Goal: Transaction & Acquisition: Purchase product/service

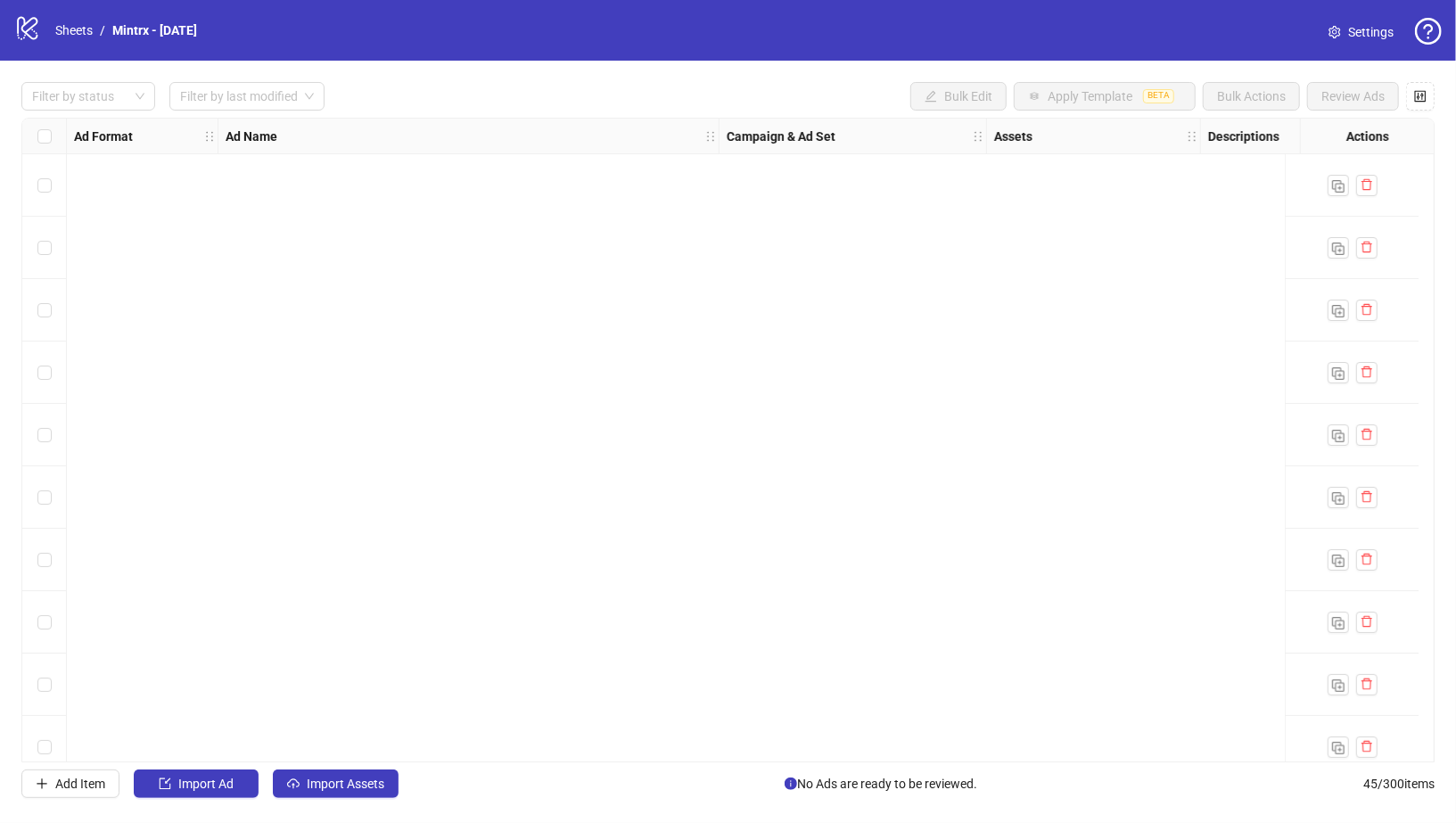
scroll to position [2208, 0]
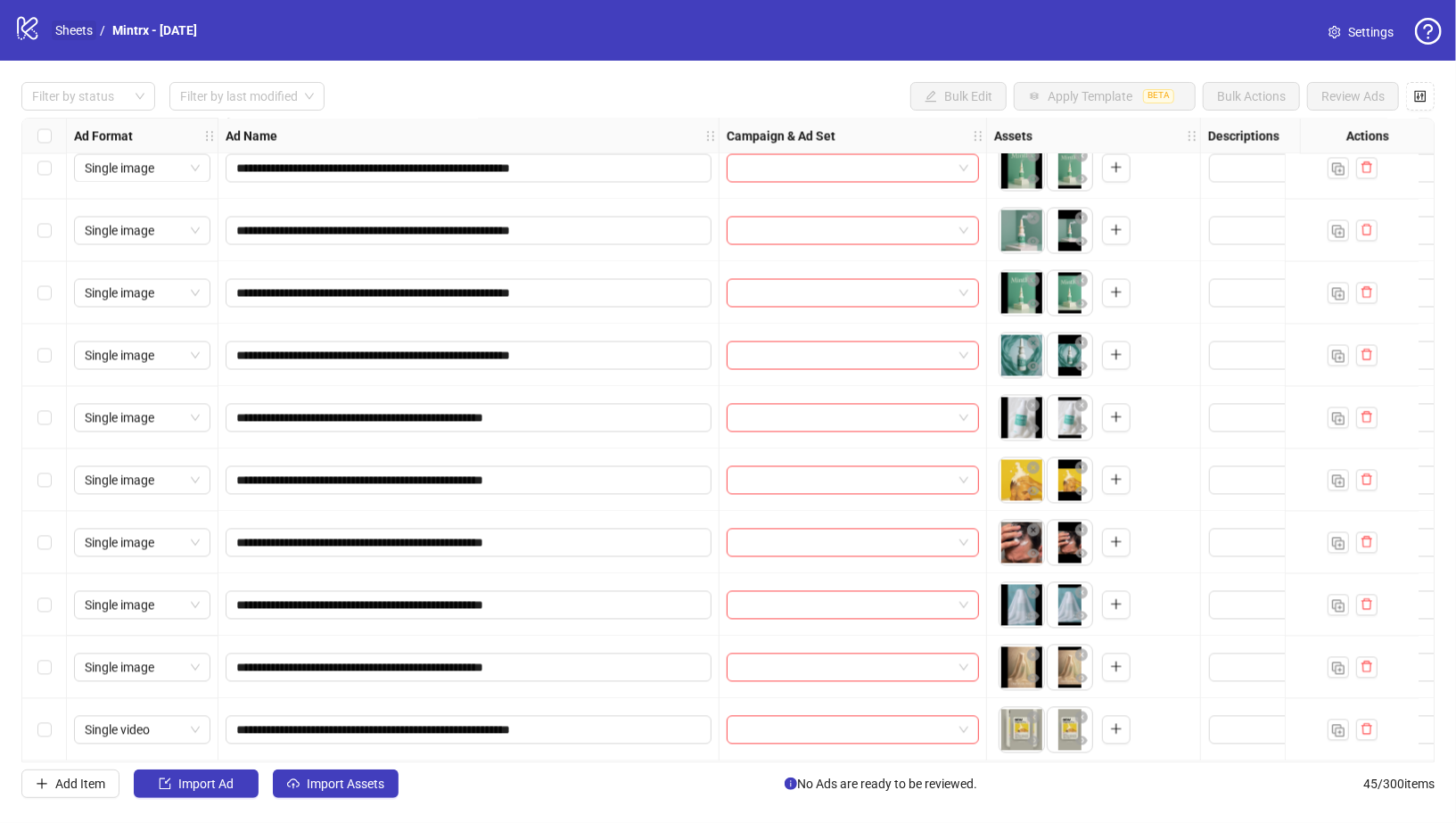
click at [73, 34] on link "Sheets" at bounding box center [74, 30] width 45 height 19
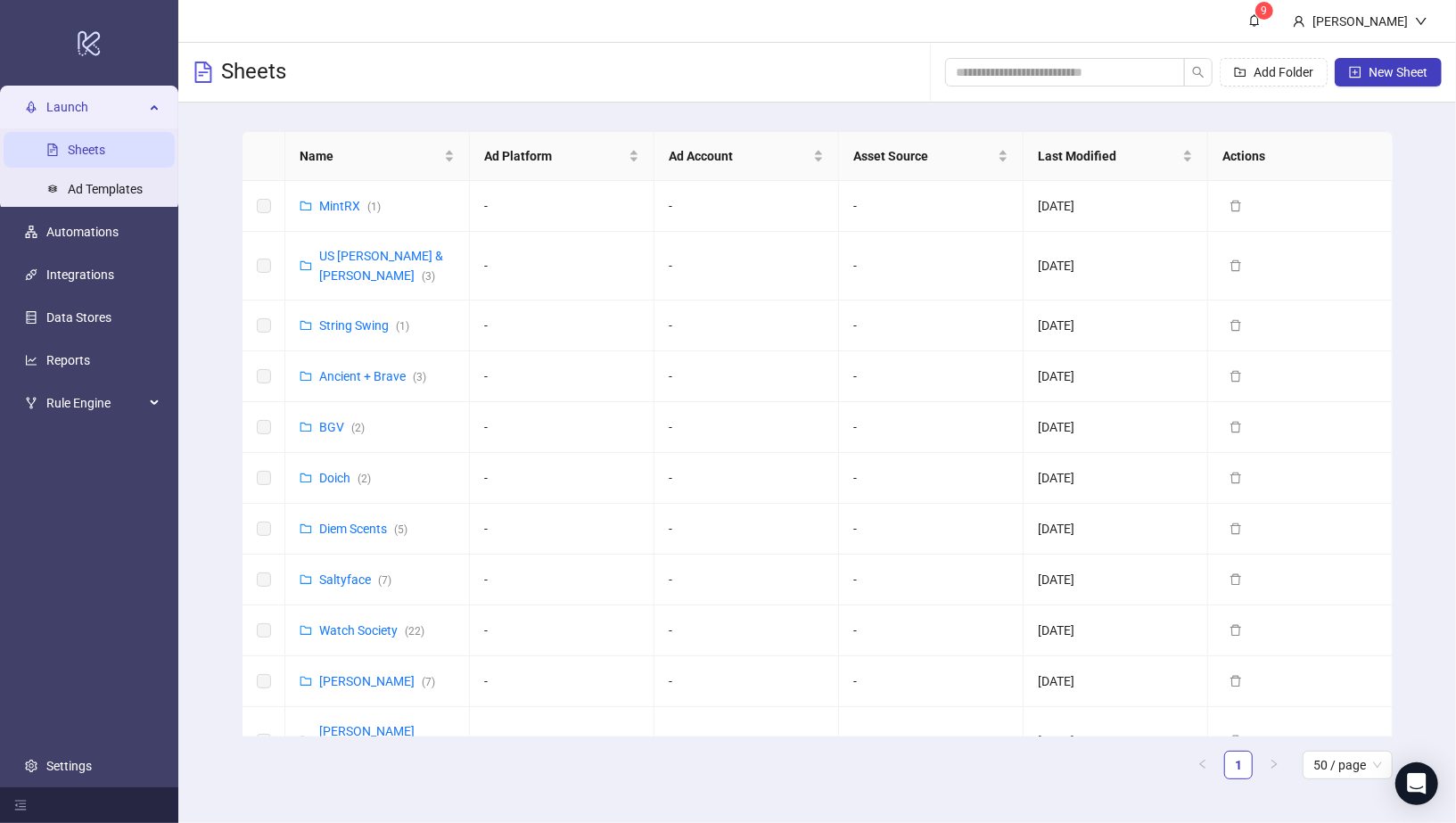
click at [106, 145] on link "Sheets" at bounding box center [86, 149] width 38 height 15
click at [1081, 70] on input "search" at bounding box center [1058, 72] width 205 height 19
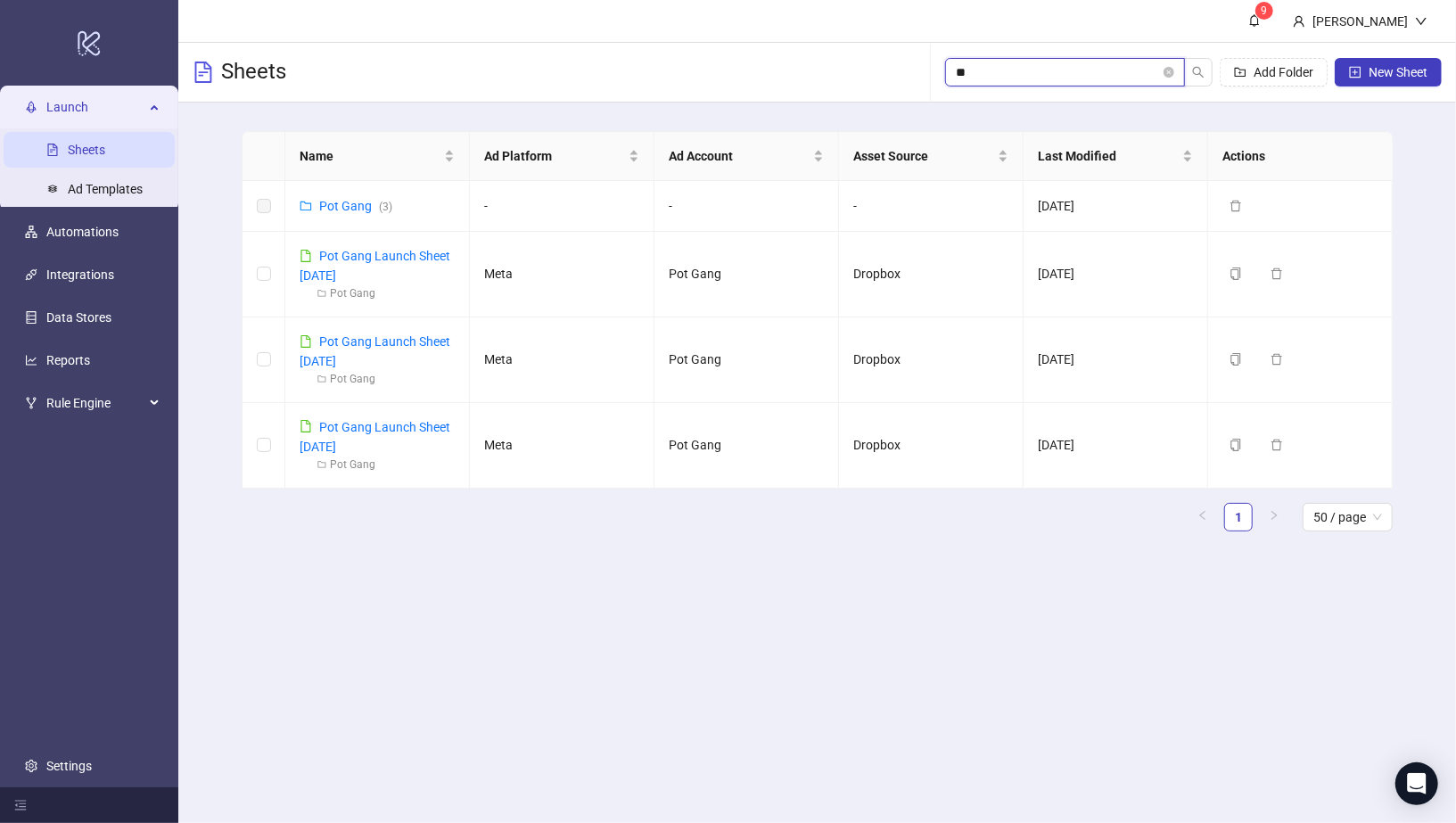
type input "*"
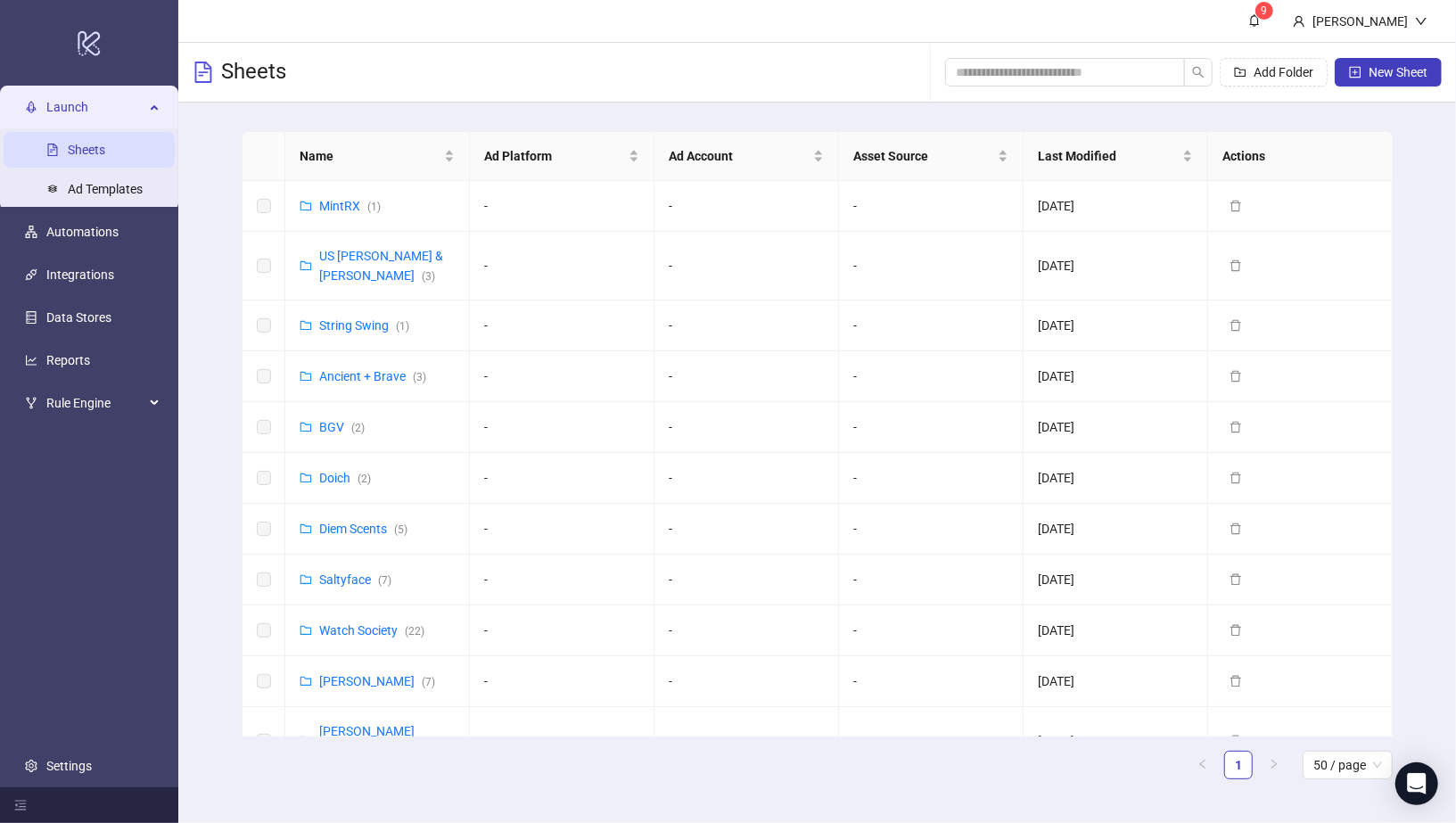
click at [106, 145] on link "Sheets" at bounding box center [86, 149] width 38 height 15
click at [93, 182] on link "Ad Templates" at bounding box center [105, 189] width 75 height 15
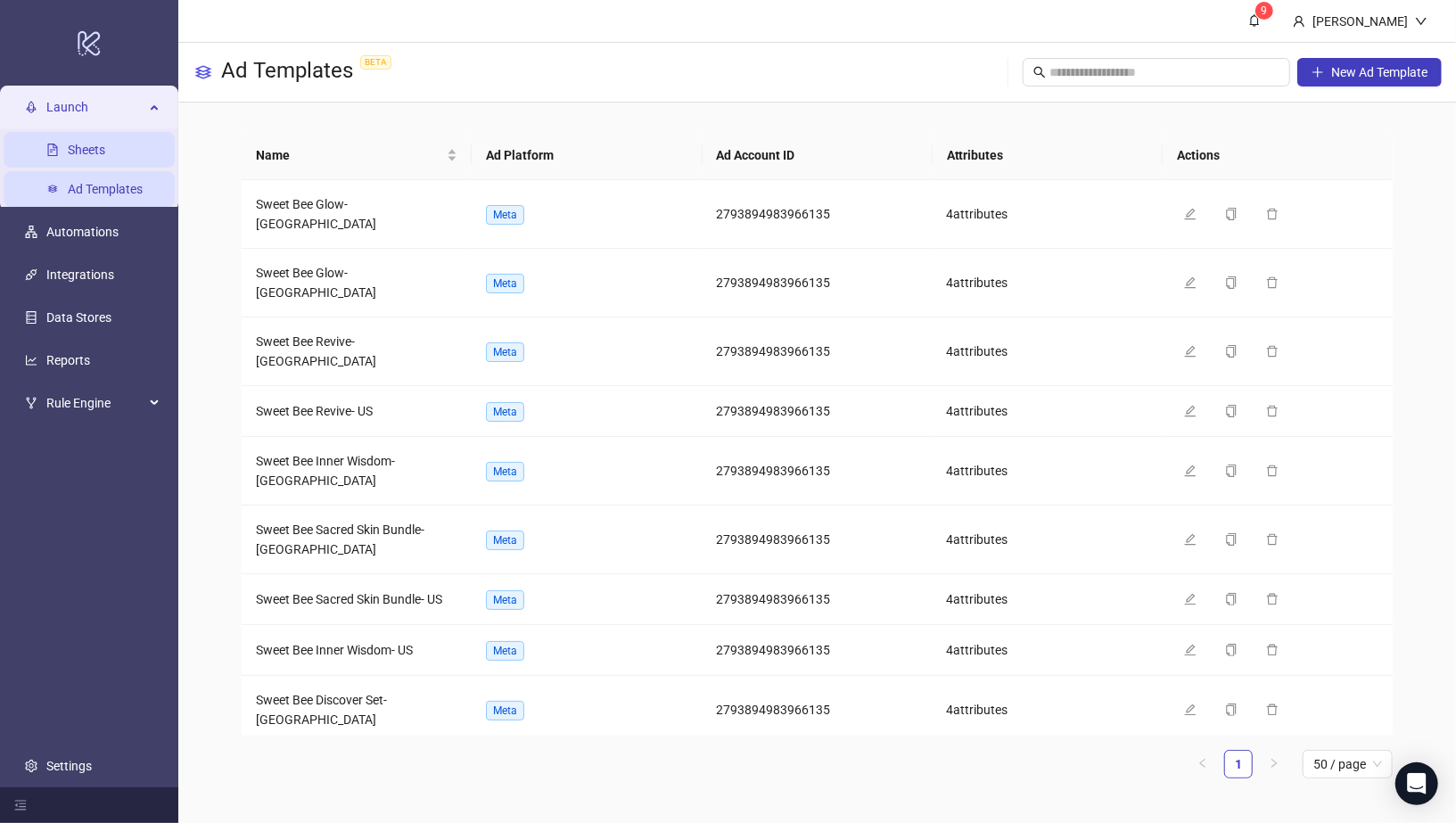
click at [93, 142] on link "Sheets" at bounding box center [86, 149] width 38 height 15
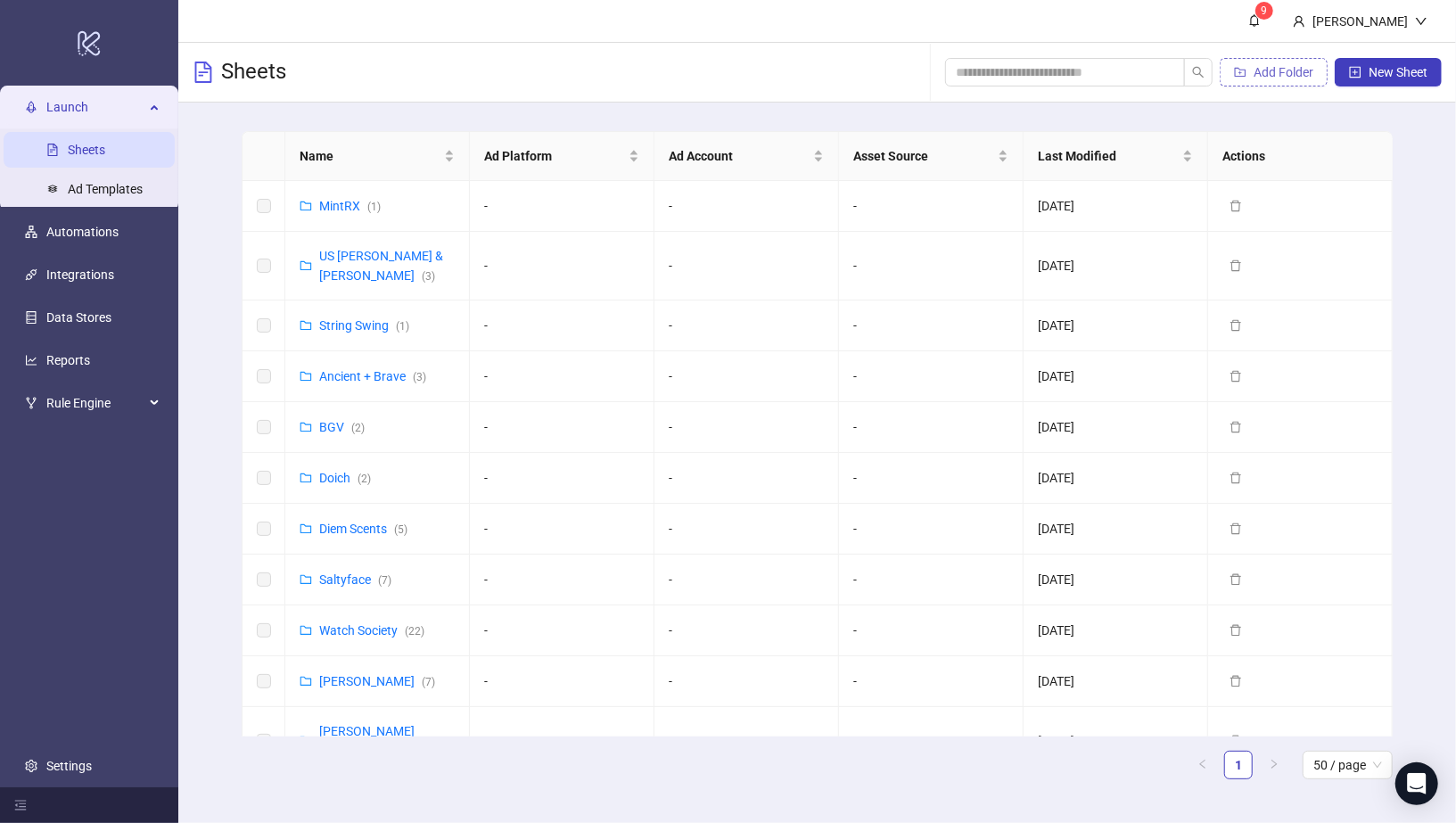
click at [1269, 76] on span "Add Folder" at bounding box center [1283, 72] width 60 height 15
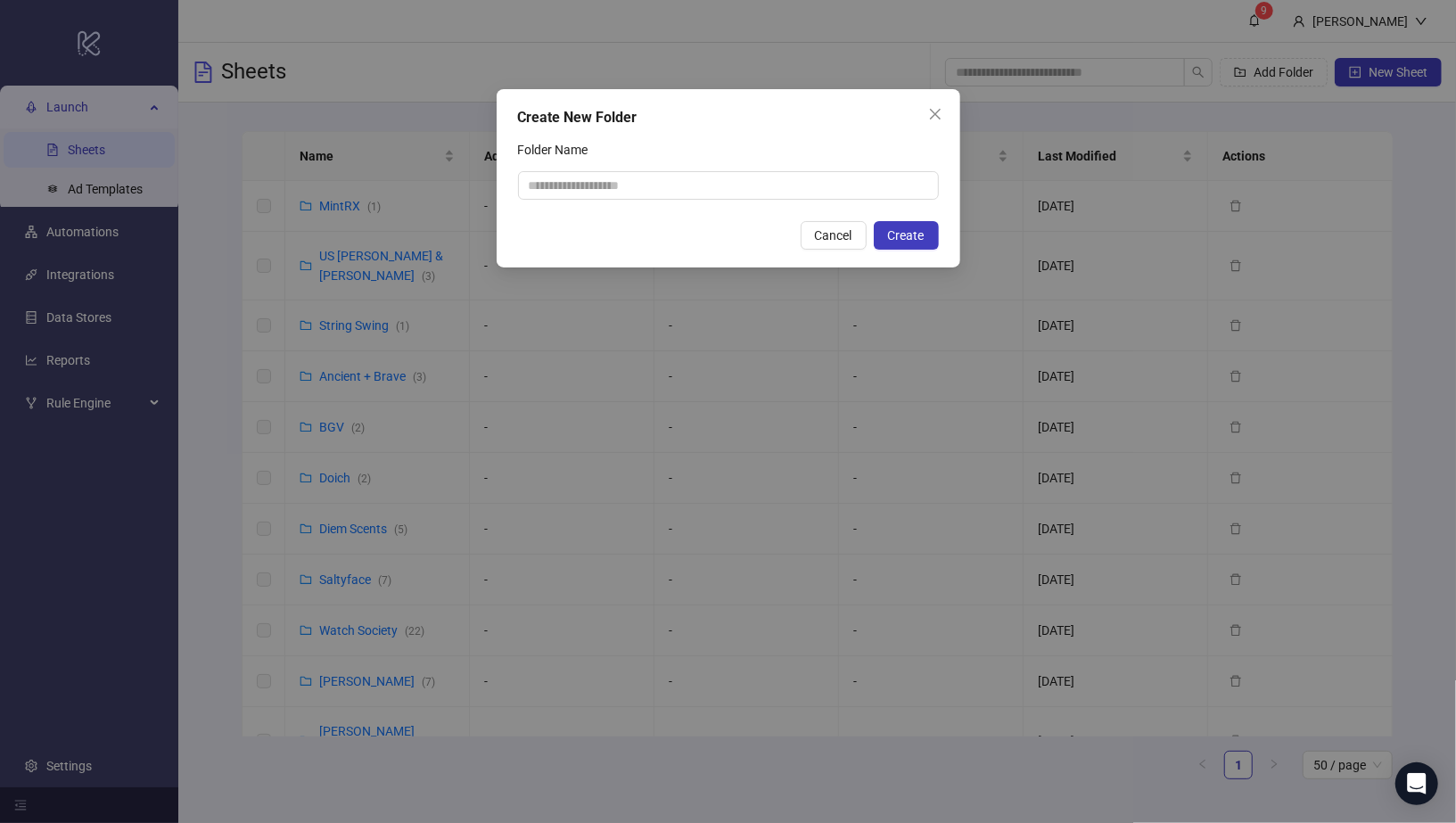
click at [797, 172] on div at bounding box center [728, 185] width 421 height 28
click at [794, 178] on input "Folder Name" at bounding box center [728, 185] width 421 height 28
type input "******"
click at [907, 225] on button "Create" at bounding box center [905, 235] width 65 height 28
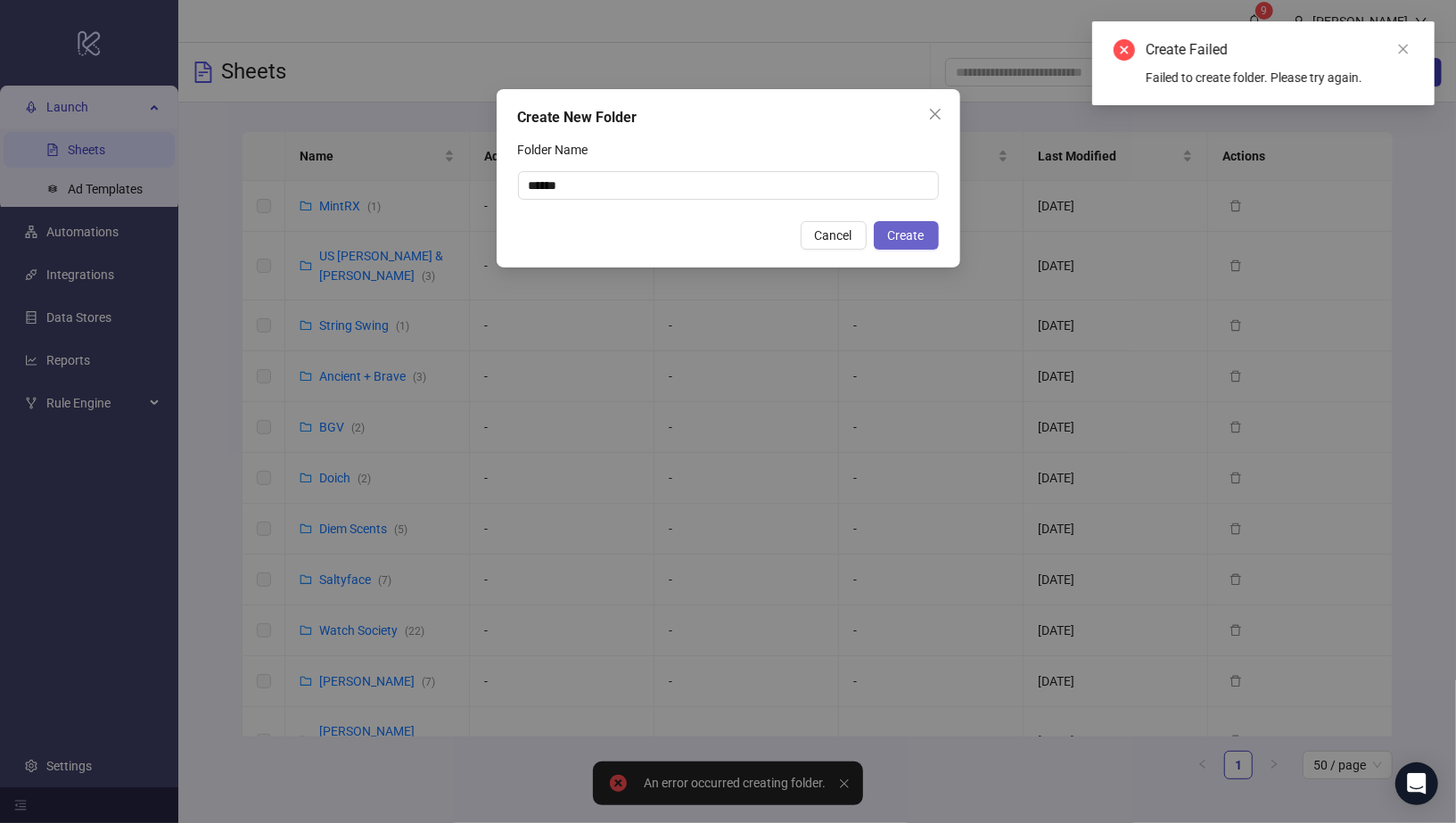
click at [907, 239] on span "Create" at bounding box center [906, 235] width 37 height 15
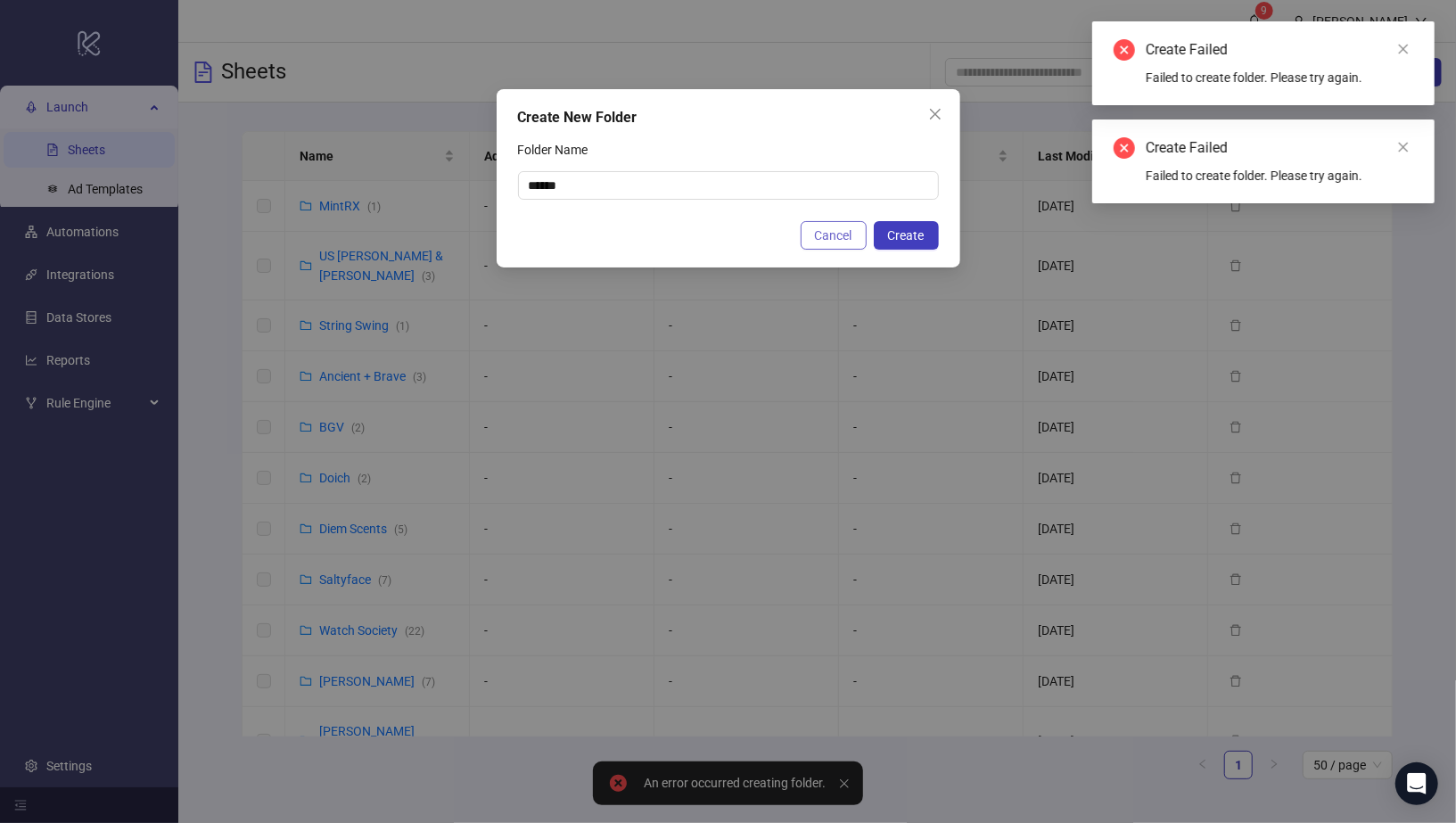
click at [844, 242] on button "Cancel" at bounding box center [834, 235] width 66 height 28
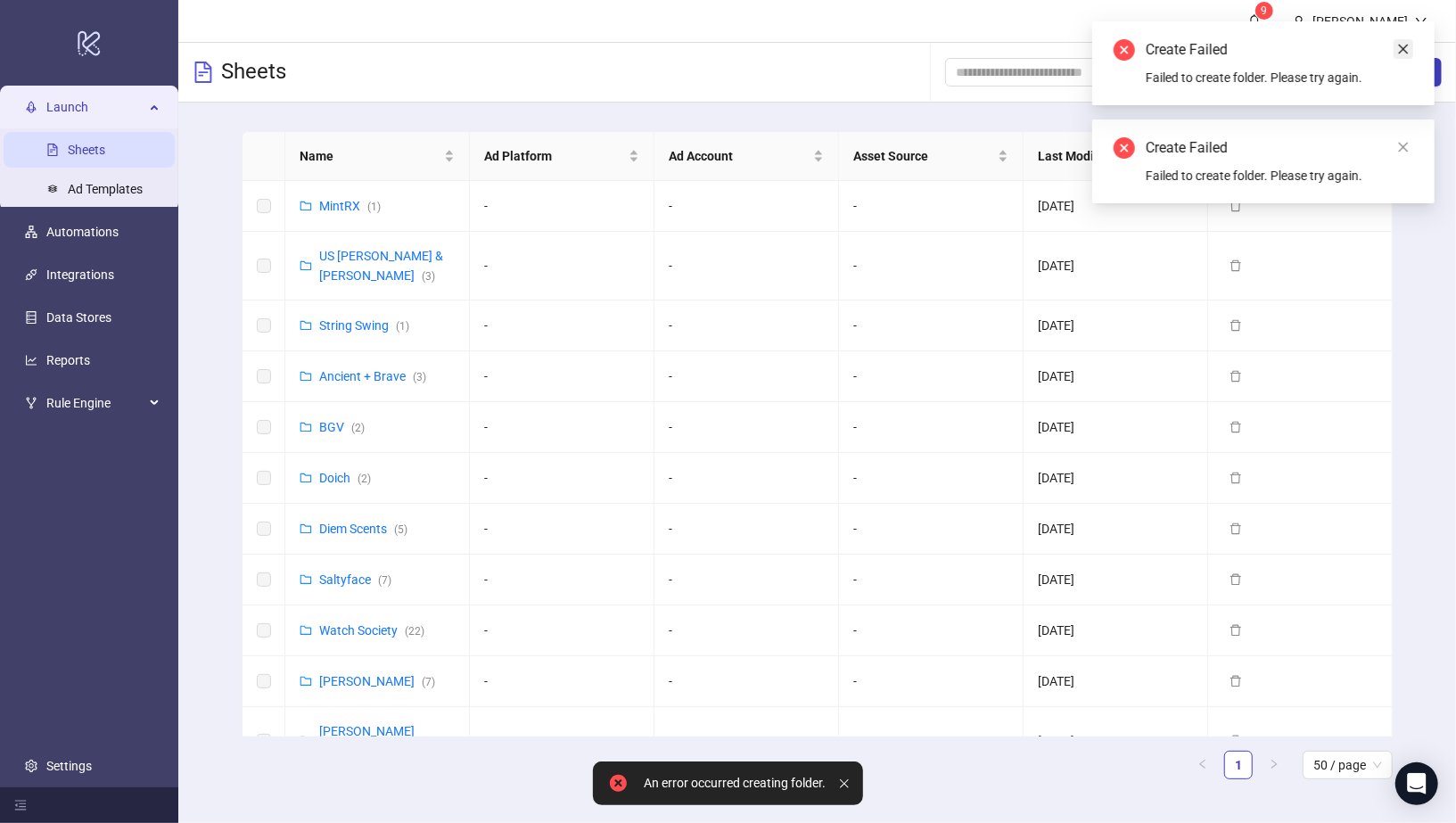
click at [1403, 50] on icon "close" at bounding box center [1404, 49] width 10 height 10
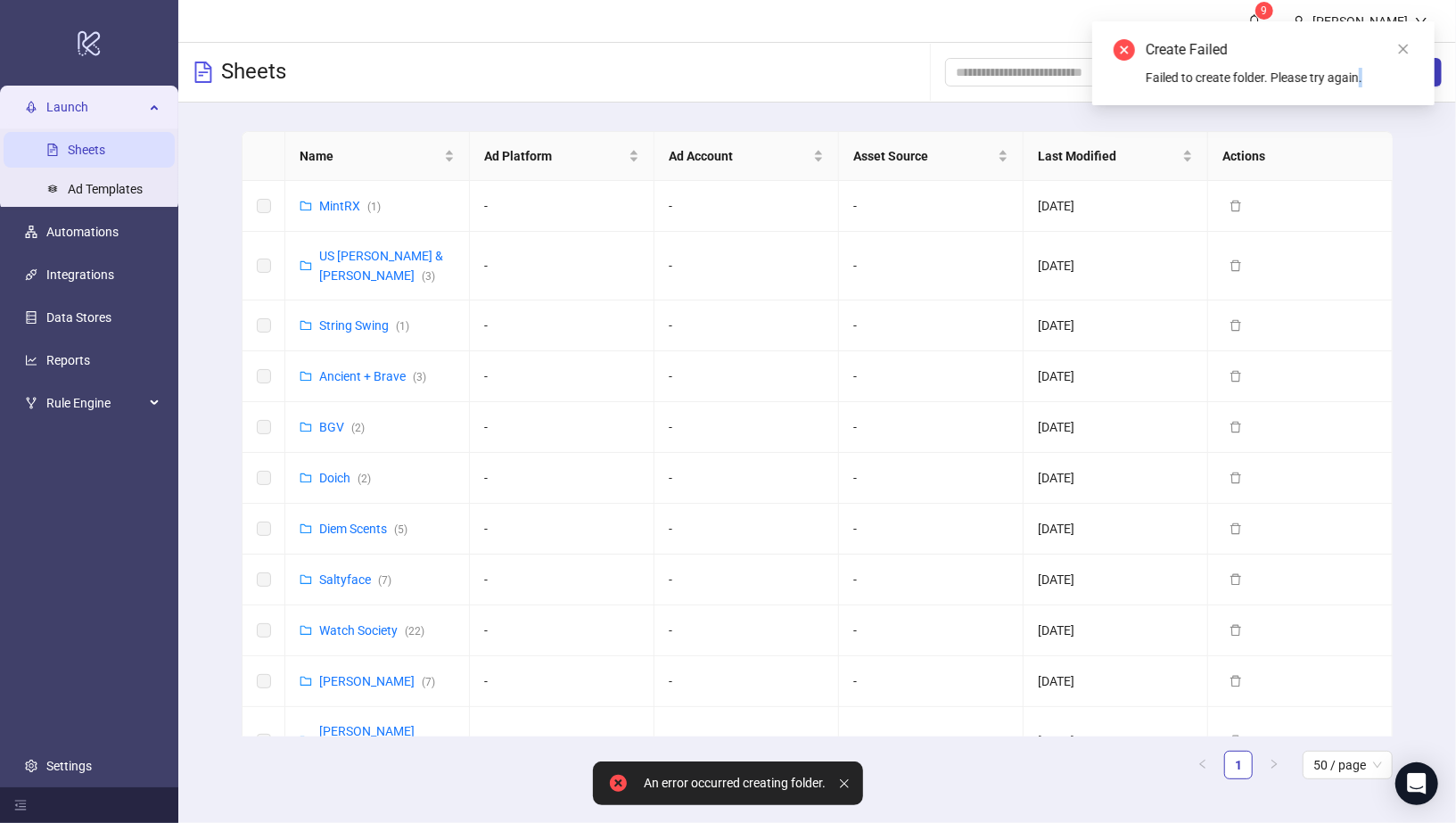
click at [1403, 50] on icon "close" at bounding box center [1404, 49] width 10 height 10
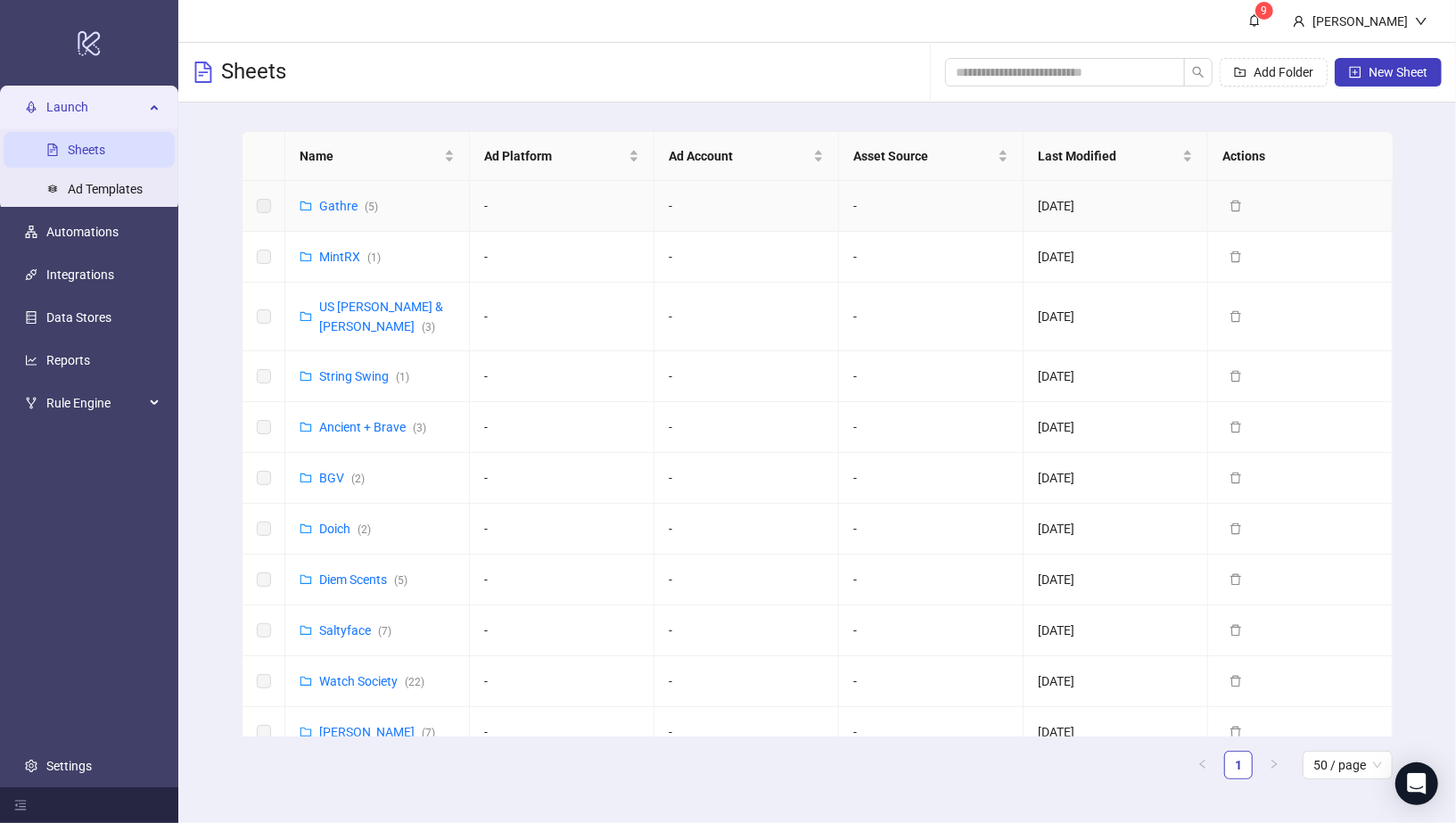
click at [348, 212] on div "Gathre ( 5 )" at bounding box center [348, 206] width 59 height 19
click at [341, 199] on link "Gathre ( 5 )" at bounding box center [348, 206] width 59 height 15
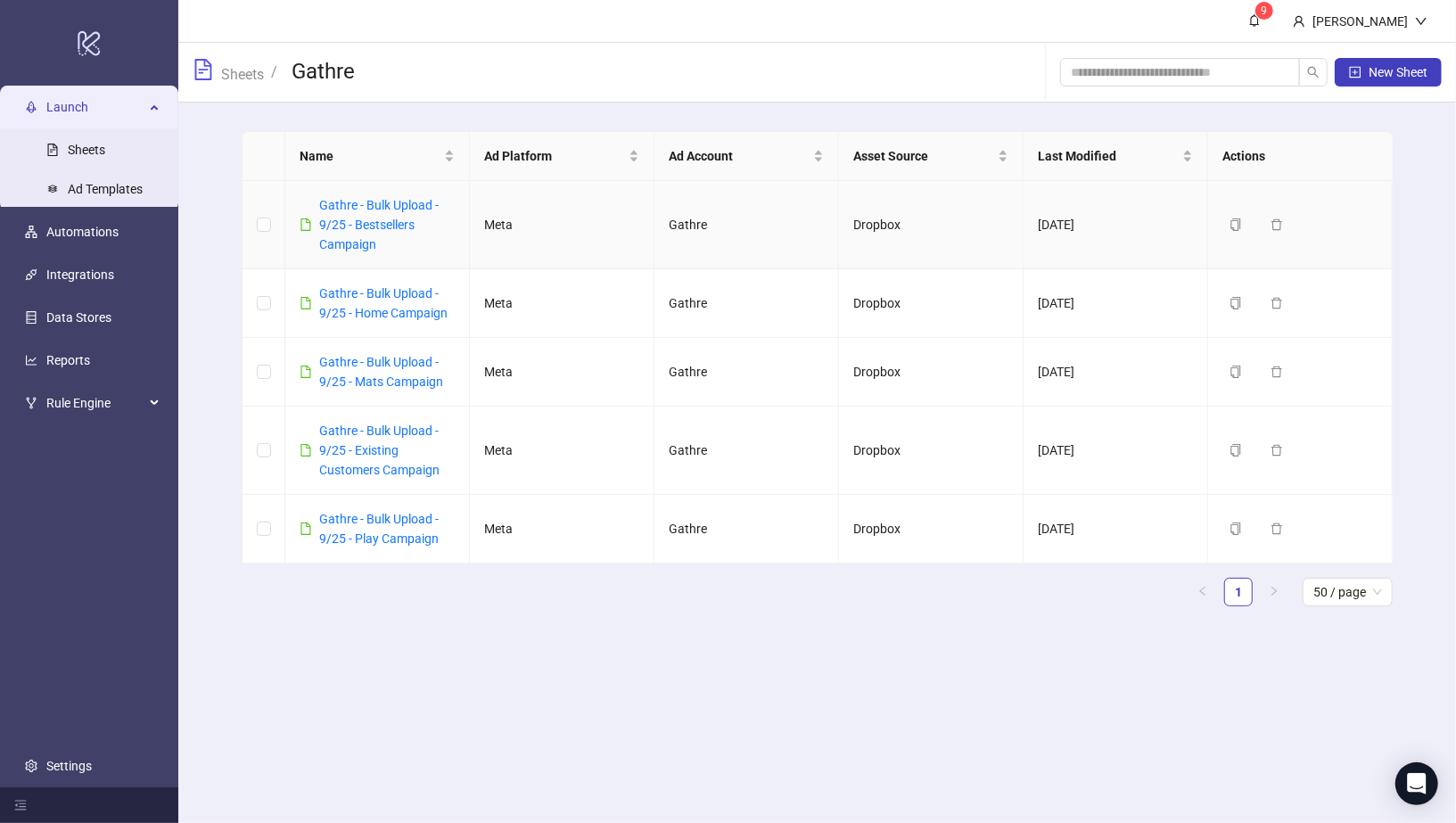
click at [372, 211] on div "Gathre - Bulk Upload - 9/25 - Bestsellers Campaign" at bounding box center [387, 224] width 136 height 59
click at [373, 222] on link "Gathre - Bulk Upload - 9/25 - Bestsellers Campaign" at bounding box center [378, 224] width 119 height 53
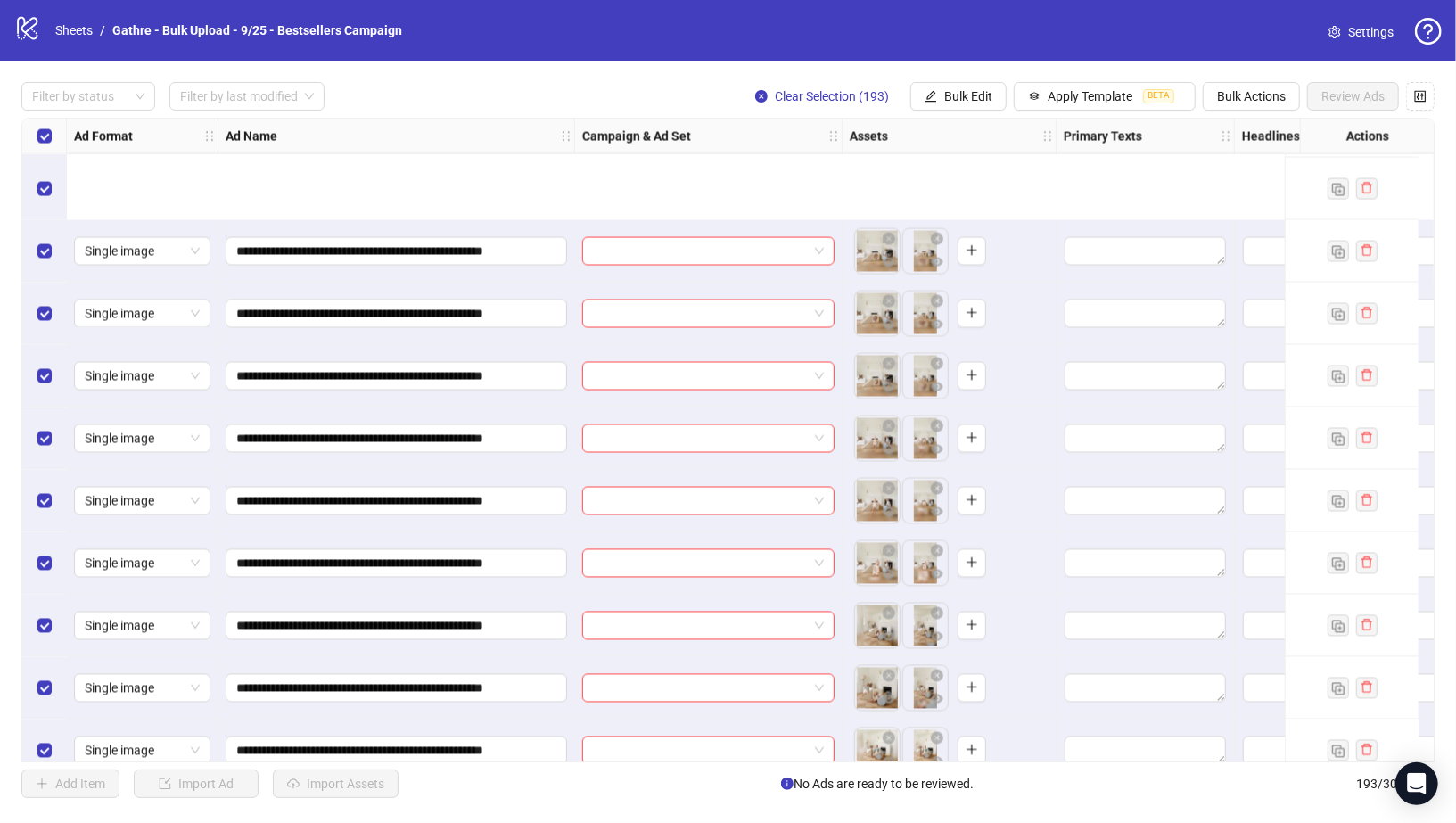
scroll to position [2271, 0]
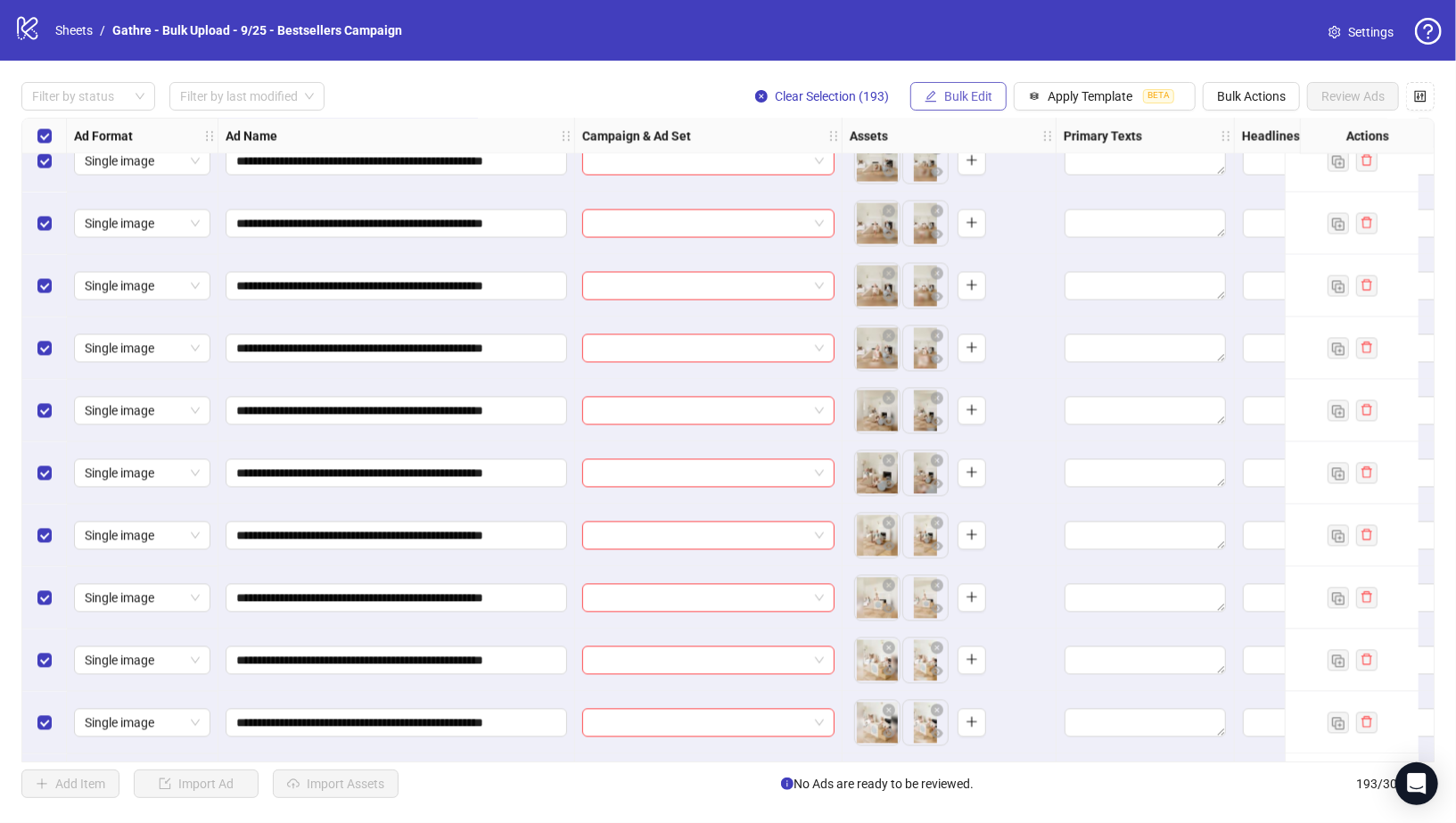
click at [963, 96] on span "Bulk Edit" at bounding box center [968, 96] width 48 height 15
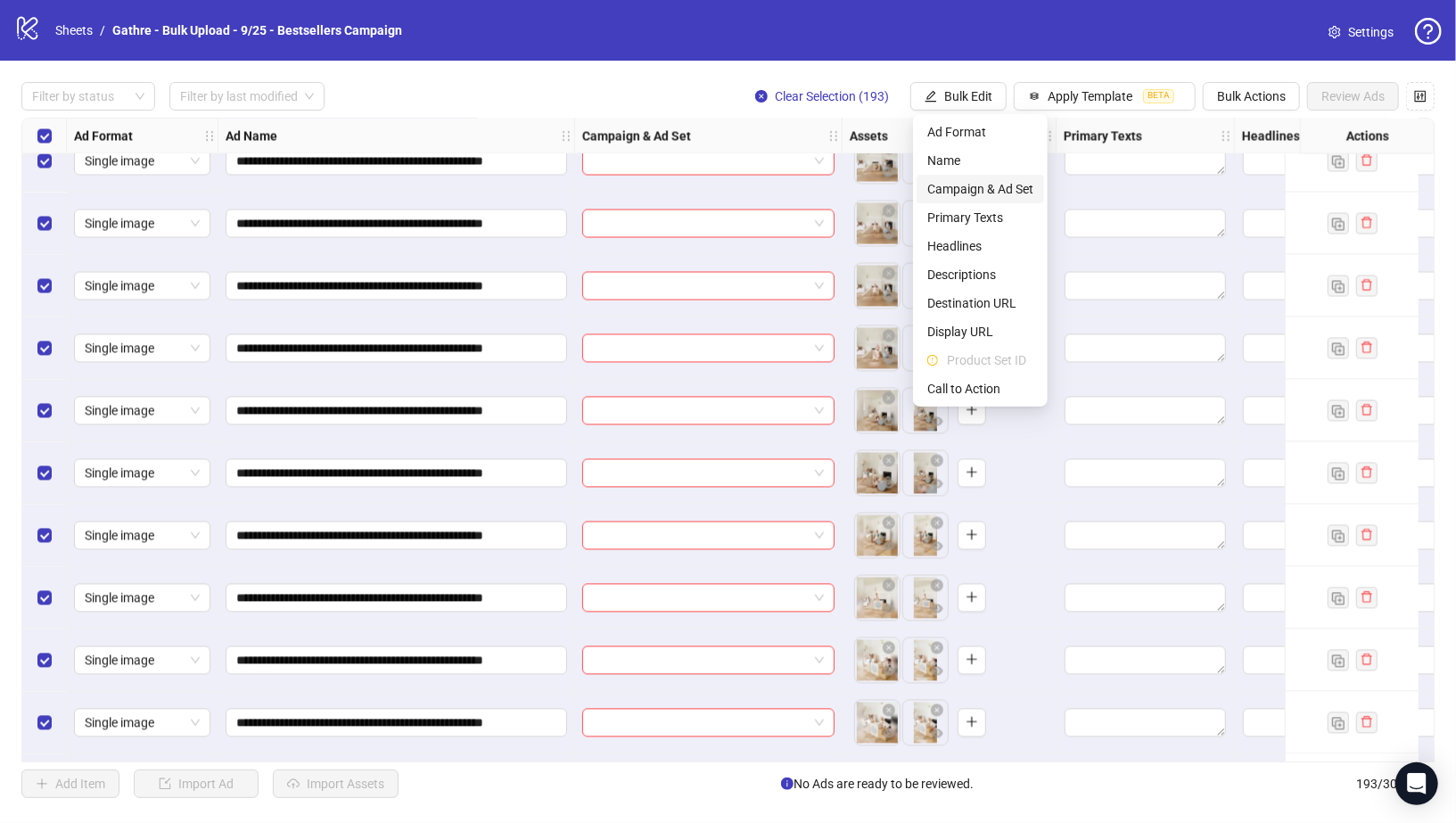
click at [970, 185] on span "Campaign & Ad Set" at bounding box center [980, 189] width 106 height 19
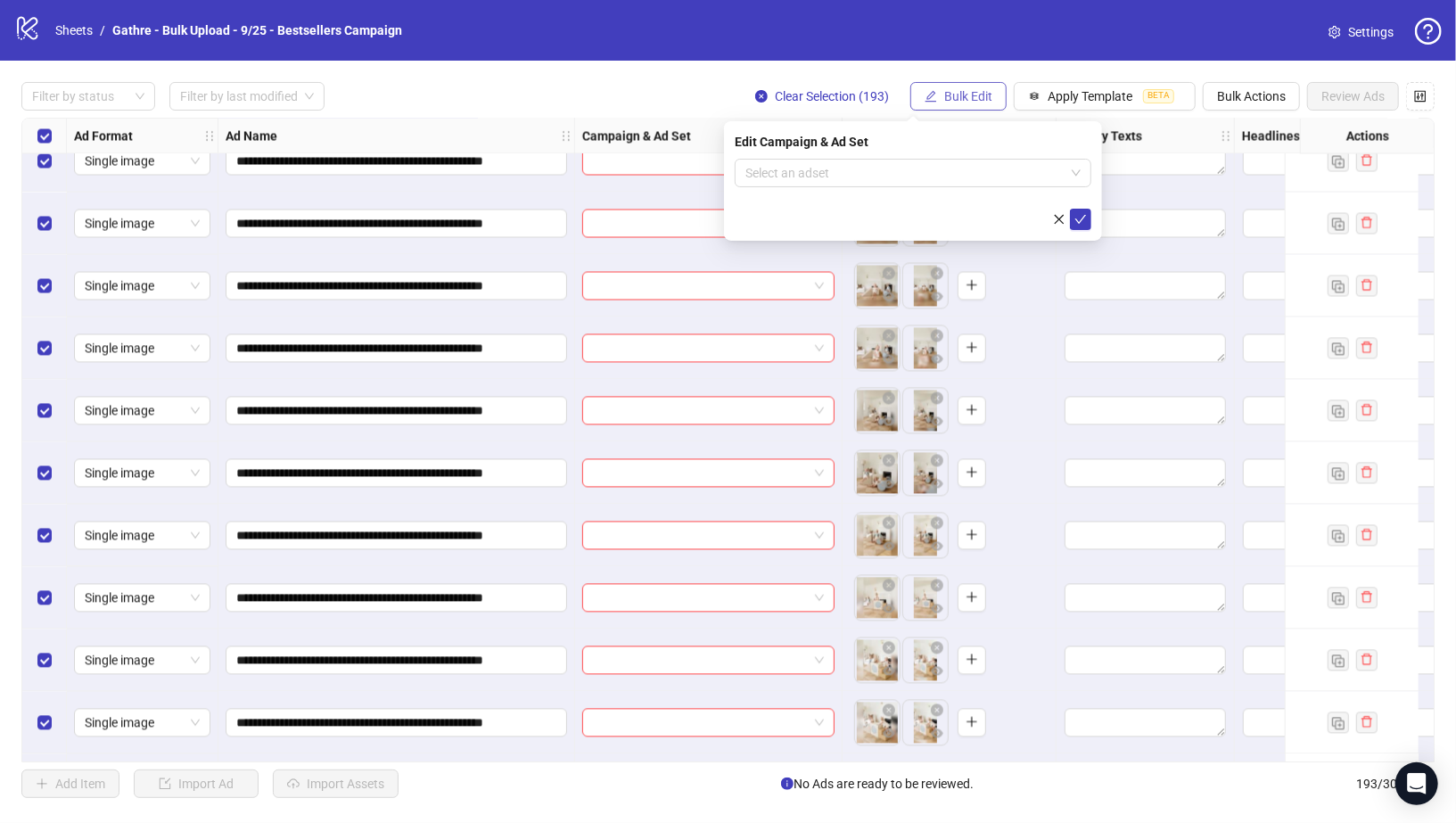
click at [968, 106] on button "Bulk Edit" at bounding box center [958, 96] width 96 height 28
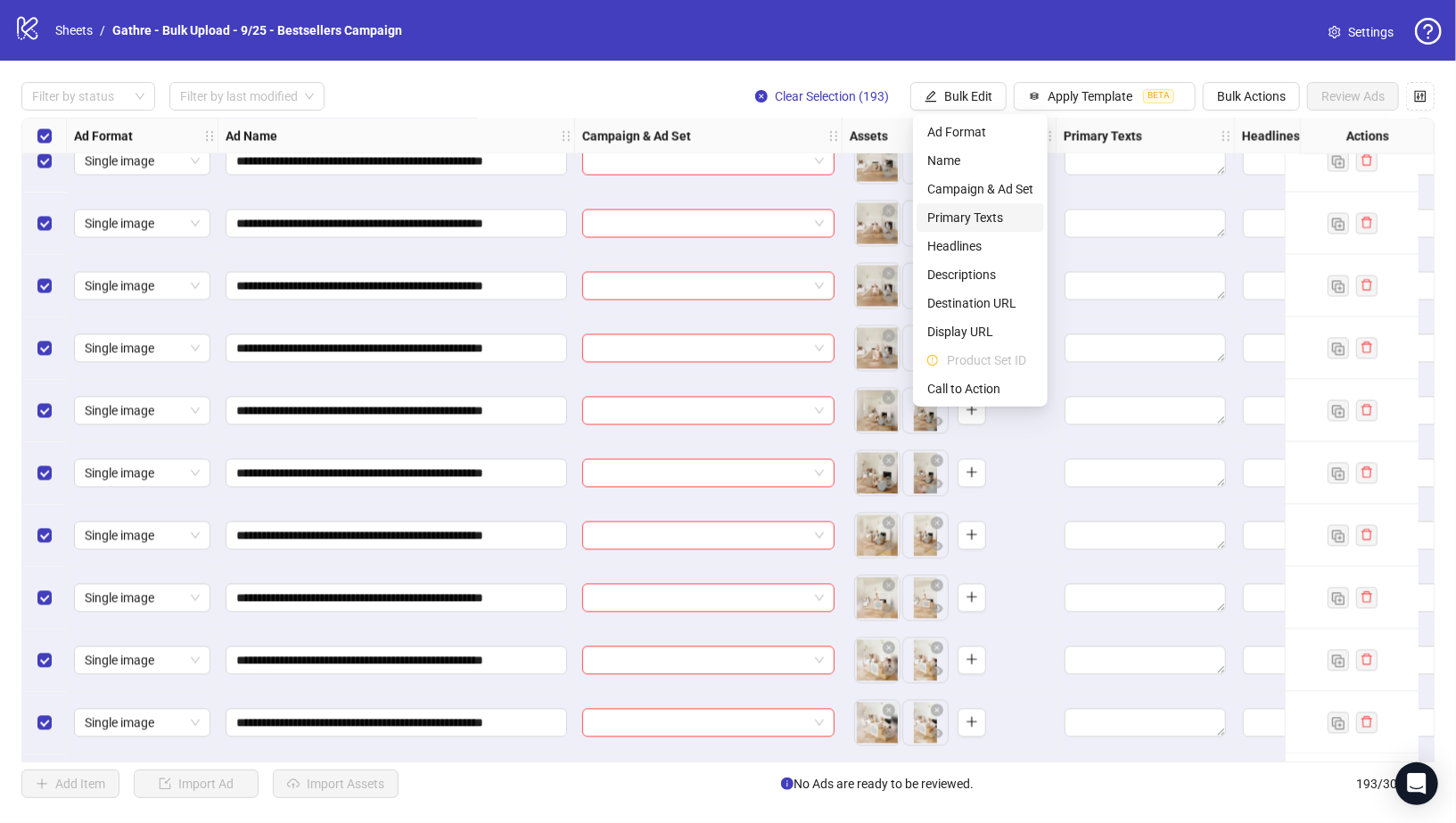
click at [962, 207] on span "Primary Texts" at bounding box center [980, 217] width 106 height 19
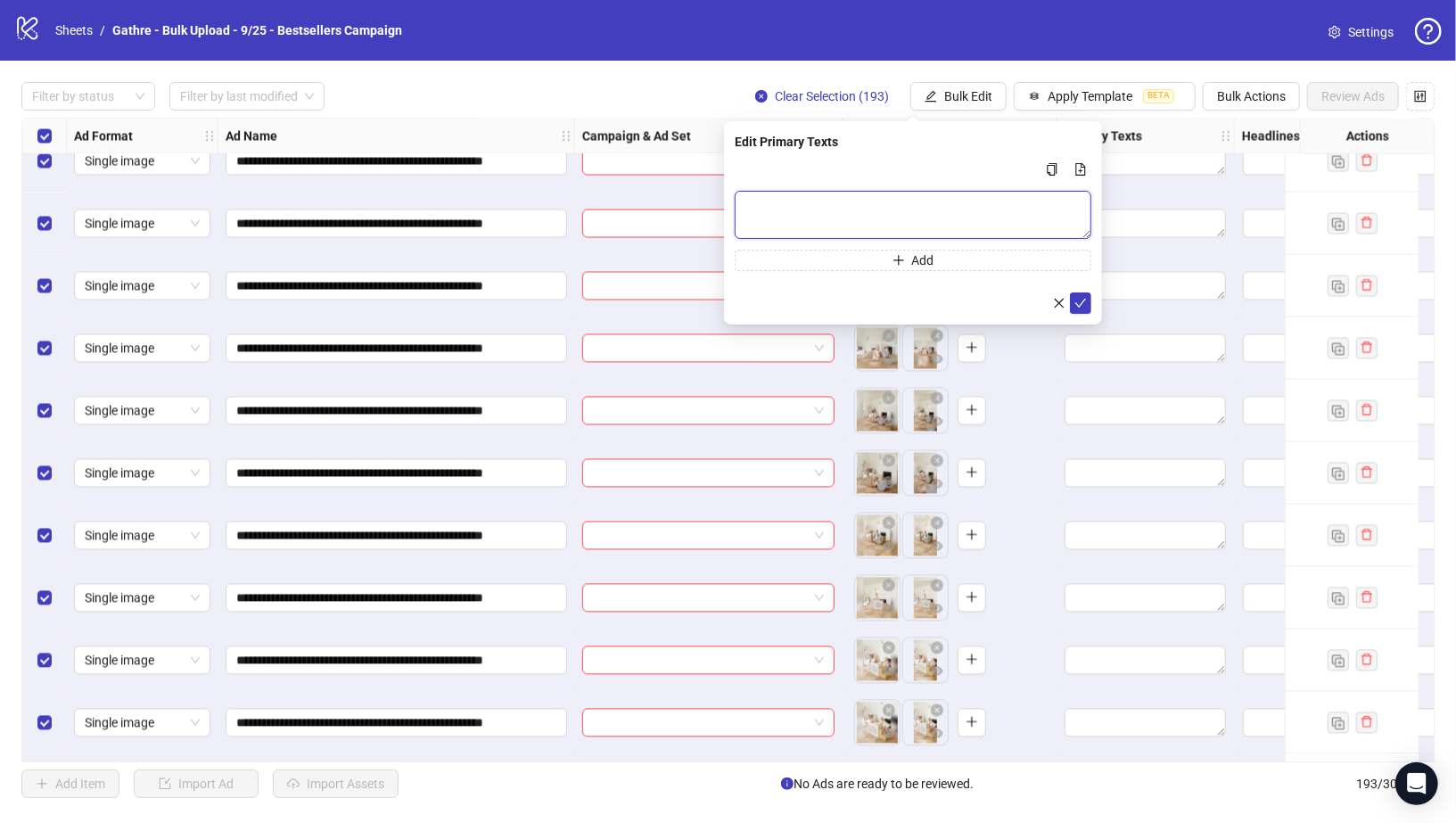
click at [870, 221] on textarea "Multi-text input container - paste or copy values" at bounding box center [913, 215] width 357 height 48
paste textarea "**********"
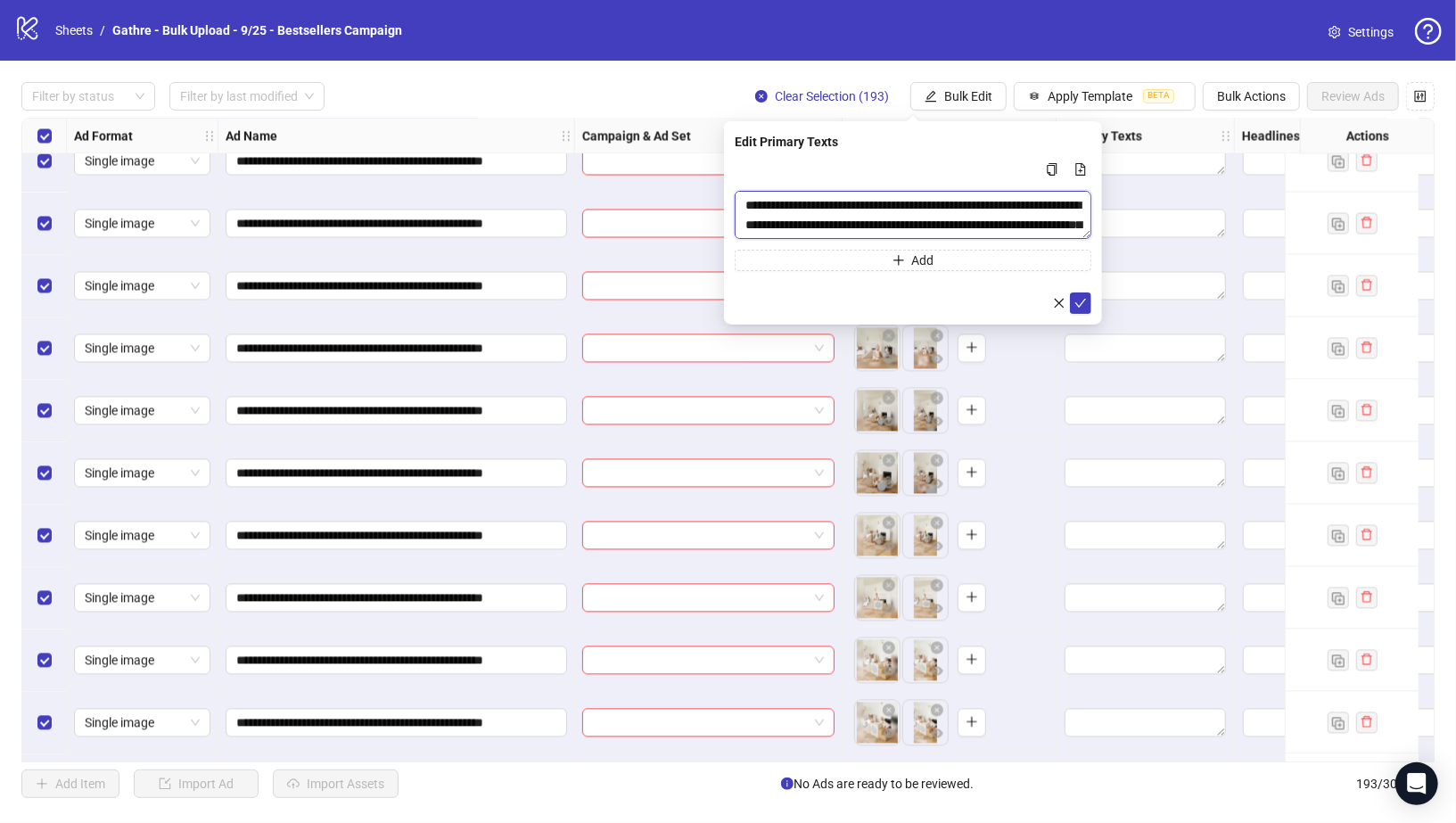
scroll to position [14, 0]
type textarea "**********"
click at [955, 256] on button "Add" at bounding box center [913, 260] width 357 height 21
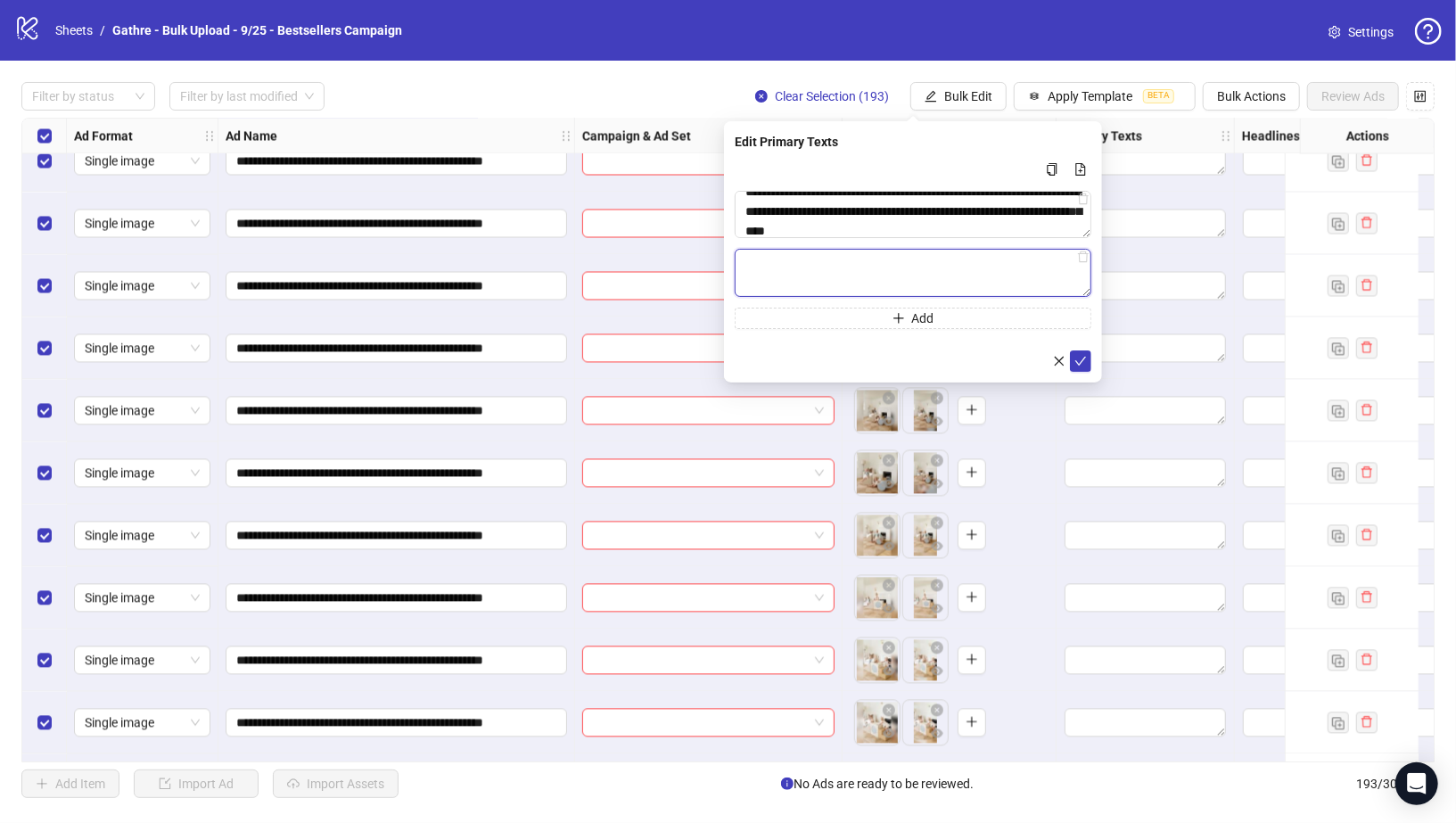
paste textarea "**********"
type textarea "**********"
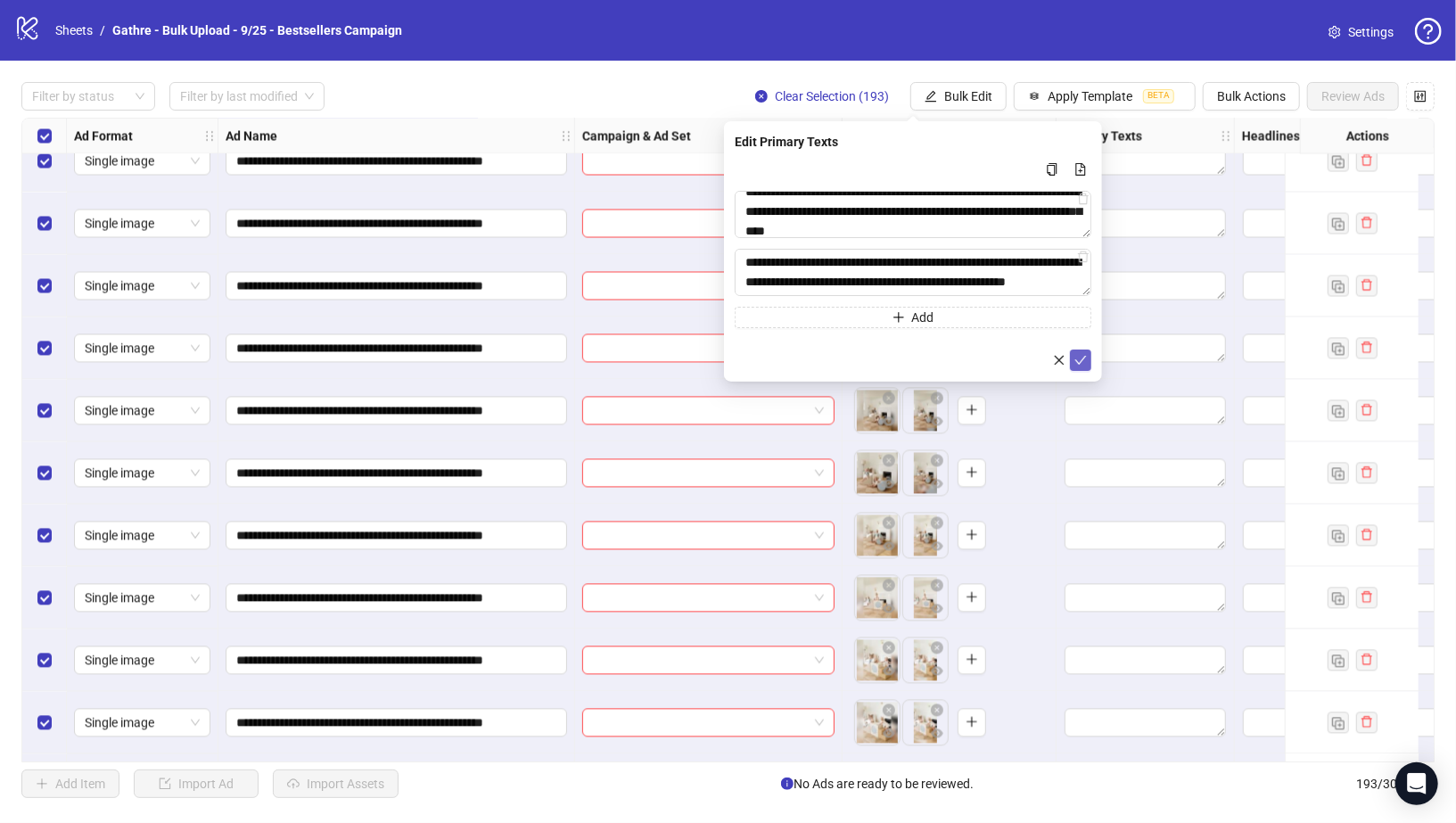
click at [1083, 356] on icon "check" at bounding box center [1080, 360] width 13 height 13
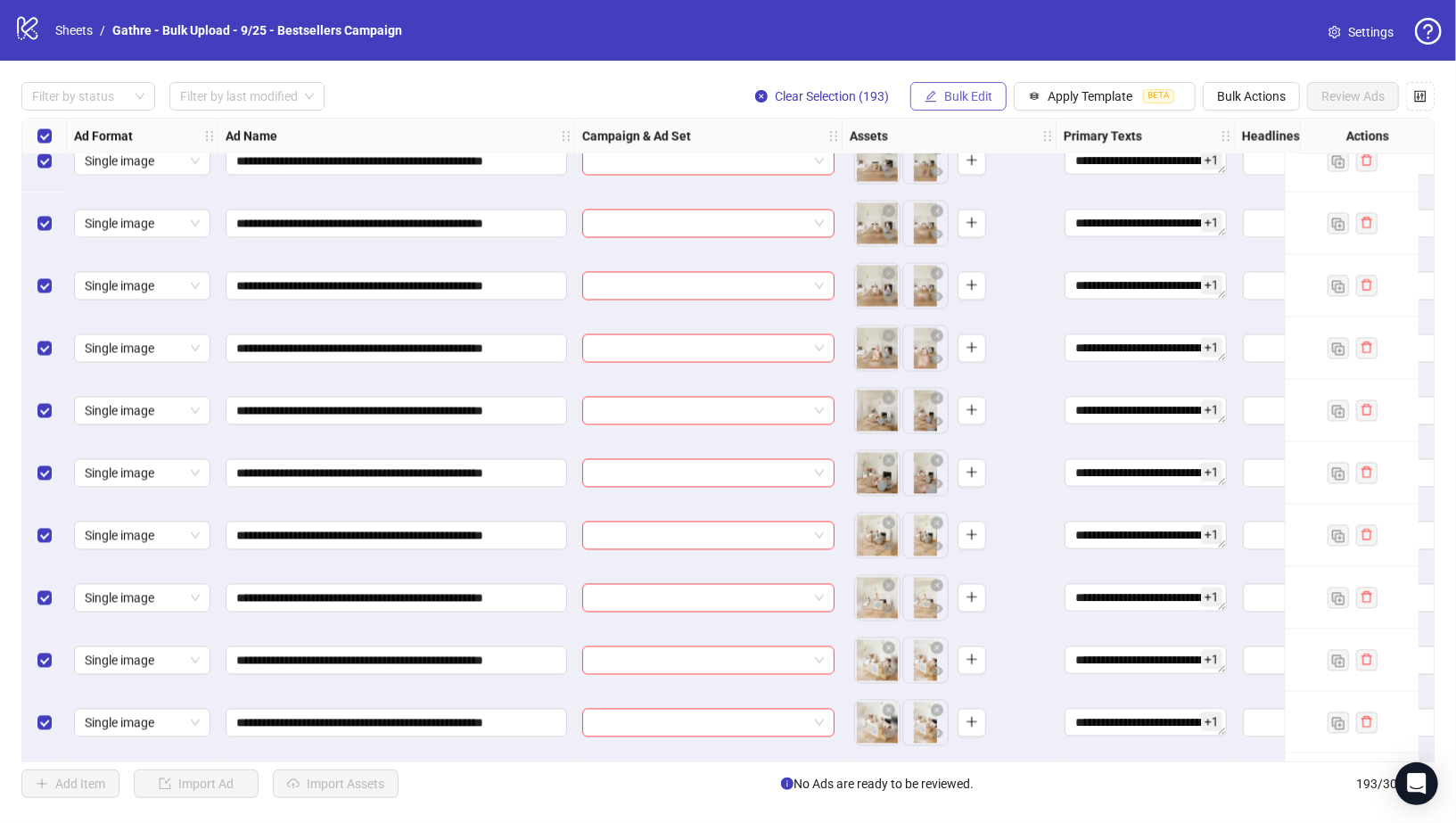
click at [974, 98] on span "Bulk Edit" at bounding box center [968, 96] width 48 height 15
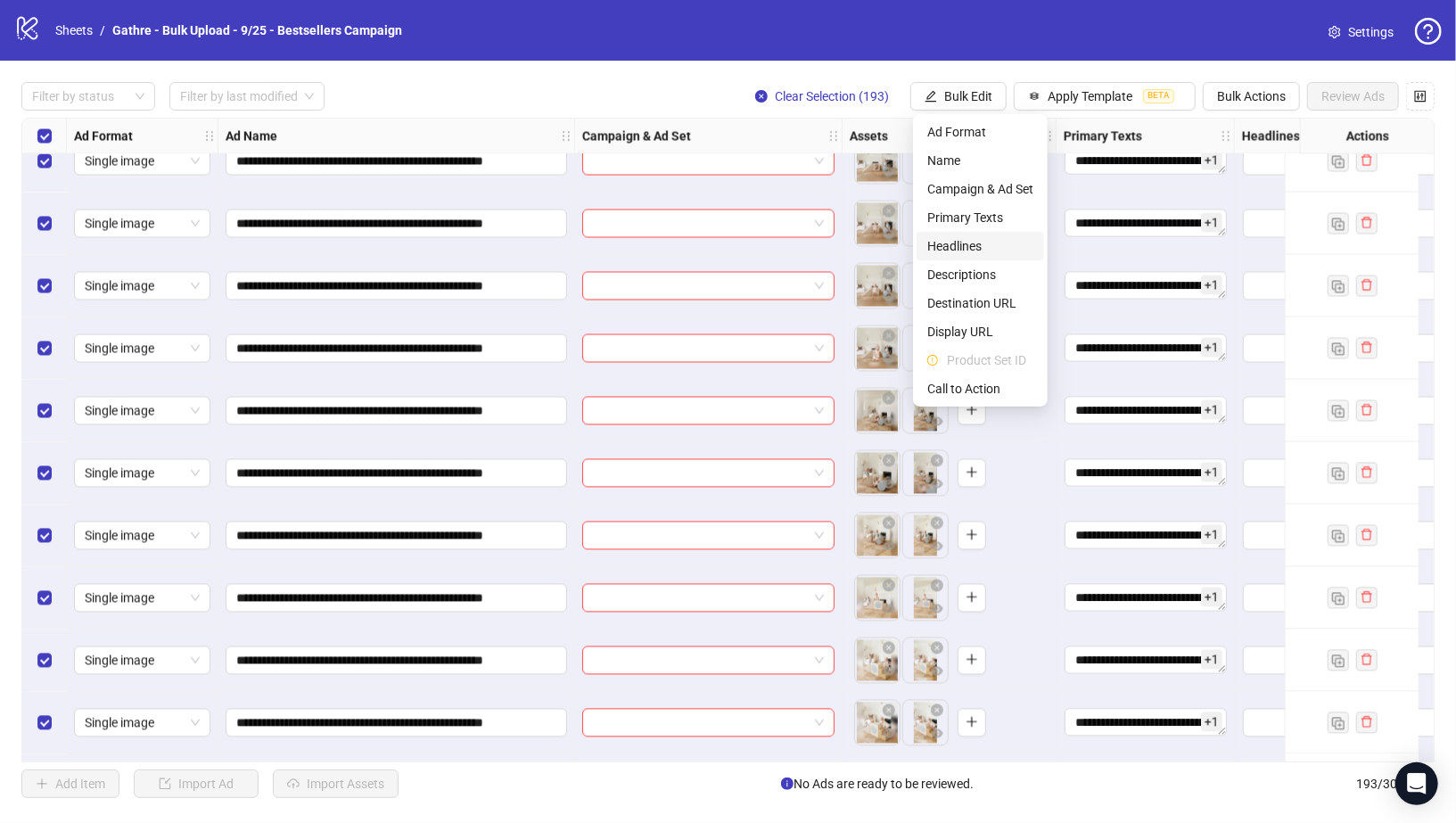
click at [974, 239] on span "Headlines" at bounding box center [980, 246] width 106 height 19
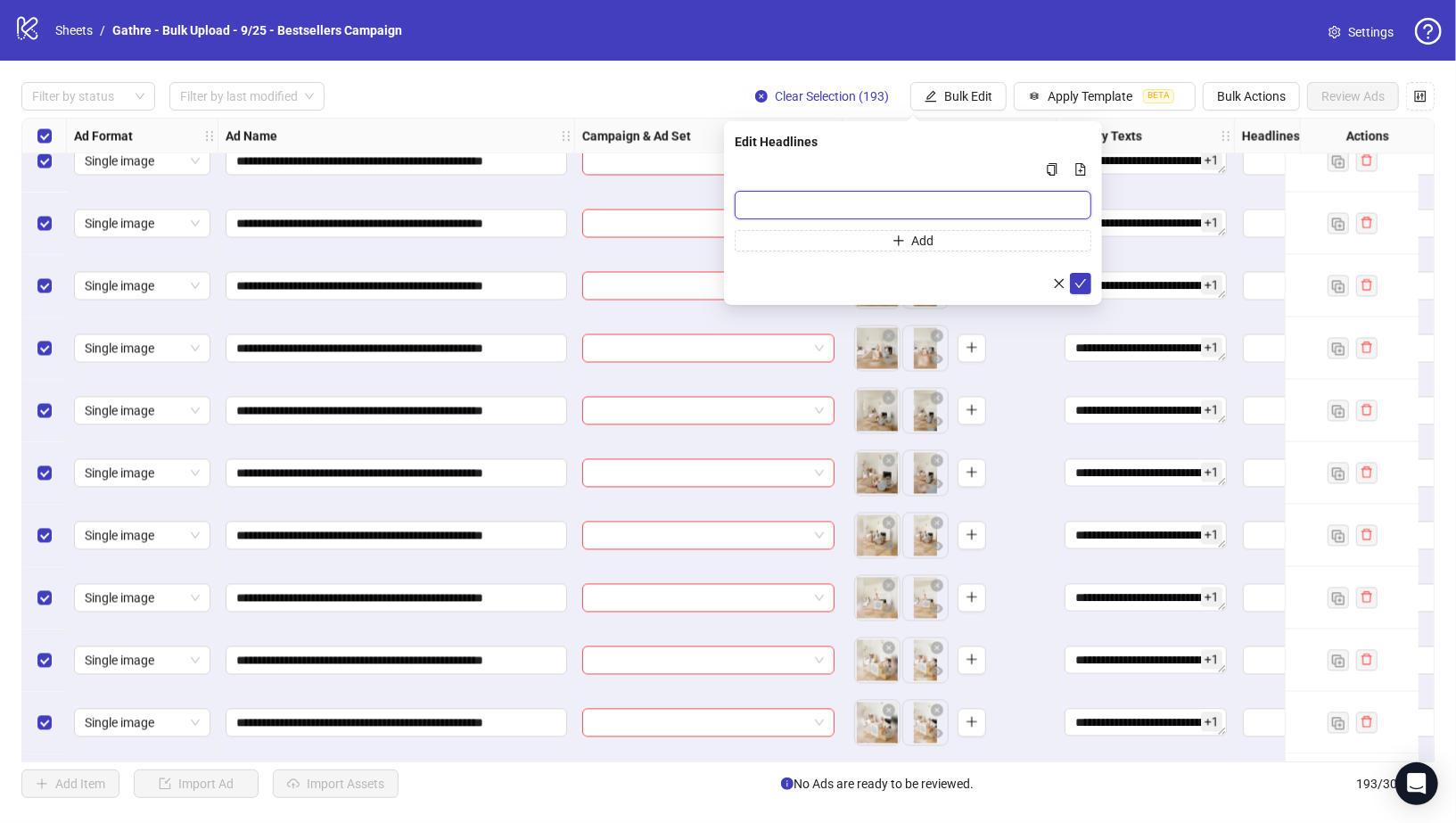
click at [792, 202] on input "Multi-input container - paste or copy values" at bounding box center [913, 205] width 357 height 28
paste input "**********"
type input "**********"
click at [824, 241] on button "Add" at bounding box center [913, 240] width 357 height 21
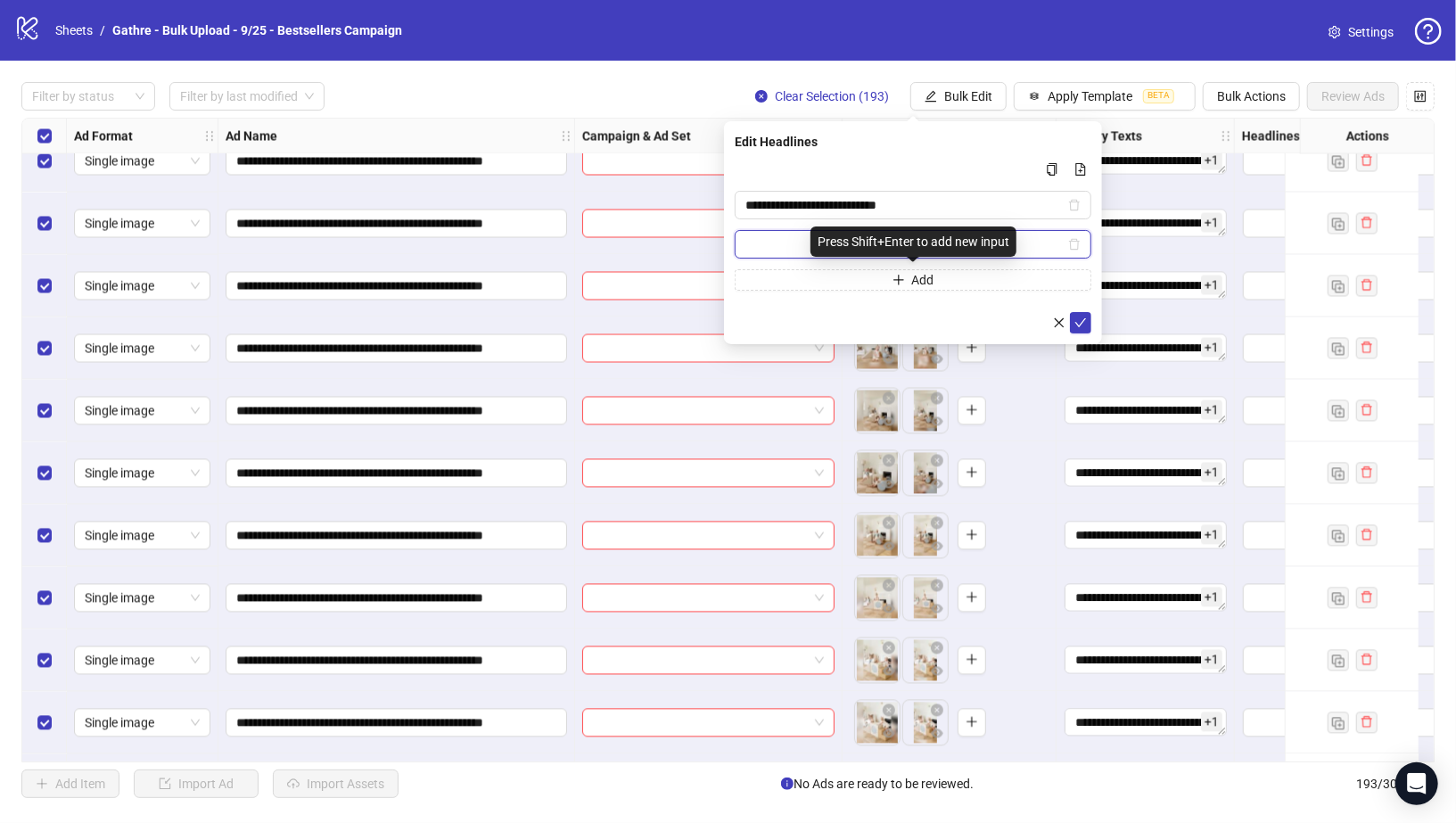
paste input "**********"
type input "**********"
click at [1080, 323] on icon "check" at bounding box center [1080, 323] width 13 height 13
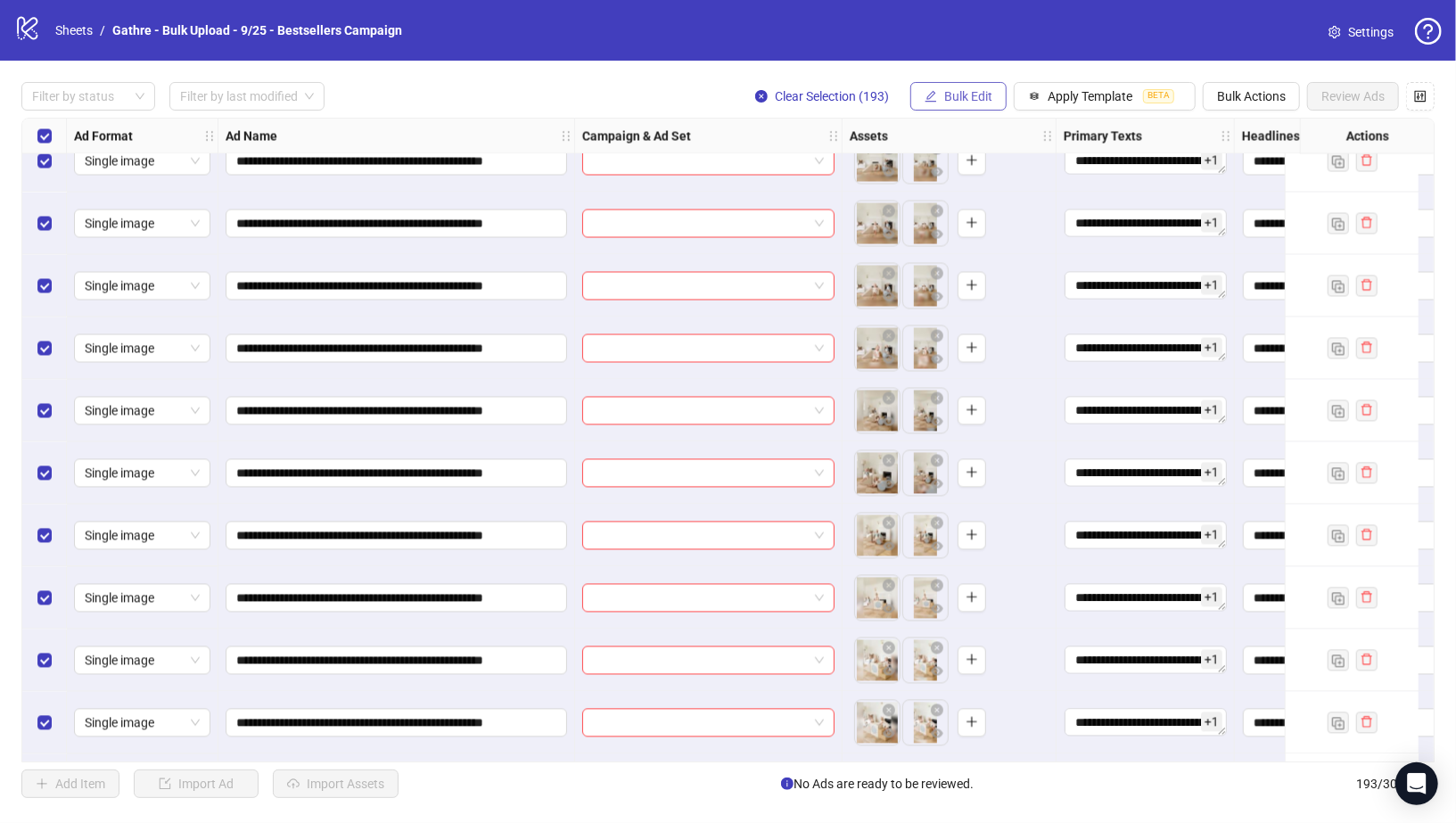
click at [983, 102] on span "Bulk Edit" at bounding box center [968, 96] width 48 height 15
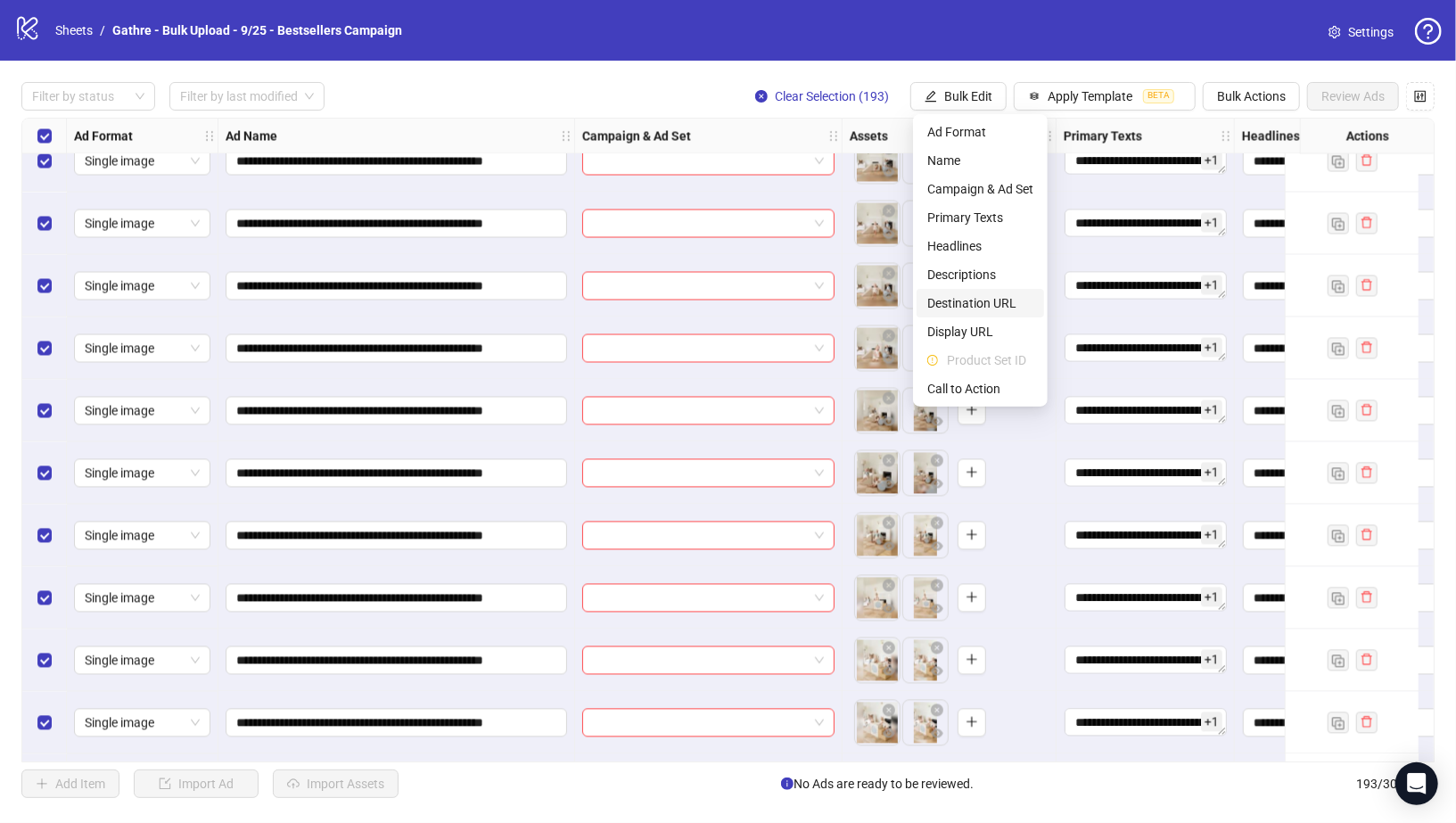
click at [977, 302] on span "Destination URL" at bounding box center [980, 303] width 106 height 19
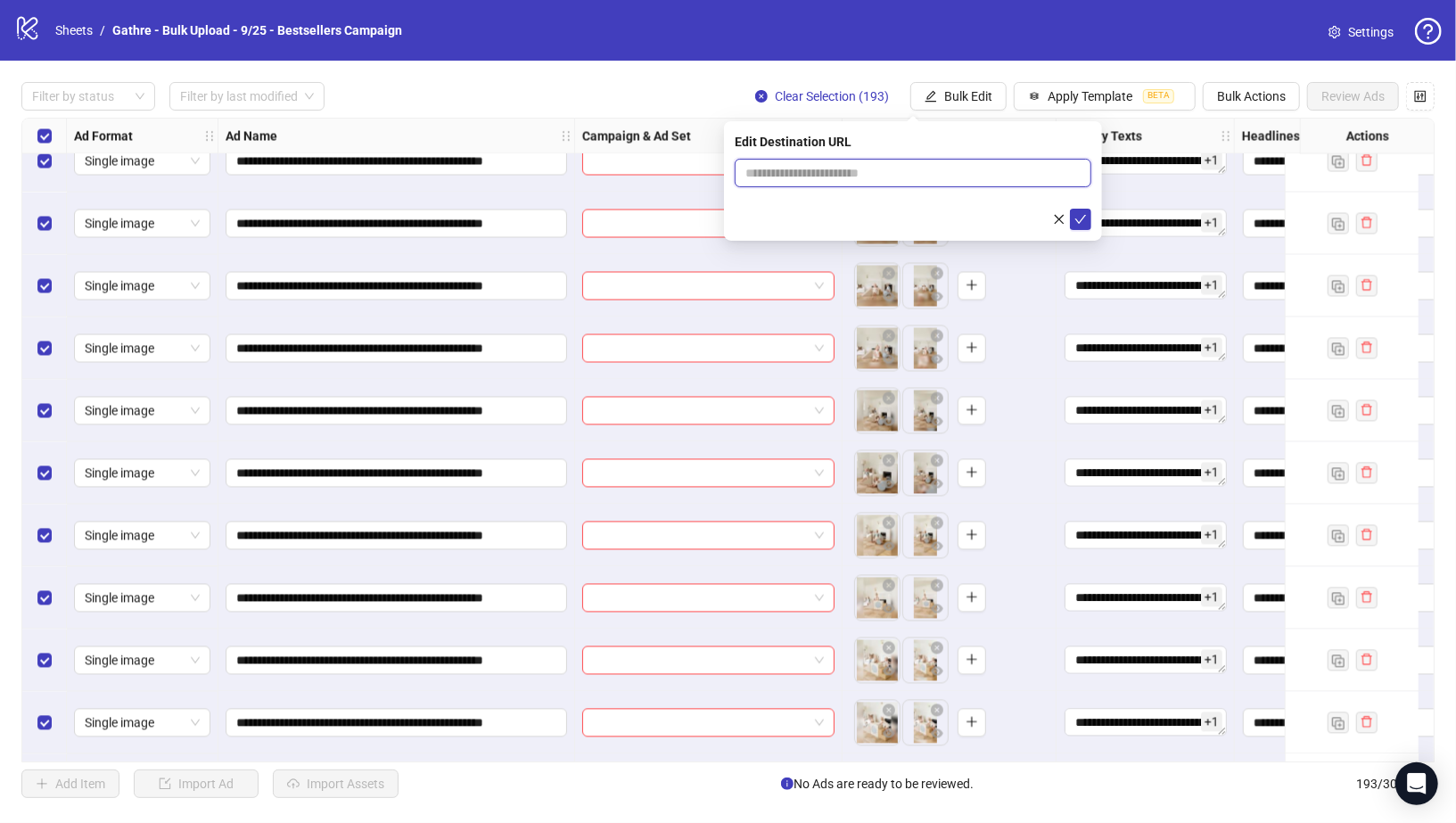
click at [859, 171] on input "text" at bounding box center [905, 173] width 321 height 19
paste input "**********"
type input "**********"
click at [1077, 214] on icon "check" at bounding box center [1080, 219] width 13 height 13
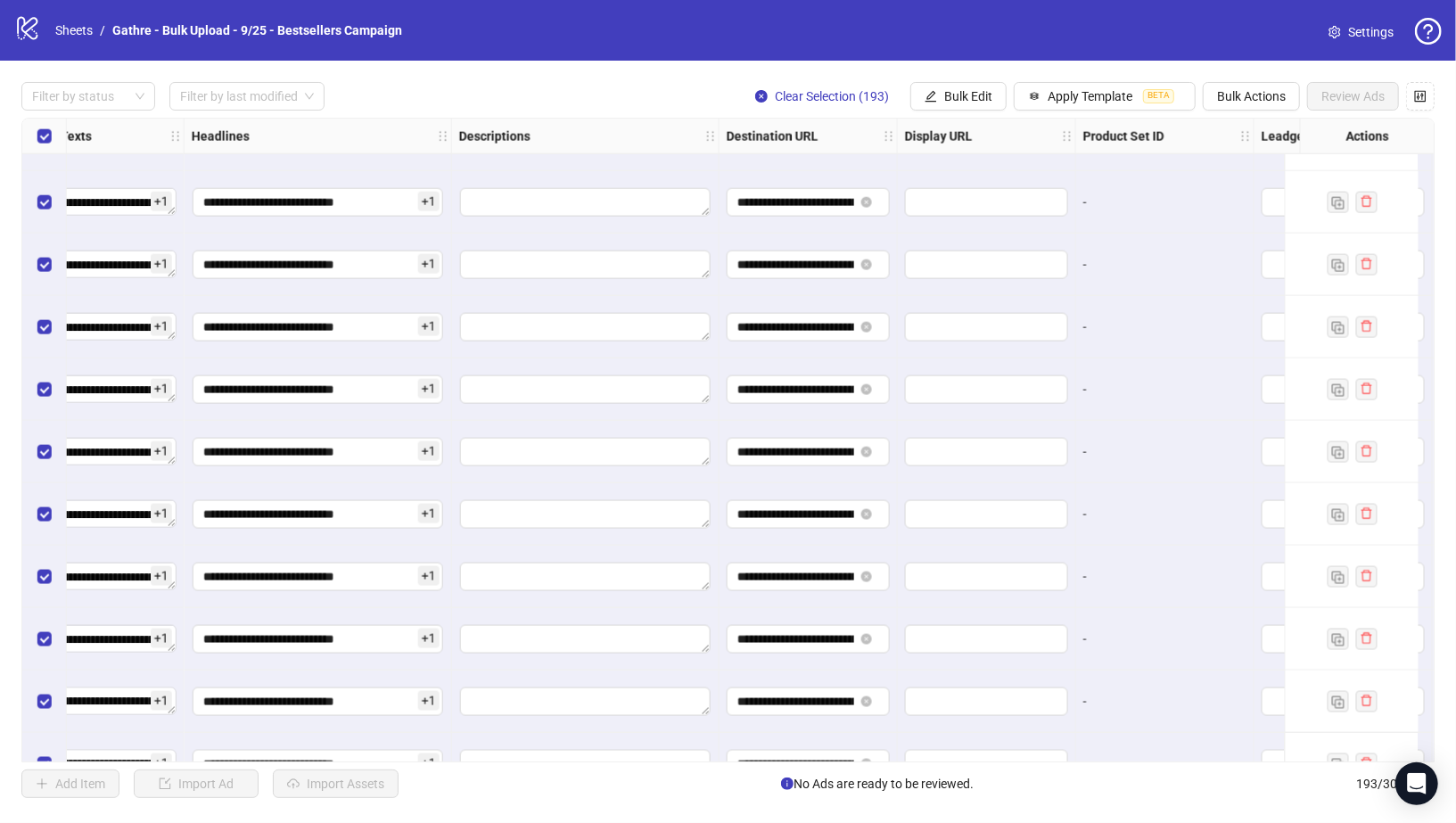
scroll to position [10407, 1341]
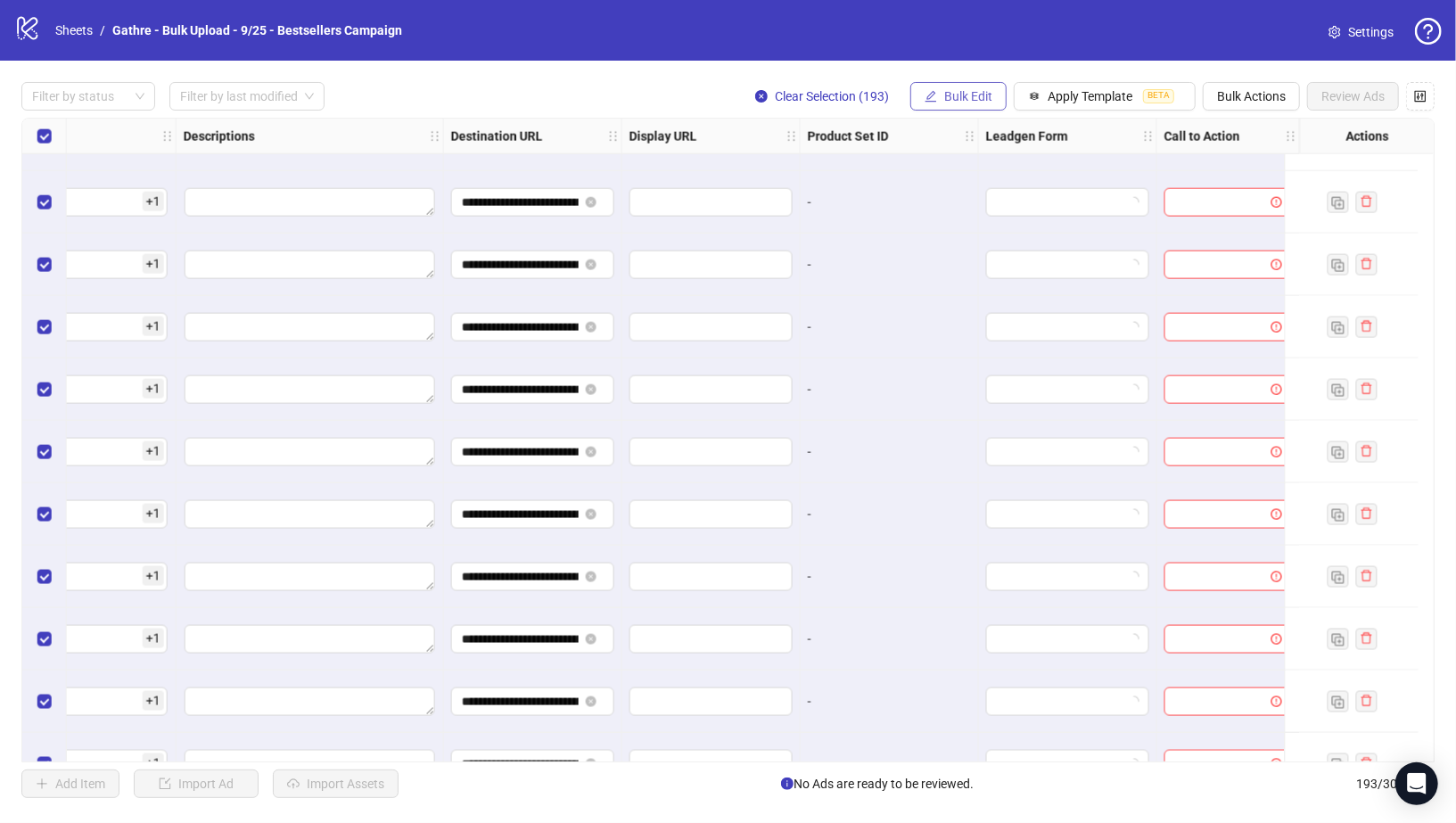
click at [966, 95] on span "Bulk Edit" at bounding box center [968, 96] width 48 height 15
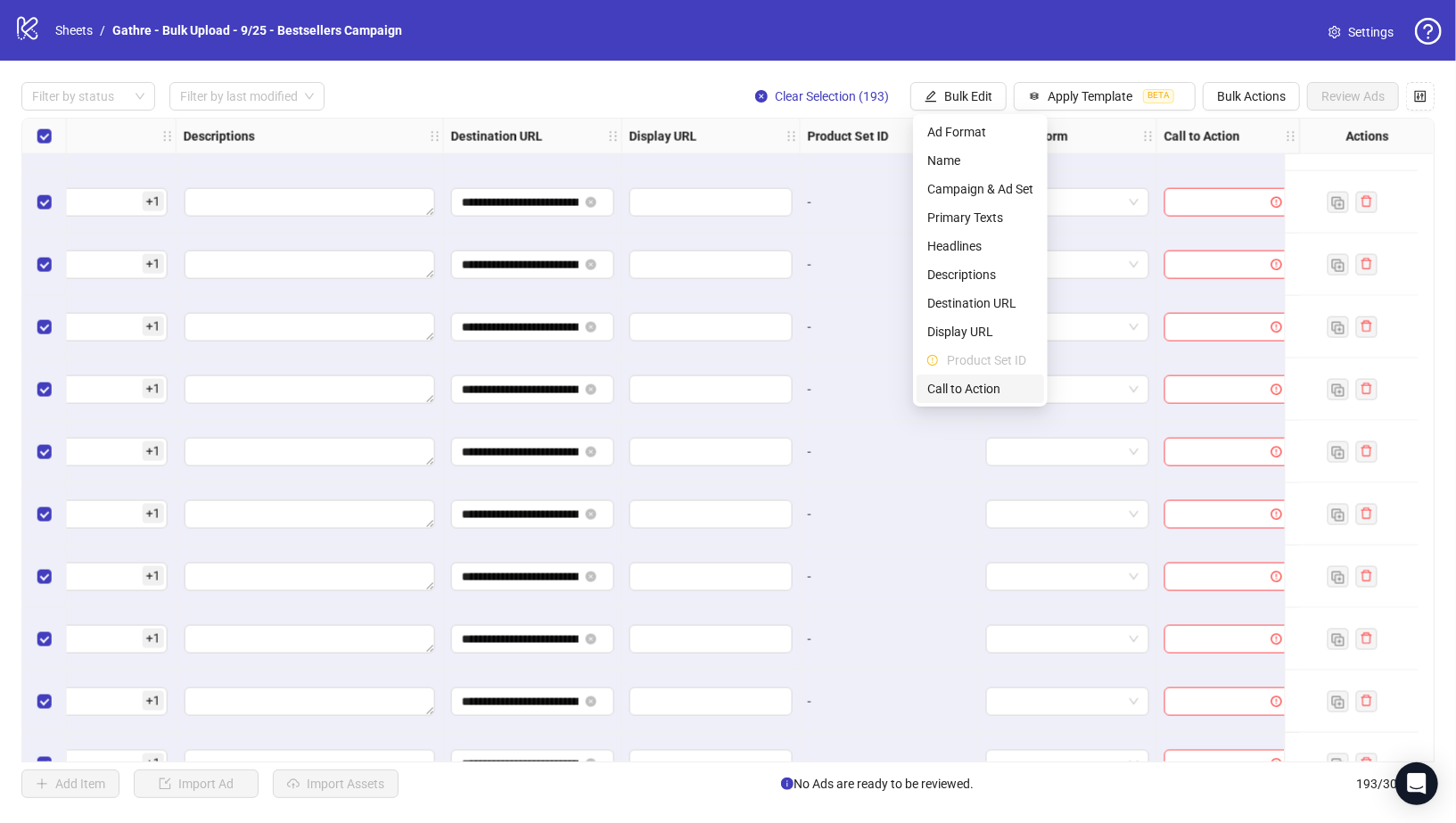
click at [970, 386] on span "Call to Action" at bounding box center [980, 389] width 106 height 19
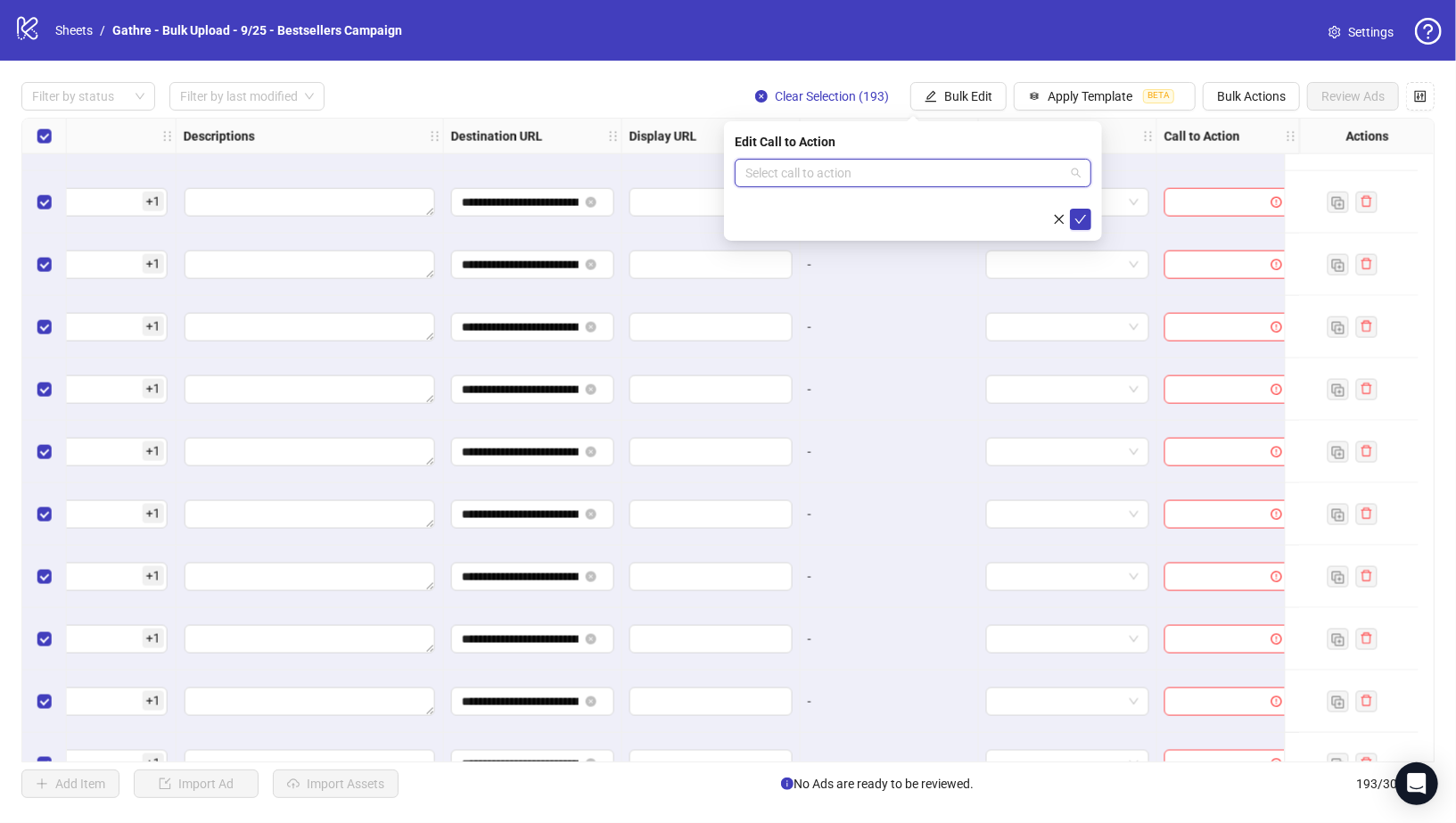
click at [896, 167] on input "search" at bounding box center [904, 174] width 319 height 27
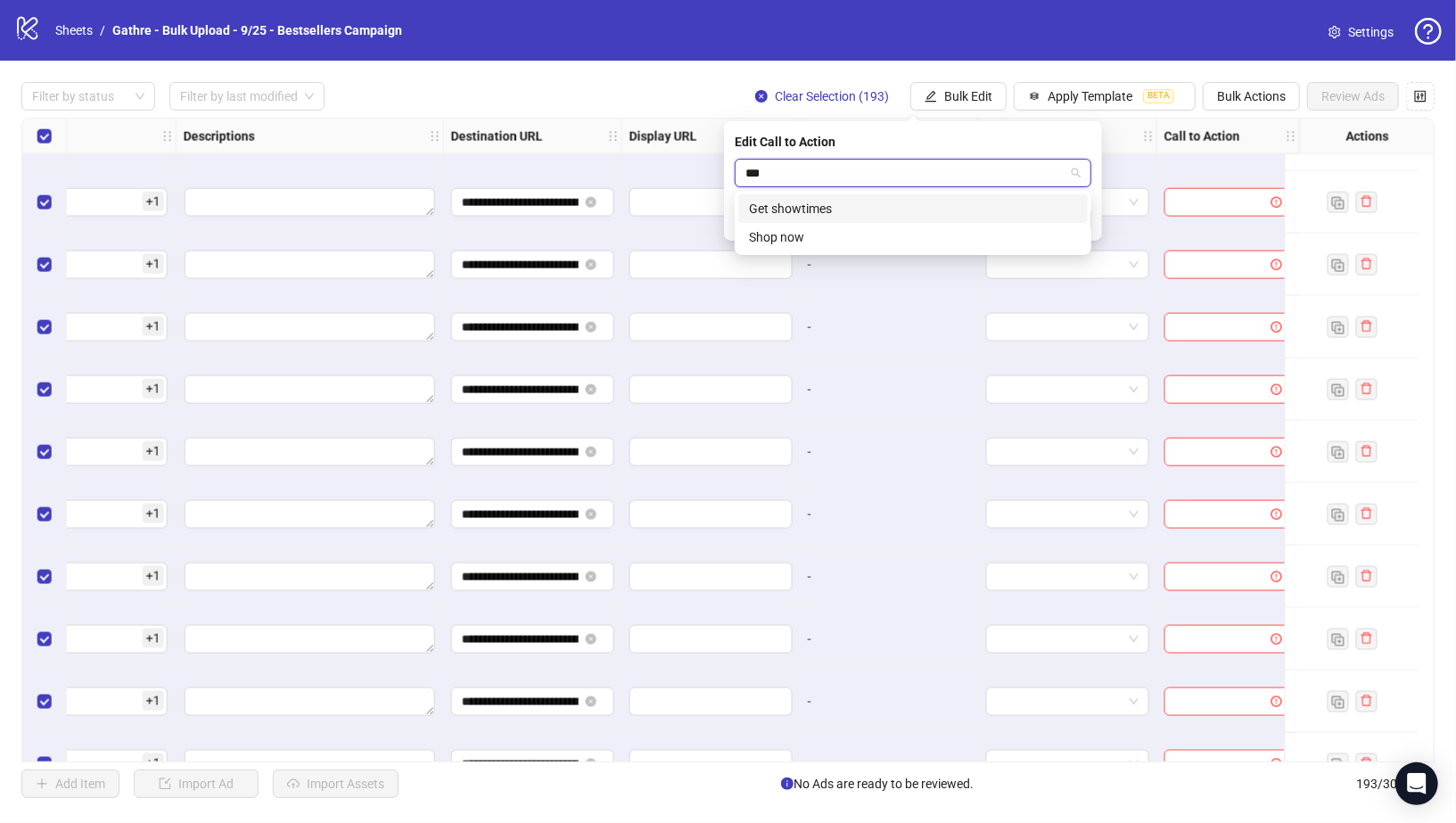
type input "****"
click at [890, 206] on div "Shop now" at bounding box center [913, 208] width 329 height 19
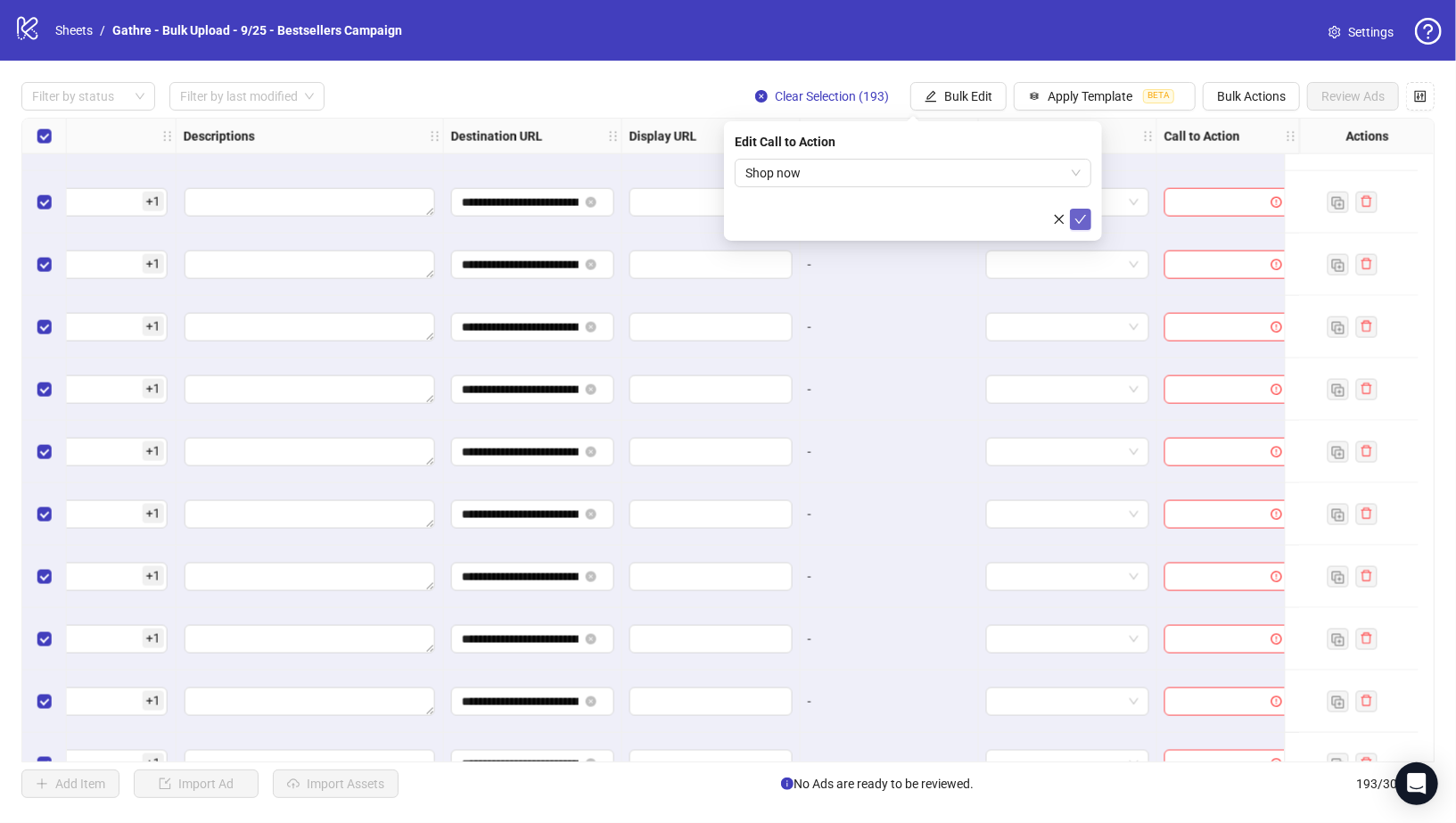
click at [1080, 216] on icon "check" at bounding box center [1080, 219] width 13 height 13
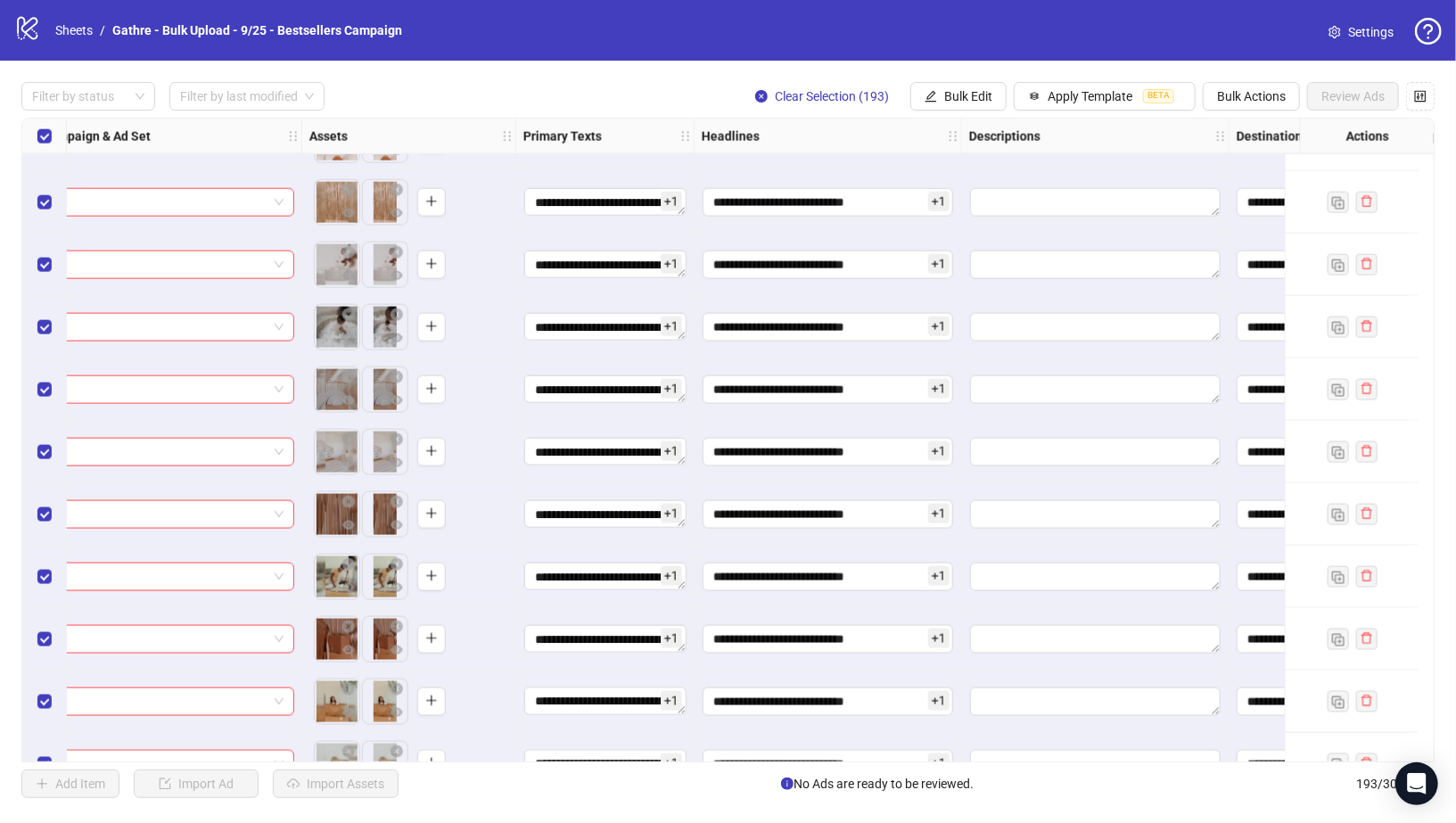
scroll to position [10407, 0]
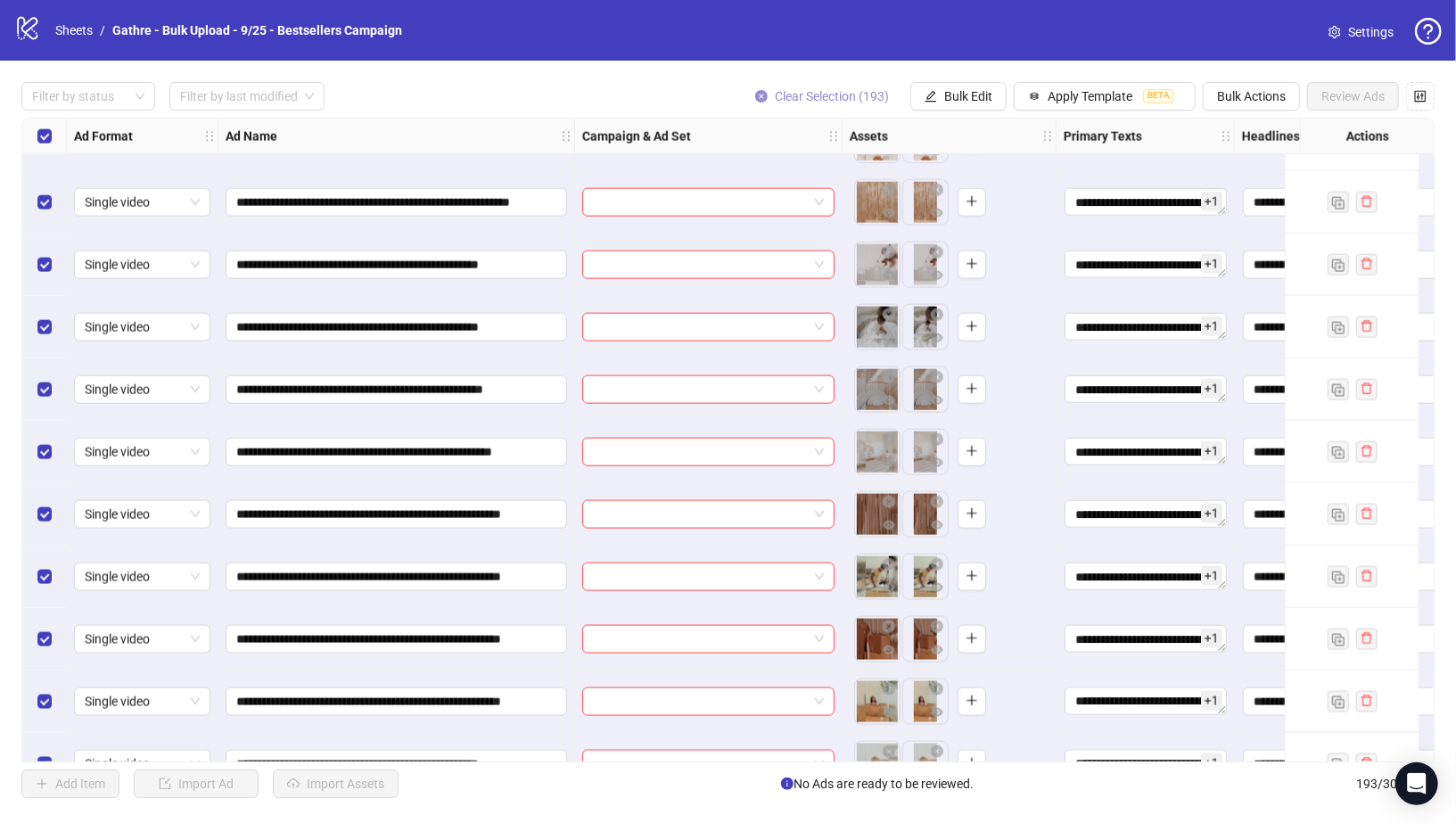
click at [763, 95] on icon "close-circle" at bounding box center [761, 96] width 13 height 13
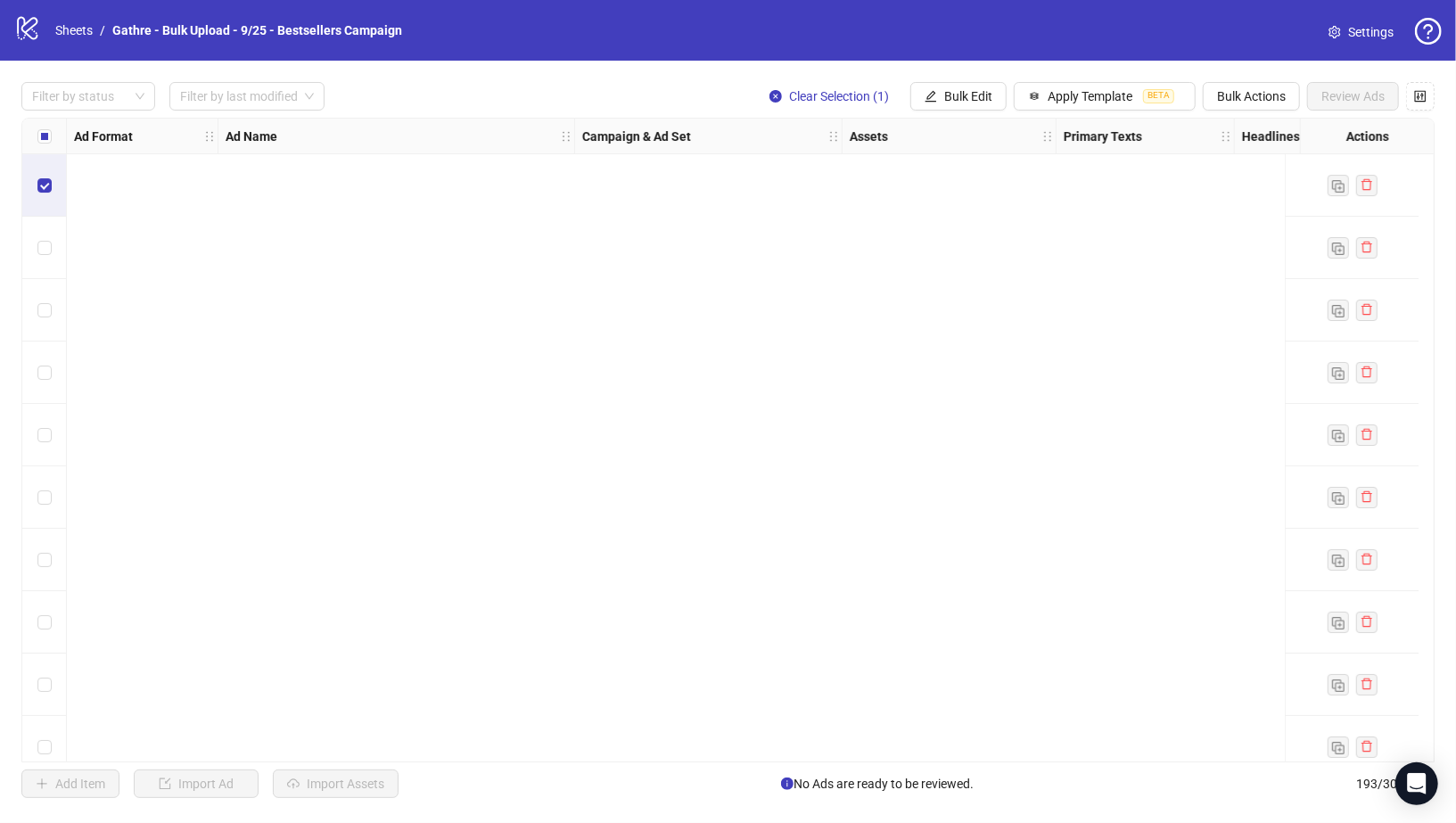
scroll to position [2923, 0]
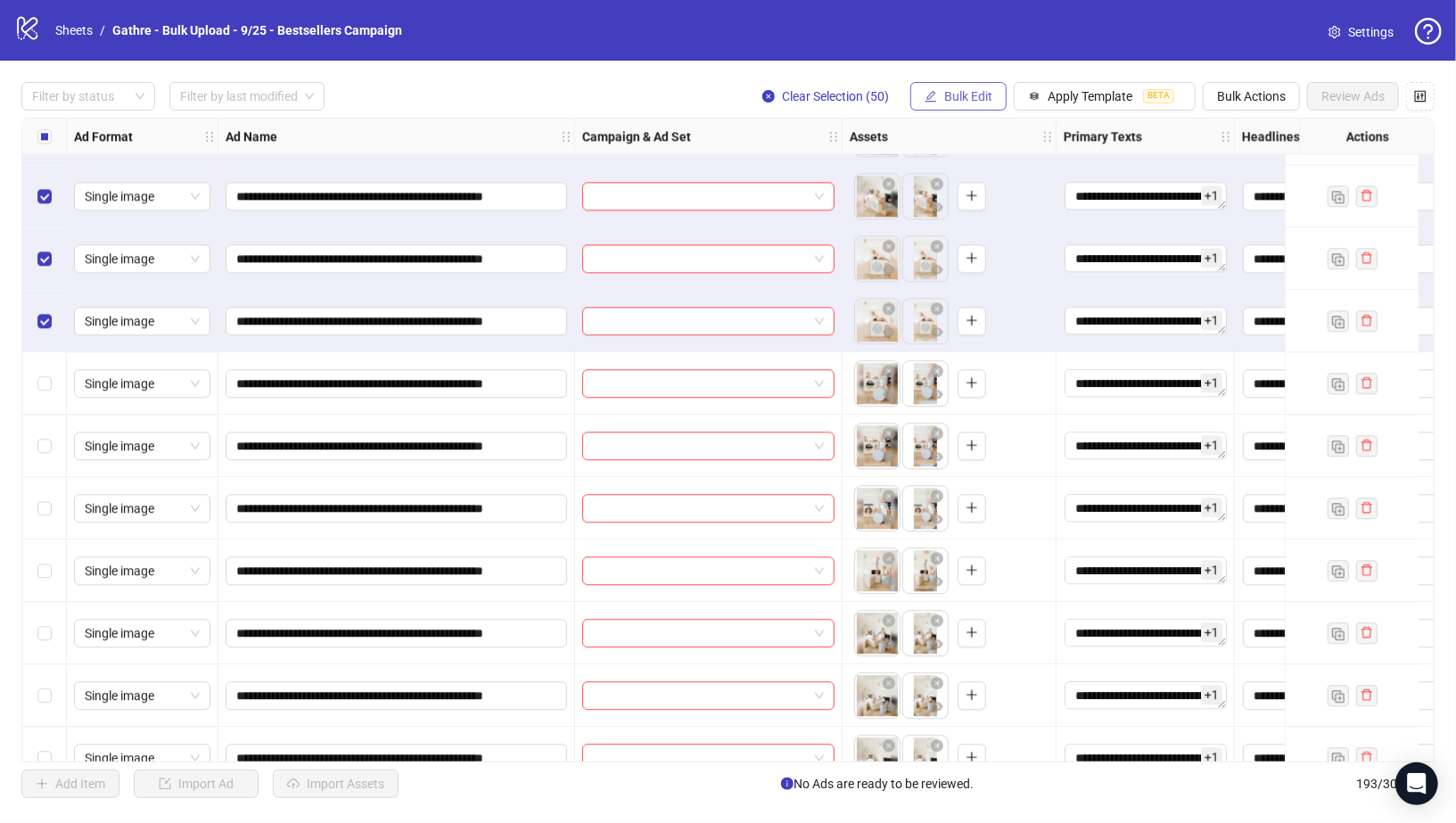
click at [937, 97] on icon "edit" at bounding box center [931, 96] width 13 height 13
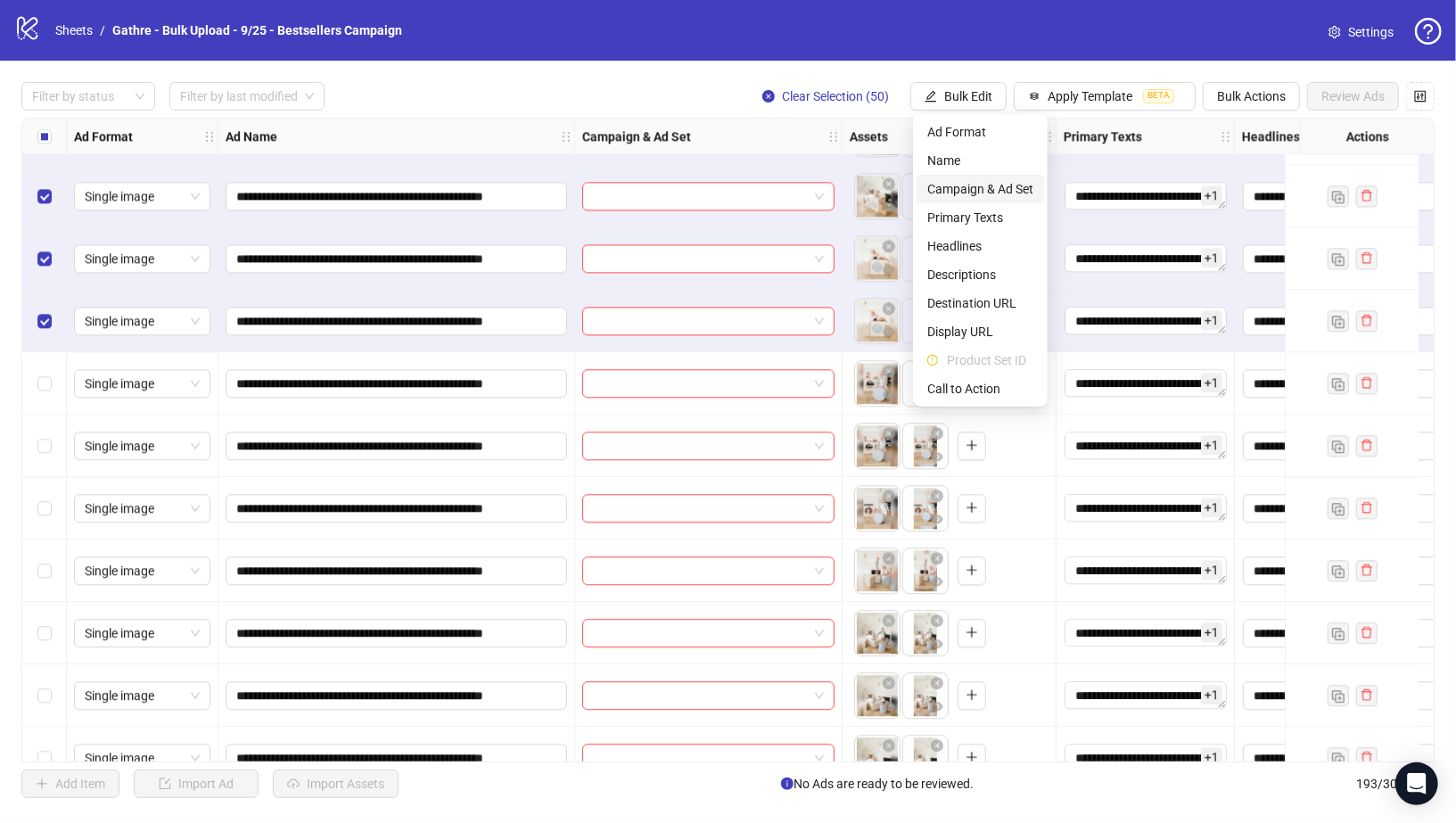
click at [946, 190] on span "Campaign & Ad Set" at bounding box center [980, 189] width 106 height 19
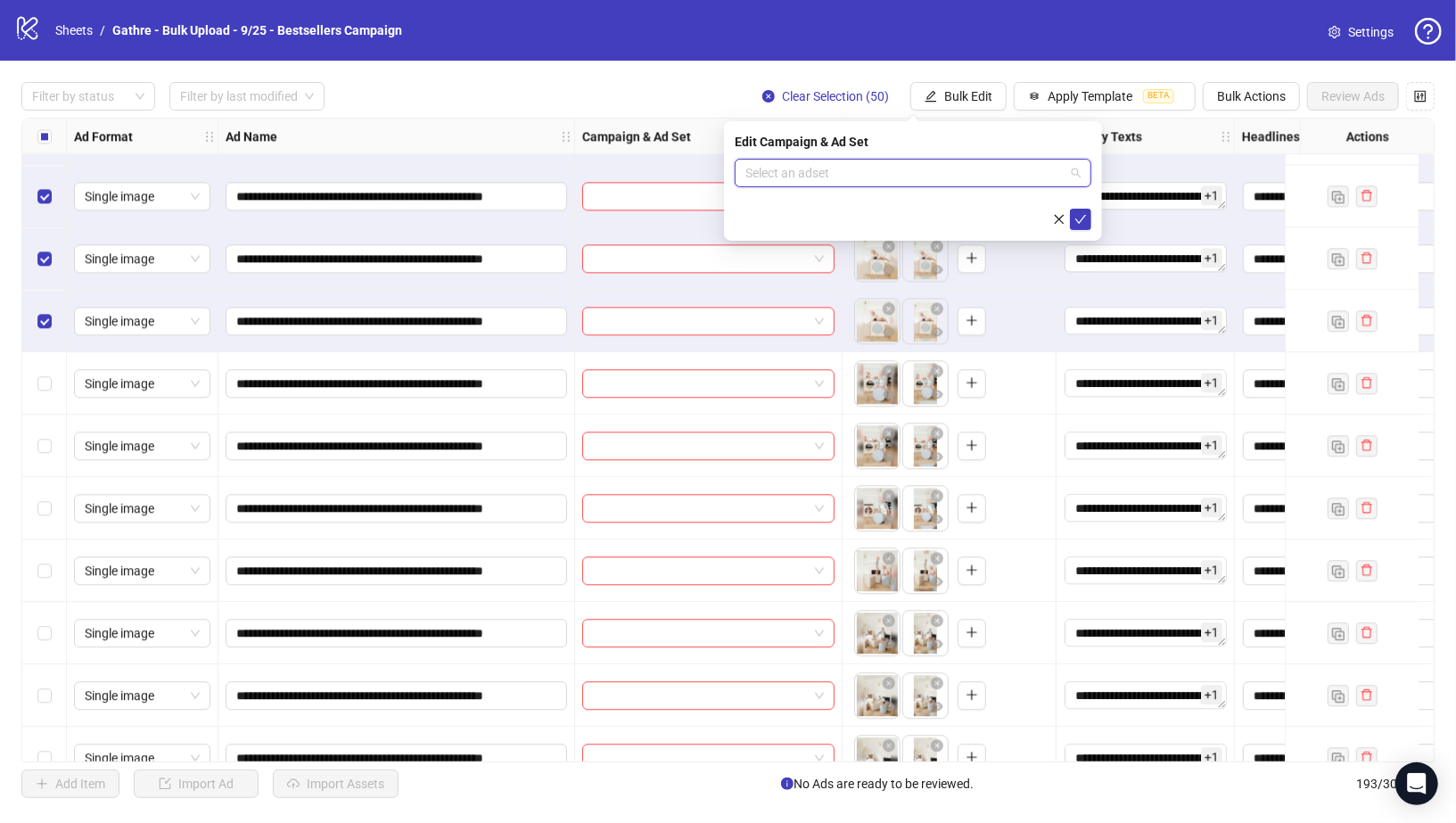
click at [940, 171] on input "search" at bounding box center [904, 174] width 319 height 27
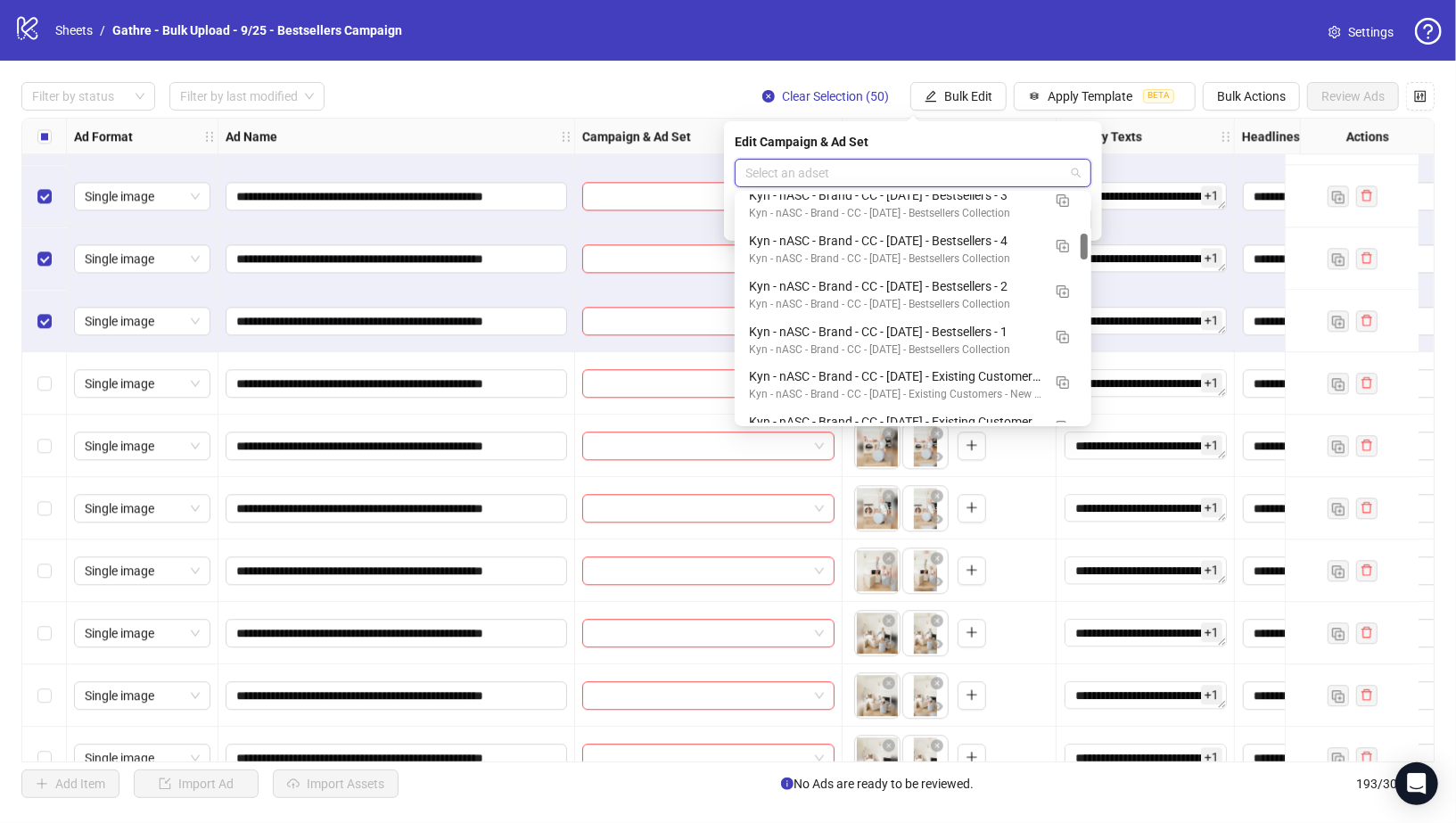
scroll to position [334, 0]
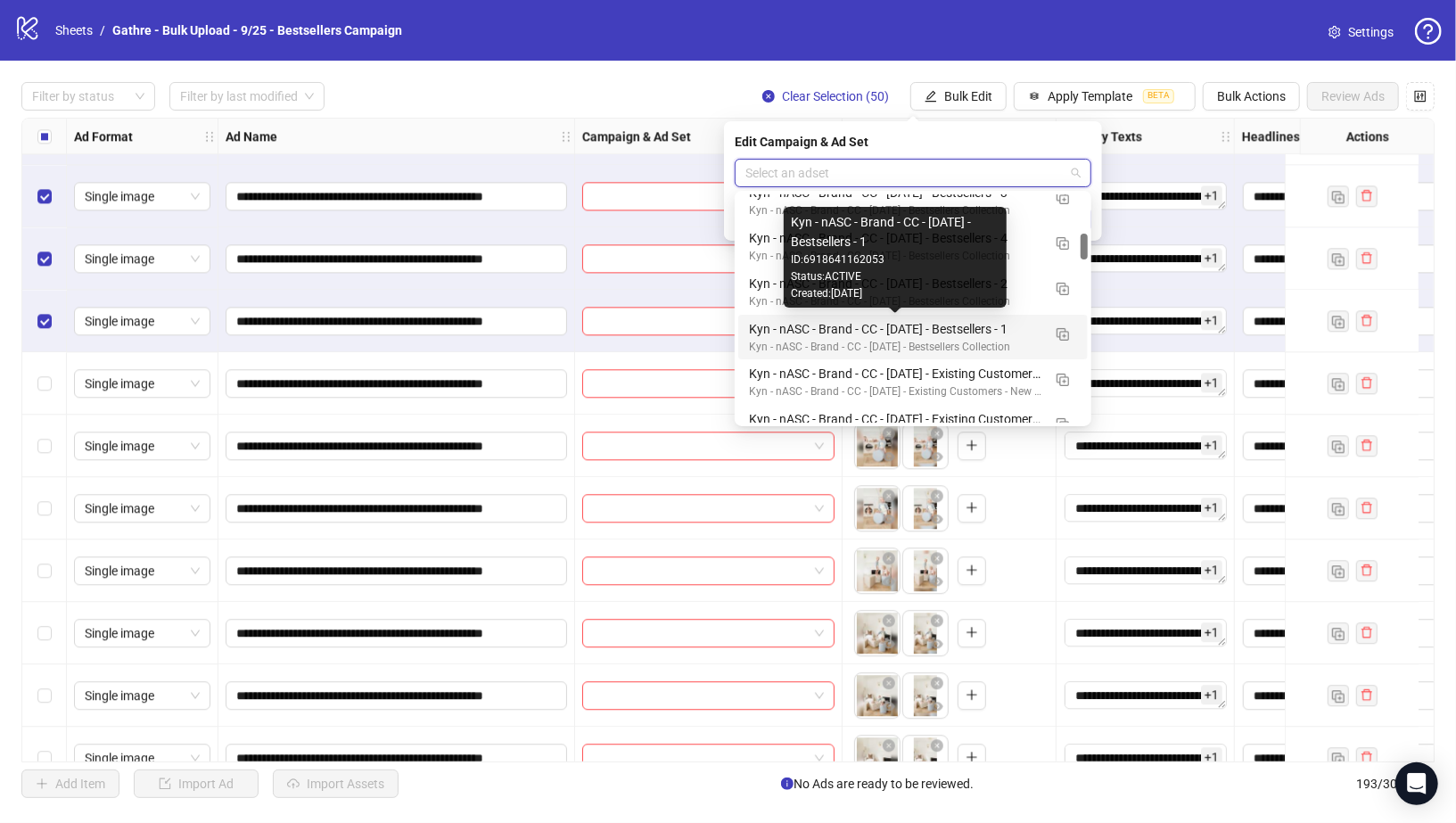
click at [1009, 323] on div "Kyn - nASC - Brand - CC - 09/10/25 - Bestsellers - 1" at bounding box center [896, 329] width 293 height 19
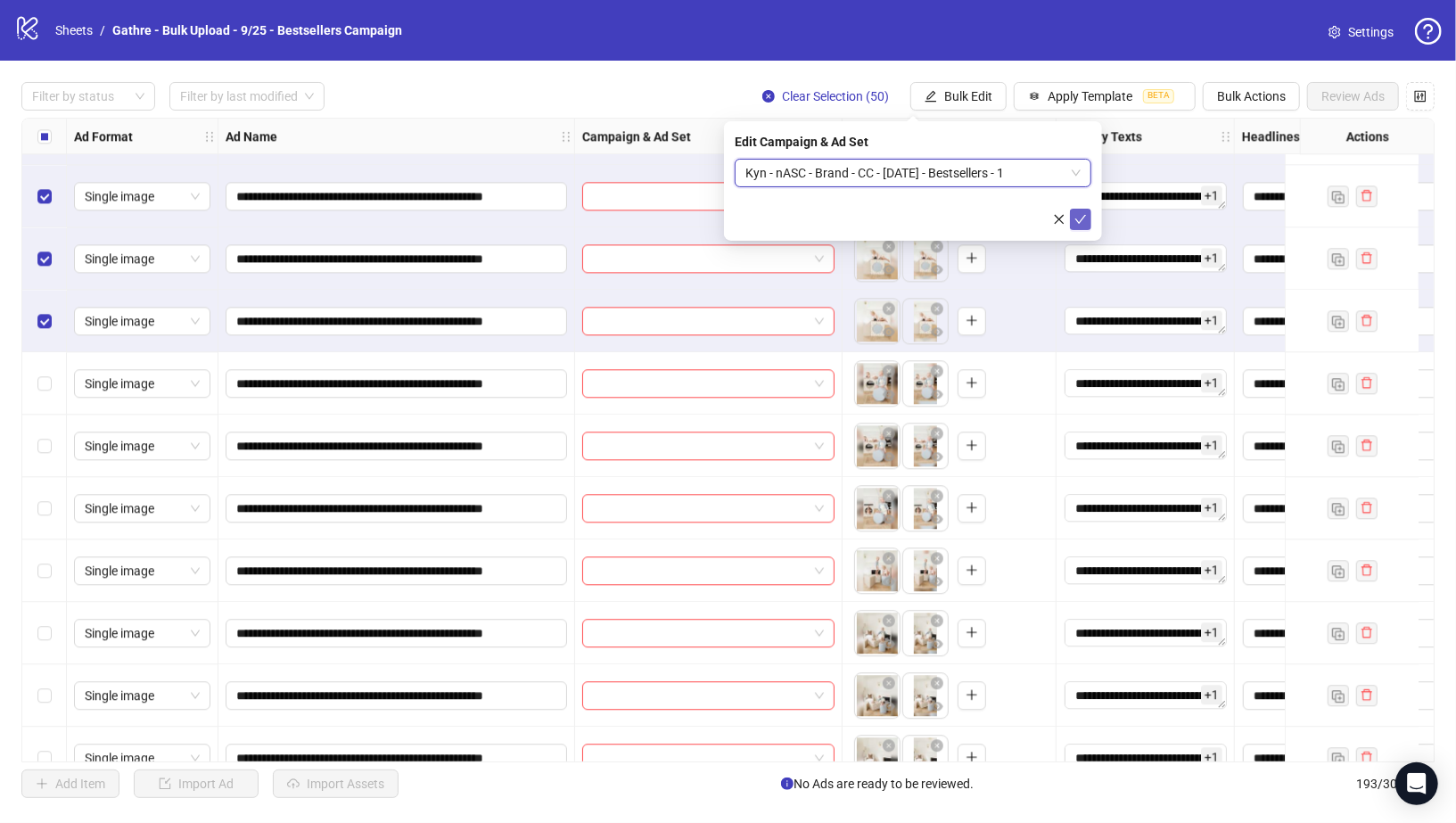
click at [1086, 213] on icon "check" at bounding box center [1080, 219] width 13 height 13
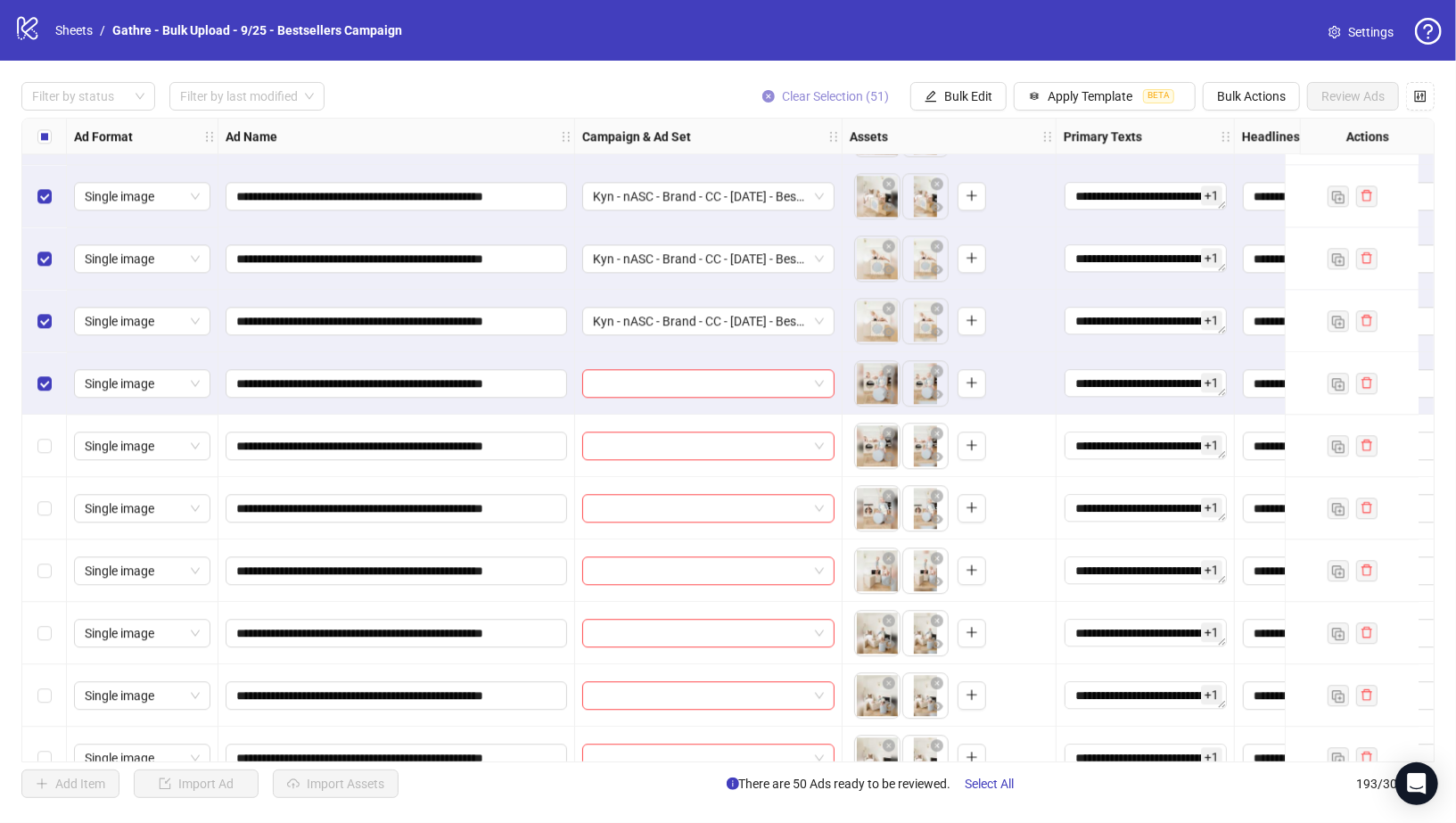
click at [778, 91] on button "Clear Selection (51)" at bounding box center [826, 96] width 155 height 28
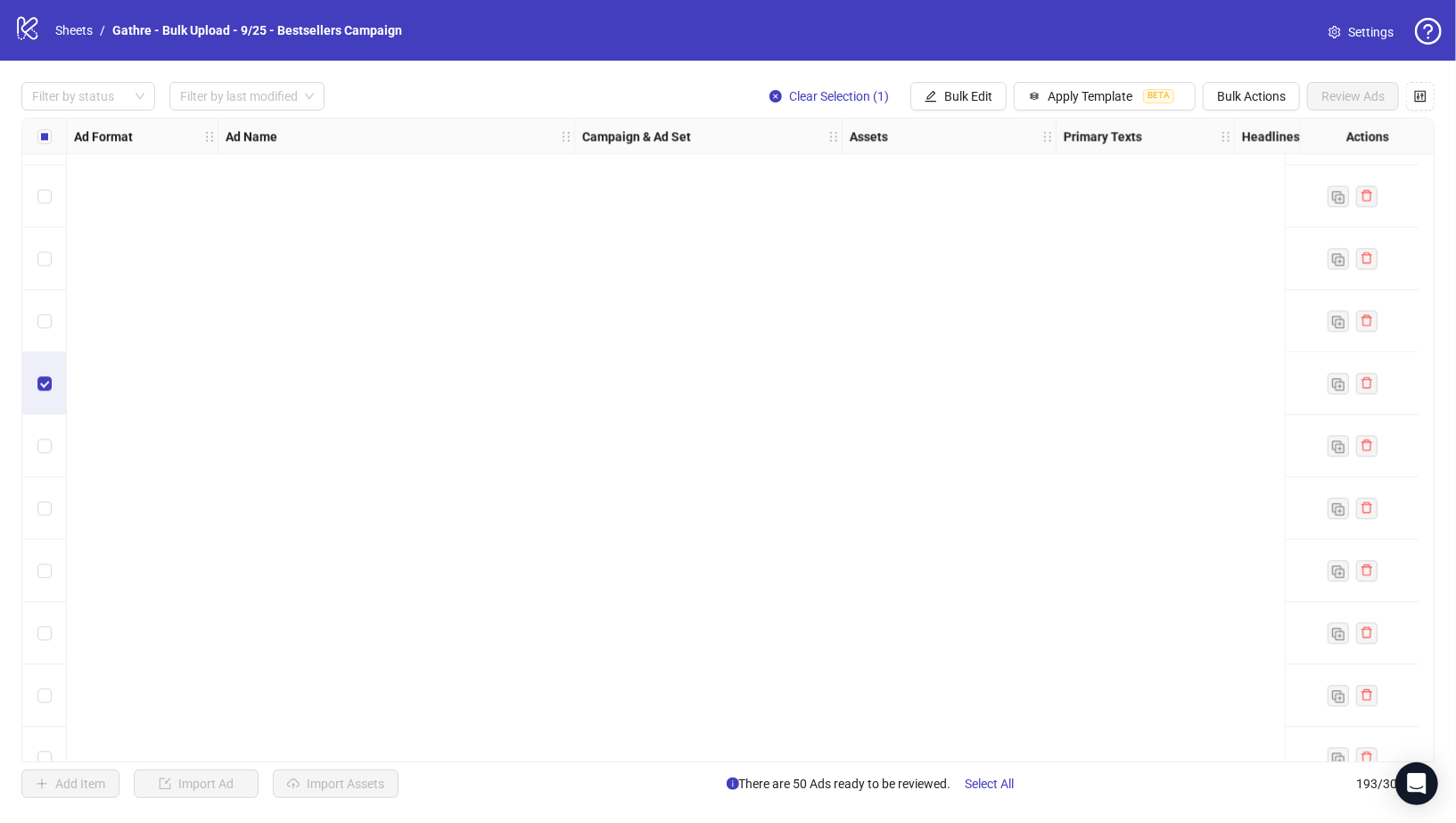
scroll to position [5967, 0]
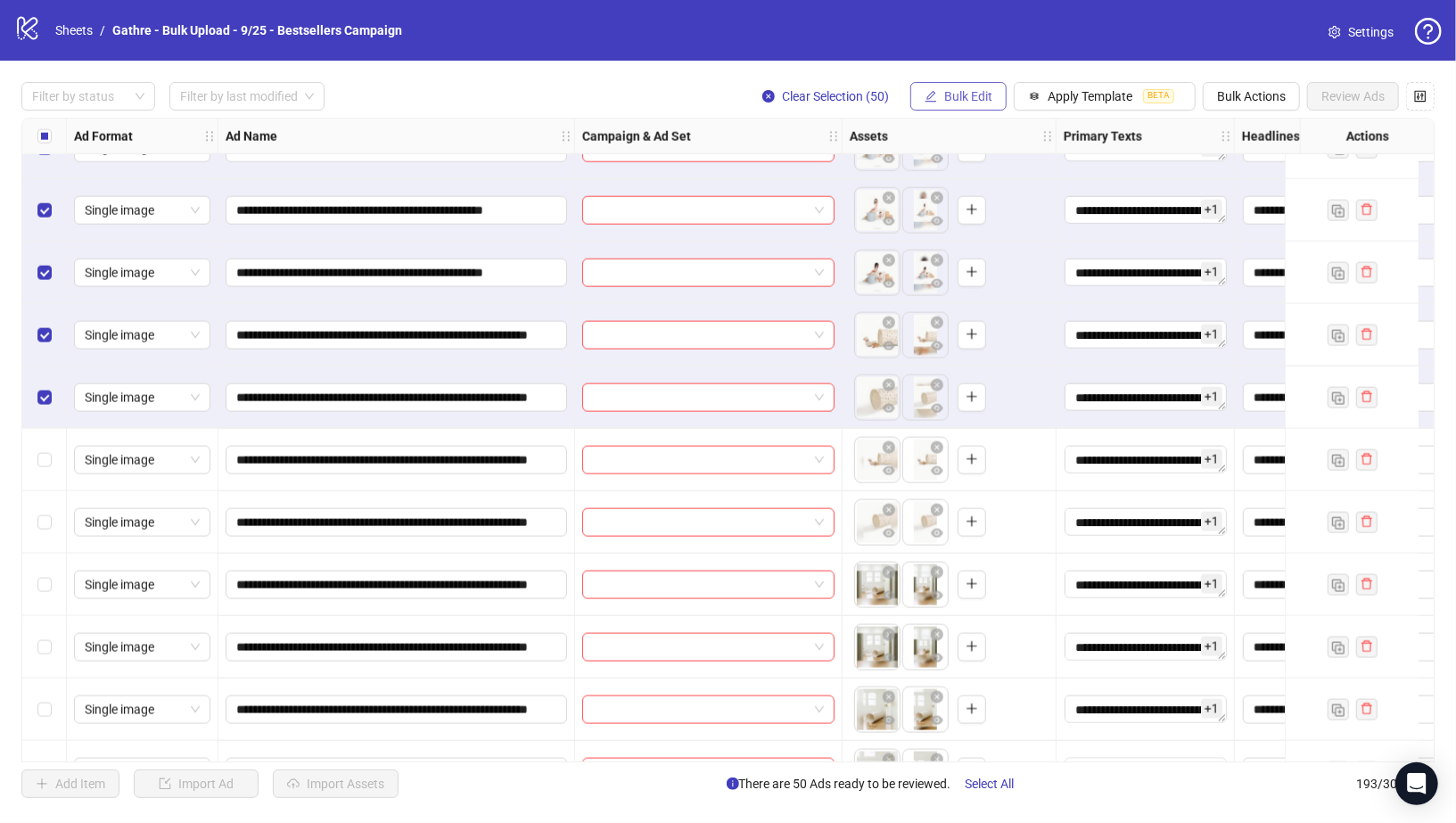
click at [961, 96] on span "Bulk Edit" at bounding box center [968, 96] width 48 height 15
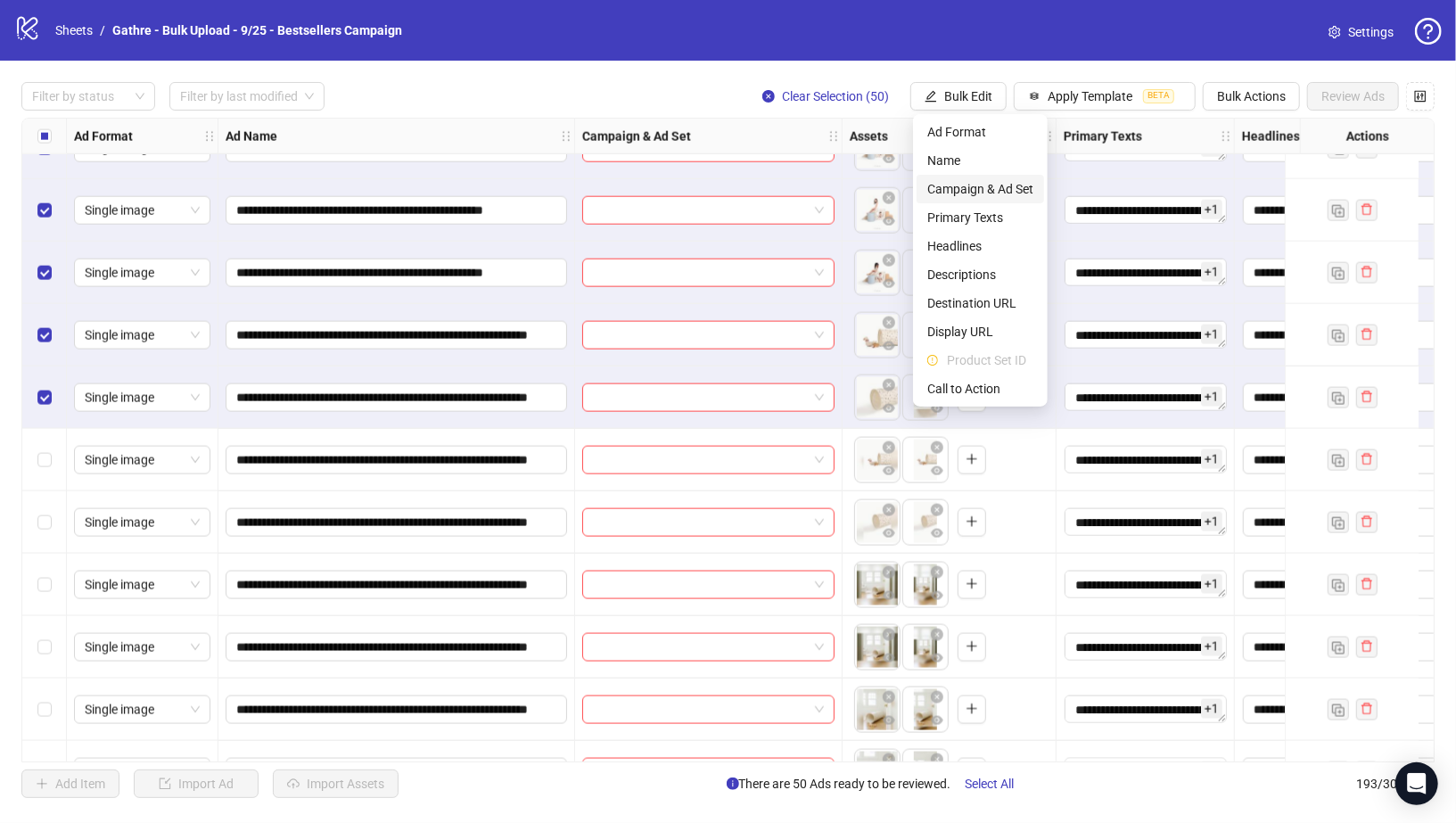
click at [971, 192] on span "Campaign & Ad Set" at bounding box center [980, 189] width 106 height 19
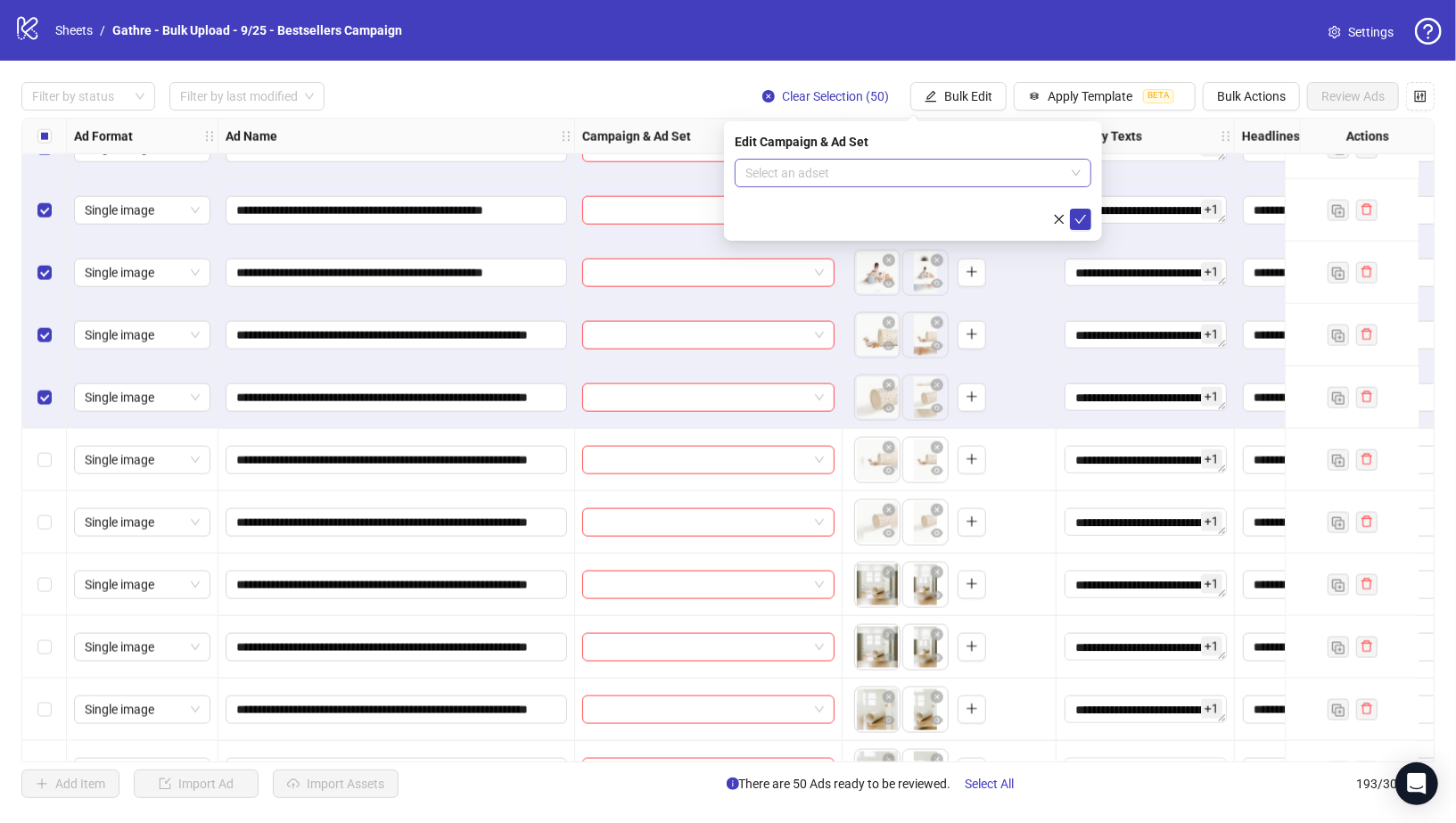
click at [938, 172] on input "search" at bounding box center [904, 174] width 319 height 27
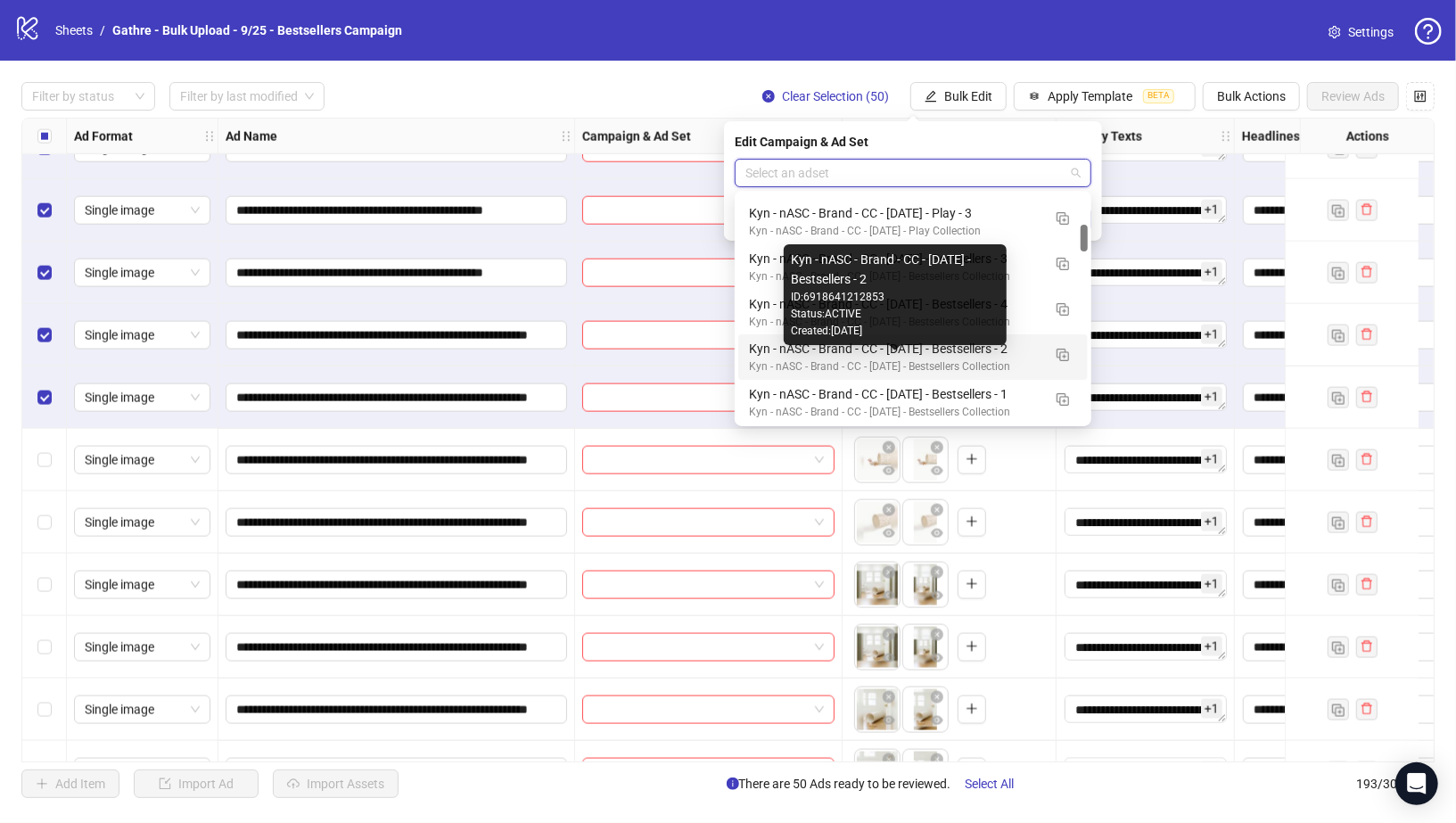
scroll to position [272, 0]
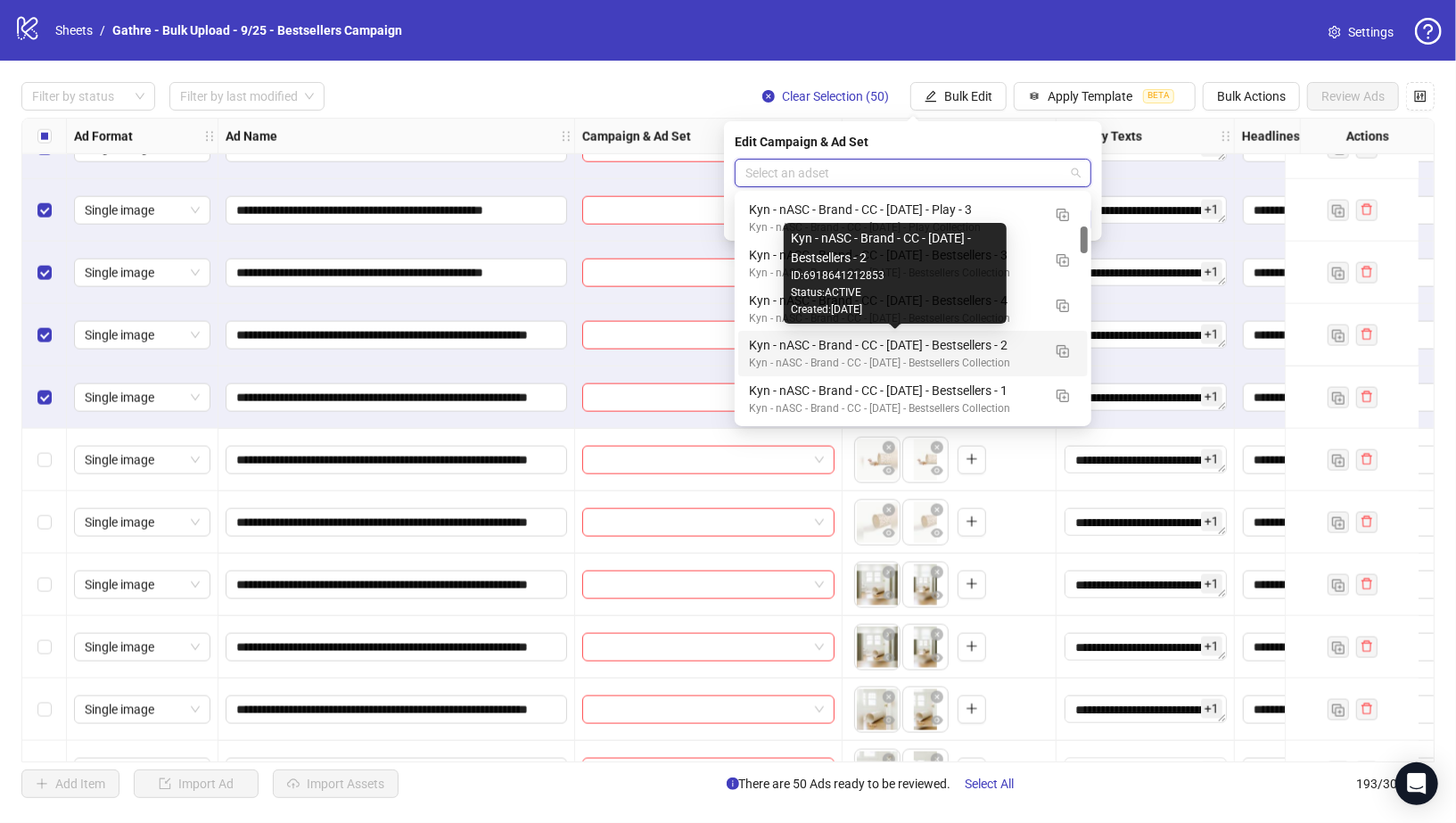
click at [1006, 340] on div "Kyn - nASC - Brand - CC - 09/10/25 - Bestsellers - 2" at bounding box center [896, 345] width 293 height 19
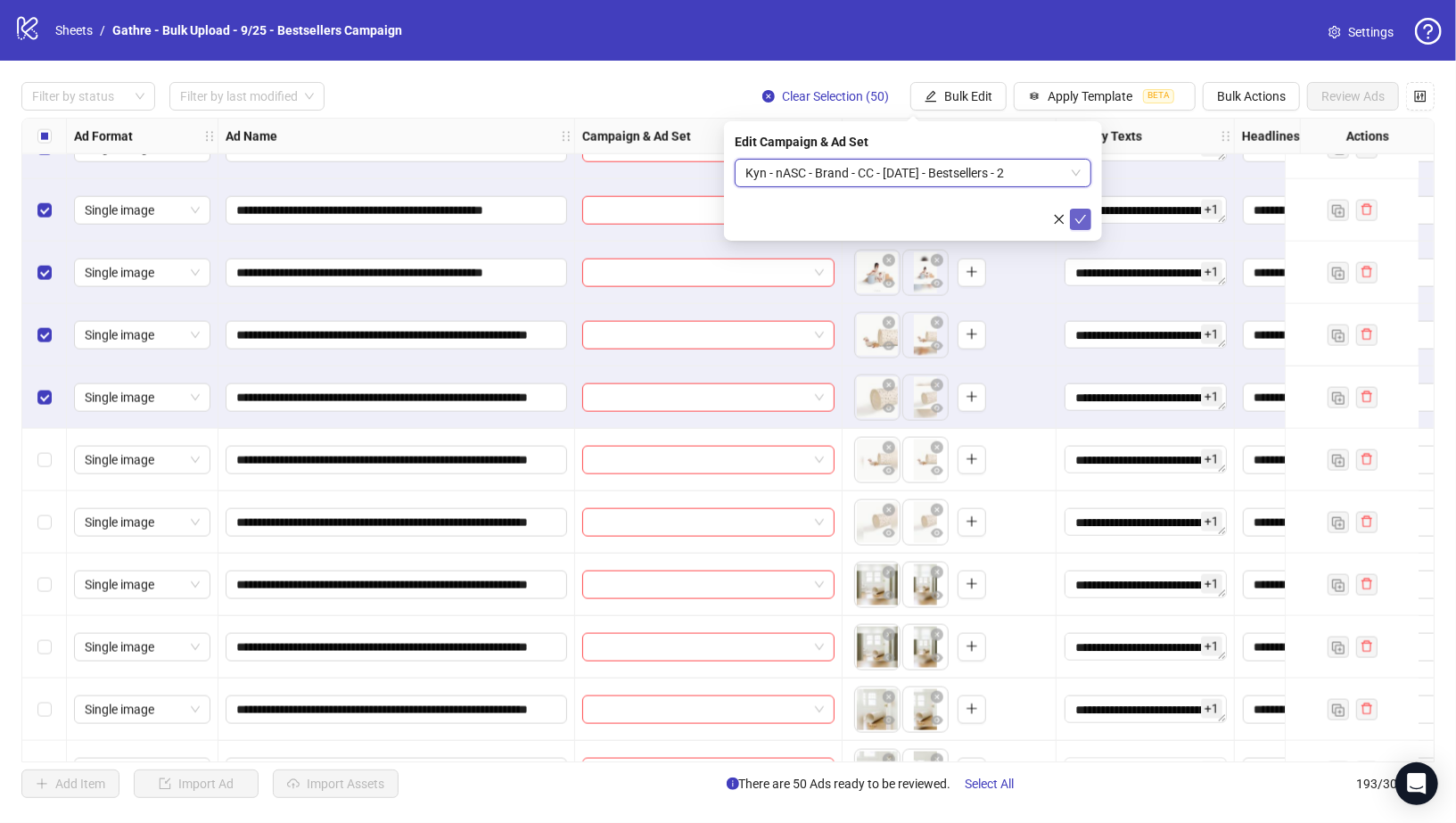
click at [1078, 217] on icon "check" at bounding box center [1080, 219] width 13 height 13
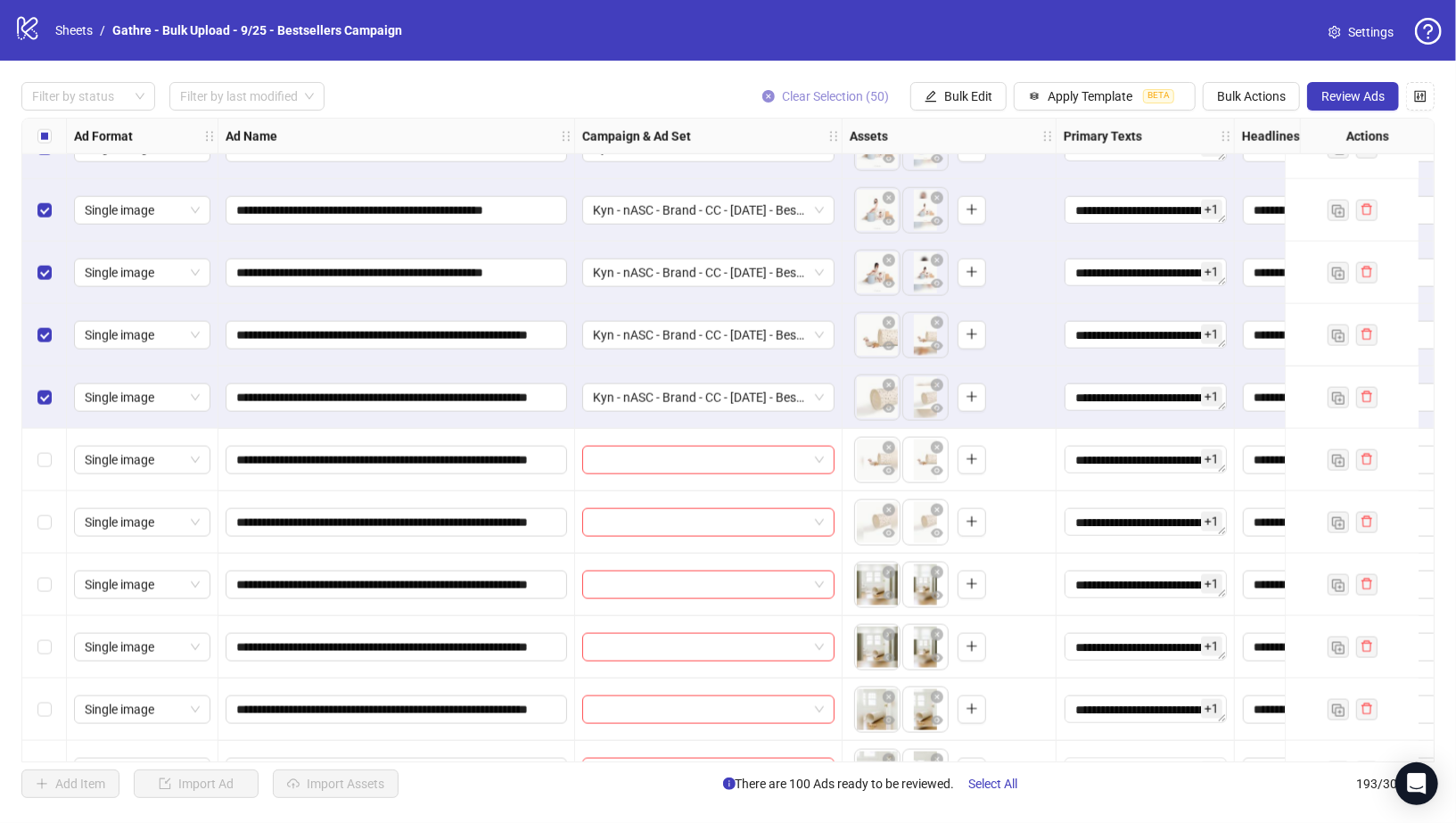
click at [766, 94] on icon "close-circle" at bounding box center [769, 96] width 13 height 13
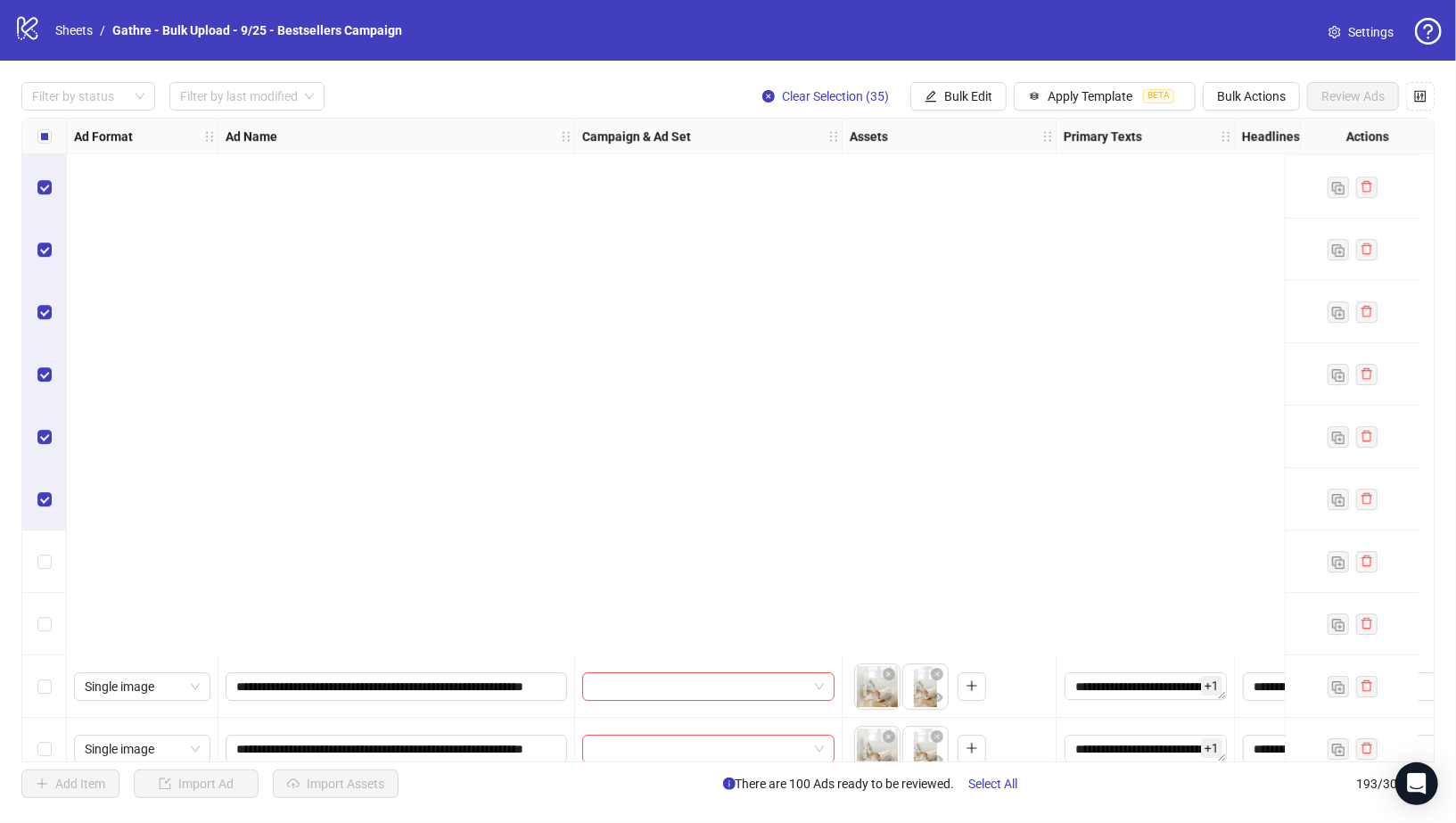
scroll to position [8674, 0]
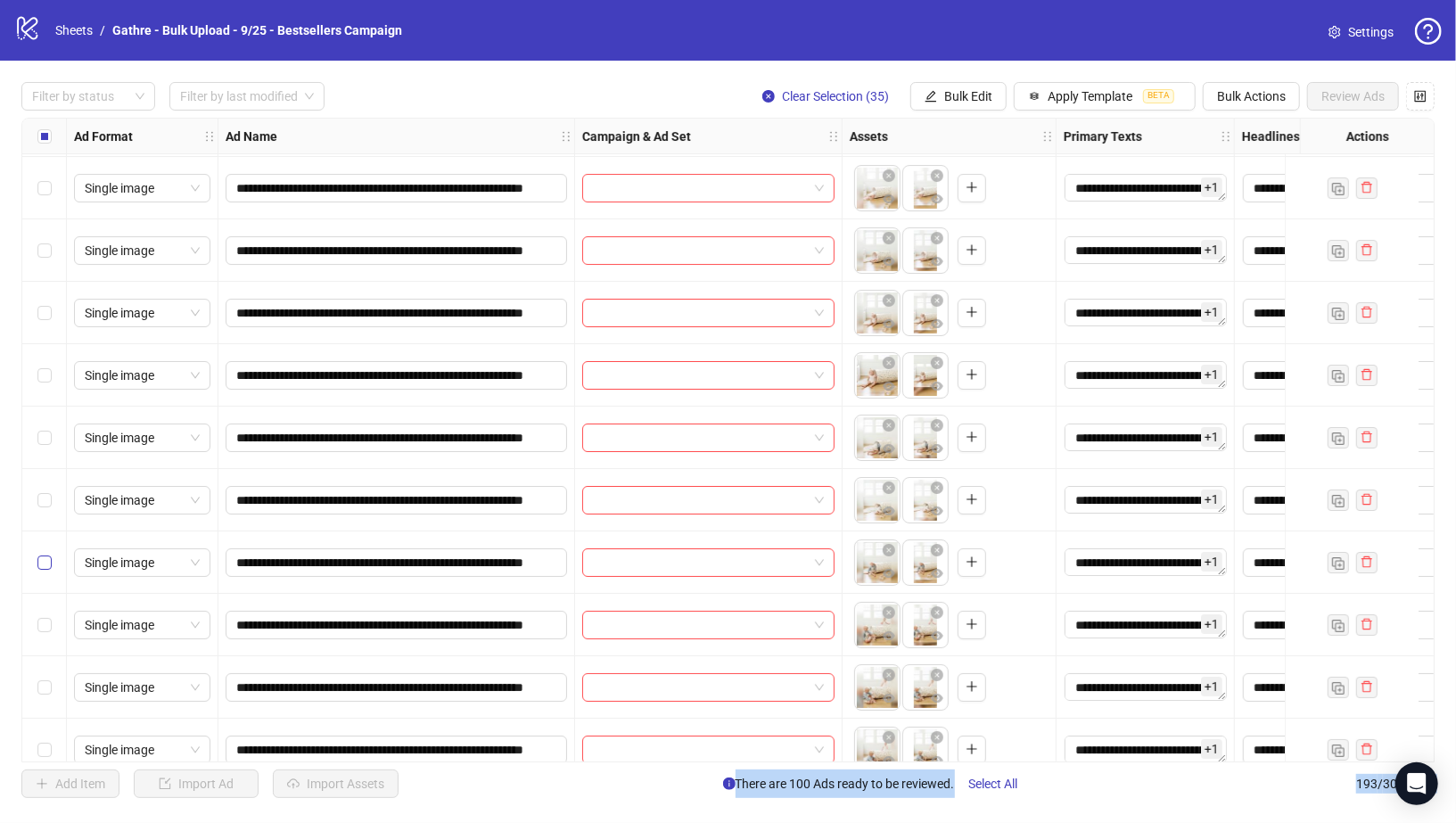
click at [46, 553] on label "Select row 146" at bounding box center [45, 562] width 15 height 19
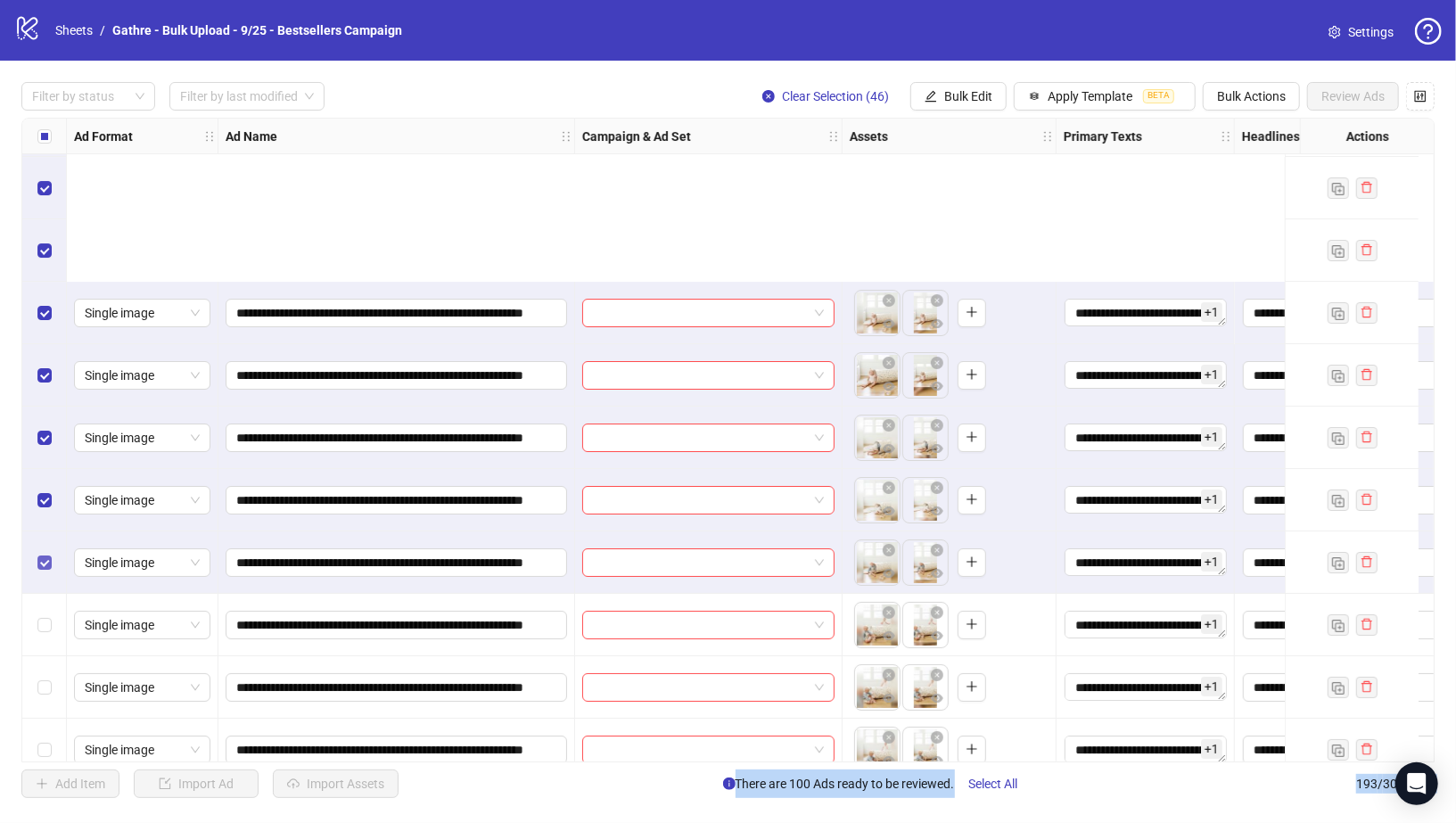
scroll to position [8955, 0]
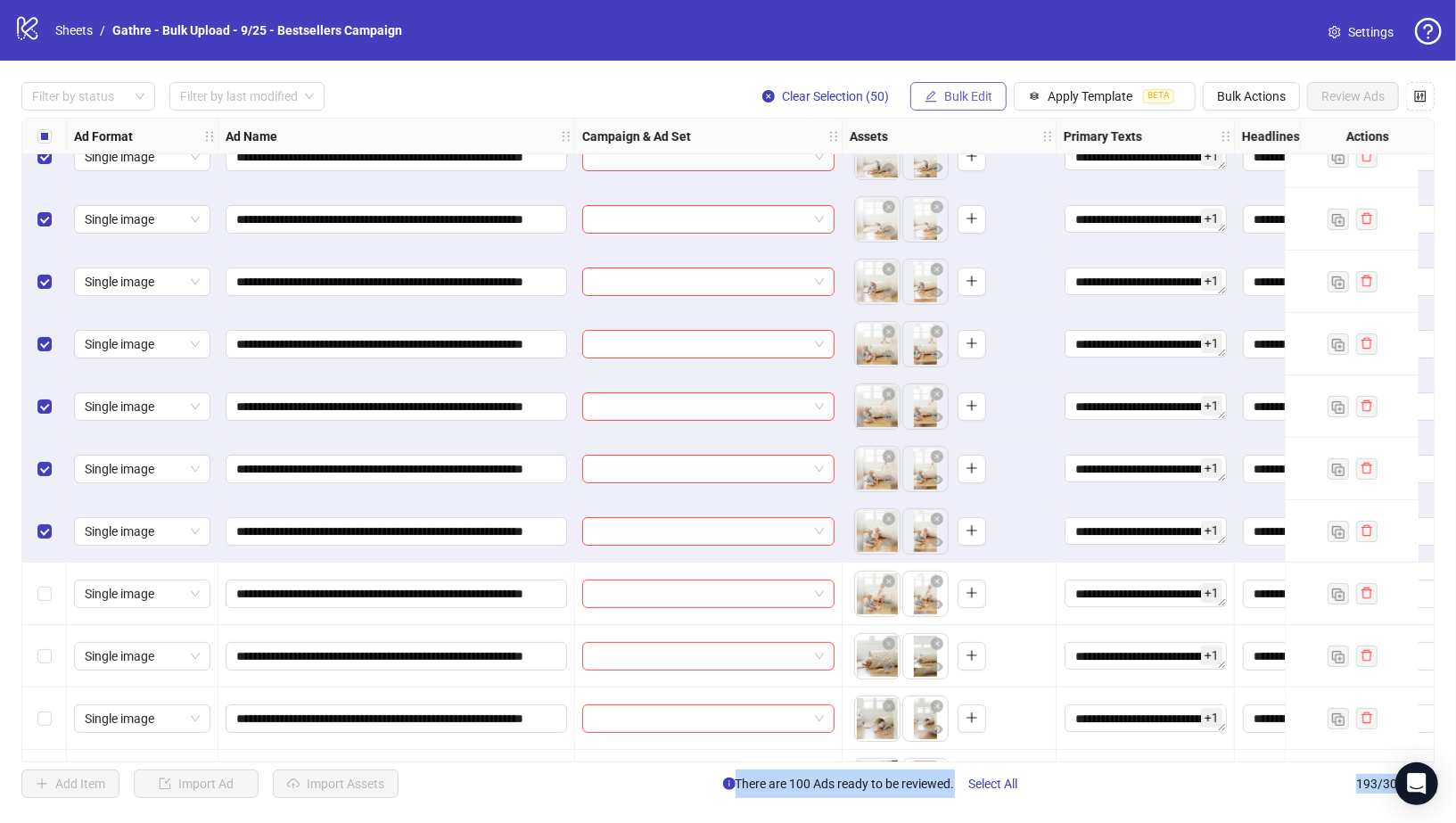
click at [965, 101] on span "Bulk Edit" at bounding box center [968, 96] width 48 height 15
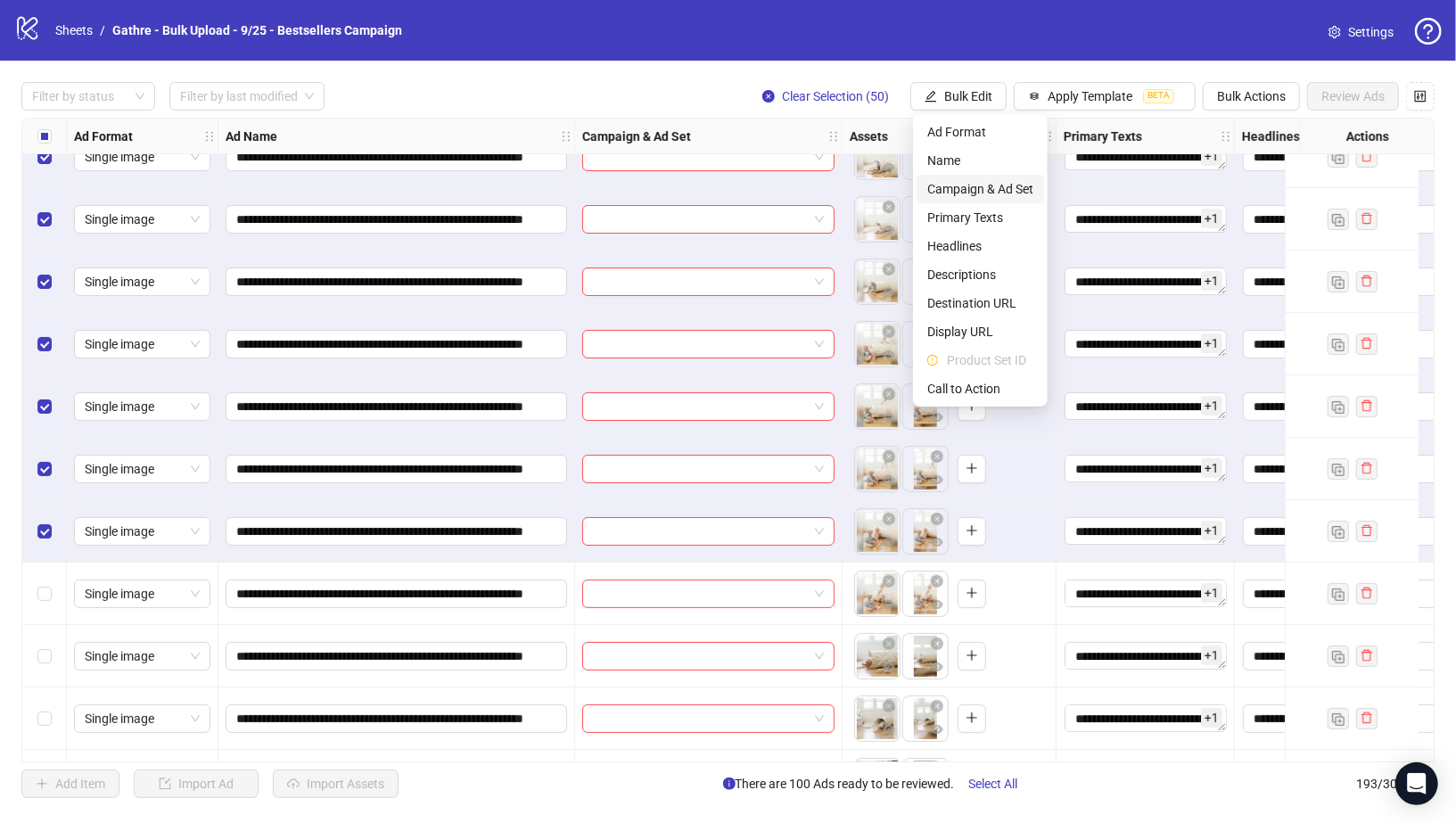
click at [1004, 195] on span "Campaign & Ad Set" at bounding box center [980, 189] width 106 height 19
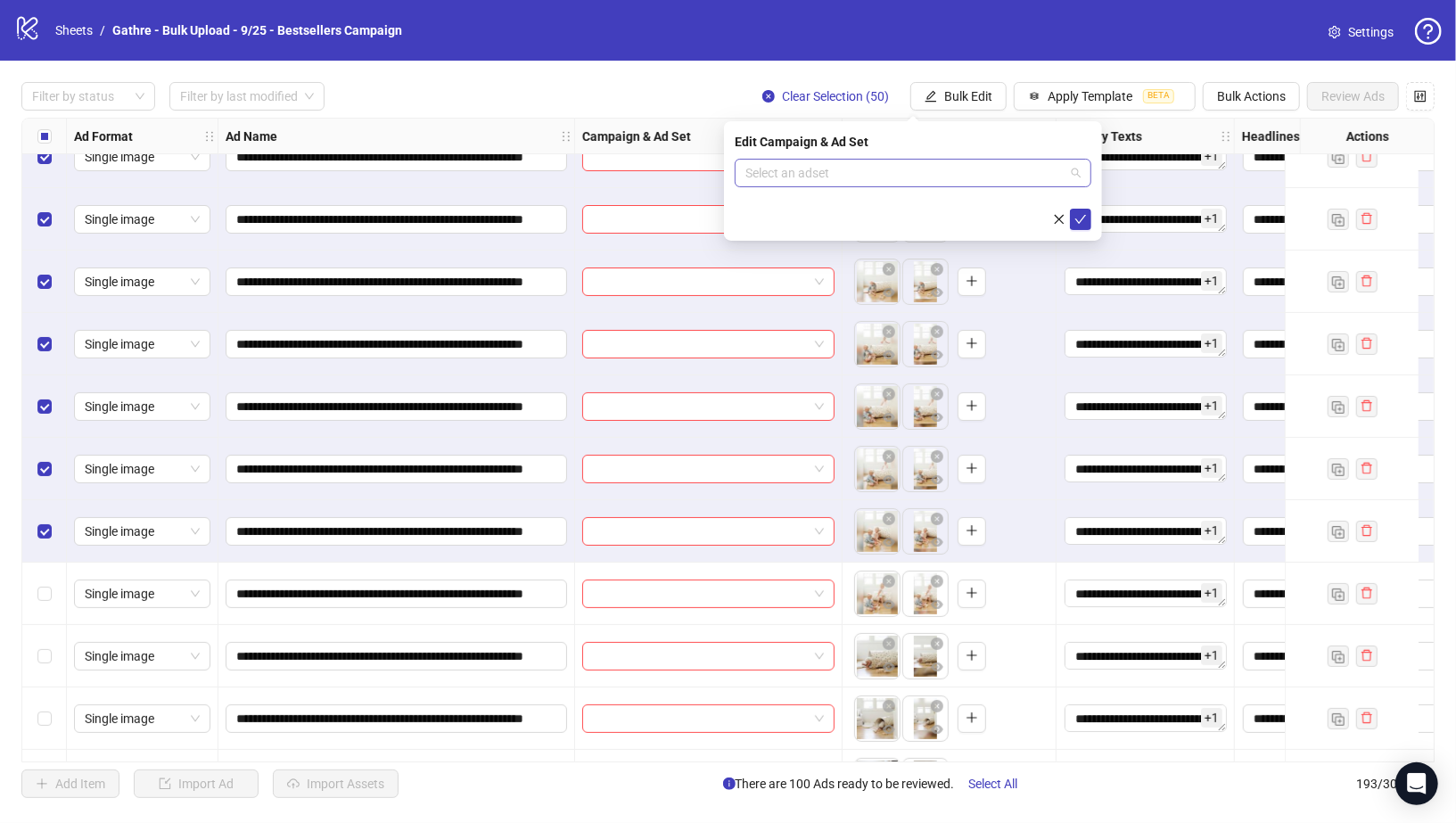
click at [958, 176] on input "search" at bounding box center [904, 174] width 319 height 27
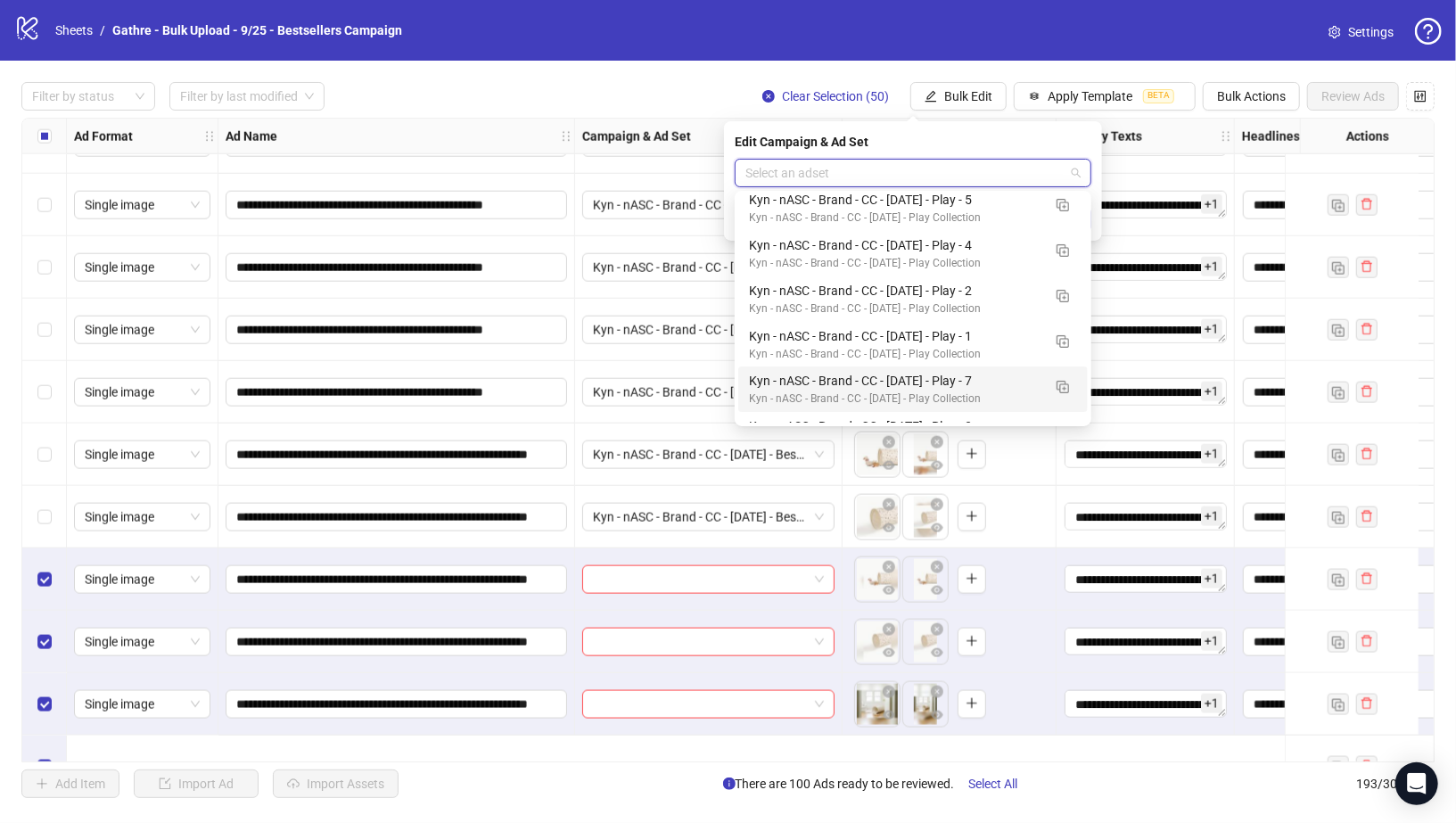
scroll to position [5753, 0]
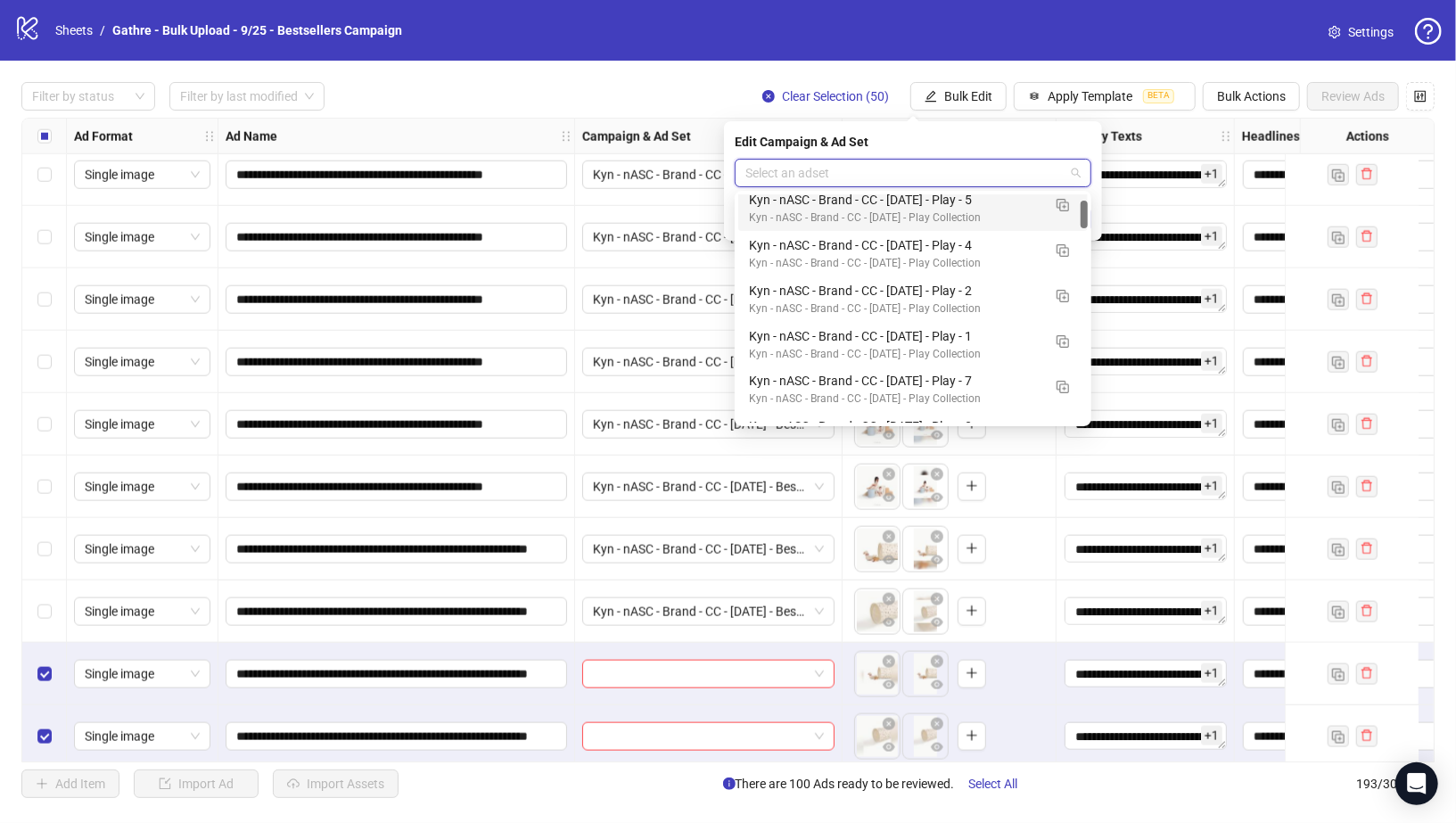
click at [671, 97] on div "Filter by status Filter by last modified Clear Selection (50) Bulk Edit Apply T…" at bounding box center [728, 96] width 1413 height 28
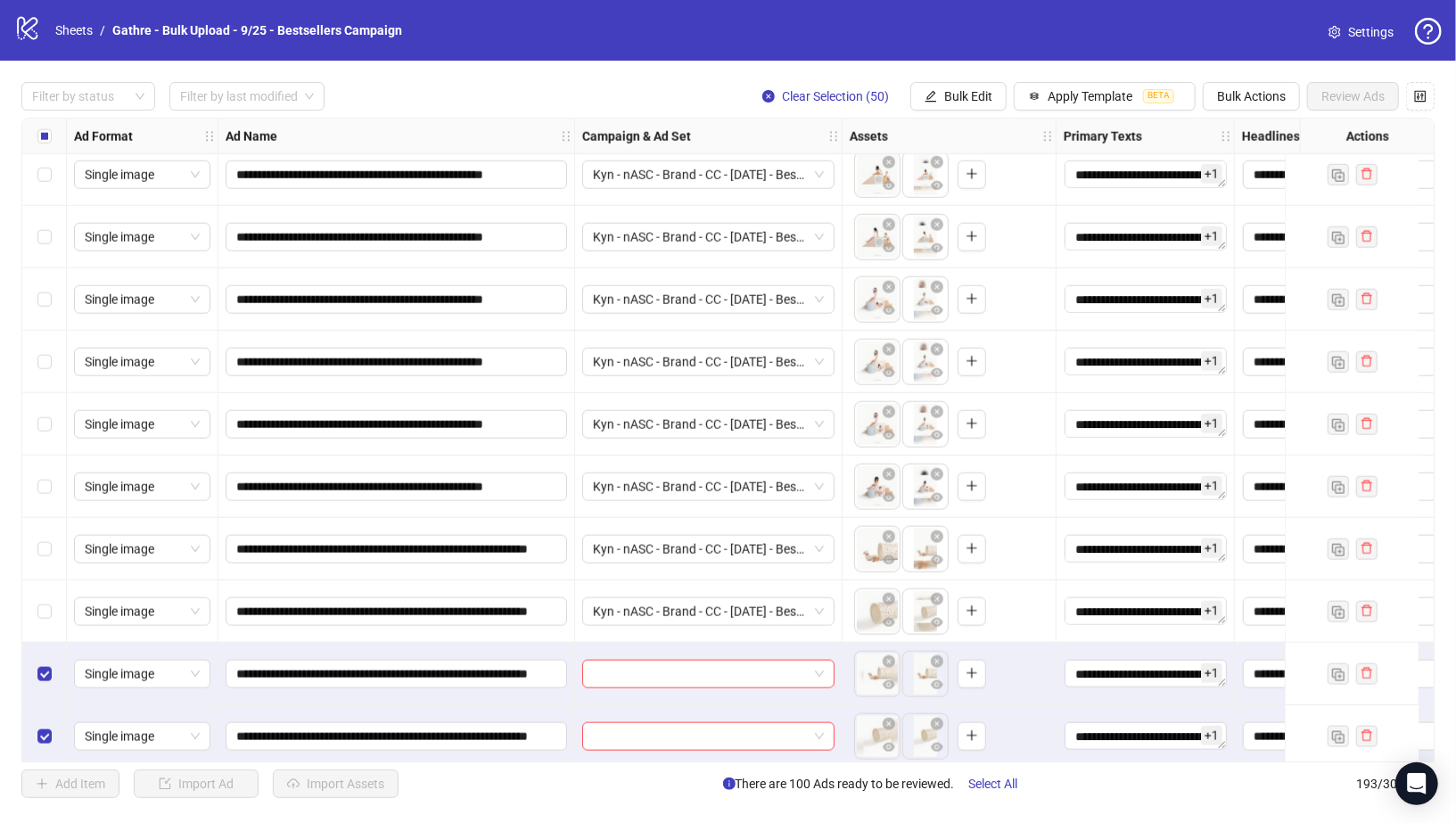
drag, startPoint x: 842, startPoint y: 142, endPoint x: 853, endPoint y: 142, distance: 11.0
click at [853, 142] on div "Assets" at bounding box center [949, 136] width 214 height 36
drag, startPoint x: 838, startPoint y: 133, endPoint x: 1034, endPoint y: 133, distance: 196.0
click at [840, 133] on icon "holder" at bounding box center [834, 136] width 13 height 13
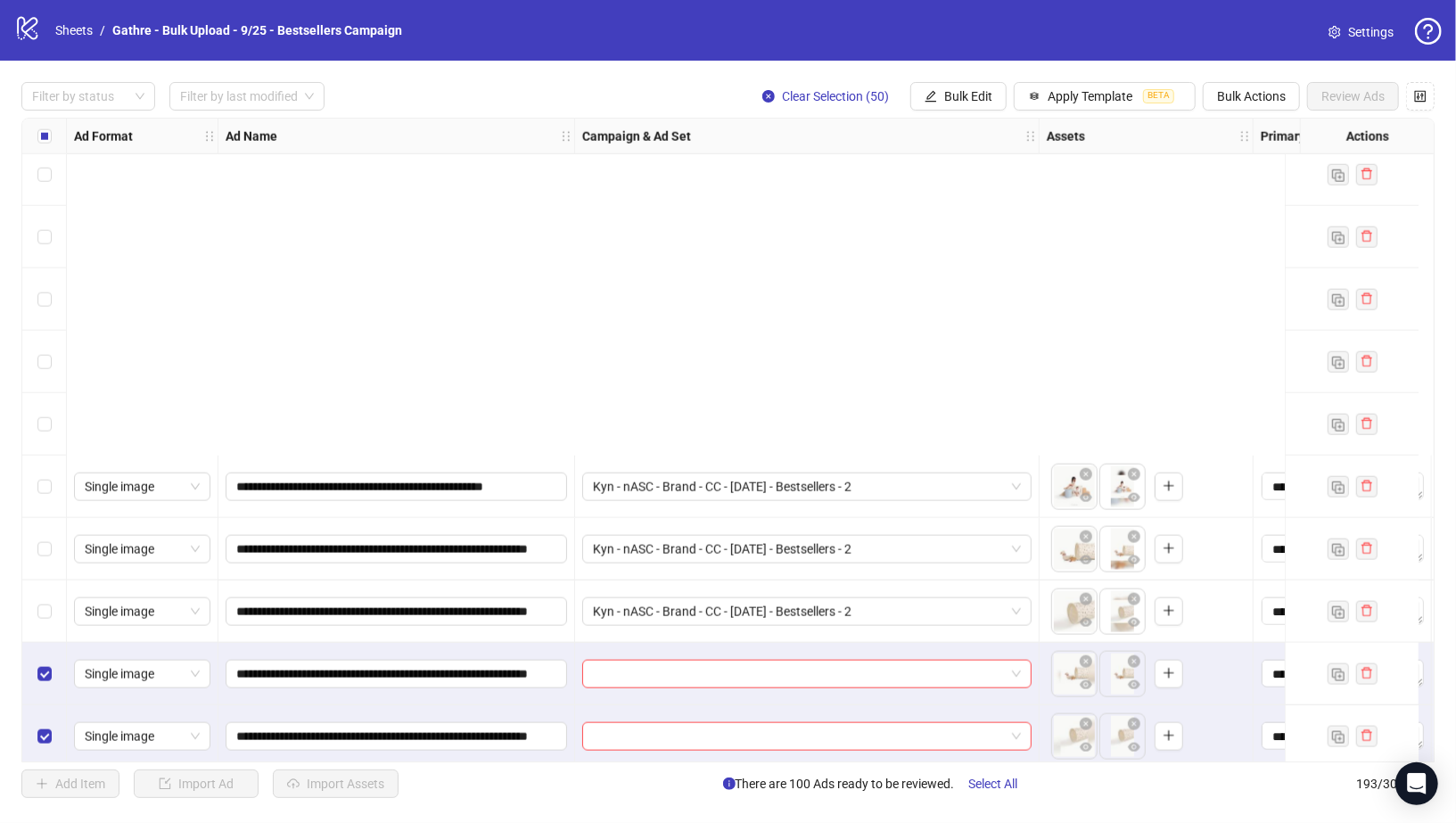
scroll to position [6190, 0]
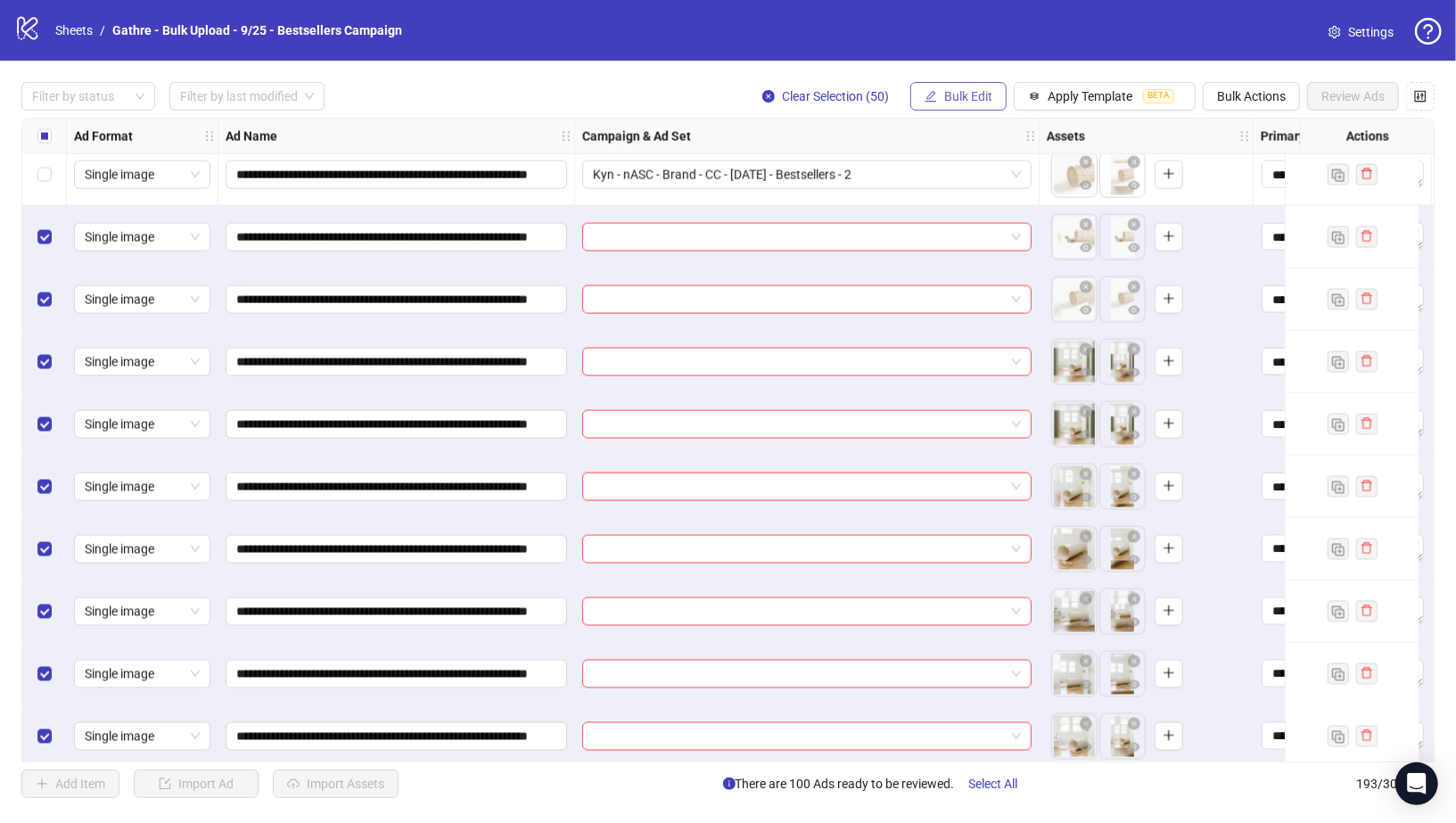
click at [974, 85] on button "Bulk Edit" at bounding box center [958, 96] width 96 height 28
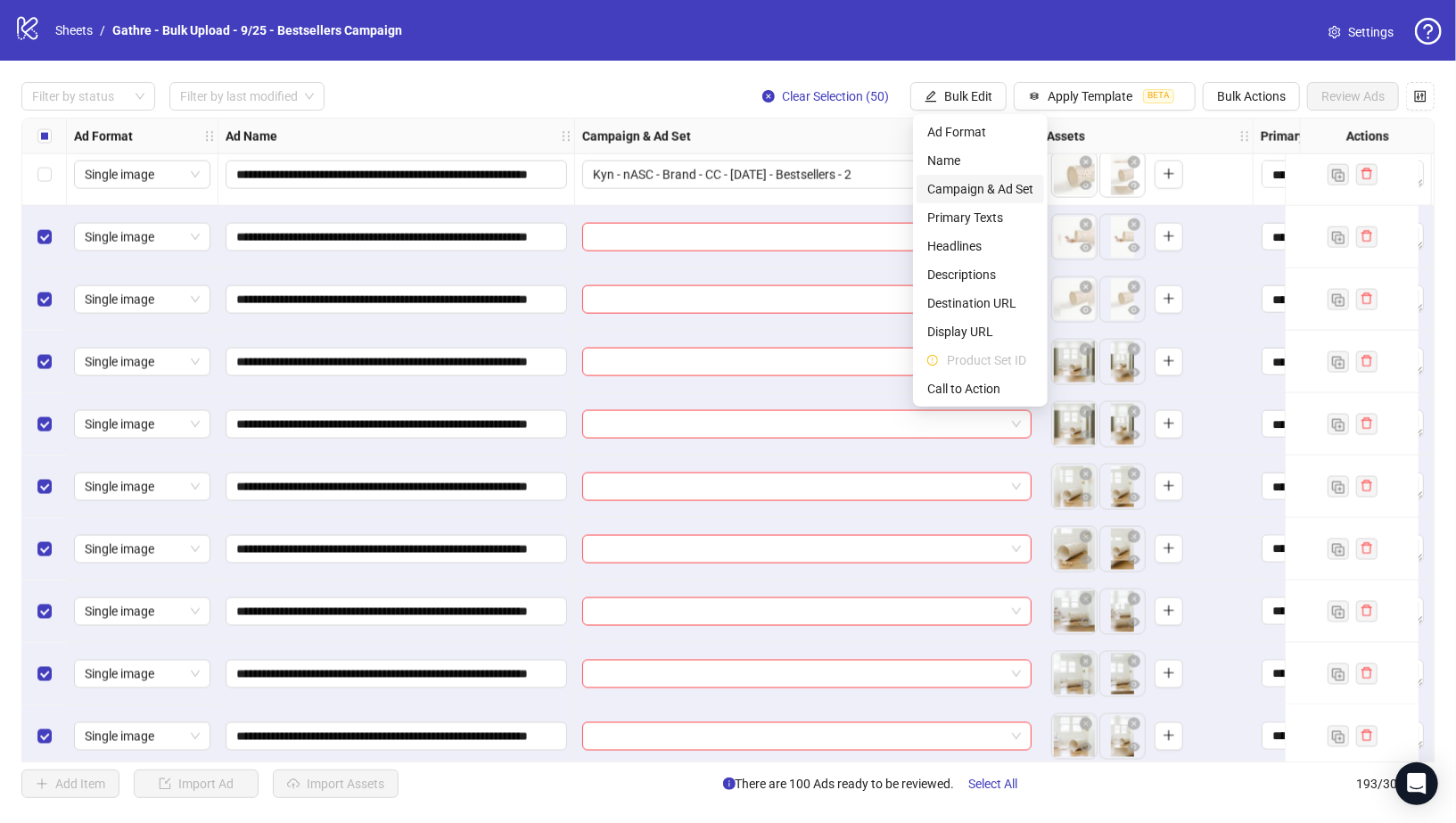
click at [986, 193] on span "Campaign & Ad Set" at bounding box center [980, 189] width 106 height 19
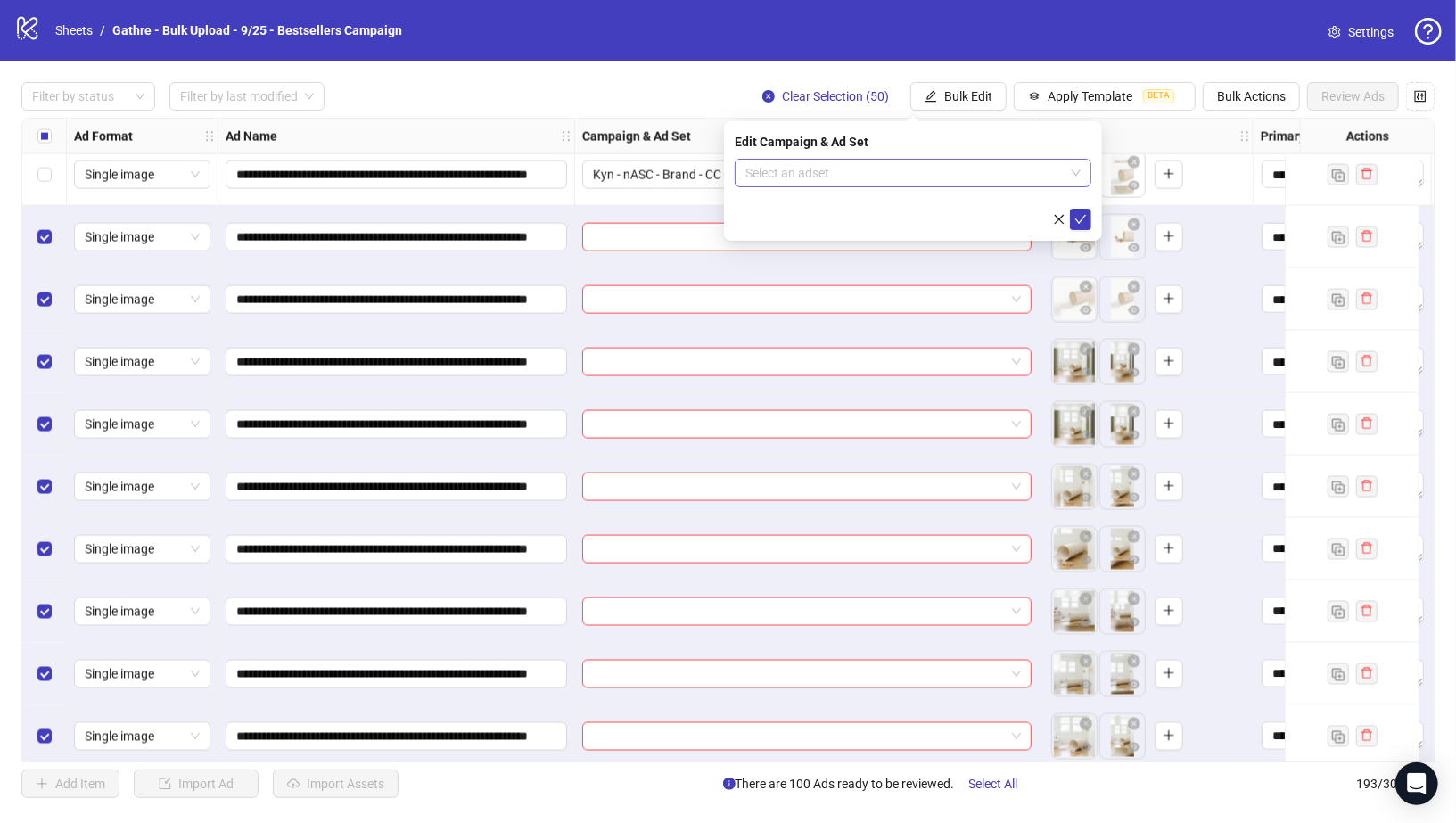
click at [995, 168] on input "search" at bounding box center [904, 174] width 319 height 27
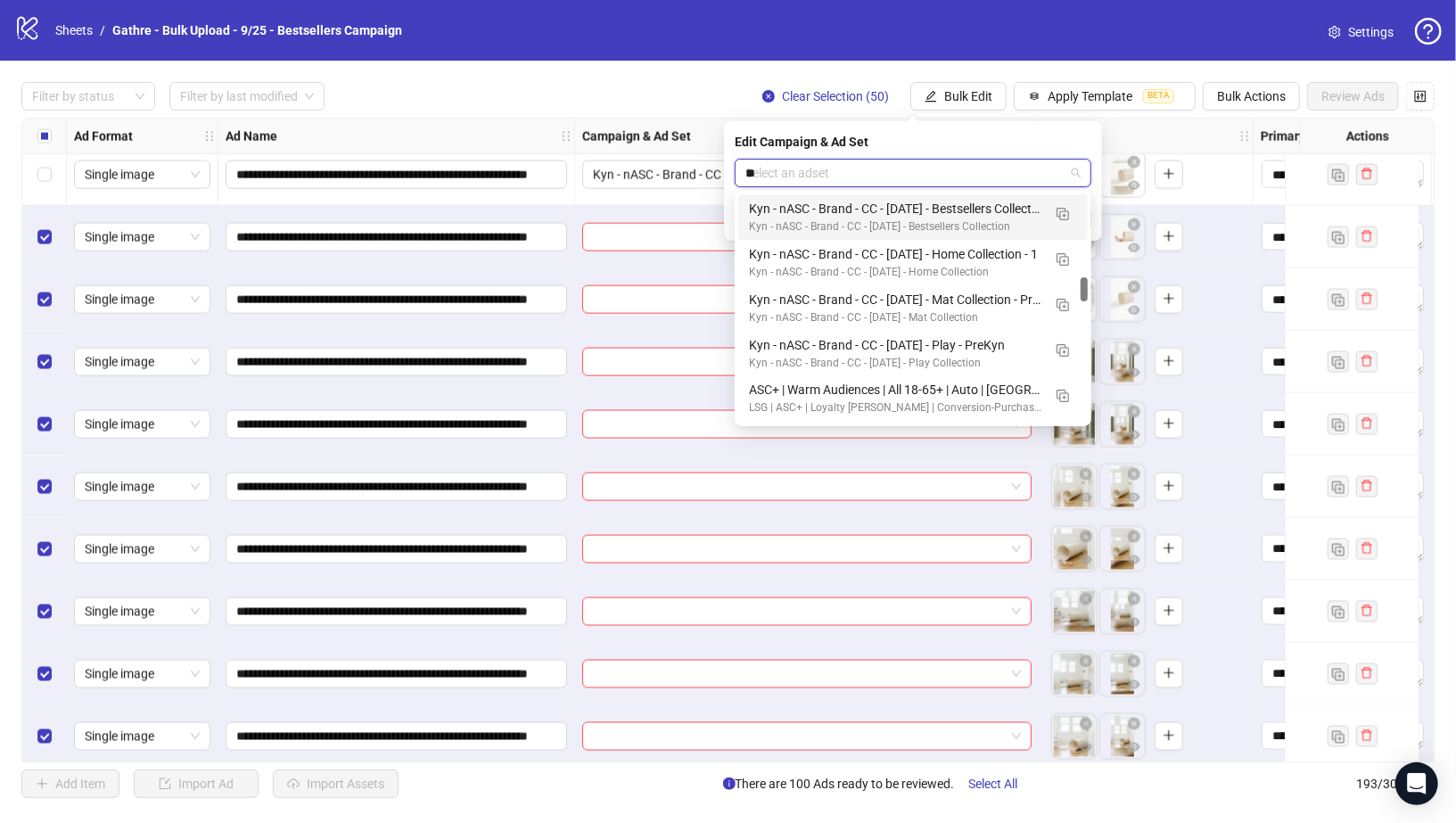
scroll to position [28, 0]
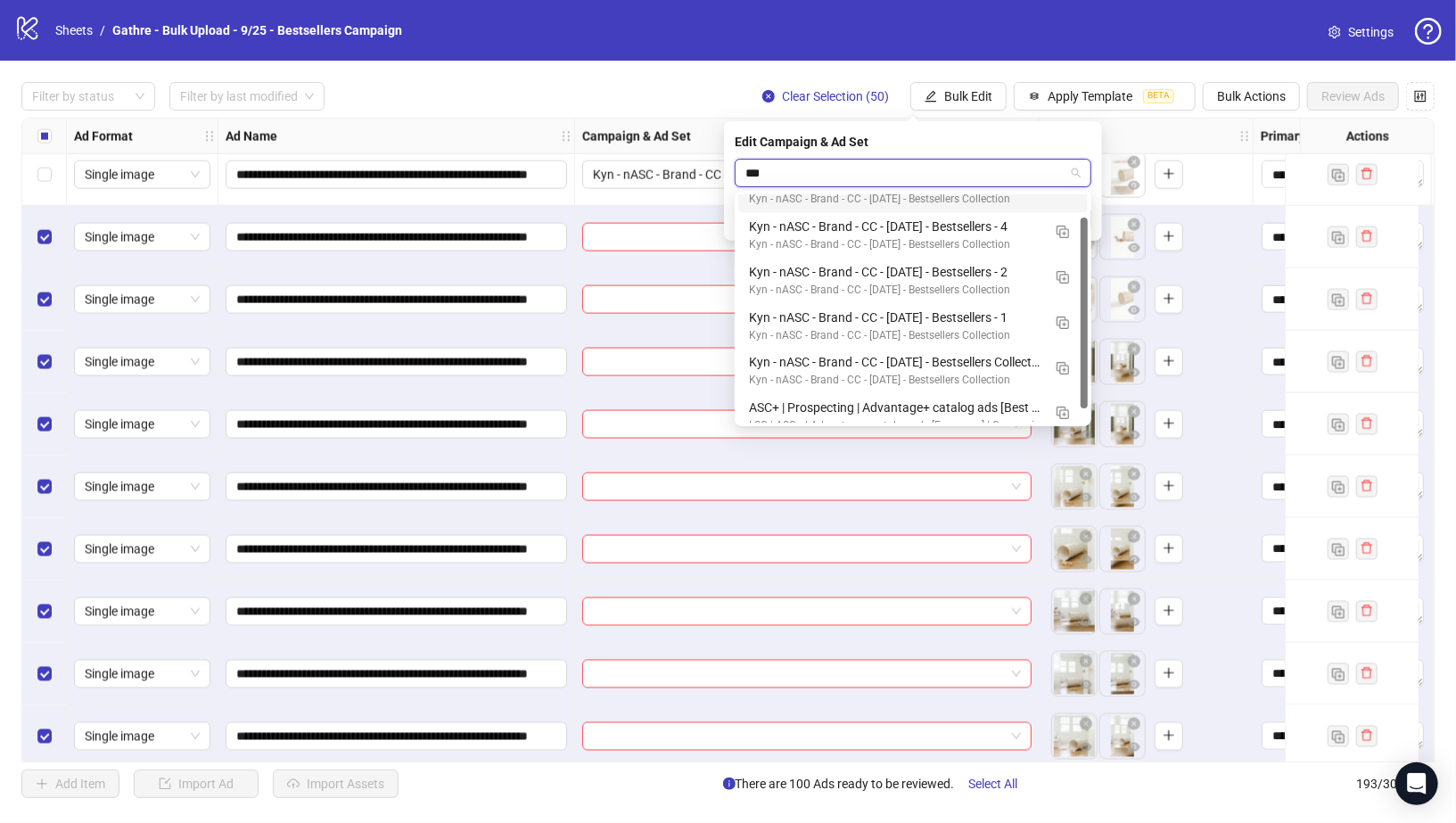
type input "****"
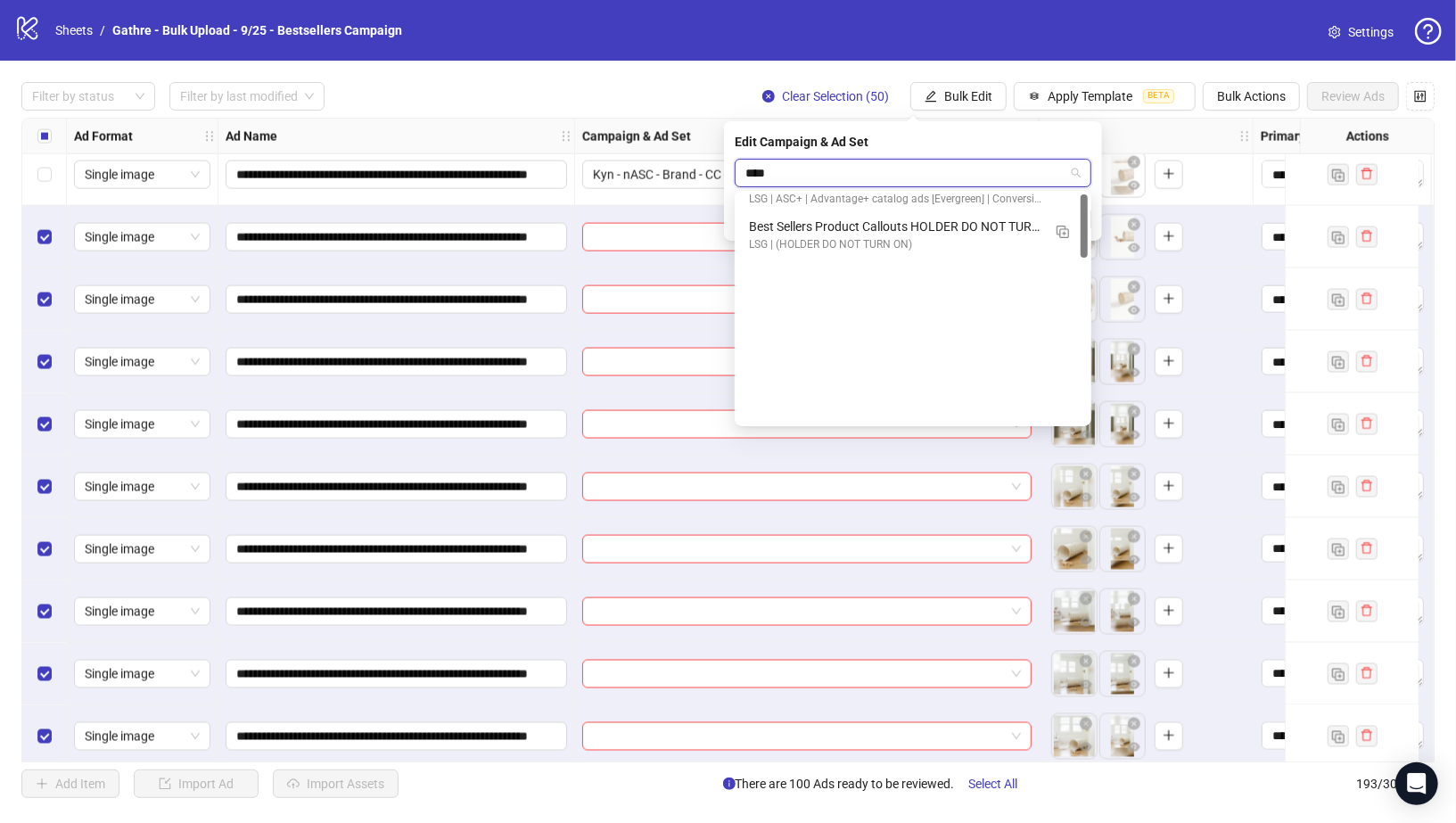
scroll to position [0, 0]
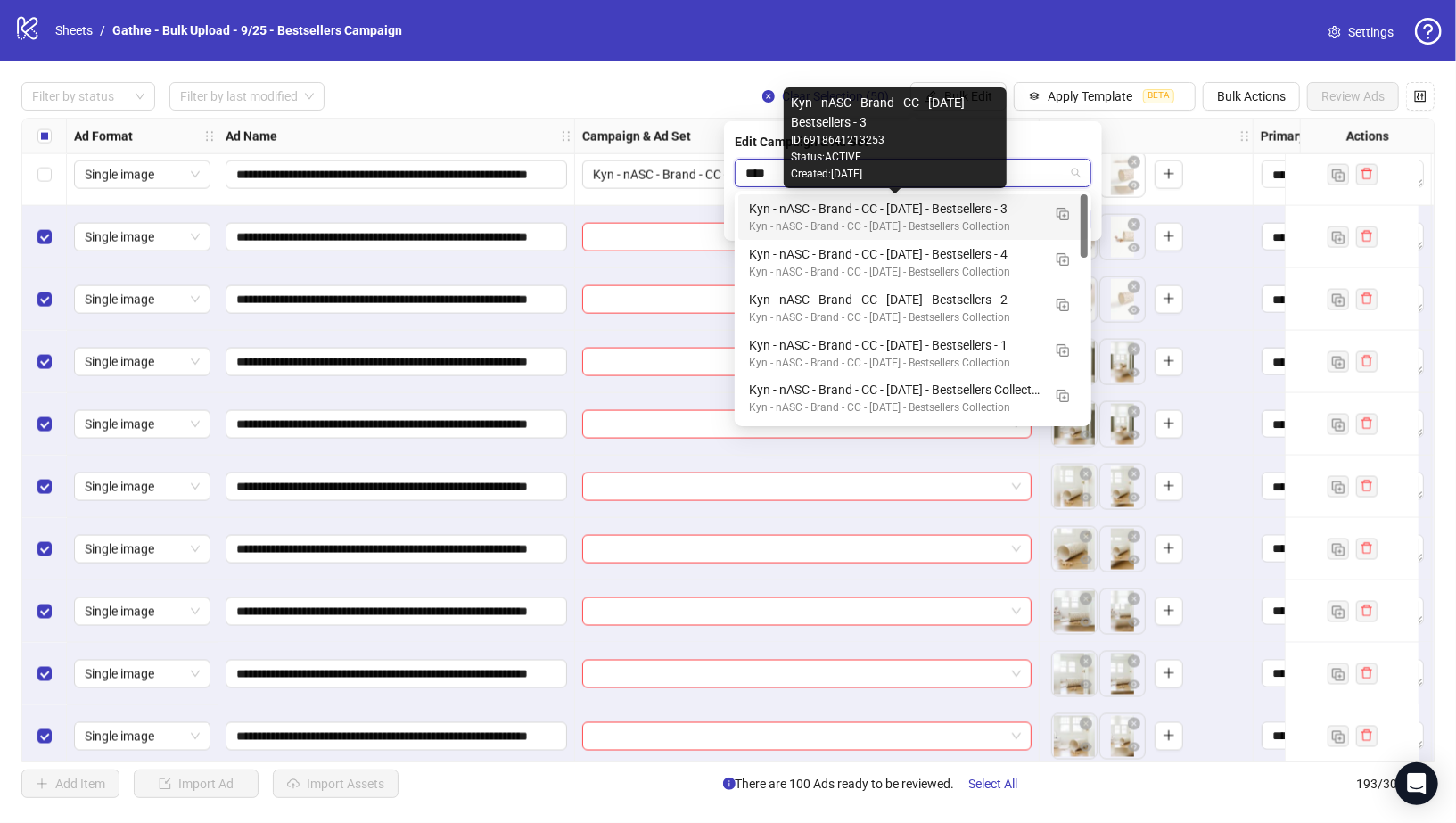
click at [1020, 201] on div "Kyn - nASC - Brand - CC - 09/10/25 - Bestsellers - 3" at bounding box center [896, 208] width 293 height 19
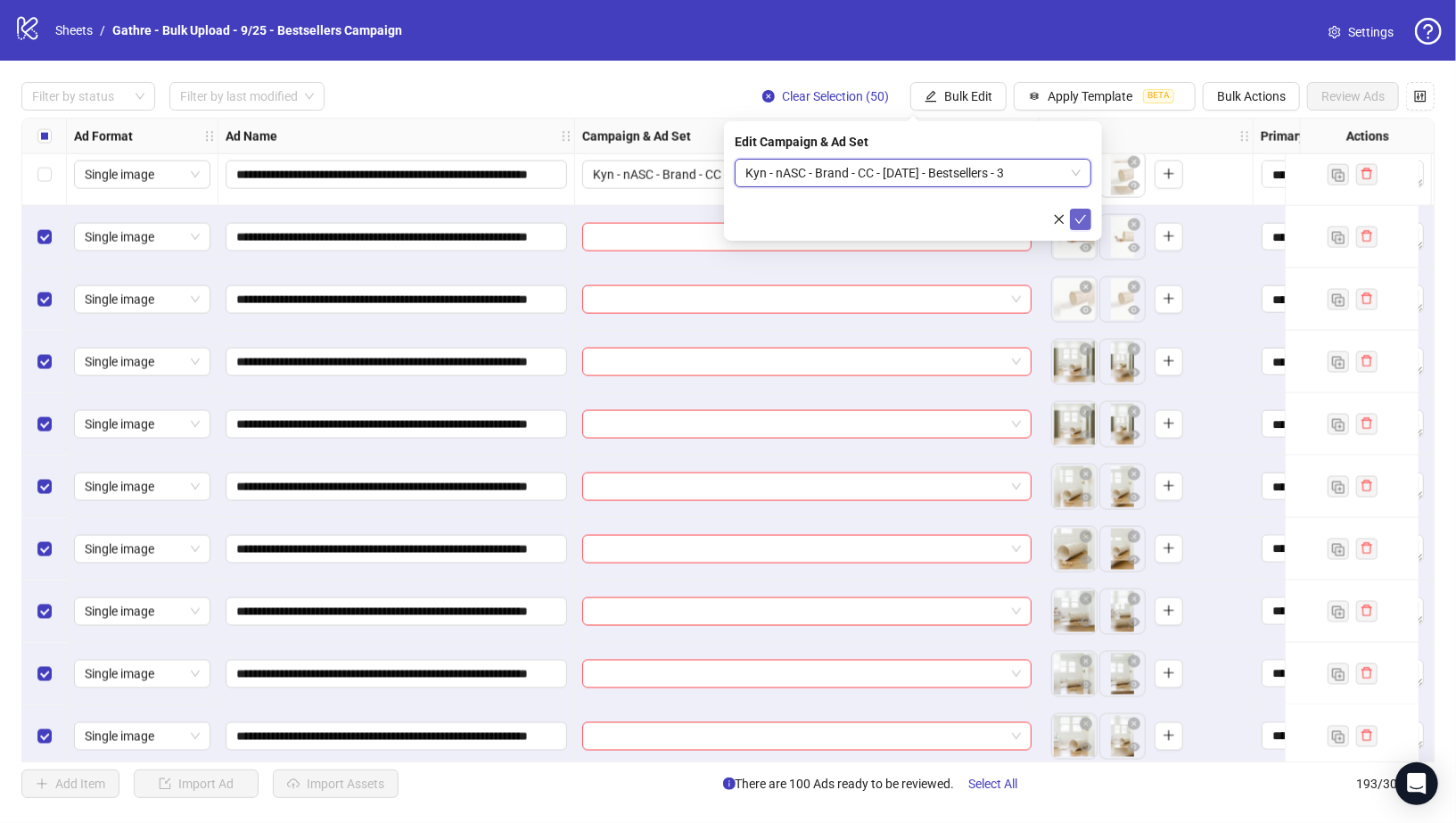
click at [1077, 220] on icon "check" at bounding box center [1081, 219] width 12 height 9
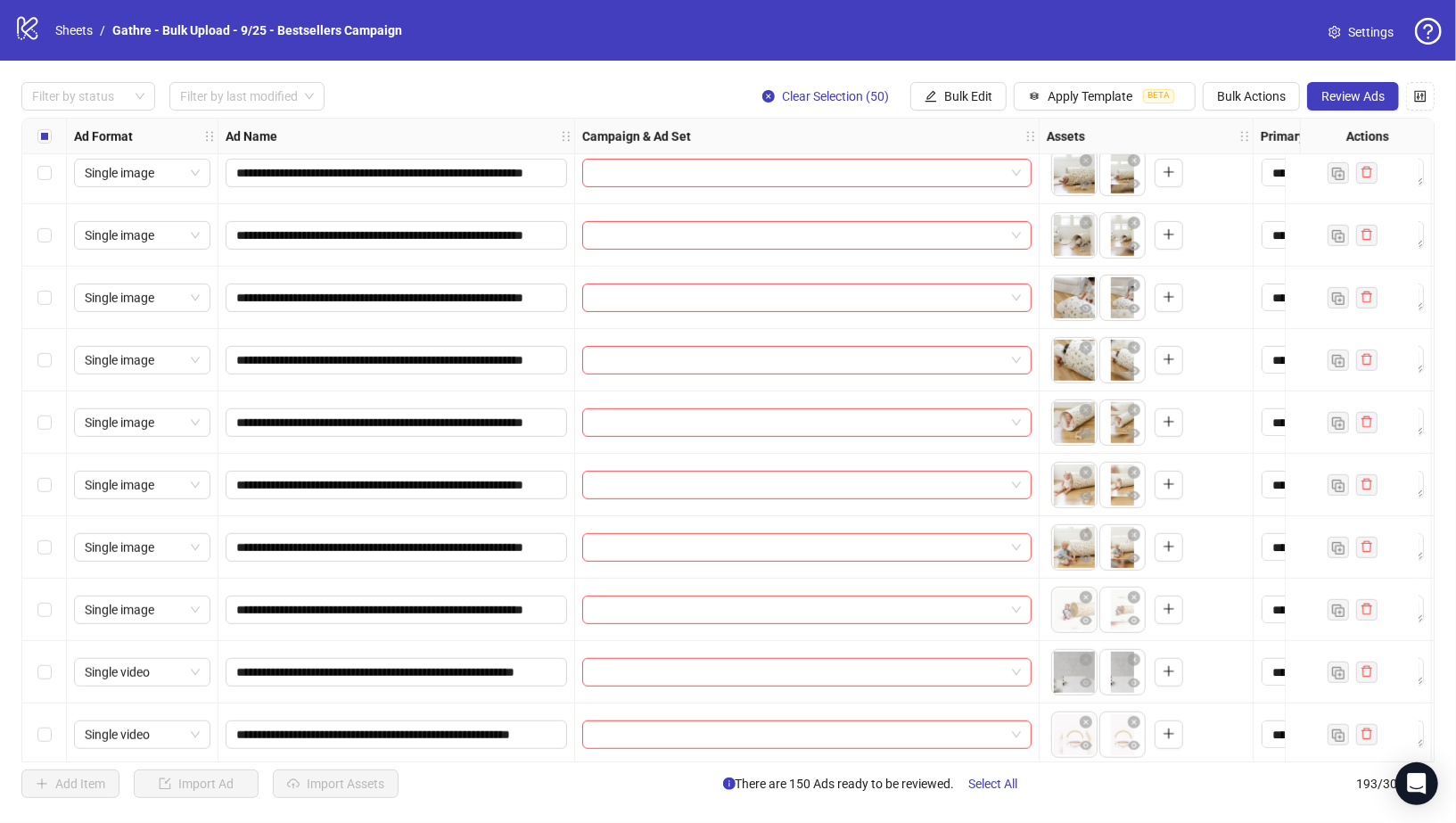
scroll to position [9106, 0]
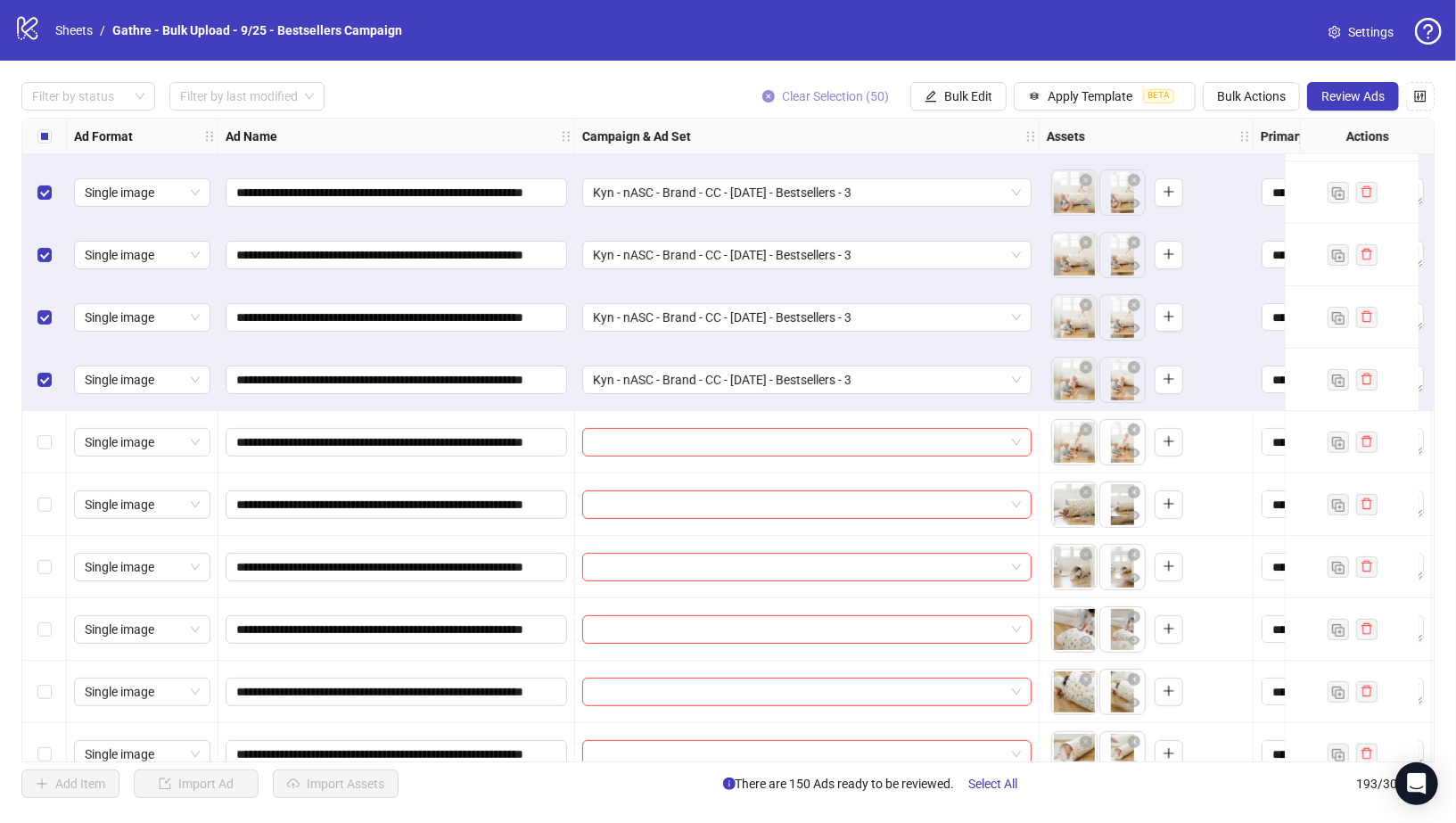
click at [770, 90] on icon "close-circle" at bounding box center [769, 96] width 13 height 13
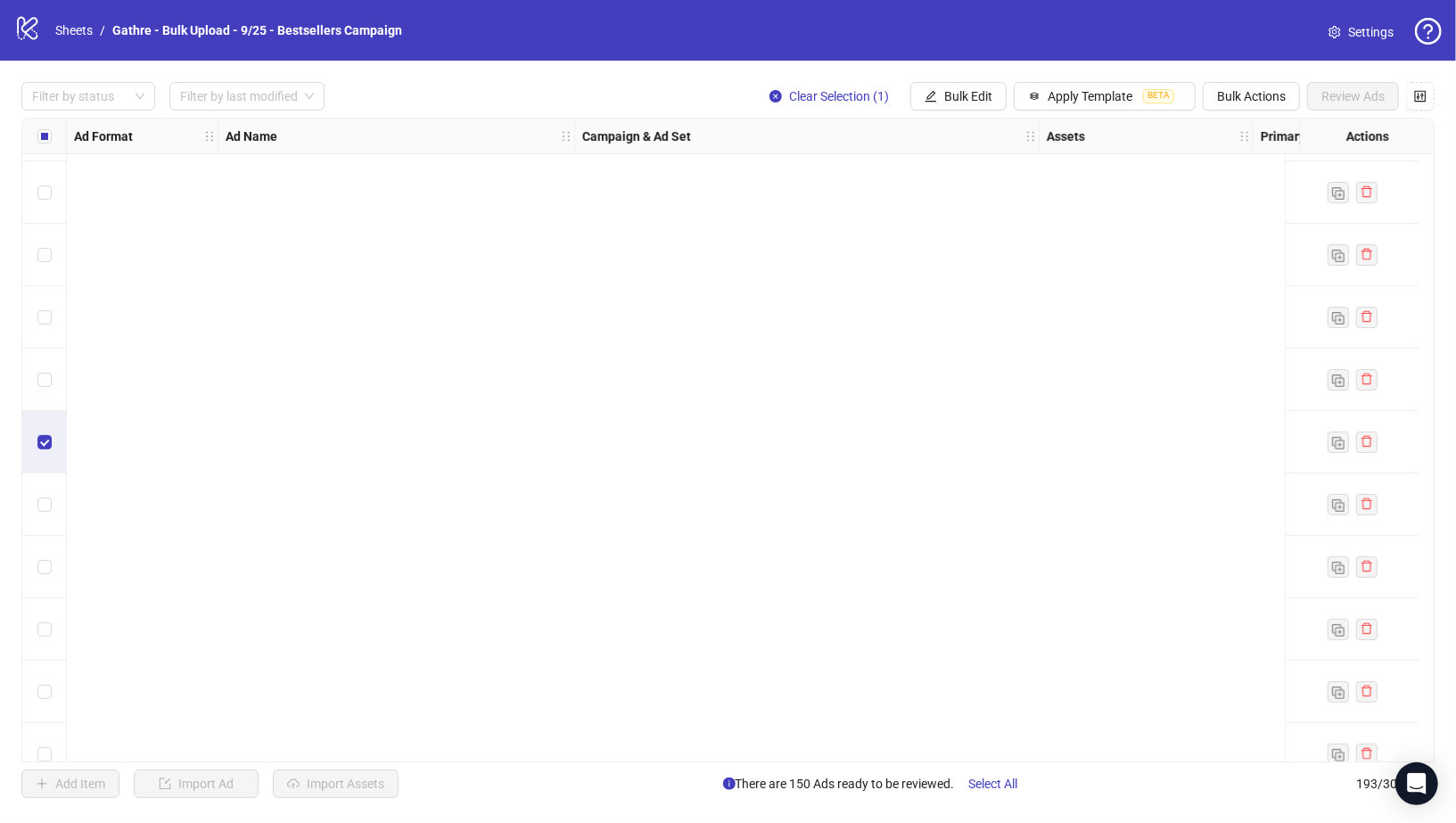
scroll to position [11446, 0]
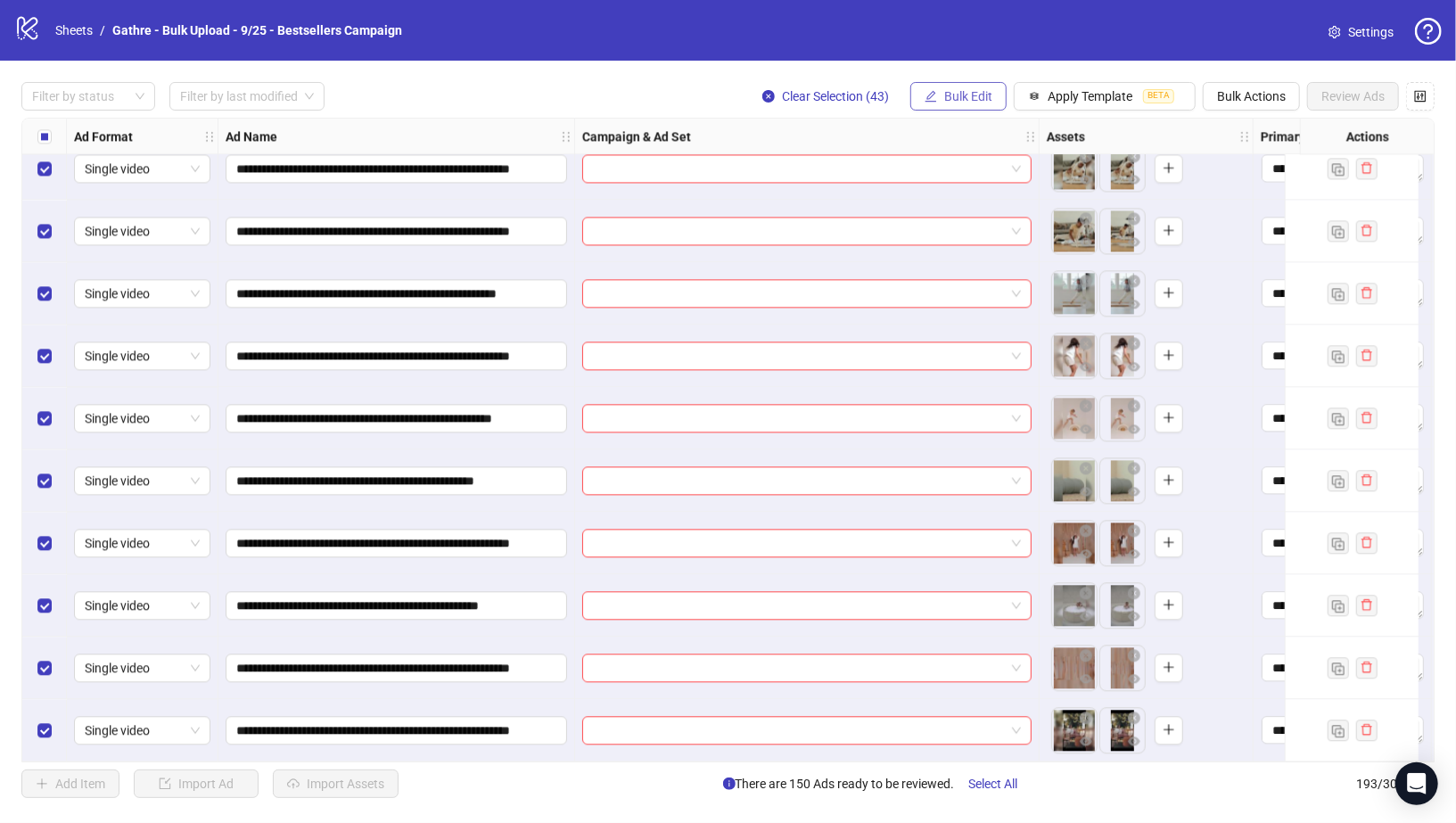
click at [963, 98] on span "Bulk Edit" at bounding box center [968, 96] width 48 height 15
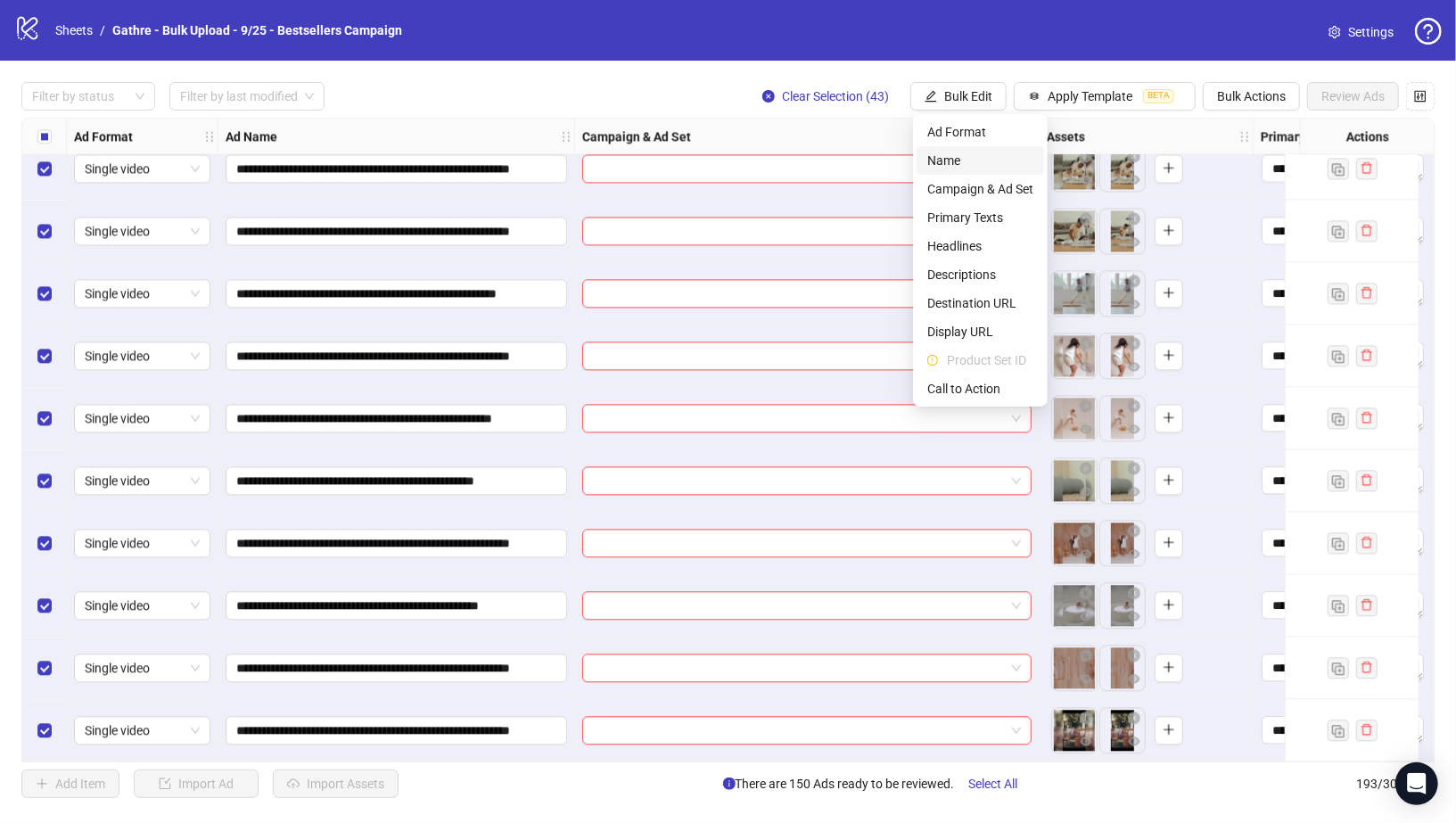
click at [972, 171] on li "Name" at bounding box center [981, 160] width 128 height 28
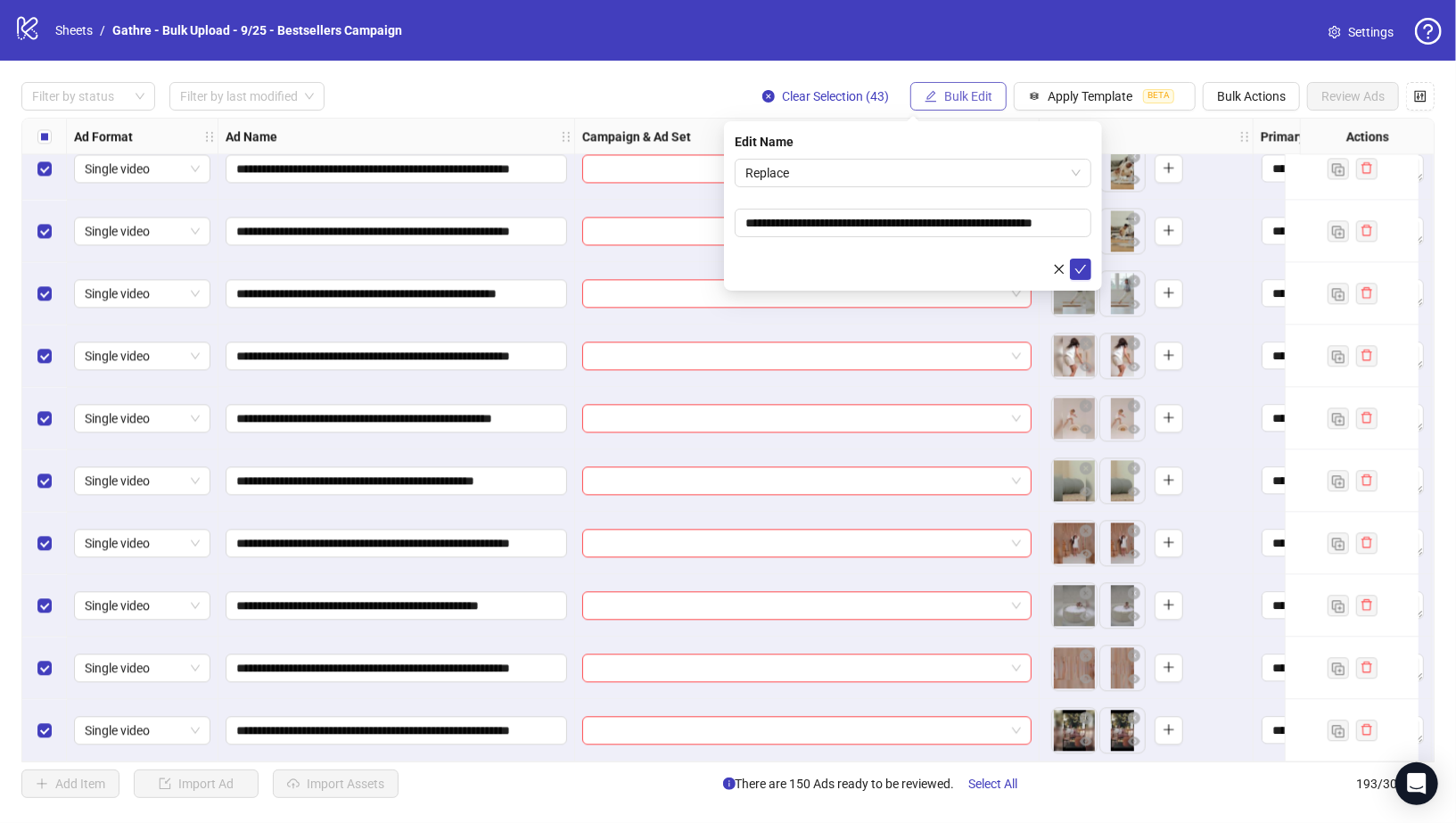
click at [965, 90] on span "Bulk Edit" at bounding box center [968, 96] width 48 height 15
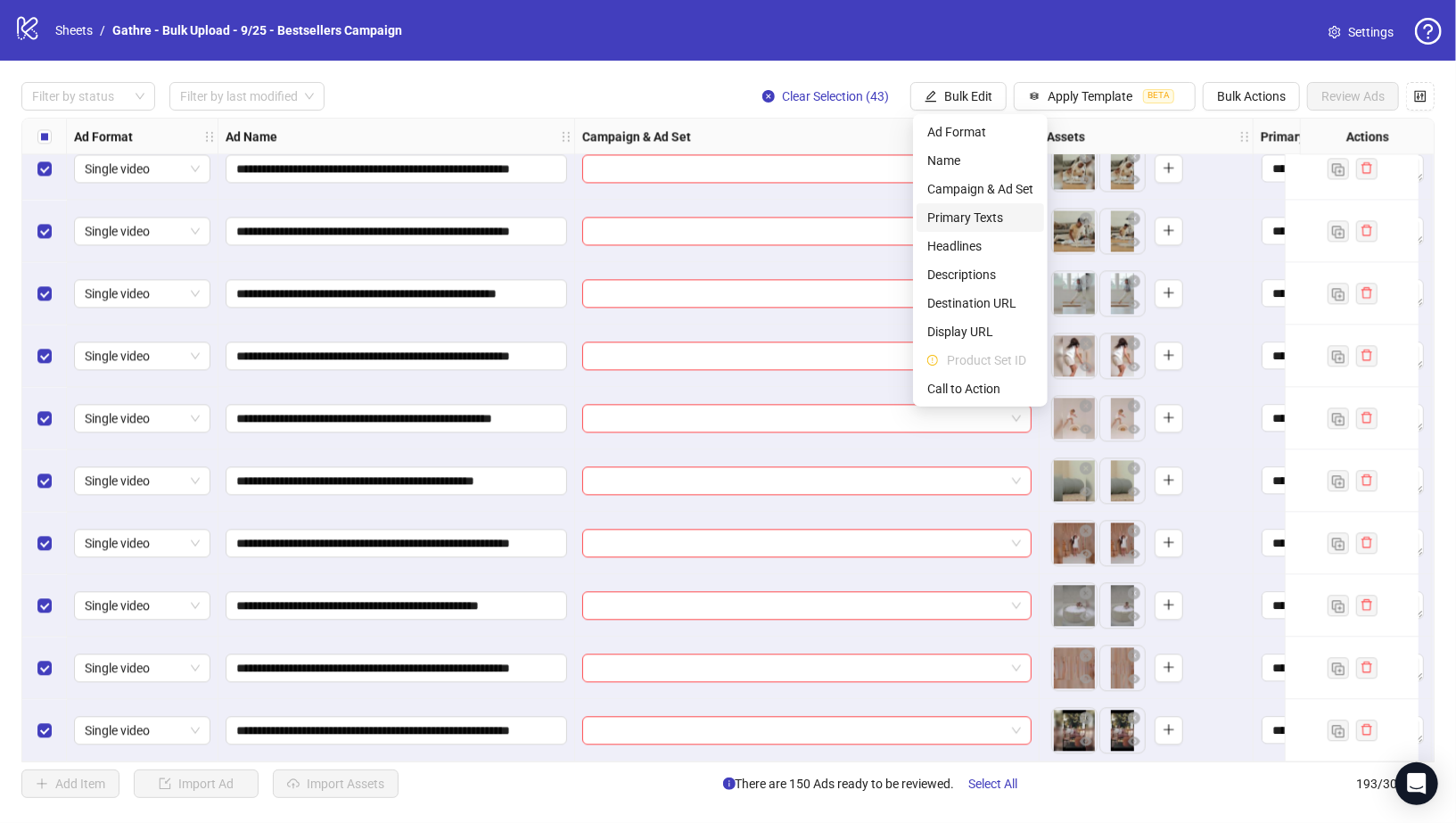
click at [965, 212] on span "Primary Texts" at bounding box center [980, 217] width 106 height 19
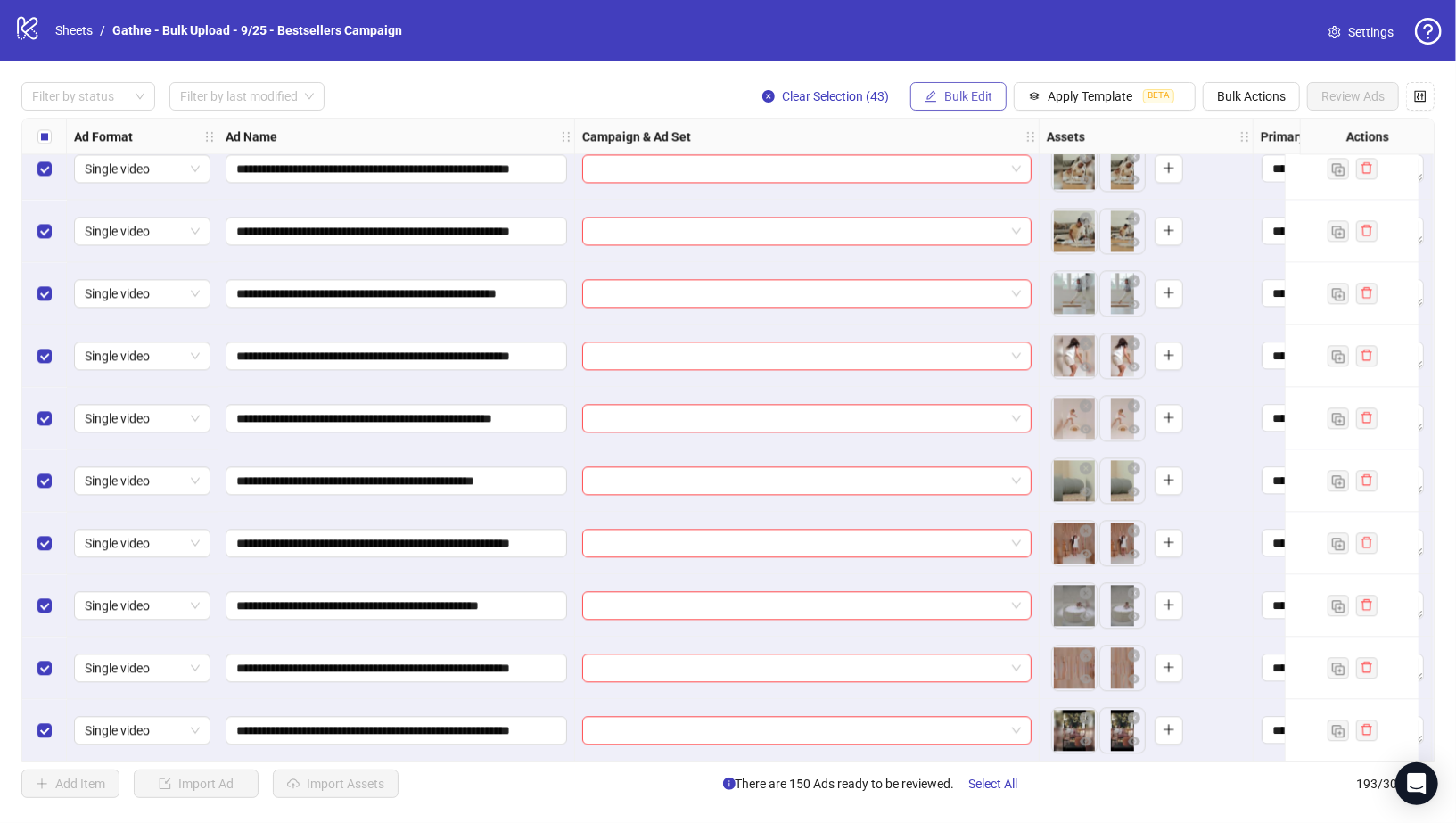
click at [985, 95] on span "Bulk Edit" at bounding box center [968, 96] width 48 height 15
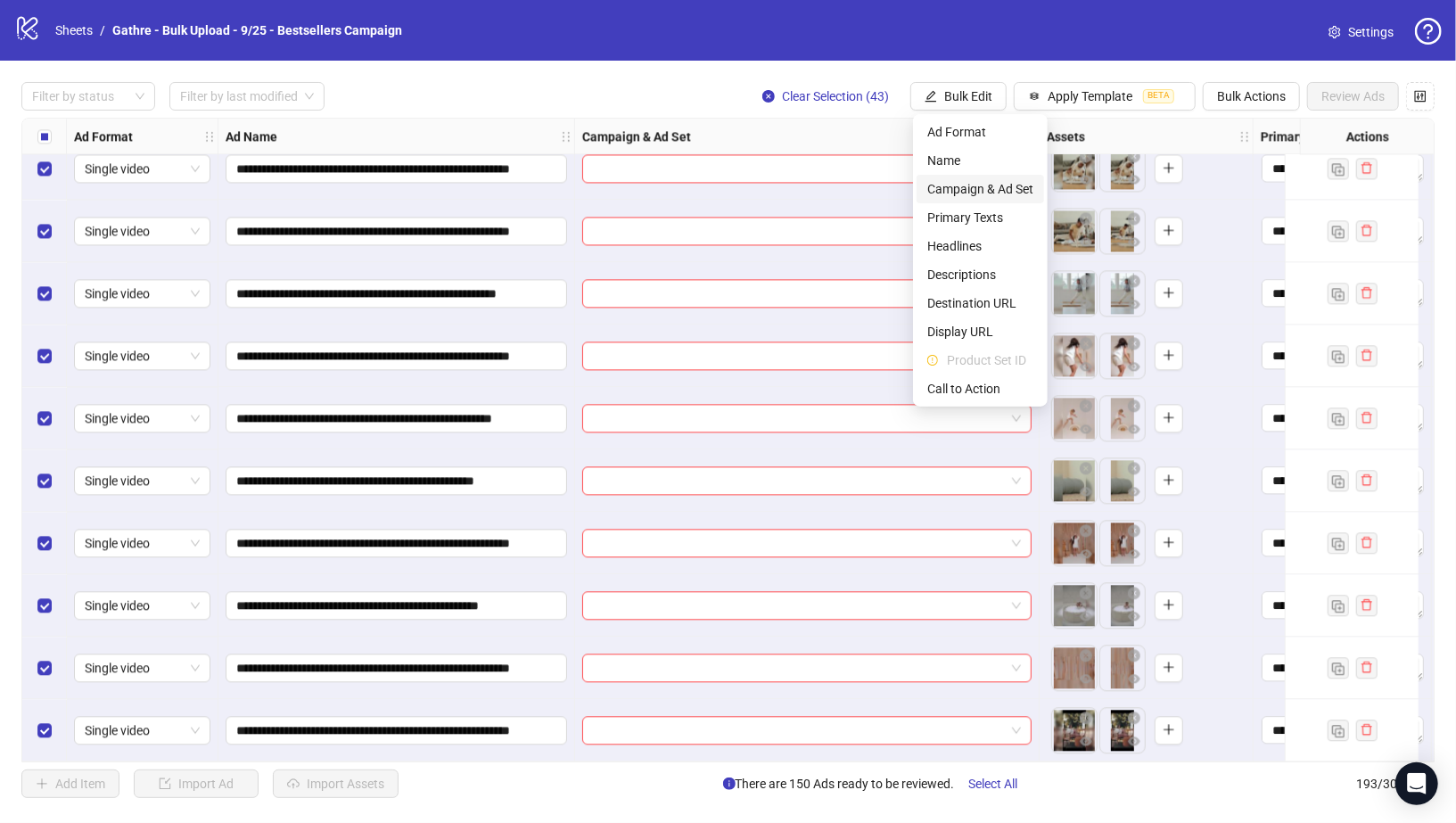
click at [982, 184] on span "Campaign & Ad Set" at bounding box center [980, 189] width 106 height 19
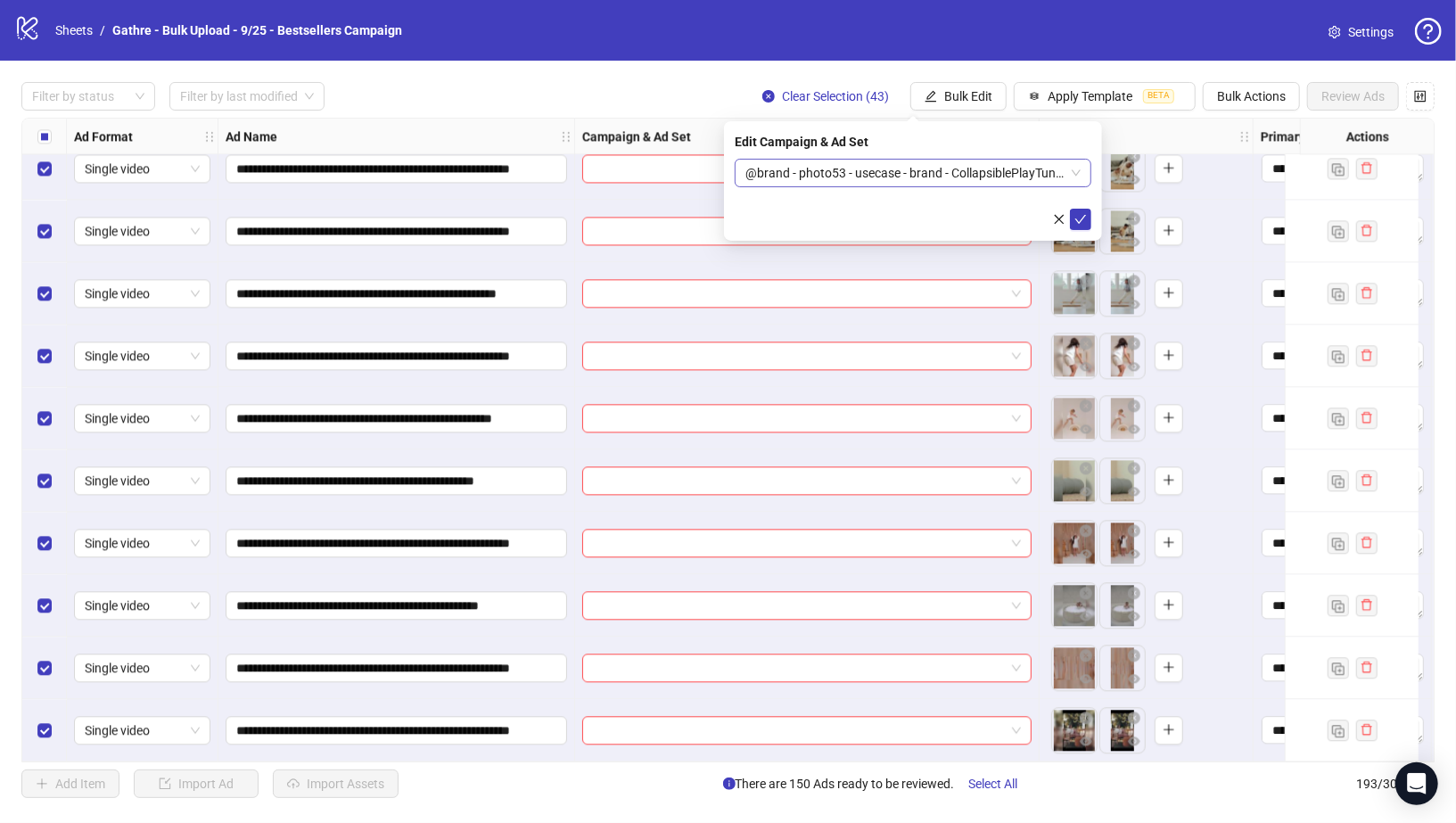
click at [987, 174] on span "@brand - photo53 - usecase - brand - CollapsiblePlayTunnel - PDP" at bounding box center [913, 174] width 335 height 27
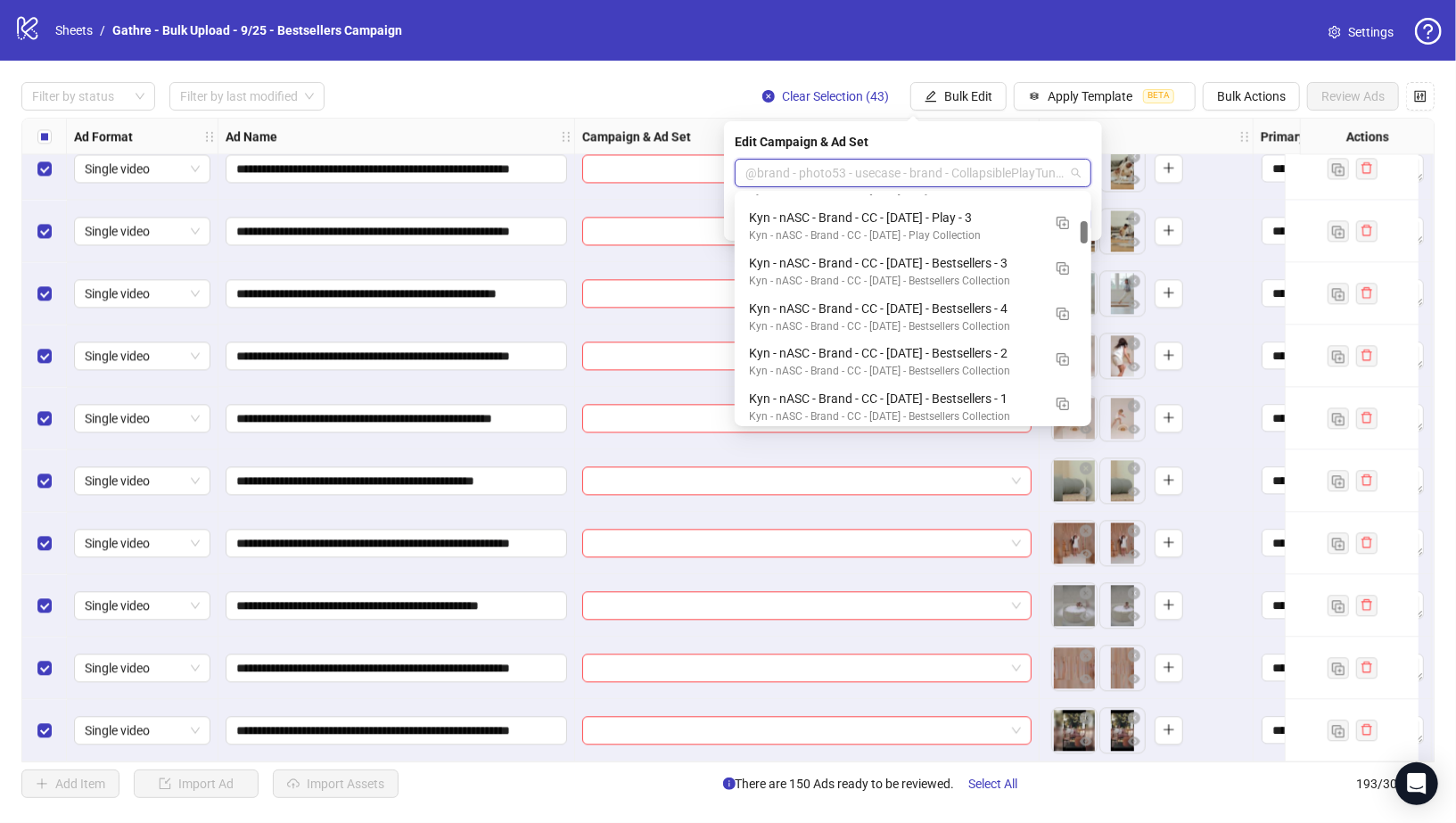
scroll to position [263, 0]
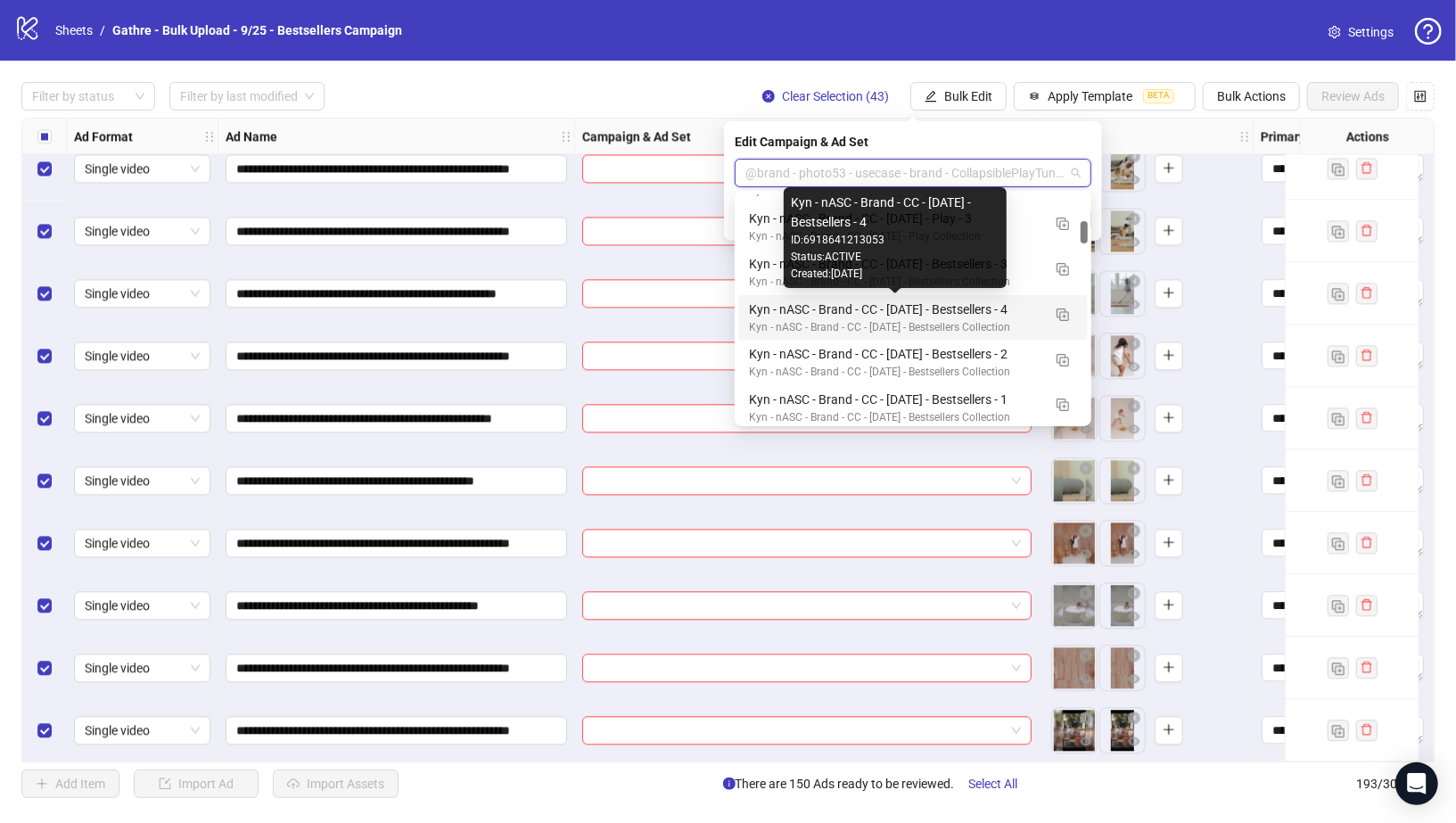
click at [954, 308] on div "Kyn - nASC - Brand - CC - 09/10/25 - Bestsellers - 4" at bounding box center [896, 309] width 293 height 19
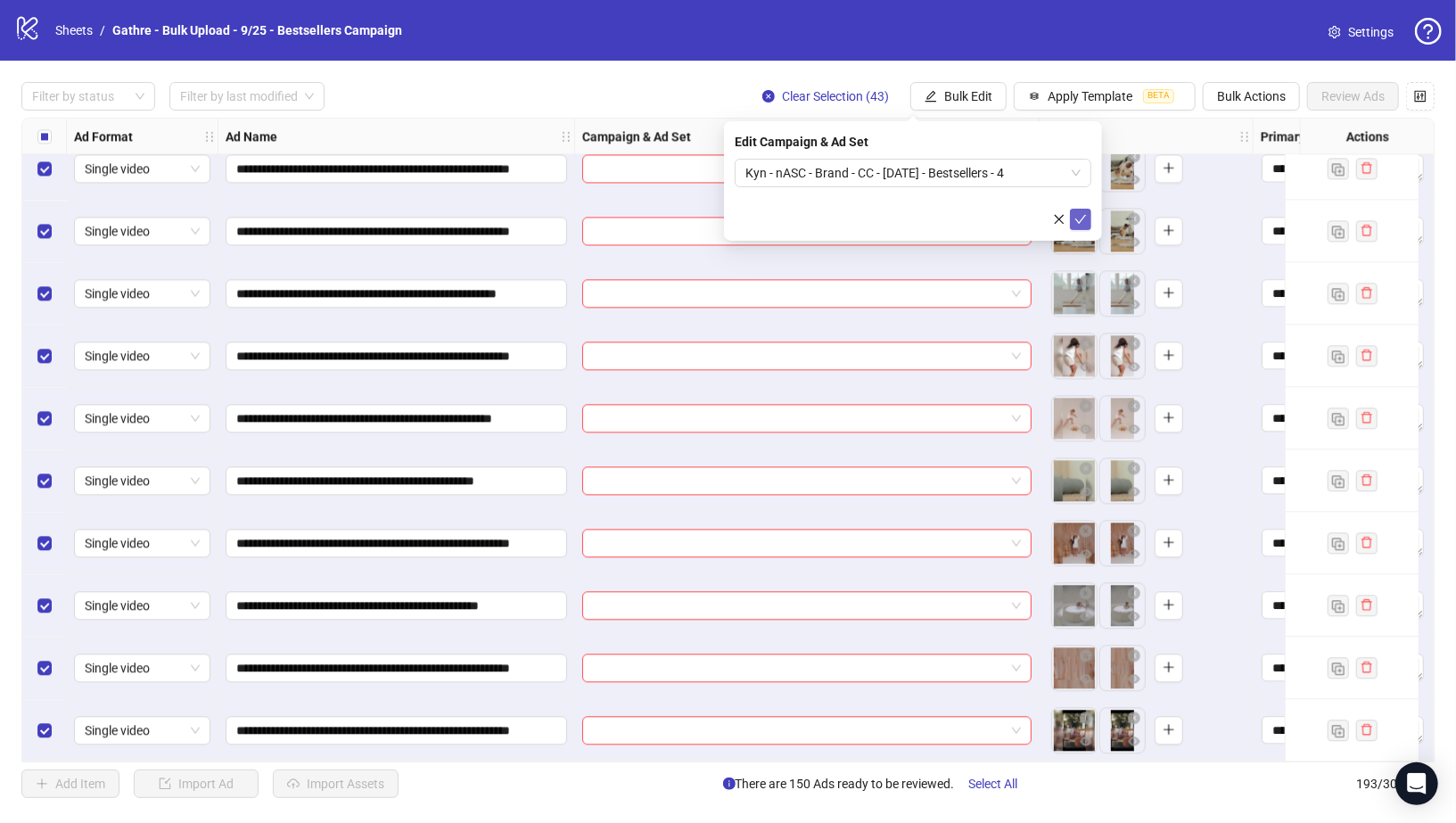
click at [1089, 216] on button "submit" at bounding box center [1081, 219] width 21 height 21
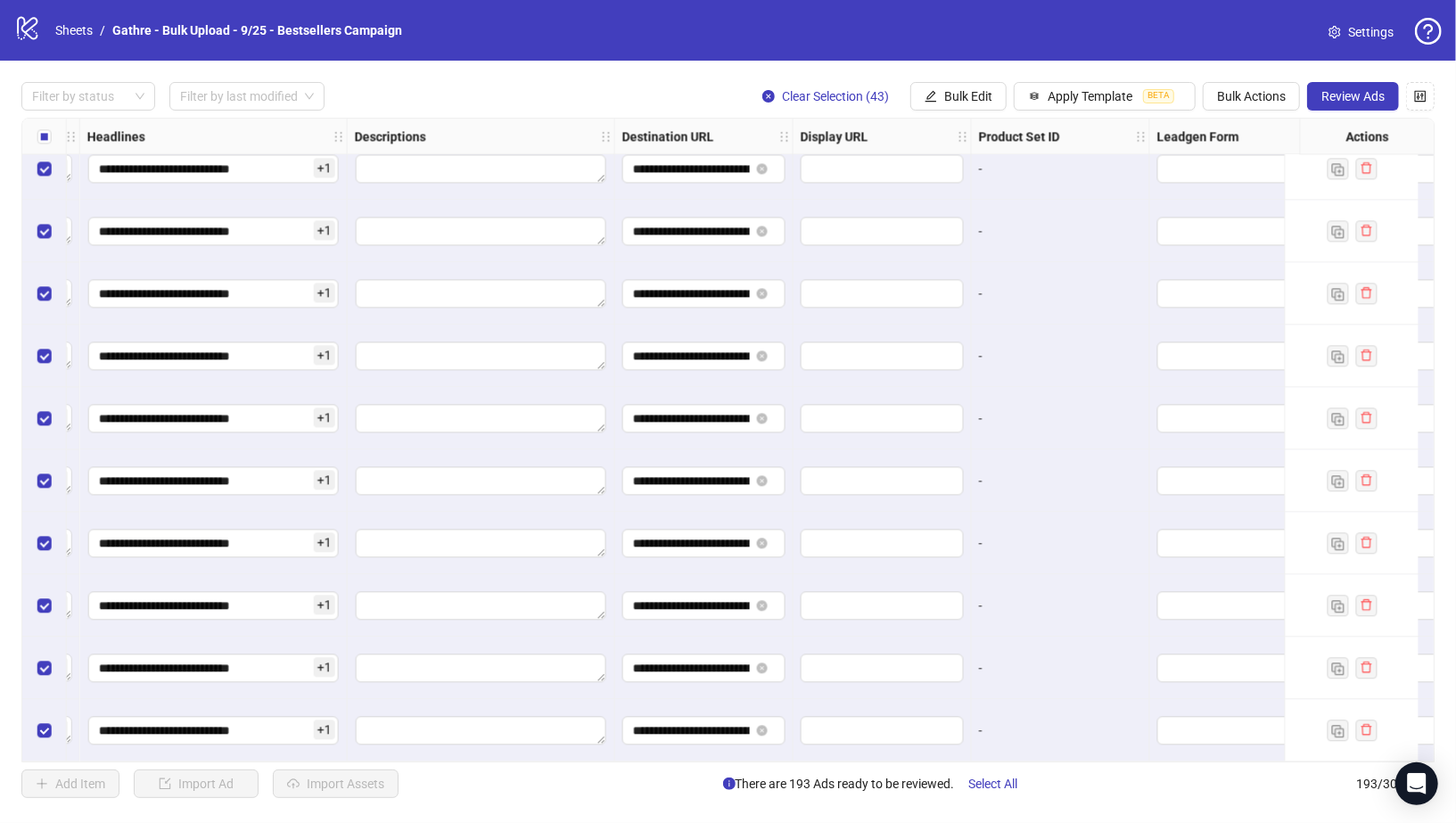
scroll to position [11446, 1538]
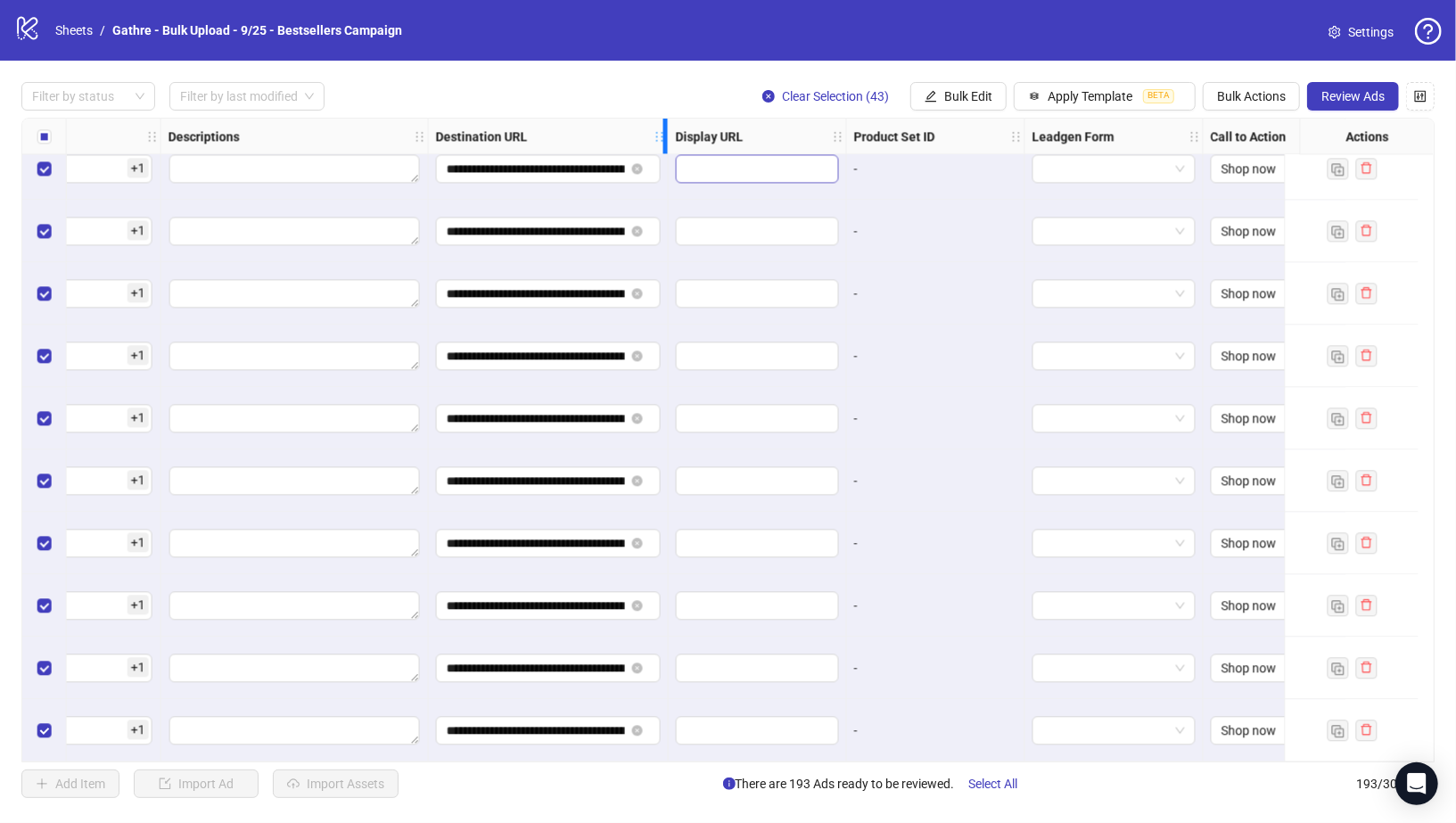
drag, startPoint x: 606, startPoint y: 142, endPoint x: 784, endPoint y: 155, distance: 178.5
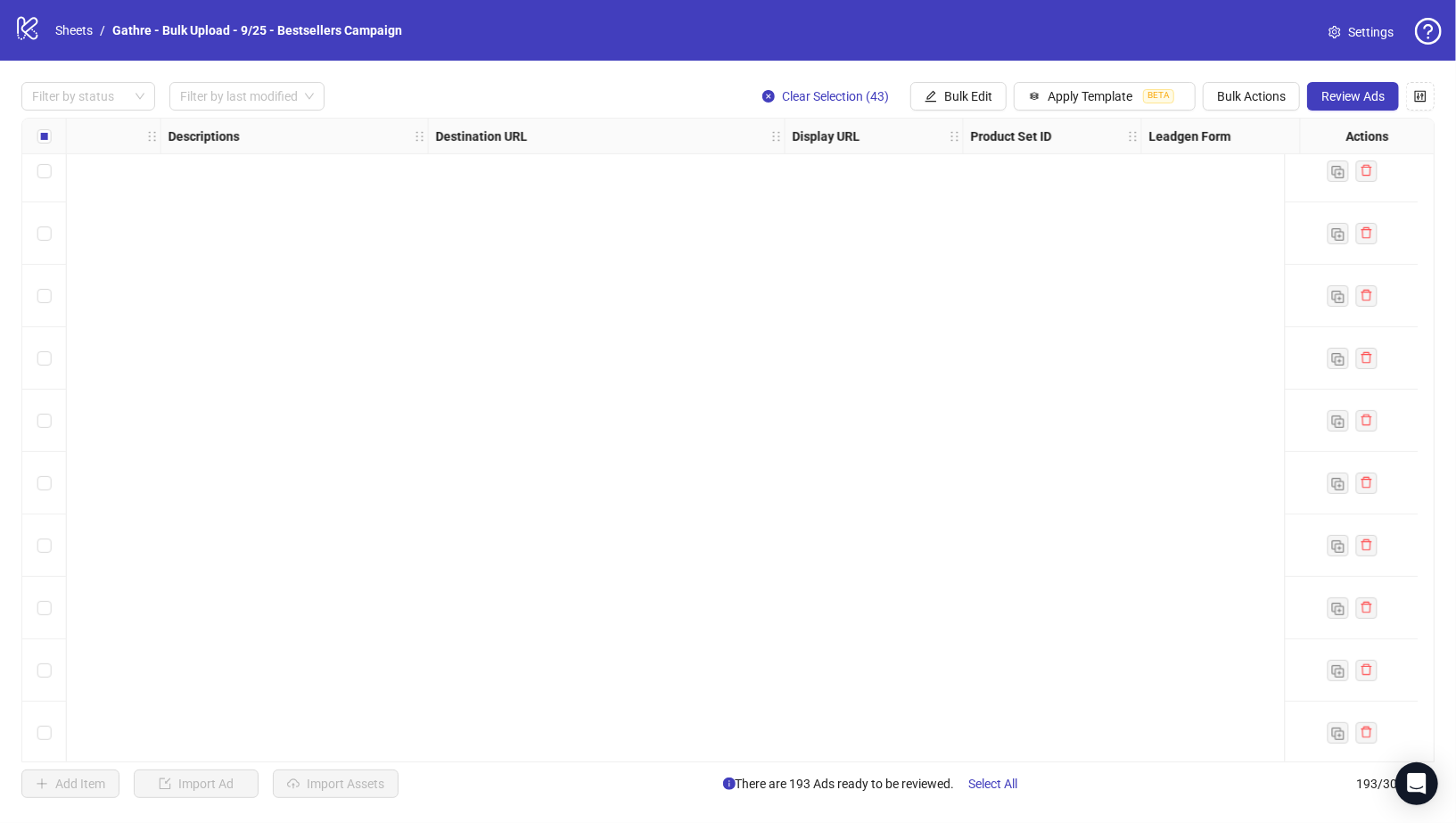
scroll to position [3025, 1538]
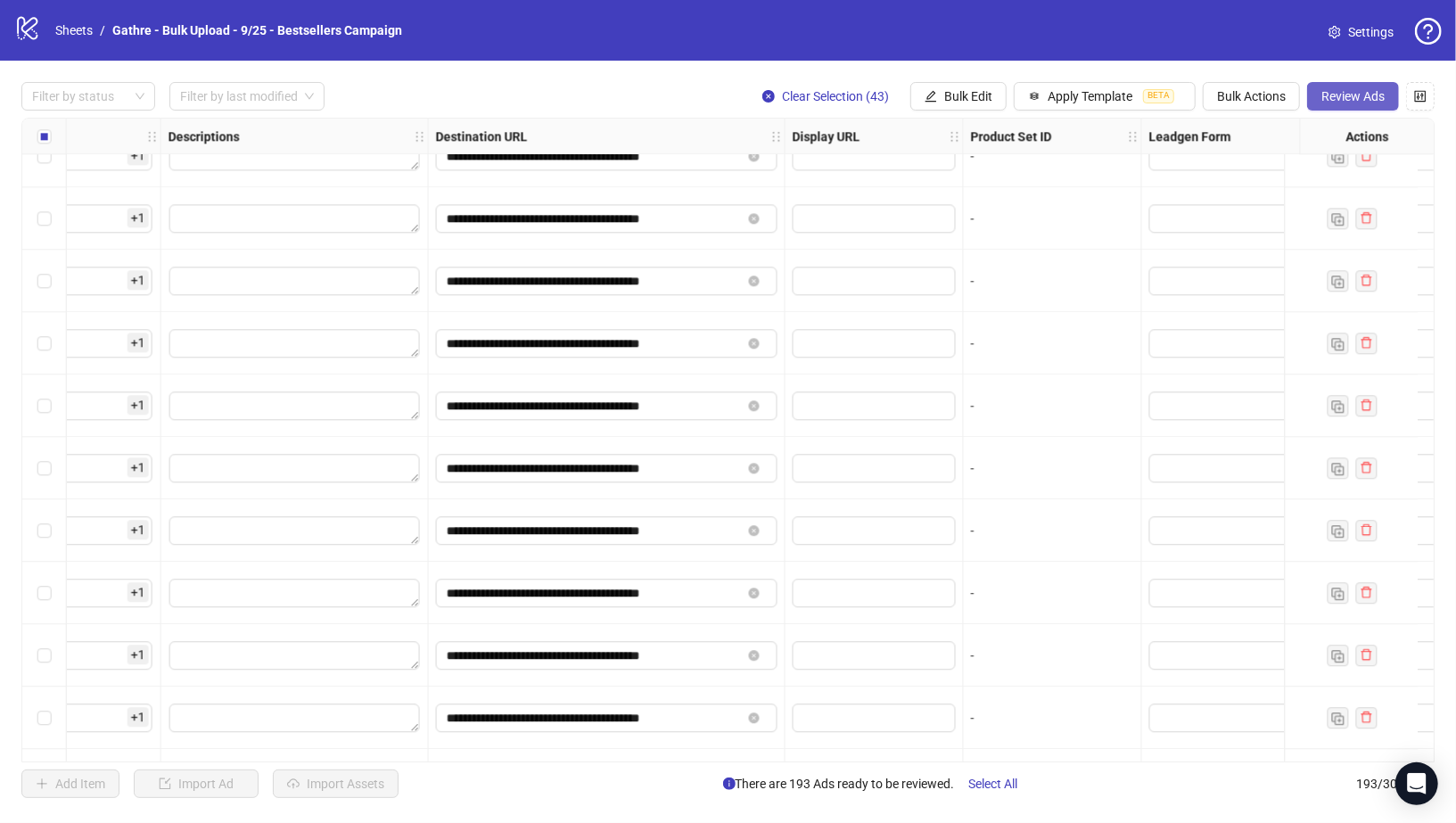
click at [1344, 101] on span "Review Ads" at bounding box center [1352, 96] width 63 height 15
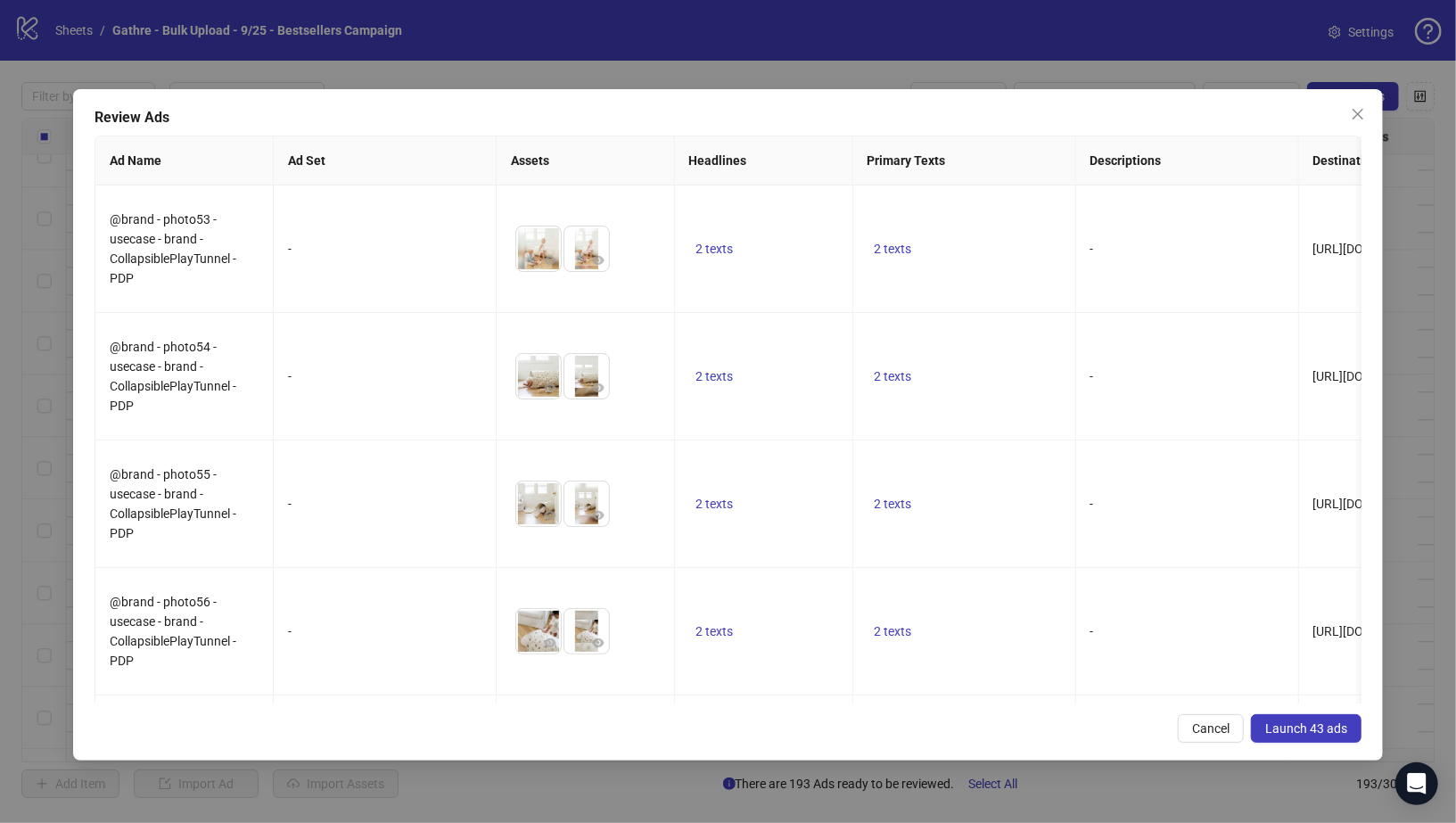
click at [1321, 721] on span "Launch 43 ads" at bounding box center [1306, 728] width 82 height 15
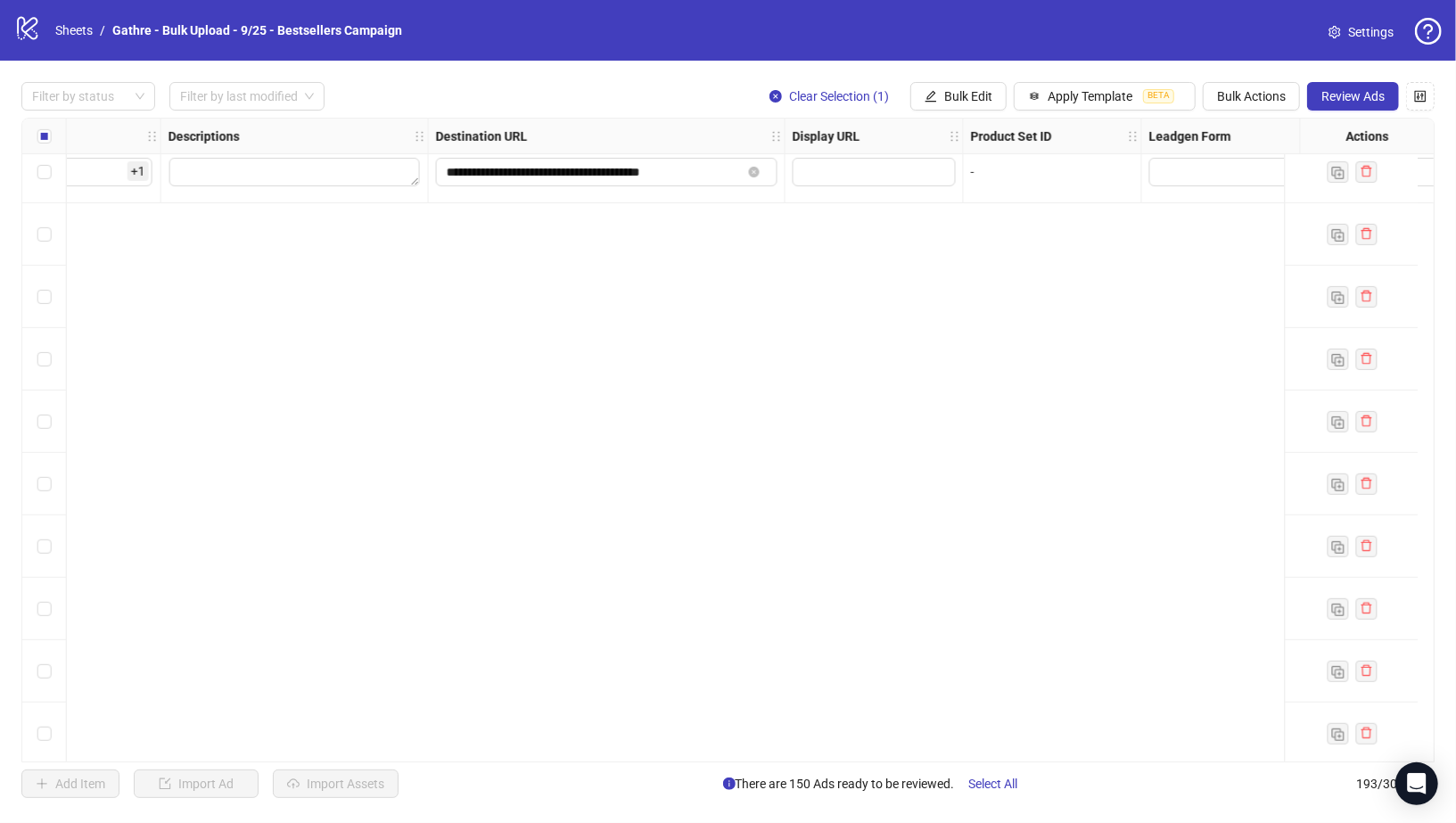
scroll to position [0, 1538]
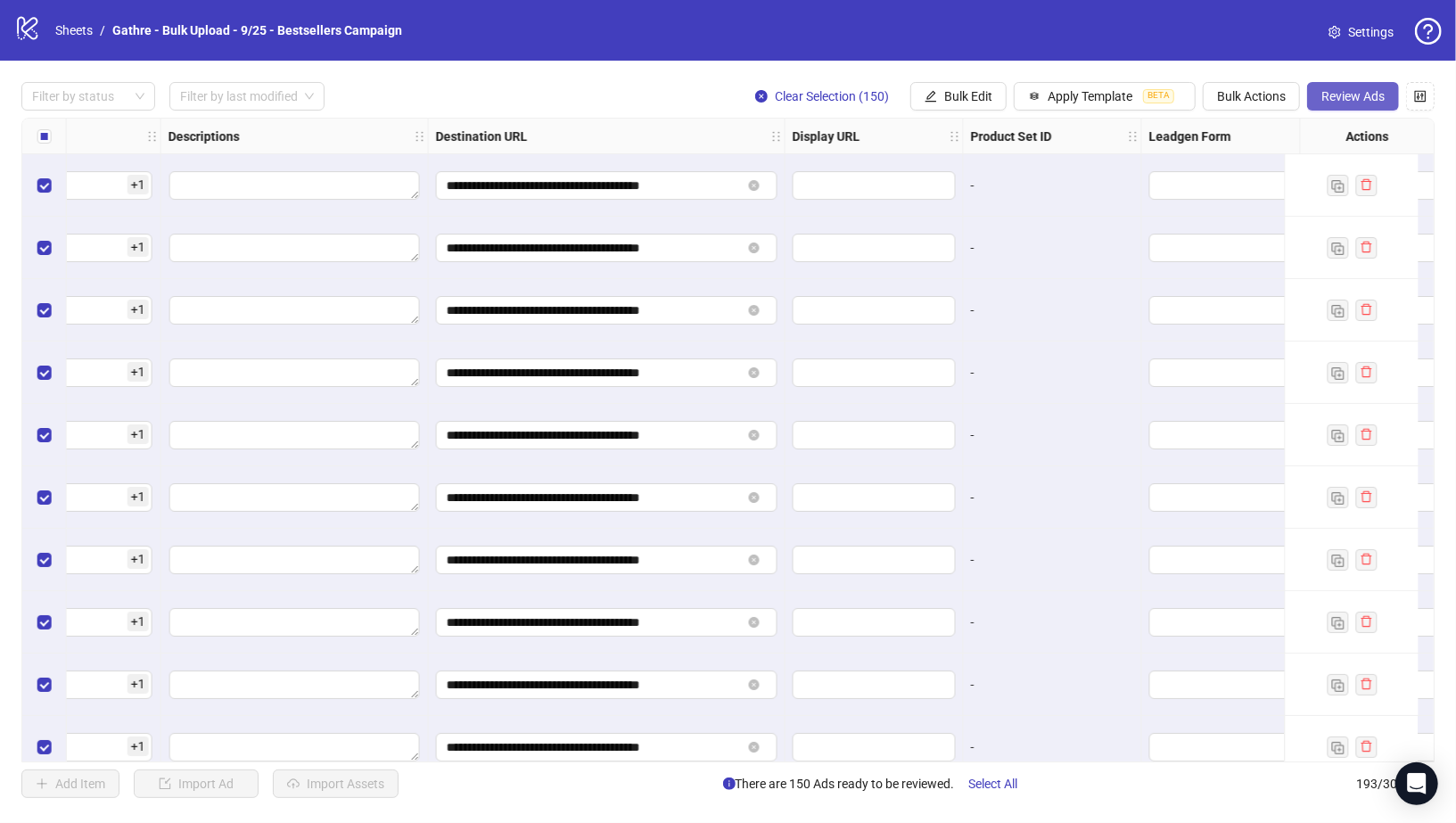
click at [1333, 95] on span "Review Ads" at bounding box center [1352, 96] width 63 height 15
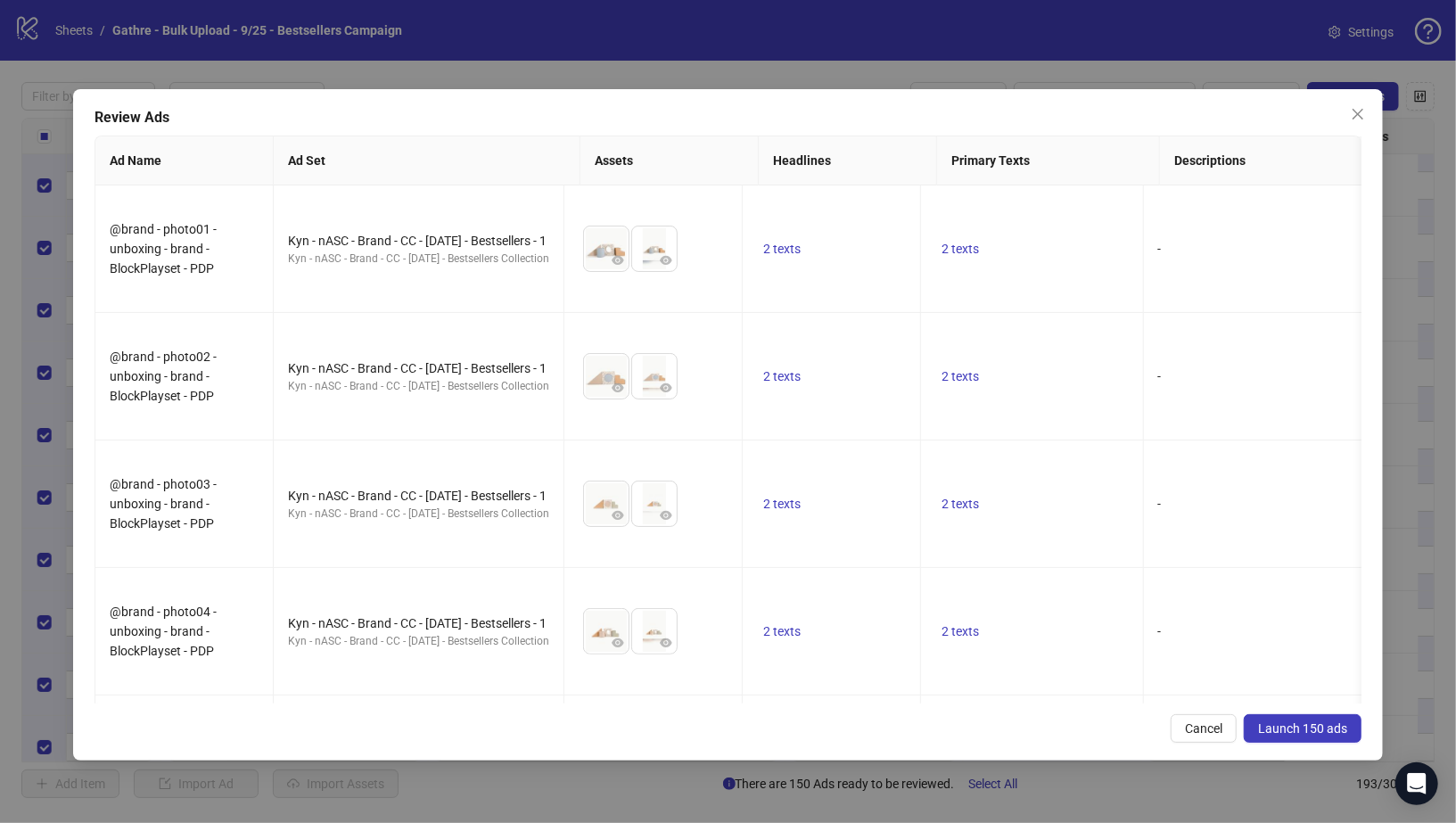
click at [1314, 726] on span "Launch 150 ads" at bounding box center [1303, 728] width 89 height 15
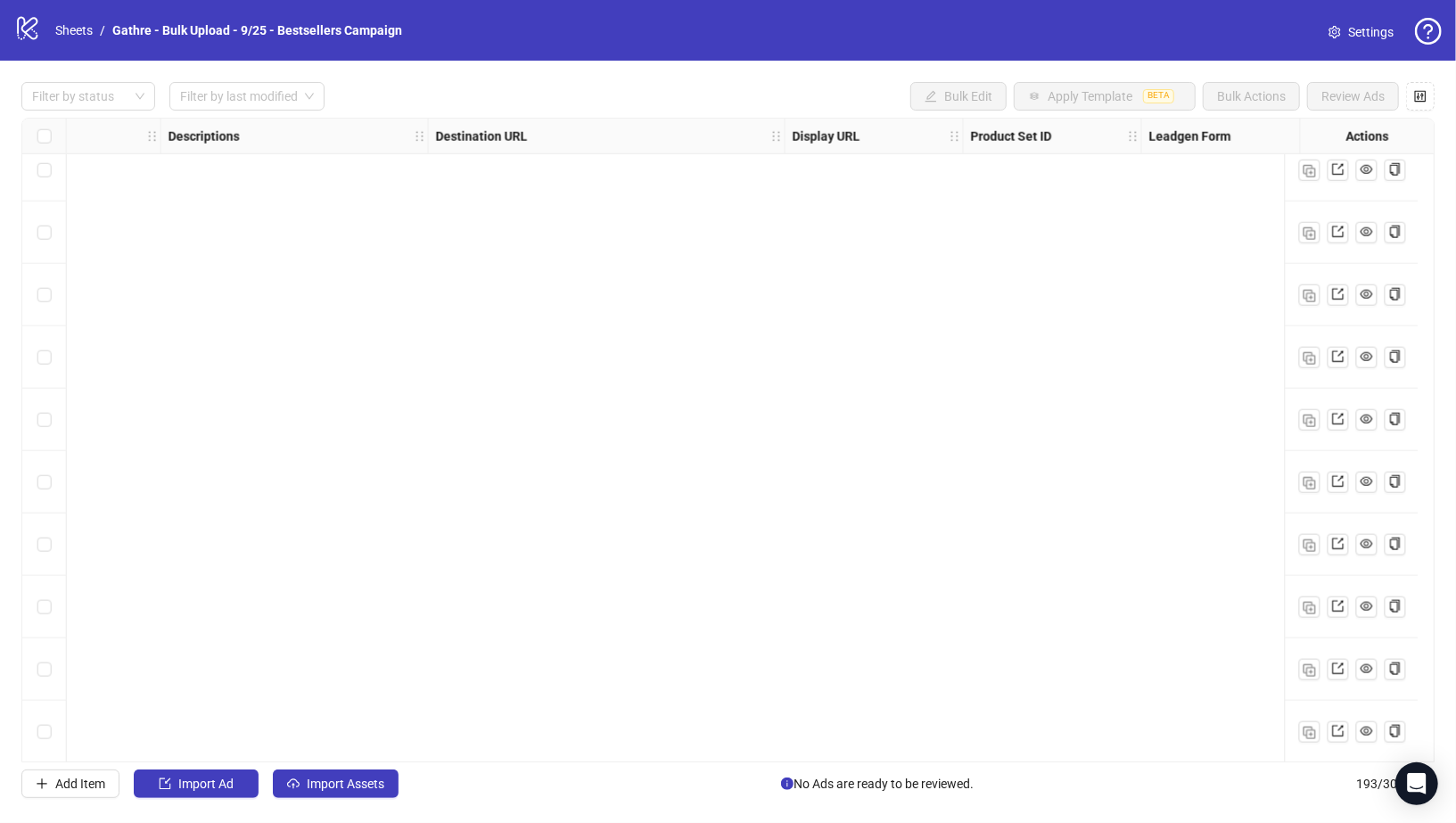
scroll to position [11446, 1538]
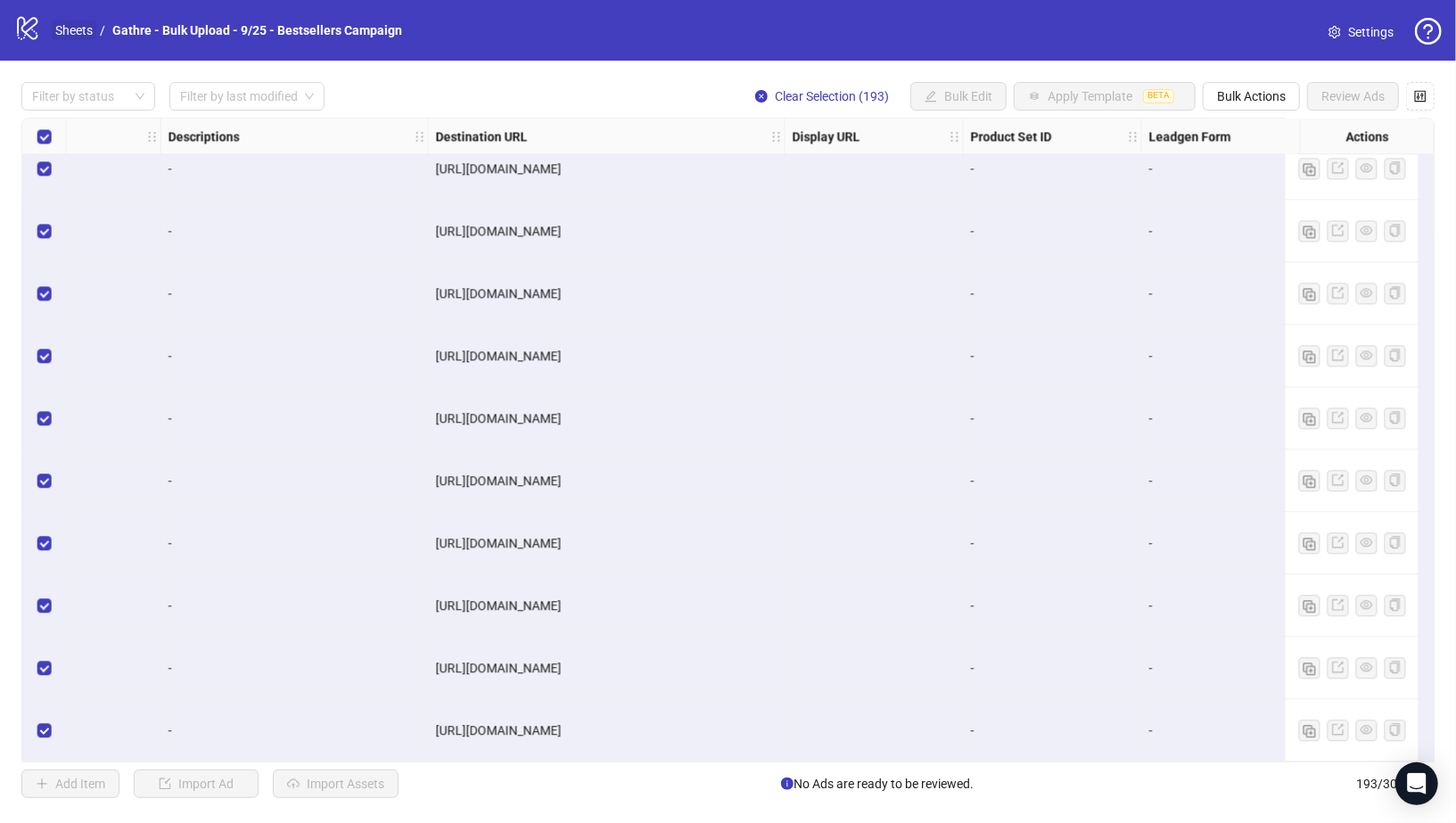
click at [75, 25] on link "Sheets" at bounding box center [74, 30] width 45 height 19
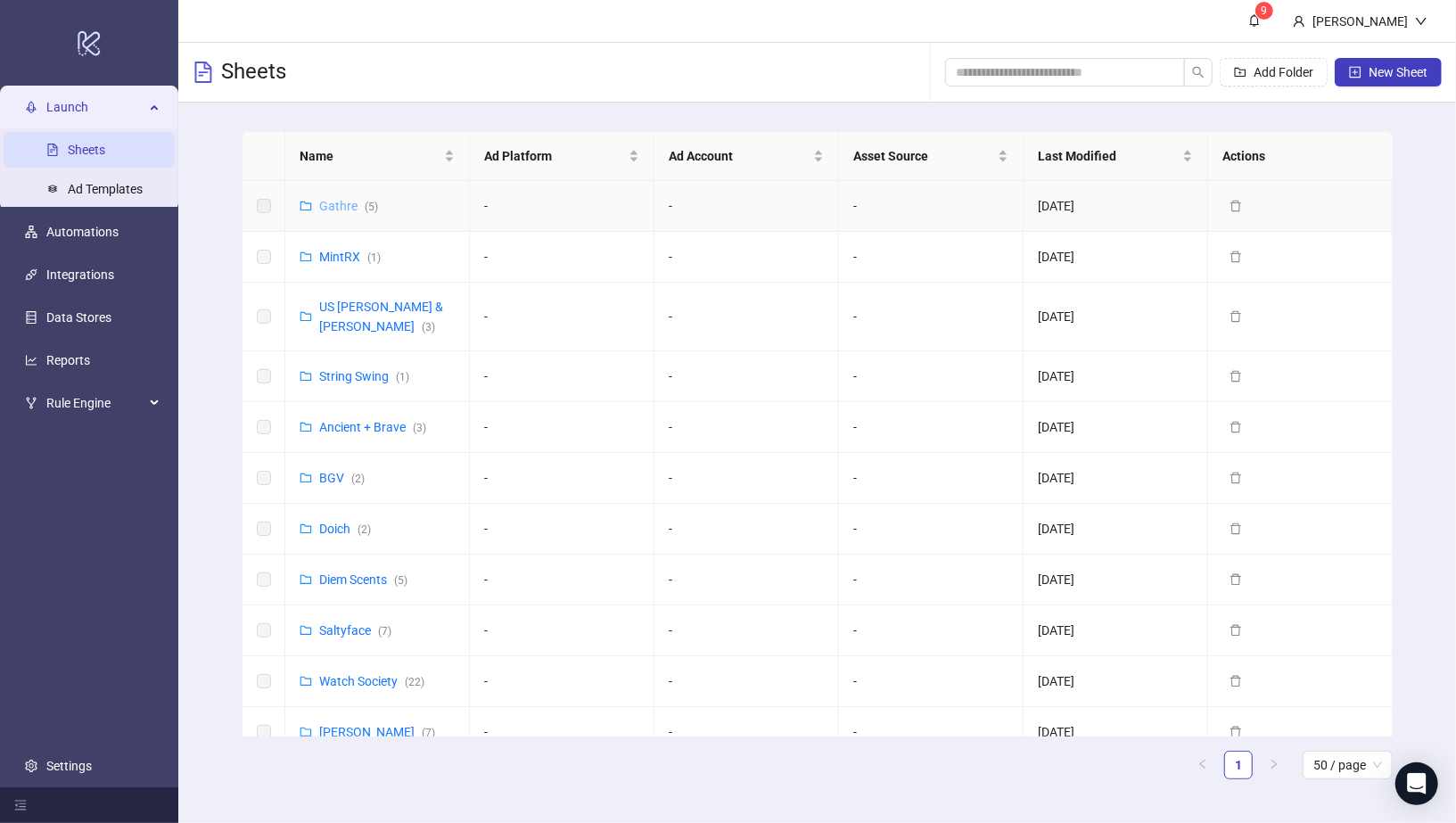
click at [339, 201] on link "Gathre ( 5 )" at bounding box center [348, 206] width 59 height 15
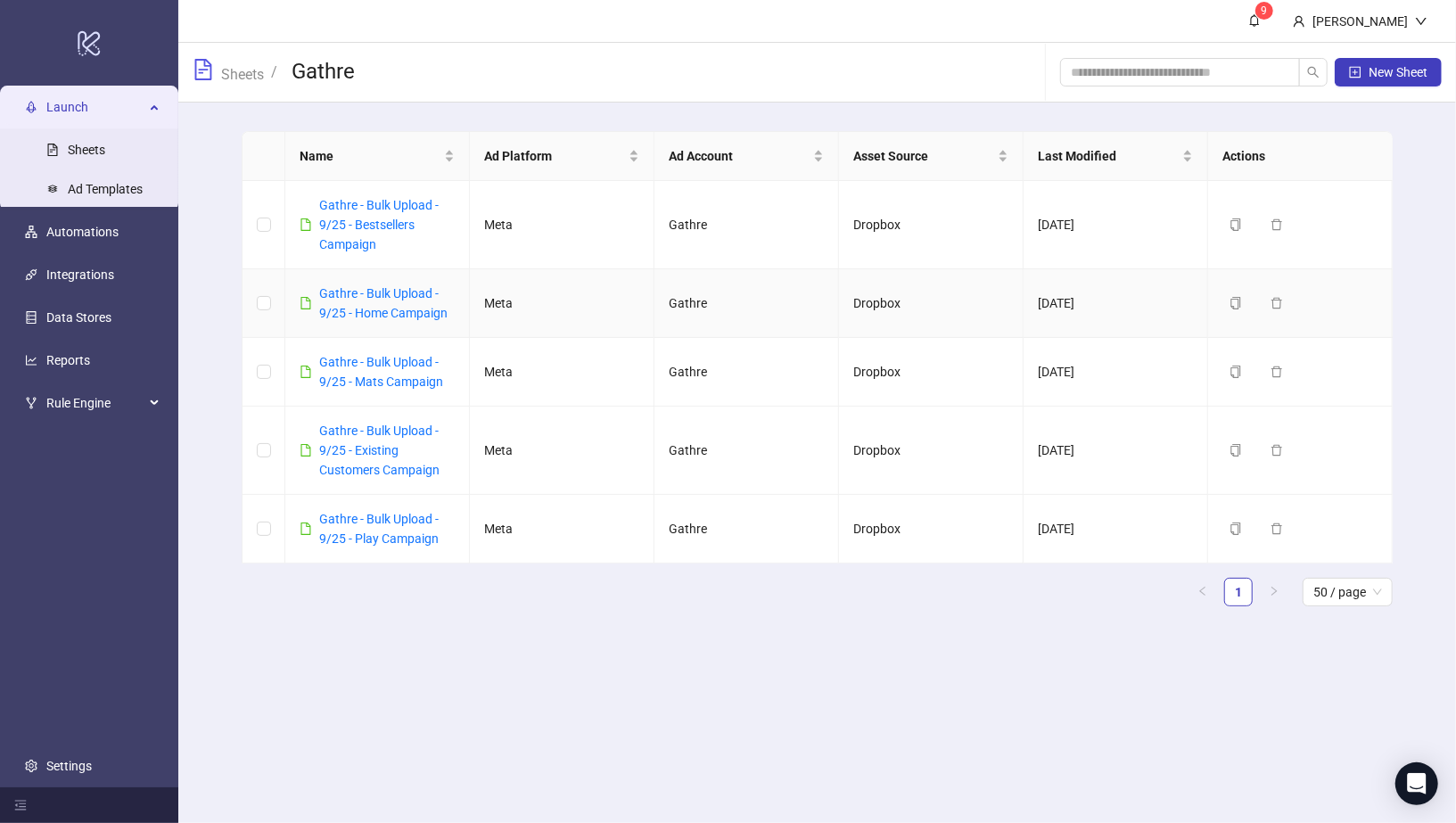
click at [376, 302] on div "Gathre - Bulk Upload - 9/25 - Home Campaign" at bounding box center [387, 303] width 136 height 39
click at [380, 306] on link "Gathre - Bulk Upload - 9/25 - Home Campaign" at bounding box center [383, 302] width 128 height 34
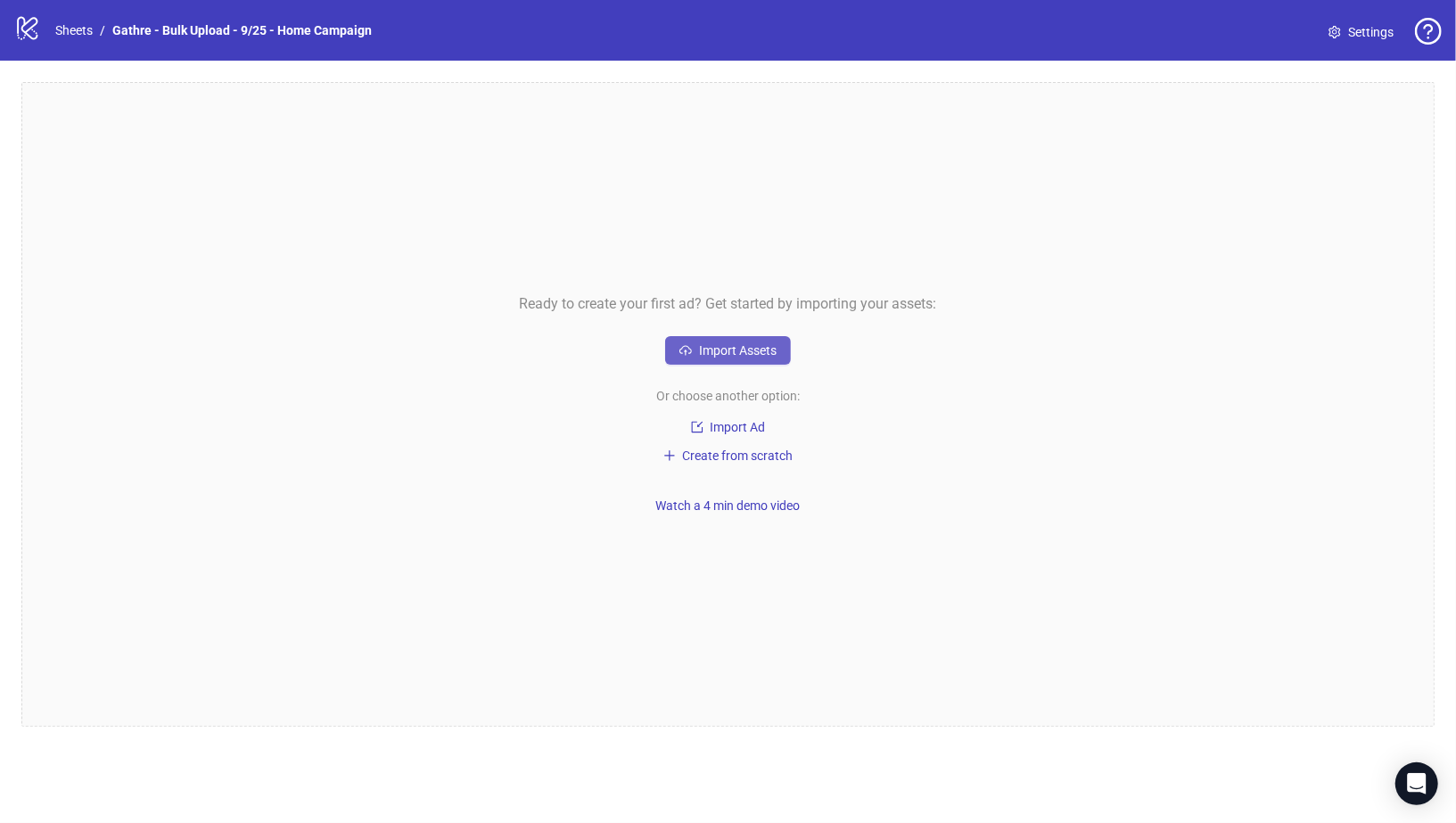
click at [742, 349] on span "Import Assets" at bounding box center [738, 350] width 78 height 15
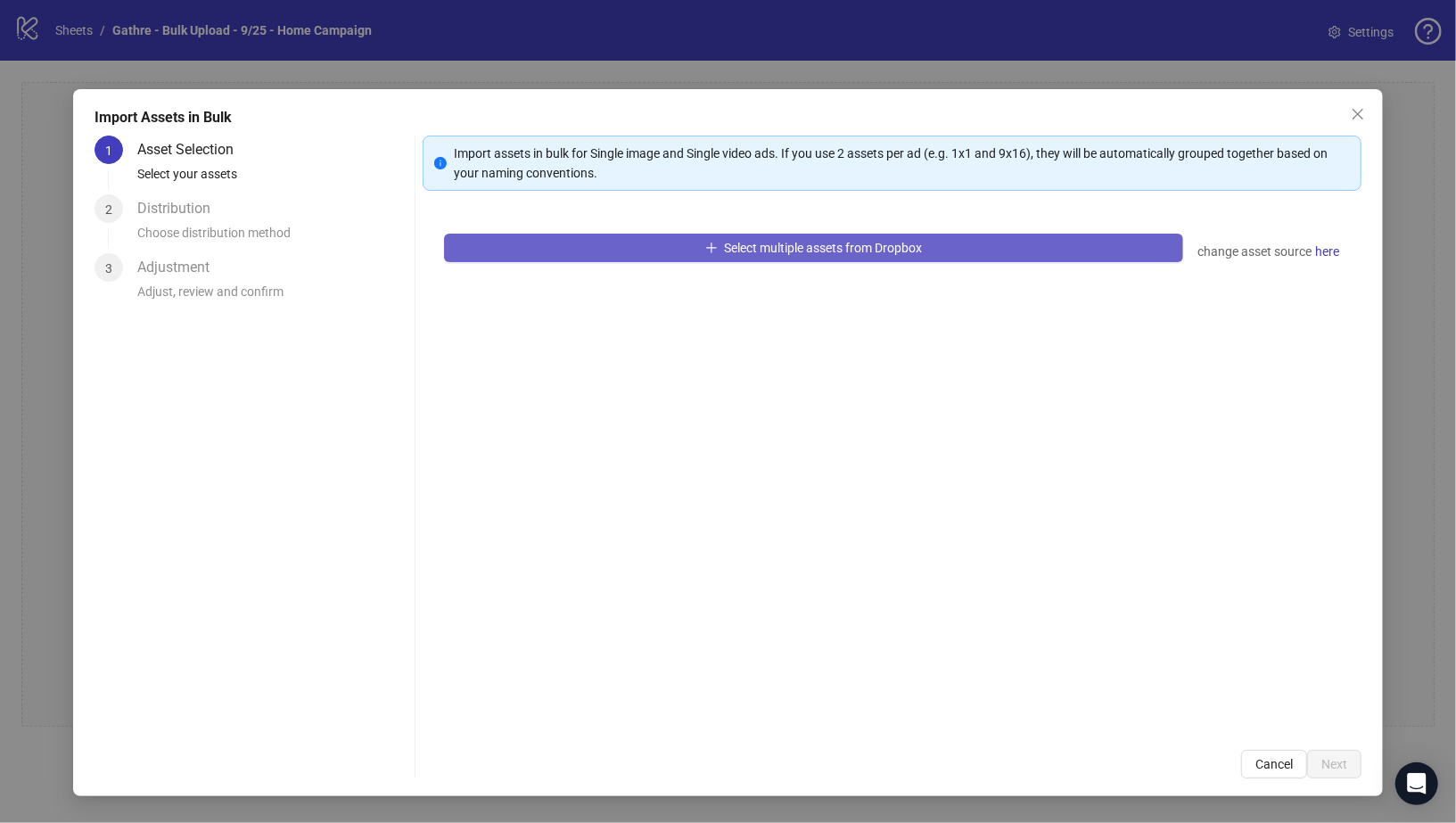
click at [783, 248] on span "Select multiple assets from Dropbox" at bounding box center [824, 247] width 198 height 15
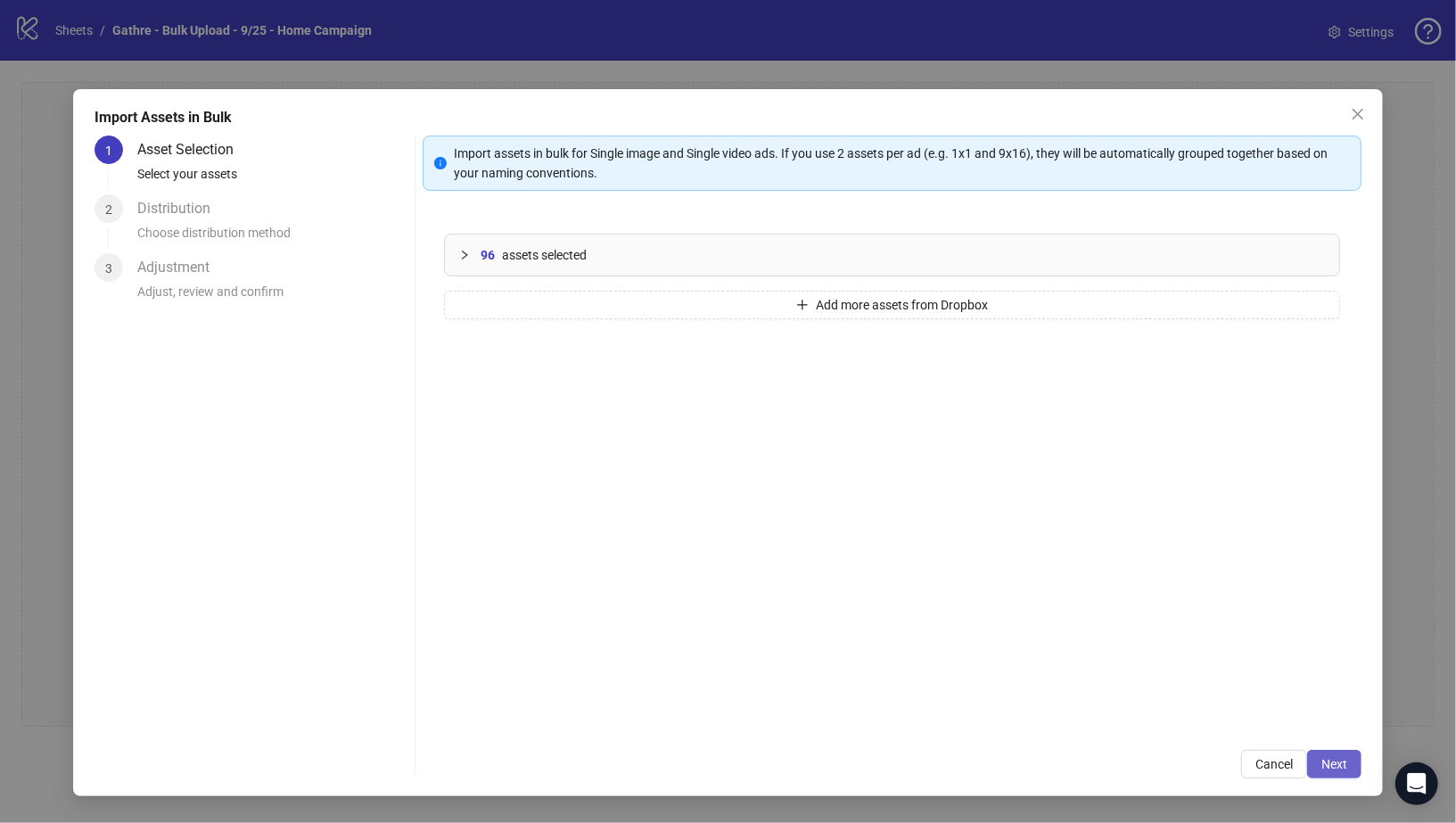
click at [1334, 764] on span "Next" at bounding box center [1334, 764] width 26 height 15
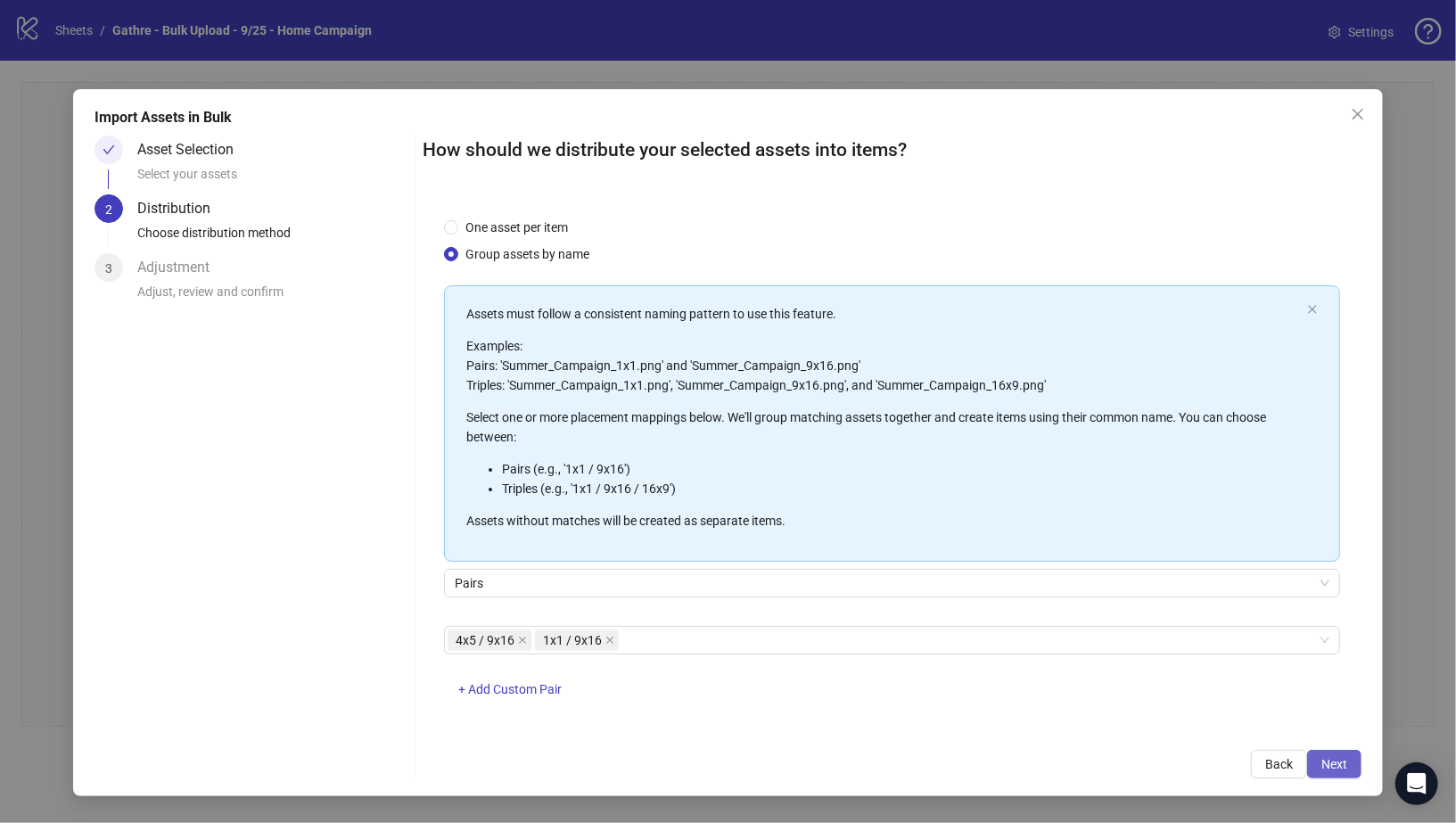
click at [1343, 761] on span "Next" at bounding box center [1334, 764] width 26 height 15
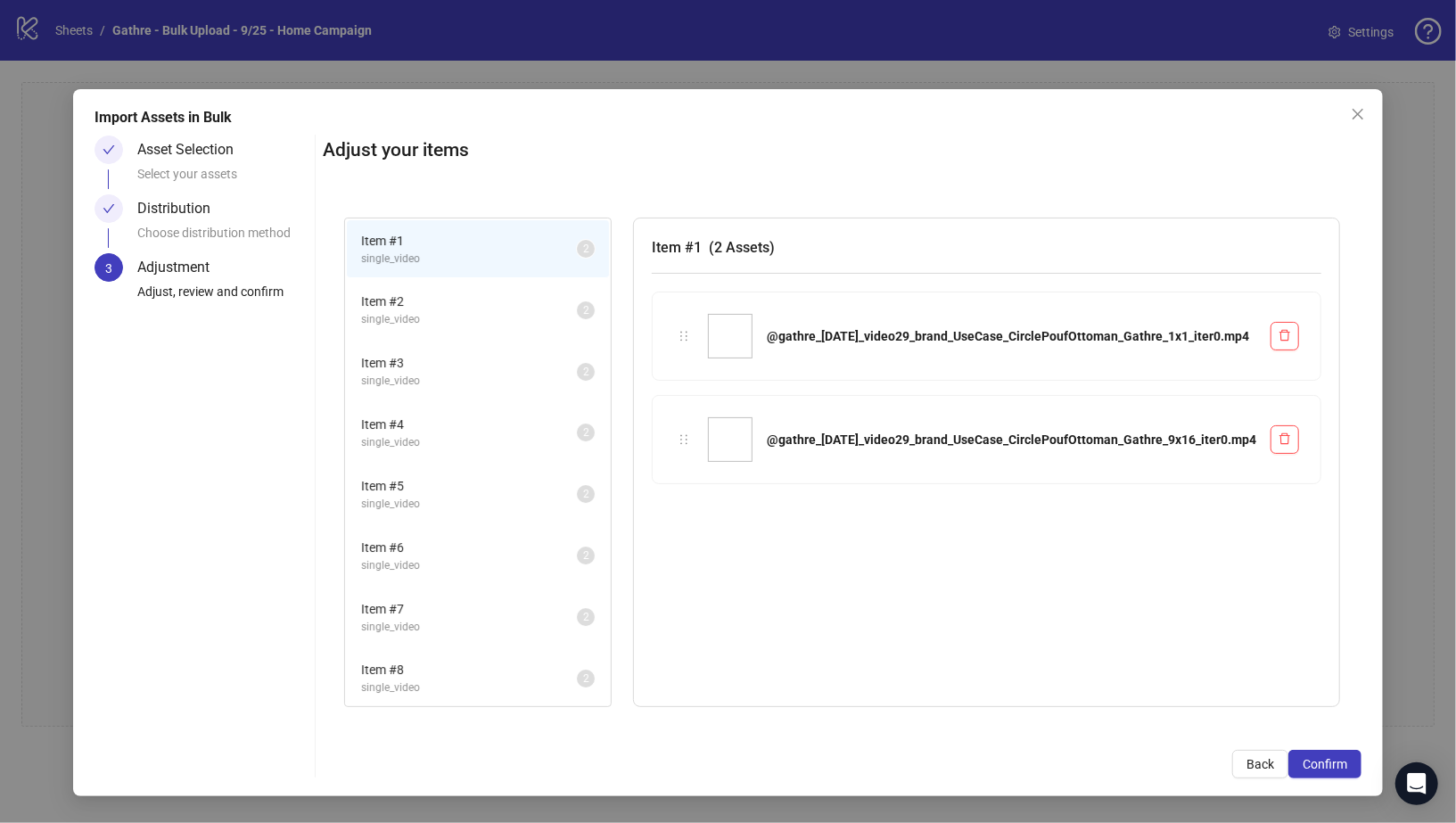
scroll to position [2428, 0]
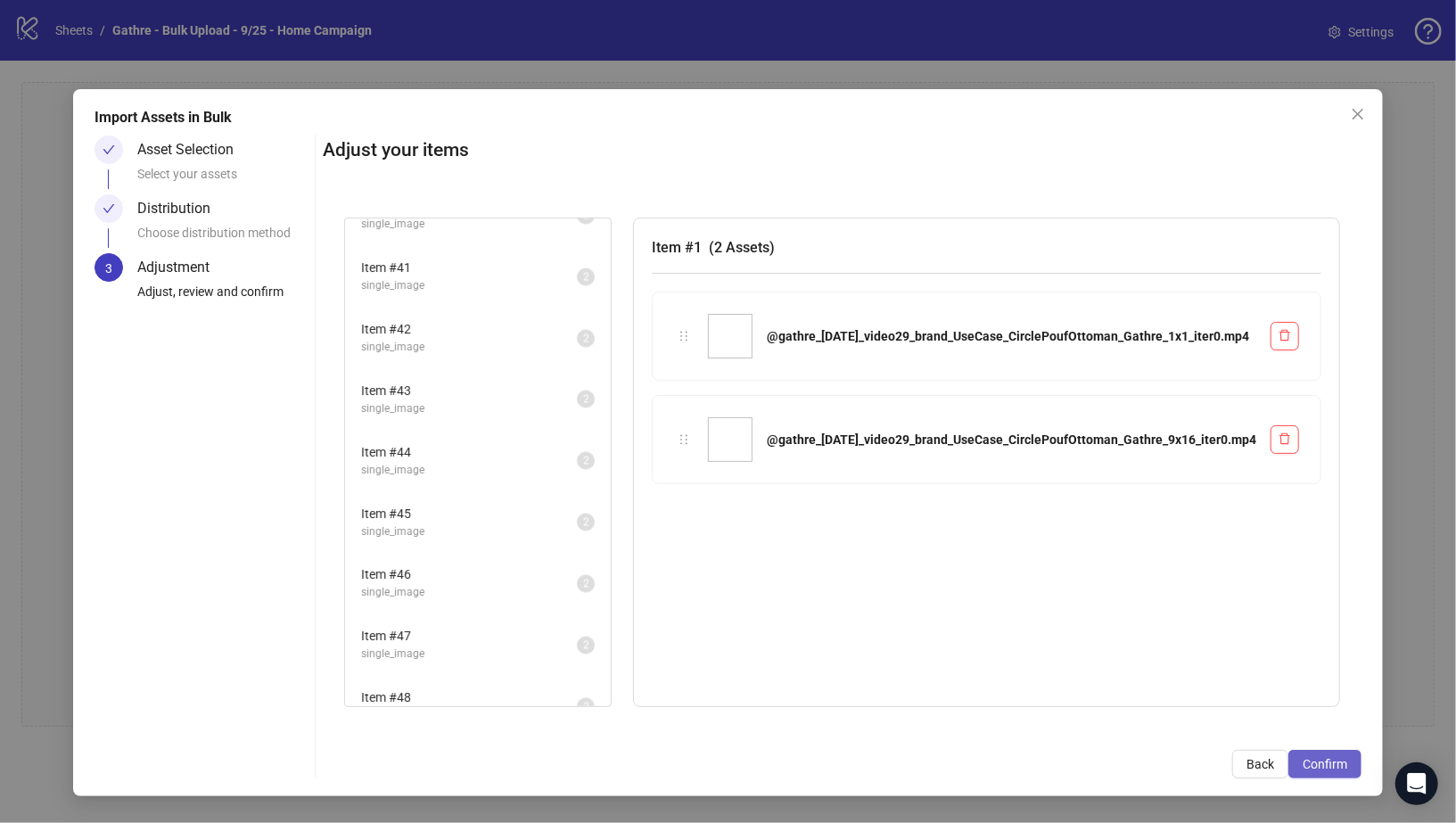
click at [1330, 766] on span "Confirm" at bounding box center [1325, 764] width 45 height 15
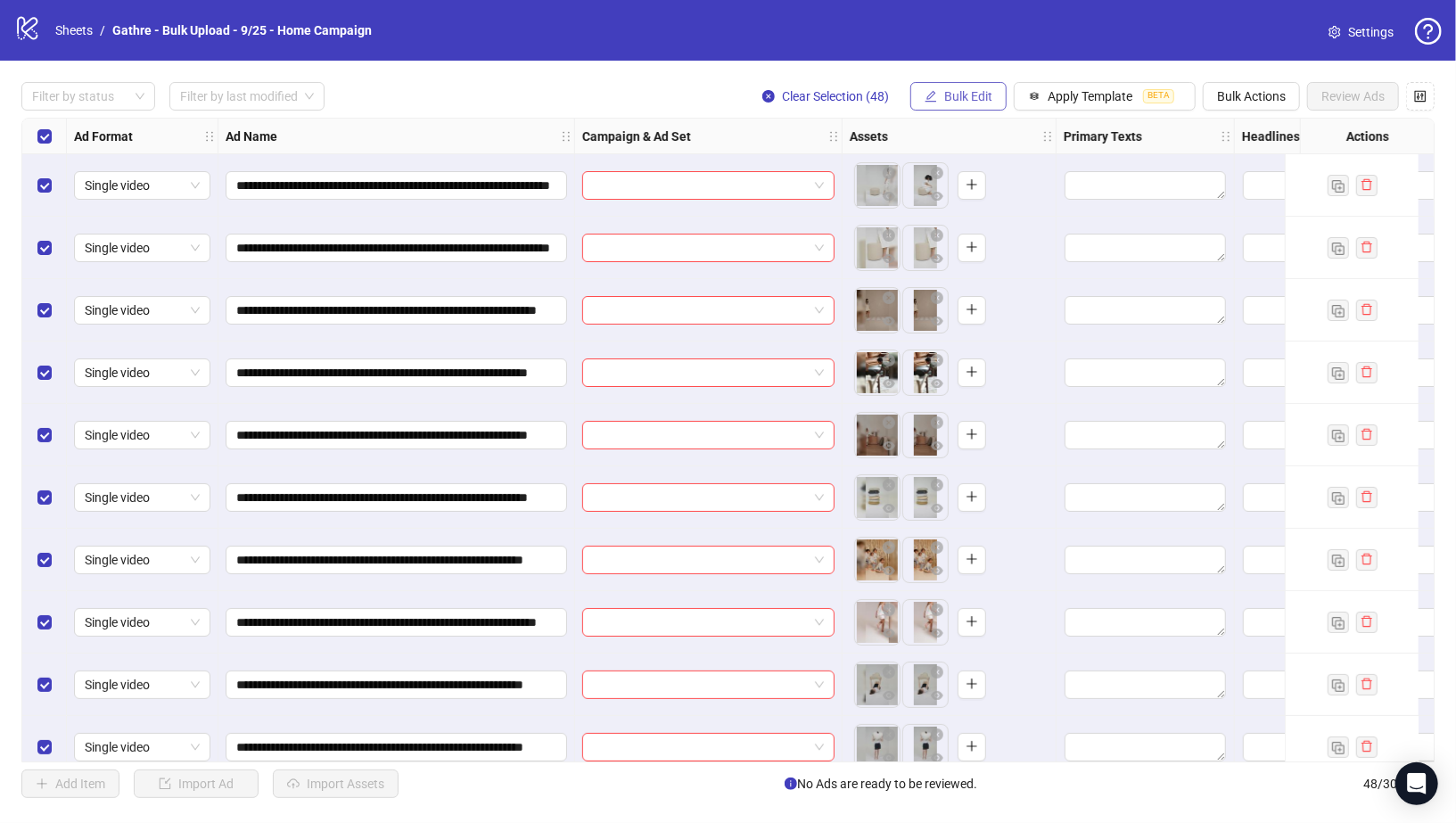
click at [926, 101] on icon "edit" at bounding box center [931, 96] width 13 height 13
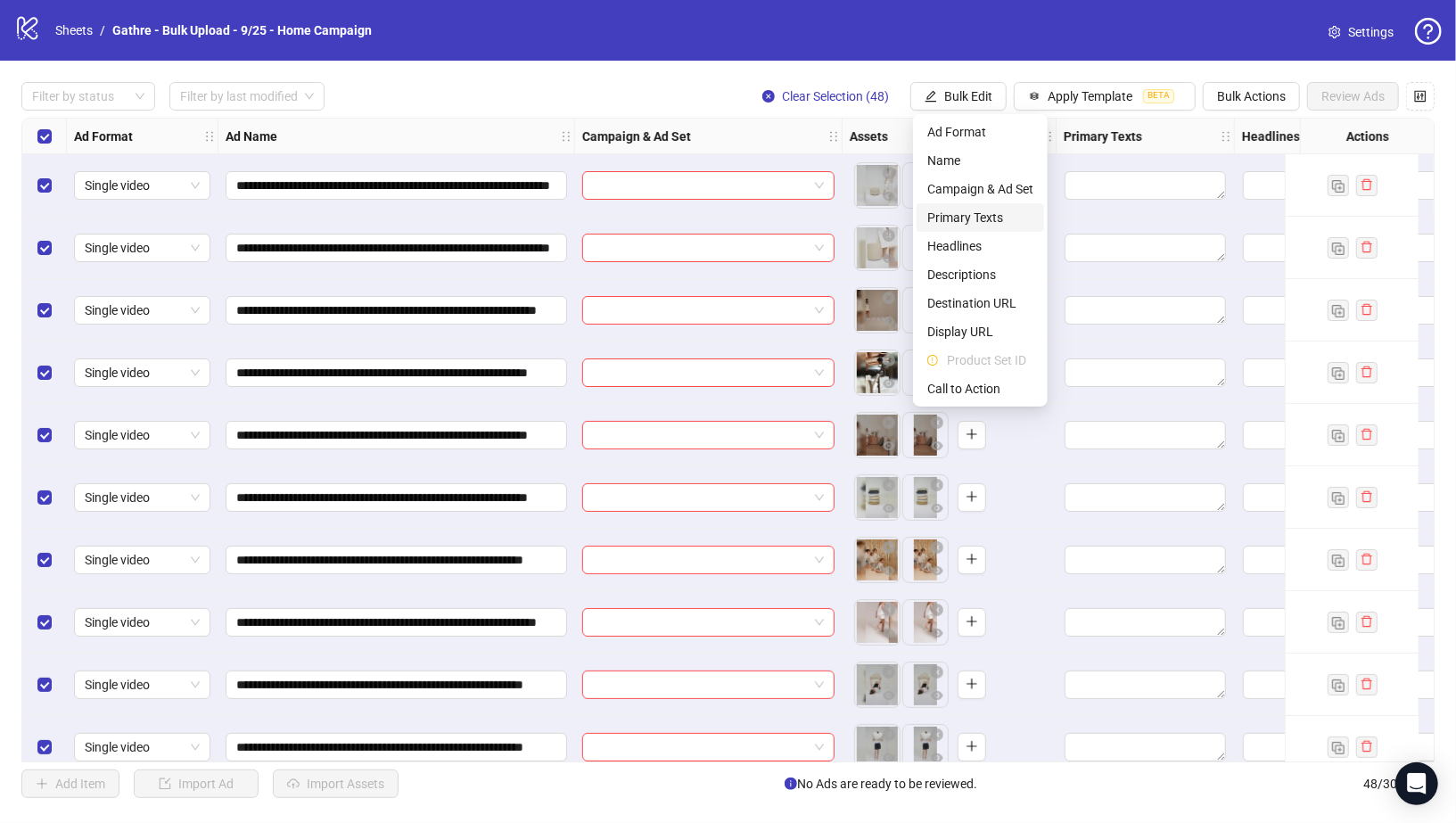
click at [992, 211] on span "Primary Texts" at bounding box center [980, 217] width 106 height 19
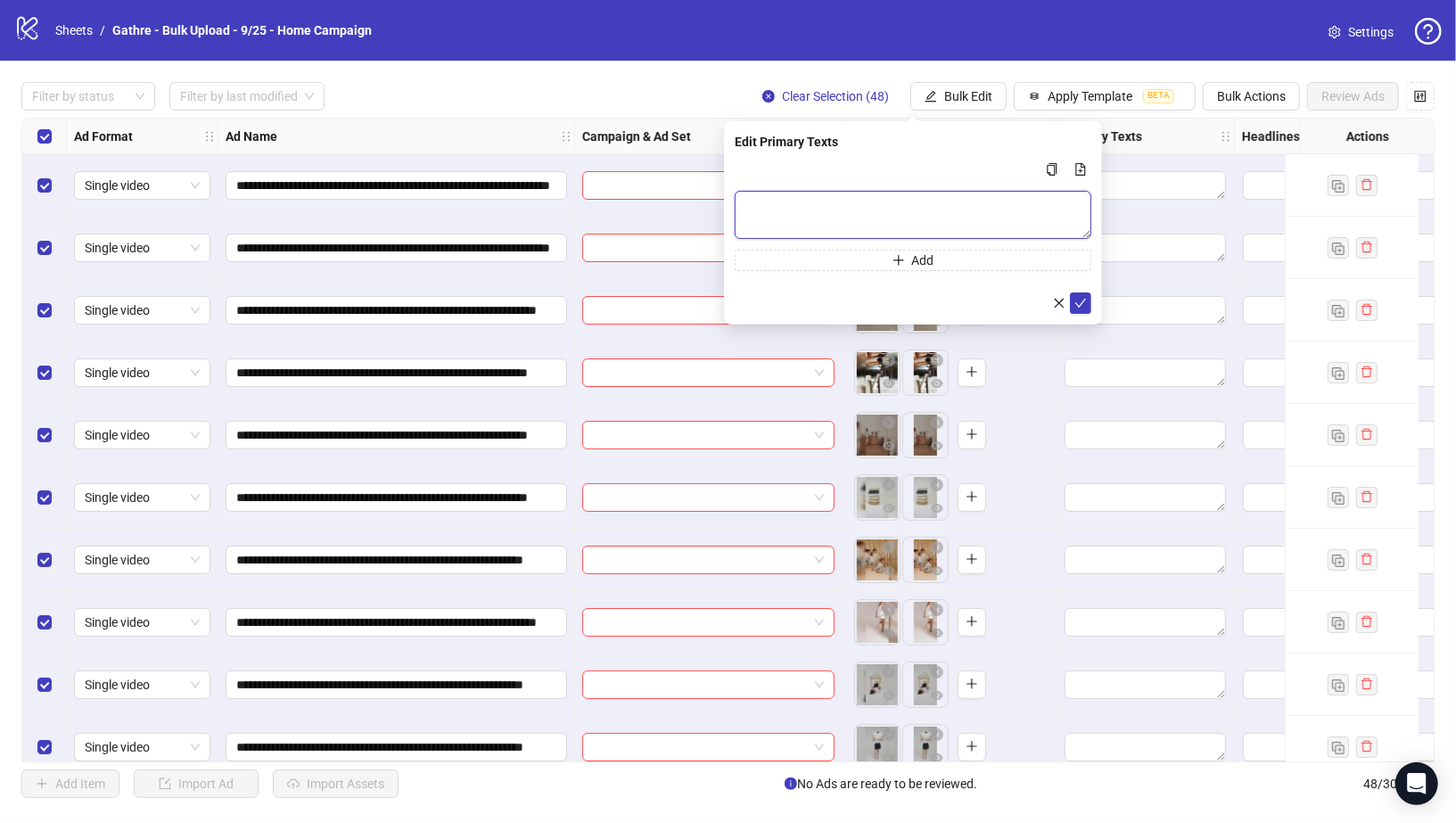
click at [774, 200] on textarea "Multi-text input container - paste or copy values" at bounding box center [913, 215] width 357 height 48
paste textarea "**********"
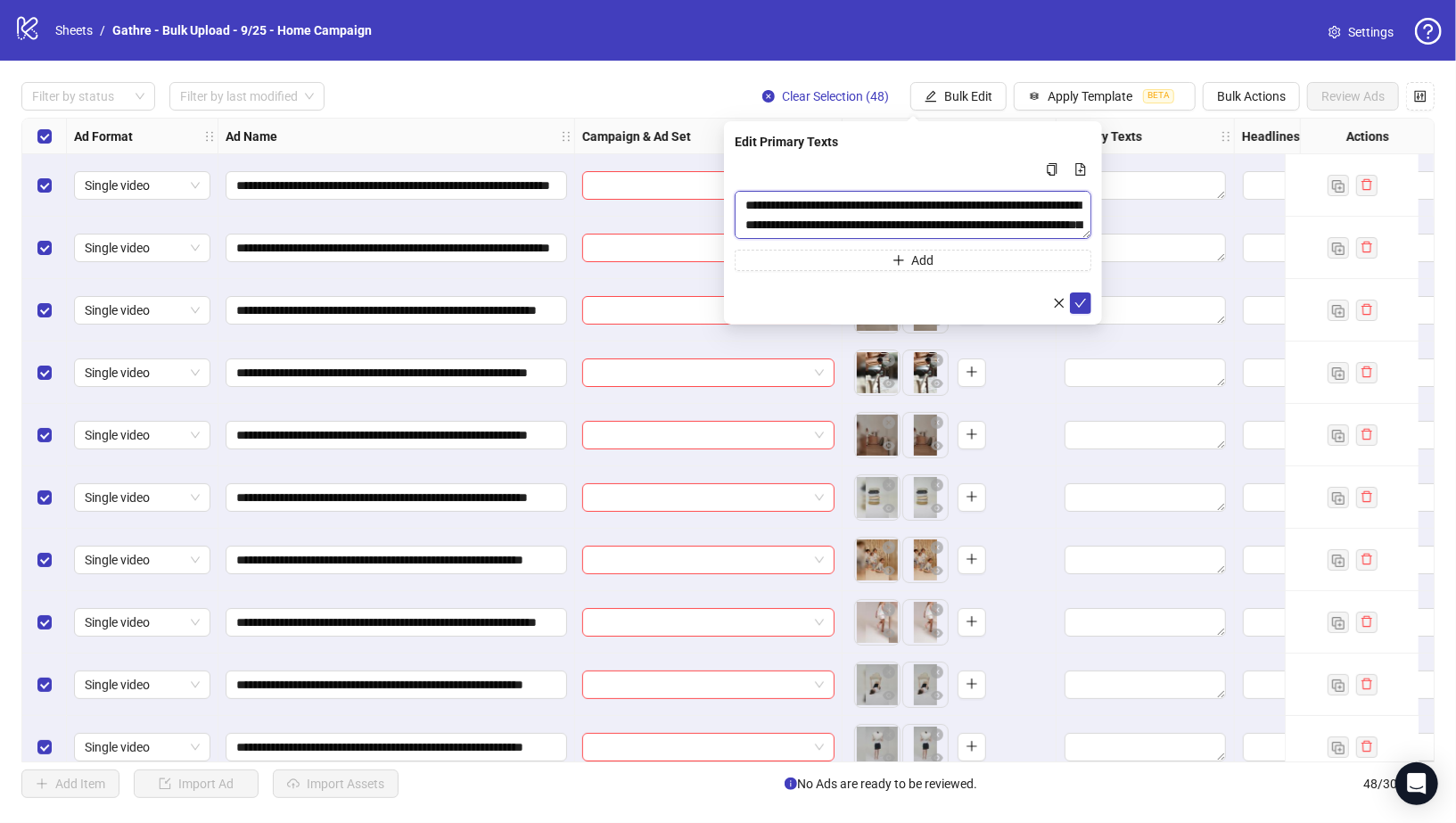
scroll to position [14, 0]
type textarea "**********"
click at [1088, 300] on button "submit" at bounding box center [1081, 302] width 21 height 21
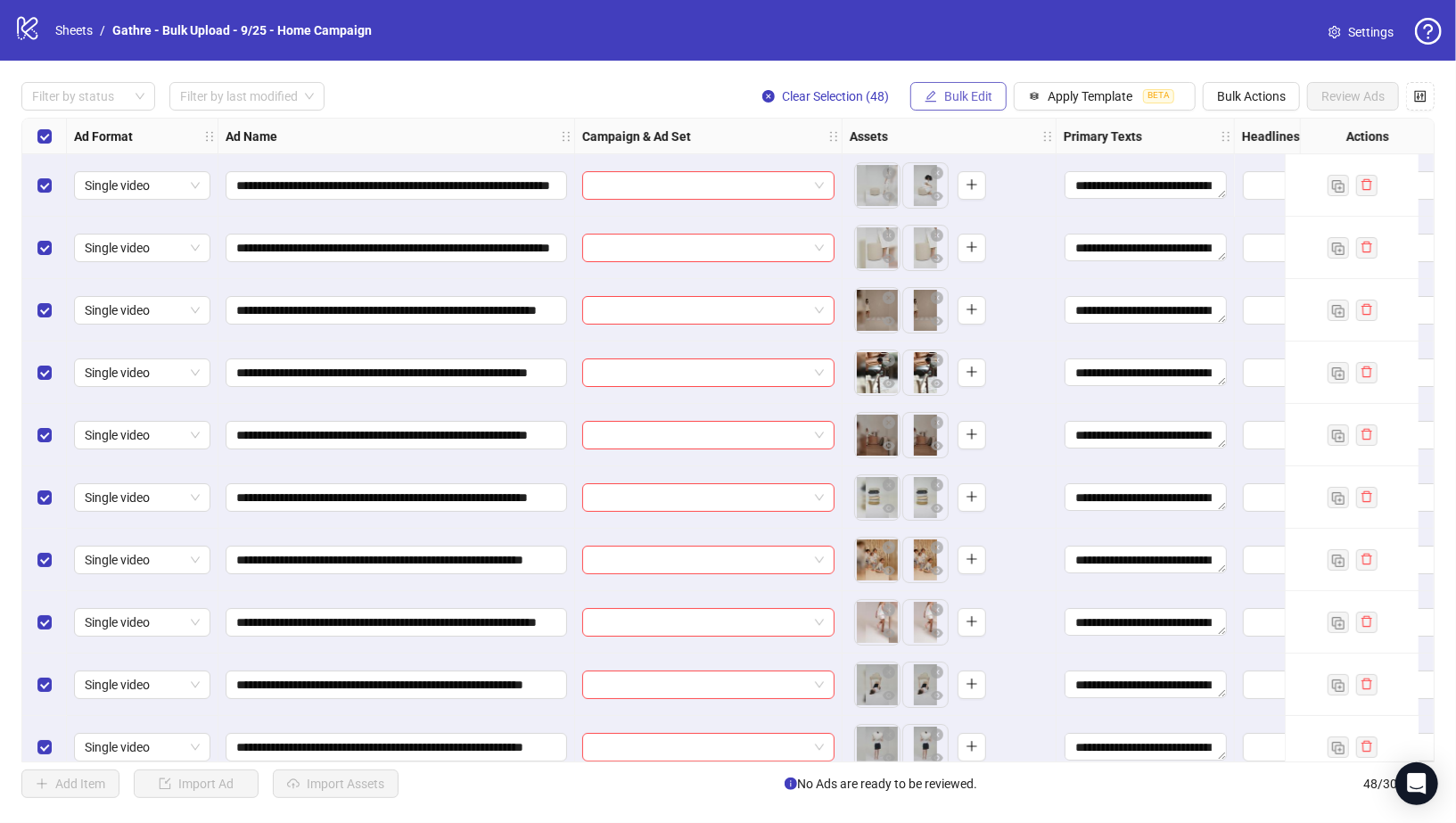
click at [960, 97] on span "Bulk Edit" at bounding box center [968, 96] width 48 height 15
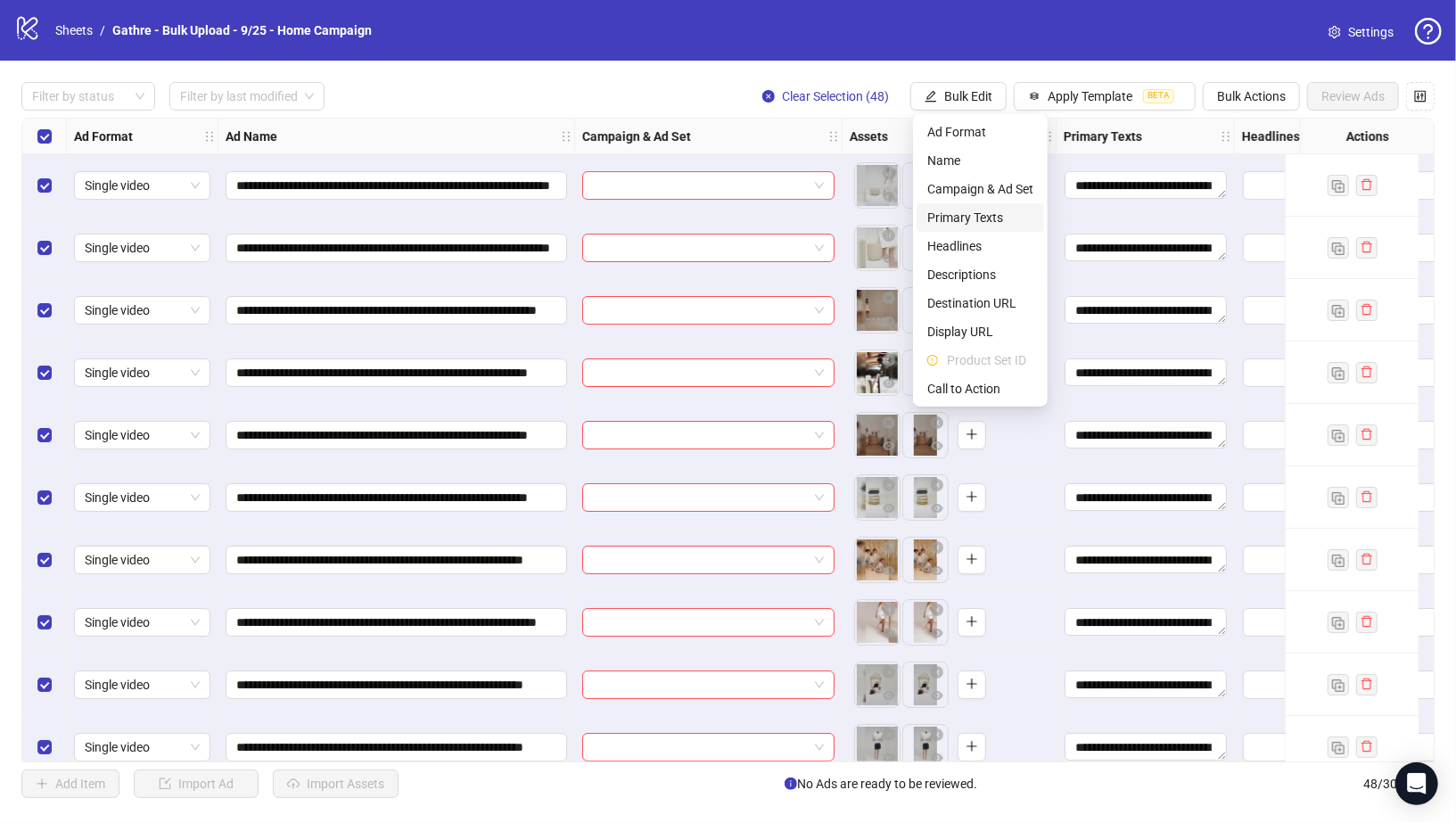
click at [974, 221] on span "Primary Texts" at bounding box center [980, 217] width 106 height 19
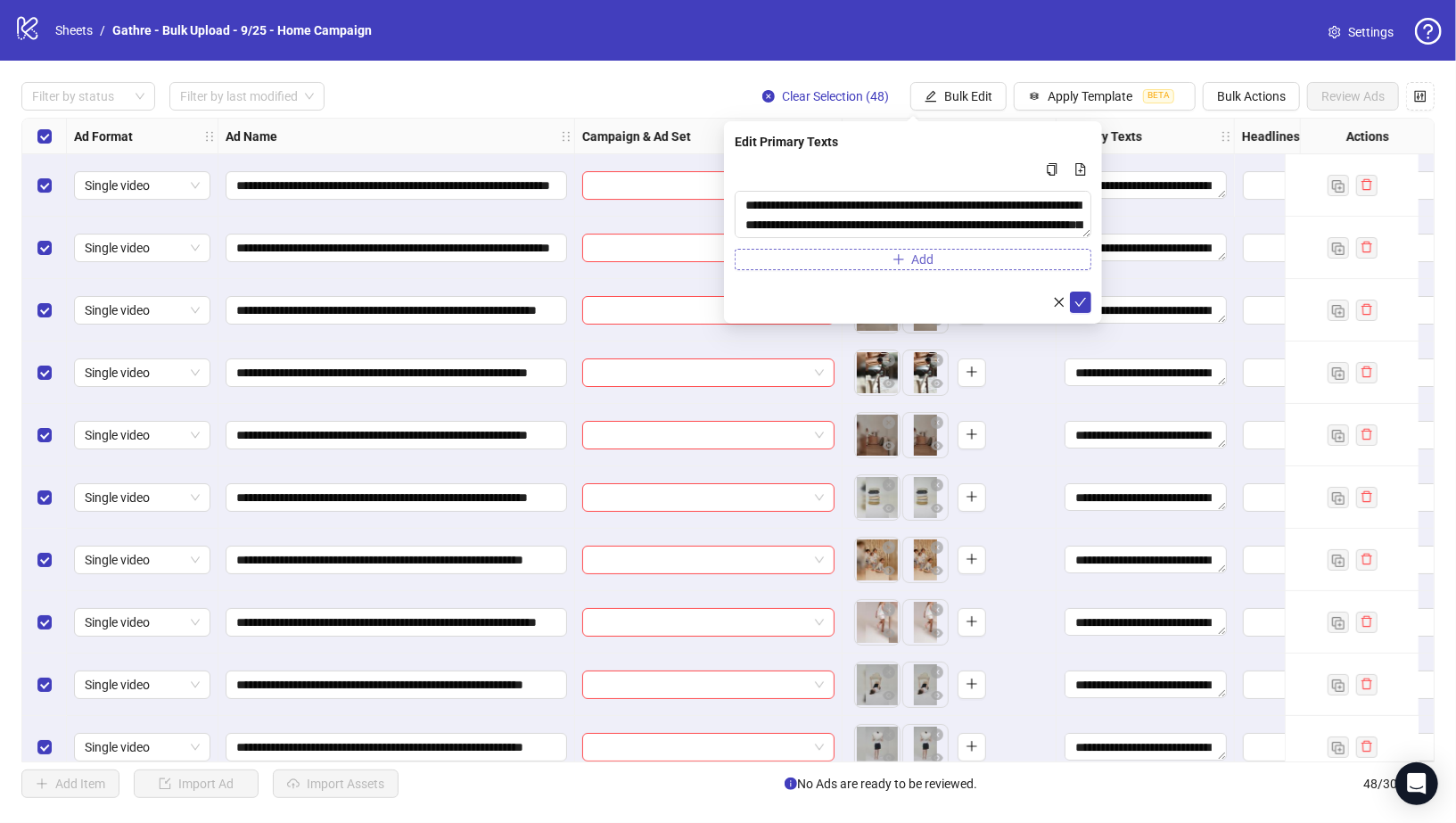
click at [907, 255] on button "Add" at bounding box center [913, 260] width 357 height 21
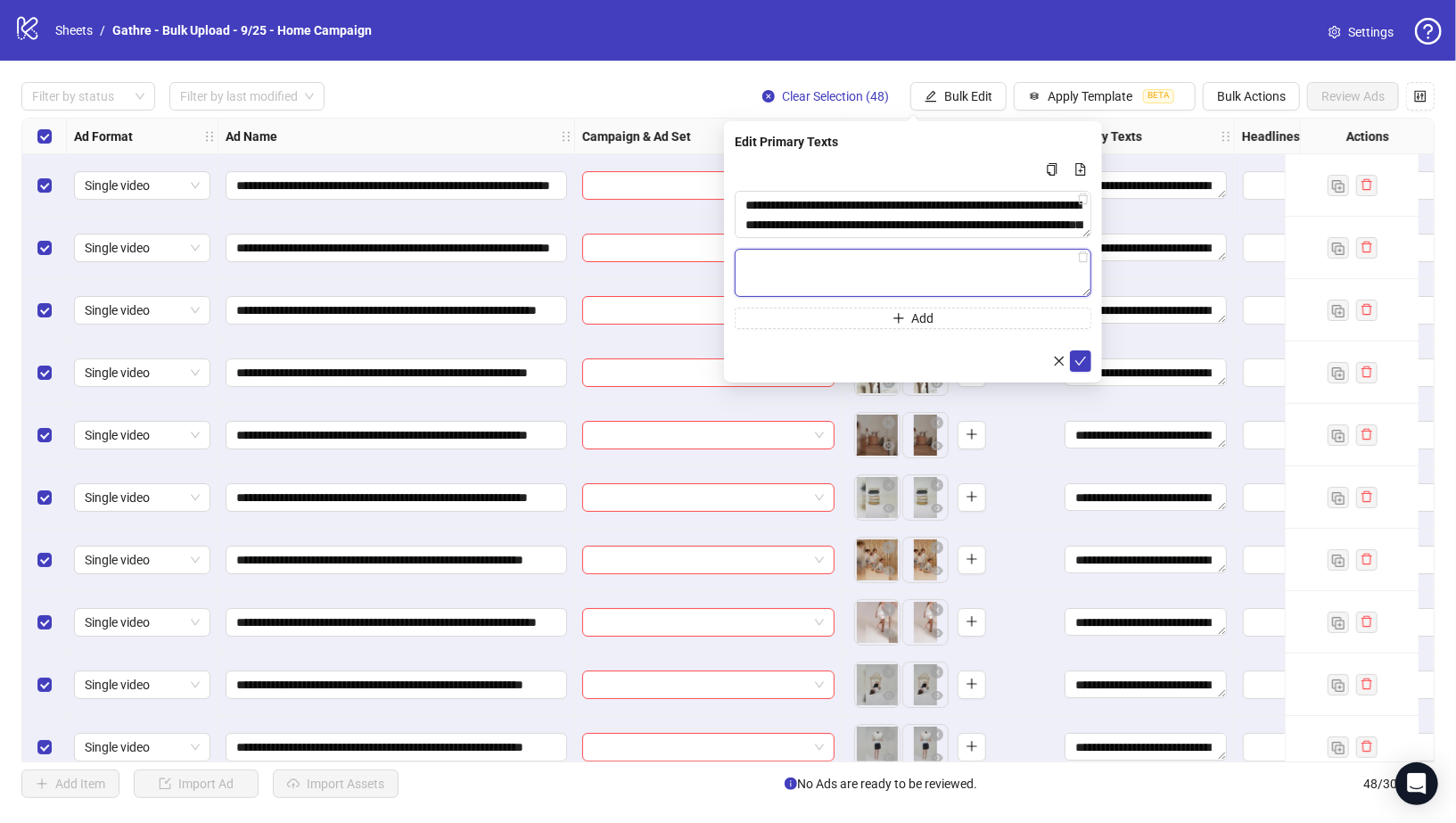
paste textarea "**********"
type textarea "**********"
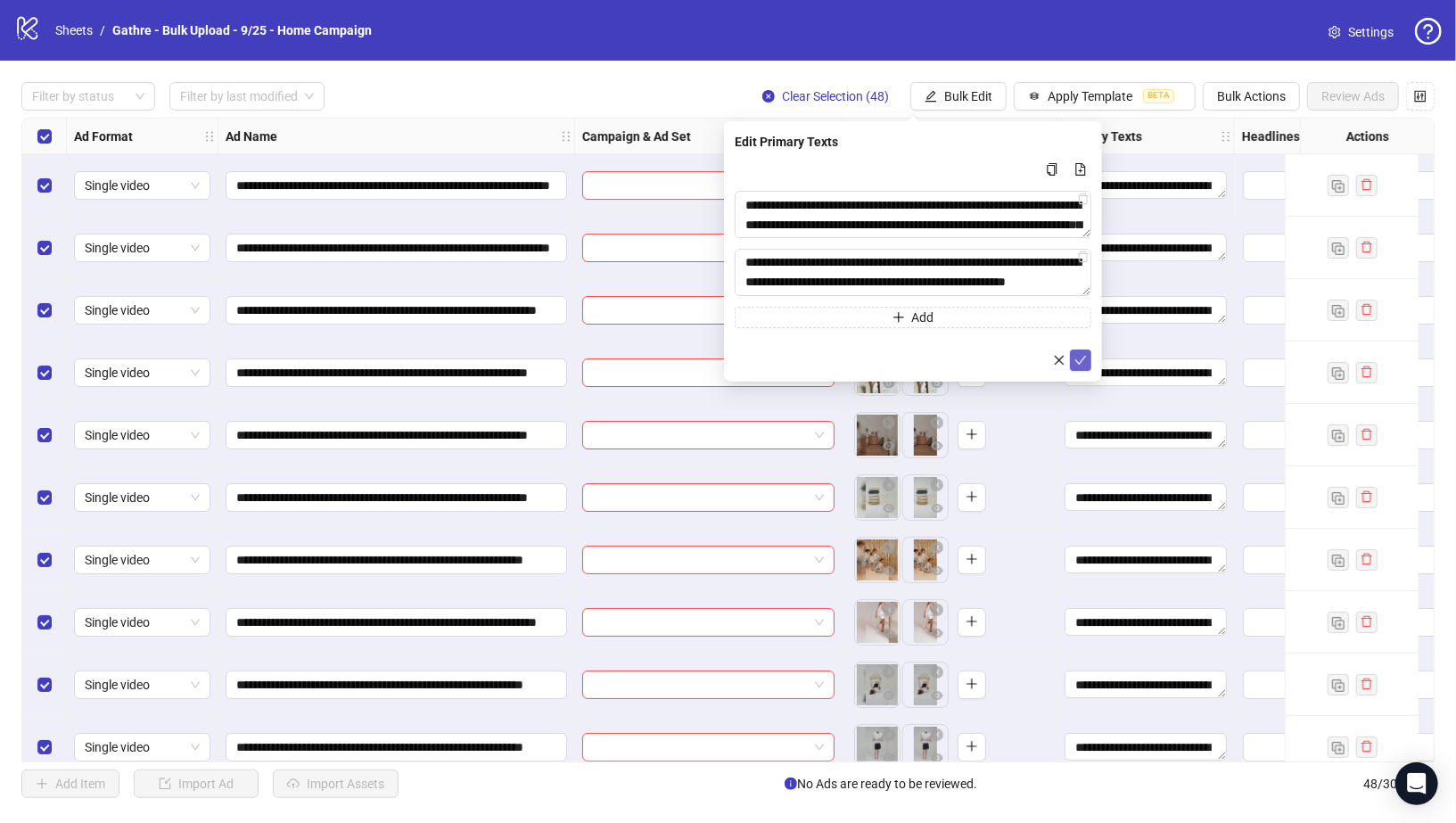
click at [1081, 358] on icon "check" at bounding box center [1080, 360] width 13 height 13
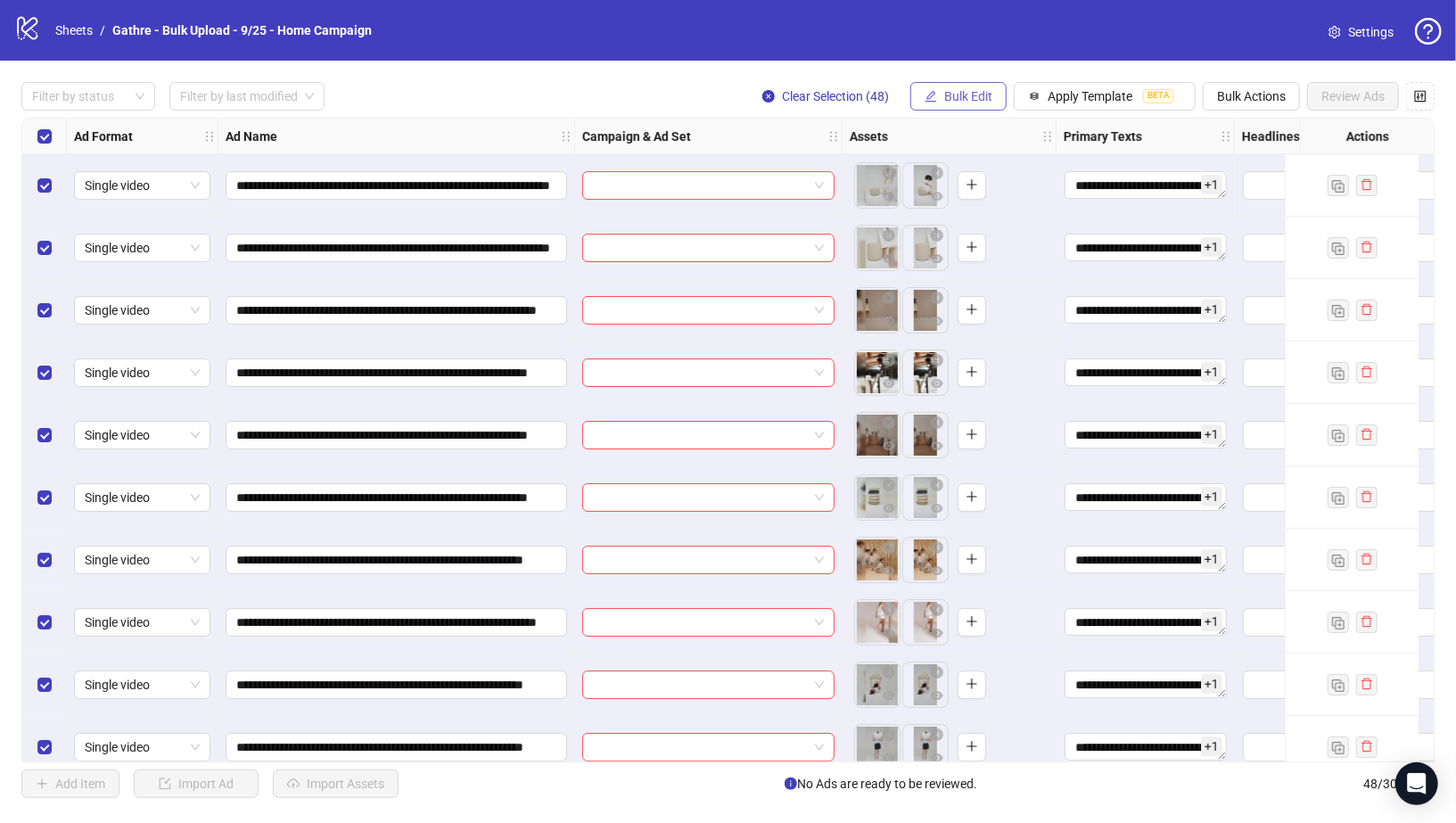
click at [947, 105] on button "Bulk Edit" at bounding box center [958, 96] width 96 height 28
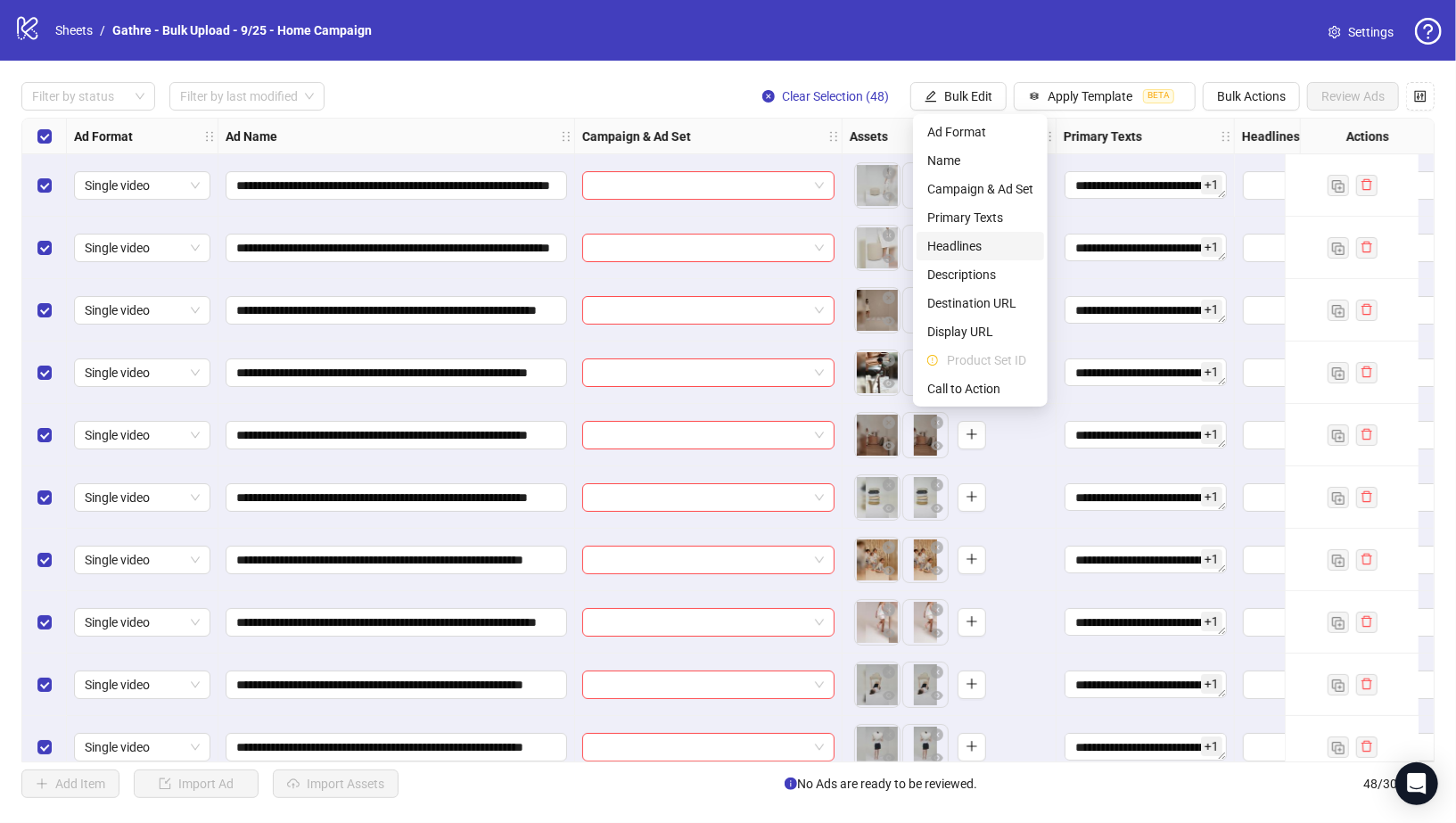
click at [962, 250] on span "Headlines" at bounding box center [980, 246] width 106 height 19
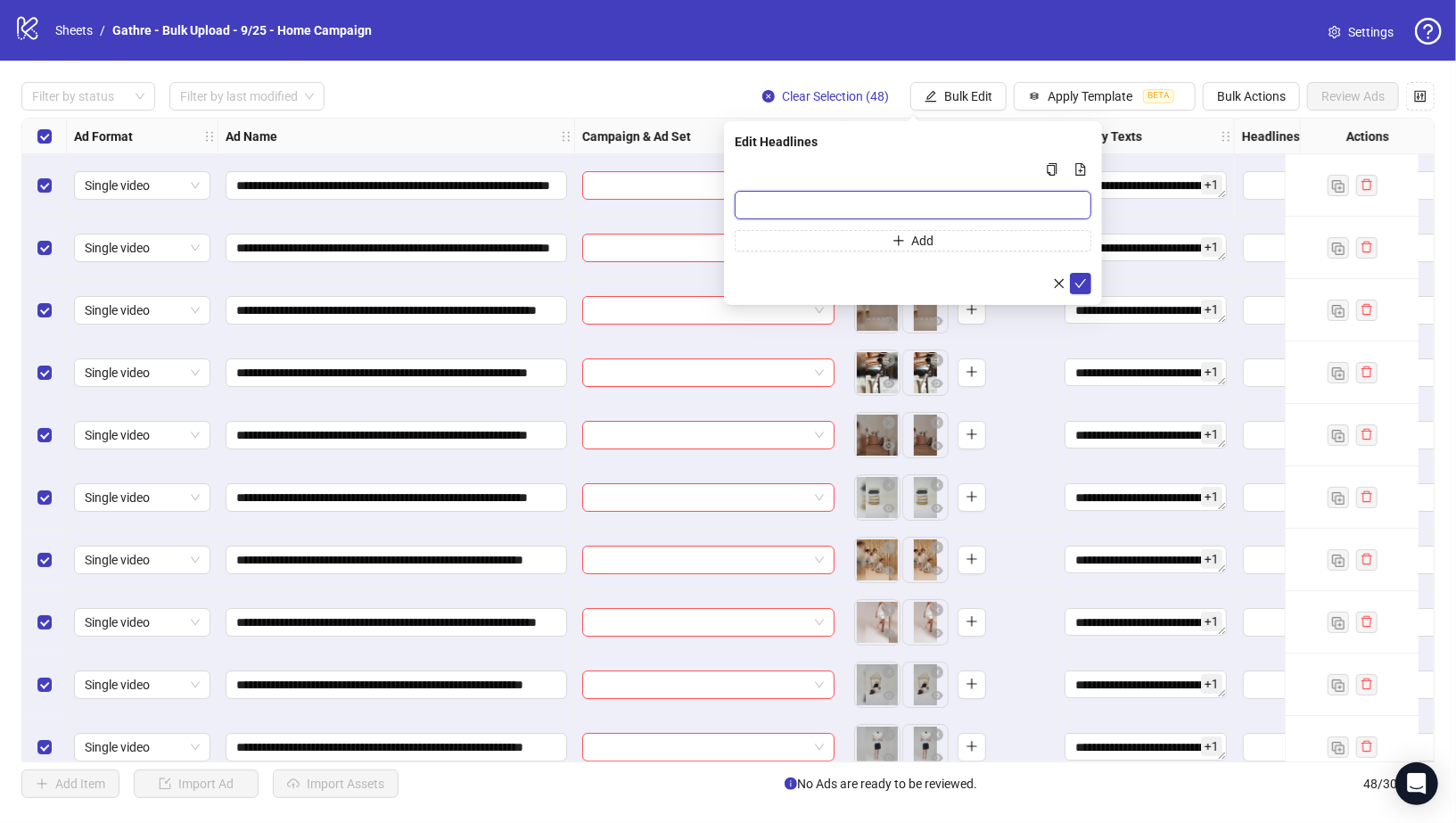
click at [805, 196] on input "Multi-input container - paste or copy values" at bounding box center [913, 205] width 357 height 28
paste input "**********"
type input "**********"
click at [810, 251] on form "**********" at bounding box center [913, 227] width 357 height 136
click at [809, 243] on button "Add" at bounding box center [913, 240] width 357 height 21
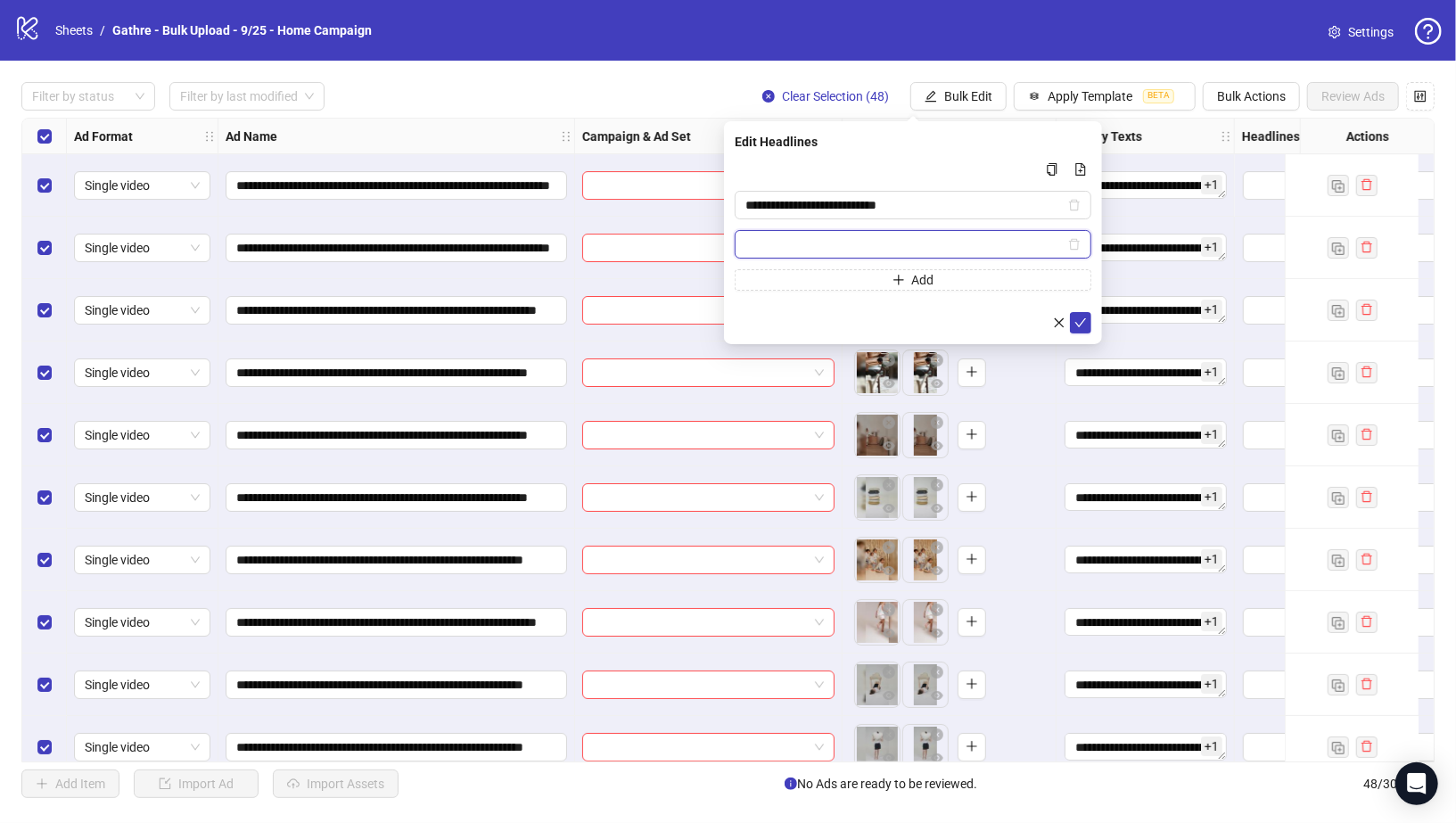
paste input "**********"
type input "**********"
click at [1079, 318] on icon "check" at bounding box center [1080, 323] width 13 height 13
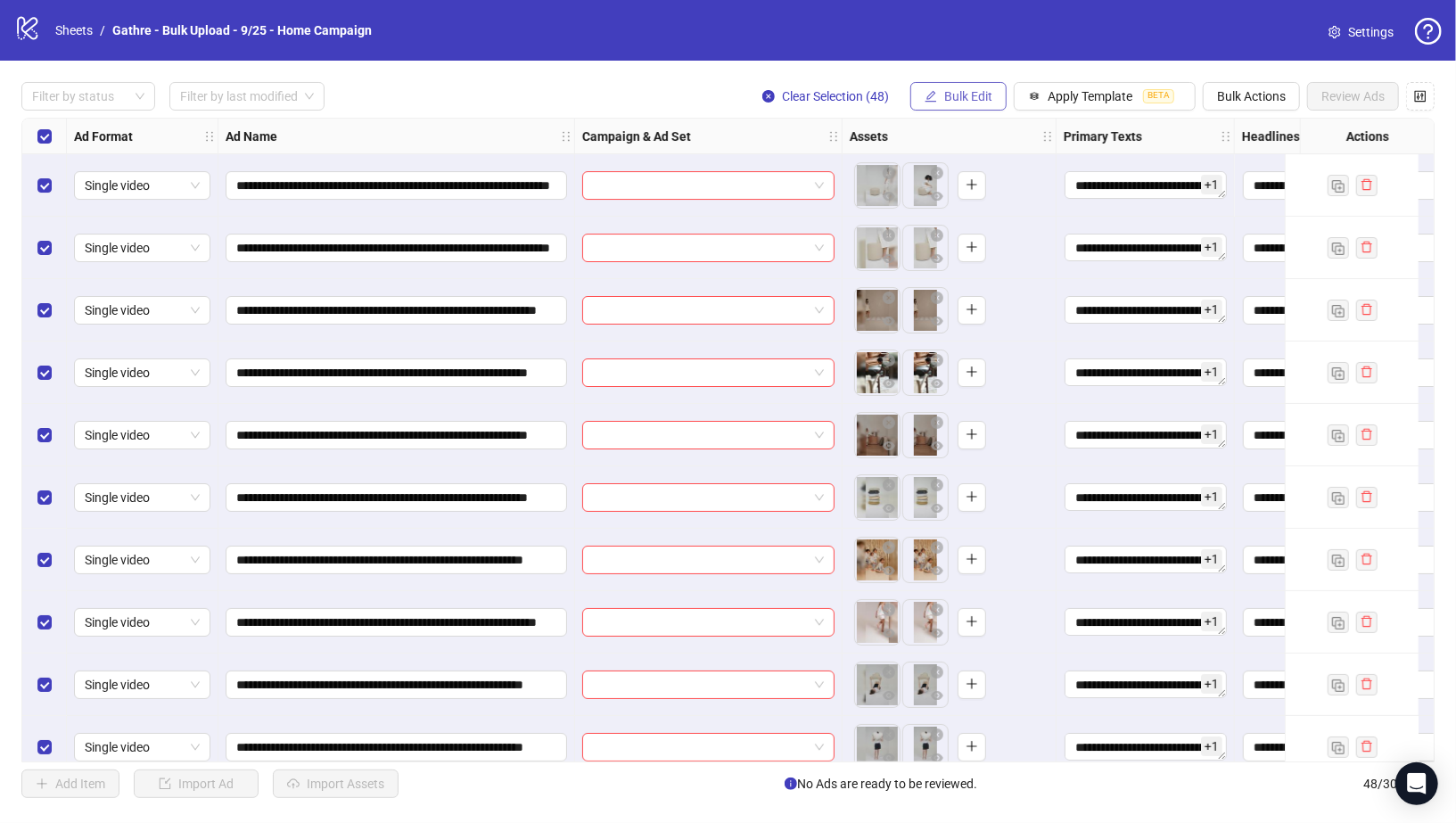
click at [964, 95] on span "Bulk Edit" at bounding box center [968, 96] width 48 height 15
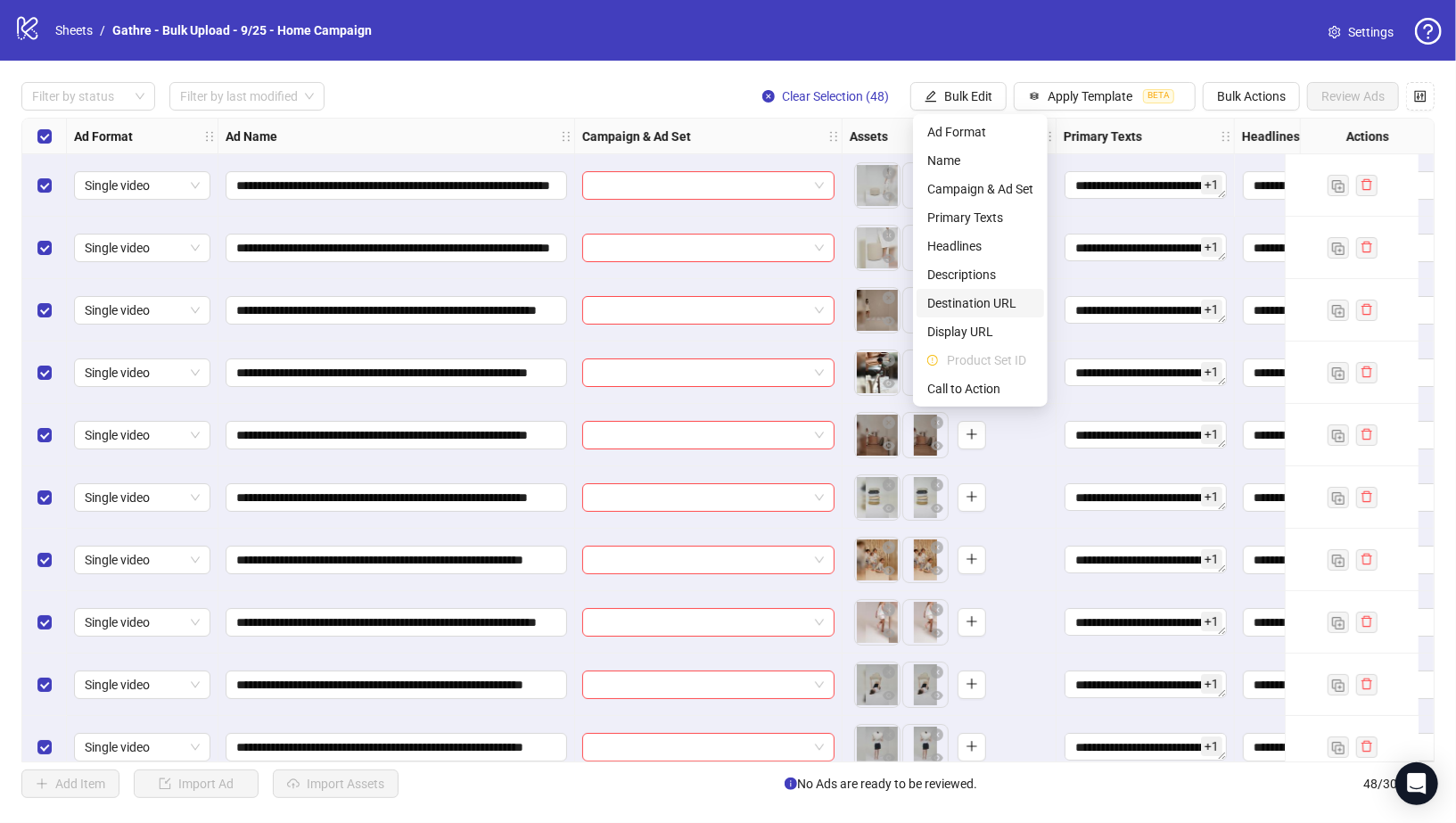
click at [981, 297] on span "Destination URL" at bounding box center [980, 303] width 106 height 19
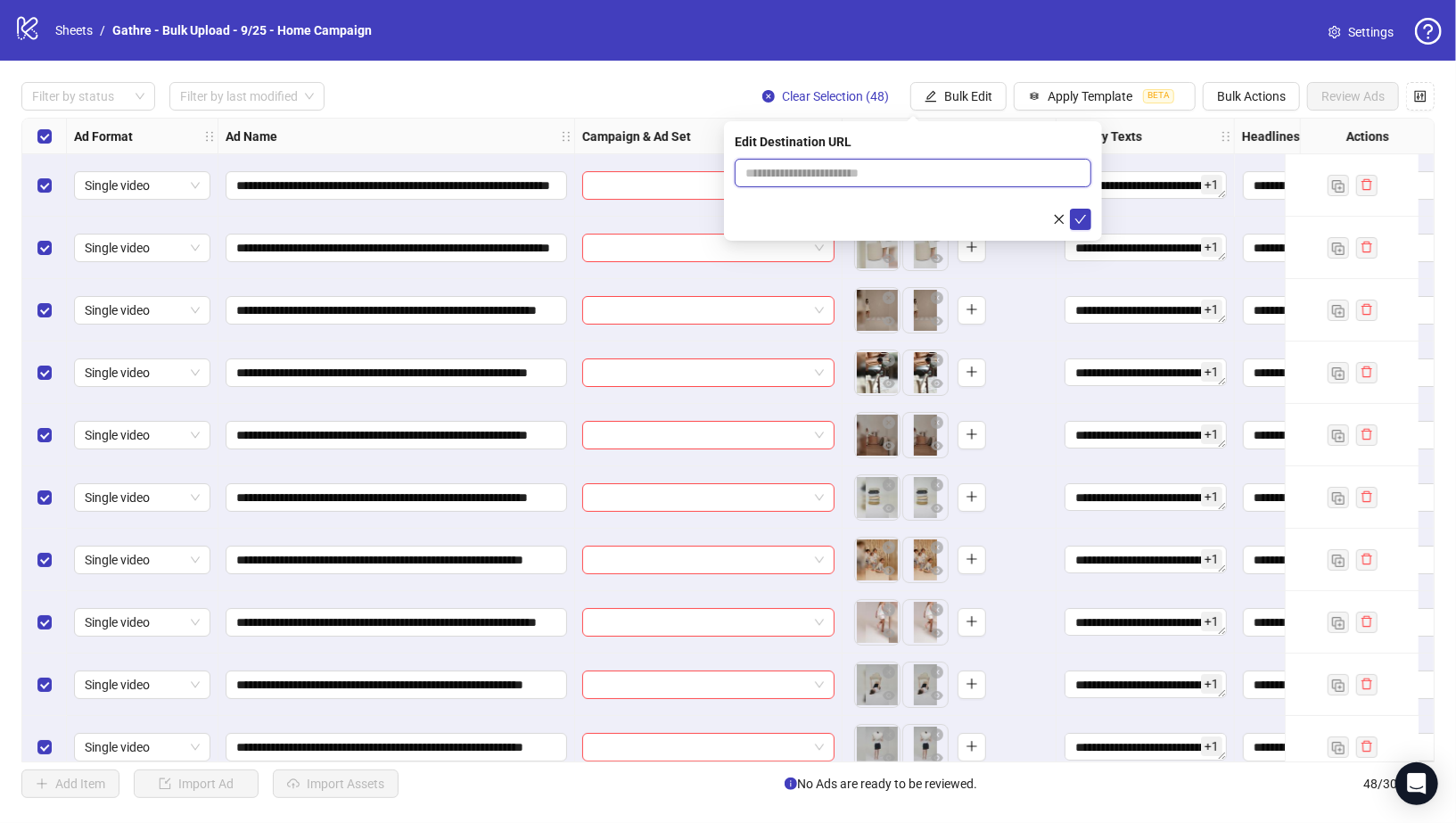
click at [837, 176] on input "text" at bounding box center [905, 173] width 321 height 19
paste input "**********"
type input "**********"
click at [1073, 230] on div "**********" at bounding box center [913, 180] width 378 height 119
click at [1076, 225] on span "submit" at bounding box center [1080, 219] width 13 height 15
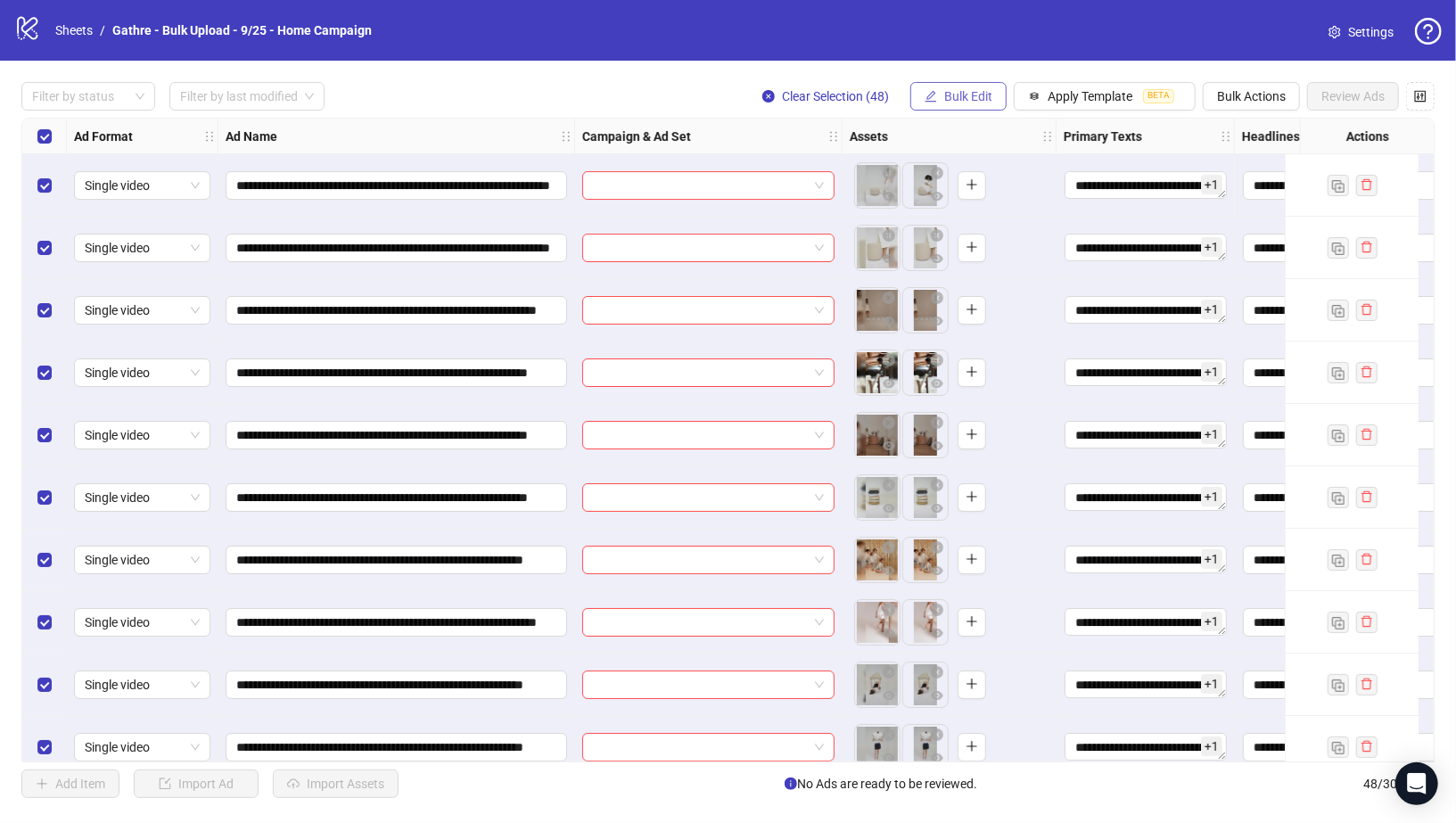
click at [977, 103] on span "Bulk Edit" at bounding box center [968, 96] width 48 height 15
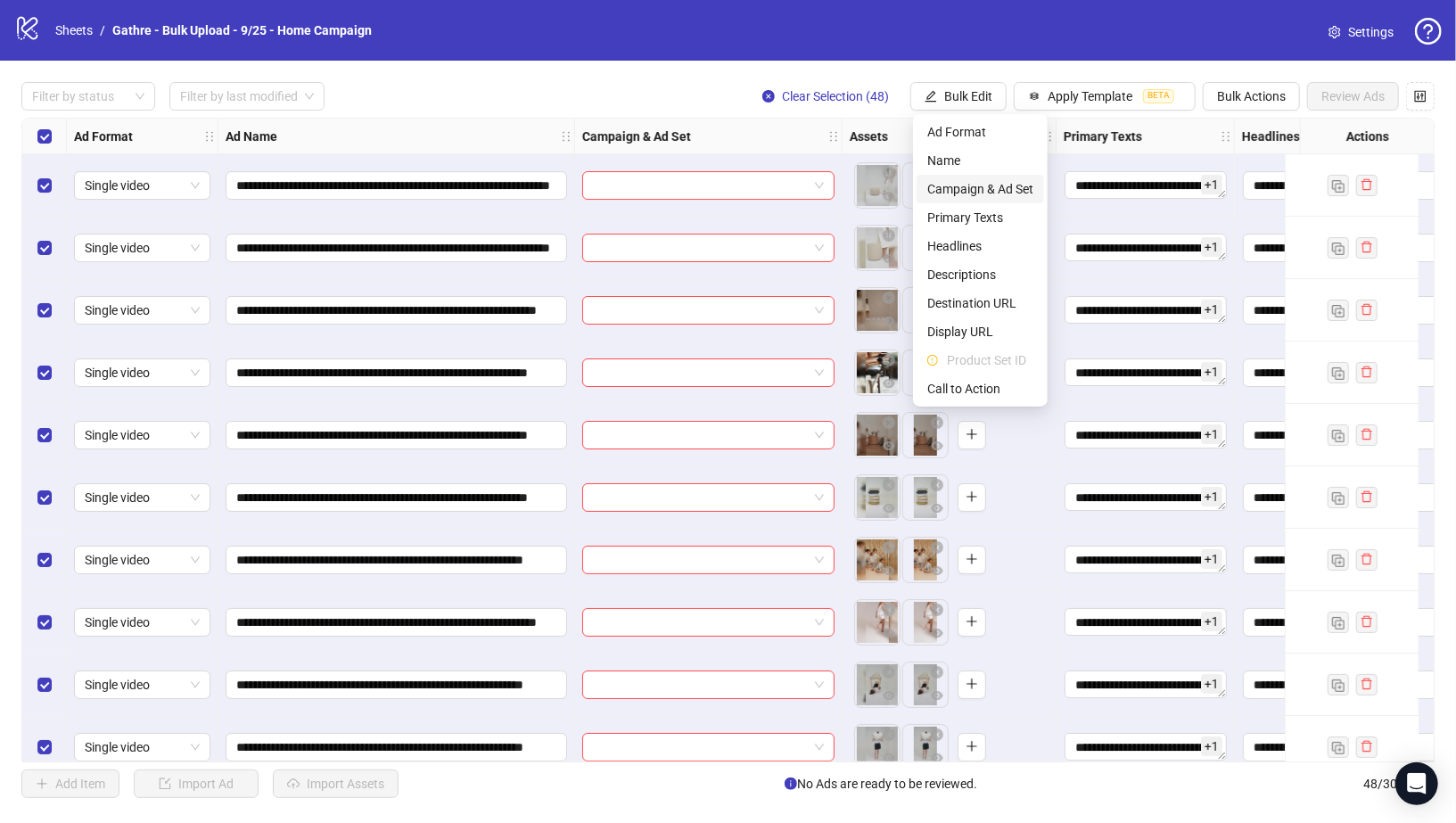
click at [972, 188] on span "Campaign & Ad Set" at bounding box center [980, 189] width 106 height 19
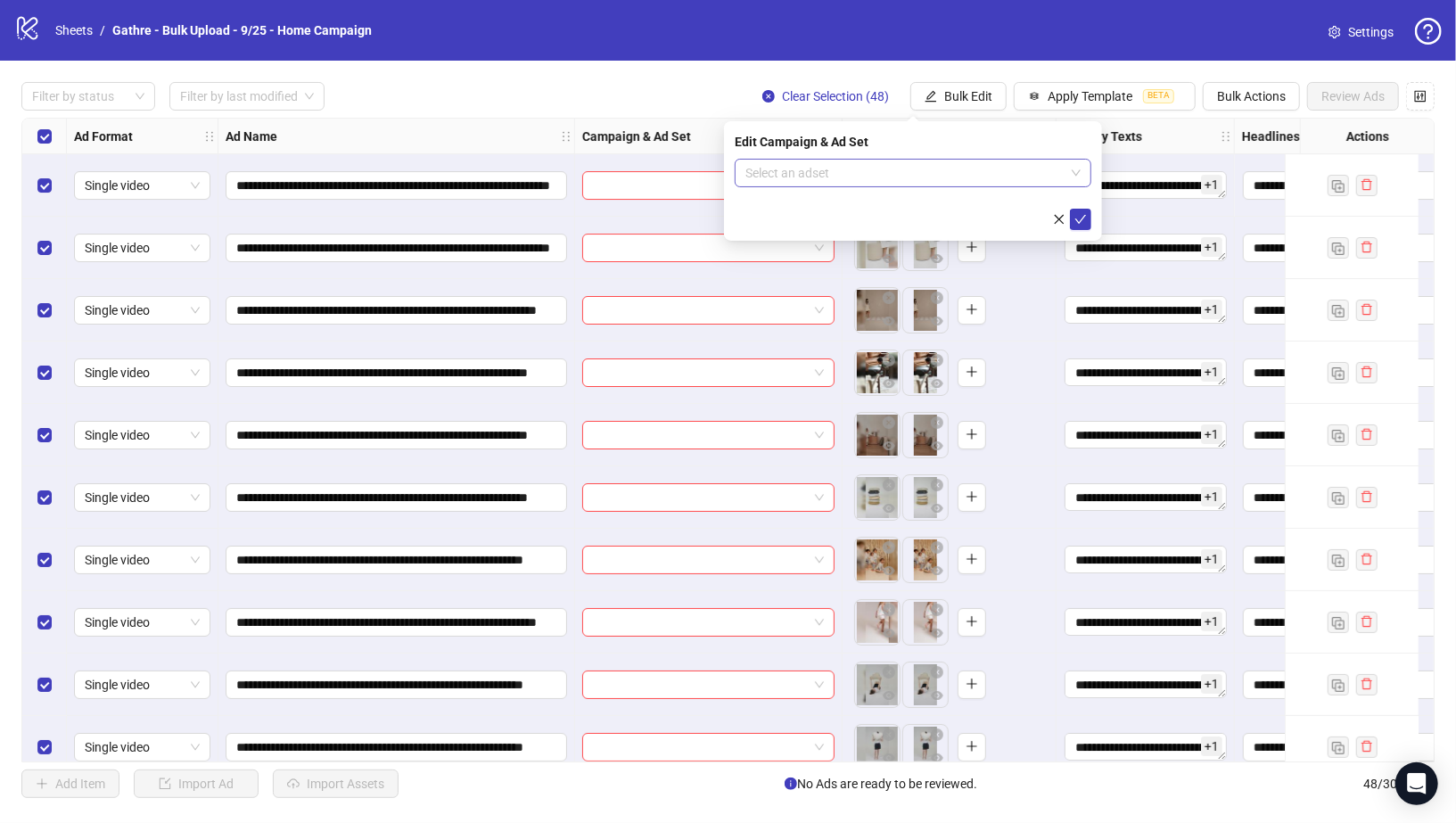
click at [968, 174] on input "search" at bounding box center [904, 174] width 319 height 27
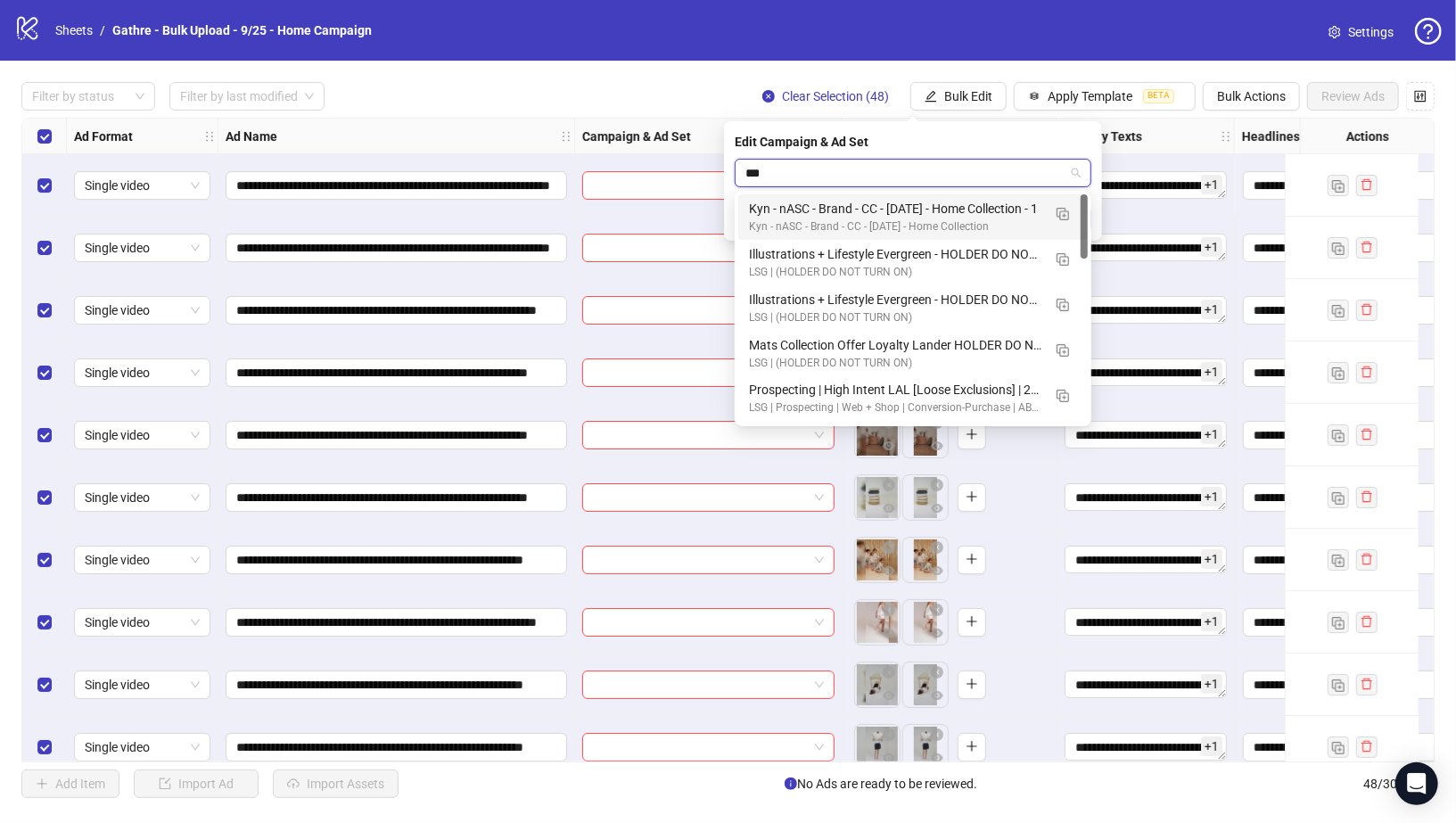
type input "****"
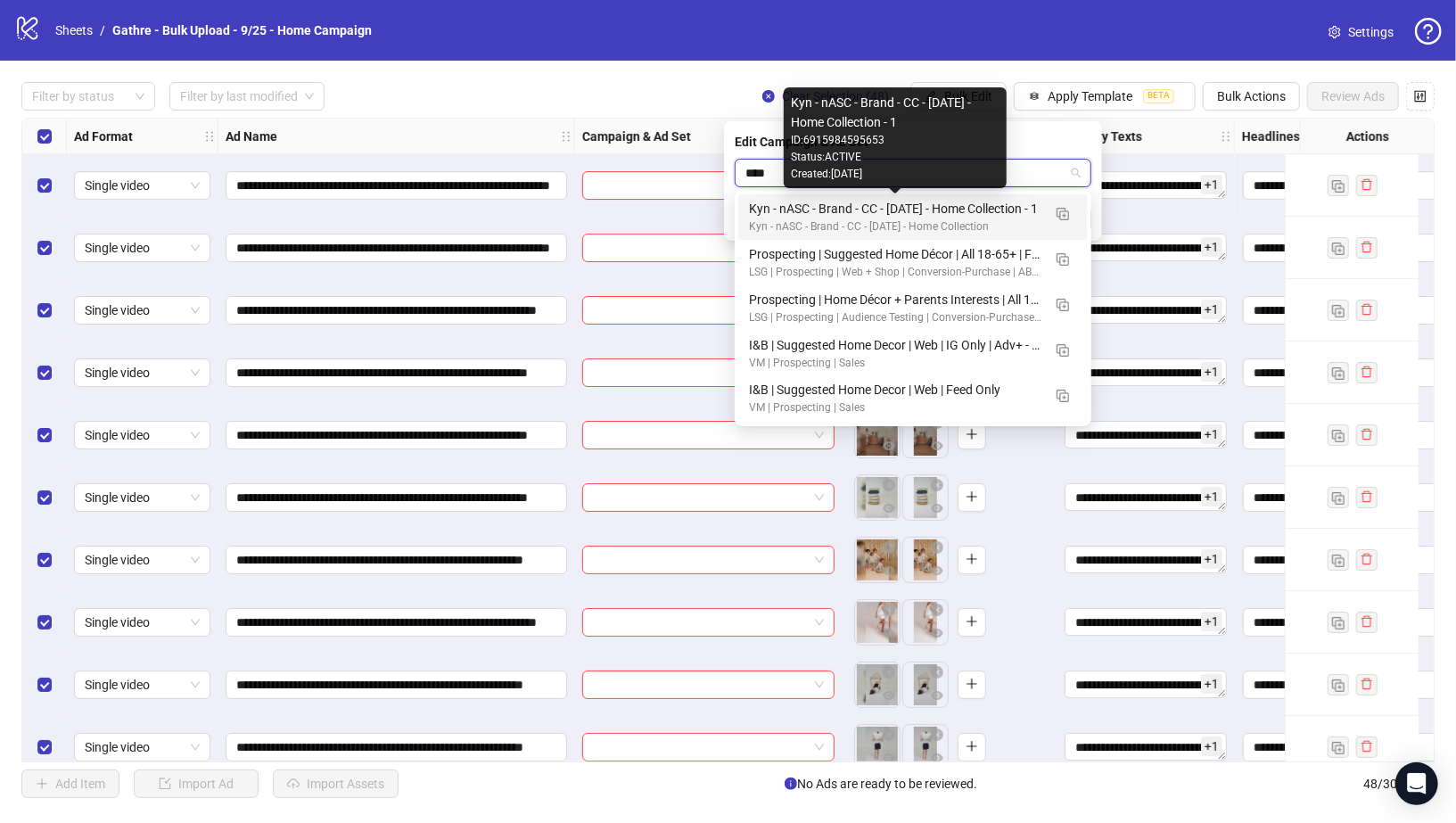
click at [960, 206] on div "Kyn - nASC - Brand - CC - 09/10/25 - Home Collection - 1" at bounding box center [896, 208] width 293 height 19
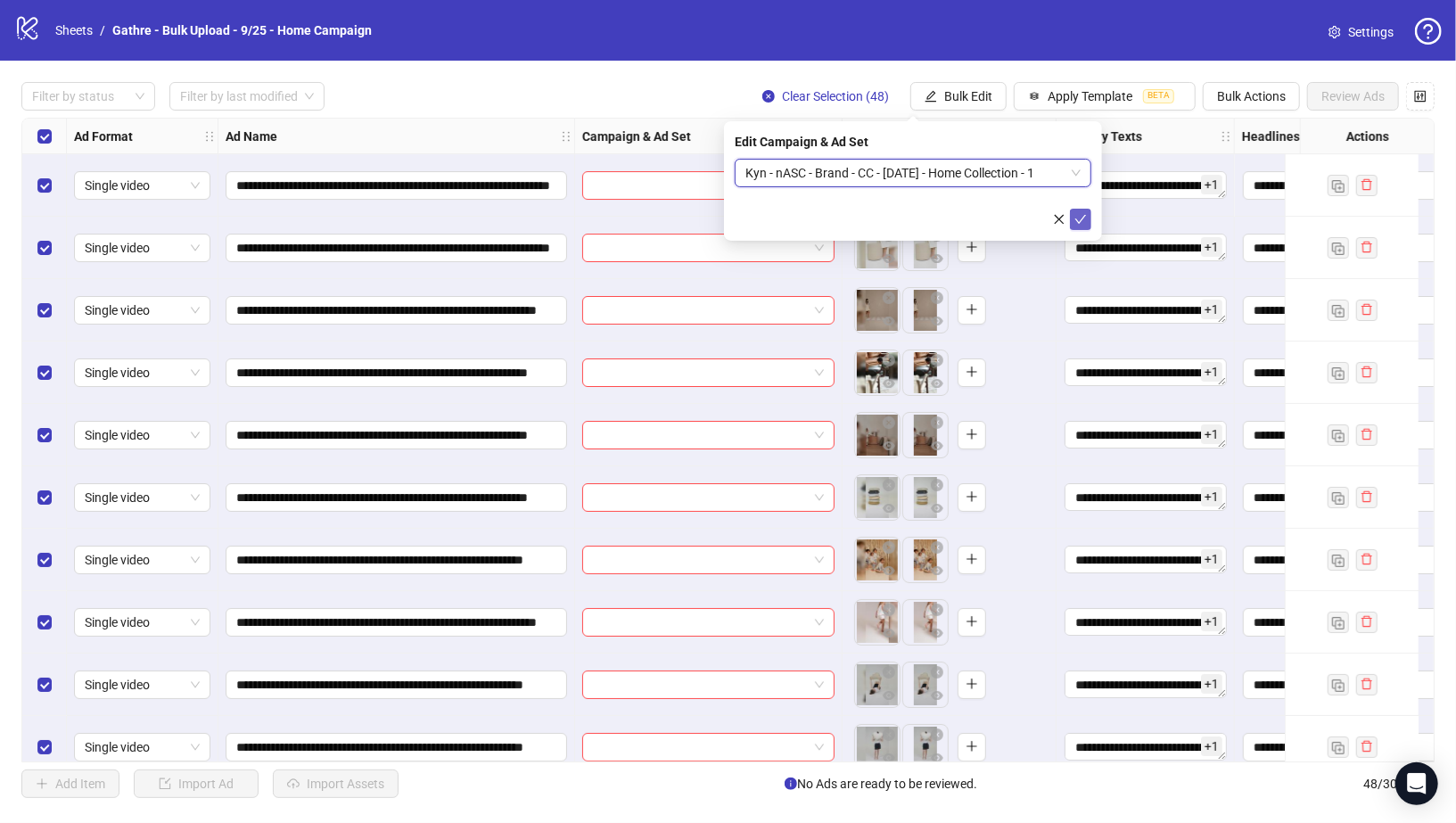
click at [1084, 208] on button "submit" at bounding box center [1081, 219] width 21 height 21
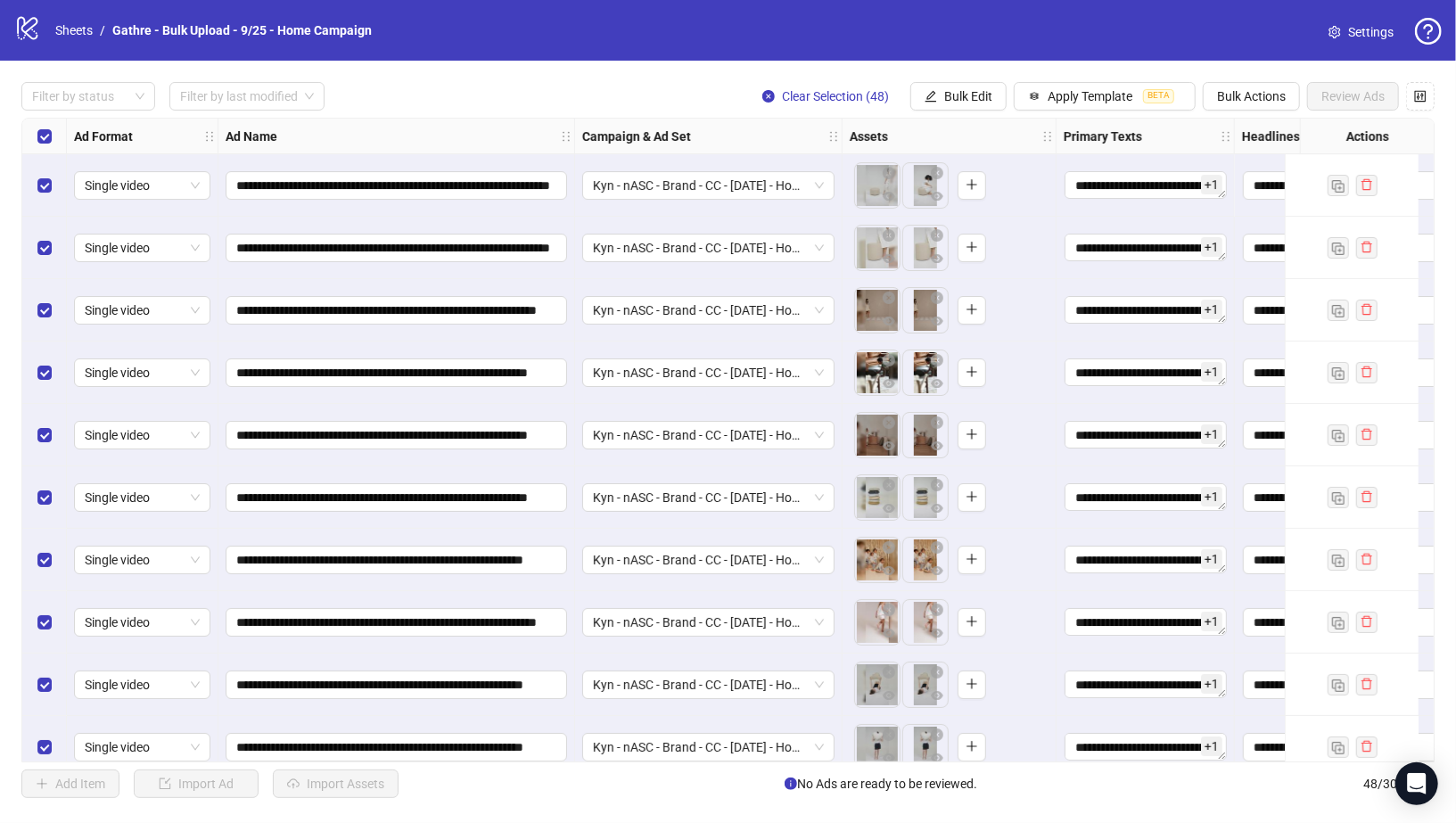
click at [917, 79] on div "**********" at bounding box center [728, 440] width 1456 height 759
click at [938, 113] on div "**********" at bounding box center [728, 440] width 1456 height 759
click at [946, 103] on span "Bulk Edit" at bounding box center [968, 96] width 48 height 15
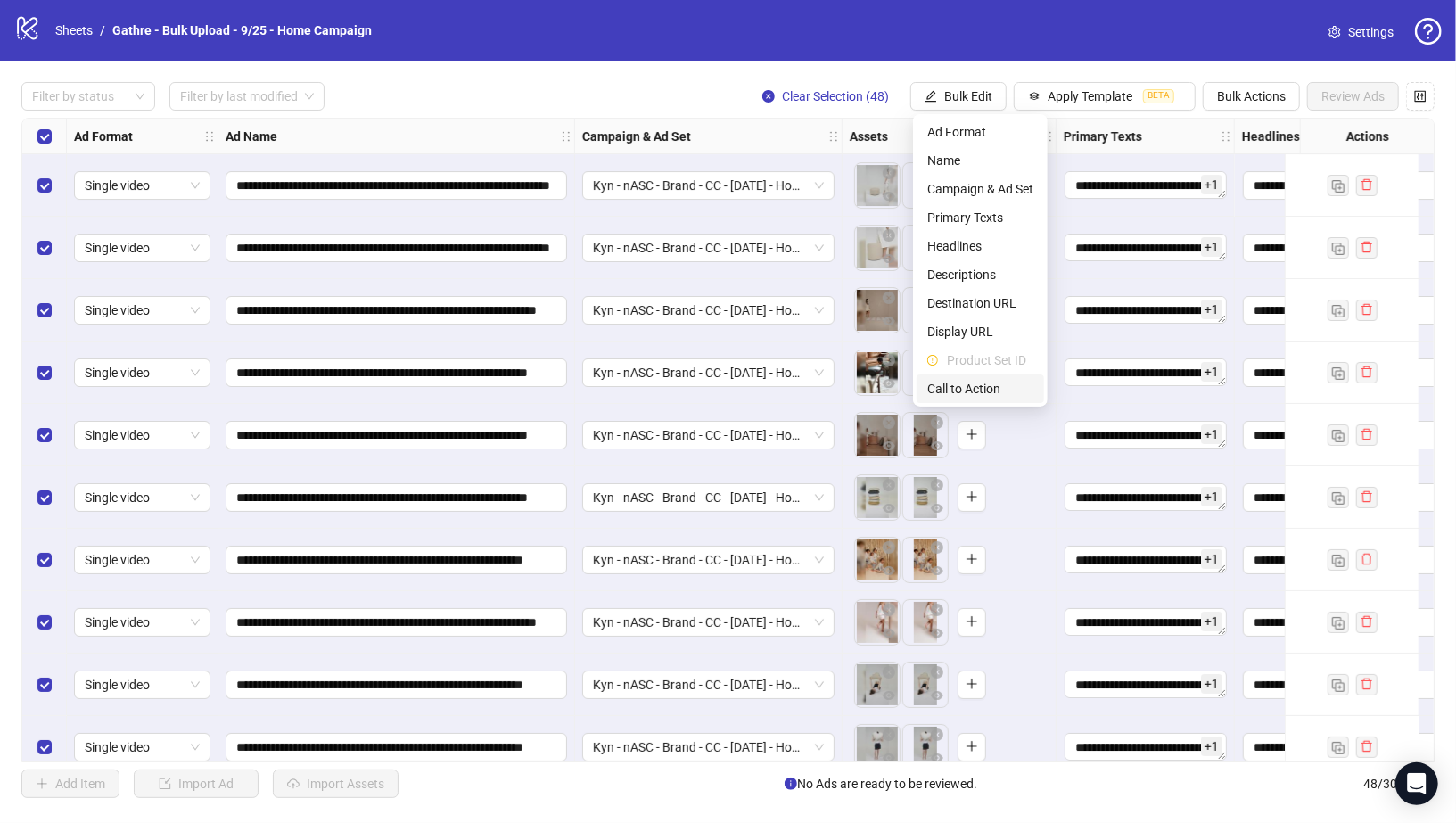
click at [965, 391] on span "Call to Action" at bounding box center [980, 389] width 106 height 19
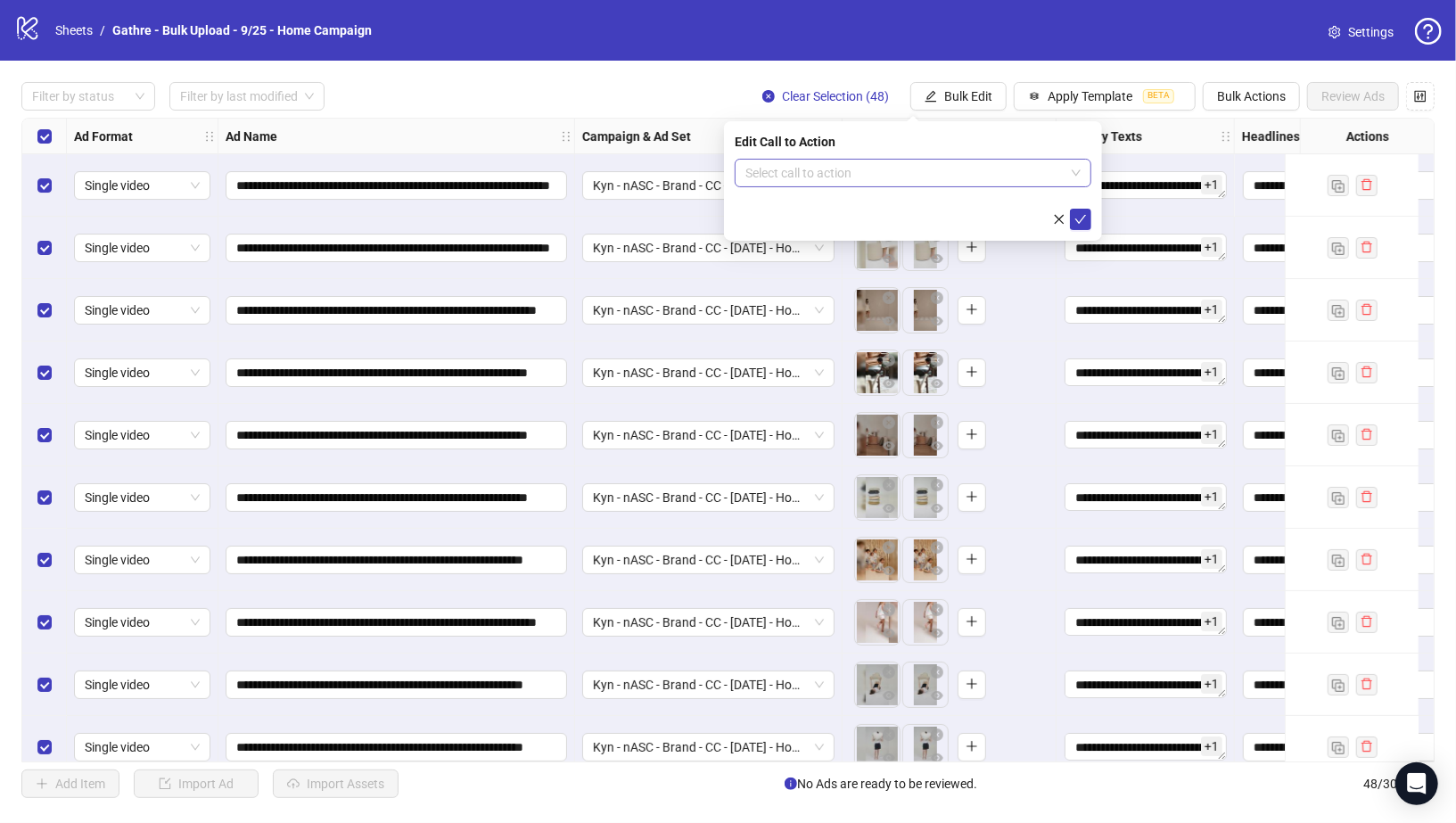
click at [908, 169] on input "search" at bounding box center [904, 174] width 319 height 27
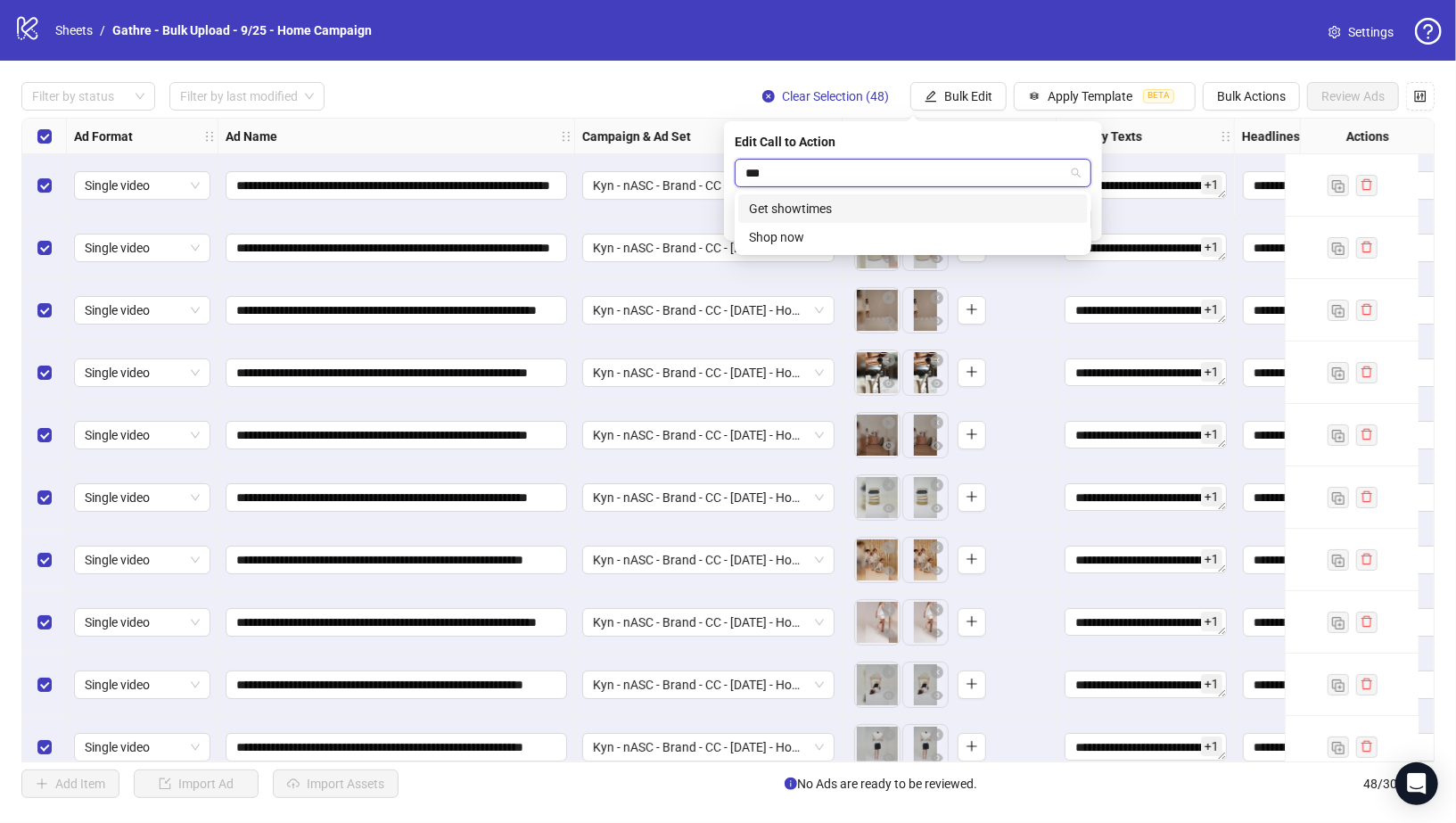
type input "****"
click at [894, 205] on div "Shop now" at bounding box center [913, 208] width 329 height 19
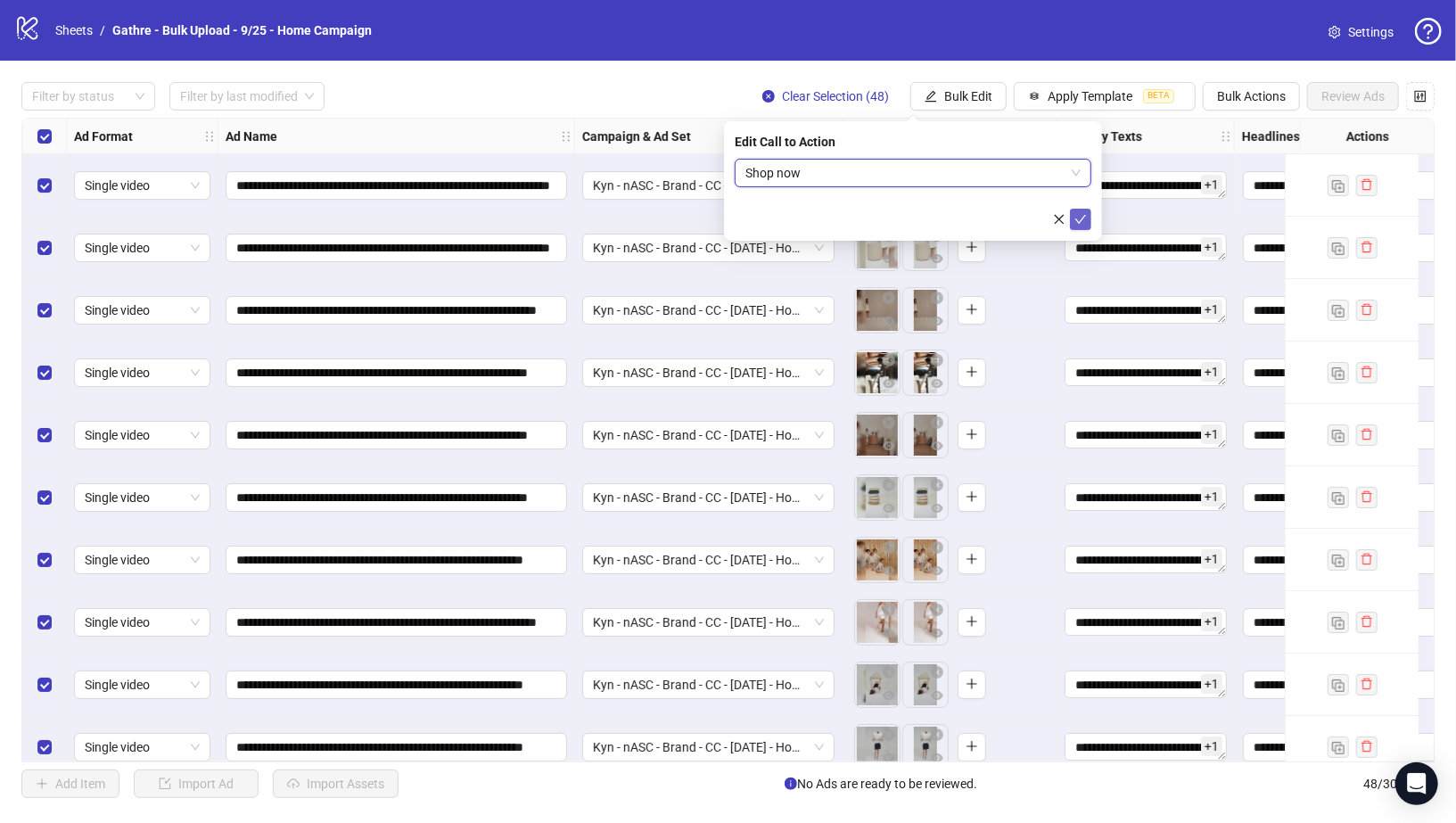
click at [1072, 215] on button "submit" at bounding box center [1081, 219] width 21 height 21
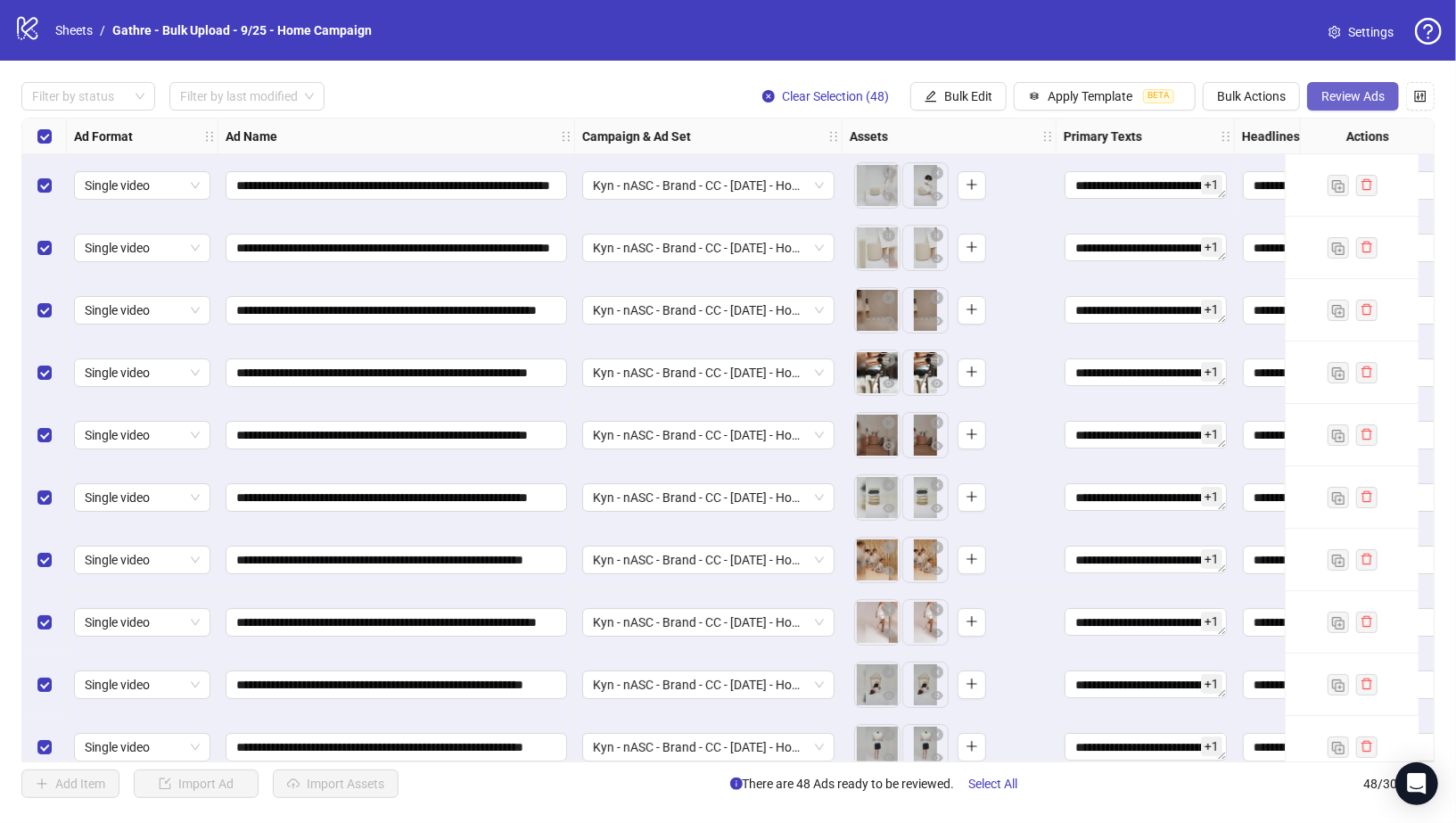
click at [1327, 99] on span "Review Ads" at bounding box center [1352, 96] width 63 height 15
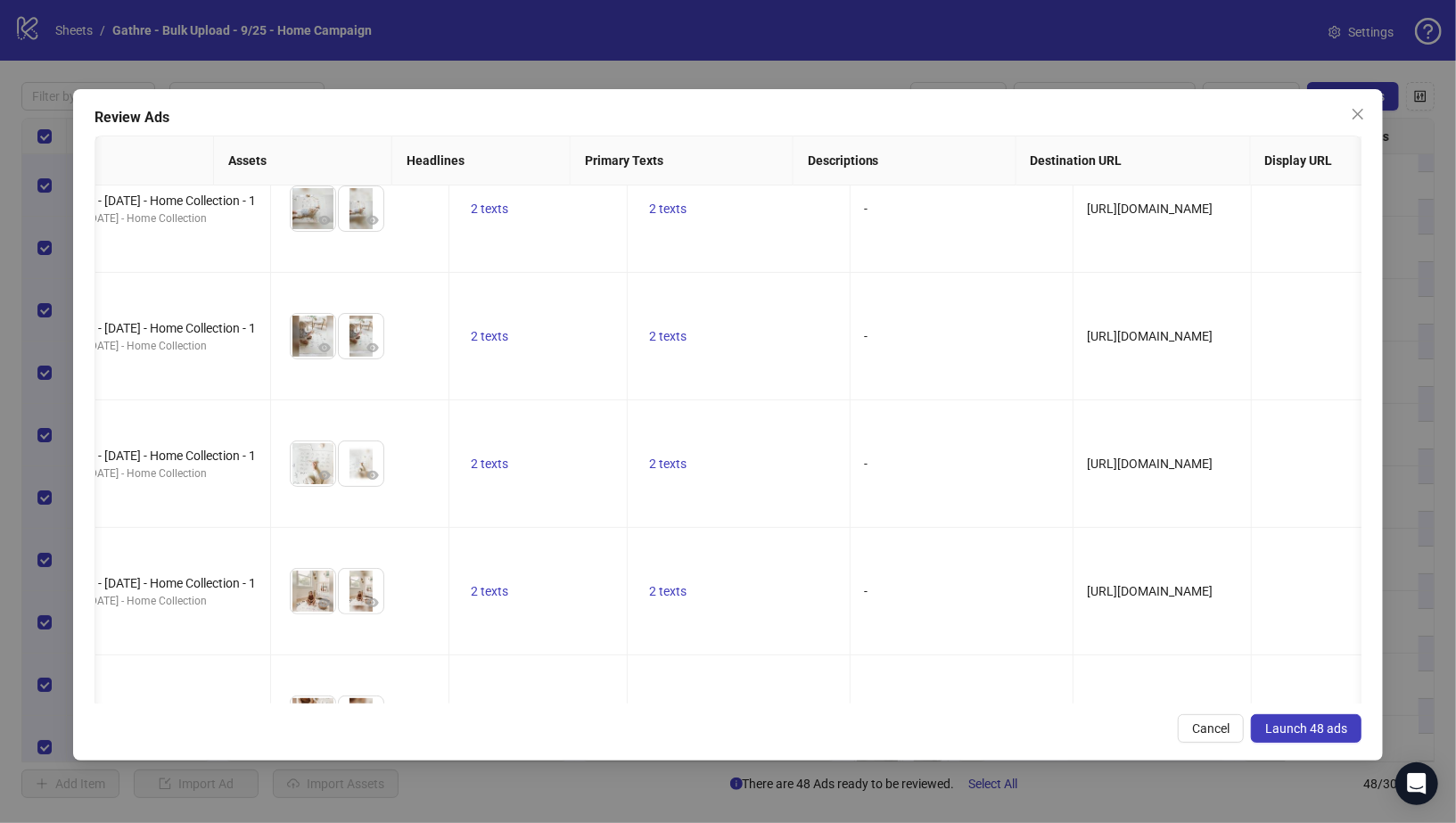
scroll to position [5583, 595]
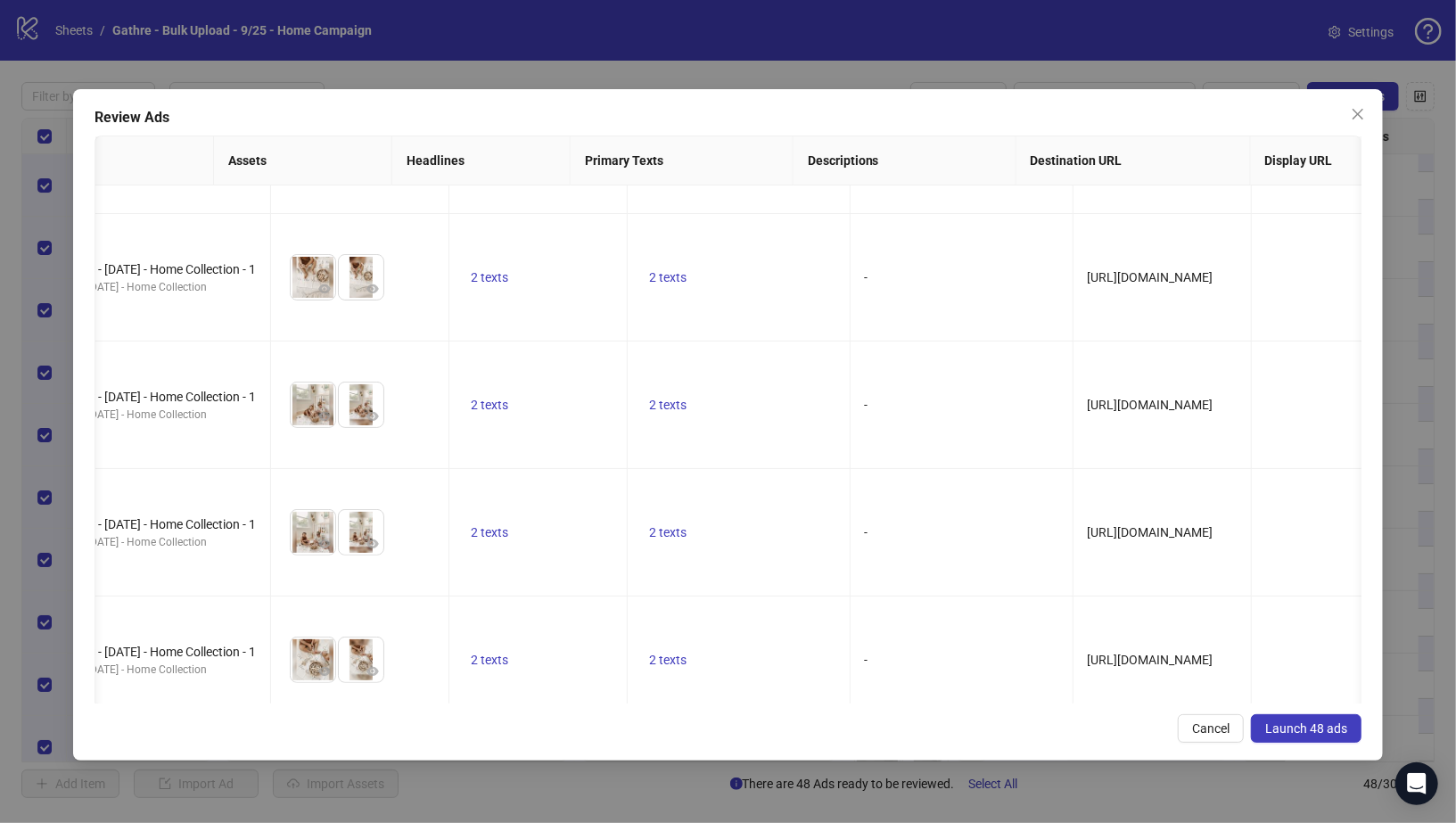
click at [1298, 721] on span "Launch 48 ads" at bounding box center [1306, 728] width 82 height 15
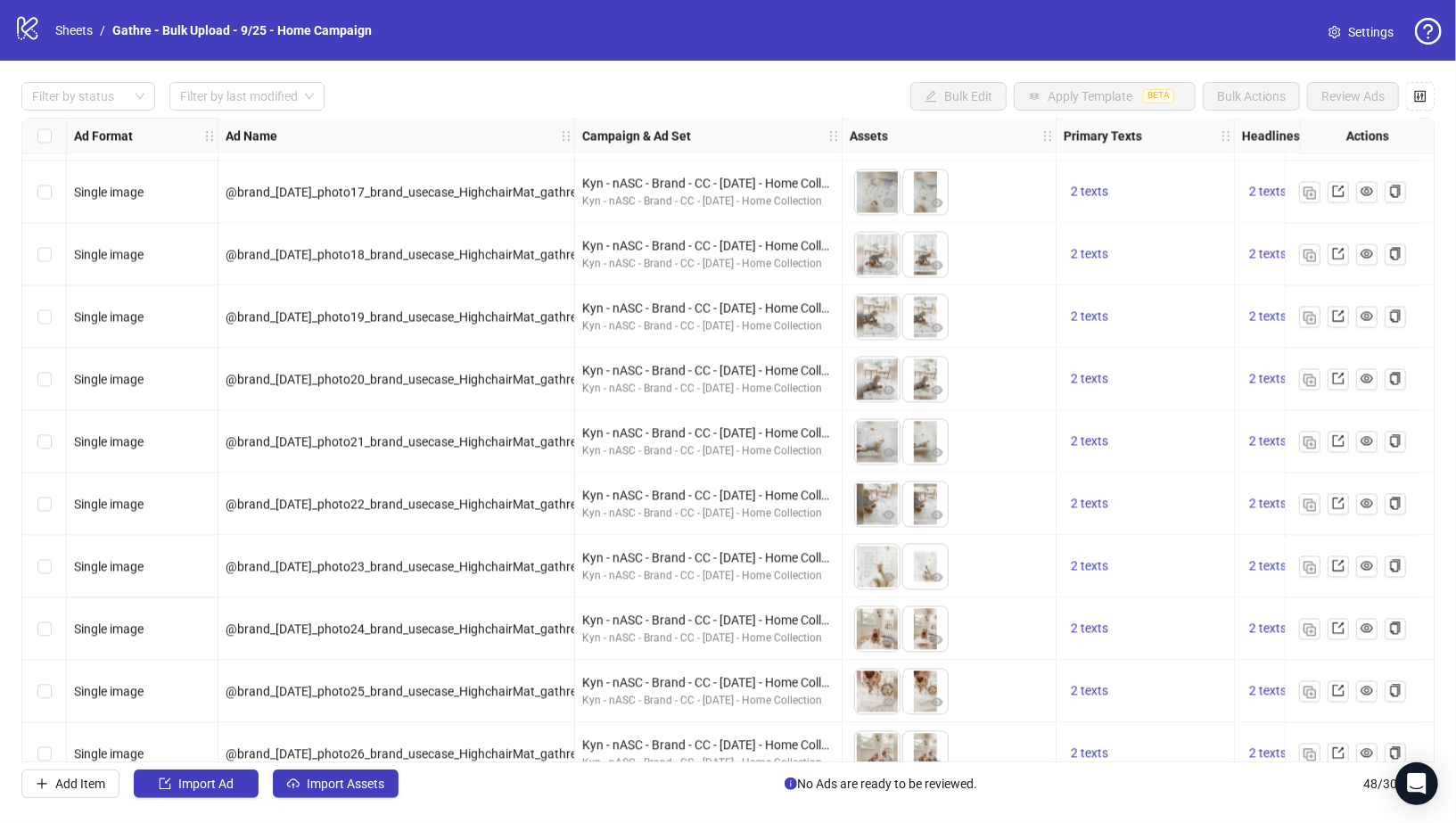
scroll to position [2395, 0]
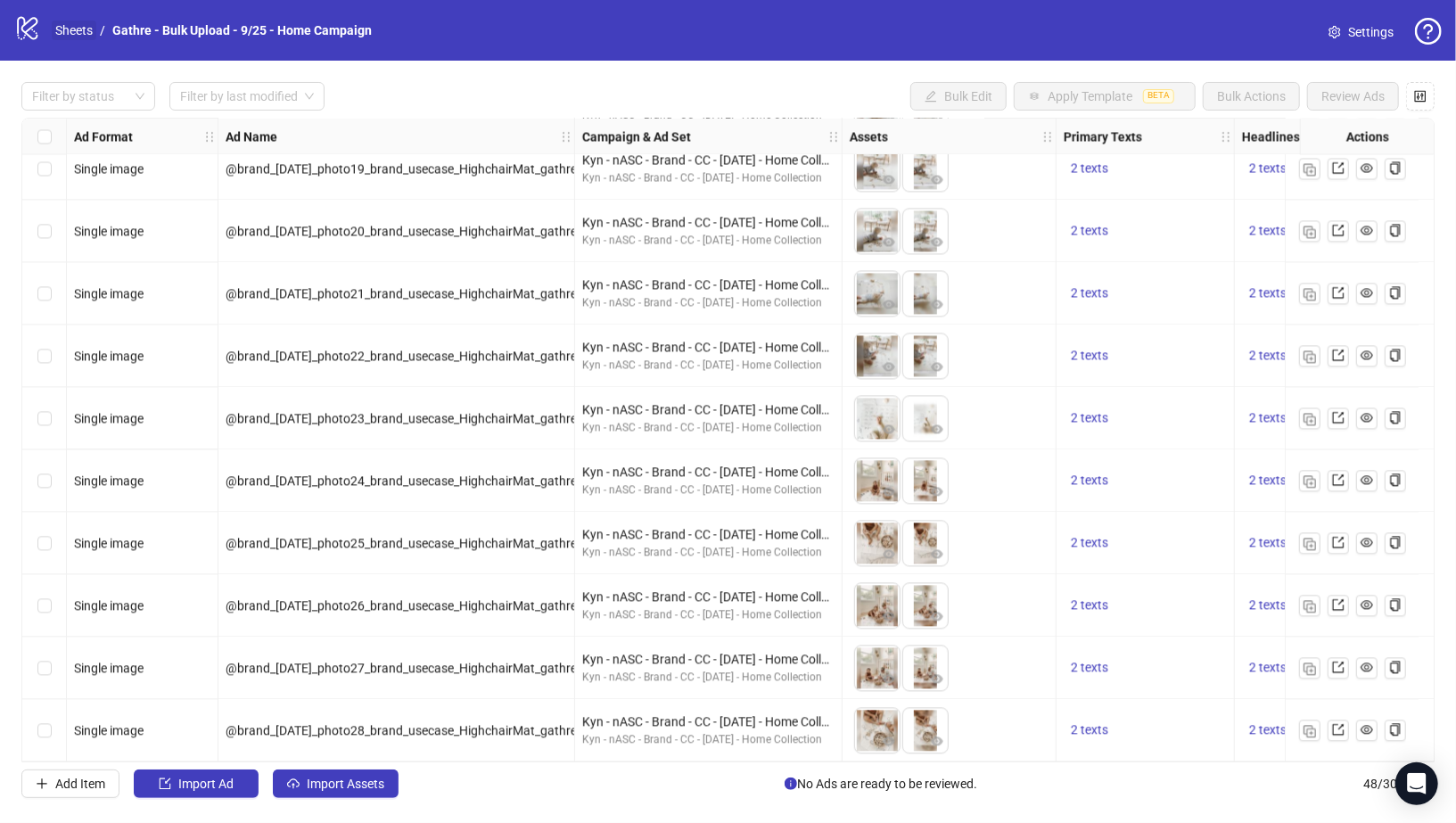
click at [79, 28] on link "Sheets" at bounding box center [74, 30] width 45 height 19
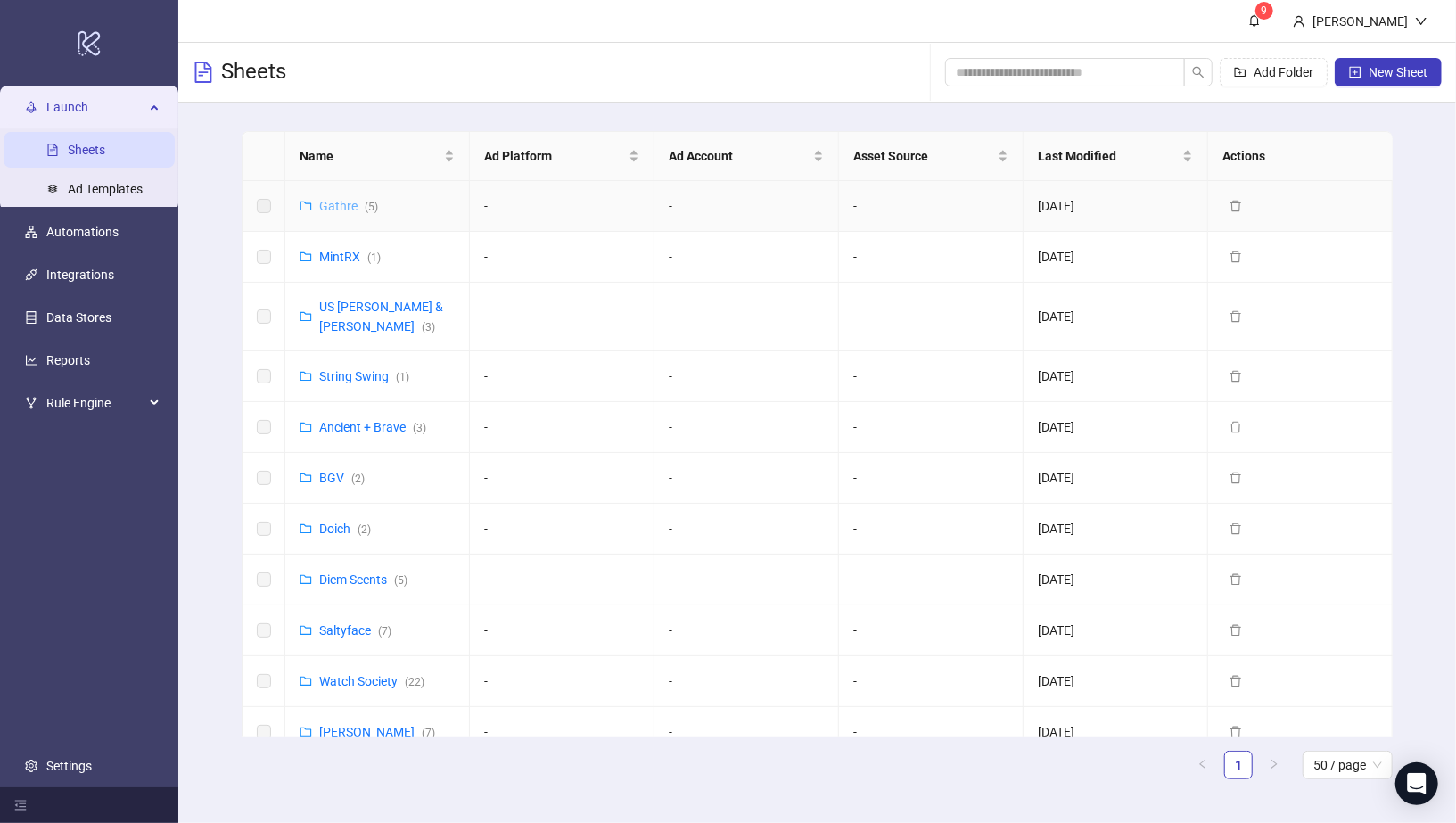
click at [357, 199] on link "Gathre ( 5 )" at bounding box center [348, 206] width 59 height 15
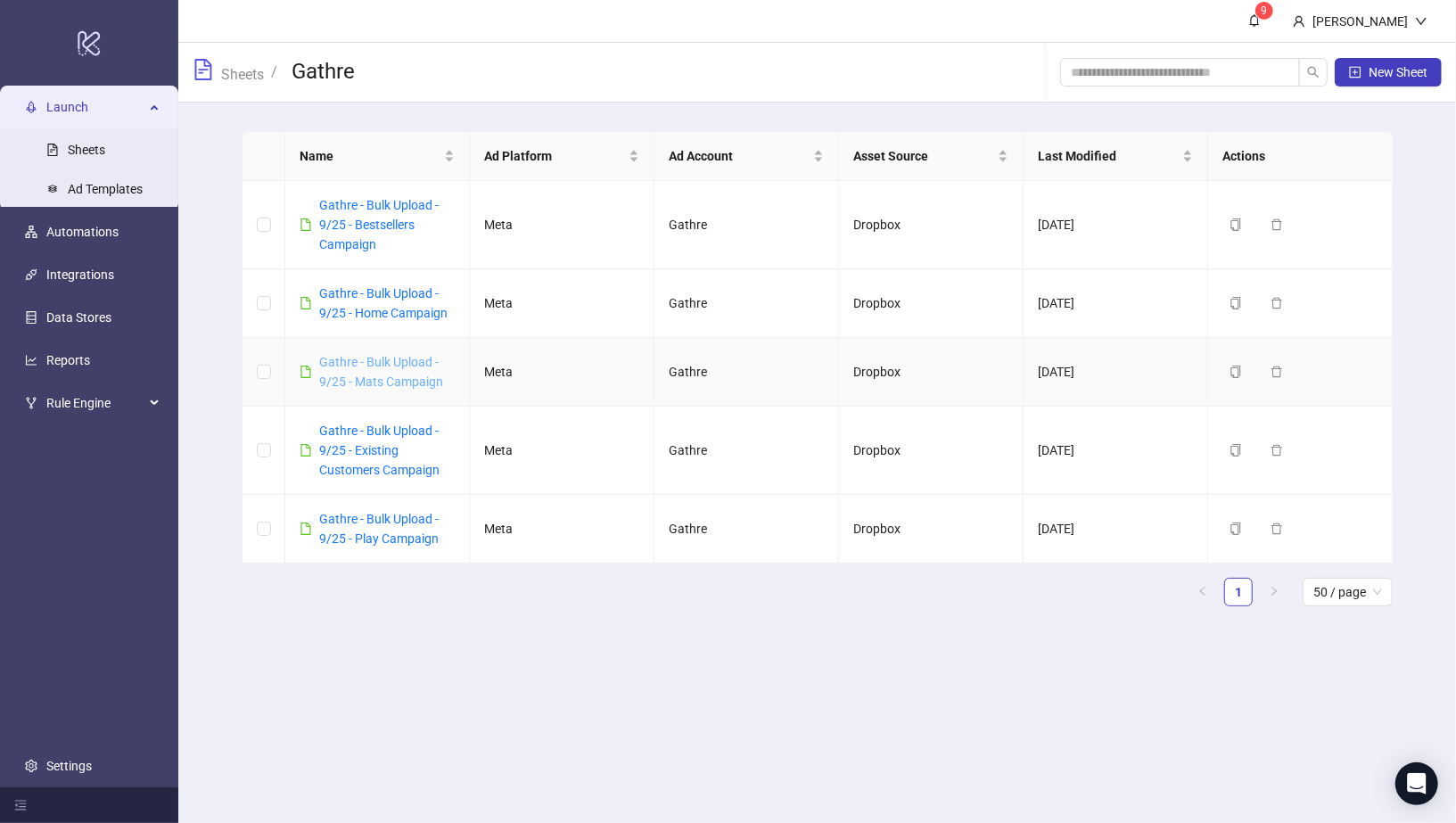
click at [370, 363] on link "Gathre - Bulk Upload - 9/25 - Mats Campaign" at bounding box center [381, 371] width 124 height 34
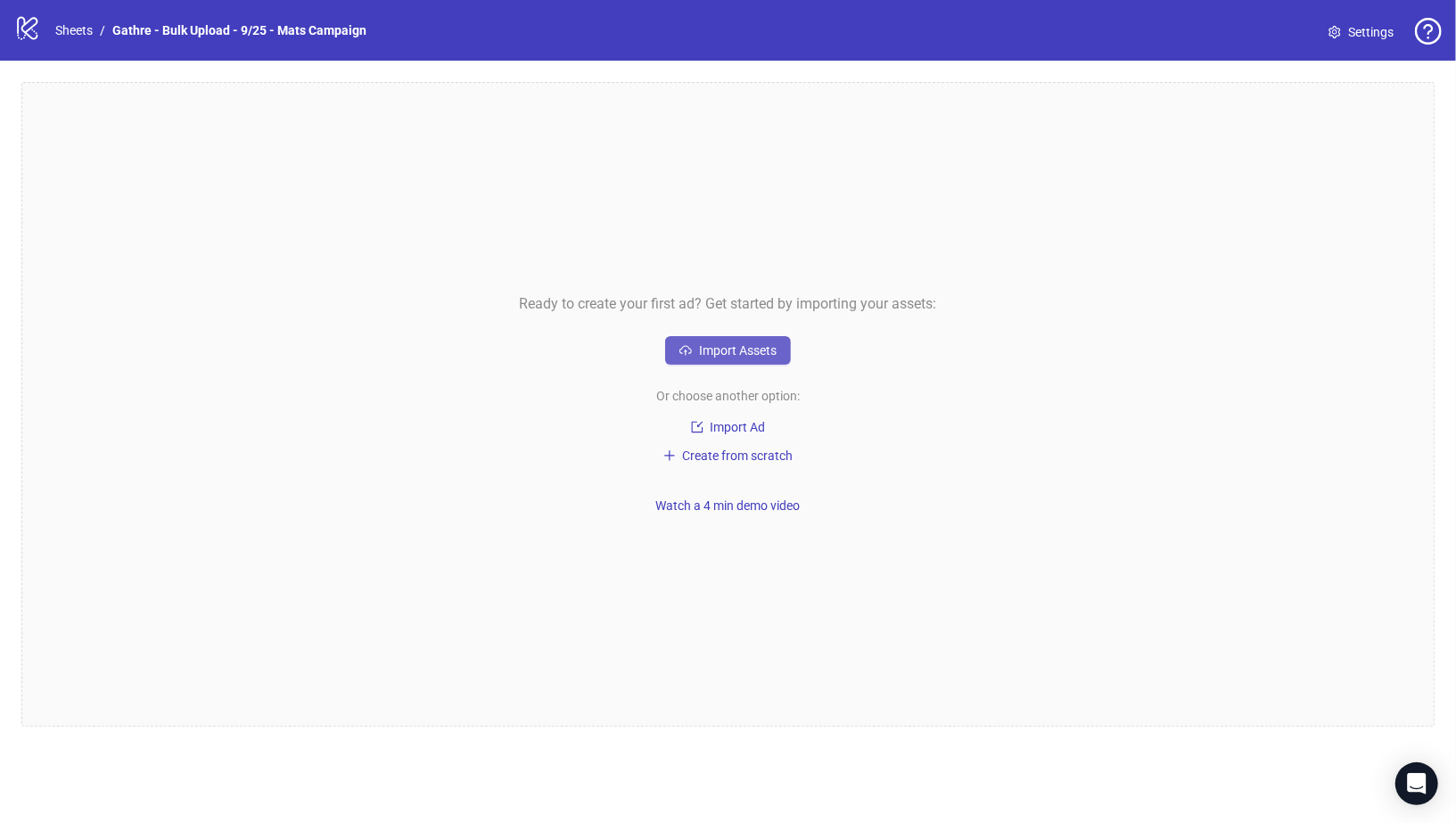
click at [771, 354] on span "Import Assets" at bounding box center [738, 350] width 78 height 15
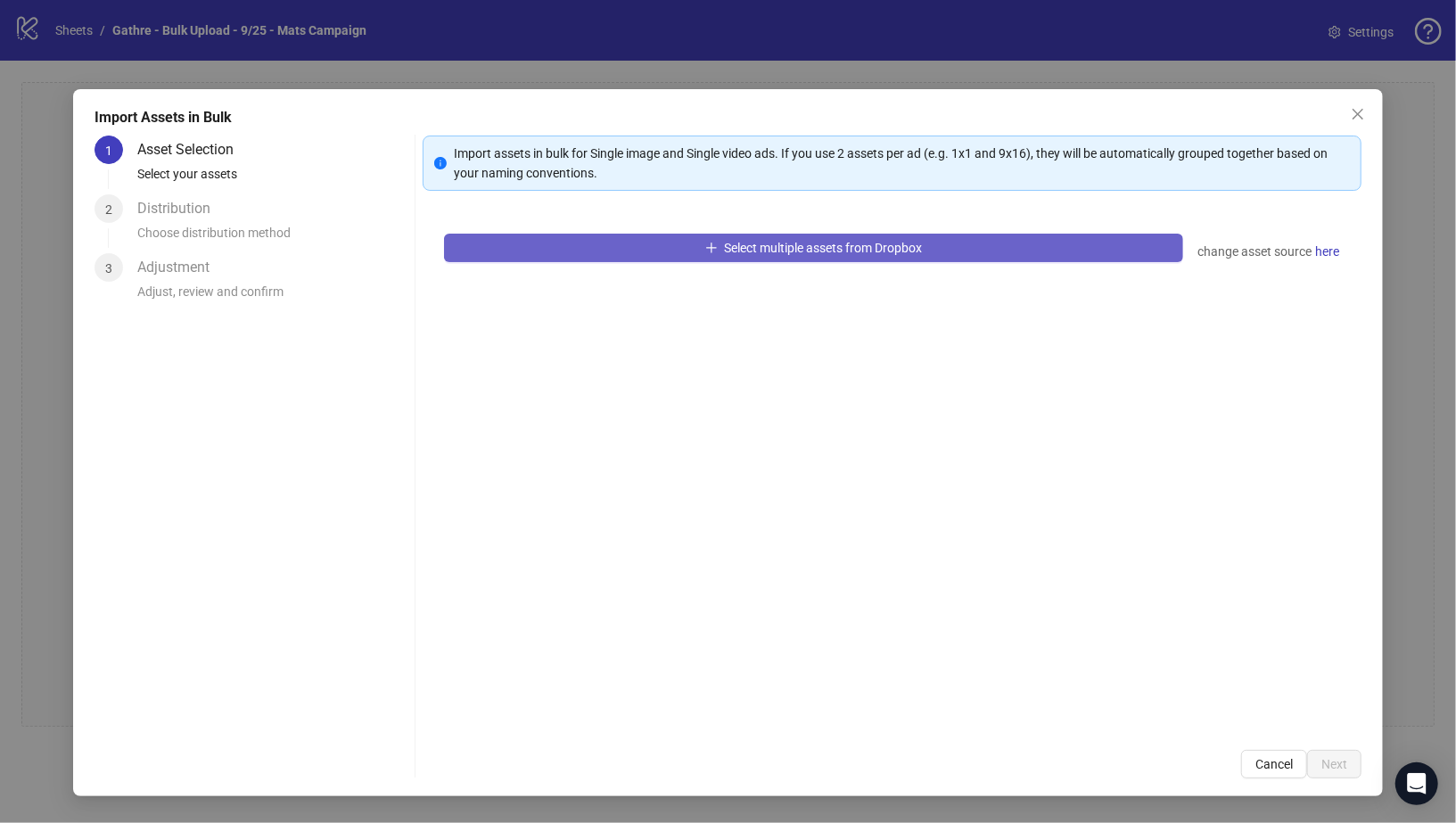
click at [765, 241] on span "Select multiple assets from Dropbox" at bounding box center [824, 247] width 198 height 15
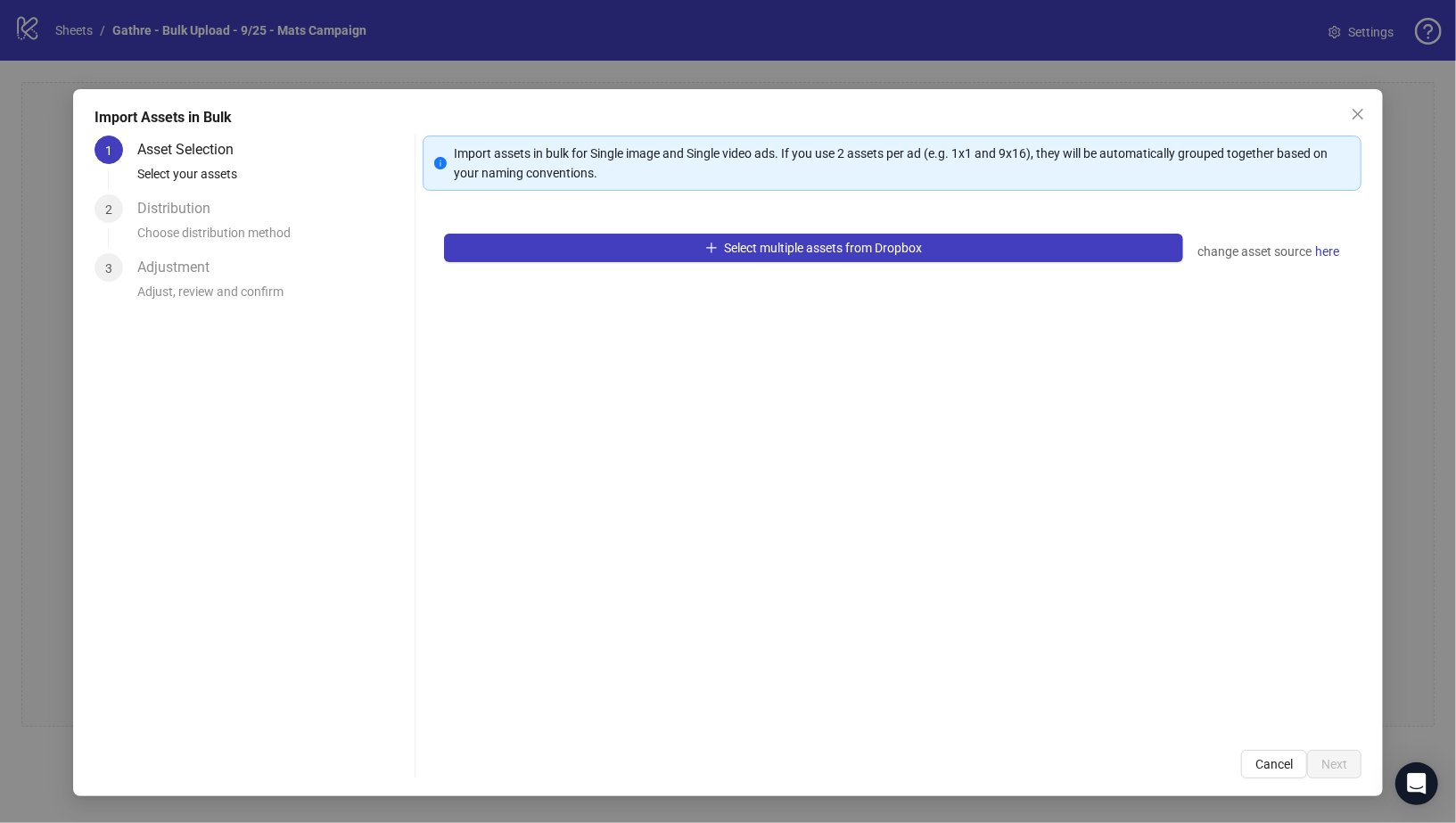
click at [1120, 423] on div "Select multiple assets from Dropbox change asset source here" at bounding box center [893, 470] width 940 height 517
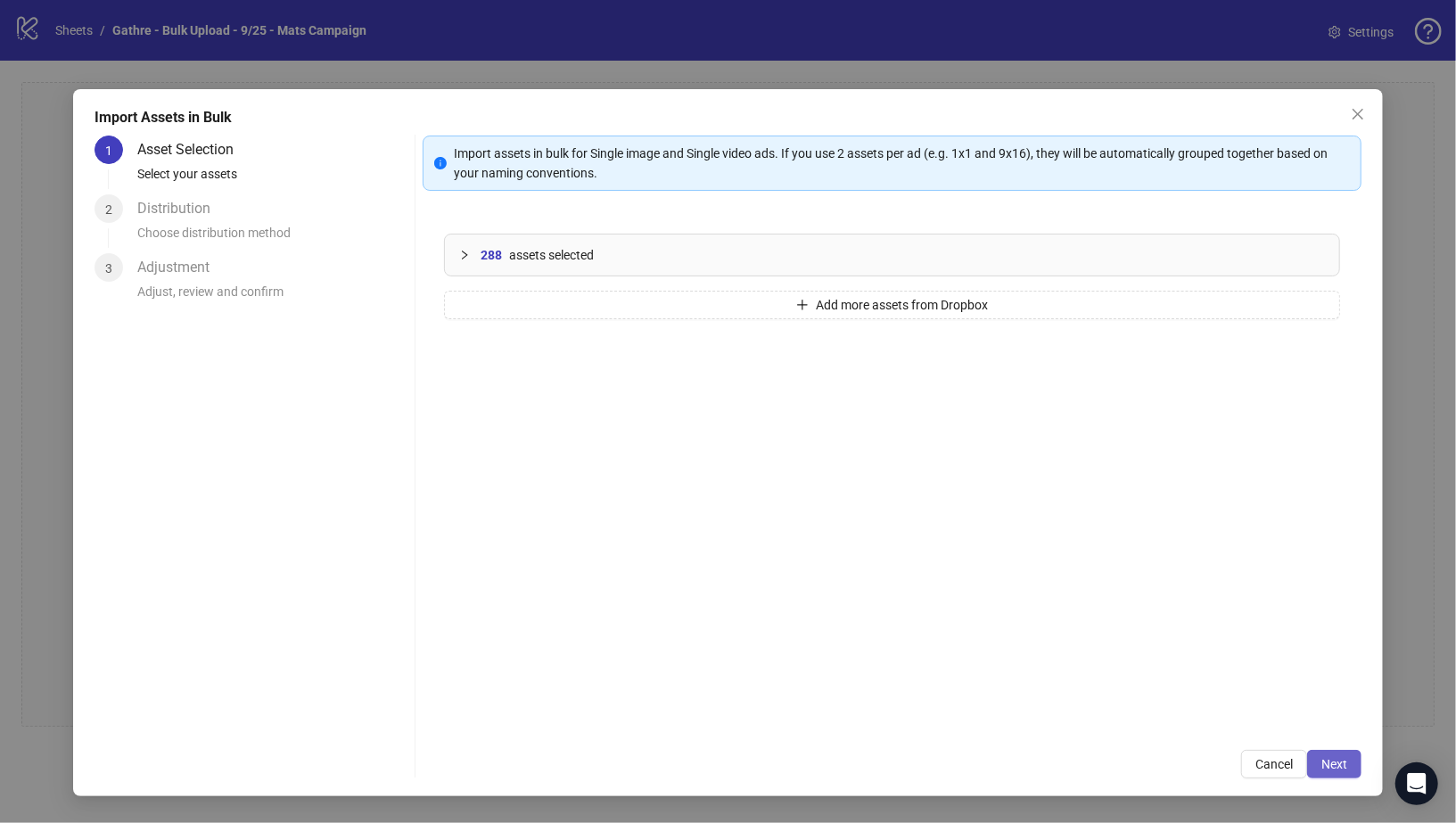
click at [1344, 759] on span "Next" at bounding box center [1334, 764] width 26 height 15
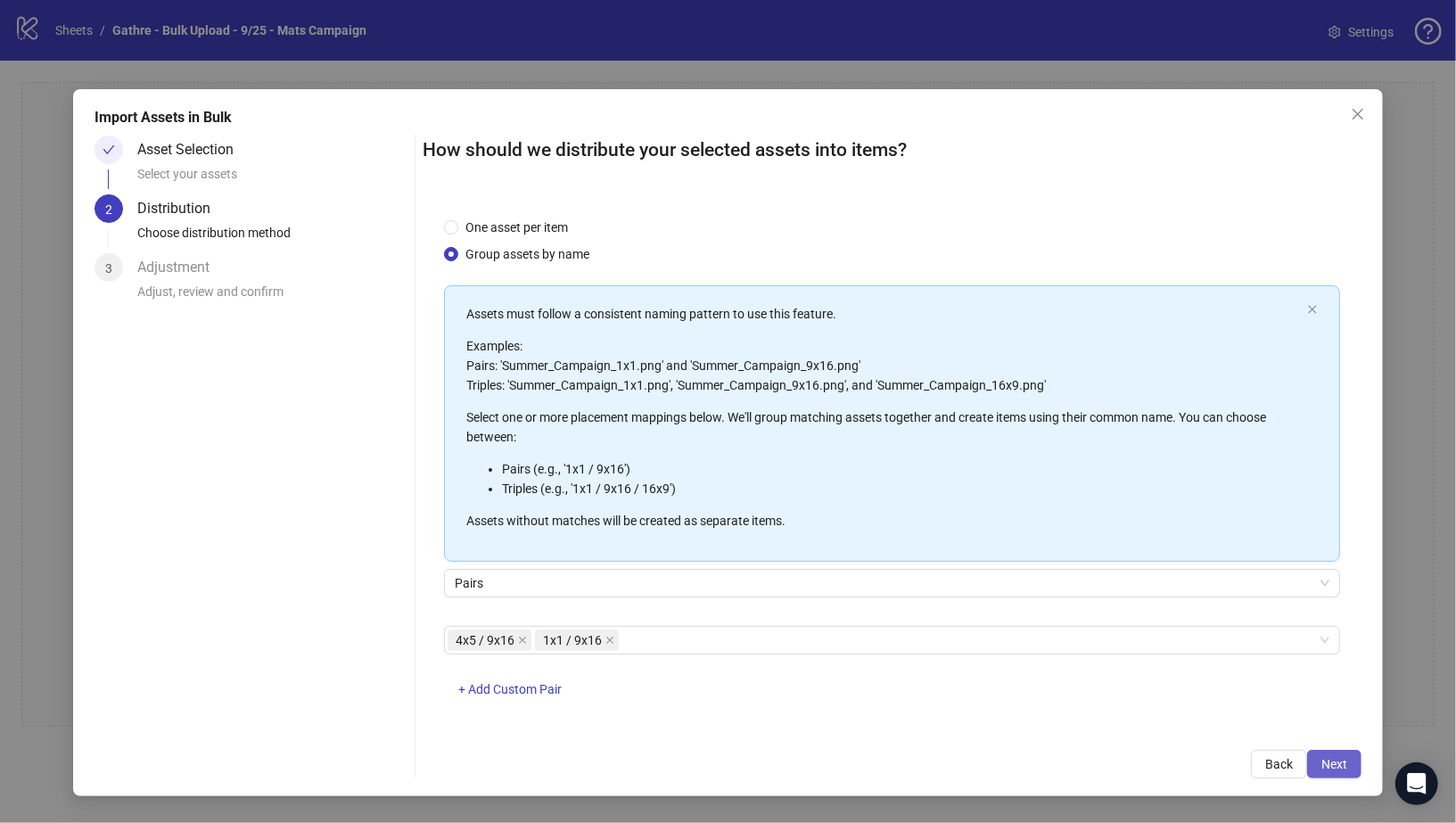
click at [1342, 766] on span "Next" at bounding box center [1334, 764] width 26 height 15
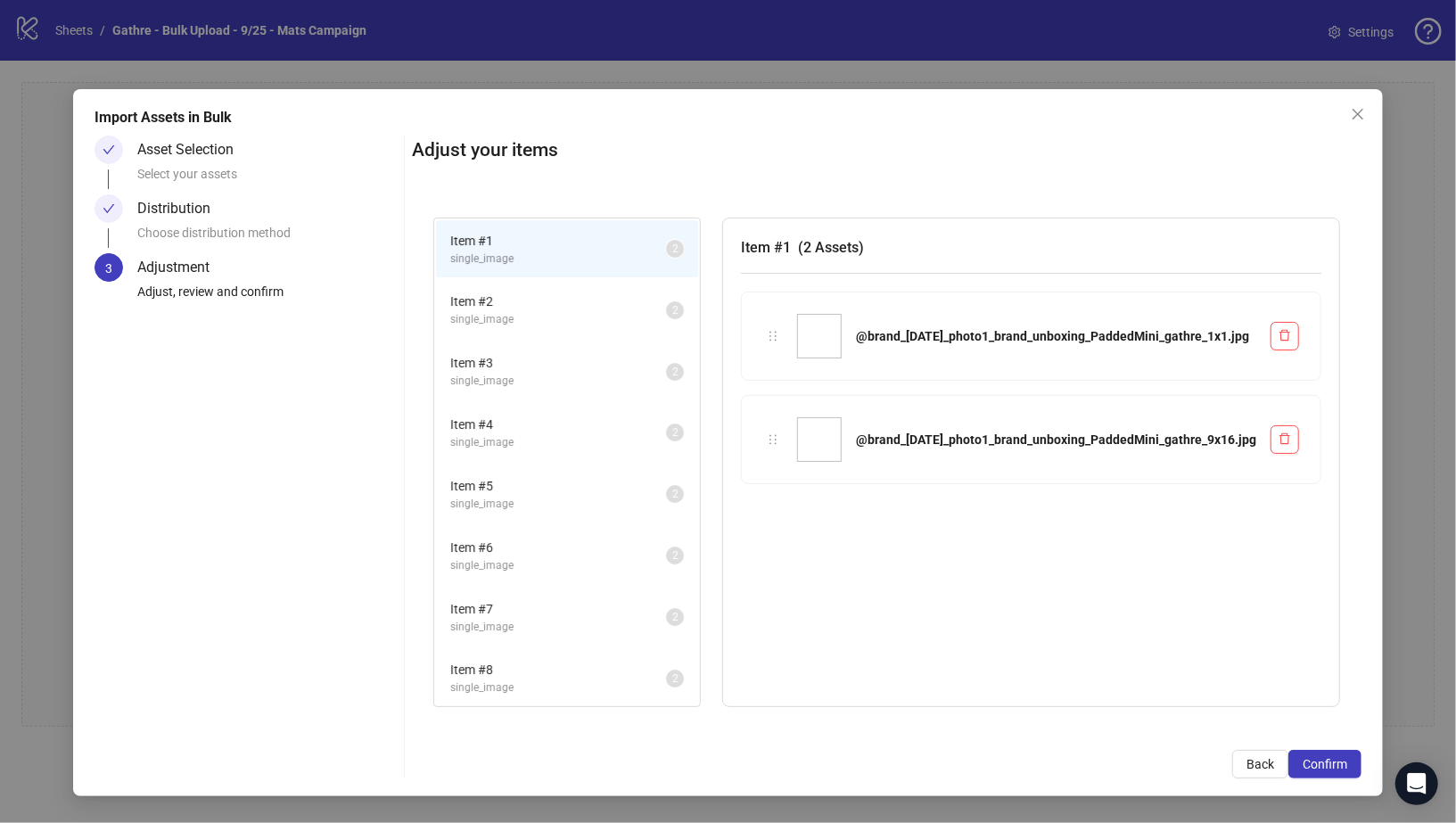
click at [1342, 766] on span "Confirm" at bounding box center [1325, 764] width 45 height 15
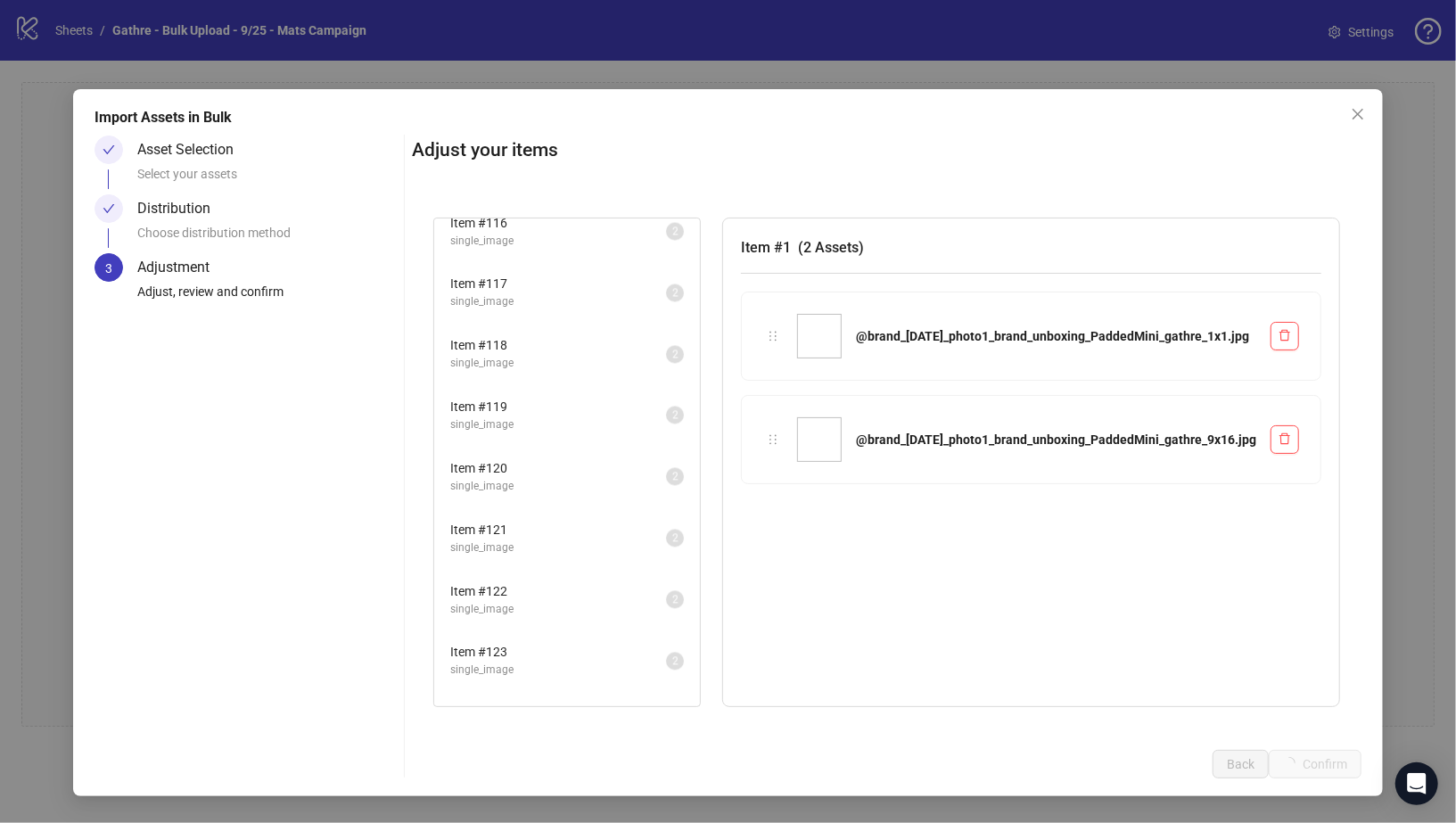
scroll to position [8264, 0]
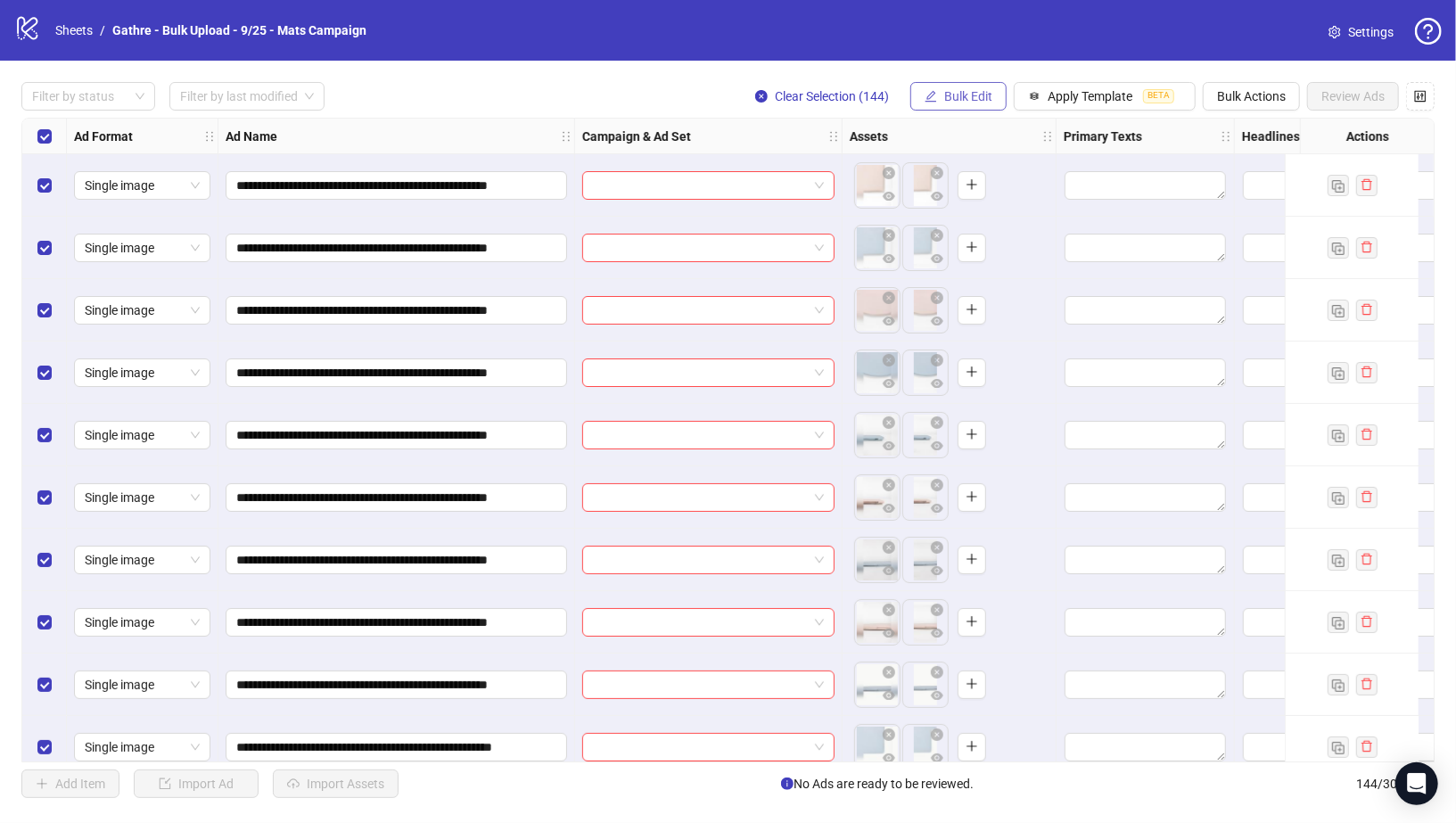
click at [982, 99] on span "Bulk Edit" at bounding box center [968, 96] width 48 height 15
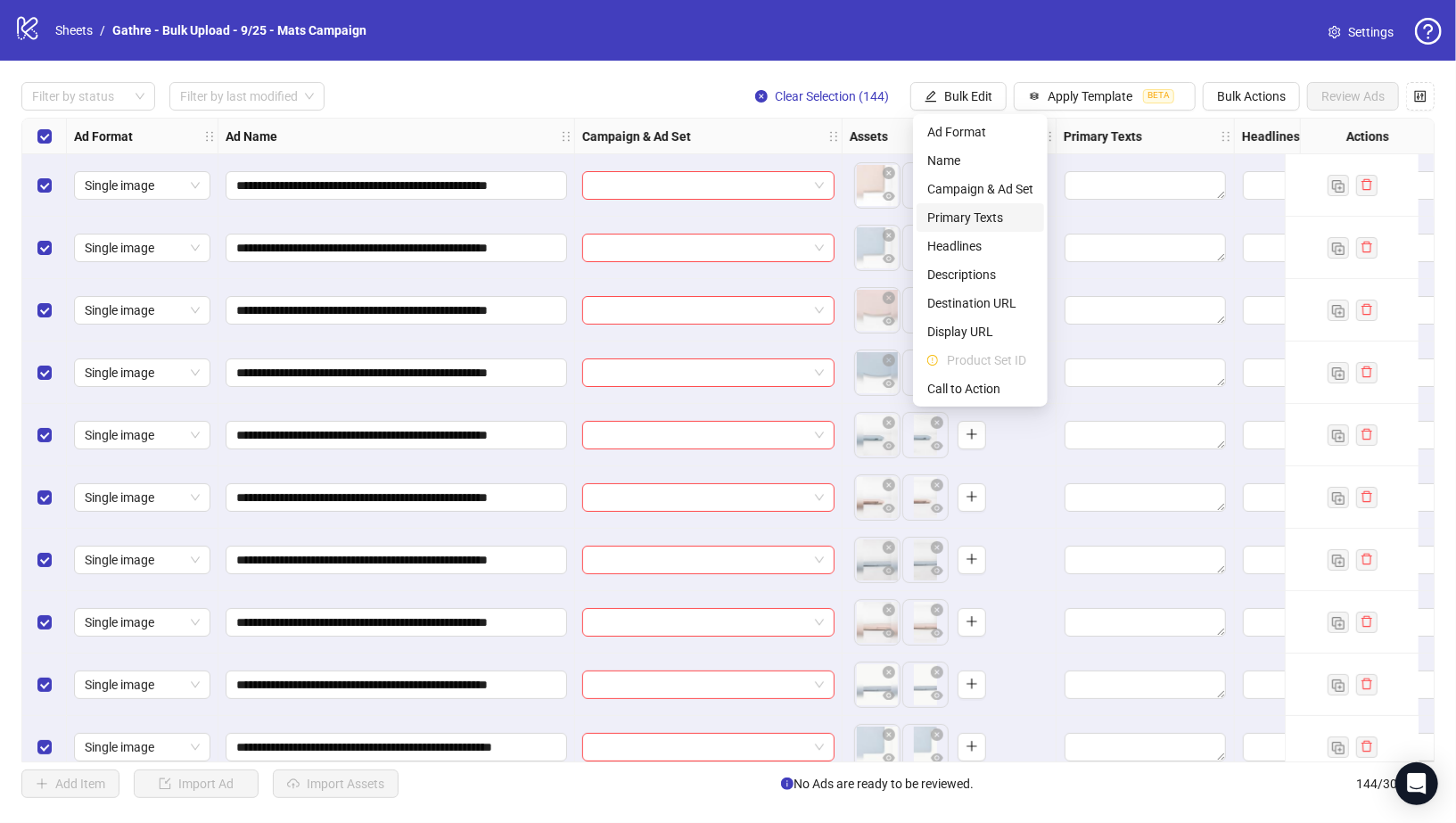
click at [963, 219] on span "Primary Texts" at bounding box center [980, 217] width 106 height 19
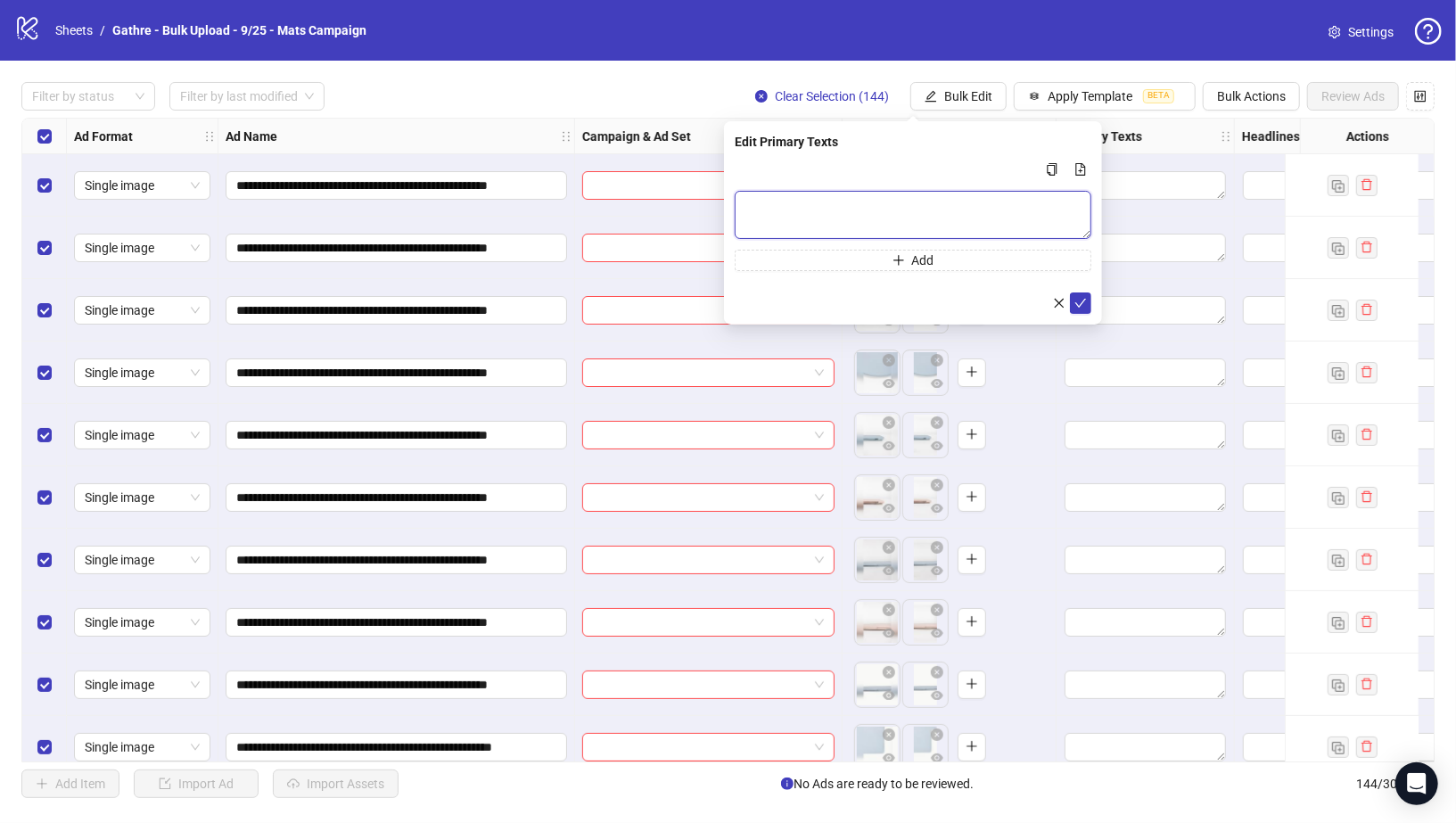
click at [782, 201] on textarea "Multi-text input container - paste or copy values" at bounding box center [913, 215] width 357 height 48
paste textarea "**********"
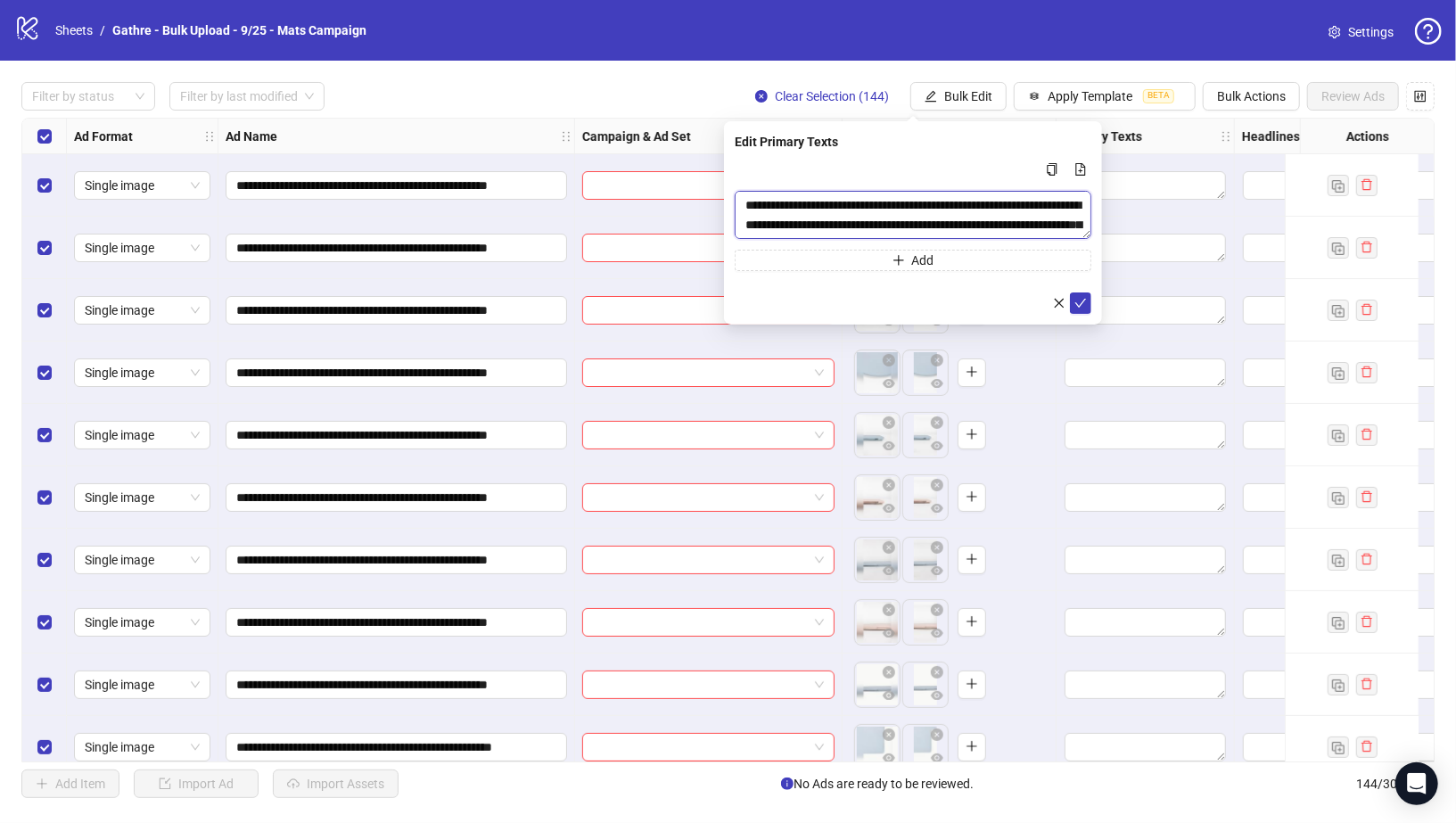
scroll to position [14, 0]
type textarea "**********"
click at [1041, 269] on div "**********" at bounding box center [913, 214] width 357 height 111
click at [1032, 260] on button "Add" at bounding box center [913, 260] width 357 height 21
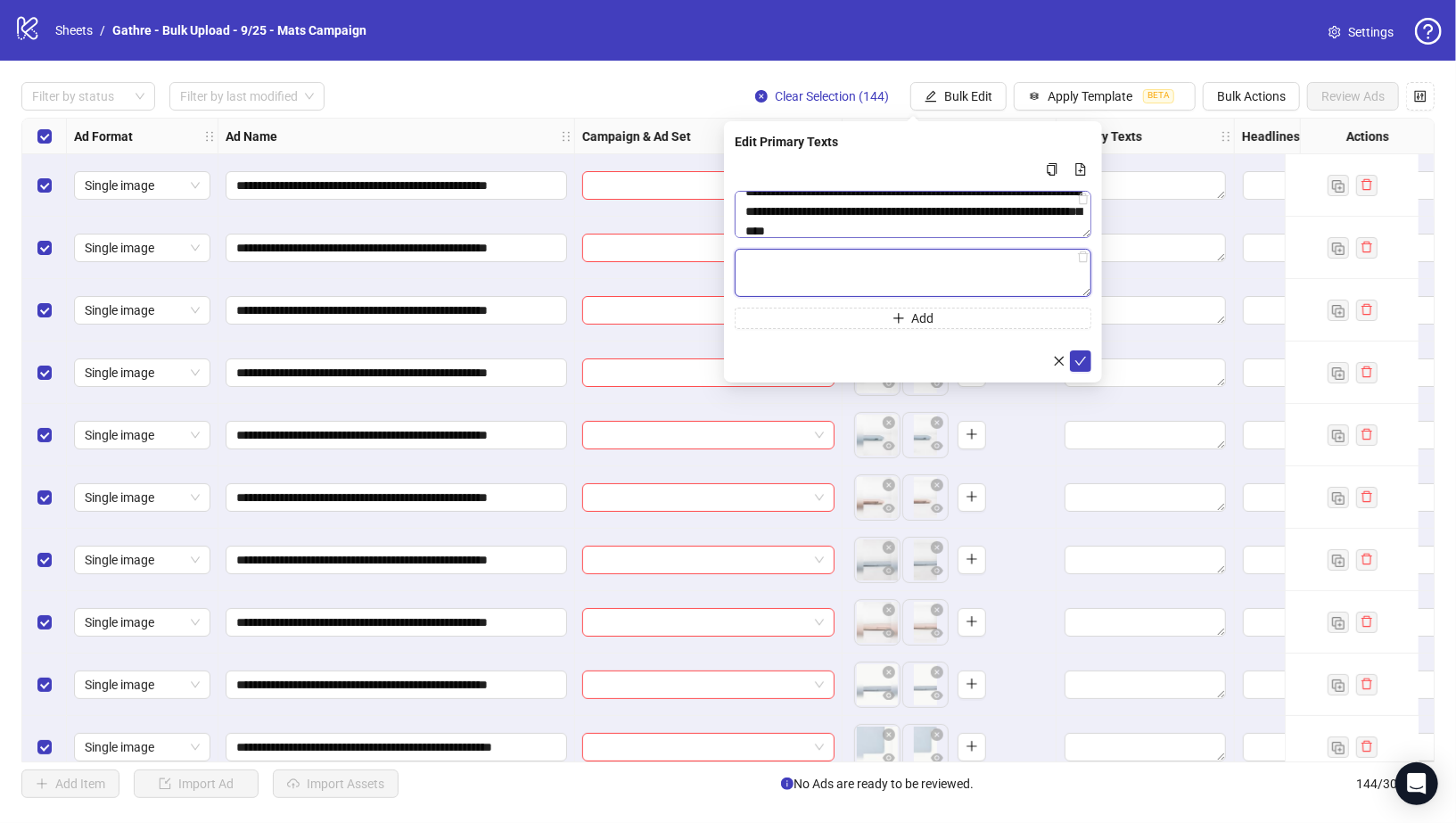
paste textarea "**********"
type textarea "**********"
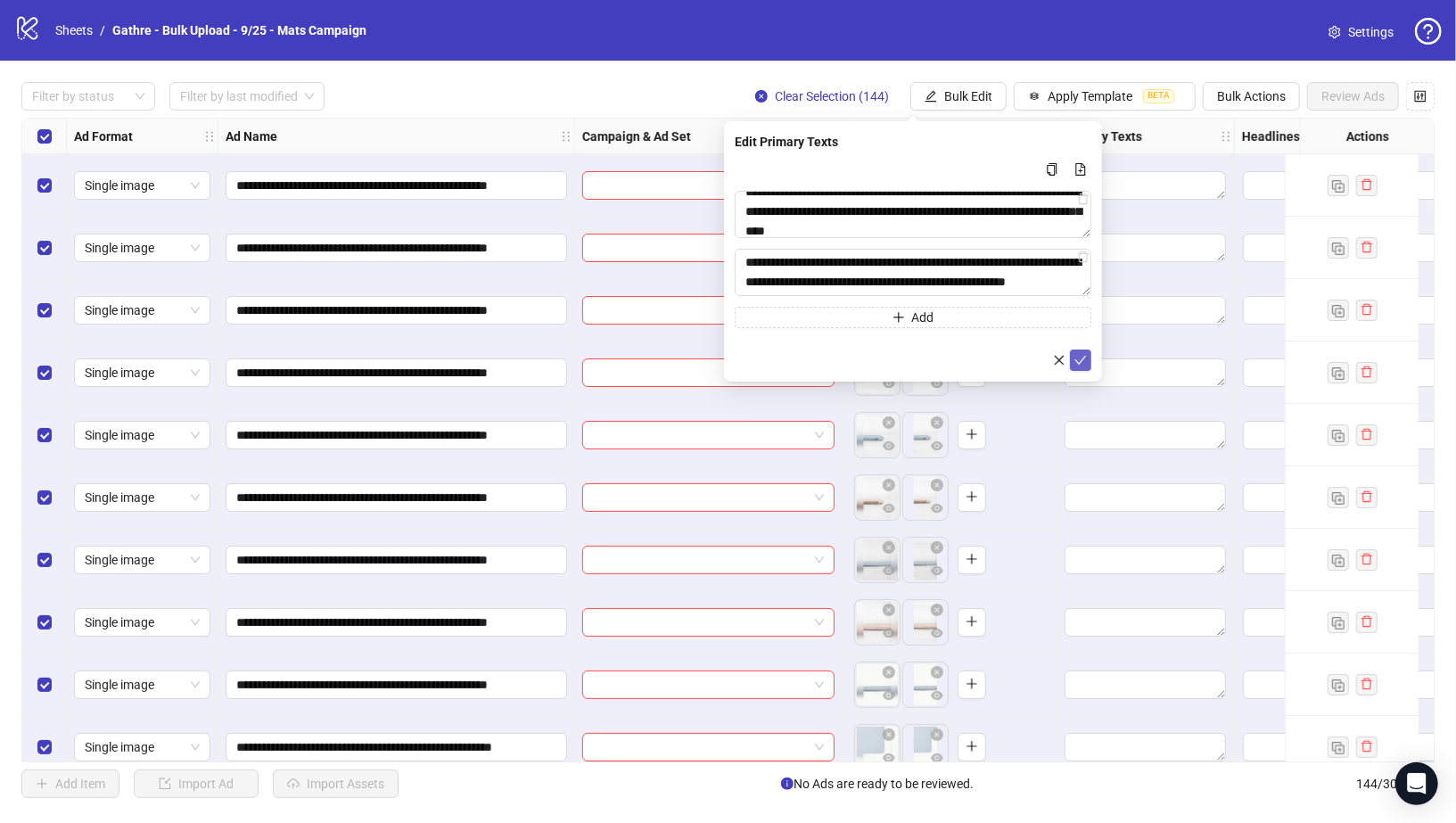
click at [1083, 358] on icon "check" at bounding box center [1081, 360] width 12 height 9
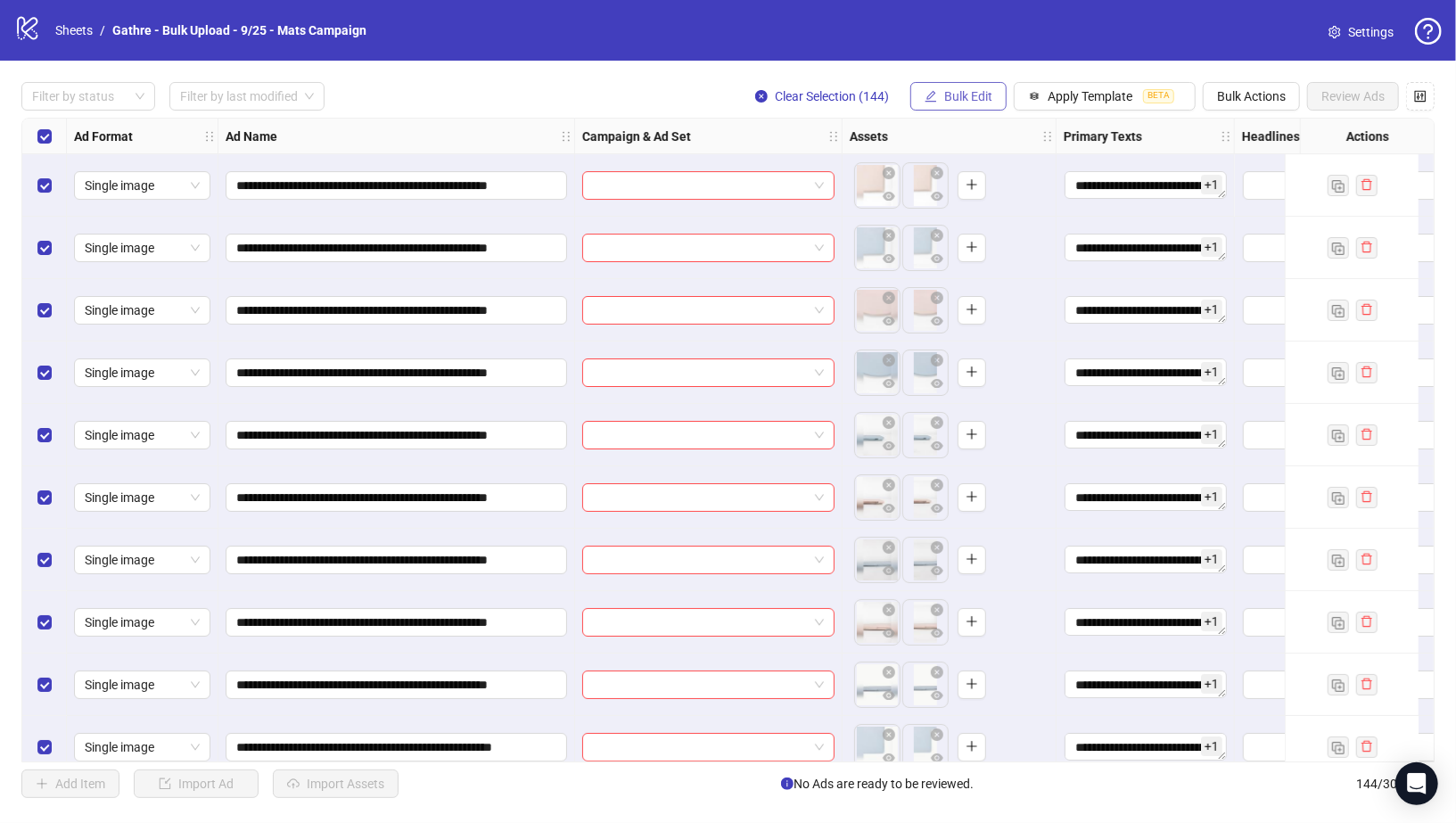
click at [947, 83] on button "Bulk Edit" at bounding box center [958, 96] width 96 height 28
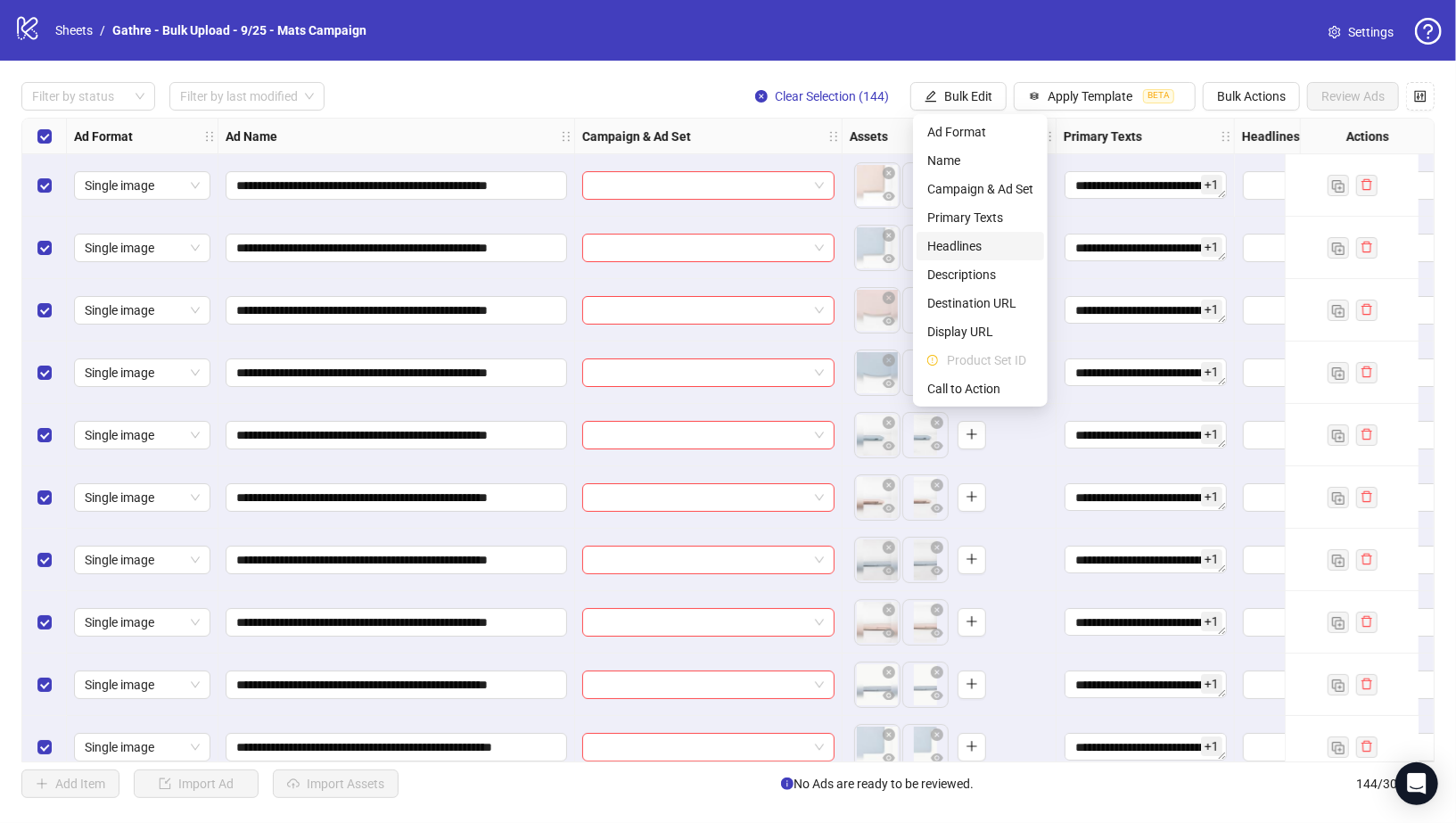
click at [963, 242] on span "Headlines" at bounding box center [980, 246] width 106 height 19
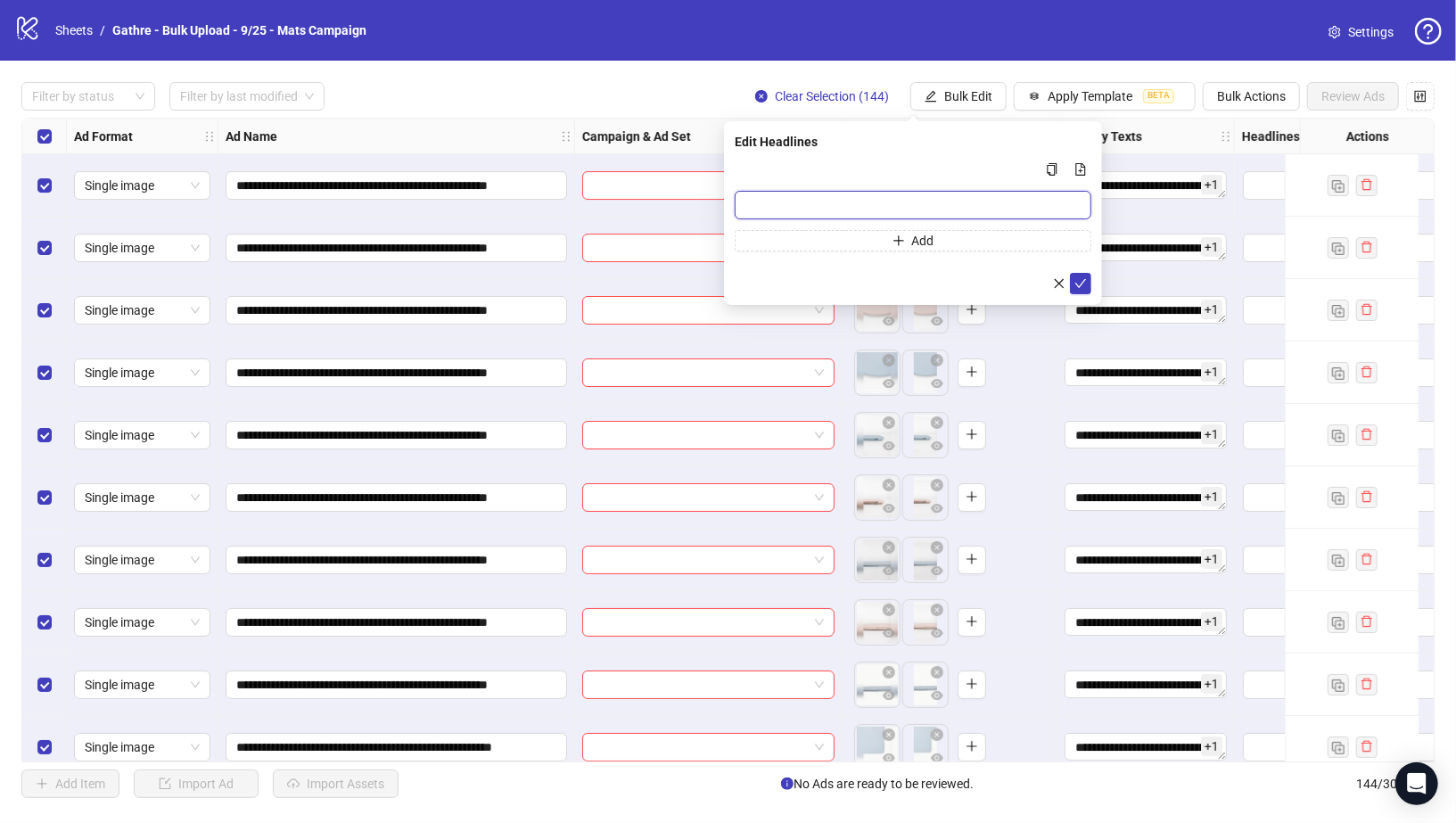
click at [864, 215] on input "Multi-input container - paste or copy values" at bounding box center [913, 205] width 357 height 28
paste input "**********"
type input "**********"
click at [979, 235] on button "Add" at bounding box center [913, 240] width 357 height 21
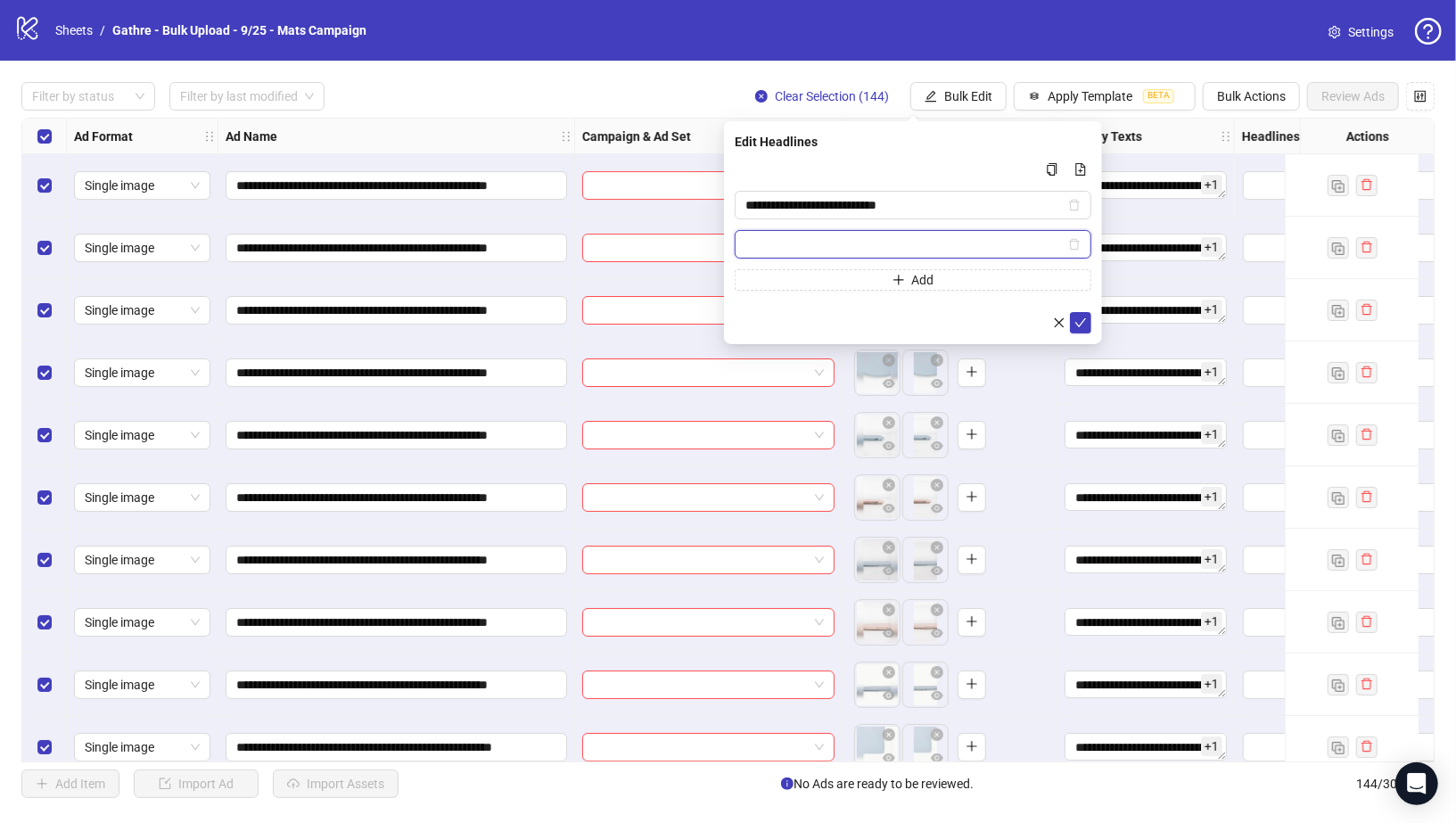
paste input "**********"
type input "**********"
click at [1074, 321] on icon "check" at bounding box center [1080, 323] width 13 height 13
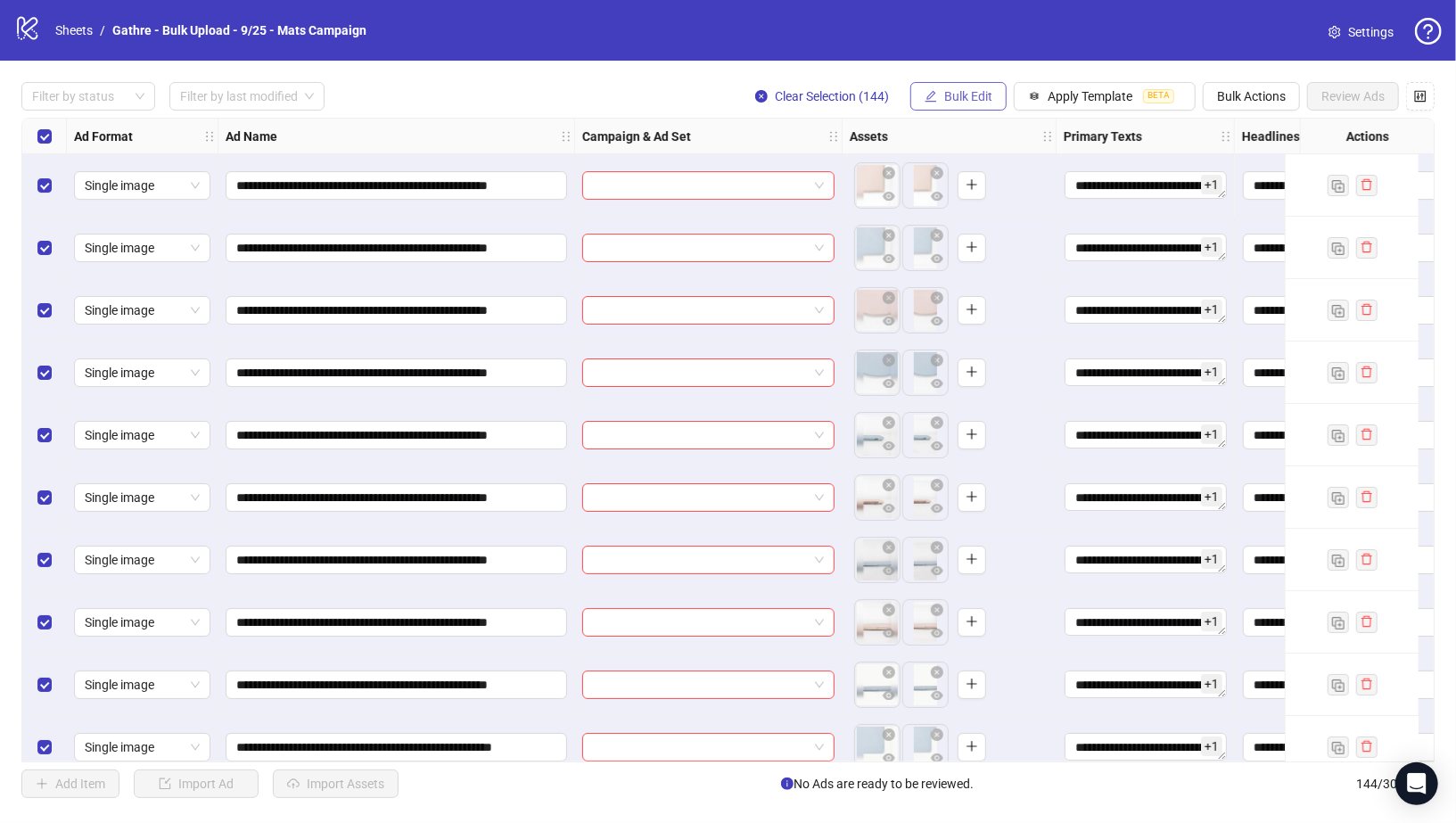
click at [987, 91] on span "Bulk Edit" at bounding box center [968, 96] width 48 height 15
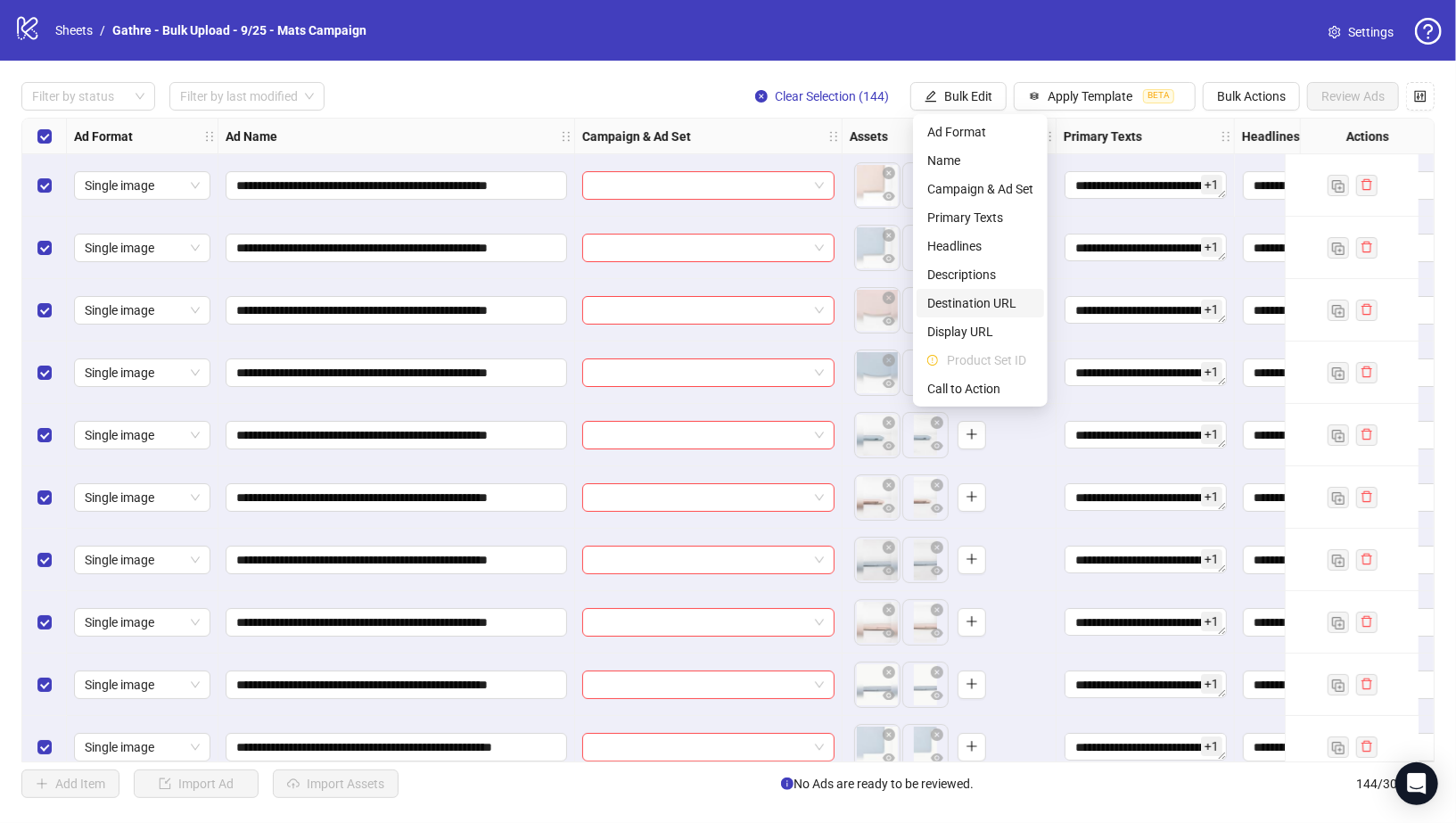
click at [988, 298] on span "Destination URL" at bounding box center [980, 303] width 106 height 19
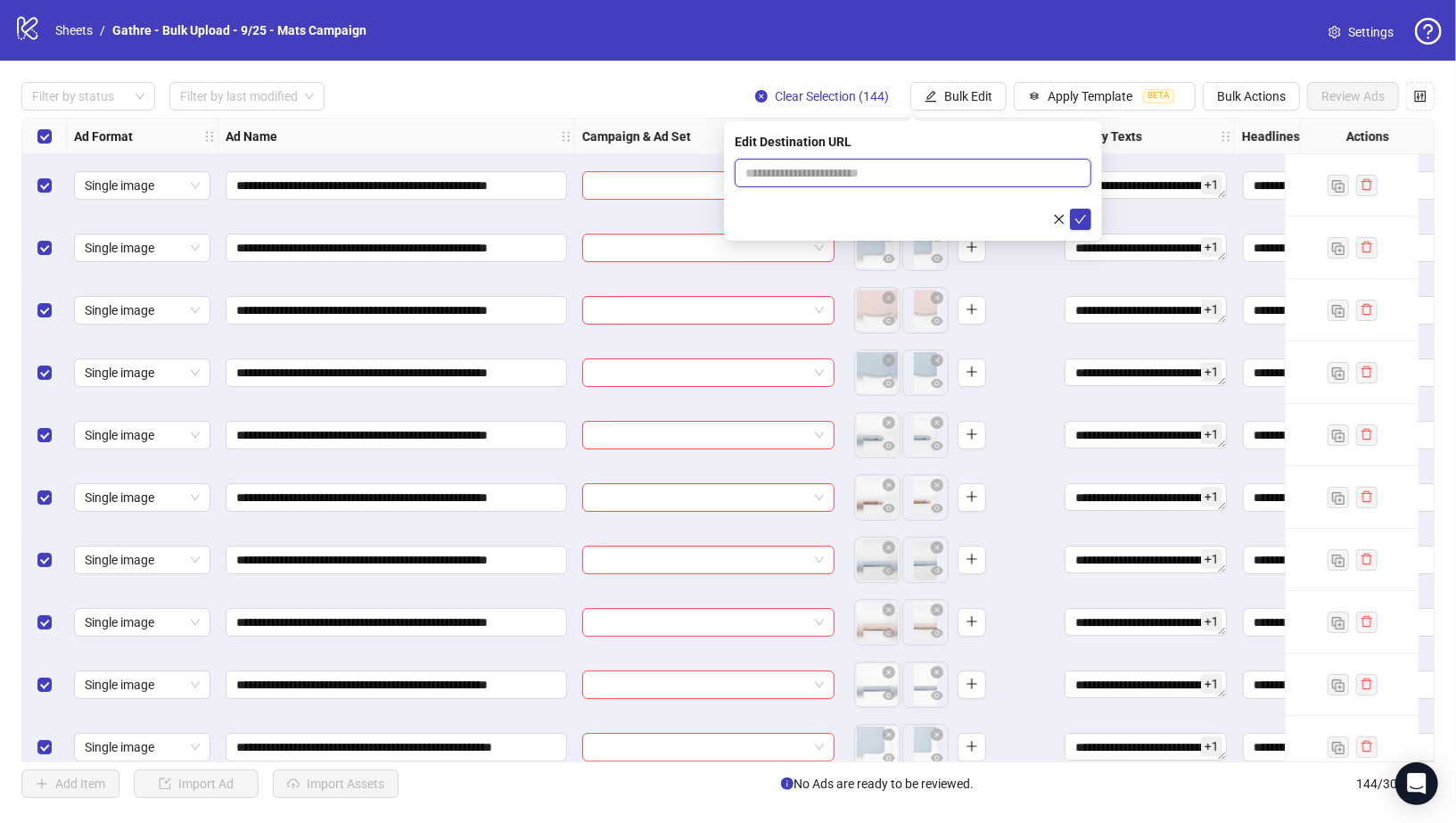
click at [799, 176] on input "text" at bounding box center [905, 173] width 321 height 19
paste input "**********"
type input "**********"
click at [1078, 222] on icon "check" at bounding box center [1081, 219] width 12 height 9
click at [972, 103] on span "Bulk Edit" at bounding box center [968, 96] width 48 height 15
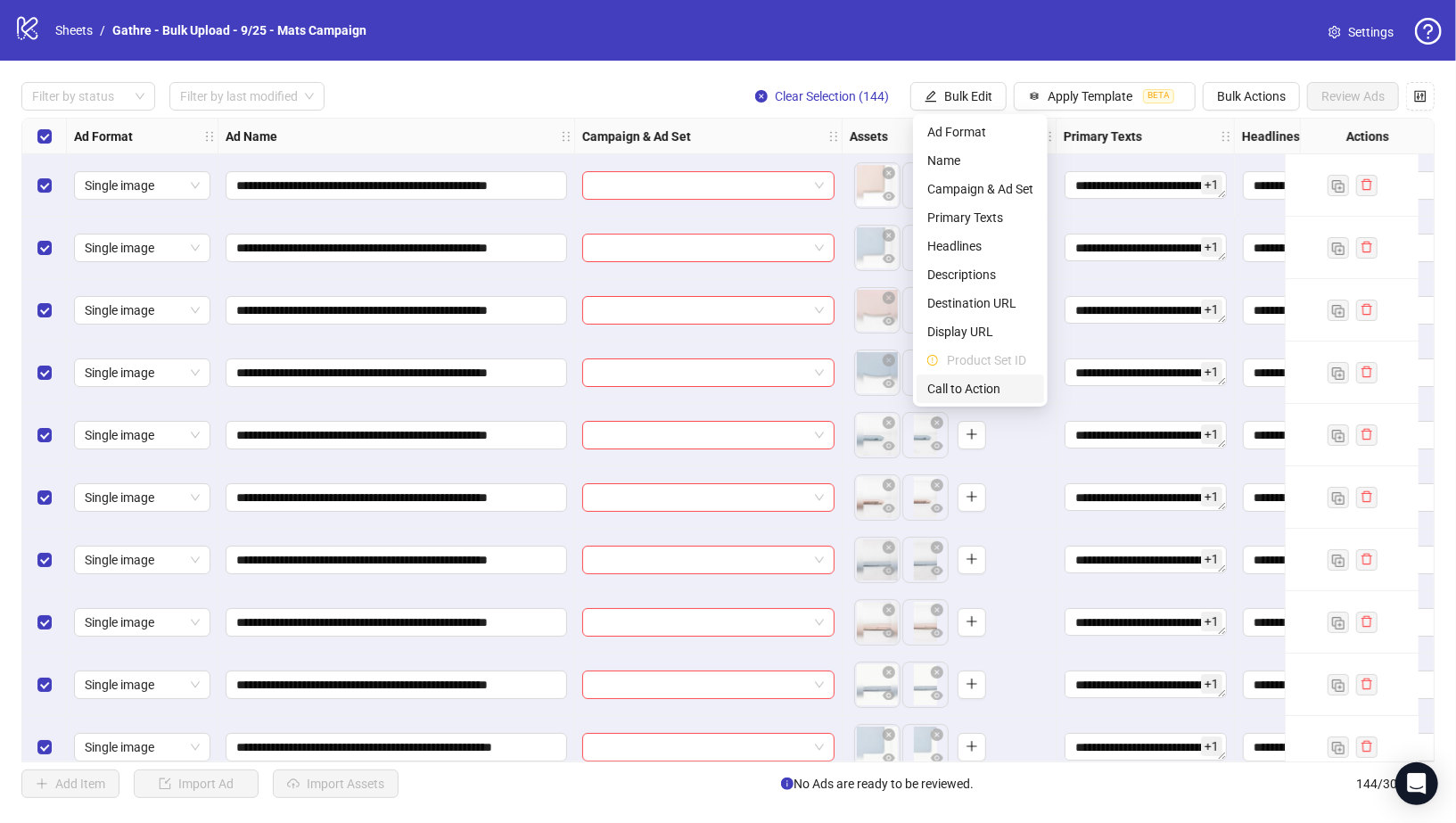
click at [965, 386] on span "Call to Action" at bounding box center [980, 389] width 106 height 19
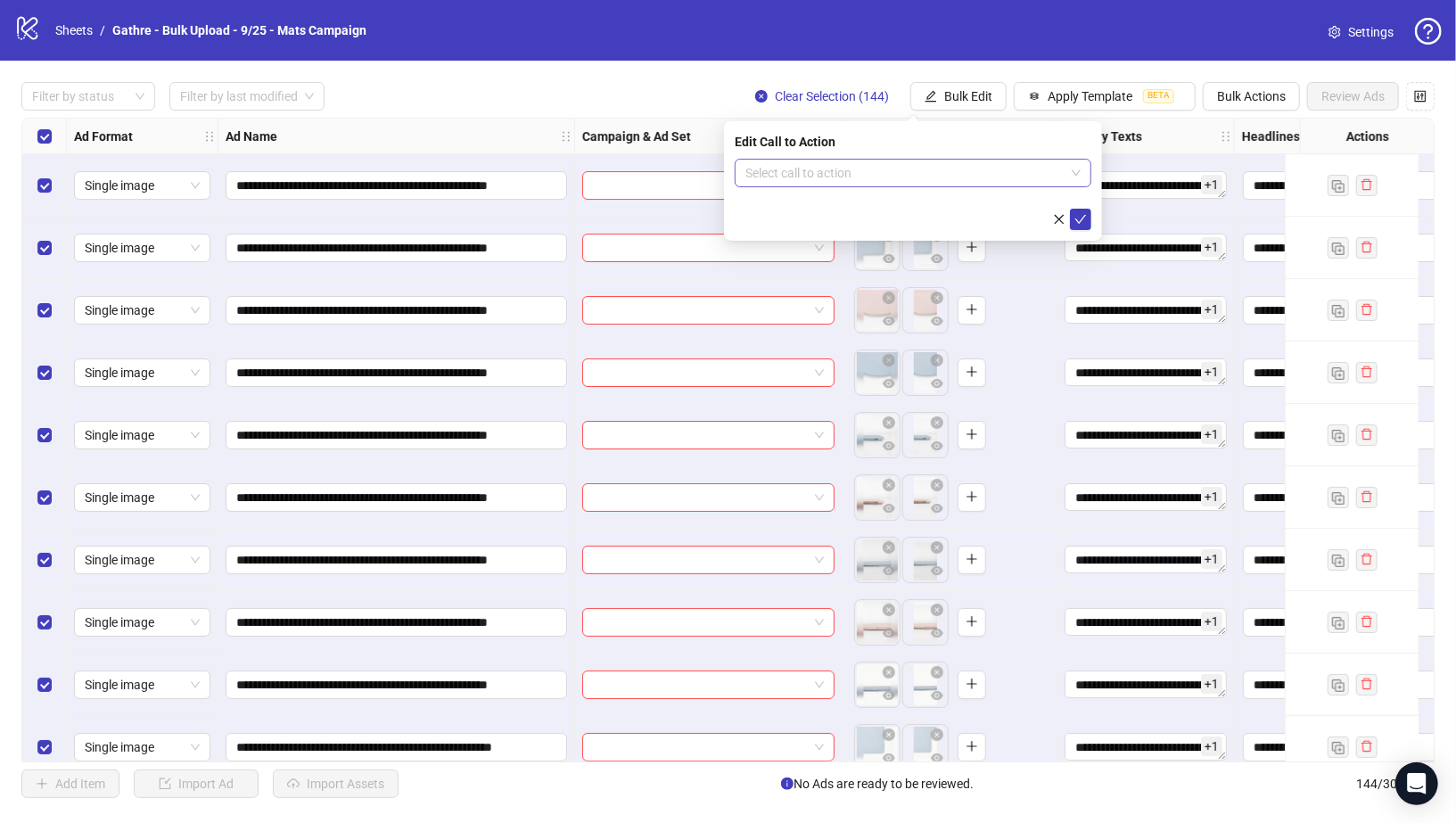
click at [865, 182] on input "search" at bounding box center [904, 174] width 319 height 27
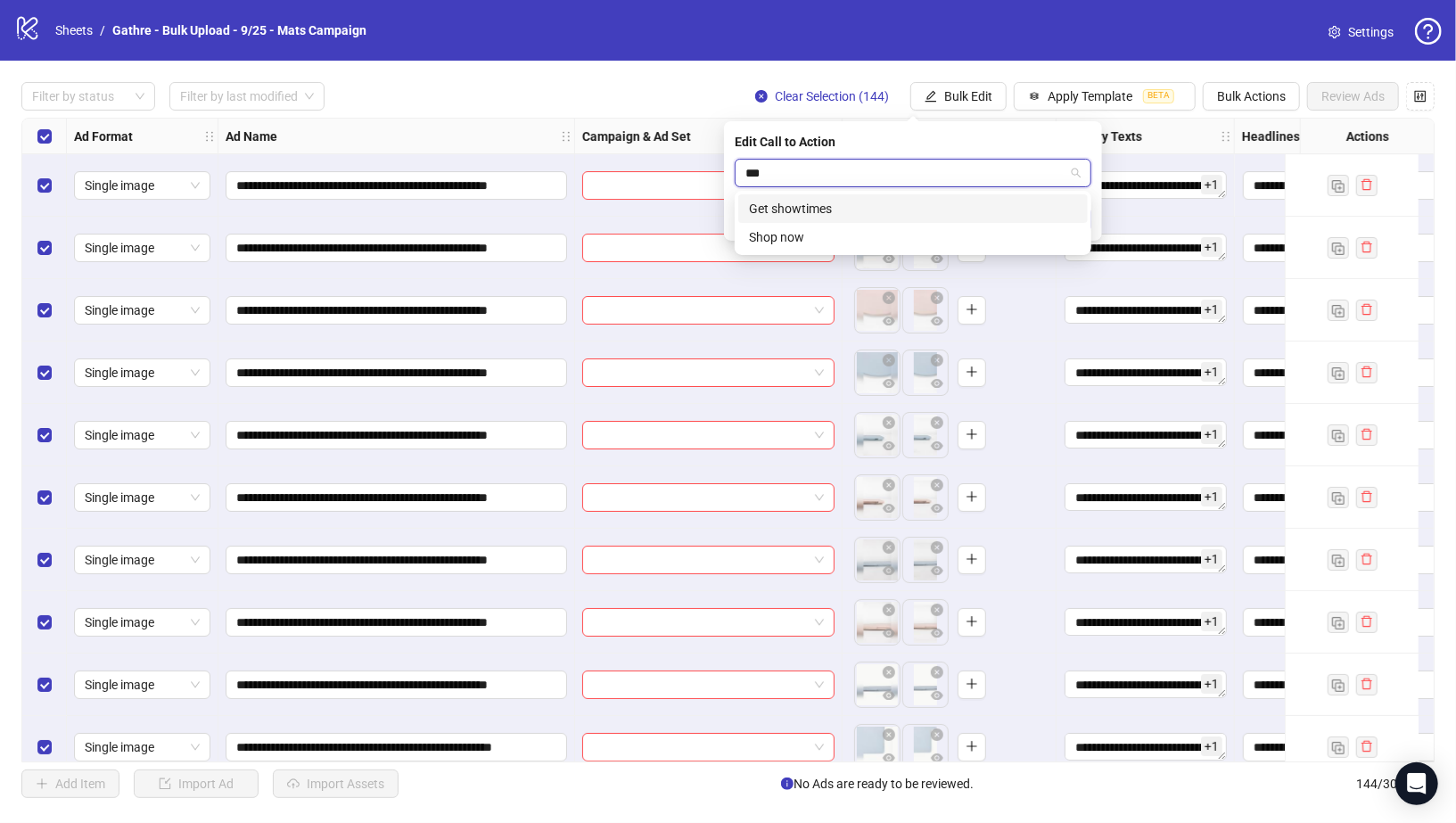
type input "****"
click at [865, 195] on div "Shop now" at bounding box center [913, 208] width 350 height 28
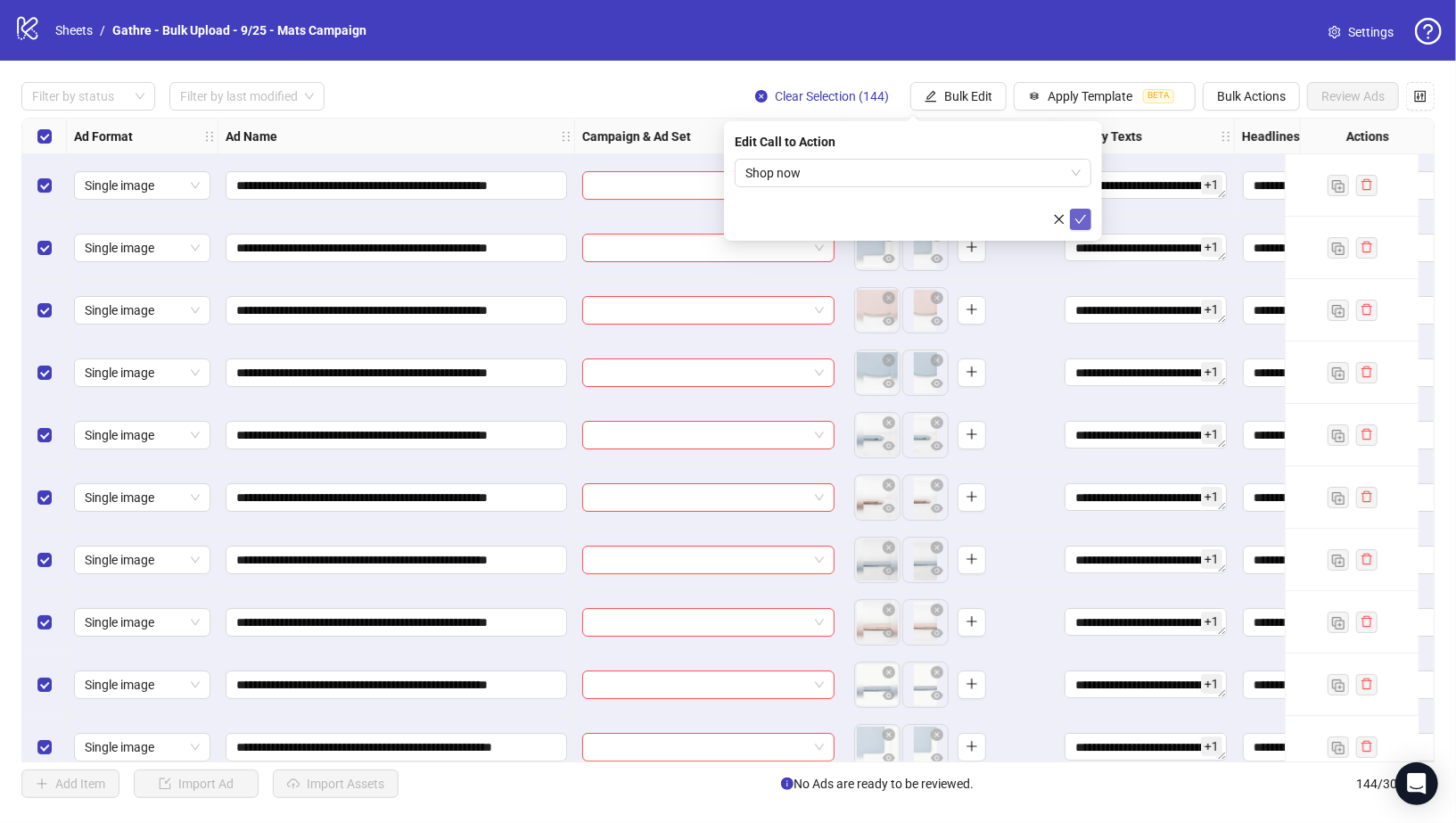
click at [1077, 221] on icon "check" at bounding box center [1080, 219] width 13 height 13
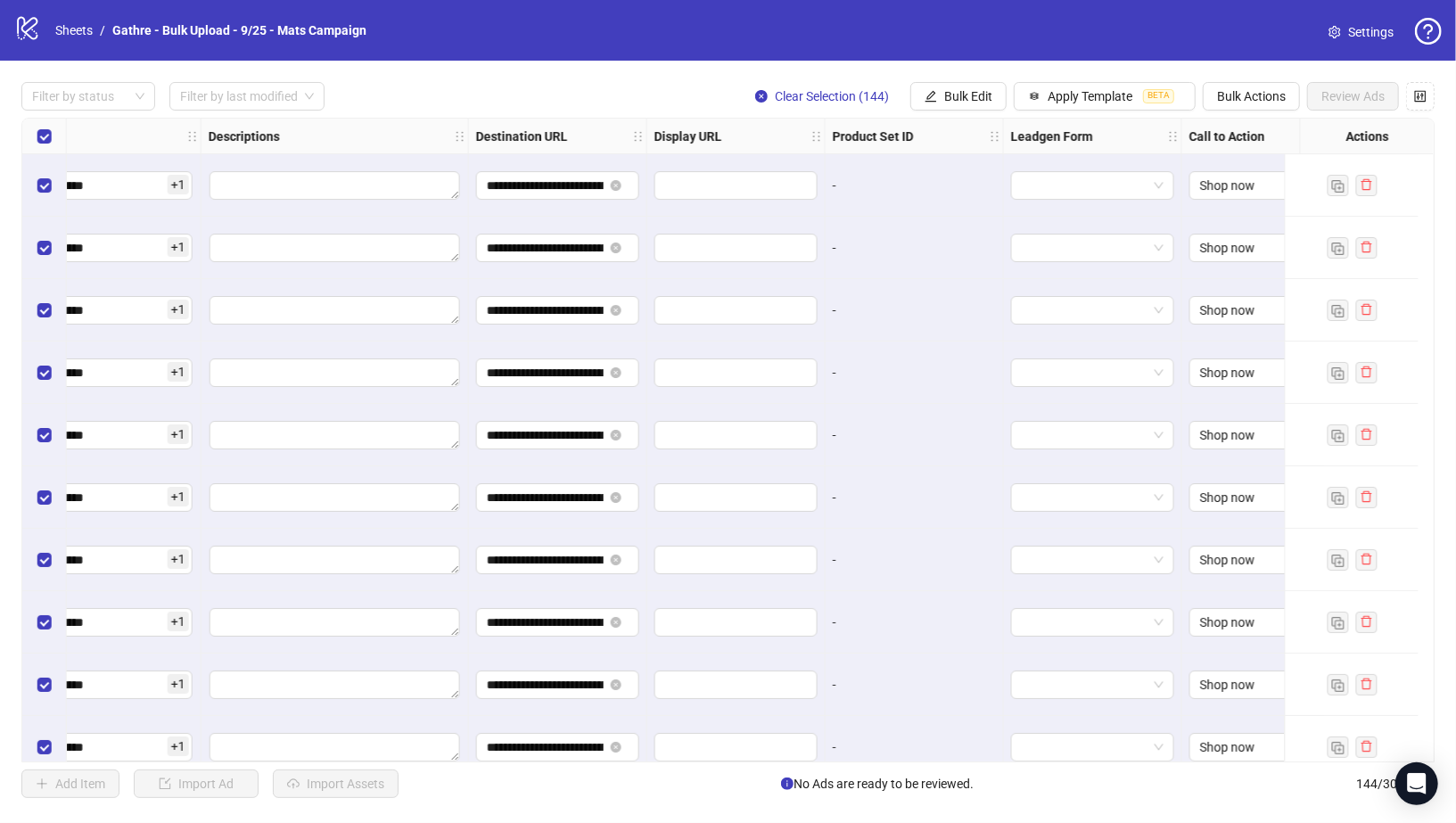
scroll to position [0, 0]
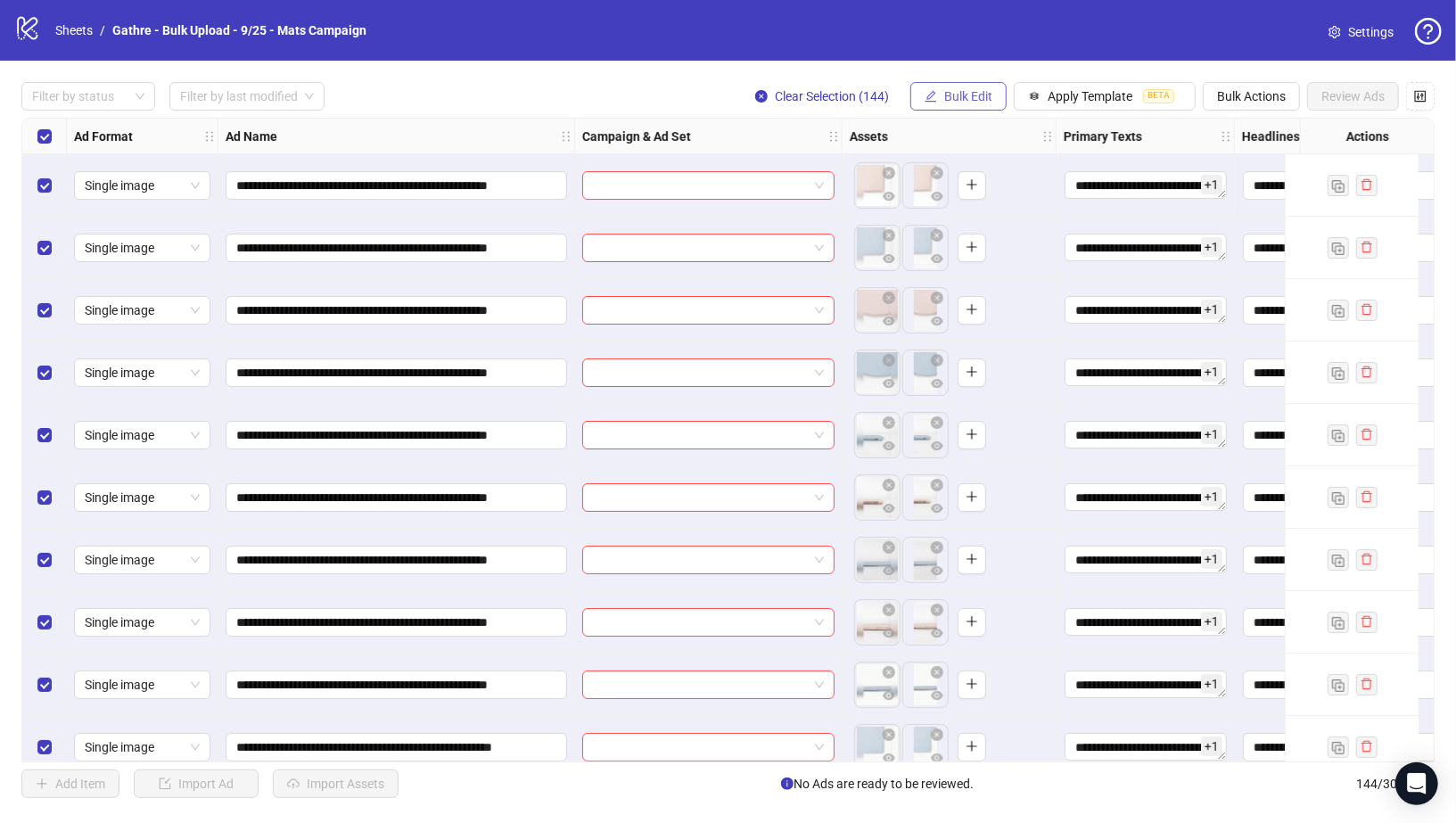
click at [950, 101] on span "Bulk Edit" at bounding box center [968, 96] width 48 height 15
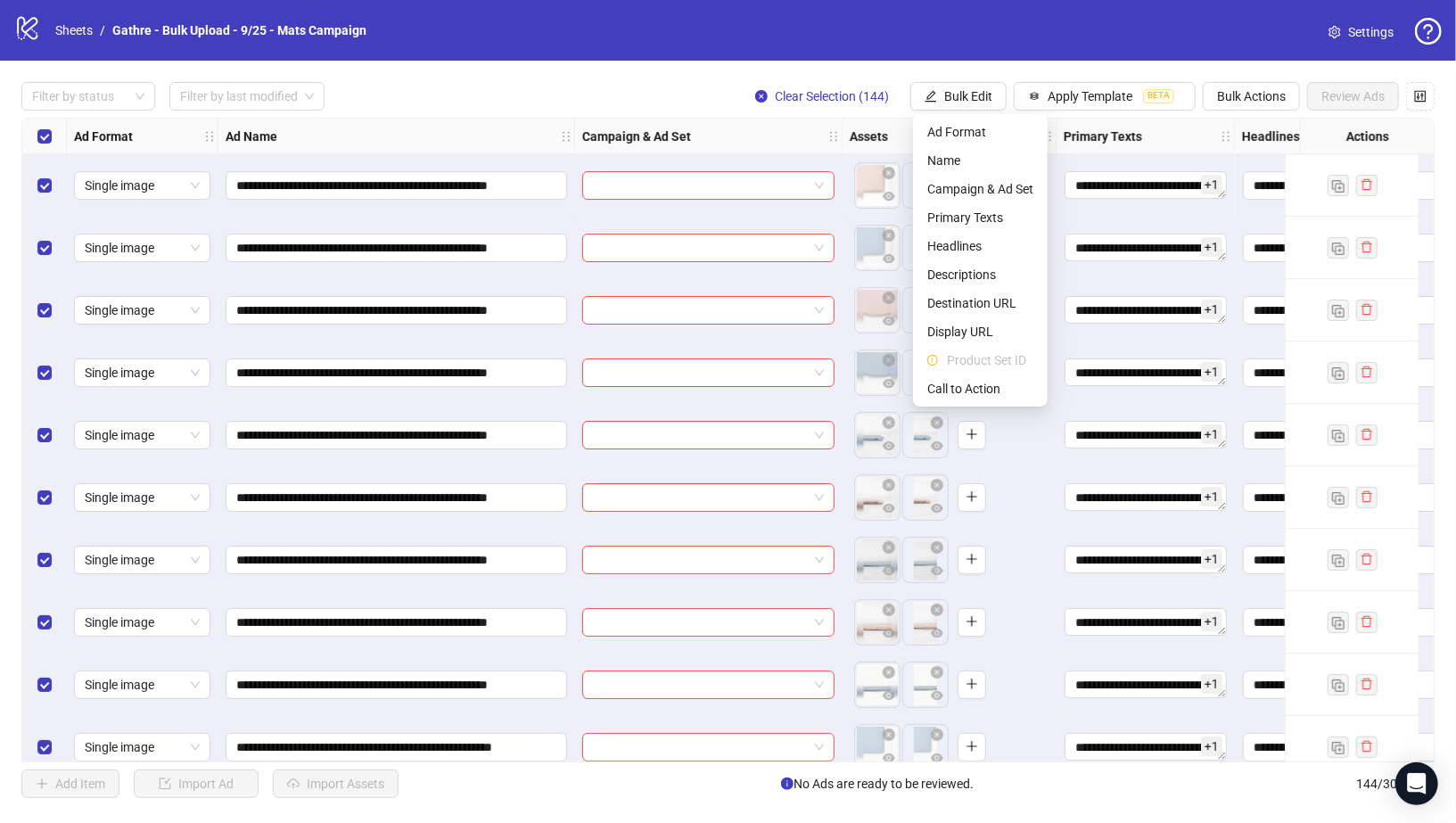
click at [34, 136] on div "Select all rows" at bounding box center [45, 136] width 45 height 36
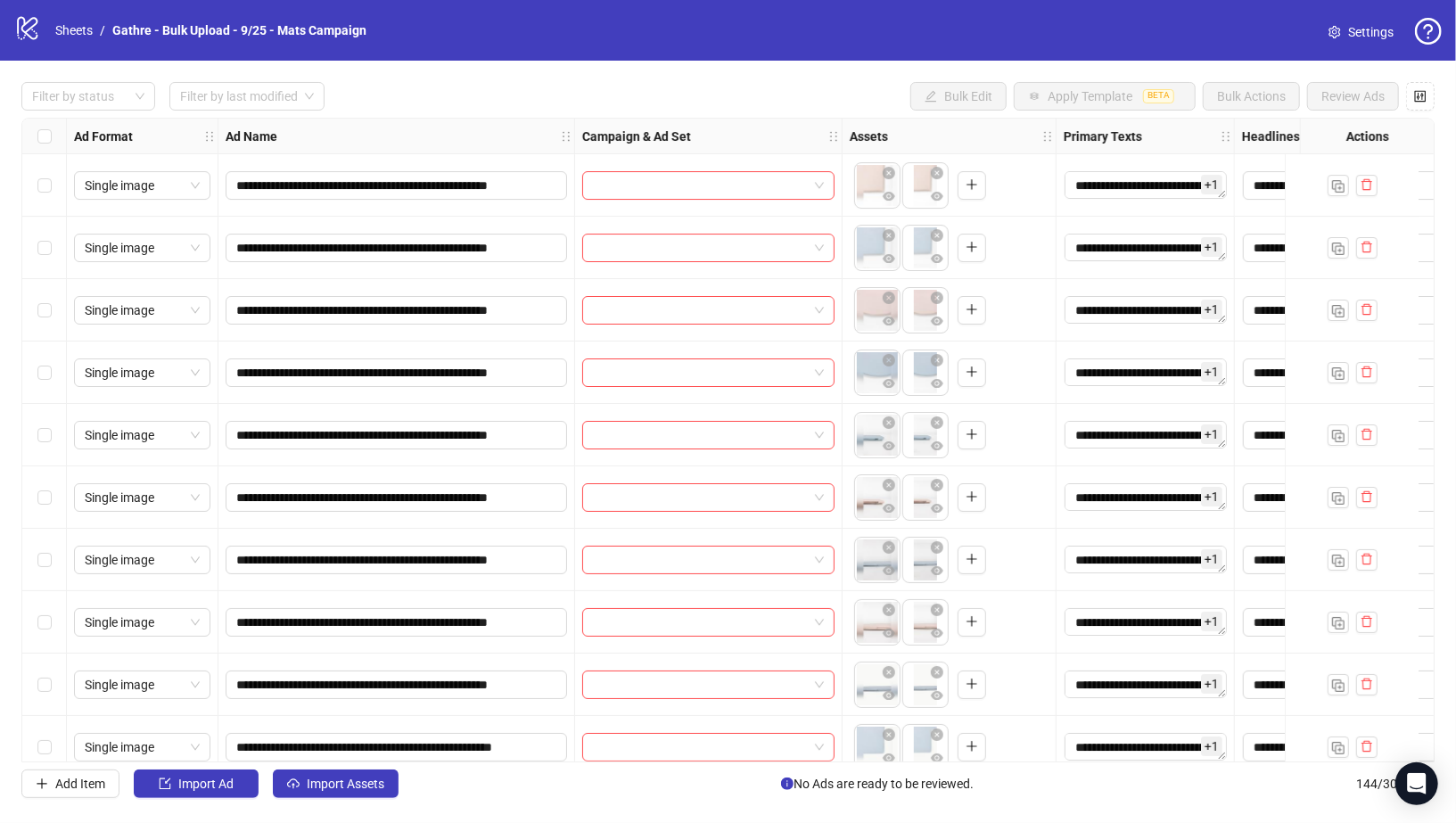
click at [53, 186] on div "Select row 1" at bounding box center [45, 185] width 45 height 62
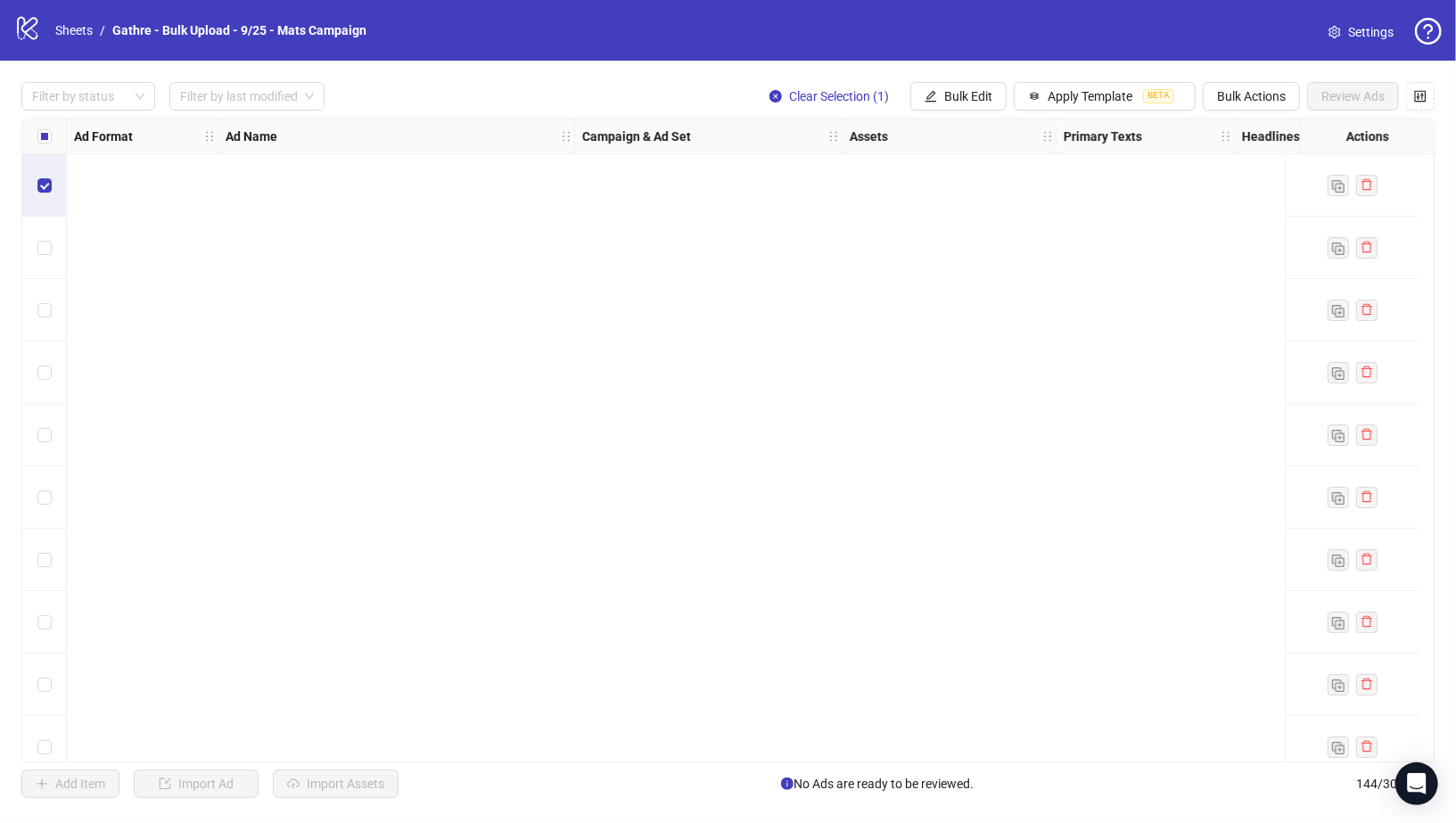
scroll to position [2925, 0]
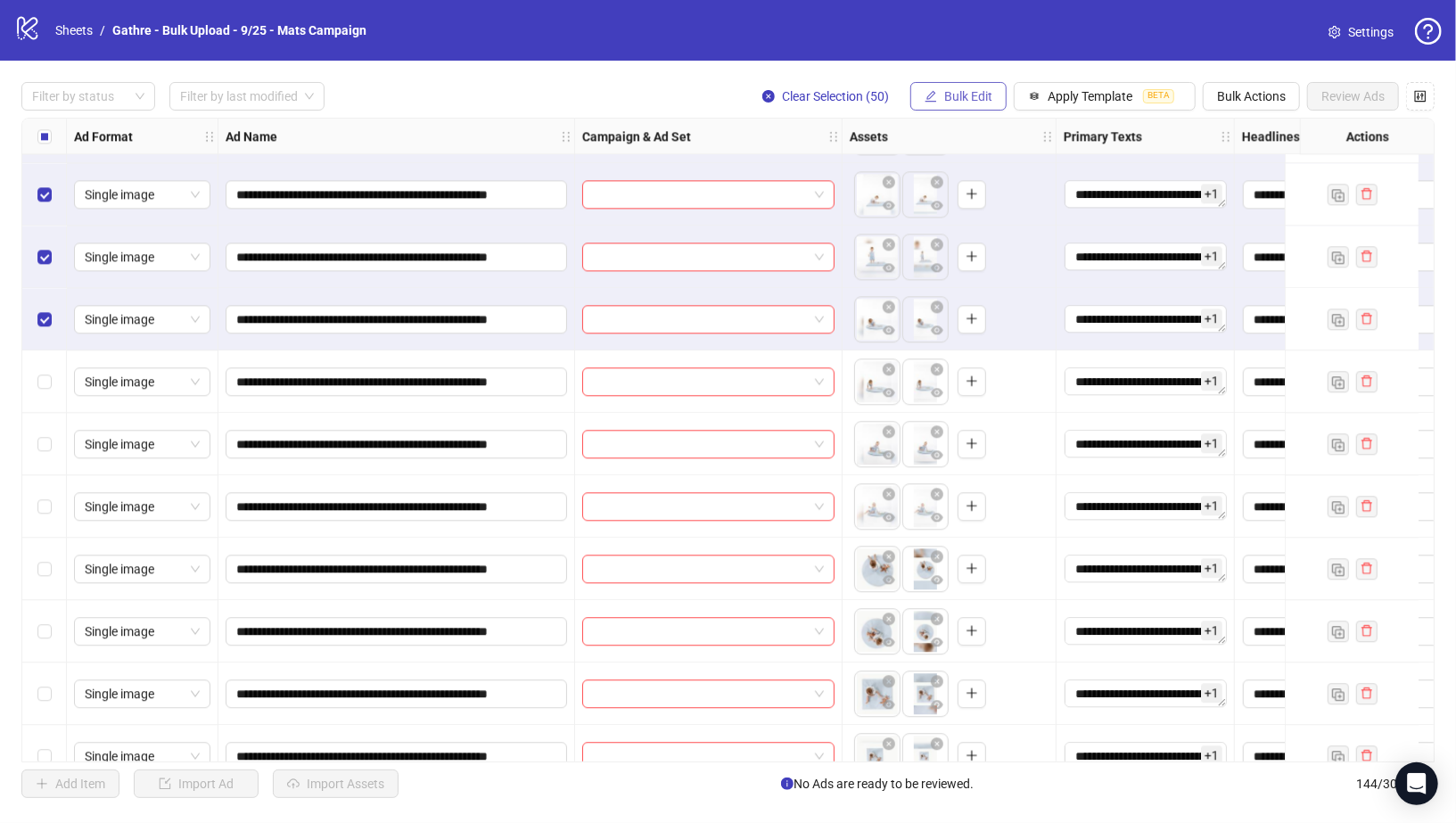
click at [961, 103] on span "Bulk Edit" at bounding box center [968, 96] width 48 height 15
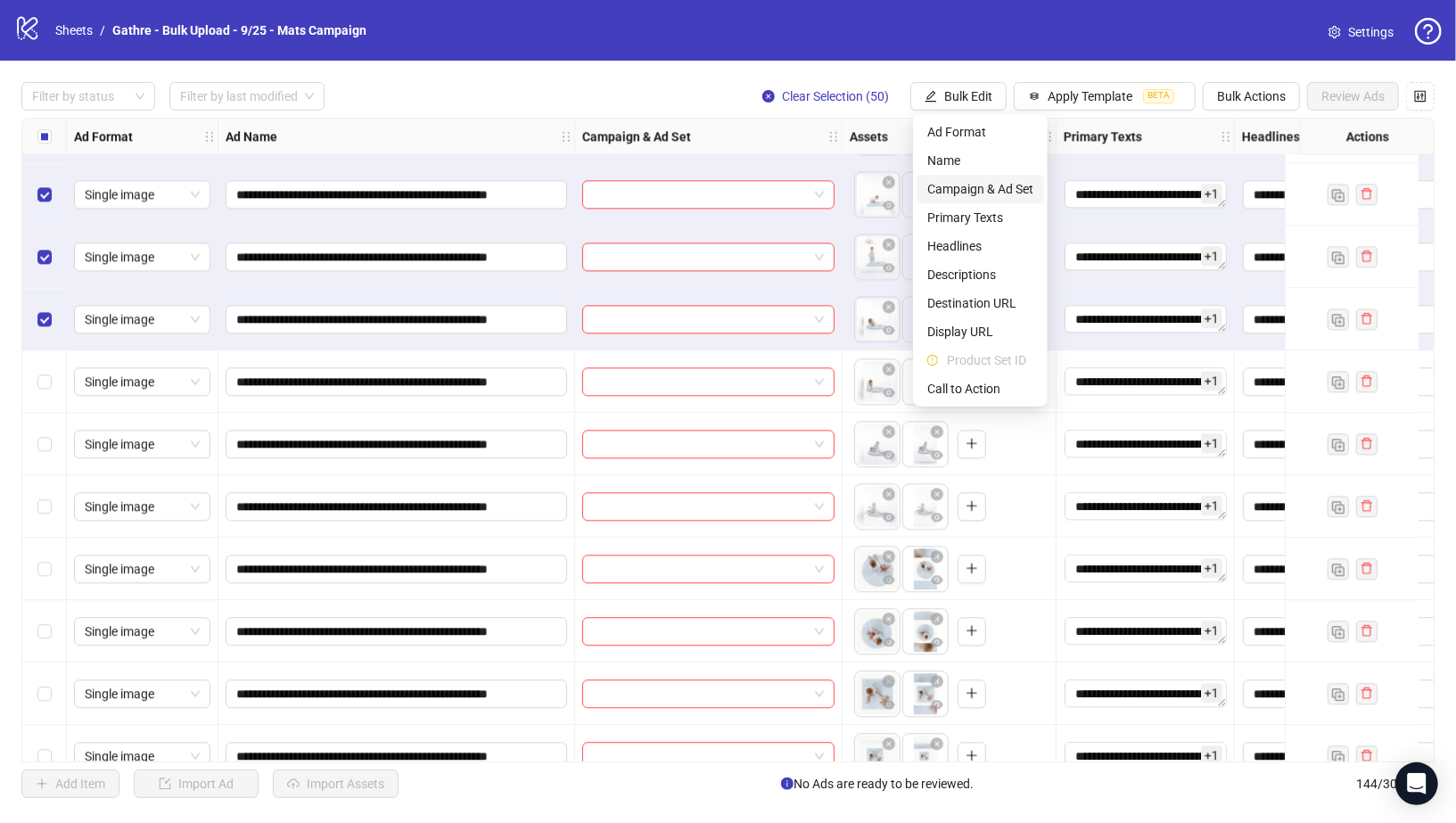
click at [961, 182] on span "Campaign & Ad Set" at bounding box center [980, 189] width 106 height 19
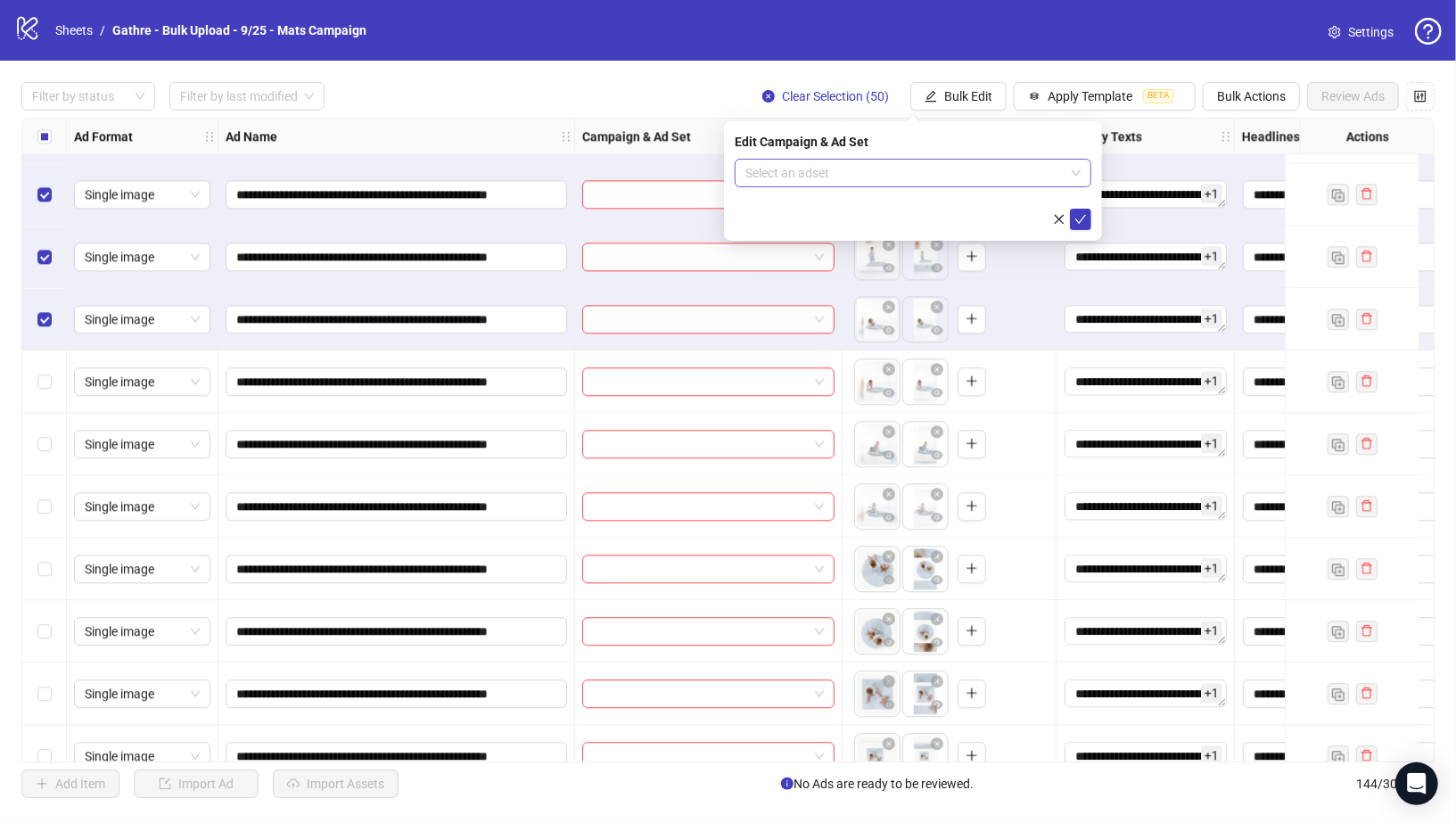
click at [950, 173] on input "search" at bounding box center [904, 174] width 319 height 27
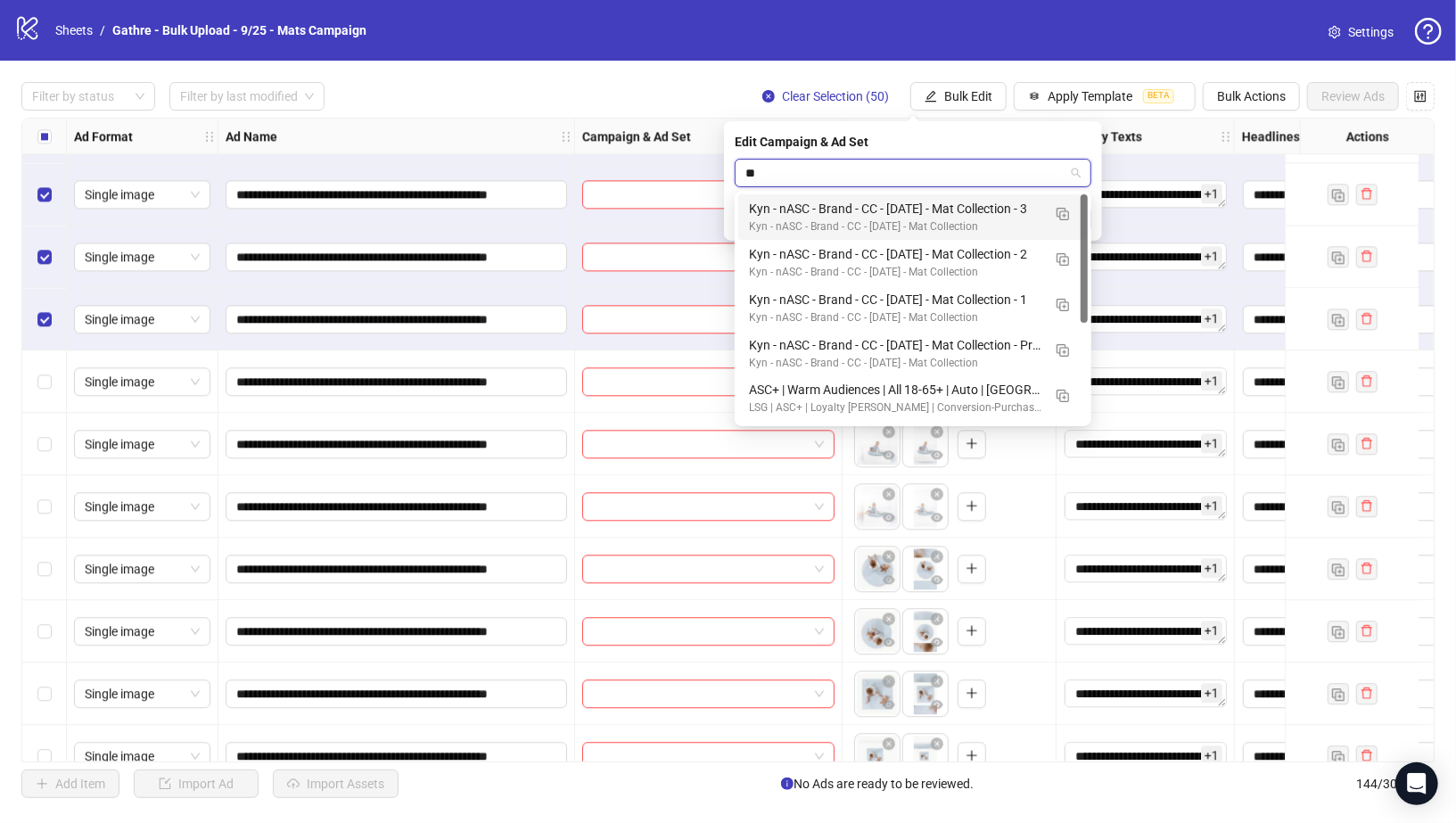
type input "***"
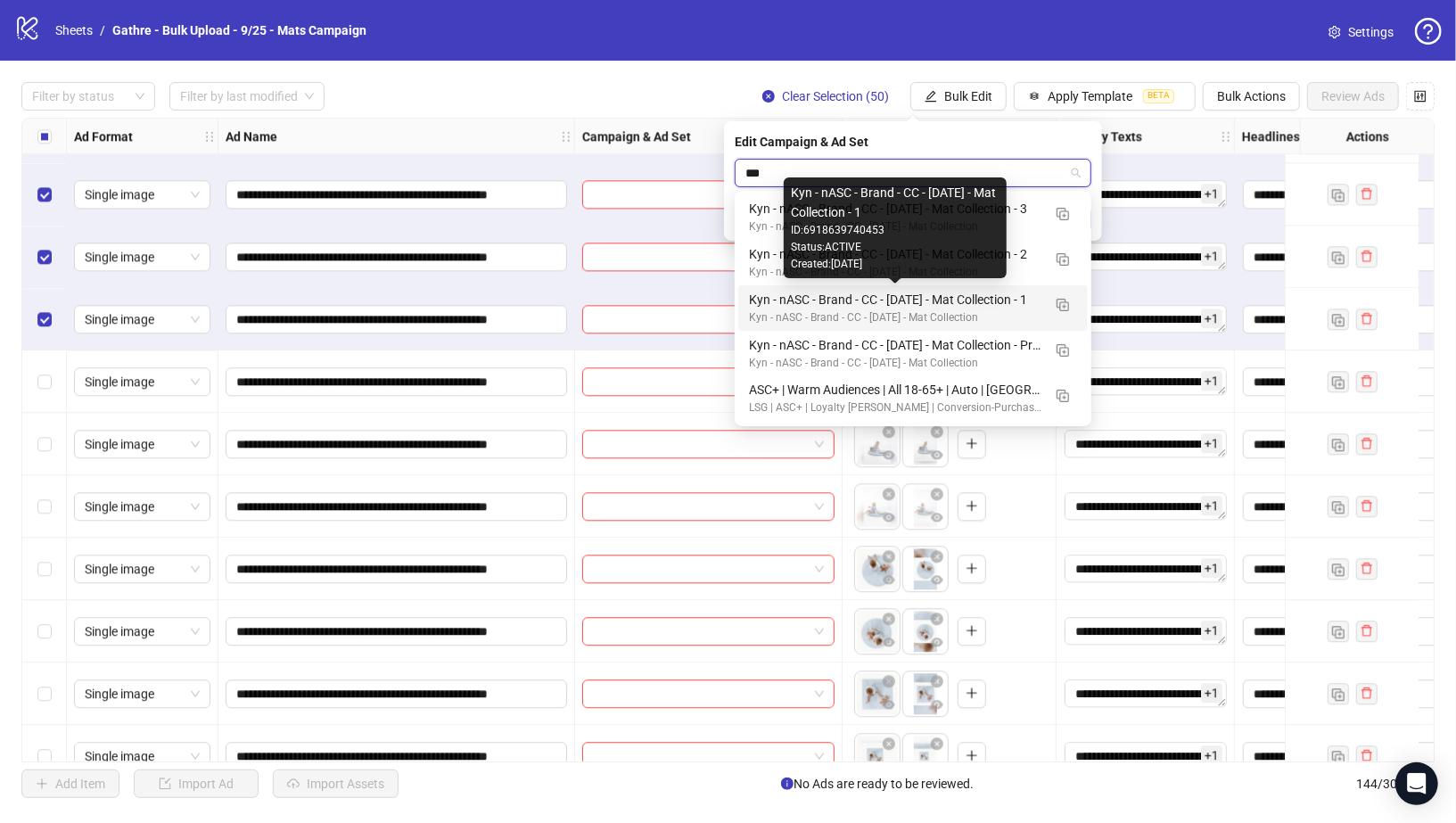
click at [1013, 294] on div "Kyn - nASC - Brand - CC - 09/10/25 - Mat Collection - 1" at bounding box center [896, 300] width 293 height 19
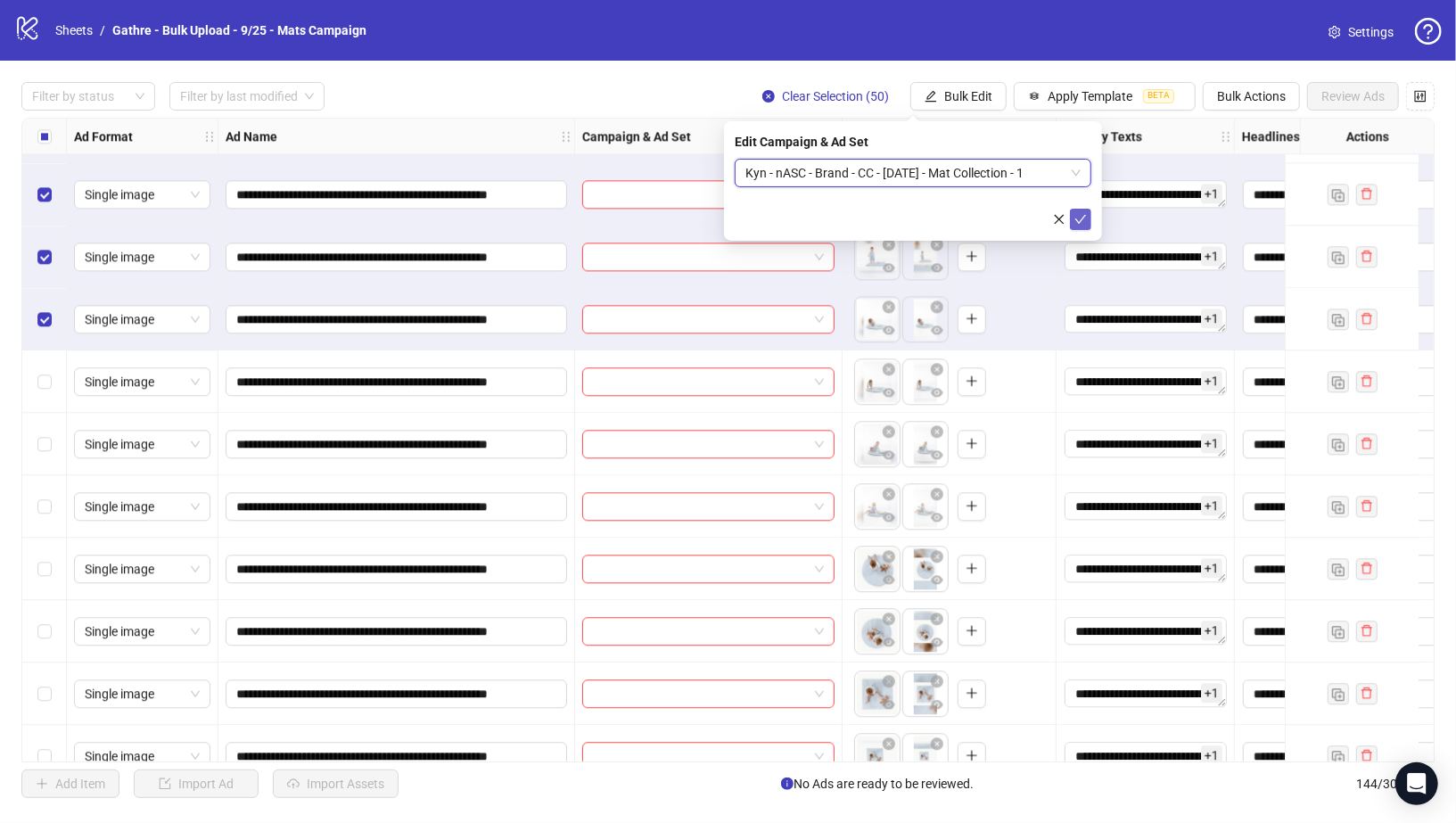
click at [1077, 220] on icon "check" at bounding box center [1081, 219] width 12 height 9
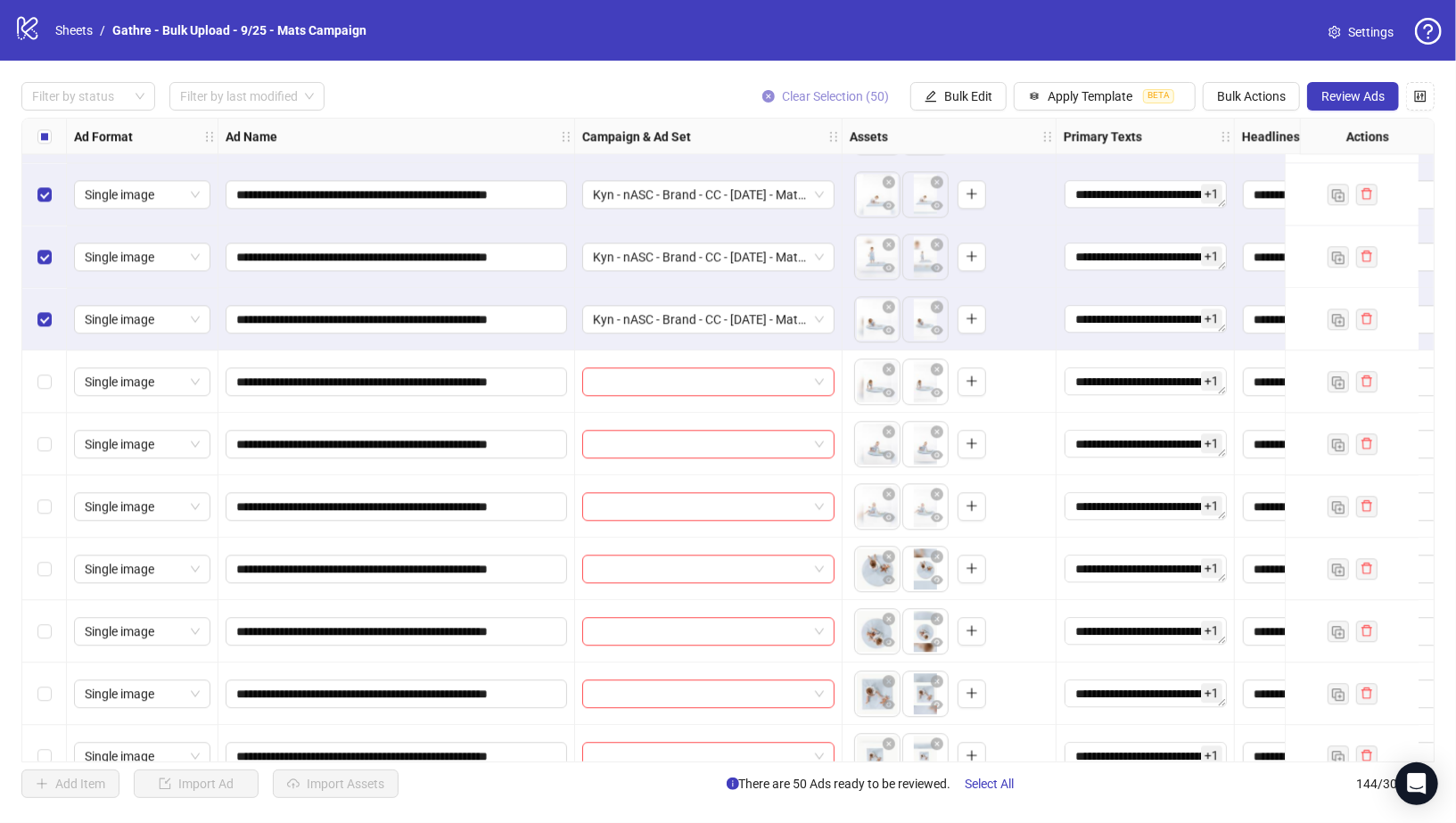
click at [772, 96] on icon "close-circle" at bounding box center [769, 96] width 13 height 13
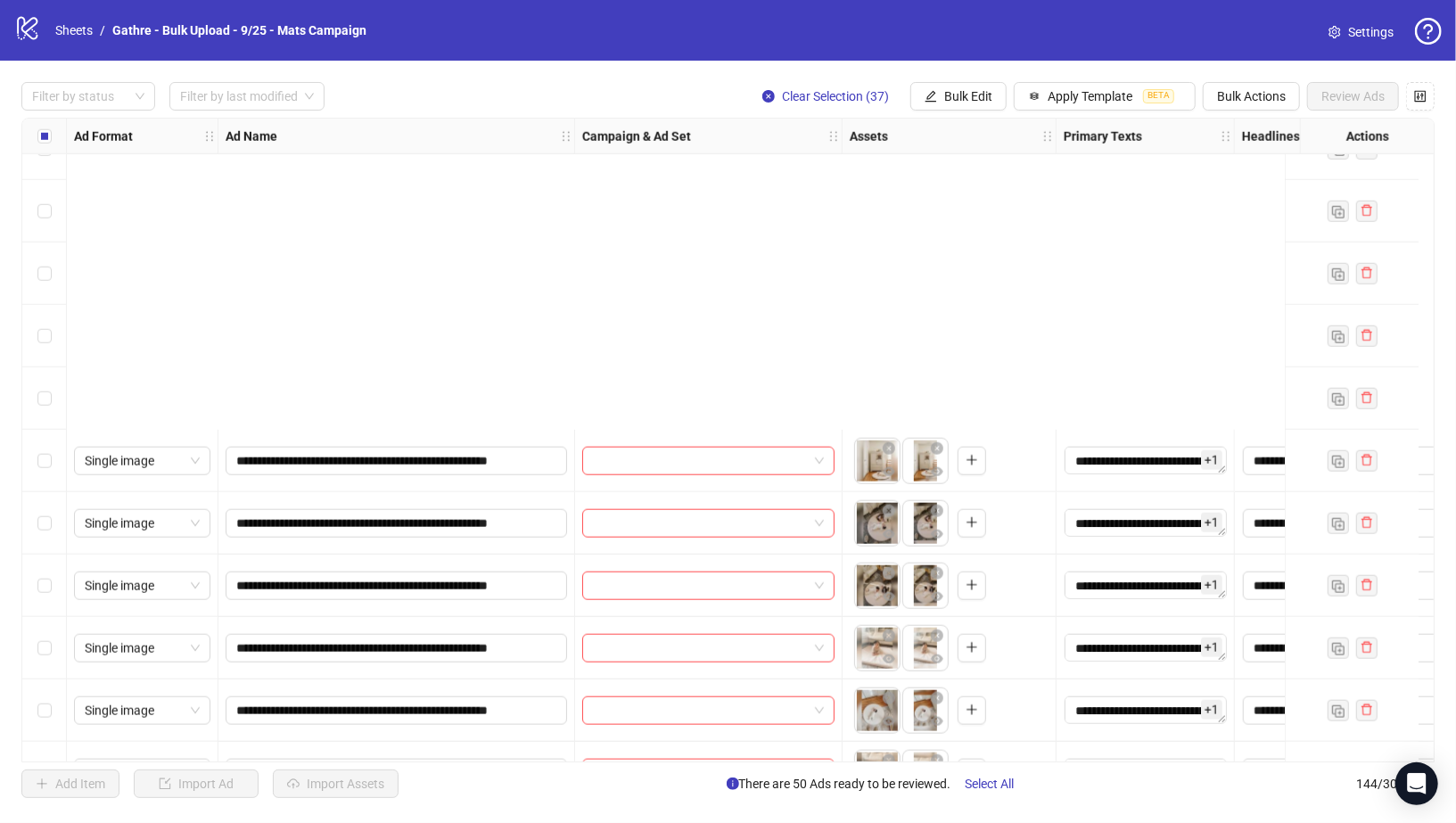
scroll to position [5955, 0]
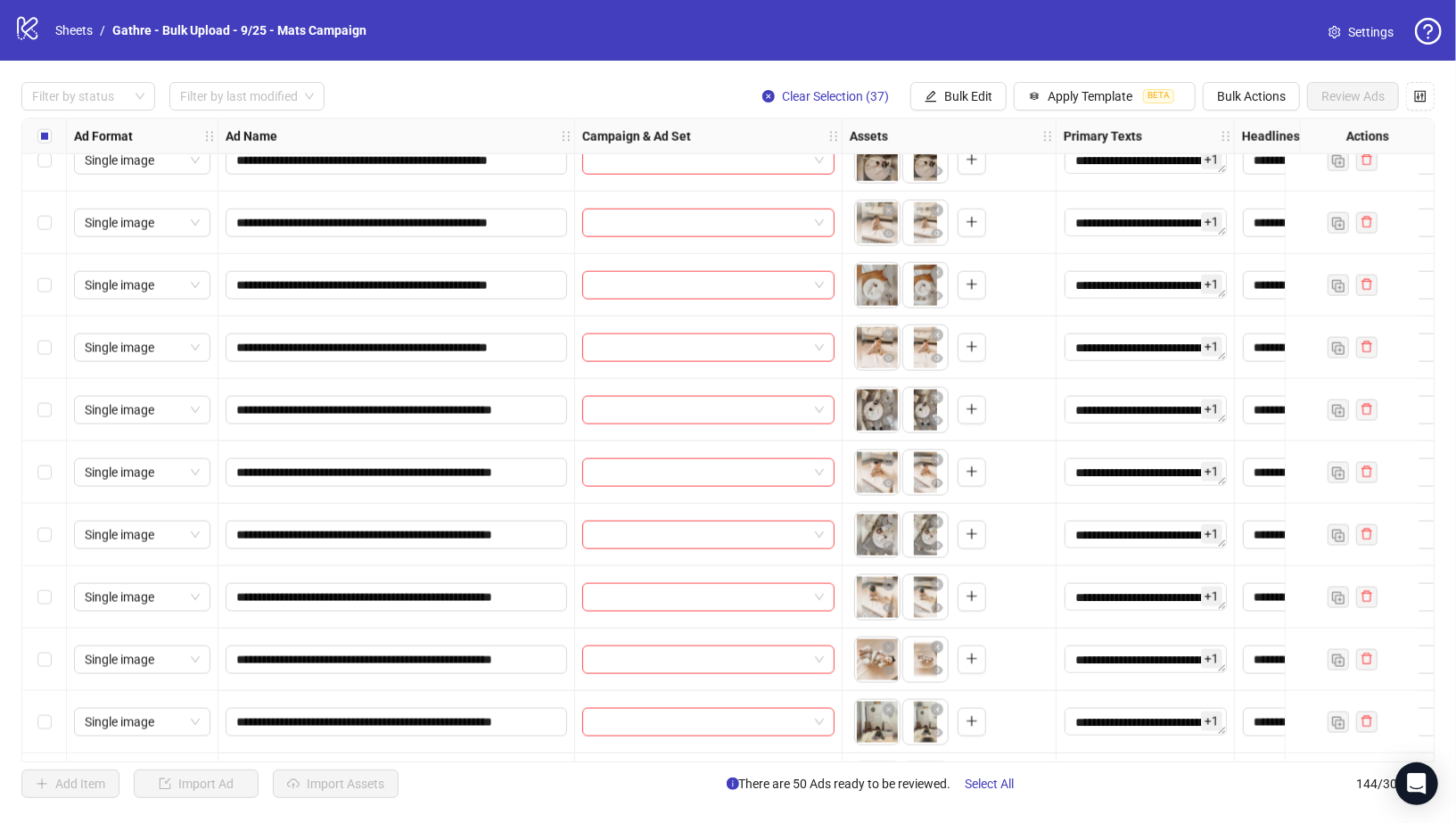
click at [53, 528] on div "Select row 102" at bounding box center [45, 535] width 45 height 62
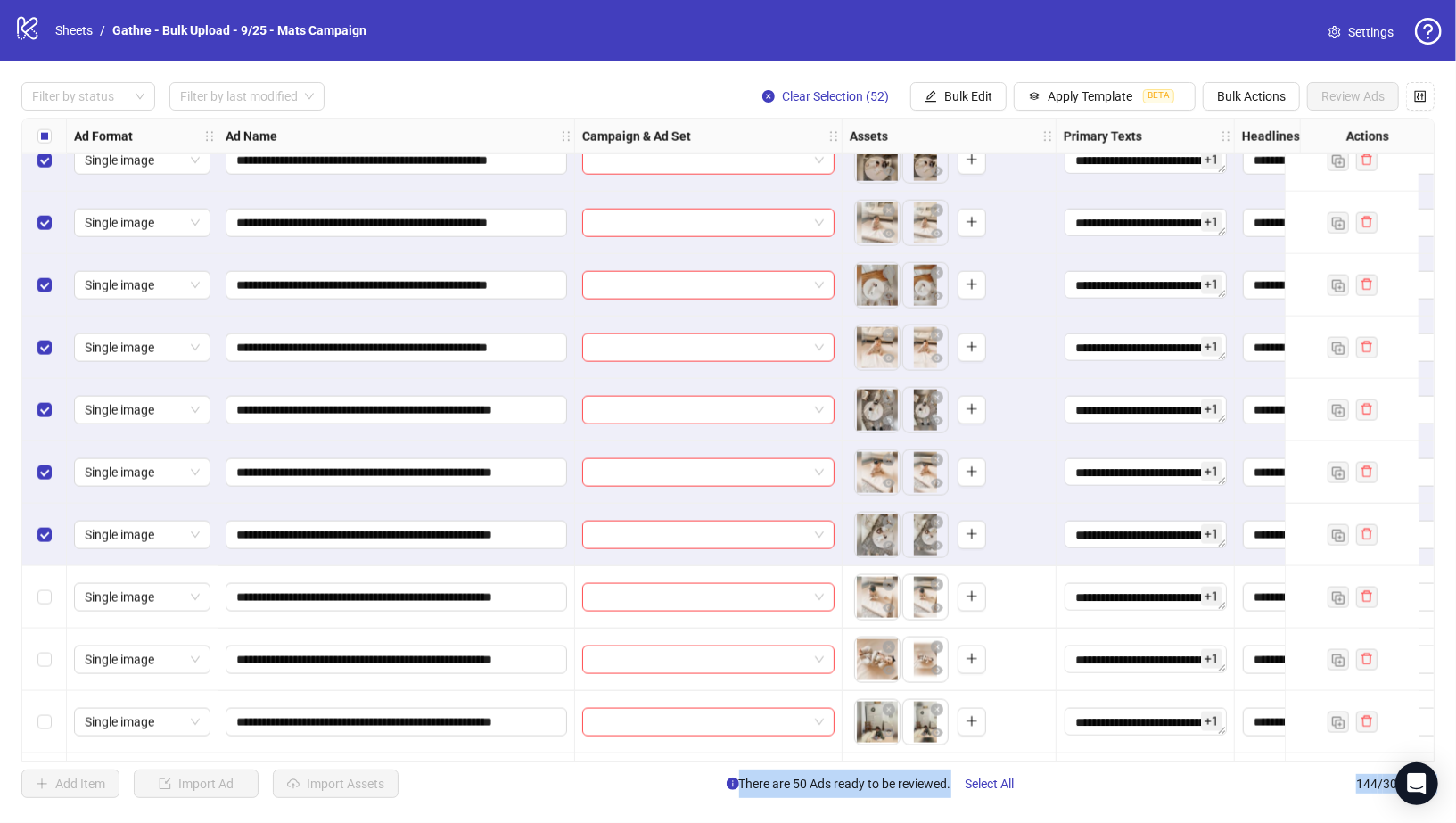
click at [53, 528] on div "Select row 102" at bounding box center [45, 535] width 45 height 62
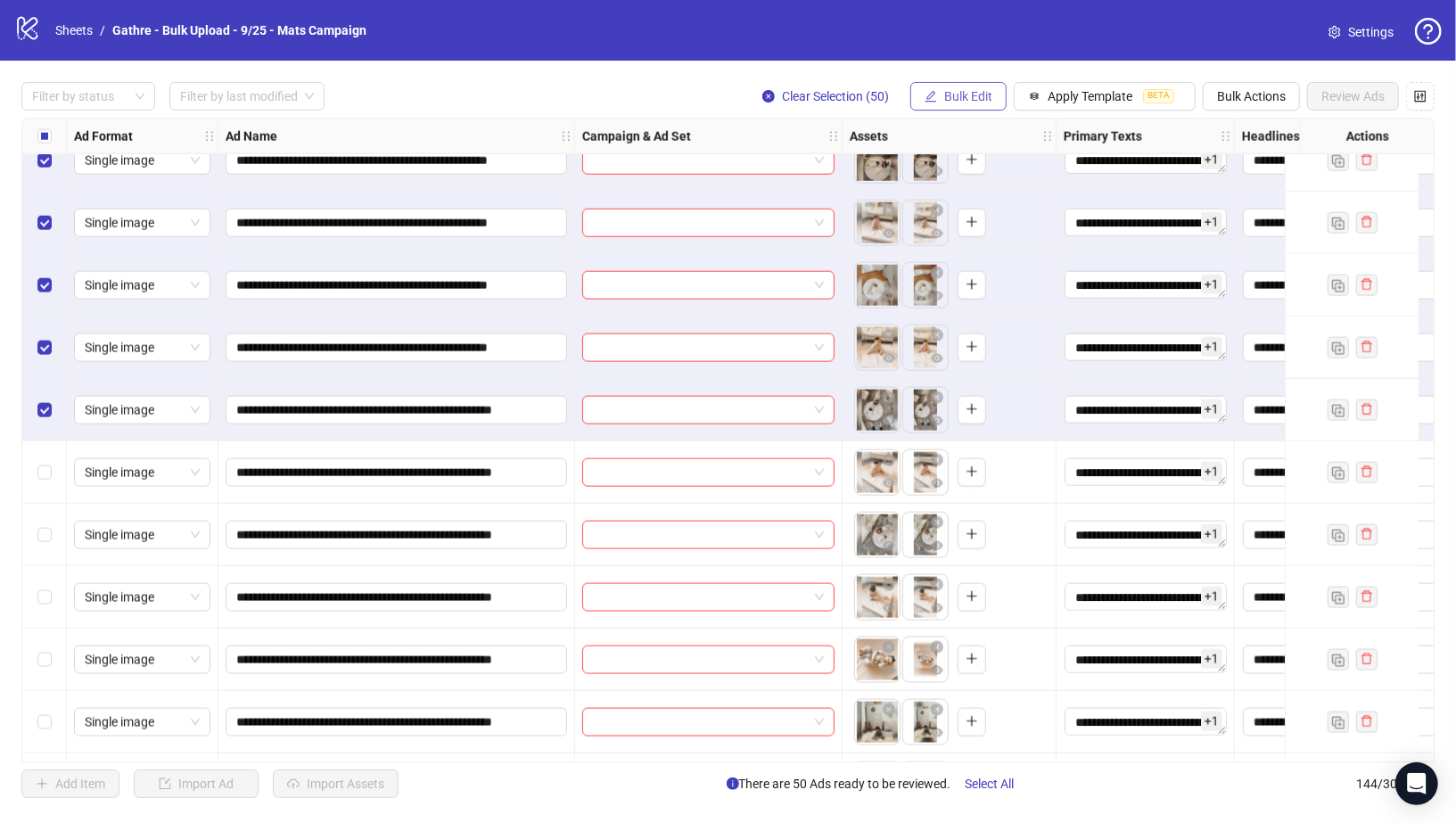
click at [963, 82] on button "Bulk Edit" at bounding box center [958, 96] width 96 height 28
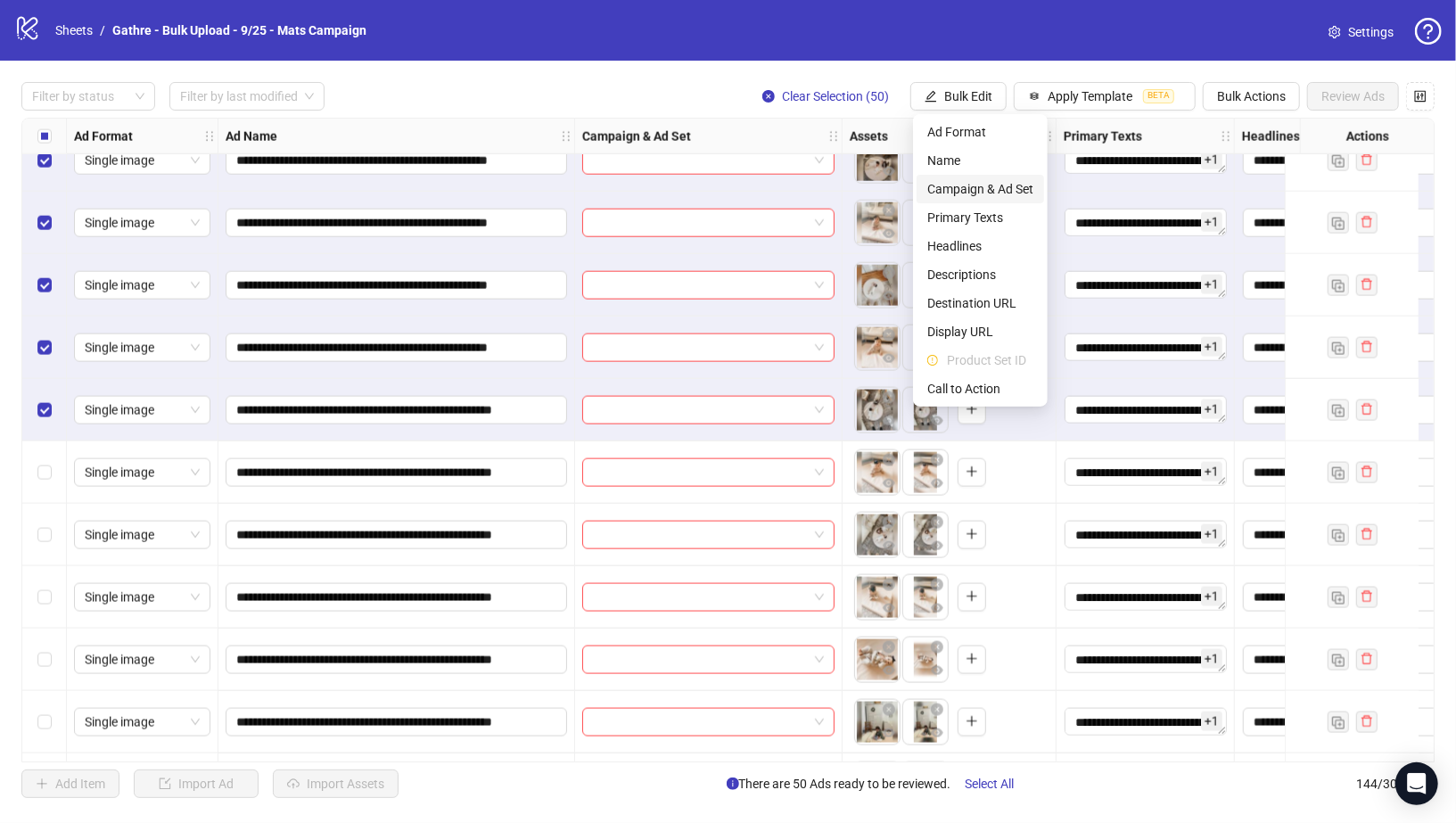
click at [1004, 190] on span "Campaign & Ad Set" at bounding box center [980, 189] width 106 height 19
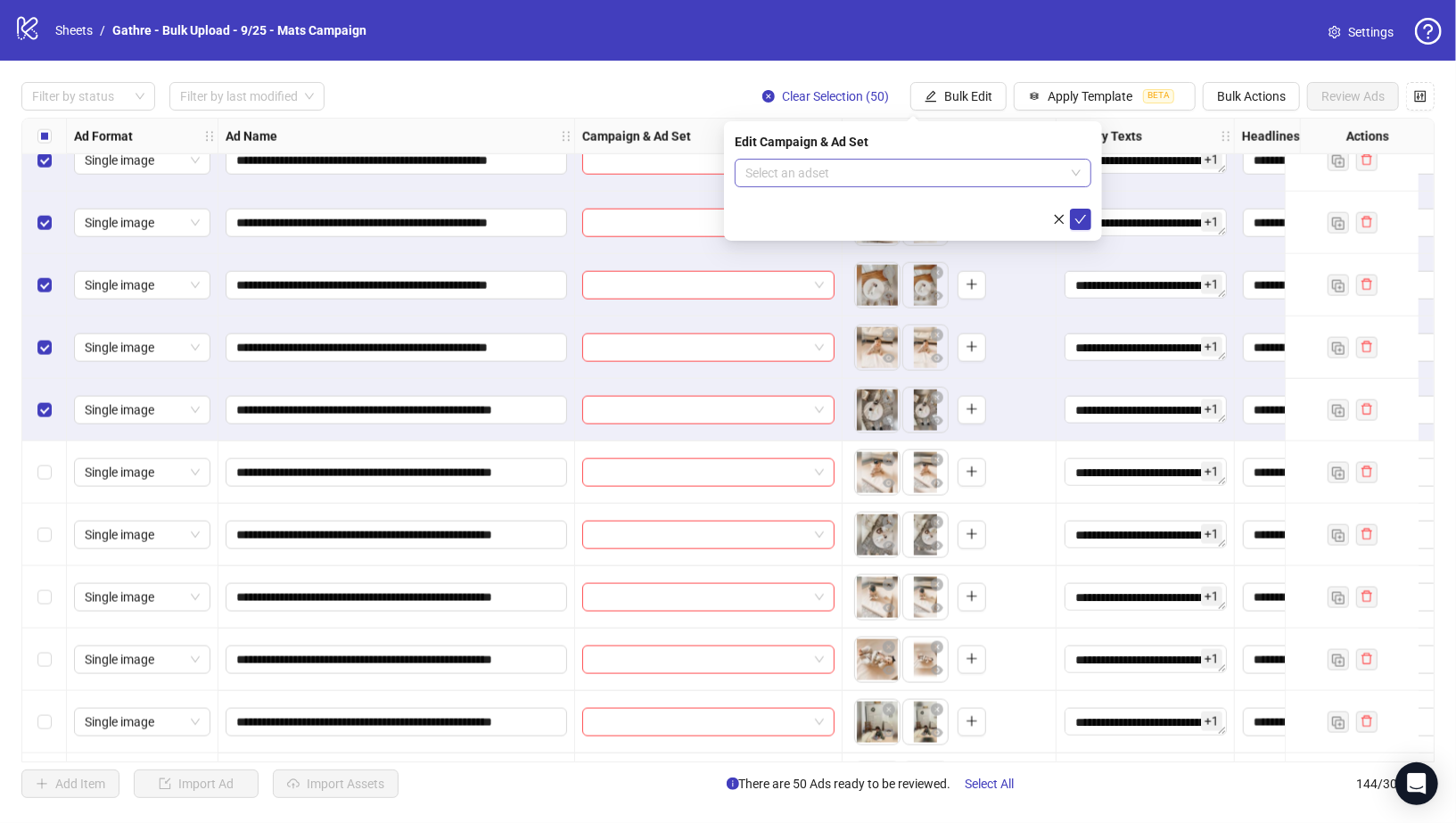
click at [934, 180] on input "search" at bounding box center [904, 174] width 319 height 27
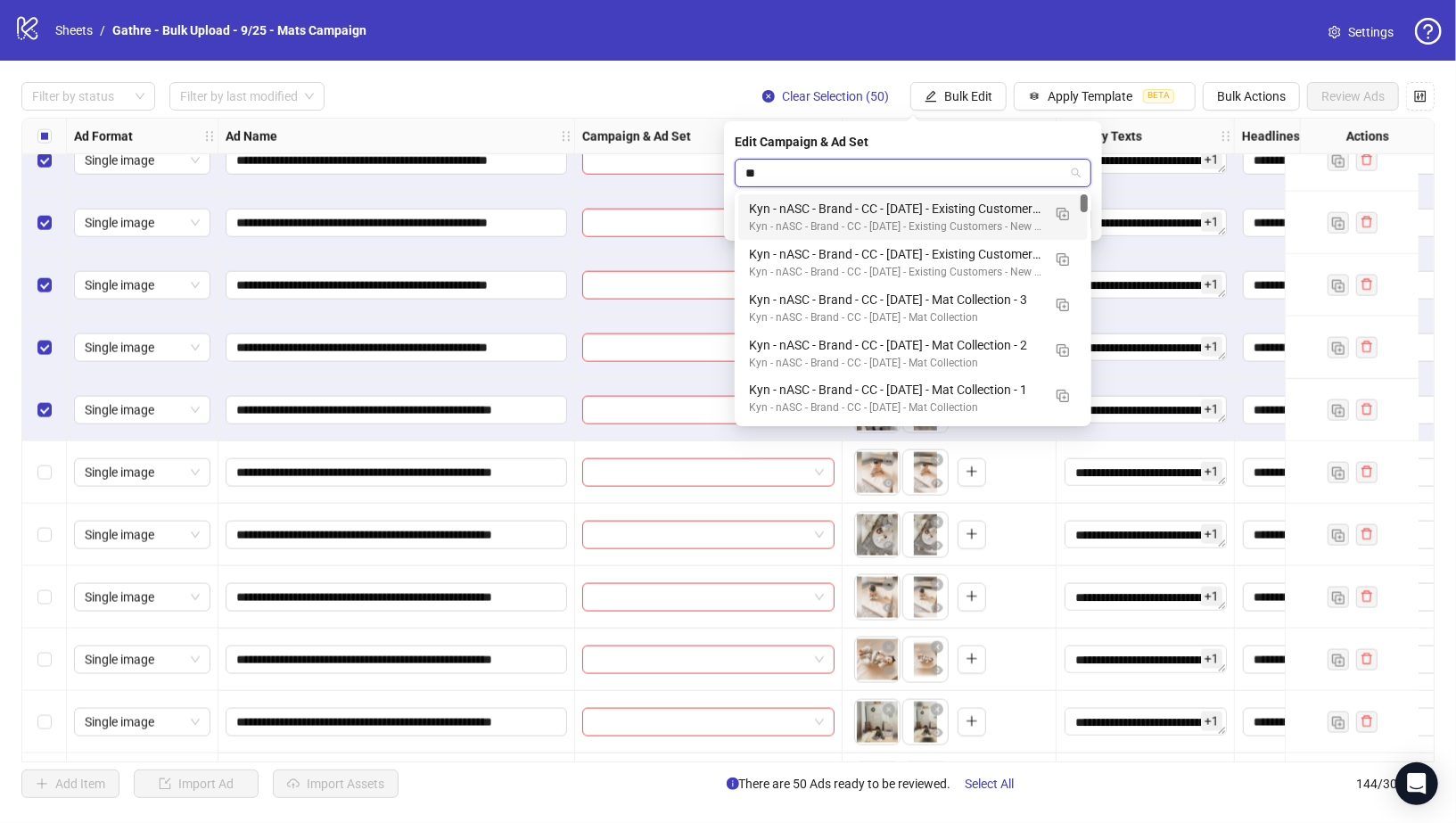
type input "***"
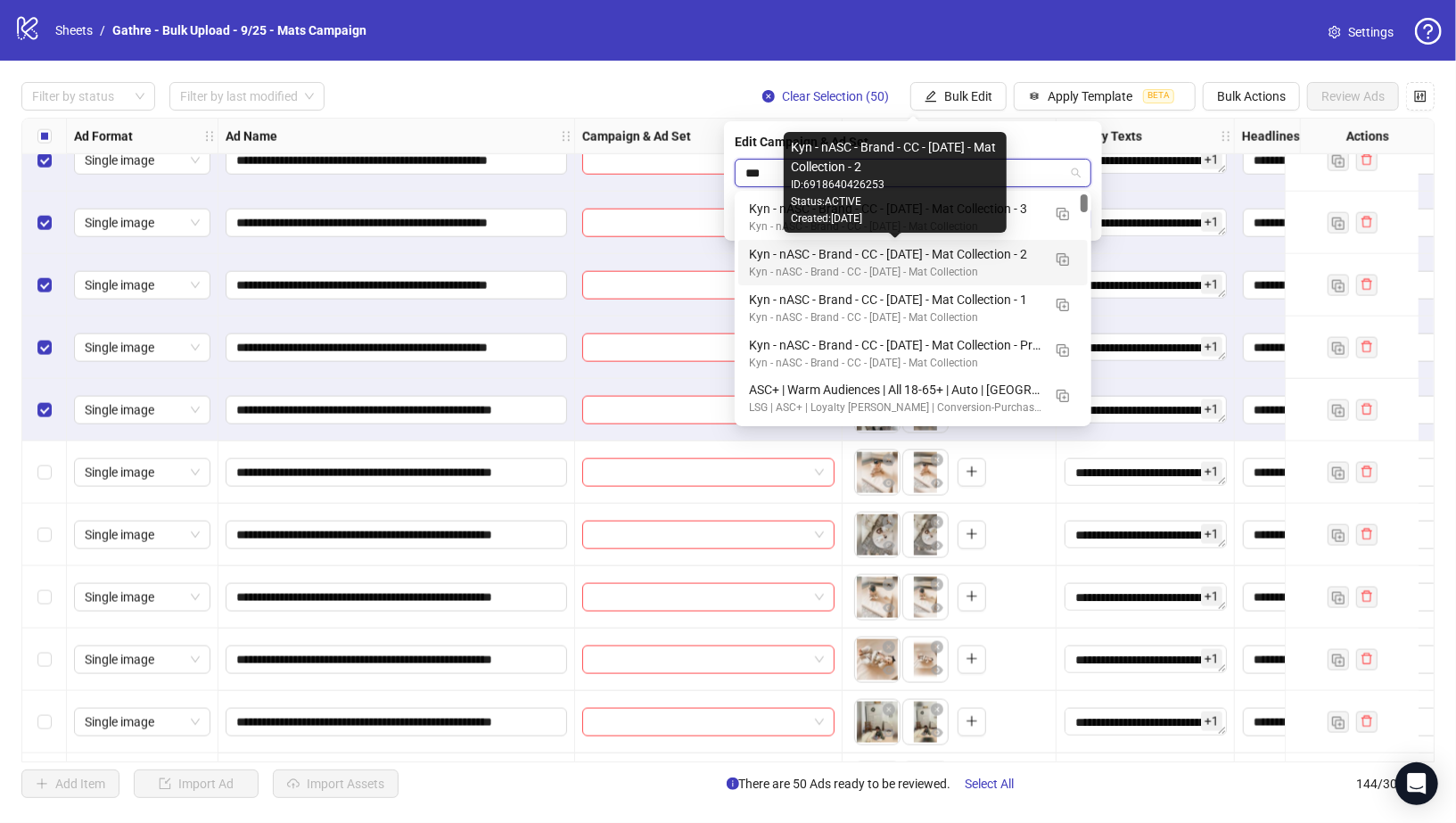
click at [965, 250] on div "Kyn - nASC - Brand - CC - 09/10/25 - Mat Collection - 2" at bounding box center [896, 254] width 293 height 19
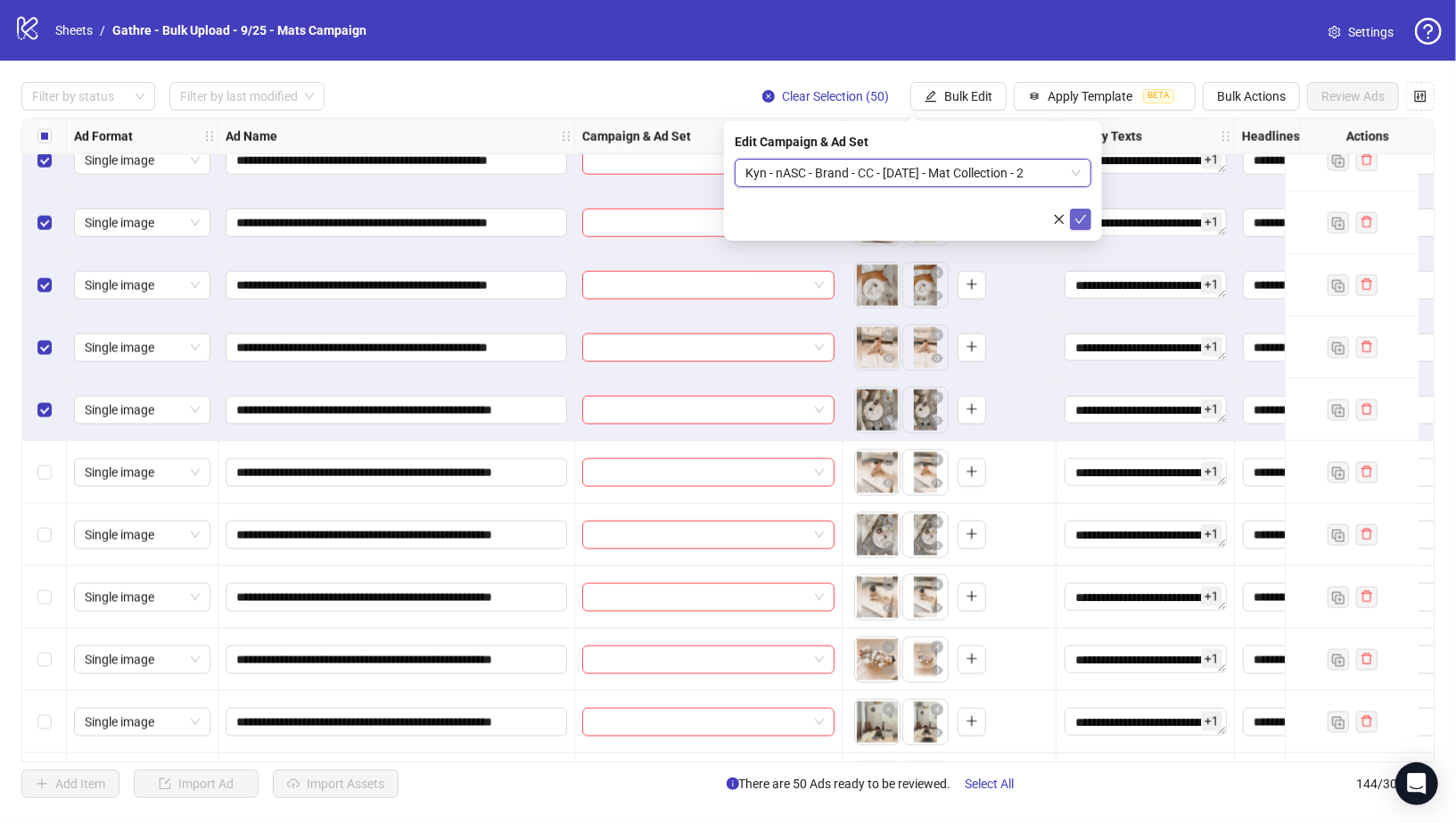
click at [1086, 220] on icon "check" at bounding box center [1080, 219] width 13 height 13
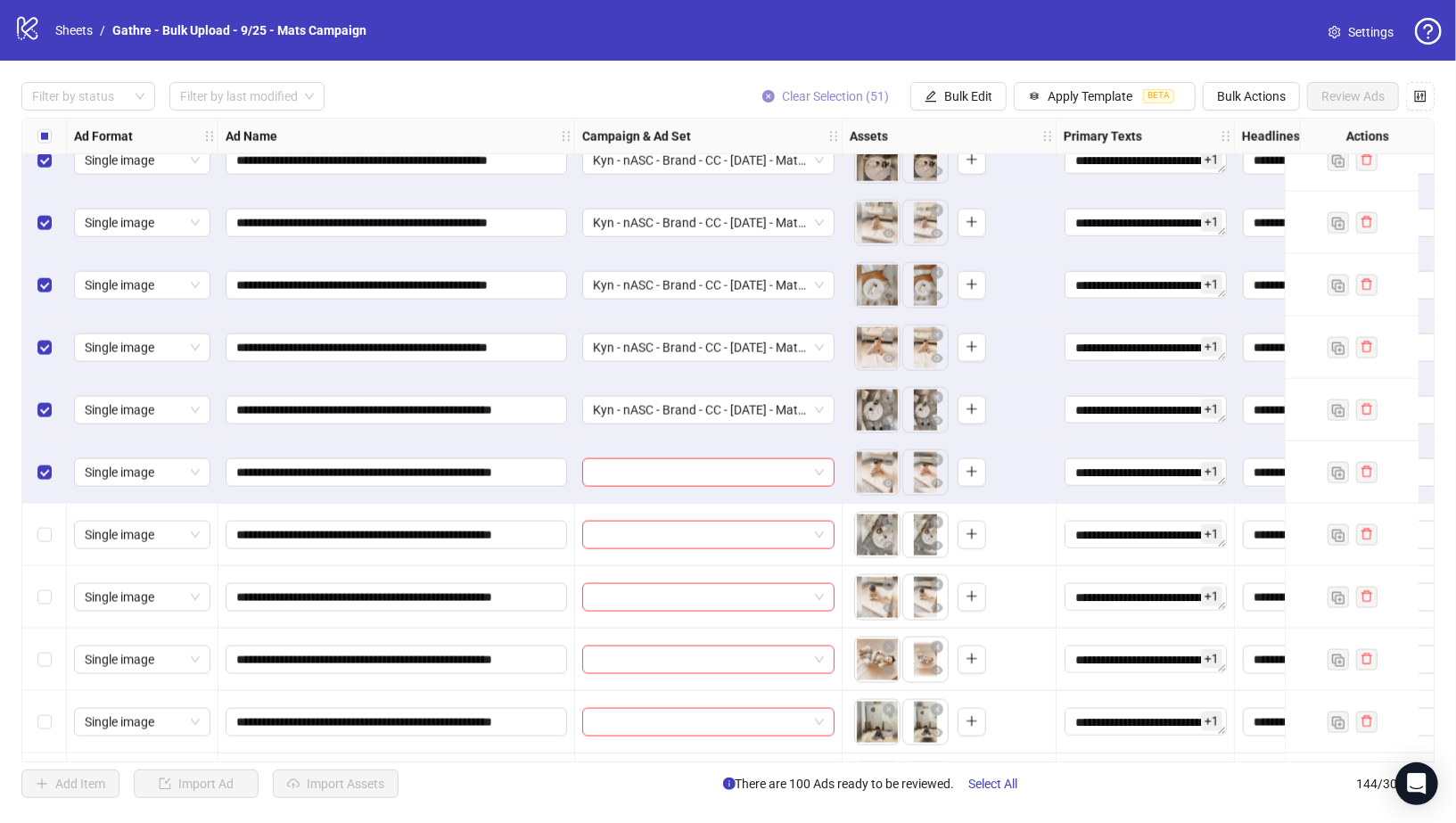
click at [769, 94] on icon "close-circle" at bounding box center [769, 96] width 13 height 13
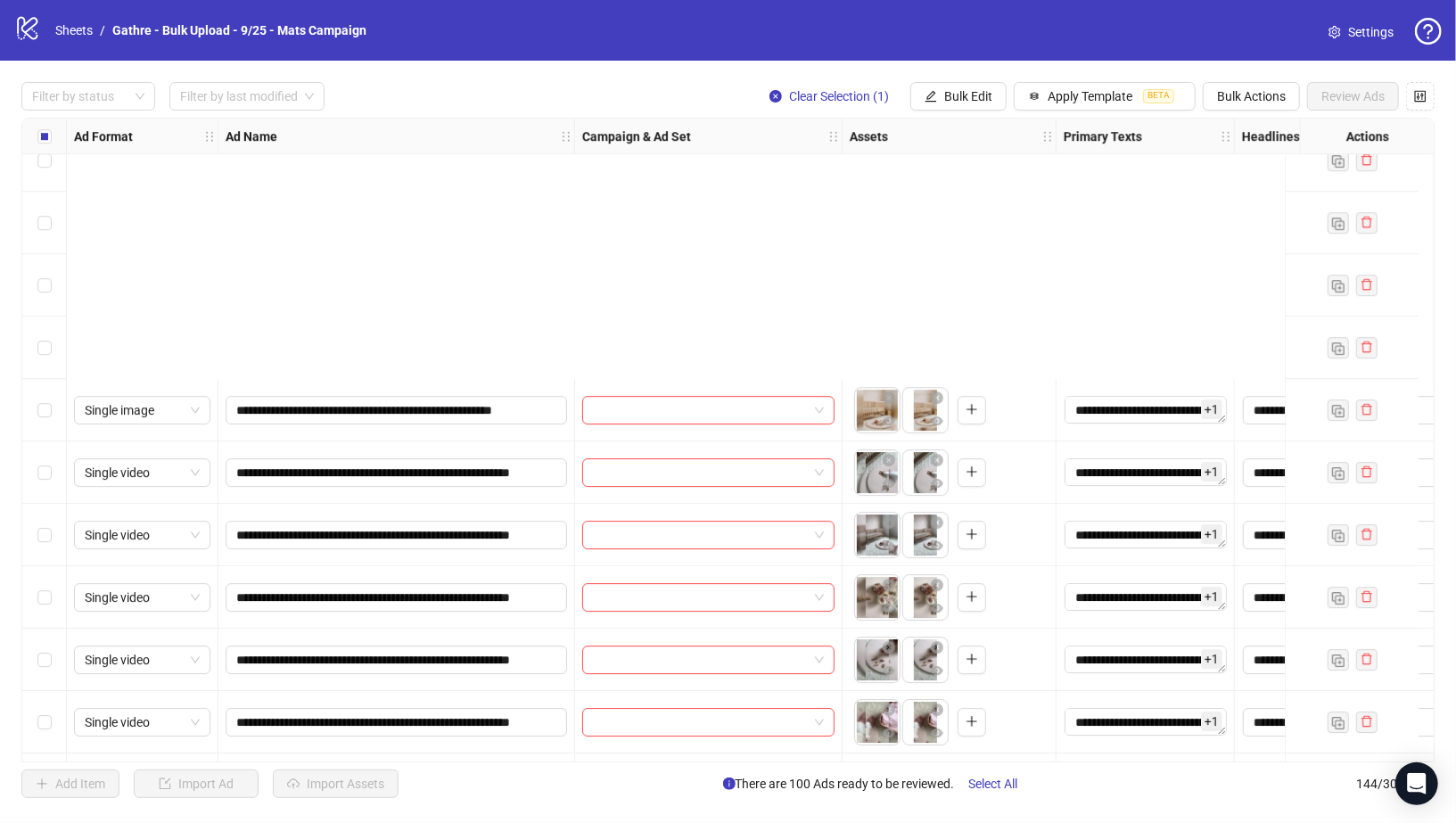
scroll to position [8387, 0]
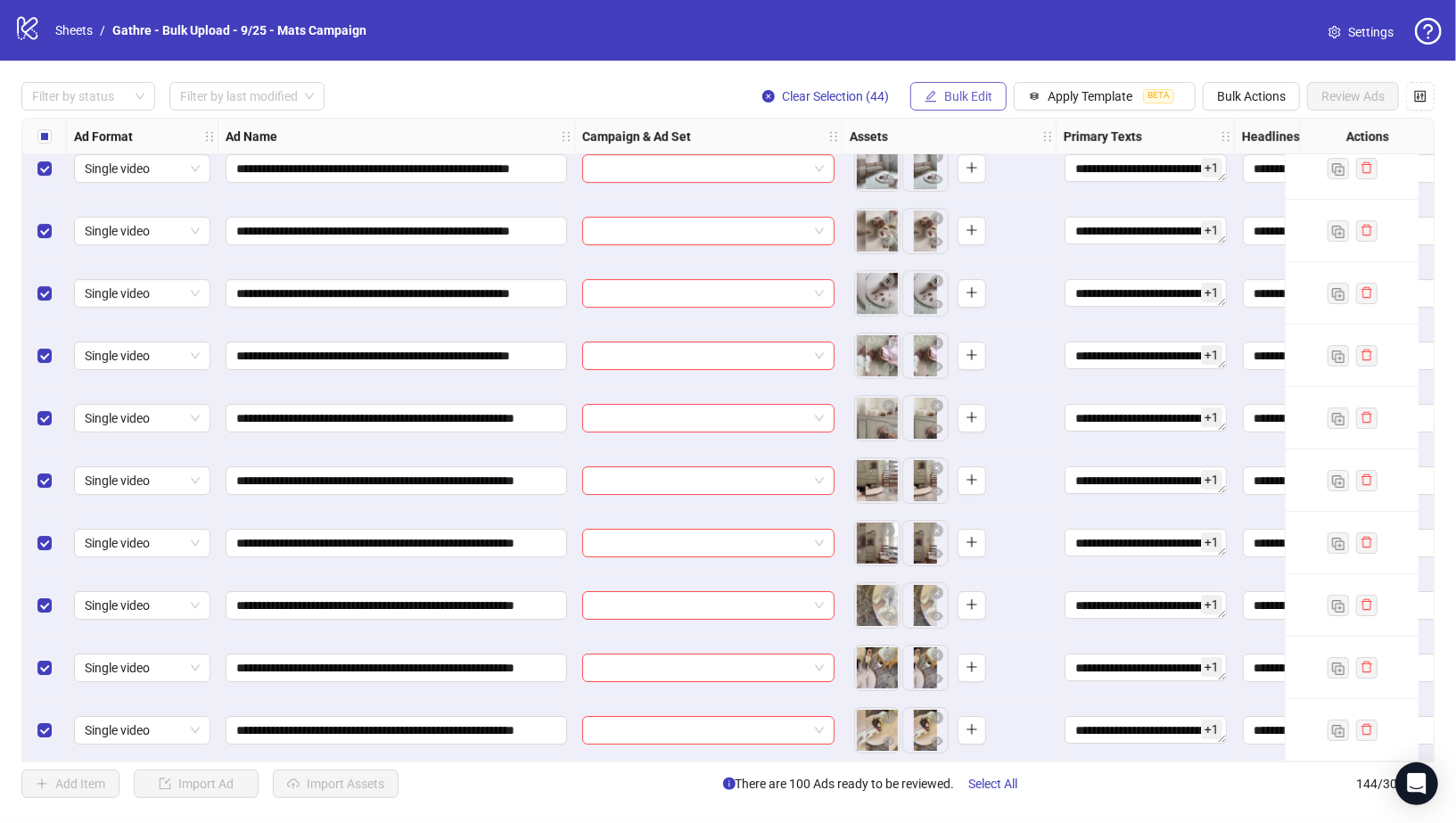
click at [971, 87] on button "Bulk Edit" at bounding box center [958, 96] width 96 height 28
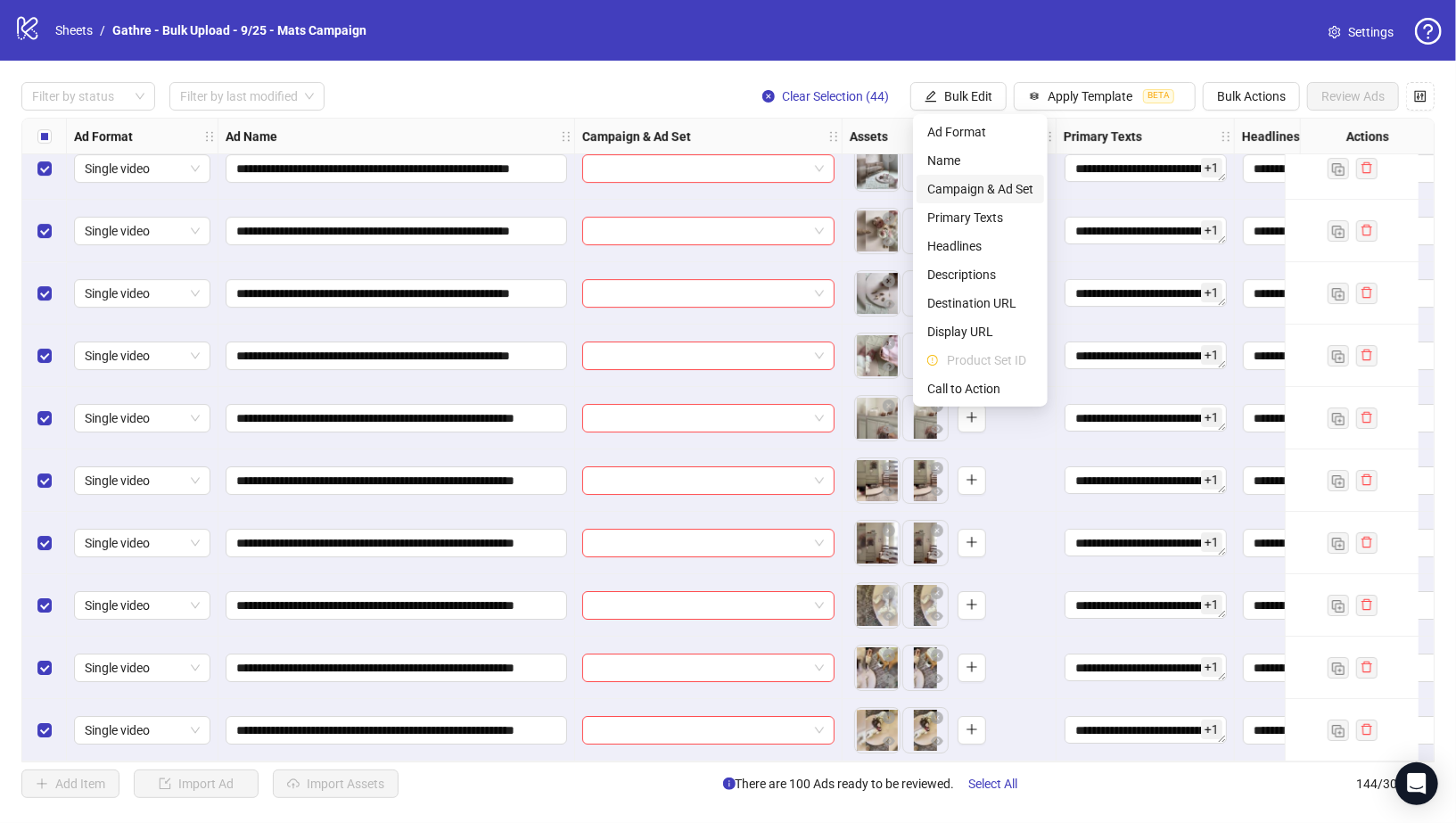
click at [998, 186] on span "Campaign & Ad Set" at bounding box center [980, 189] width 106 height 19
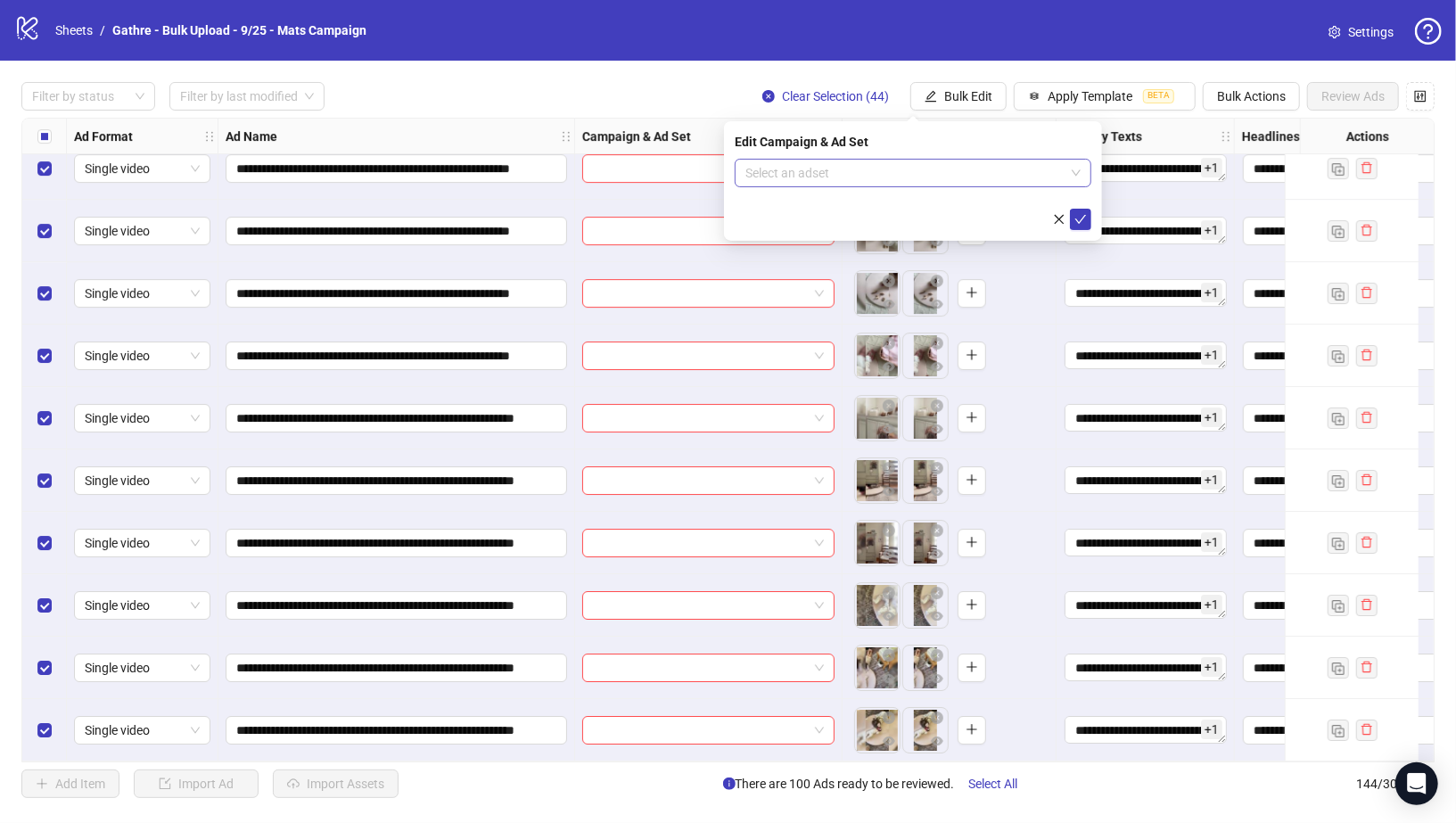
click at [984, 167] on input "search" at bounding box center [904, 174] width 319 height 27
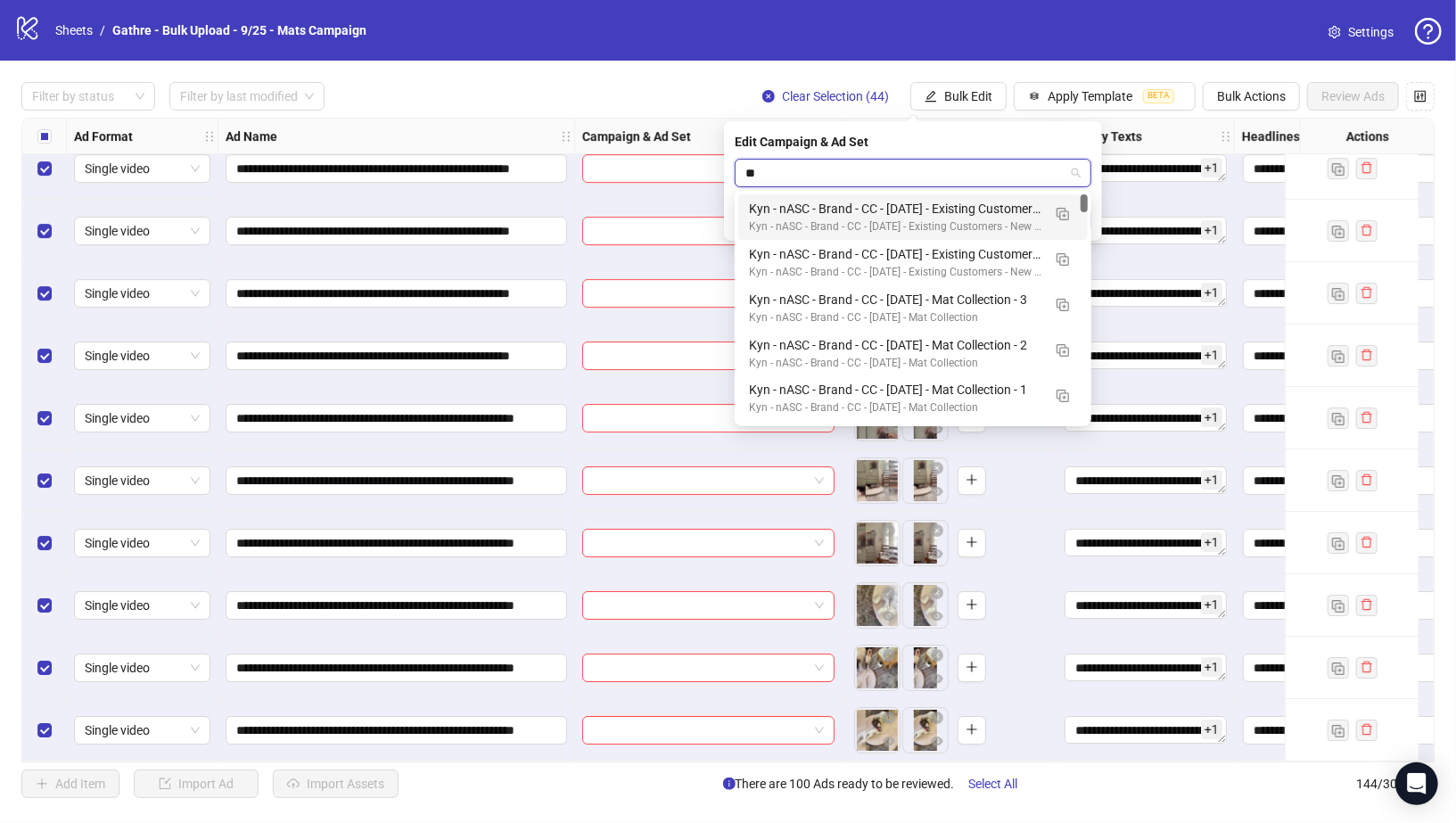
type input "***"
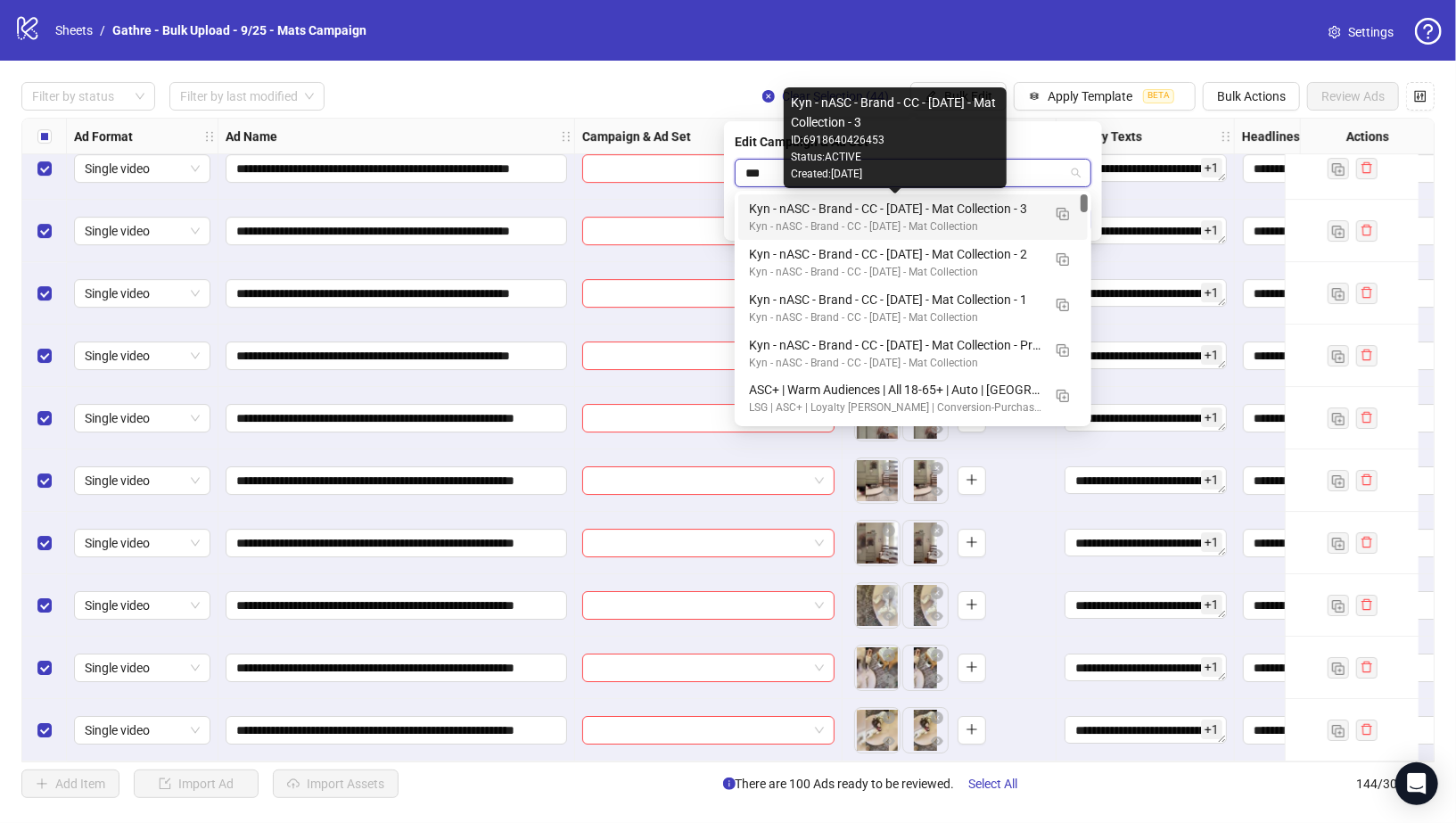
click at [986, 200] on div "Kyn - nASC - Brand - CC - 09/10/25 - Mat Collection - 3" at bounding box center [896, 208] width 293 height 19
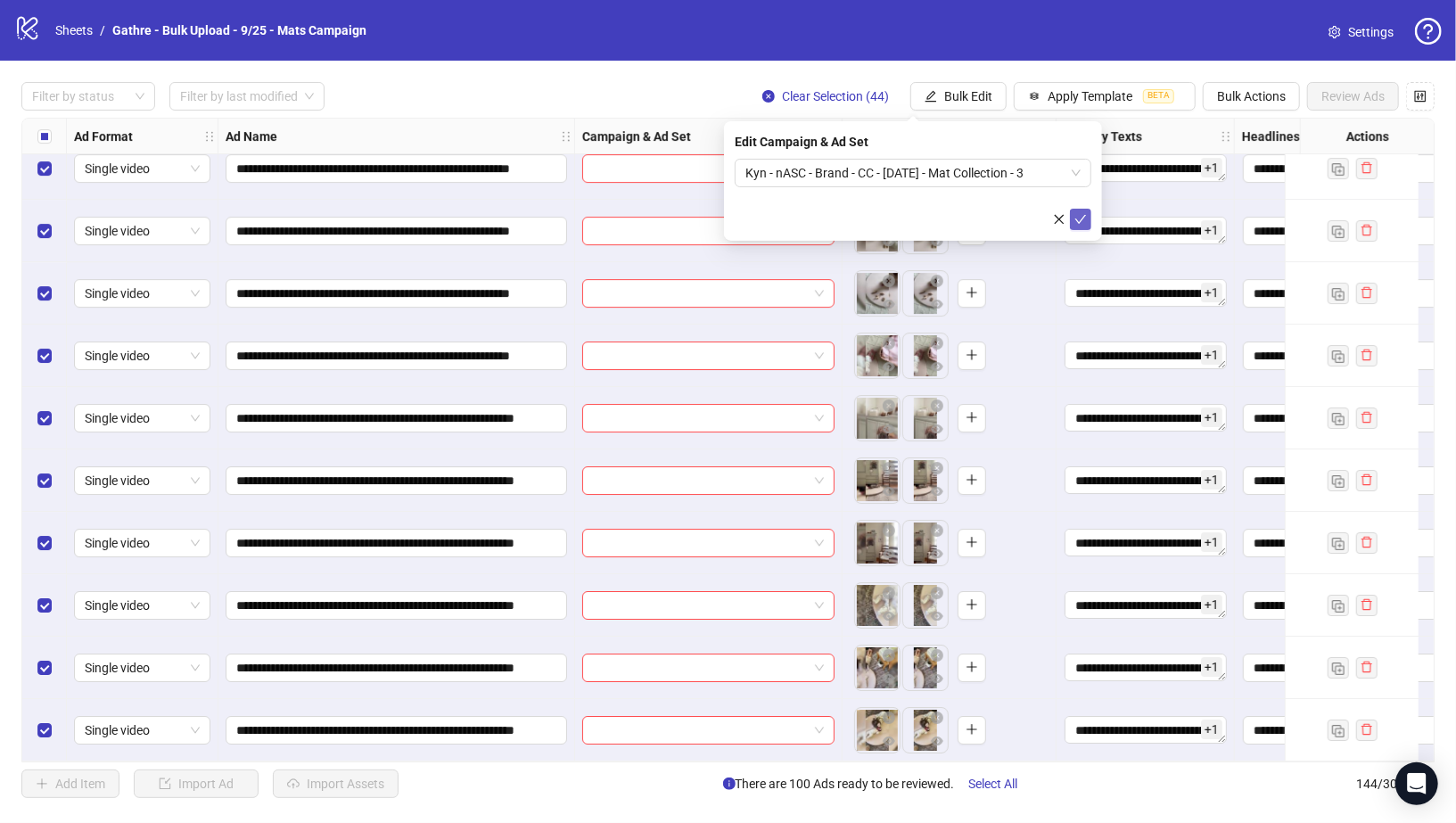
click at [1077, 215] on icon "check" at bounding box center [1080, 219] width 13 height 13
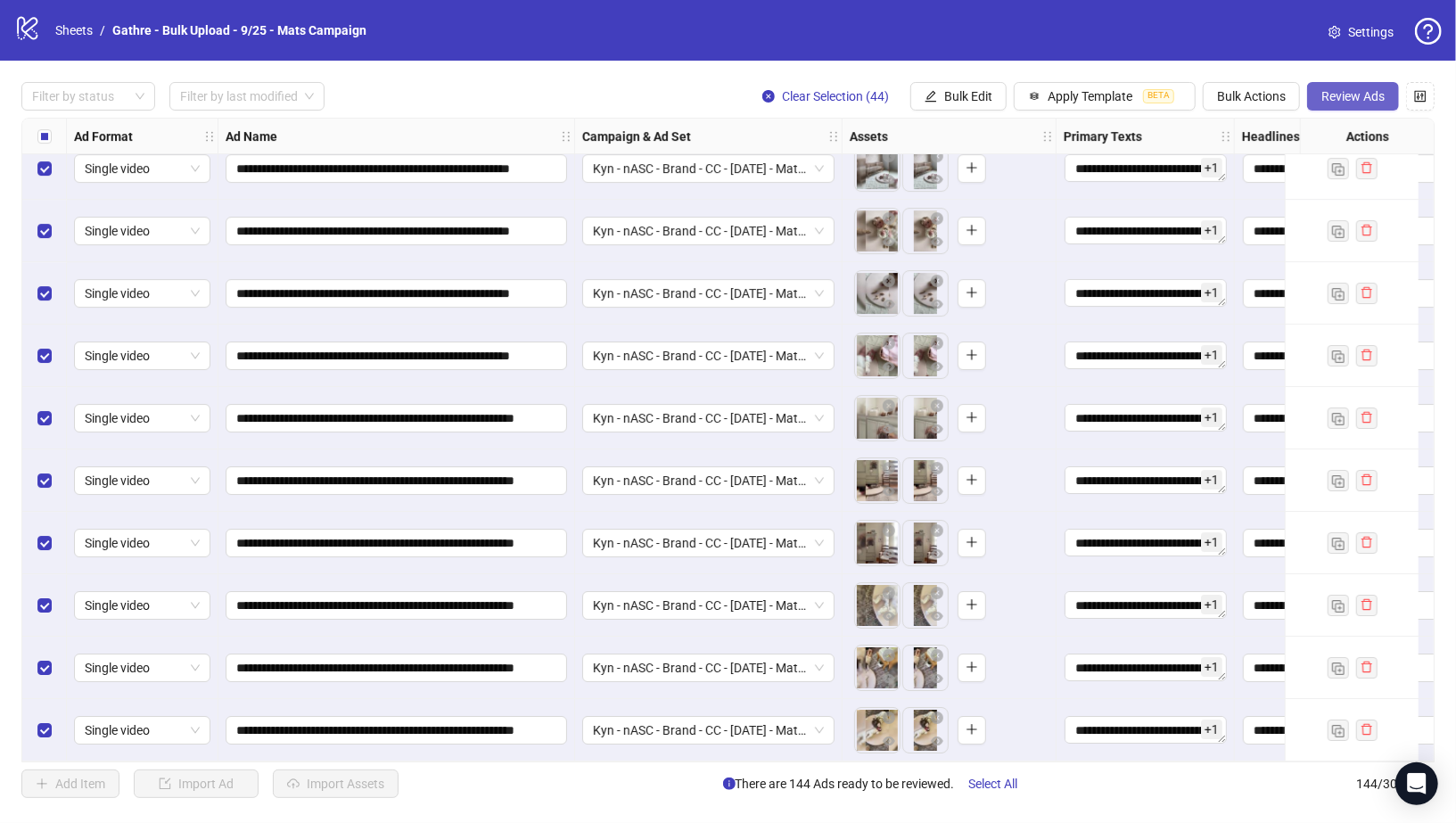
click at [1348, 100] on span "Review Ads" at bounding box center [1352, 96] width 63 height 15
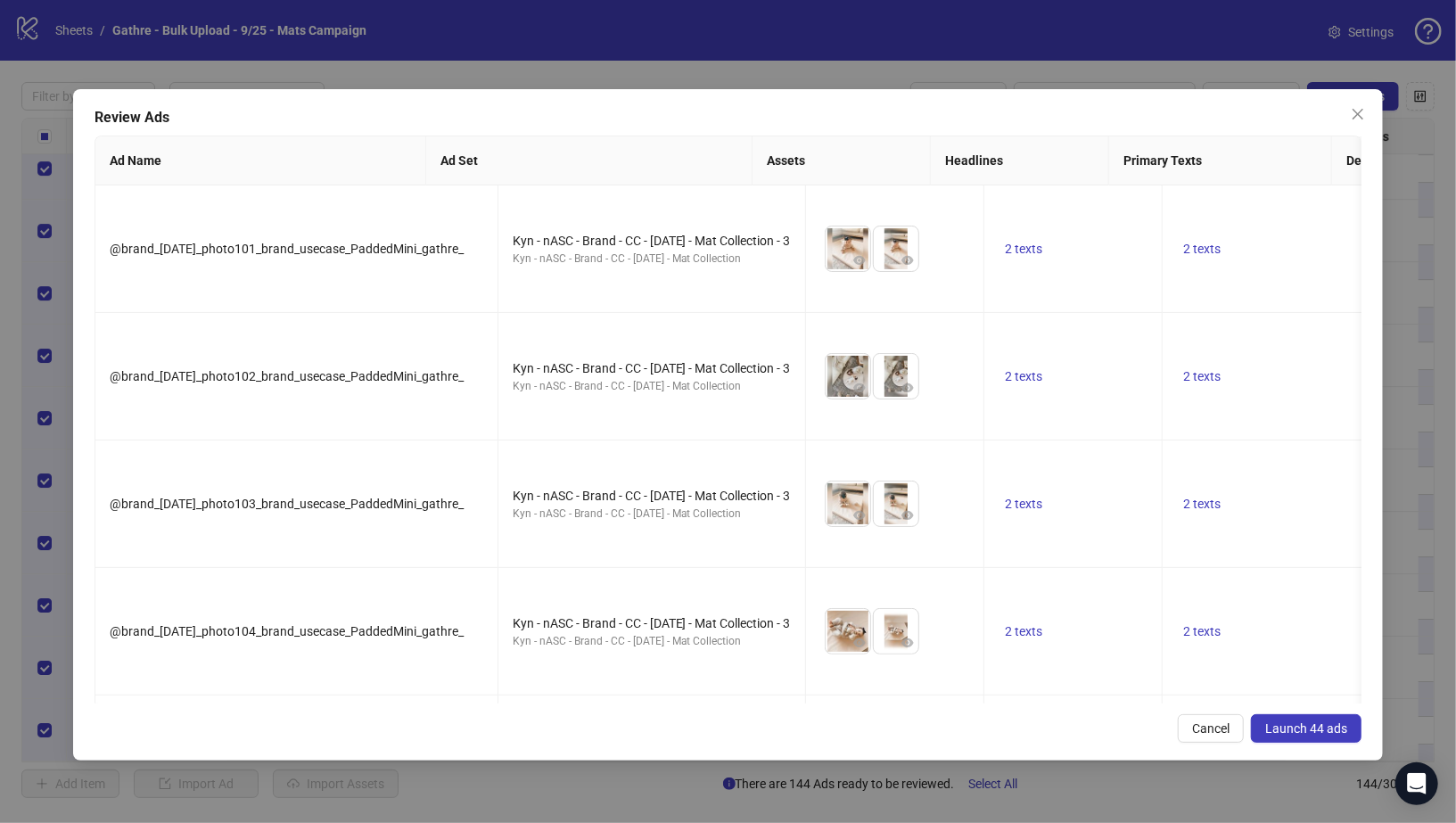
click at [1353, 109] on icon "close" at bounding box center [1358, 113] width 15 height 15
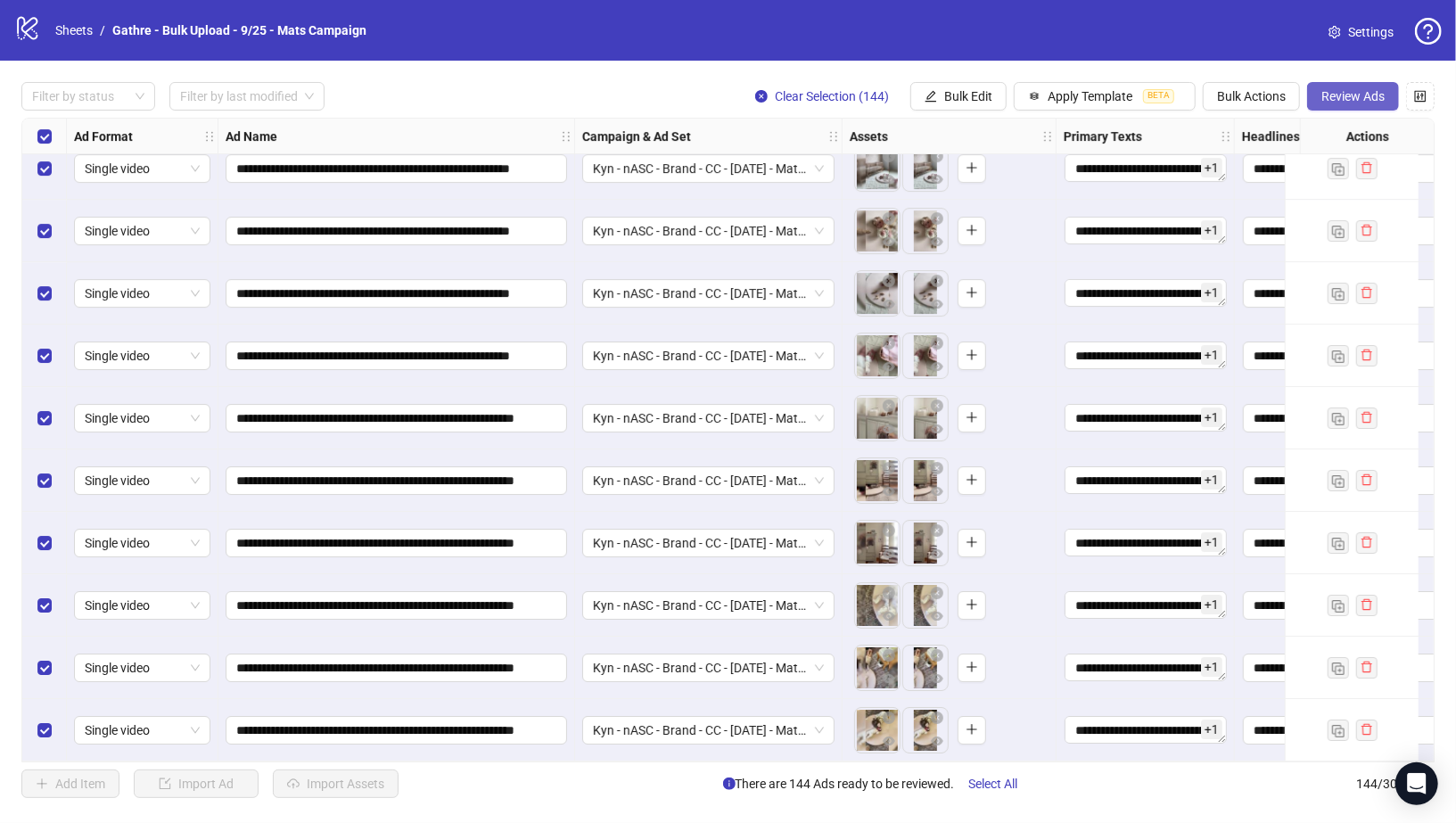
click at [1351, 93] on span "Review Ads" at bounding box center [1352, 96] width 63 height 15
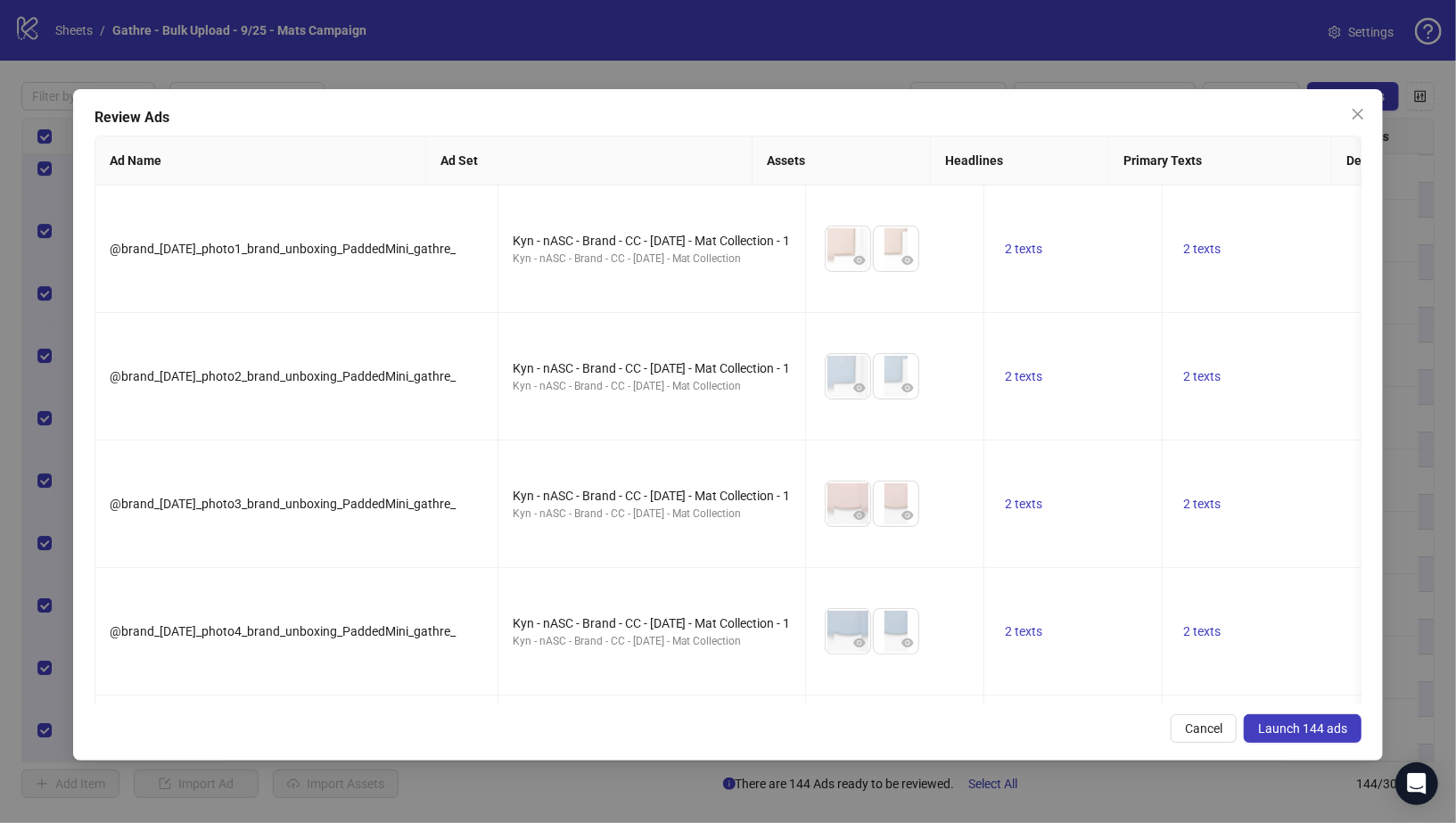
click at [1300, 729] on span "Launch 144 ads" at bounding box center [1303, 728] width 89 height 15
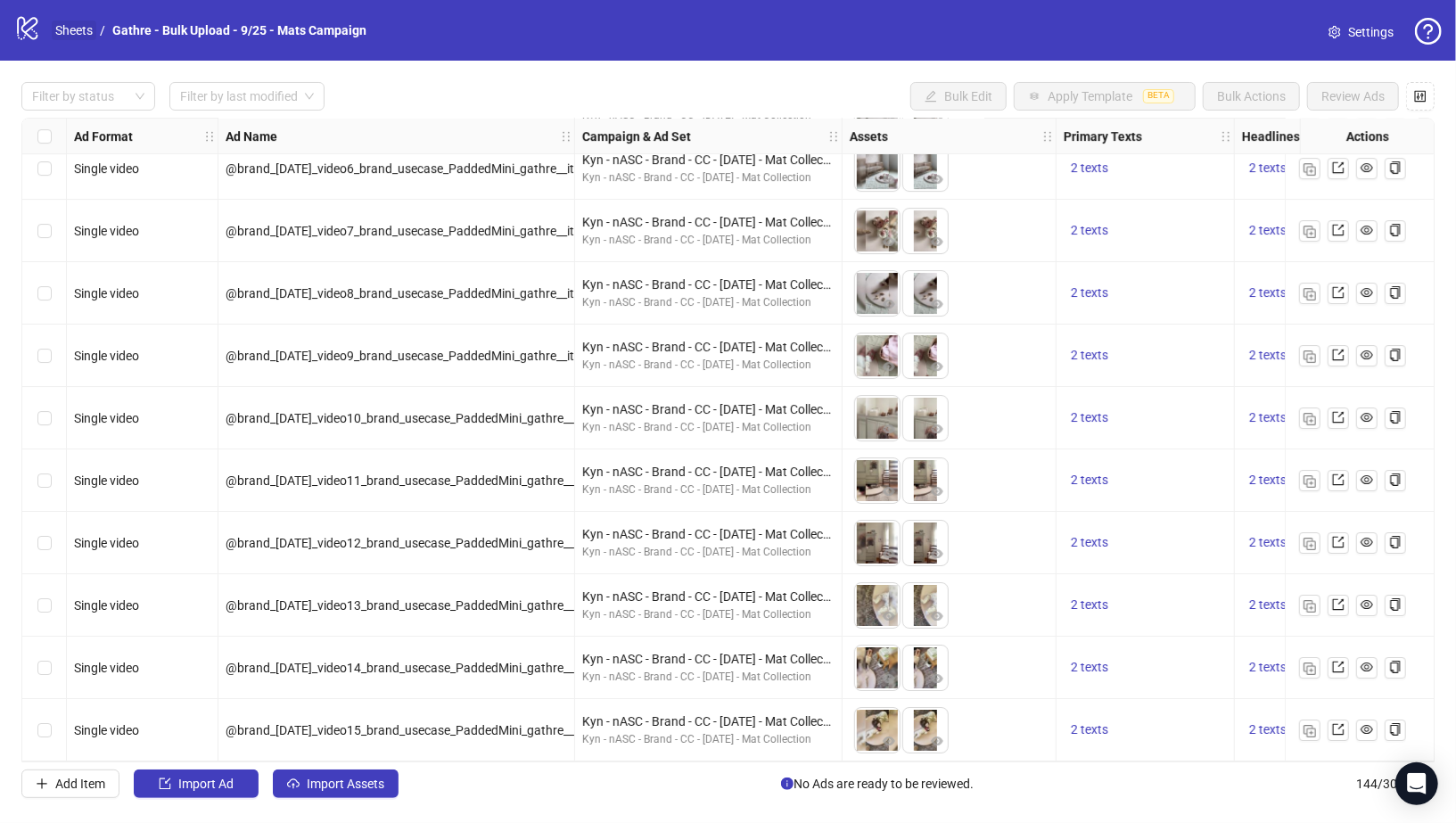
click at [79, 33] on link "Sheets" at bounding box center [74, 30] width 45 height 19
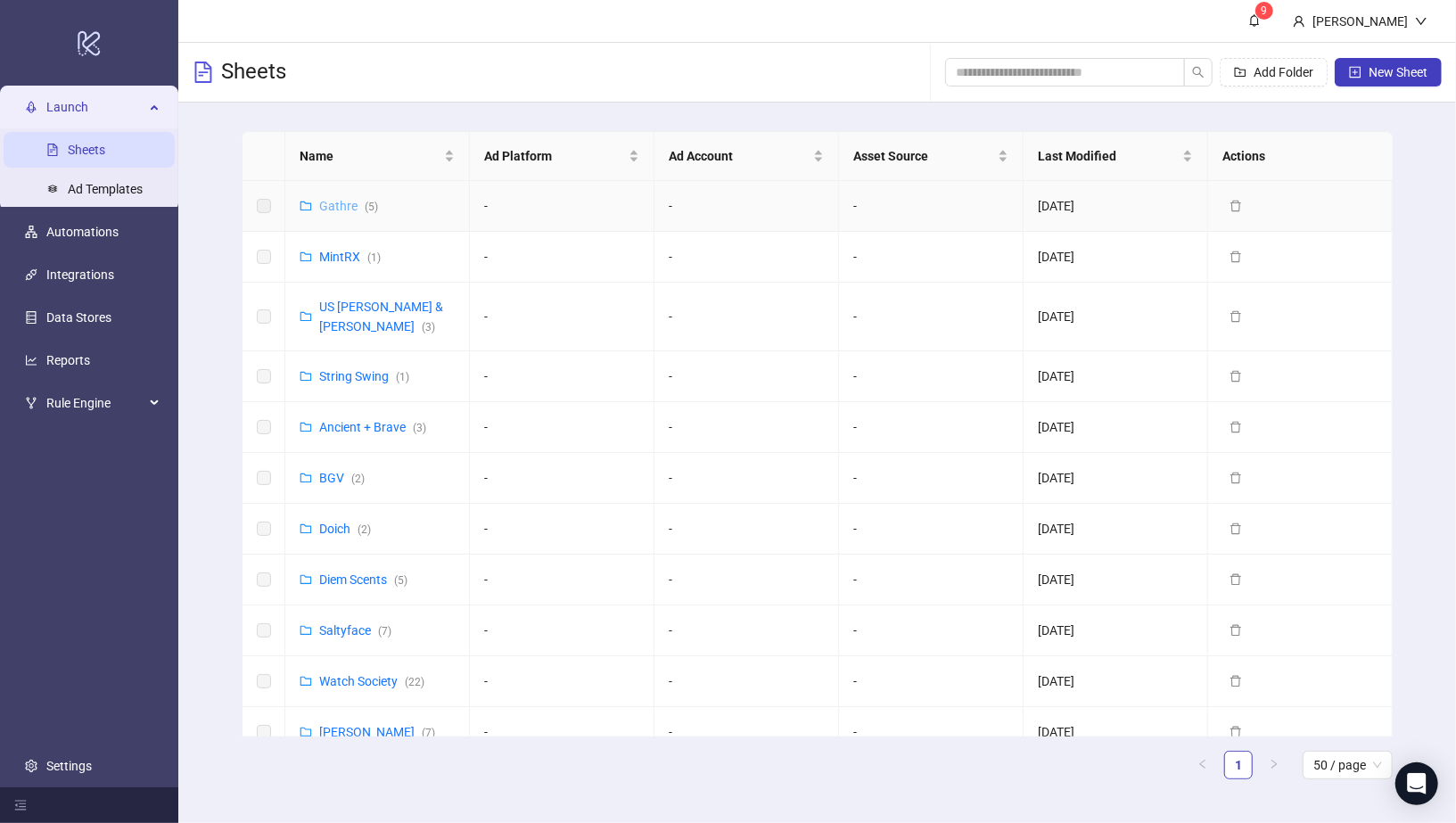
click at [334, 204] on link "Gathre ( 5 )" at bounding box center [348, 206] width 59 height 15
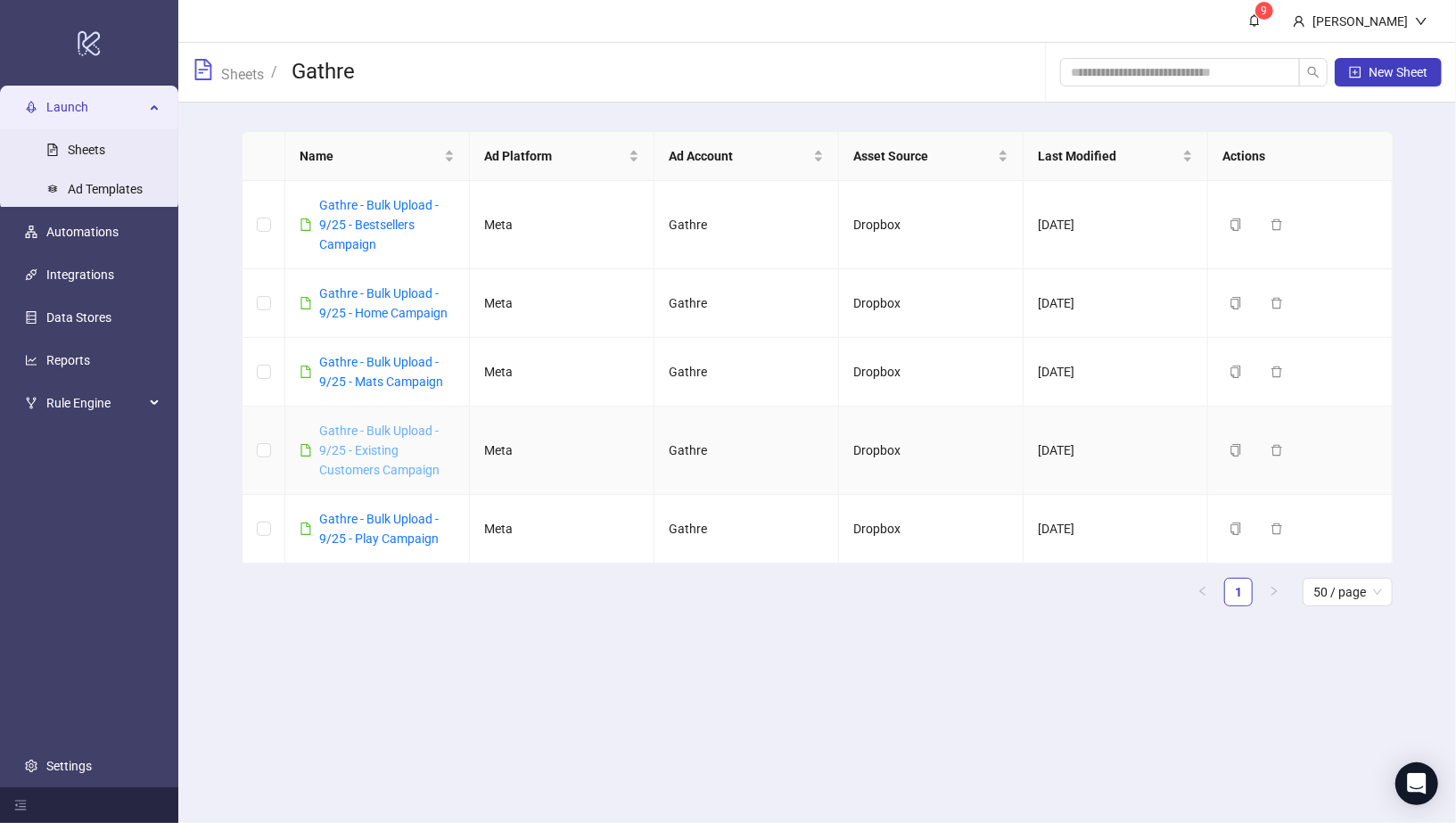
click at [352, 447] on link "Gathre - Bulk Upload - 9/25 - Existing Customers Campaign" at bounding box center [379, 450] width 120 height 53
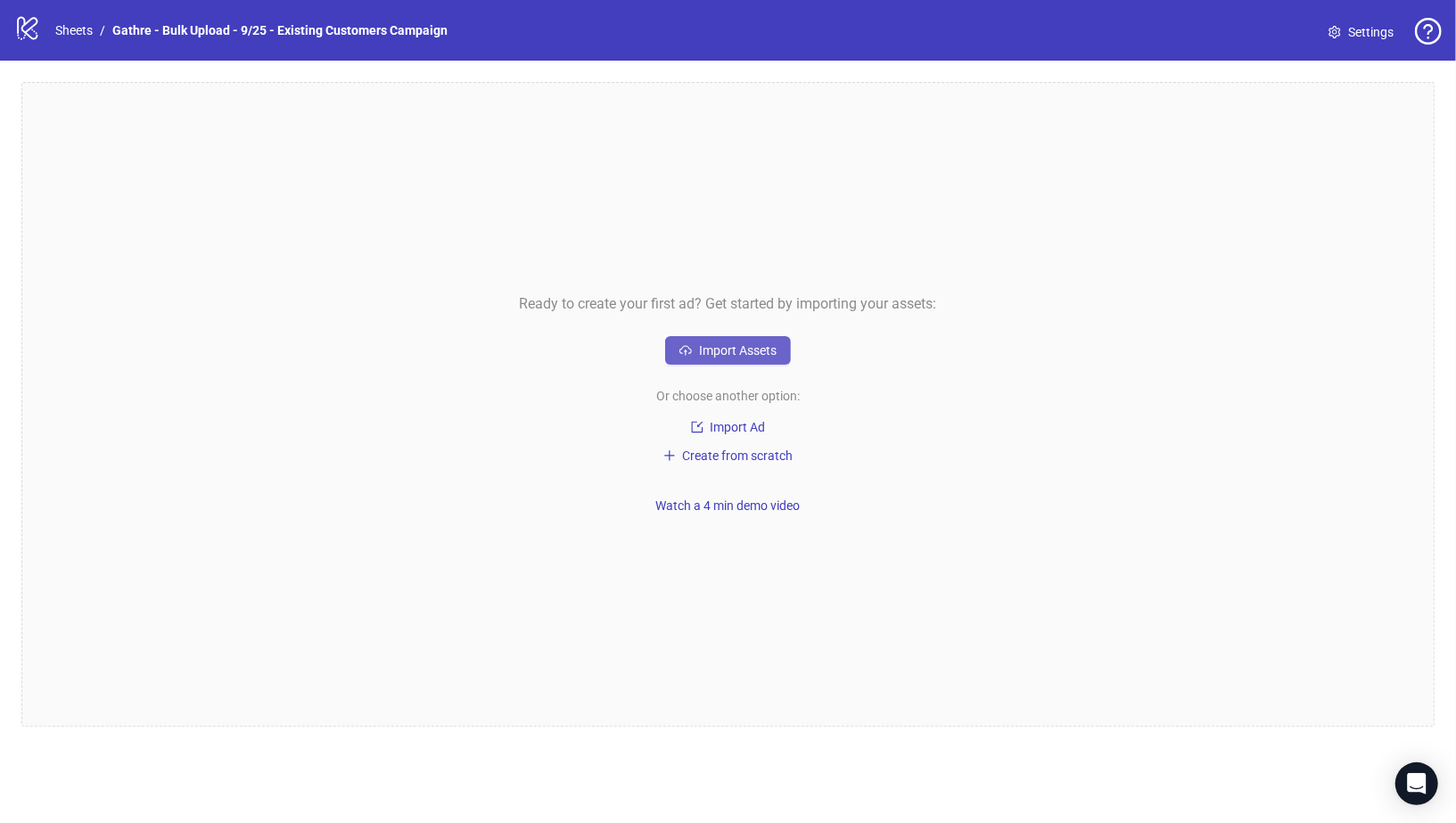
click at [727, 351] on span "Import Assets" at bounding box center [738, 350] width 78 height 15
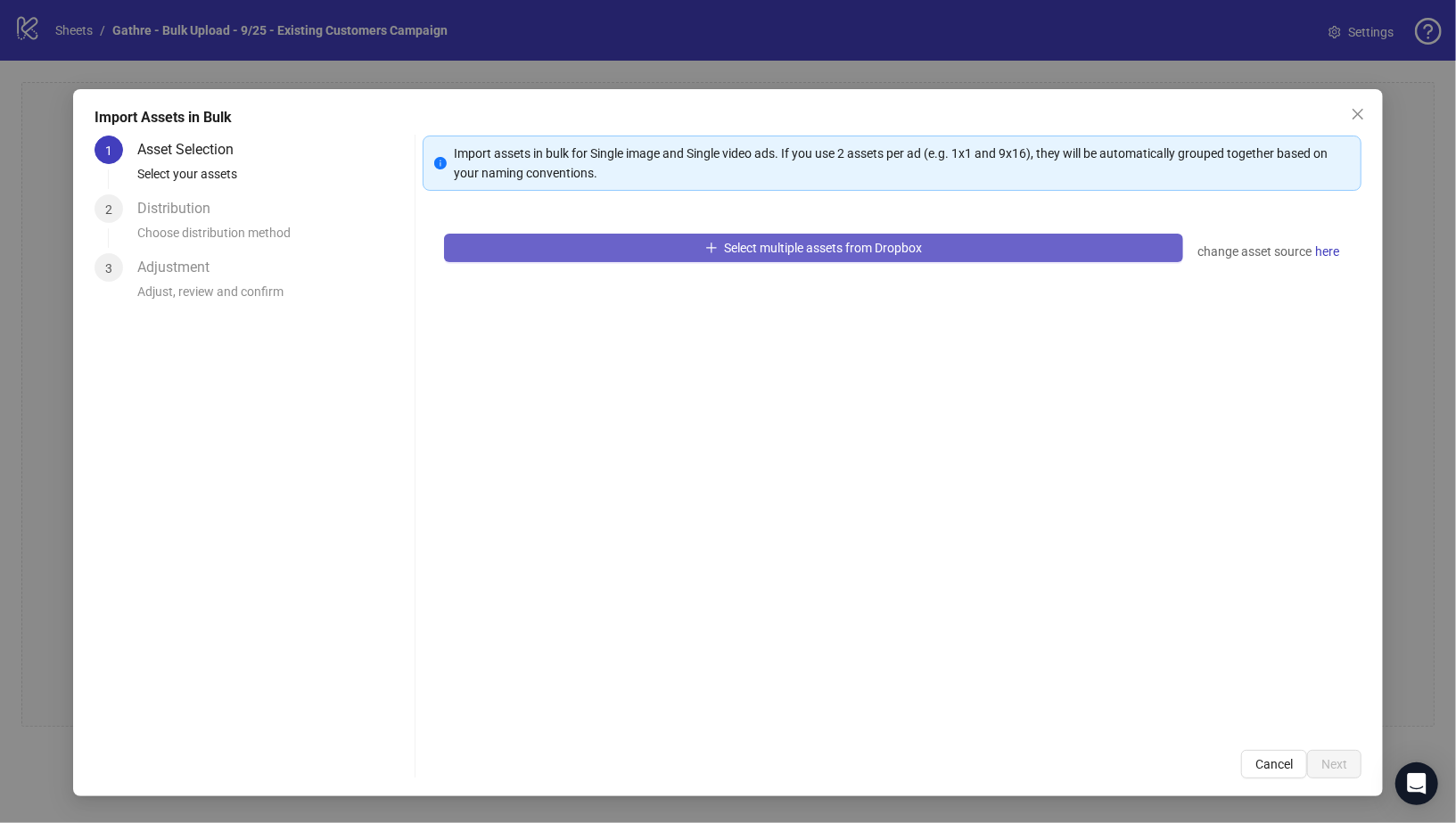
click at [680, 247] on button "Select multiple assets from Dropbox" at bounding box center [814, 247] width 741 height 28
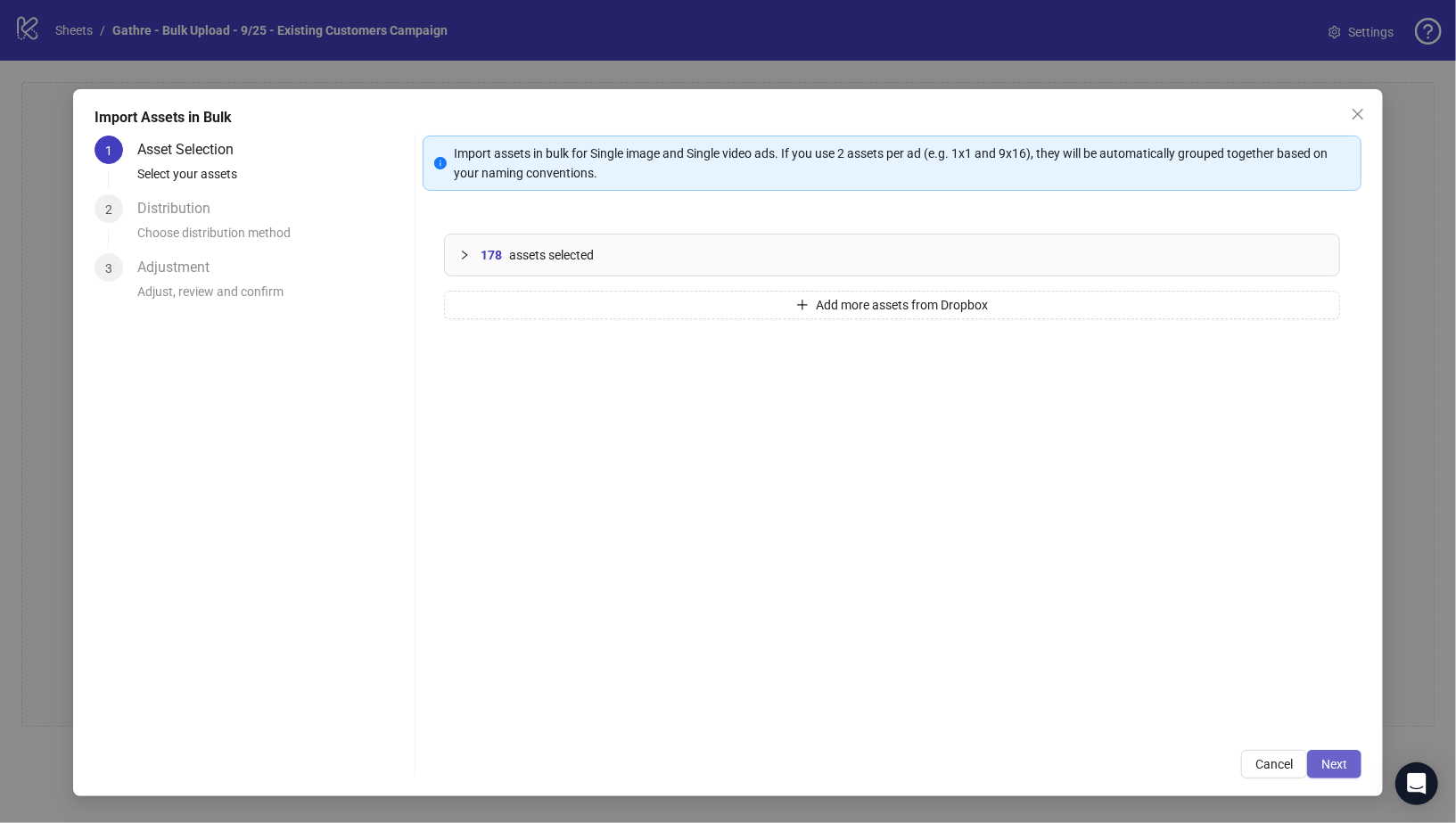
click at [1341, 755] on button "Next" at bounding box center [1335, 764] width 54 height 28
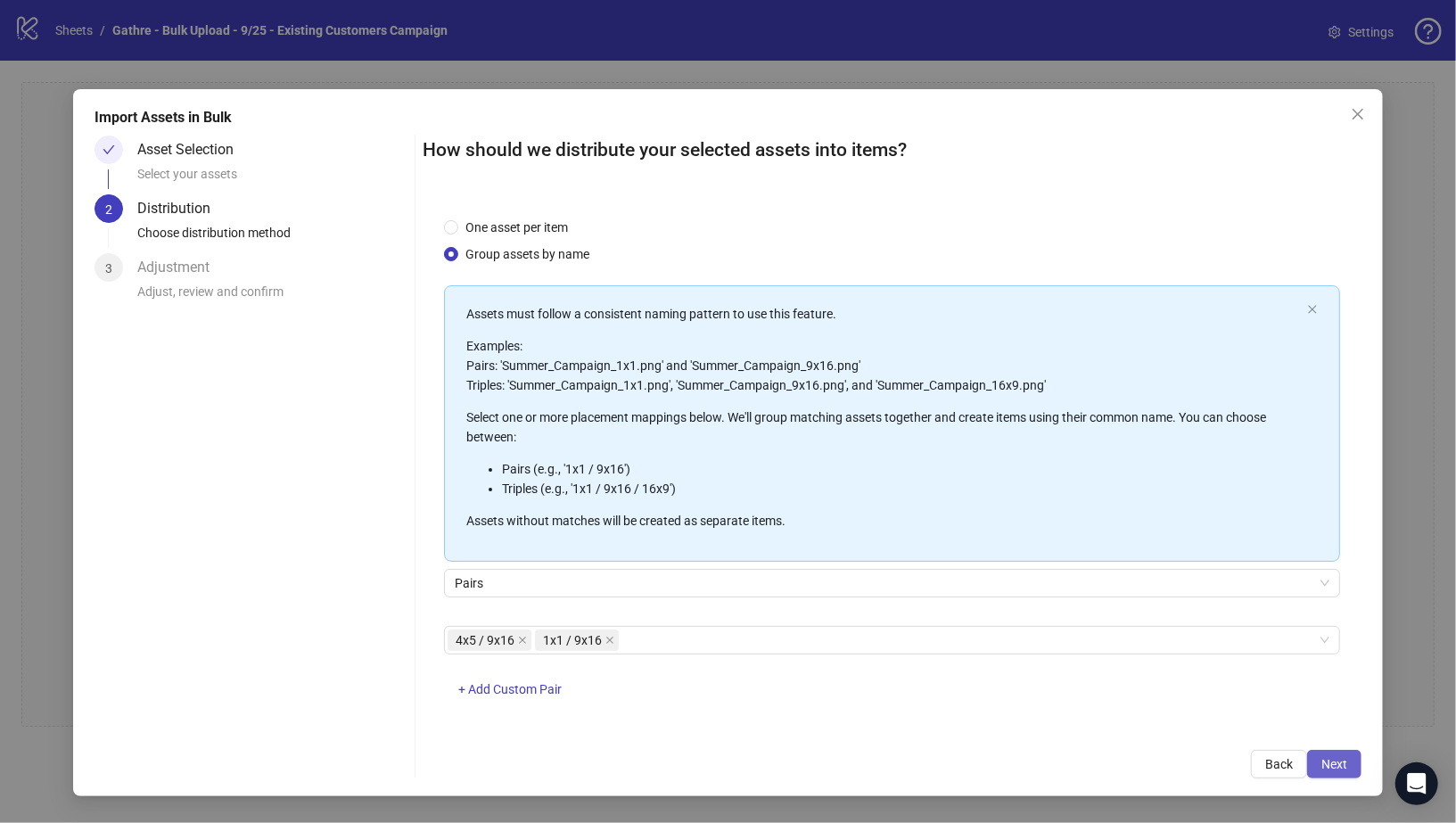
click at [1338, 763] on span "Next" at bounding box center [1334, 764] width 26 height 15
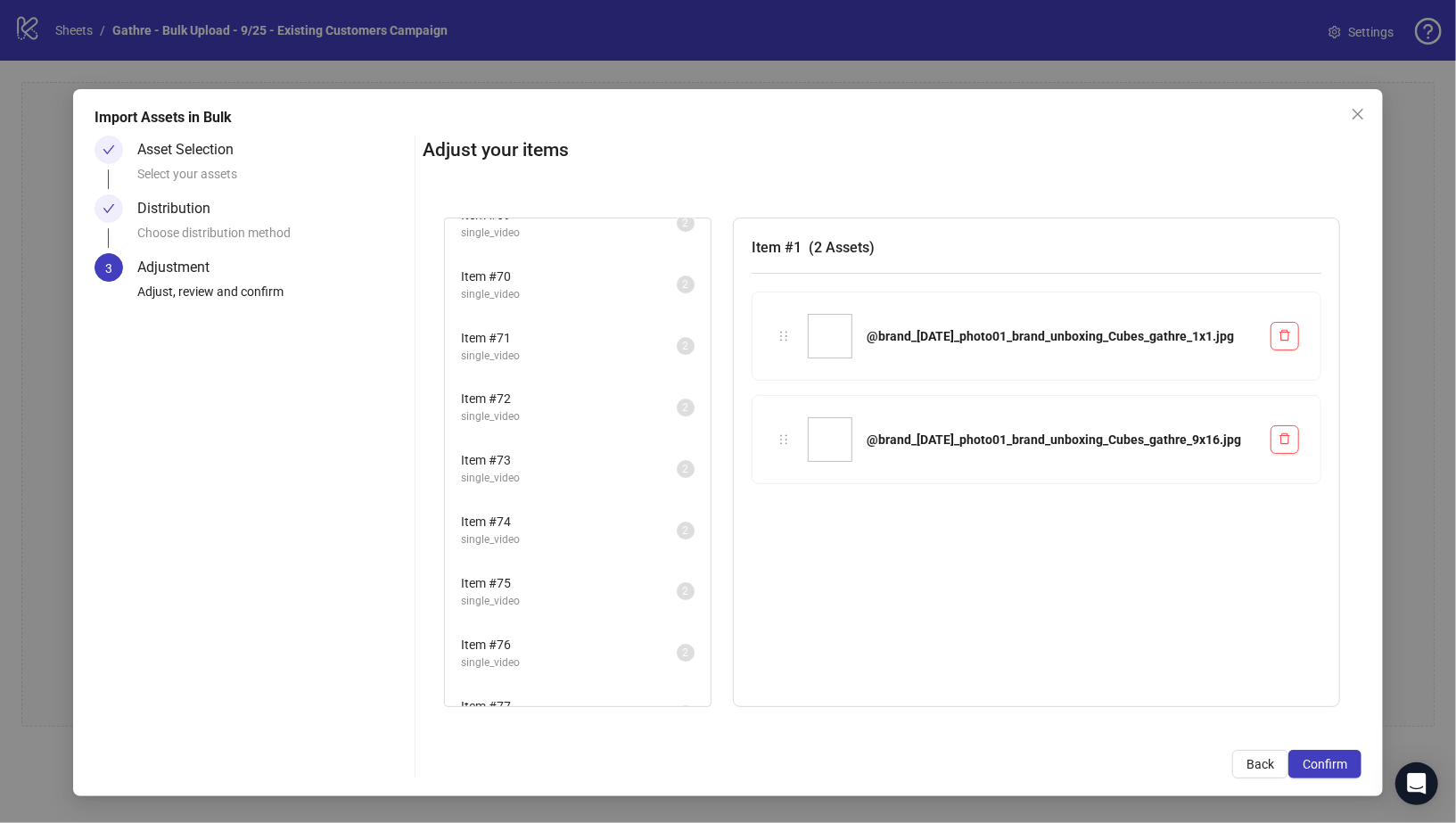
scroll to position [4921, 0]
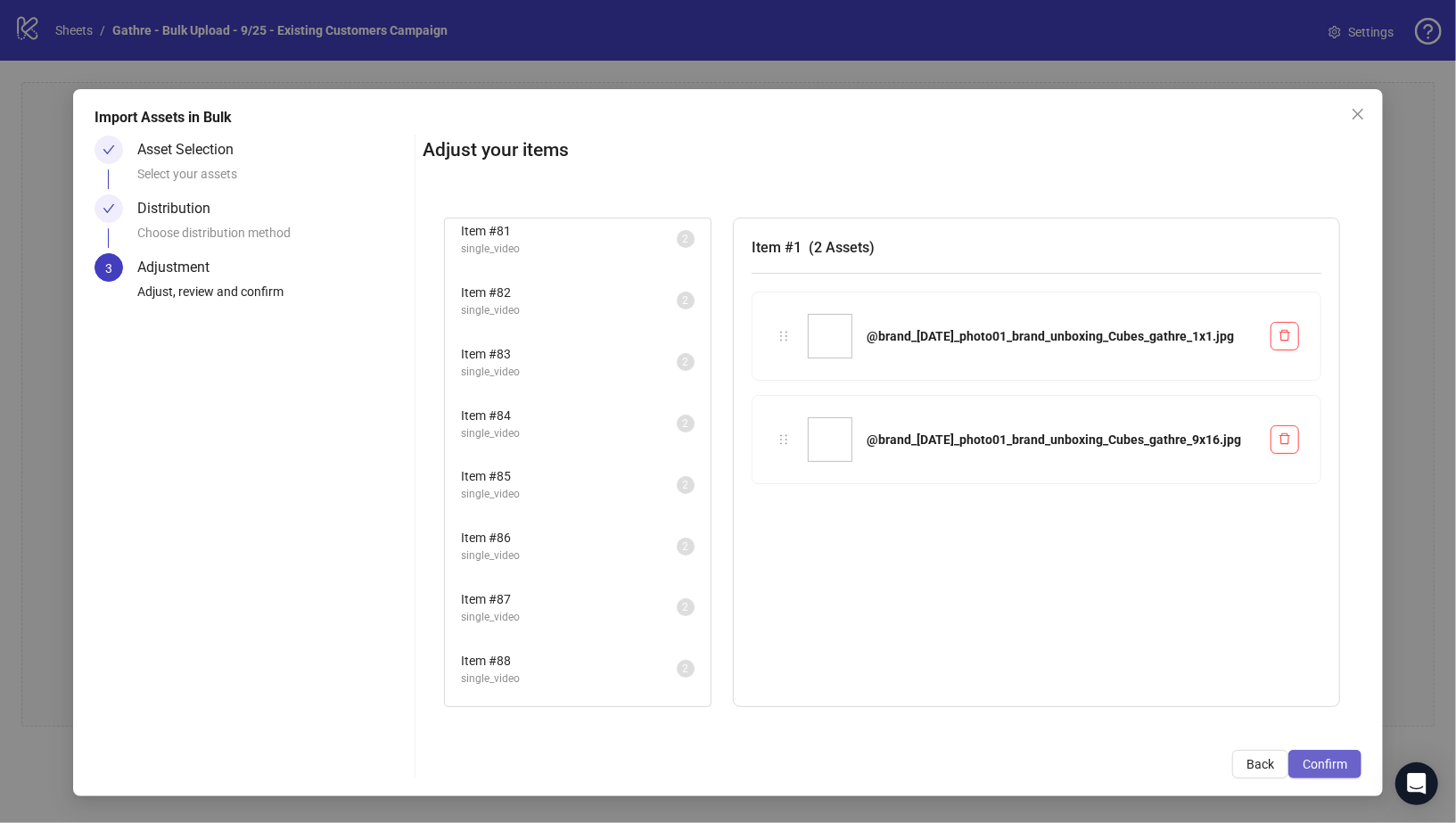
click at [1346, 760] on span "Confirm" at bounding box center [1325, 764] width 45 height 15
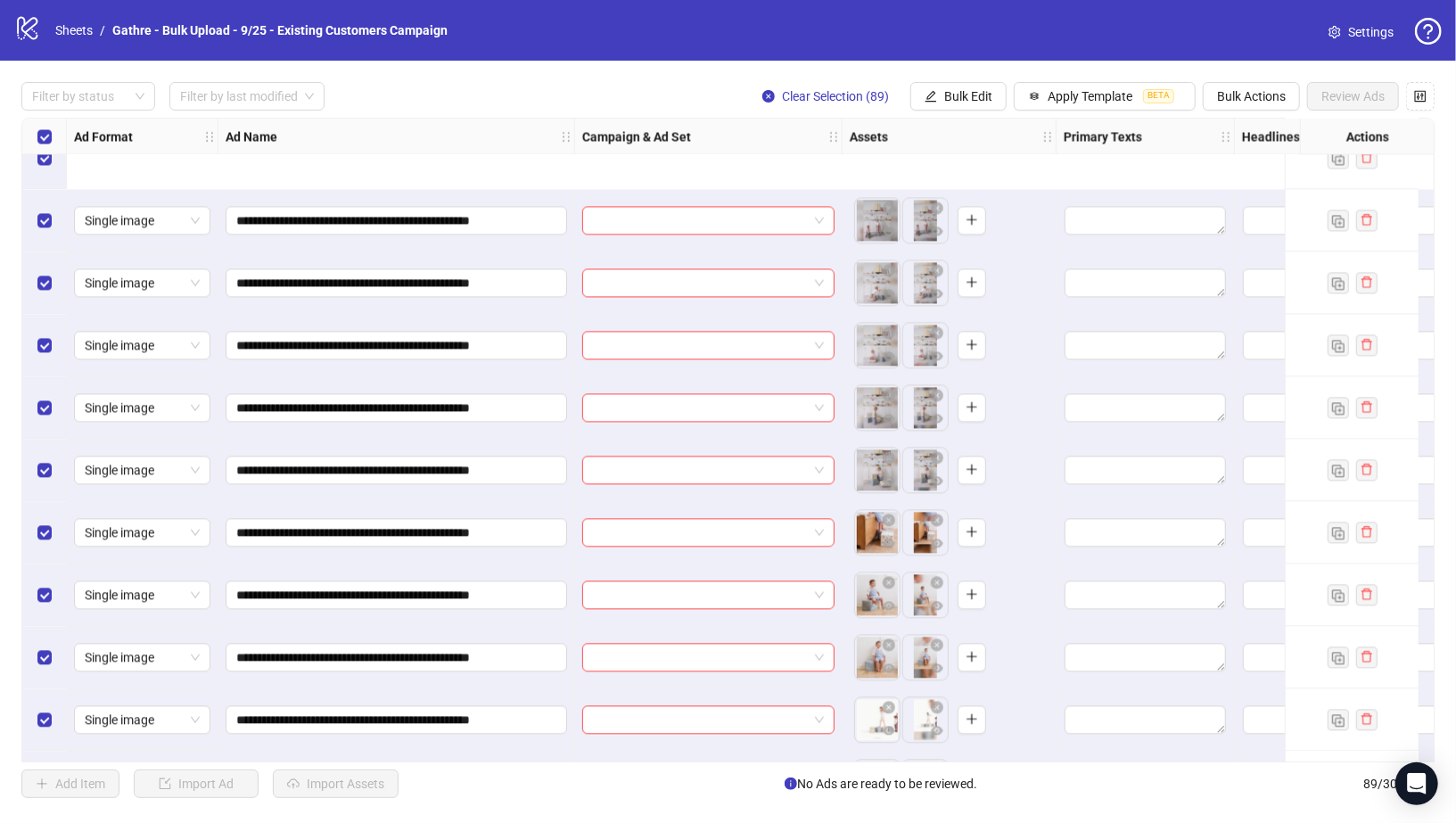
scroll to position [4954, 0]
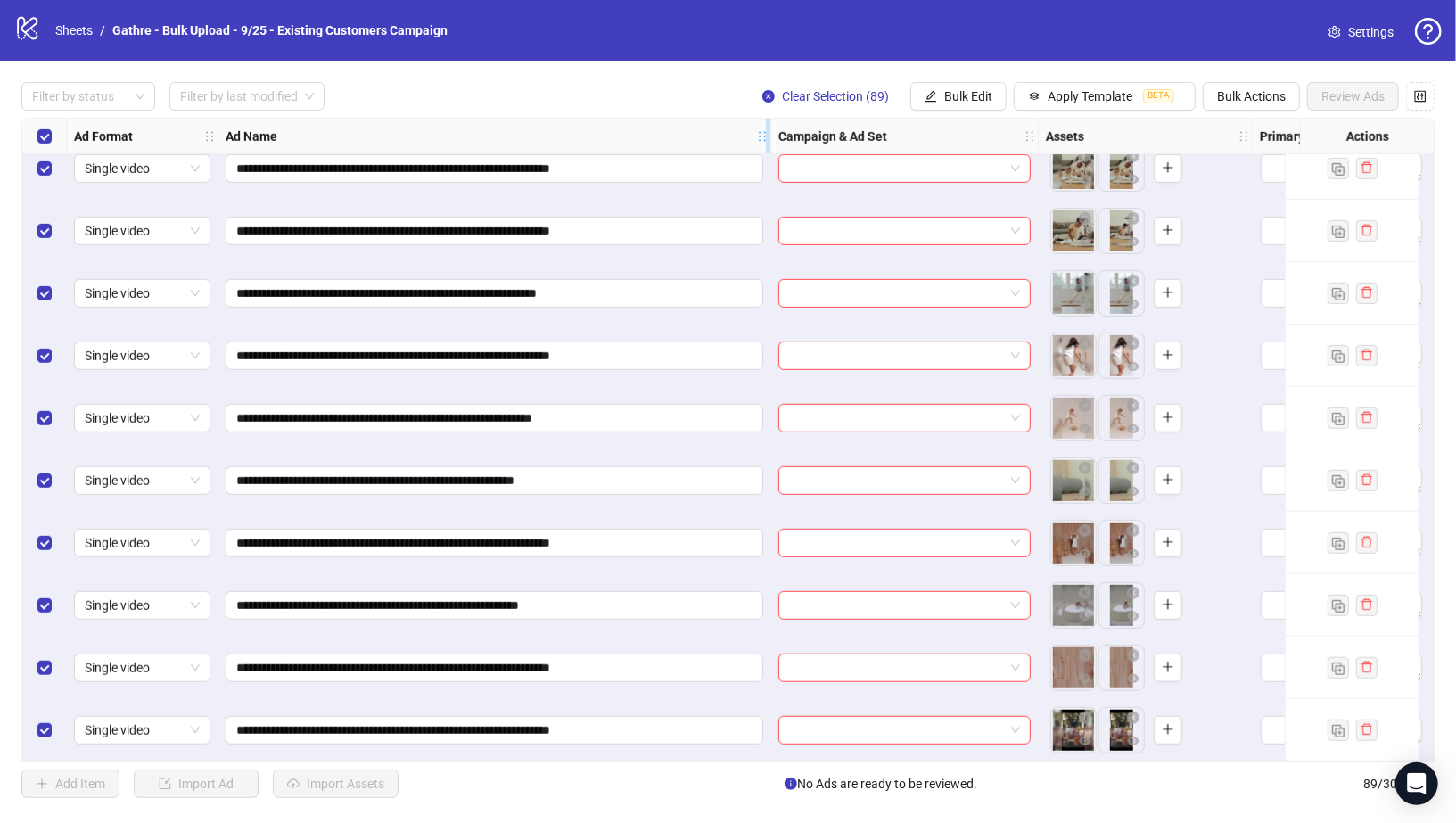
drag, startPoint x: 573, startPoint y: 138, endPoint x: 812, endPoint y: 150, distance: 239.3
click at [771, 150] on div "Resize Ad Name column" at bounding box center [768, 136] width 5 height 35
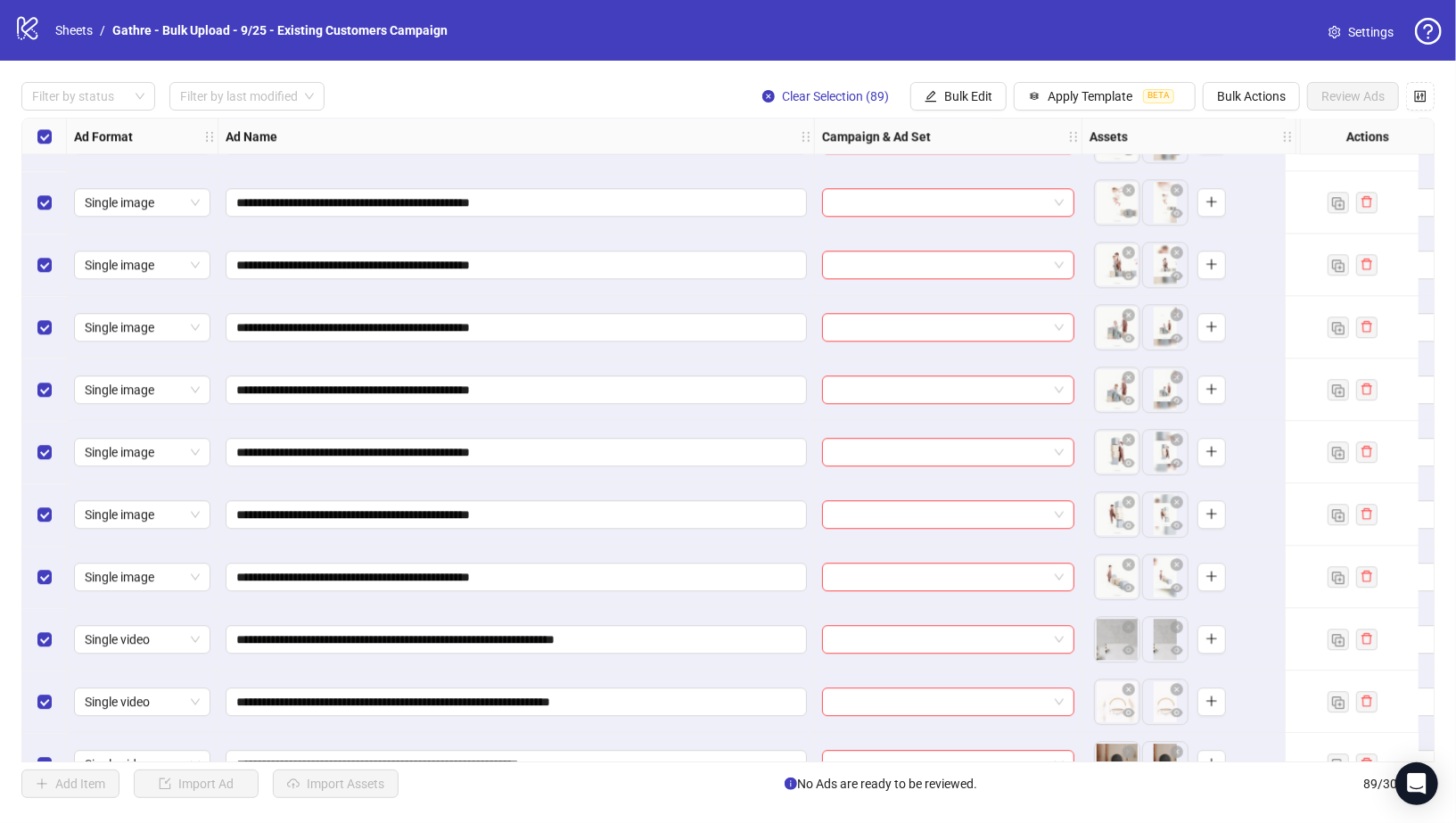
scroll to position [3163, 0]
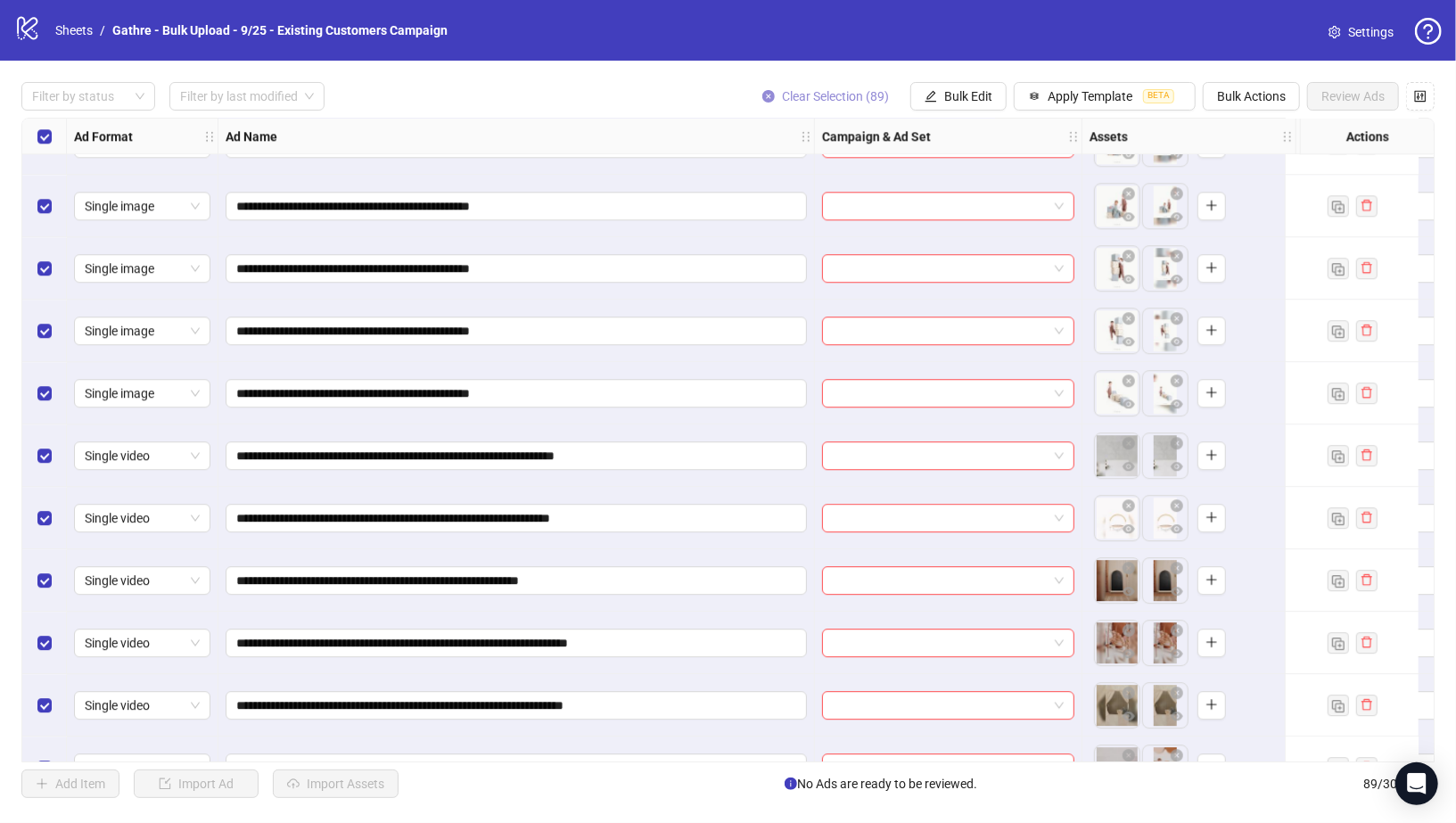
click at [774, 95] on icon "close-circle" at bounding box center [769, 96] width 13 height 13
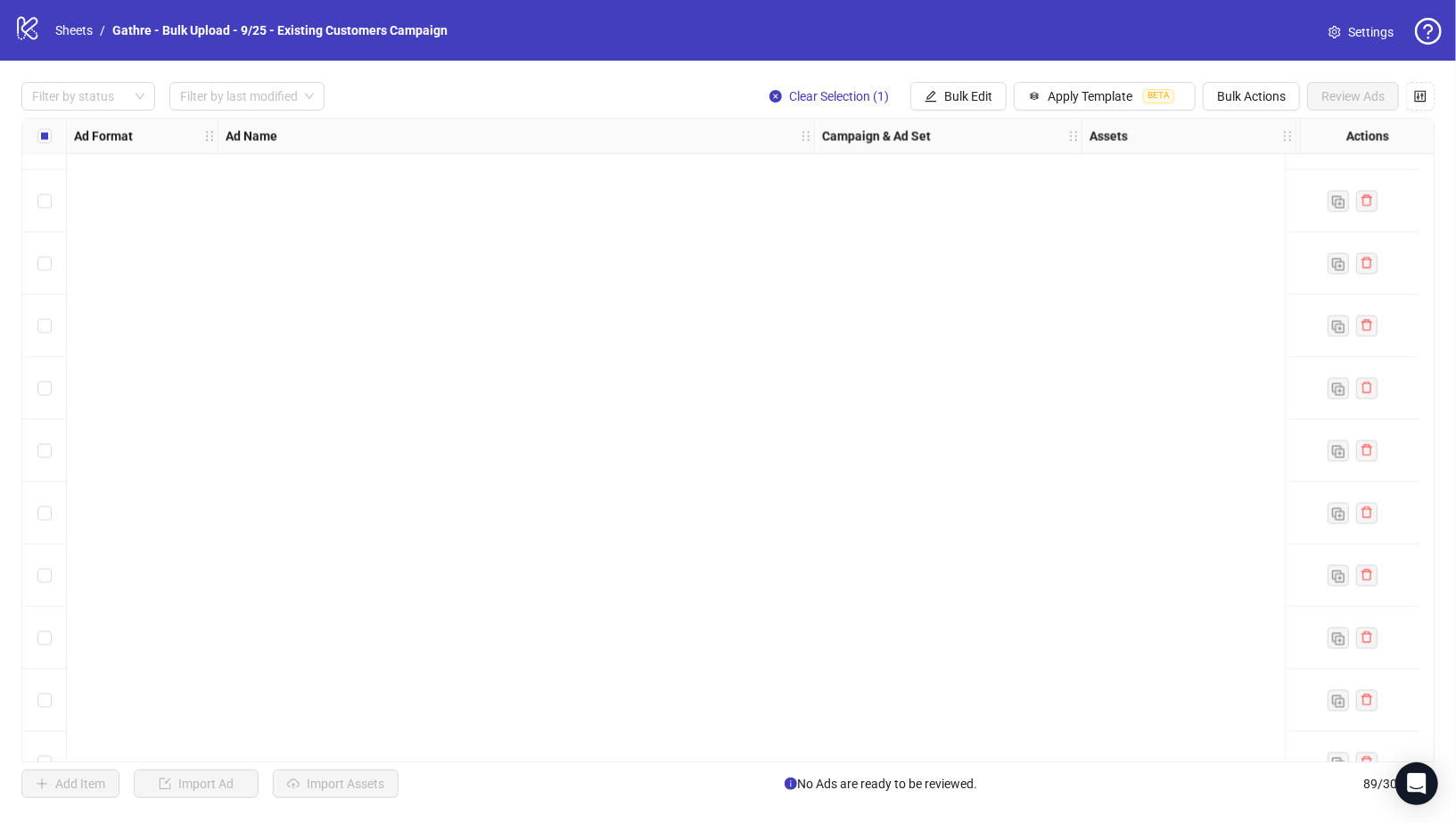
scroll to position [0, 0]
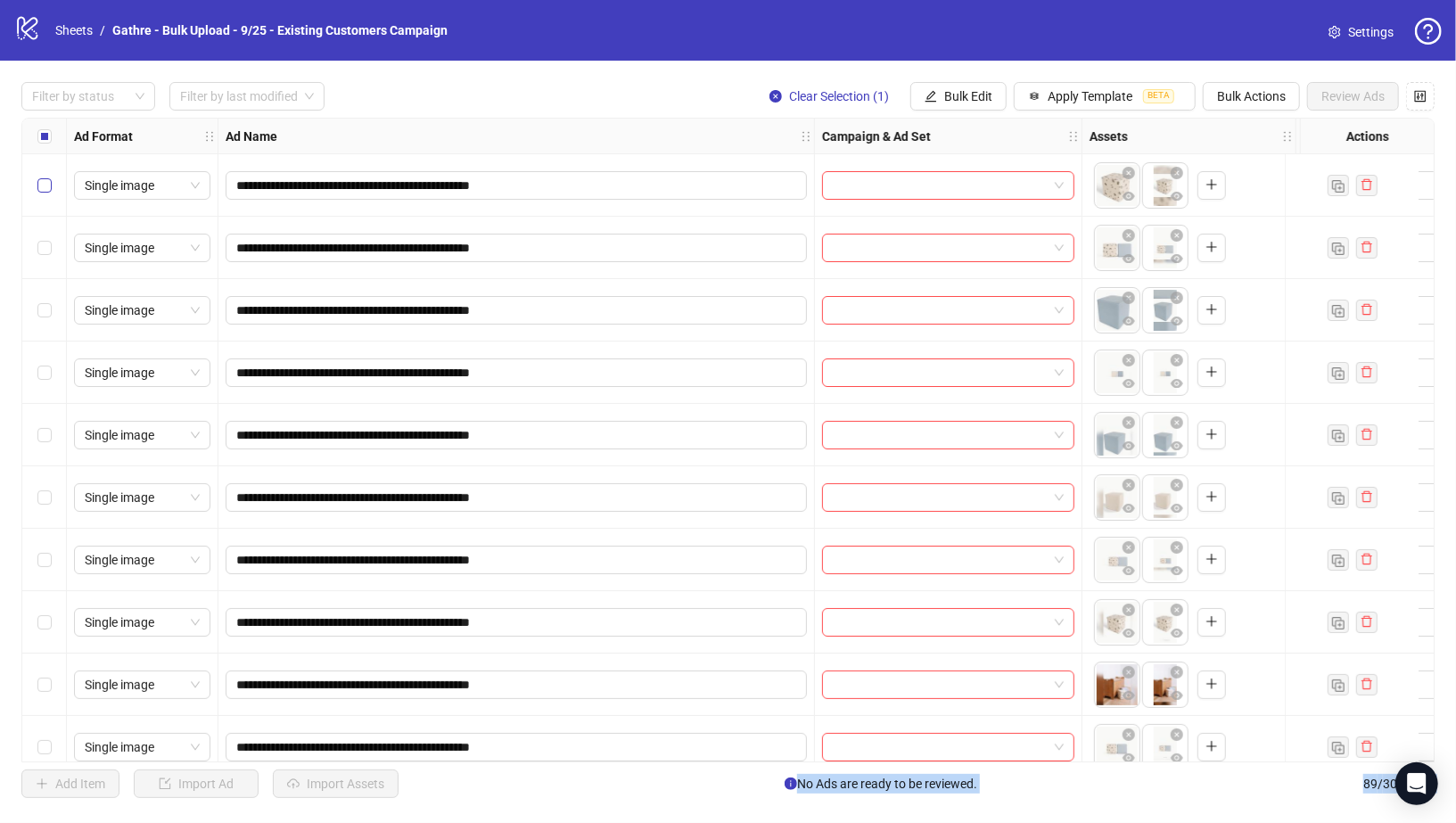
click at [42, 175] on label "Select row 1" at bounding box center [45, 185] width 15 height 19
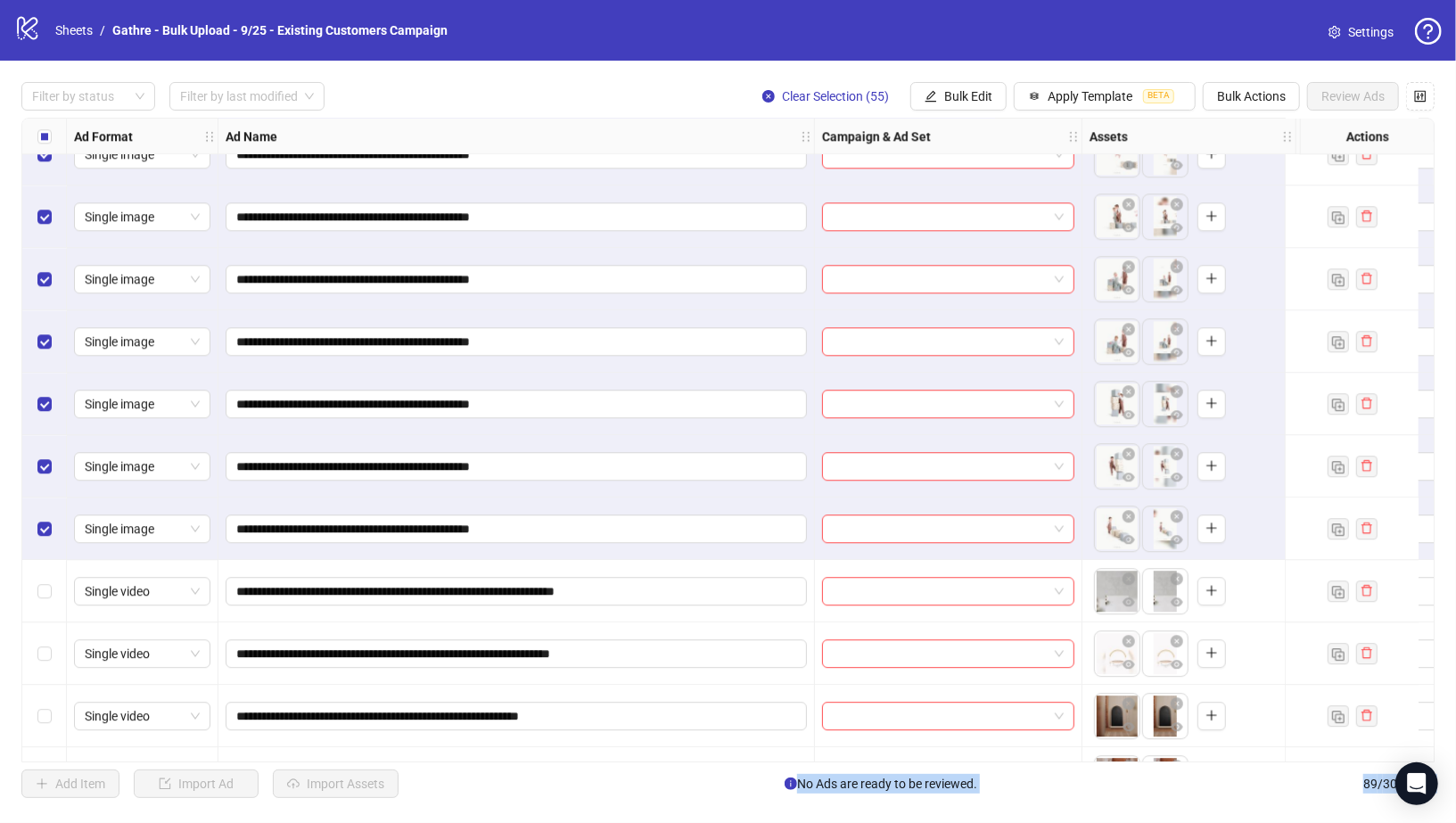
scroll to position [3026, 0]
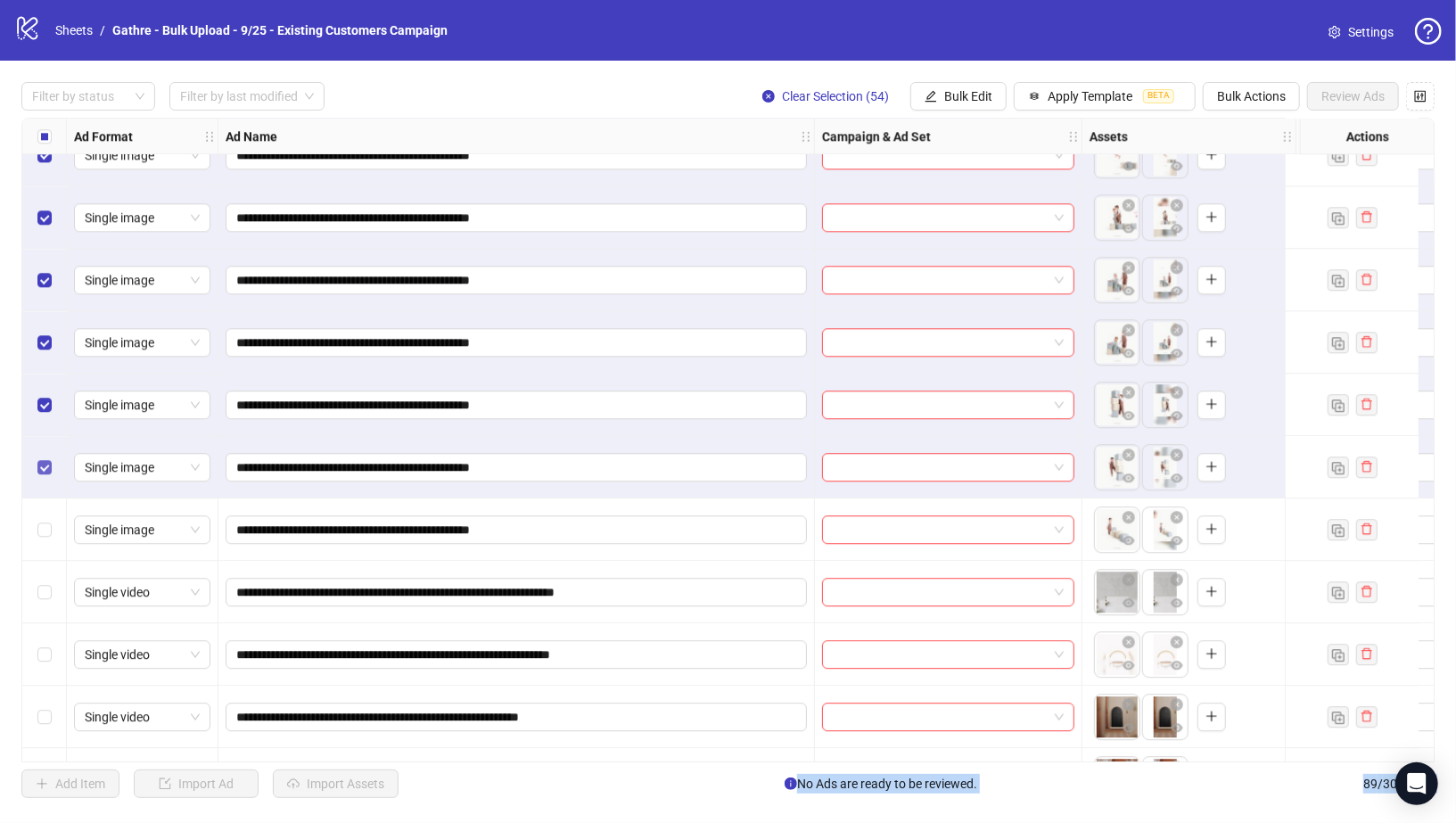
click at [49, 458] on label "Select row 54" at bounding box center [45, 467] width 15 height 19
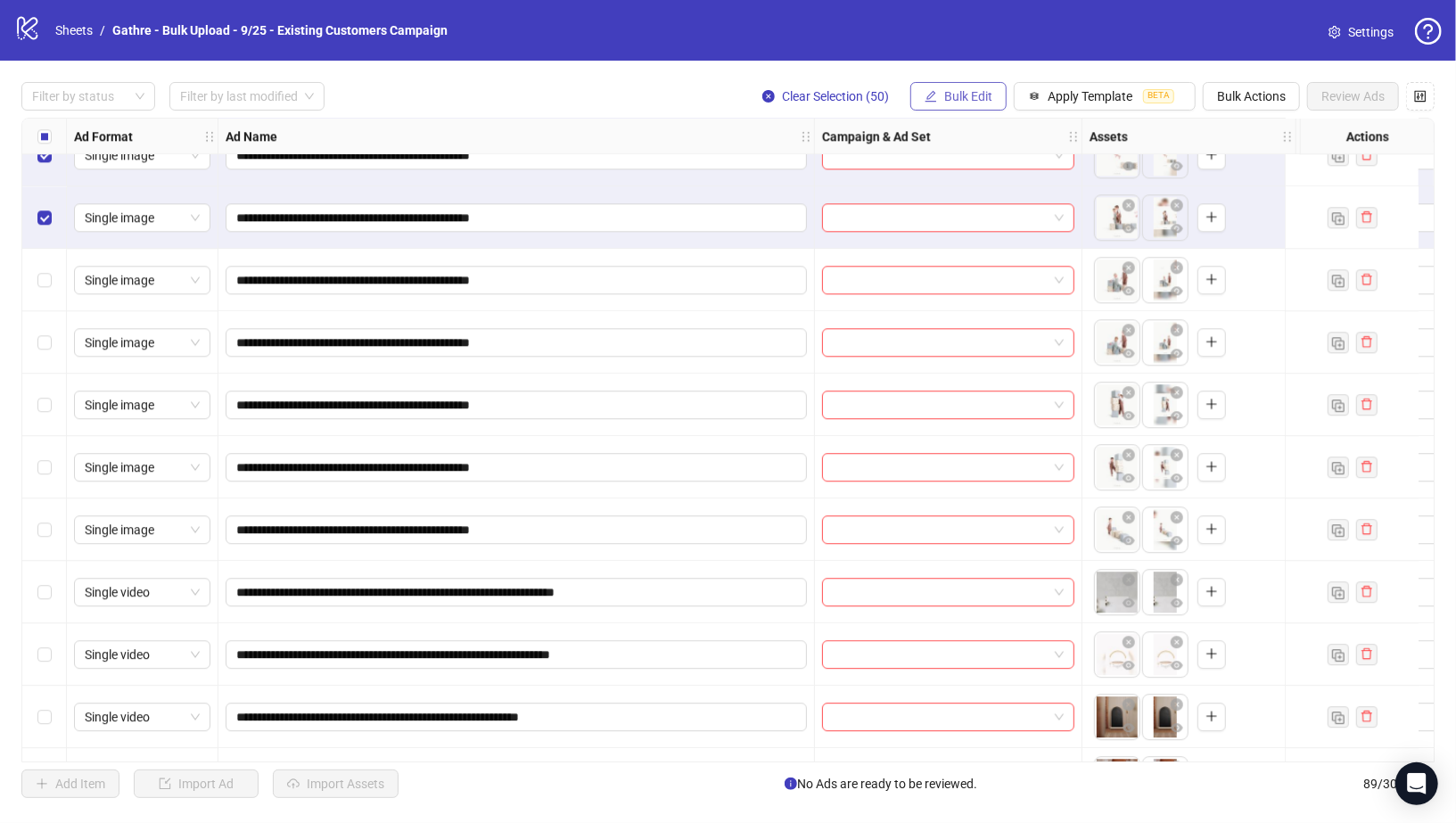
click at [975, 100] on span "Bulk Edit" at bounding box center [968, 96] width 48 height 15
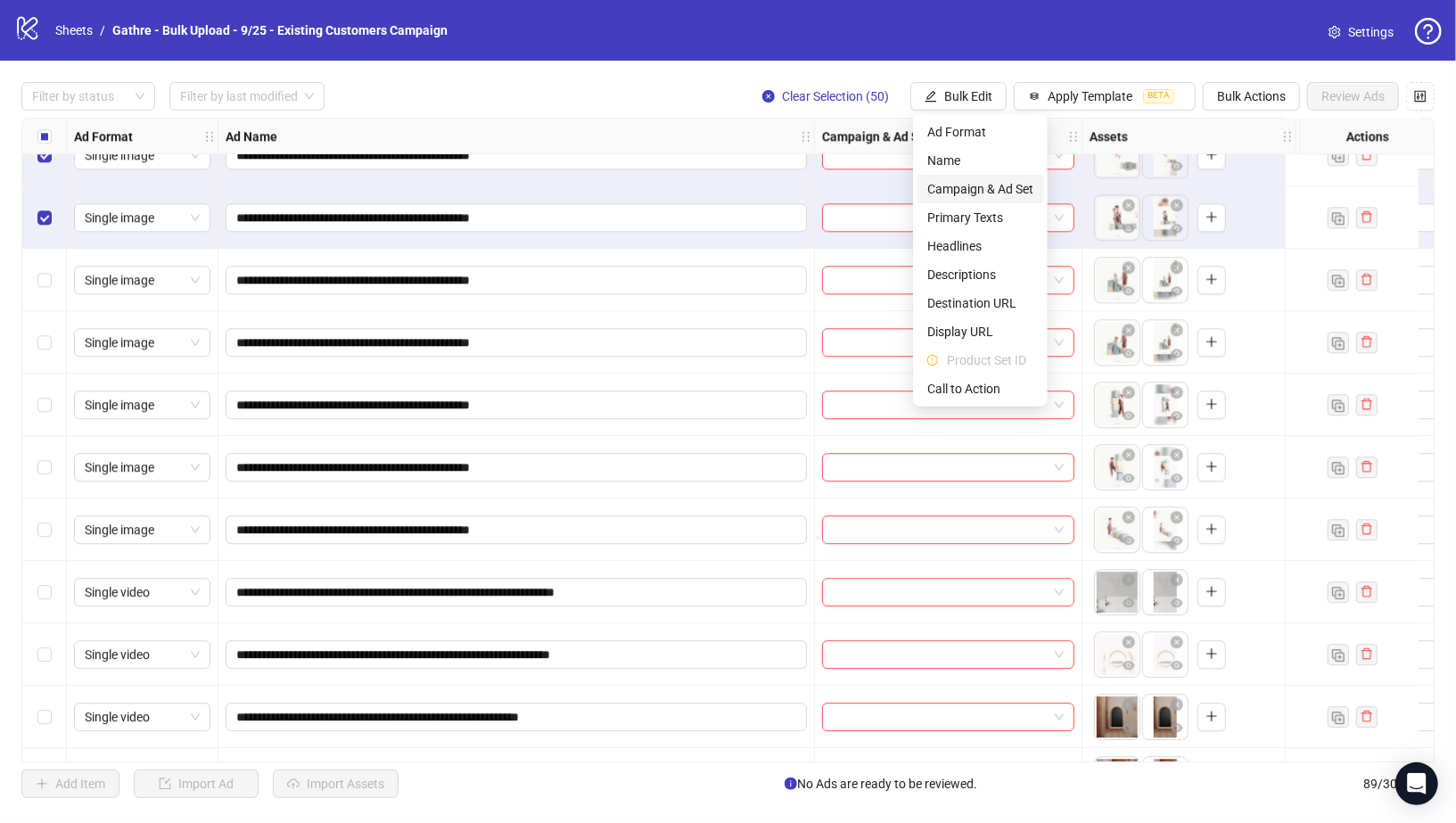
click at [979, 191] on span "Campaign & Ad Set" at bounding box center [980, 189] width 106 height 19
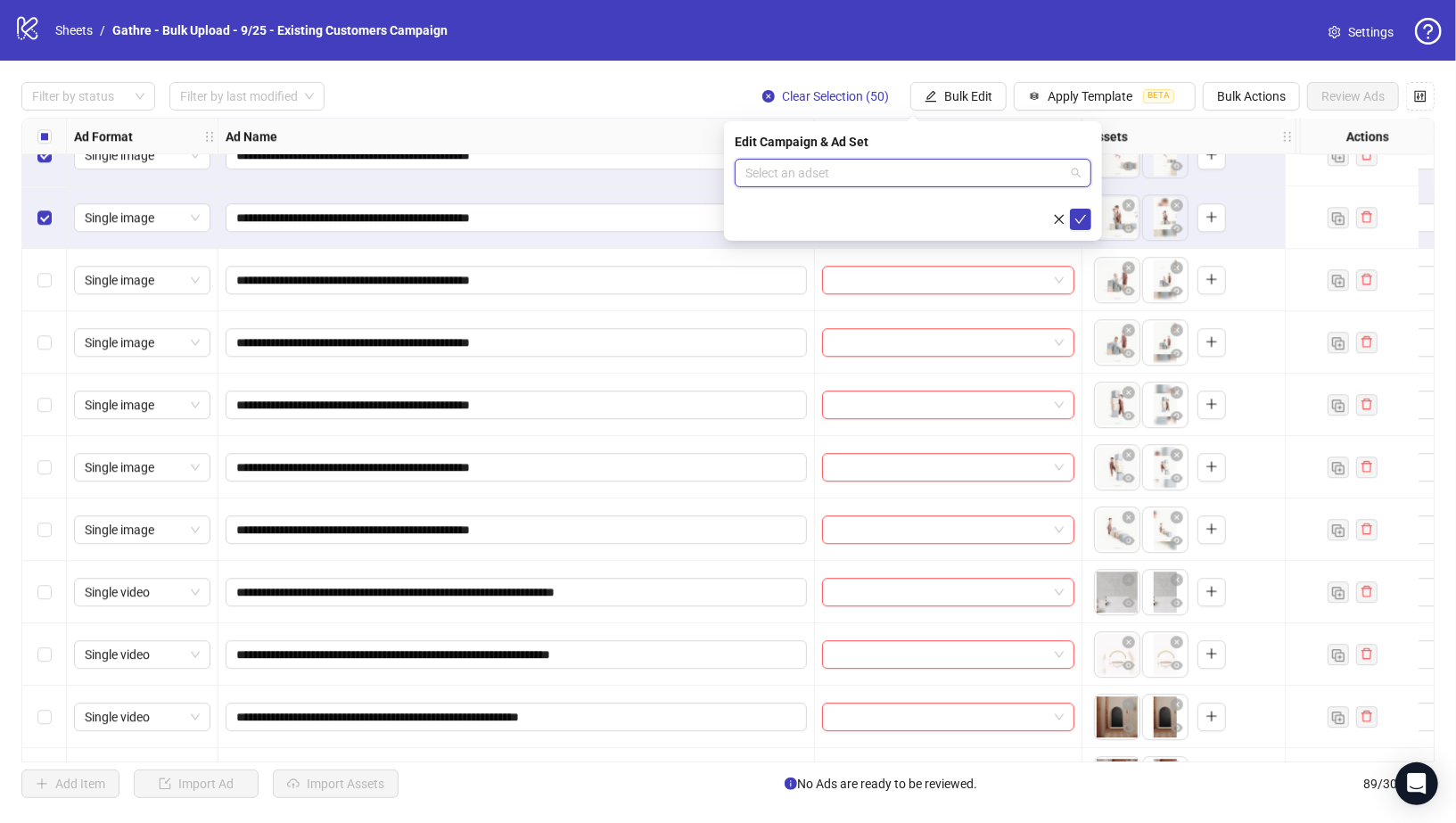
click at [951, 161] on input "search" at bounding box center [904, 174] width 319 height 27
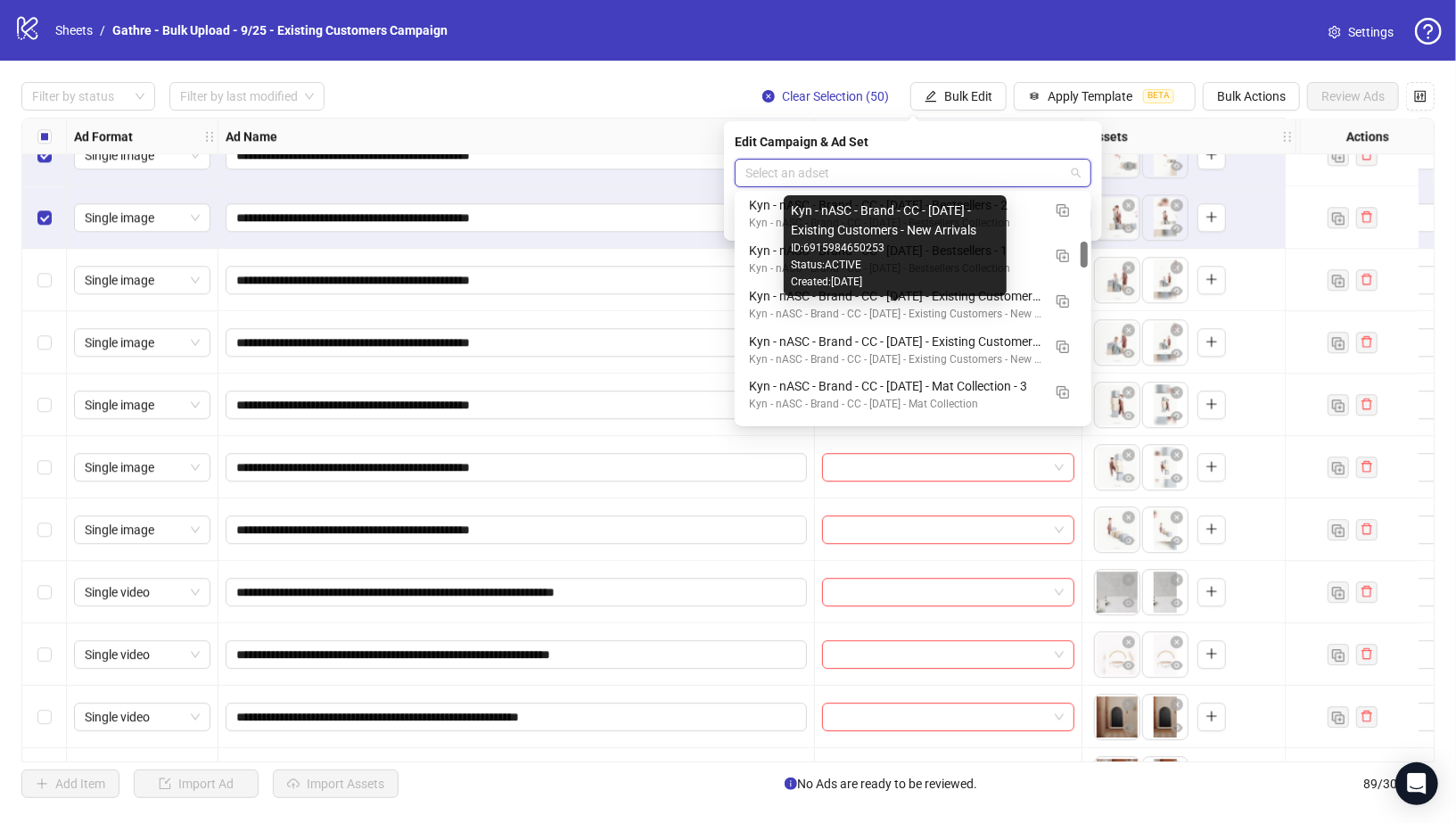
scroll to position [410, 0]
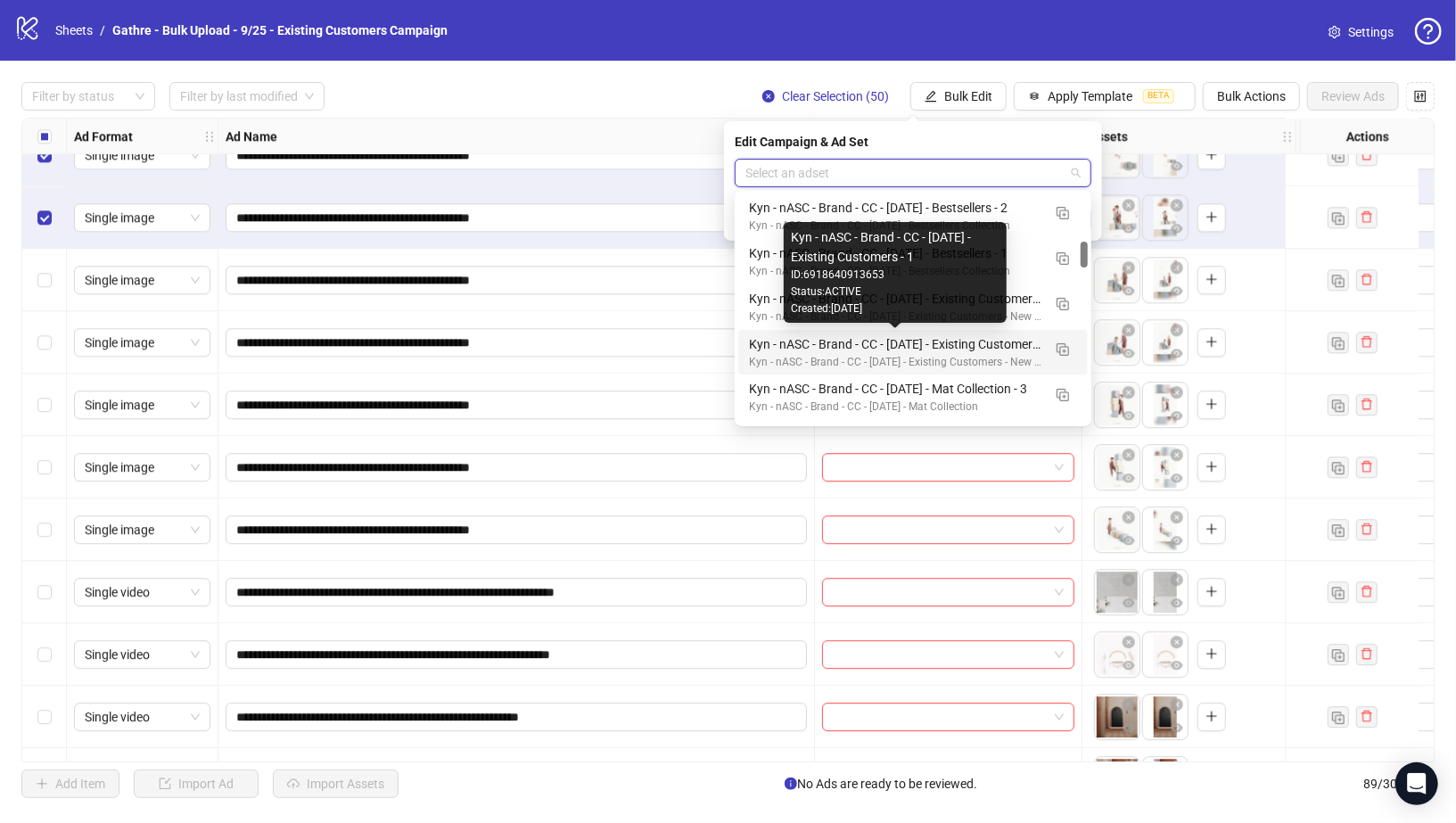
click at [955, 340] on div "Kyn - nASC - Brand - CC - 09/10/25 - Existing Customers - 1" at bounding box center [896, 344] width 293 height 19
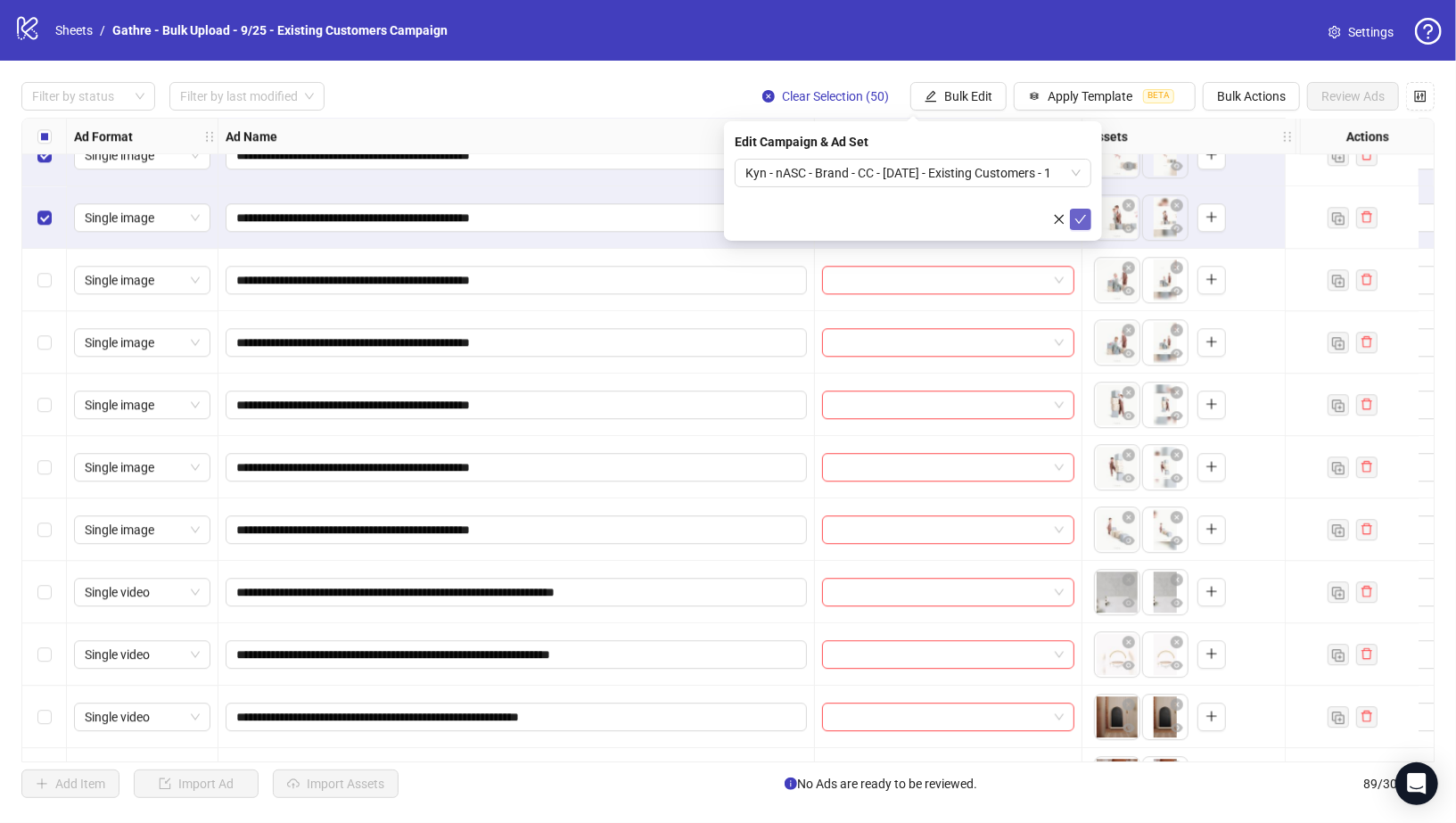
click at [1079, 213] on icon "check" at bounding box center [1080, 219] width 13 height 13
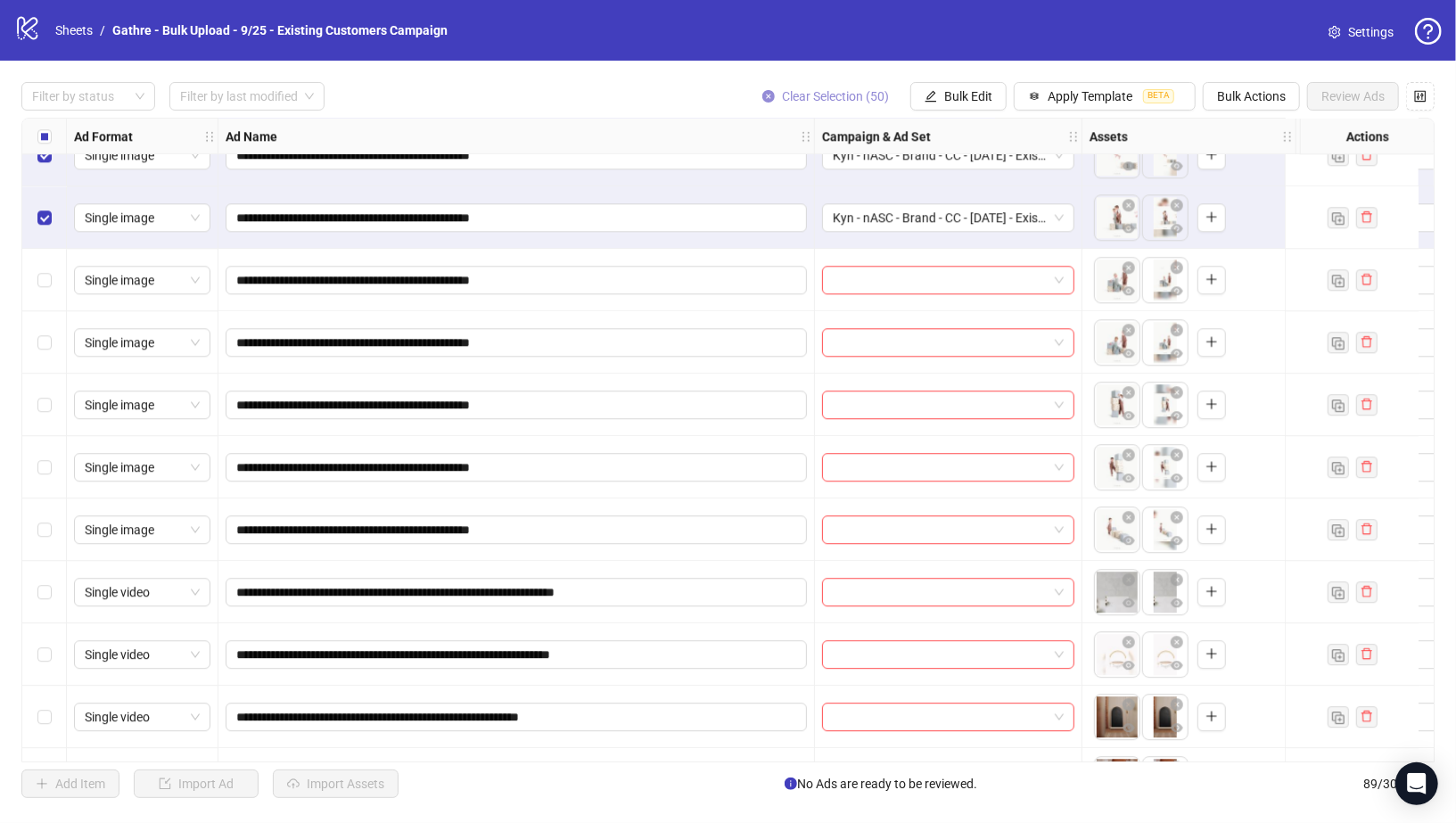
click at [771, 91] on icon "close-circle" at bounding box center [769, 96] width 13 height 13
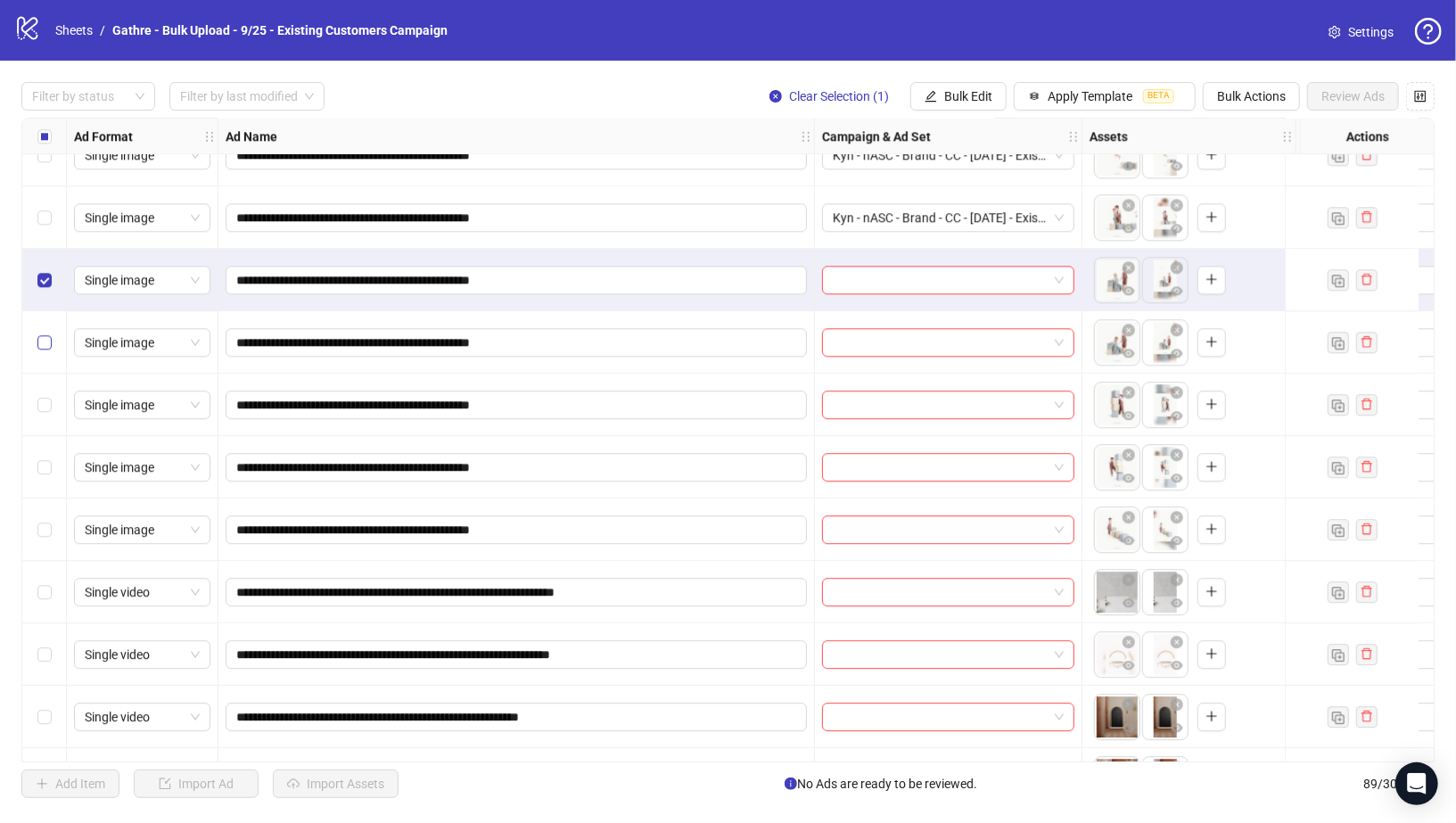
click at [43, 350] on label "Select row 52" at bounding box center [45, 342] width 15 height 19
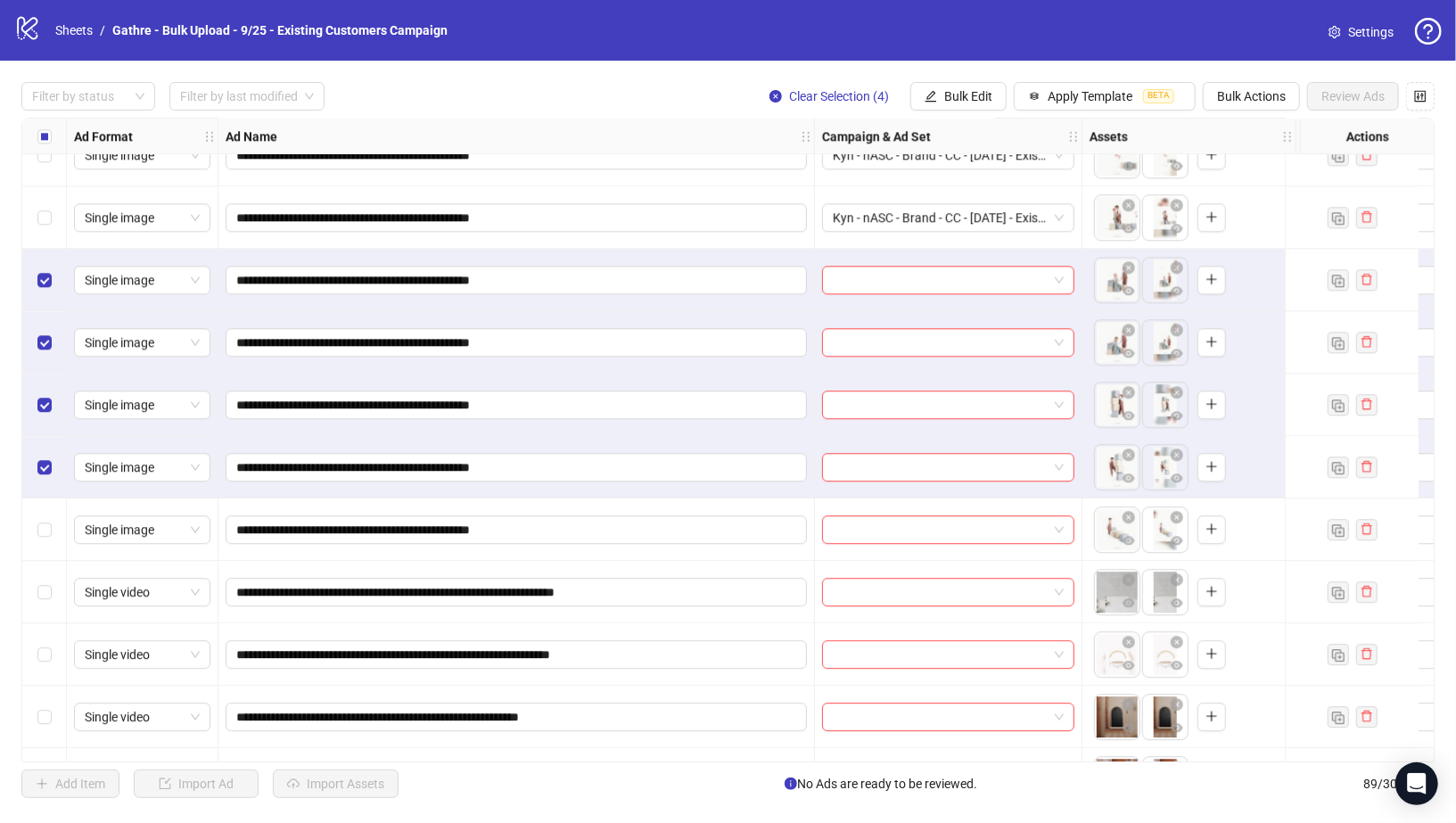
click at [39, 510] on div "Select row 55" at bounding box center [45, 529] width 45 height 62
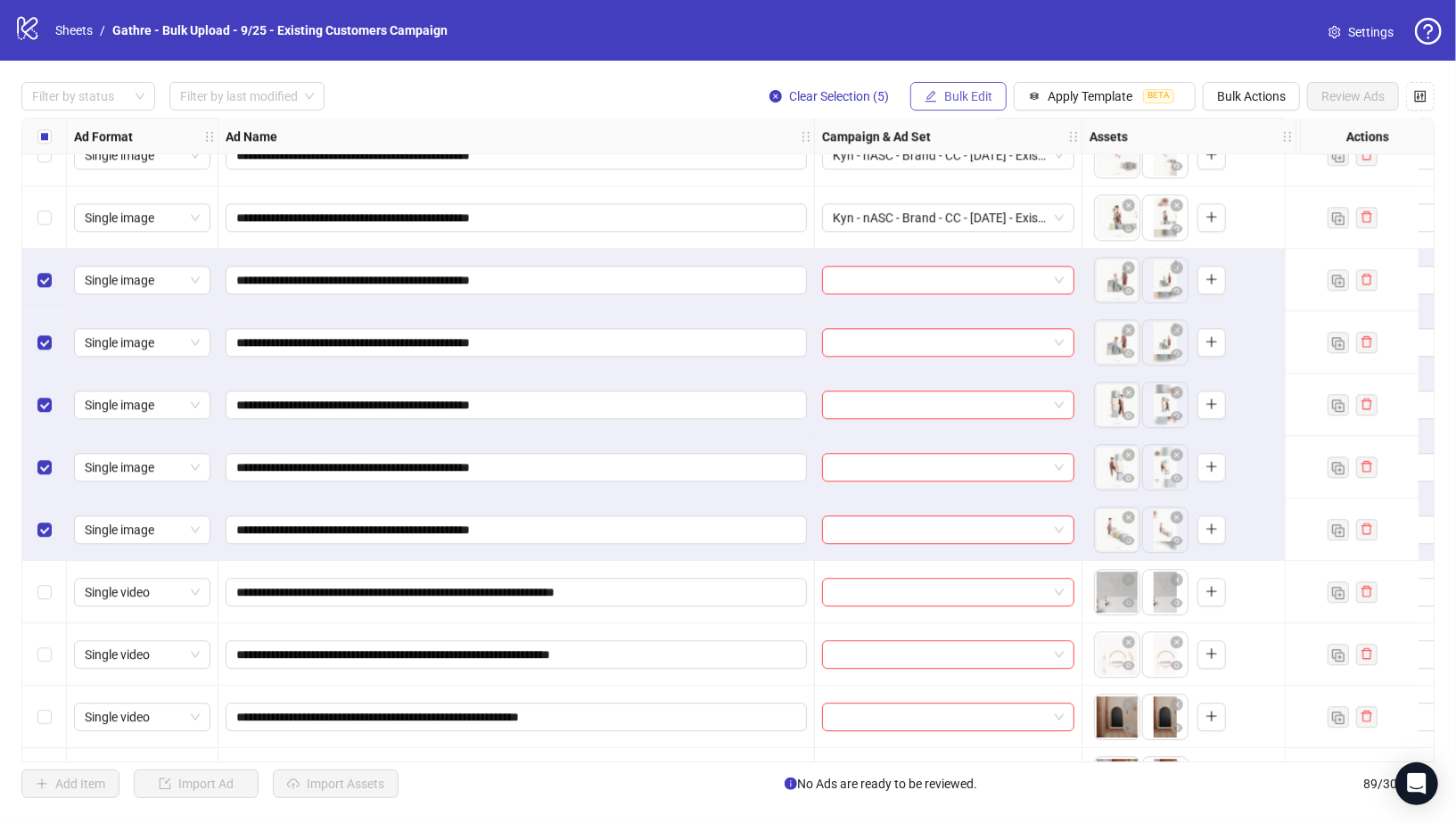
click at [976, 83] on button "Bulk Edit" at bounding box center [958, 96] width 96 height 28
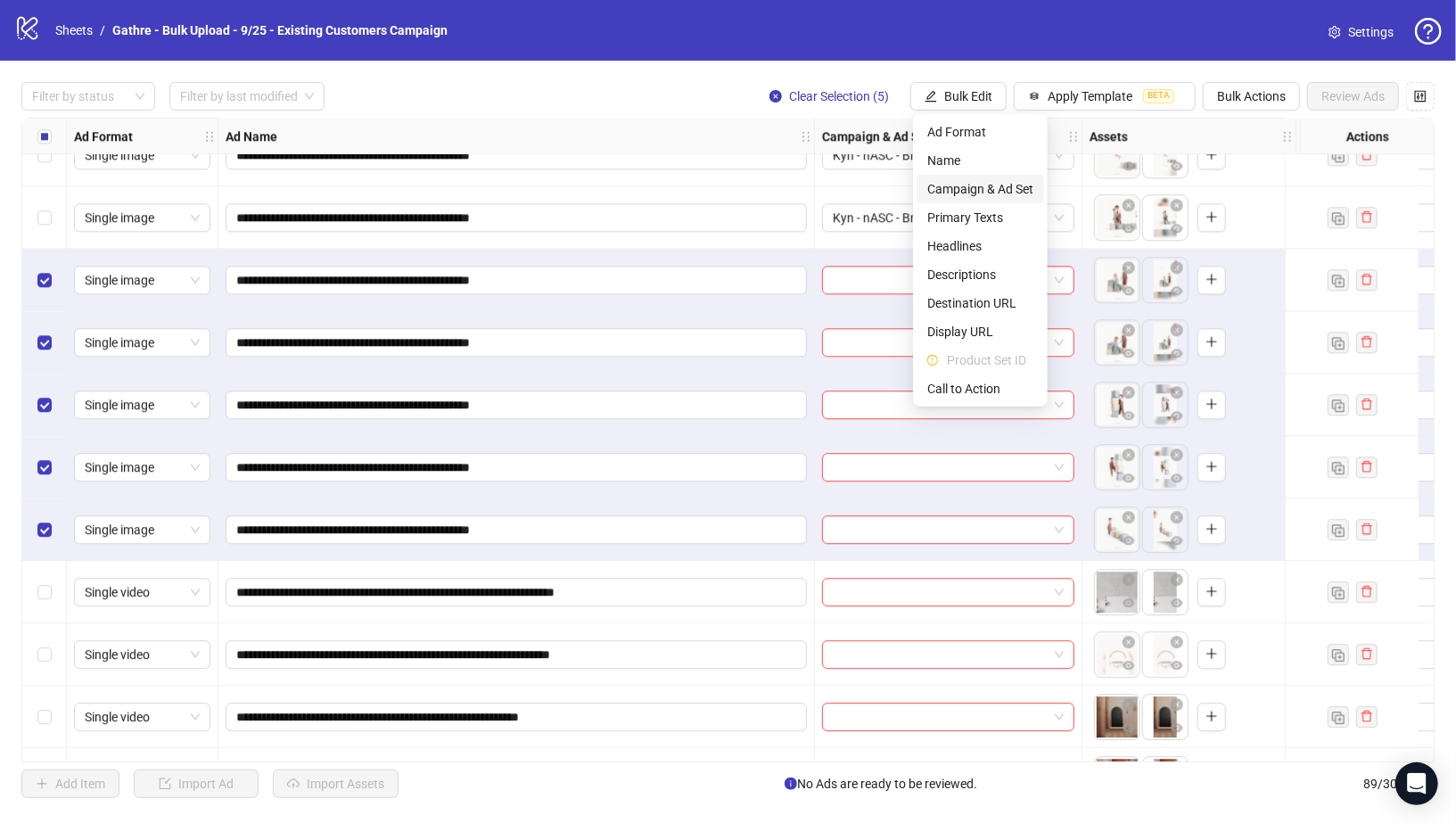
click at [983, 189] on span "Campaign & Ad Set" at bounding box center [980, 189] width 106 height 19
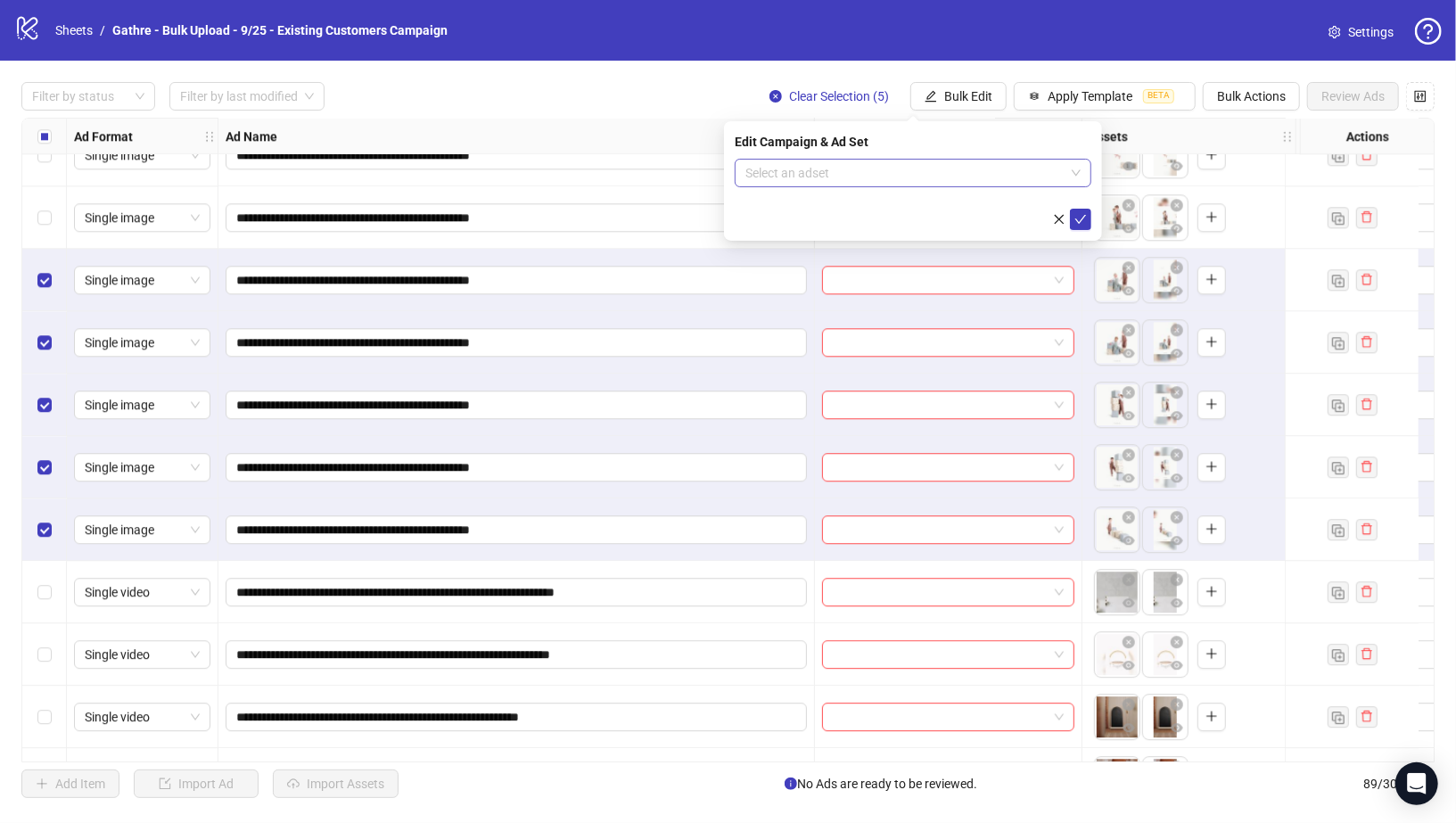
click at [975, 166] on input "search" at bounding box center [904, 174] width 319 height 27
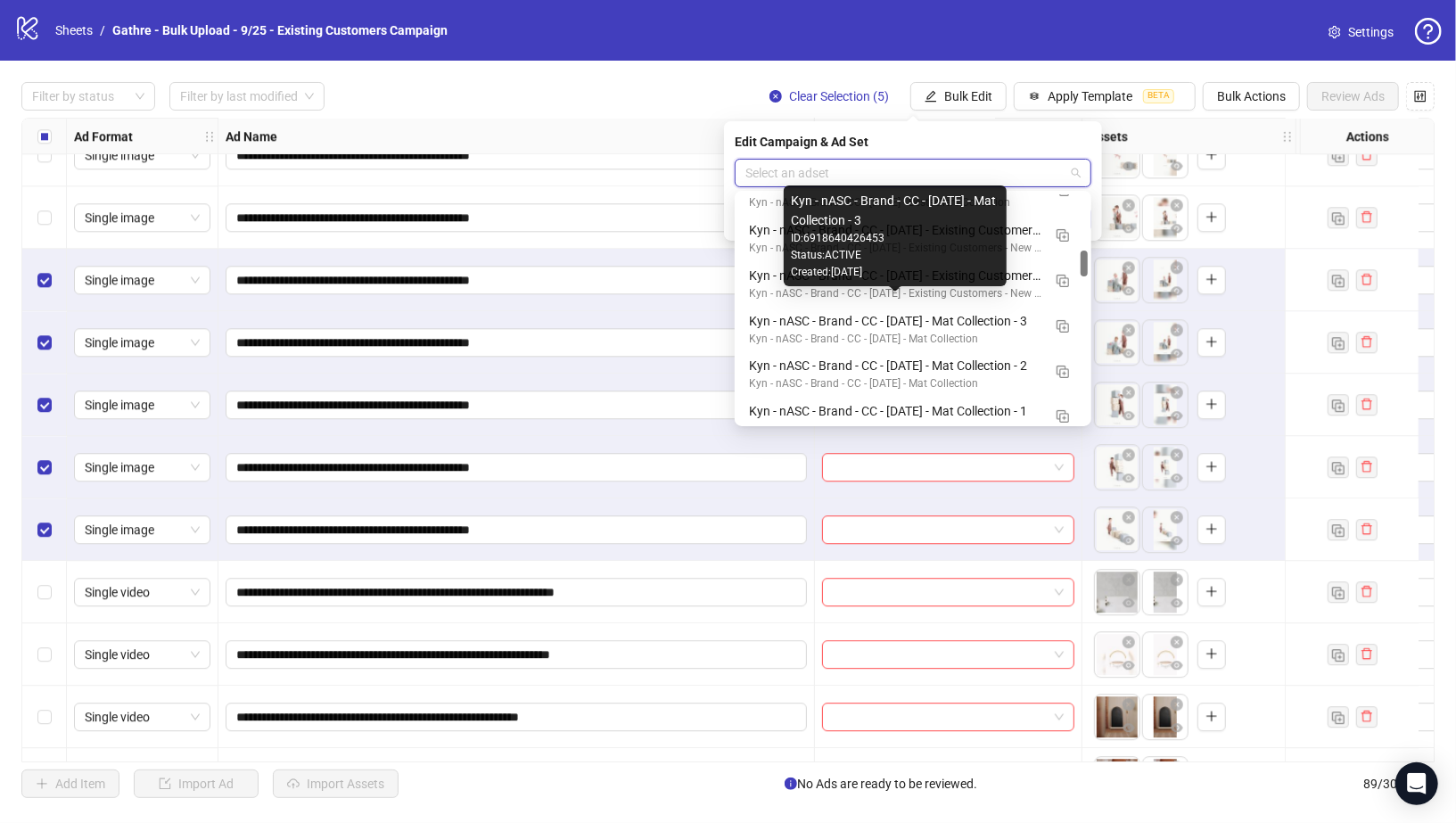
scroll to position [452, 0]
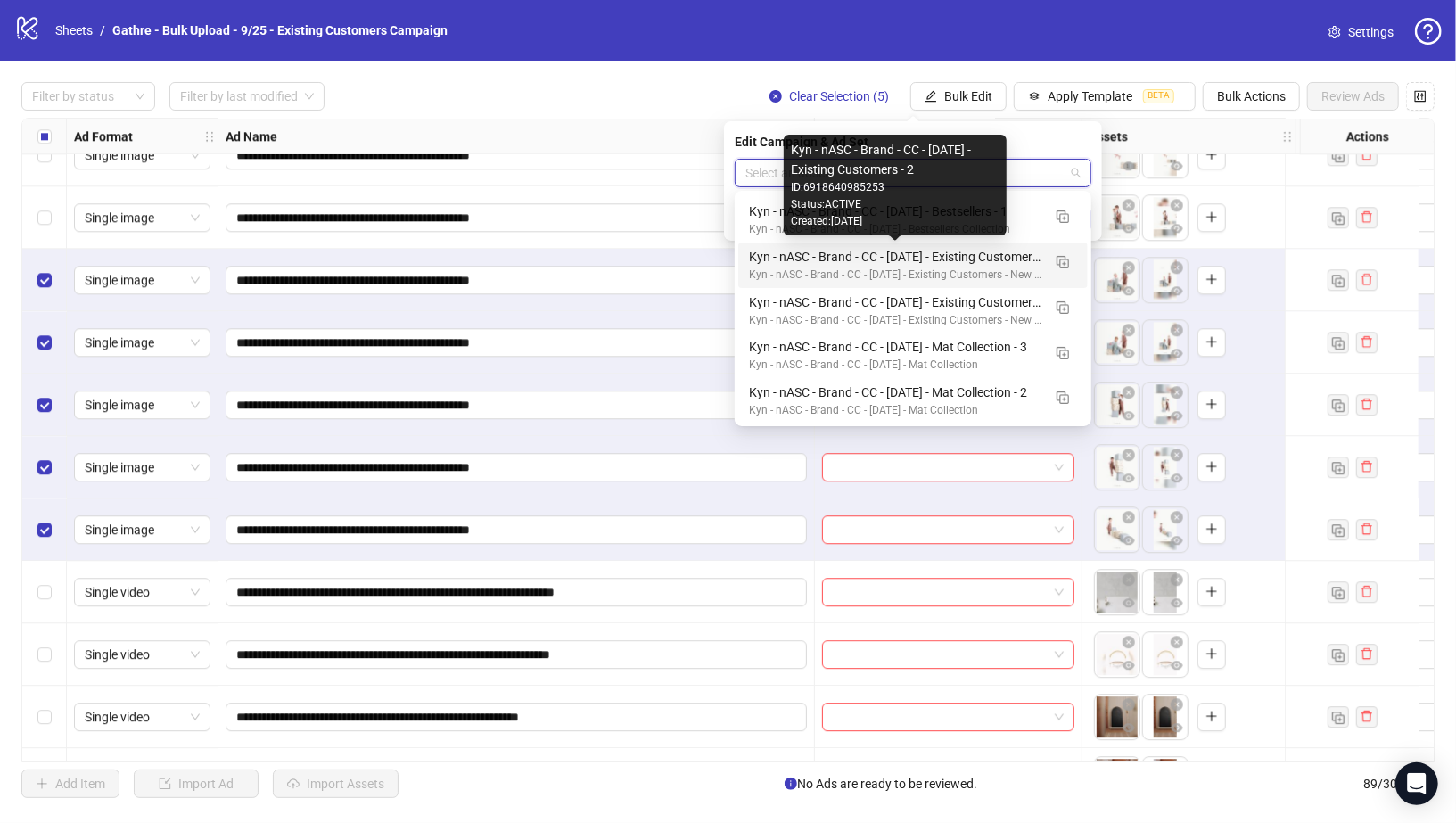
click at [1014, 251] on div "Kyn - nASC - Brand - CC - 09/10/25 - Existing Customers - 2" at bounding box center [896, 257] width 293 height 19
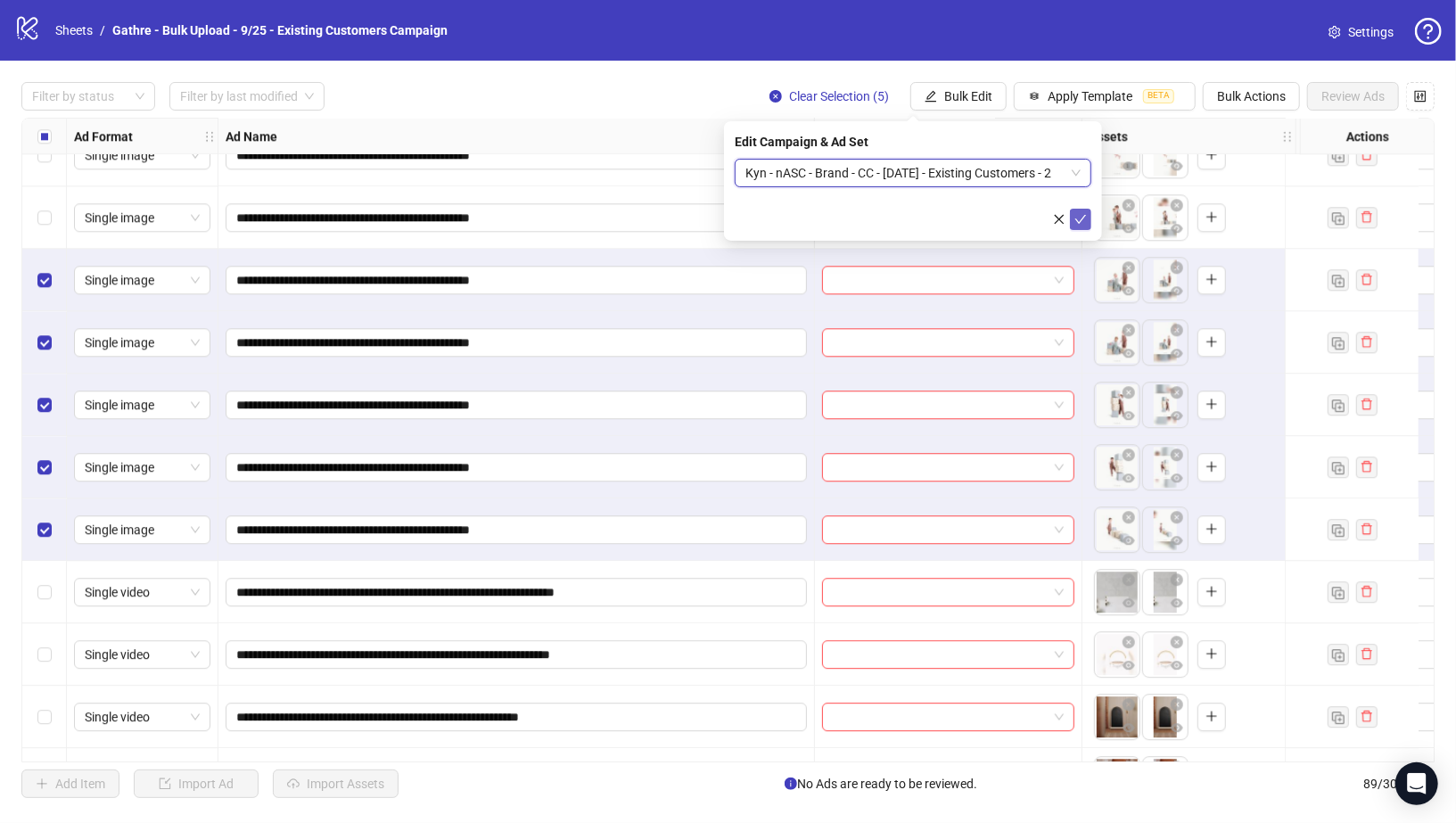
click at [1080, 217] on icon "check" at bounding box center [1080, 219] width 13 height 13
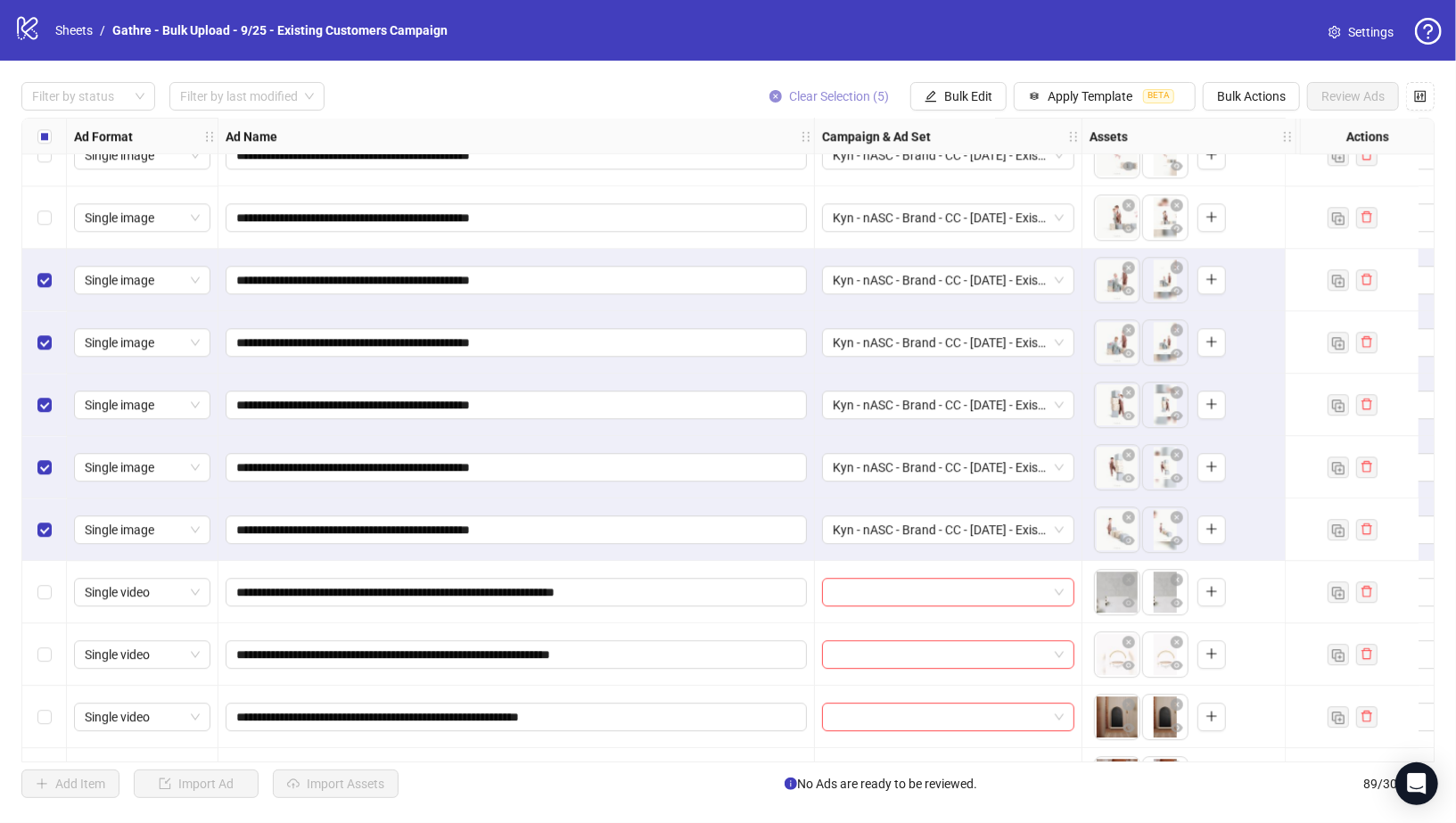
click at [781, 96] on icon "close-circle" at bounding box center [775, 96] width 13 height 13
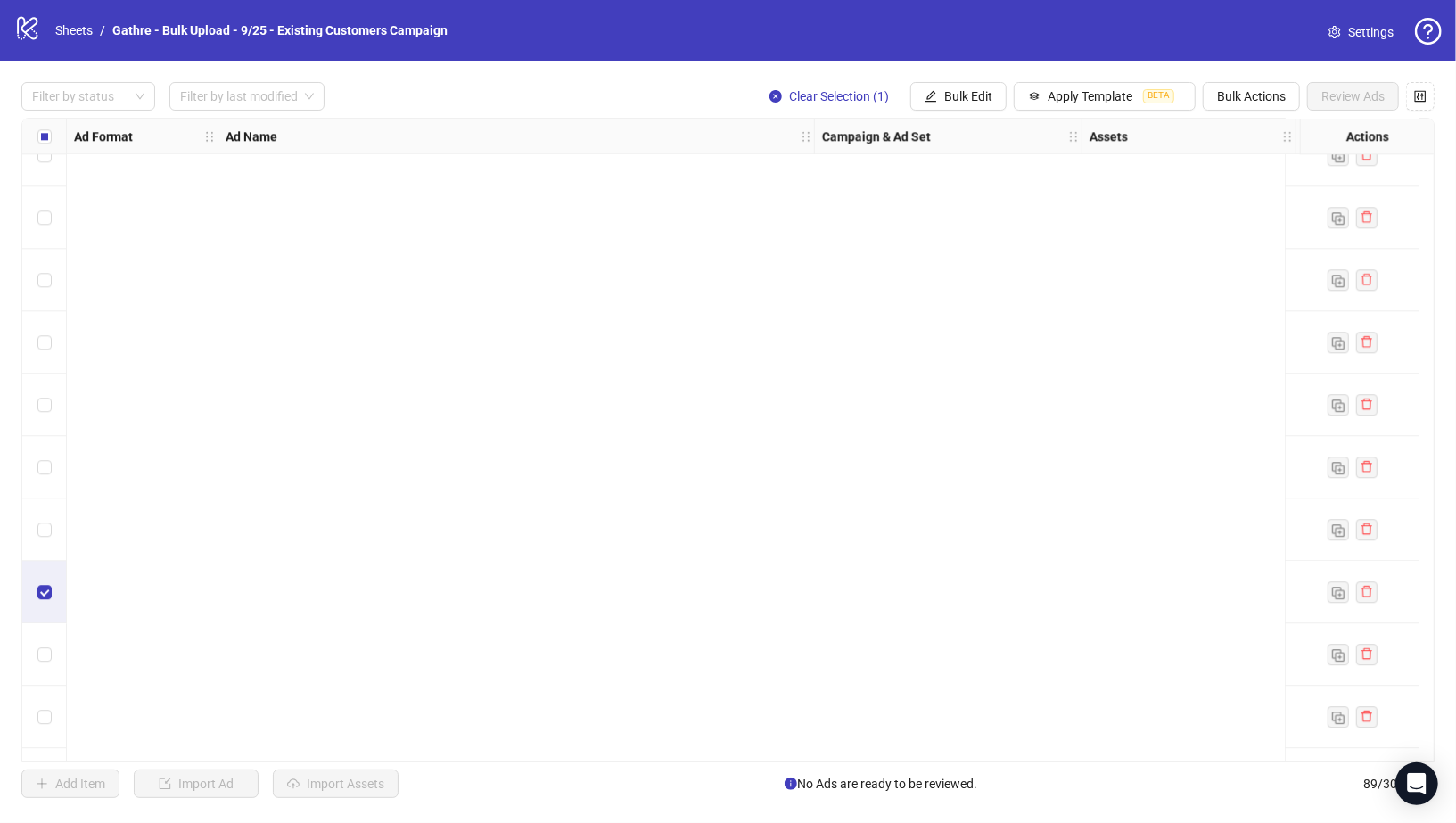
scroll to position [4954, 0]
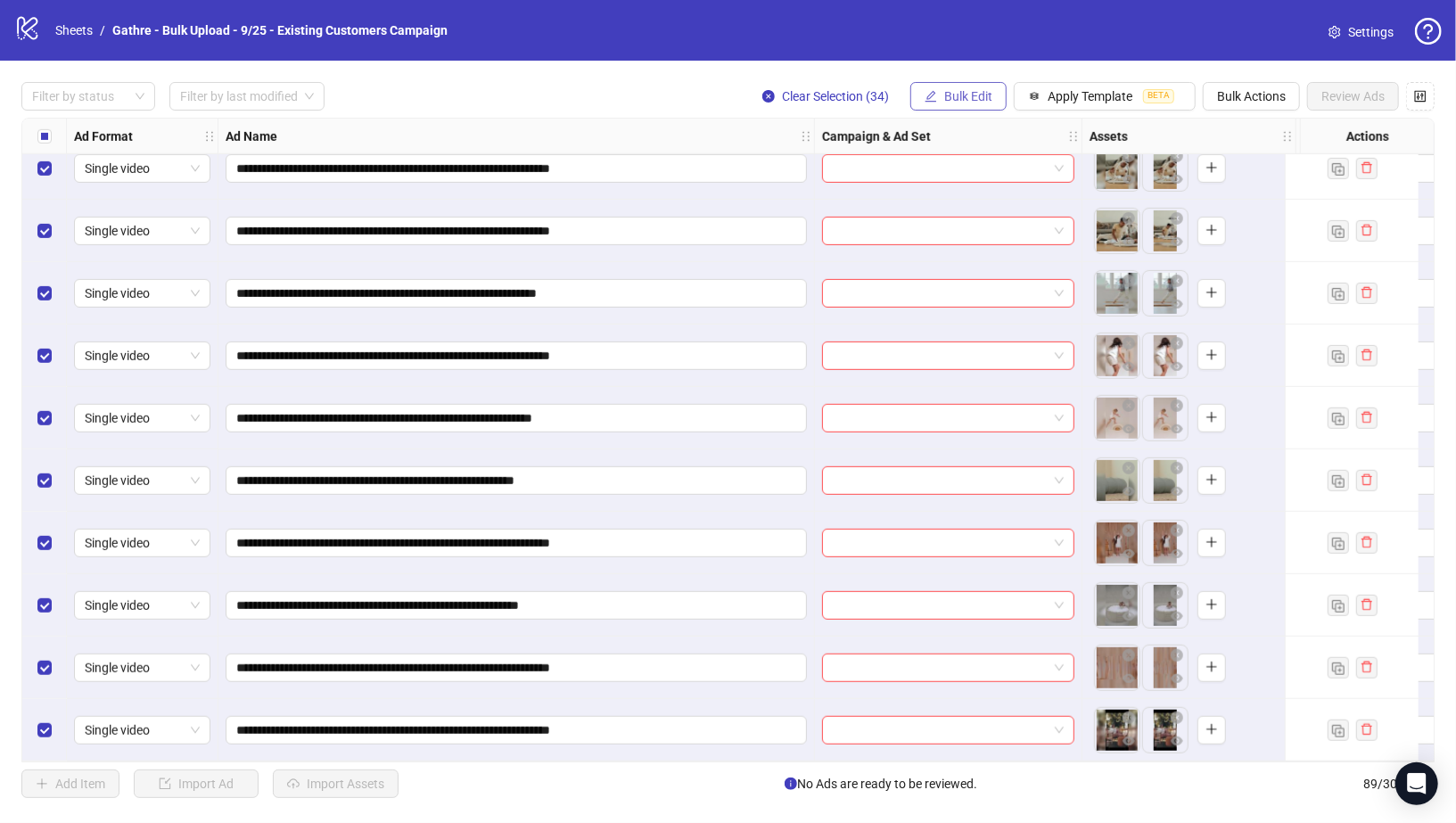
click at [976, 101] on span "Bulk Edit" at bounding box center [968, 96] width 48 height 15
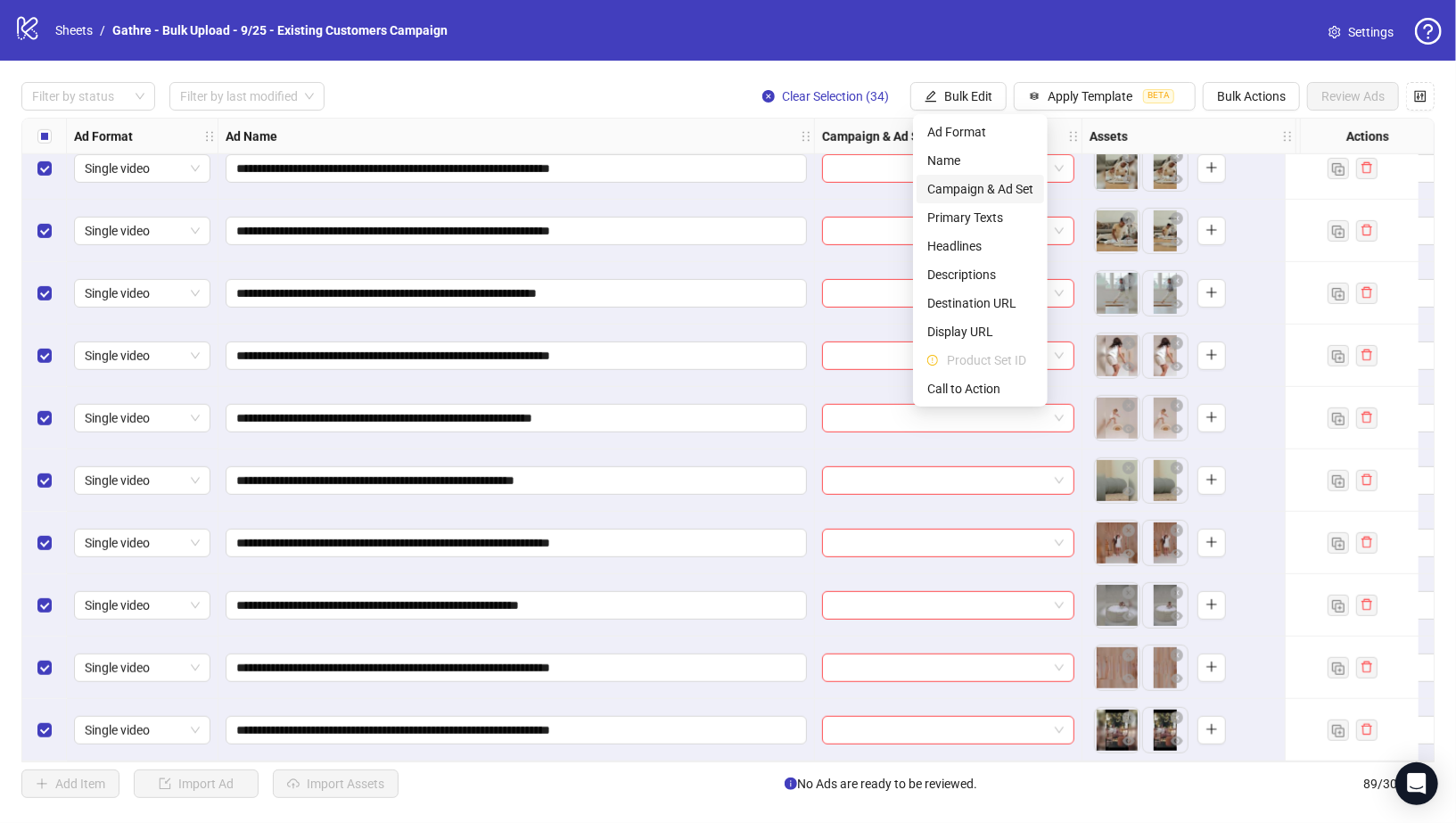
click at [983, 195] on span "Campaign & Ad Set" at bounding box center [980, 189] width 106 height 19
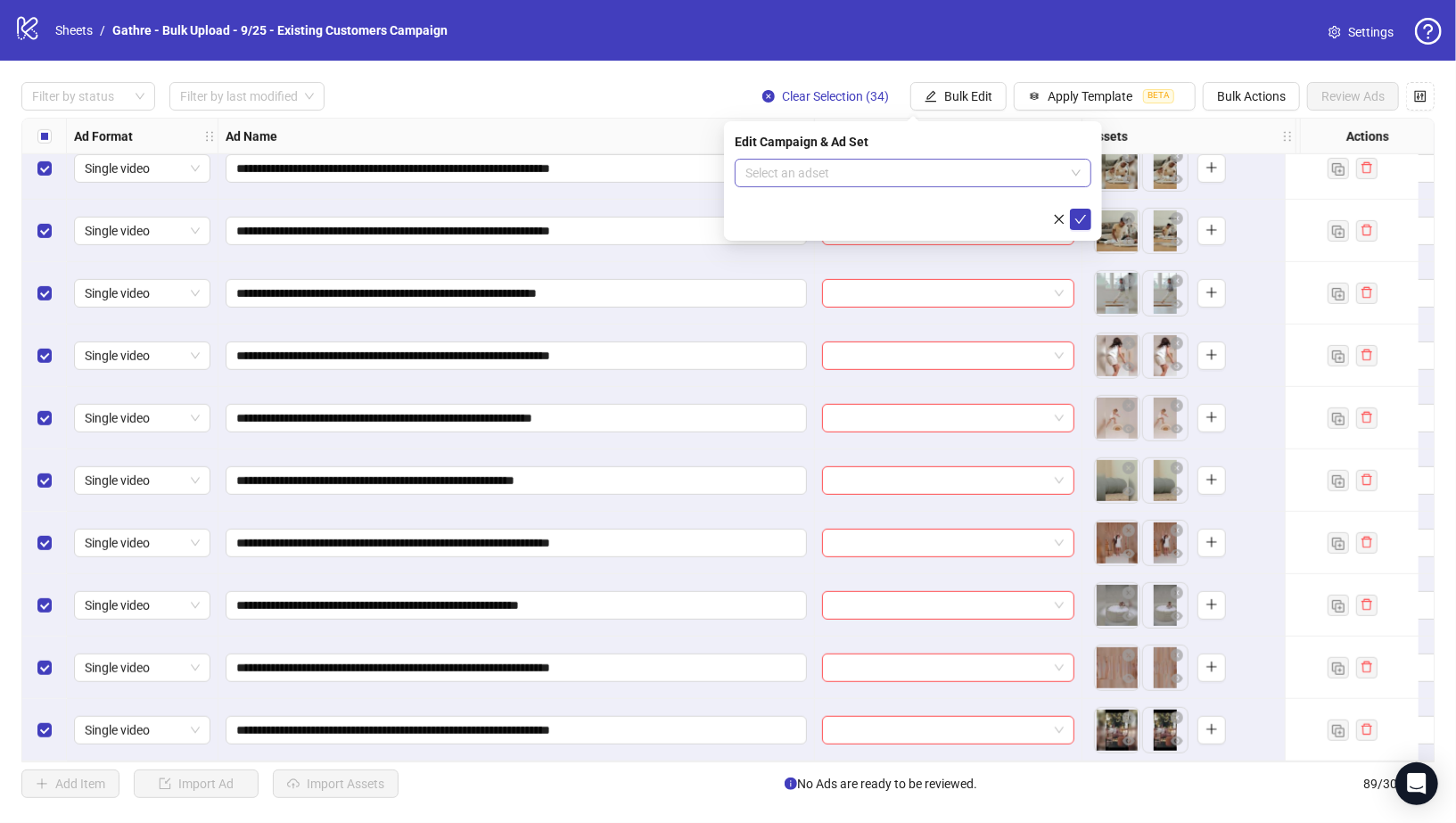
click at [974, 174] on input "search" at bounding box center [904, 174] width 319 height 27
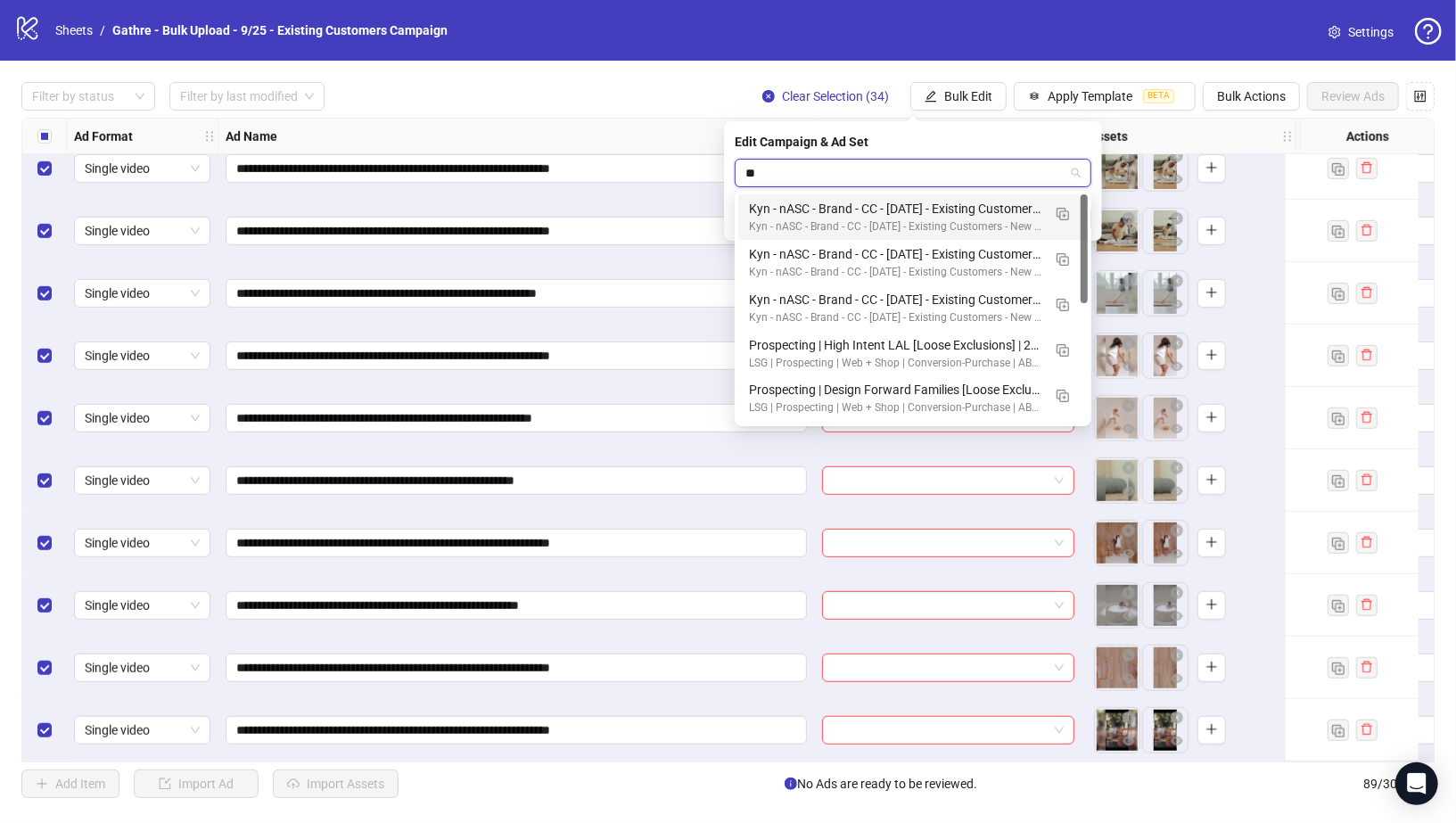
type input "*"
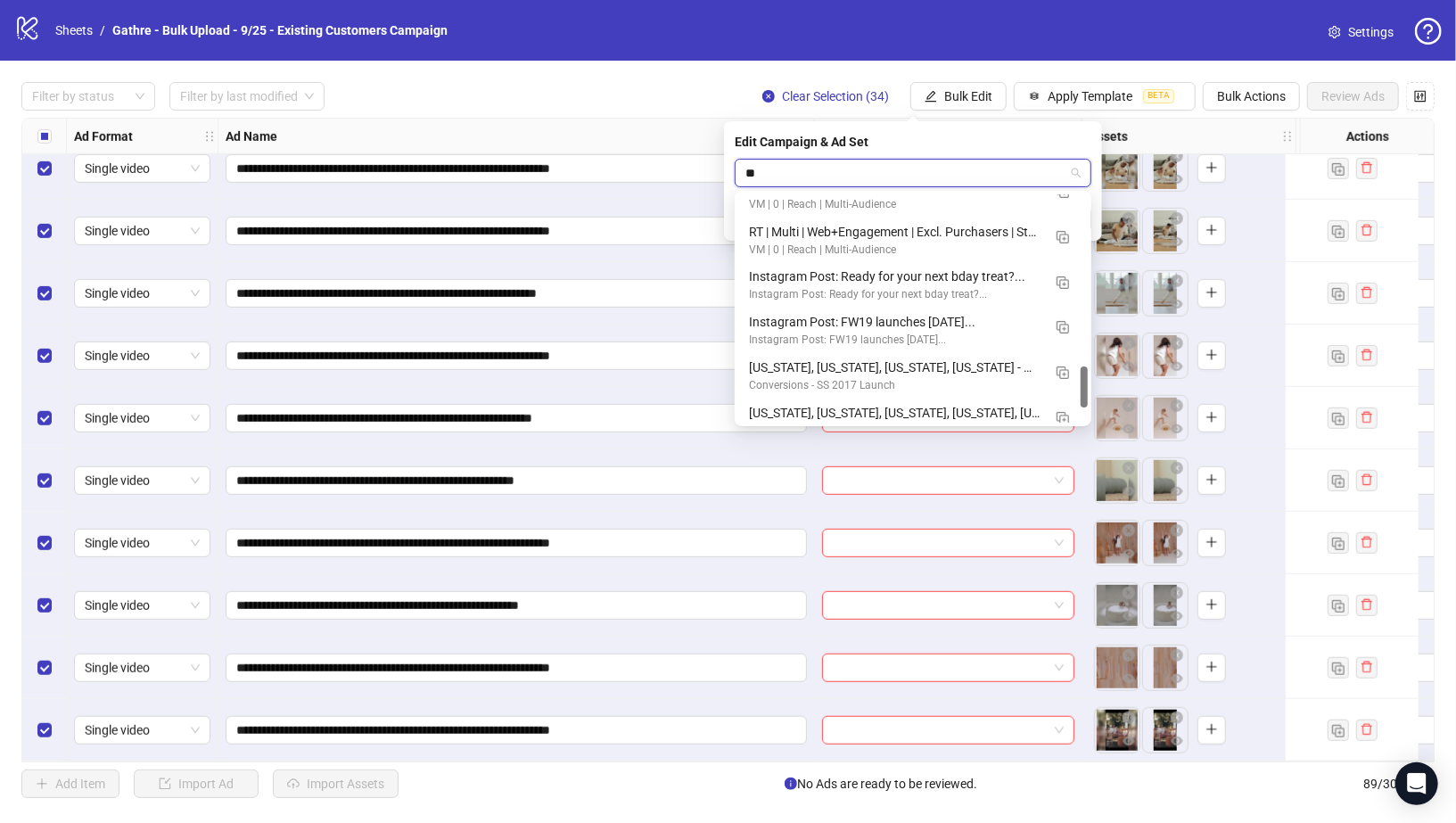
scroll to position [934, 0]
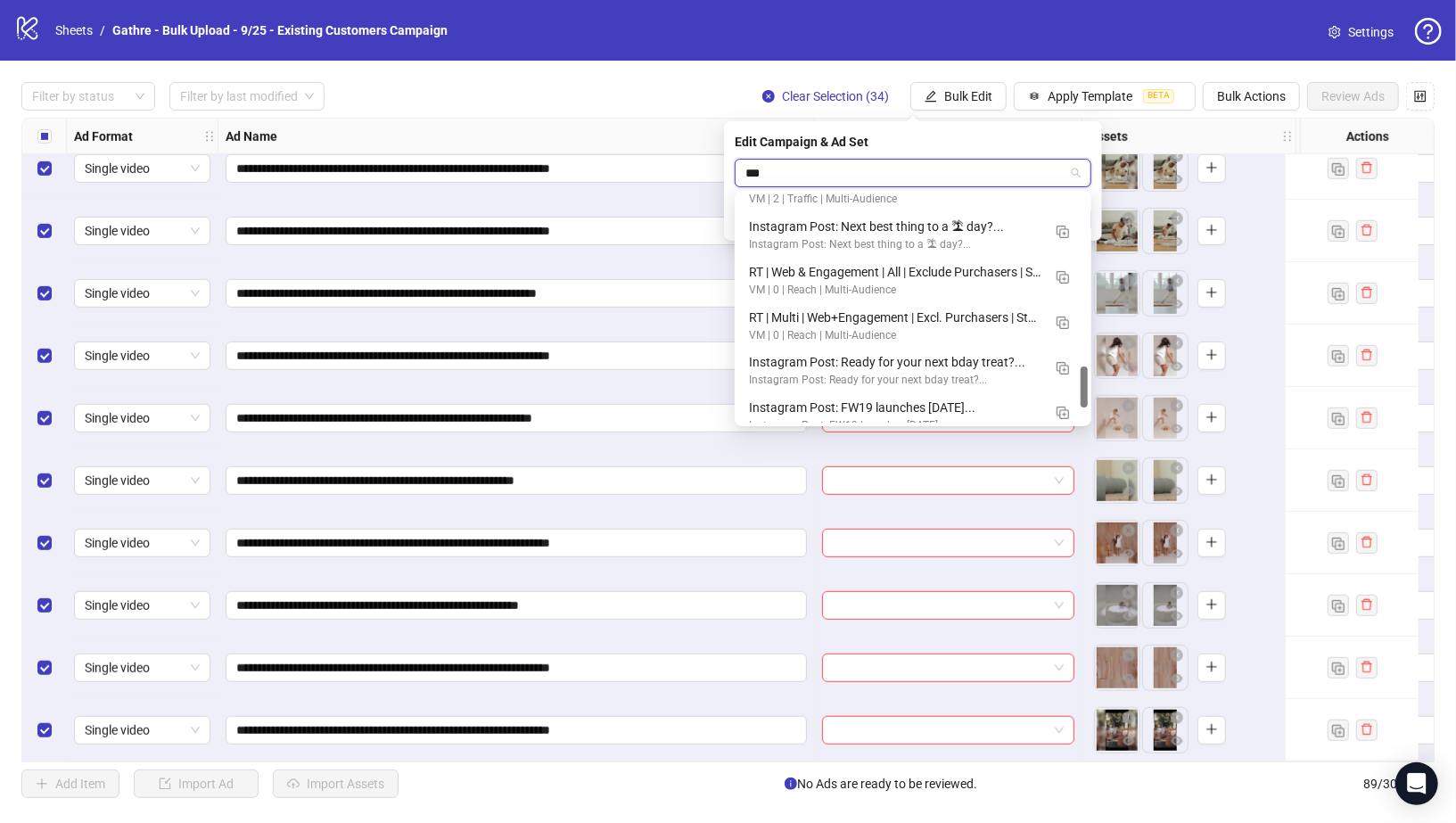
type input "****"
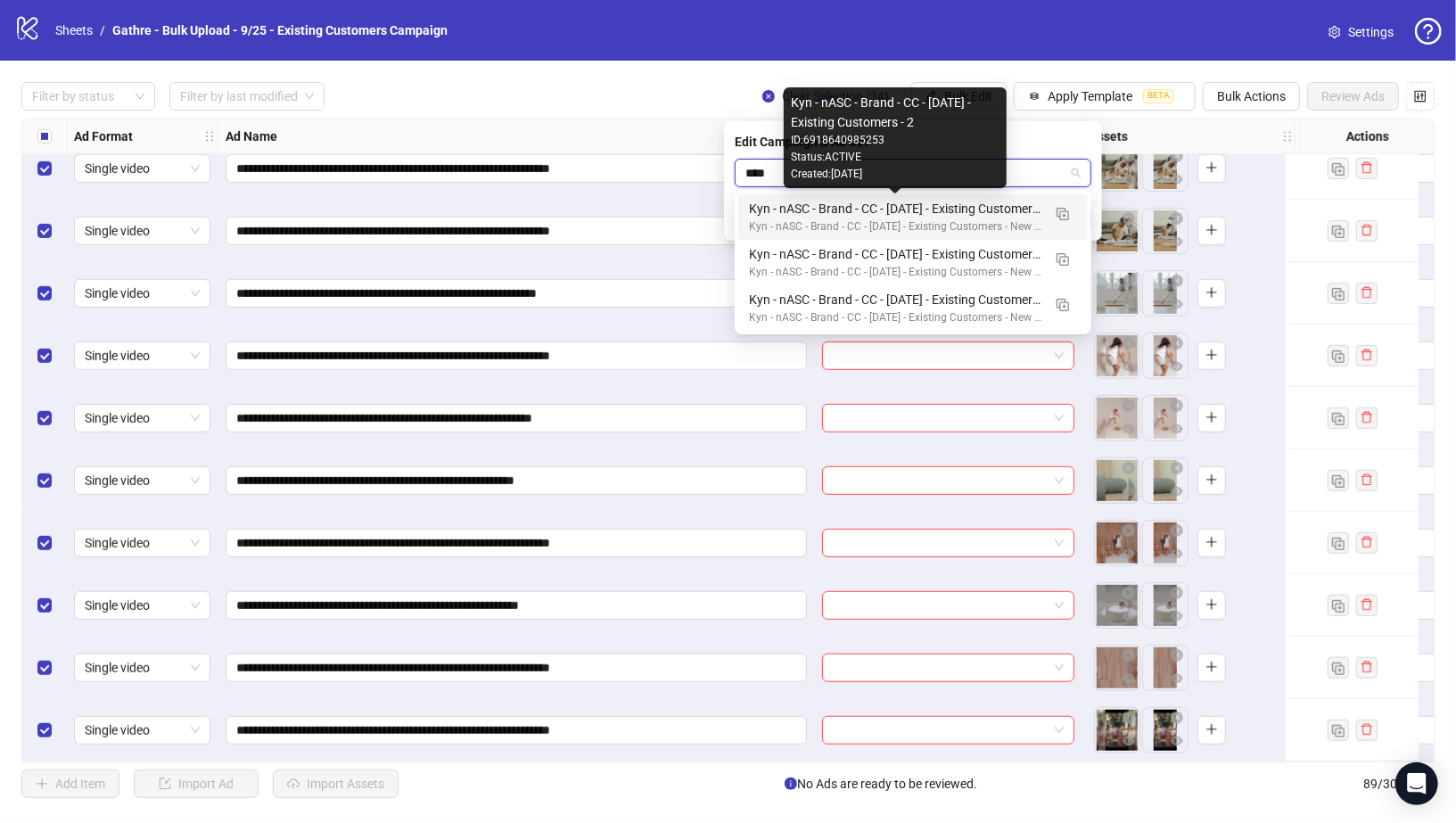
click at [982, 206] on div "Kyn - nASC - Brand - CC - 09/10/25 - Existing Customers - 2" at bounding box center [896, 208] width 293 height 19
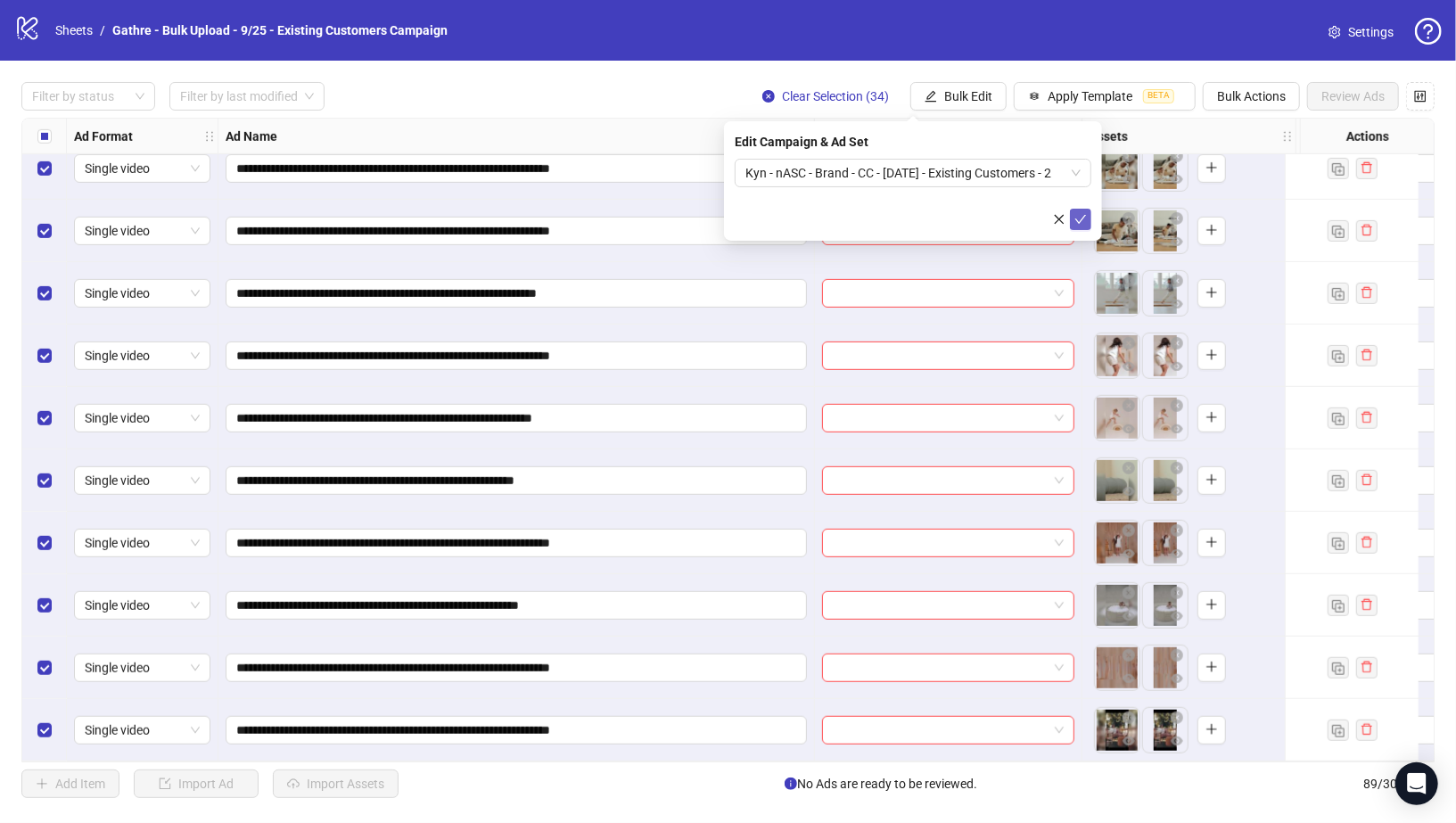
click at [1087, 212] on button "submit" at bounding box center [1081, 219] width 21 height 21
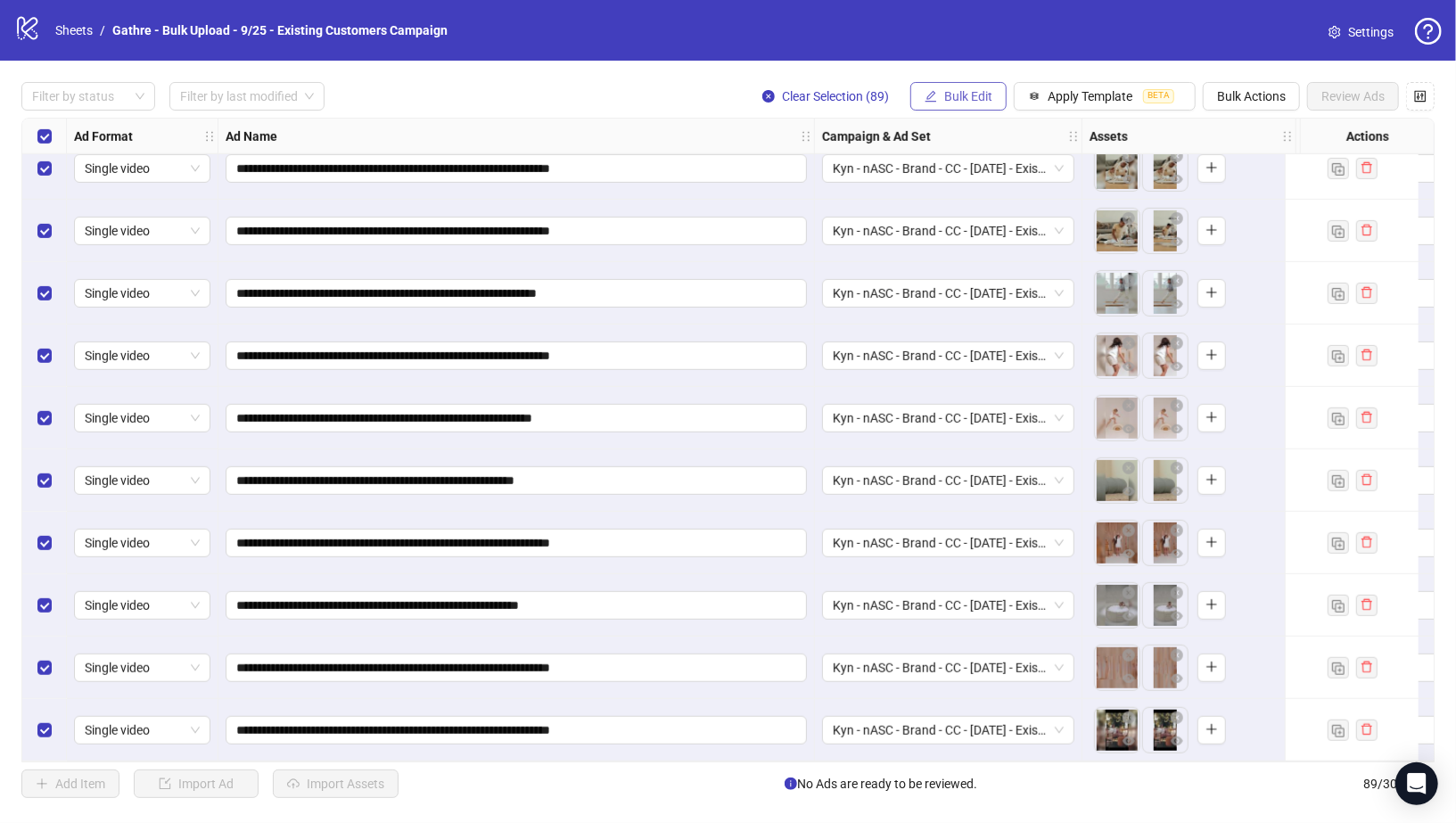
click at [954, 95] on span "Bulk Edit" at bounding box center [968, 96] width 48 height 15
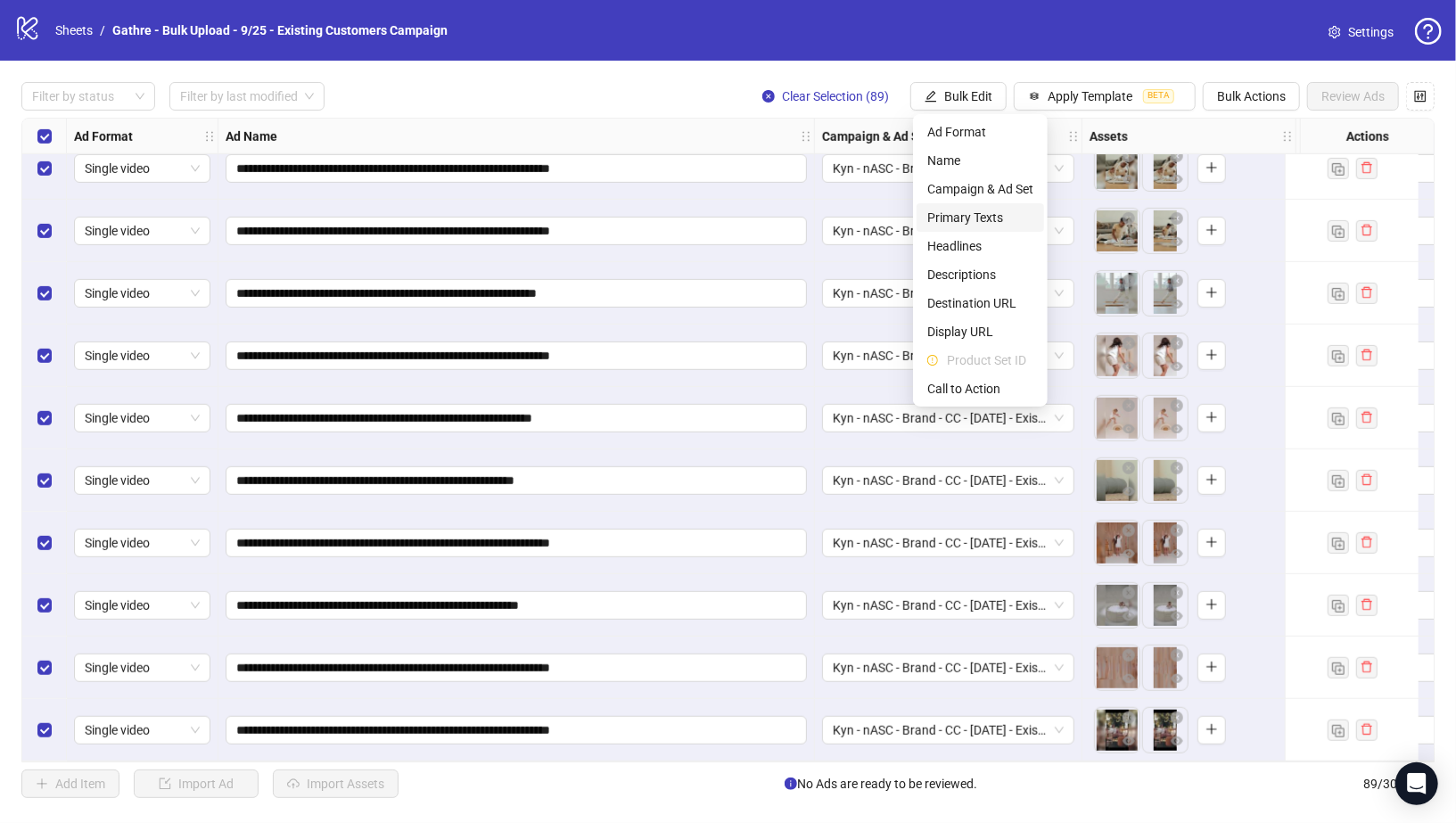
click at [951, 218] on span "Primary Texts" at bounding box center [980, 217] width 106 height 19
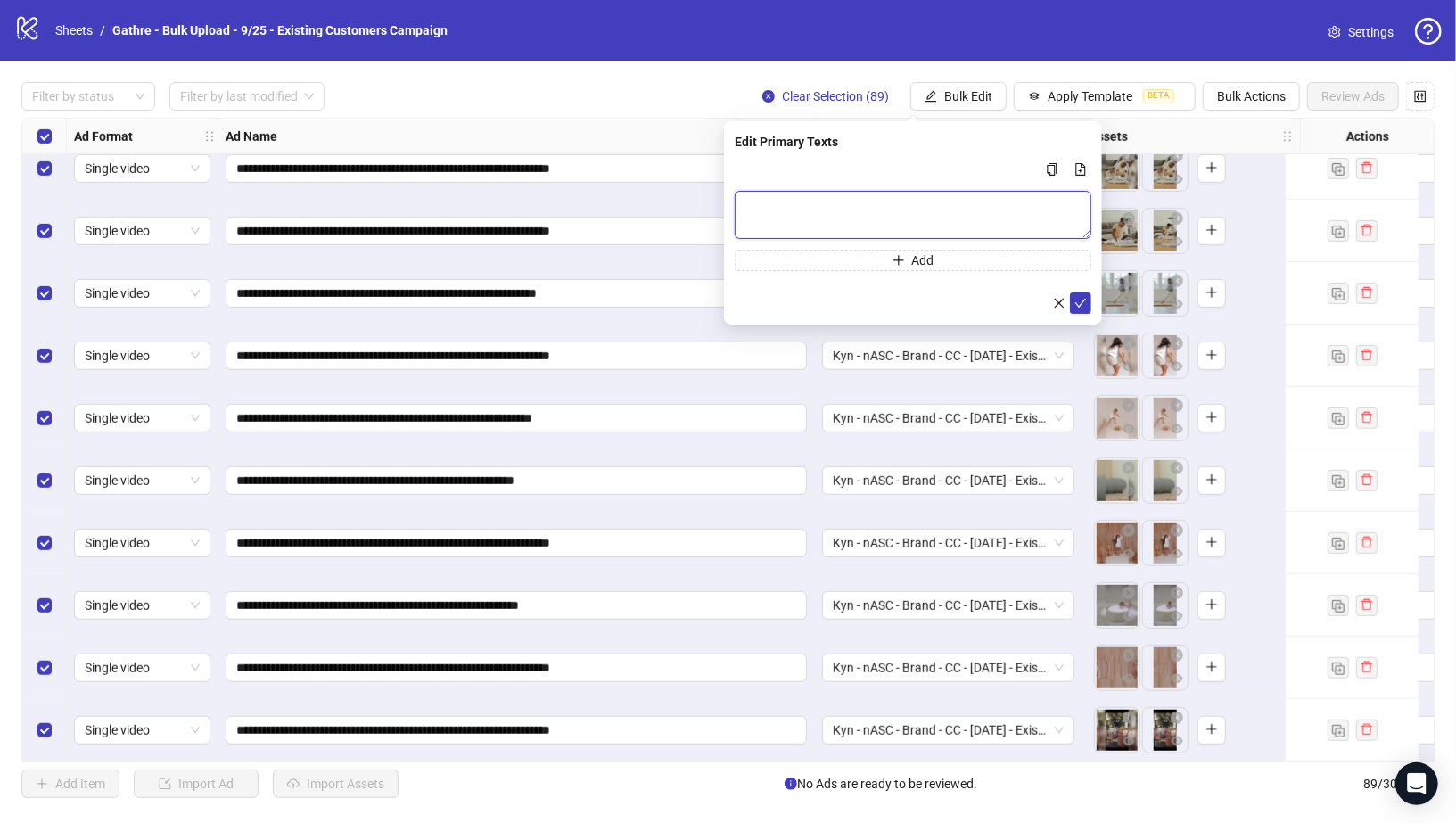
click at [902, 201] on textarea "Multi-text input container - paste or copy values" at bounding box center [913, 215] width 357 height 48
paste textarea "**********"
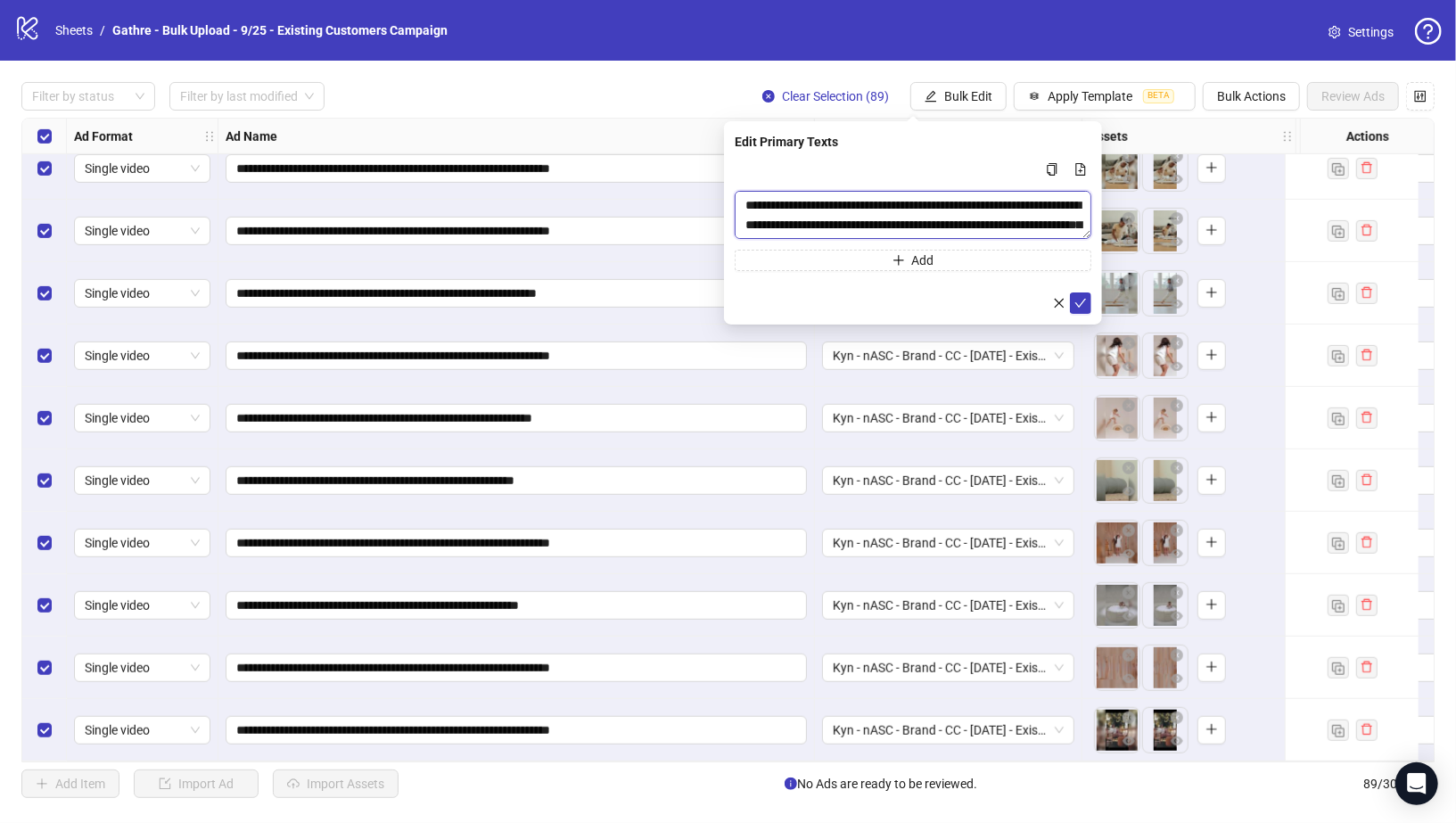
scroll to position [14, 0]
type textarea "**********"
click at [958, 262] on button "Add" at bounding box center [913, 260] width 357 height 21
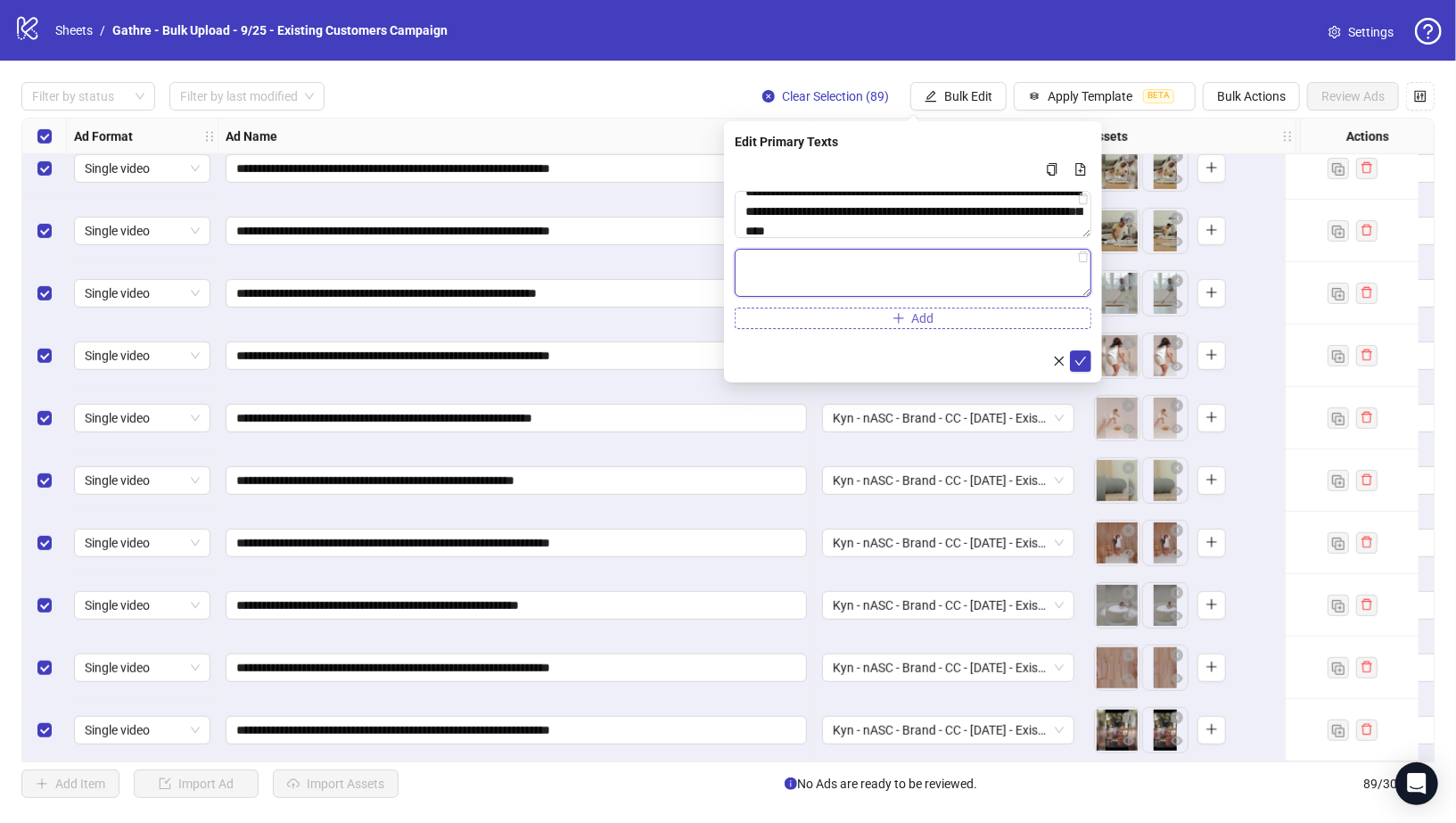
paste textarea "**********"
type textarea "**********"
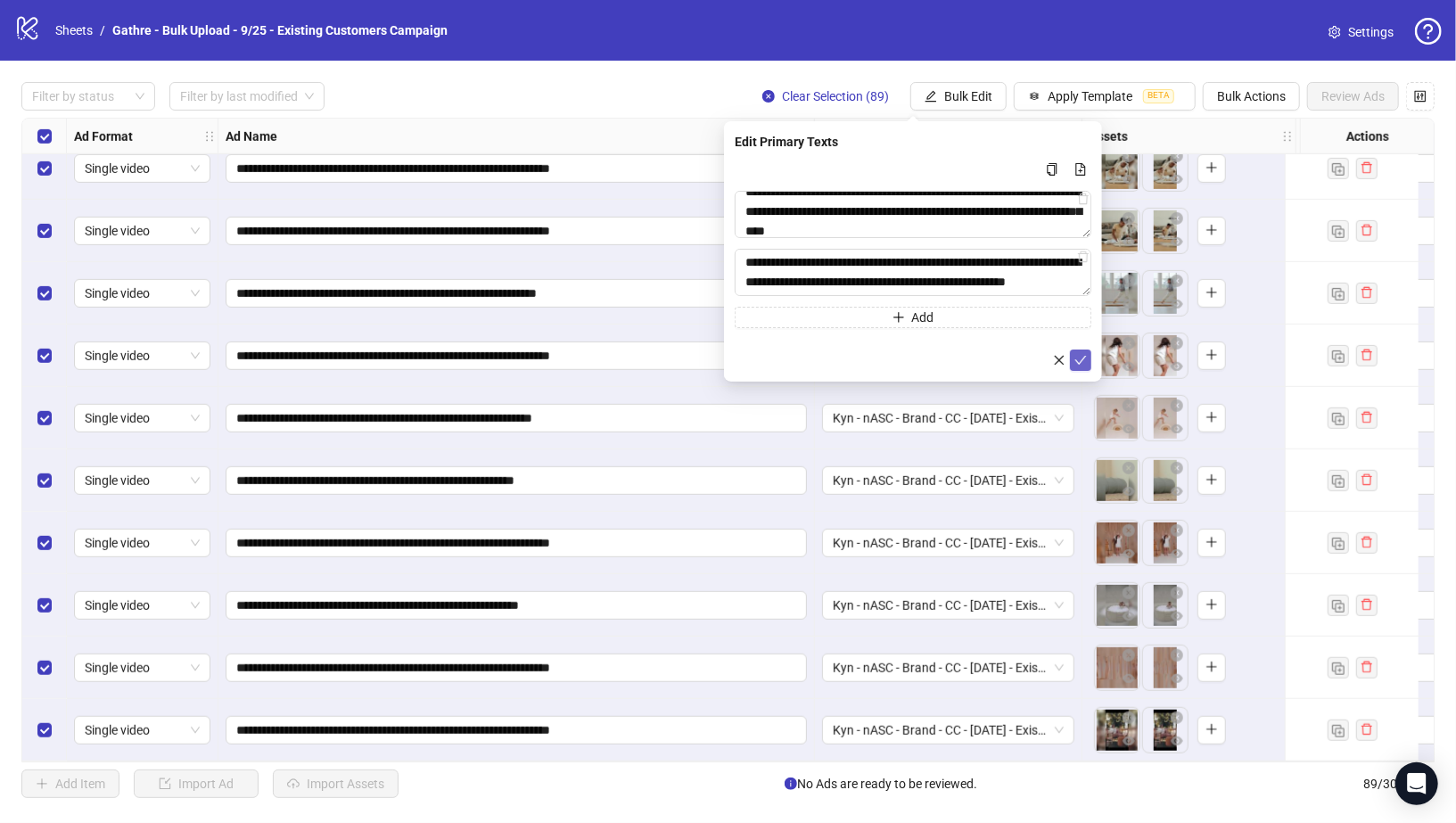
click at [1073, 360] on button "submit" at bounding box center [1081, 361] width 21 height 21
click at [984, 95] on span "Bulk Edit" at bounding box center [968, 96] width 48 height 15
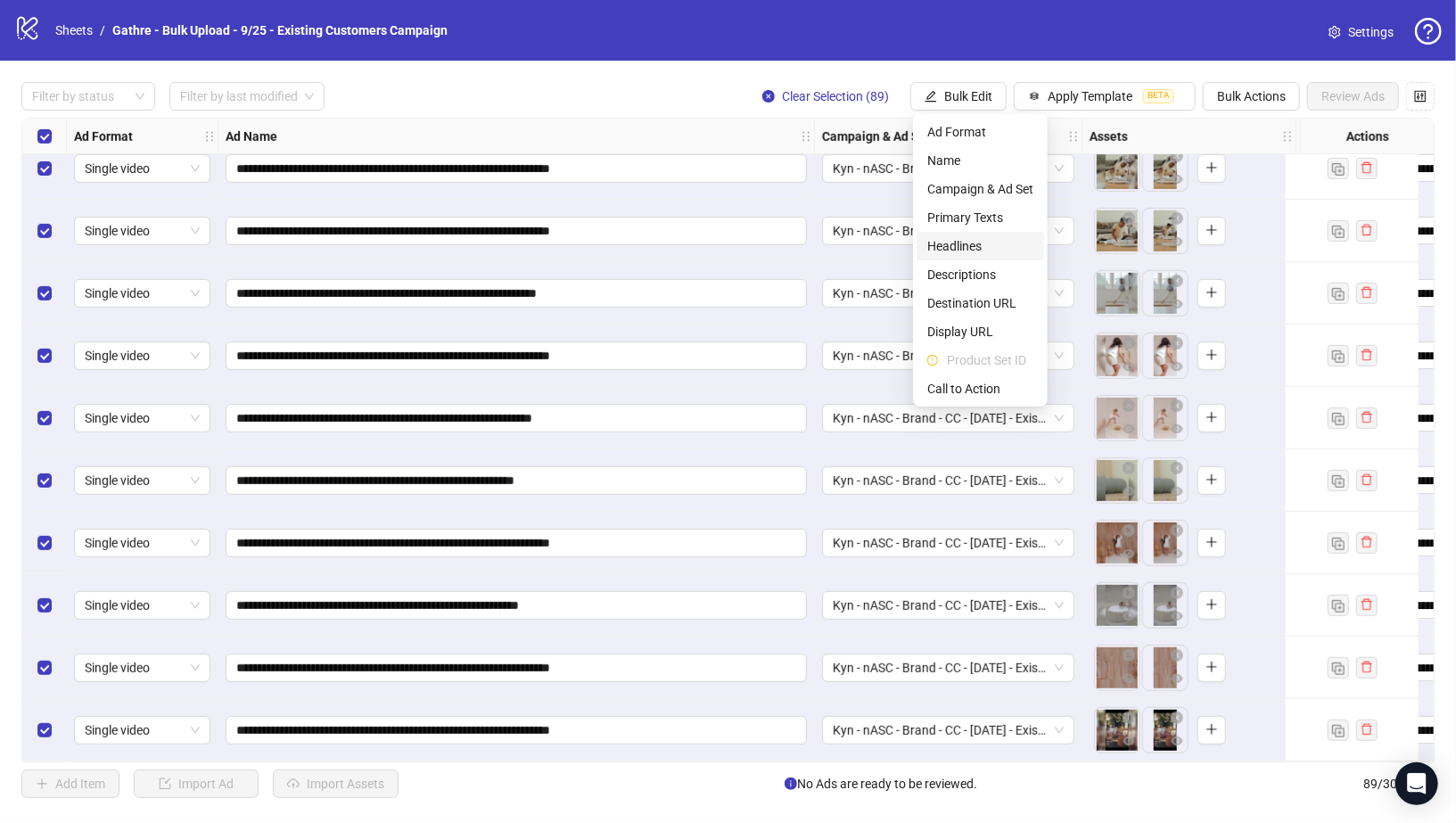
click at [969, 241] on span "Headlines" at bounding box center [980, 246] width 106 height 19
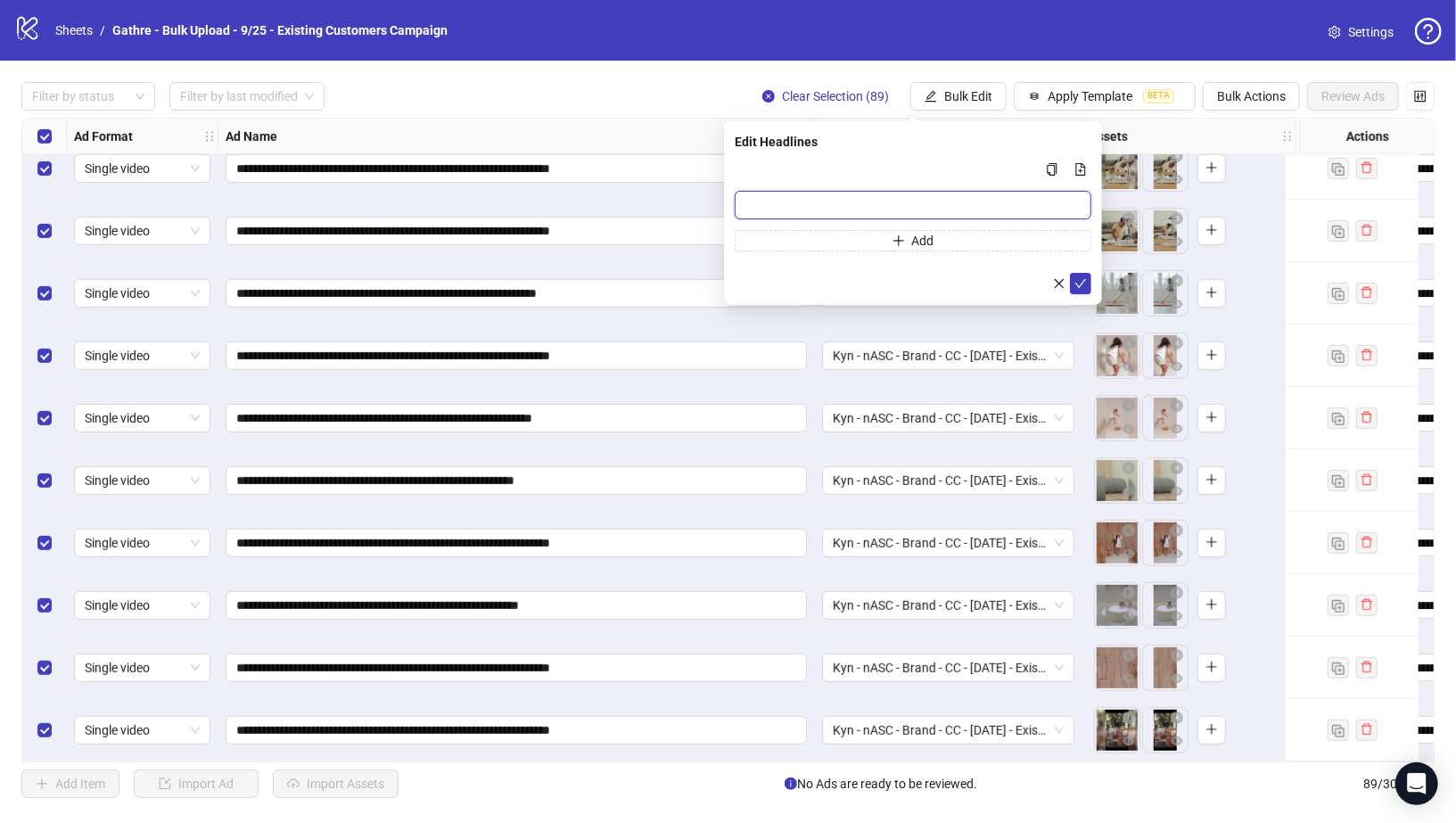
click at [864, 206] on input "Multi-input container - paste or copy values" at bounding box center [913, 205] width 357 height 28
paste input "**********"
type input "**********"
click at [1075, 274] on button "submit" at bounding box center [1081, 283] width 21 height 21
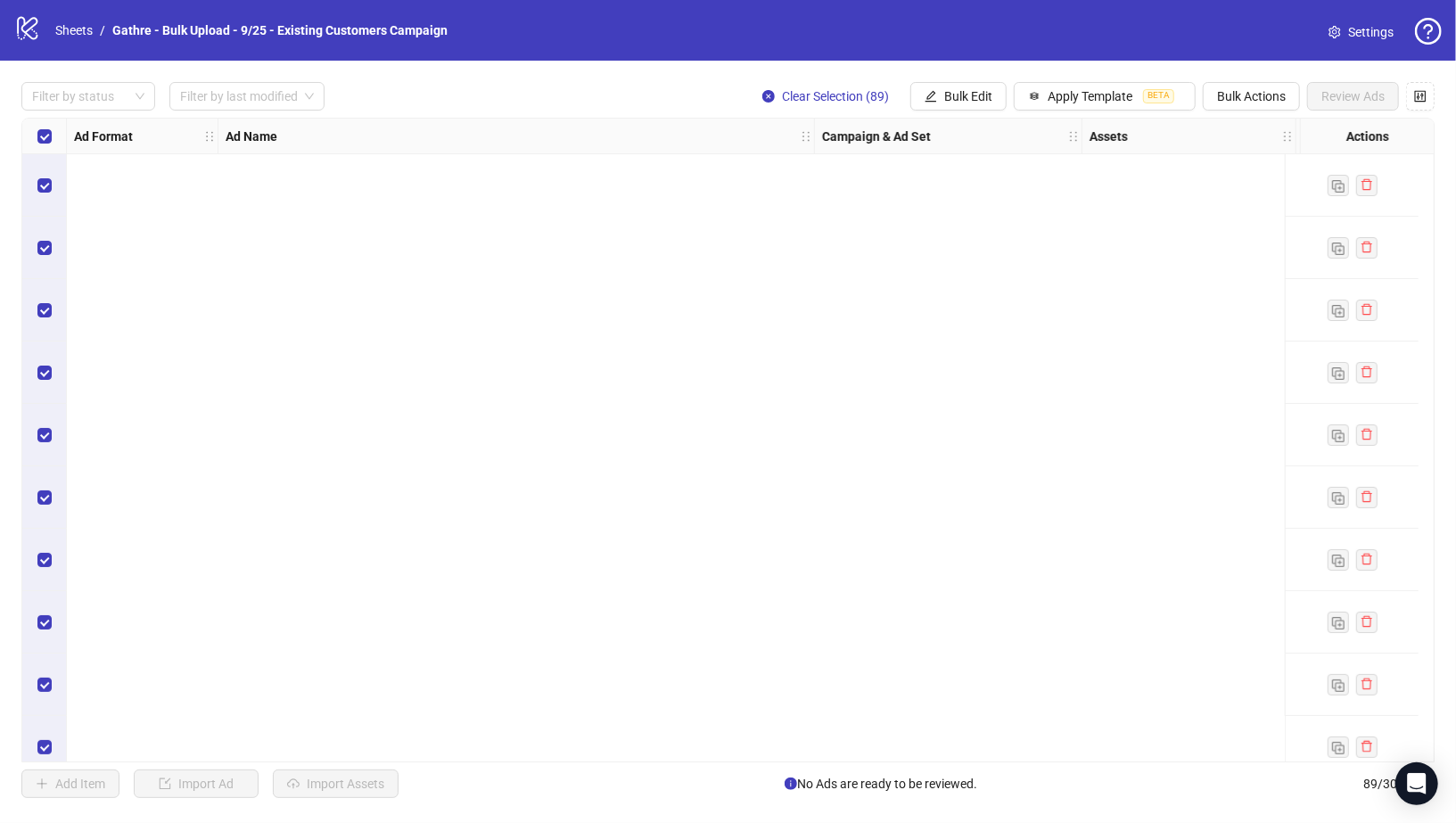
scroll to position [4954, 0]
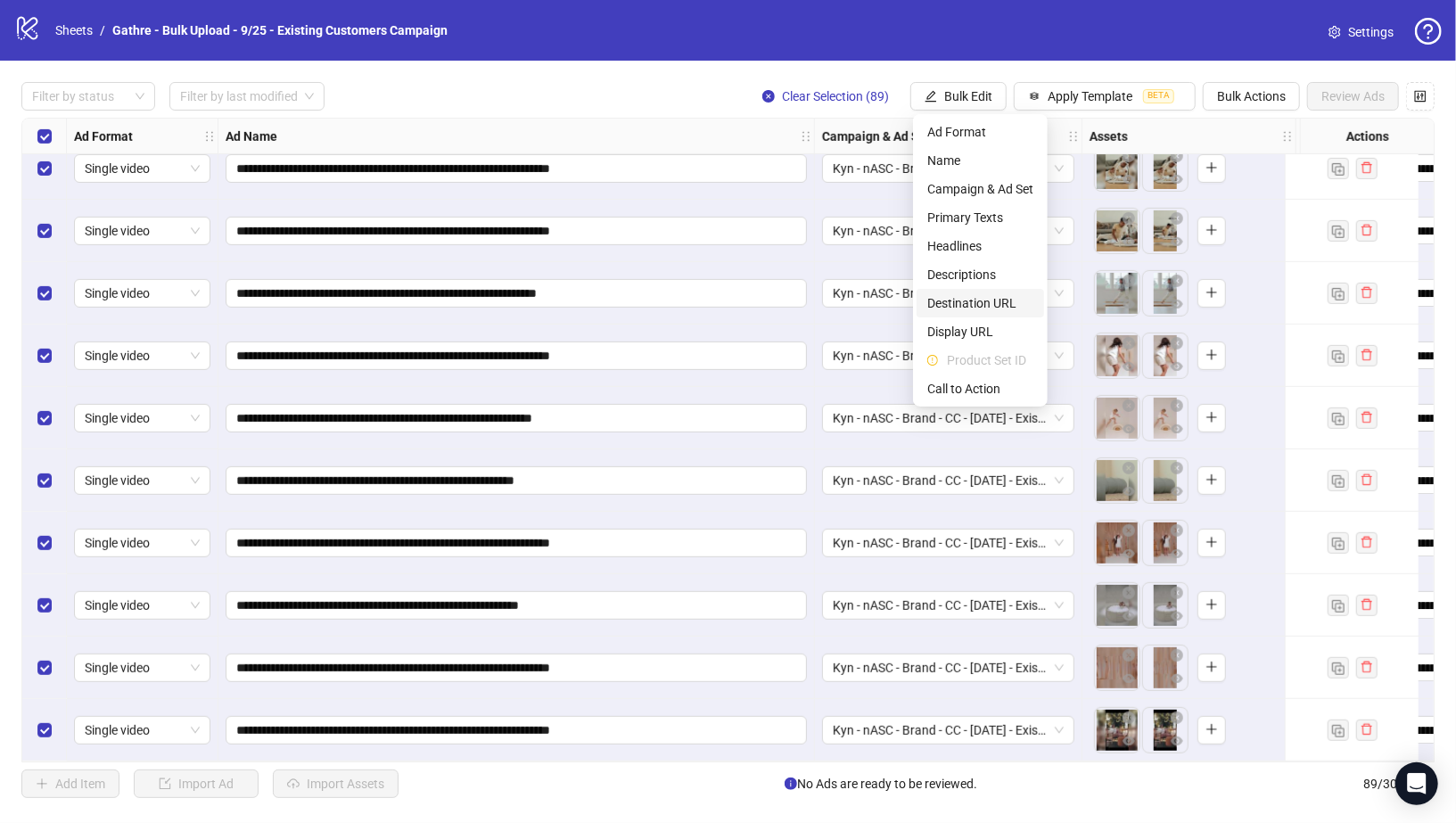
click at [993, 305] on span "Destination URL" at bounding box center [980, 303] width 106 height 19
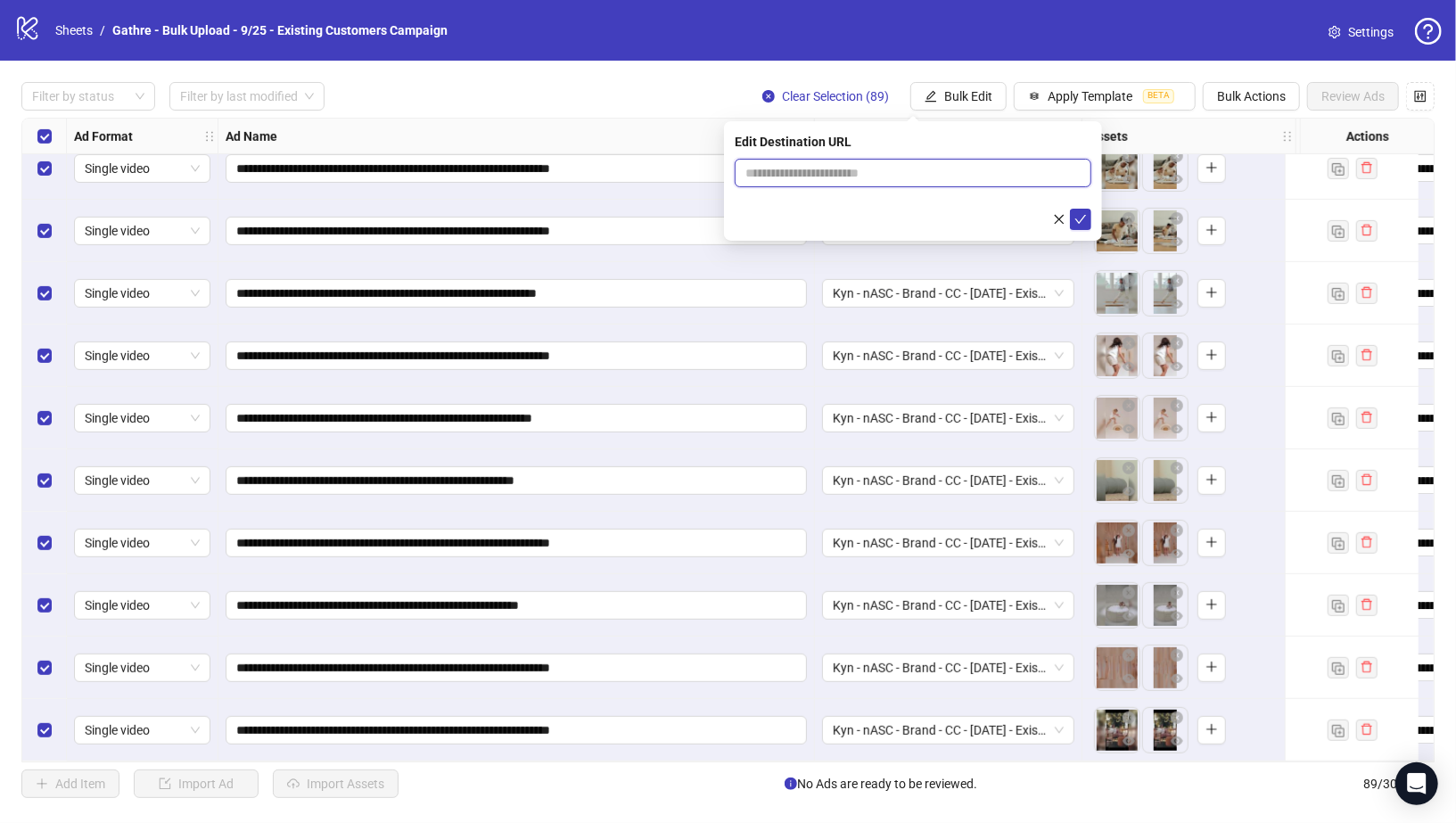
click at [890, 171] on input "text" at bounding box center [905, 173] width 321 height 19
paste input "**********"
type input "**********"
click at [1082, 215] on icon "check" at bounding box center [1080, 219] width 13 height 13
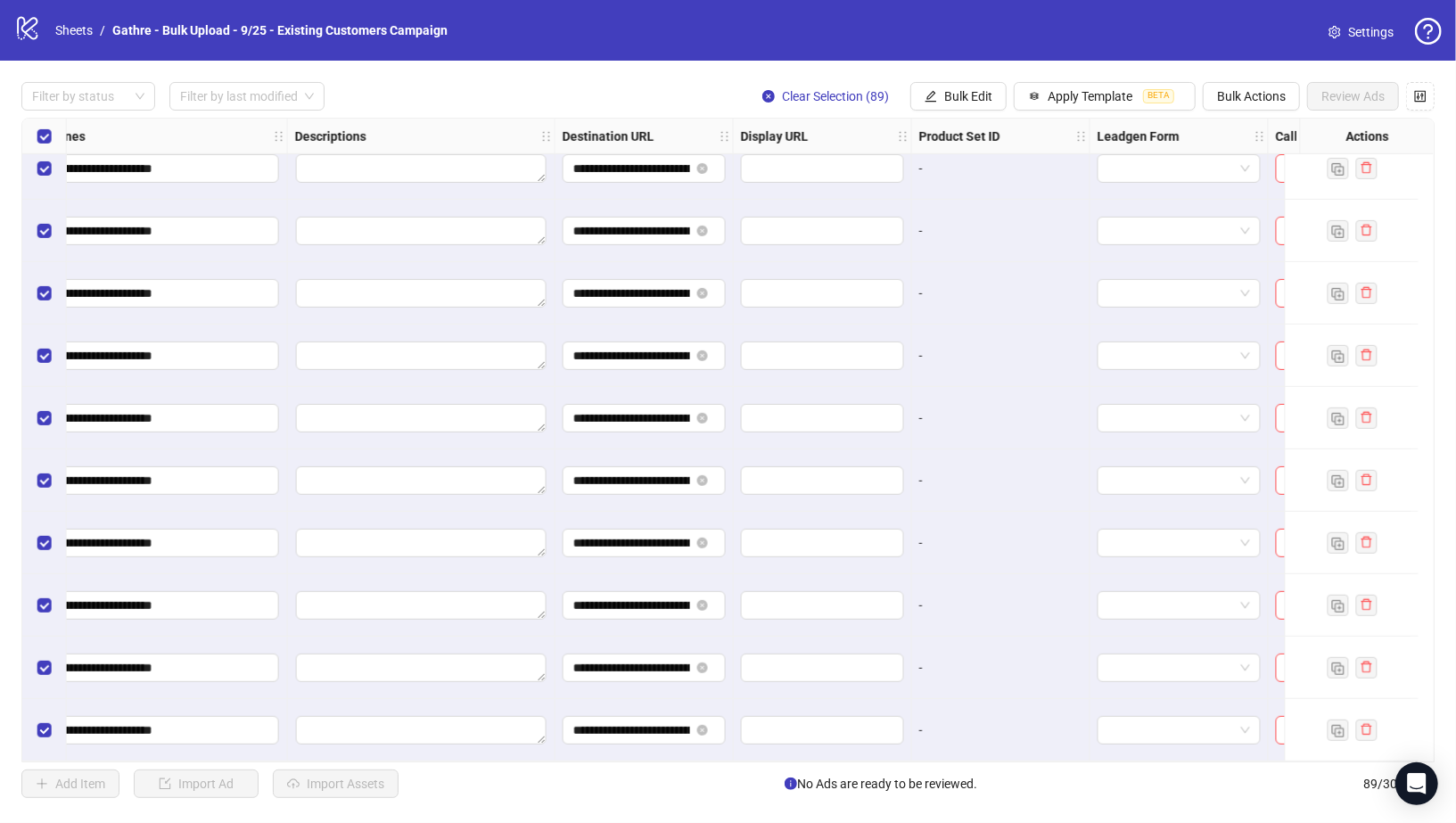
scroll to position [4954, 1580]
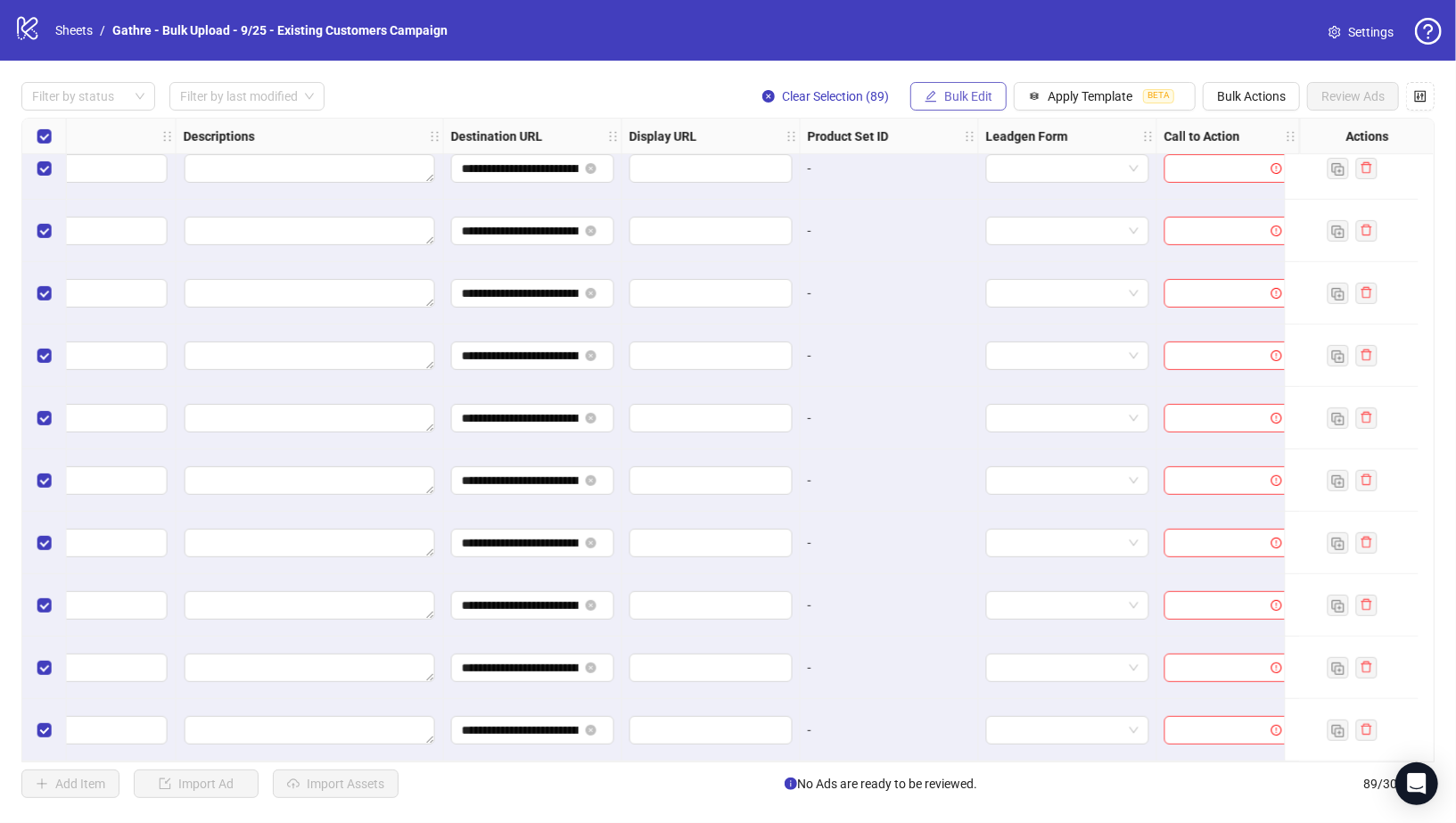
click at [954, 100] on span "Bulk Edit" at bounding box center [968, 96] width 48 height 15
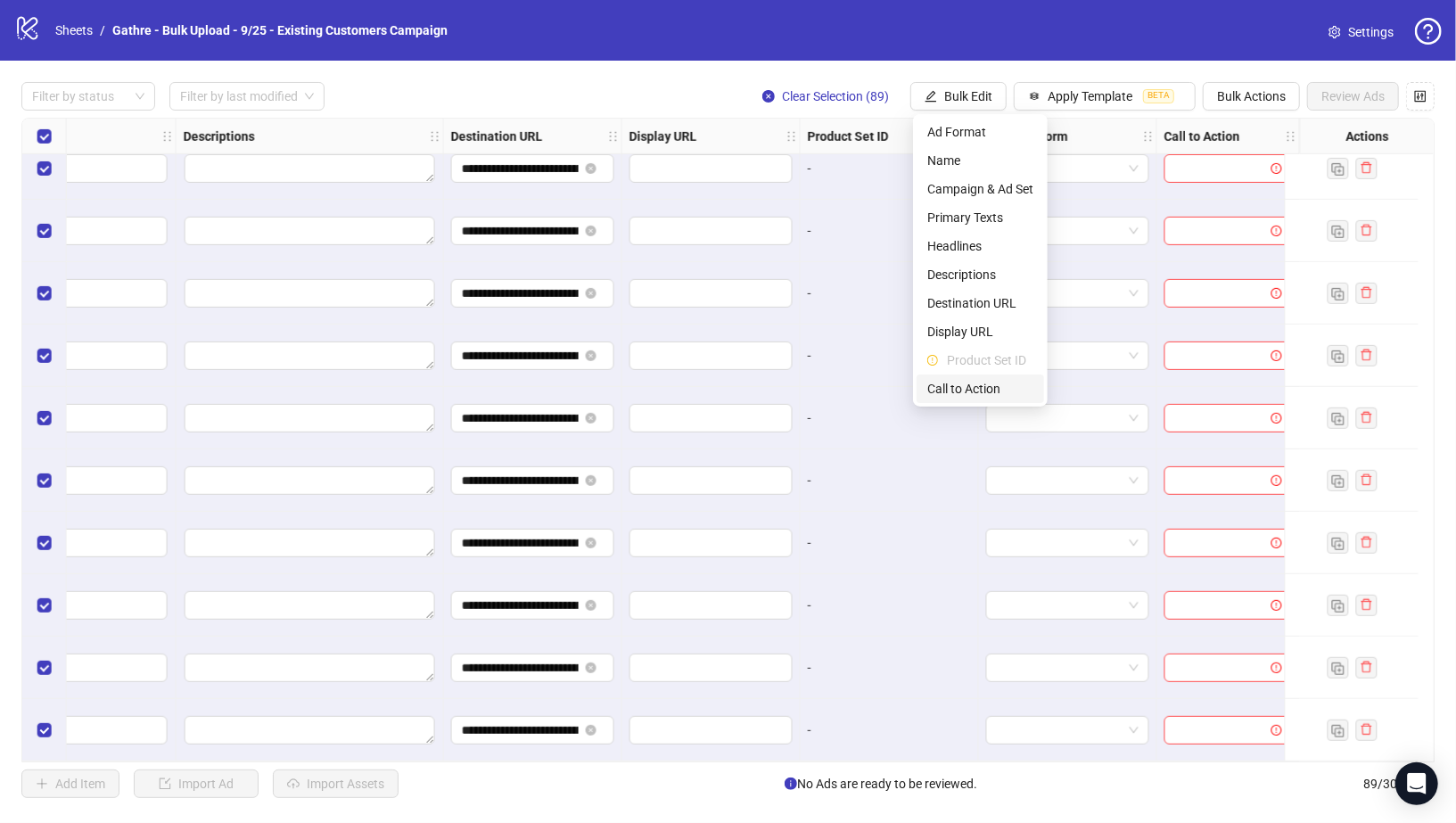
click at [955, 378] on li "Call to Action" at bounding box center [981, 388] width 128 height 28
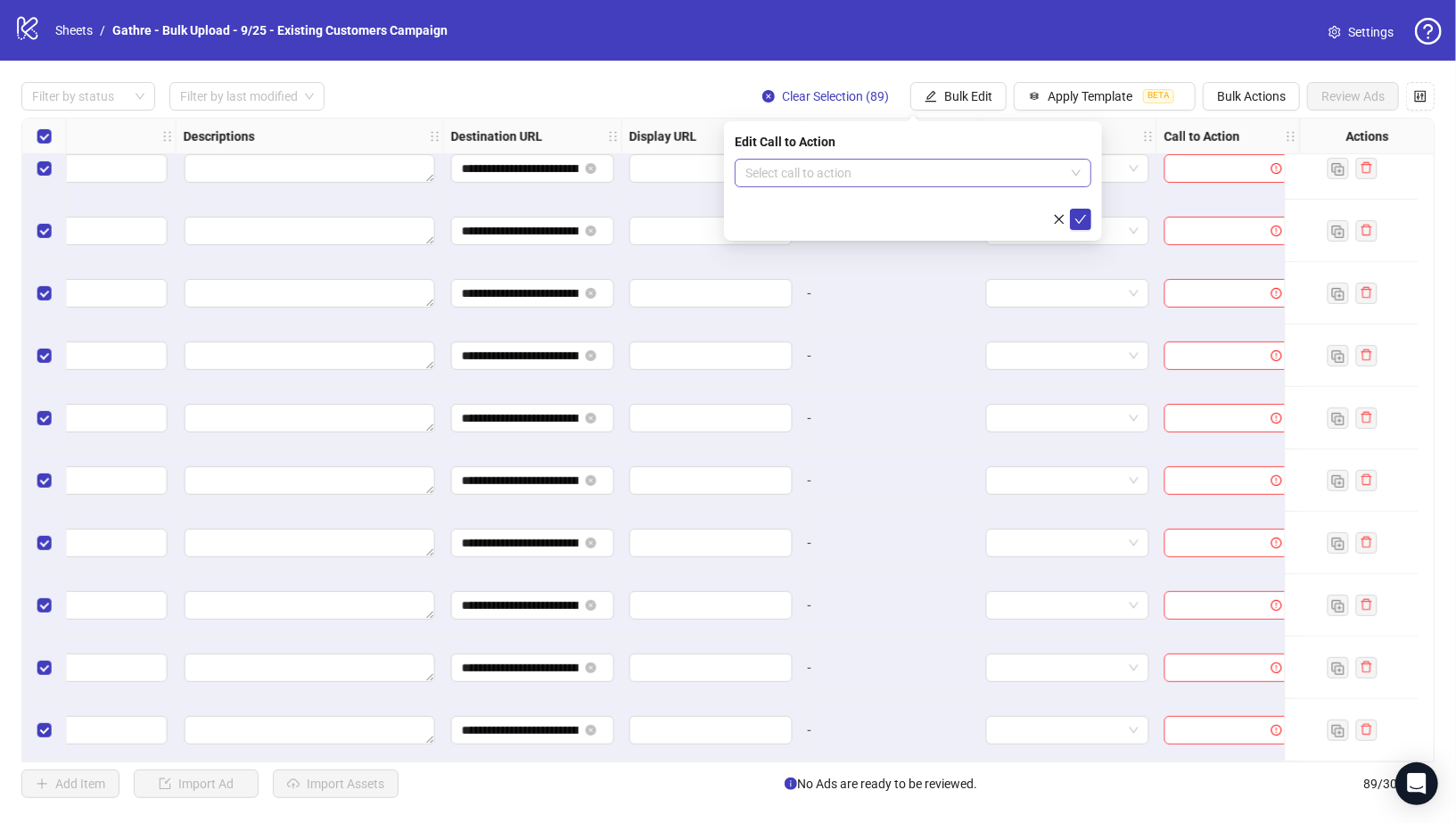
click at [910, 173] on input "search" at bounding box center [904, 174] width 319 height 27
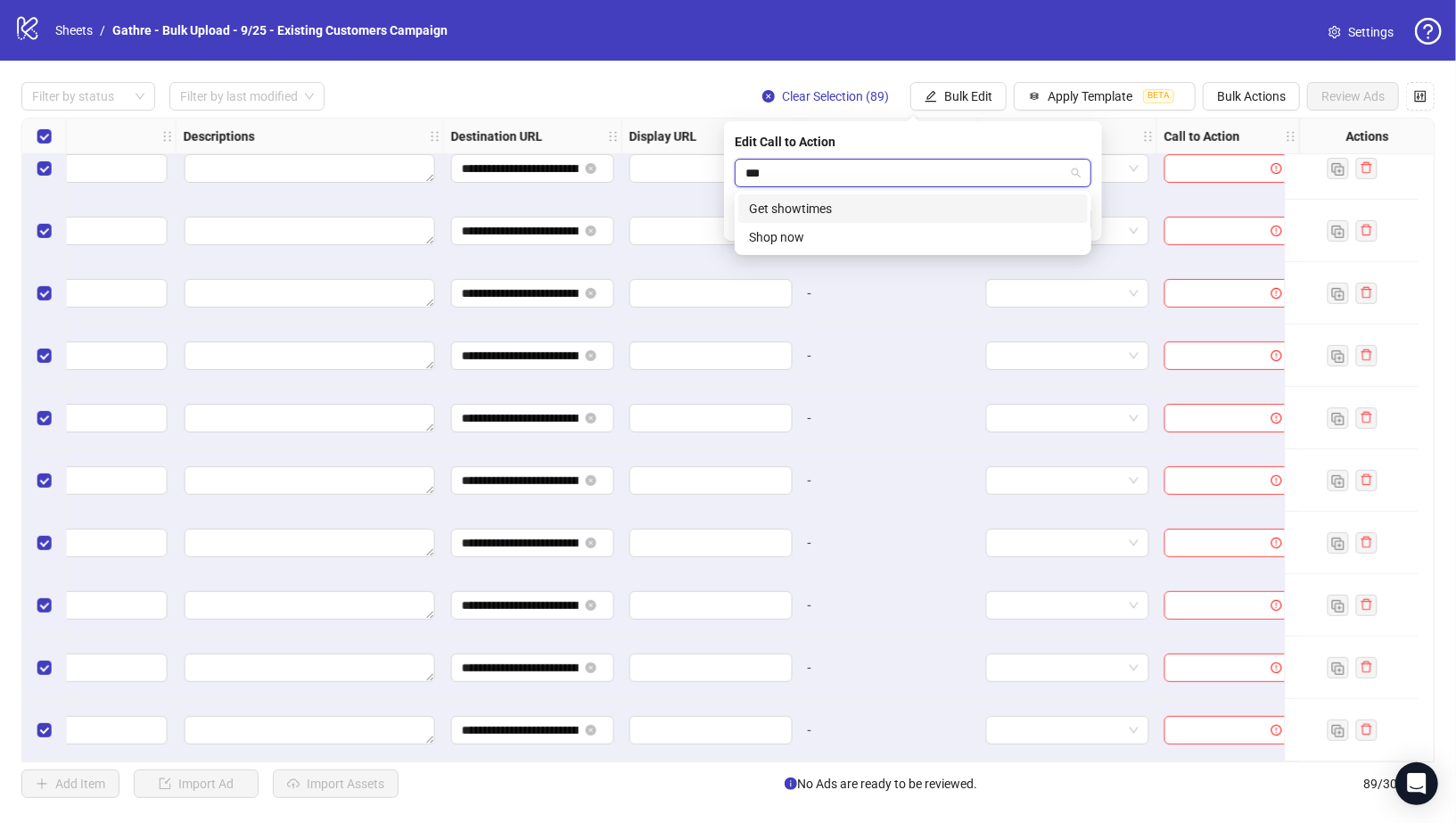
type input "****"
click at [910, 213] on div "Shop now" at bounding box center [913, 208] width 329 height 19
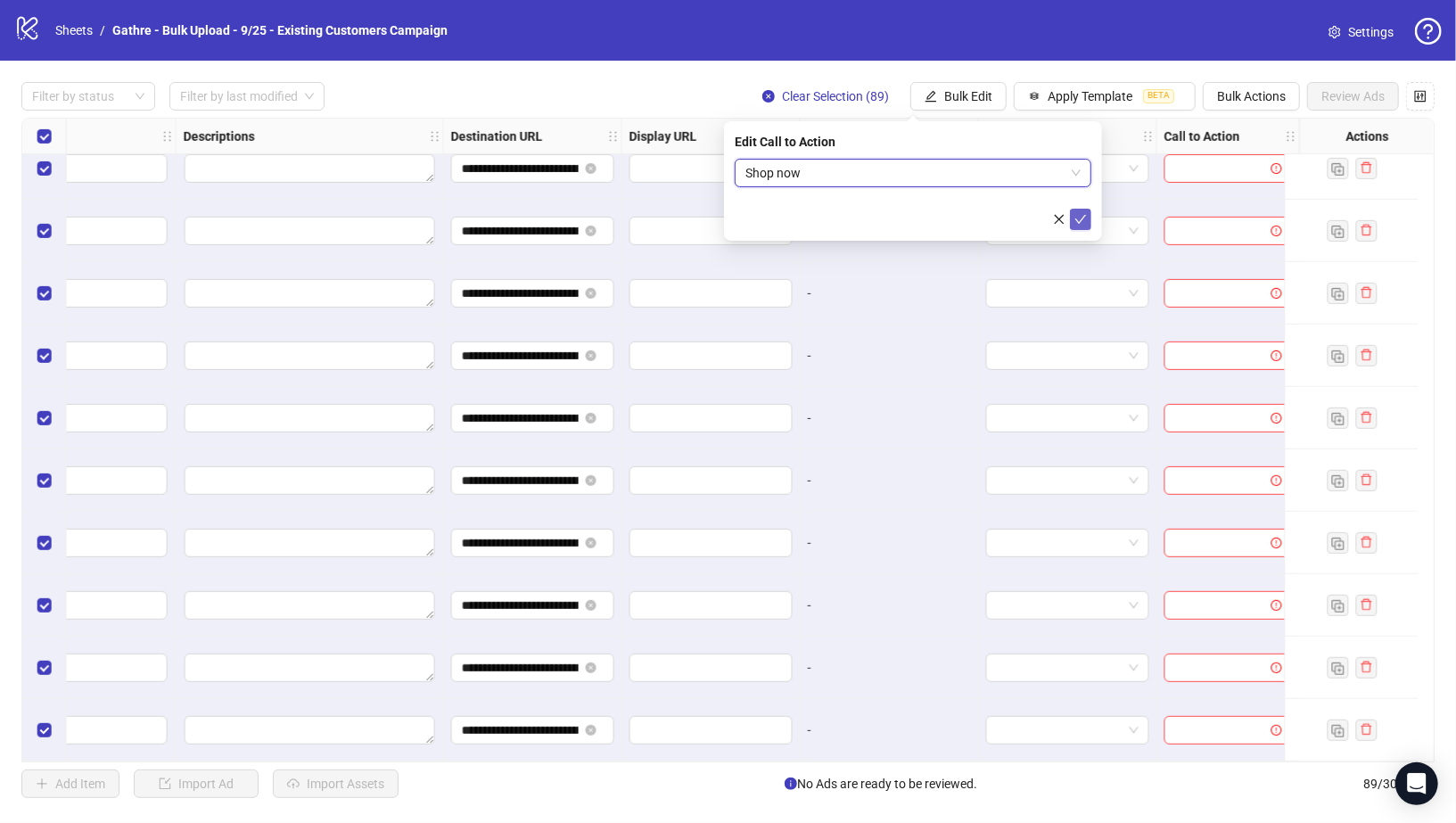
click at [1086, 220] on icon "check" at bounding box center [1080, 219] width 13 height 13
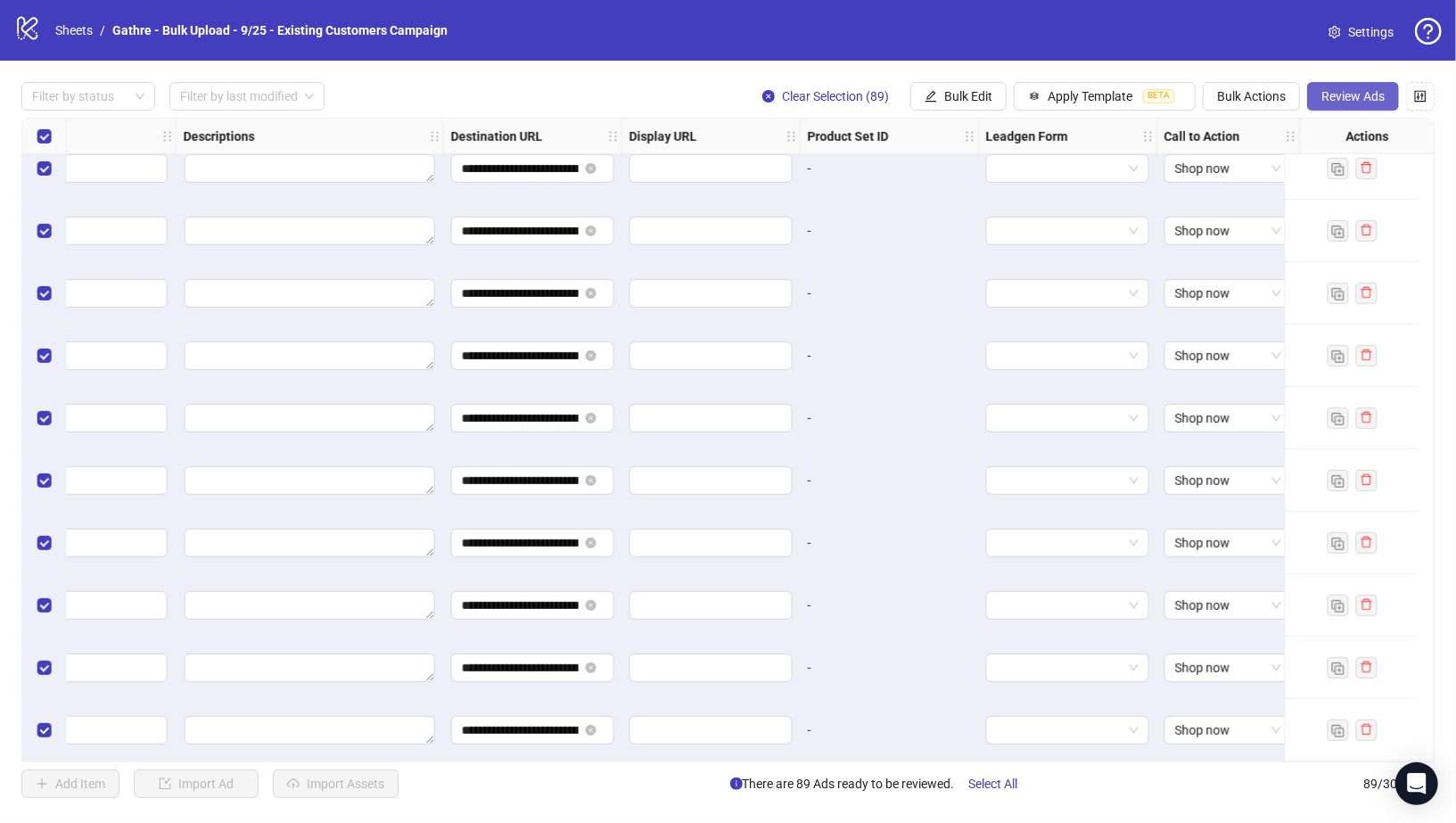
click at [1344, 106] on button "Review Ads" at bounding box center [1353, 96] width 92 height 28
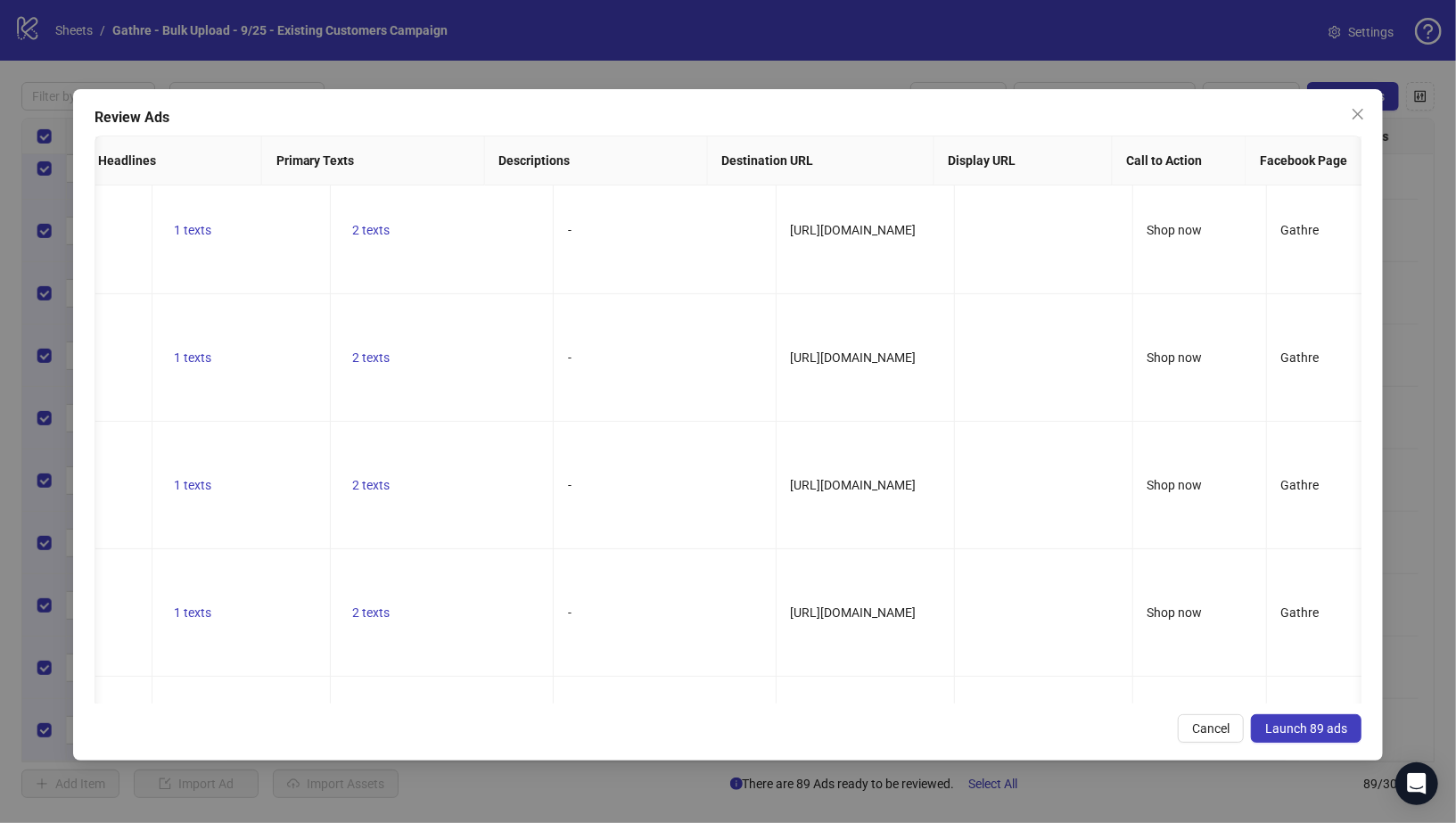
scroll to position [10793, 949]
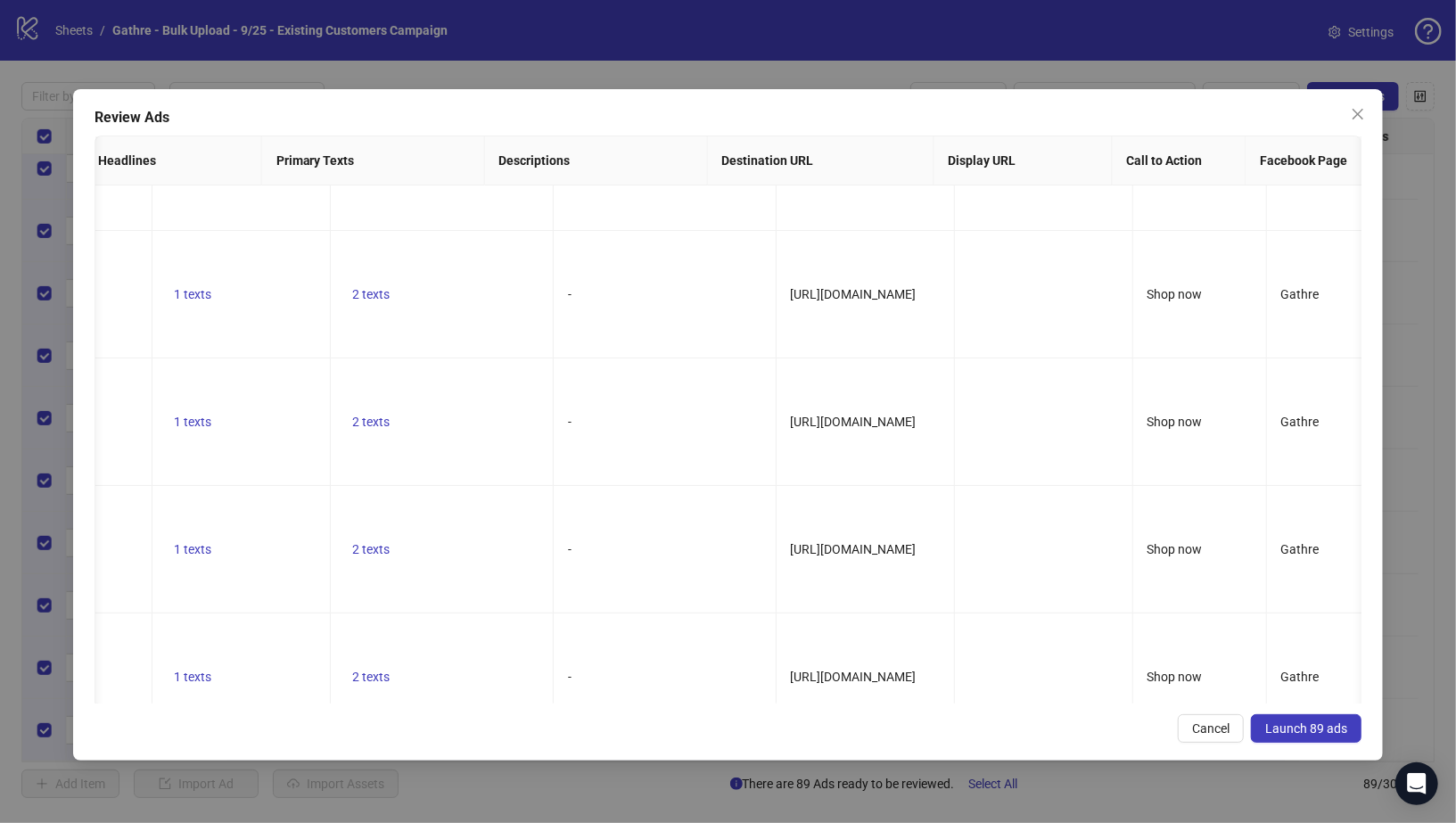
click at [1324, 721] on span "Launch 89 ads" at bounding box center [1306, 728] width 82 height 15
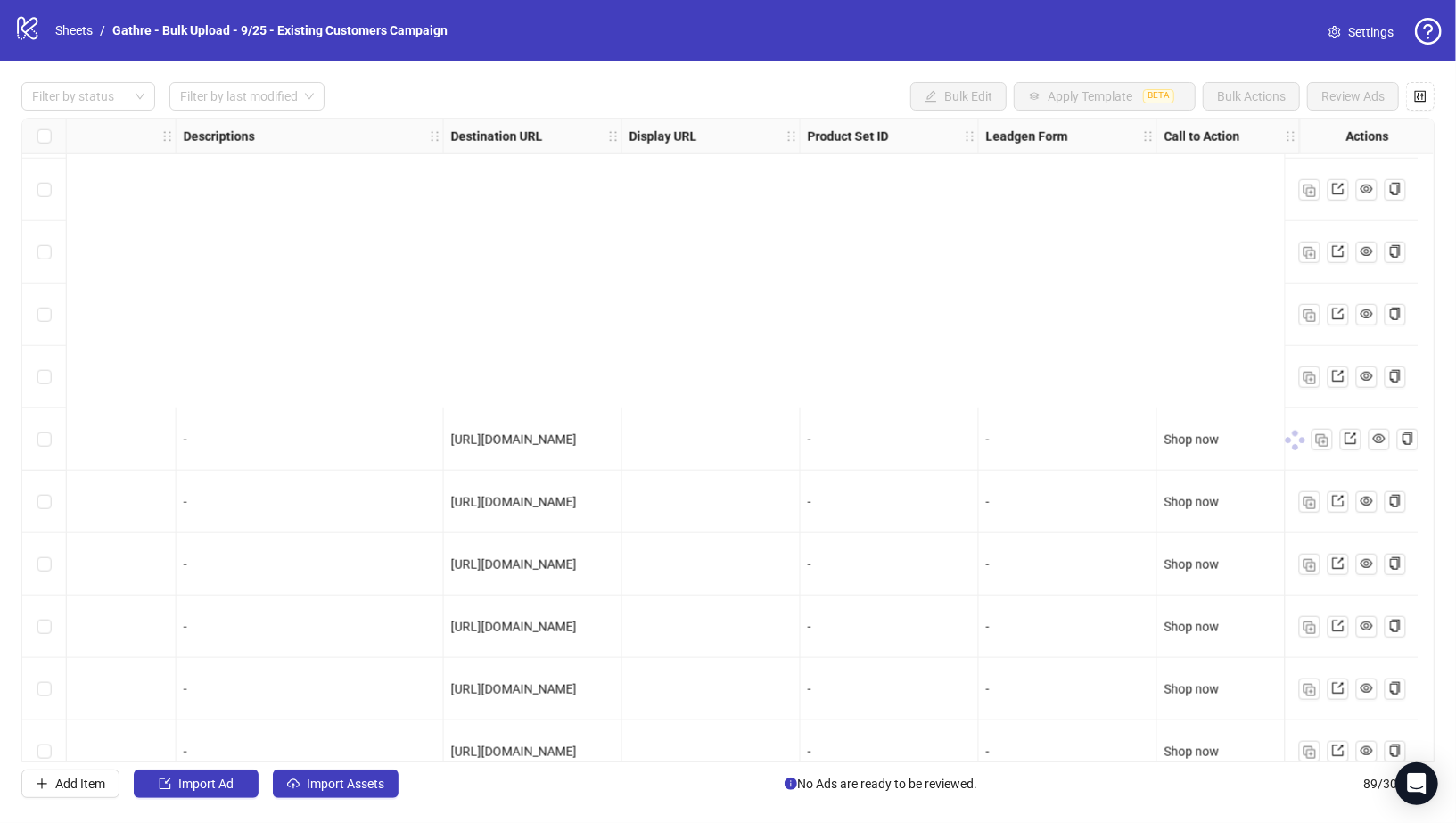
scroll to position [1505, 1580]
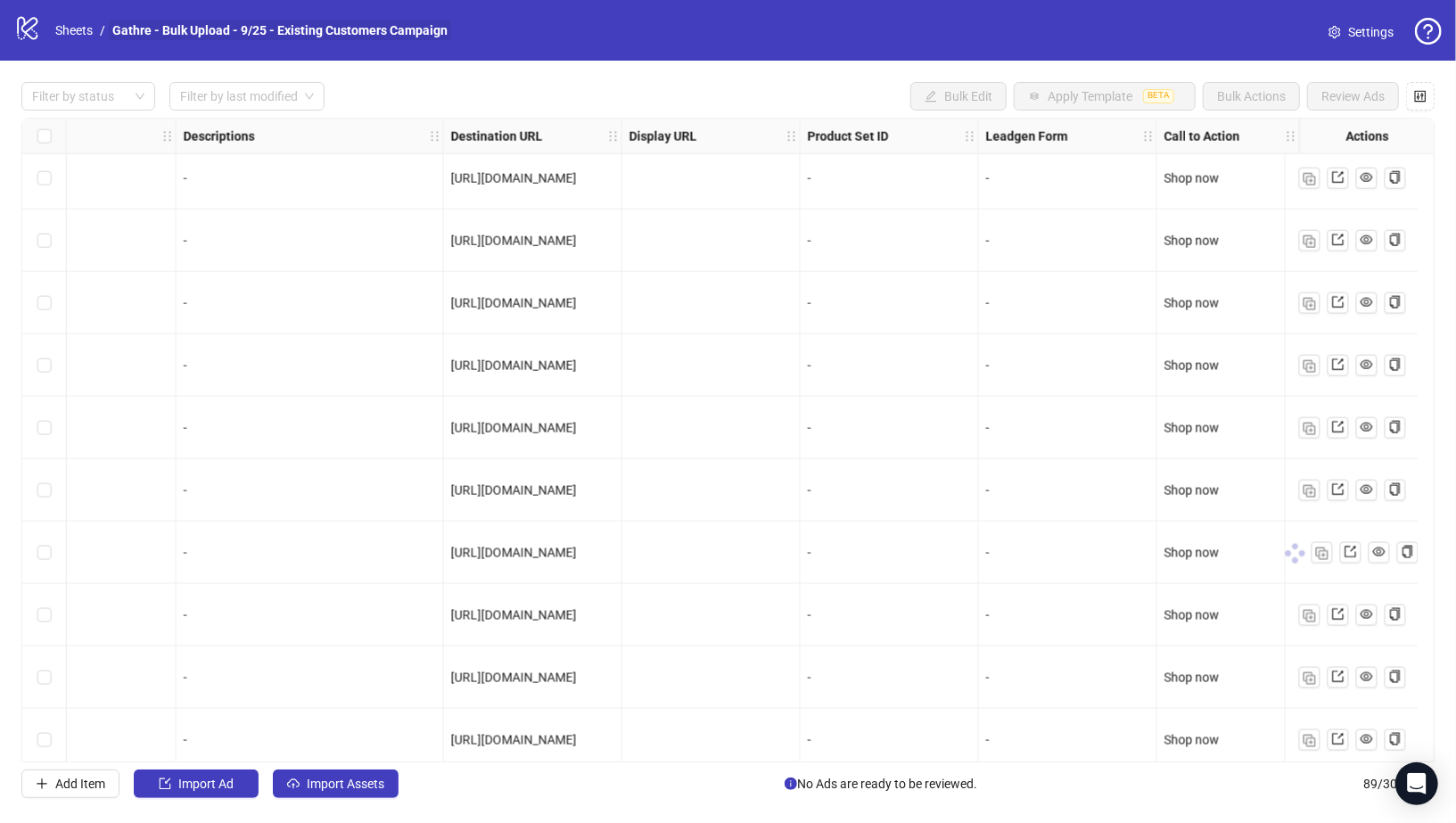
click at [144, 30] on link "Gathre - Bulk Upload - 9/25 - Existing Customers Campaign" at bounding box center [279, 30] width 342 height 19
click at [71, 27] on link "Sheets" at bounding box center [74, 30] width 45 height 19
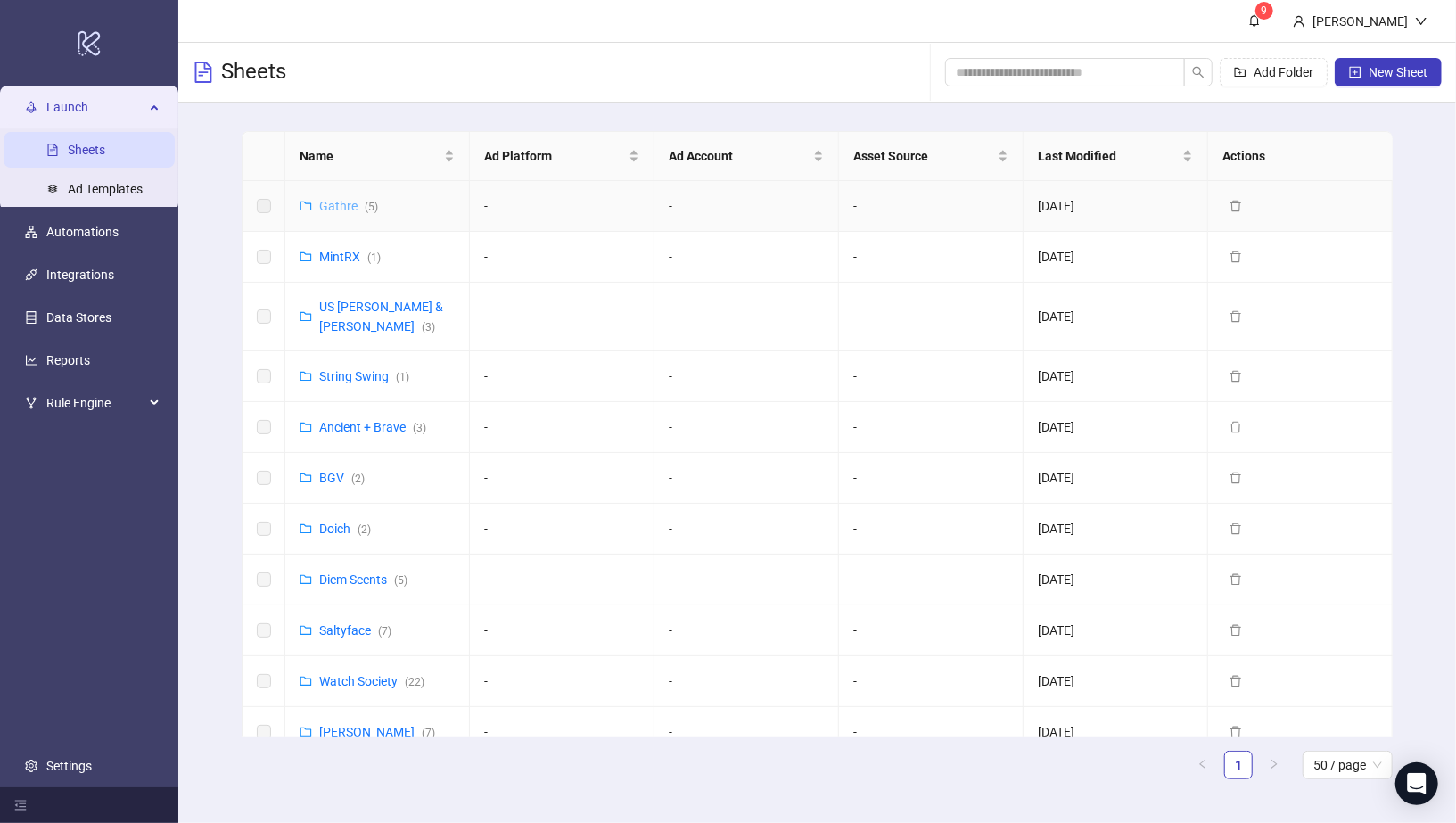
click at [358, 209] on link "Gathre ( 5 )" at bounding box center [348, 206] width 59 height 15
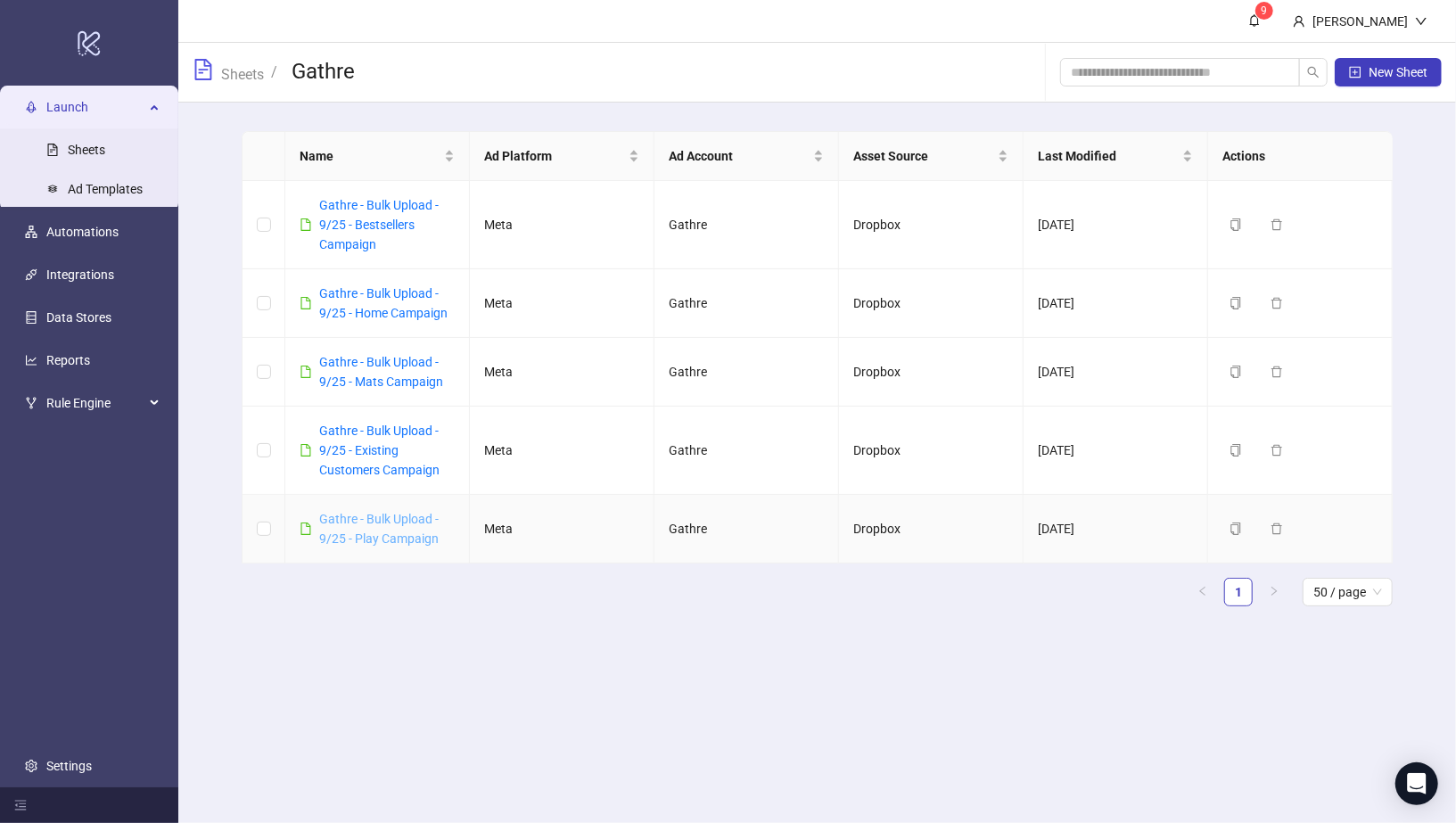
click at [410, 522] on link "Gathre - Bulk Upload - 9/25 - Play Campaign" at bounding box center [378, 528] width 119 height 34
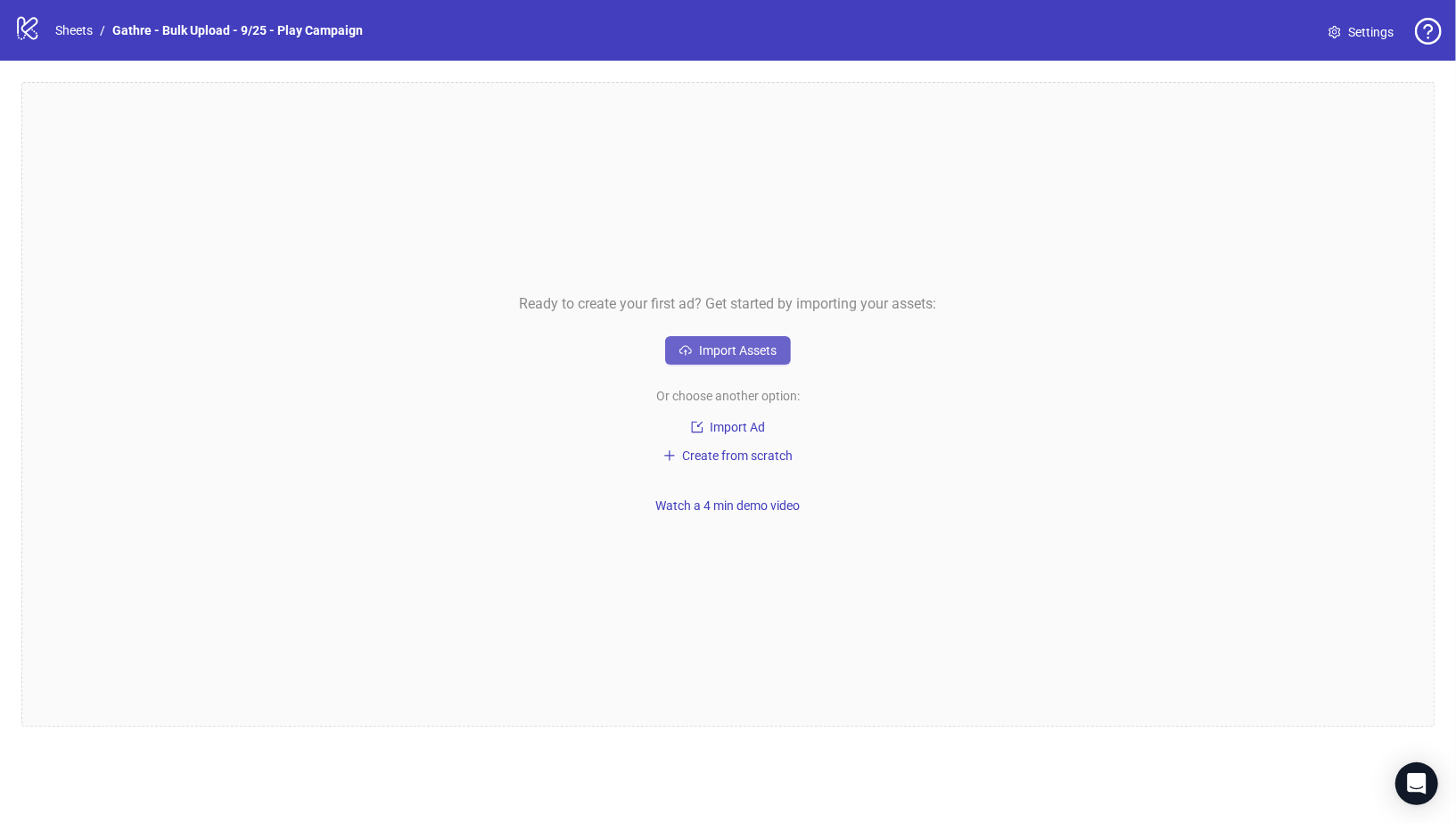
click at [692, 340] on button "Import Assets" at bounding box center [728, 350] width 126 height 28
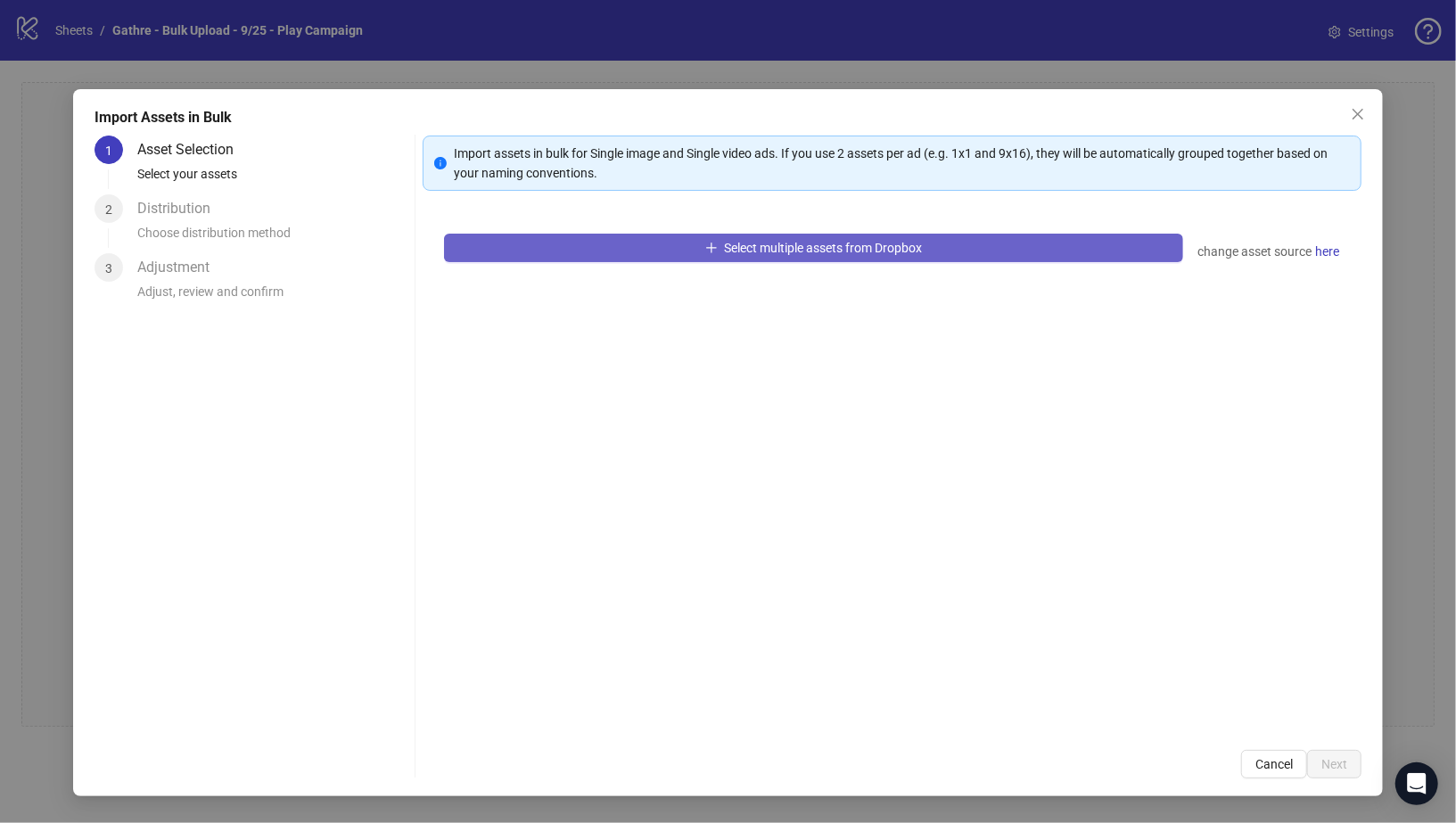
click at [688, 244] on button "Select multiple assets from Dropbox" at bounding box center [814, 247] width 741 height 28
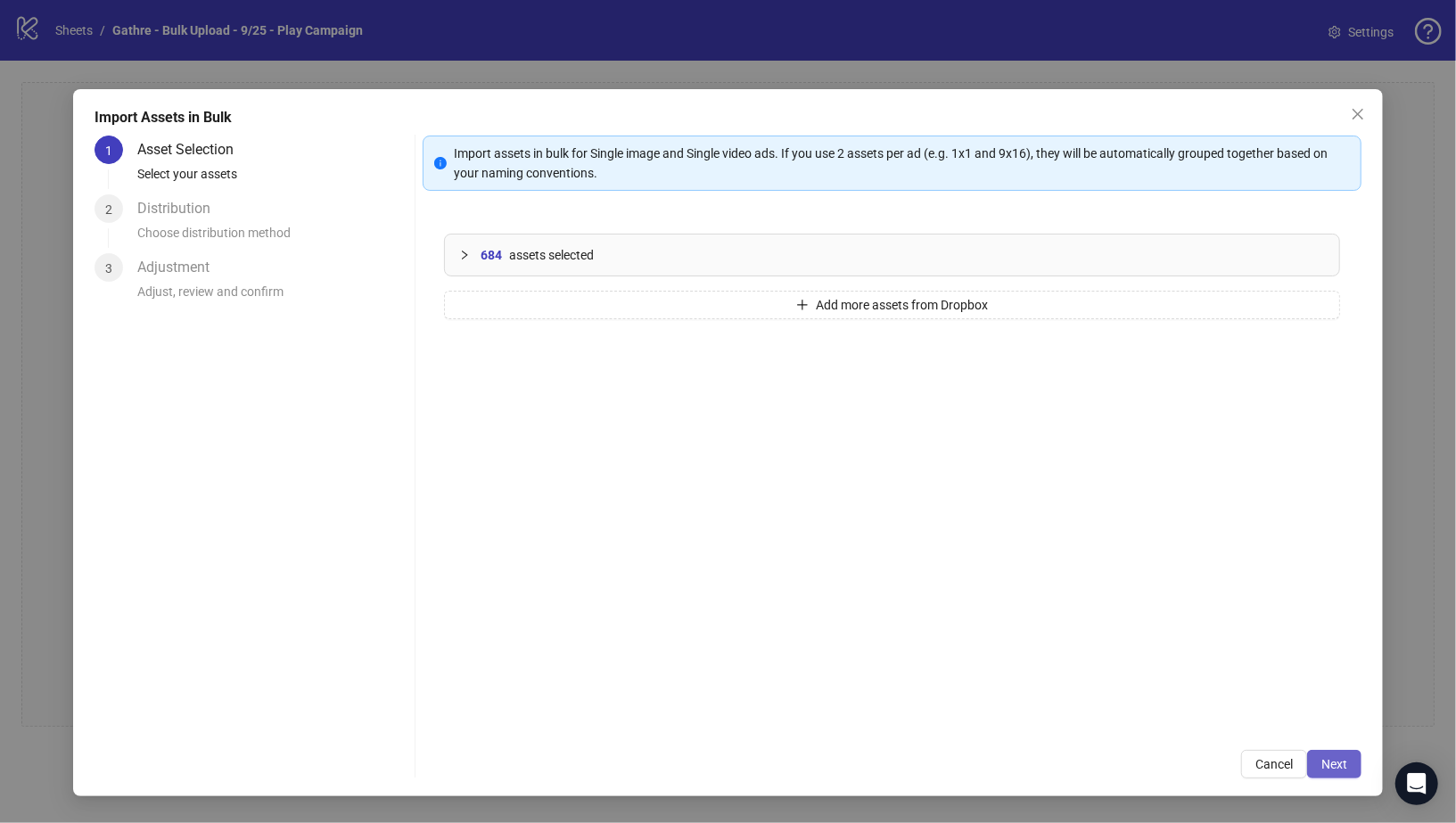
click at [1323, 763] on span "Next" at bounding box center [1334, 764] width 26 height 15
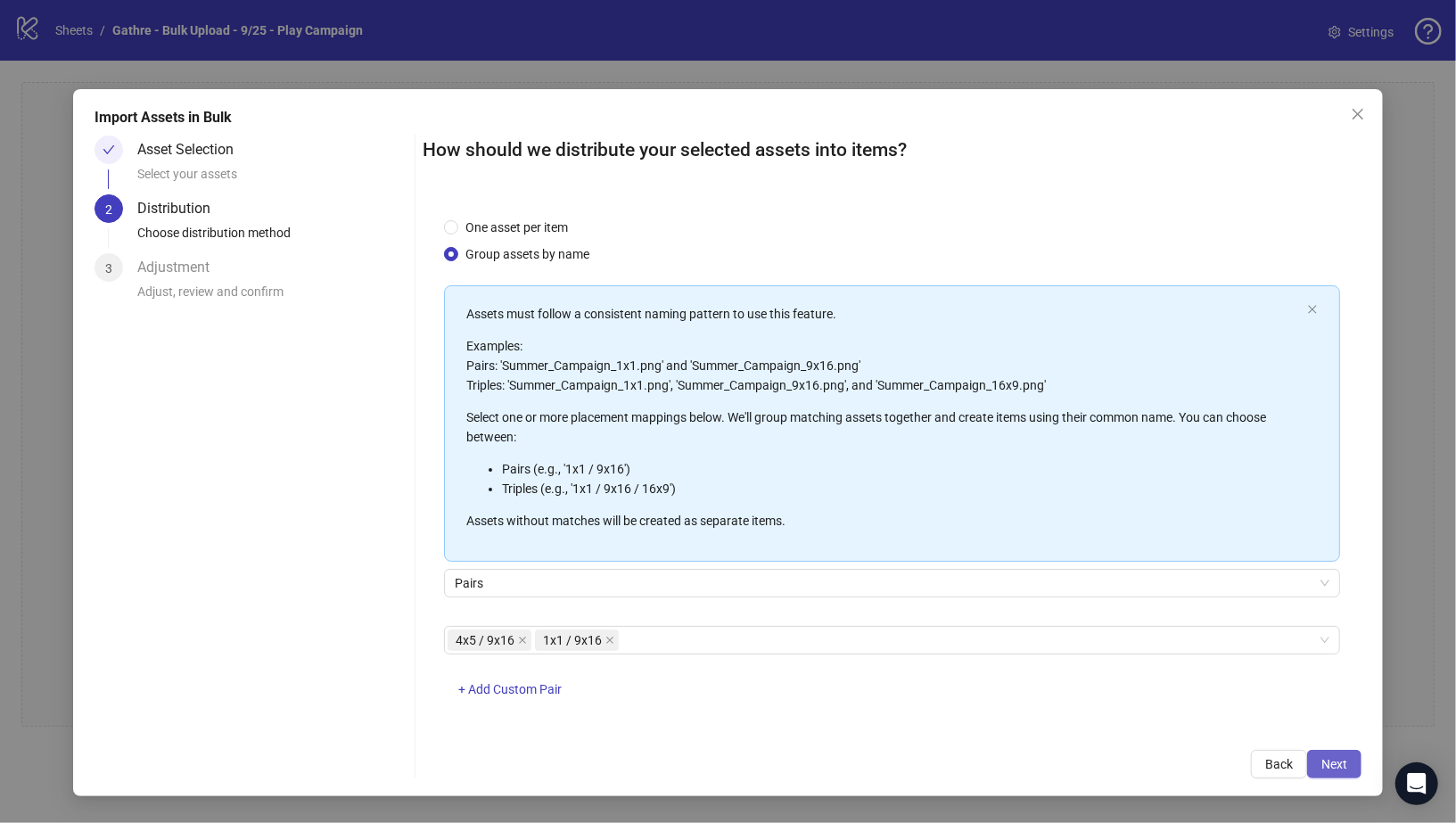
click at [1336, 762] on span "Next" at bounding box center [1334, 764] width 26 height 15
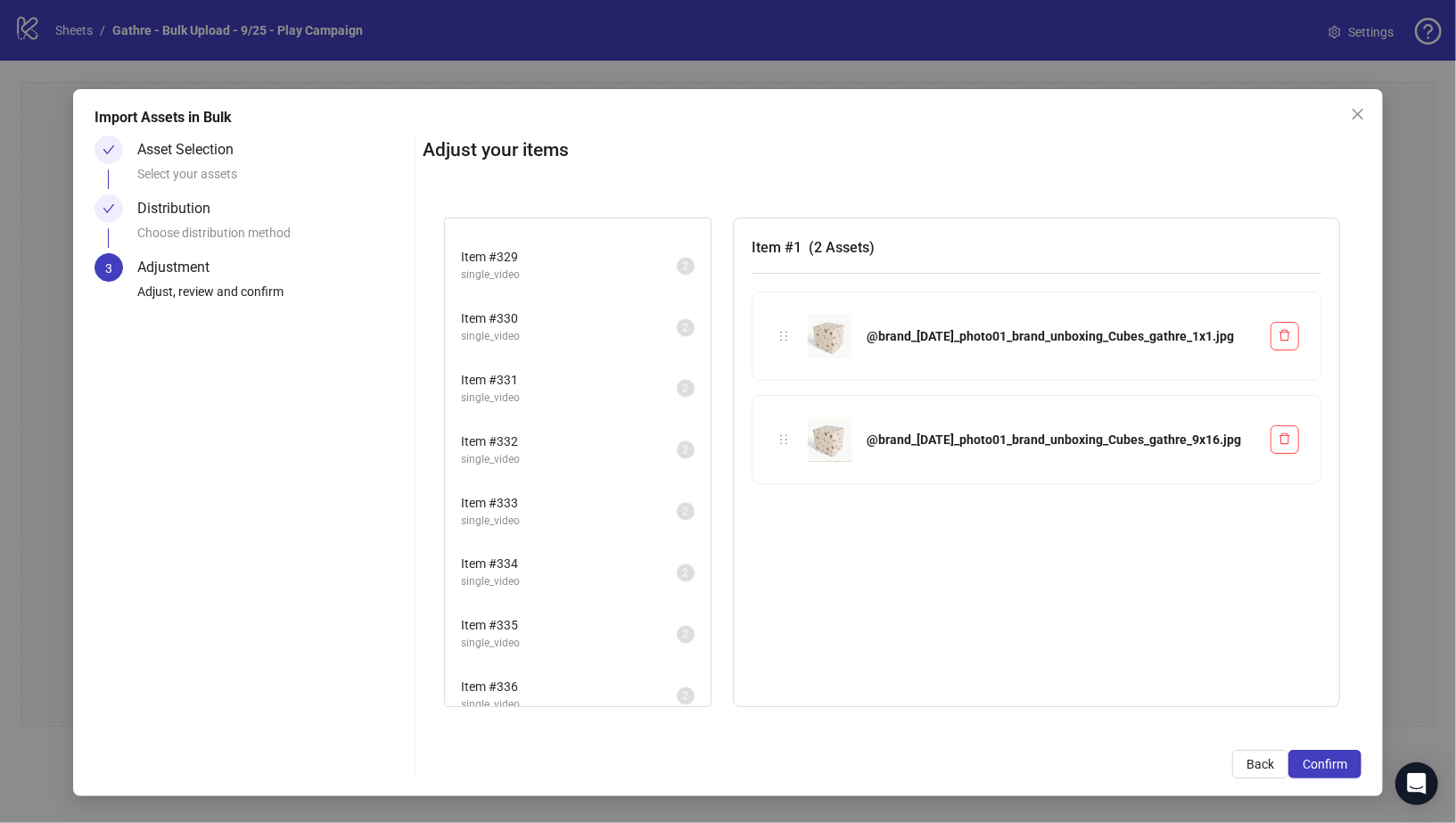
scroll to position [20300, 0]
click at [1334, 759] on span "Confirm" at bounding box center [1325, 764] width 45 height 15
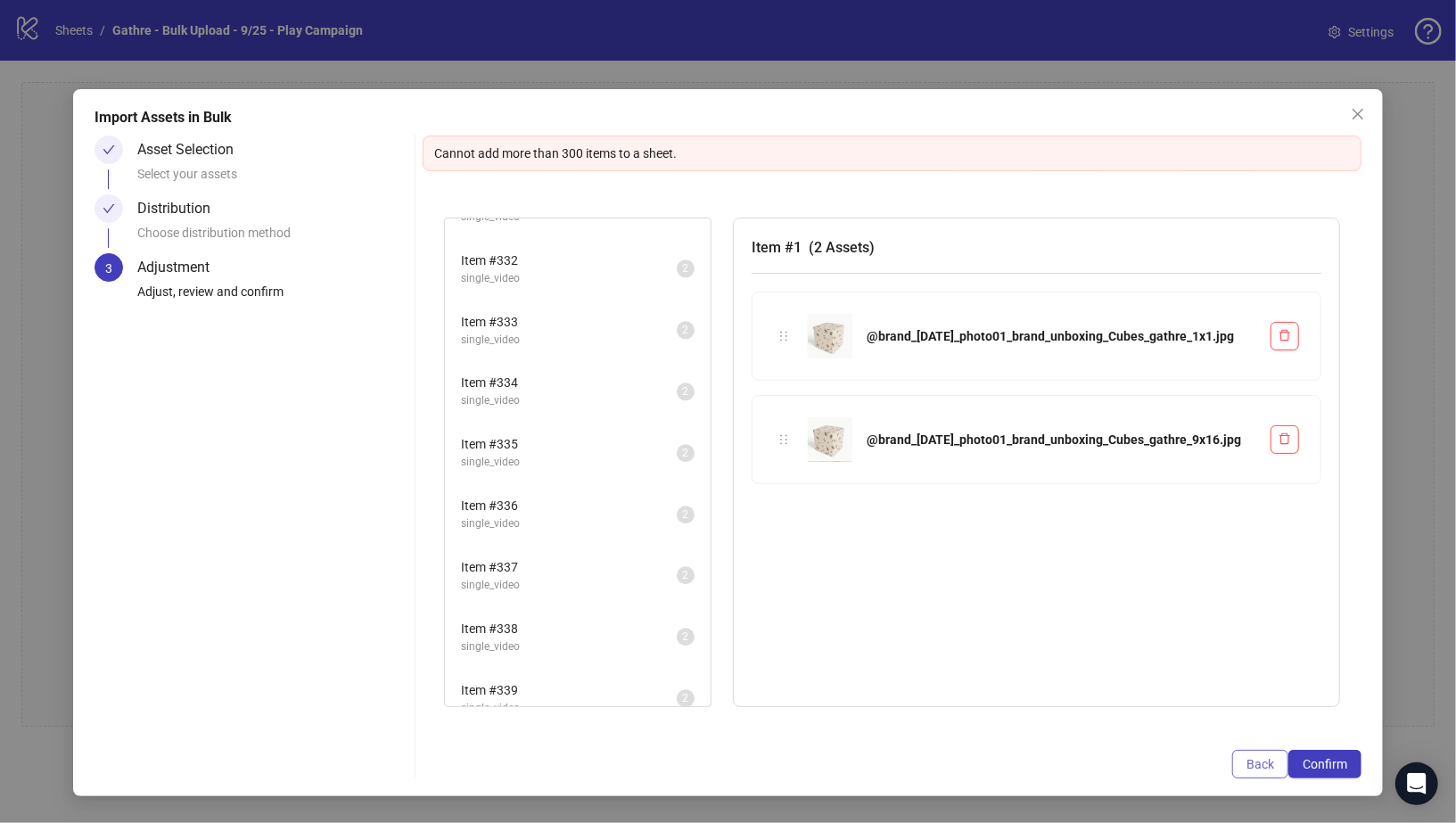
click at [1253, 766] on span "Back" at bounding box center [1260, 764] width 28 height 15
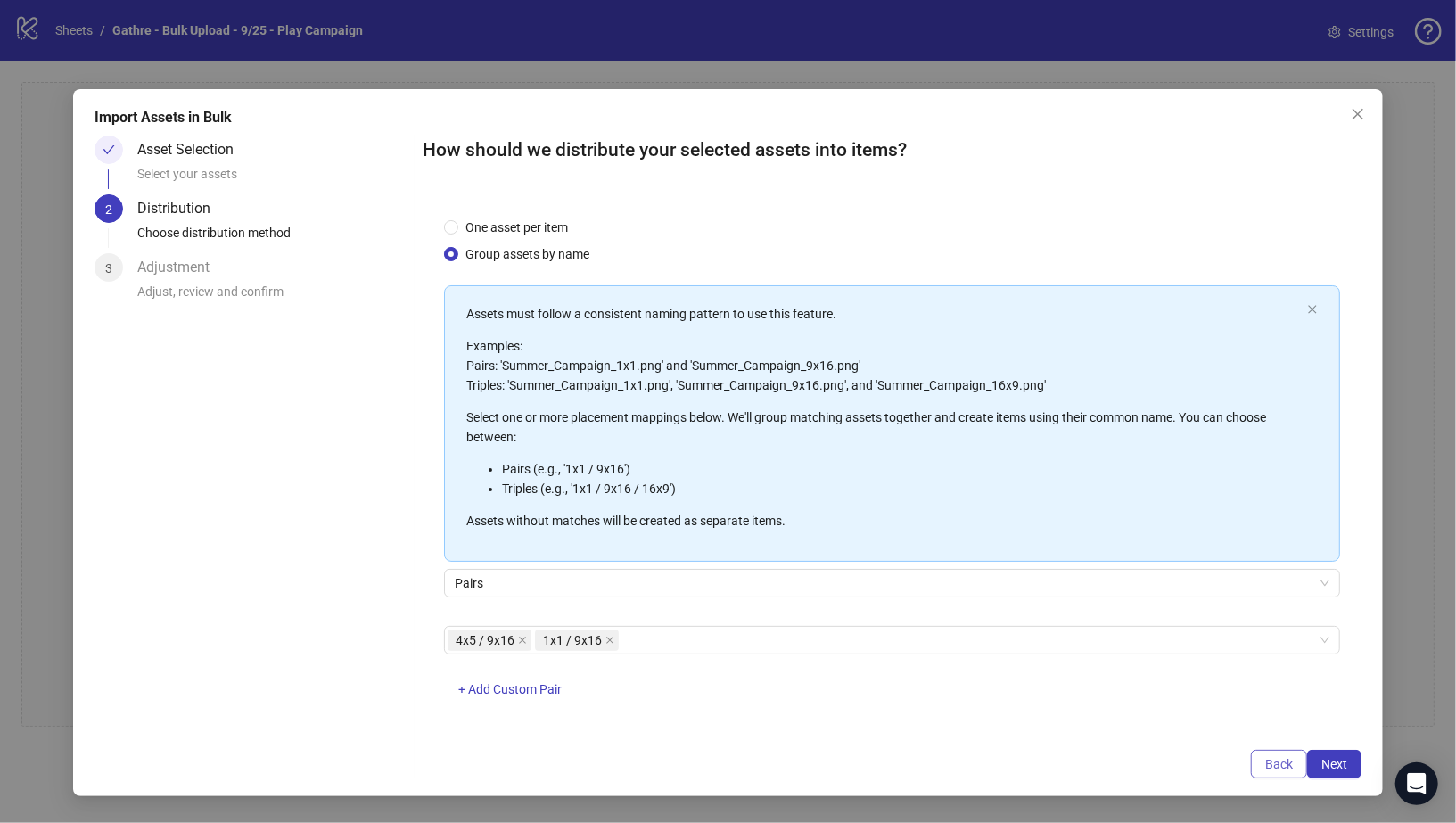
click at [1261, 764] on button "Back" at bounding box center [1280, 764] width 56 height 28
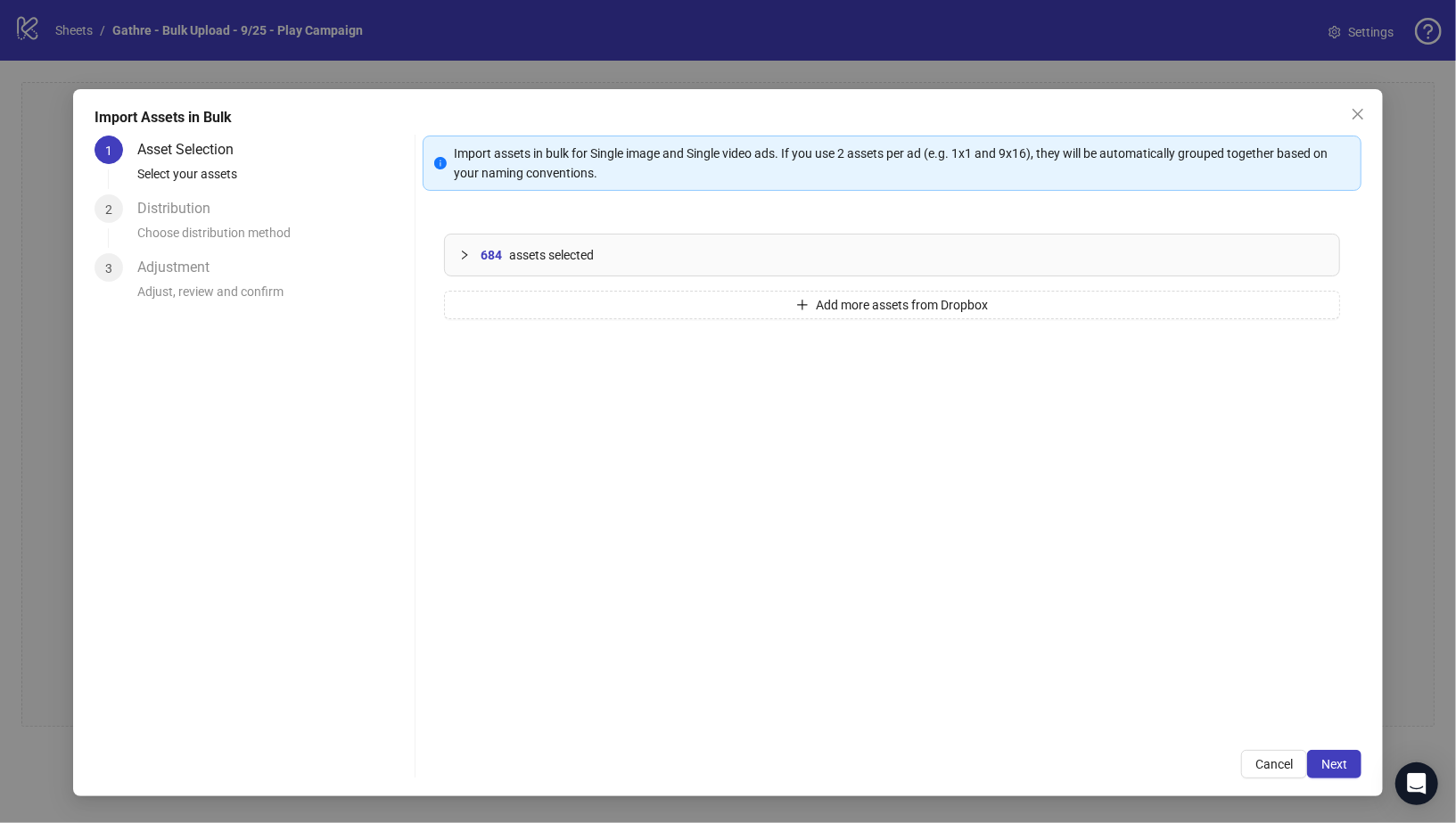
click at [475, 270] on div "684 assets selected" at bounding box center [893, 255] width 896 height 41
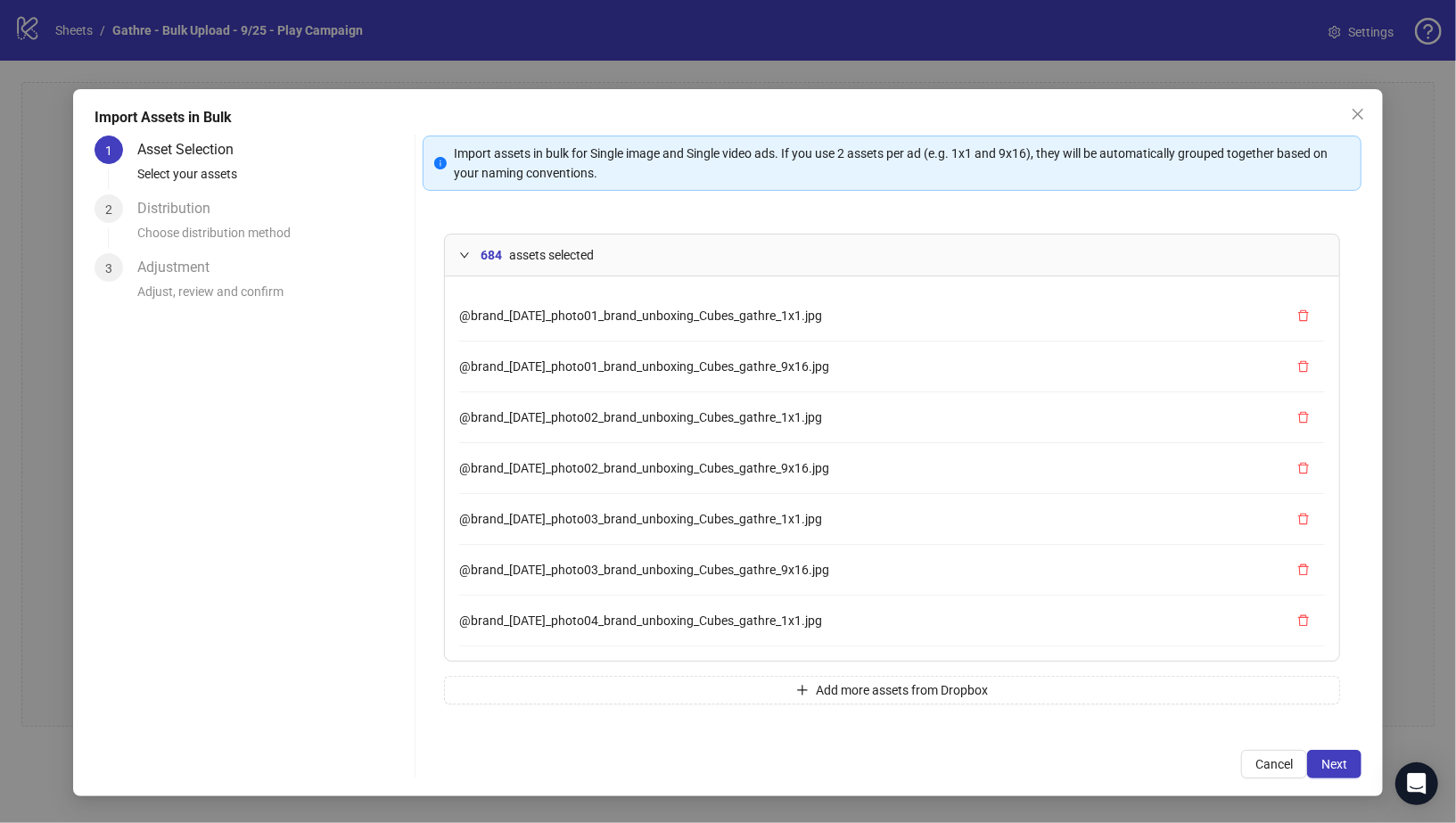
click at [460, 252] on icon "expanded" at bounding box center [464, 255] width 9 height 6
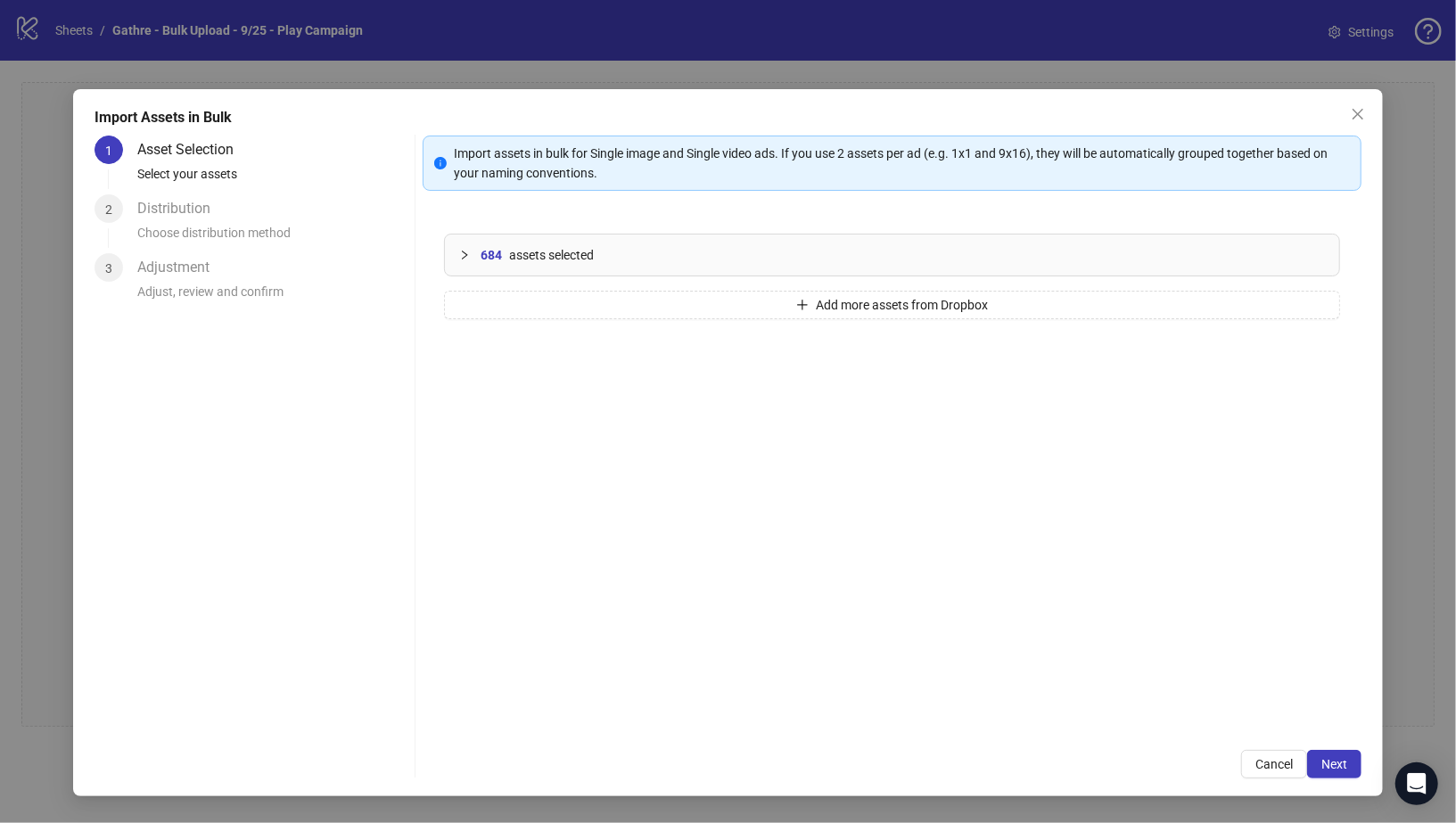
click at [460, 251] on icon "collapsed" at bounding box center [464, 255] width 11 height 11
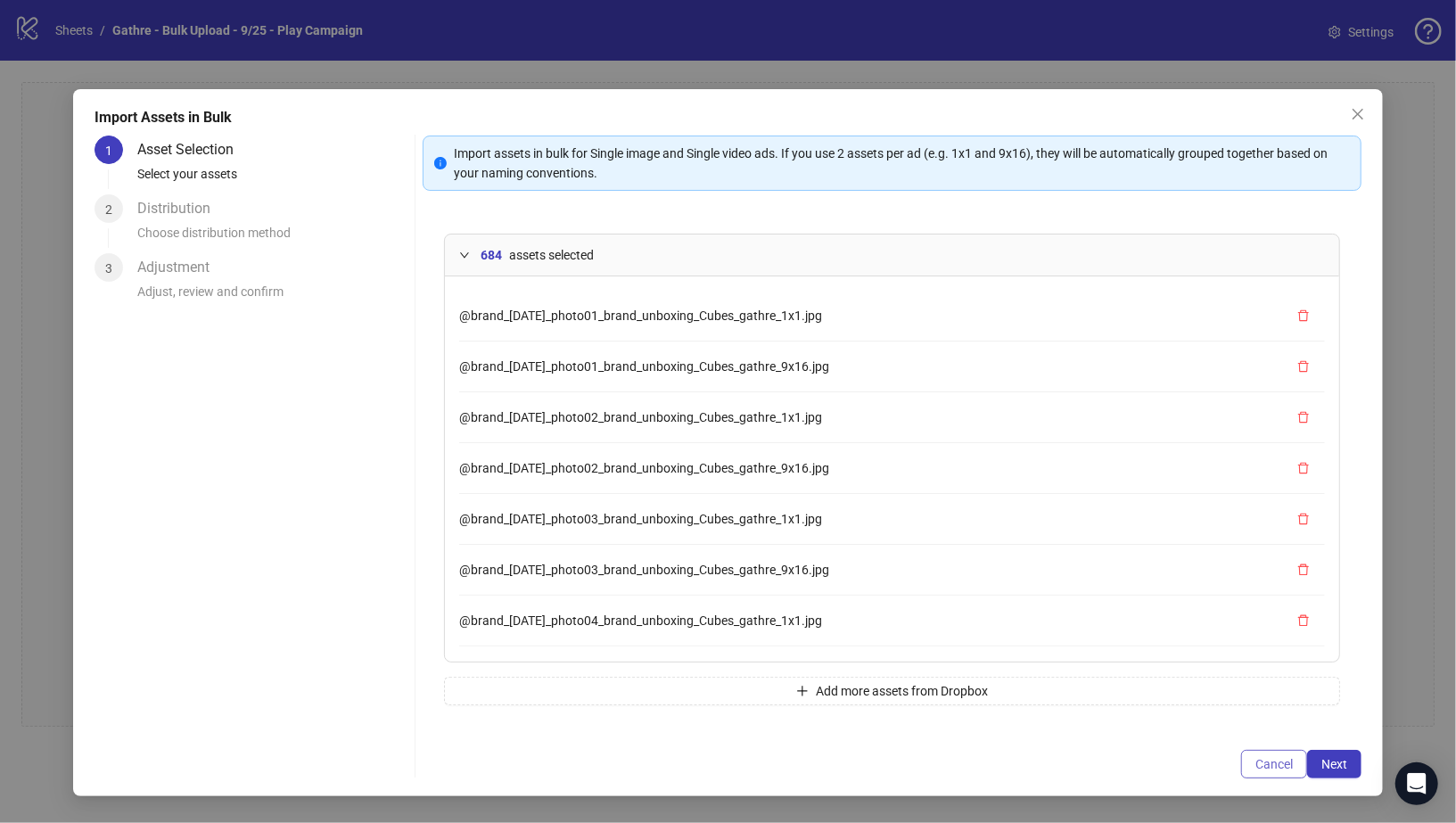
click at [1287, 763] on span "Cancel" at bounding box center [1274, 764] width 38 height 15
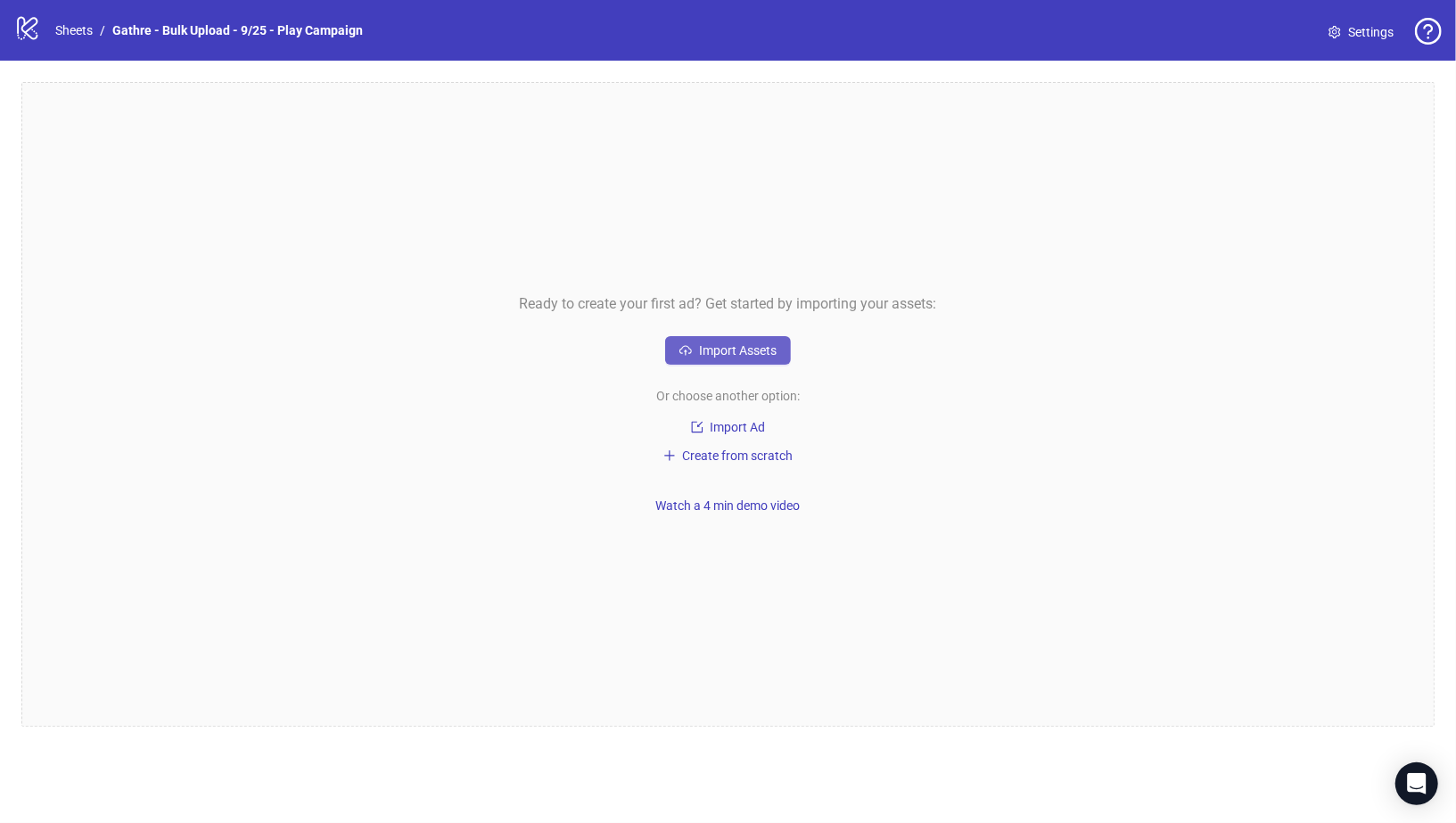
click at [761, 354] on span "Import Assets" at bounding box center [738, 350] width 78 height 15
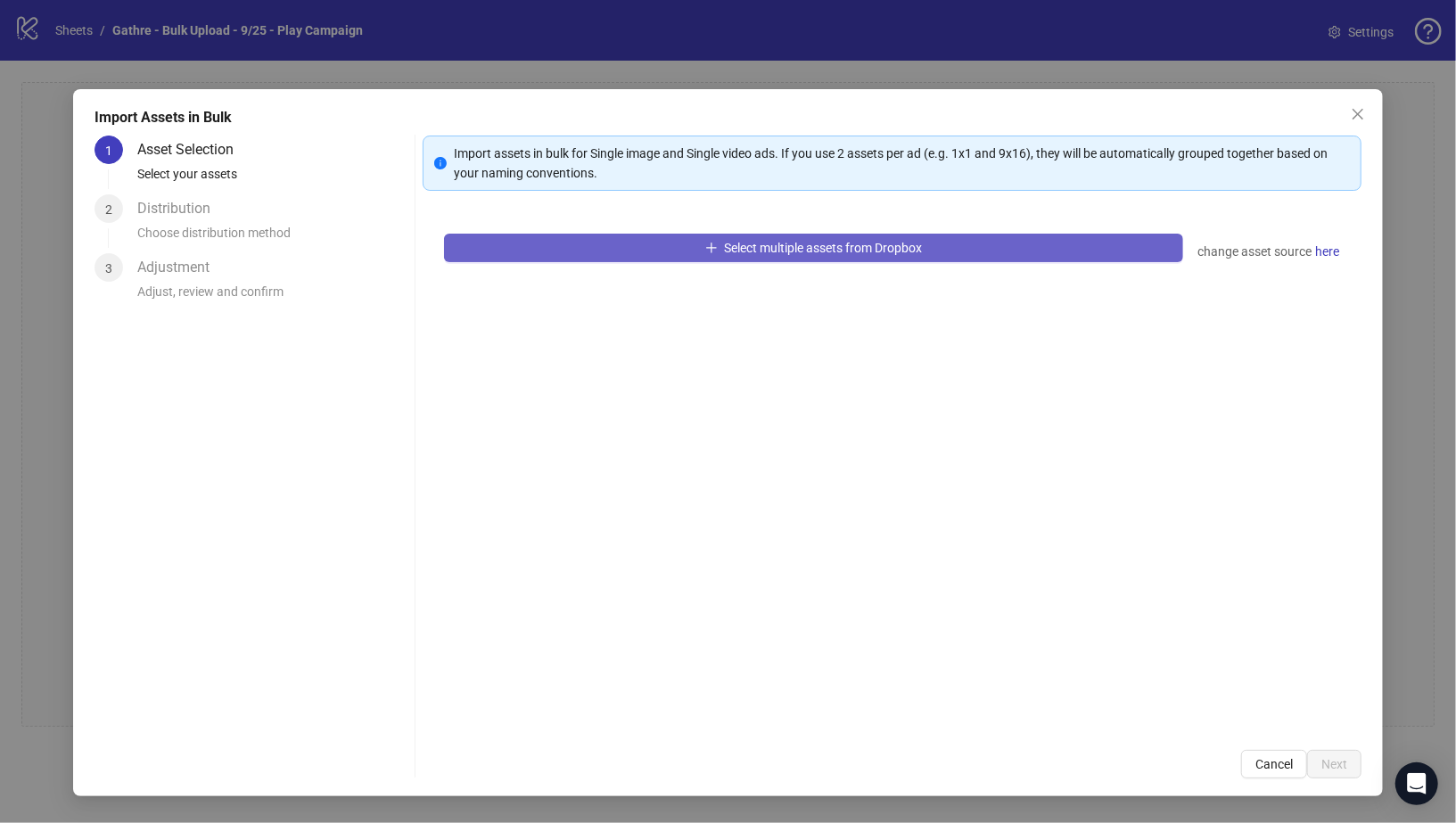
click at [802, 250] on span "Select multiple assets from Dropbox" at bounding box center [824, 247] width 198 height 15
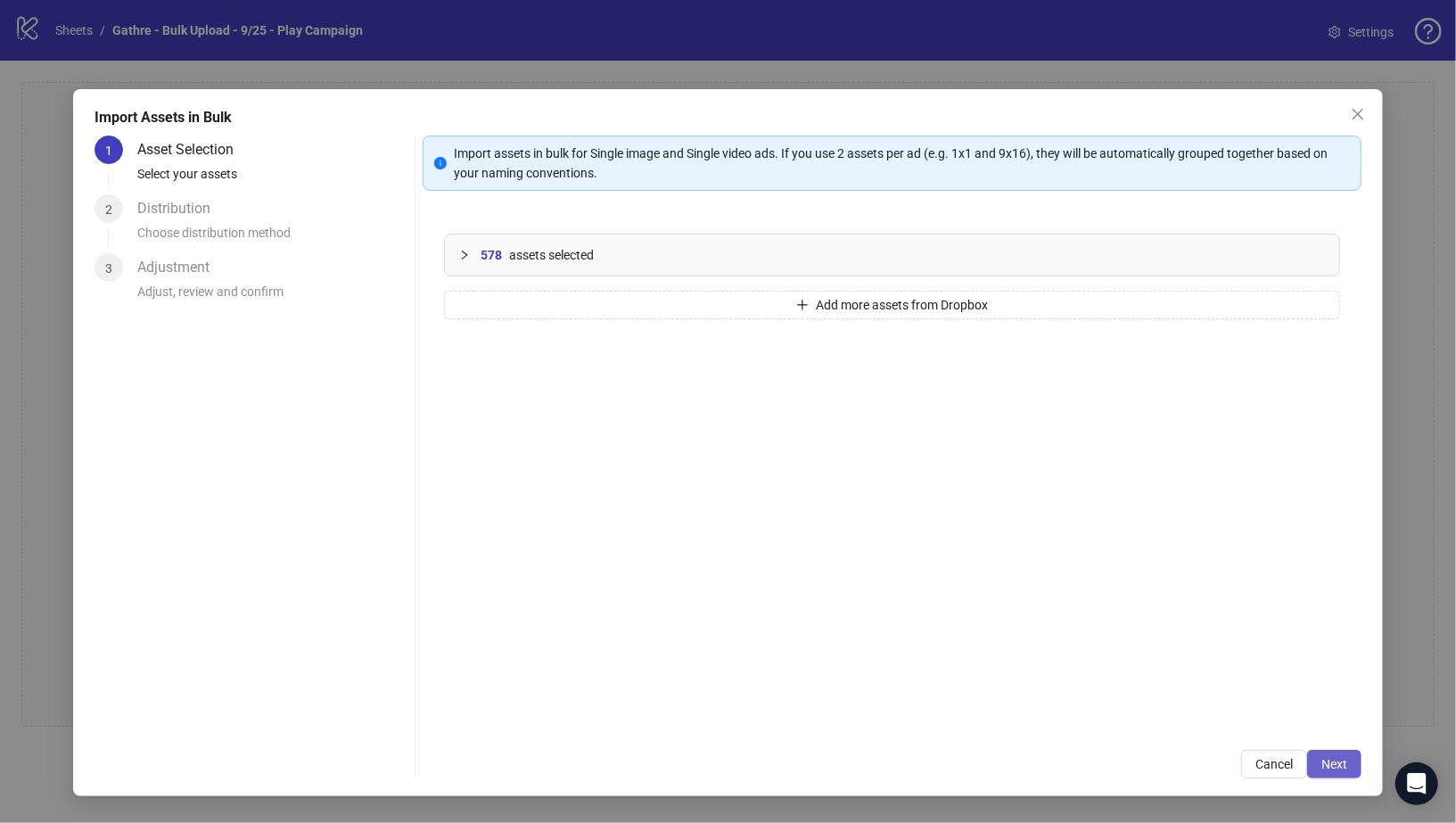
click at [1347, 760] on span "Next" at bounding box center [1334, 764] width 26 height 15
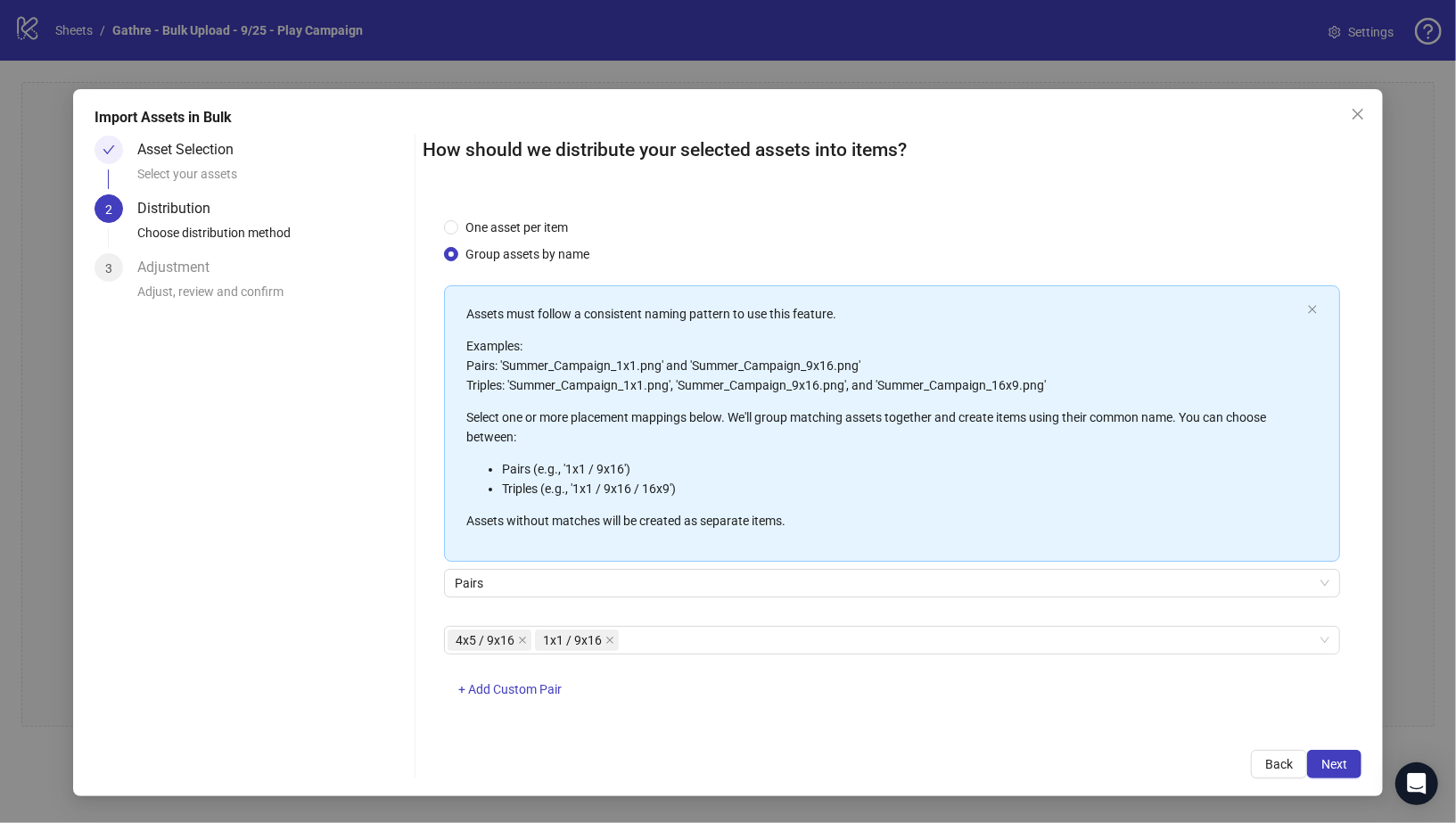
click at [1346, 760] on span "Next" at bounding box center [1334, 764] width 26 height 15
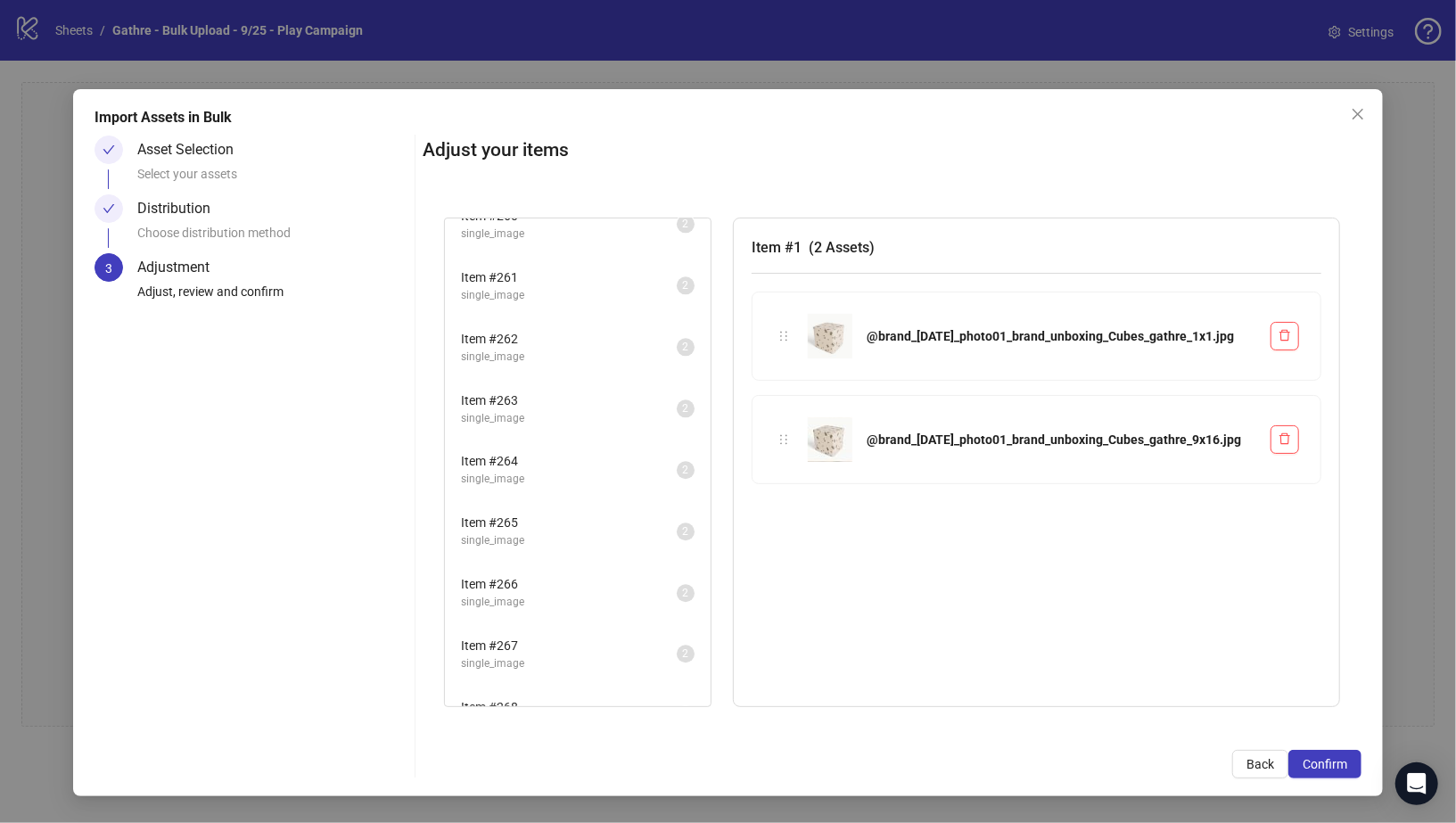
scroll to position [17078, 0]
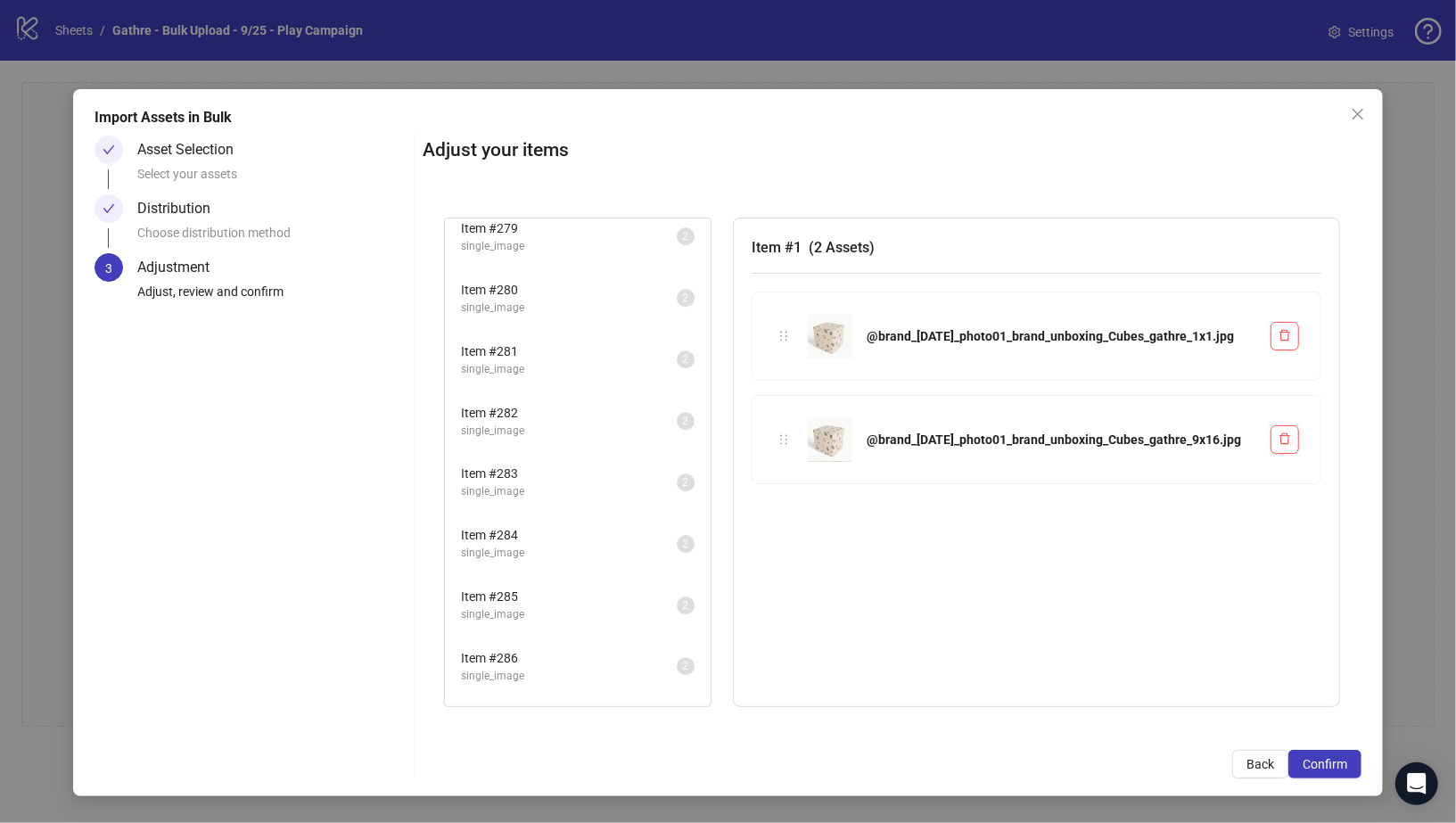
click at [543, 791] on span "single_image" at bounding box center [569, 799] width 216 height 16
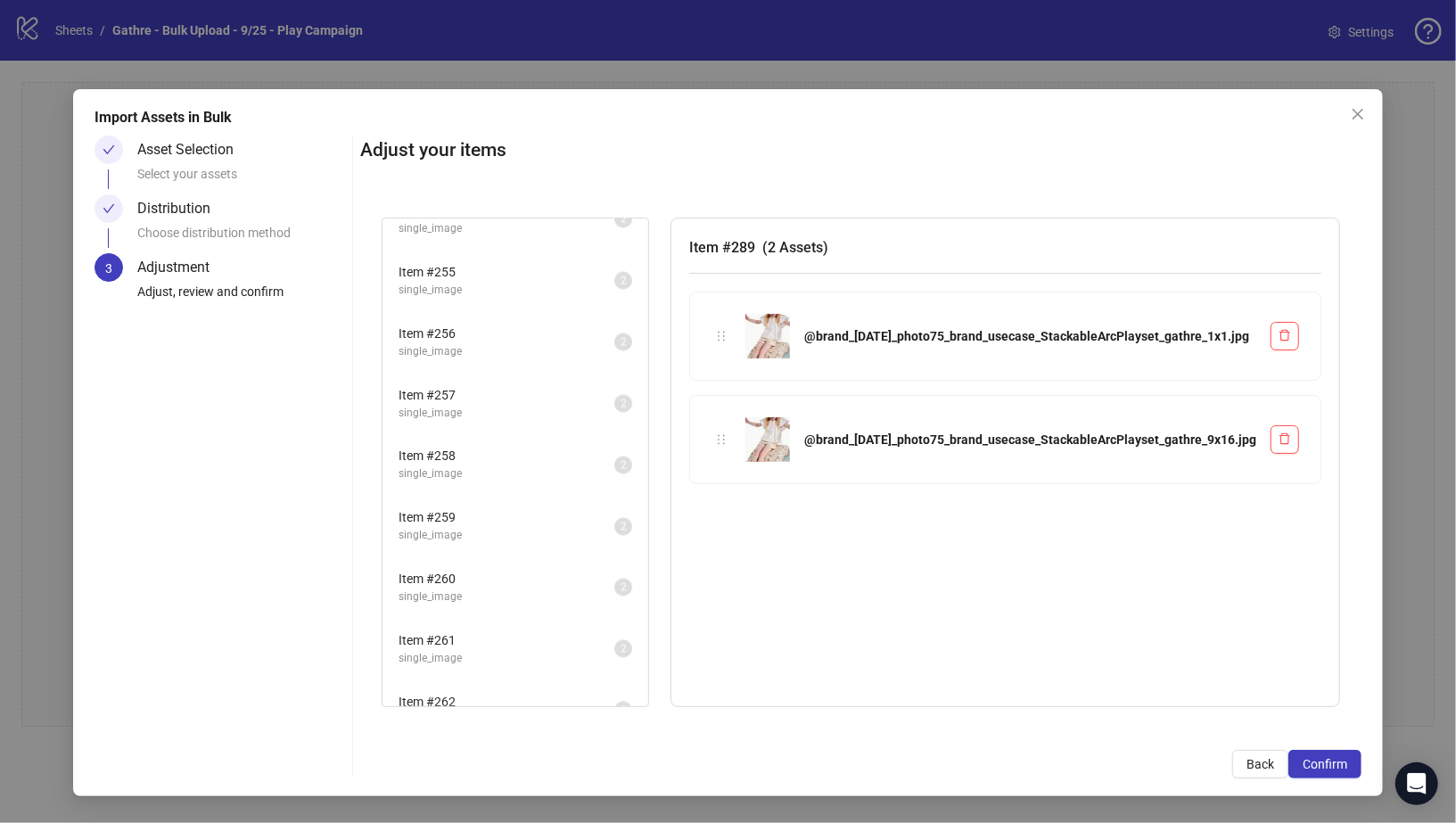
scroll to position [15366, 0]
click at [1323, 765] on span "Confirm" at bounding box center [1325, 764] width 45 height 15
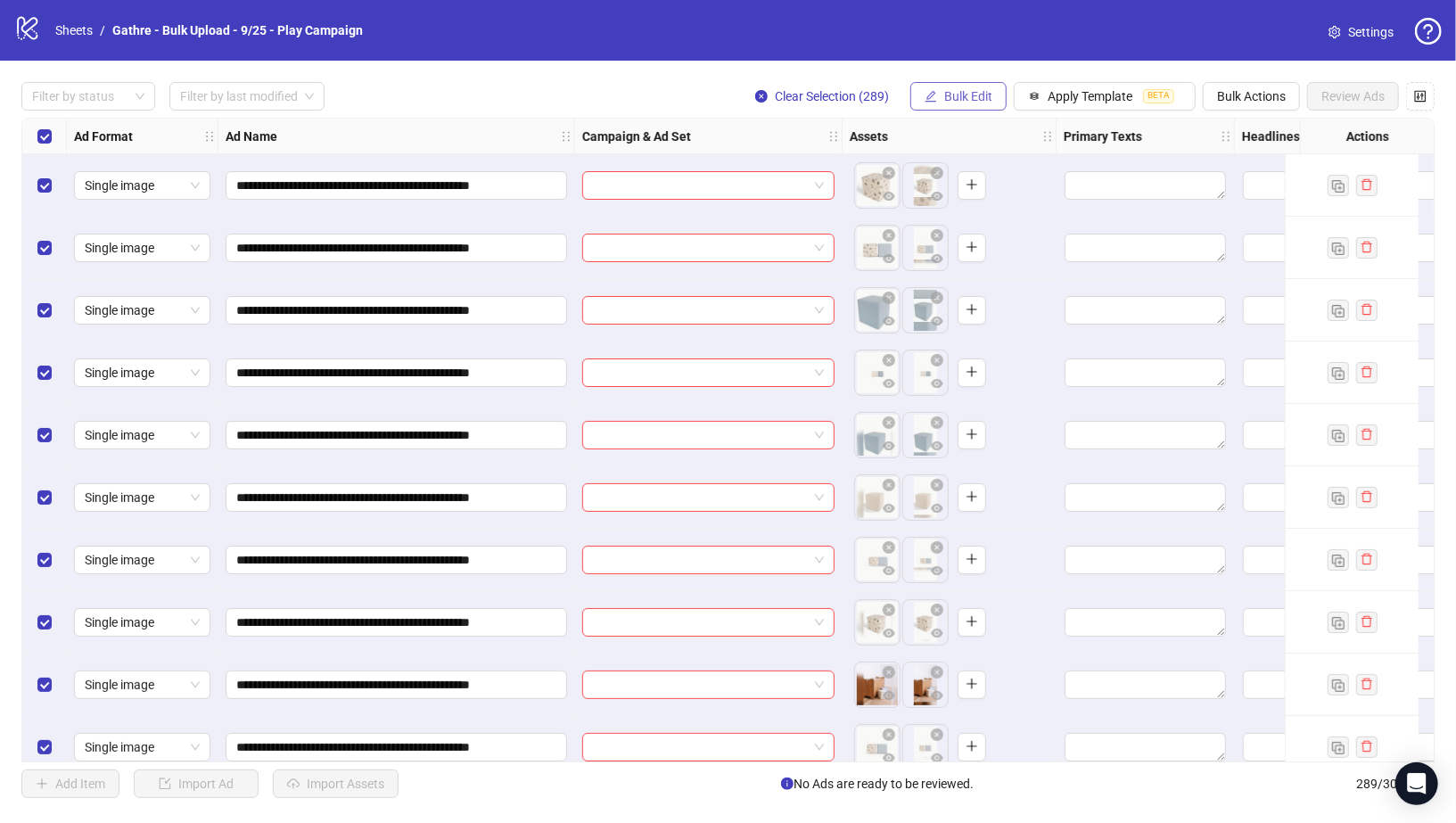
click at [950, 99] on span "Bulk Edit" at bounding box center [968, 96] width 48 height 15
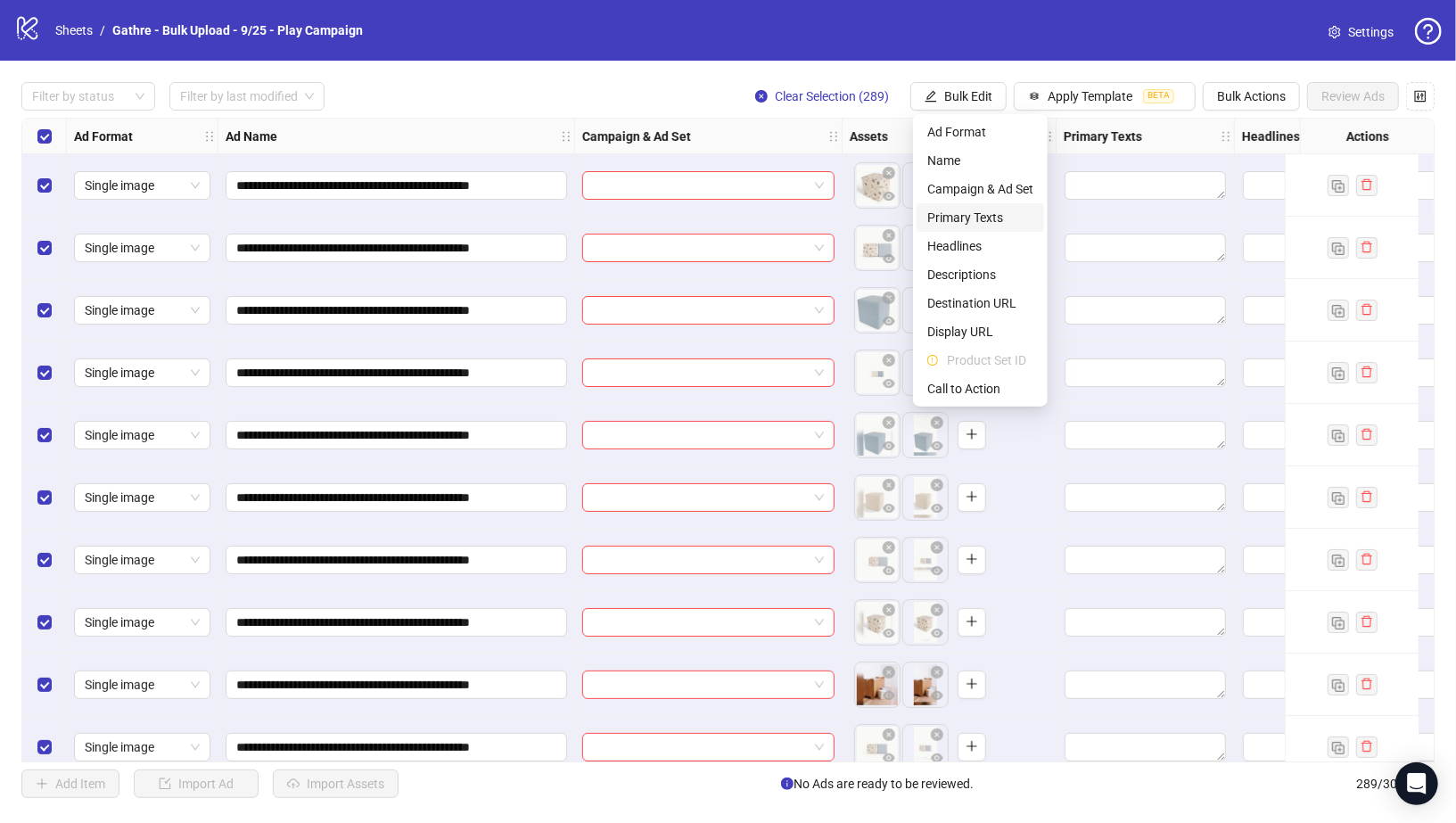
click at [942, 218] on span "Primary Texts" at bounding box center [980, 217] width 106 height 19
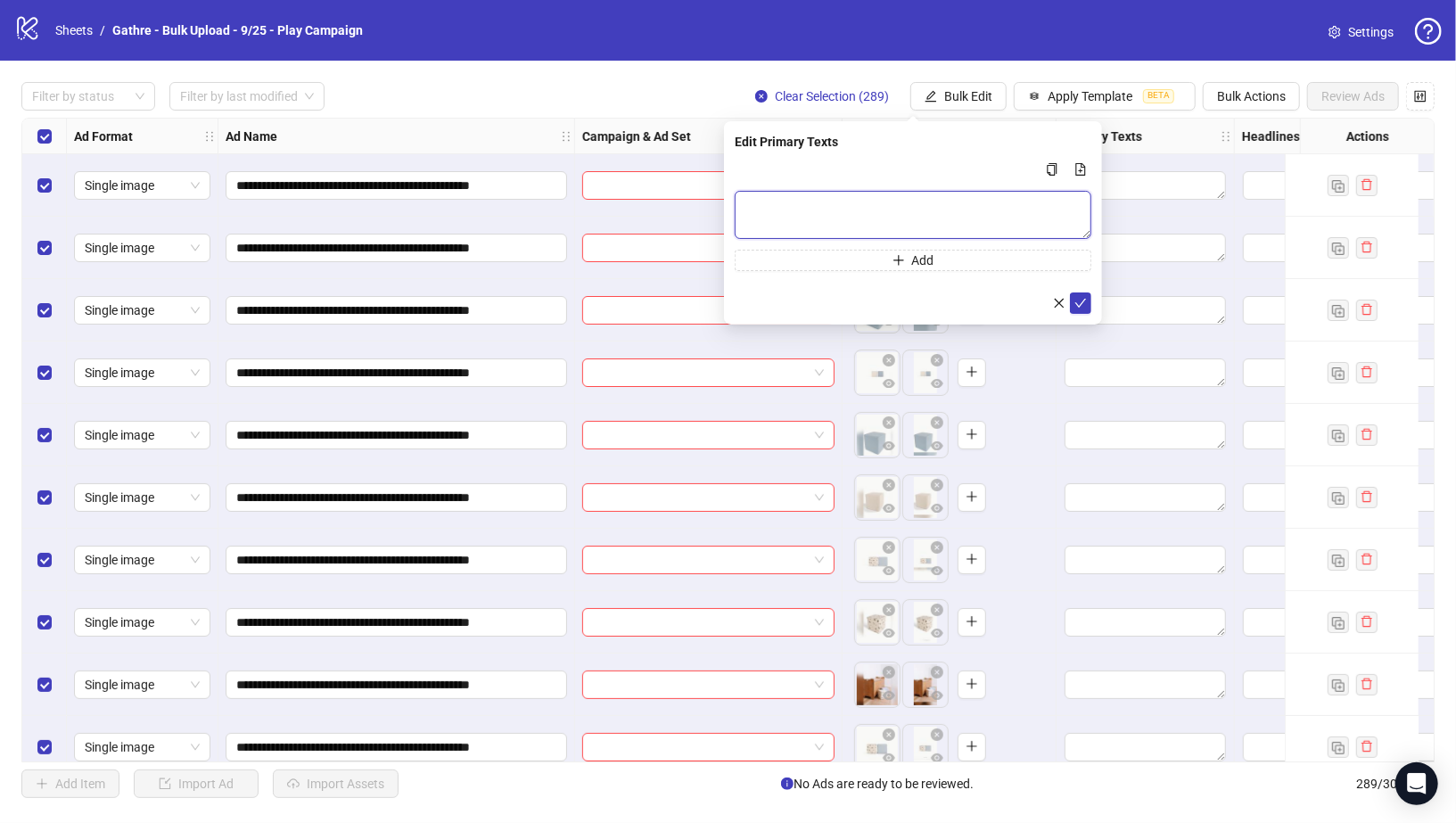
click at [783, 195] on textarea "Multi-text input container - paste or copy values" at bounding box center [913, 215] width 357 height 48
paste textarea "**********"
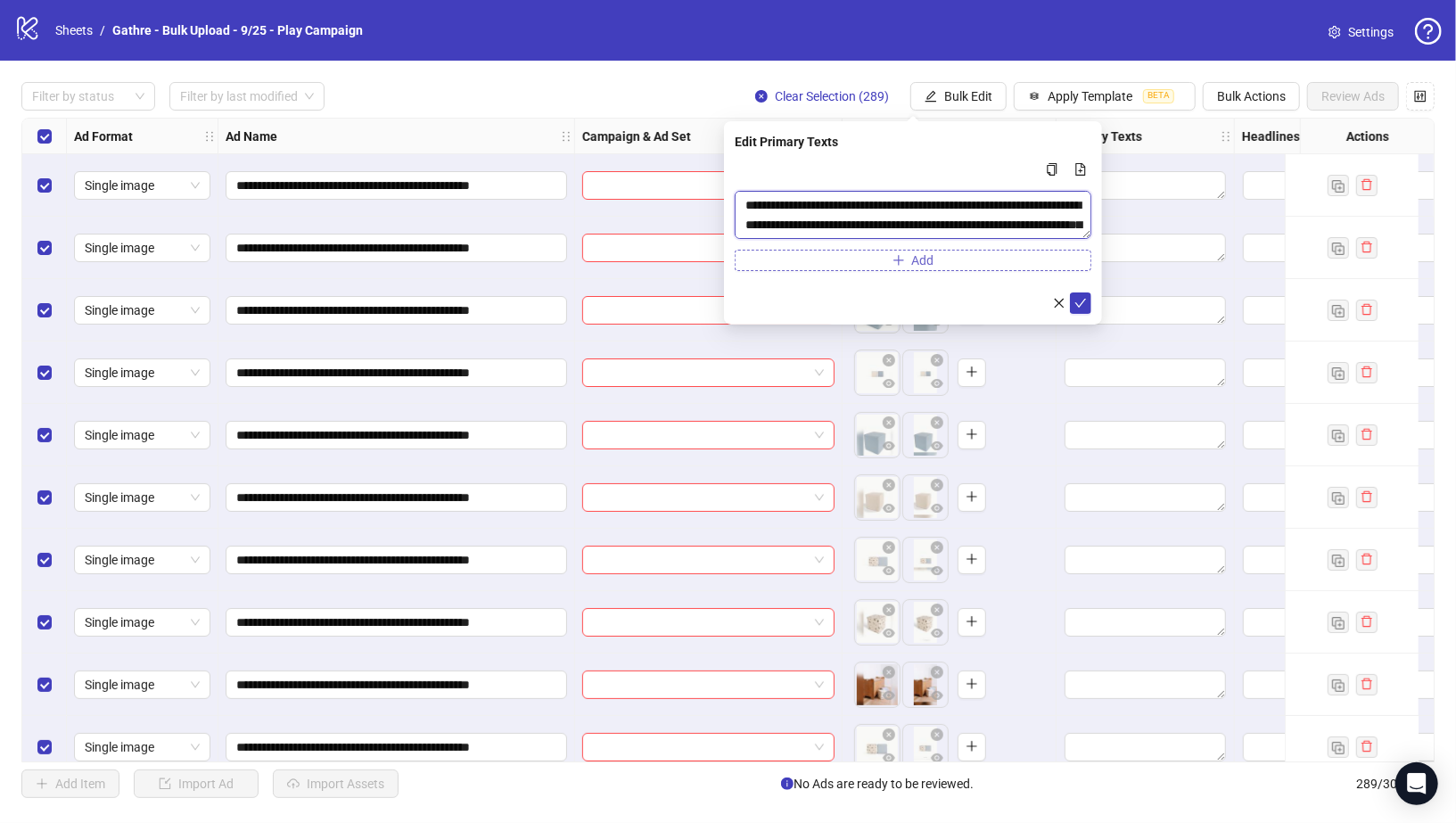
scroll to position [14, 0]
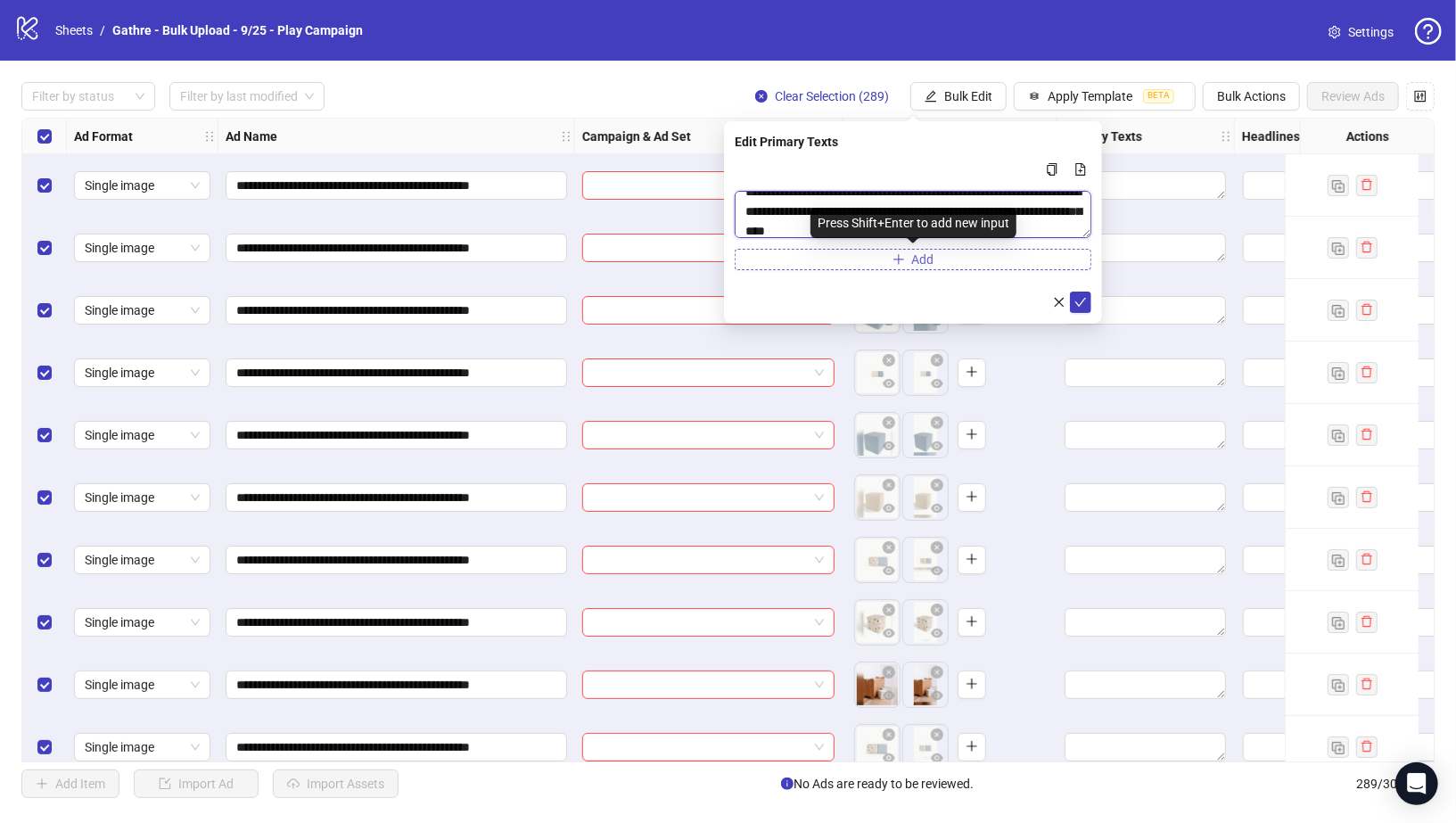
type textarea "**********"
click at [970, 266] on button "Add" at bounding box center [913, 260] width 357 height 21
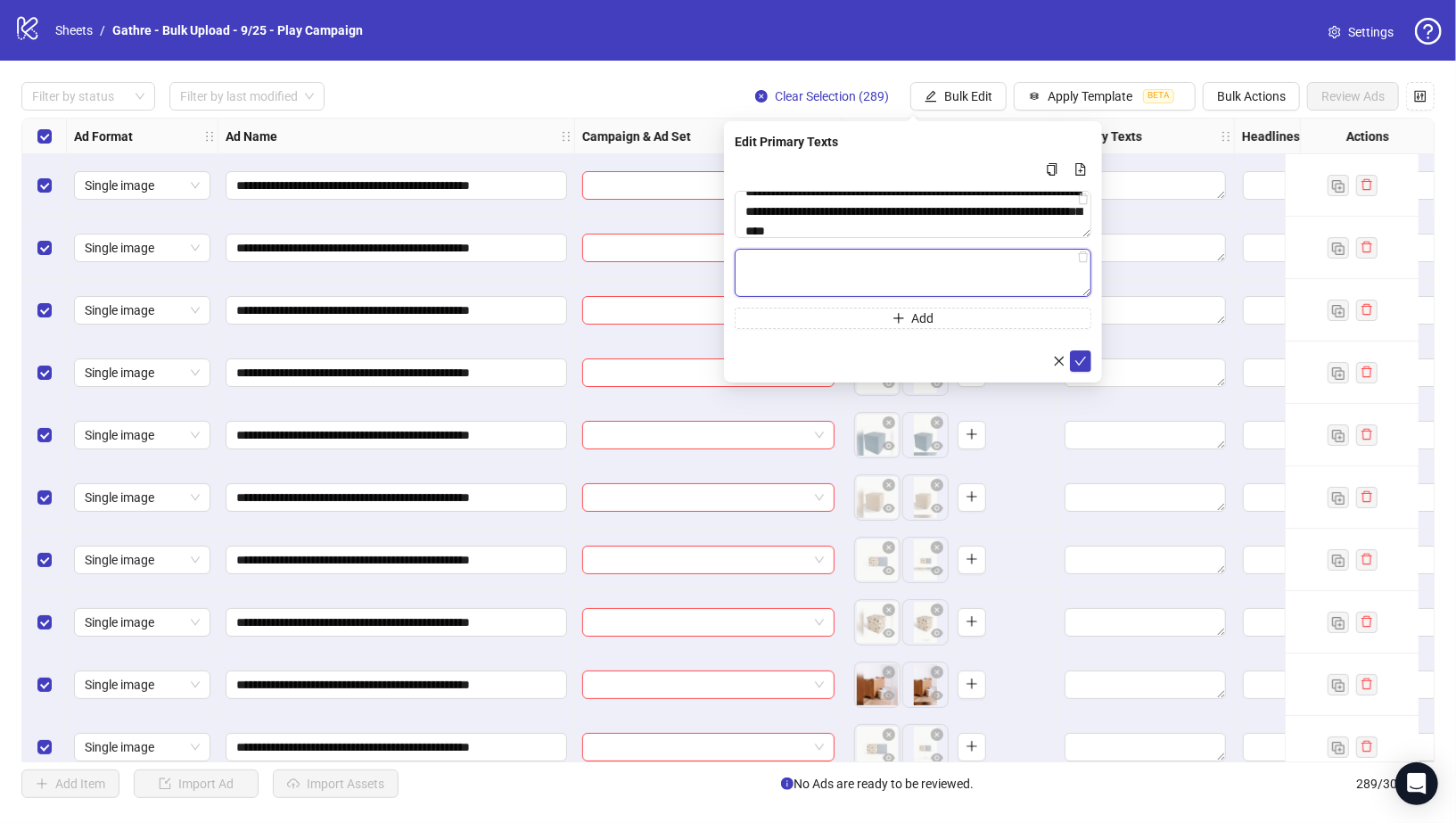
paste textarea "**********"
type textarea "**********"
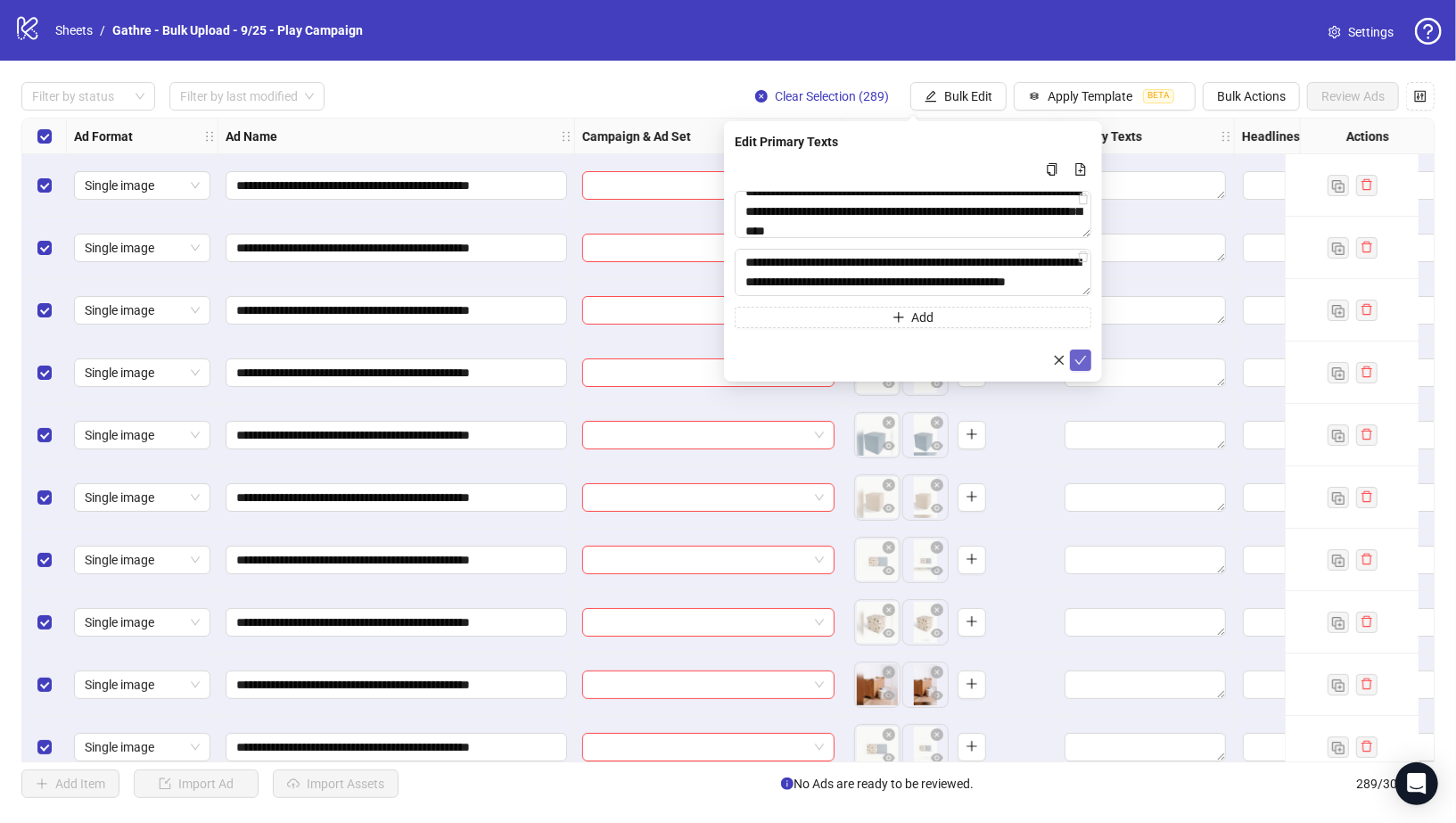
click at [1072, 363] on button "submit" at bounding box center [1081, 361] width 21 height 21
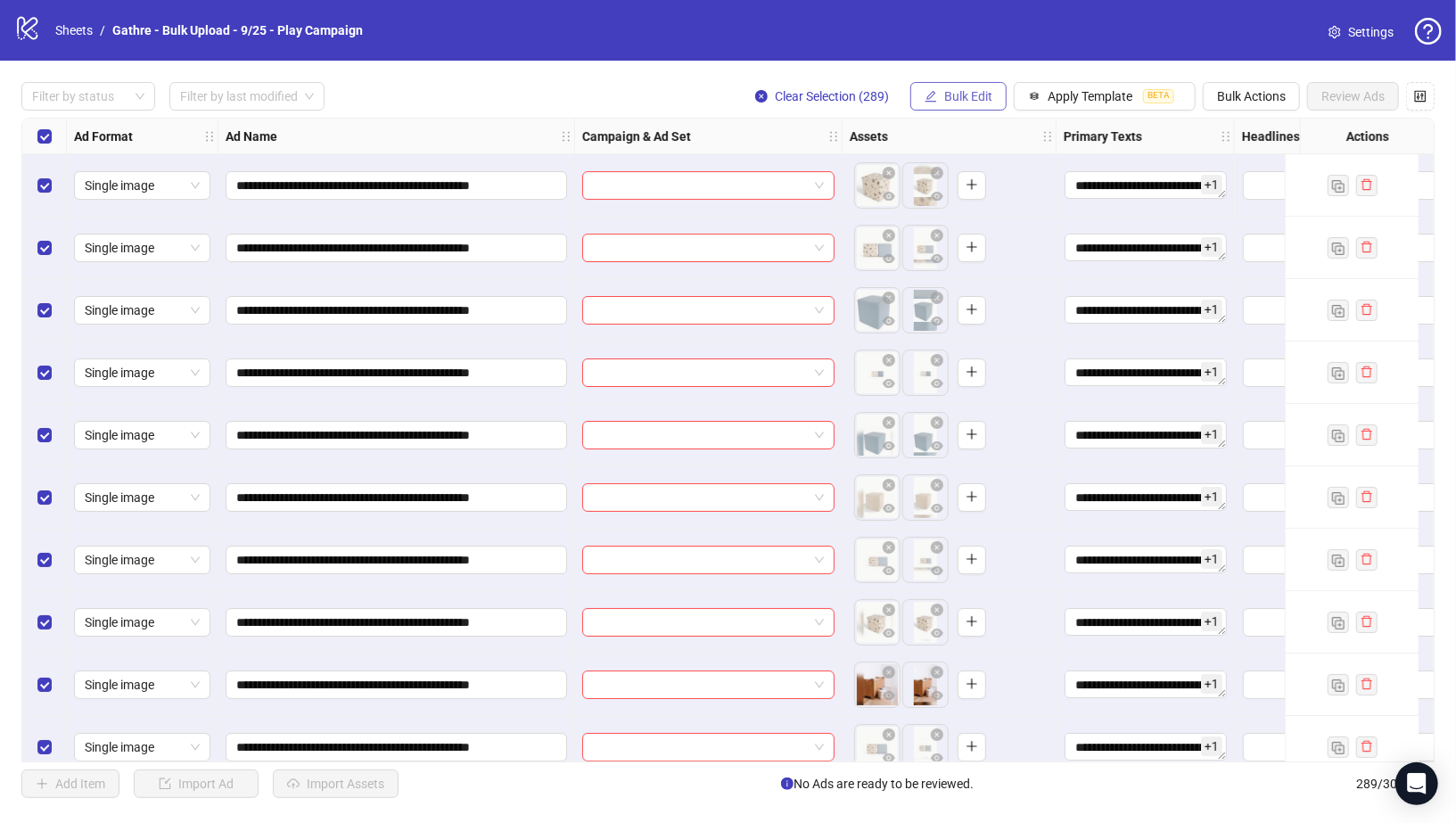
click at [930, 95] on icon "edit" at bounding box center [932, 96] width 12 height 12
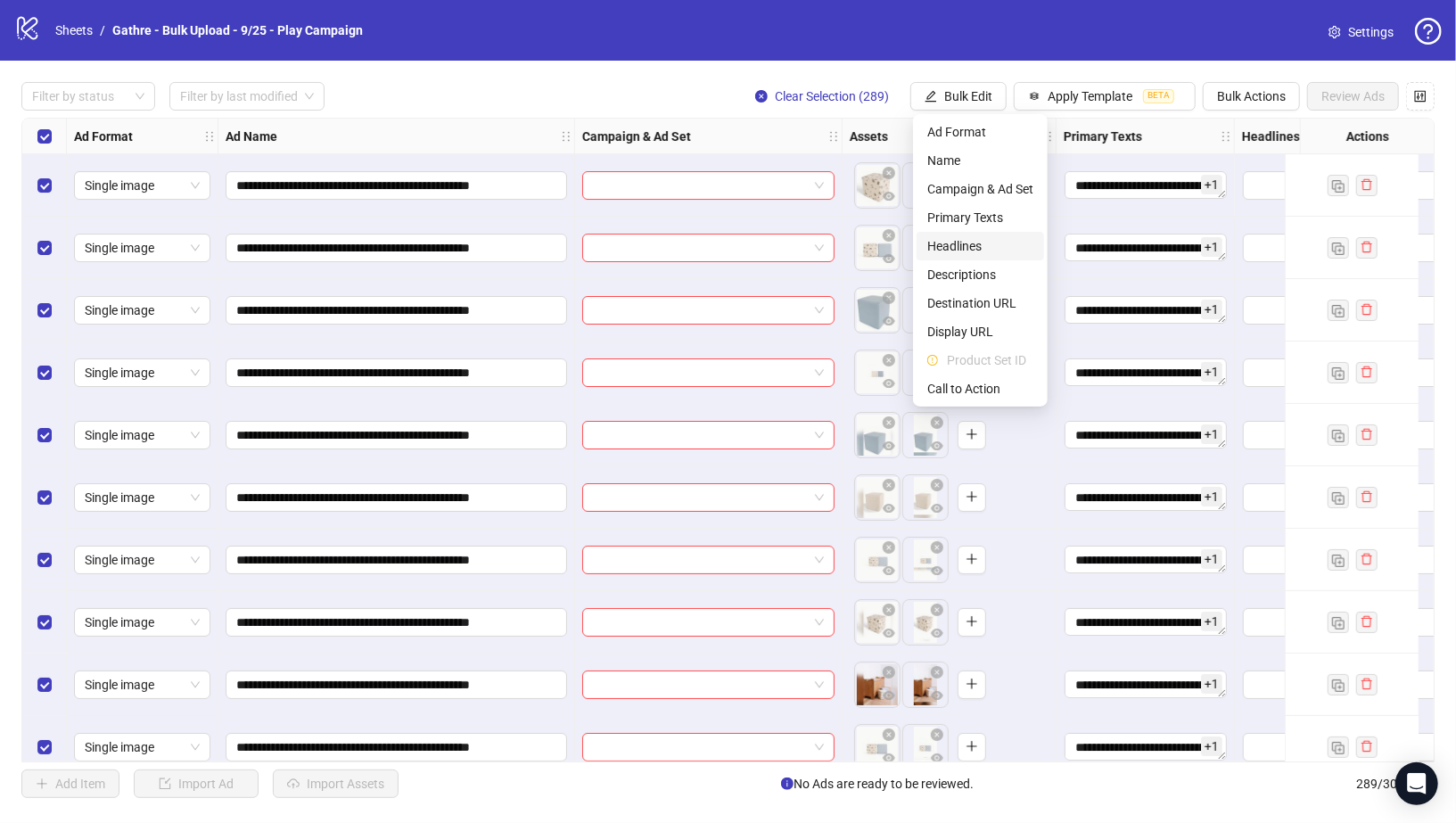
click at [940, 241] on span "Headlines" at bounding box center [980, 246] width 106 height 19
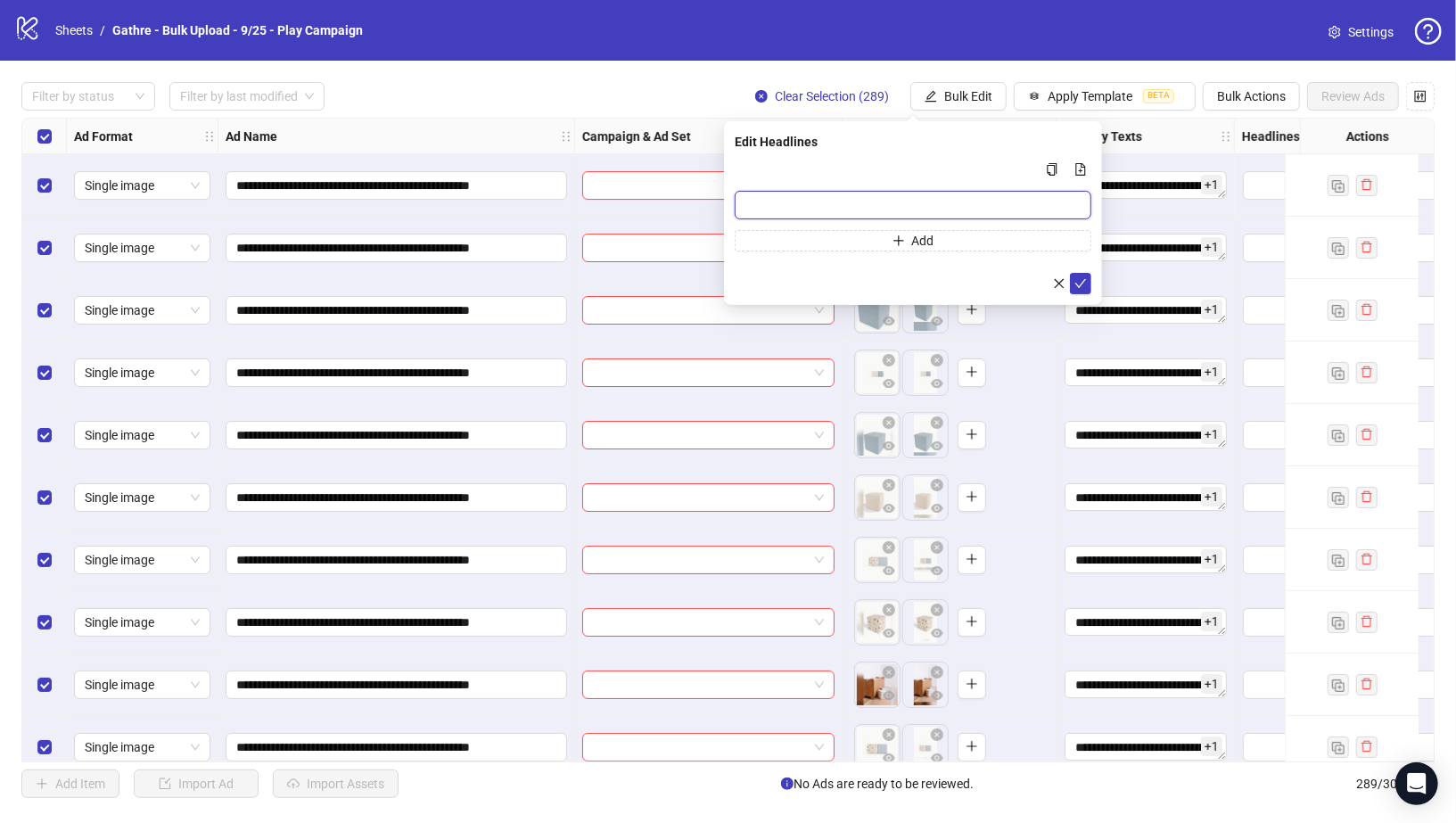
click at [824, 197] on input "Multi-input container - paste or copy values" at bounding box center [913, 205] width 357 height 28
paste input "**********"
type input "**********"
click at [986, 239] on button "Add" at bounding box center [913, 240] width 357 height 21
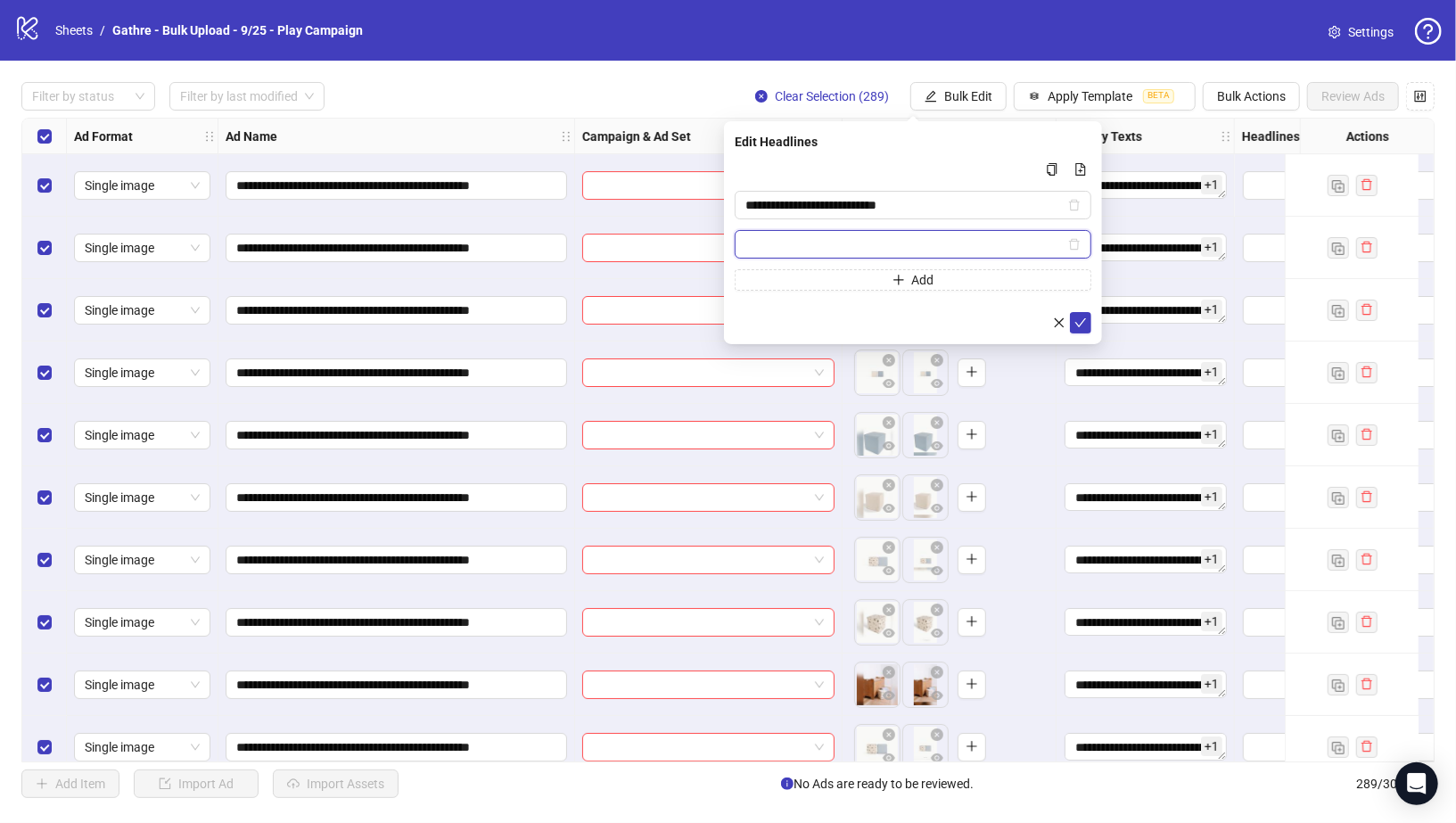
paste input "**********"
type input "**********"
click at [1086, 328] on span "submit" at bounding box center [1080, 323] width 13 height 15
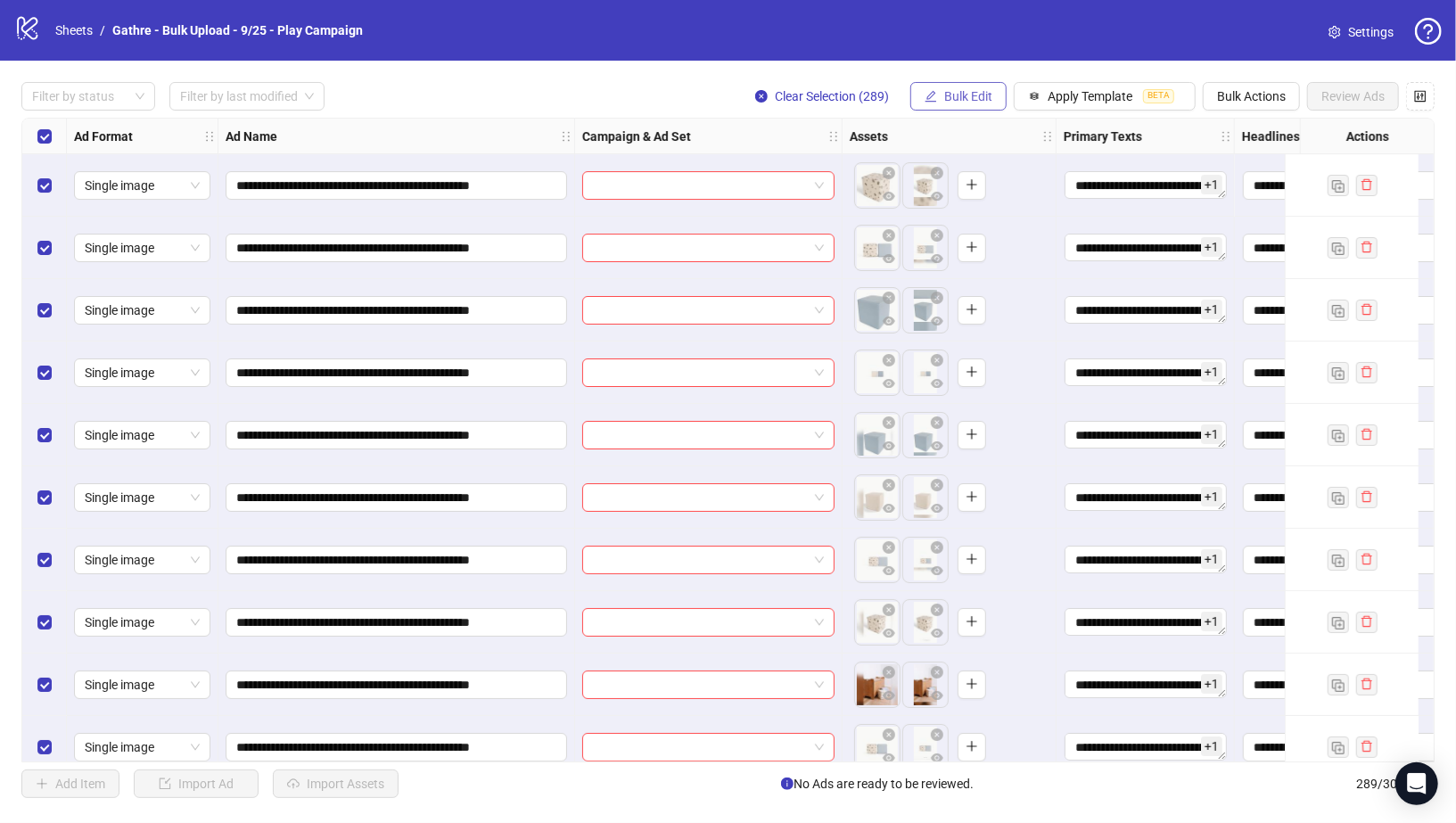
click at [939, 95] on button "Bulk Edit" at bounding box center [958, 96] width 96 height 28
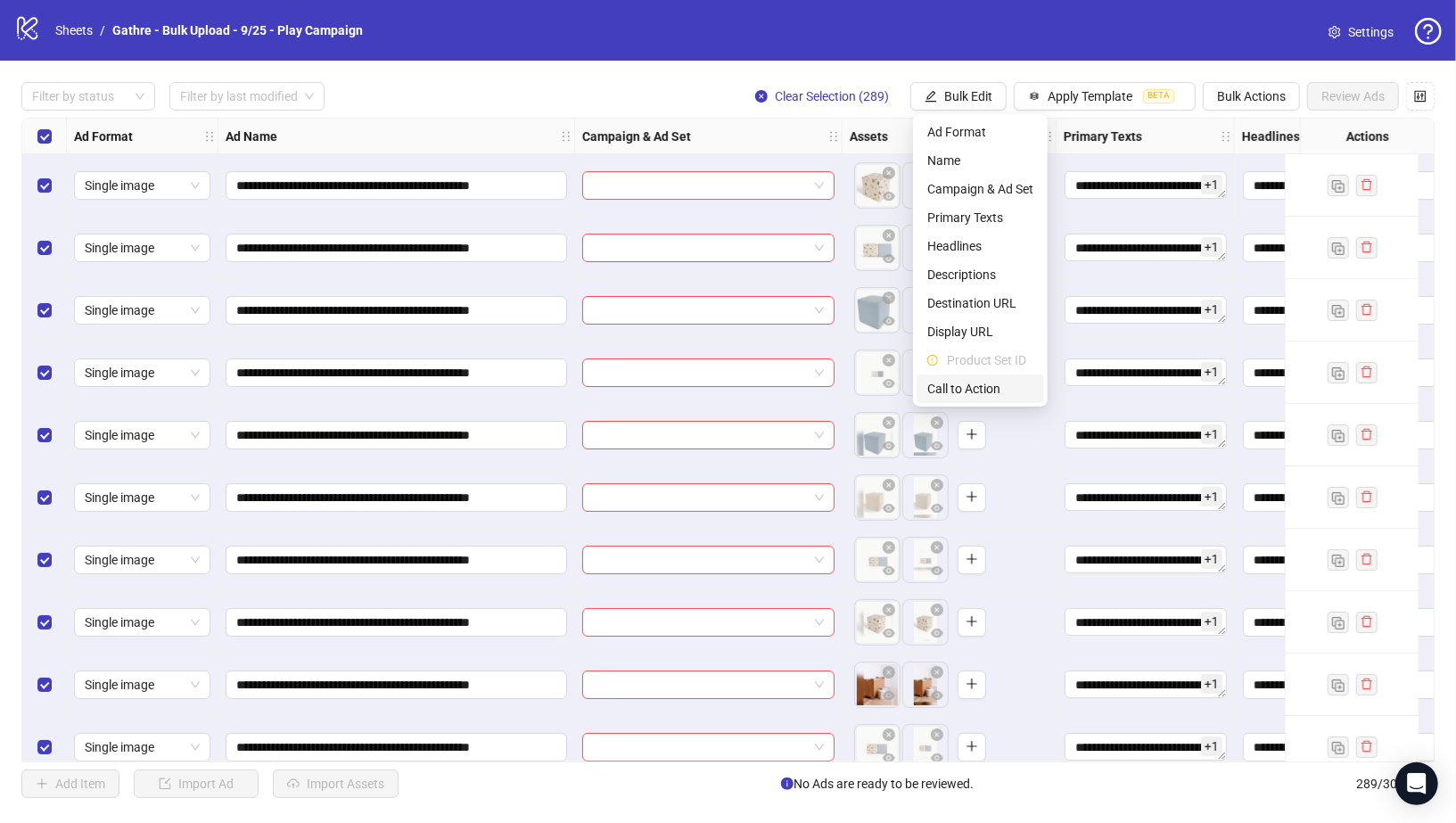
click at [945, 377] on li "Call to Action" at bounding box center [981, 388] width 128 height 28
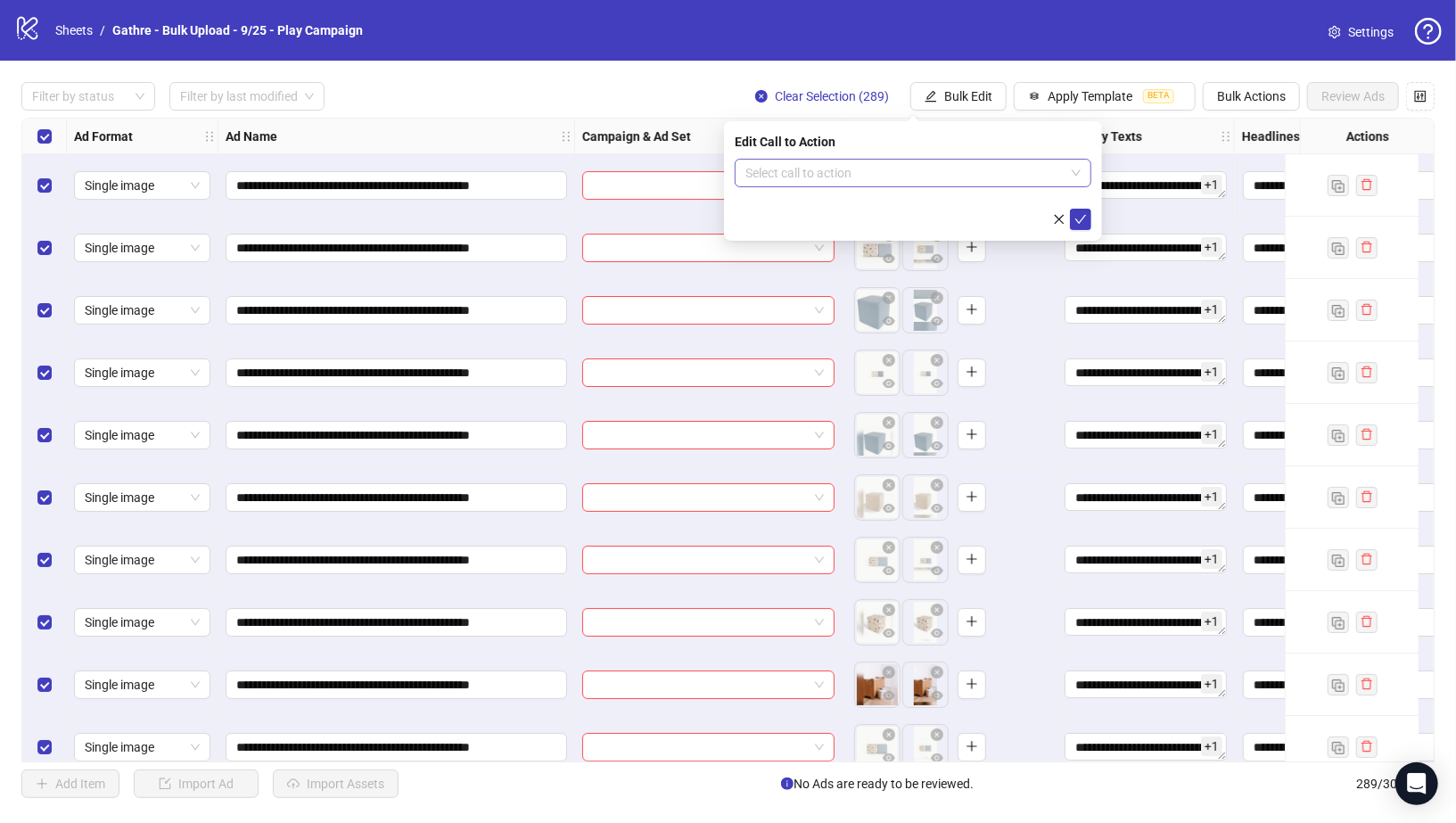
click at [896, 165] on input "search" at bounding box center [904, 174] width 319 height 27
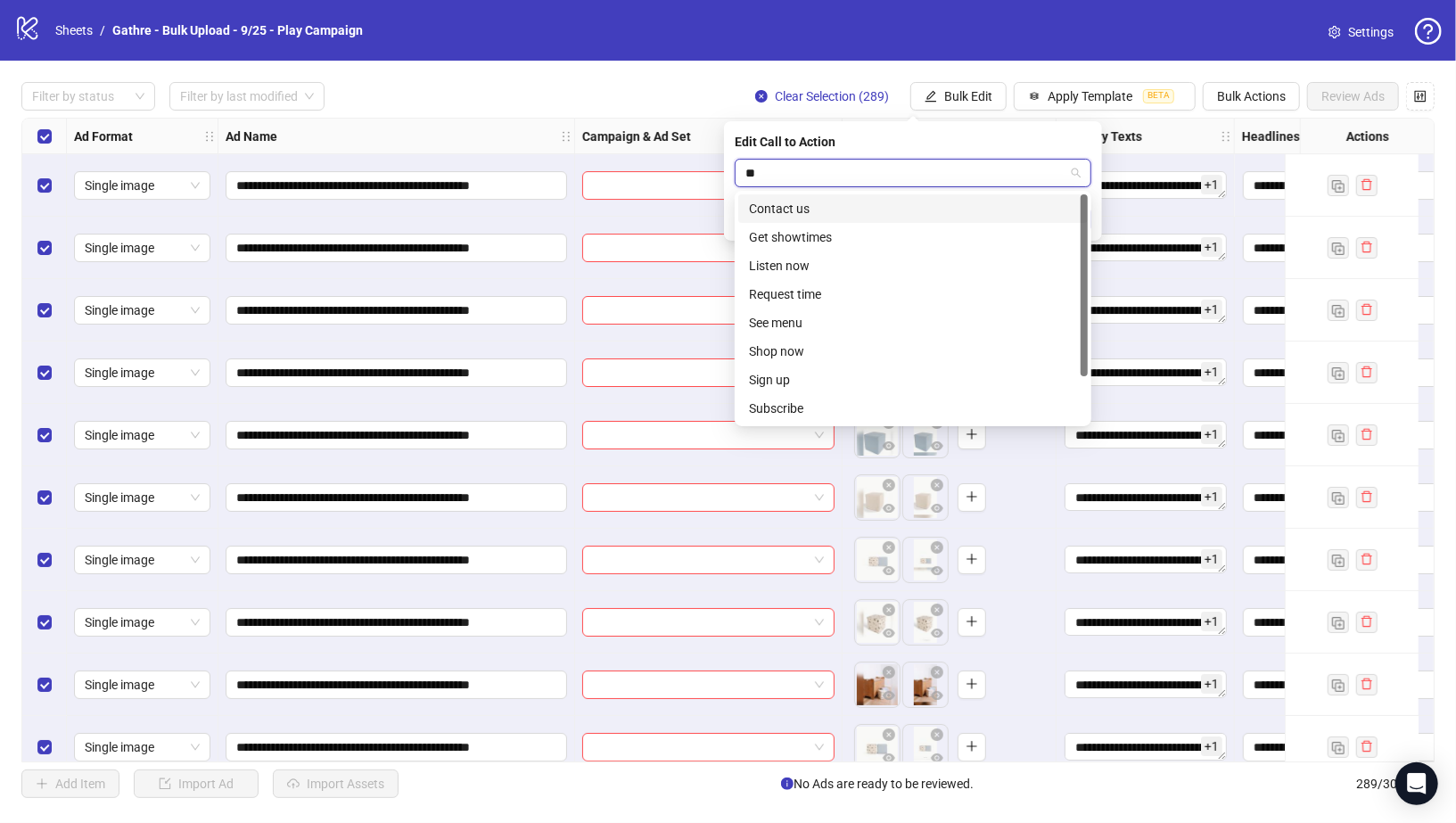
type input "***"
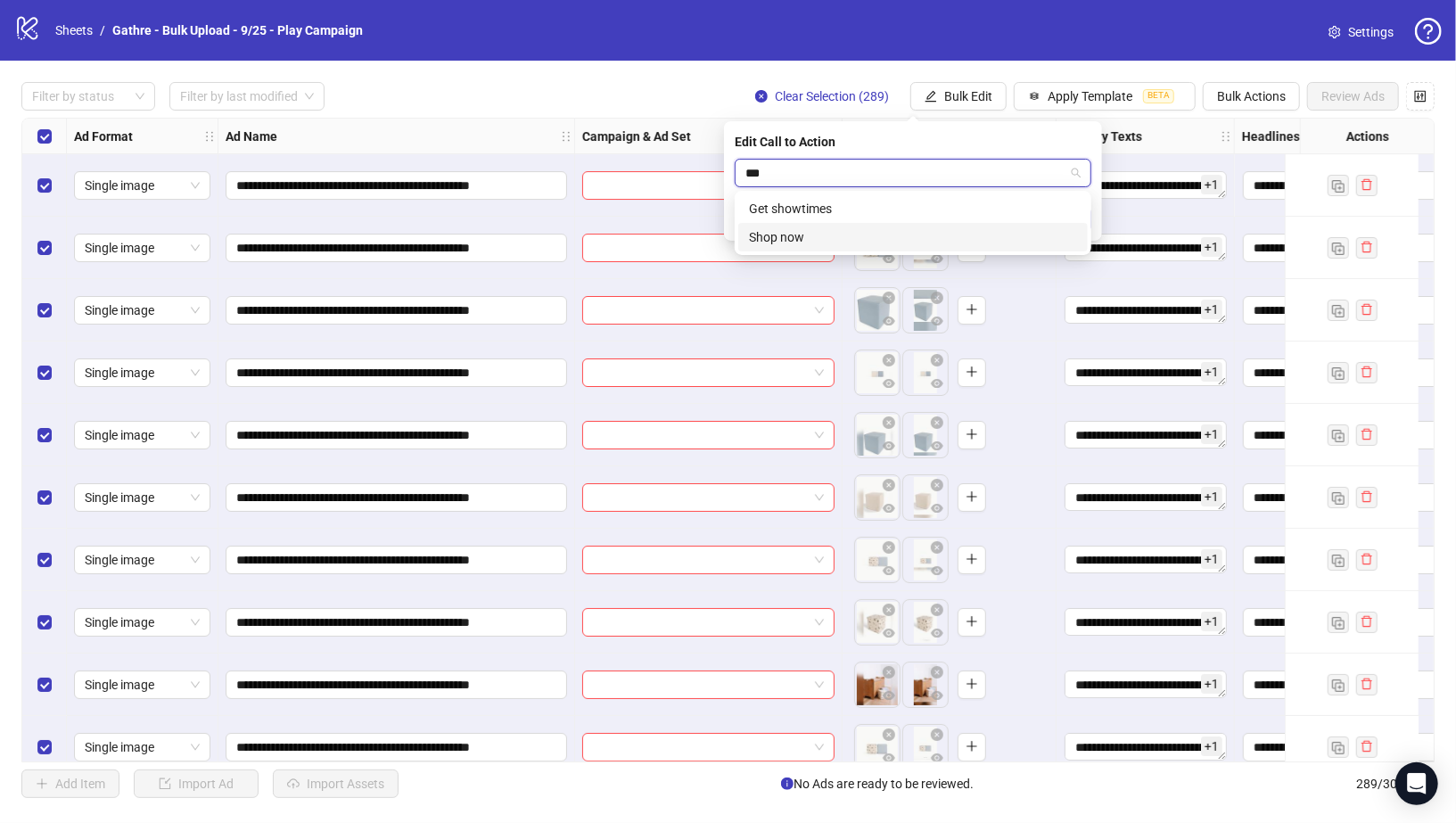
click at [851, 230] on div "Shop now" at bounding box center [913, 237] width 329 height 19
click at [1085, 213] on icon "check" at bounding box center [1080, 219] width 13 height 13
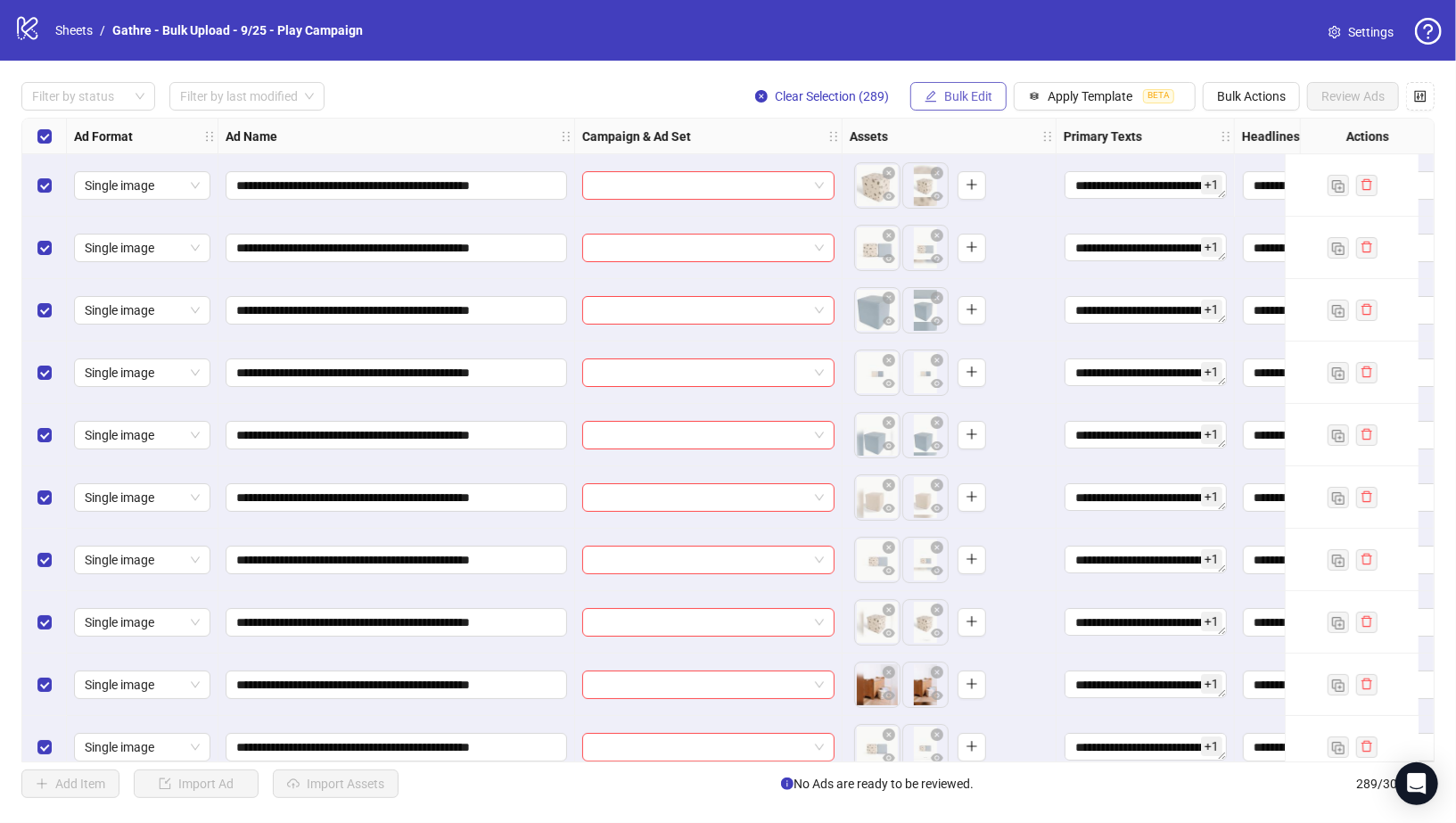
click at [941, 93] on button "Bulk Edit" at bounding box center [958, 96] width 96 height 28
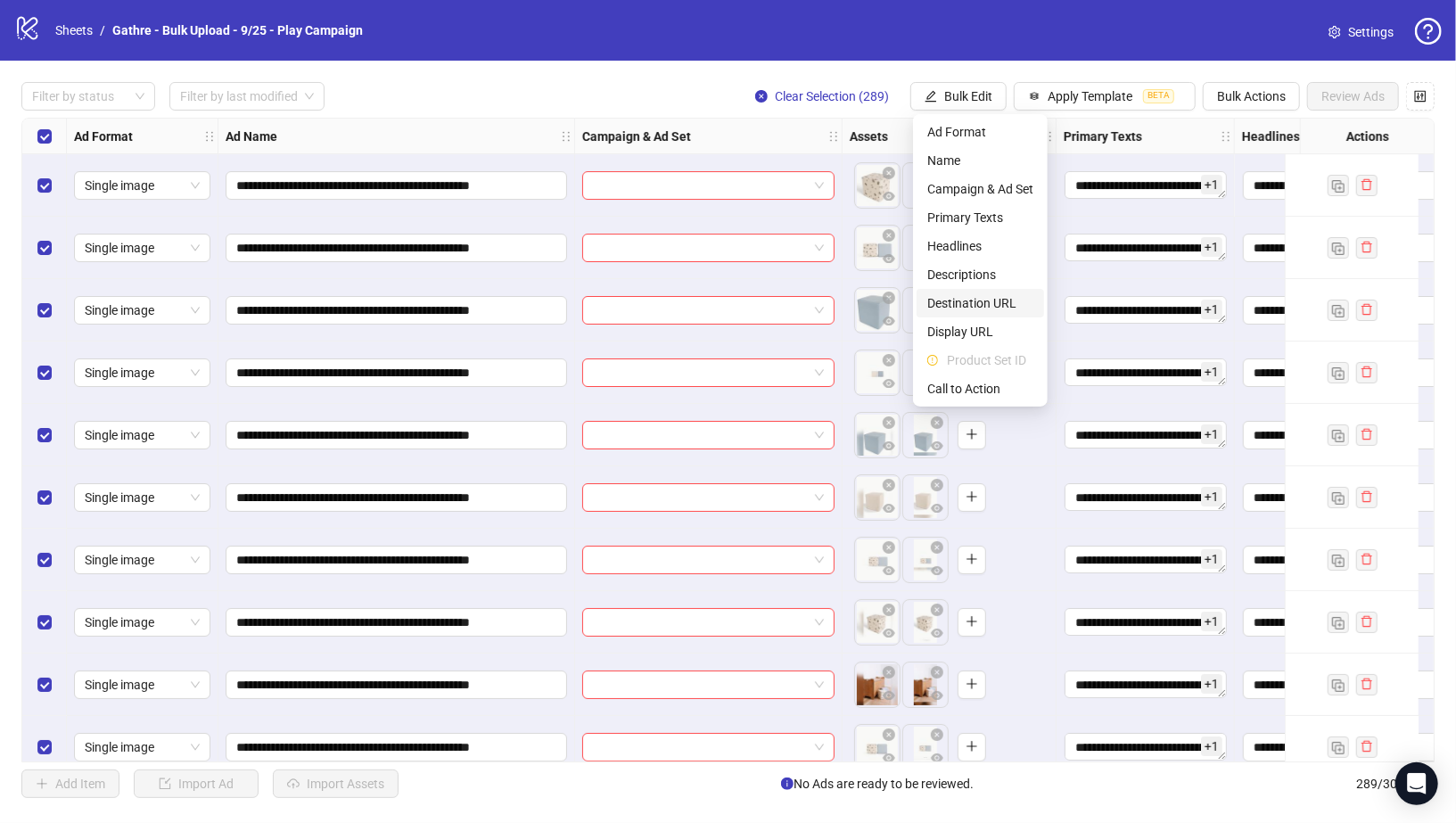
click at [956, 302] on span "Destination URL" at bounding box center [980, 303] width 106 height 19
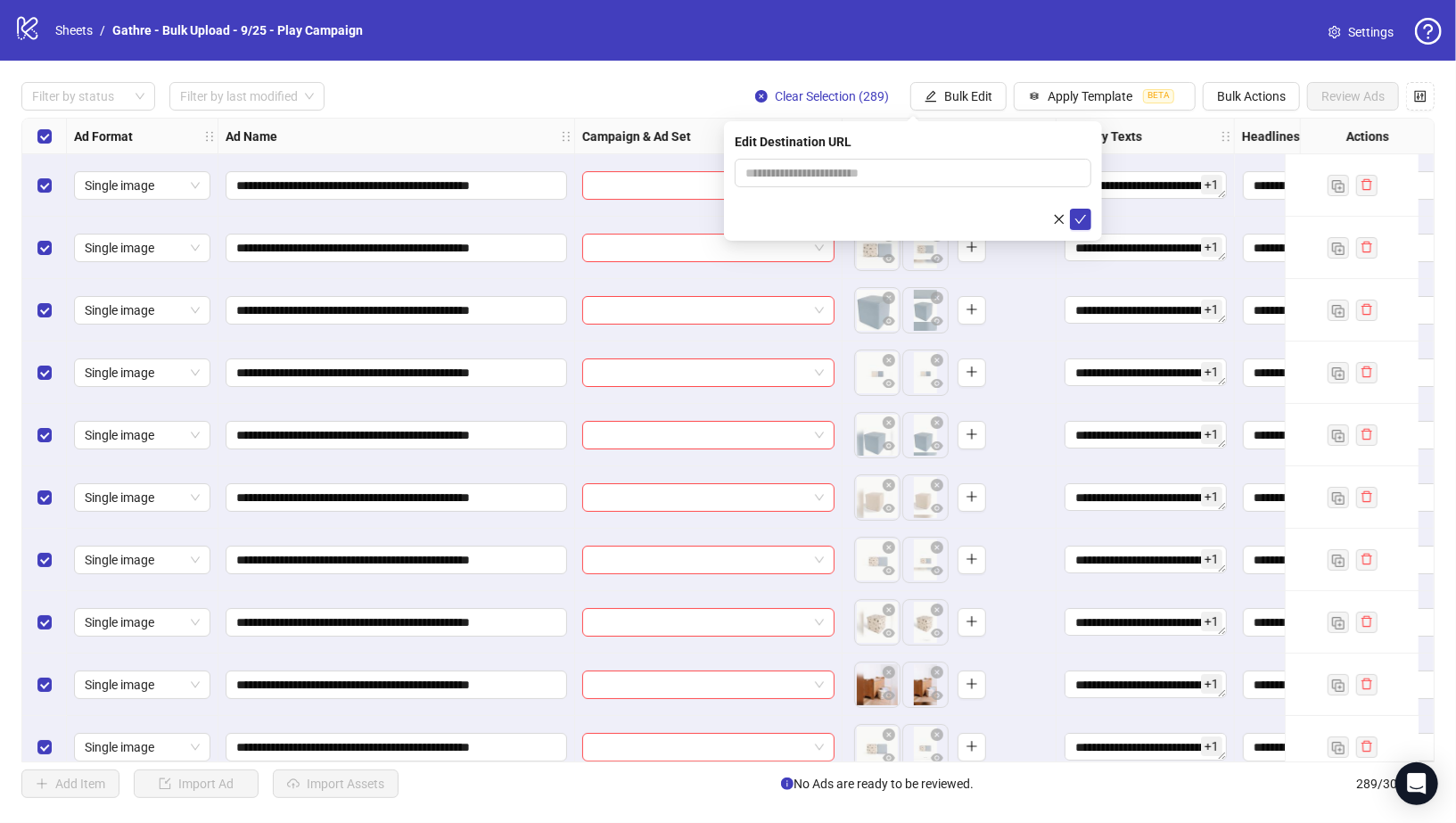
click at [881, 186] on div at bounding box center [913, 173] width 357 height 28
click at [881, 173] on input "text" at bounding box center [905, 173] width 321 height 19
paste input "**********"
type input "**********"
click at [1082, 216] on icon "check" at bounding box center [1080, 219] width 13 height 13
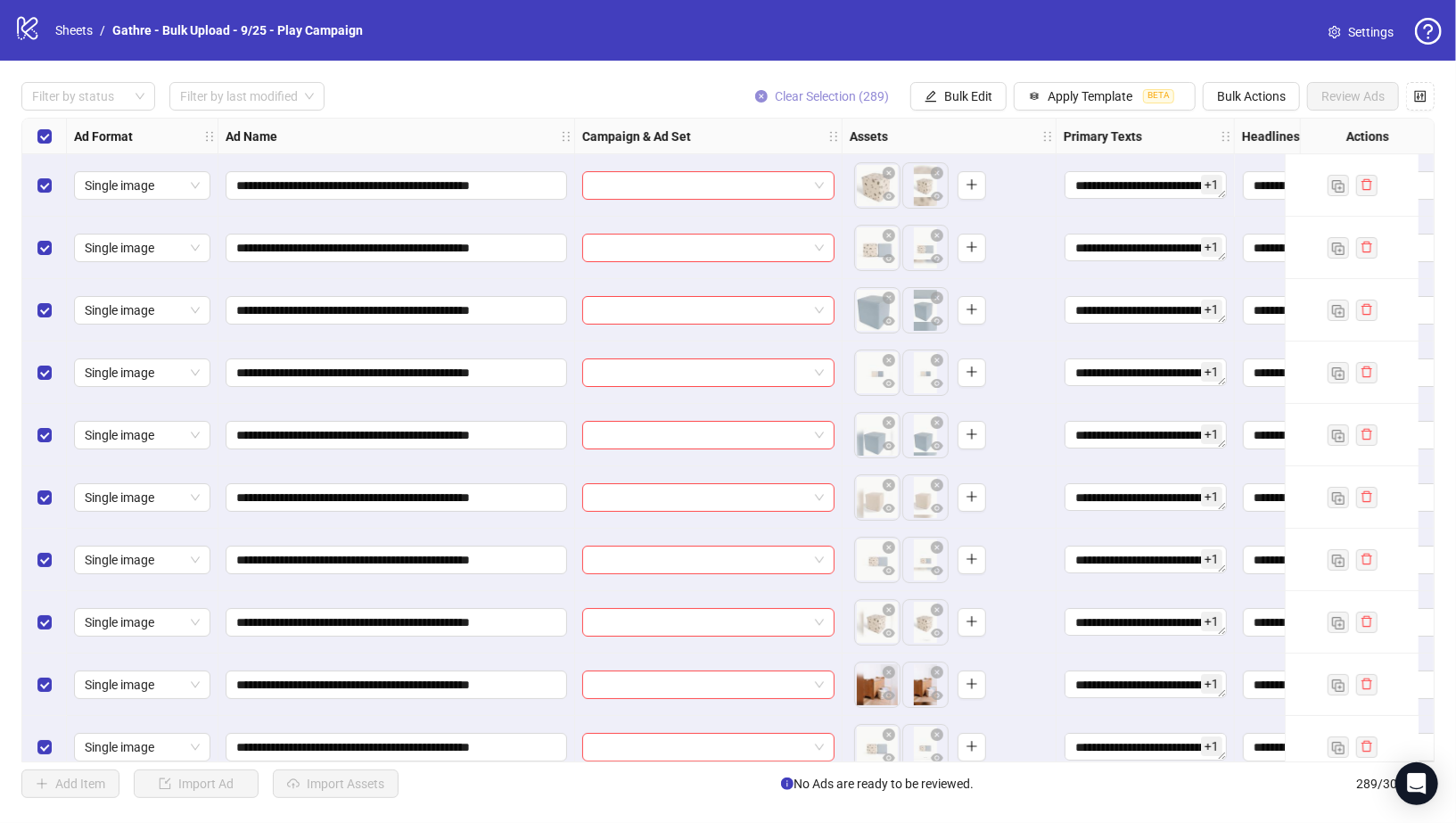
click at [761, 93] on icon "close-circle" at bounding box center [761, 96] width 13 height 13
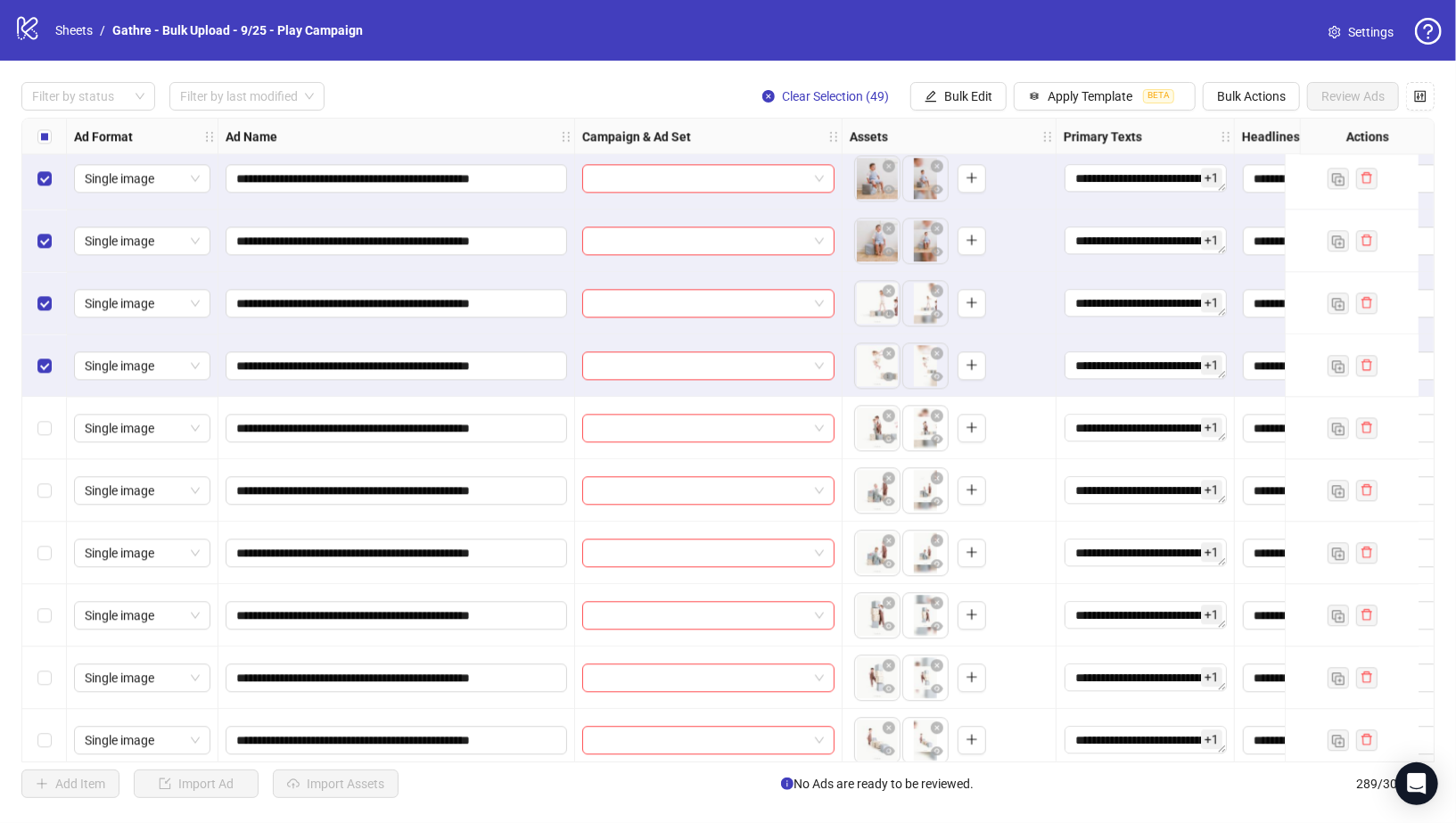
scroll to position [2814, 0]
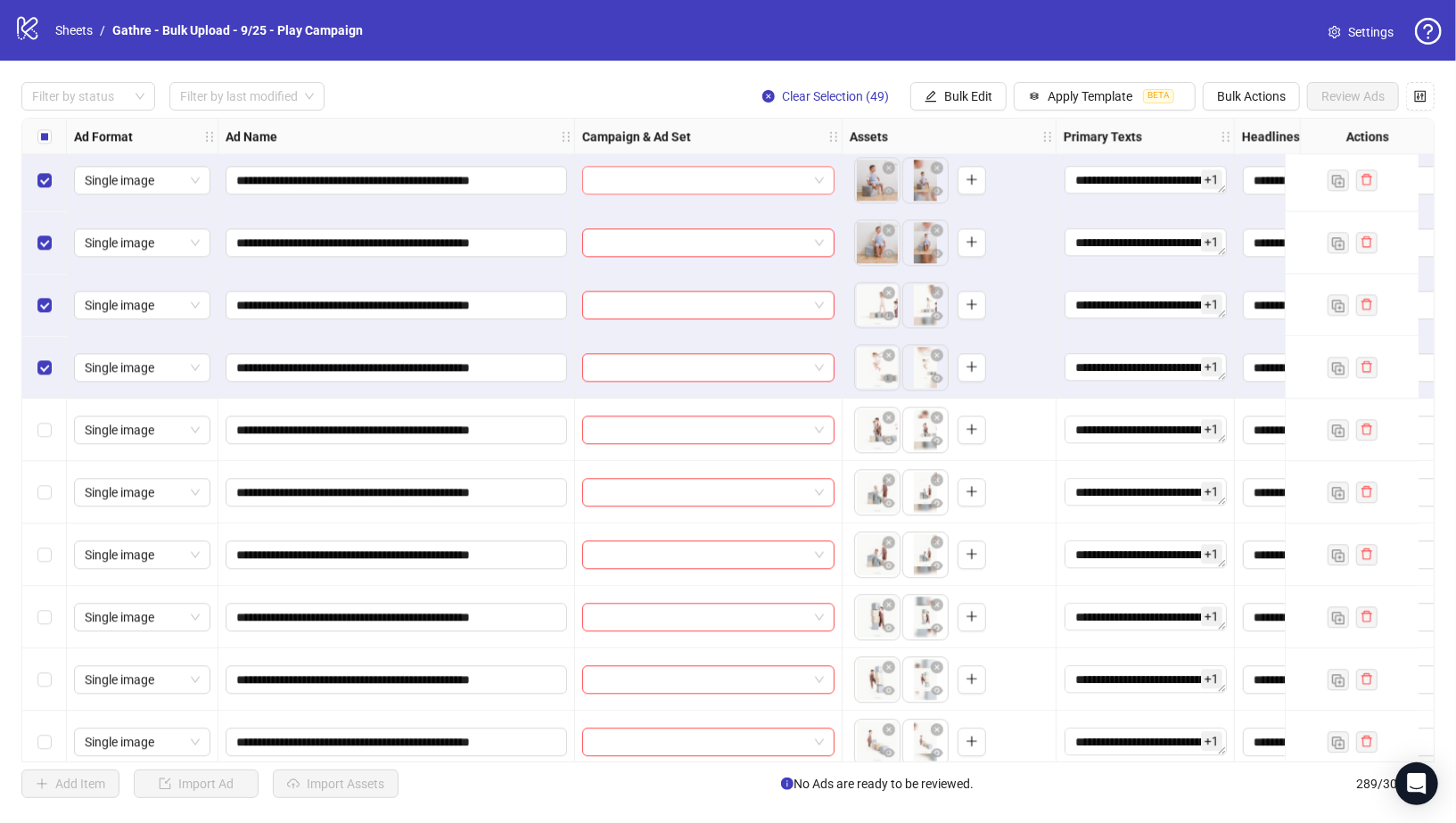
click at [47, 420] on label "Select row 50" at bounding box center [45, 429] width 15 height 19
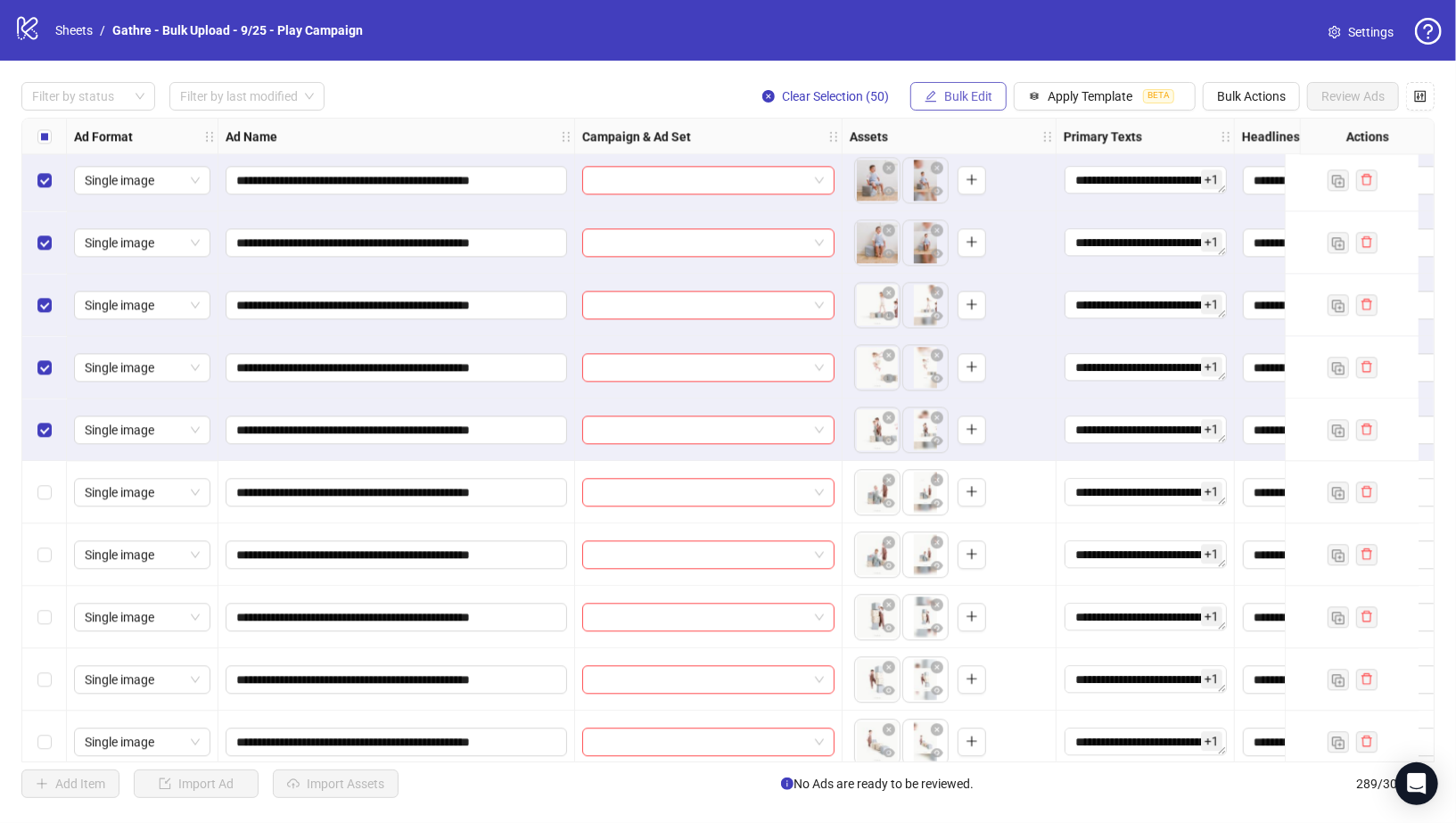
click at [945, 98] on button "Bulk Edit" at bounding box center [958, 96] width 96 height 28
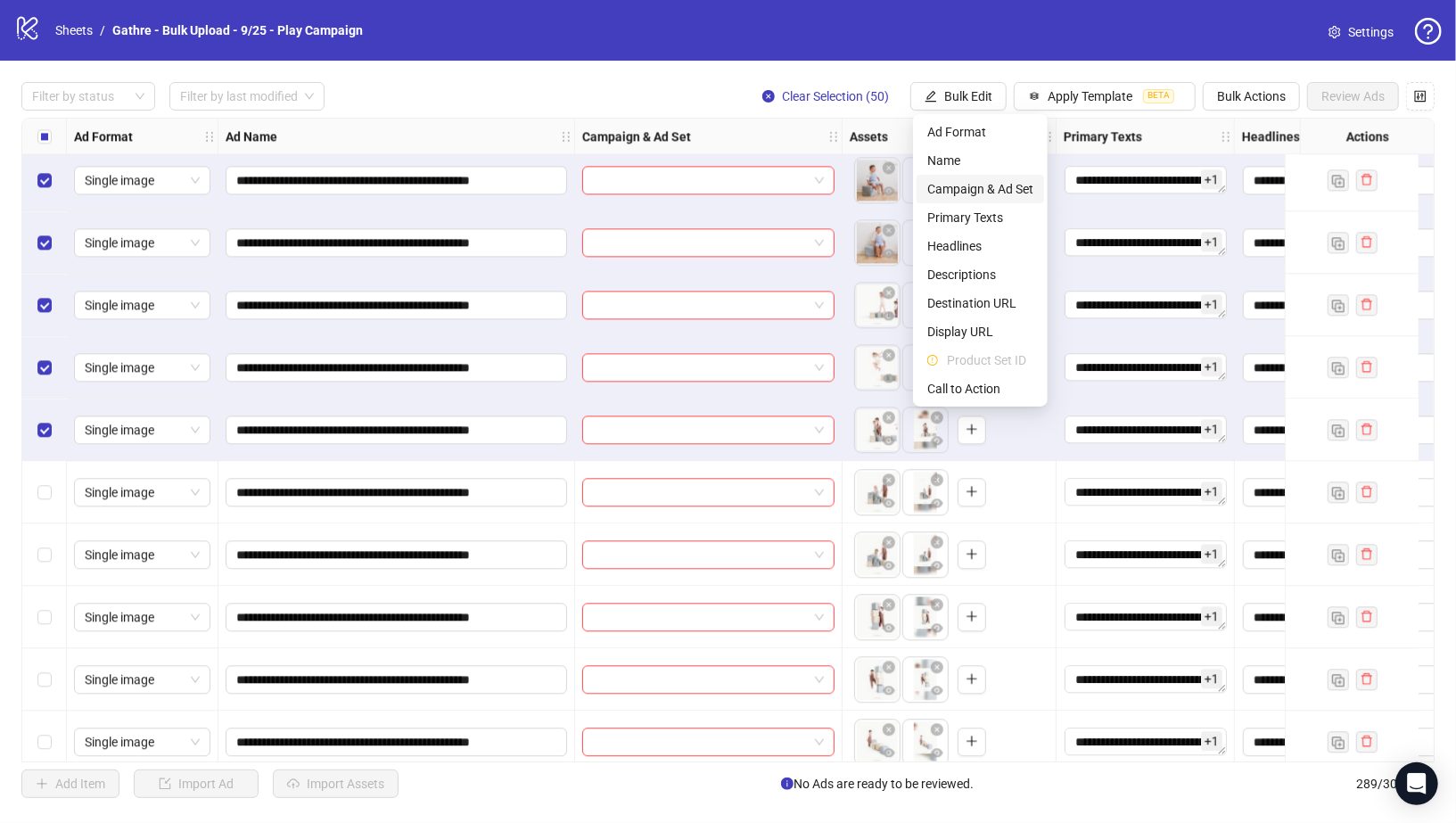
click at [970, 186] on span "Campaign & Ad Set" at bounding box center [980, 189] width 106 height 19
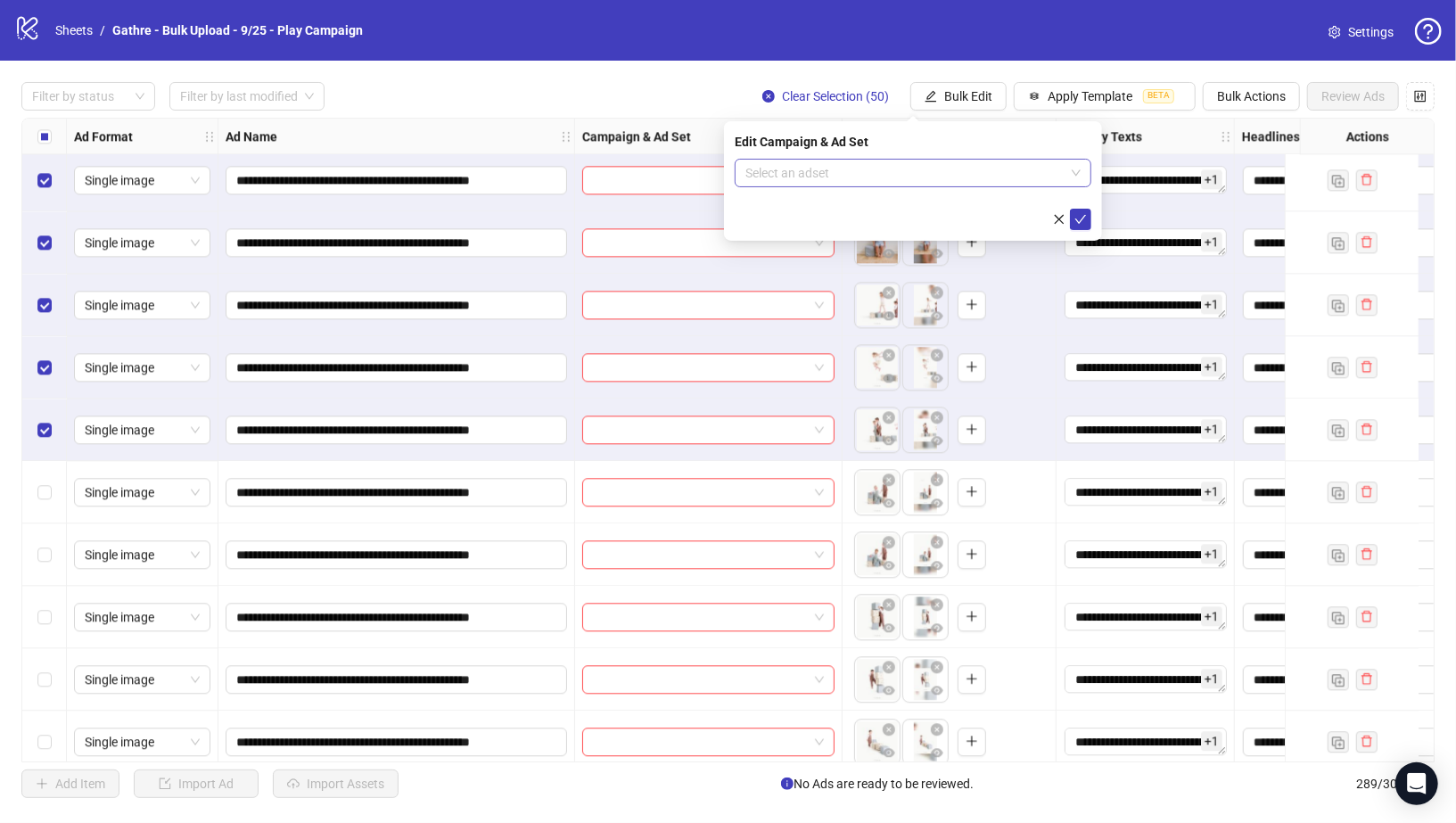
click at [939, 170] on input "search" at bounding box center [904, 174] width 319 height 27
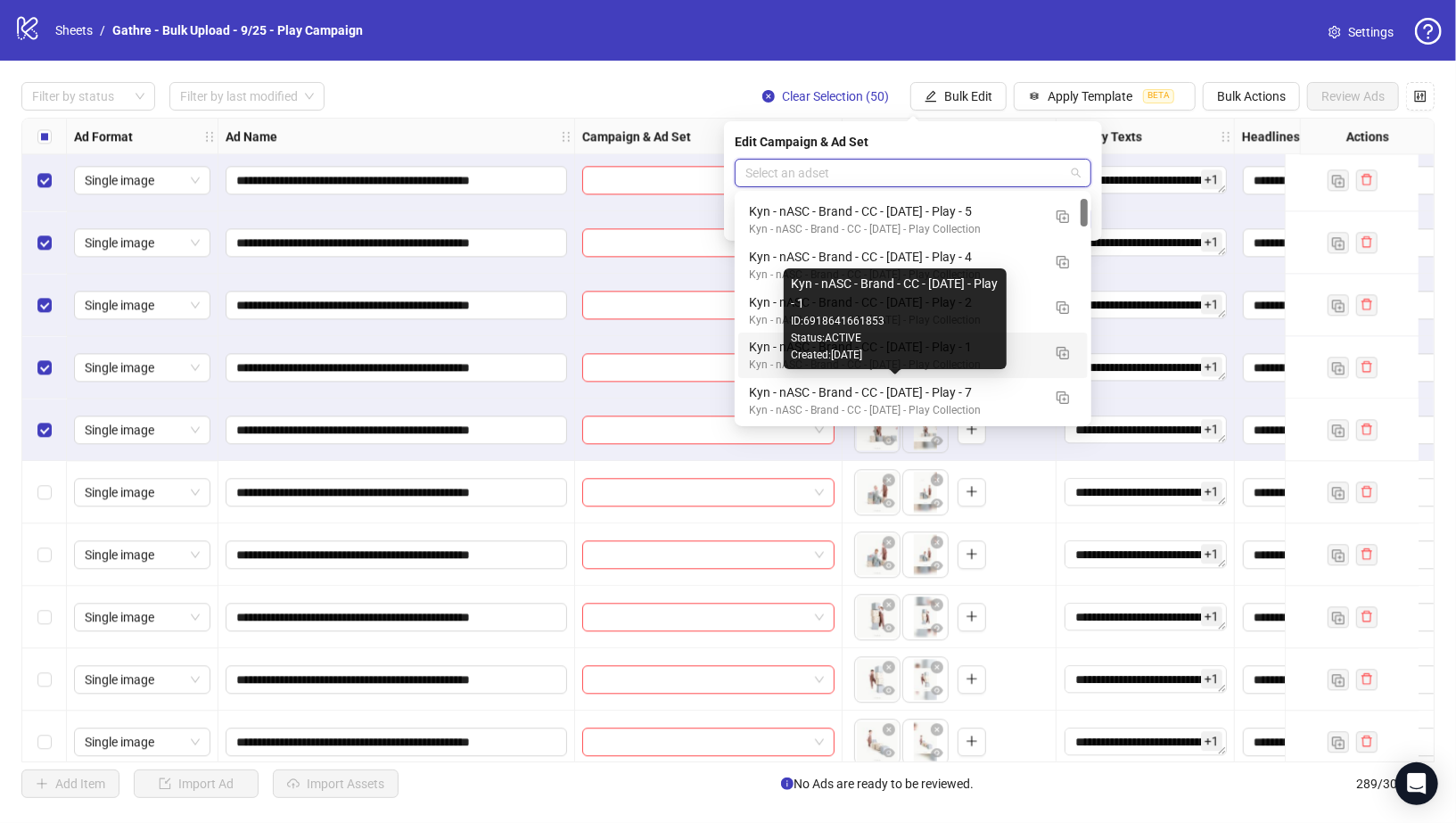
scroll to position [43, 0]
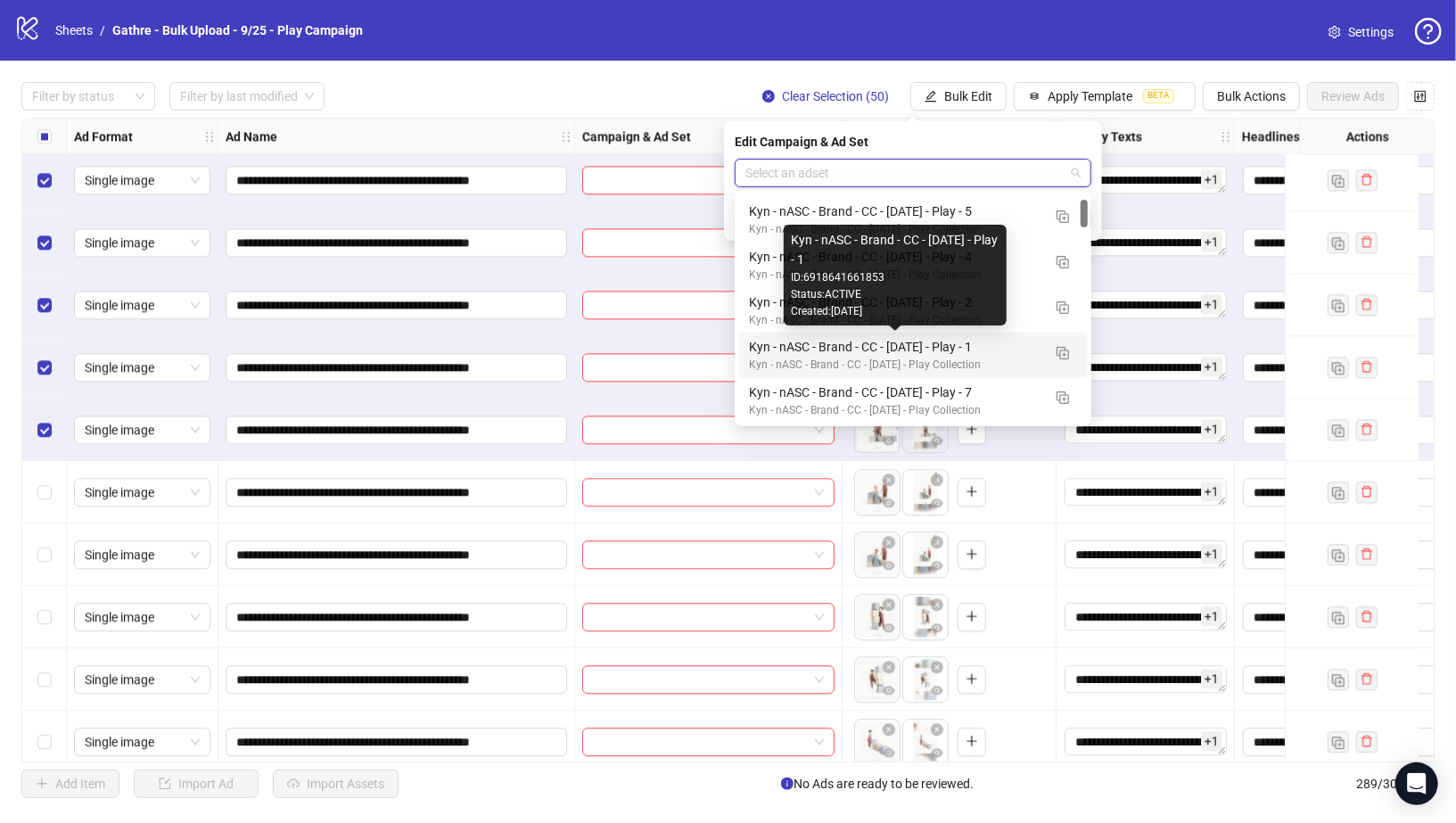
click at [985, 345] on div "Kyn - nASC - Brand - CC - 09/10/25 - Play - 1" at bounding box center [896, 347] width 293 height 19
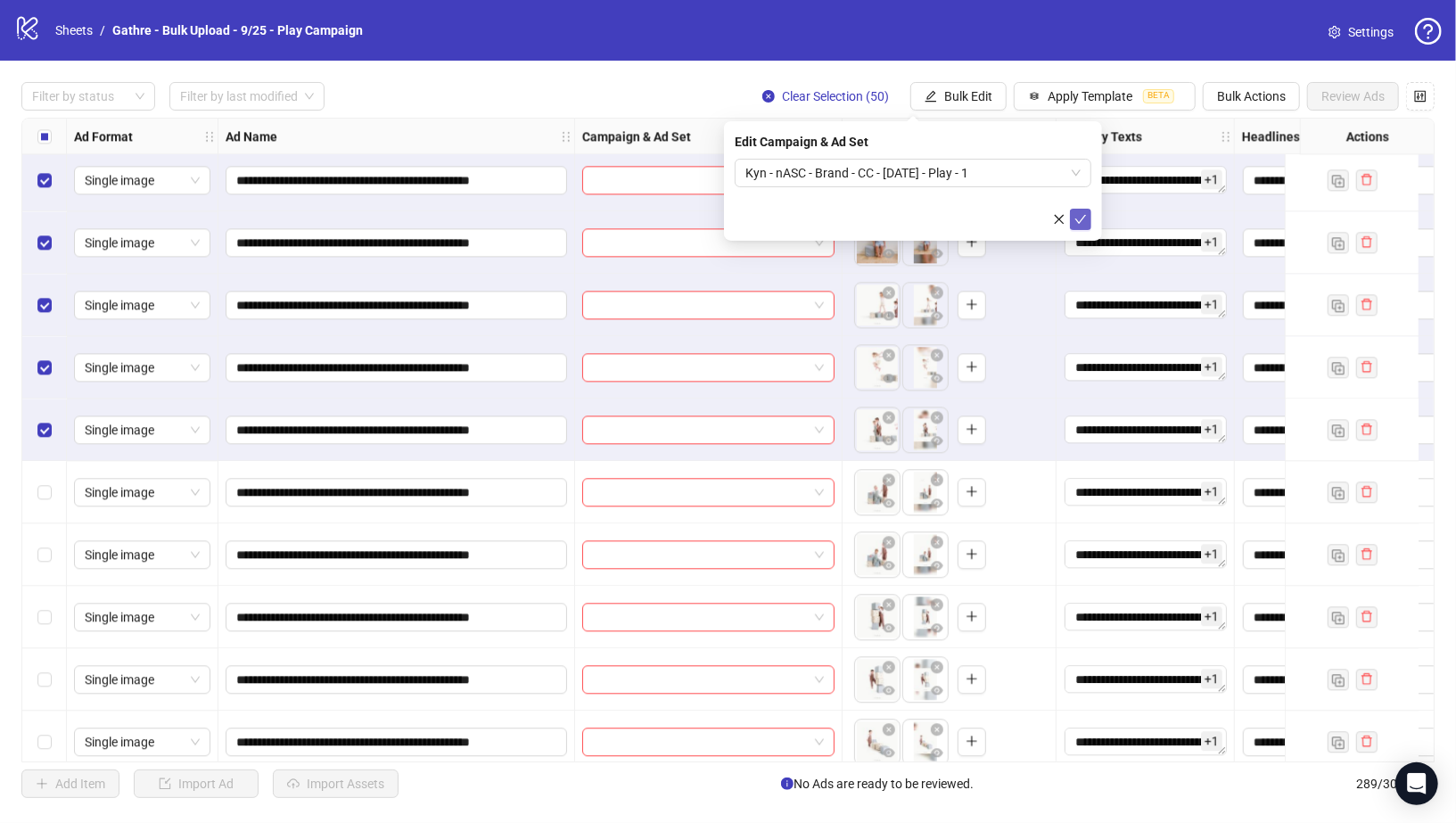
click at [1083, 217] on icon "check" at bounding box center [1081, 219] width 12 height 9
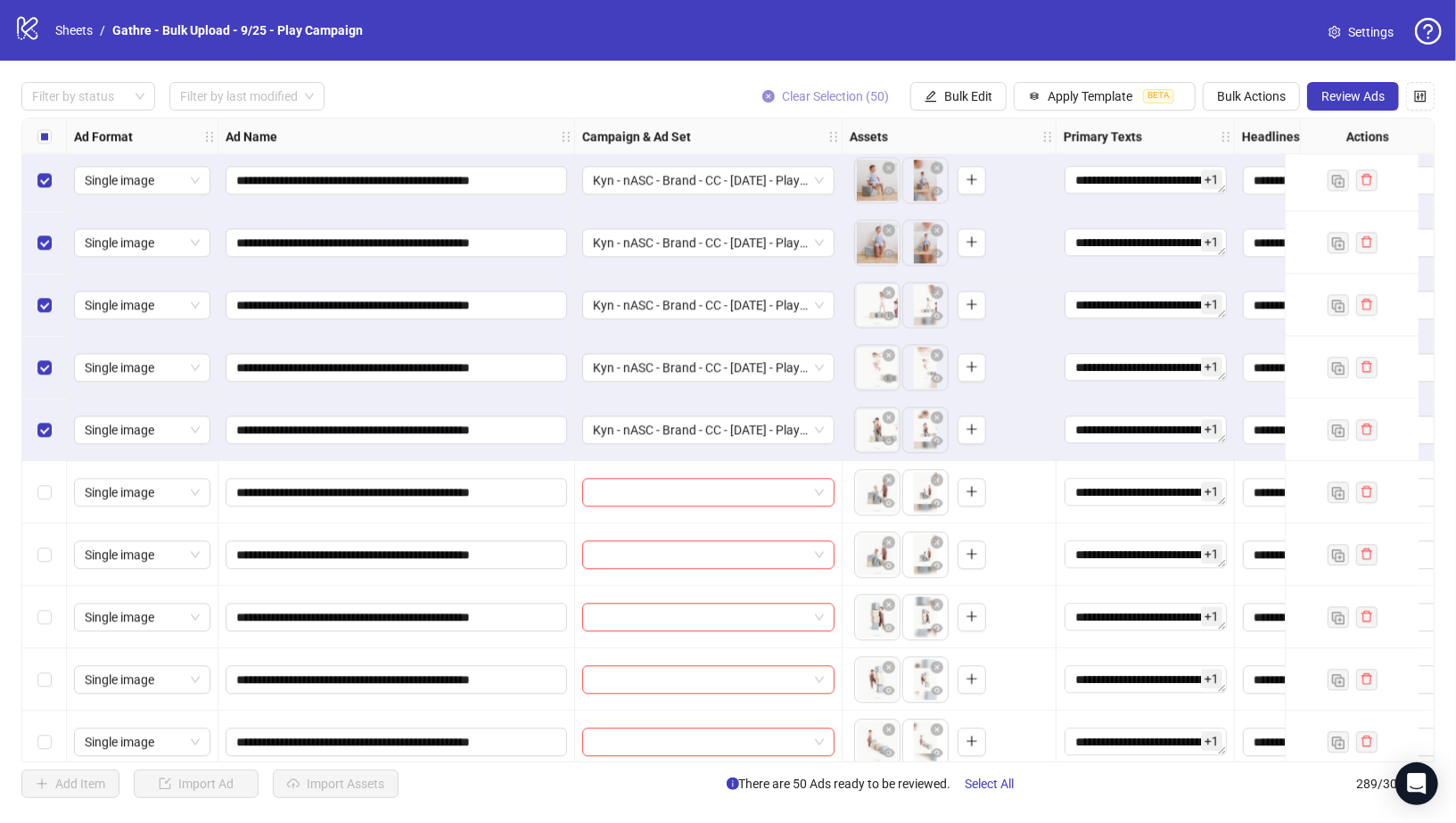
click at [774, 94] on icon "close-circle" at bounding box center [769, 96] width 13 height 13
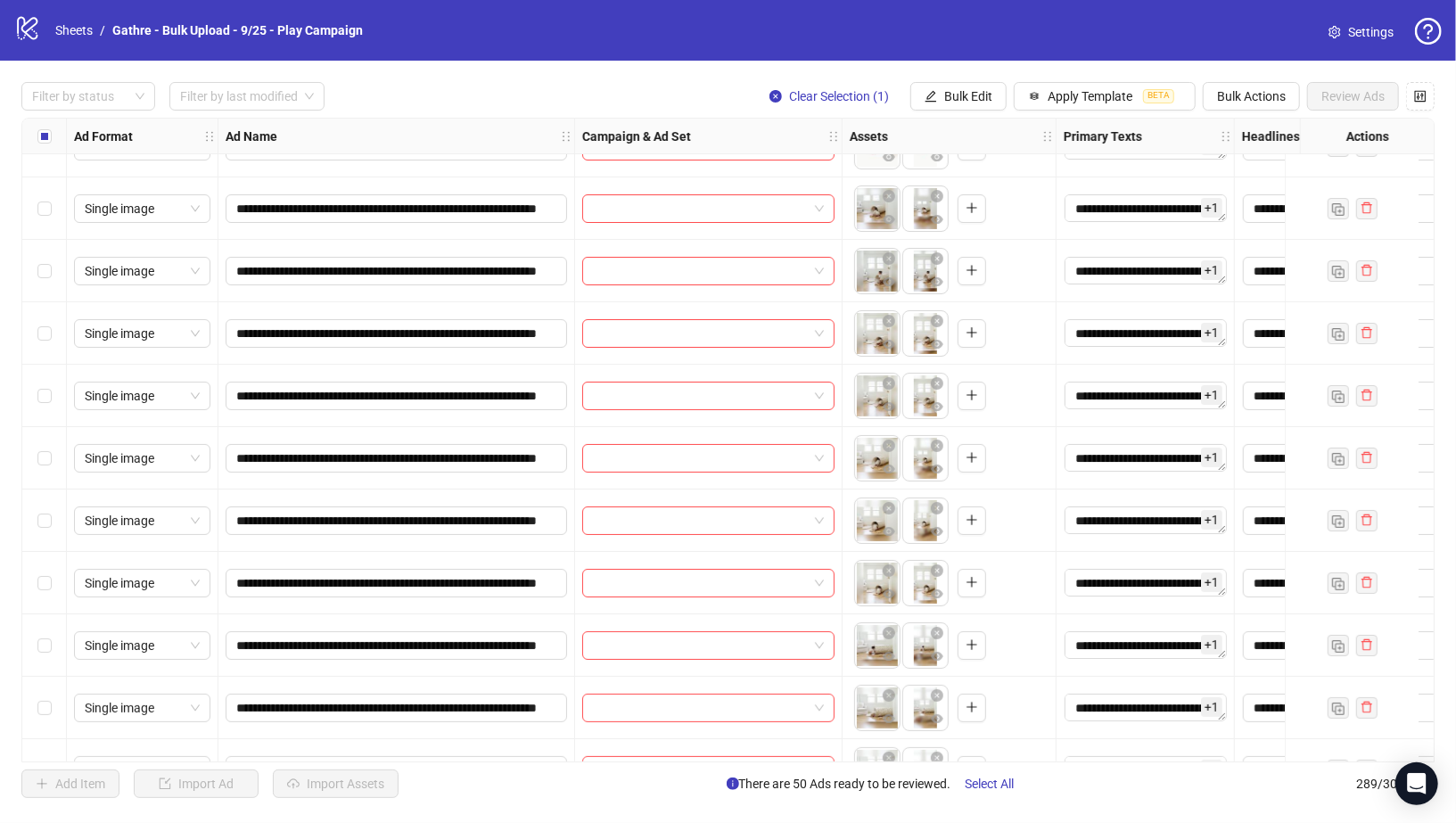
scroll to position [4511, 0]
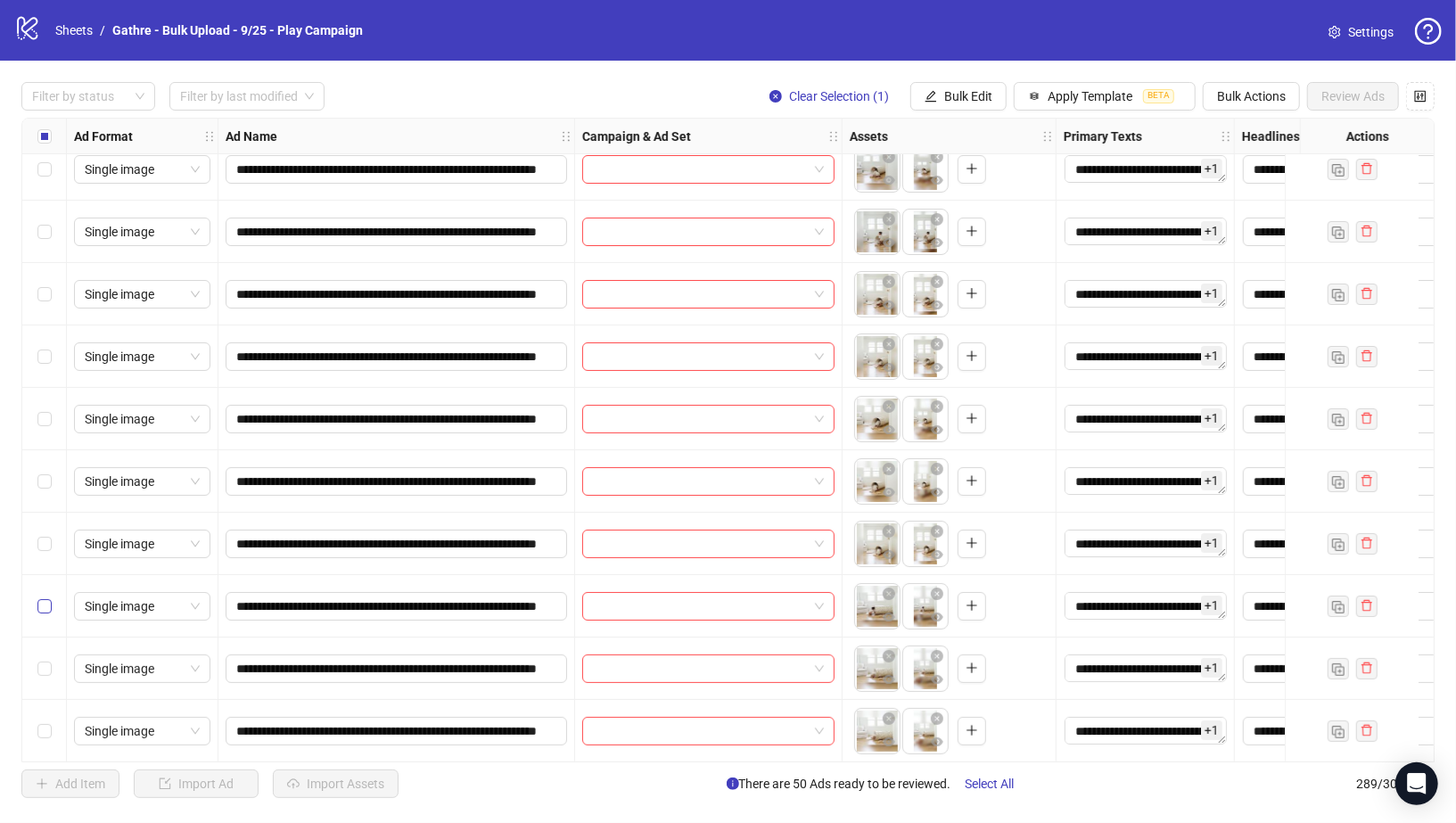
click at [42, 596] on label "Select row 80" at bounding box center [45, 606] width 15 height 19
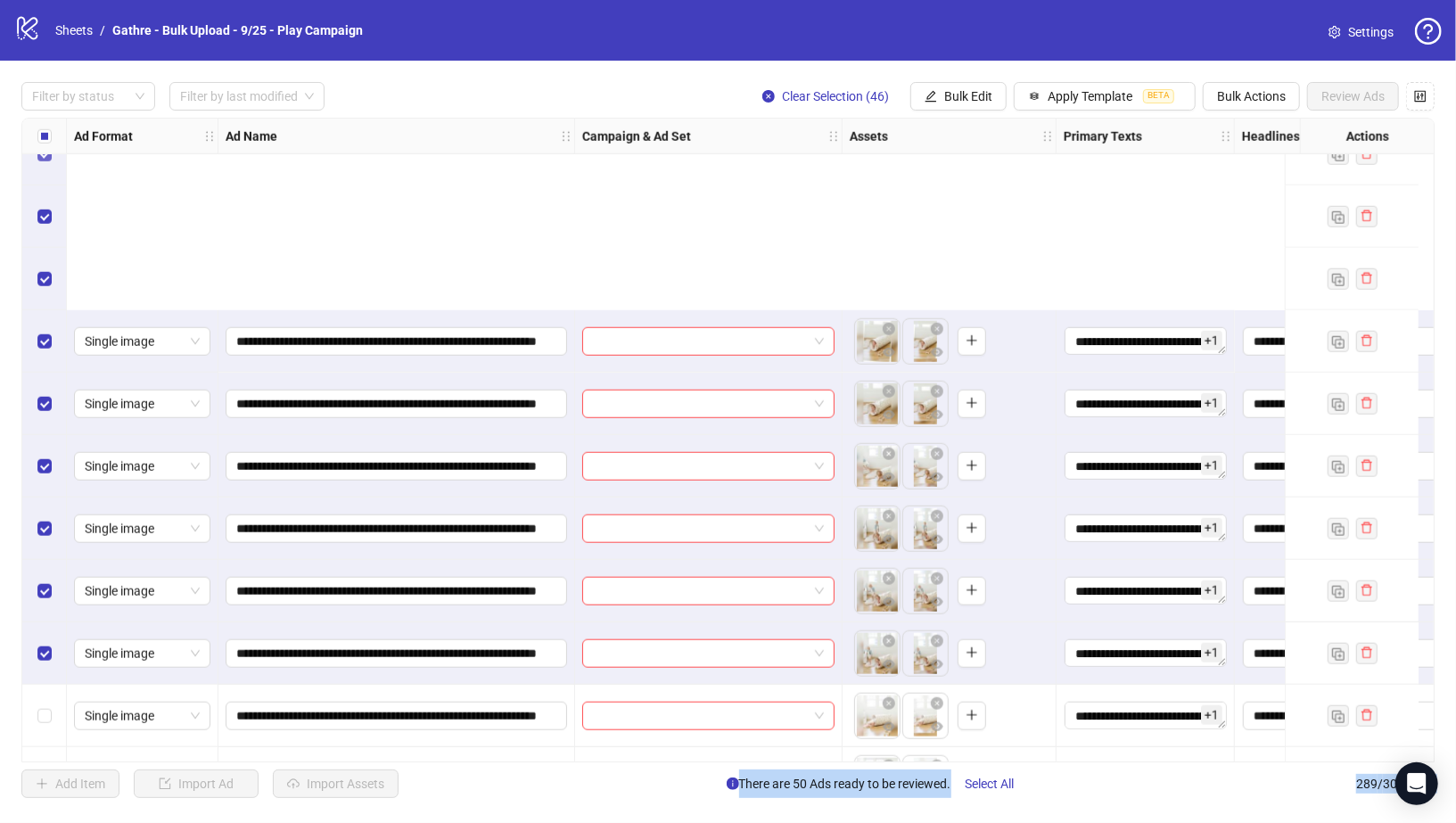
scroll to position [5726, 0]
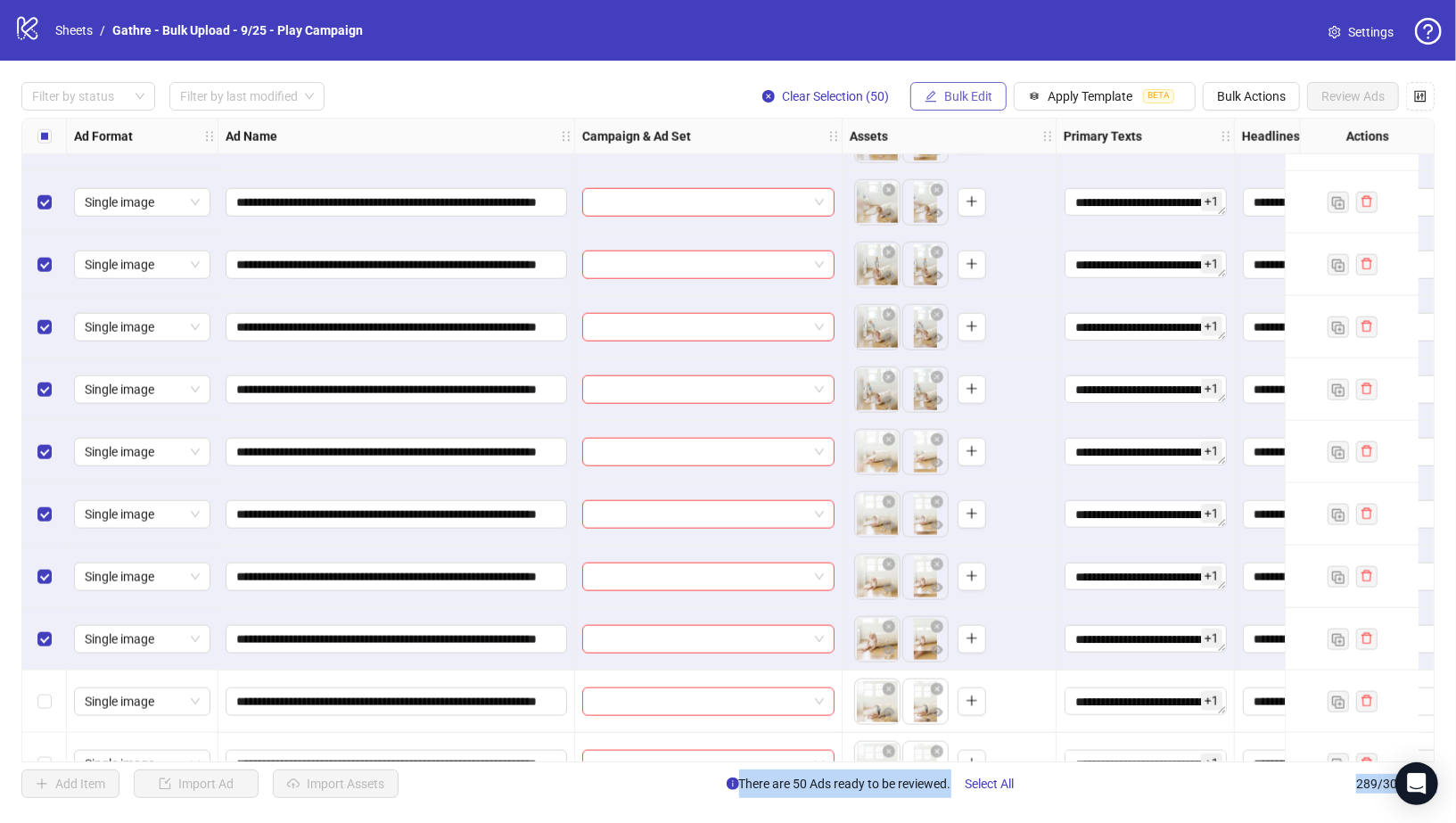
click at [975, 100] on span "Bulk Edit" at bounding box center [968, 96] width 48 height 15
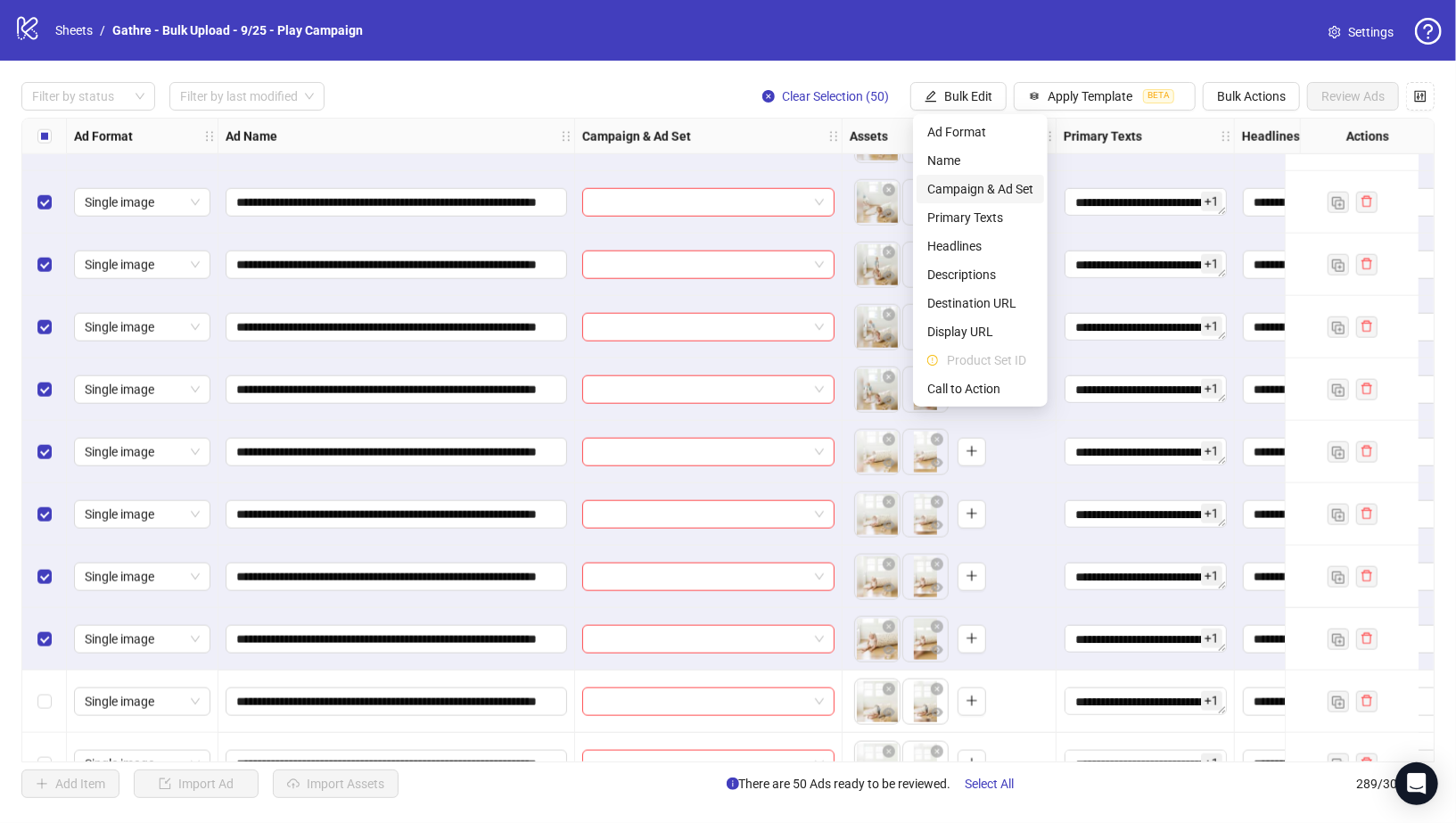
click at [972, 195] on span "Campaign & Ad Set" at bounding box center [980, 189] width 106 height 19
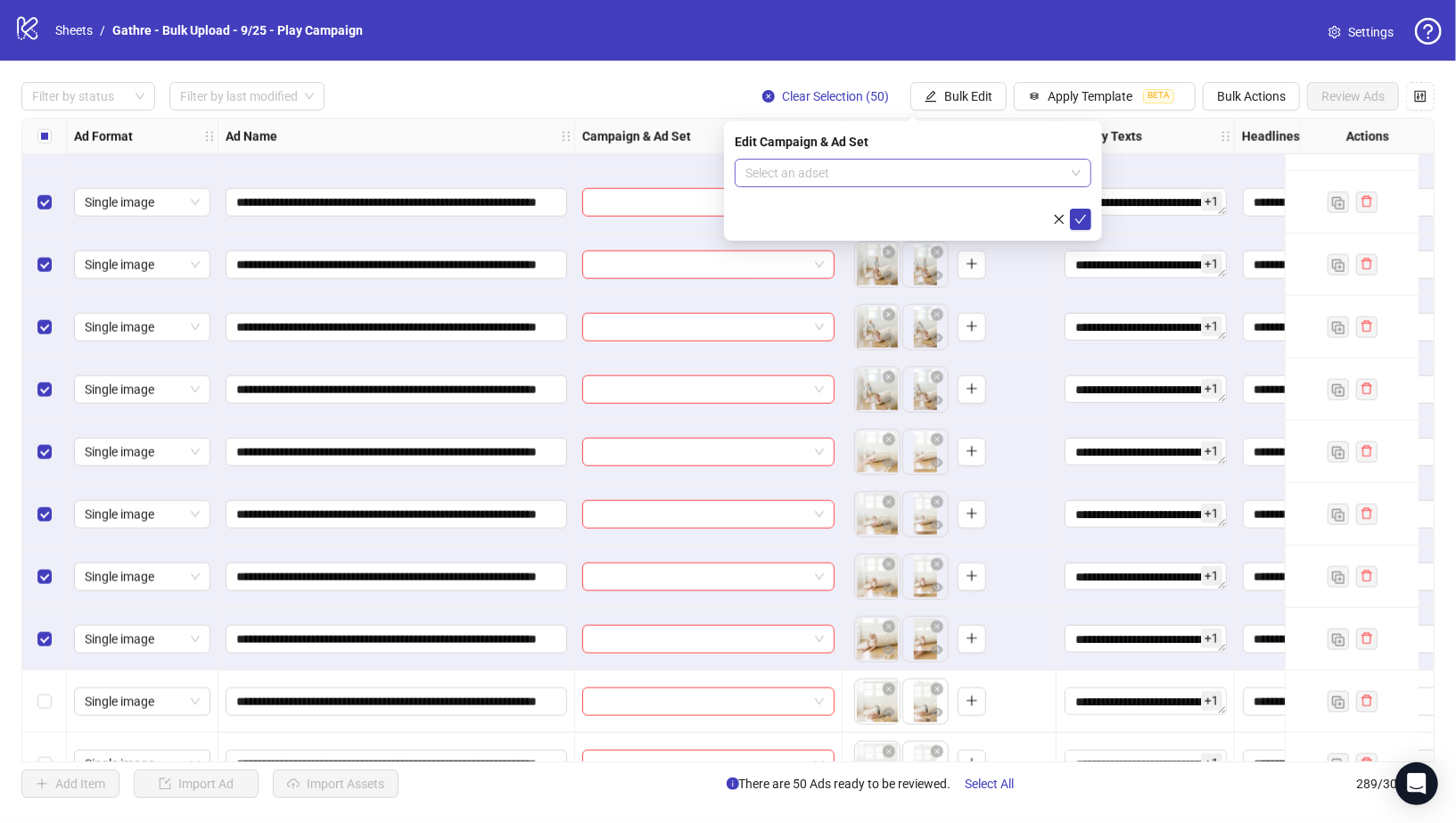
click at [969, 174] on input "search" at bounding box center [904, 174] width 319 height 27
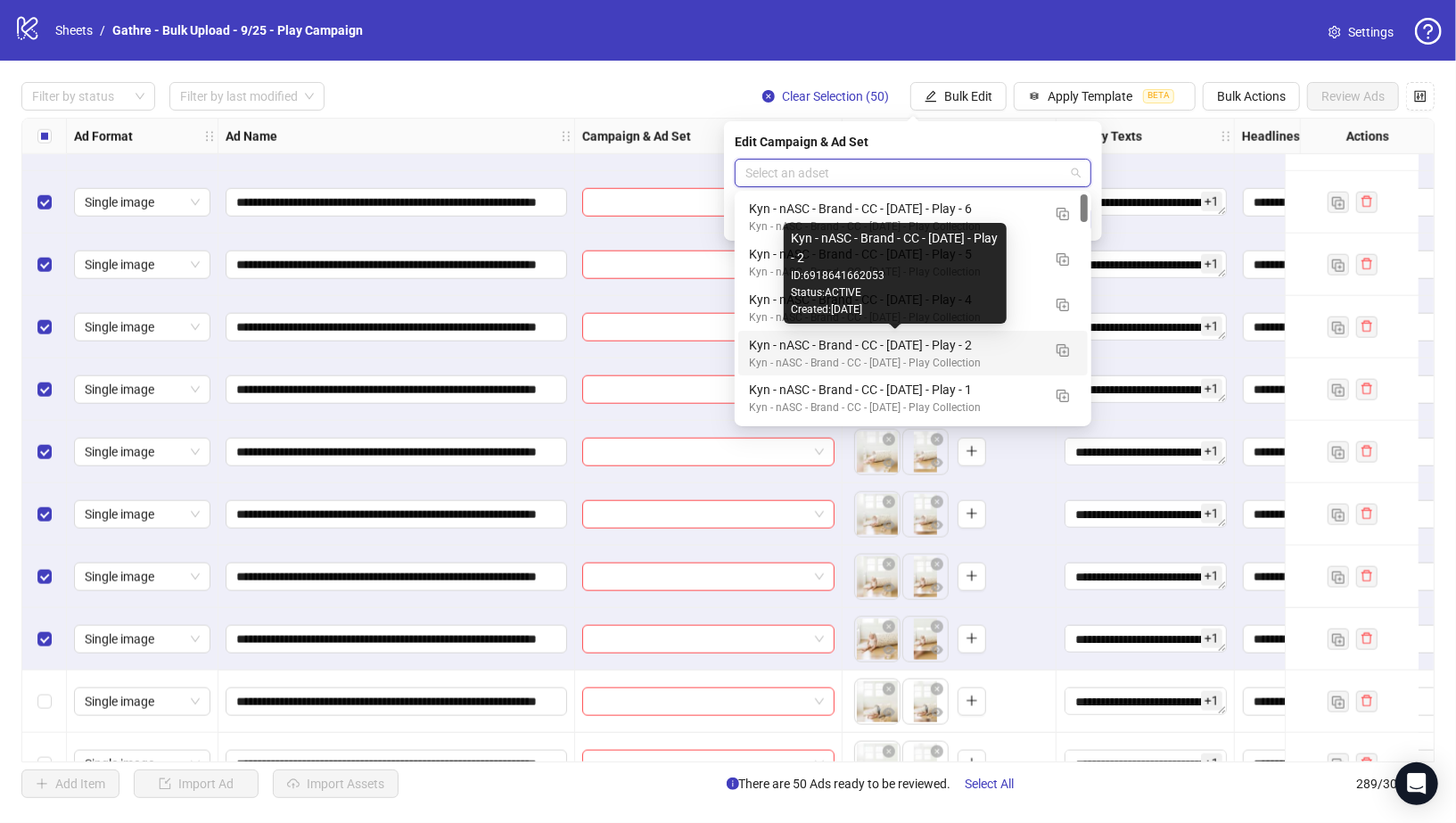
click at [943, 347] on div "Kyn - nASC - Brand - CC - 09/10/25 - Play - 2" at bounding box center [896, 345] width 293 height 19
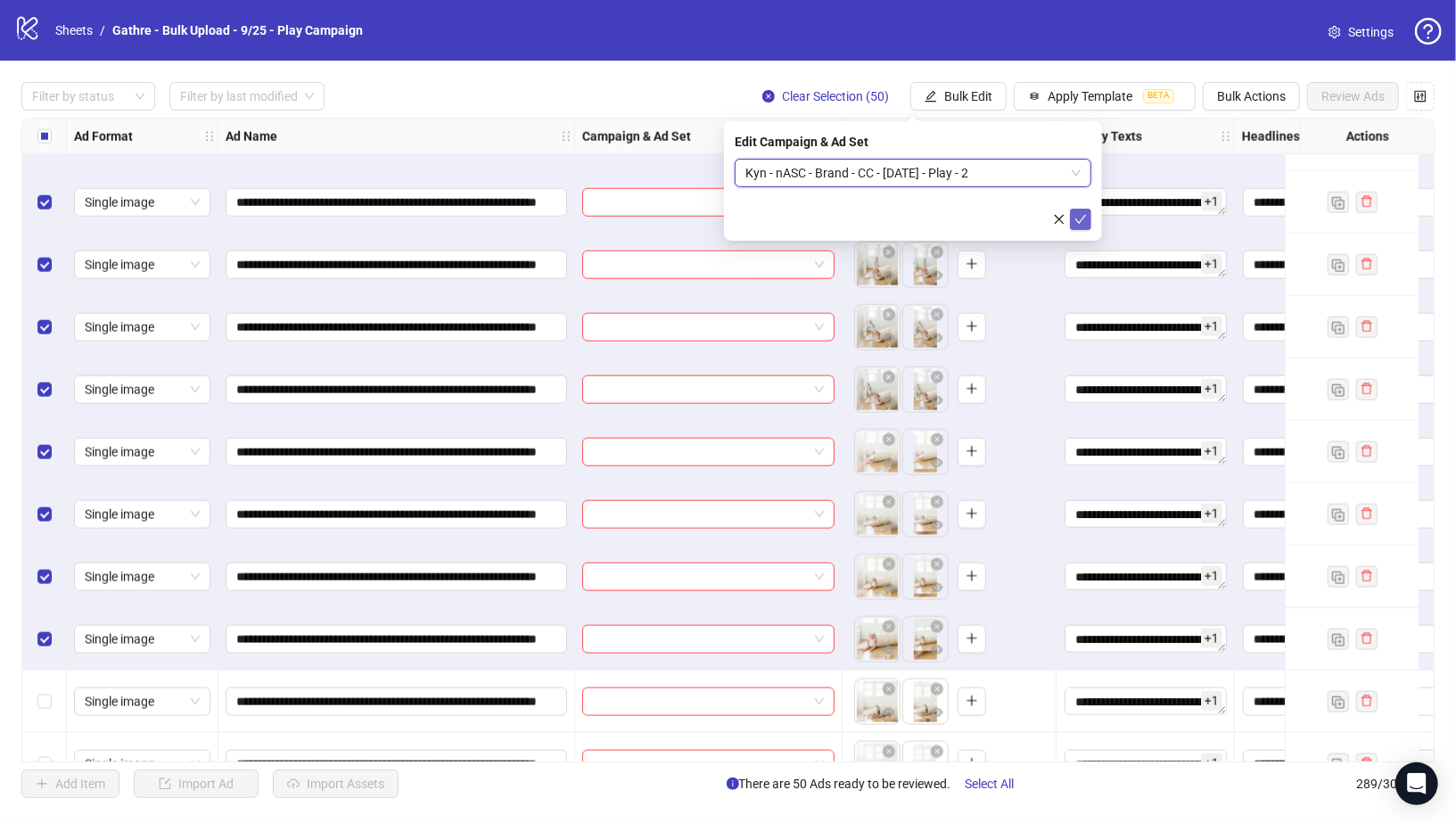
click at [1080, 213] on icon "check" at bounding box center [1080, 219] width 13 height 13
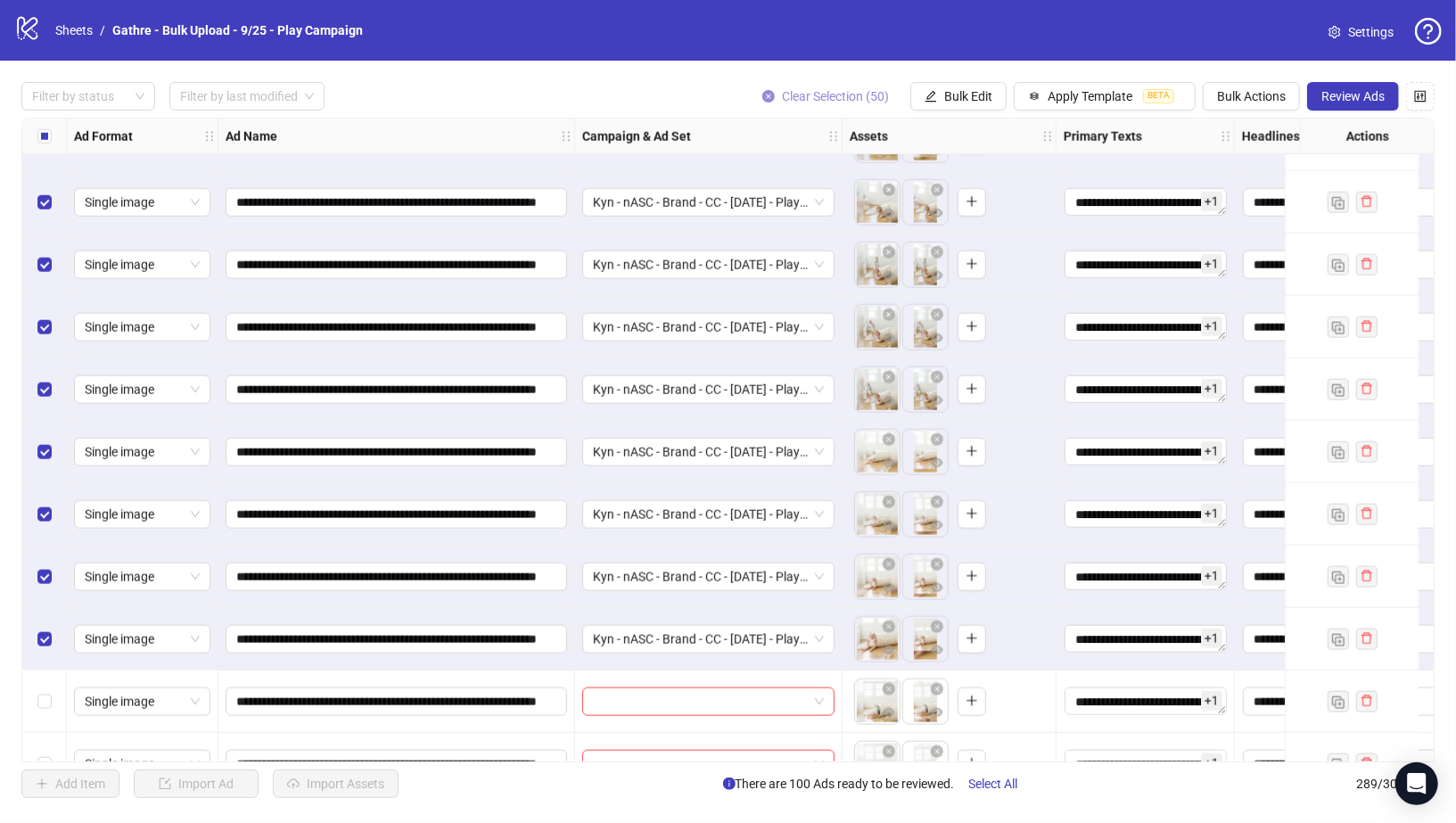
click at [767, 95] on icon "close-circle" at bounding box center [769, 96] width 13 height 13
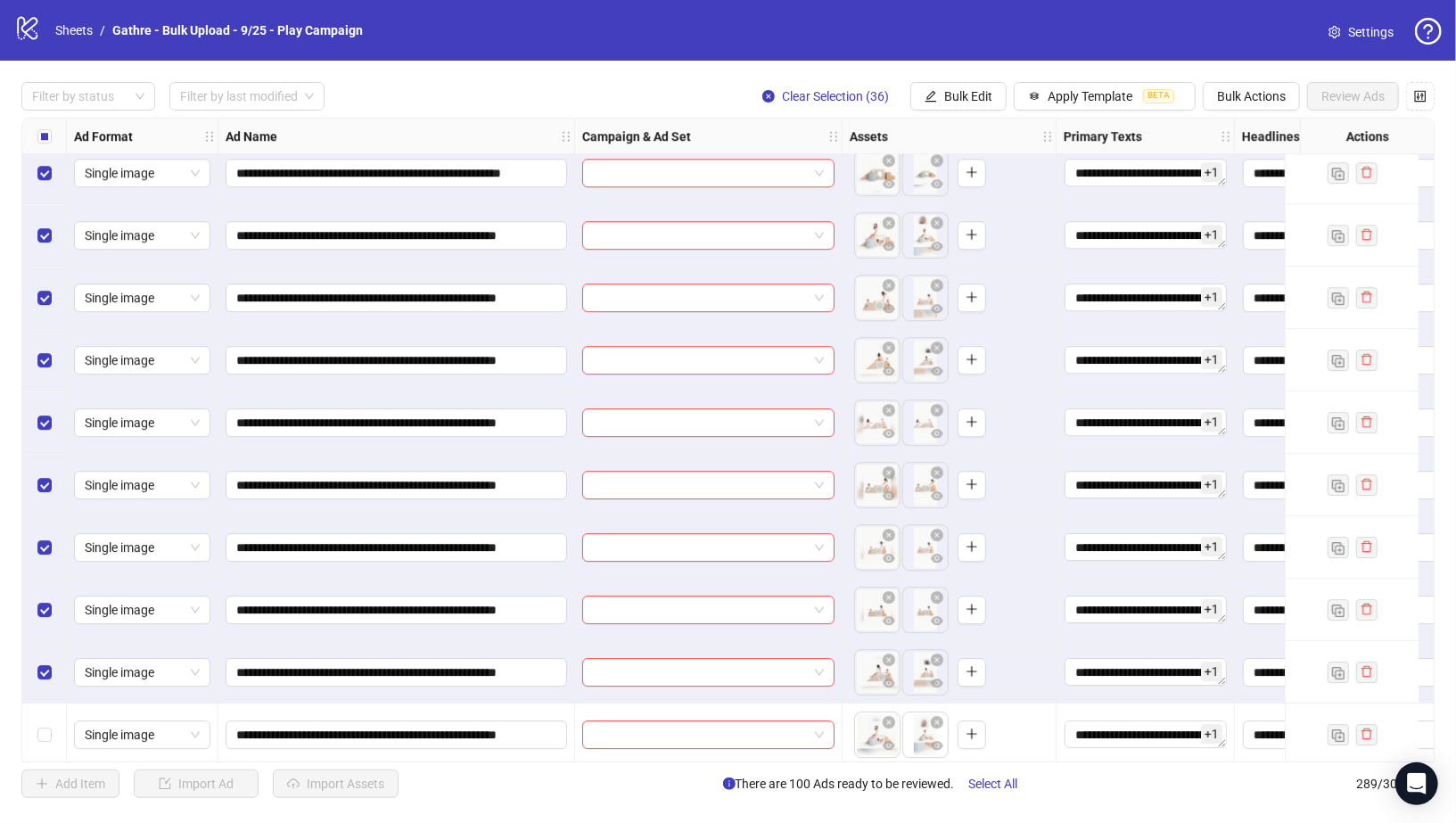
scroll to position [8686, 0]
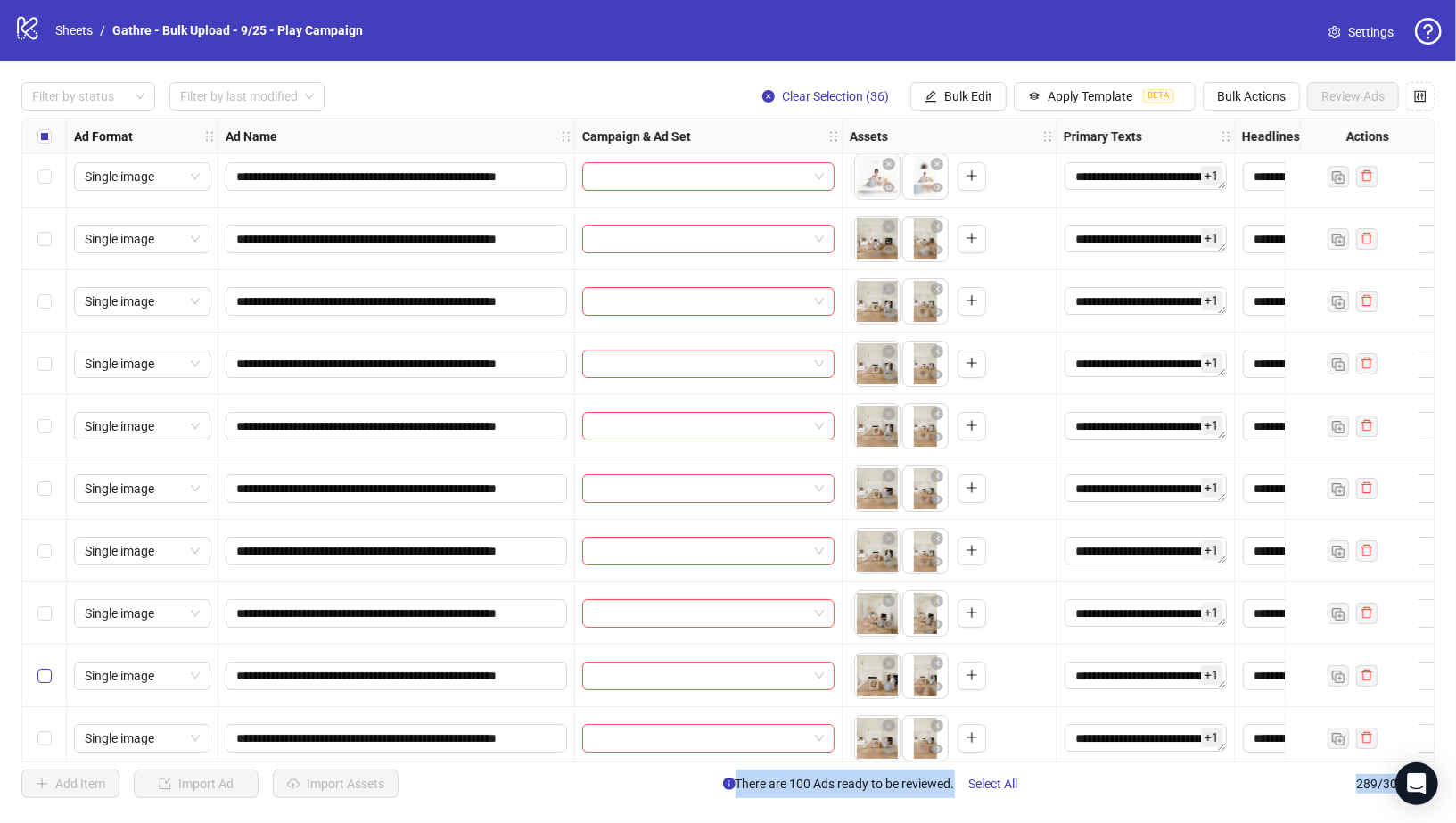
click at [40, 666] on label "Select row 148" at bounding box center [45, 676] width 15 height 19
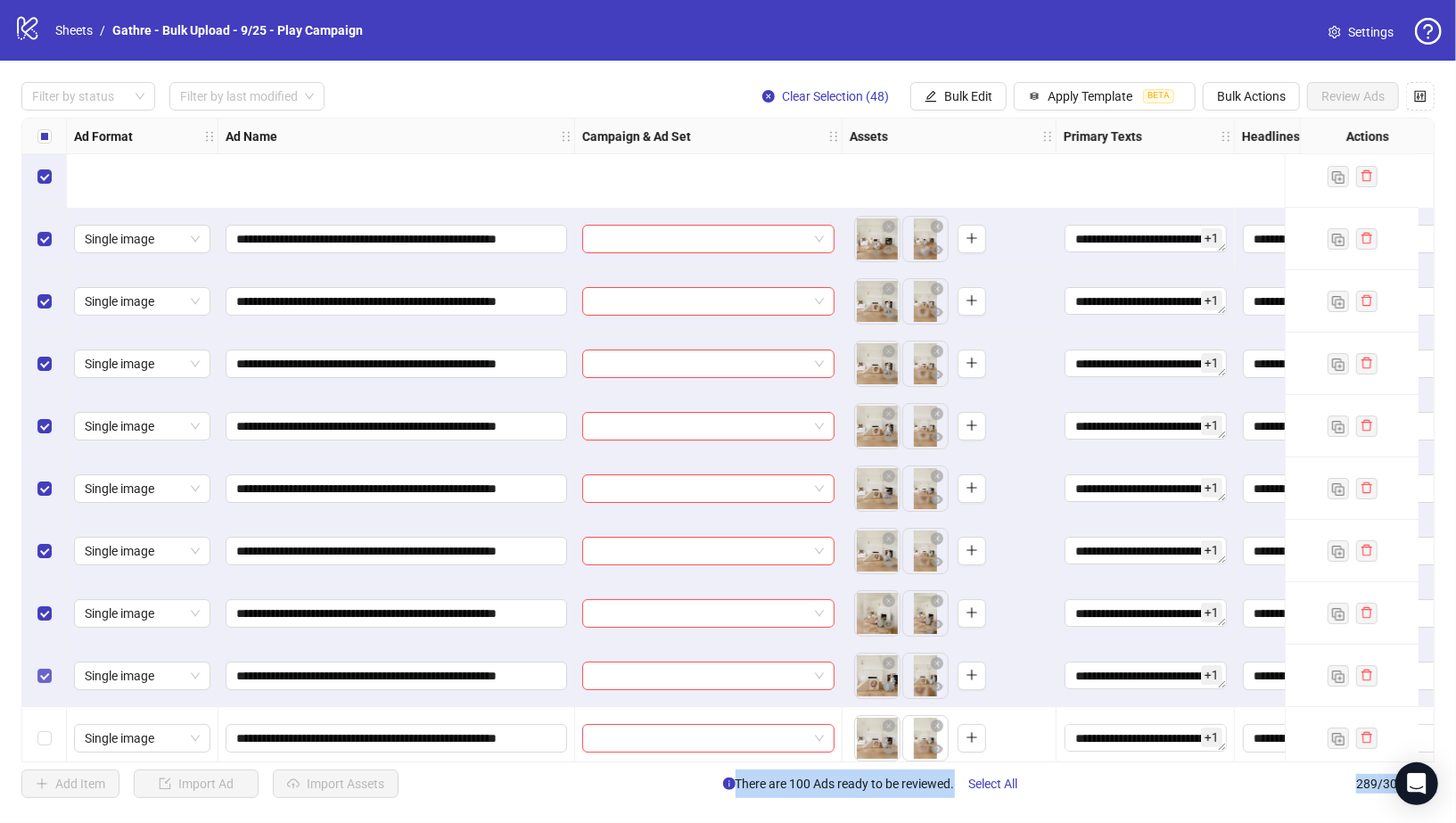
scroll to position [9079, 0]
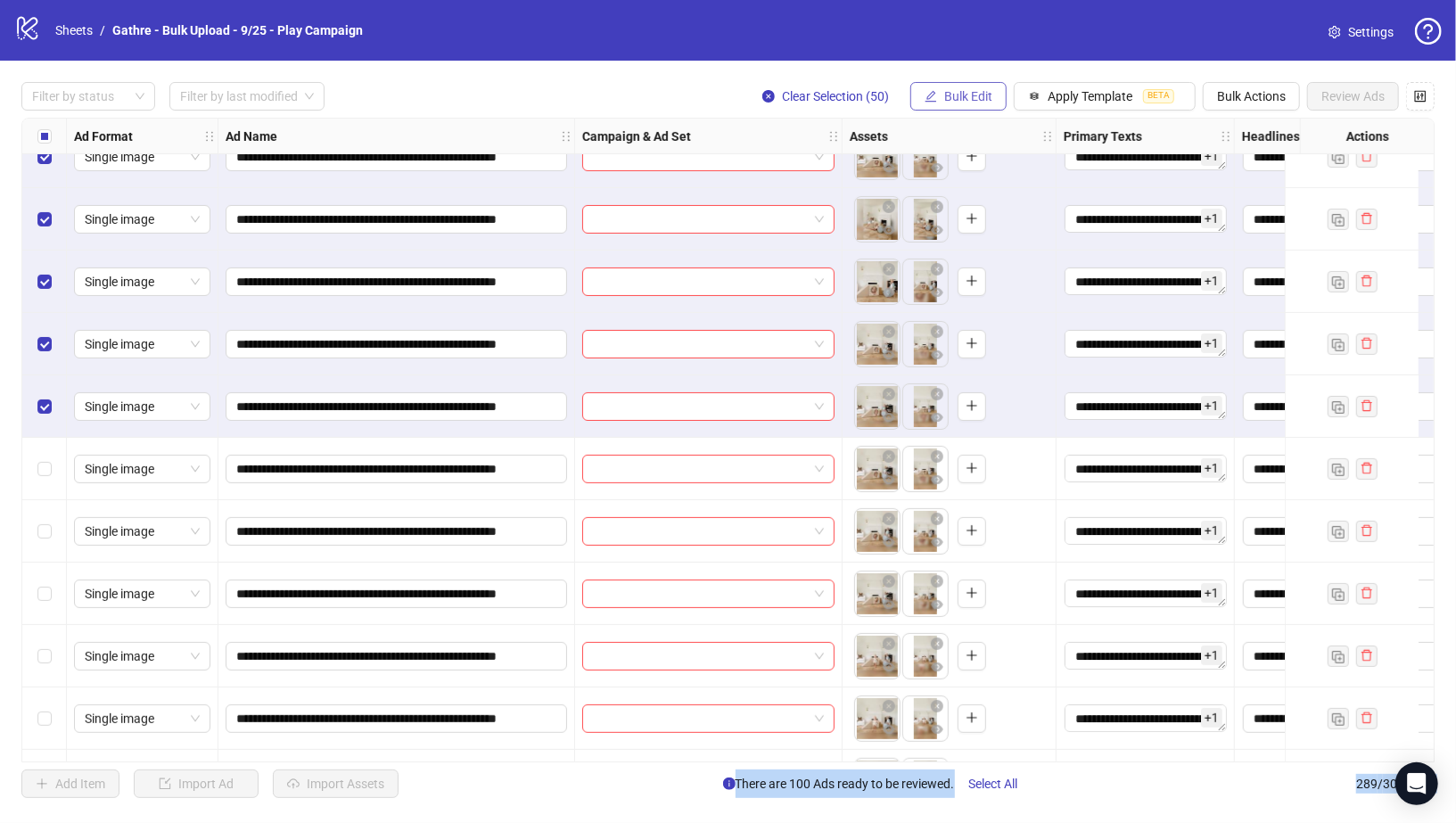
click at [956, 96] on span "Bulk Edit" at bounding box center [968, 96] width 48 height 15
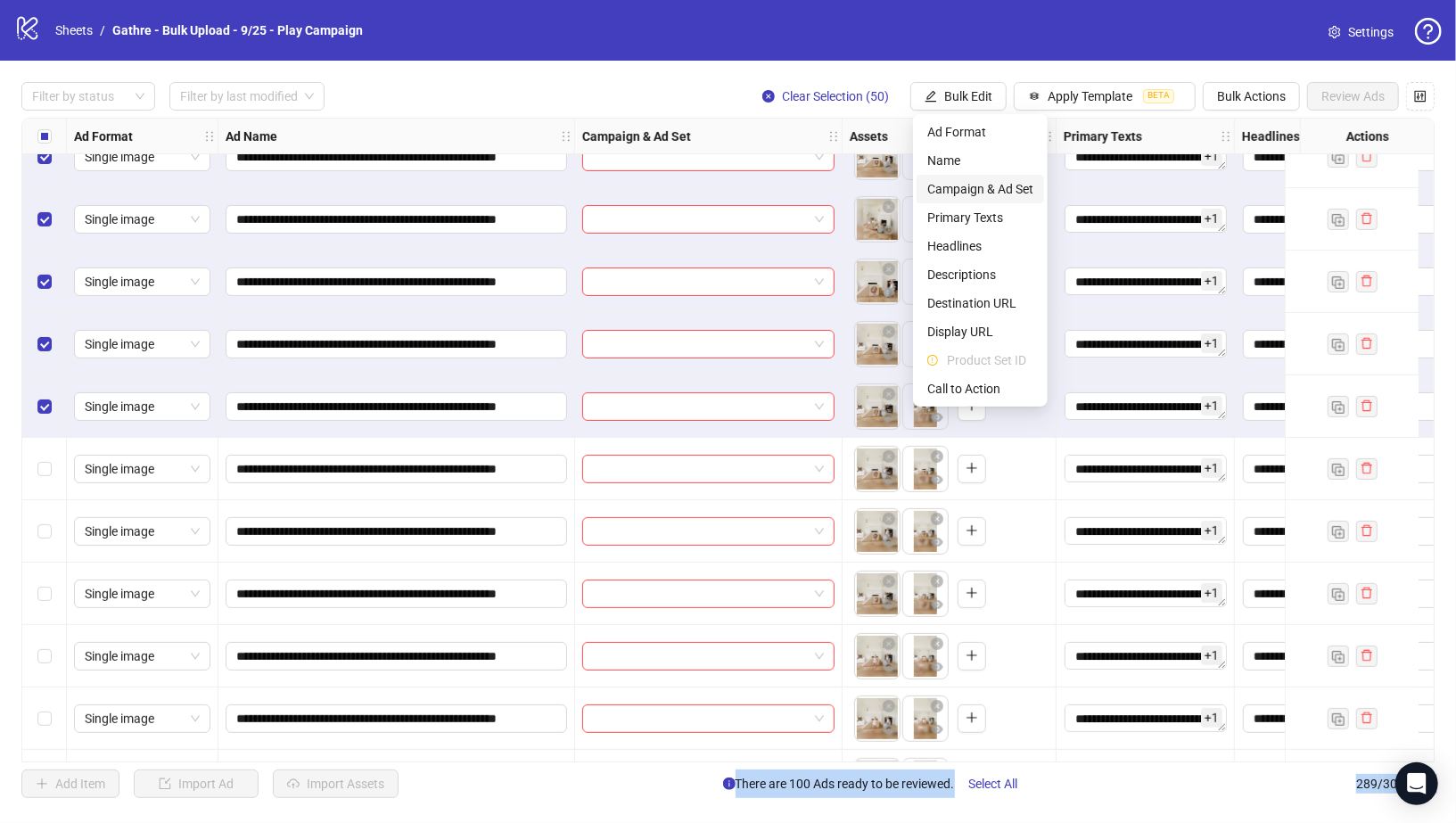
click at [980, 189] on span "Campaign & Ad Set" at bounding box center [980, 189] width 106 height 19
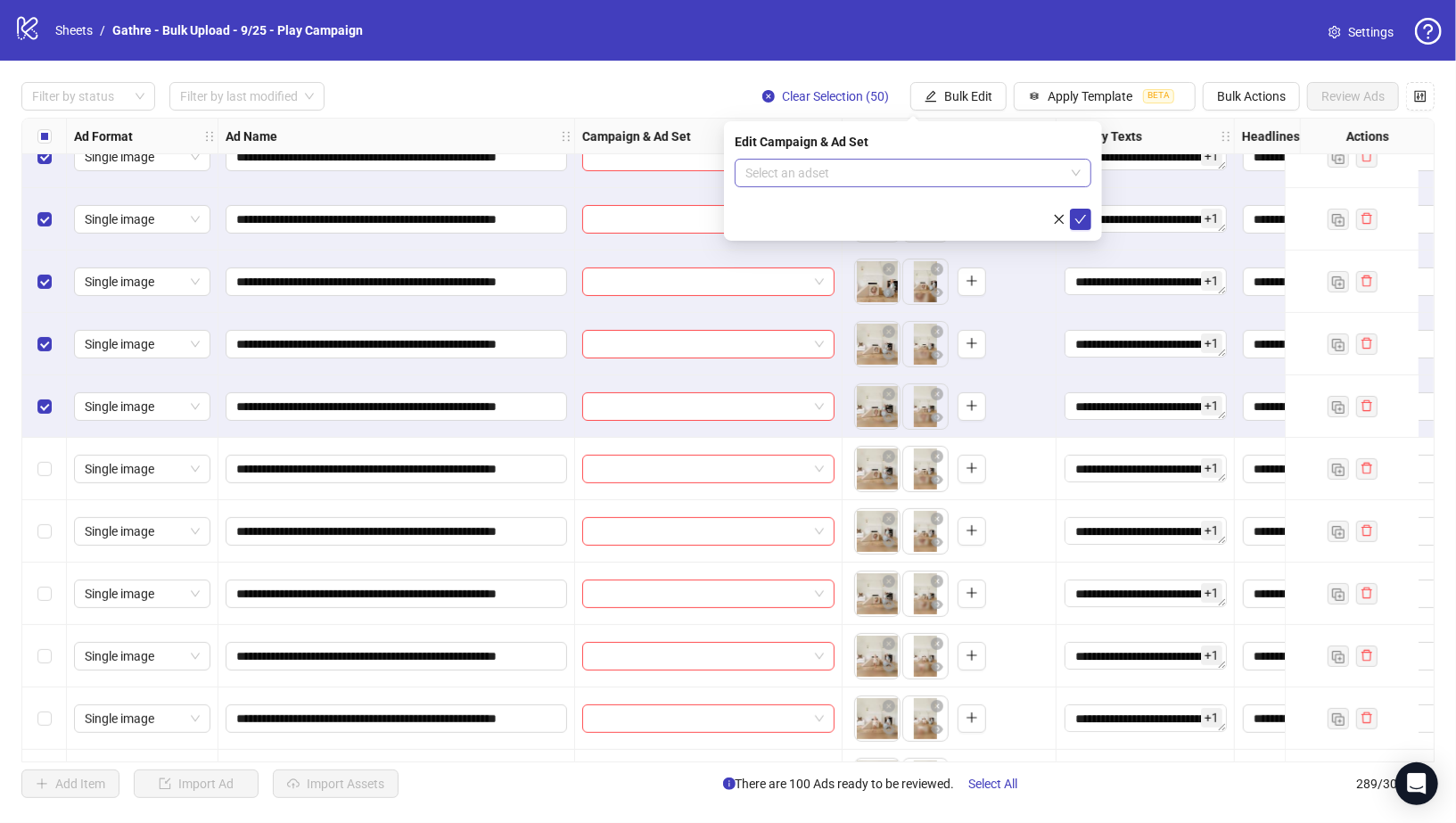
click at [952, 173] on input "search" at bounding box center [904, 174] width 319 height 27
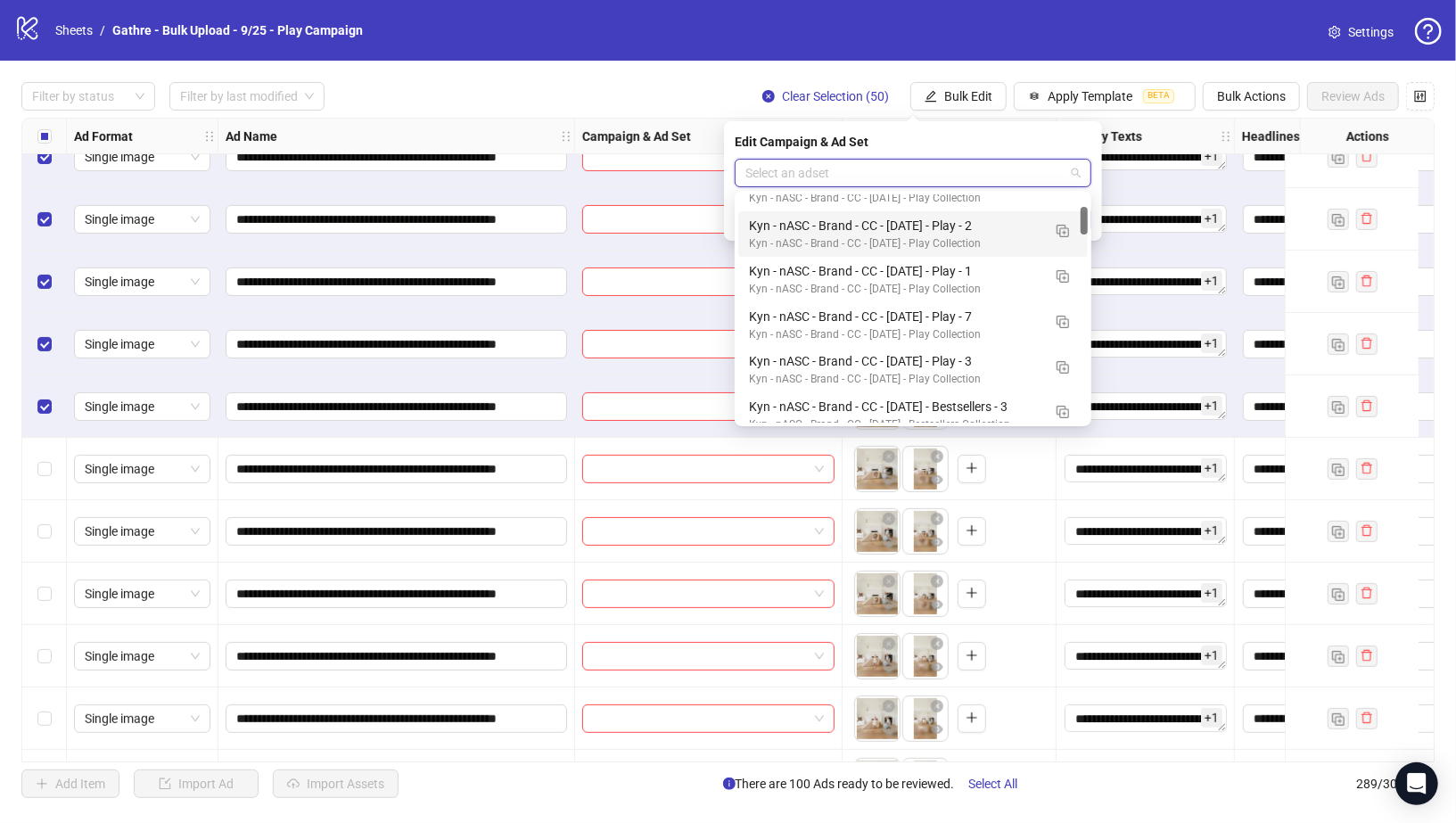
scroll to position [121, 0]
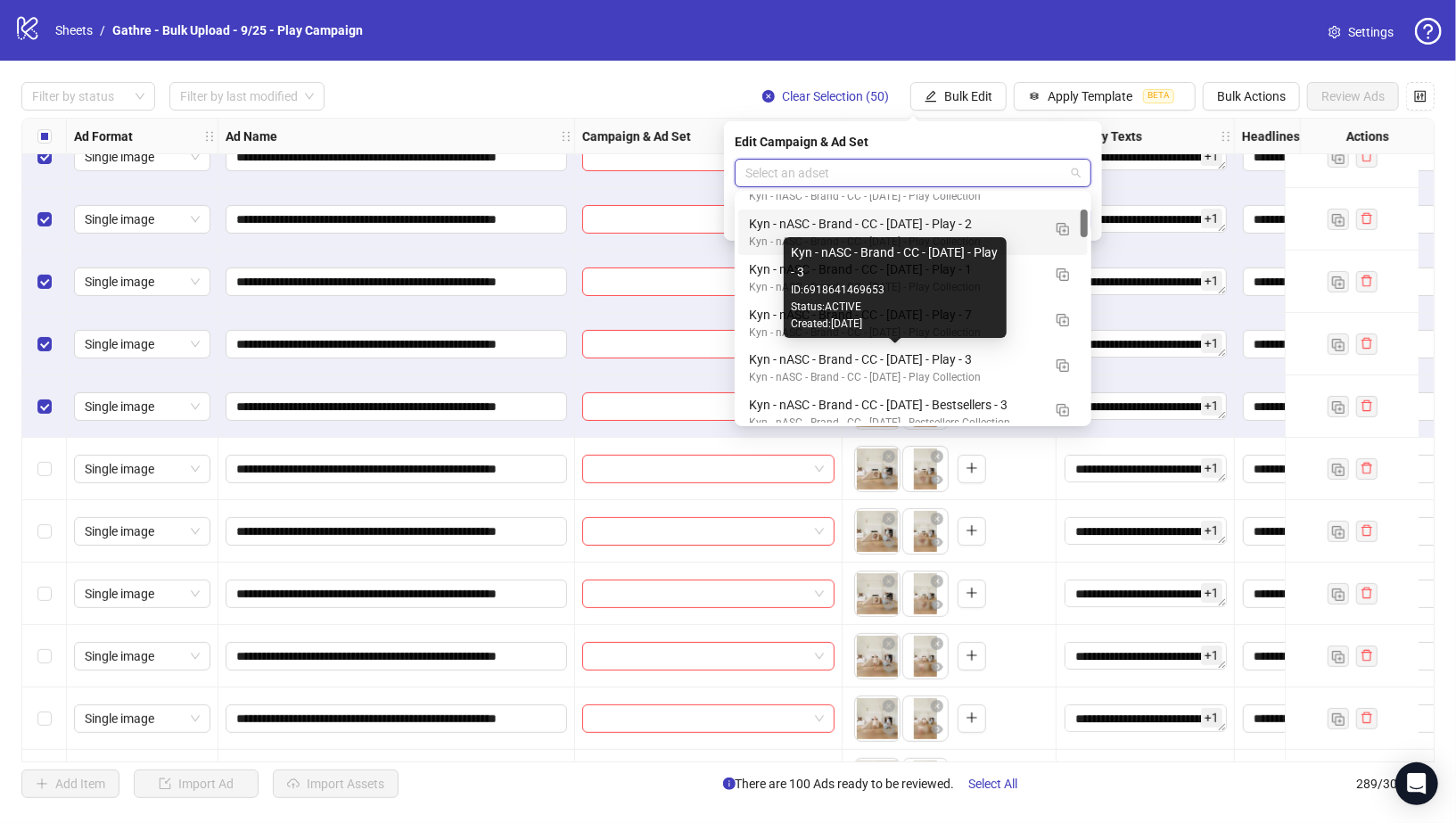
click at [947, 355] on div "Kyn - nASC - Brand - CC - 09/10/25 - Play - 3" at bounding box center [896, 360] width 293 height 19
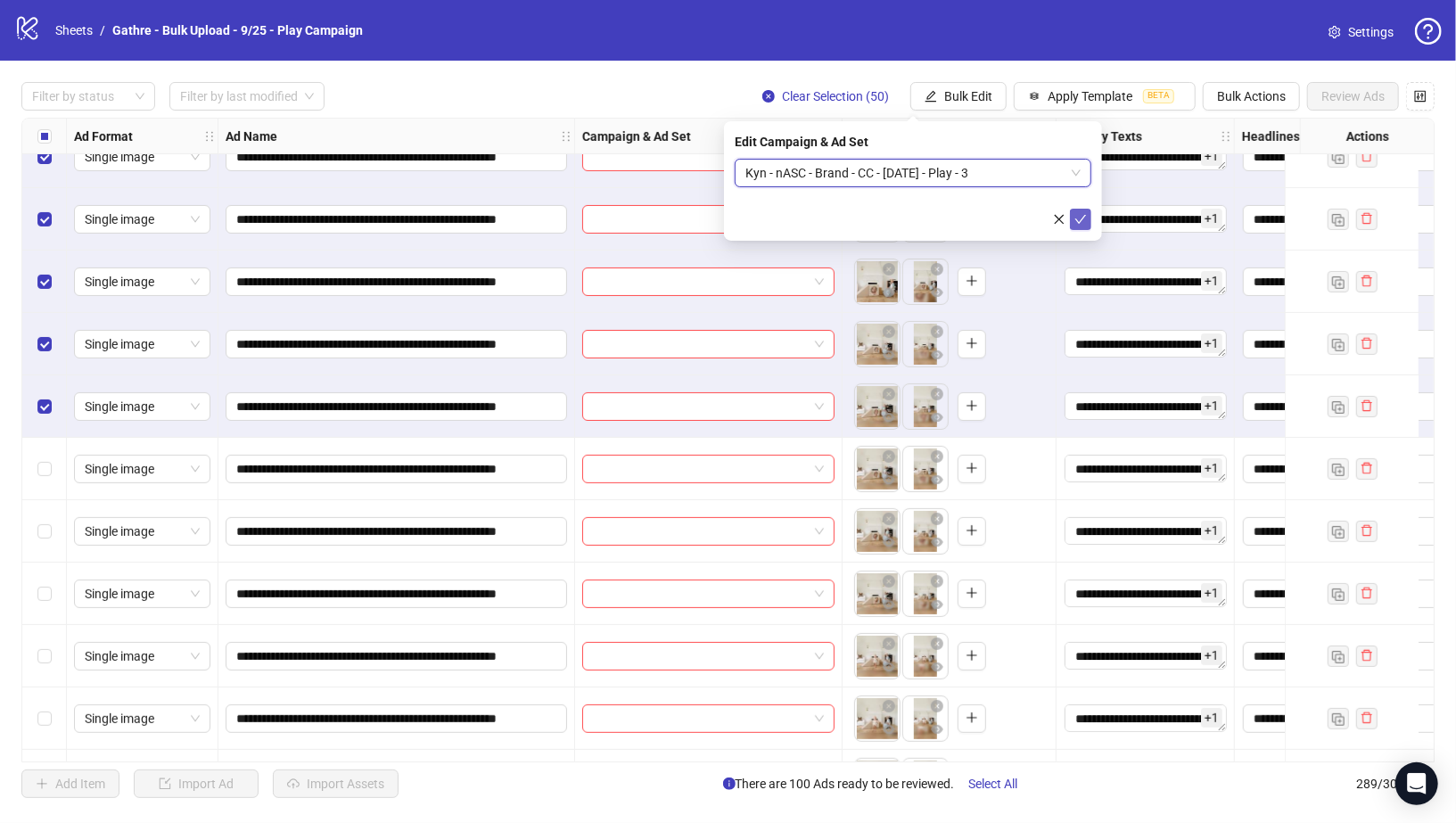
click at [1086, 220] on icon "check" at bounding box center [1080, 219] width 13 height 13
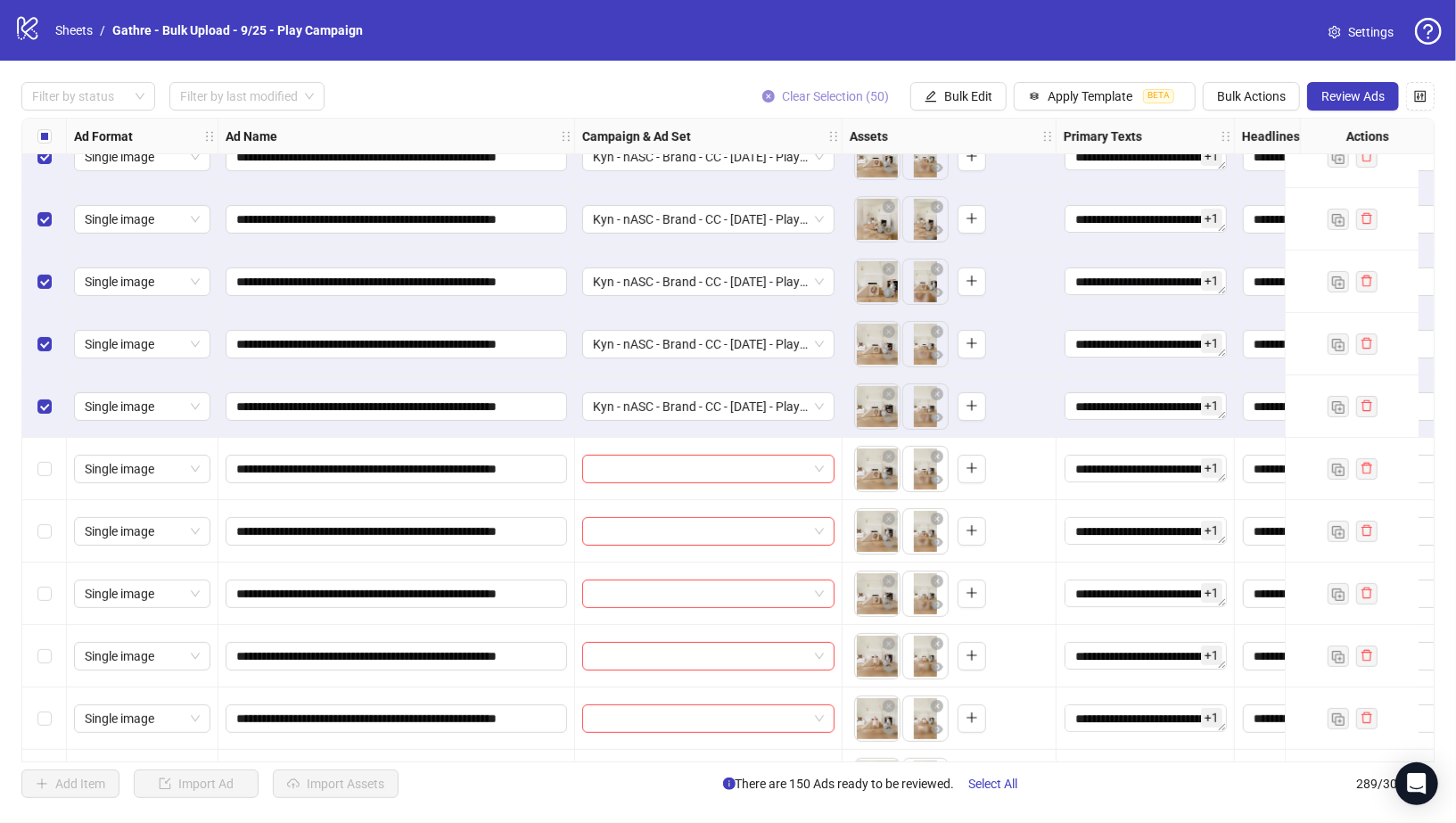
click at [773, 93] on icon "close-circle" at bounding box center [769, 96] width 13 height 13
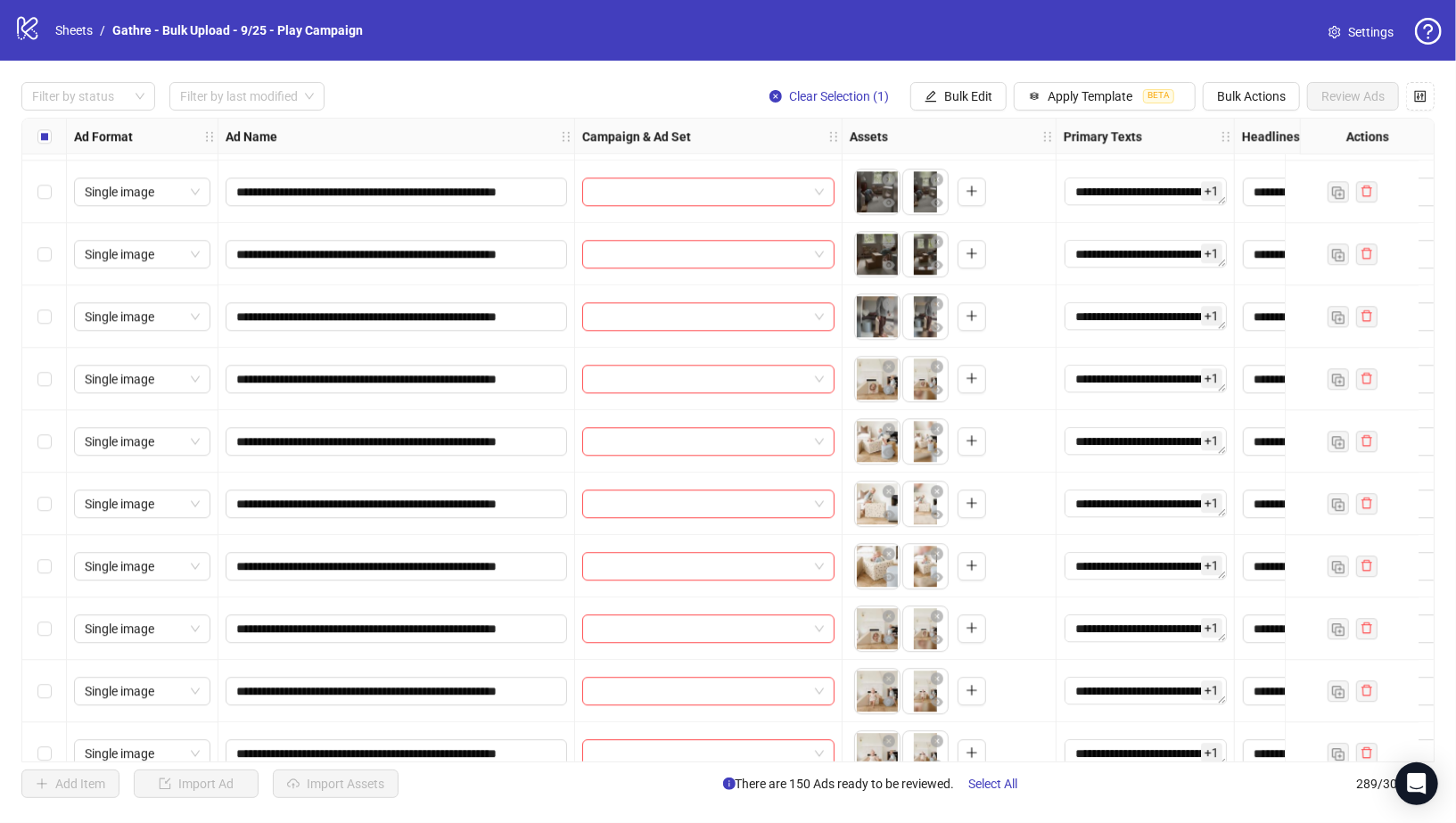
scroll to position [11810, 0]
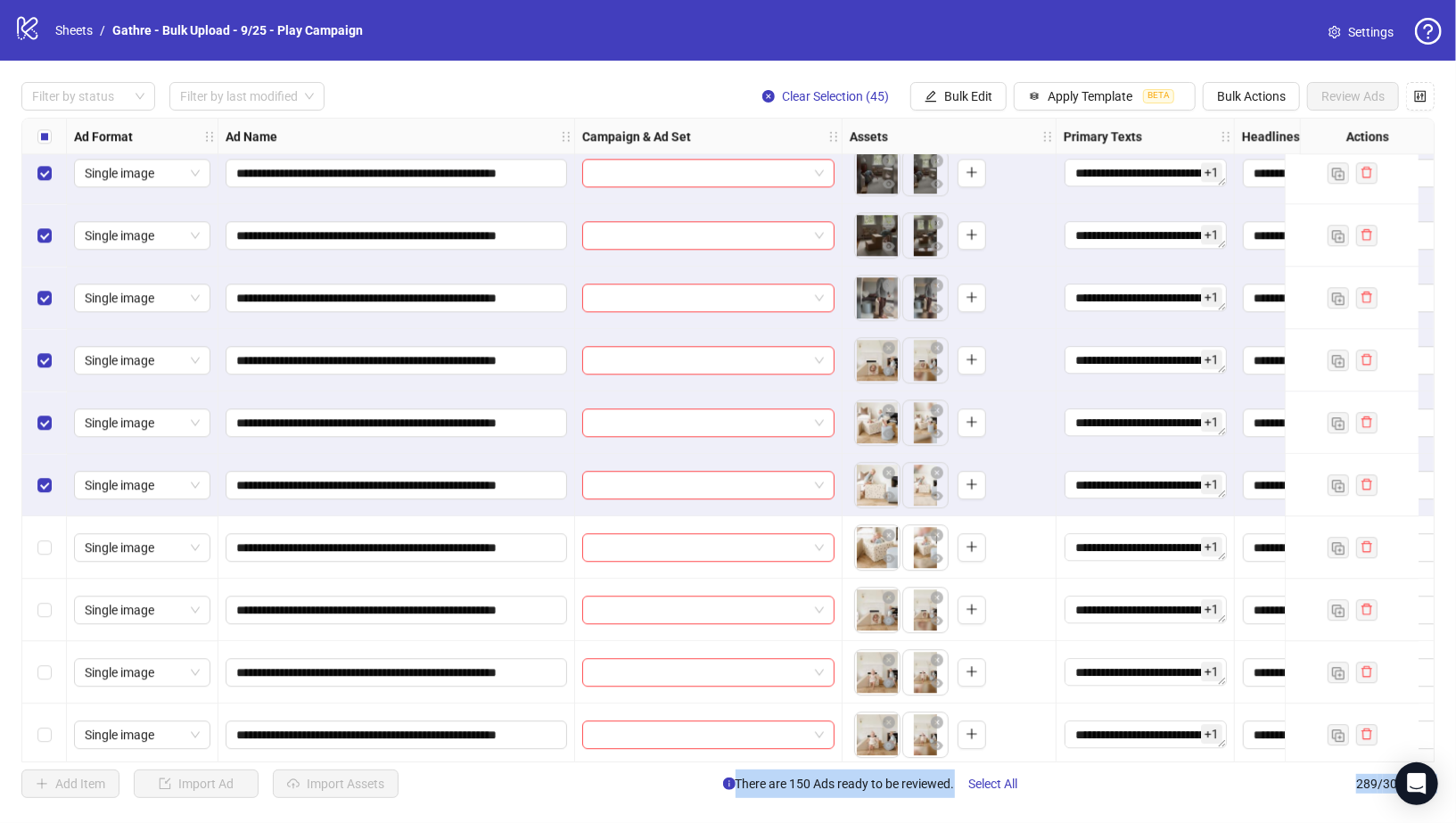
click at [46, 723] on div "Select row 199" at bounding box center [45, 735] width 45 height 62
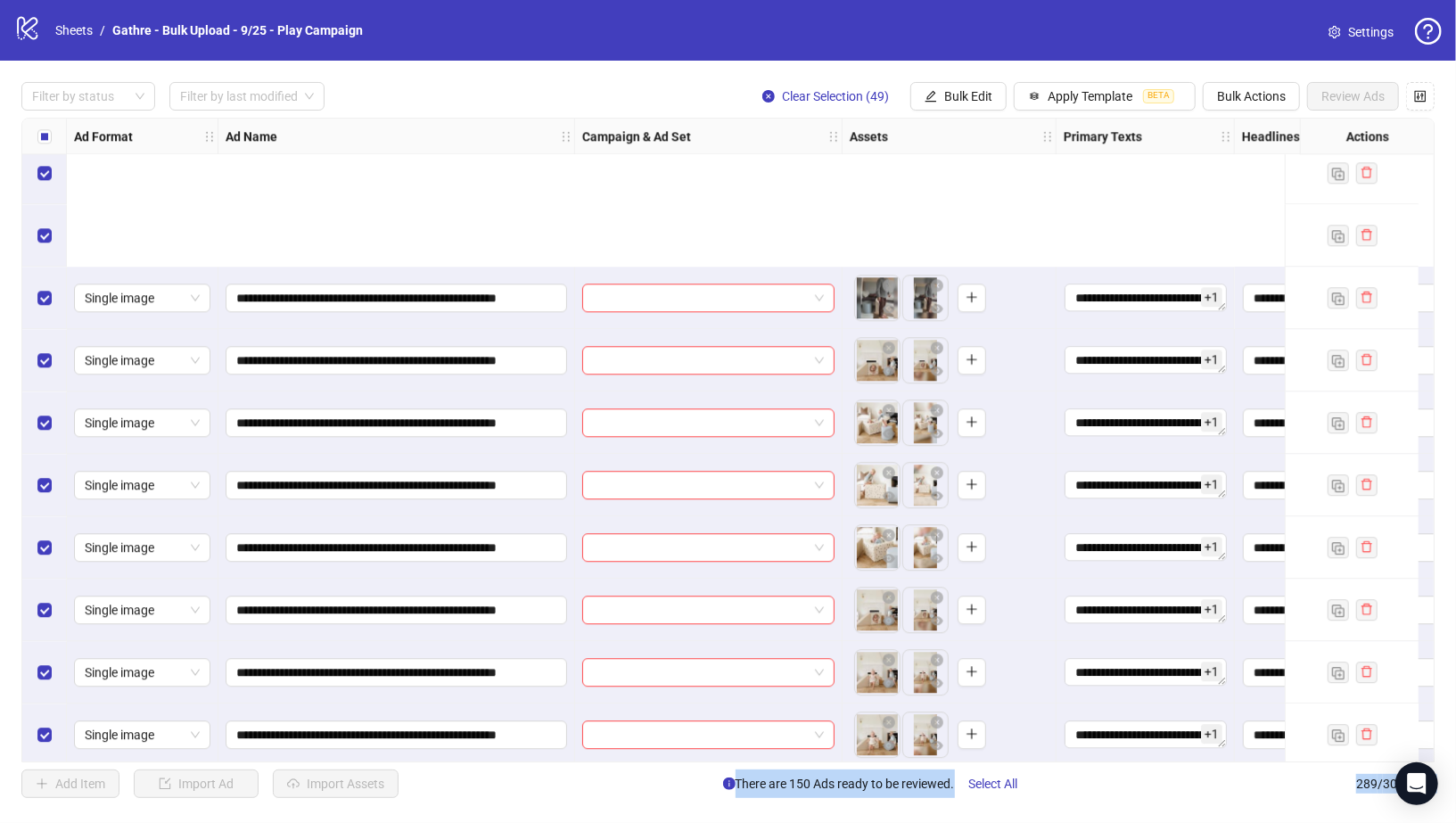
scroll to position [12049, 0]
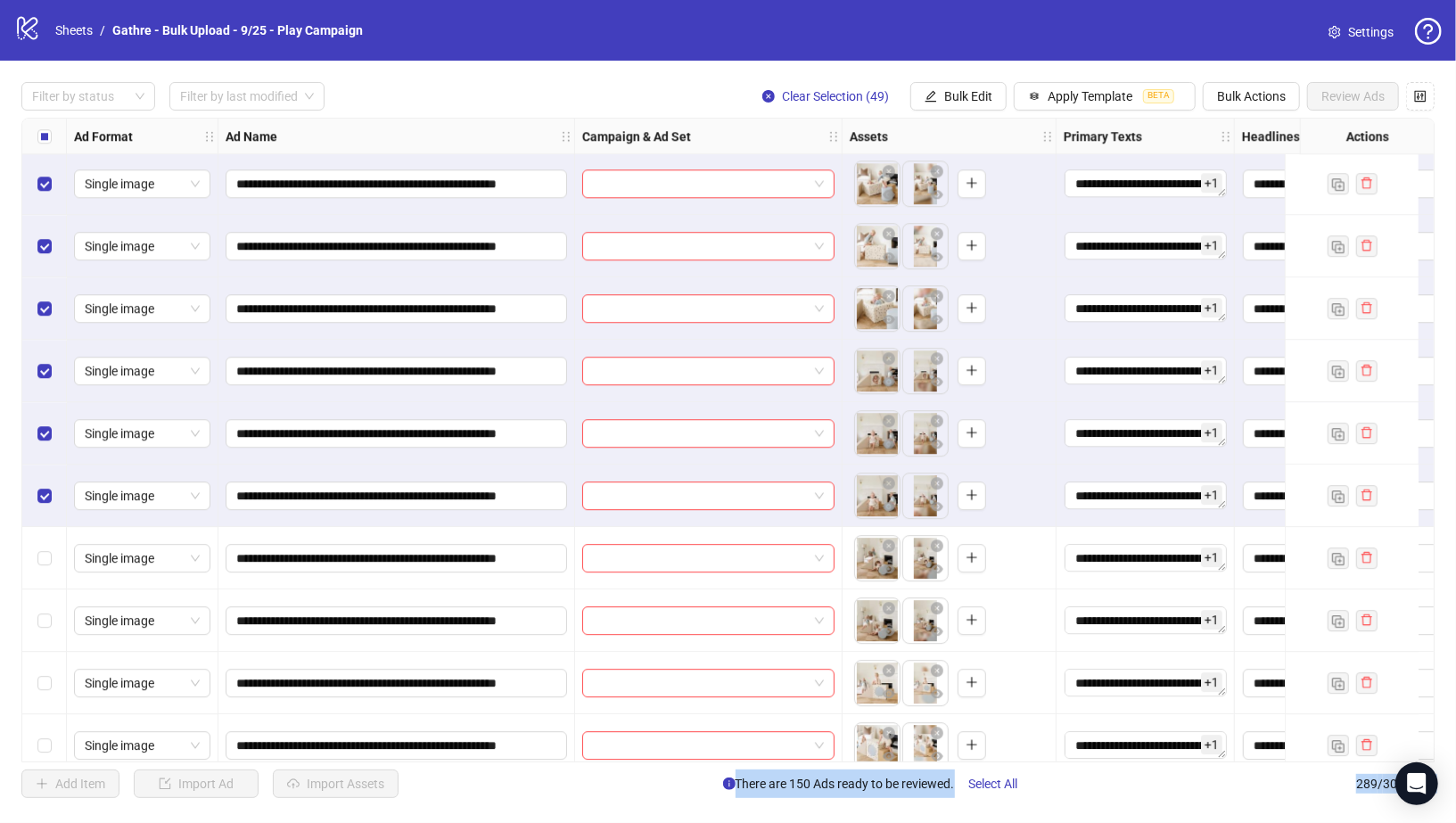
click at [51, 554] on div "Select row 200" at bounding box center [45, 558] width 45 height 62
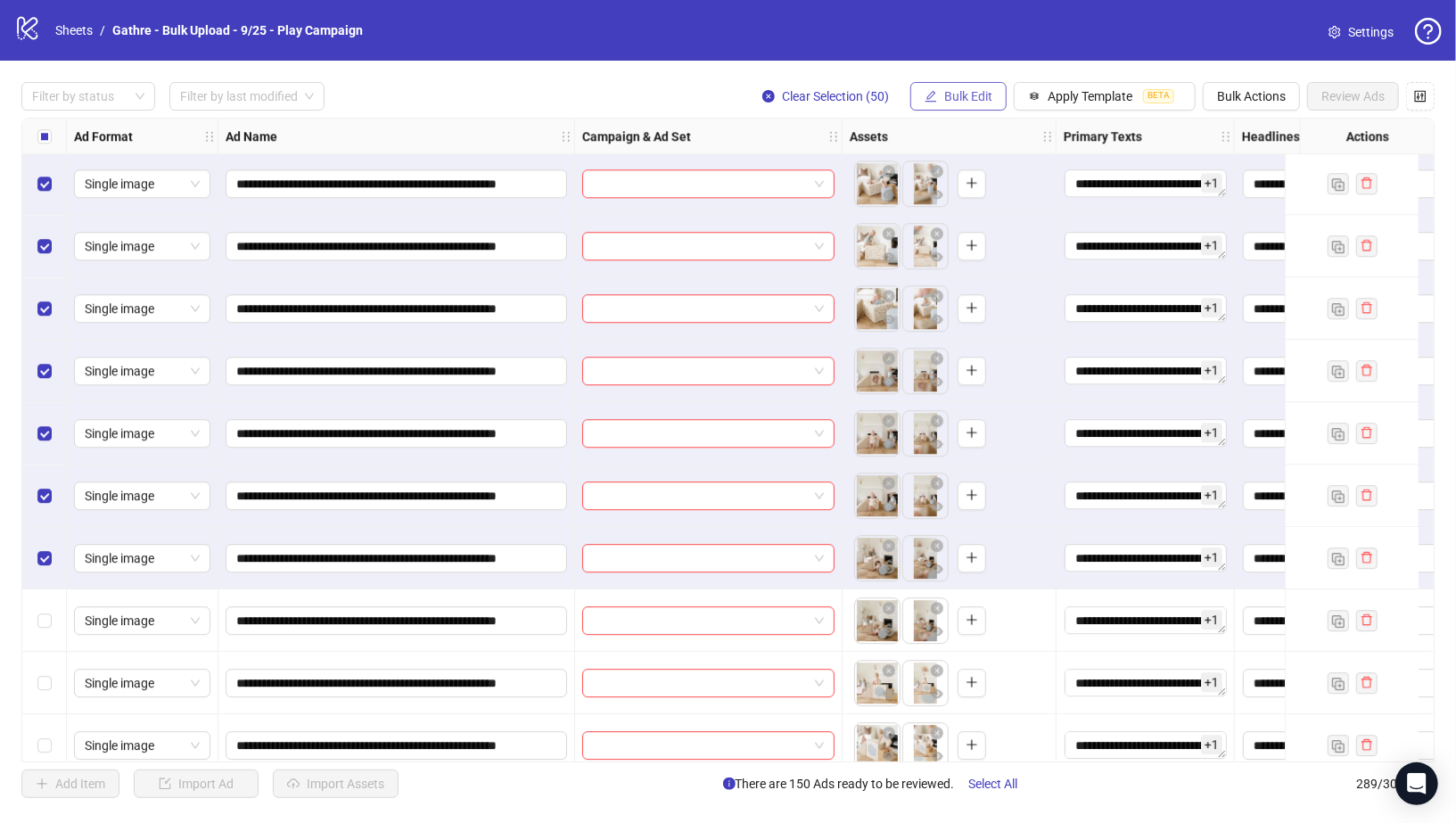
click at [977, 100] on span "Bulk Edit" at bounding box center [968, 96] width 48 height 15
click at [1015, 20] on div "logo/logo-mobile Sheets / Gathre - Bulk Upload - 9/25 - Play Campaign Settings" at bounding box center [728, 30] width 1428 height 32
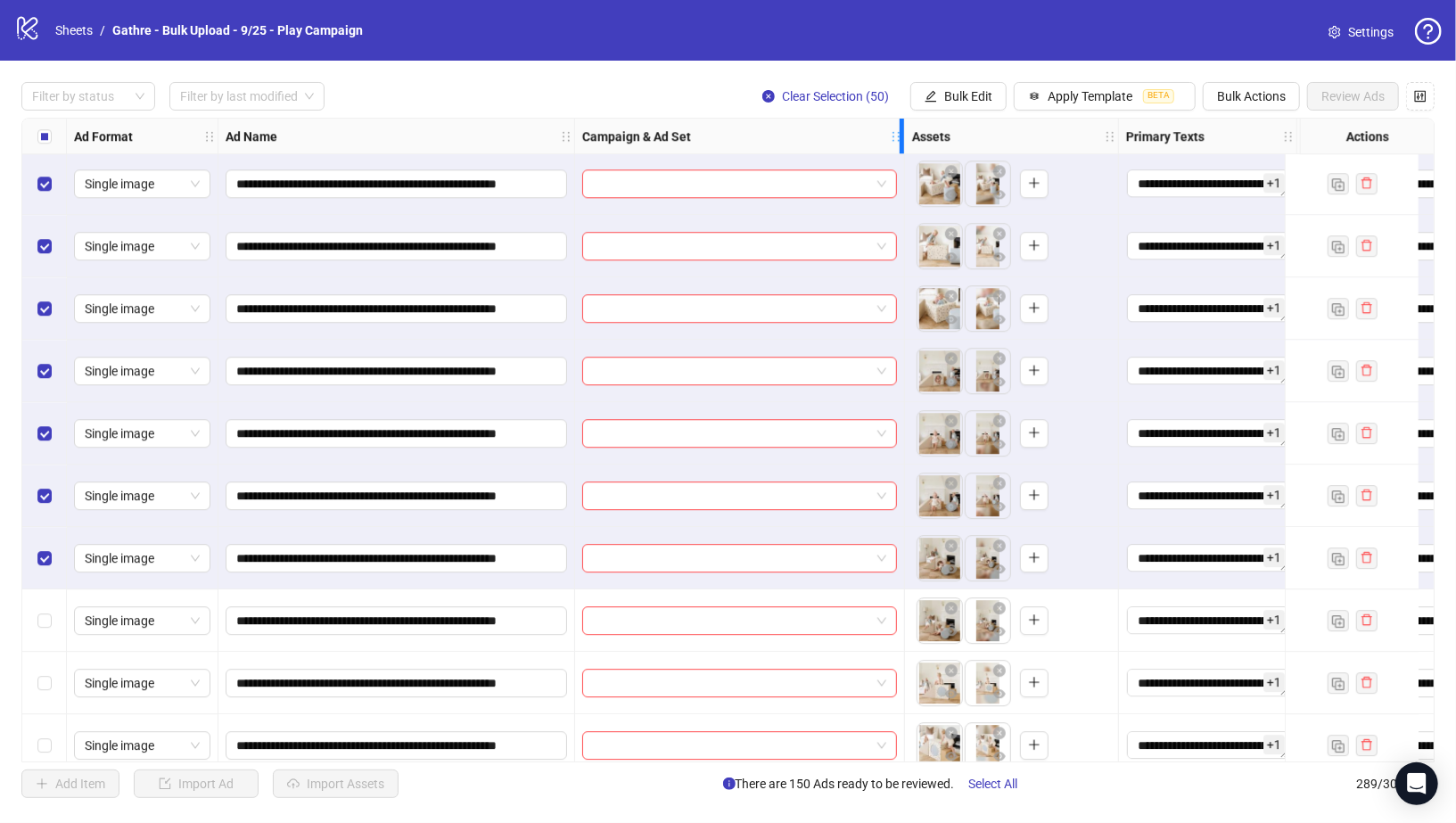
drag, startPoint x: 840, startPoint y: 138, endPoint x: 1029, endPoint y: 139, distance: 189.0
click at [915, 139] on icon "holder" at bounding box center [908, 136] width 13 height 13
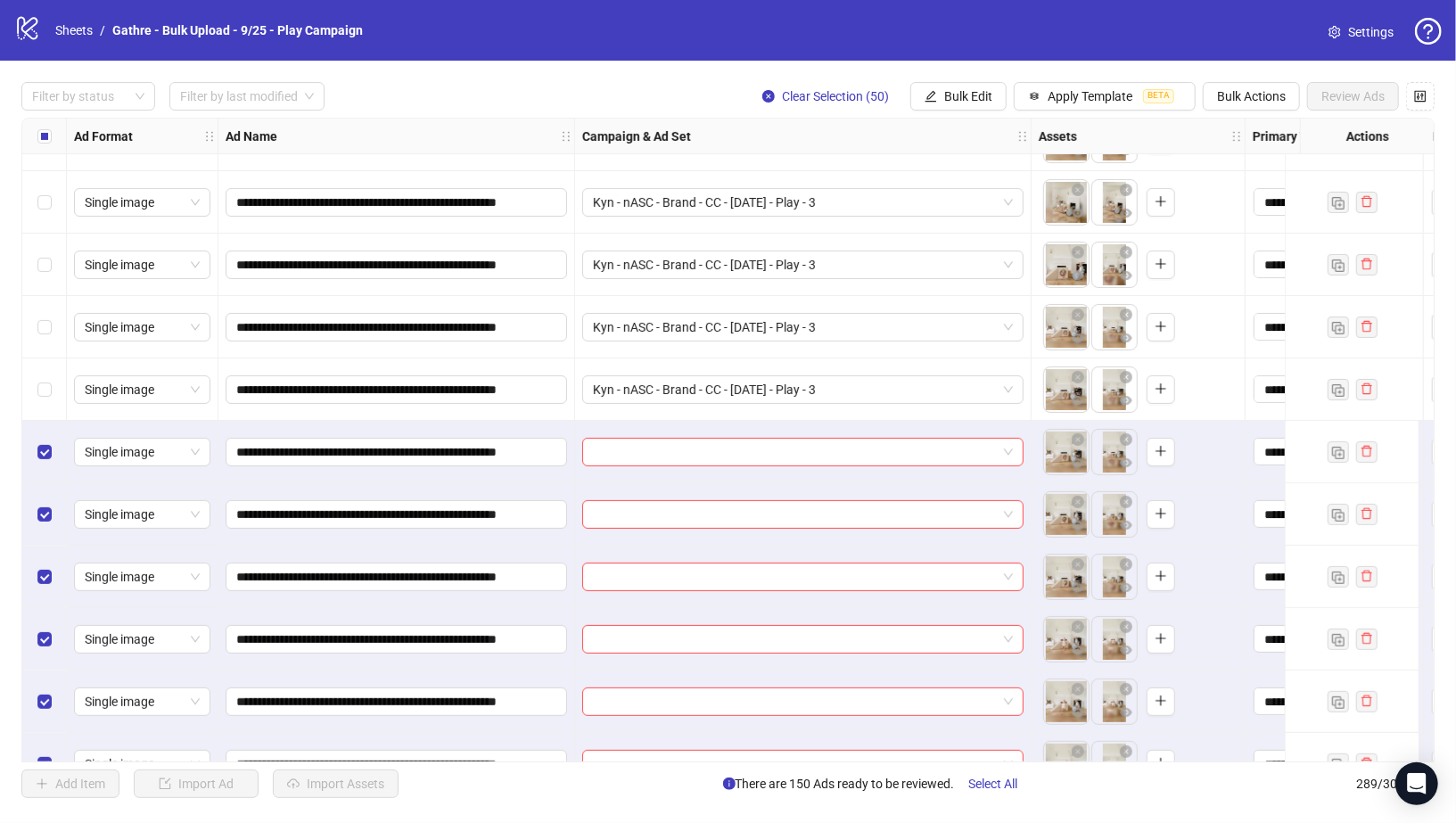
scroll to position [9092, 0]
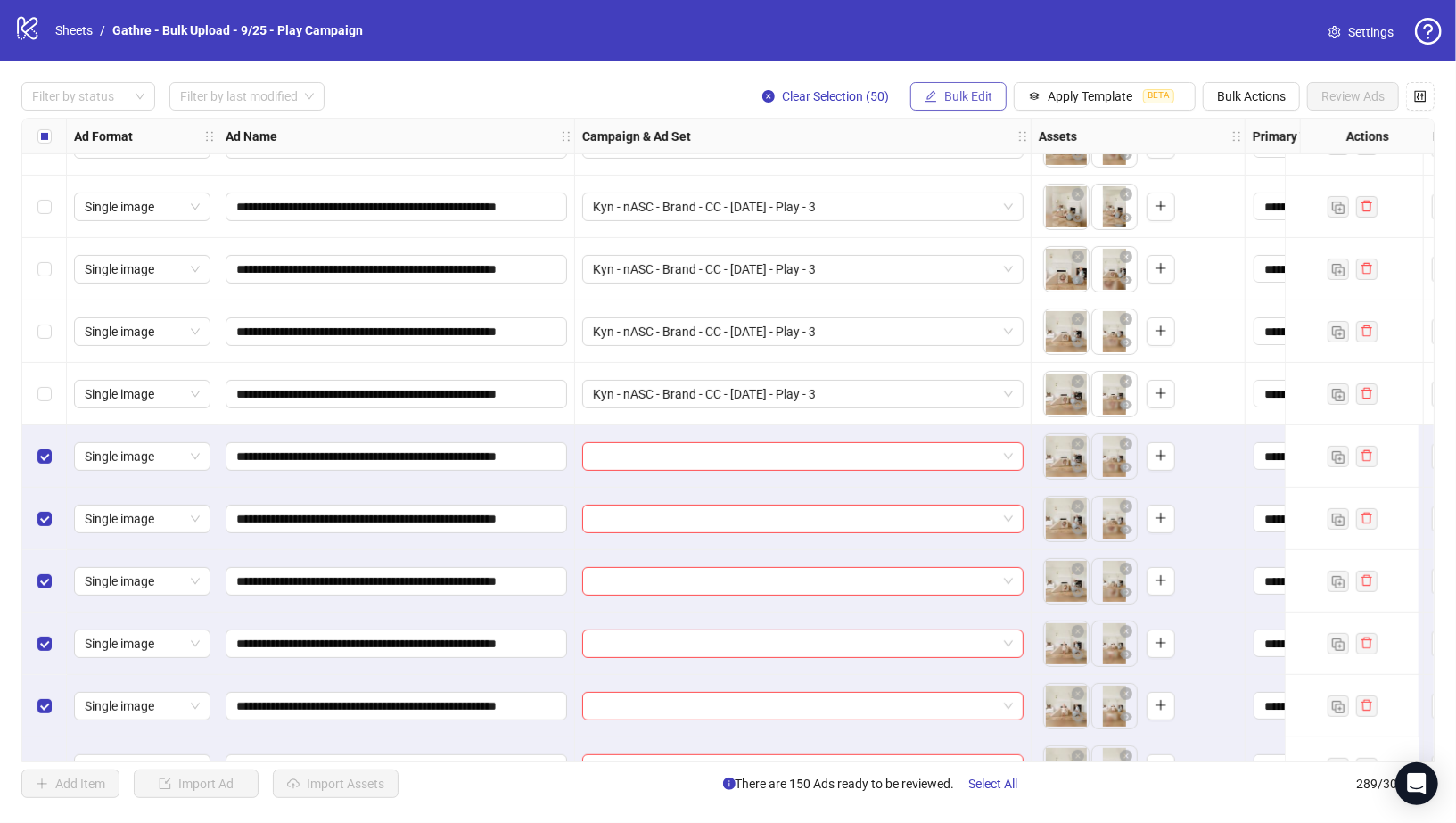
click at [971, 94] on span "Bulk Edit" at bounding box center [968, 96] width 48 height 15
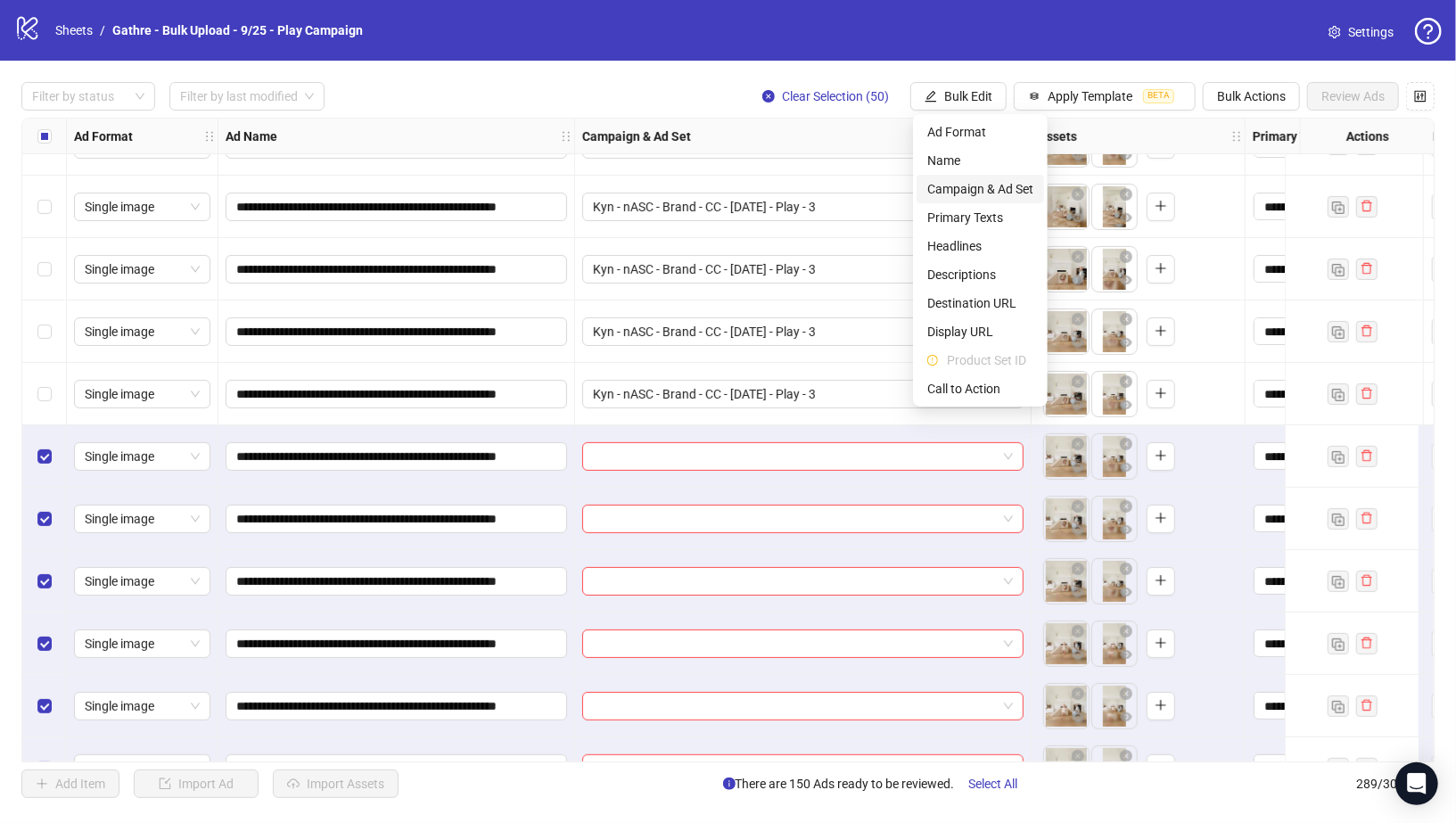
click at [967, 196] on span "Campaign & Ad Set" at bounding box center [980, 189] width 106 height 19
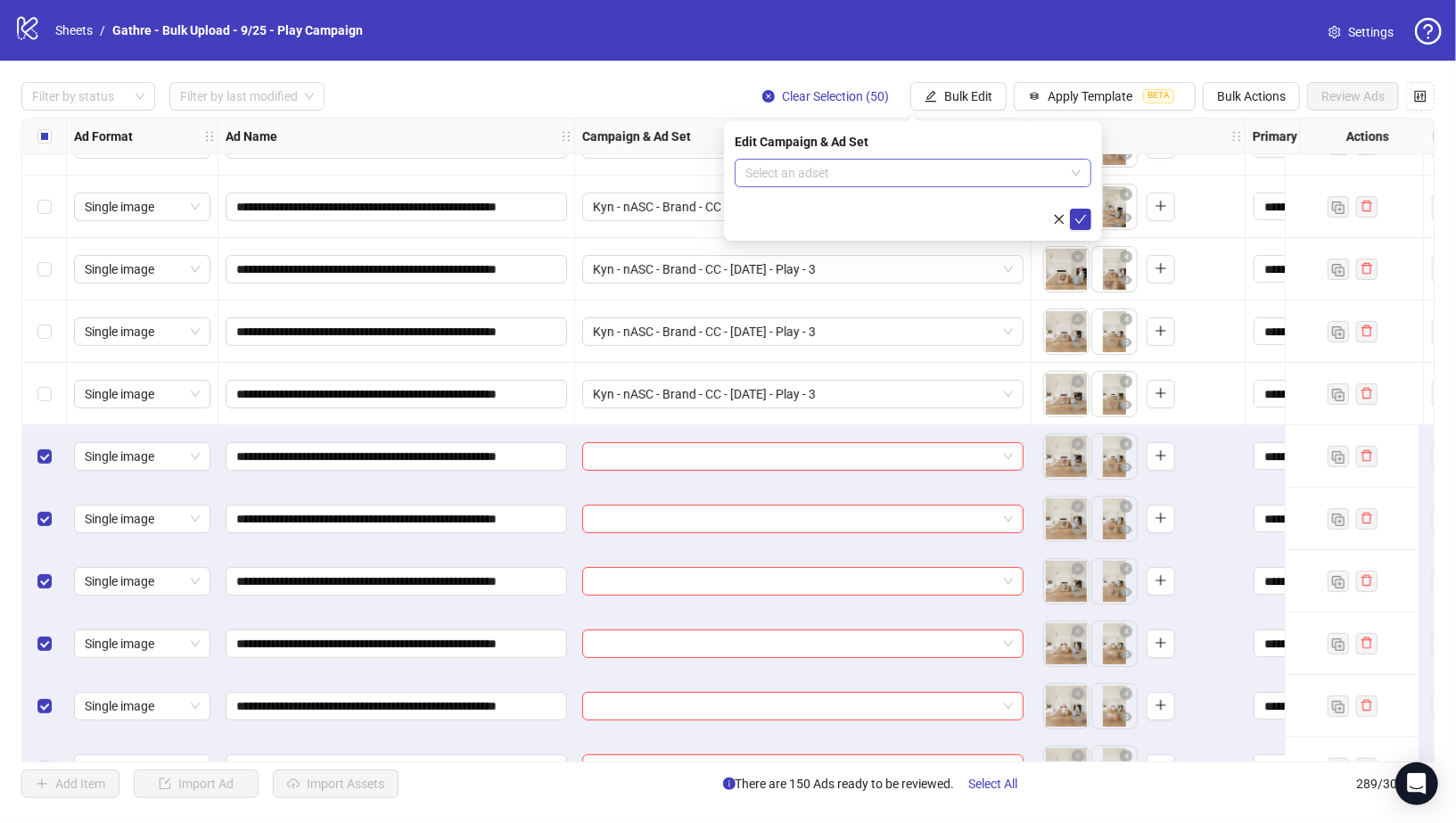
click at [968, 160] on input "search" at bounding box center [904, 174] width 319 height 27
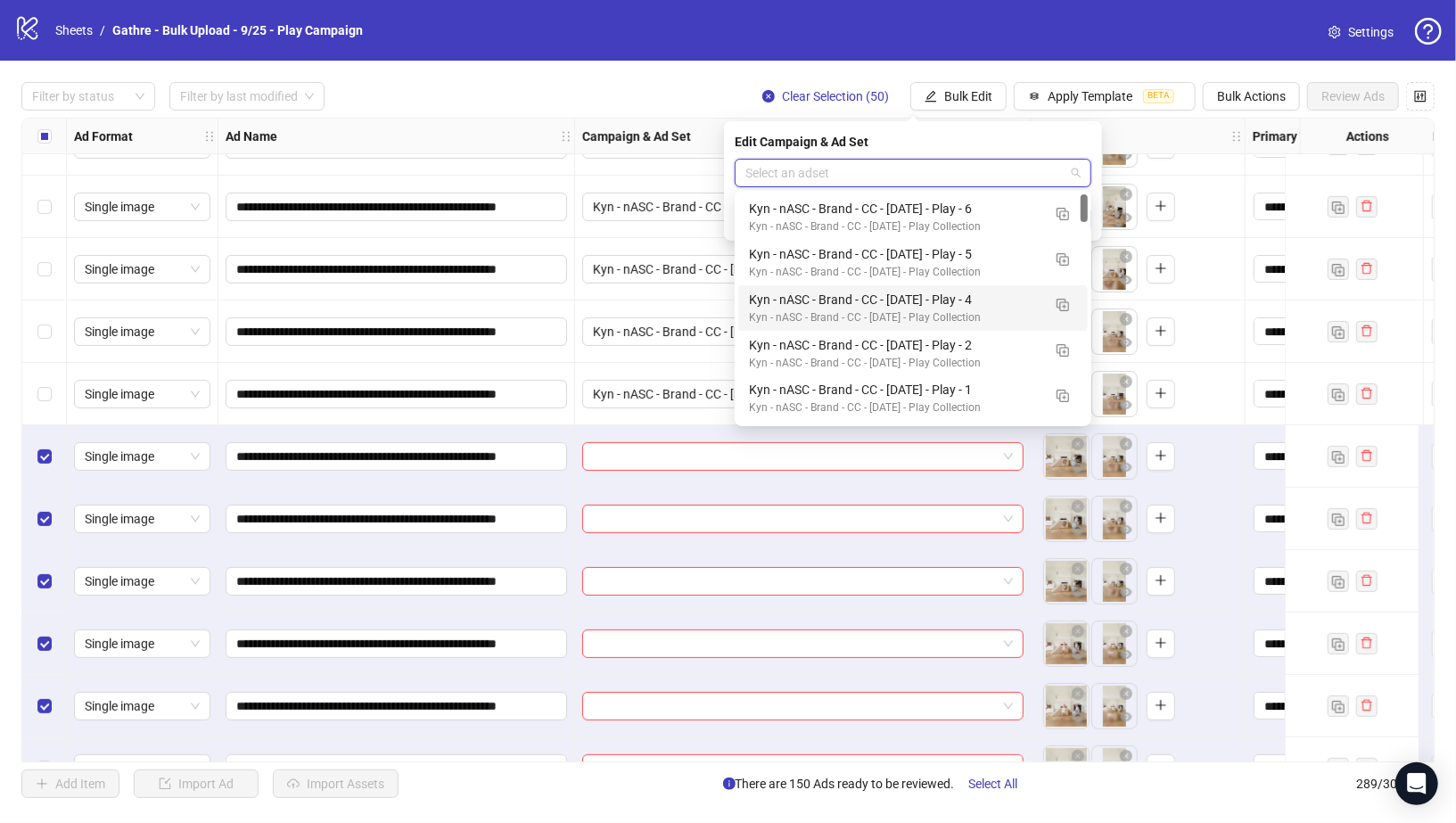
click at [957, 296] on div "Kyn - nASC - Brand - CC - 09/10/25 - Play - 4" at bounding box center [896, 300] width 293 height 19
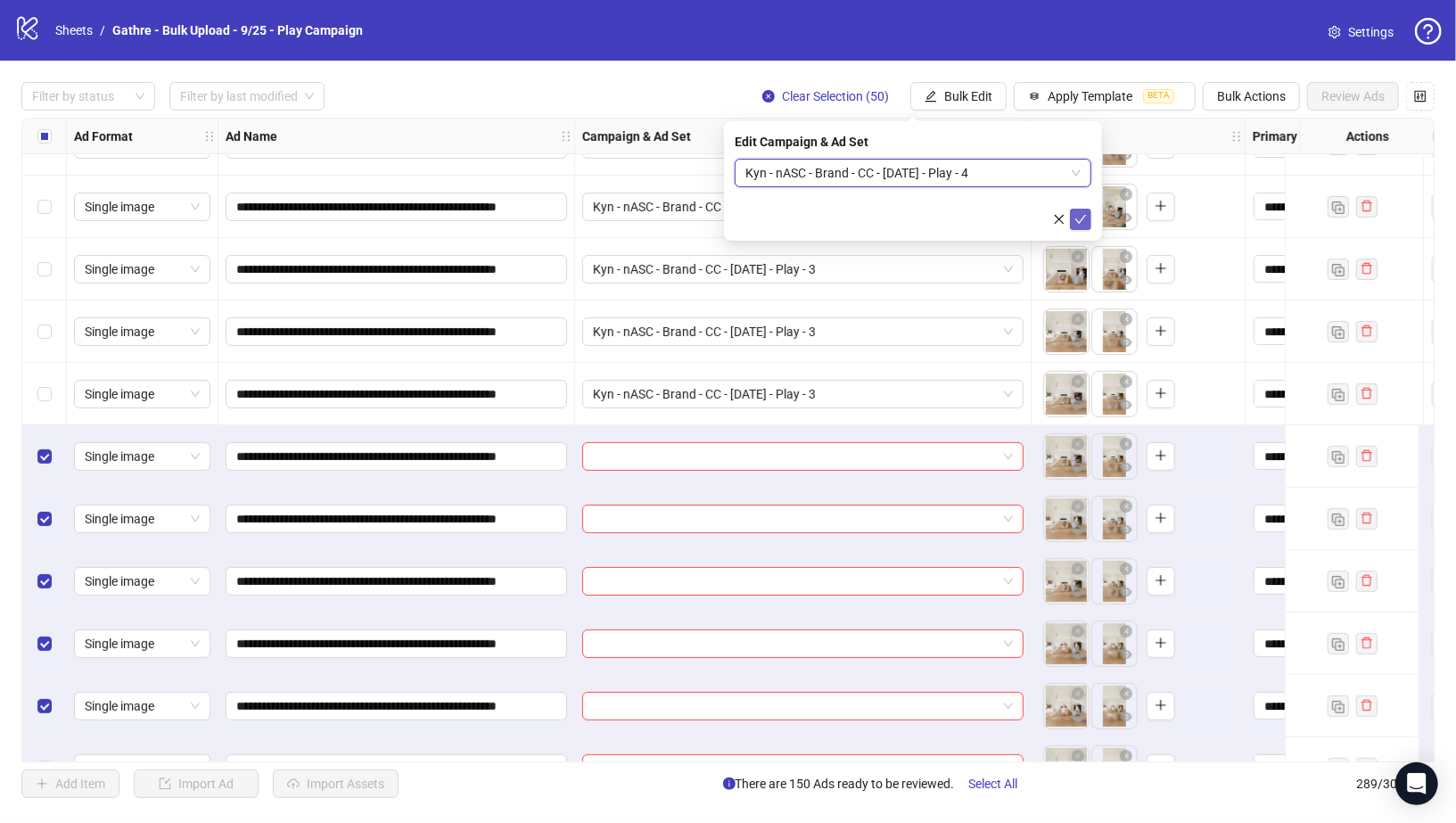
click at [1080, 213] on icon "check" at bounding box center [1080, 219] width 13 height 13
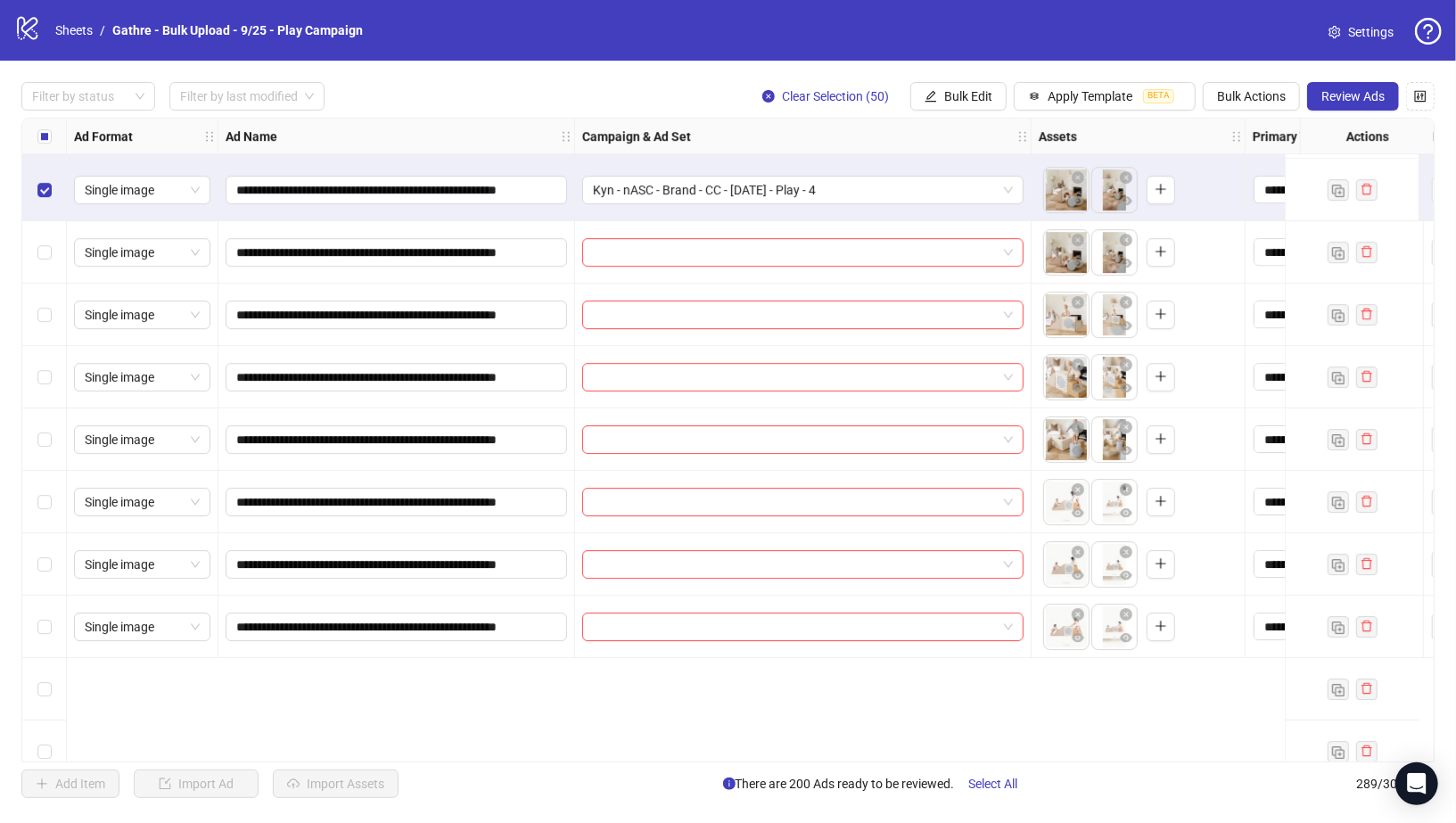
scroll to position [12156, 0]
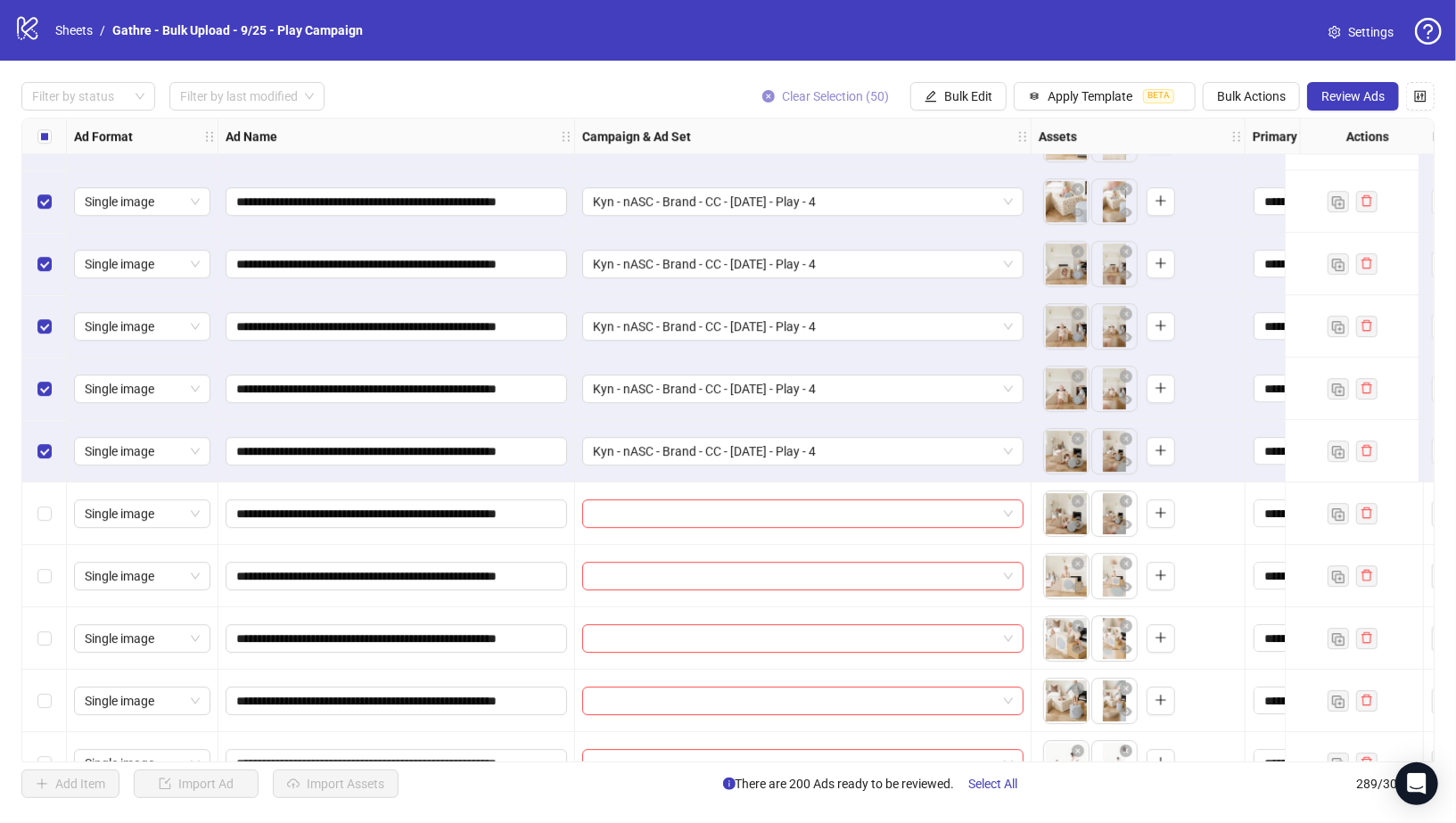
click at [768, 98] on icon "close-circle" at bounding box center [769, 96] width 13 height 13
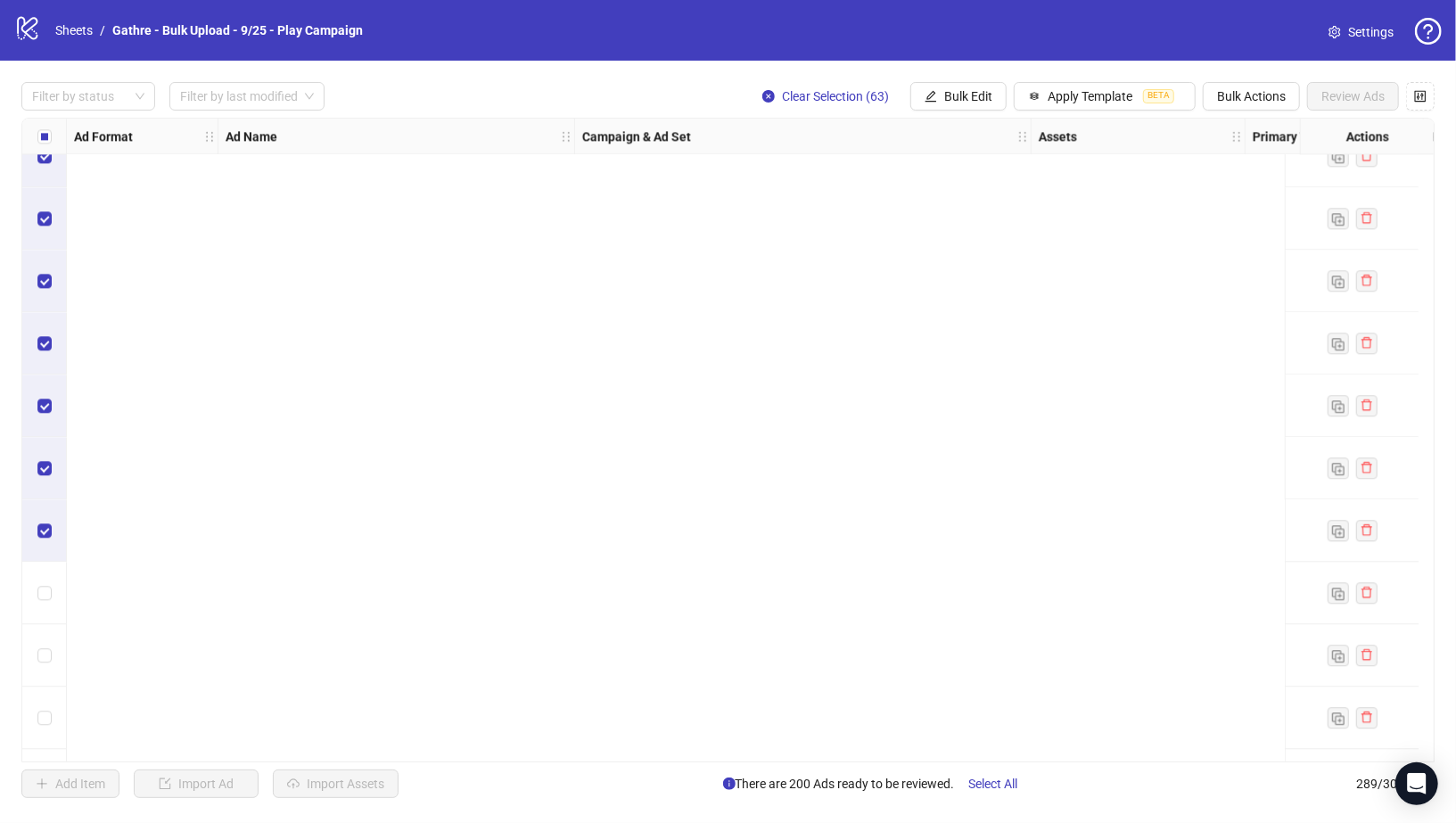
scroll to position [15259, 0]
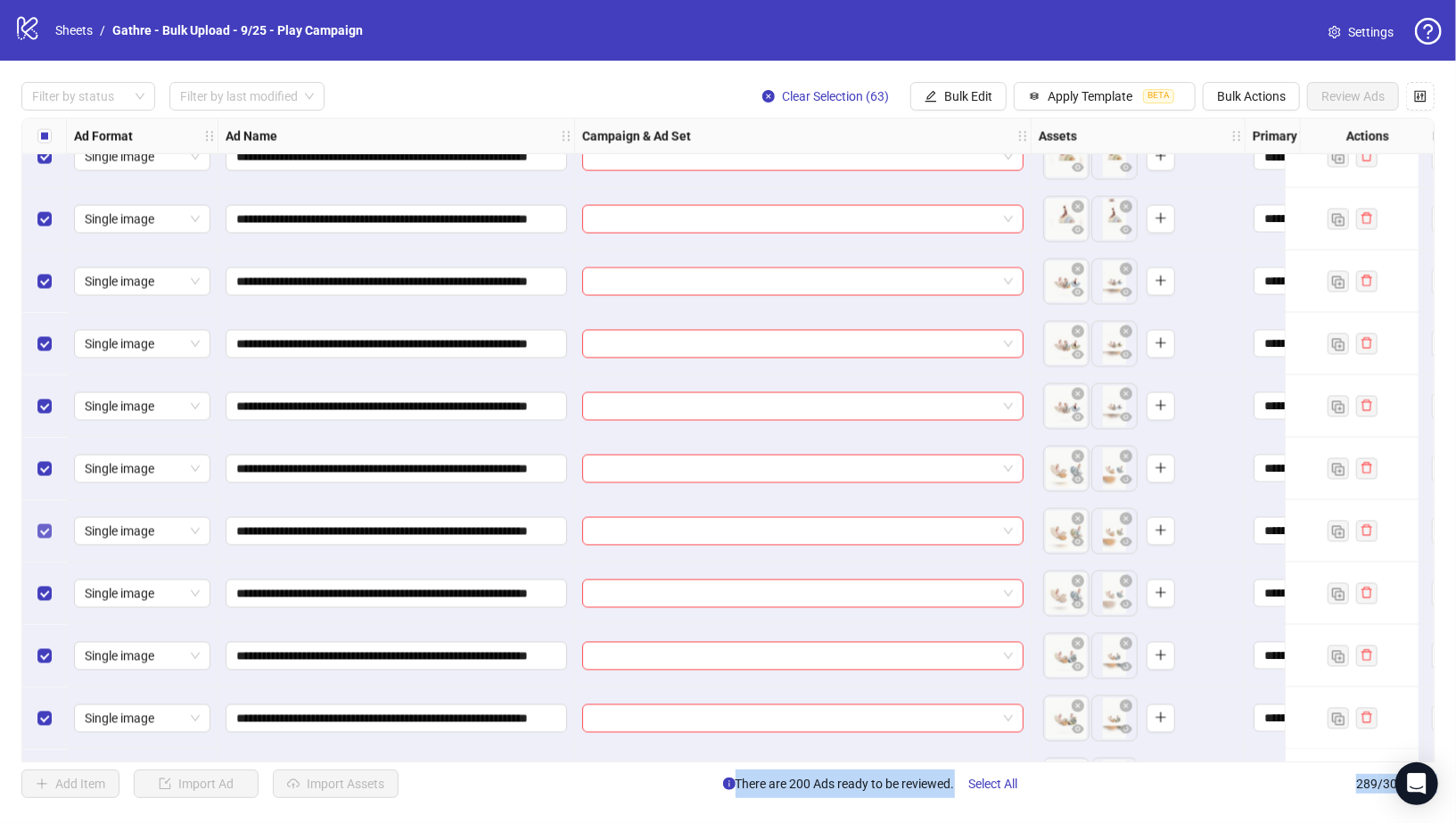
click at [40, 522] on label "Select row 251" at bounding box center [45, 531] width 15 height 19
click at [768, 90] on icon "close-circle" at bounding box center [769, 96] width 13 height 13
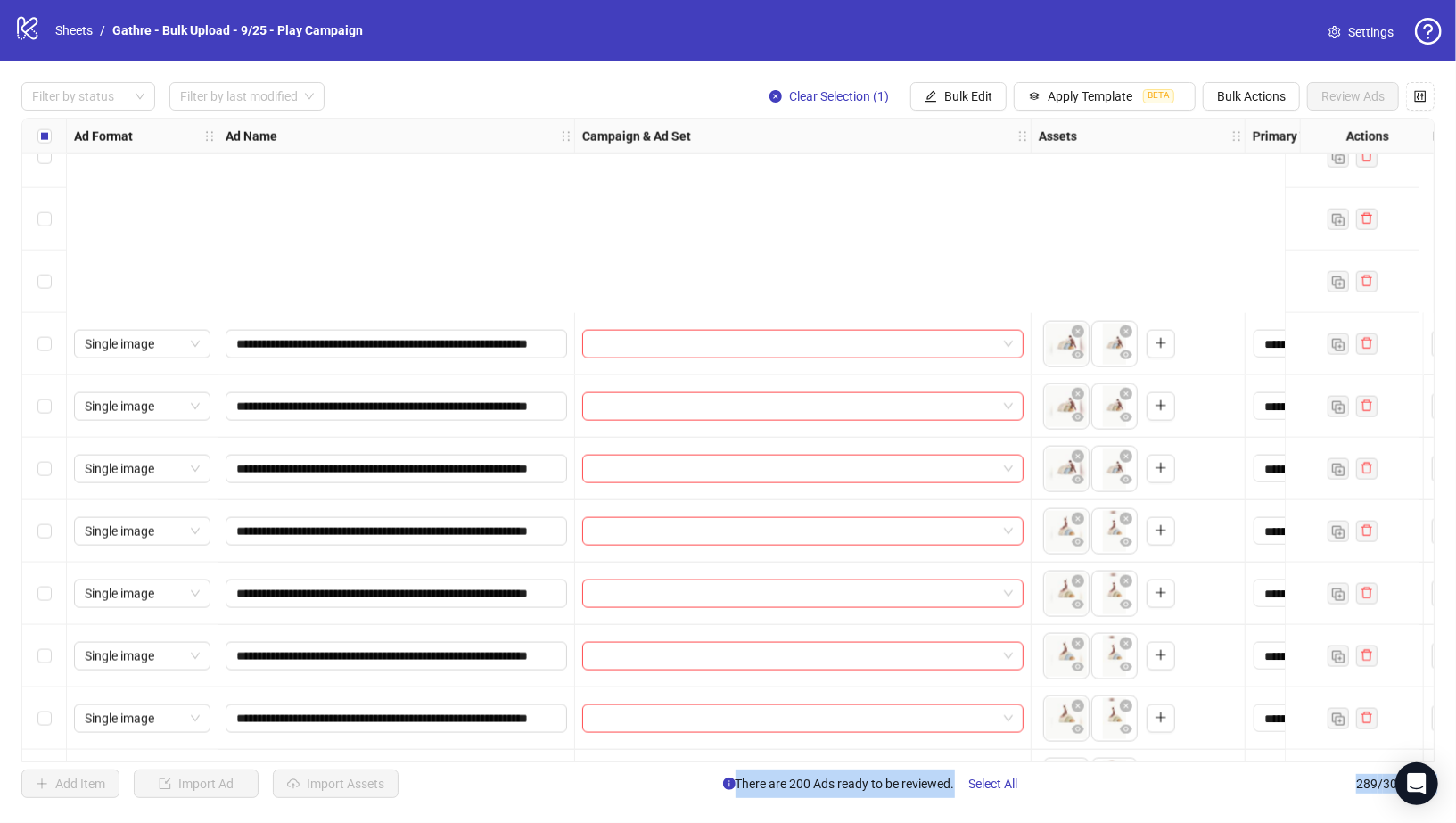
scroll to position [15385, 0]
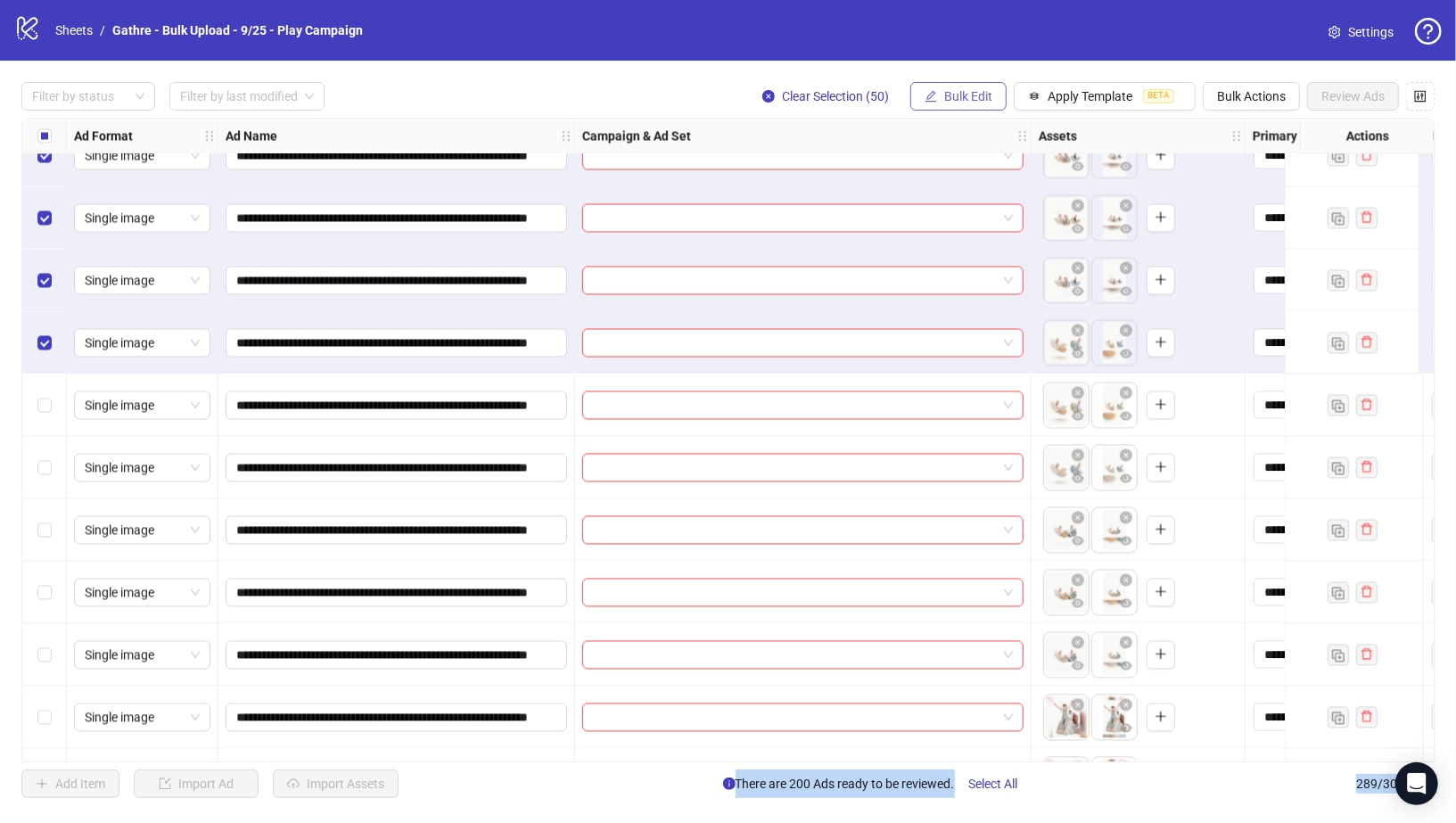
click at [962, 99] on span "Bulk Edit" at bounding box center [968, 96] width 48 height 15
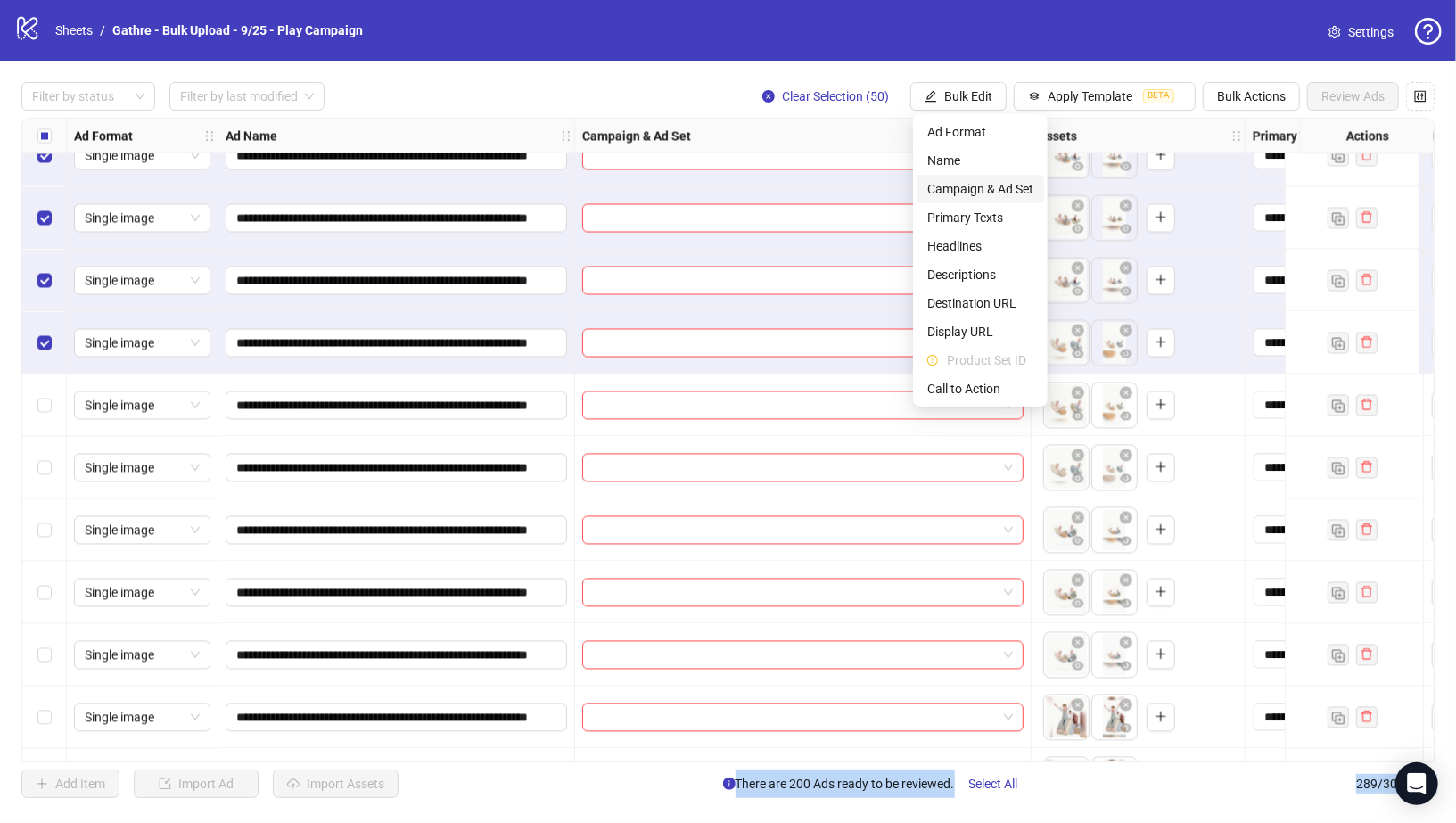
click at [977, 183] on span "Campaign & Ad Set" at bounding box center [980, 189] width 106 height 19
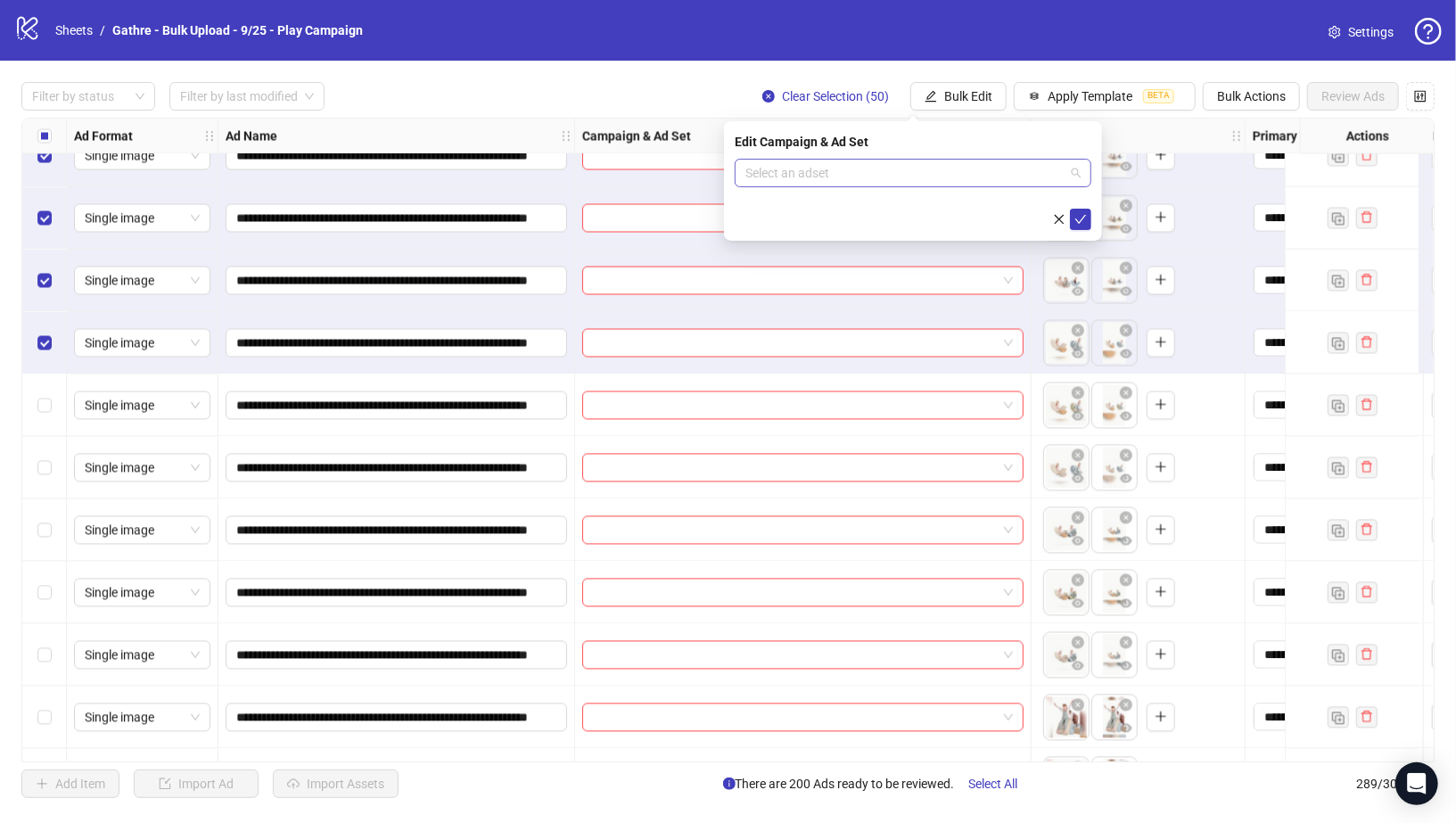
click at [977, 179] on input "search" at bounding box center [904, 174] width 319 height 27
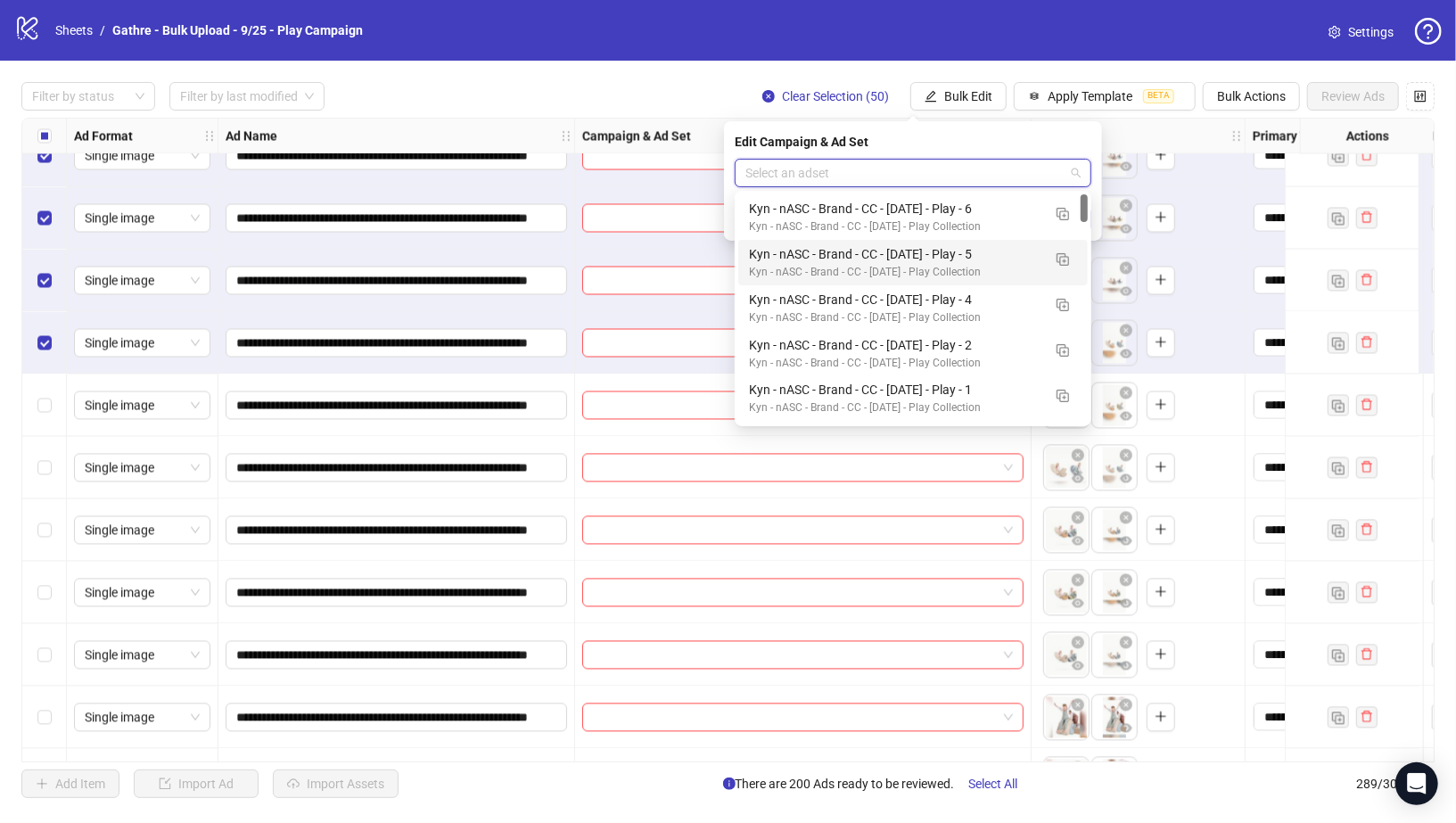
click at [947, 246] on div "Kyn - nASC - Brand - CC - 09/10/25 - Play - 5" at bounding box center [896, 254] width 293 height 19
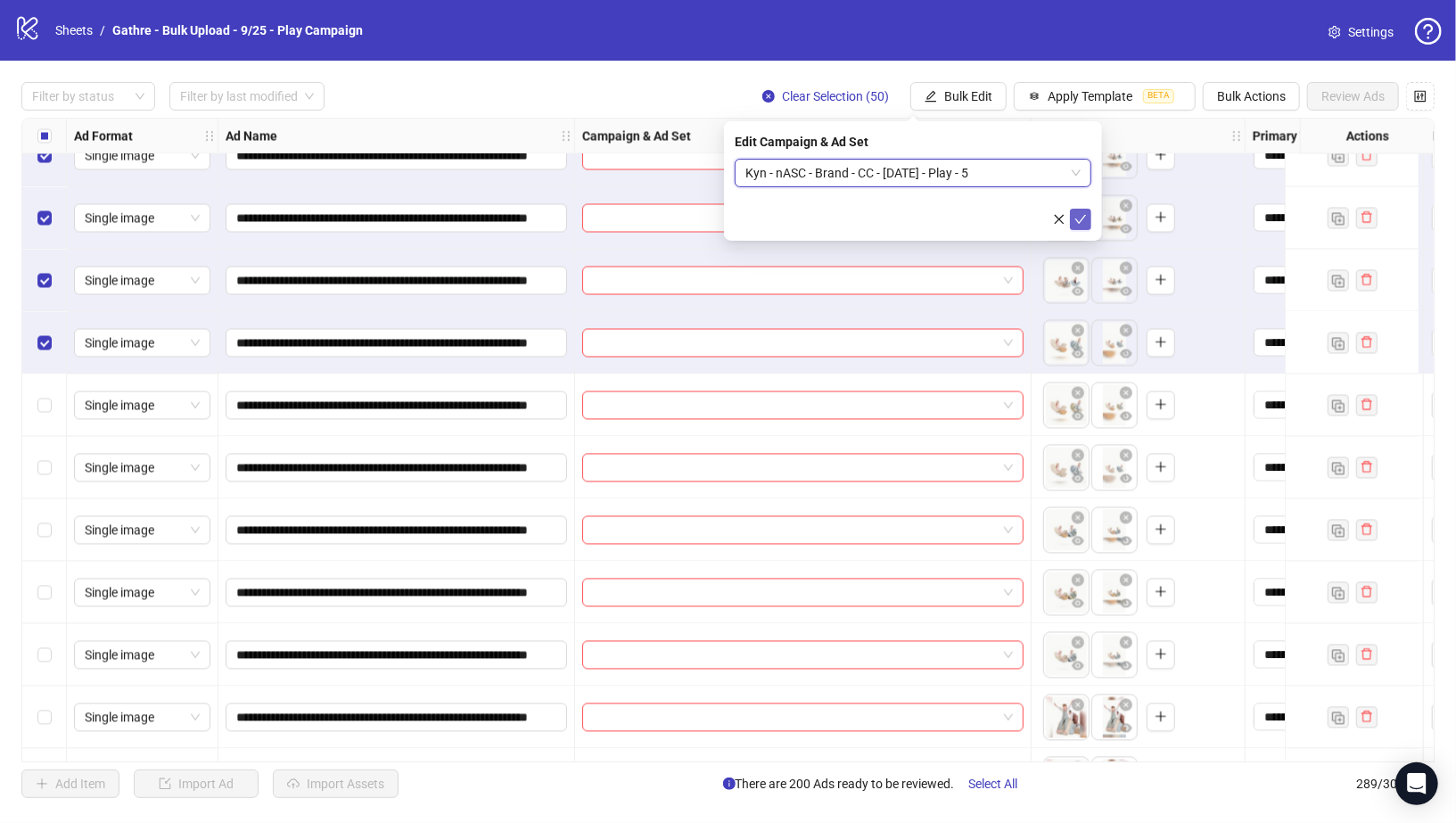
click at [1086, 221] on icon "check" at bounding box center [1080, 219] width 13 height 13
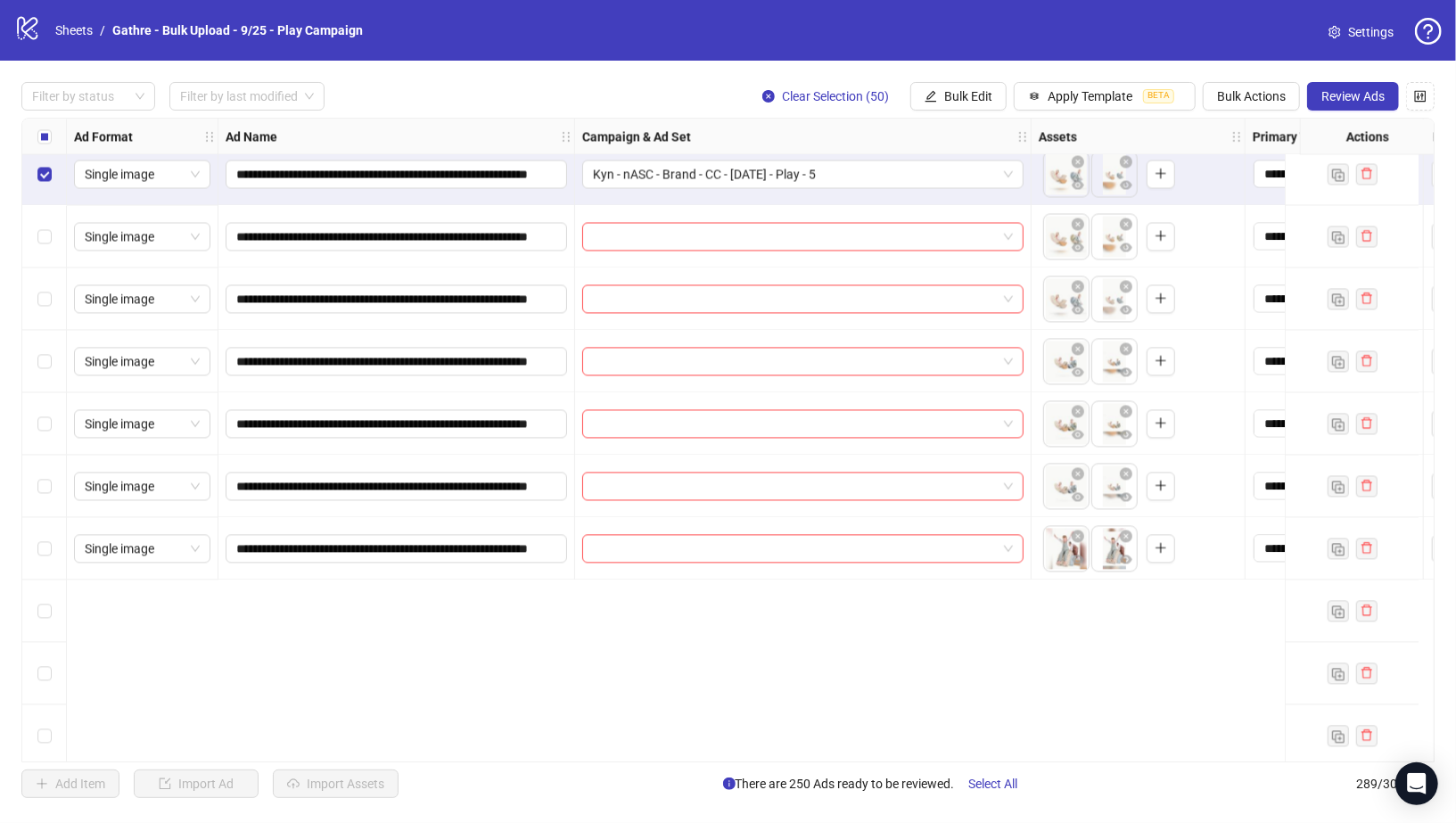
scroll to position [15282, 0]
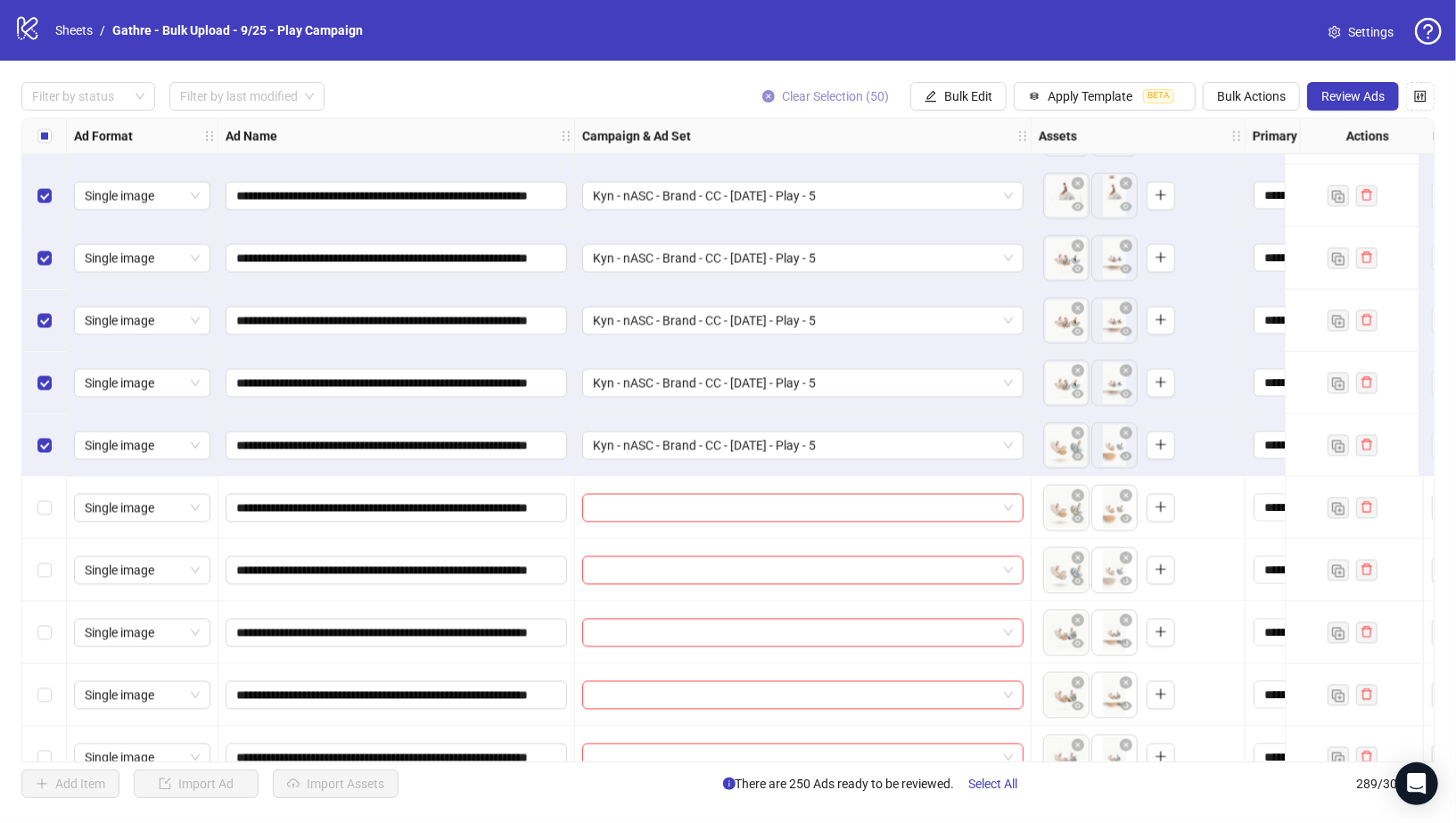
click at [770, 98] on icon "close-circle" at bounding box center [769, 96] width 13 height 13
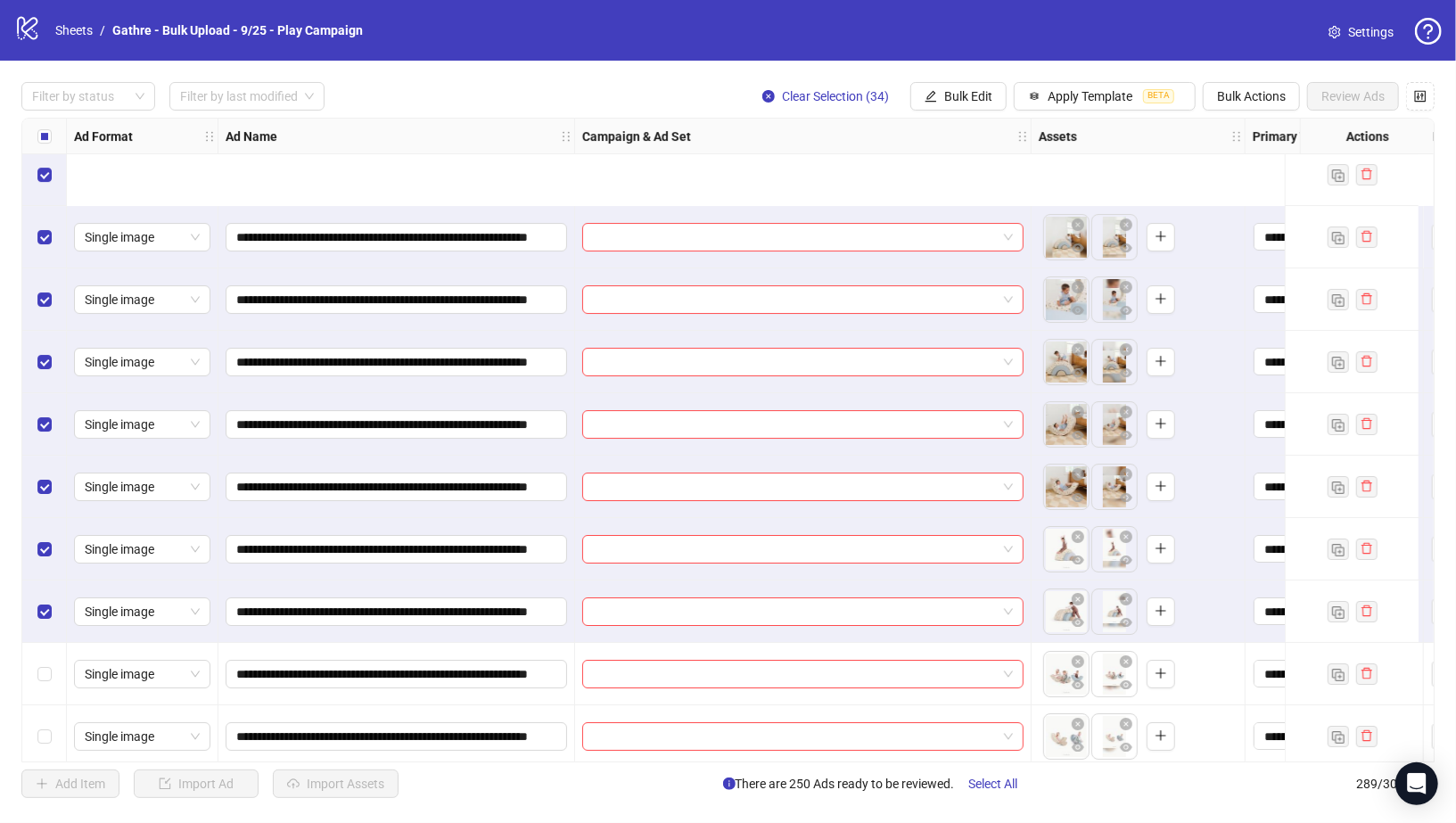
scroll to position [17438, 0]
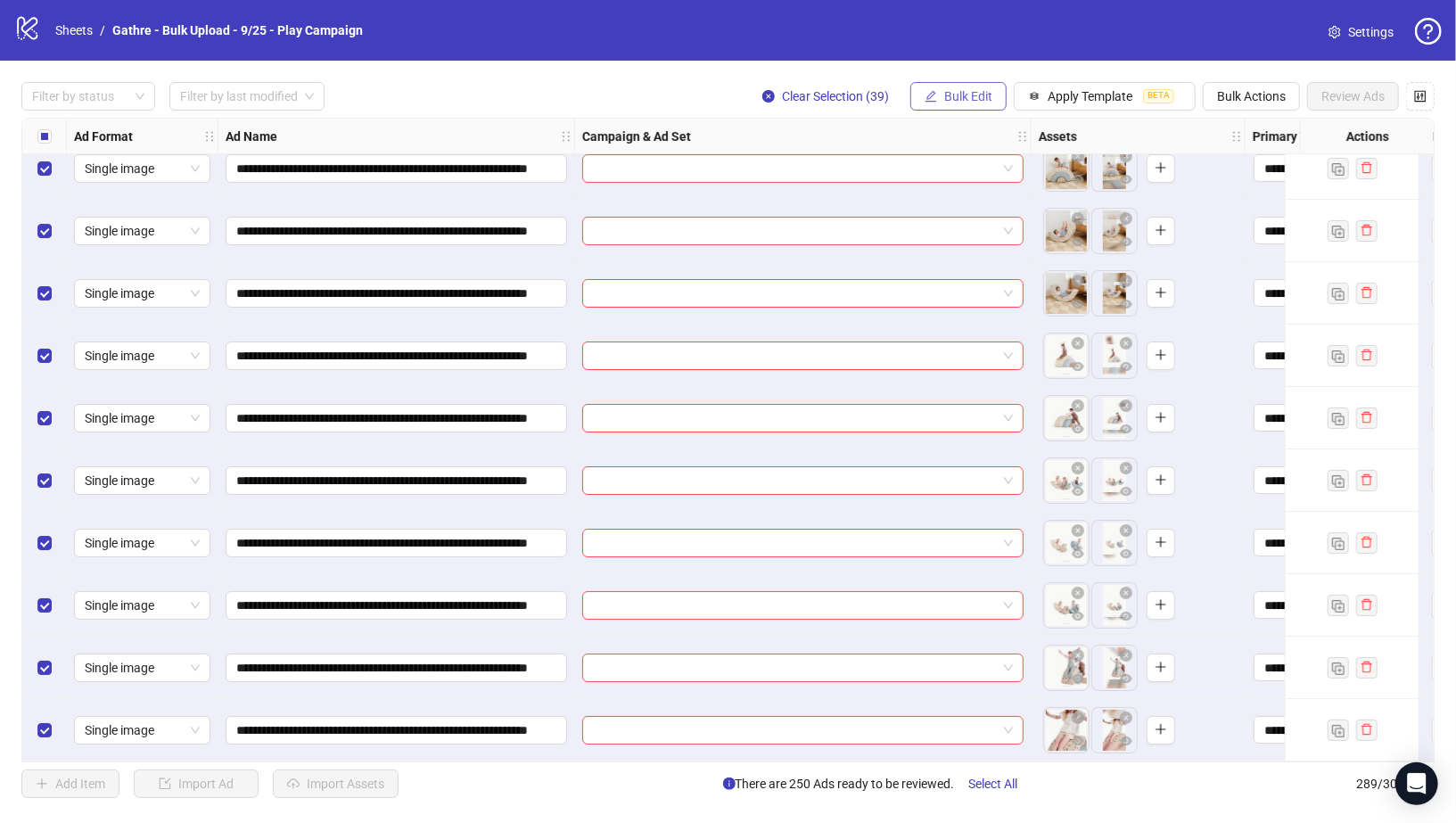
click at [956, 95] on span "Bulk Edit" at bounding box center [968, 96] width 48 height 15
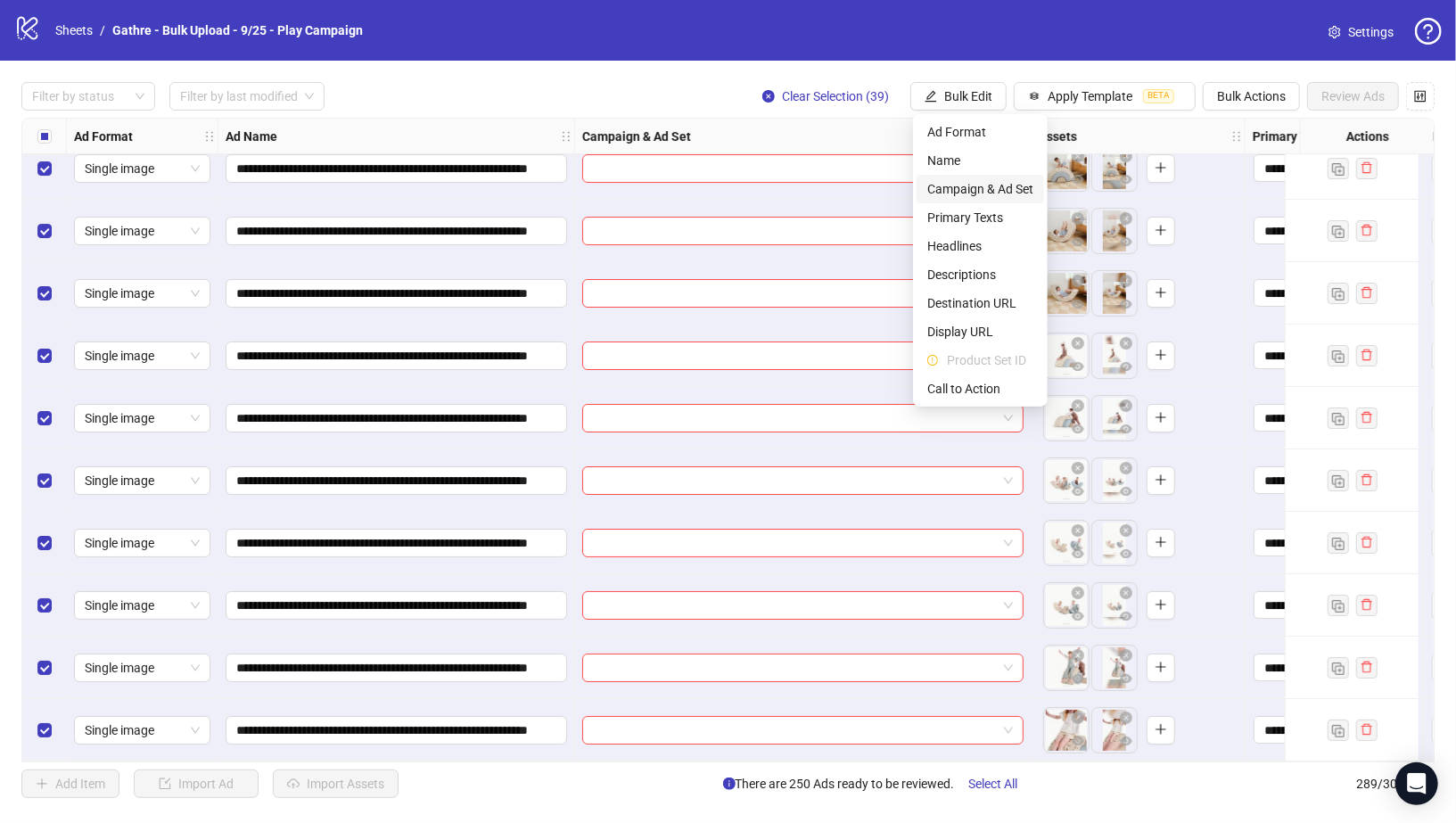
click at [966, 179] on span "Campaign & Ad Set" at bounding box center [980, 189] width 106 height 19
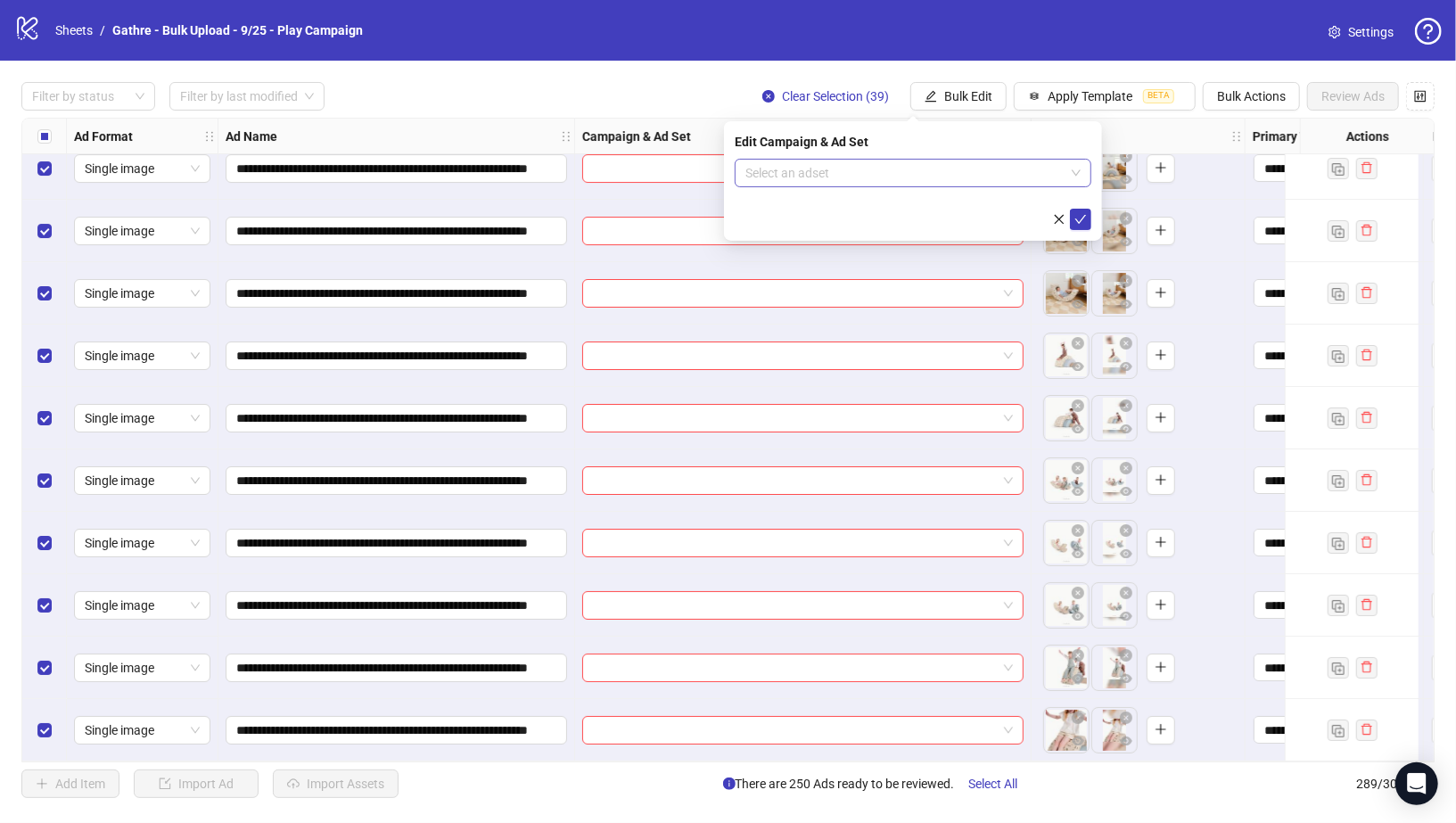
click at [938, 177] on input "search" at bounding box center [904, 174] width 319 height 27
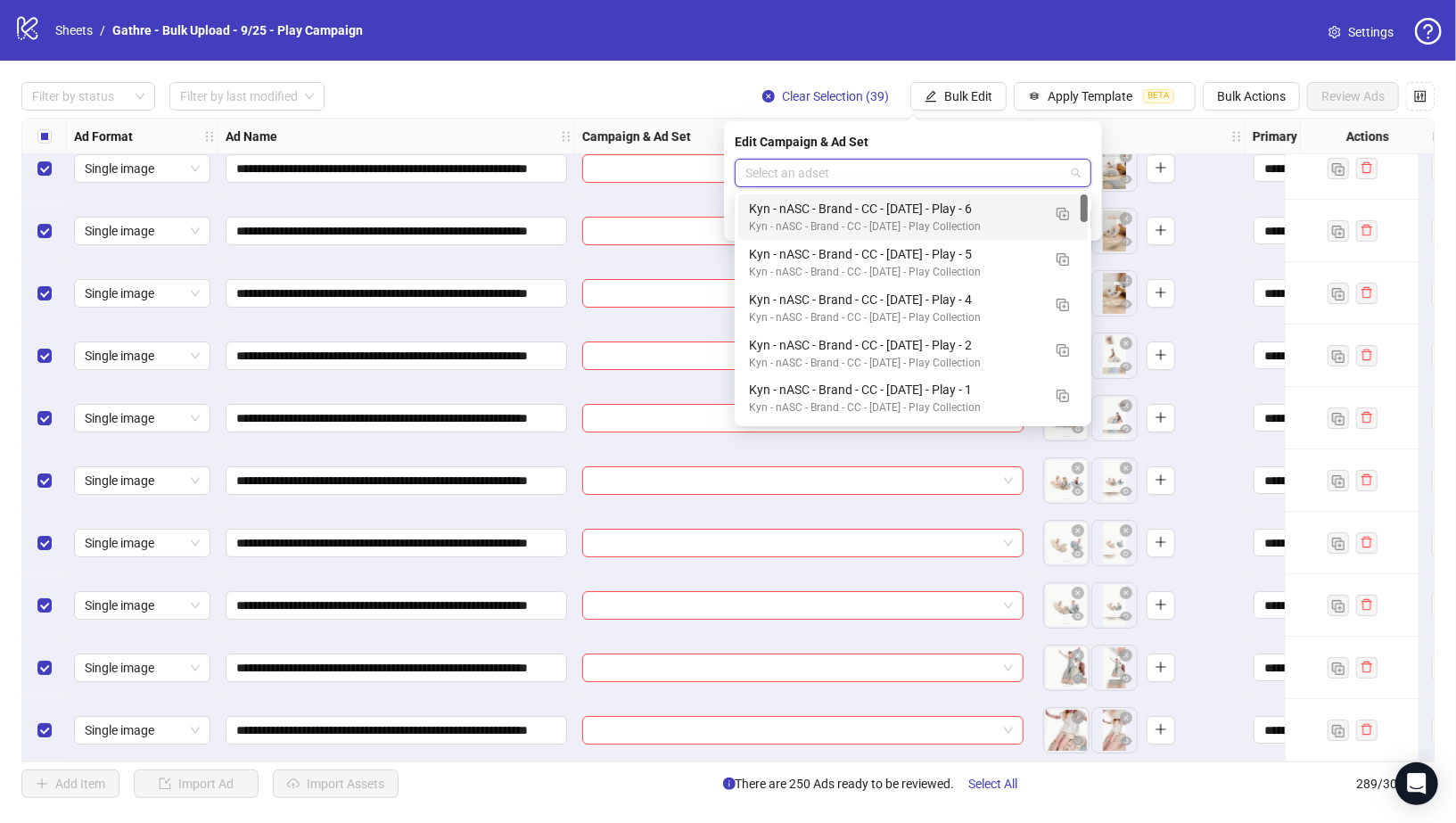
click at [948, 206] on div "Kyn - nASC - Brand - CC - 09/10/25 - Play - 6" at bounding box center [896, 208] width 293 height 19
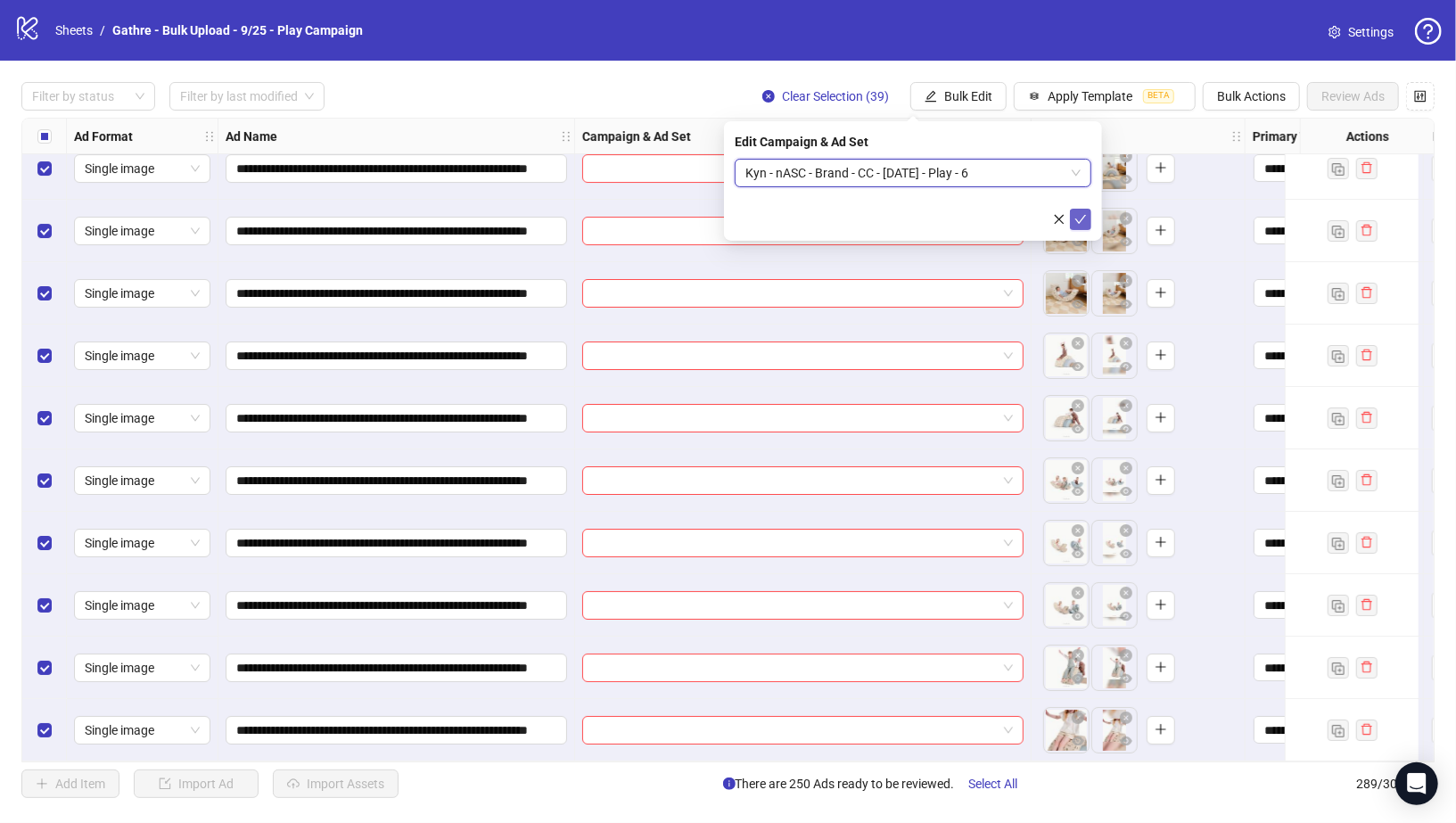
click at [1086, 223] on icon "check" at bounding box center [1080, 219] width 13 height 13
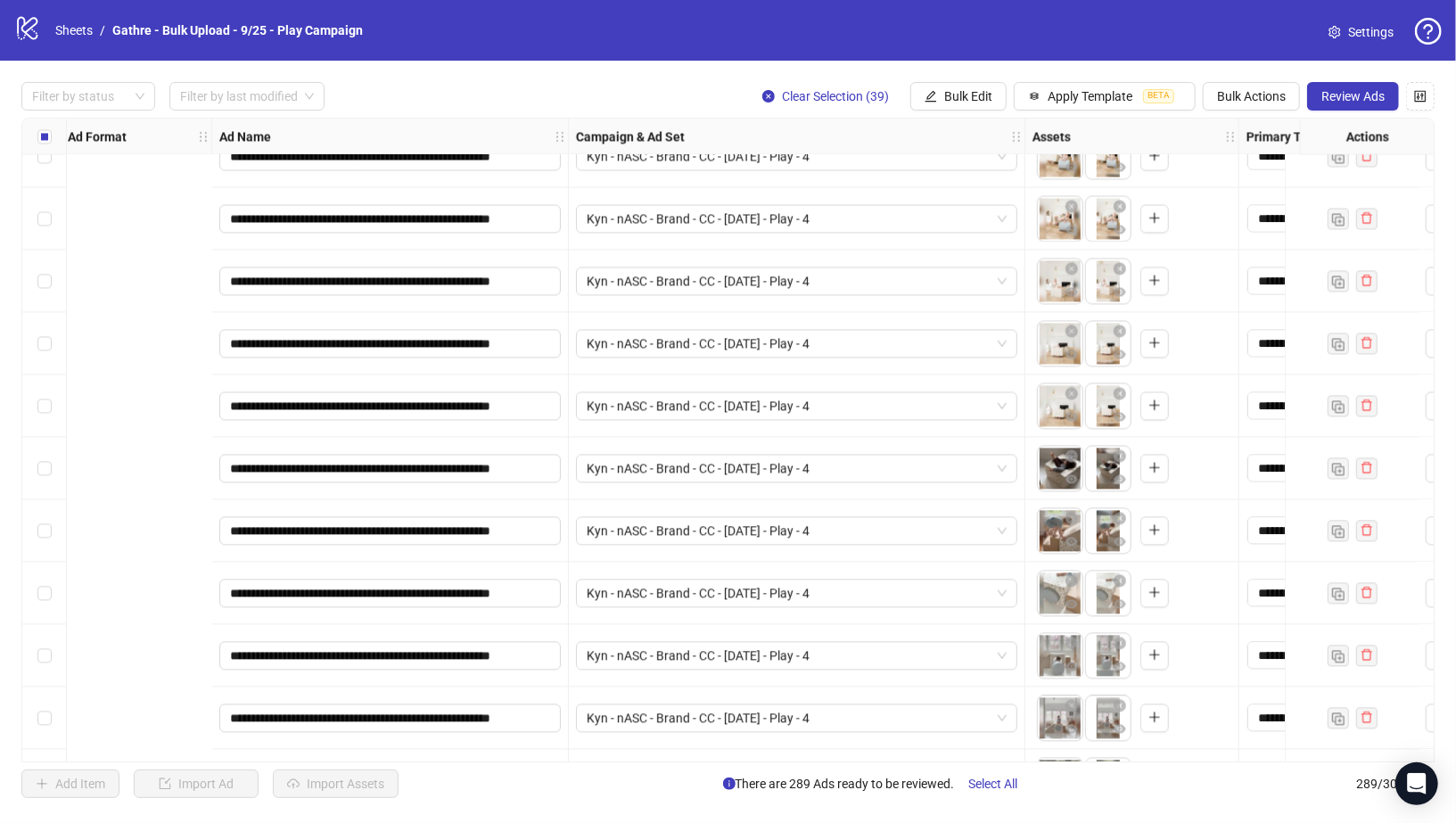
scroll to position [11195, 1000]
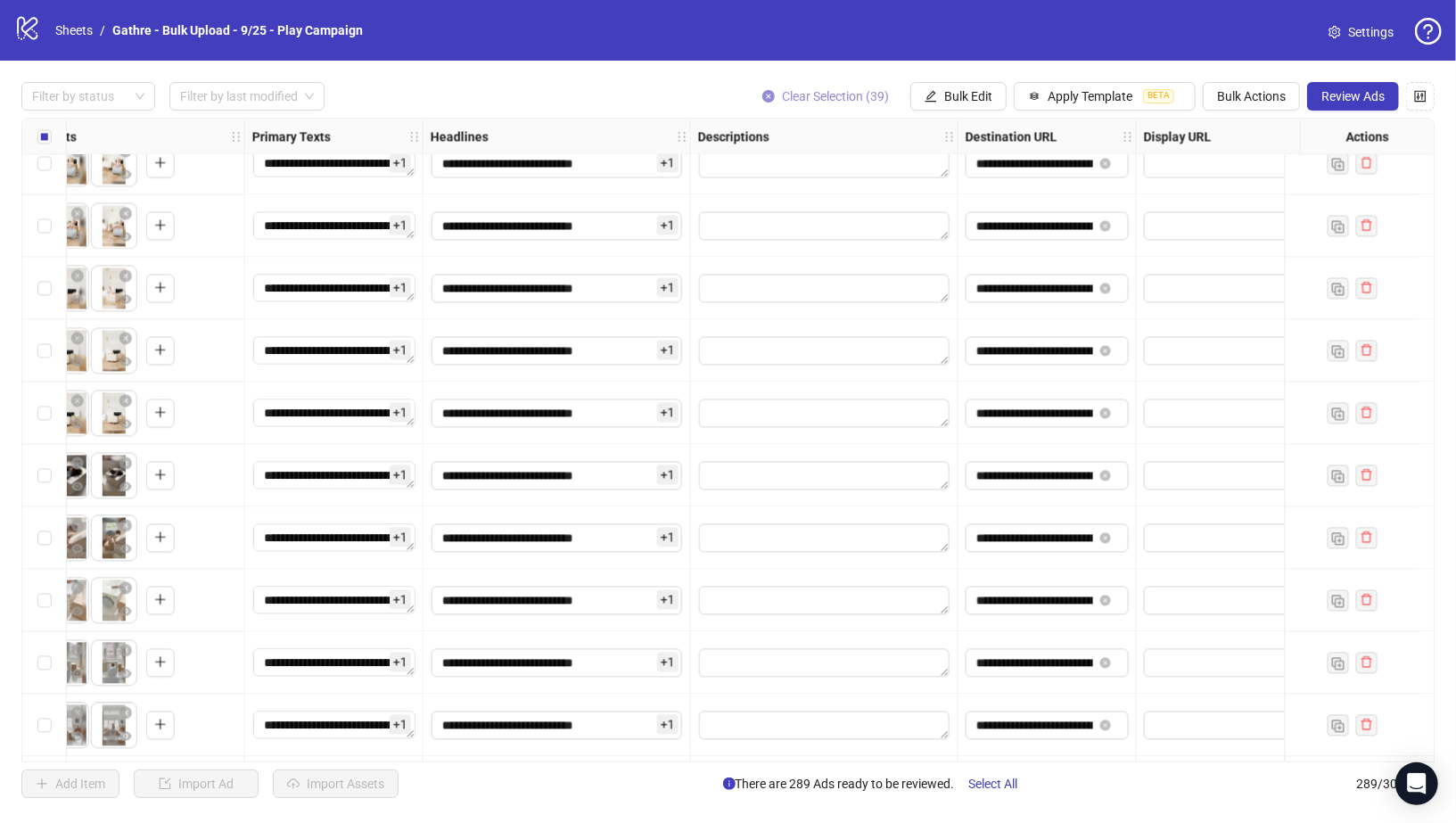
click at [772, 95] on icon "close-circle" at bounding box center [769, 96] width 13 height 13
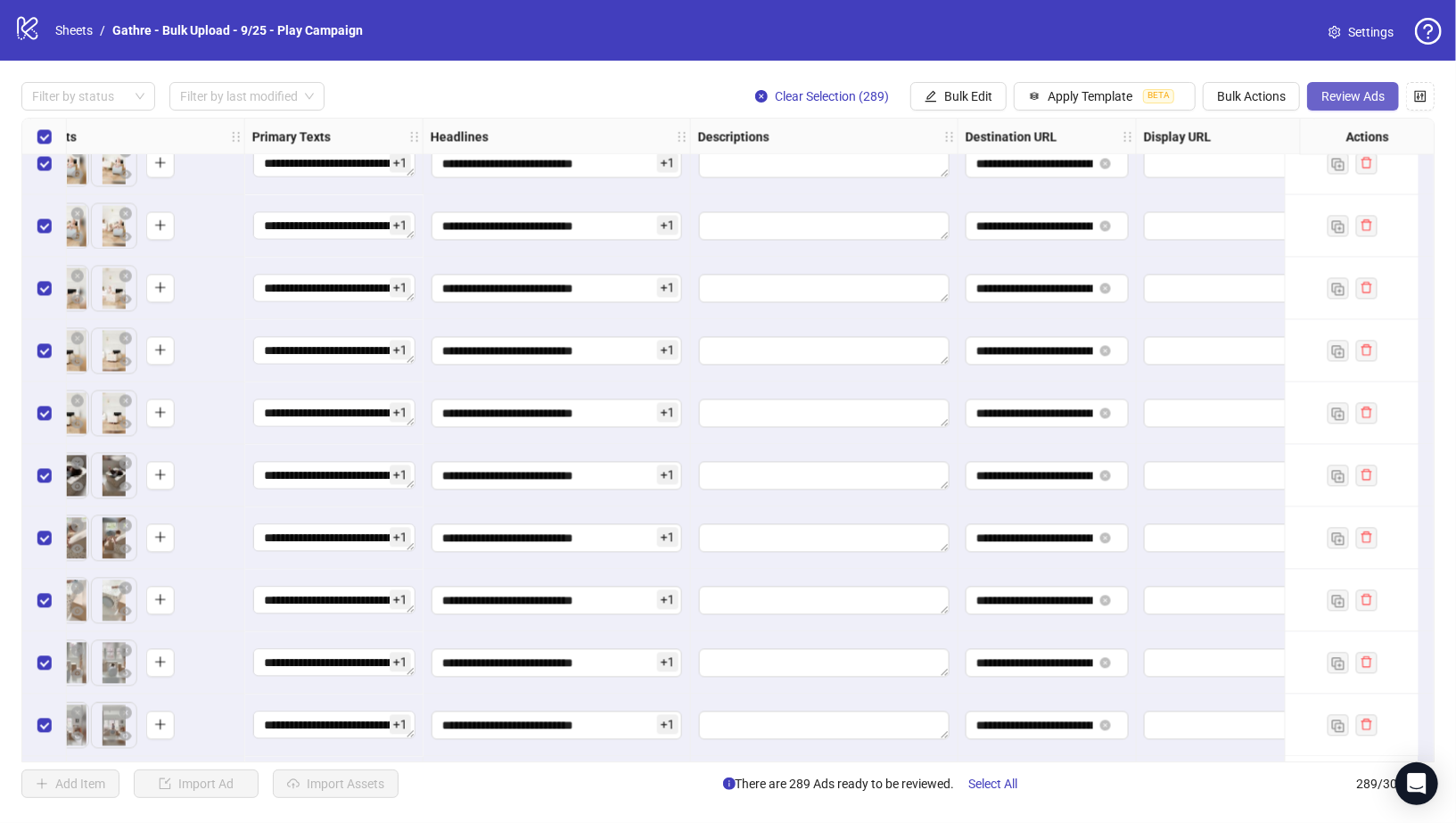
click at [1365, 91] on span "Review Ads" at bounding box center [1352, 96] width 63 height 15
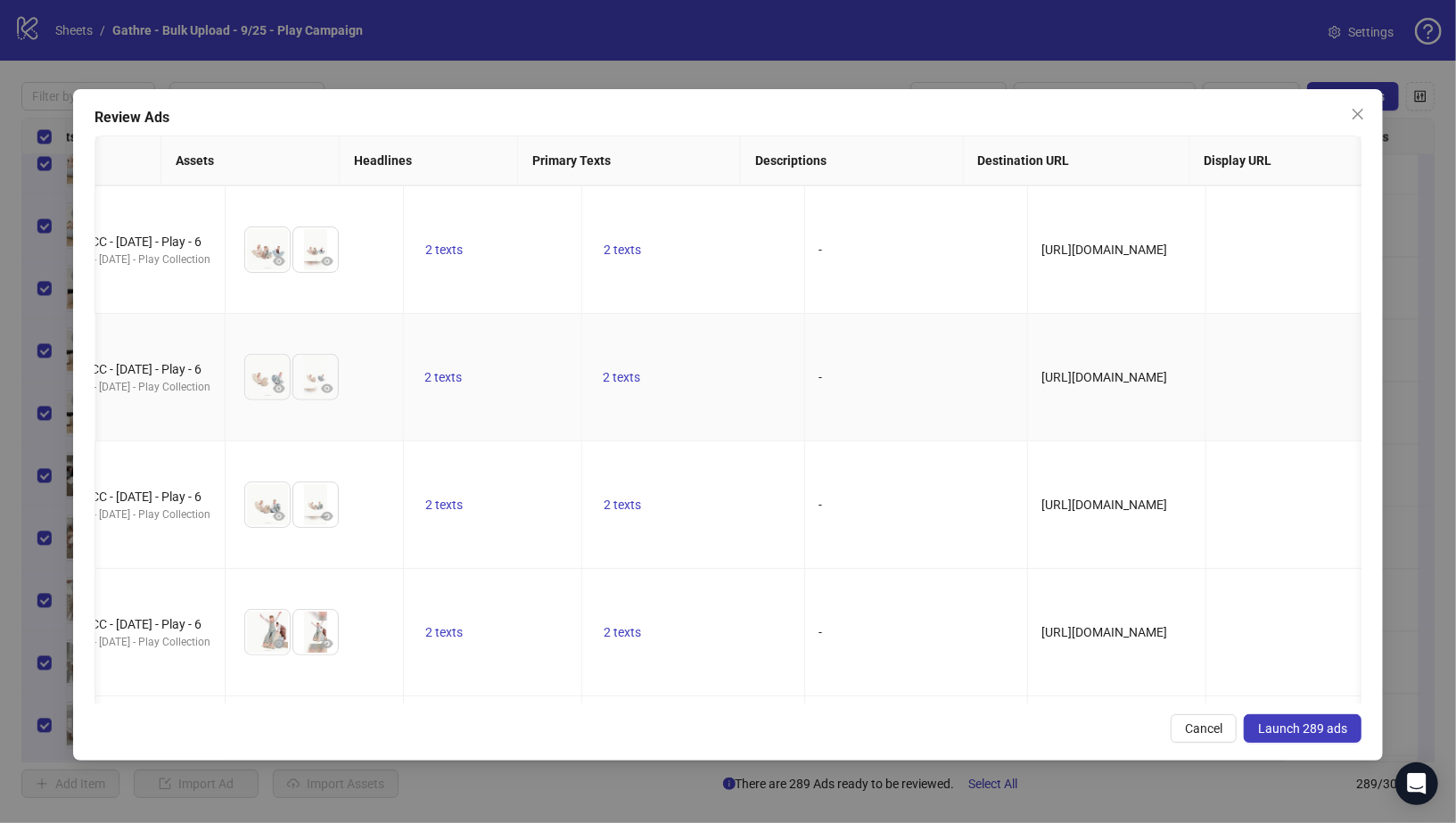
scroll to position [0, 567]
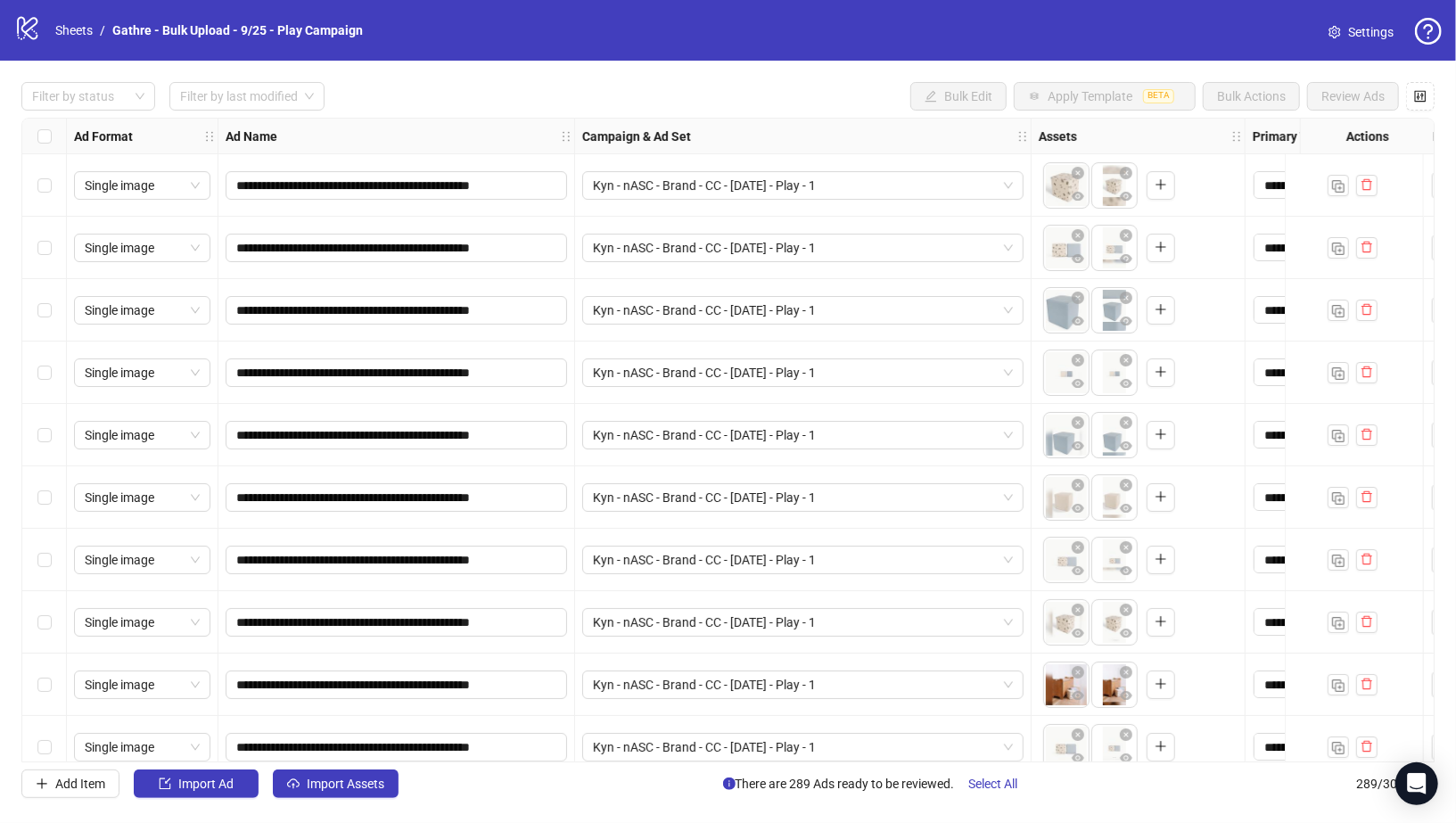
click at [30, 135] on div "Select all rows" at bounding box center [45, 136] width 45 height 36
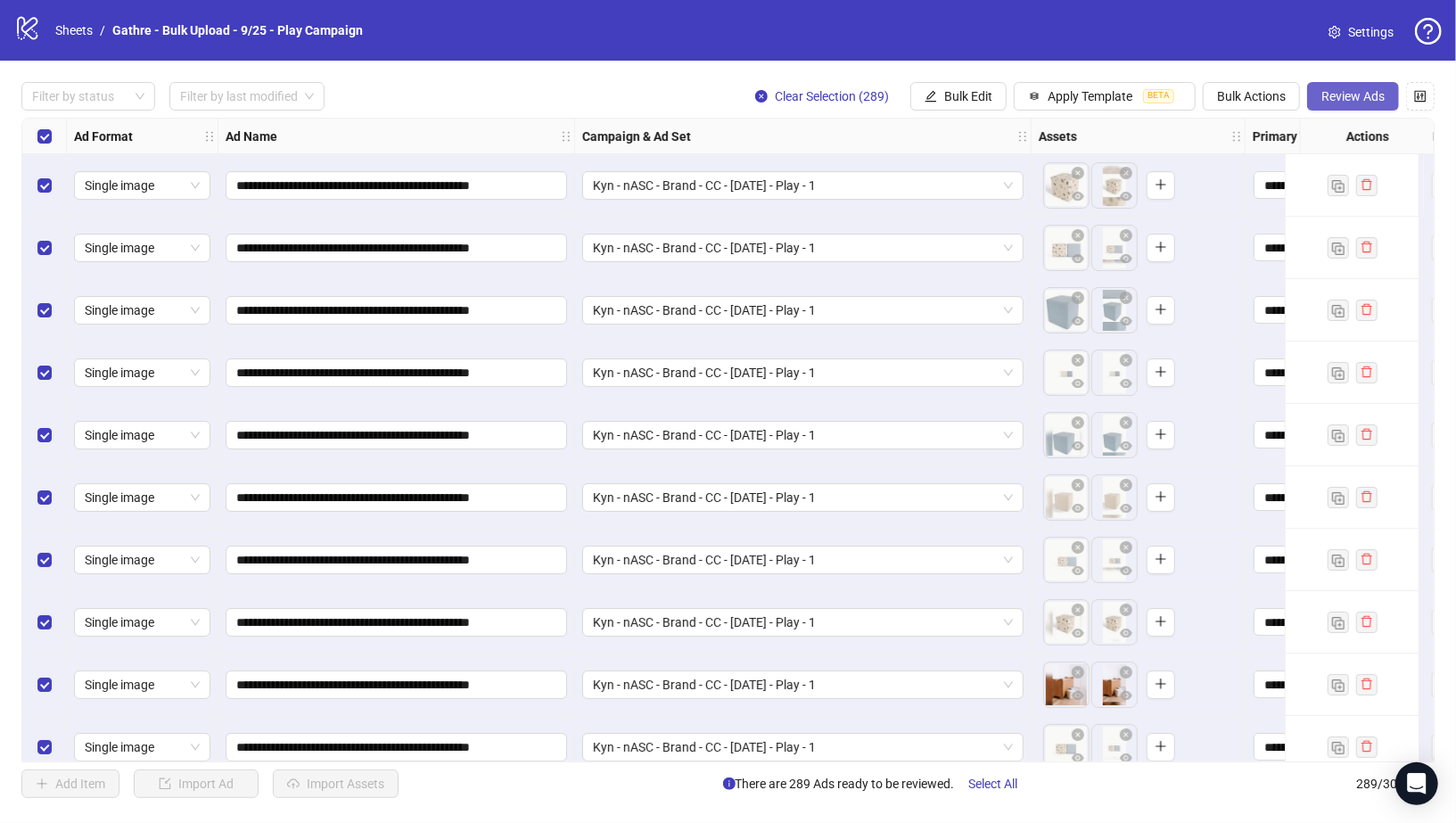
click at [1357, 84] on button "Review Ads" at bounding box center [1353, 96] width 92 height 28
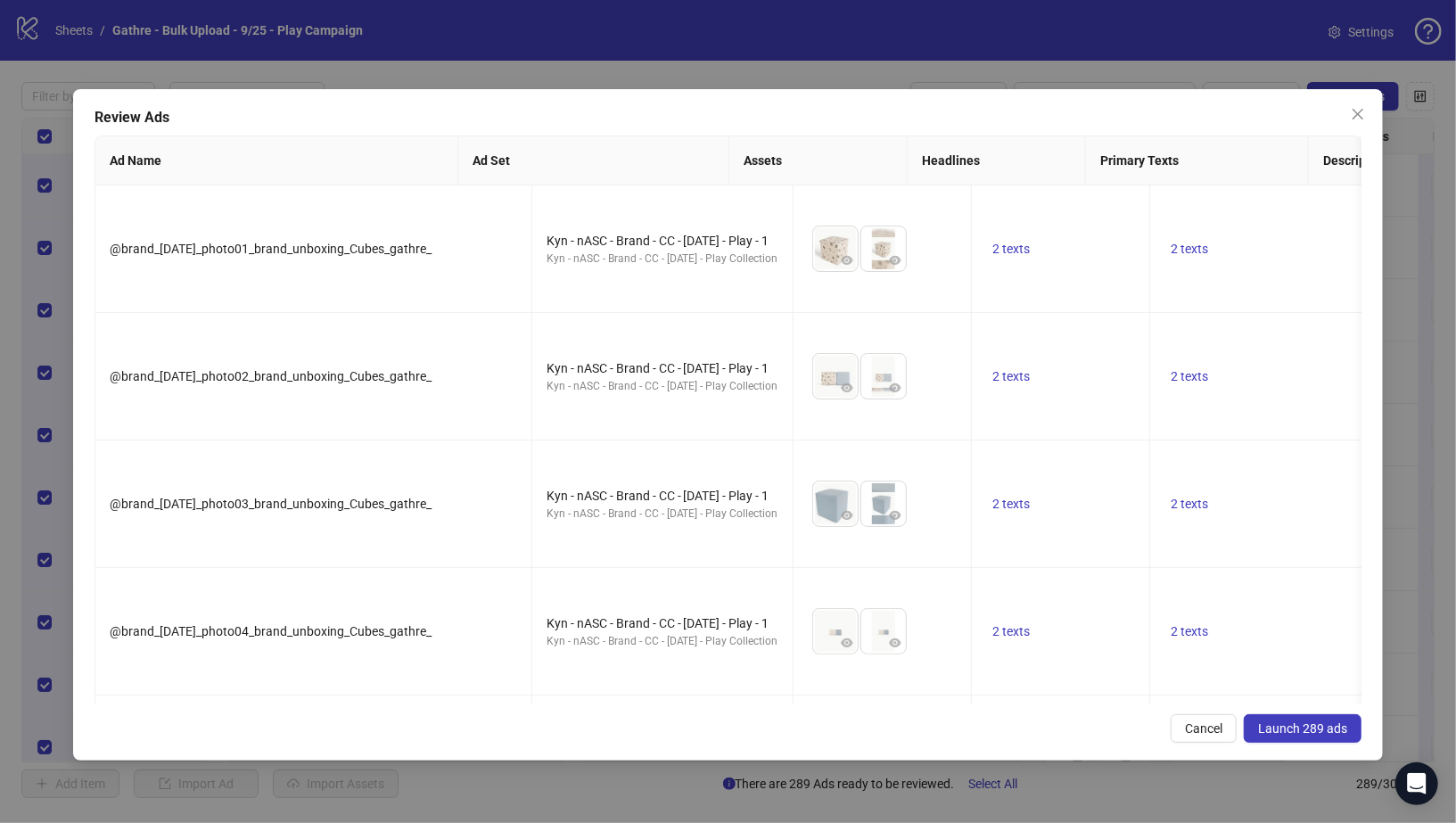
click at [1335, 721] on span "Launch 289 ads" at bounding box center [1303, 728] width 89 height 15
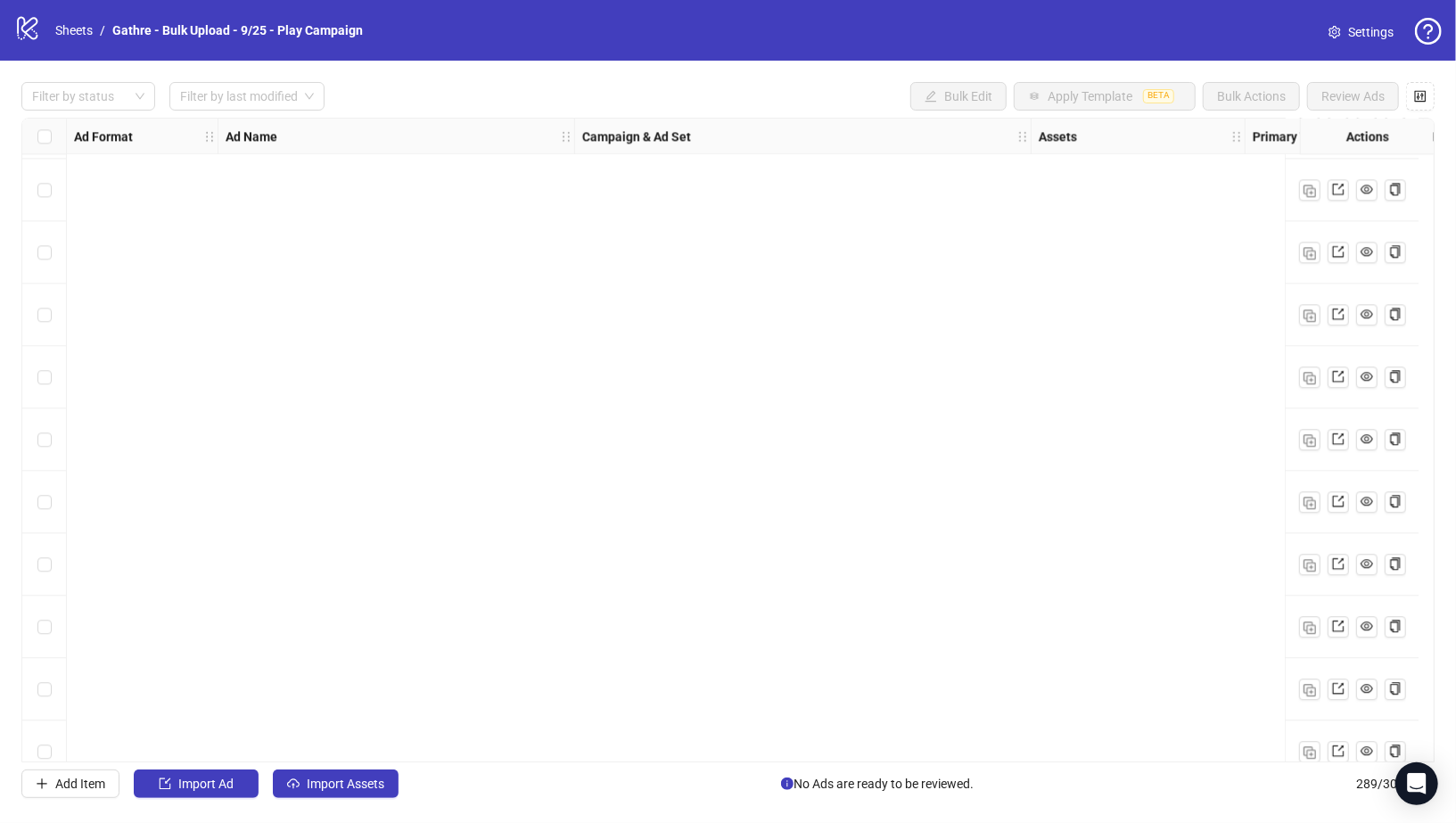
scroll to position [17438, 0]
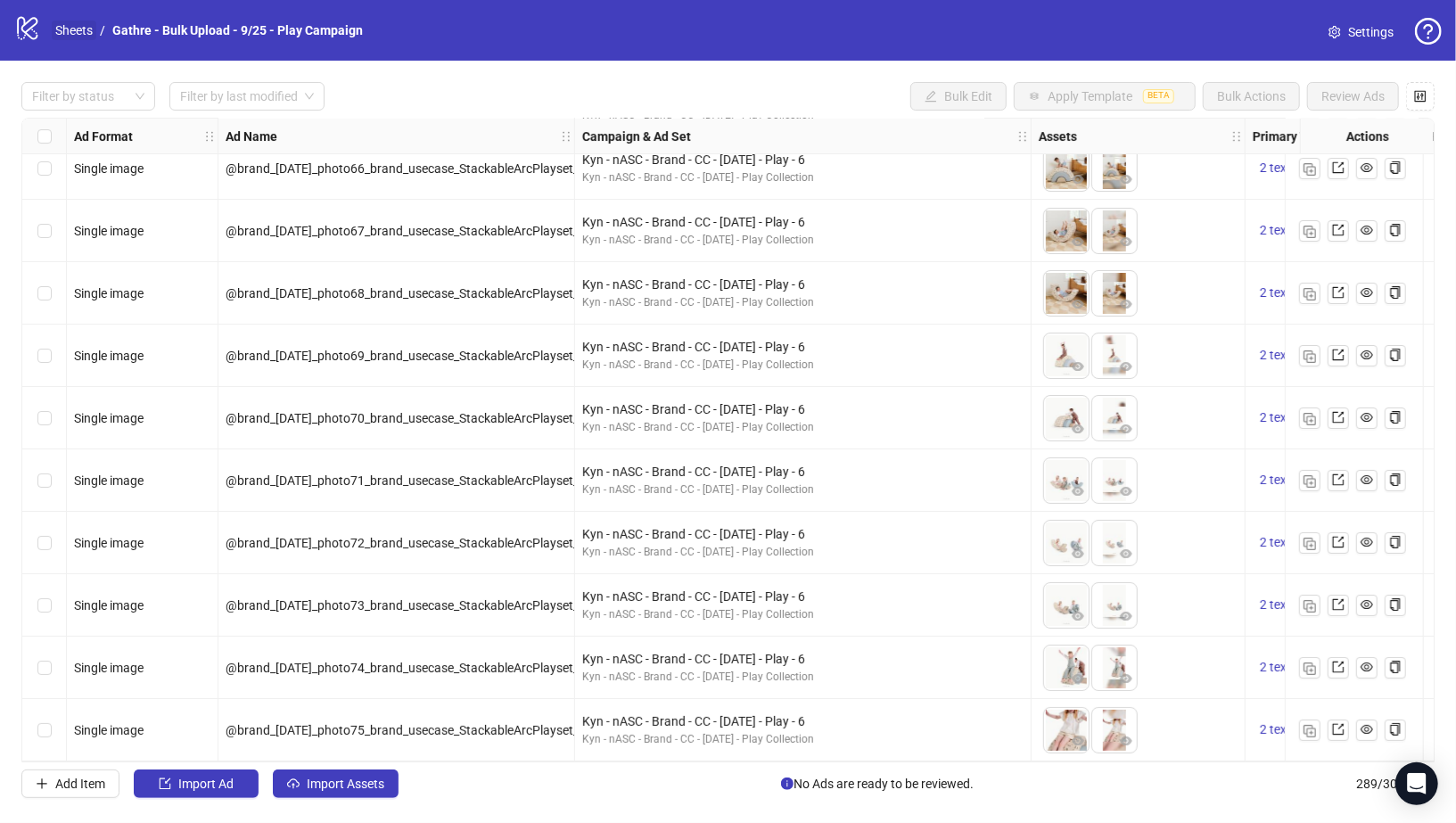
click at [80, 32] on link "Sheets" at bounding box center [74, 30] width 45 height 19
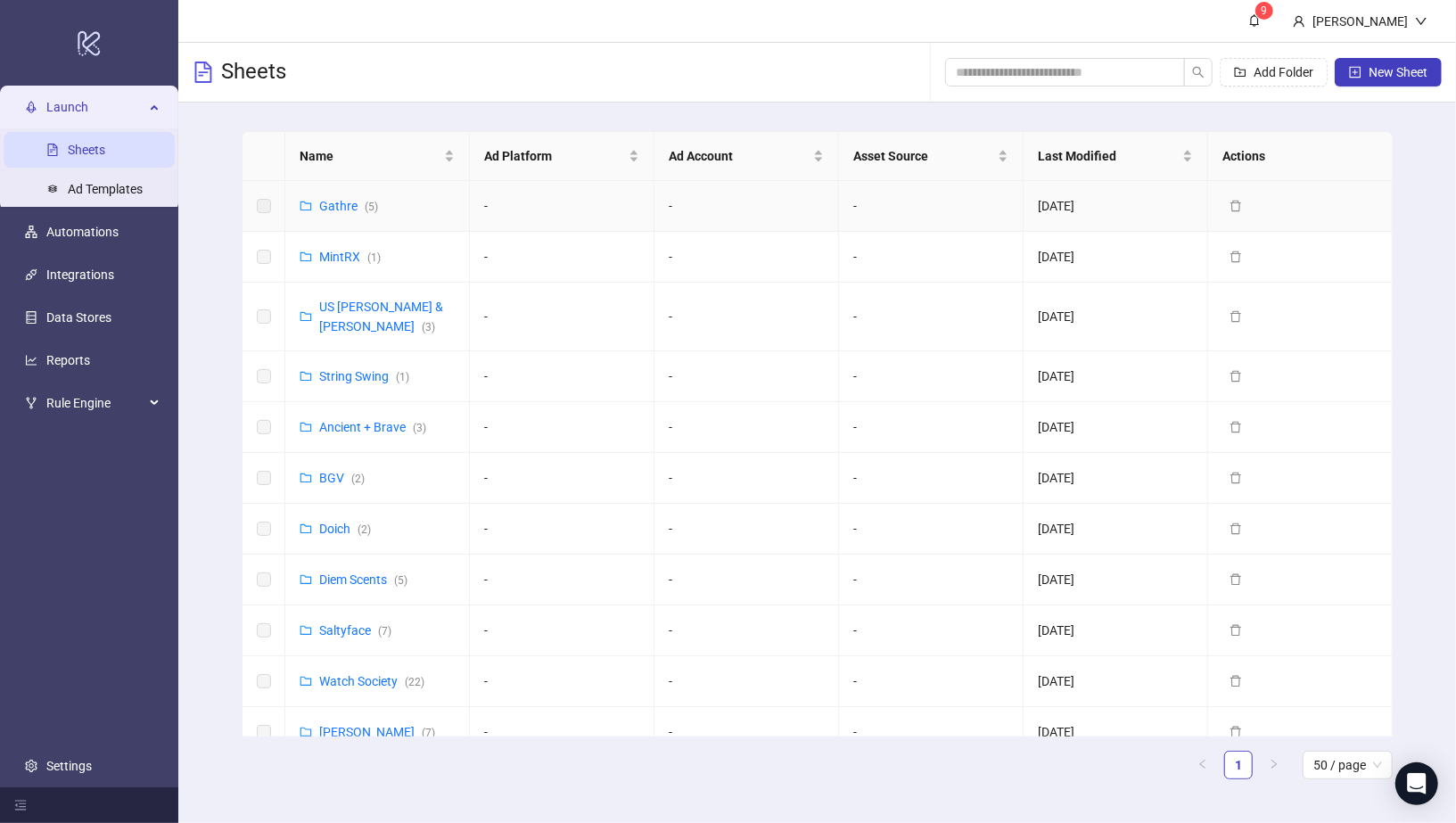
click at [336, 214] on div "Gathre ( 5 )" at bounding box center [348, 206] width 59 height 19
click at [339, 206] on link "Gathre ( 5 )" at bounding box center [348, 206] width 59 height 15
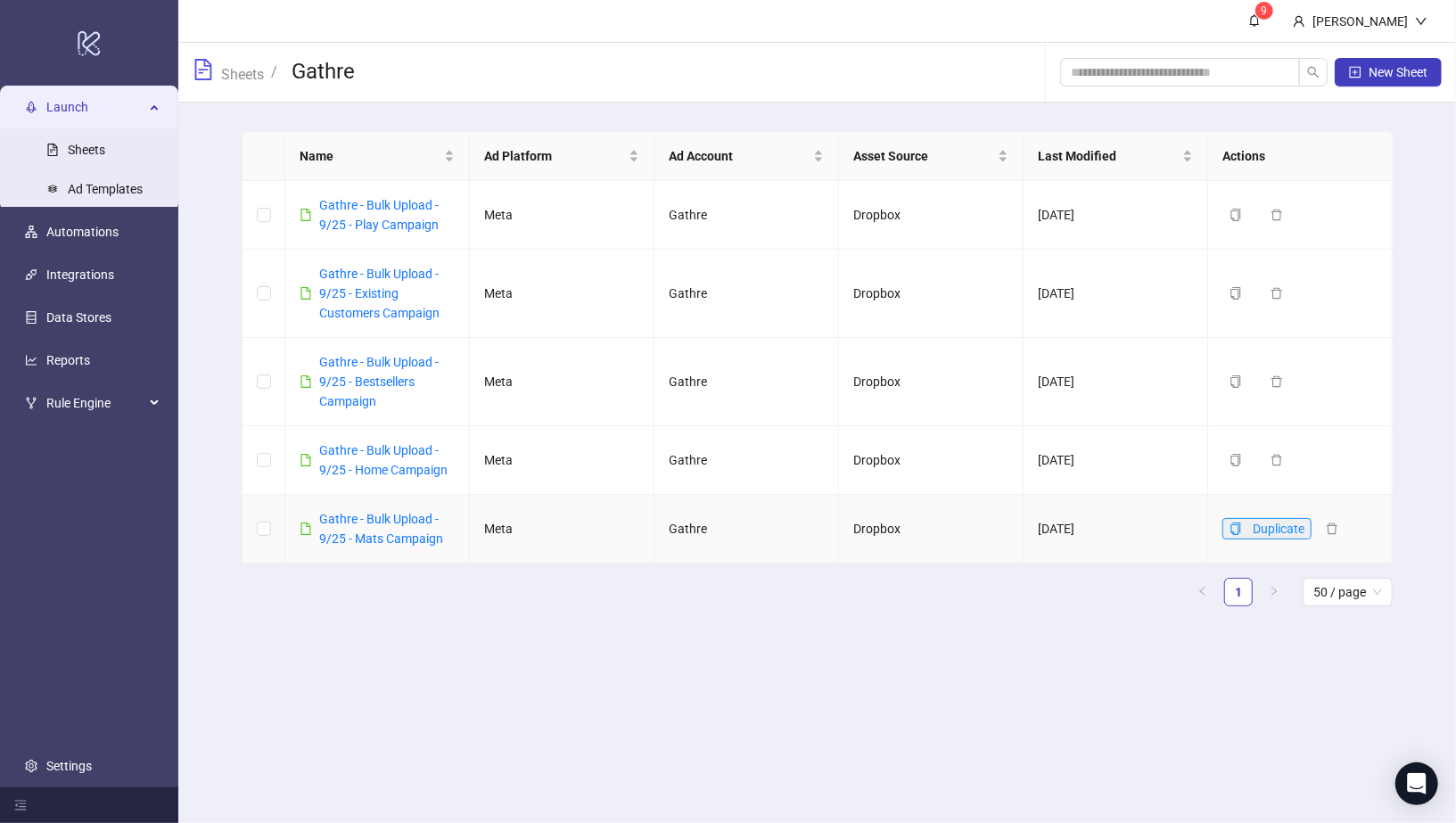
click at [1239, 525] on icon "copy" at bounding box center [1235, 528] width 10 height 13
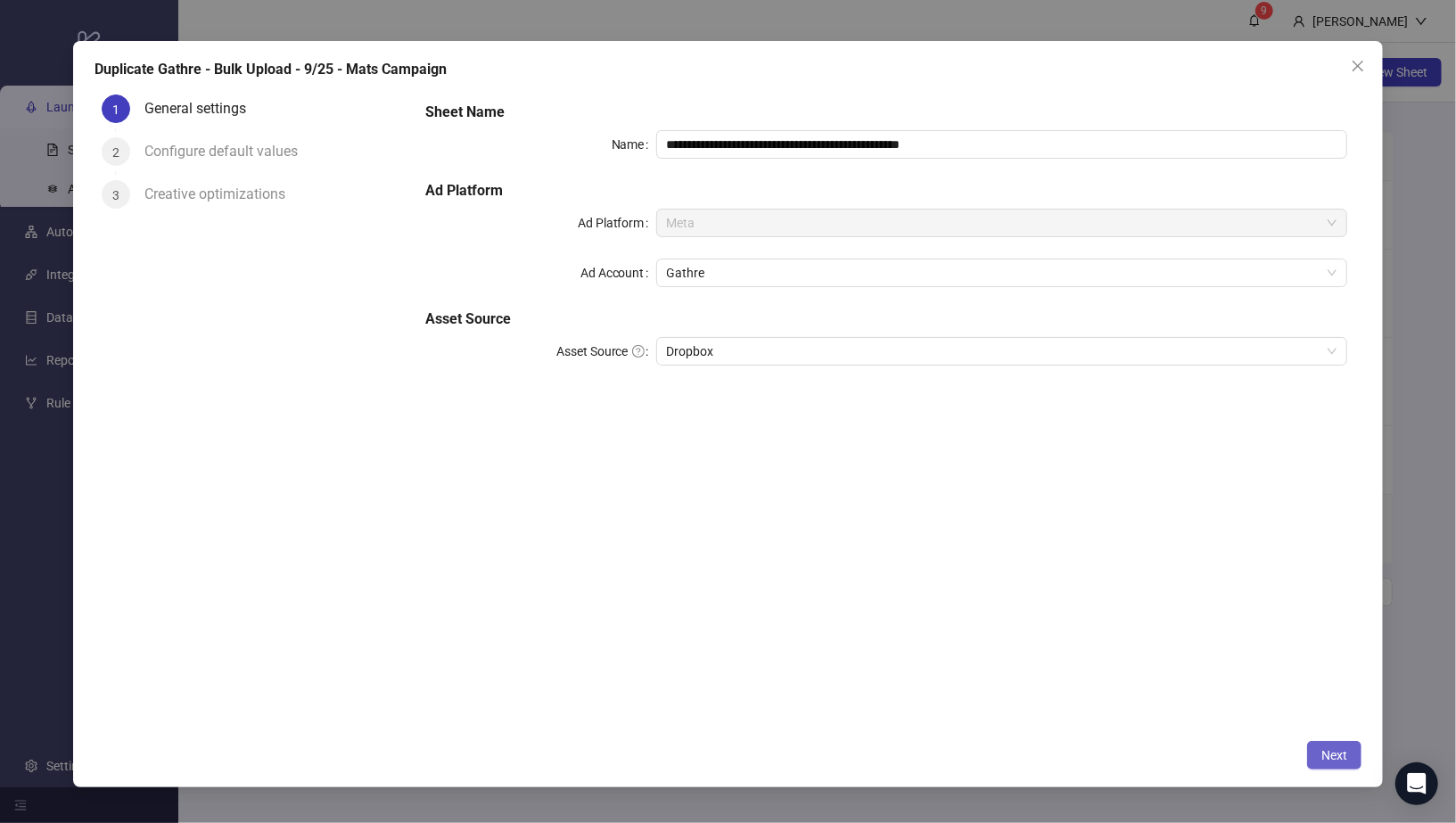
click at [1343, 752] on span "Next" at bounding box center [1334, 755] width 26 height 15
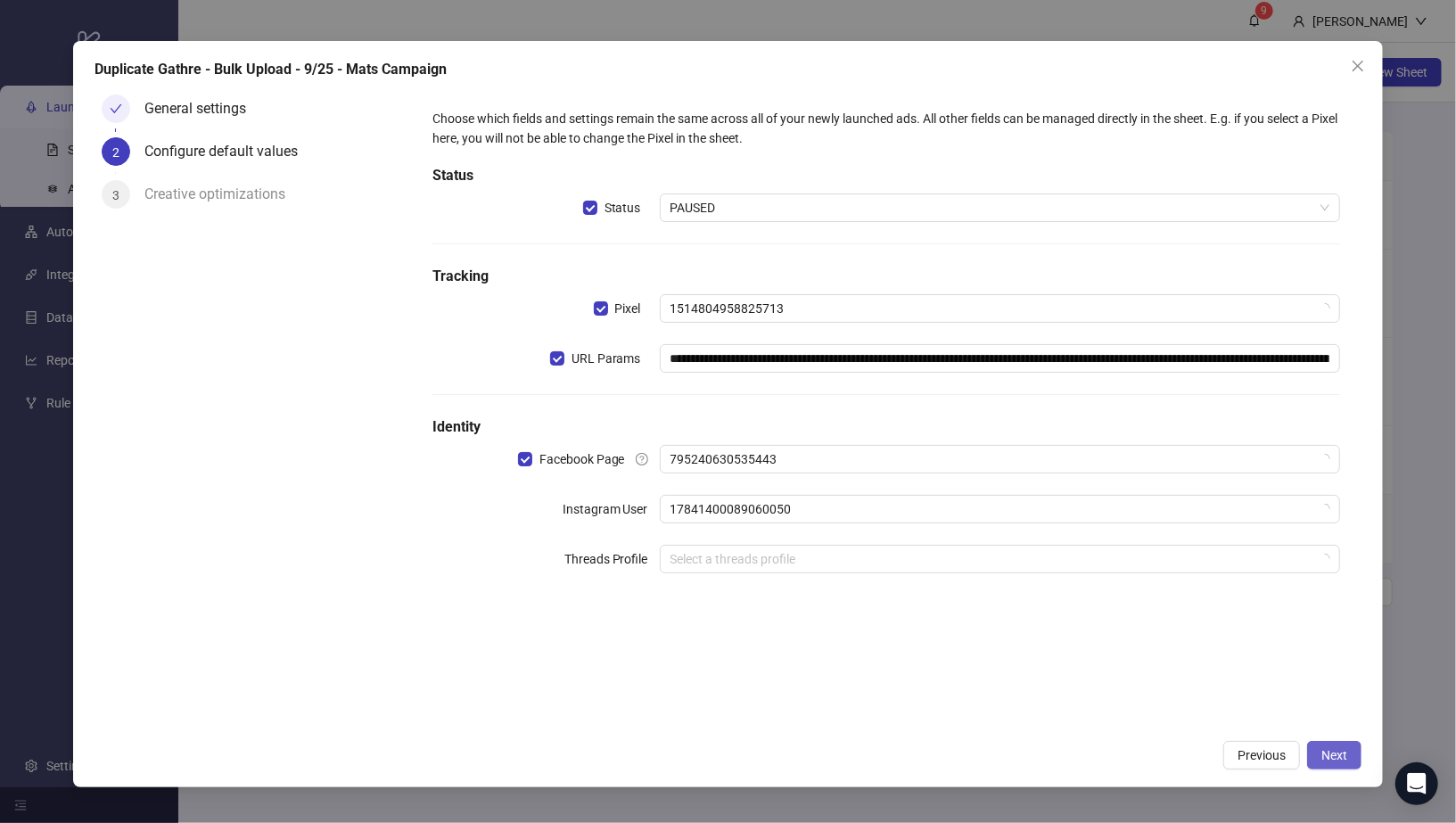
click at [1343, 752] on span "Next" at bounding box center [1334, 755] width 26 height 15
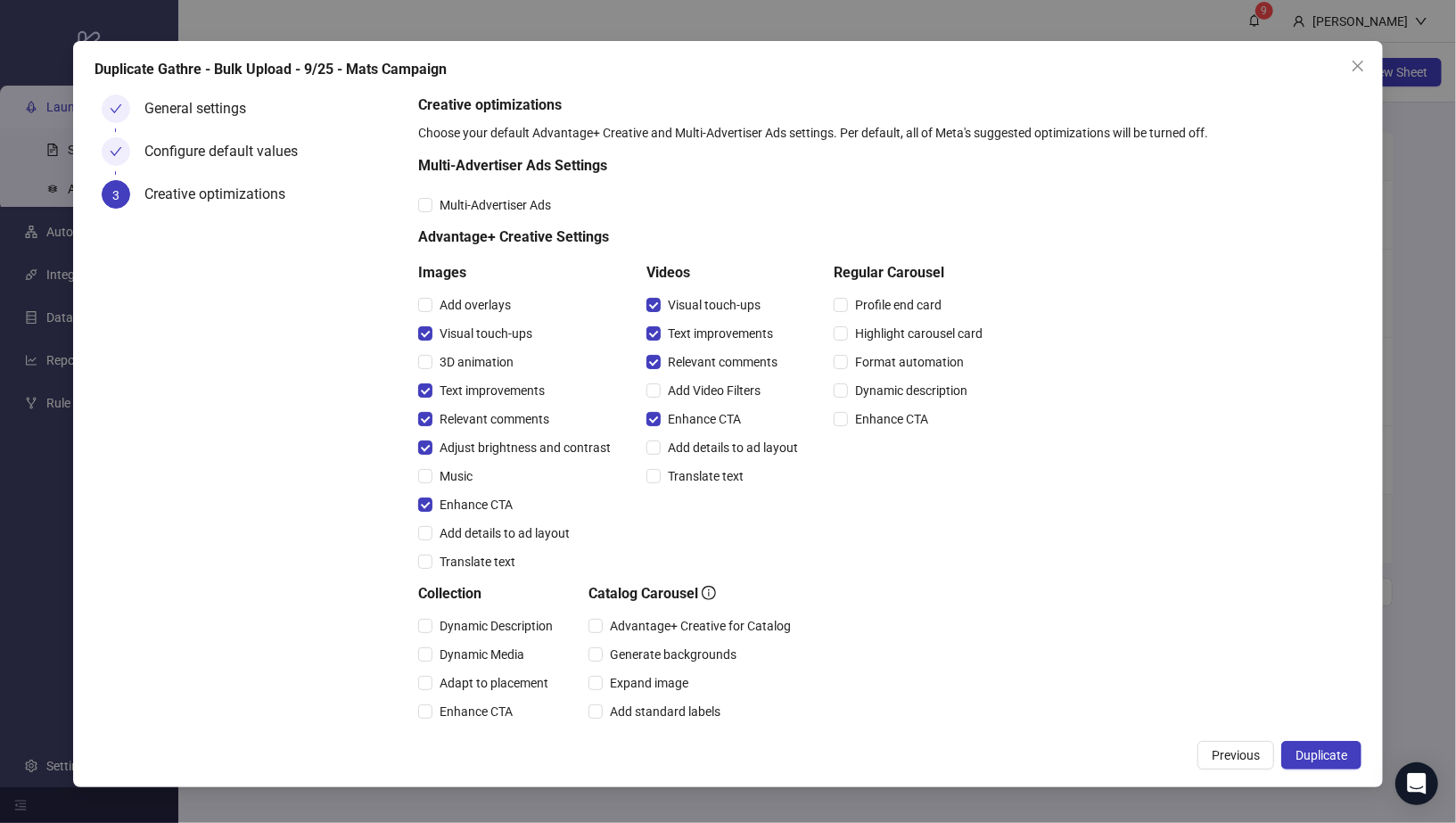
click at [1343, 752] on span "Duplicate" at bounding box center [1321, 755] width 51 height 15
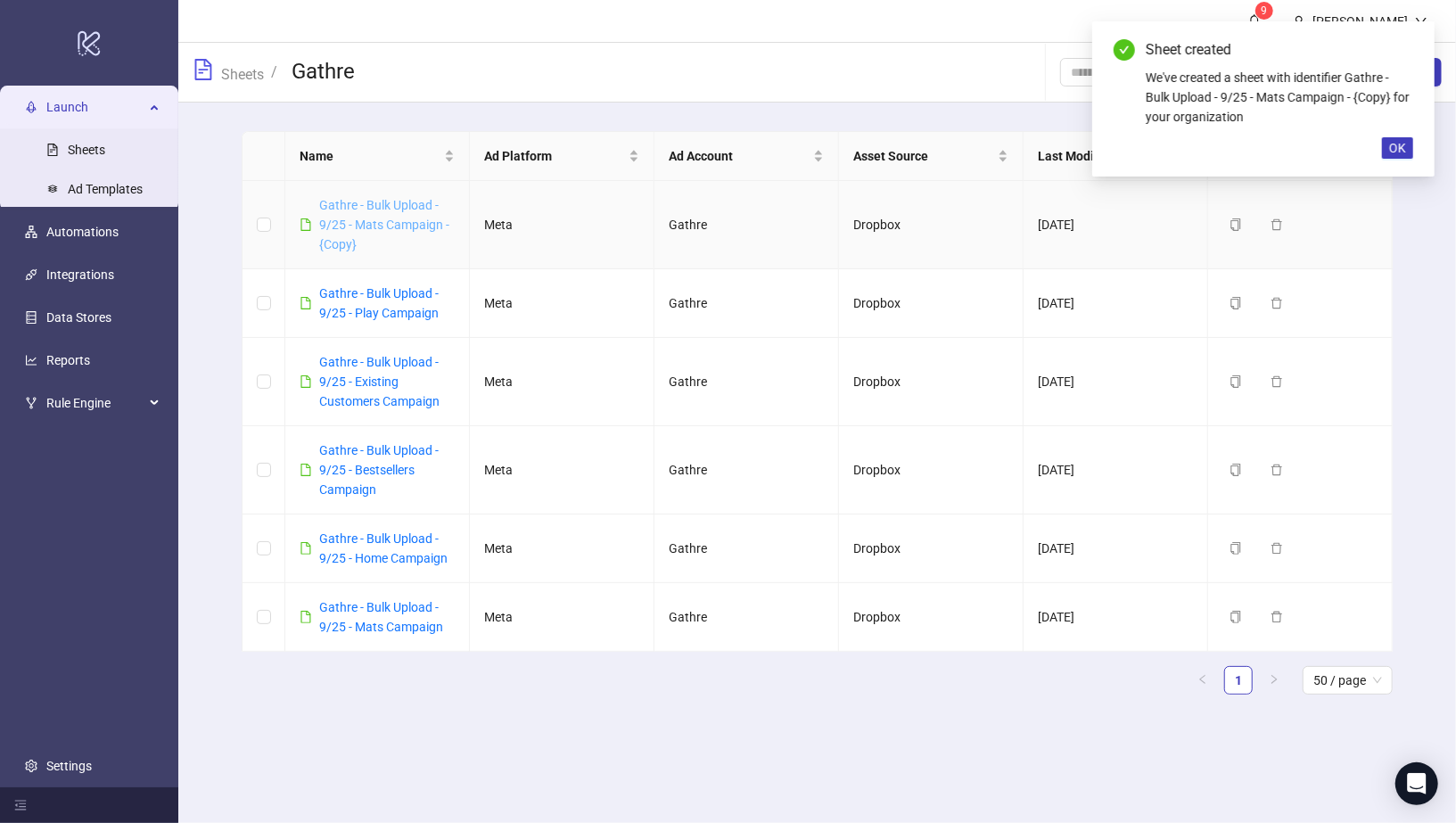
click at [402, 208] on link "Gathre - Bulk Upload - 9/25 - Mats Campaign - {Copy}" at bounding box center [384, 224] width 130 height 53
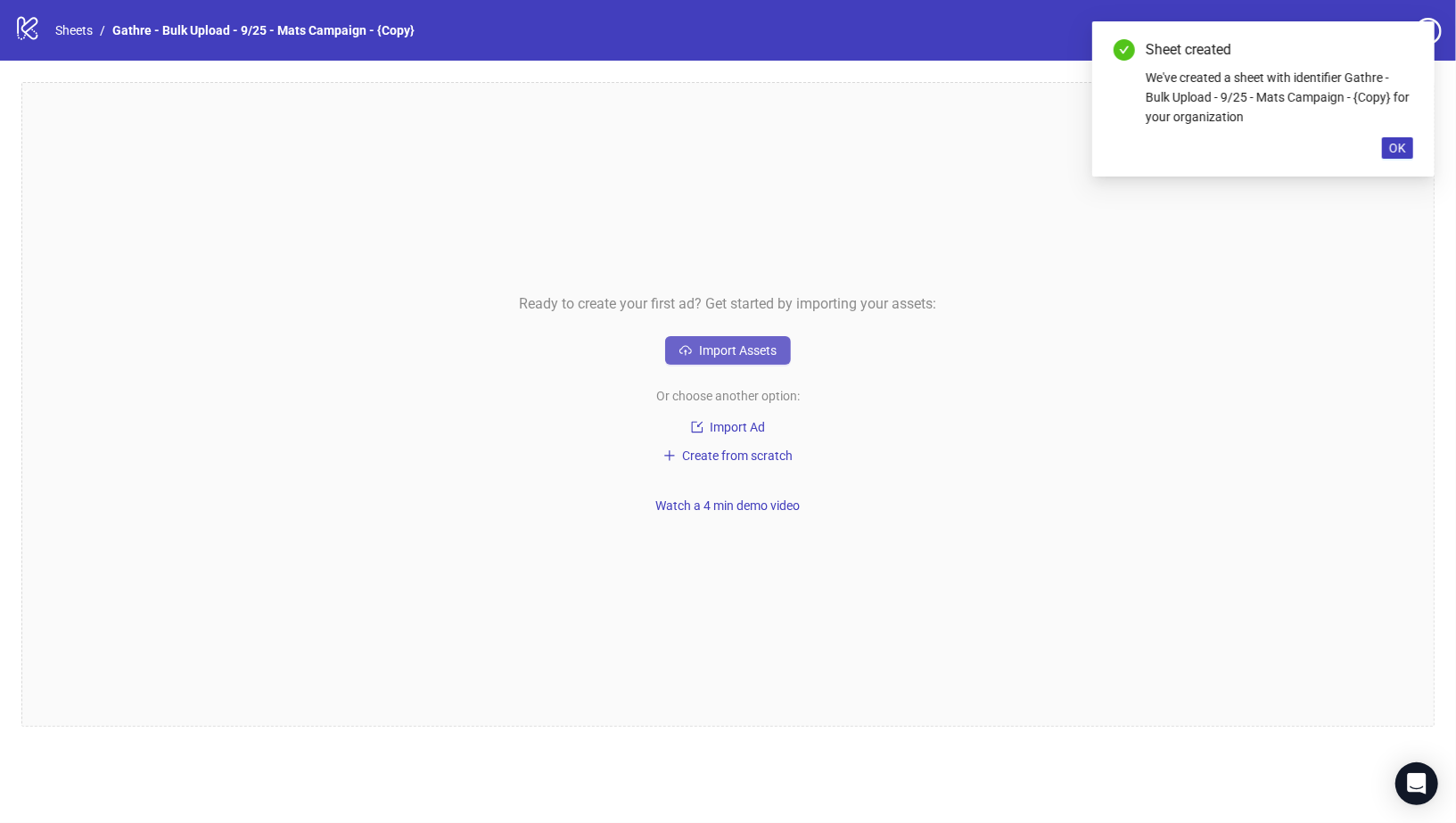
click at [699, 358] on button "Import Assets" at bounding box center [728, 350] width 126 height 28
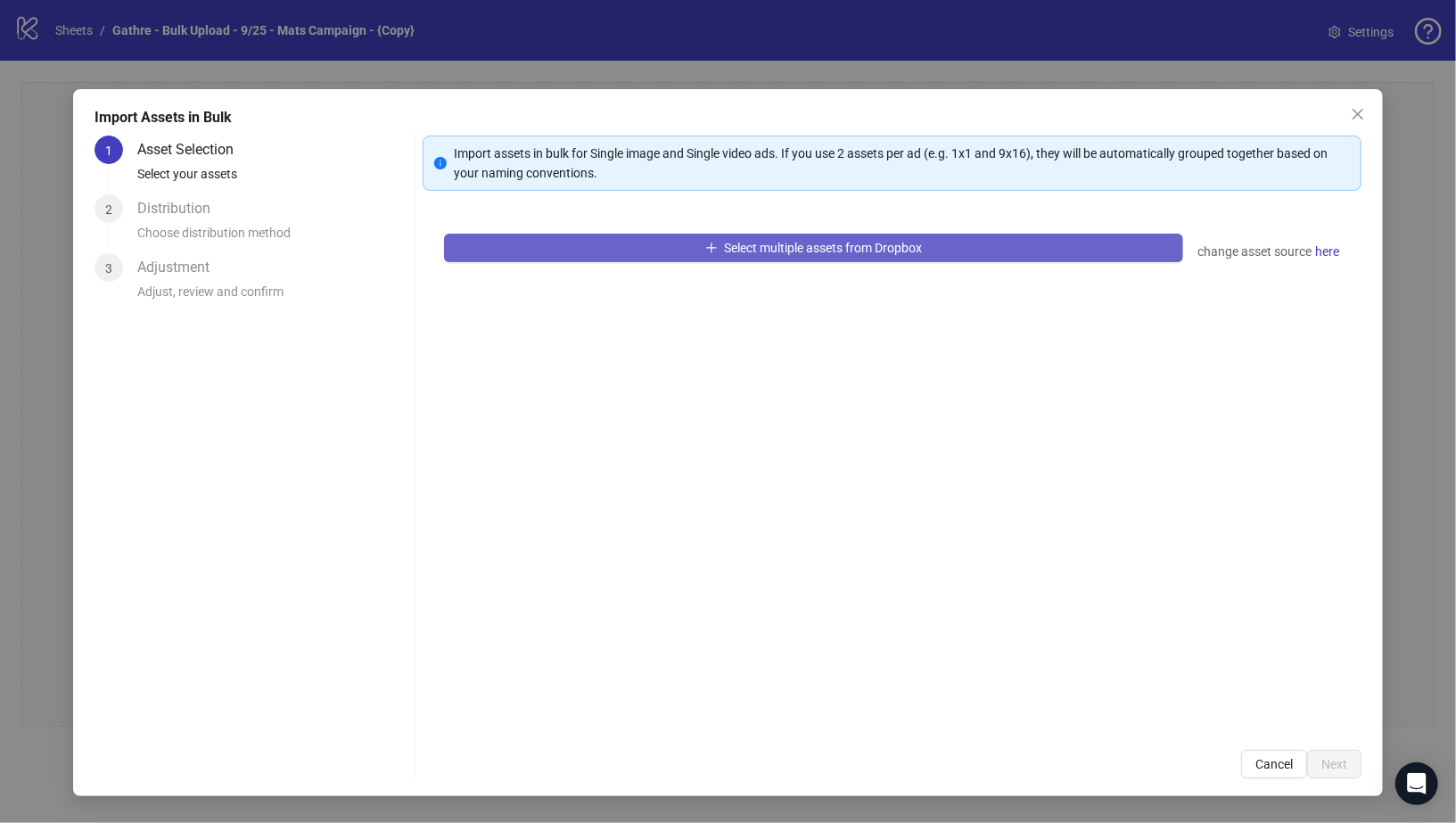
click at [797, 249] on span "Select multiple assets from Dropbox" at bounding box center [824, 247] width 198 height 15
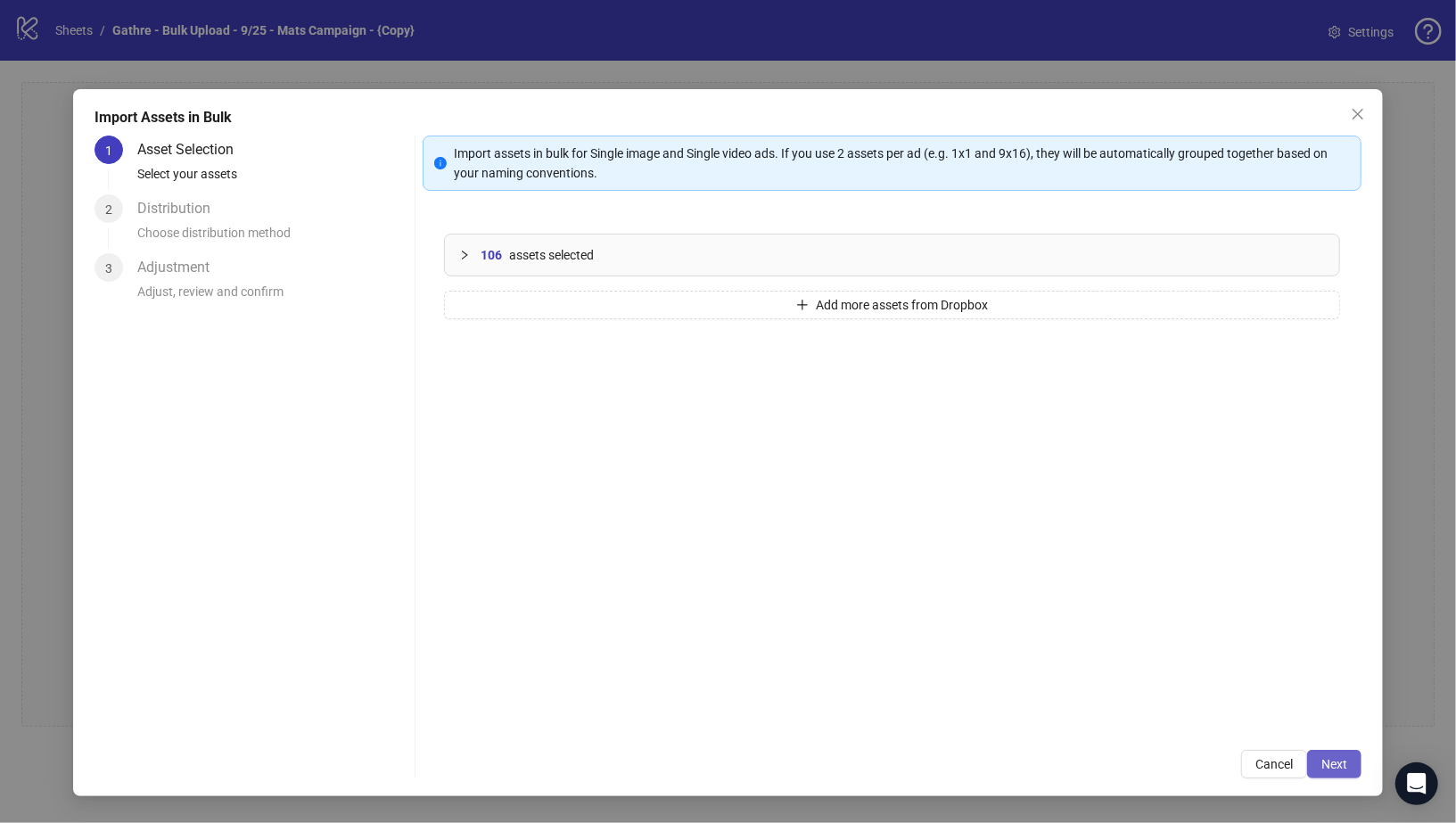
click at [1326, 766] on span "Next" at bounding box center [1334, 764] width 26 height 15
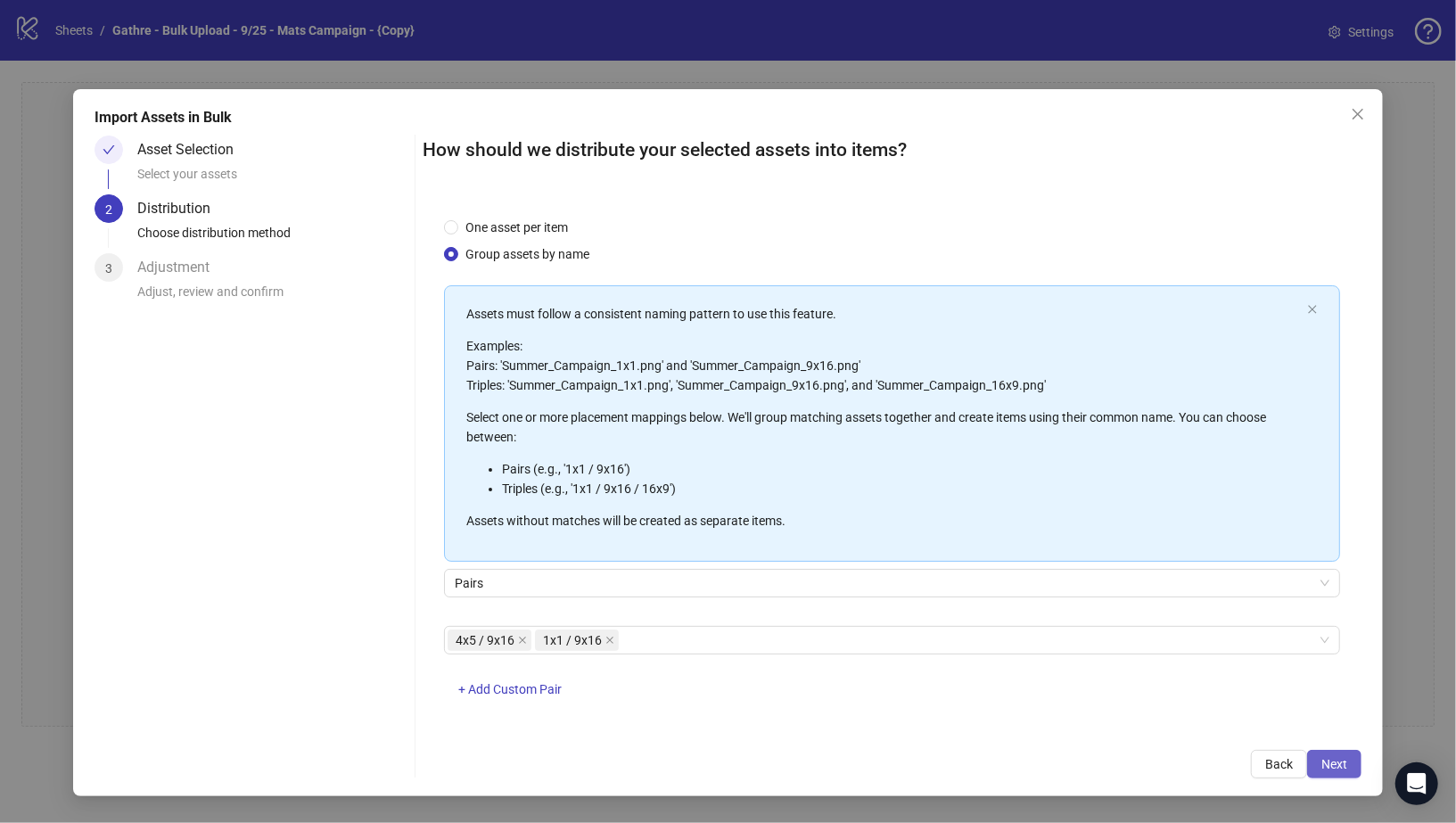
click at [1339, 754] on button "Next" at bounding box center [1335, 764] width 54 height 28
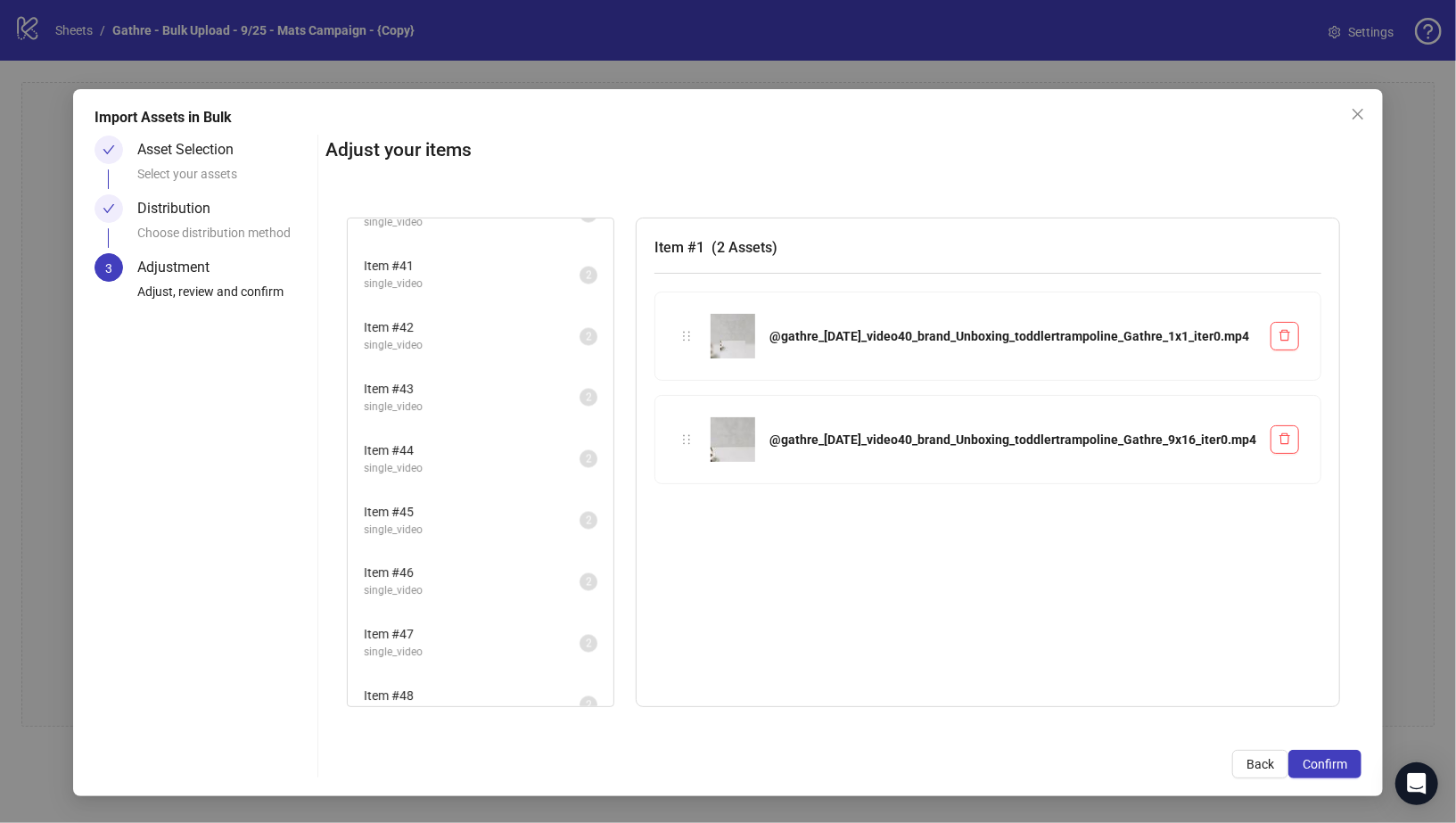
scroll to position [2733, 0]
click at [1329, 770] on span "Confirm" at bounding box center [1325, 764] width 45 height 15
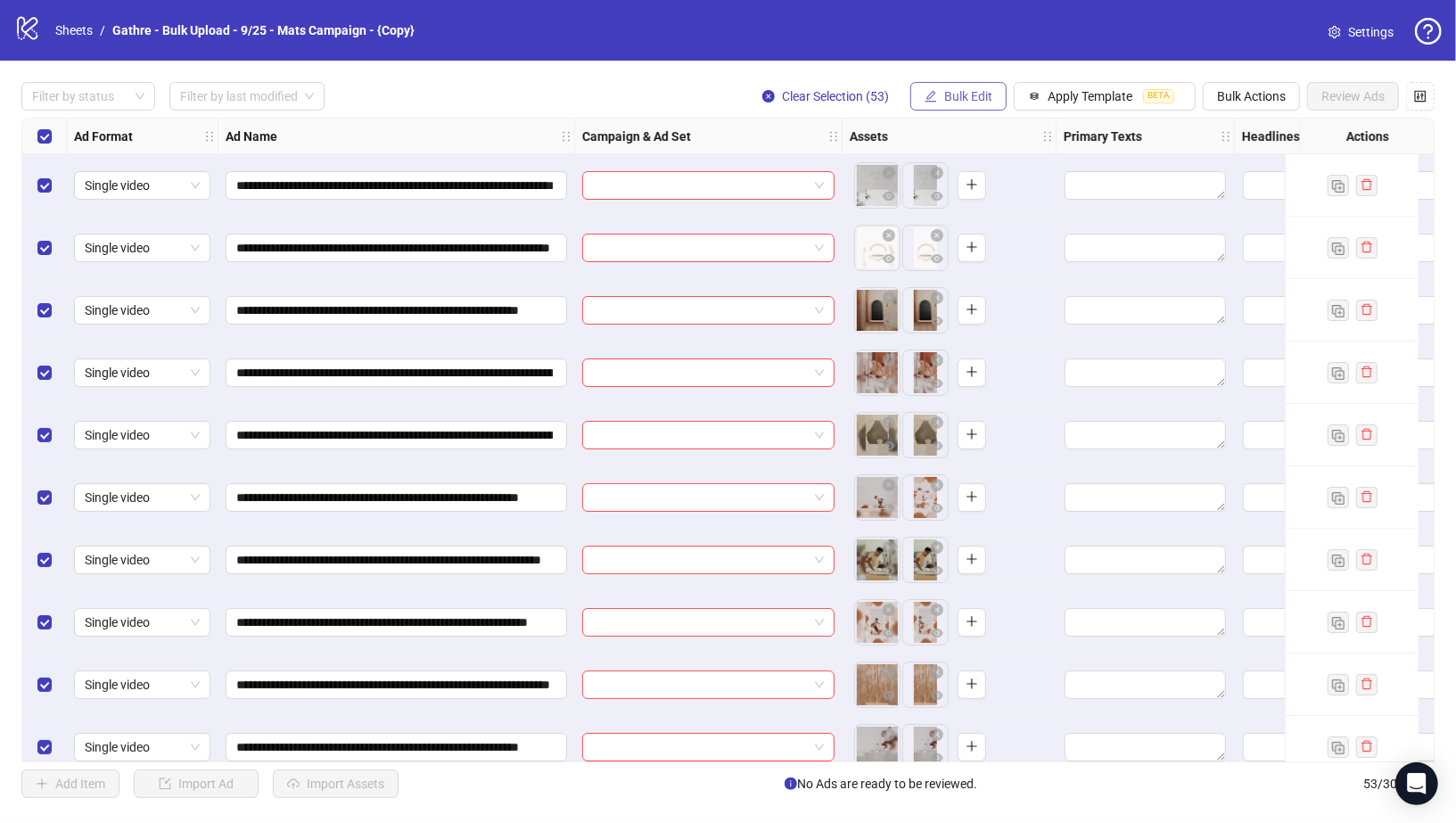
click at [952, 103] on span "Bulk Edit" at bounding box center [968, 96] width 48 height 15
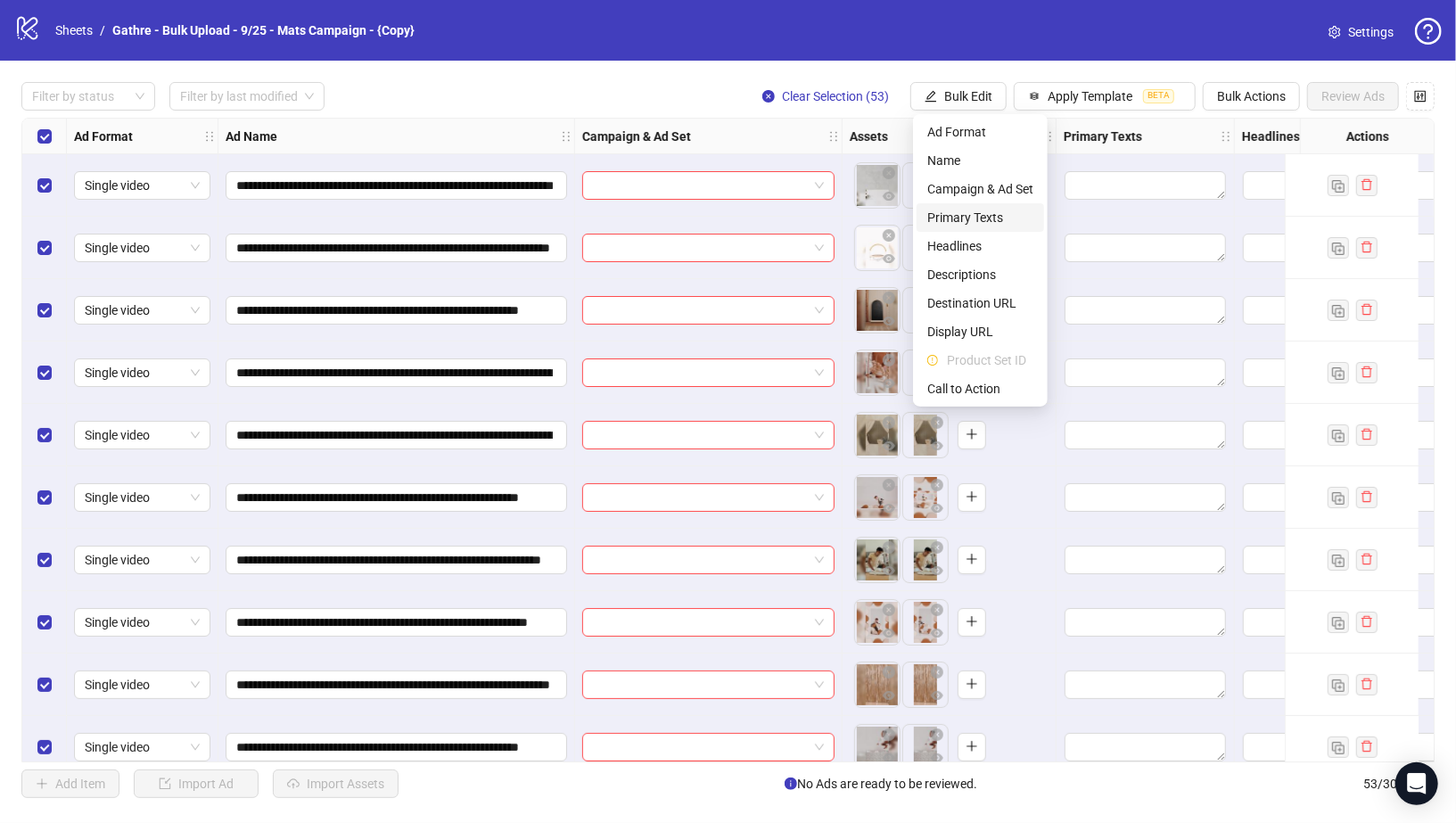
click at [944, 211] on span "Primary Texts" at bounding box center [980, 217] width 106 height 19
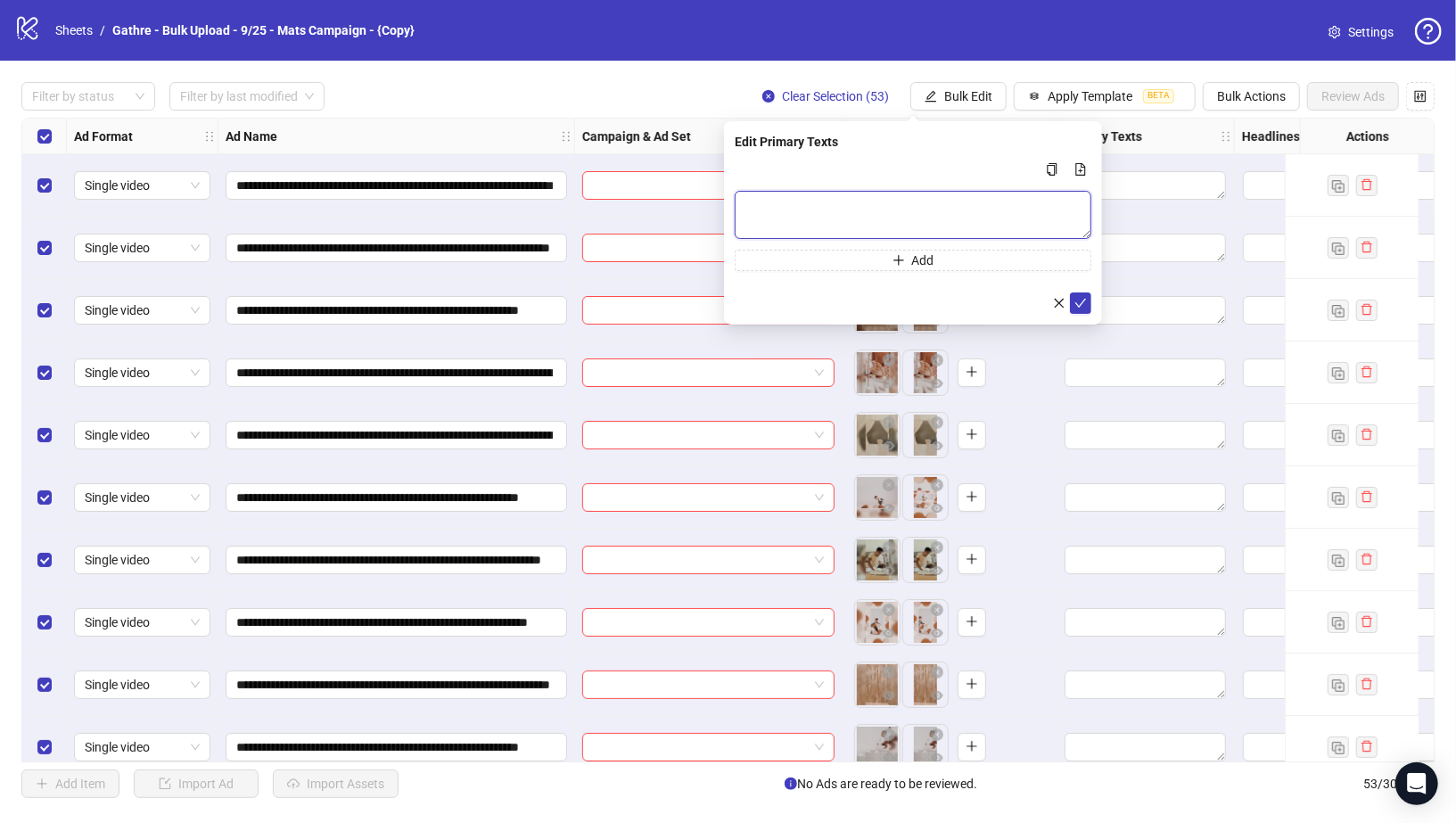
click at [893, 198] on textarea "Multi-text input container - paste or copy values" at bounding box center [913, 215] width 357 height 48
paste textarea "**********"
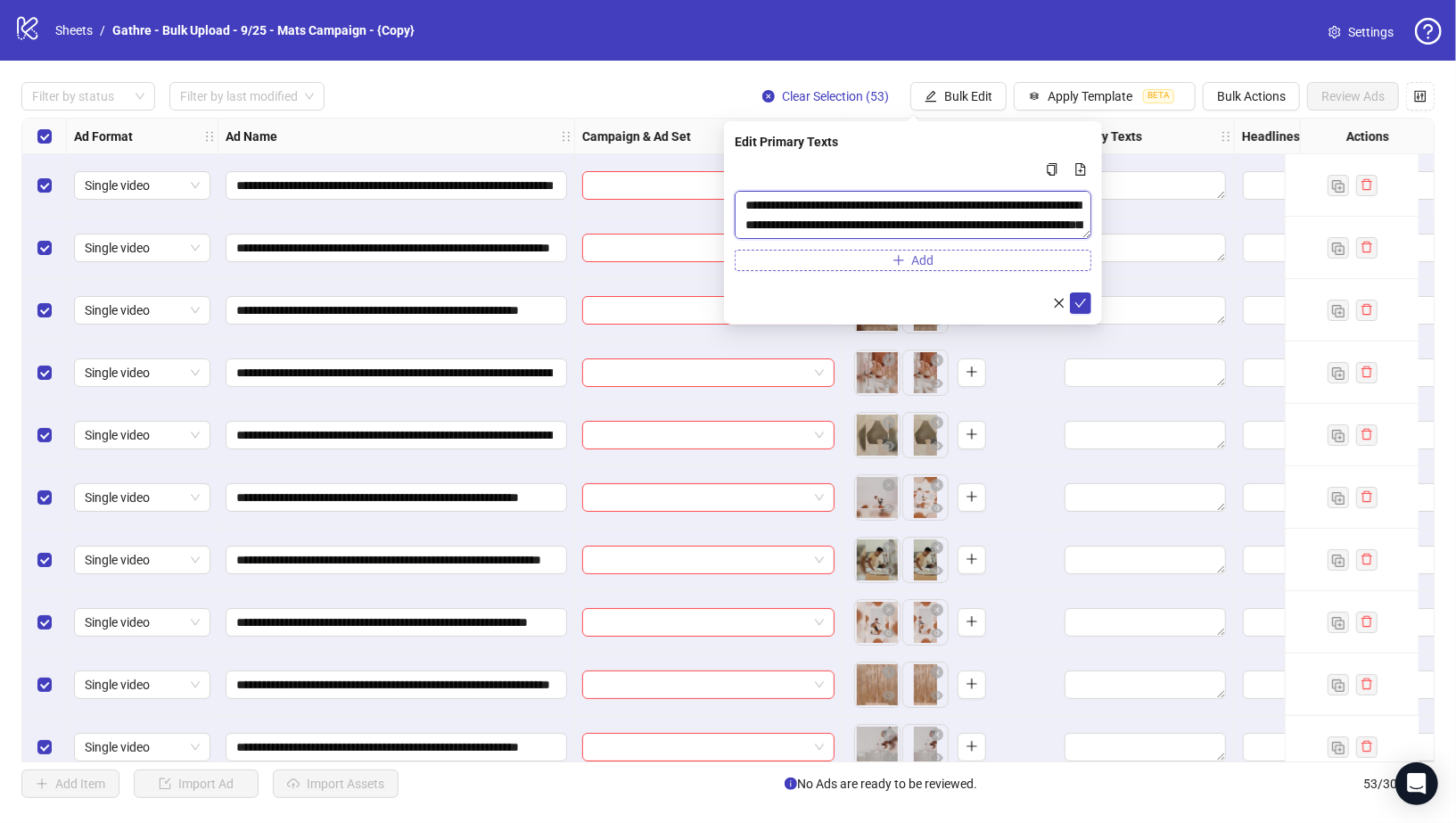
scroll to position [14, 0]
type textarea "**********"
click at [1032, 269] on button "Add" at bounding box center [913, 260] width 357 height 21
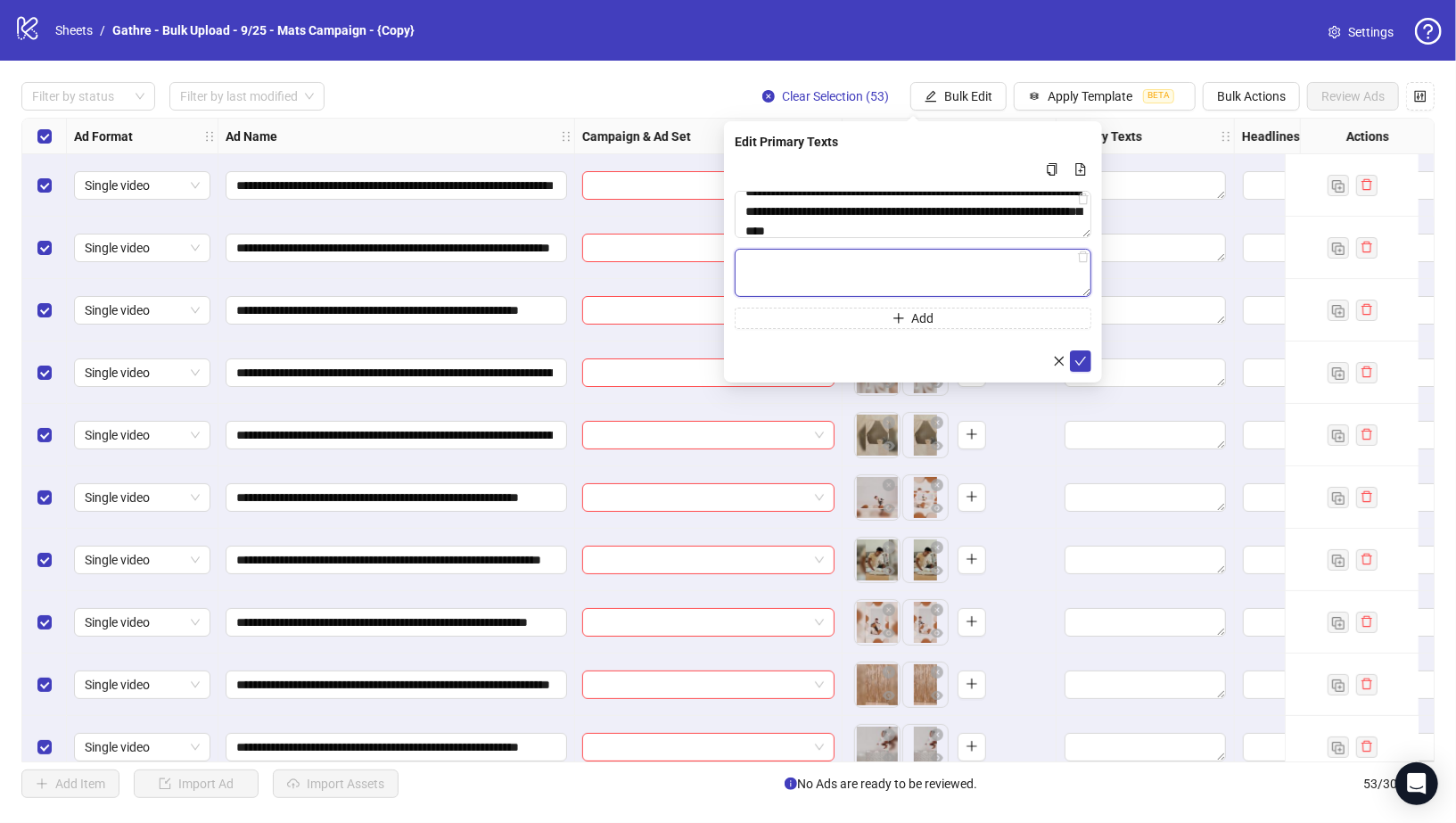
paste textarea "**********"
type textarea "**********"
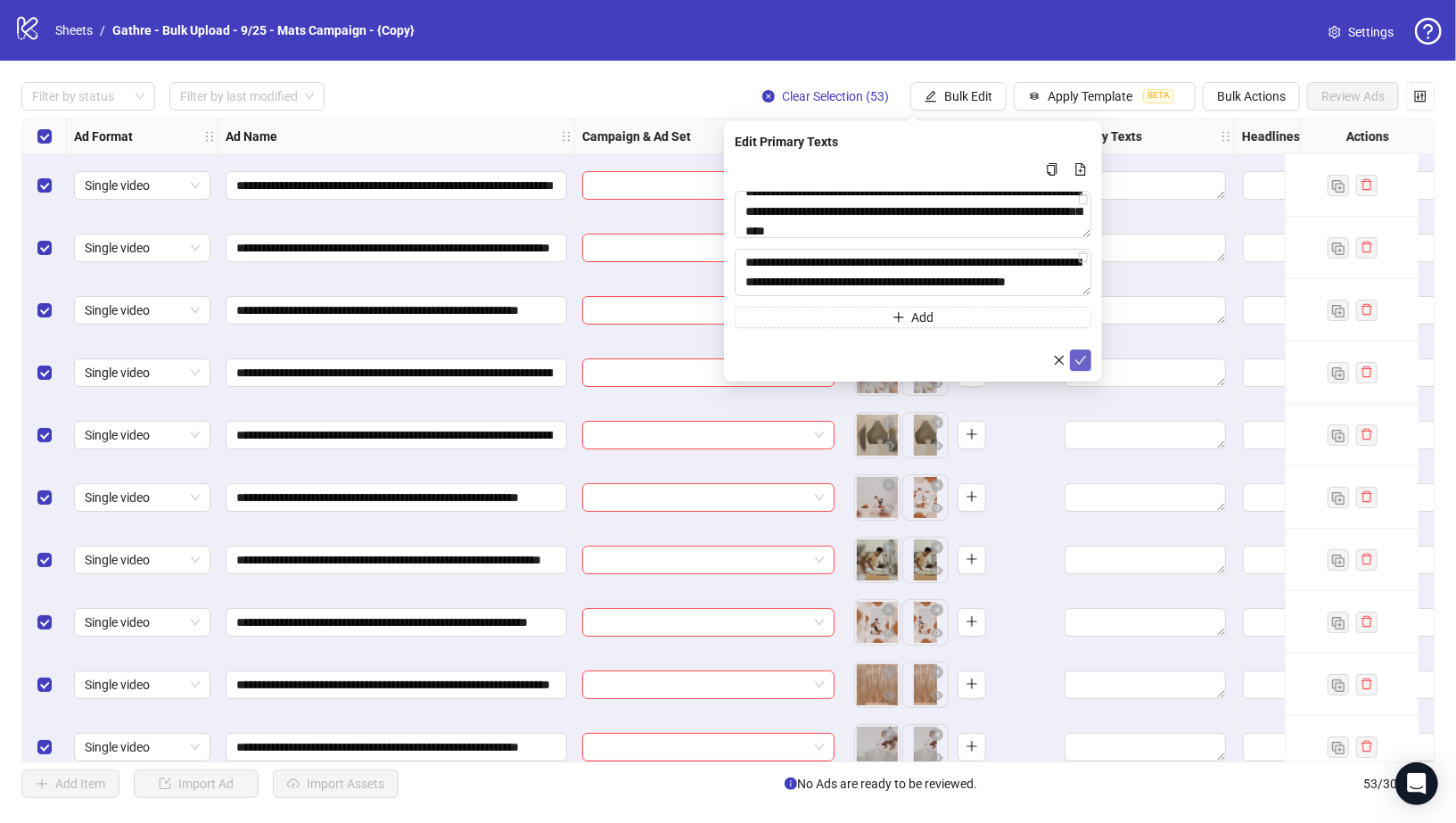
click at [1074, 362] on icon "check" at bounding box center [1080, 360] width 13 height 13
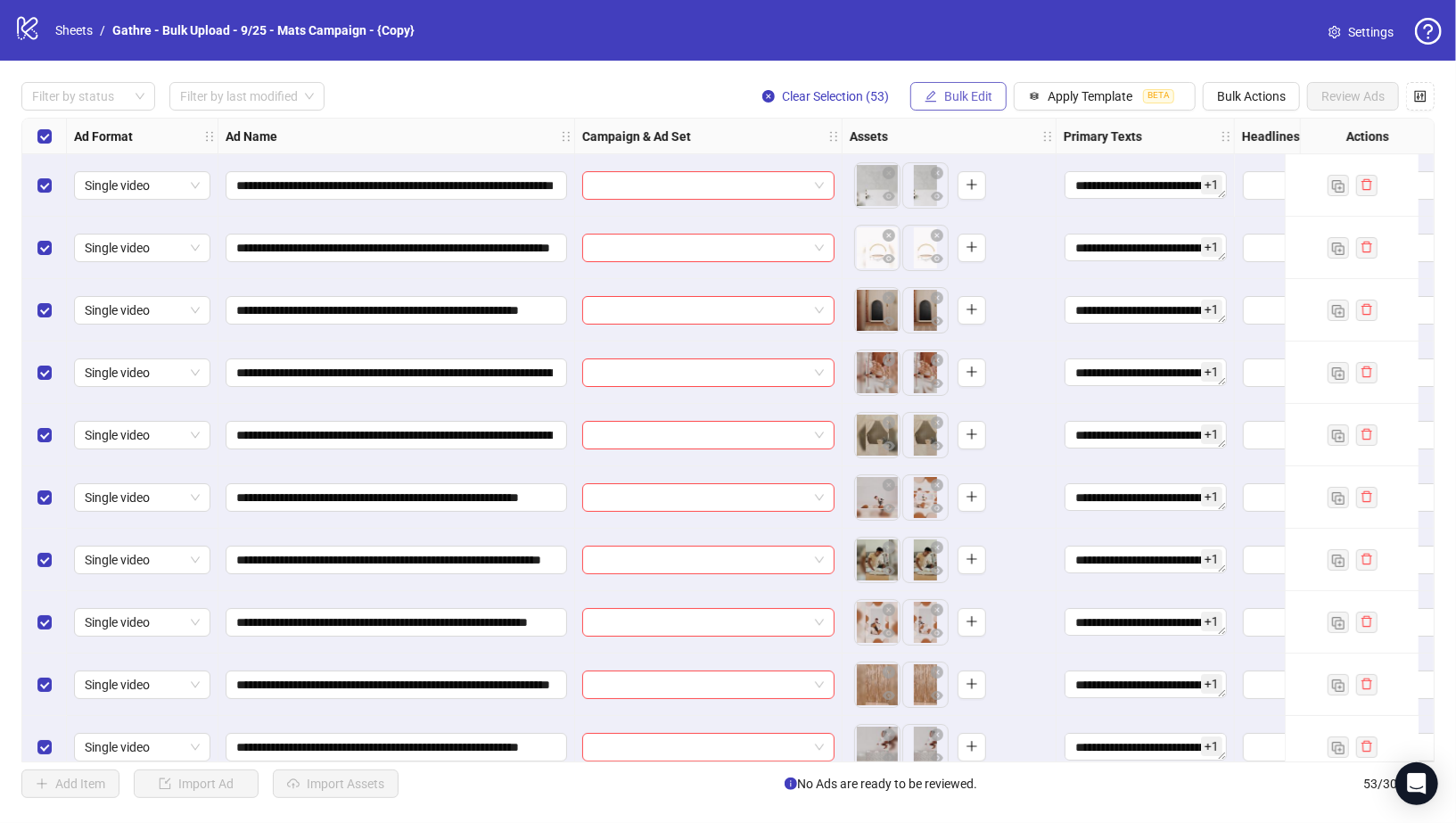
click at [925, 101] on button "Bulk Edit" at bounding box center [958, 96] width 96 height 28
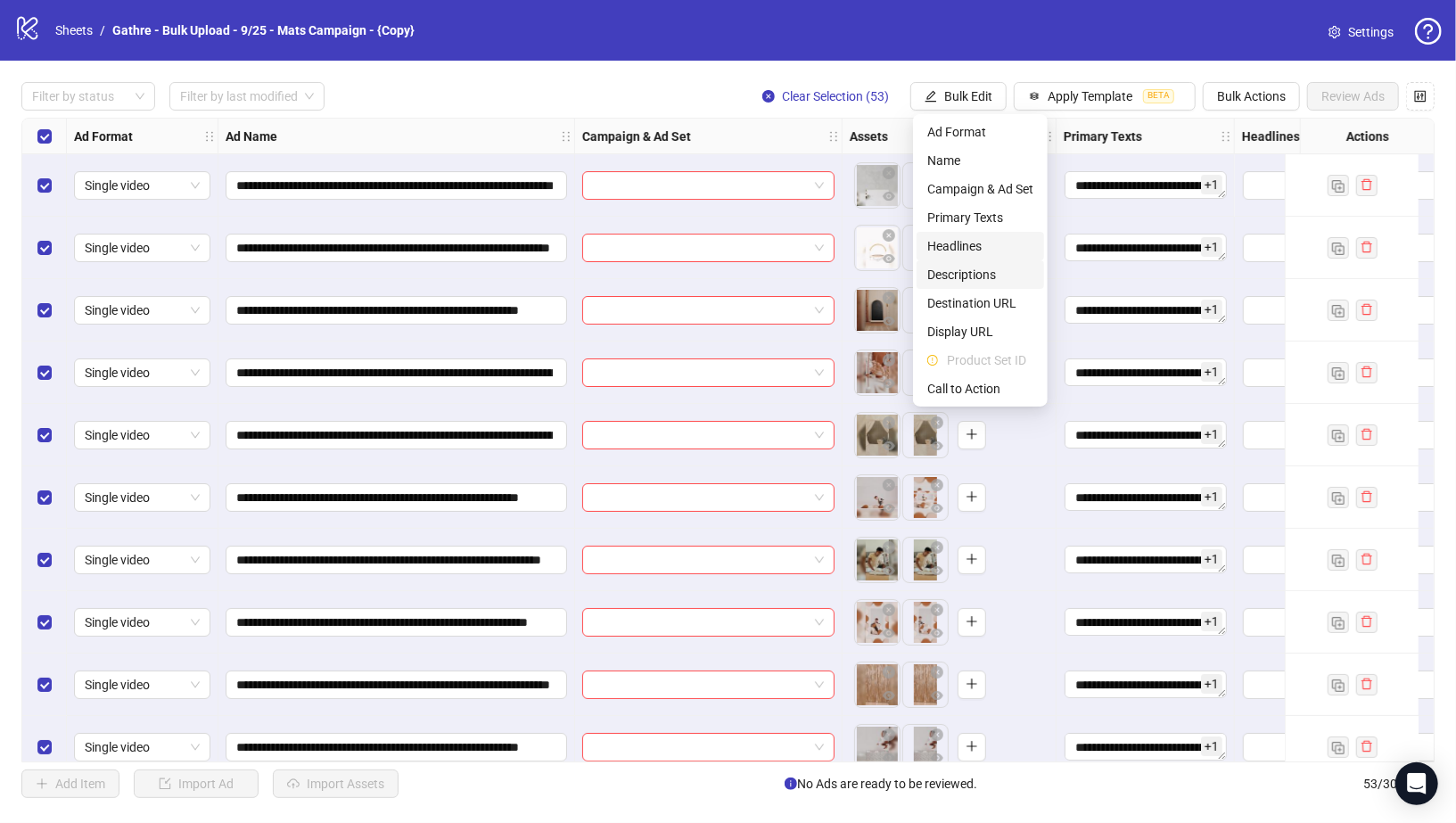
click at [945, 262] on li "Descriptions" at bounding box center [981, 274] width 128 height 28
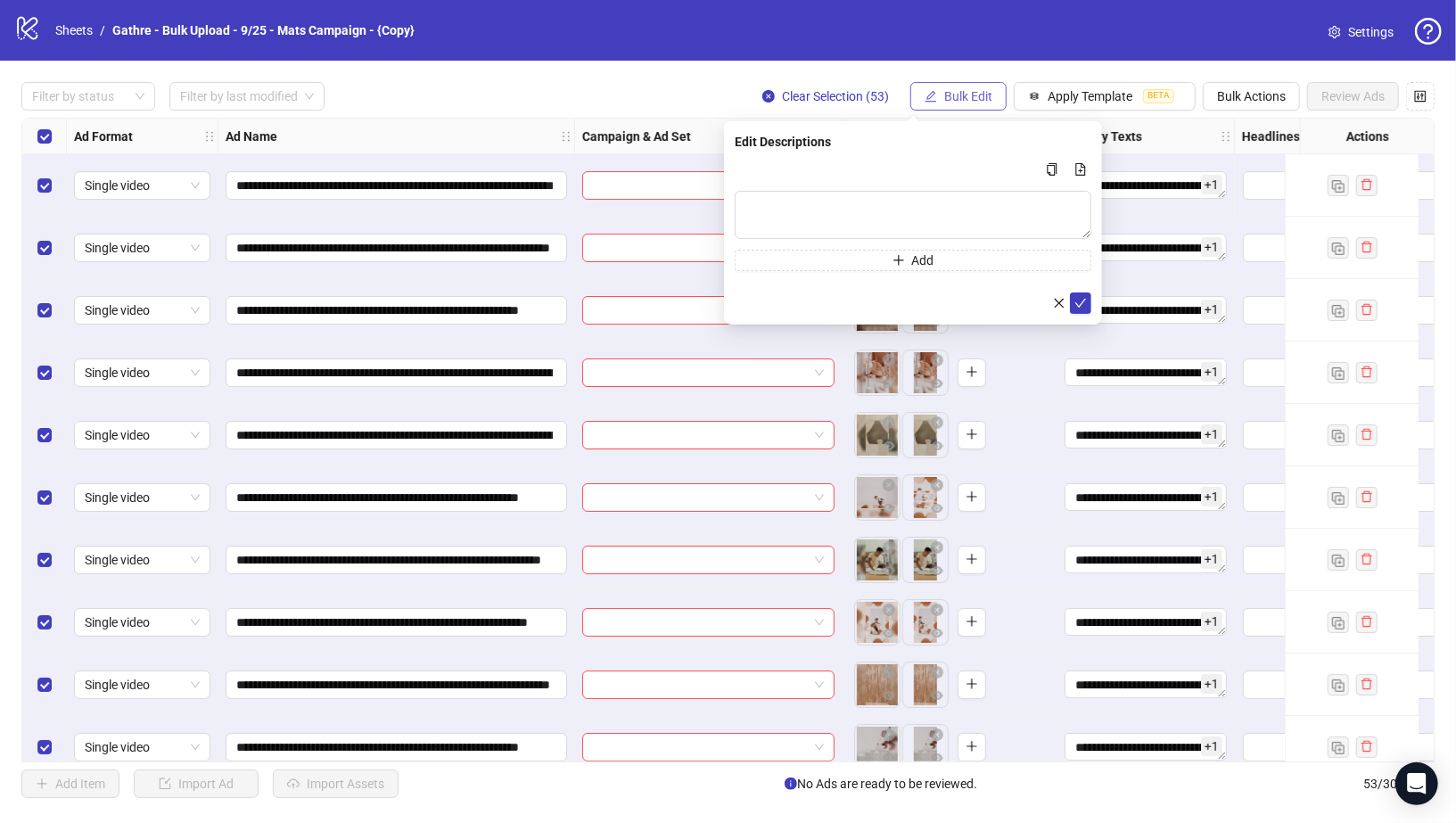
click at [963, 96] on span "Bulk Edit" at bounding box center [968, 96] width 48 height 15
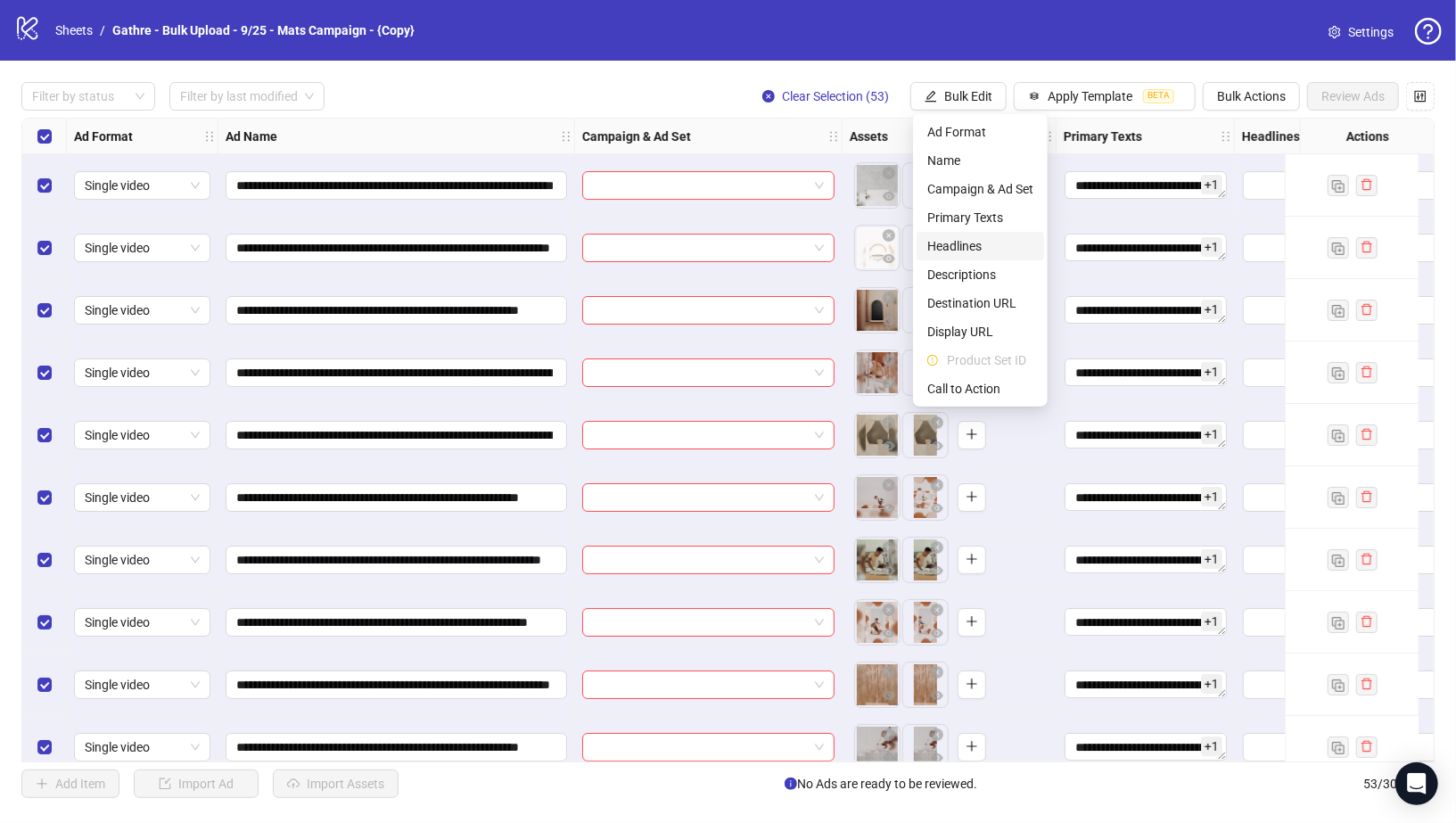
click at [945, 241] on span "Headlines" at bounding box center [980, 246] width 106 height 19
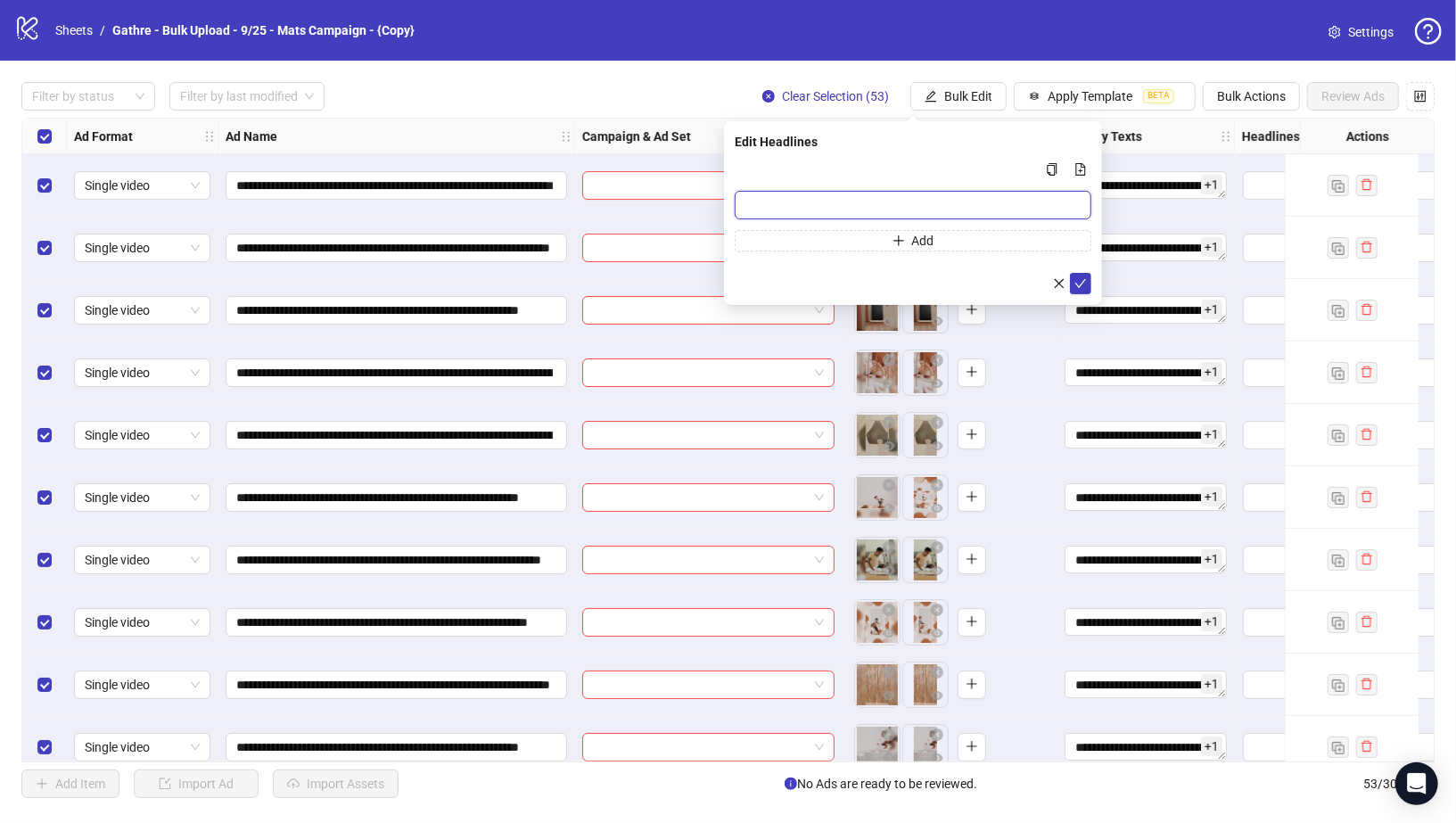
click at [835, 195] on input "Multi-input container - paste or copy values" at bounding box center [913, 205] width 357 height 28
paste input "**********"
type input "**********"
click at [807, 237] on button "Add" at bounding box center [913, 240] width 357 height 21
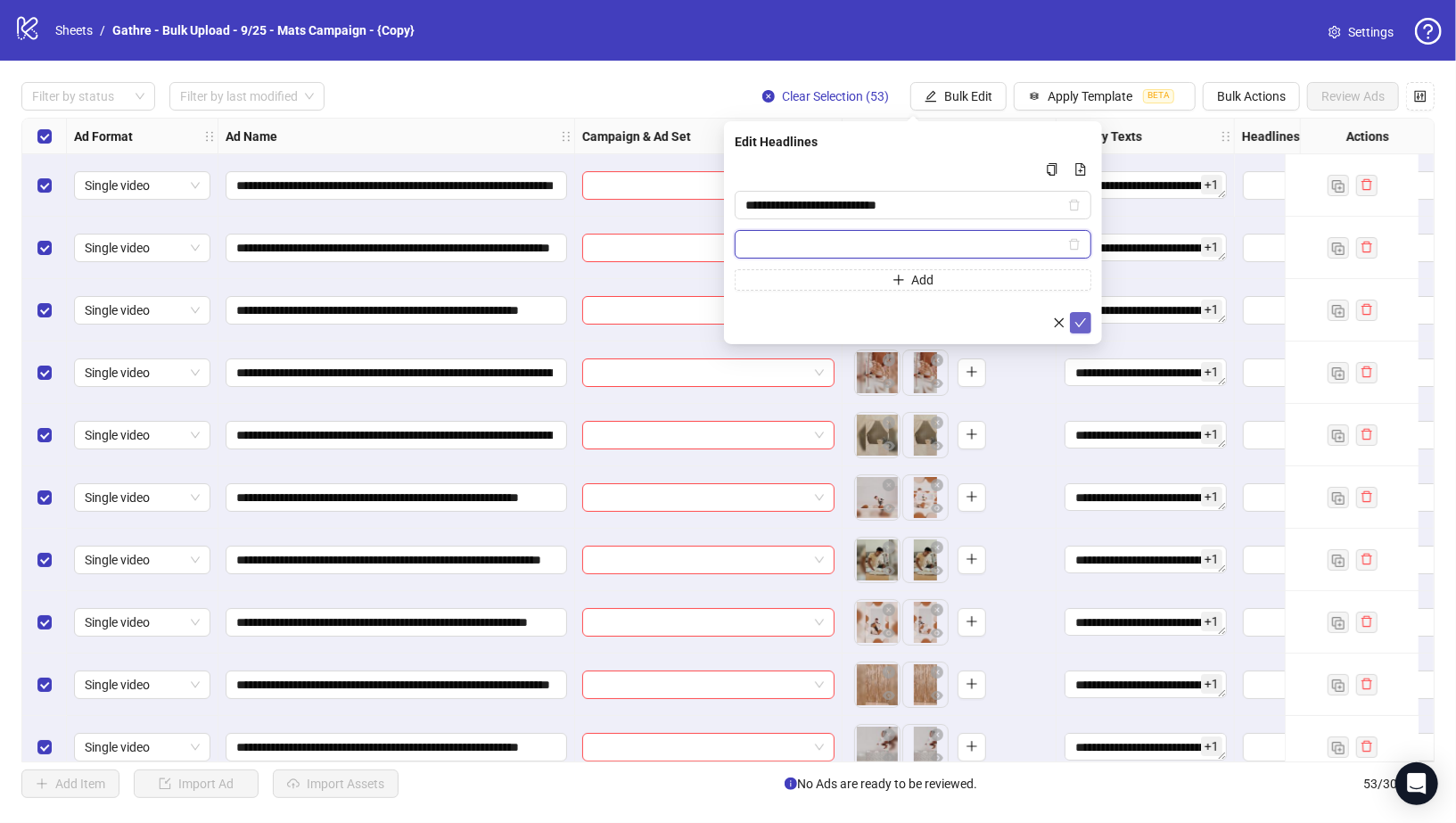
paste input "**********"
type input "**********"
click at [1086, 318] on icon "check" at bounding box center [1081, 322] width 12 height 9
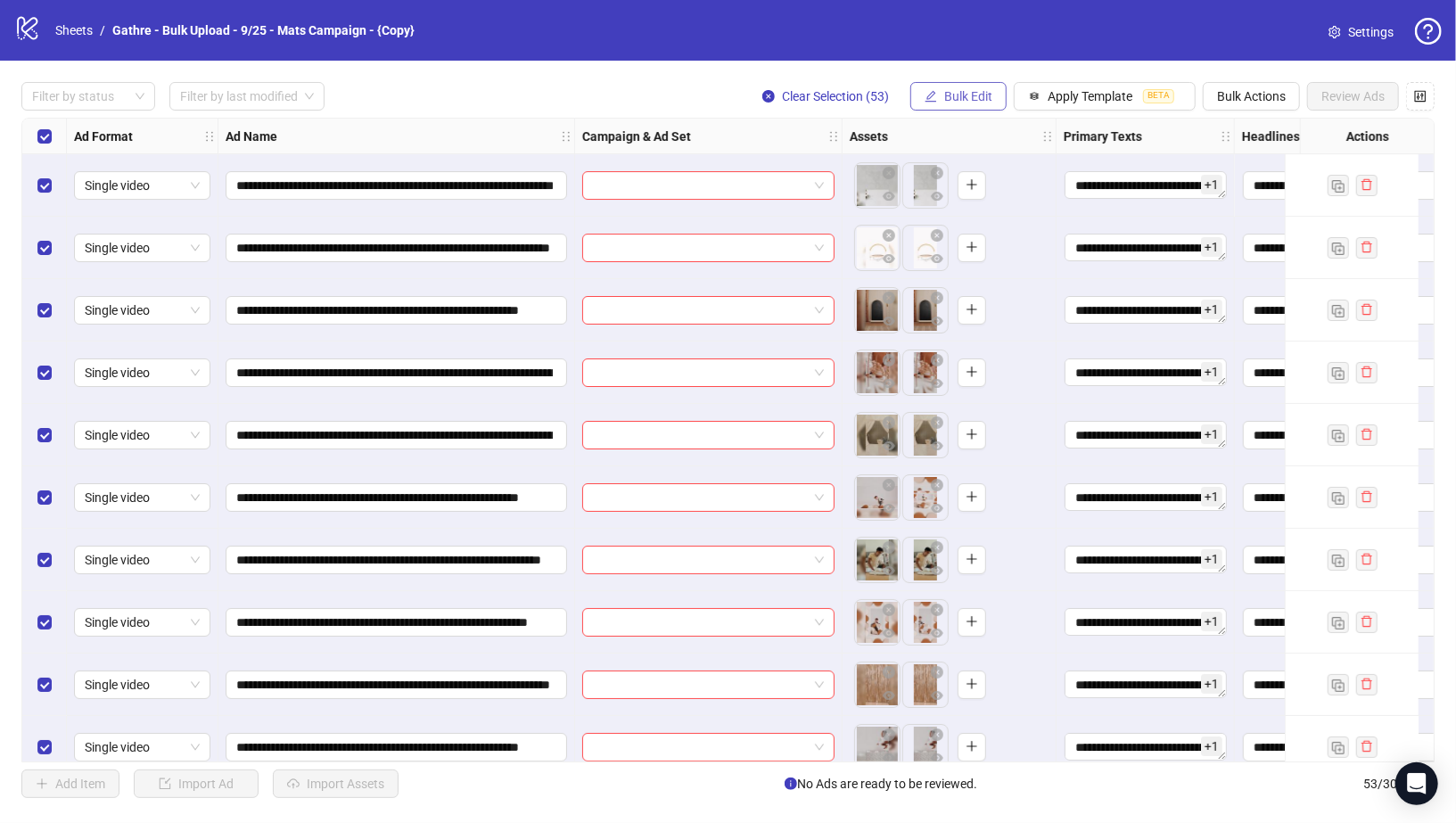
click at [966, 95] on span "Bulk Edit" at bounding box center [968, 96] width 48 height 15
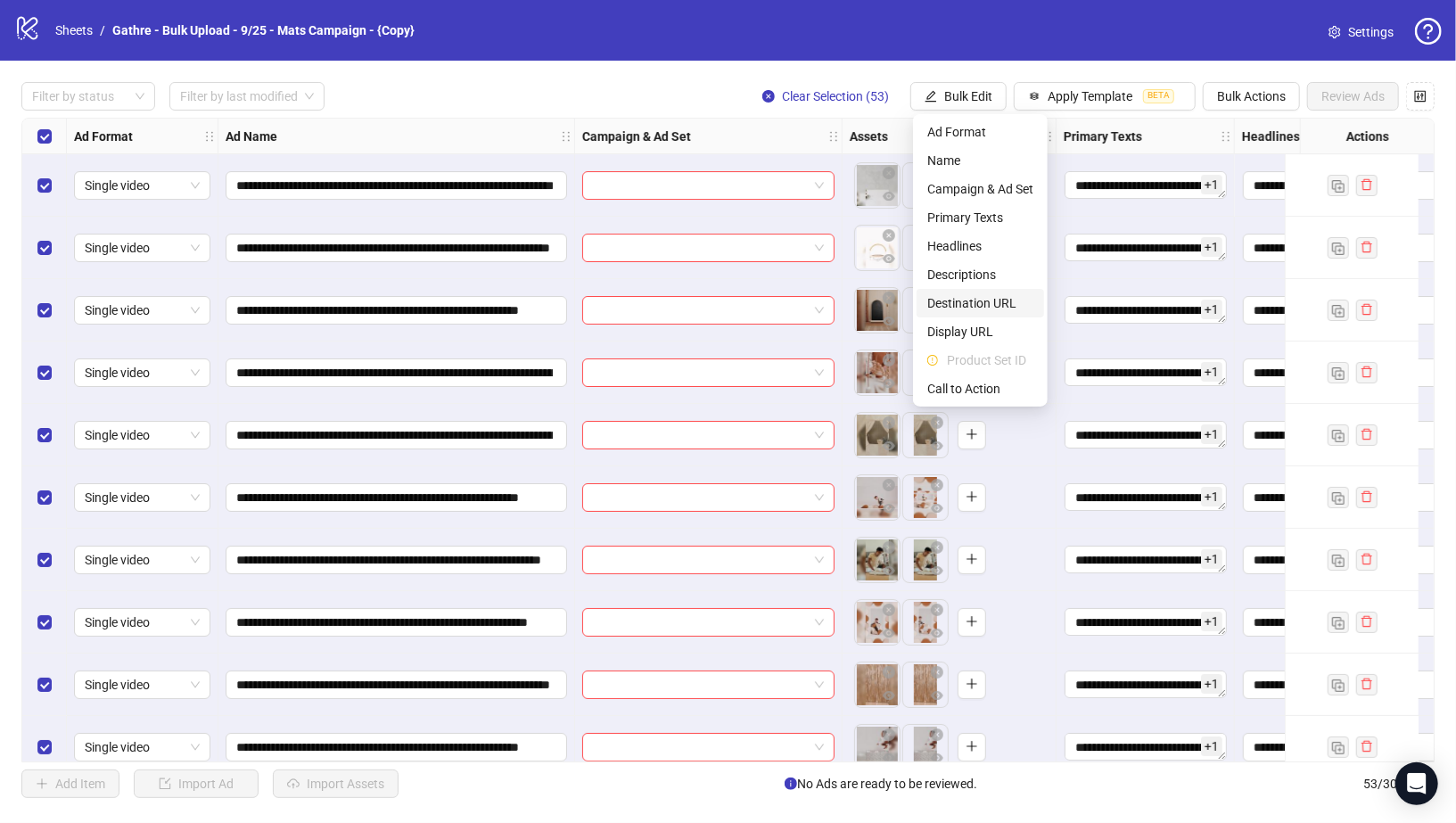
click at [979, 300] on span "Destination URL" at bounding box center [980, 303] width 106 height 19
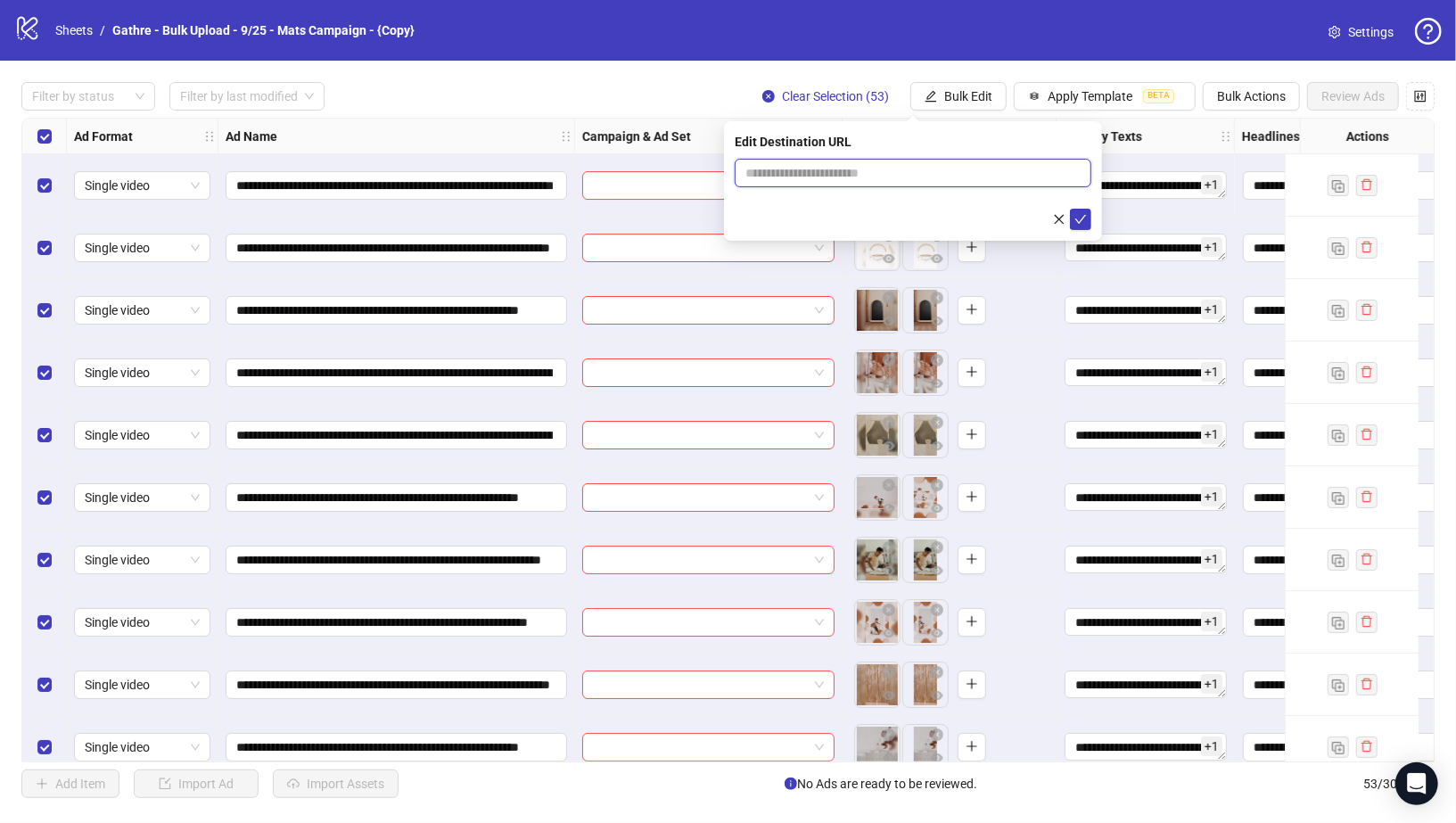
click at [836, 166] on input "text" at bounding box center [905, 173] width 321 height 19
paste input "**********"
type input "**********"
click at [1074, 217] on icon "check" at bounding box center [1080, 219] width 13 height 13
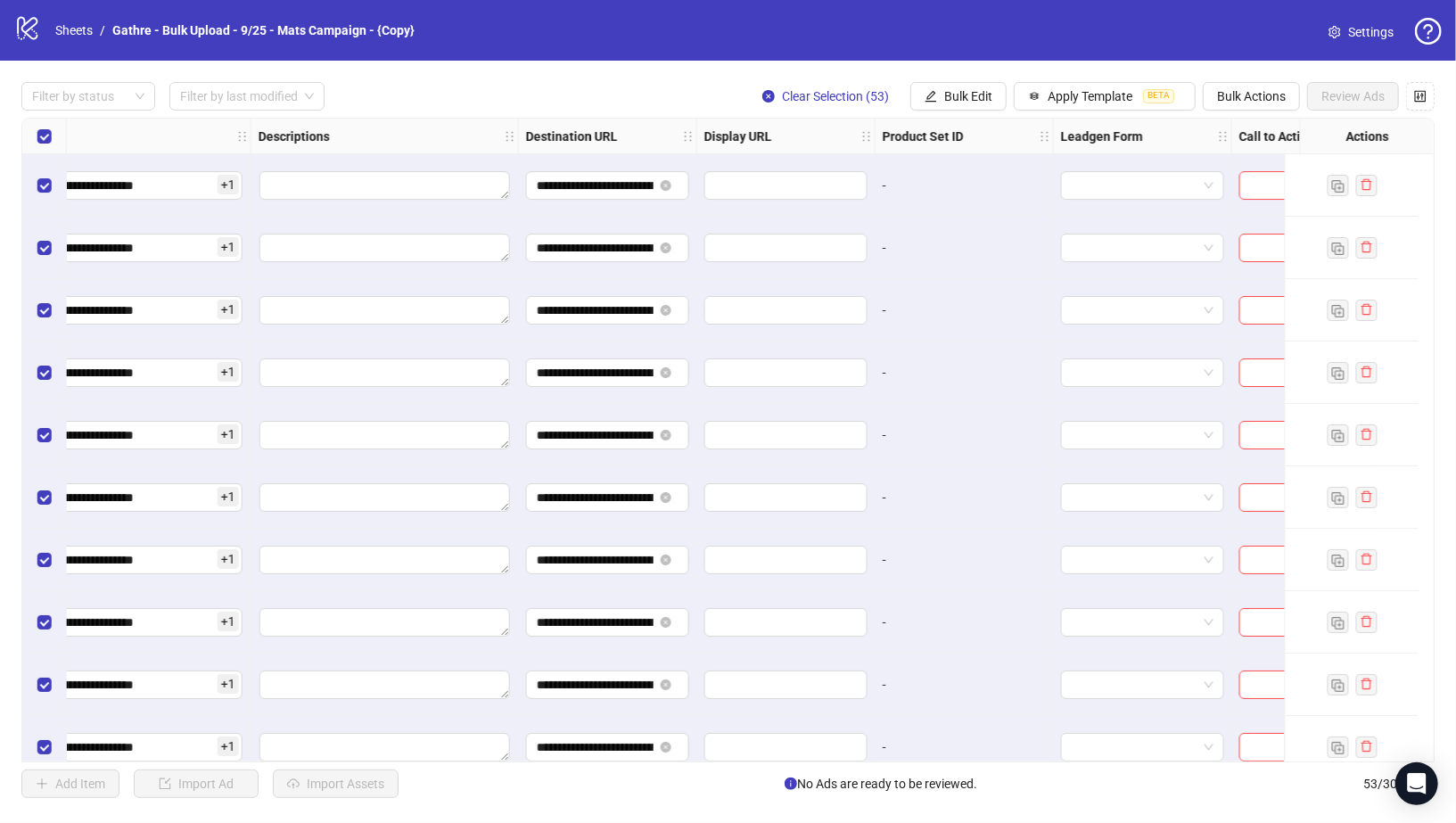
scroll to position [0, 1341]
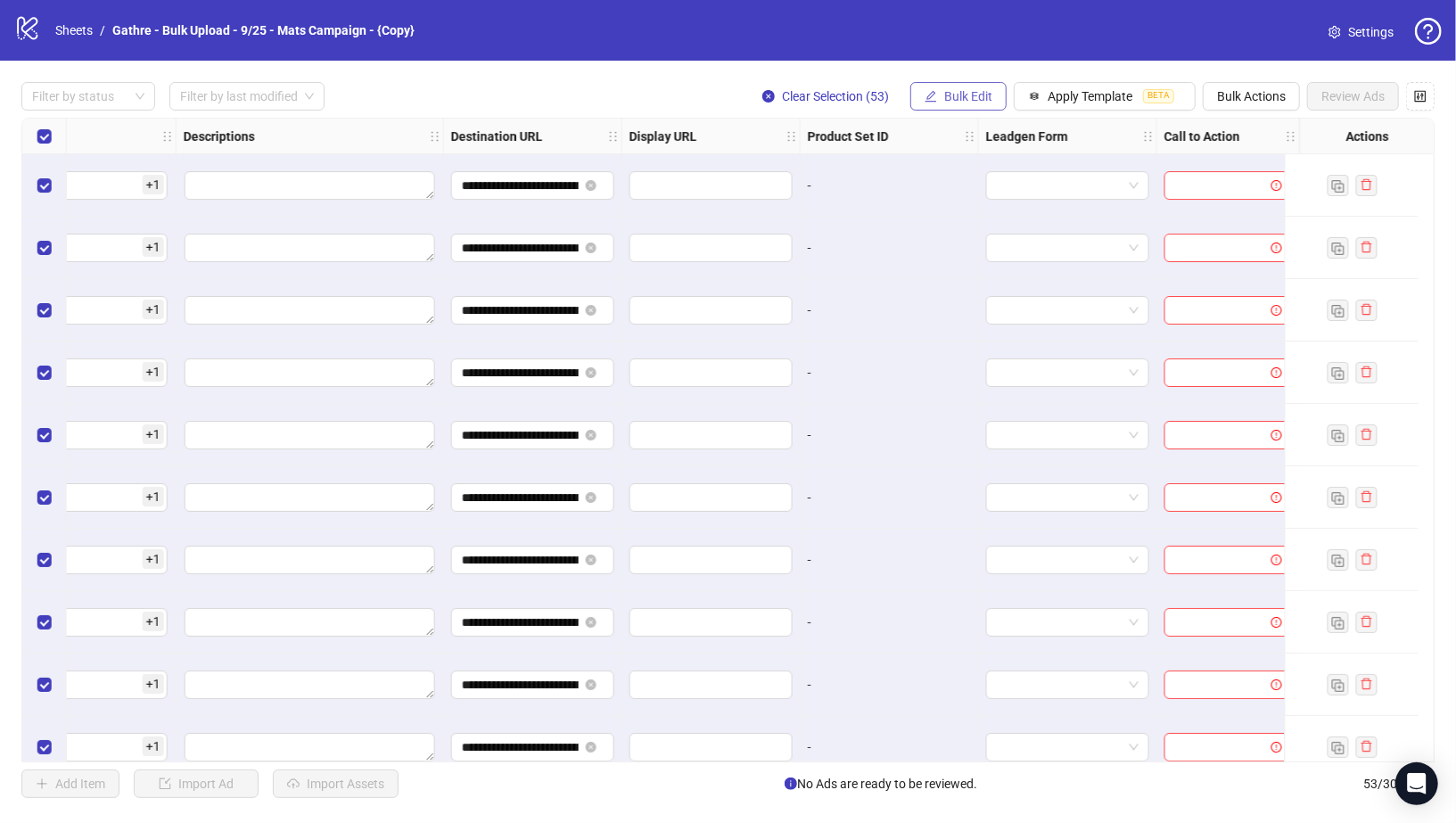
click at [962, 98] on span "Bulk Edit" at bounding box center [968, 96] width 48 height 15
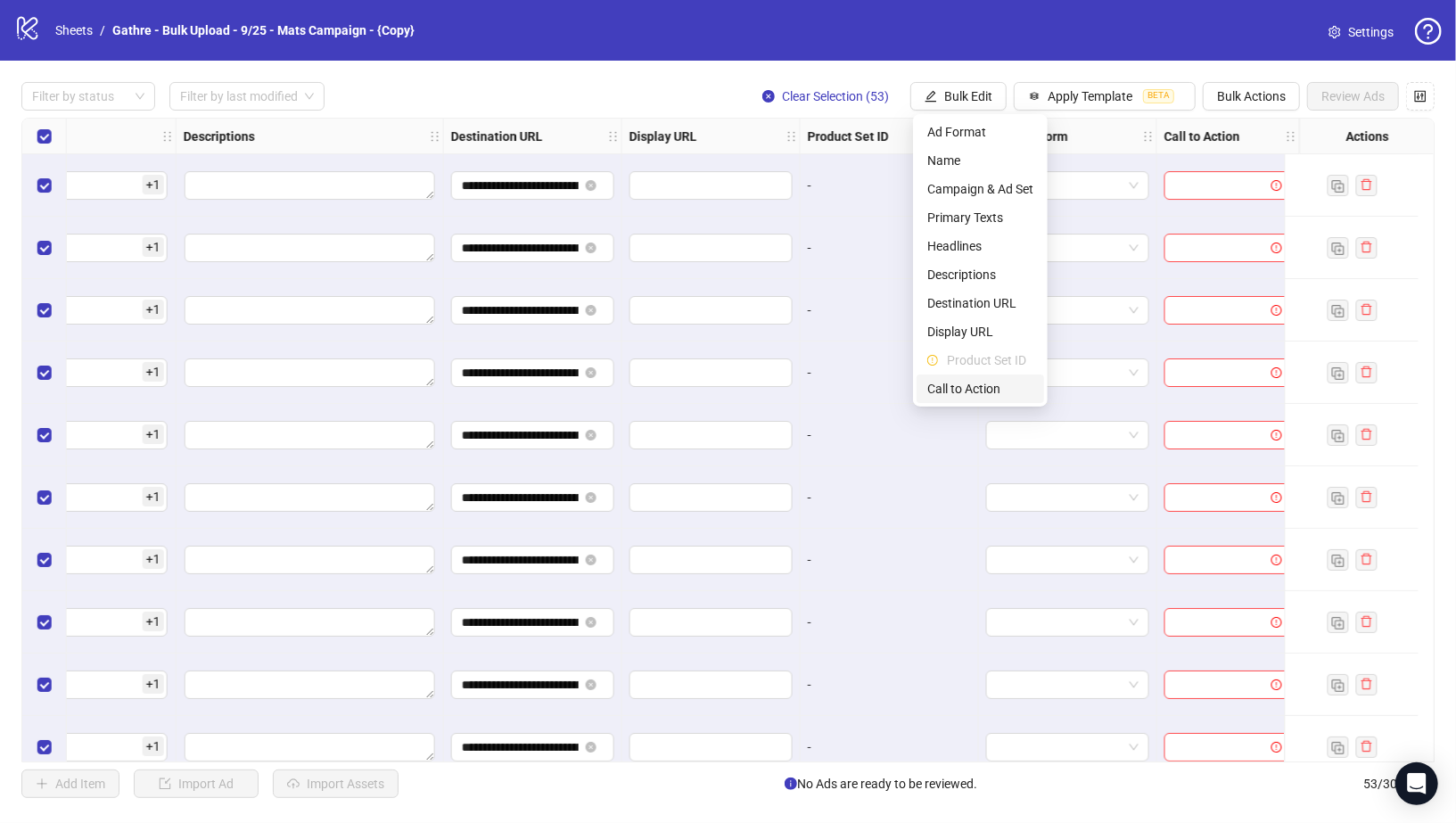
click at [979, 396] on span "Call to Action" at bounding box center [980, 389] width 106 height 19
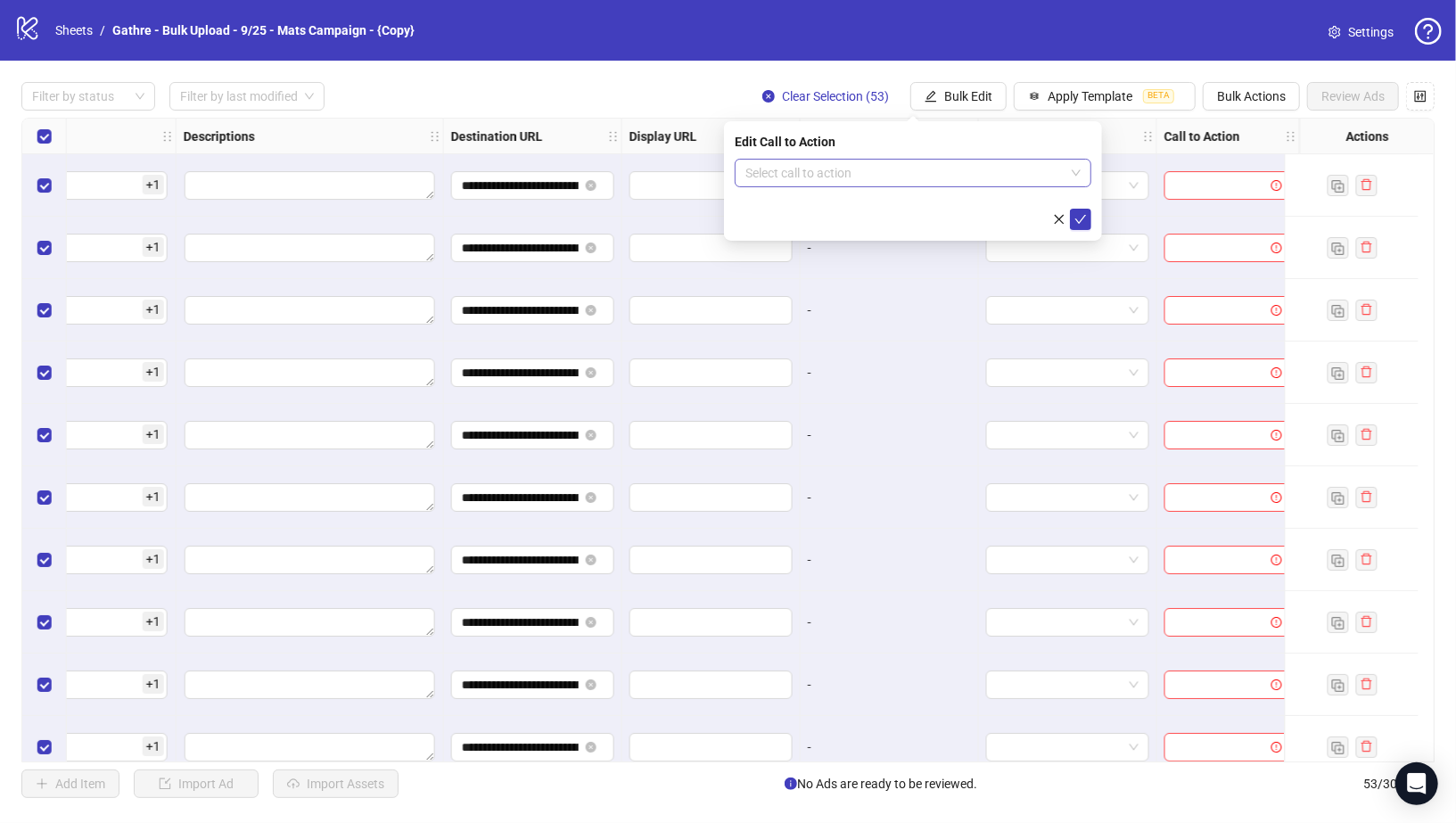
click at [892, 174] on input "search" at bounding box center [904, 174] width 319 height 27
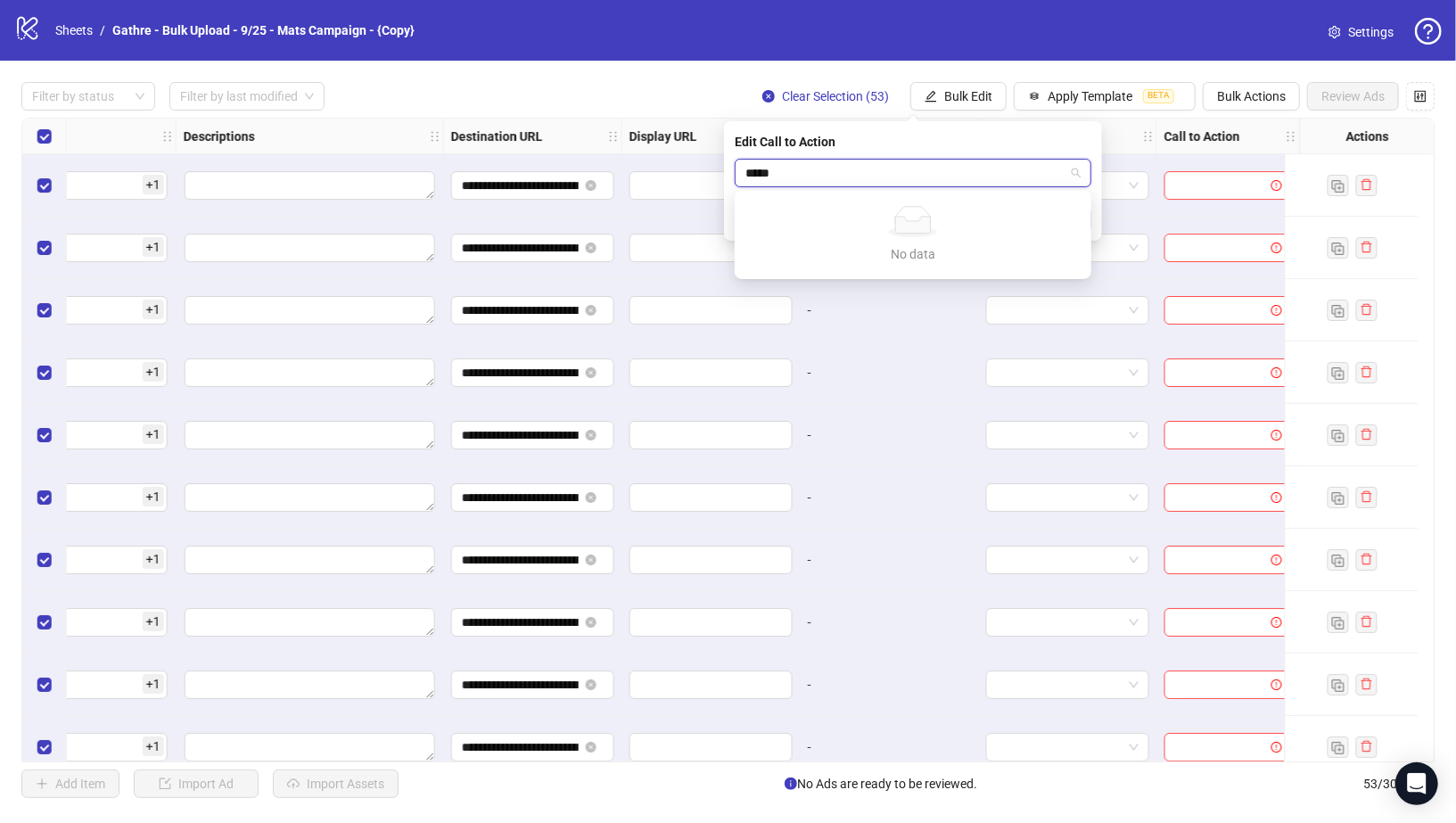
type input "****"
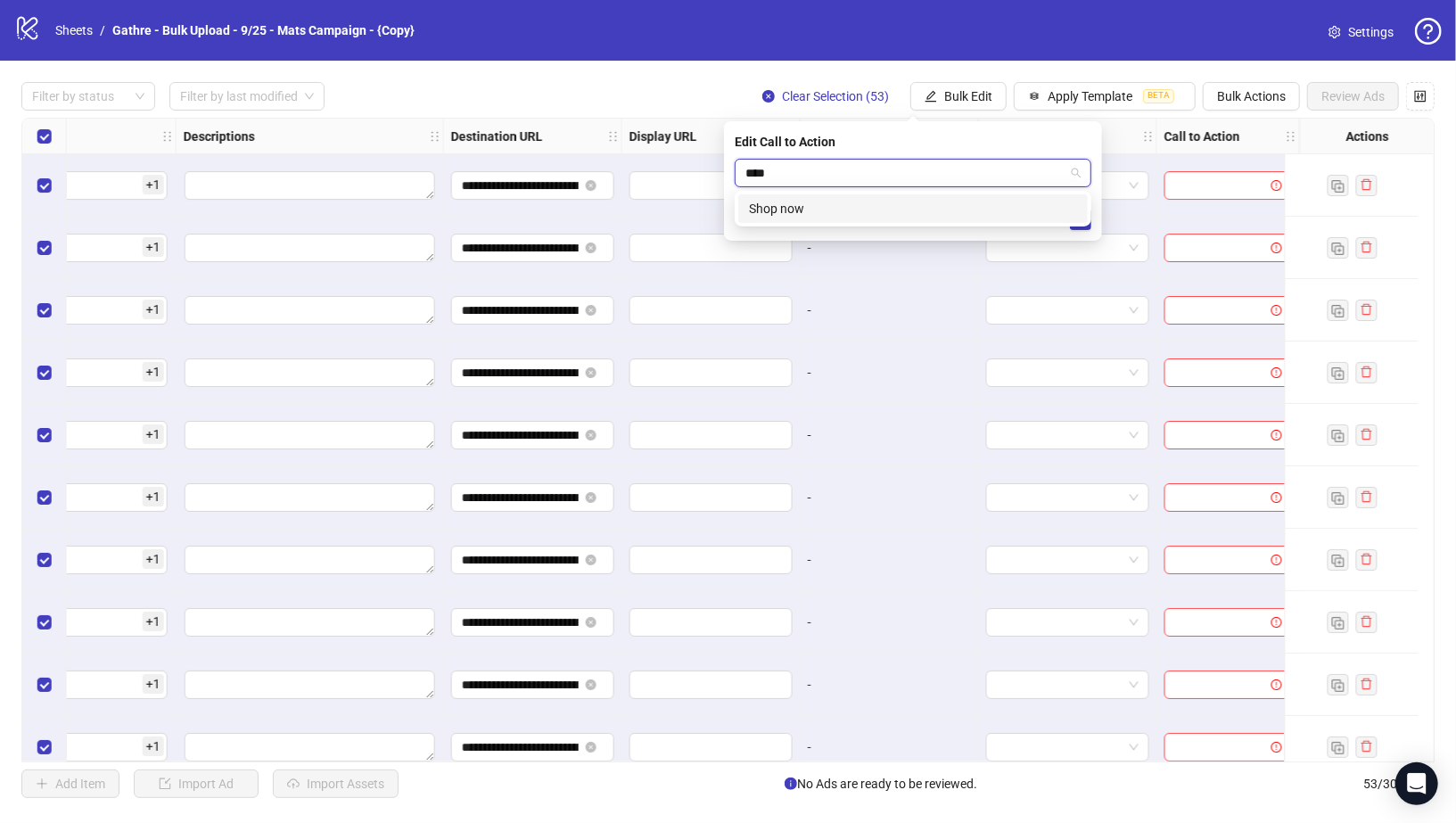
click at [923, 209] on div "Shop now" at bounding box center [913, 208] width 329 height 19
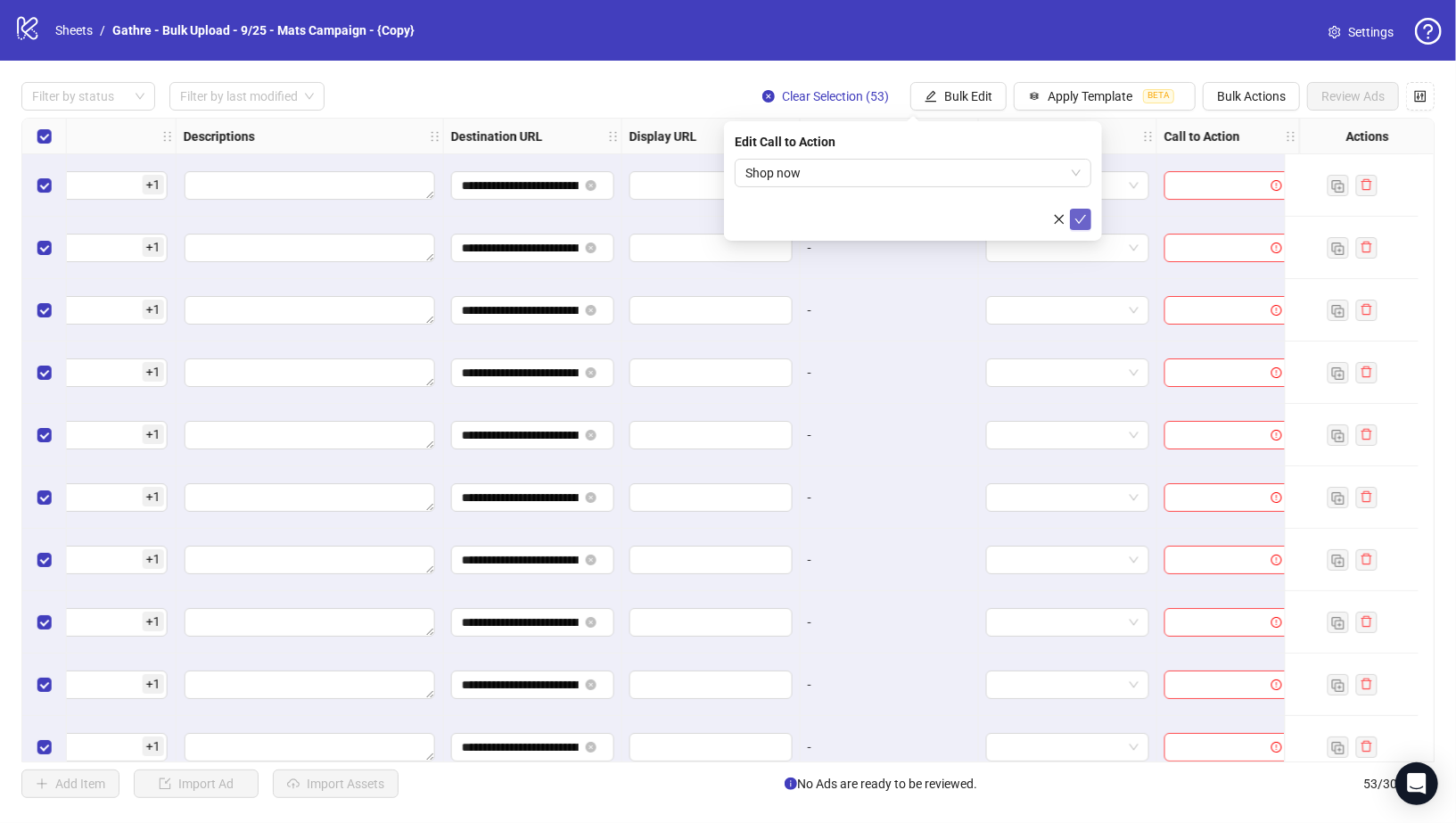
click at [1086, 223] on icon "check" at bounding box center [1080, 219] width 13 height 13
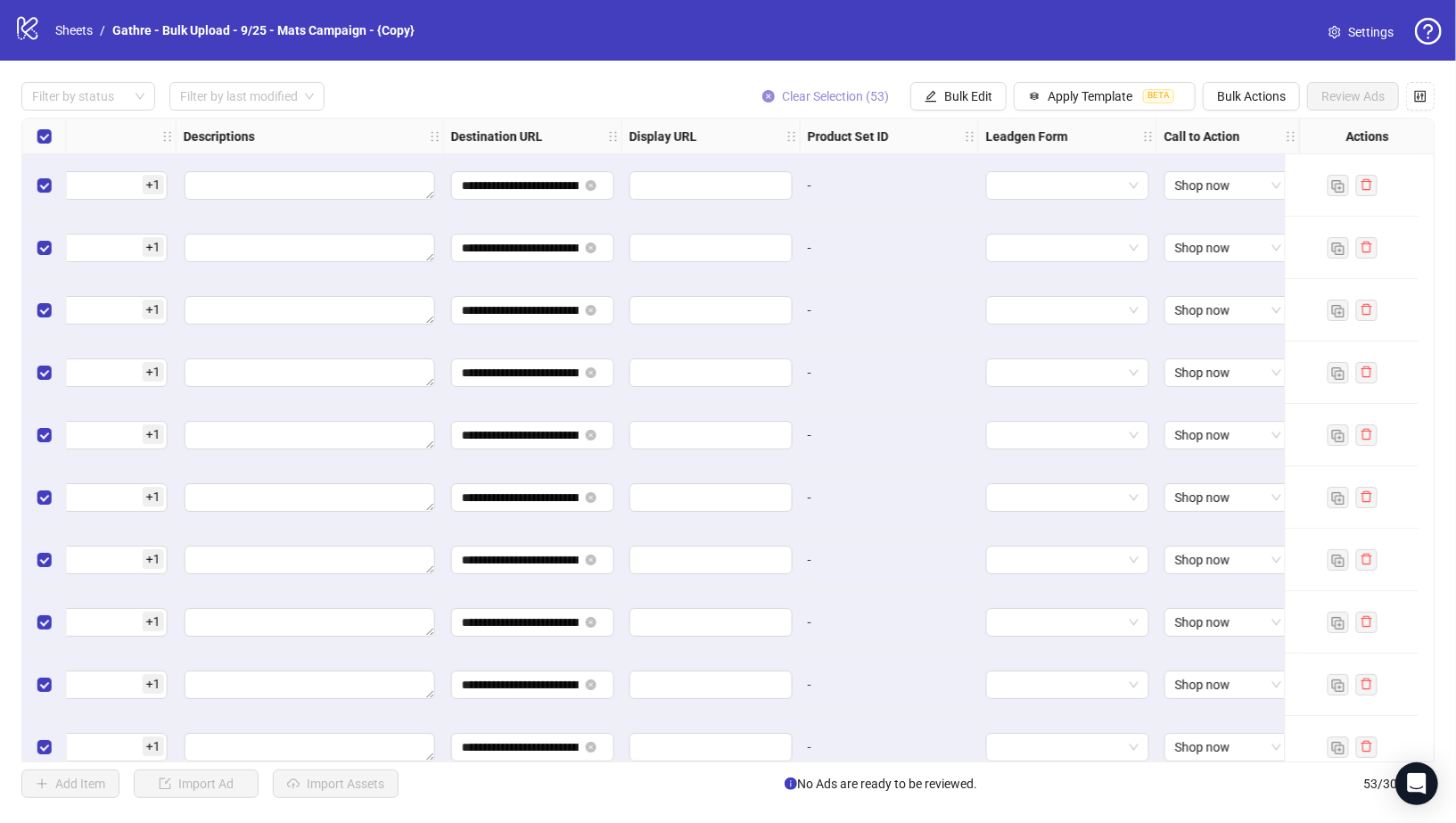
click at [765, 97] on icon "close-circle" at bounding box center [769, 96] width 13 height 13
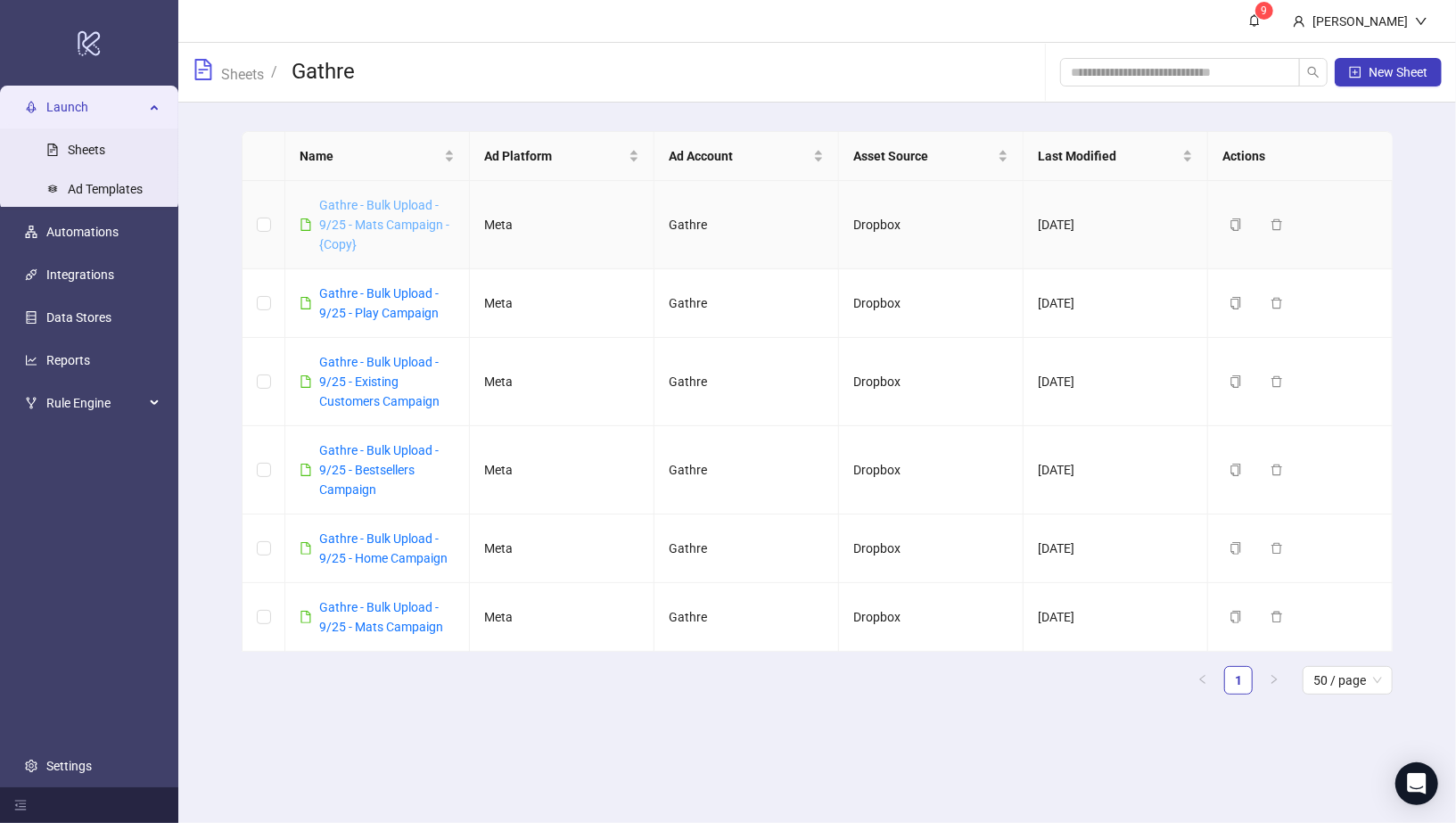
click at [332, 223] on link "Gathre - Bulk Upload - 9/25 - Mats Campaign - {Copy}" at bounding box center [384, 224] width 130 height 53
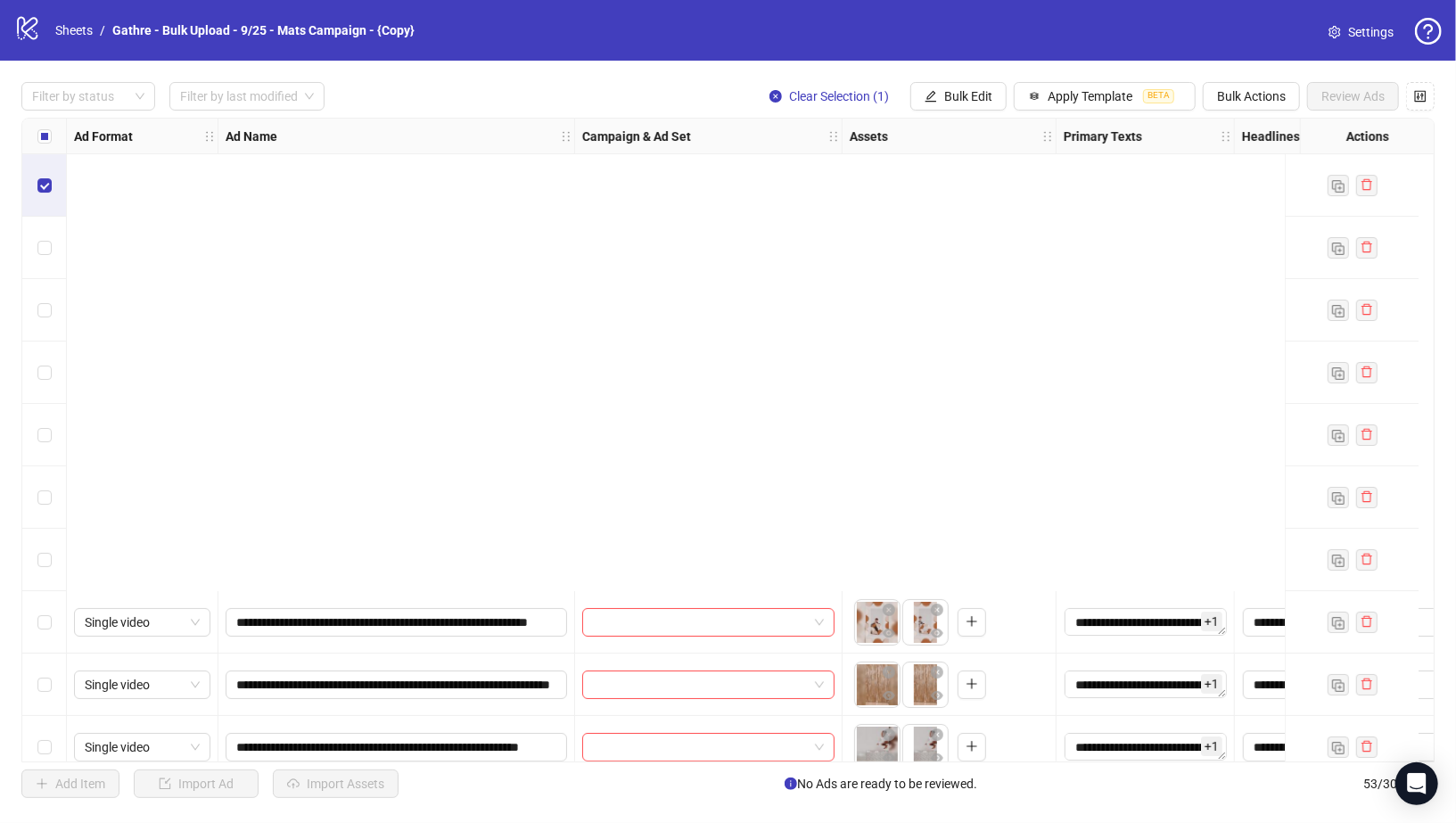
scroll to position [800, 0]
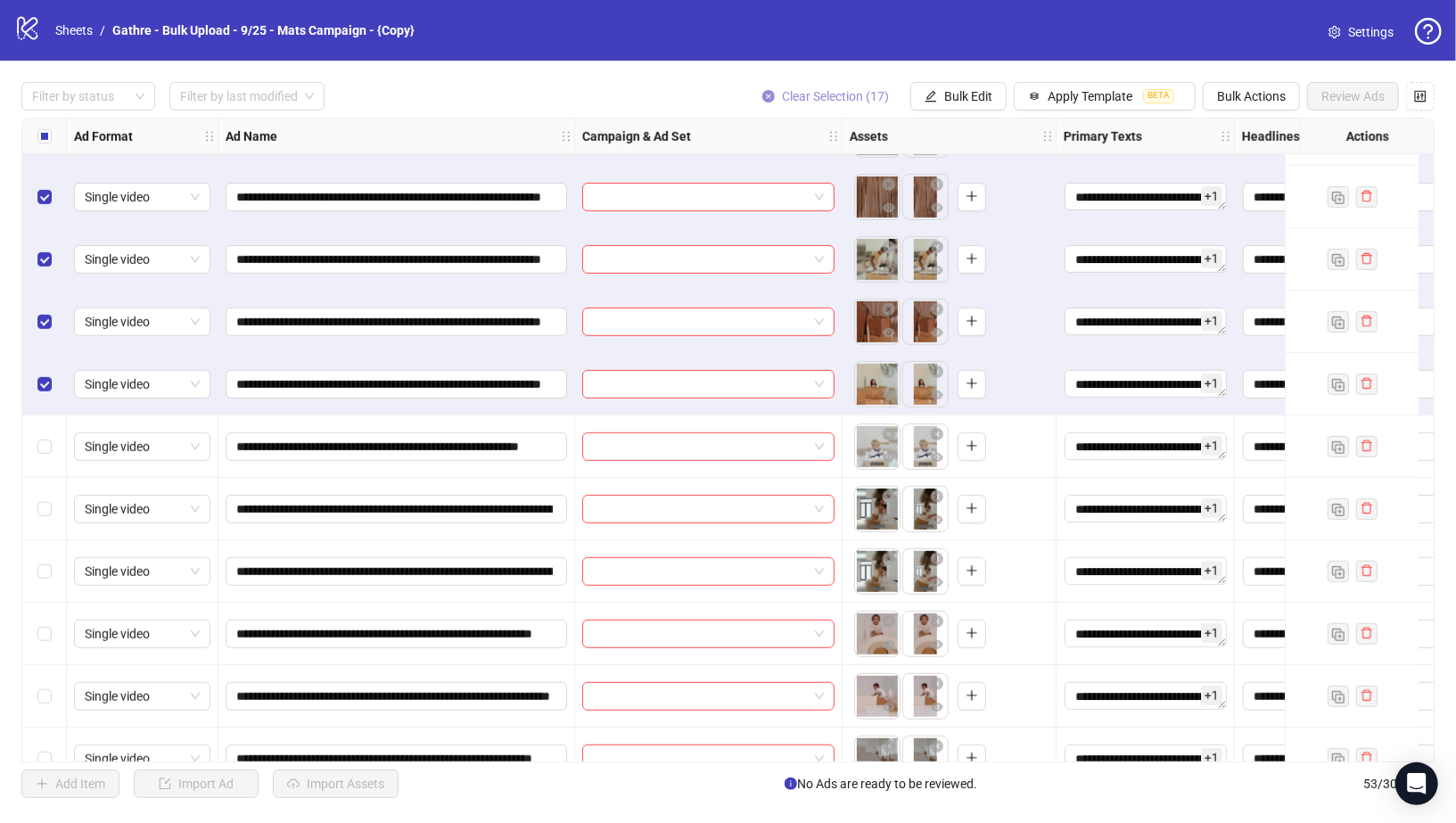
click at [761, 89] on button "Clear Selection (17)" at bounding box center [826, 96] width 155 height 28
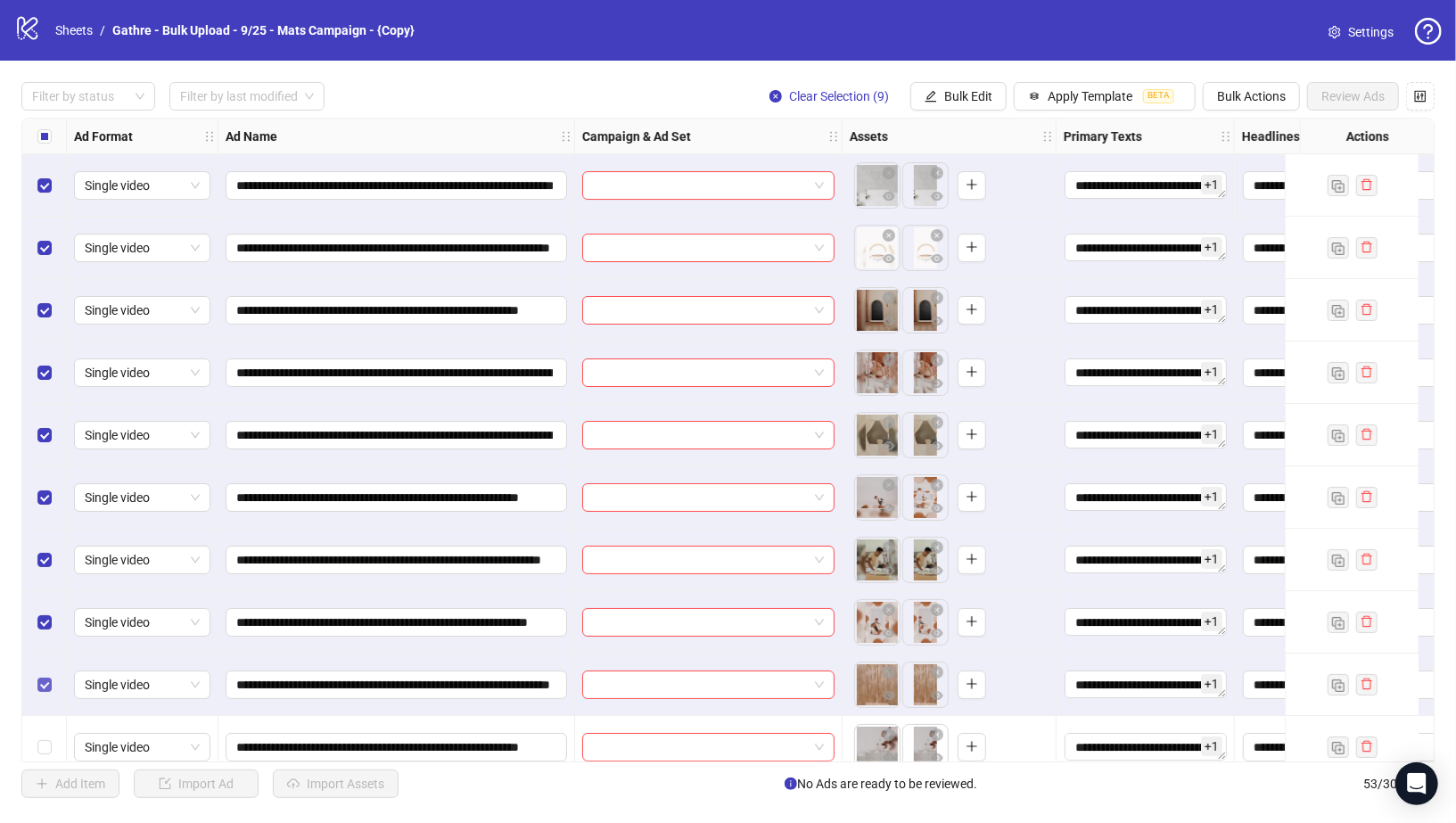
scroll to position [135, 0]
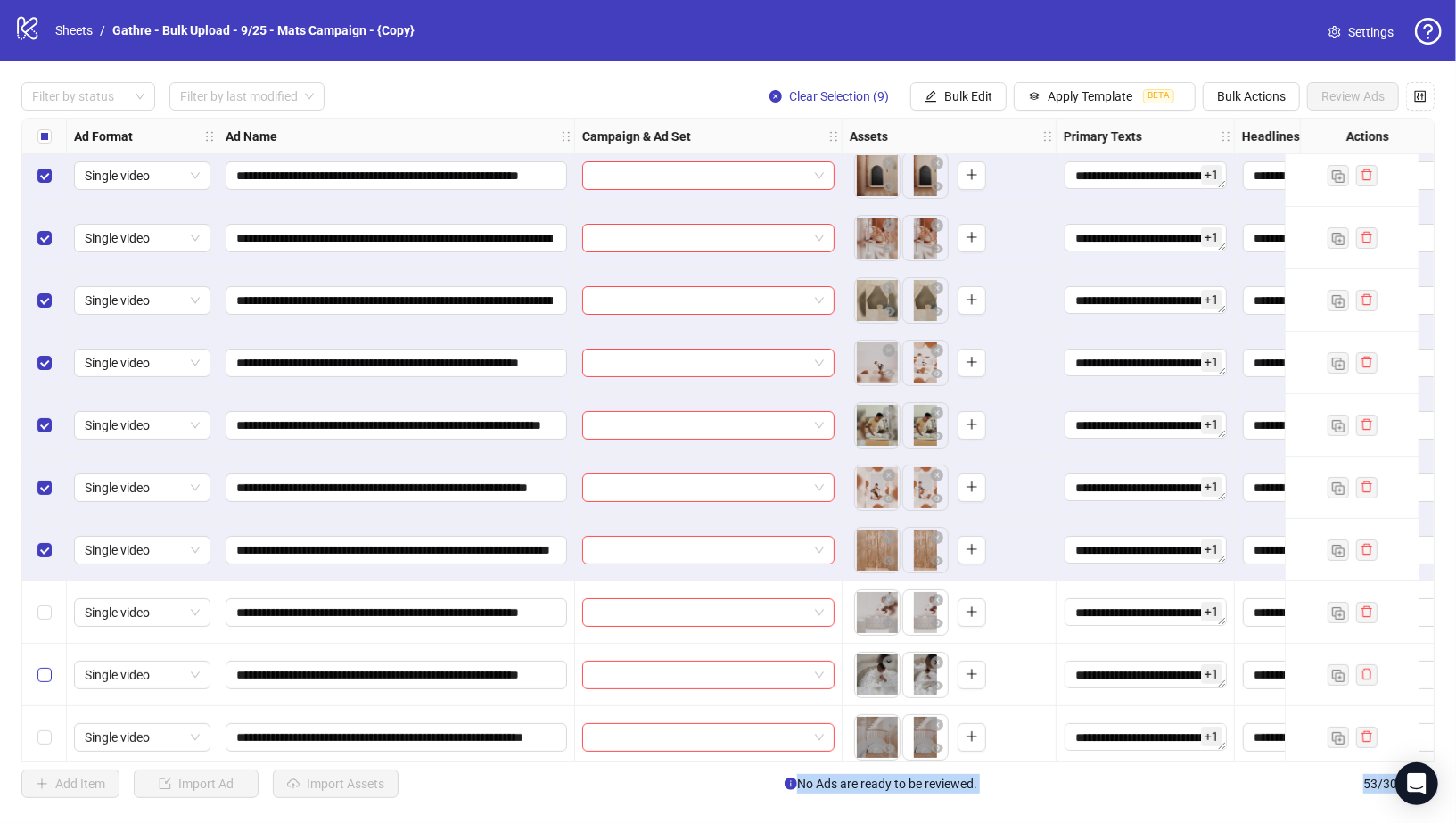
click at [45, 681] on label "Select row 11" at bounding box center [45, 675] width 15 height 19
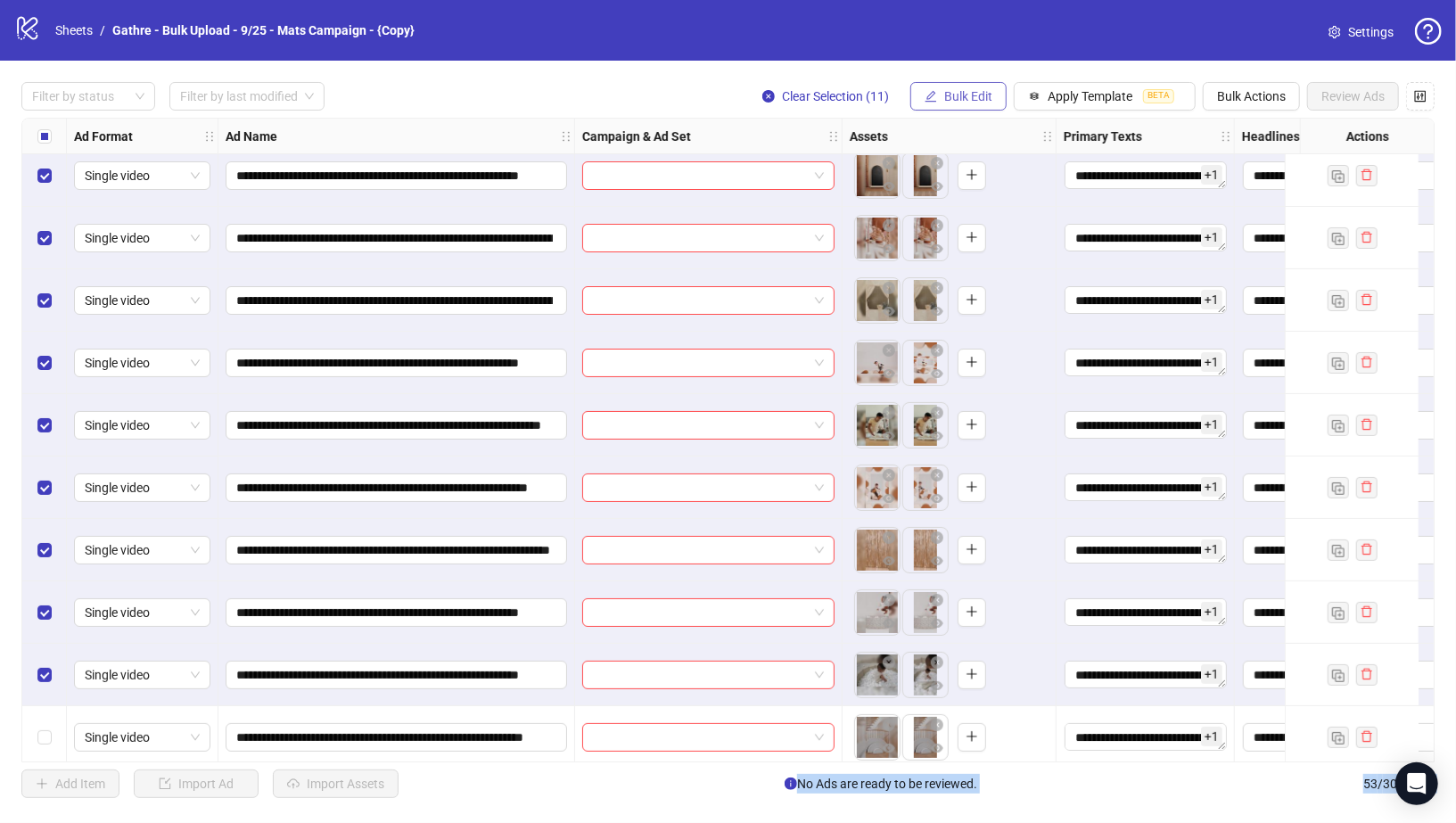
click at [965, 91] on span "Bulk Edit" at bounding box center [968, 96] width 48 height 15
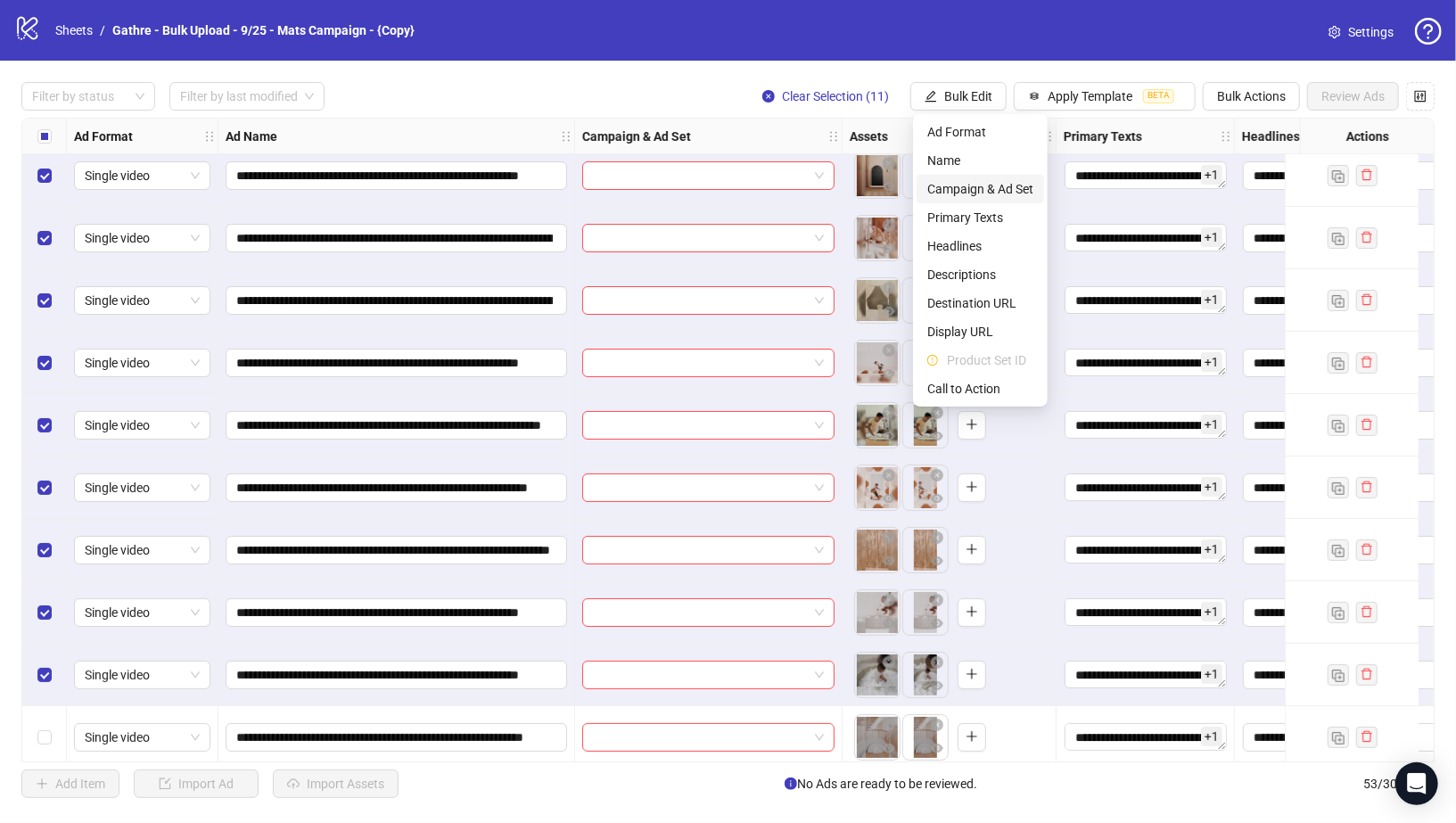
click at [962, 185] on span "Campaign & Ad Set" at bounding box center [980, 189] width 106 height 19
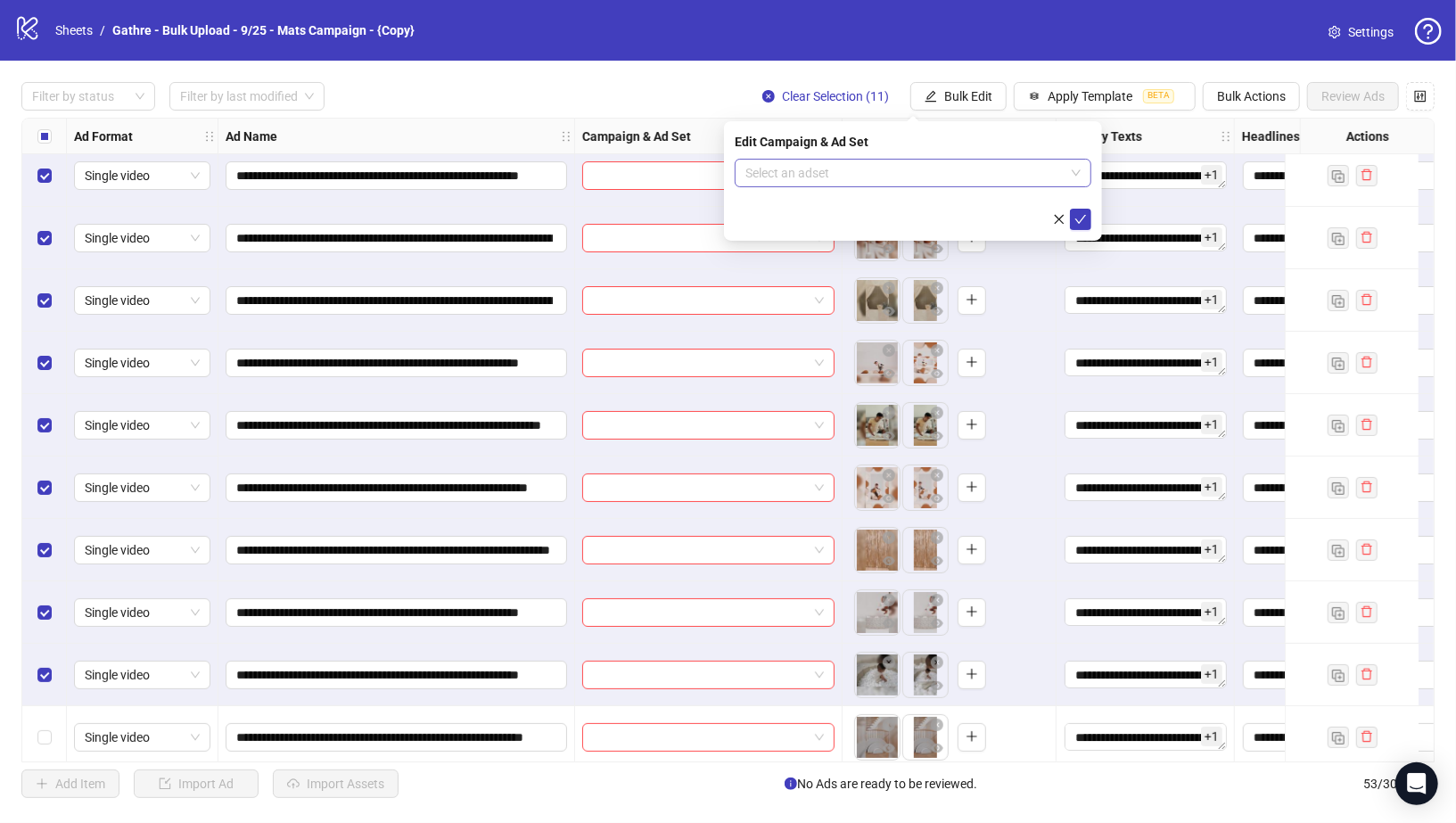
click at [930, 162] on input "search" at bounding box center [904, 174] width 319 height 27
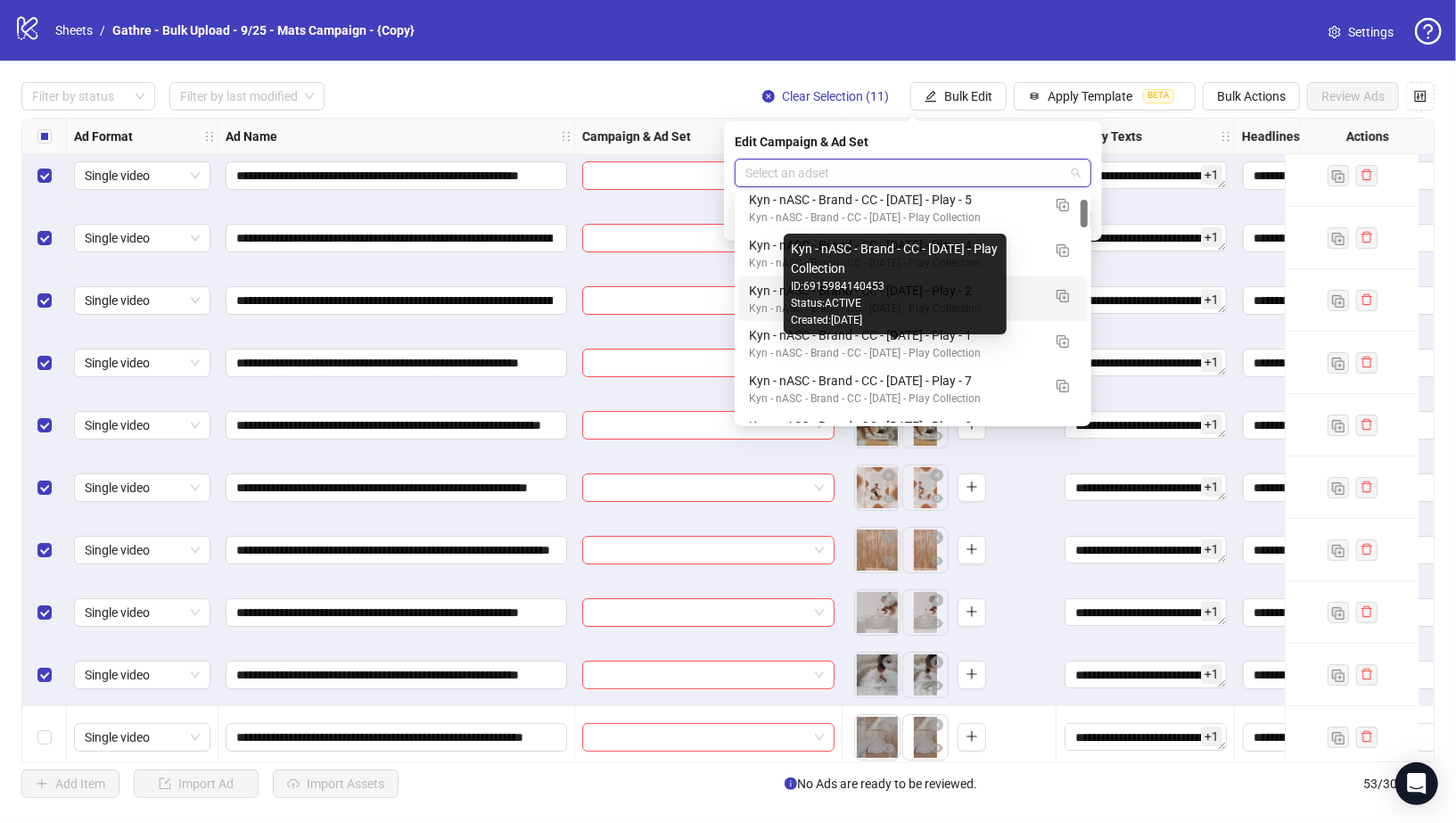
scroll to position [0, 0]
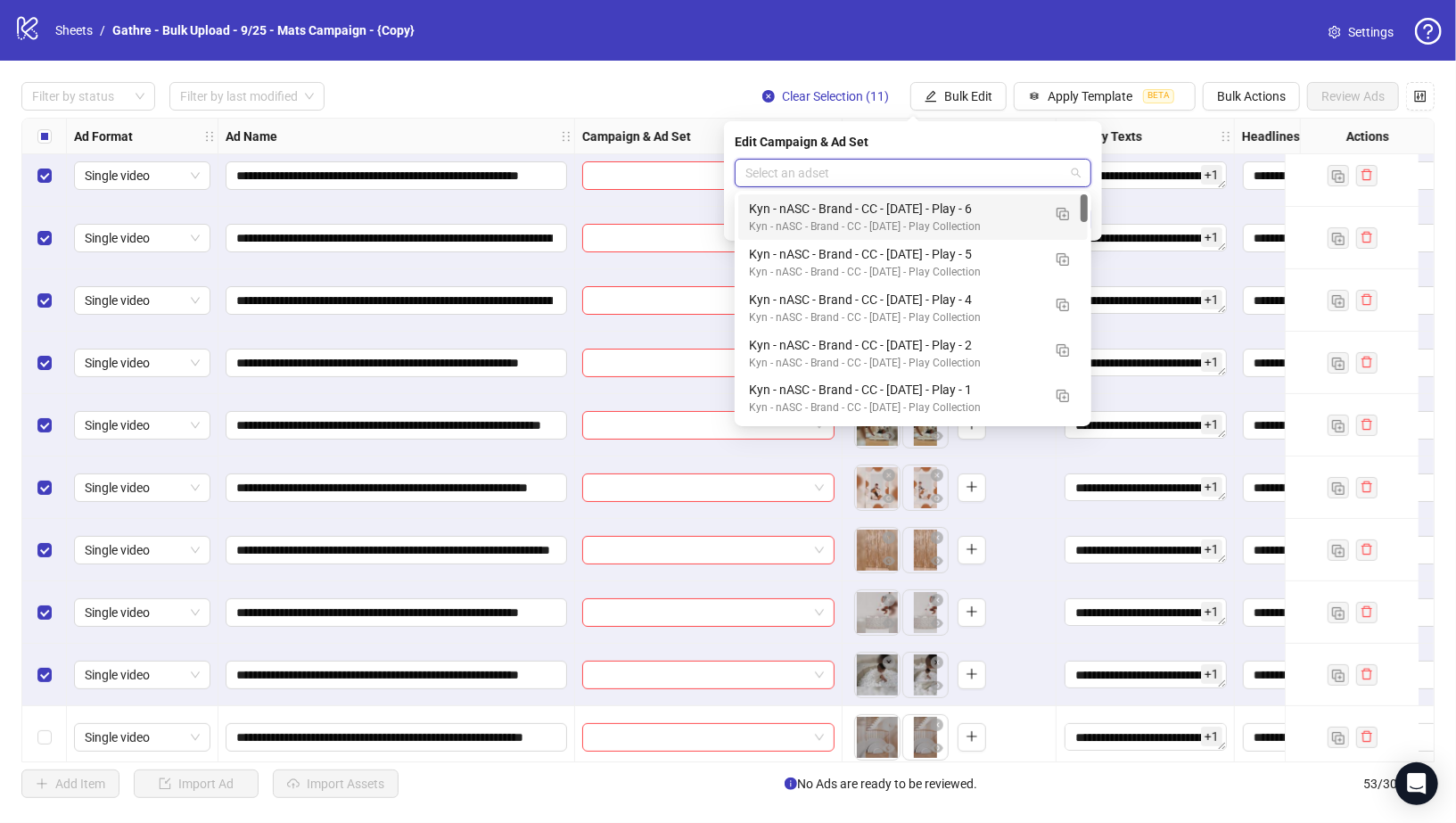
click at [985, 204] on div "Kyn - nASC - Brand - CC - 09/10/25 - Play - 6" at bounding box center [896, 208] width 293 height 19
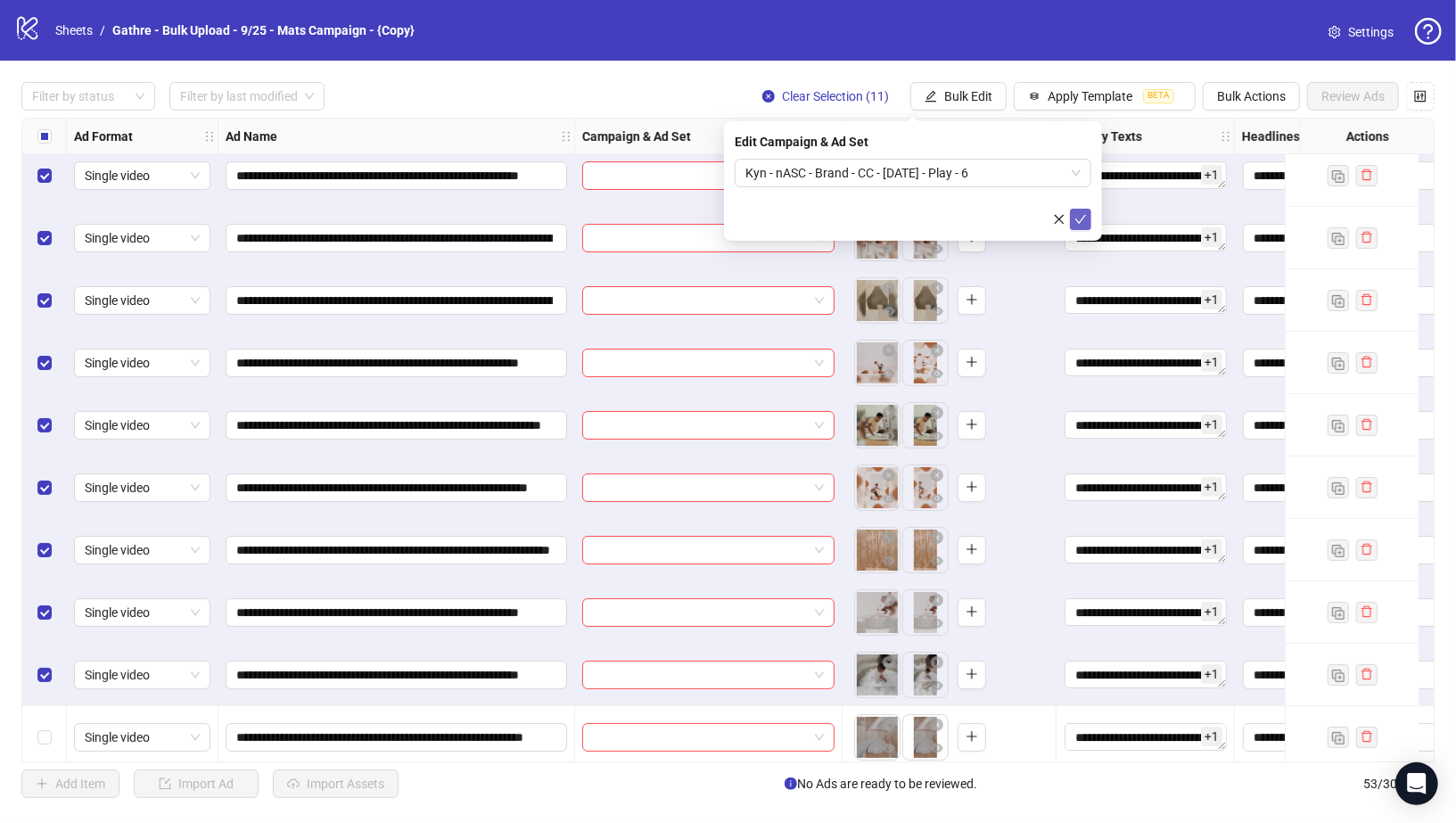
click at [1085, 222] on icon "check" at bounding box center [1080, 219] width 13 height 13
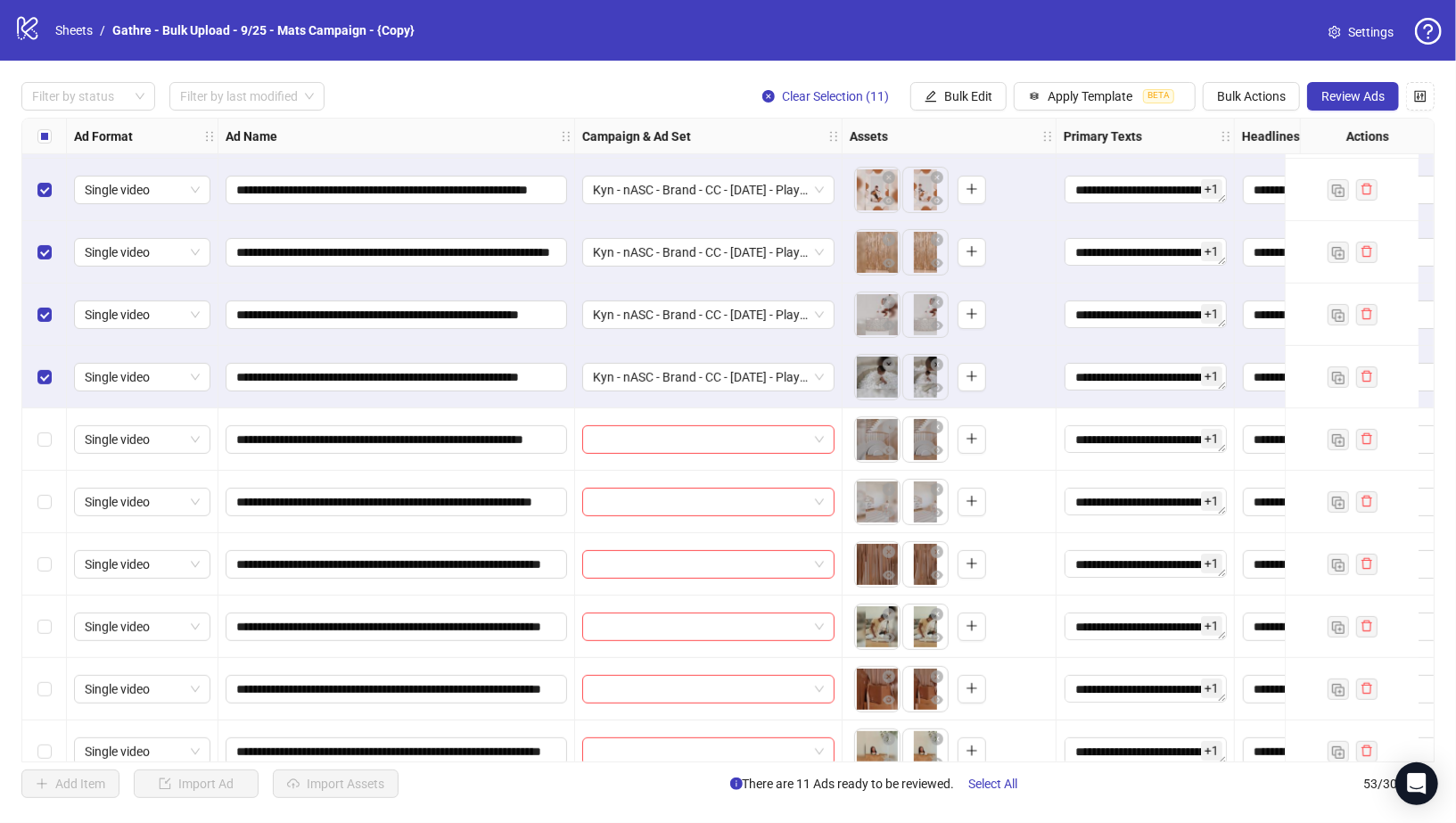
scroll to position [455, 0]
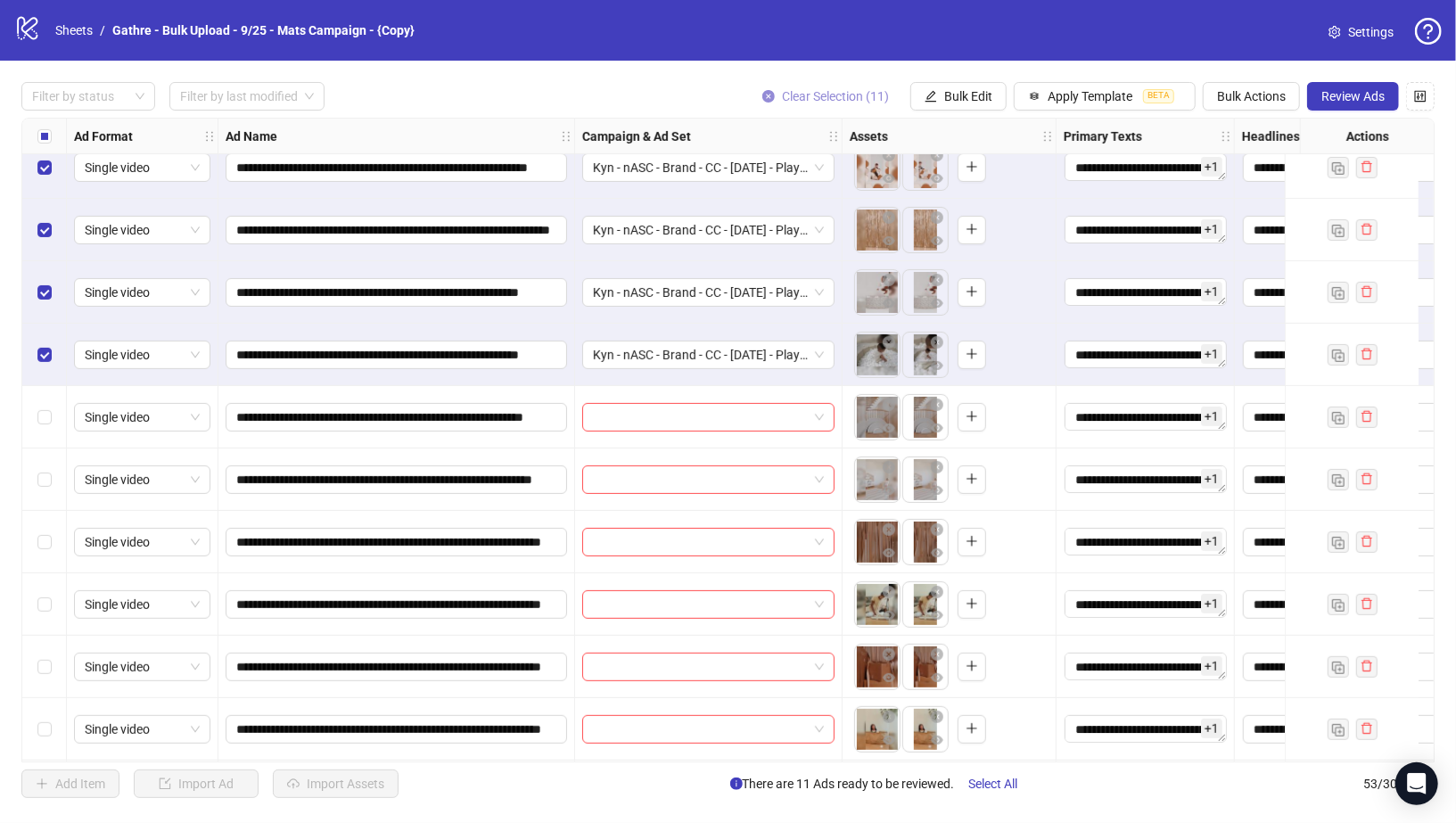
click at [771, 95] on icon "close-circle" at bounding box center [769, 96] width 13 height 13
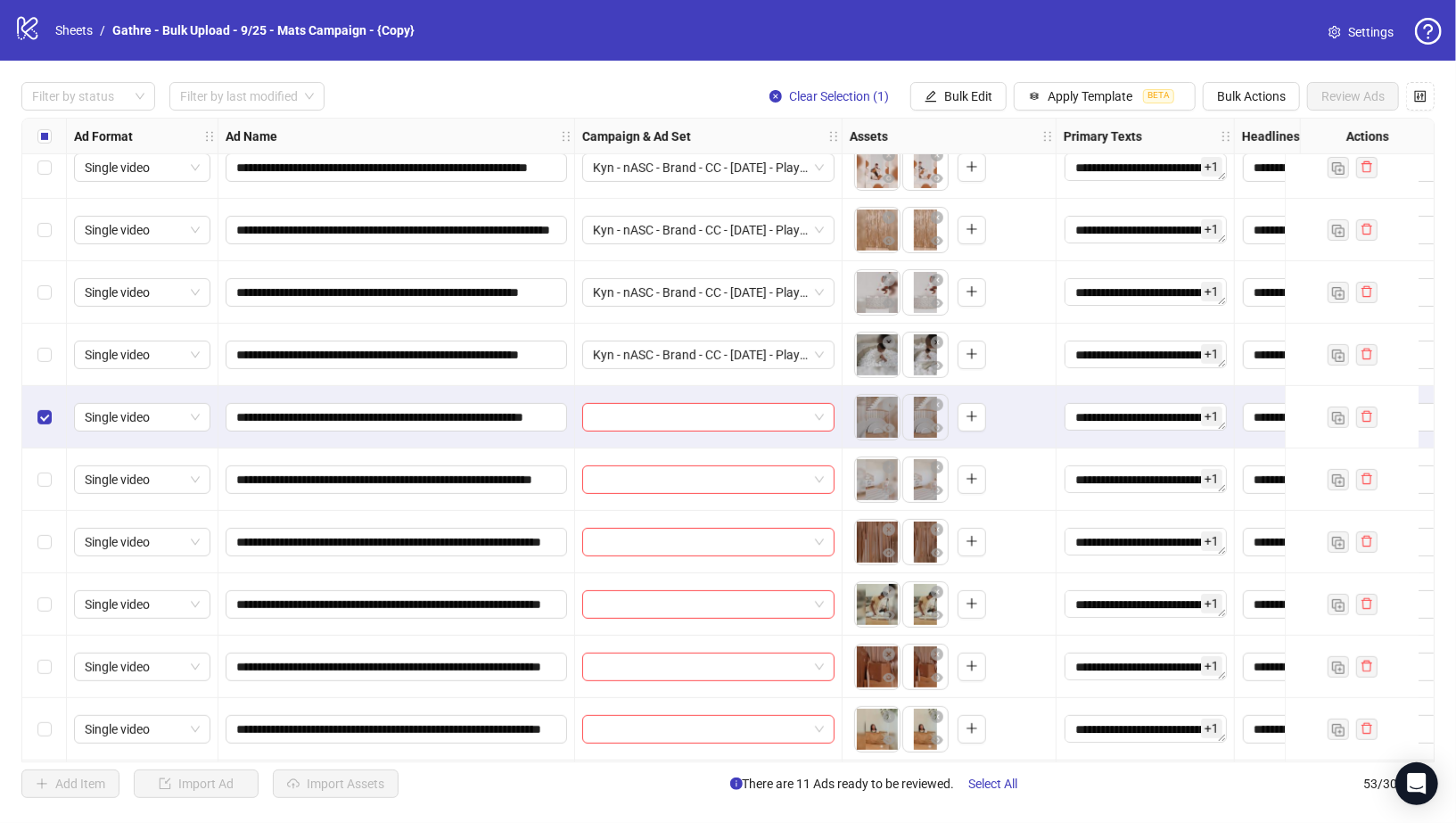
scroll to position [2707, 0]
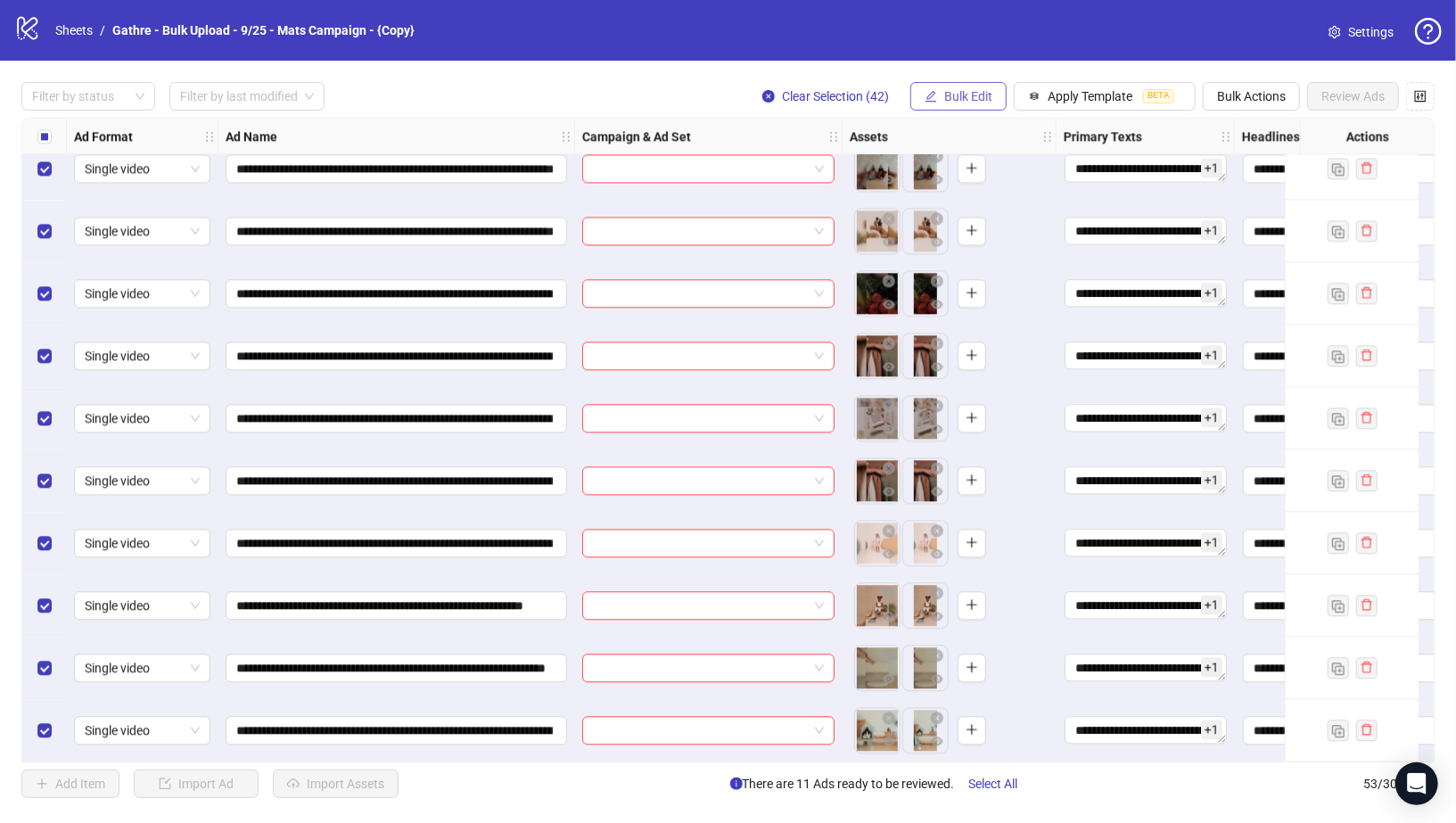
click at [963, 104] on button "Bulk Edit" at bounding box center [958, 96] width 96 height 28
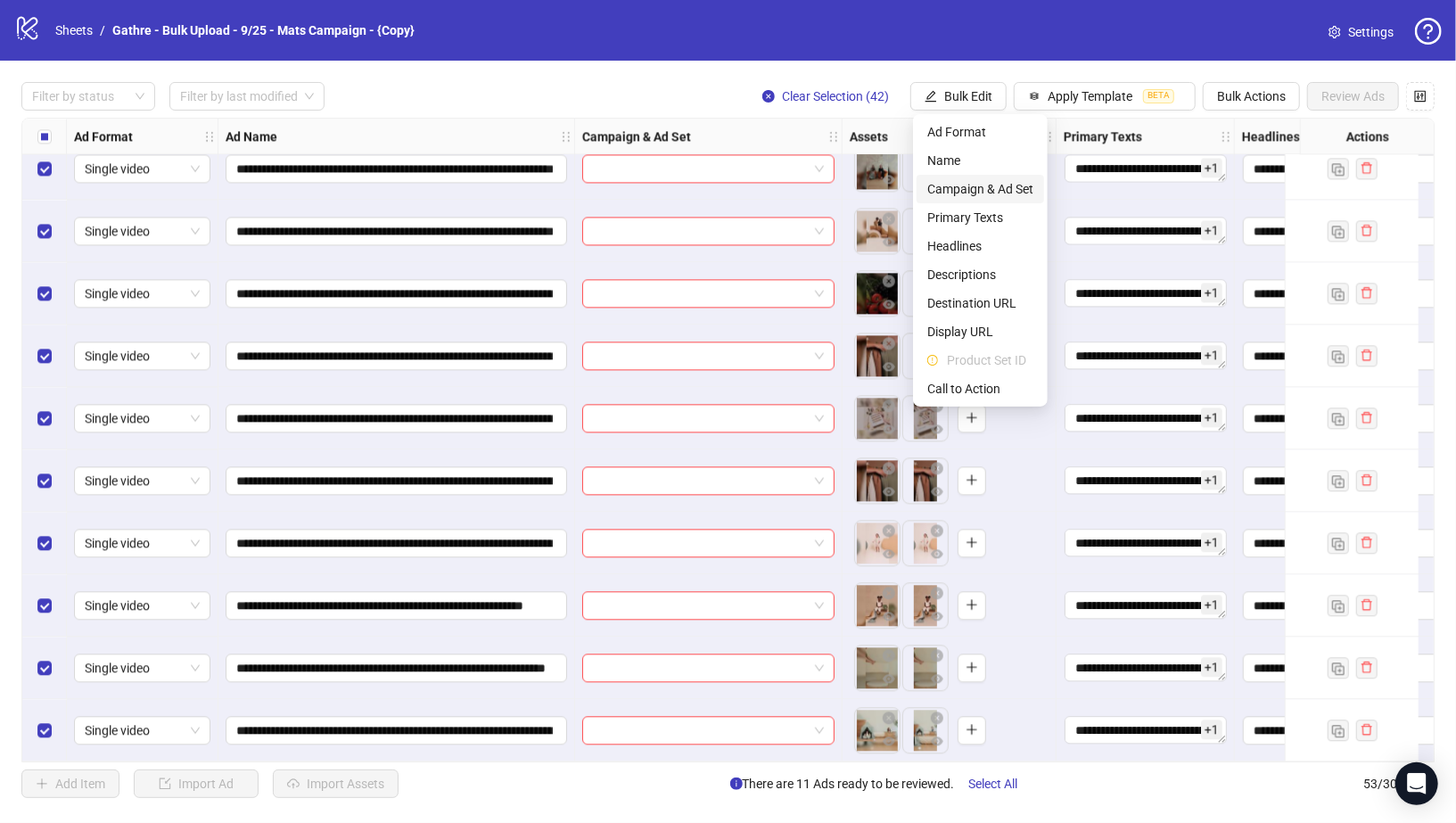
click at [981, 187] on span "Campaign & Ad Set" at bounding box center [980, 189] width 106 height 19
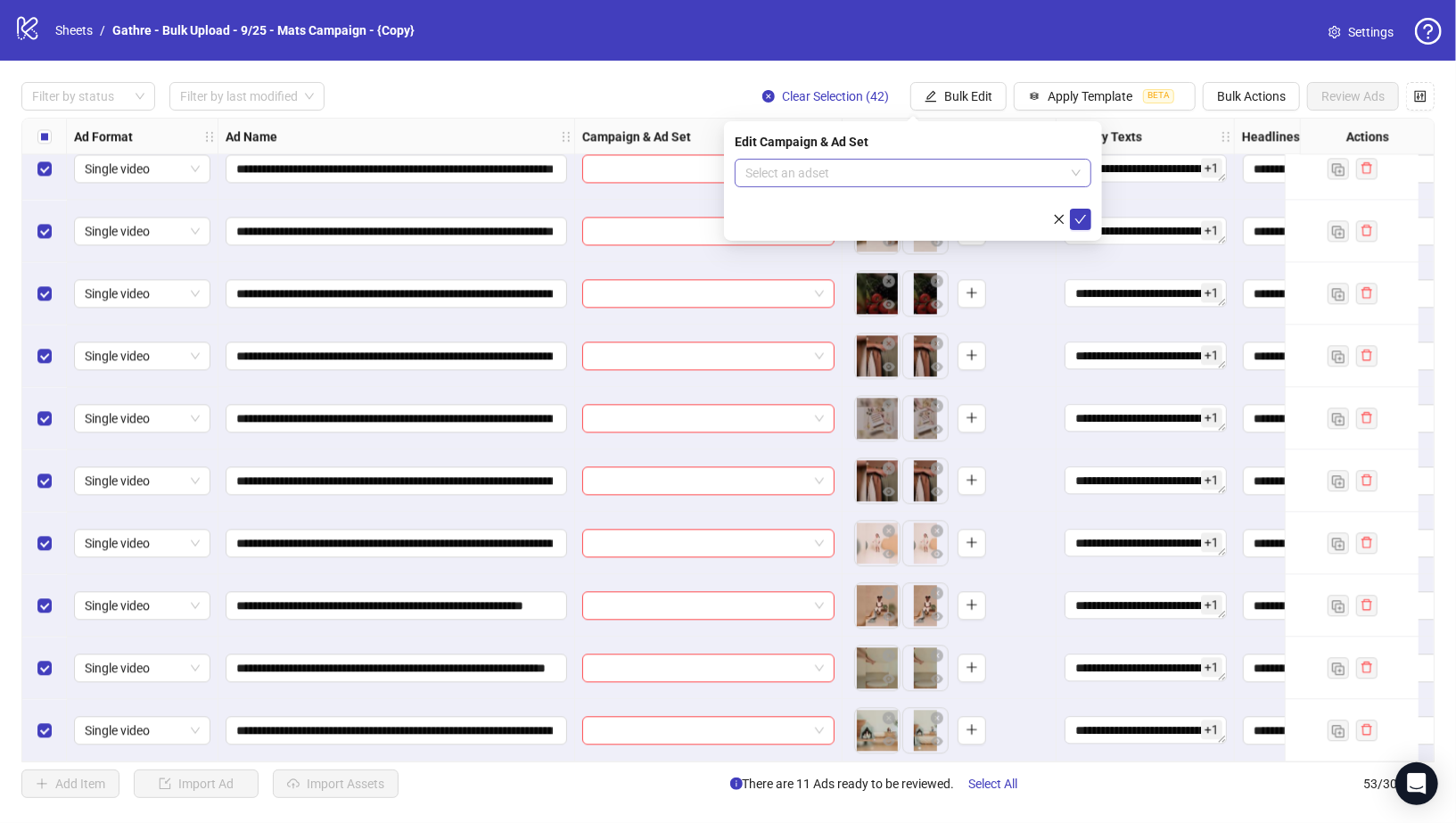
click at [910, 172] on input "search" at bounding box center [904, 174] width 319 height 27
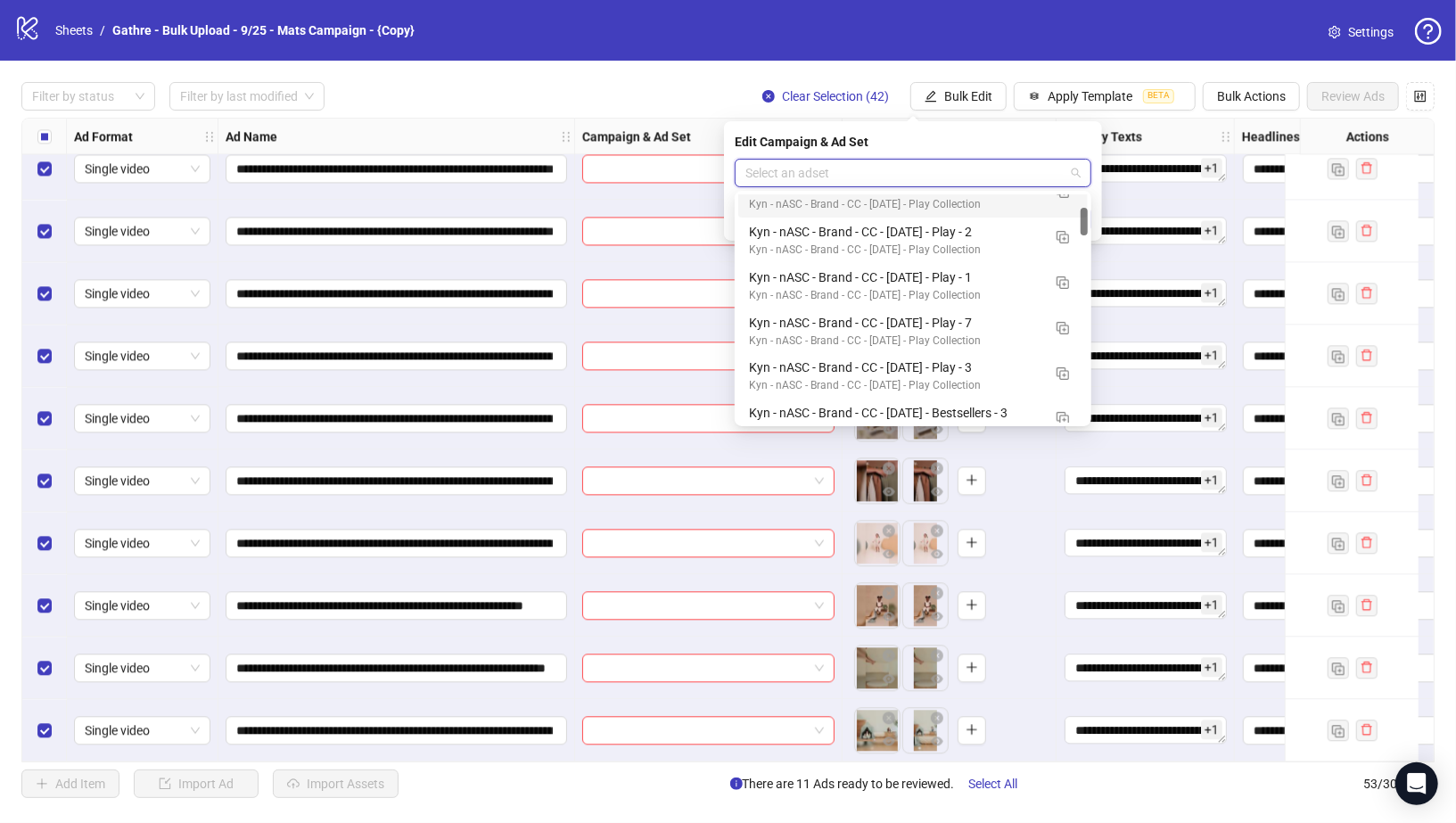
scroll to position [113, 0]
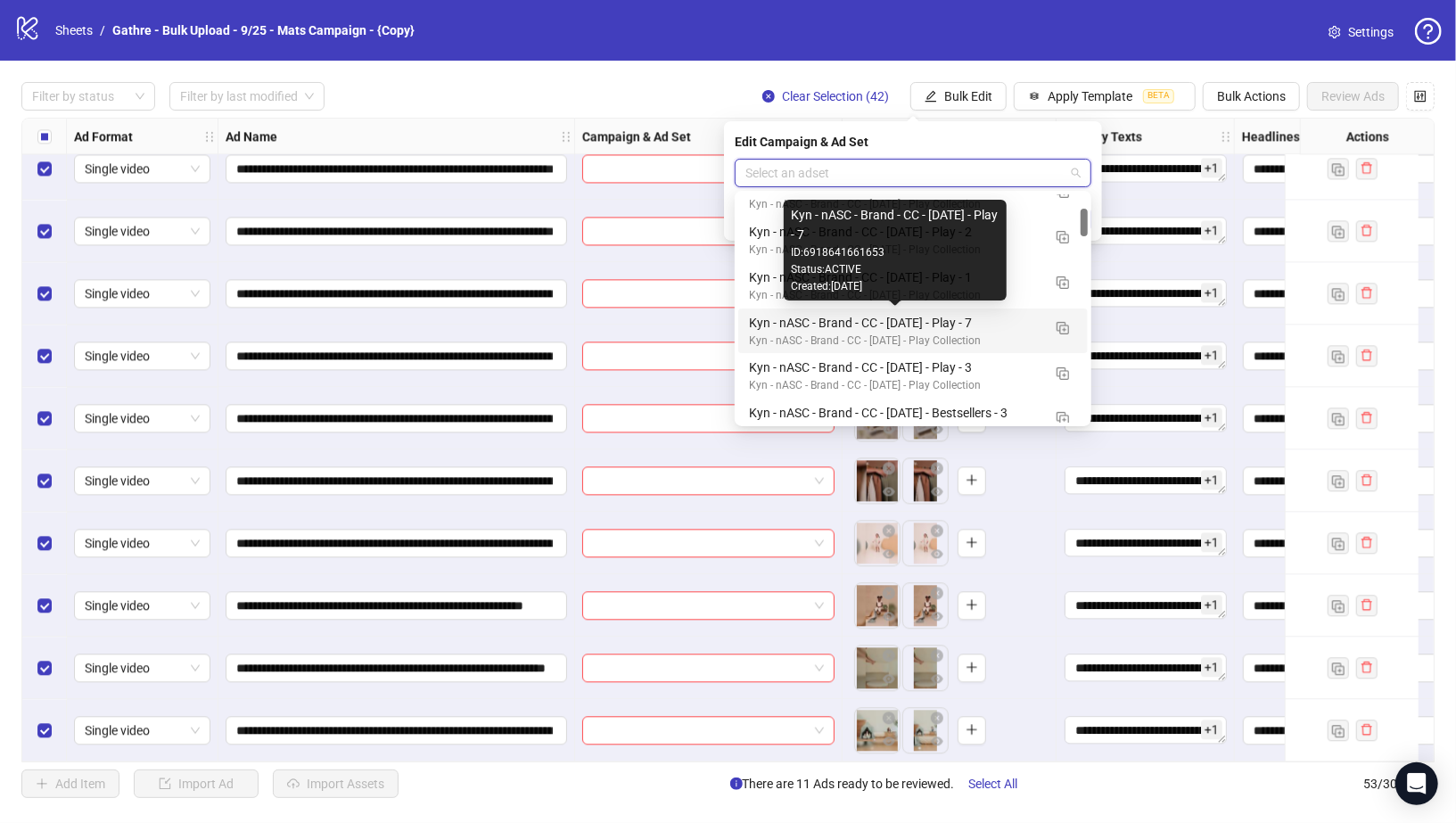
click at [897, 313] on div "Kyn - nASC - Brand - CC - 09/10/25 - Play - 7" at bounding box center [896, 323] width 293 height 19
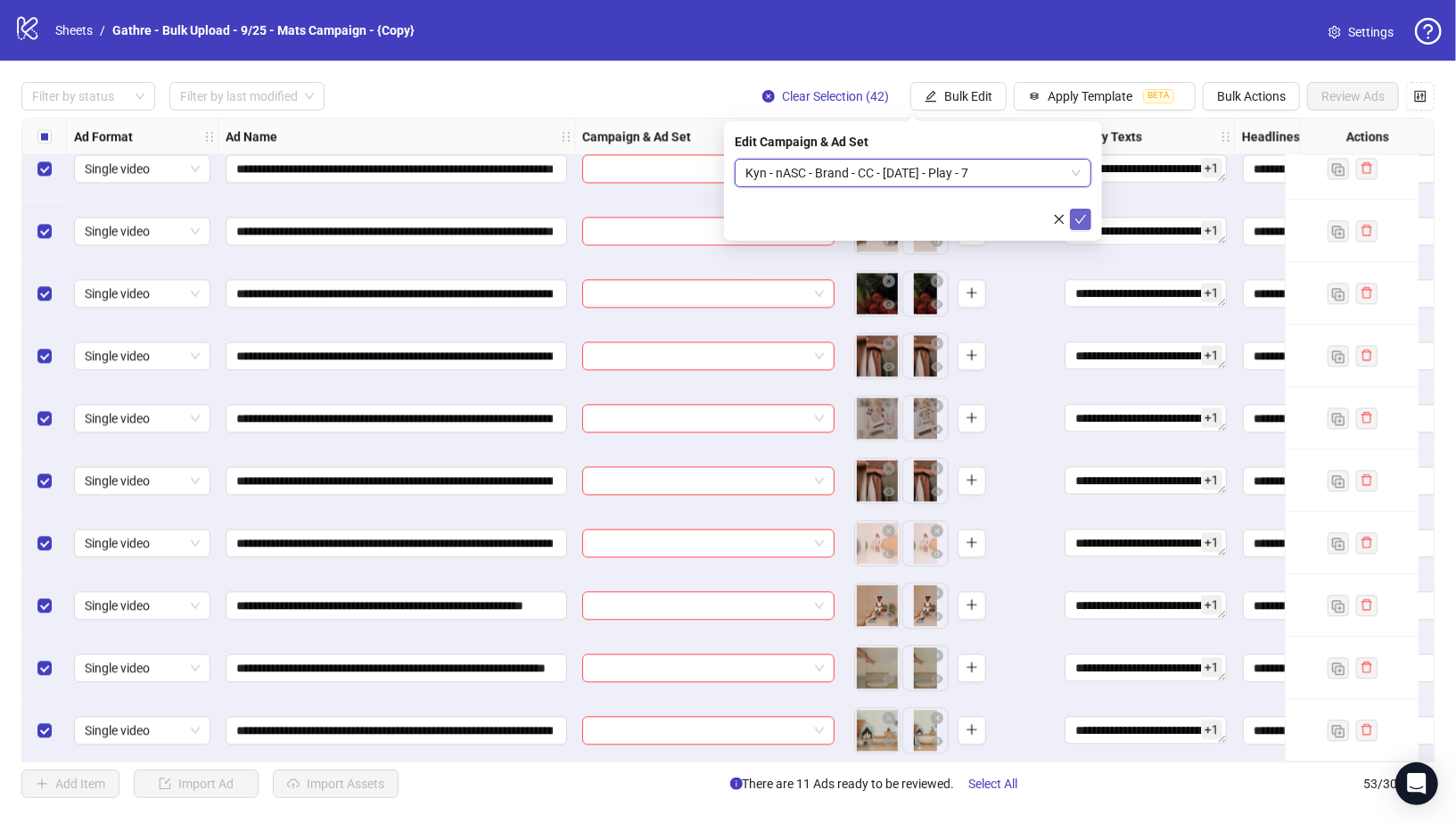
click at [1081, 218] on icon "check" at bounding box center [1081, 219] width 12 height 9
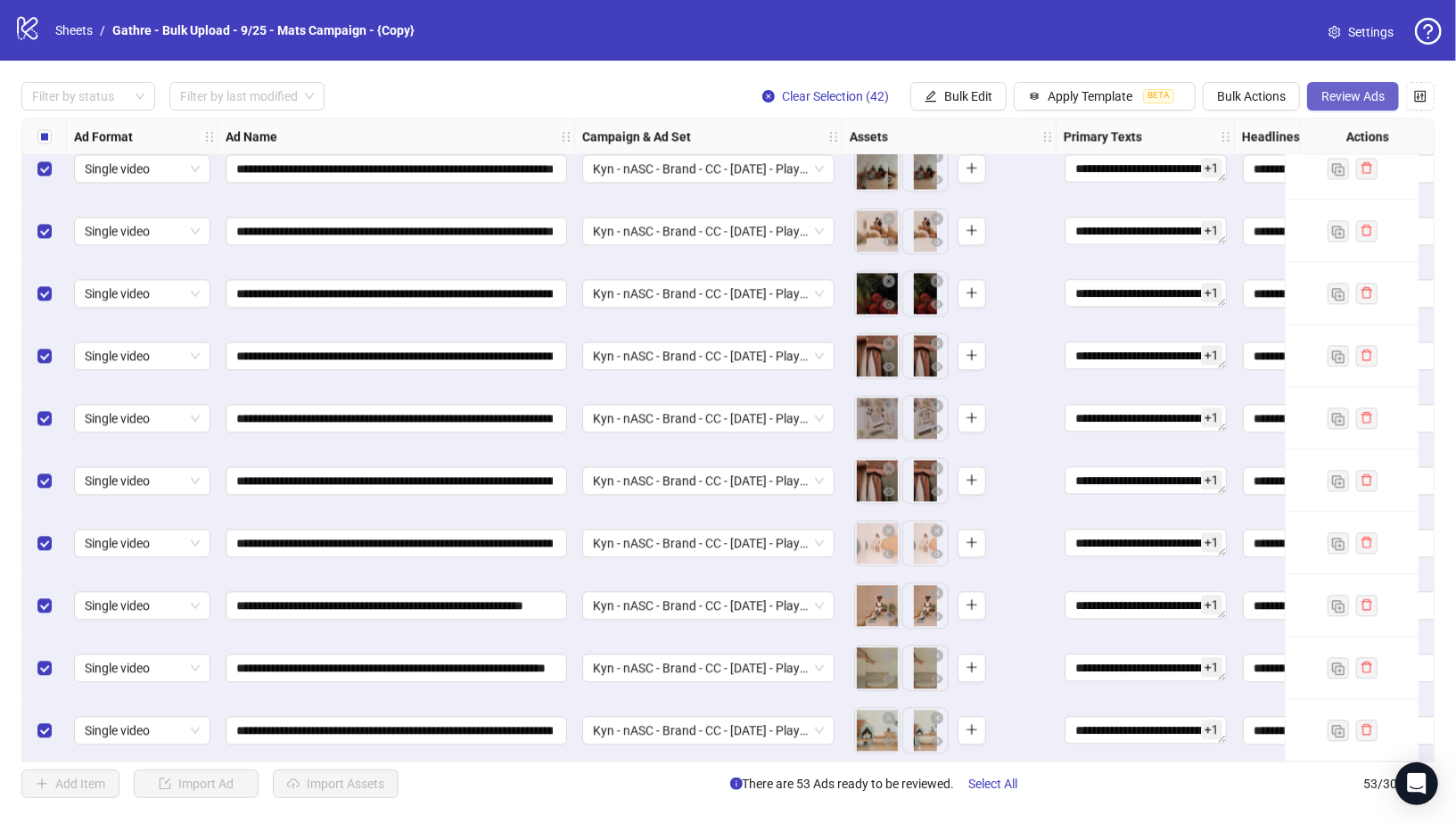
click at [1347, 93] on span "Review Ads" at bounding box center [1352, 96] width 63 height 15
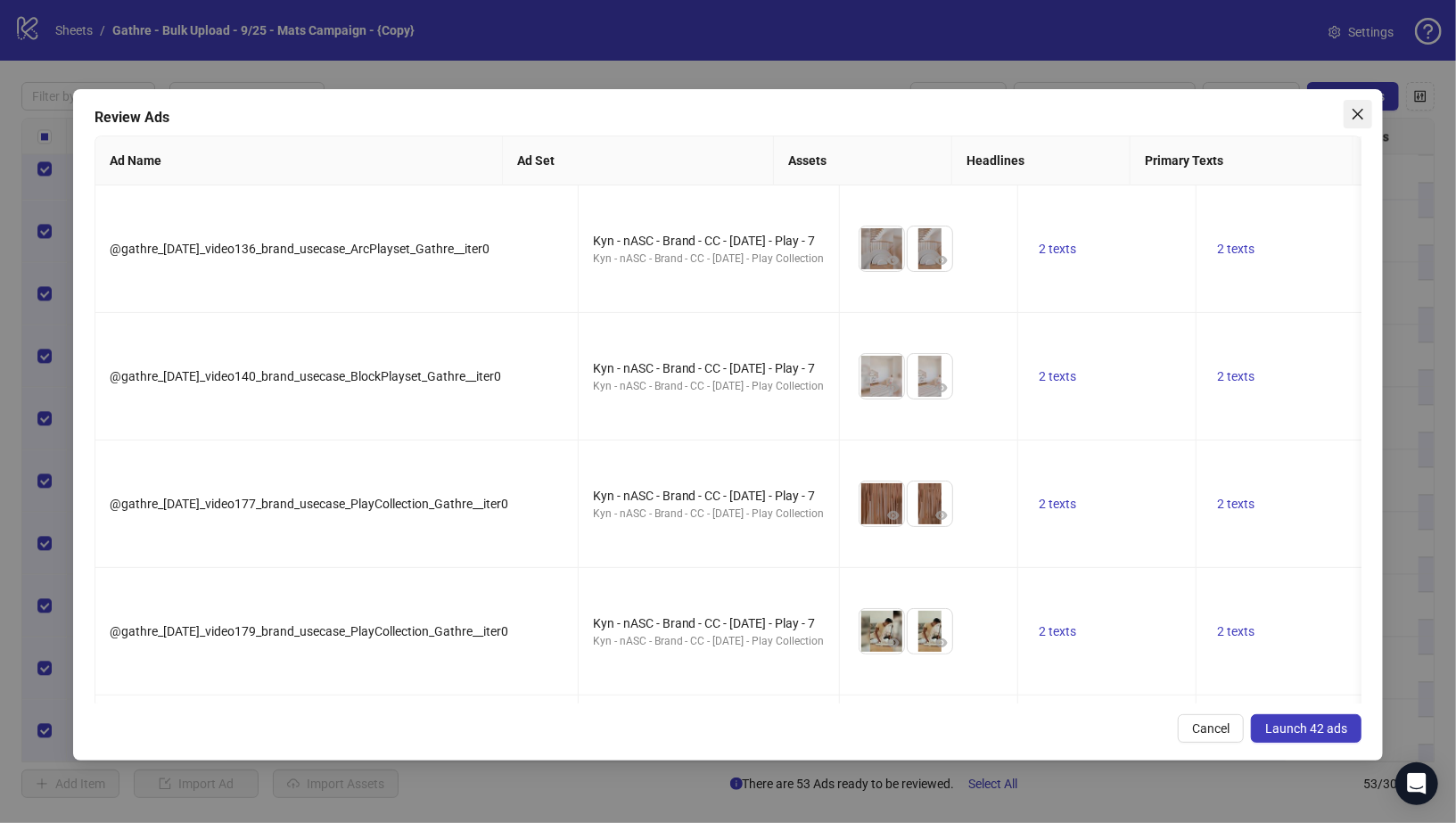
click at [1359, 110] on icon "close" at bounding box center [1358, 113] width 15 height 15
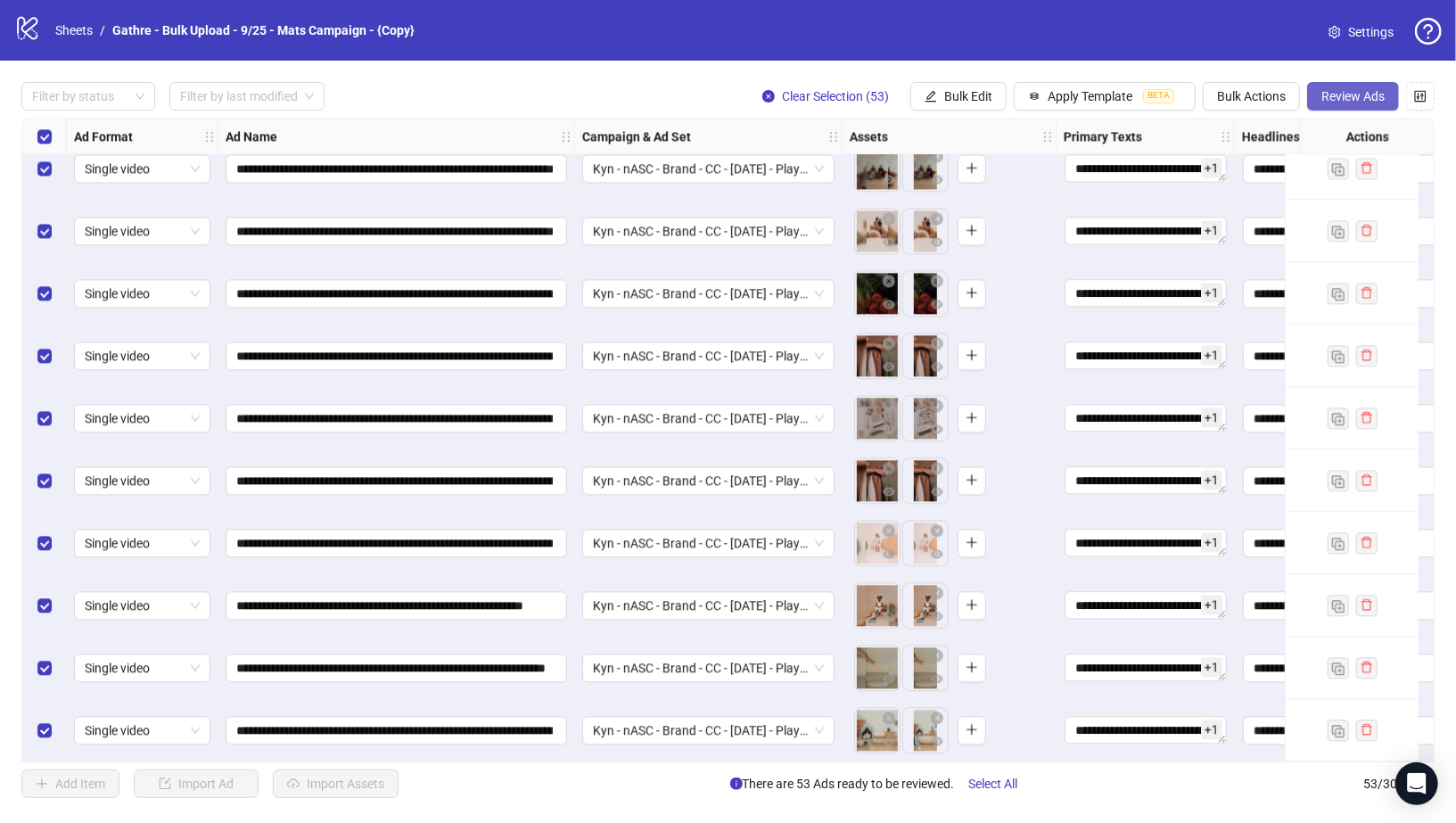
click at [1371, 86] on button "Review Ads" at bounding box center [1353, 96] width 92 height 28
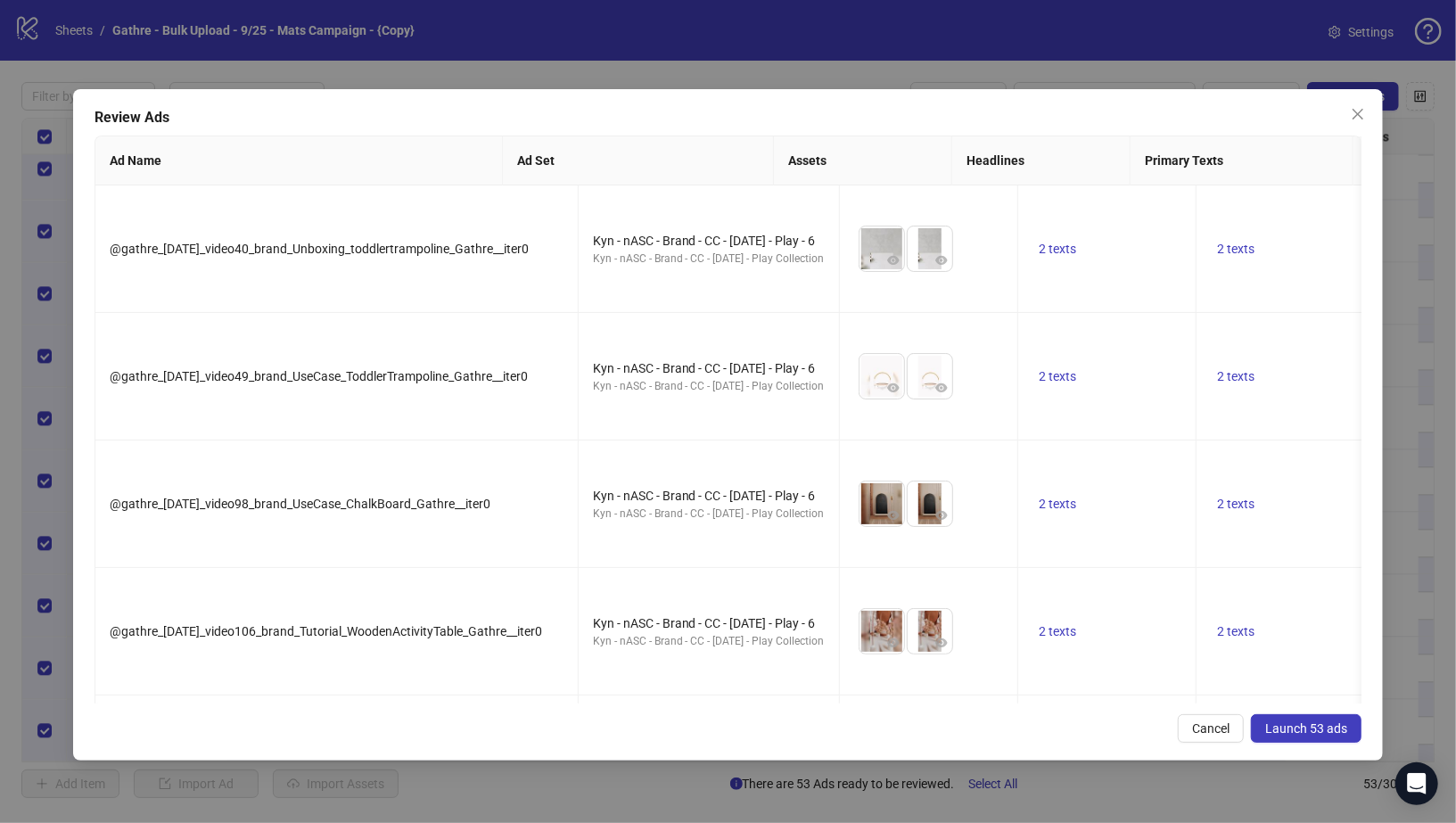
click at [1297, 727] on span "Launch 53 ads" at bounding box center [1306, 728] width 82 height 15
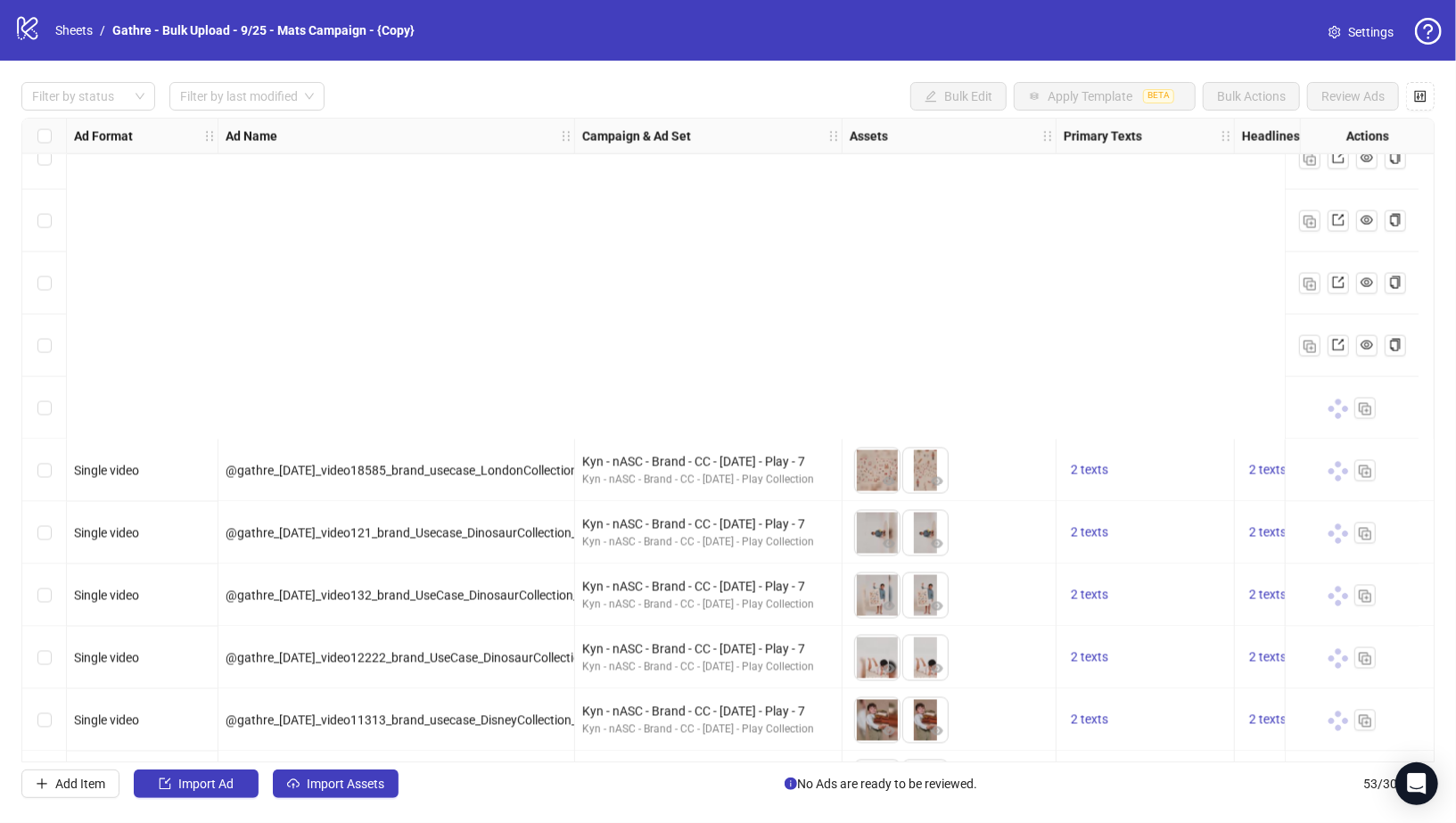
scroll to position [2707, 0]
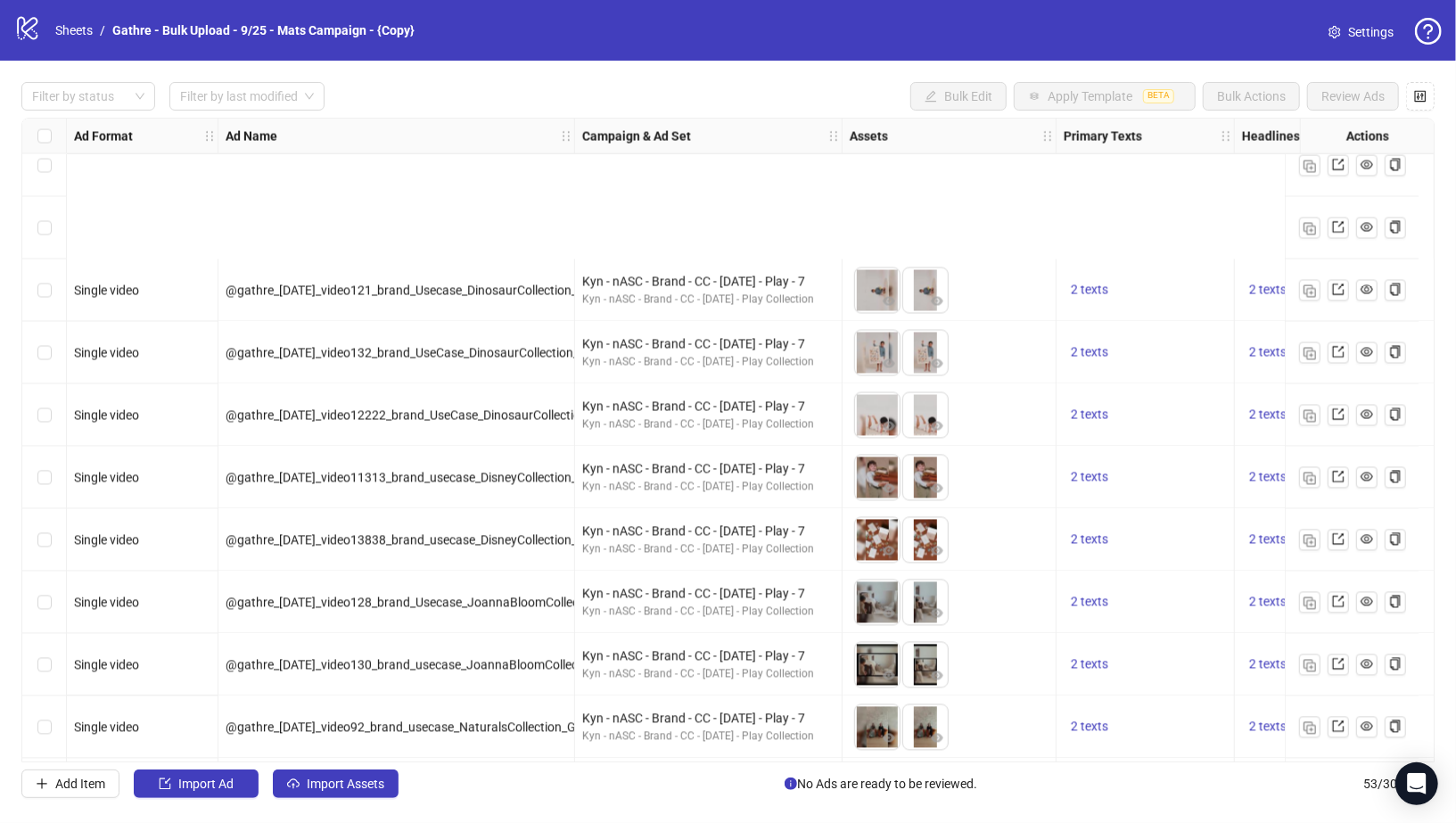
scroll to position [2707, 0]
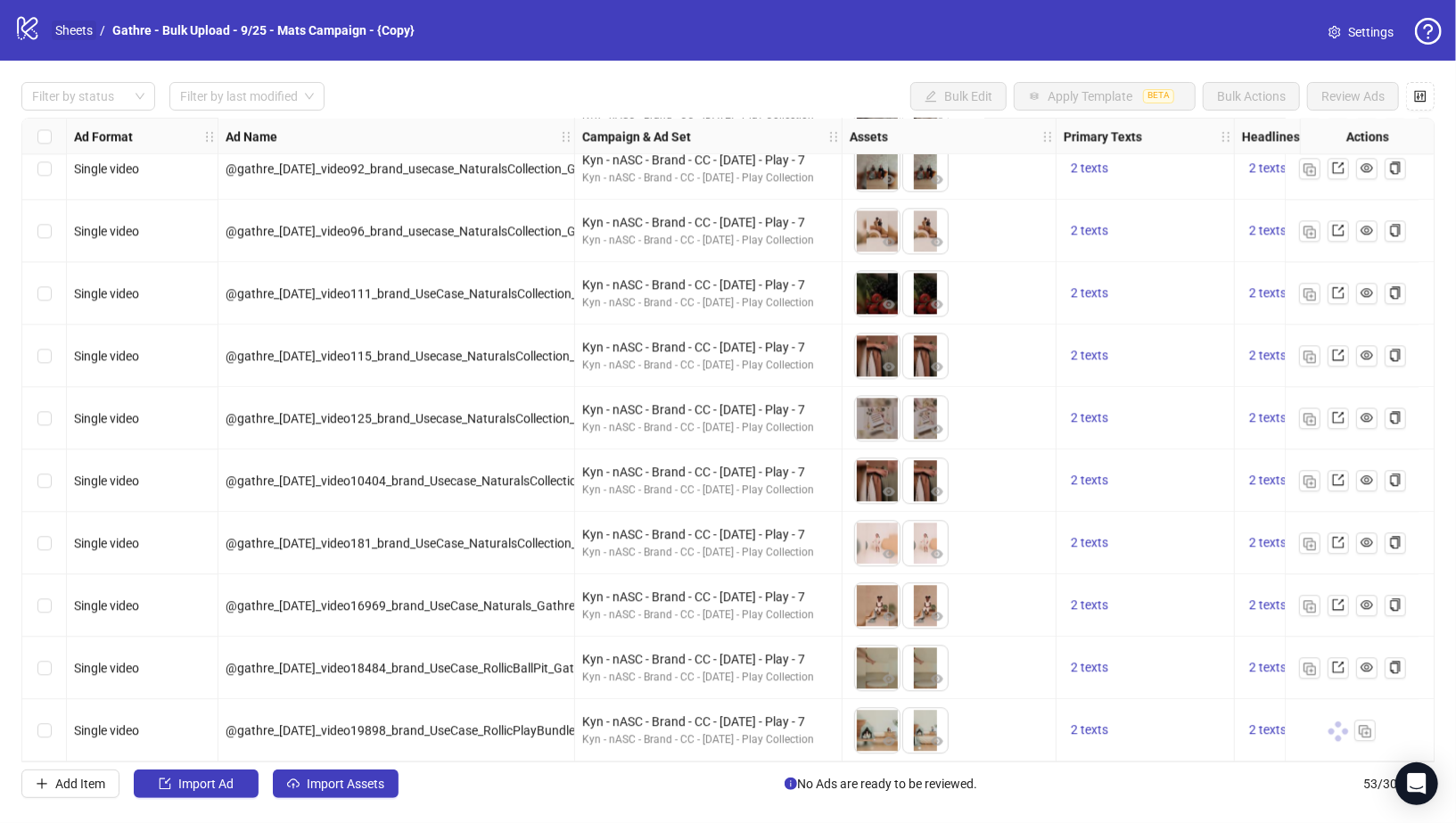
click at [78, 32] on link "Sheets" at bounding box center [74, 30] width 45 height 19
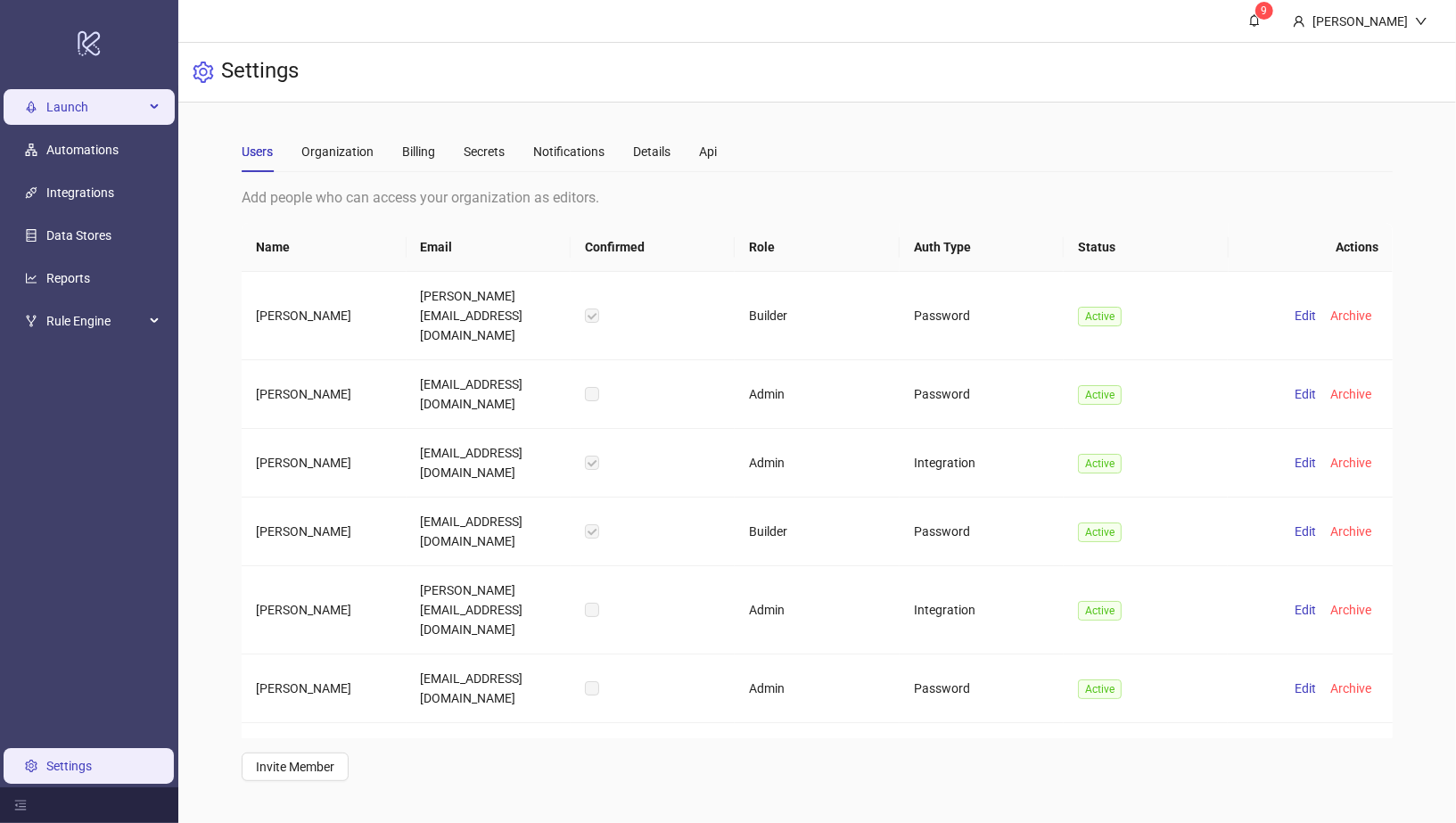
click at [68, 100] on span "Launch" at bounding box center [95, 107] width 98 height 36
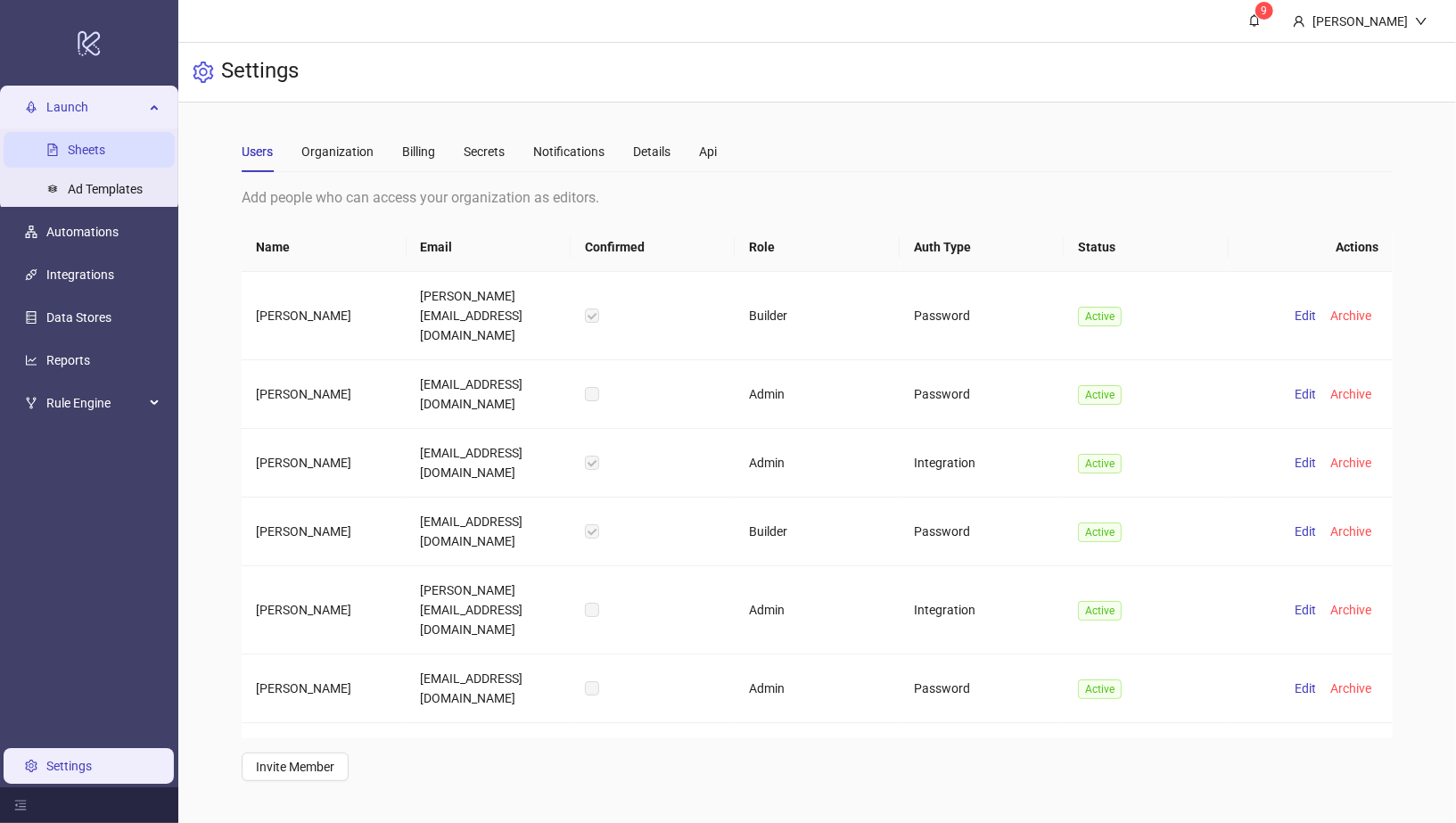
click at [73, 146] on link "Sheets" at bounding box center [86, 149] width 38 height 15
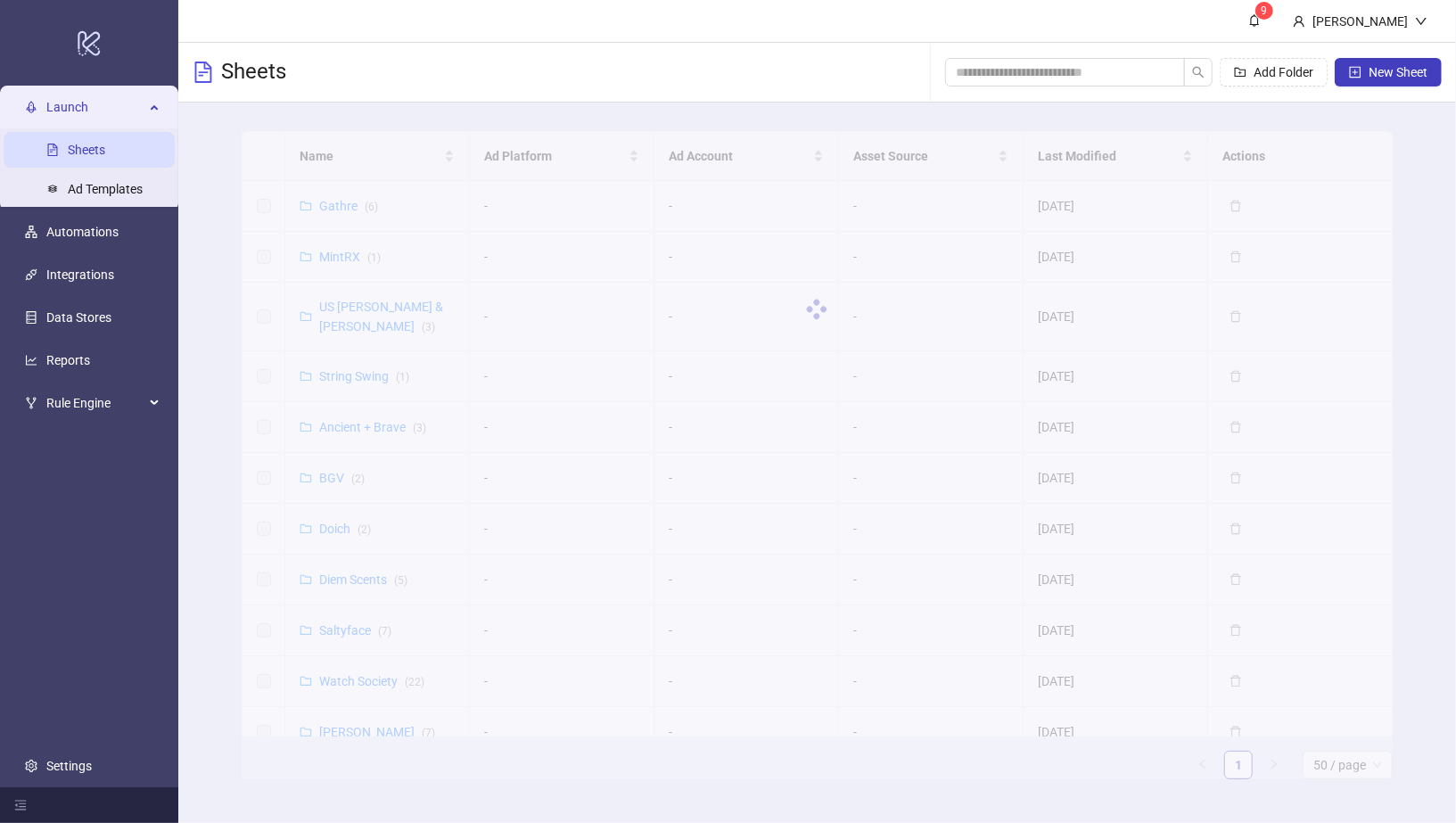
click at [327, 257] on div at bounding box center [817, 309] width 1152 height 357
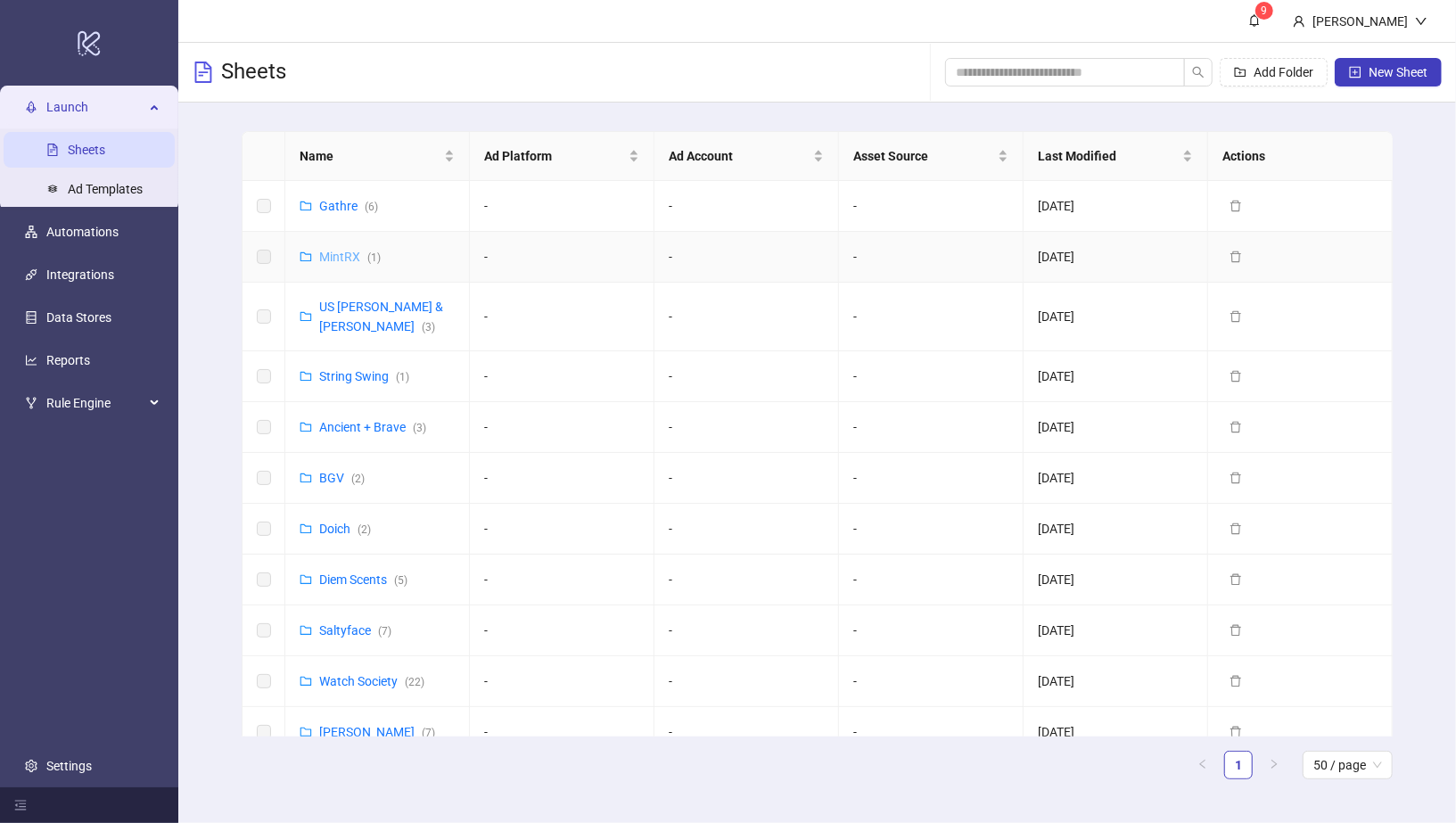
click at [335, 256] on link "MintRX ( 1 )" at bounding box center [349, 257] width 61 height 15
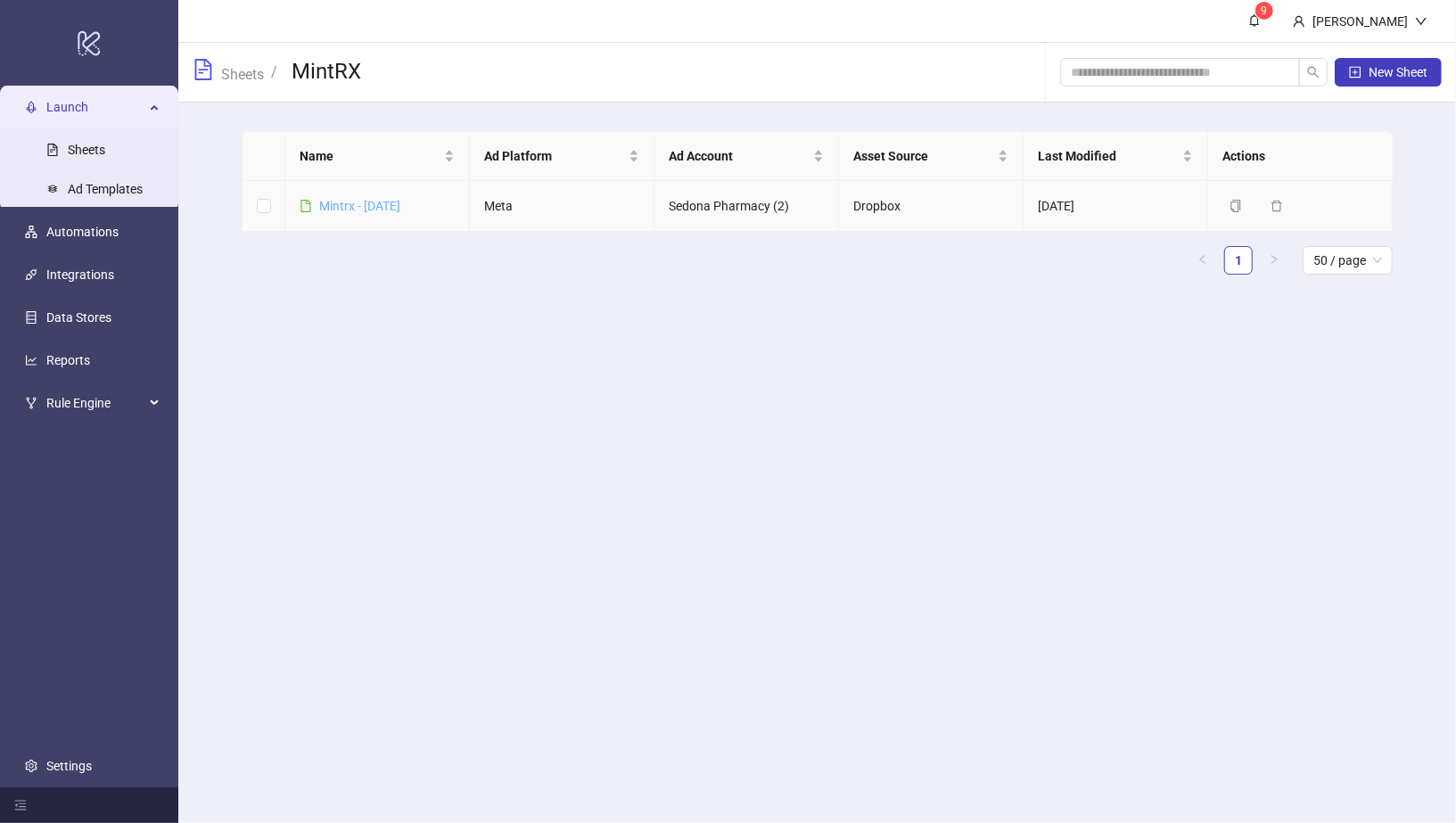
click at [342, 206] on link "Mintrx - [DATE]" at bounding box center [360, 206] width 81 height 15
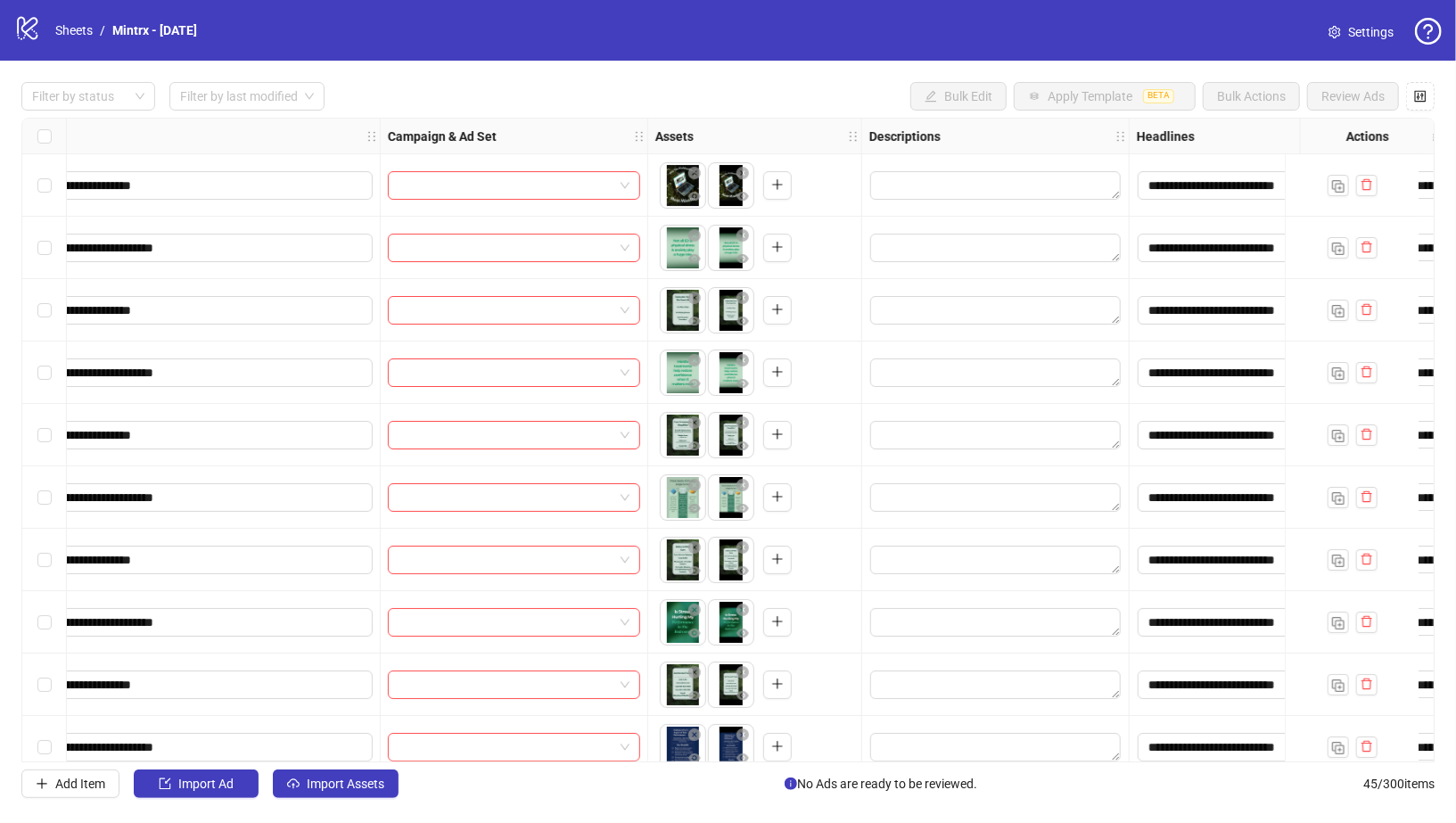
scroll to position [0, 396]
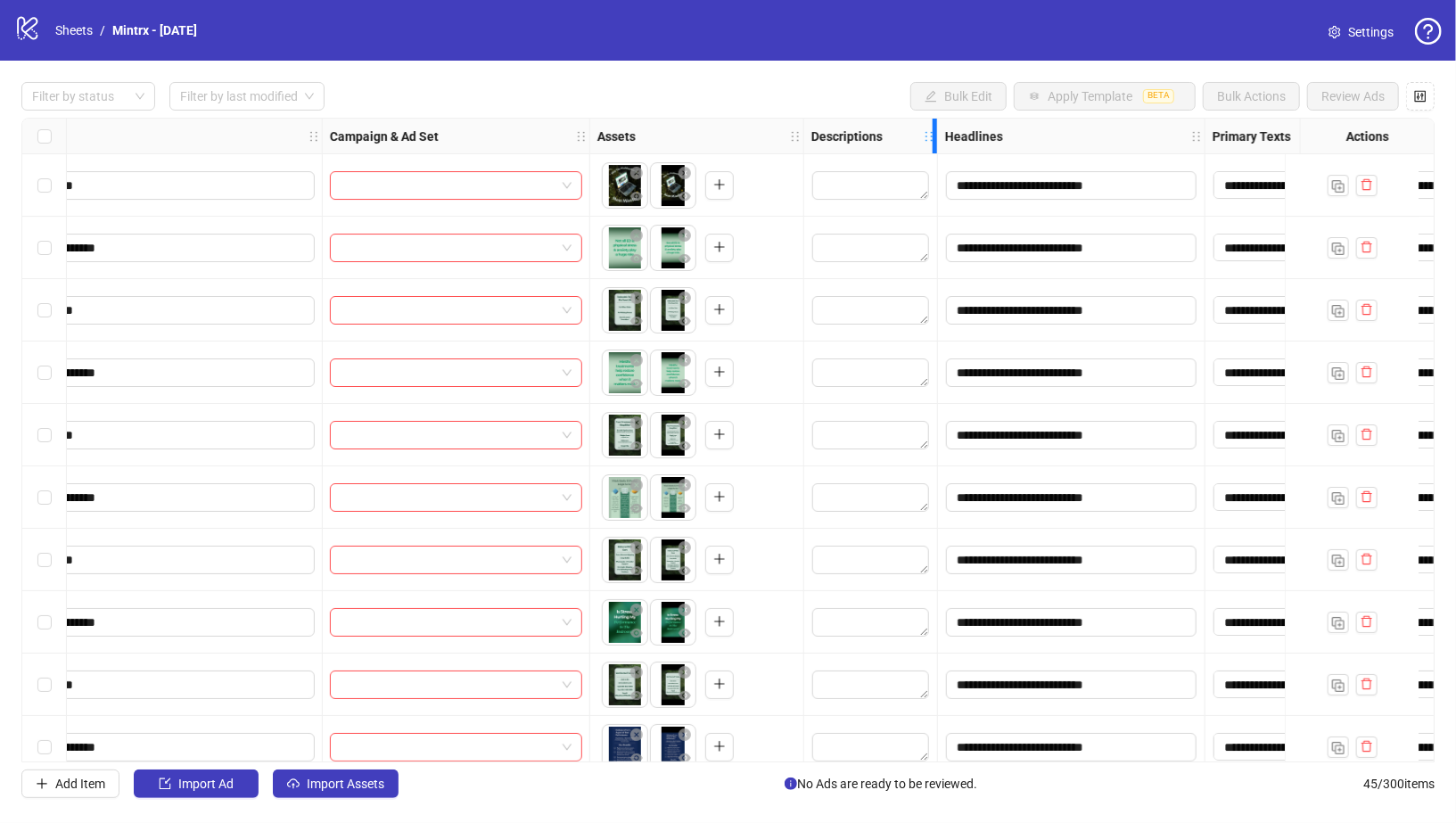
drag, startPoint x: 1067, startPoint y: 127, endPoint x: 788, endPoint y: 127, distance: 279.0
click at [788, 137] on div "Ad Format Ad Name Campaign & Ad Set Assets Descriptions Headlines Primary Texts…" at bounding box center [799, 137] width 2258 height 0
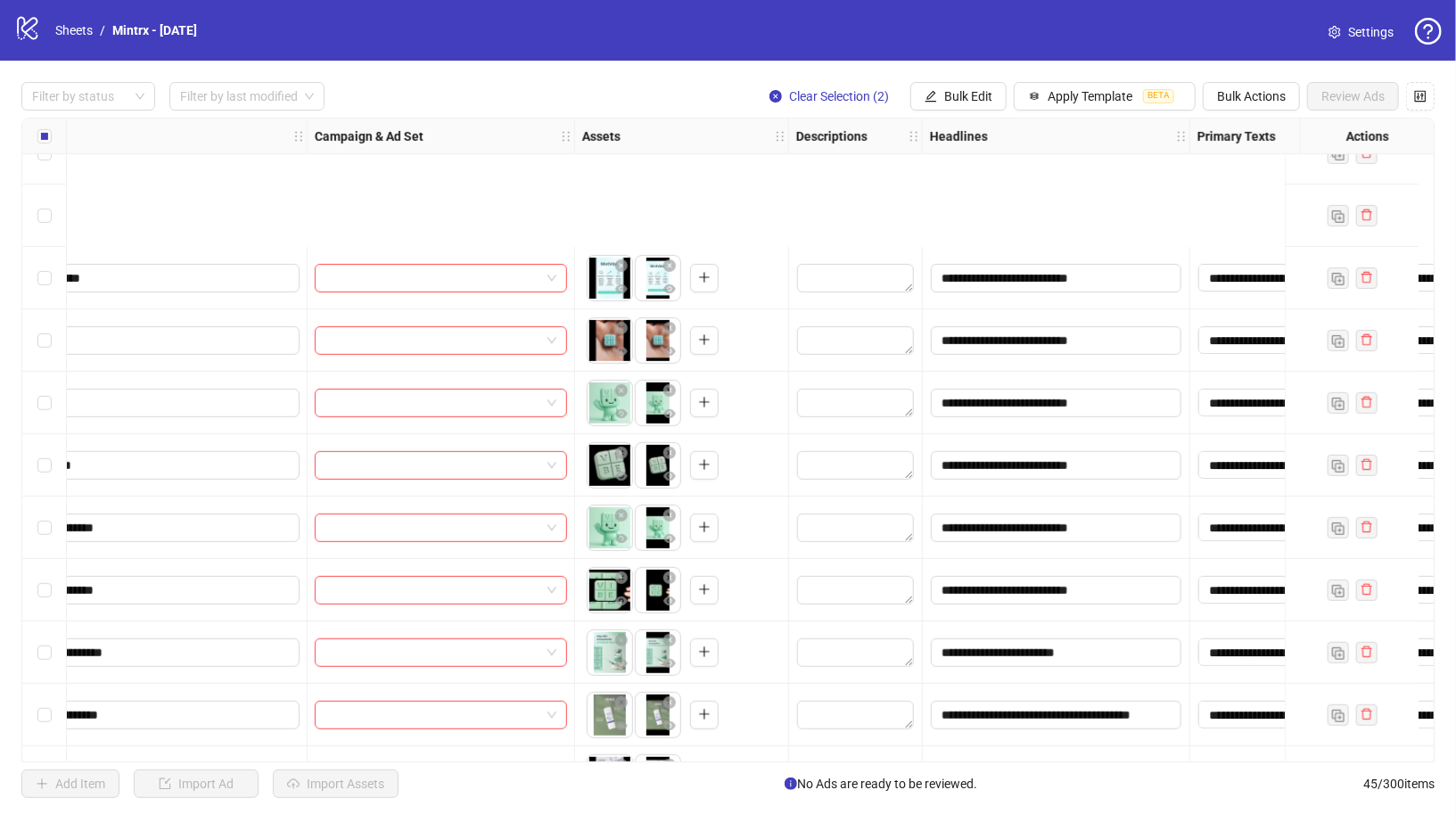
scroll to position [1015, 412]
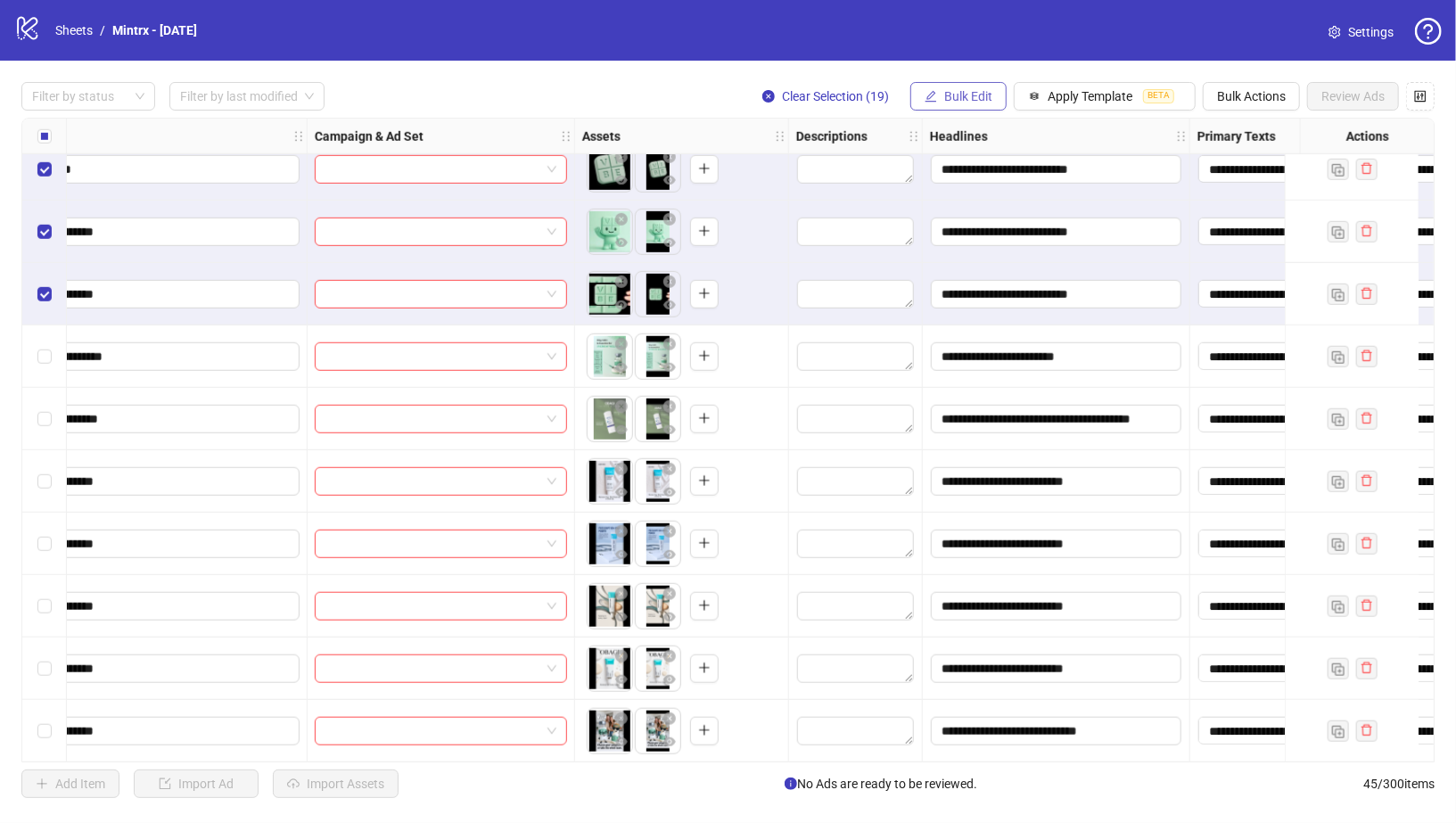
click at [945, 95] on button "Bulk Edit" at bounding box center [958, 96] width 96 height 28
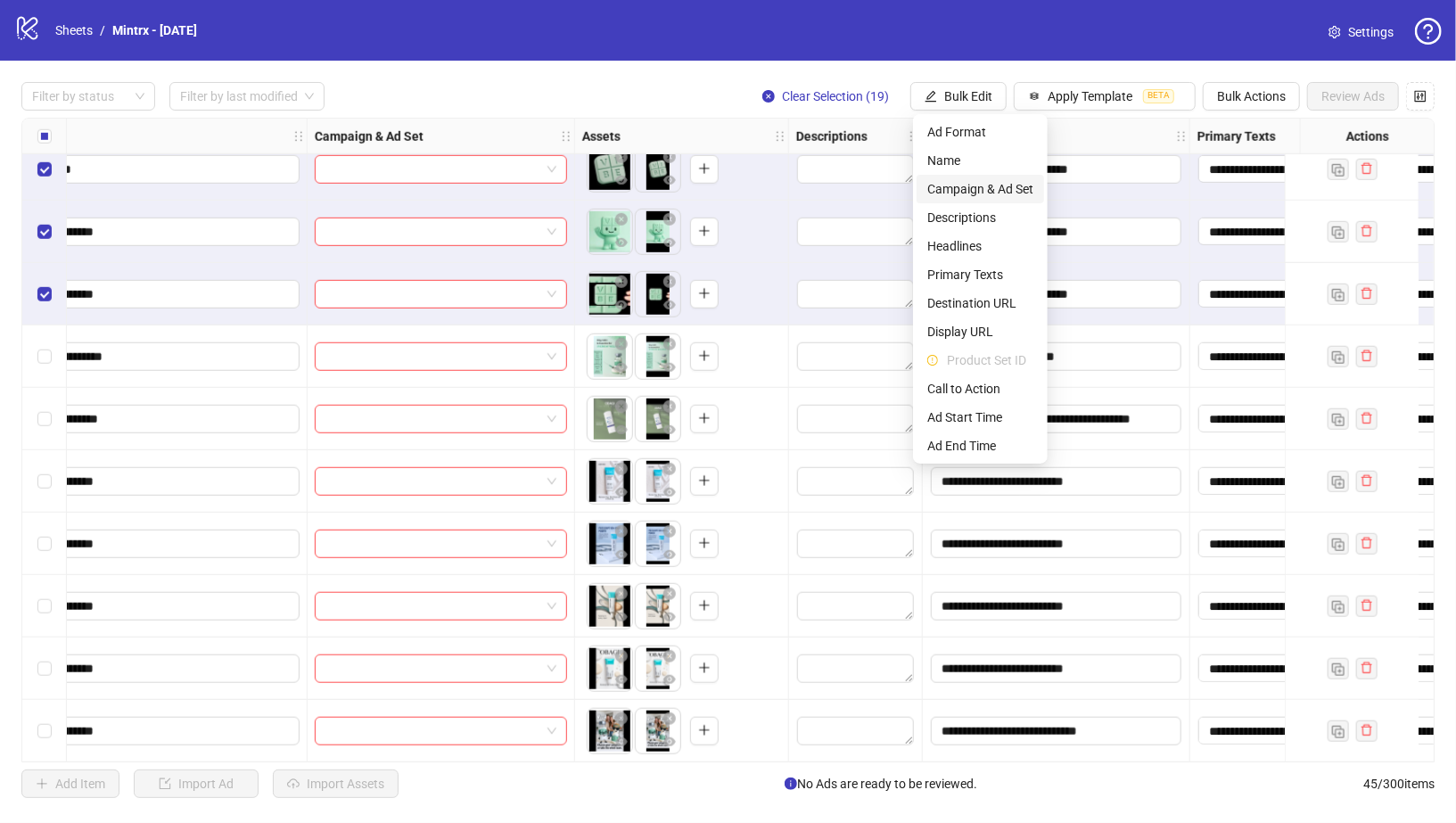
click at [959, 191] on span "Campaign & Ad Set" at bounding box center [980, 189] width 106 height 19
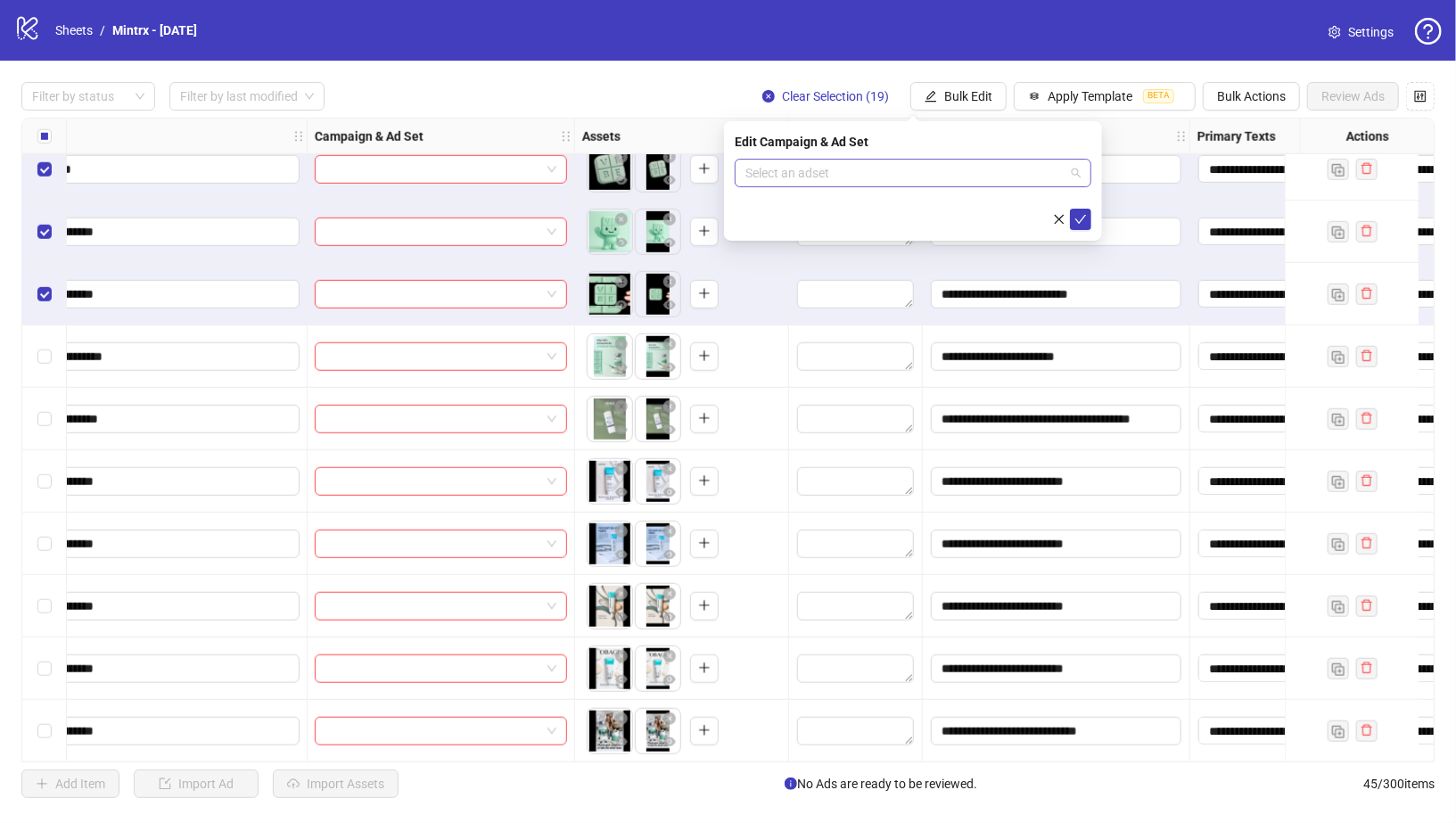
click at [941, 174] on input "search" at bounding box center [904, 174] width 319 height 27
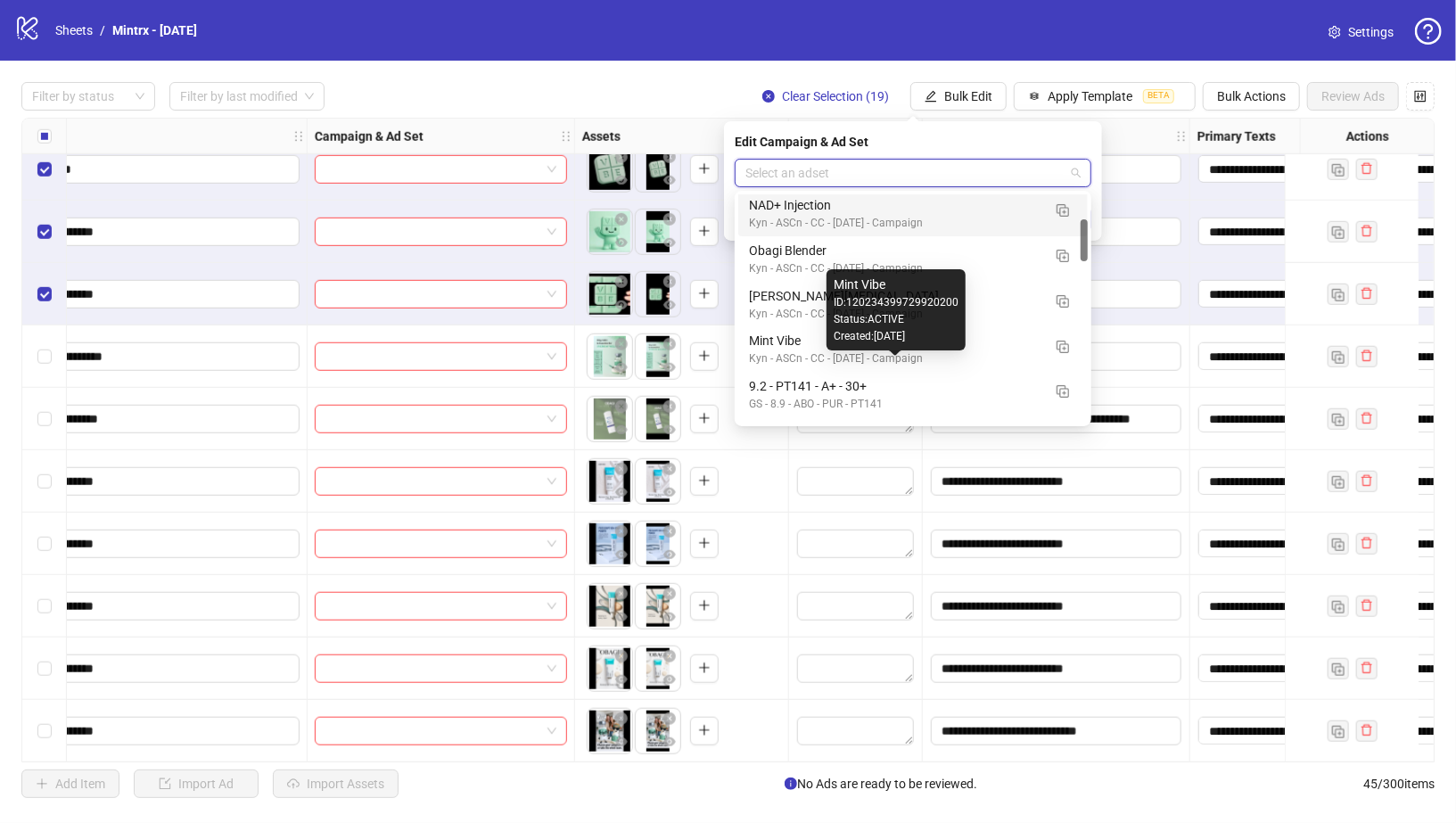
scroll to position [141, 0]
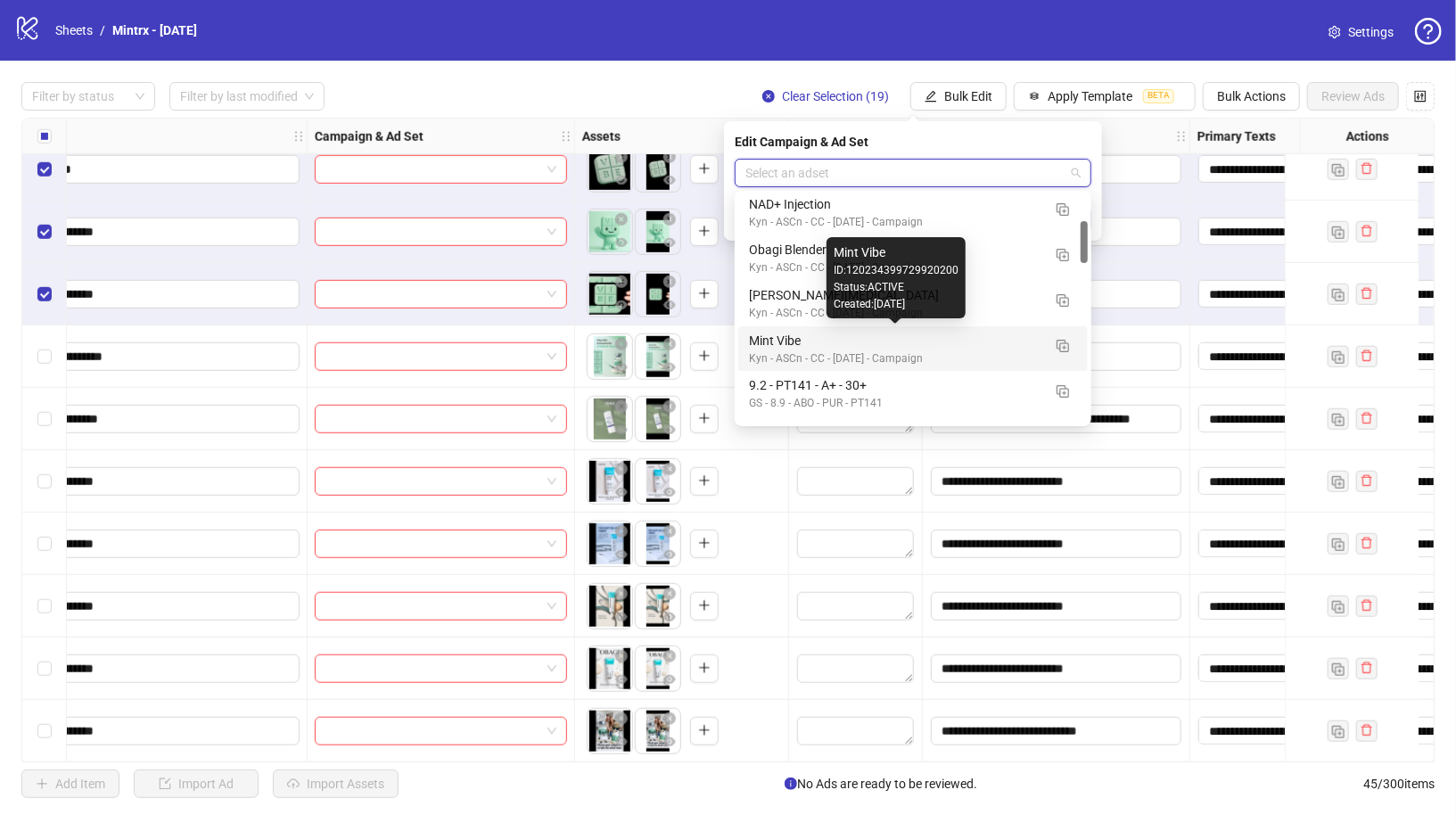
click at [786, 334] on div "Mint Vibe" at bounding box center [896, 340] width 293 height 19
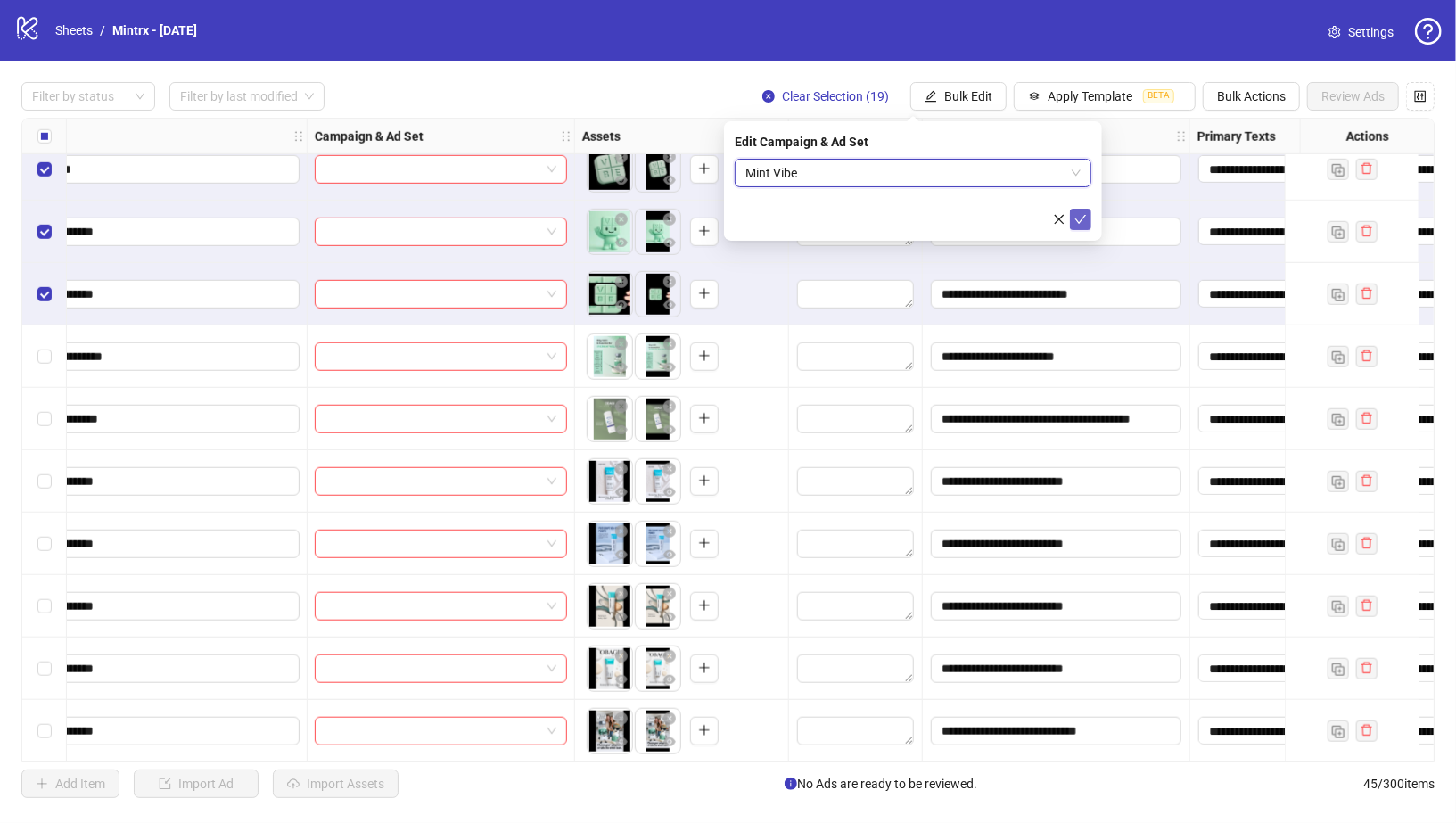
click at [1081, 213] on icon "check" at bounding box center [1080, 219] width 13 height 13
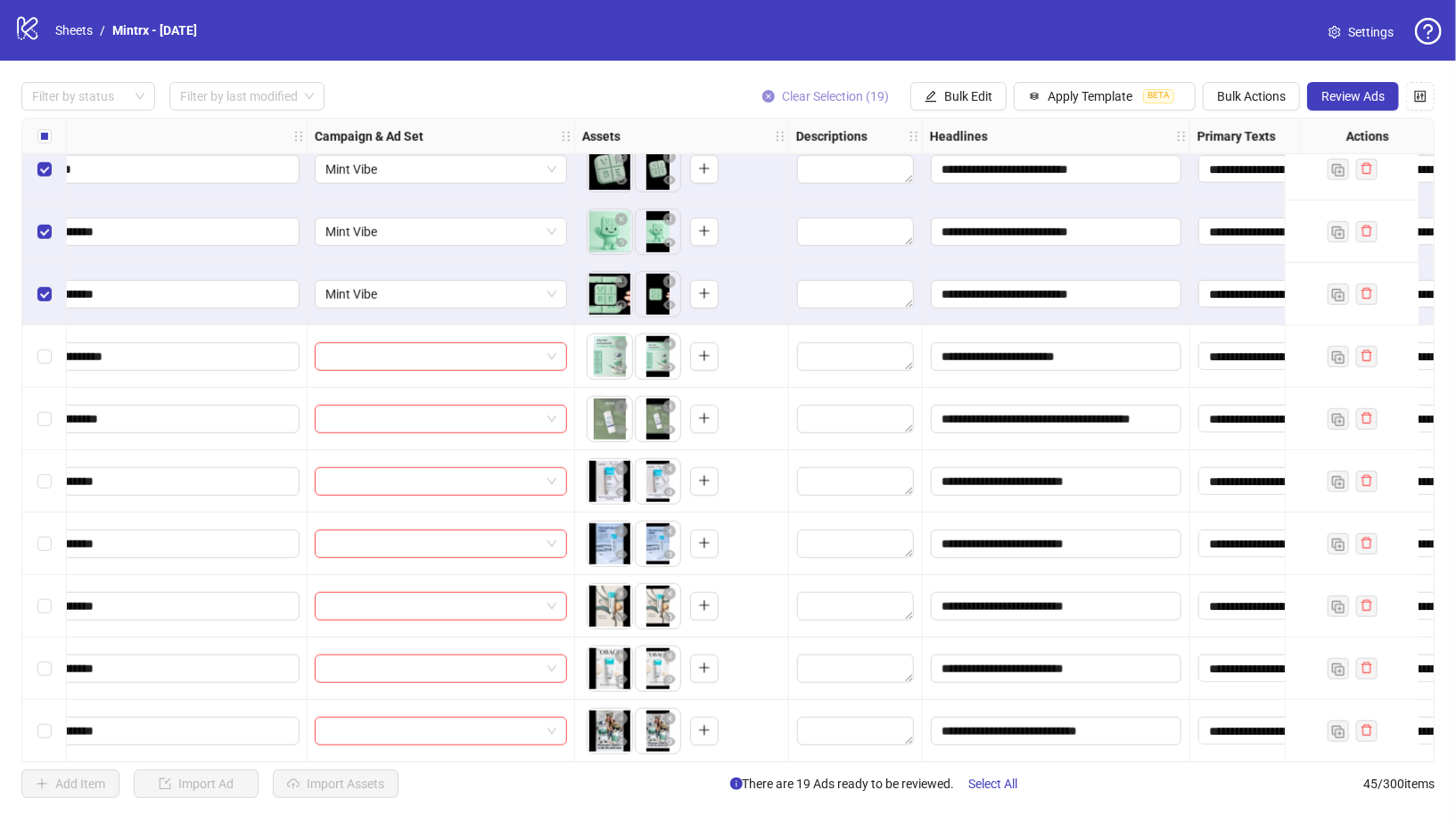
click at [768, 94] on icon "close-circle" at bounding box center [769, 96] width 13 height 13
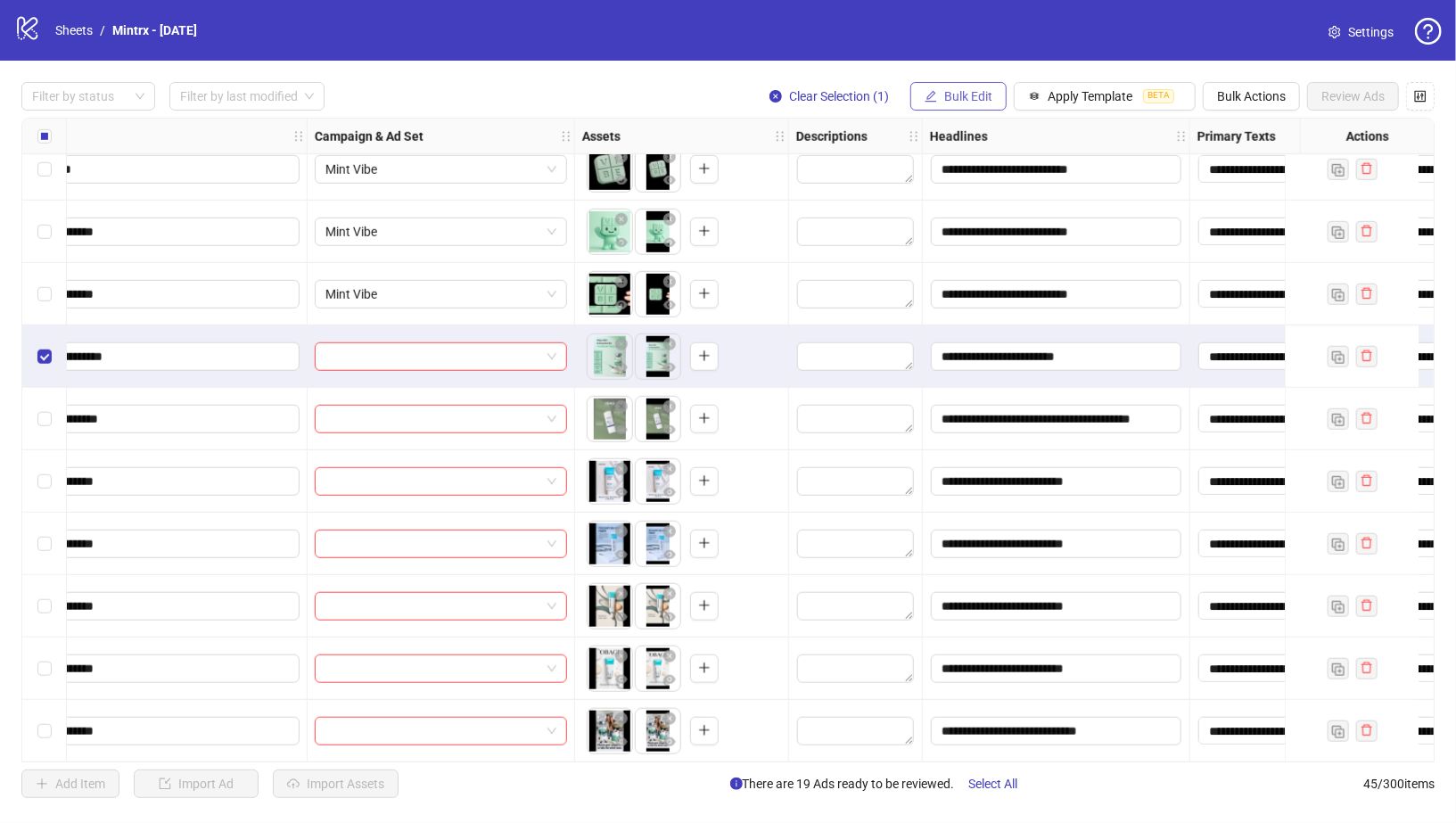
click at [960, 90] on span "Bulk Edit" at bounding box center [968, 96] width 48 height 15
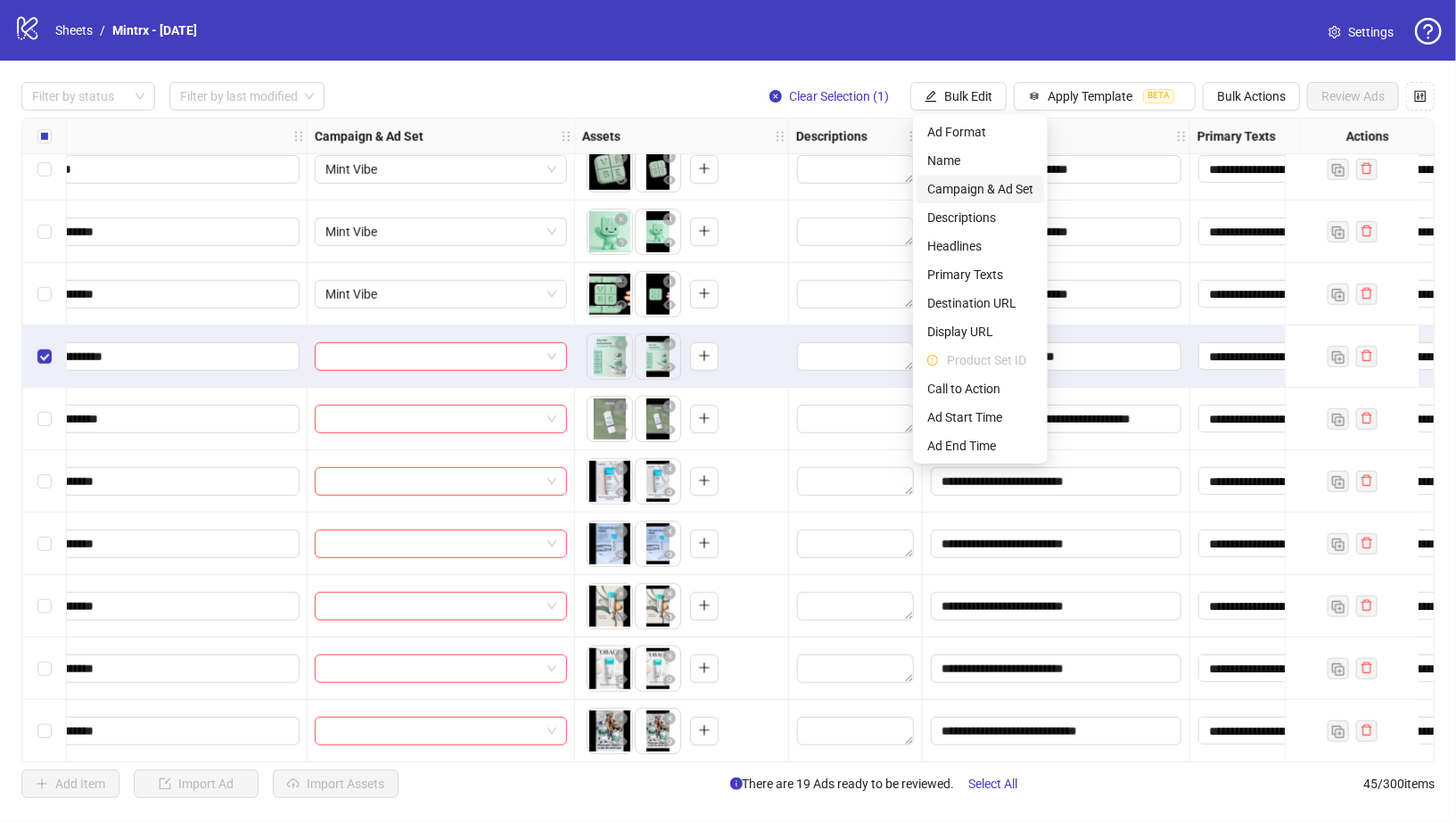
click at [958, 193] on span "Campaign & Ad Set" at bounding box center [980, 189] width 106 height 19
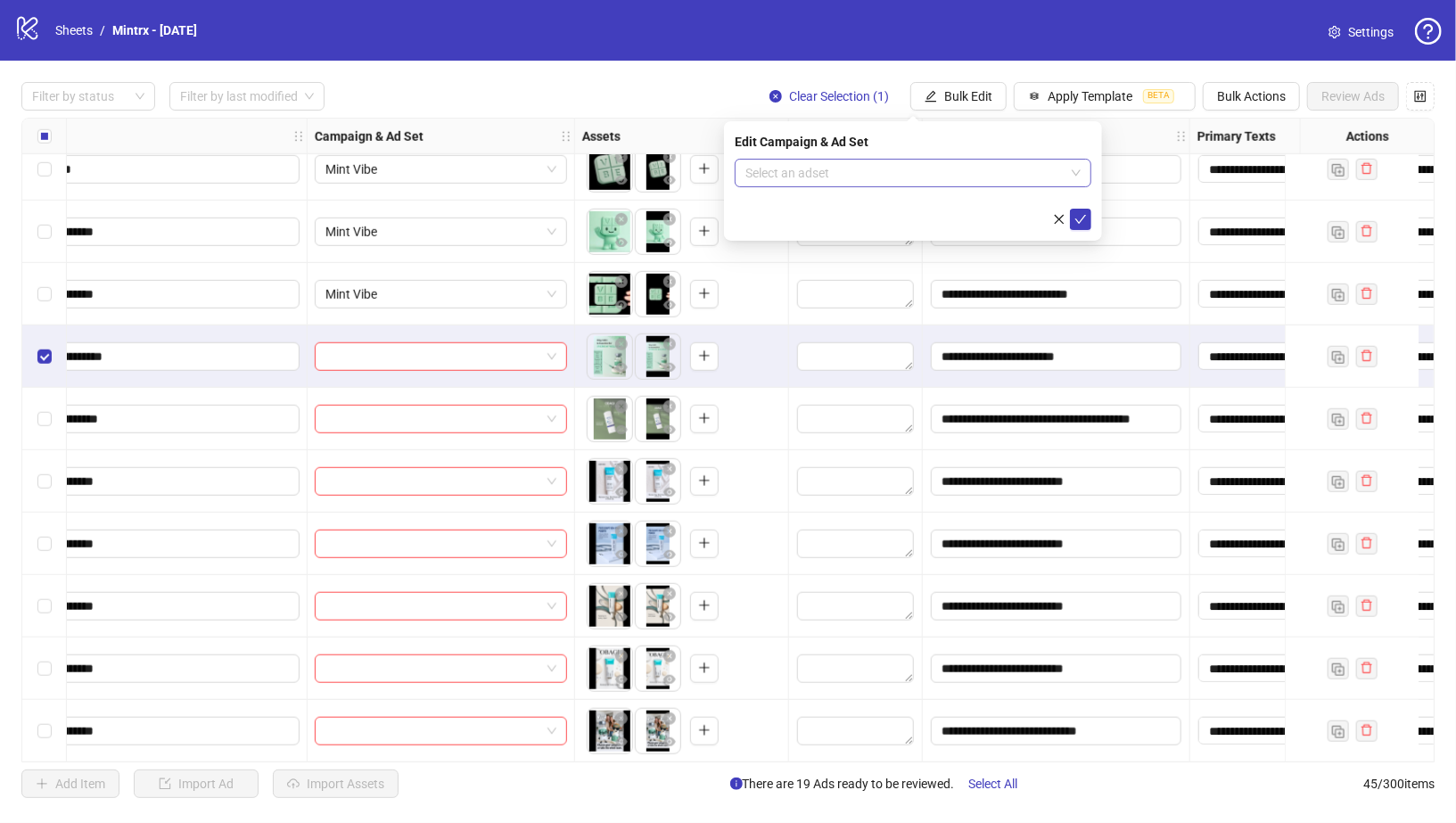
click at [928, 174] on input "search" at bounding box center [904, 174] width 319 height 27
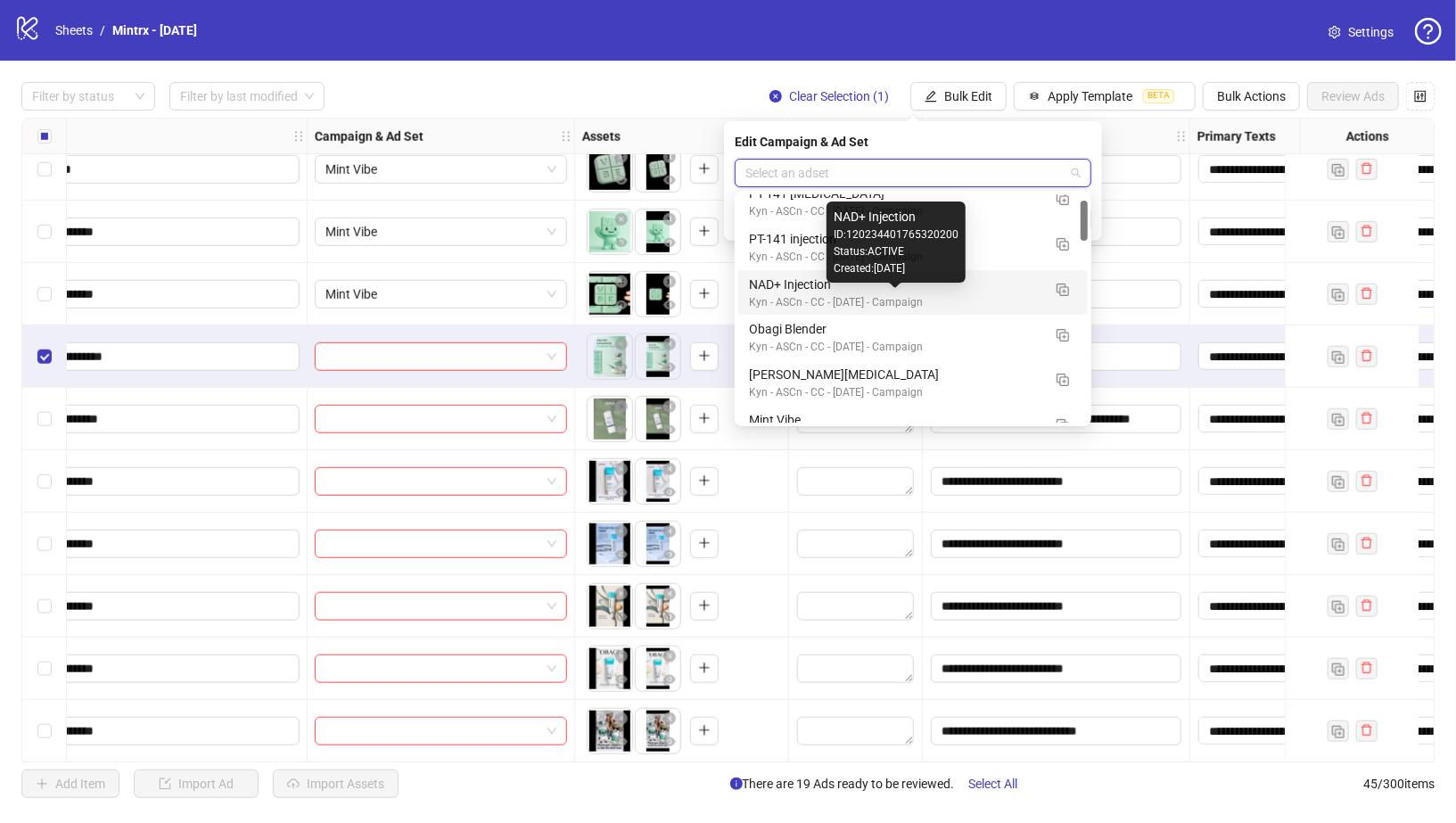
scroll to position [37, 0]
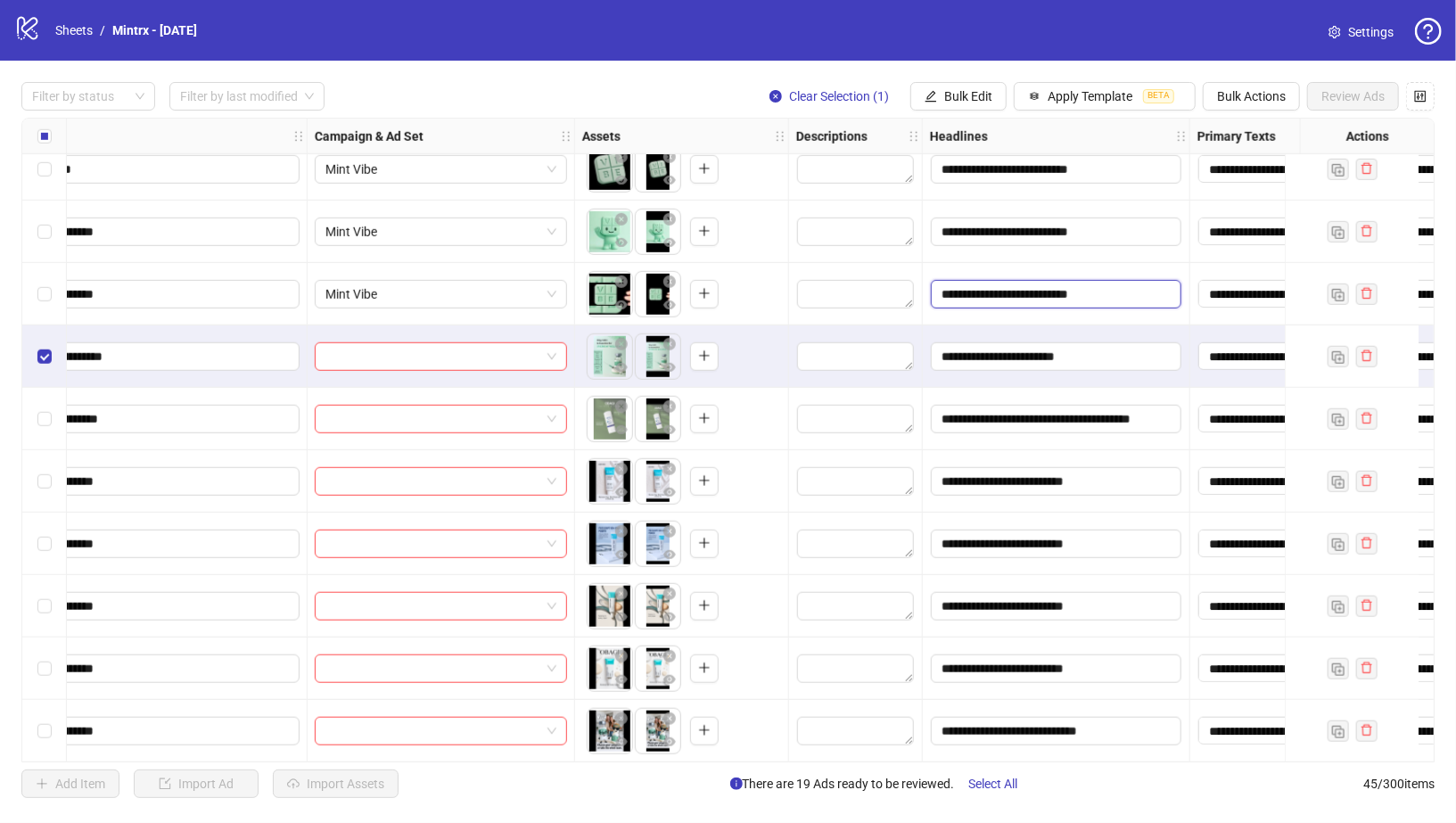
click at [1161, 303] on input "**********" at bounding box center [1056, 294] width 250 height 28
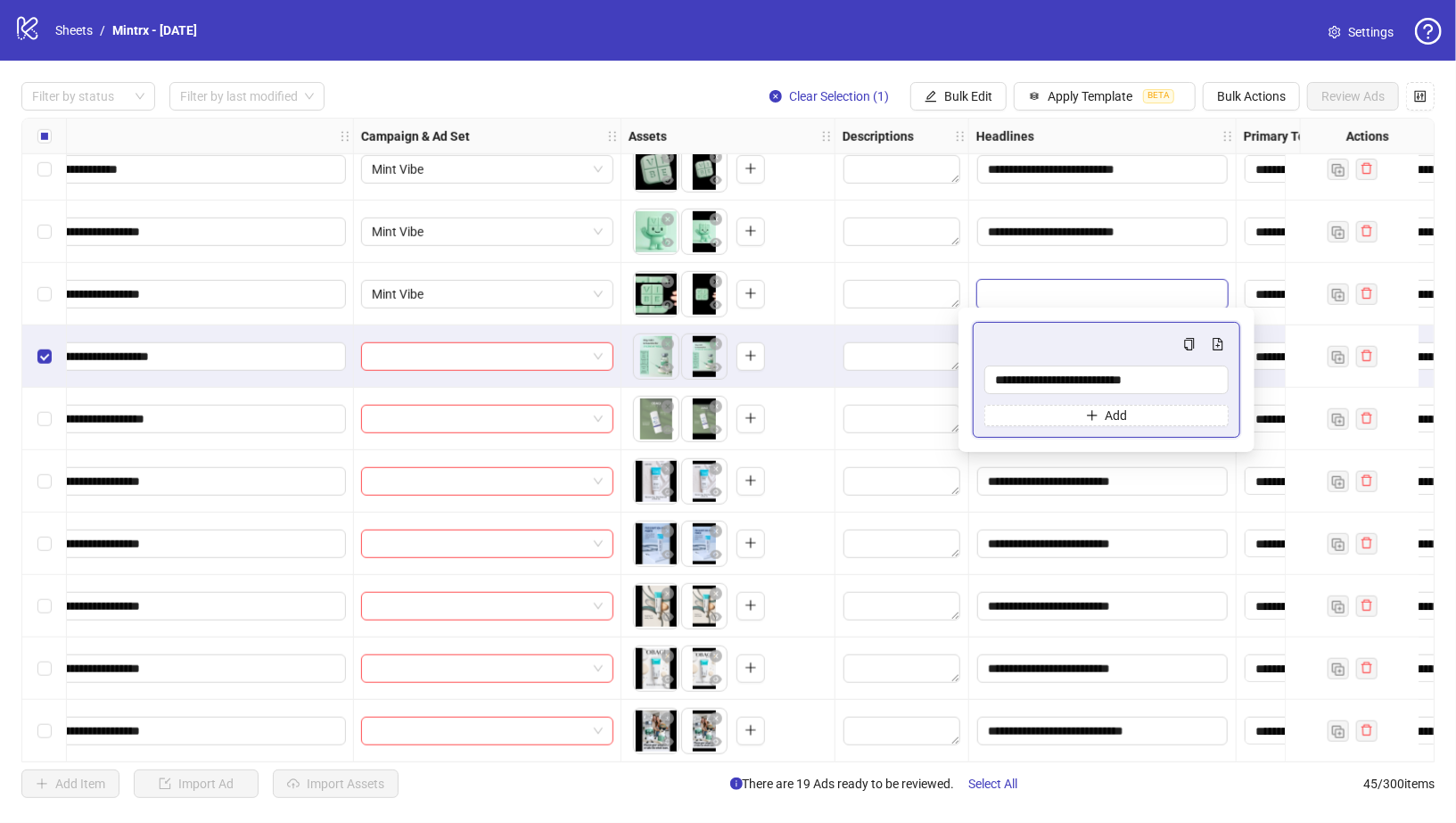
scroll to position [1015, 362]
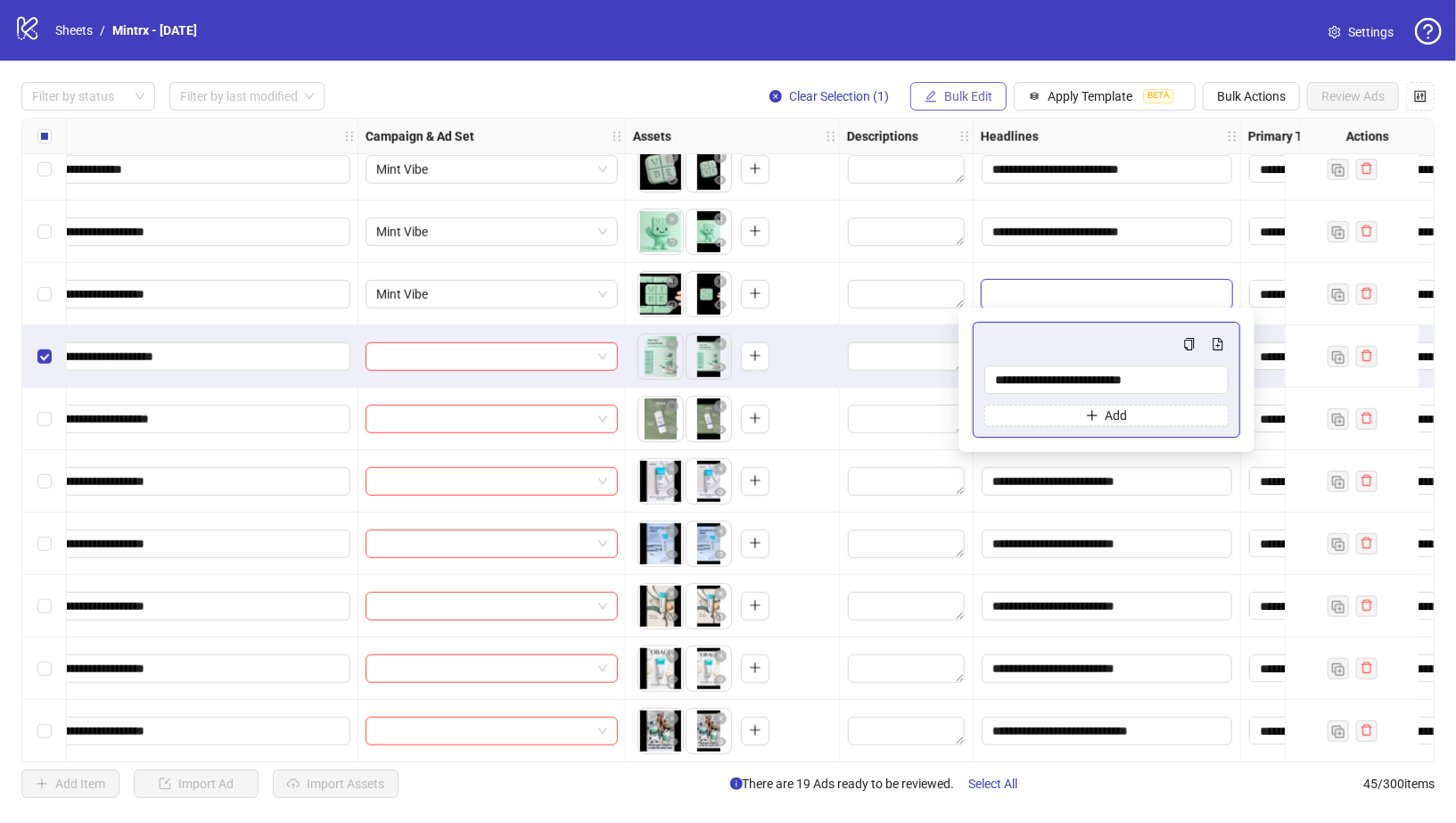
click at [970, 102] on span "Bulk Edit" at bounding box center [968, 96] width 48 height 15
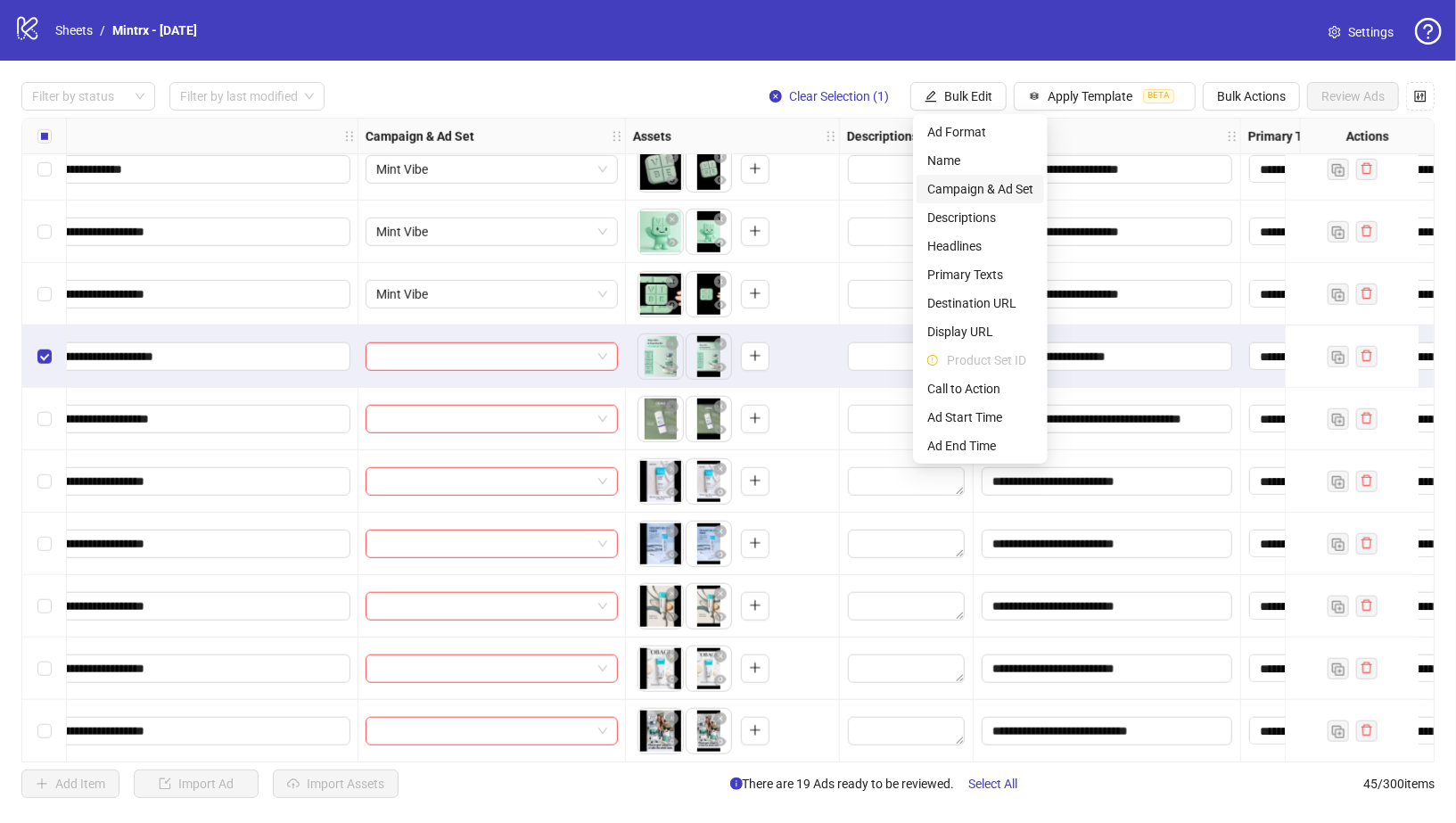
click at [970, 187] on span "Campaign & Ad Set" at bounding box center [980, 189] width 106 height 19
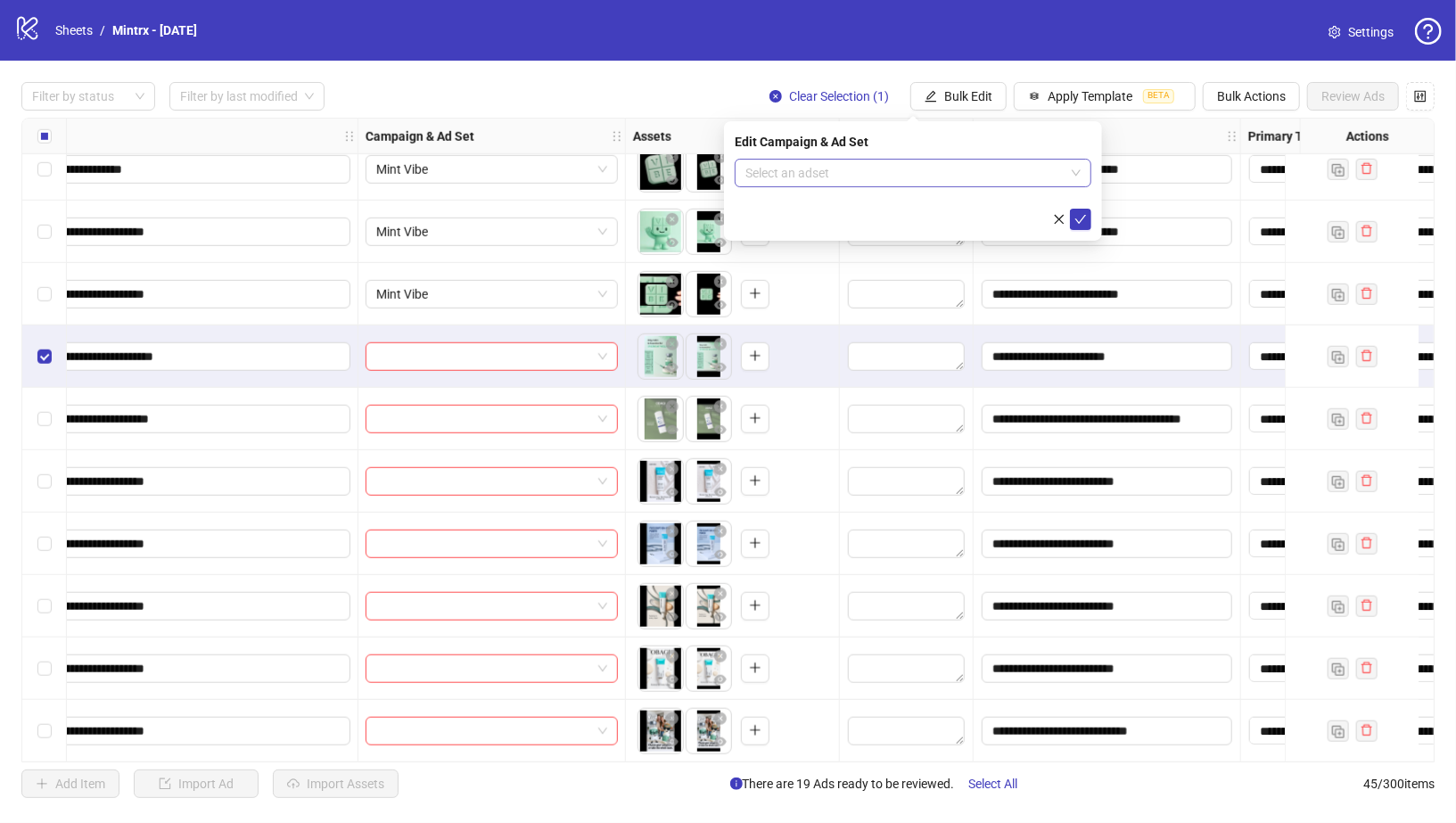
click at [952, 178] on input "search" at bounding box center [904, 174] width 319 height 27
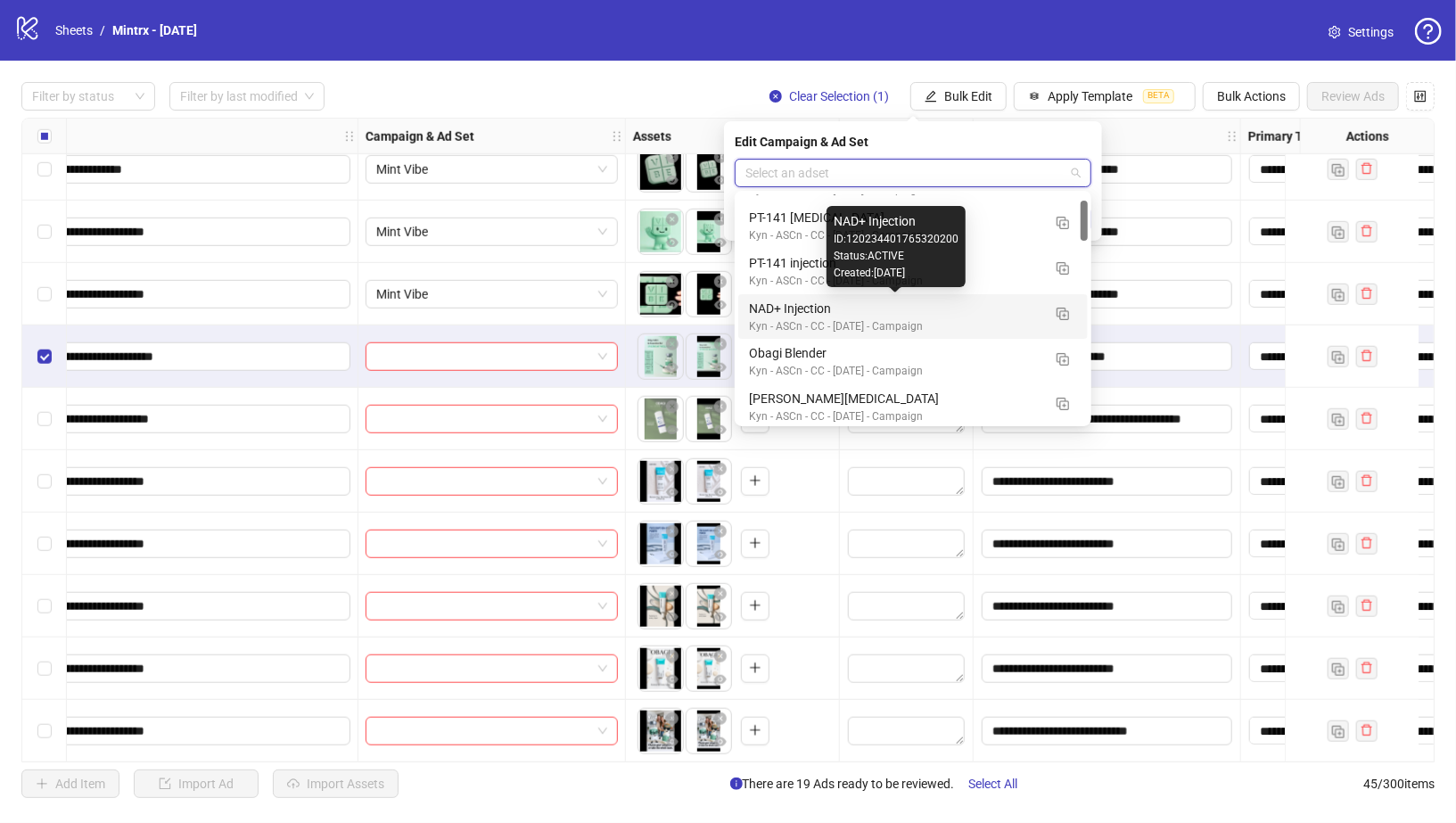
click at [794, 303] on div "NAD+ Injection" at bounding box center [896, 308] width 293 height 19
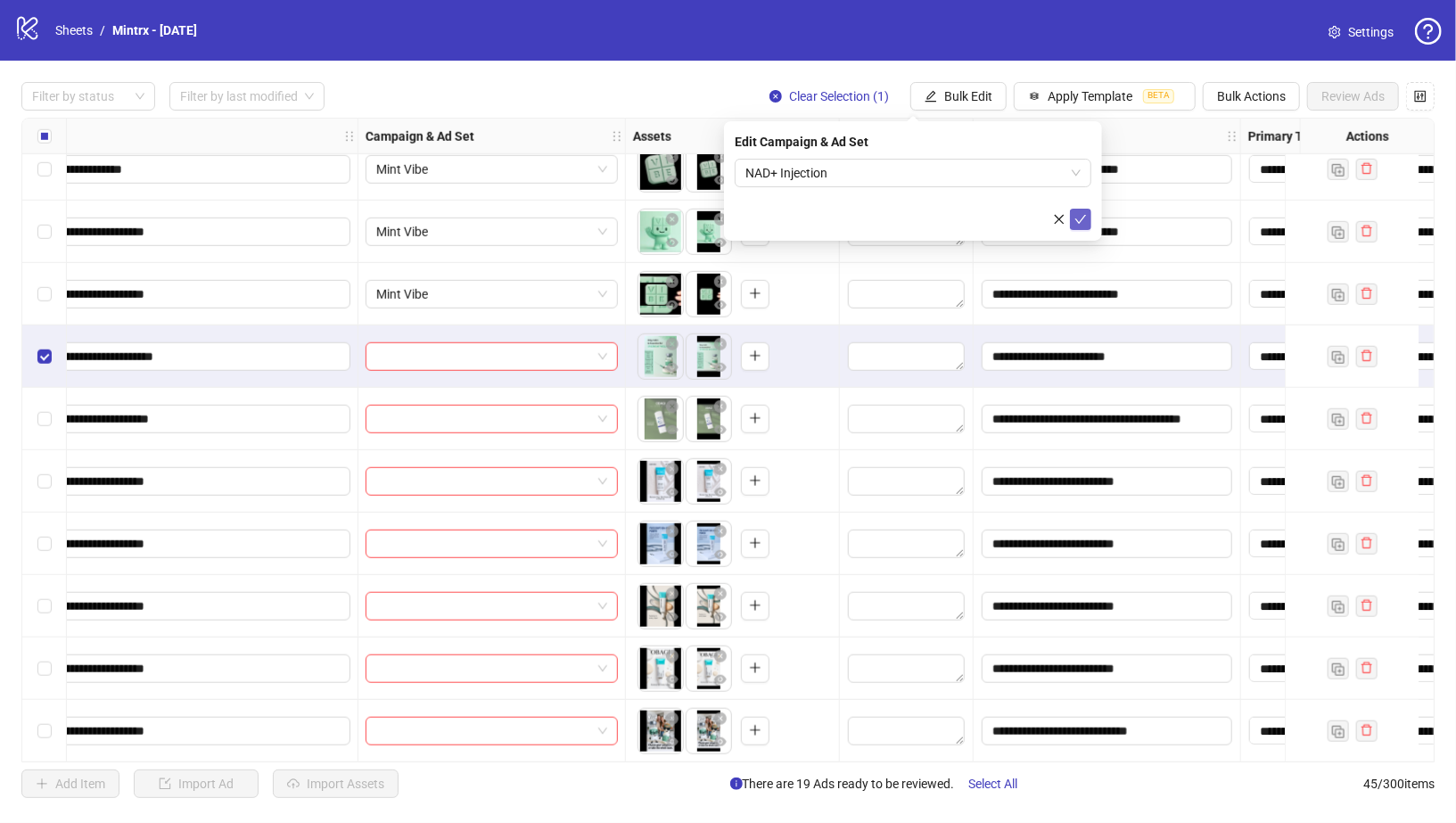
click at [1083, 221] on icon "check" at bounding box center [1080, 219] width 13 height 13
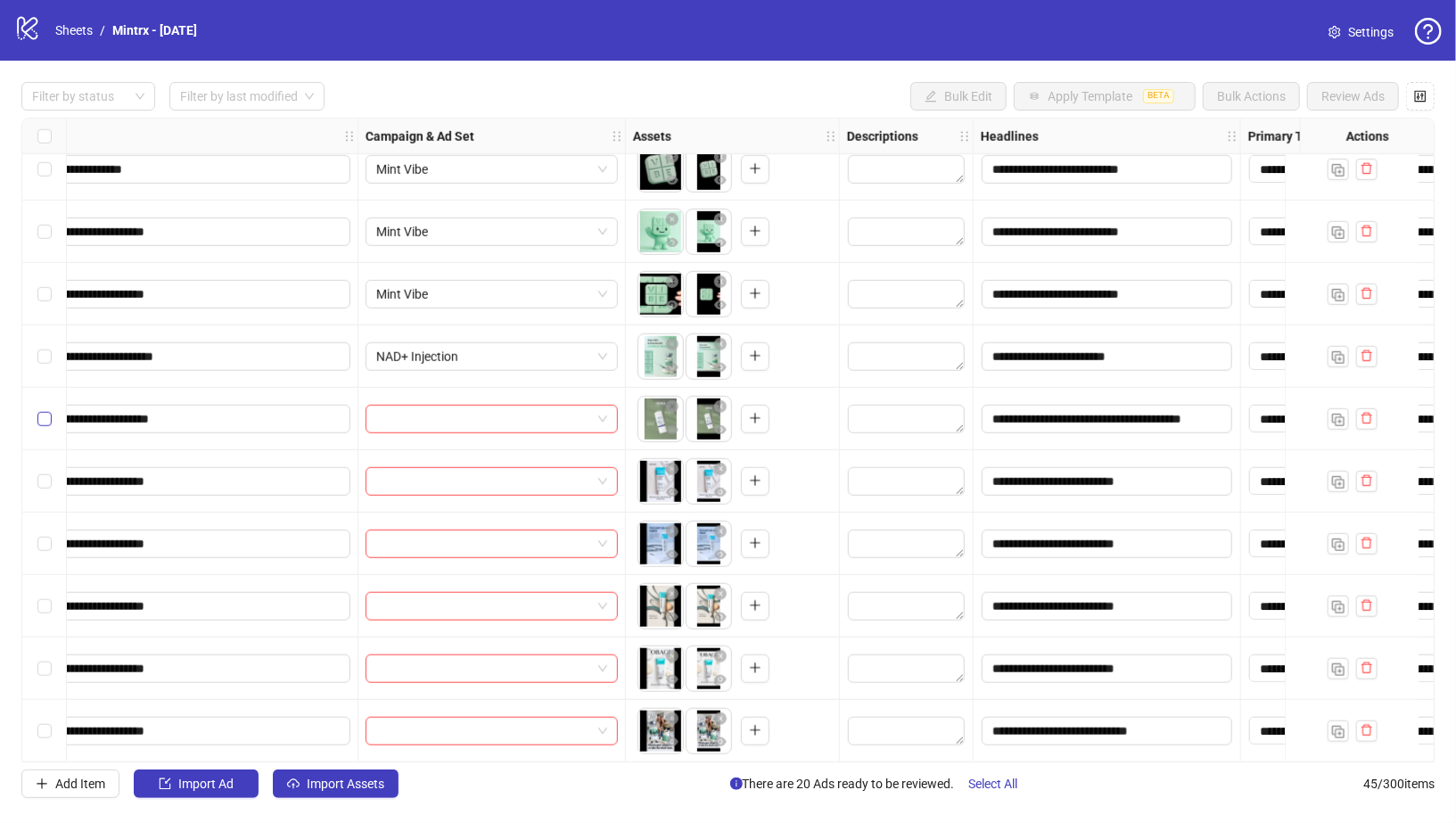
click at [40, 409] on label "Select row 21" at bounding box center [45, 419] width 15 height 19
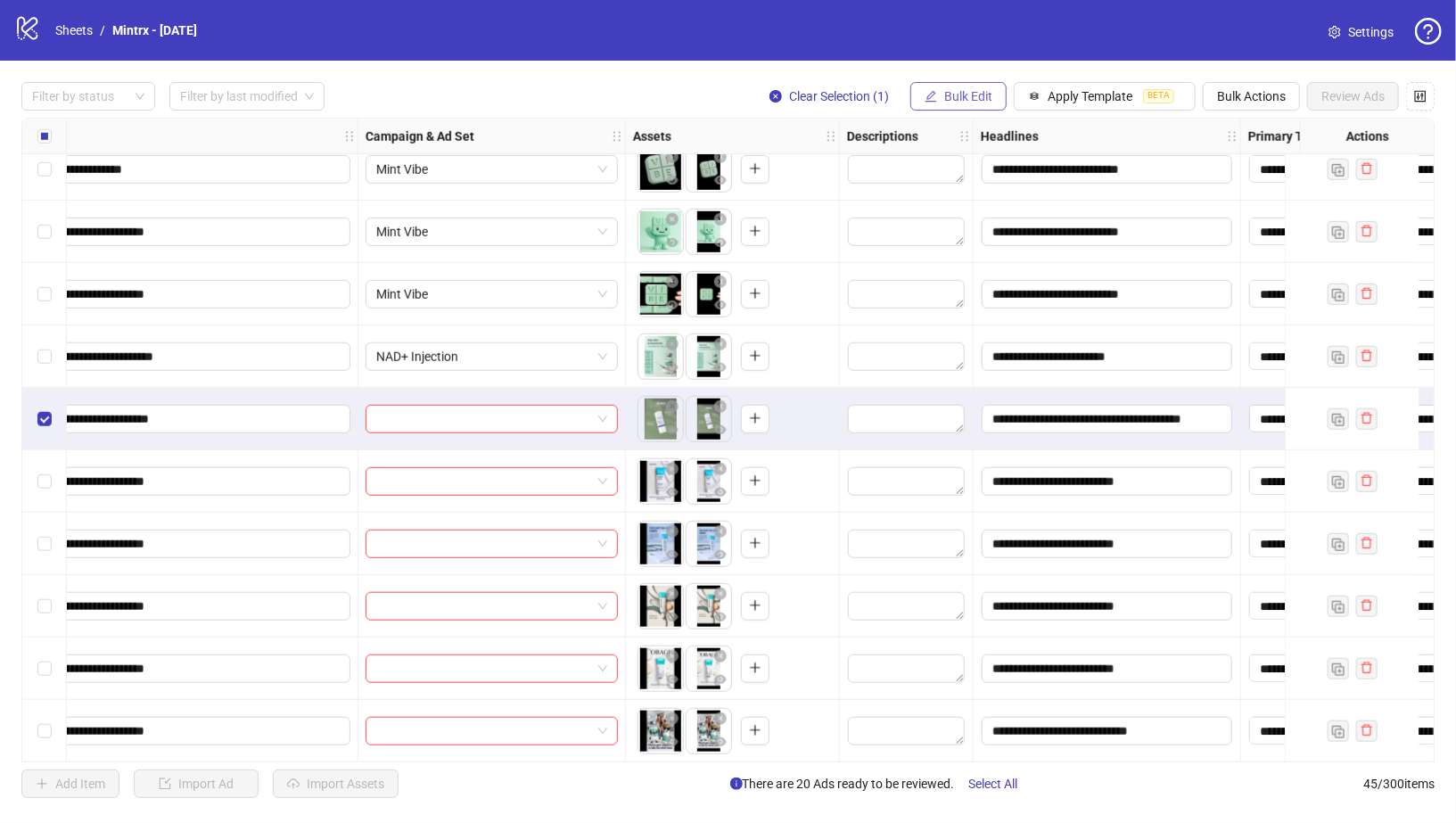
click at [961, 86] on button "Bulk Edit" at bounding box center [958, 96] width 96 height 28
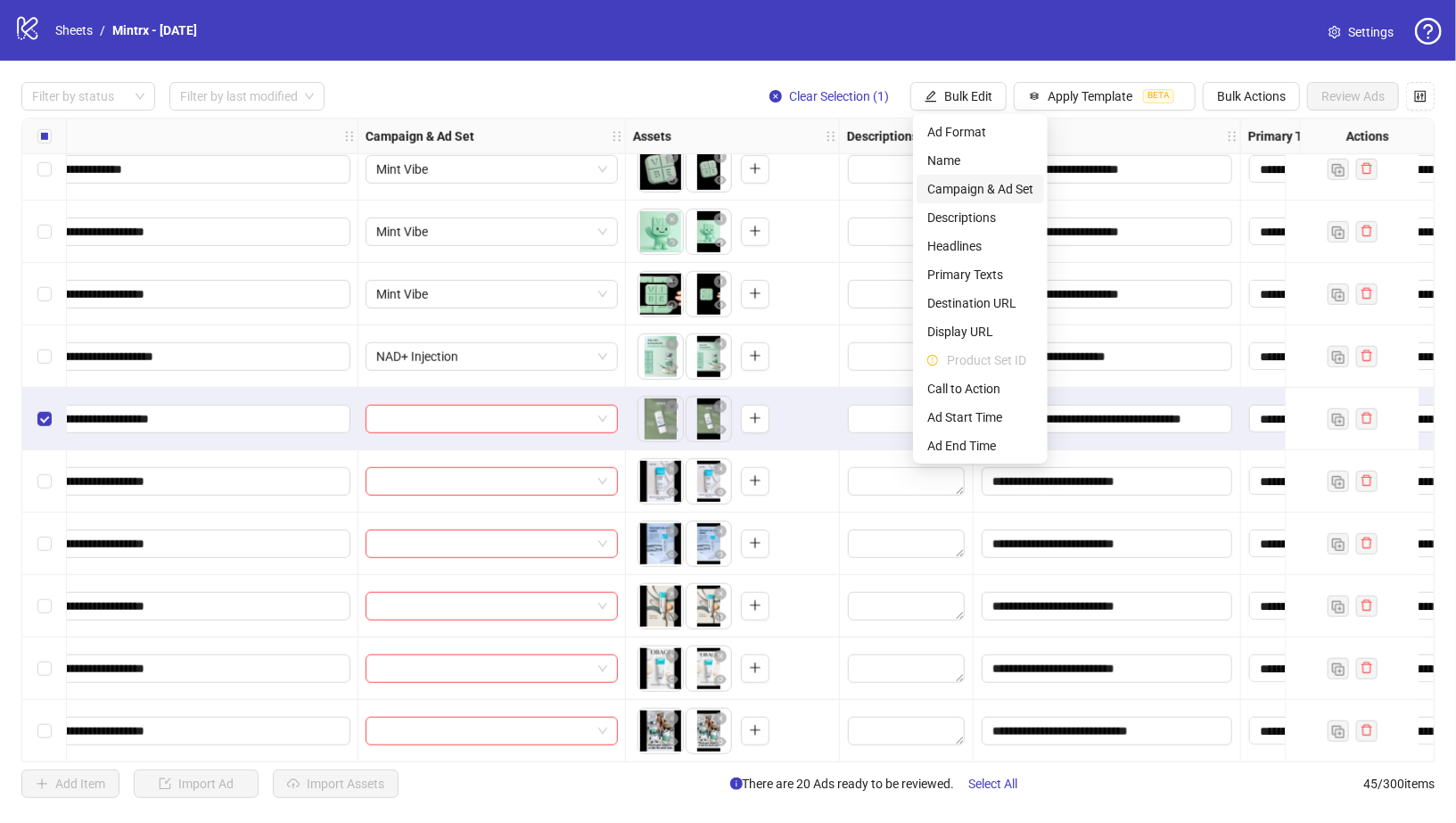
click at [963, 181] on span "Campaign & Ad Set" at bounding box center [980, 189] width 106 height 19
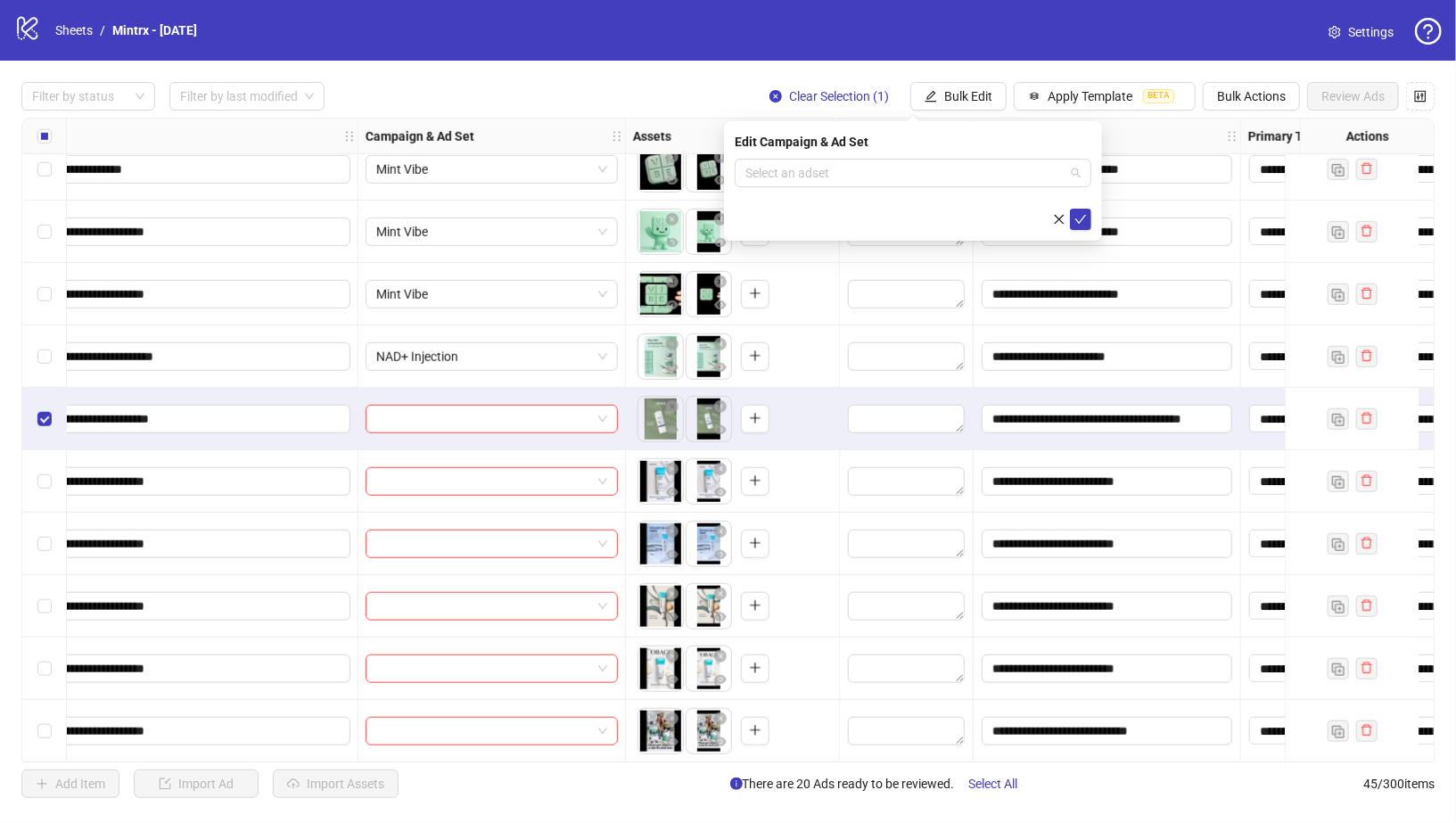
click at [963, 181] on input "search" at bounding box center [904, 174] width 319 height 27
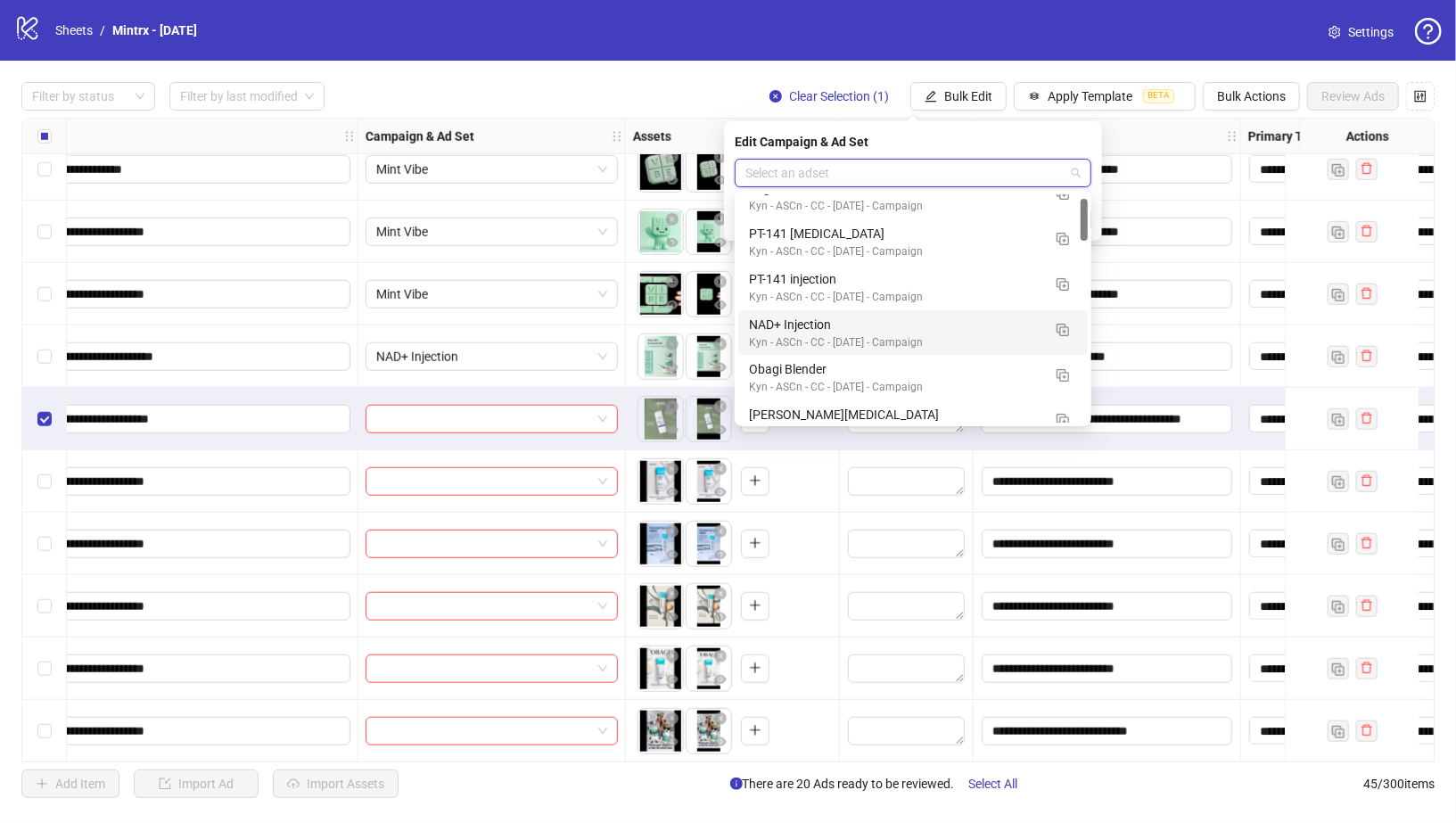
scroll to position [21, 0]
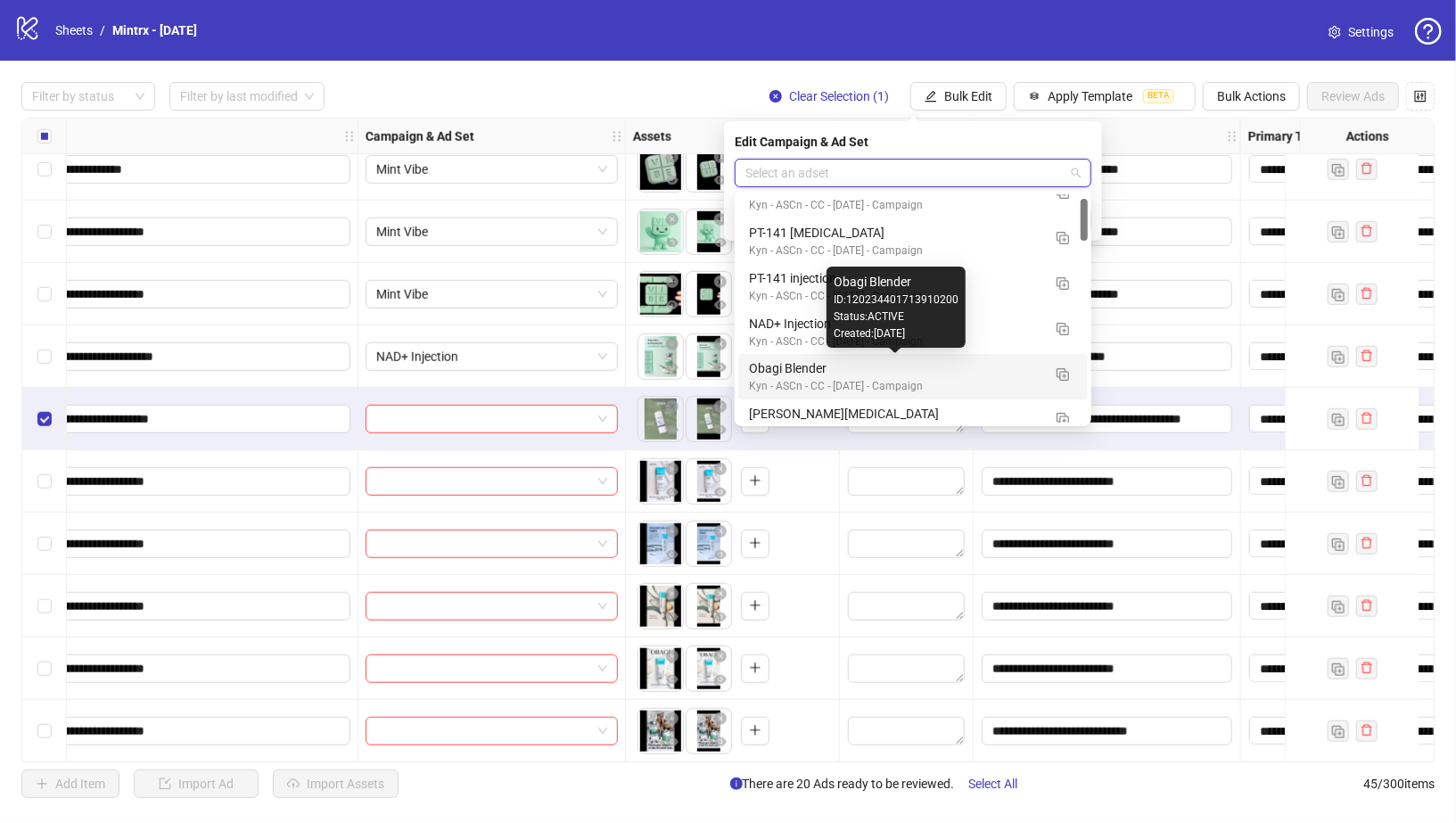
click at [795, 365] on div "Obagi Blender" at bounding box center [896, 368] width 293 height 19
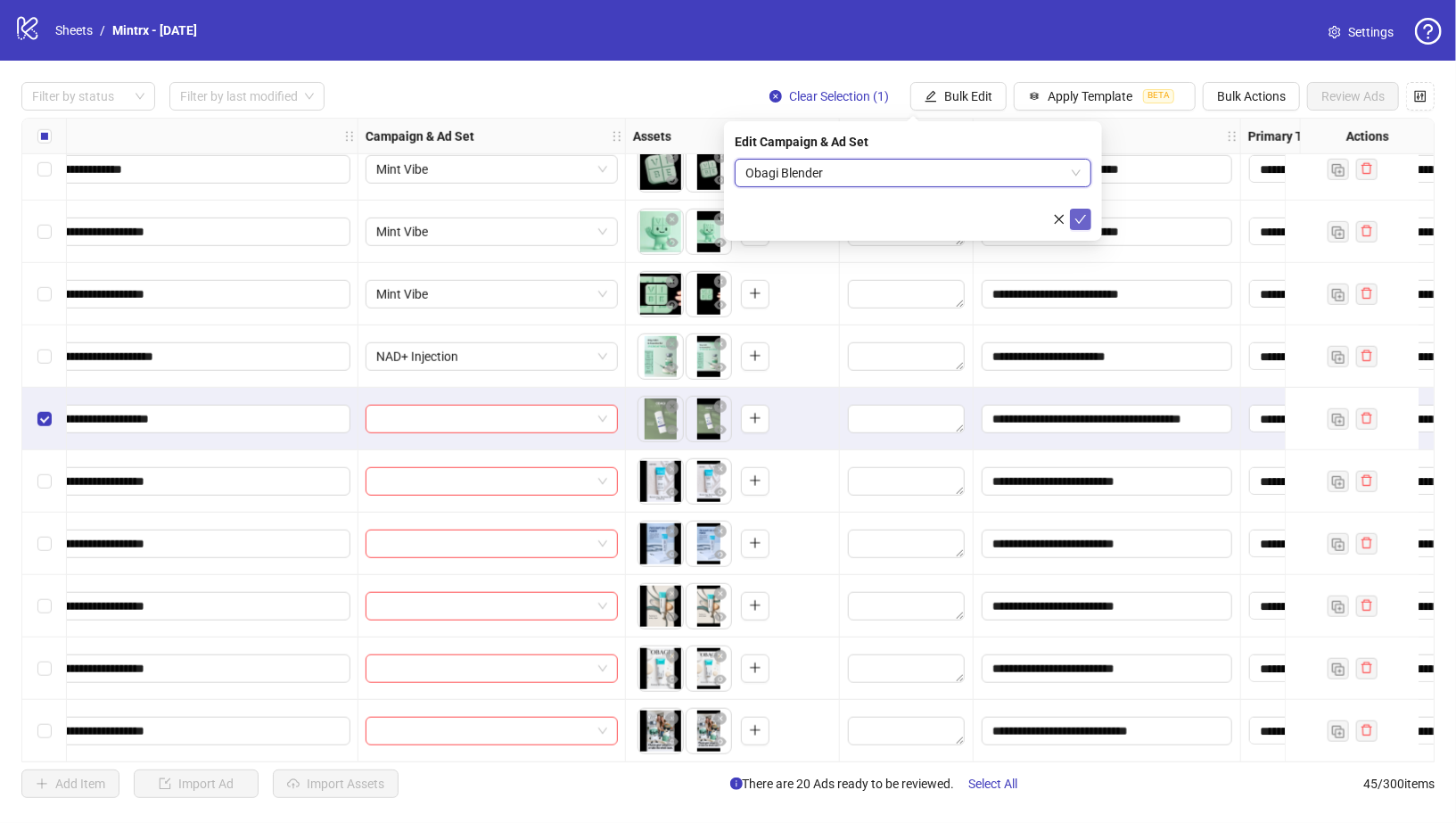
click at [1081, 220] on icon "check" at bounding box center [1080, 219] width 13 height 13
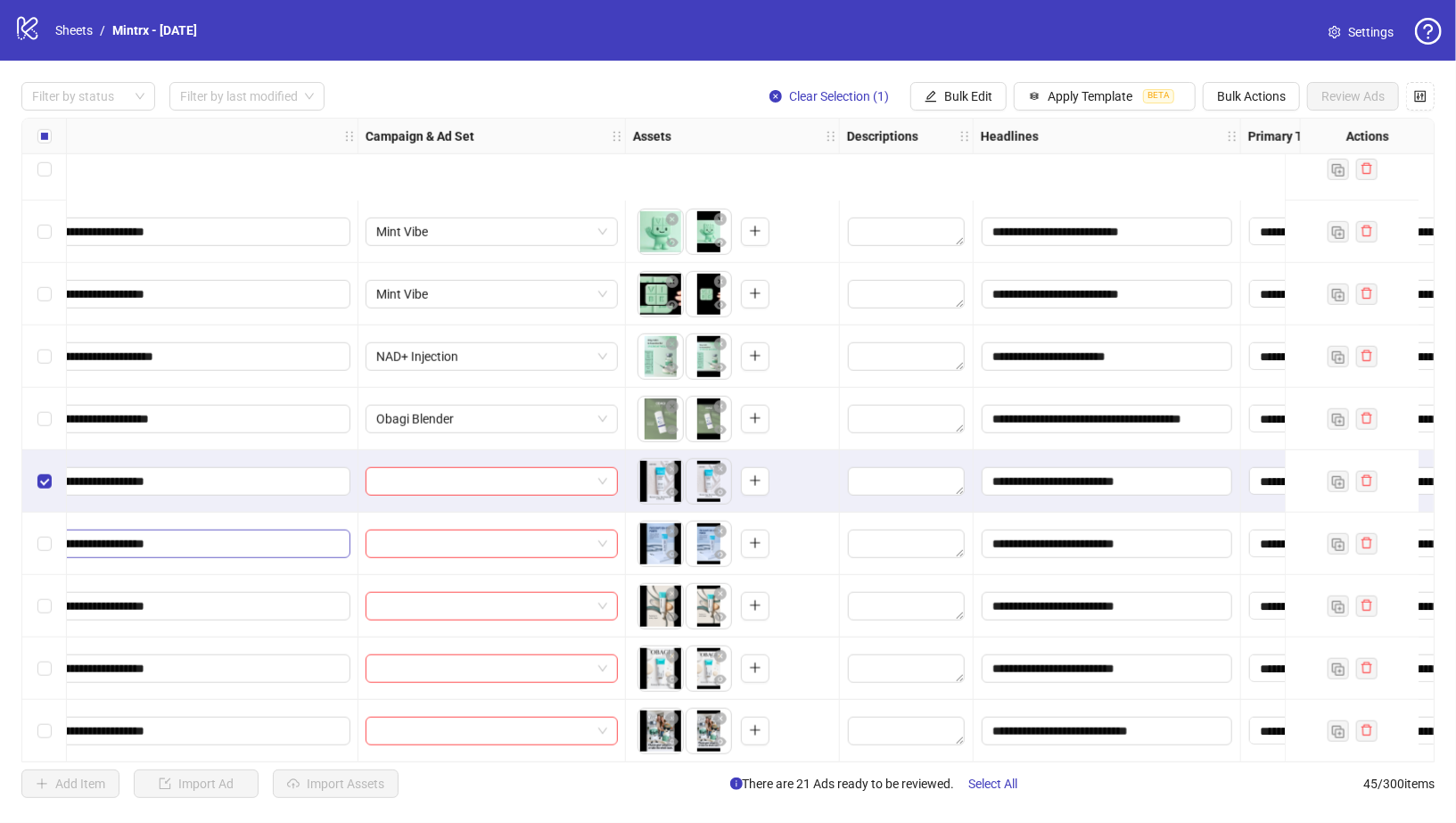
scroll to position [1208, 362]
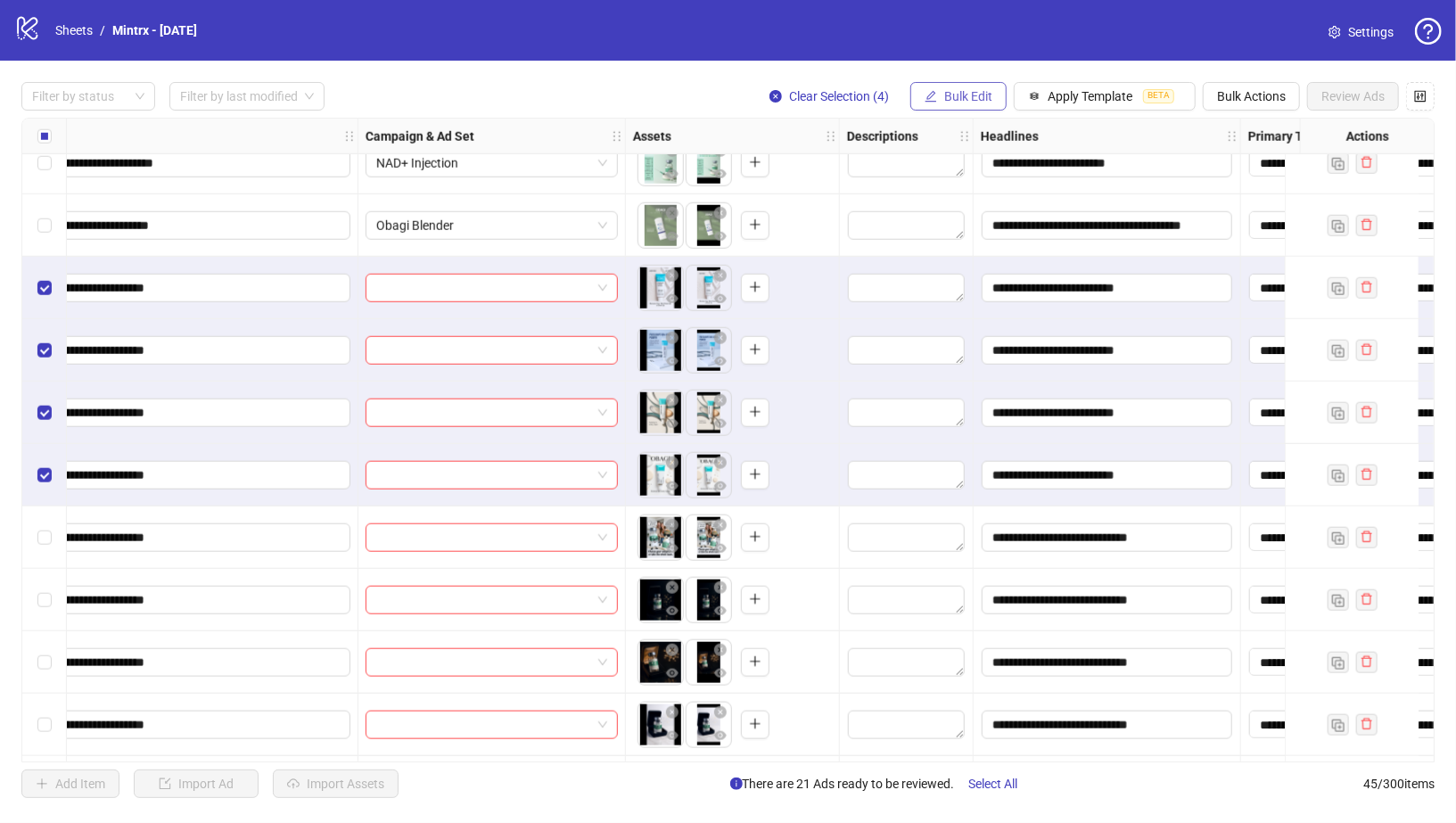
click at [973, 94] on span "Bulk Edit" at bounding box center [968, 96] width 48 height 15
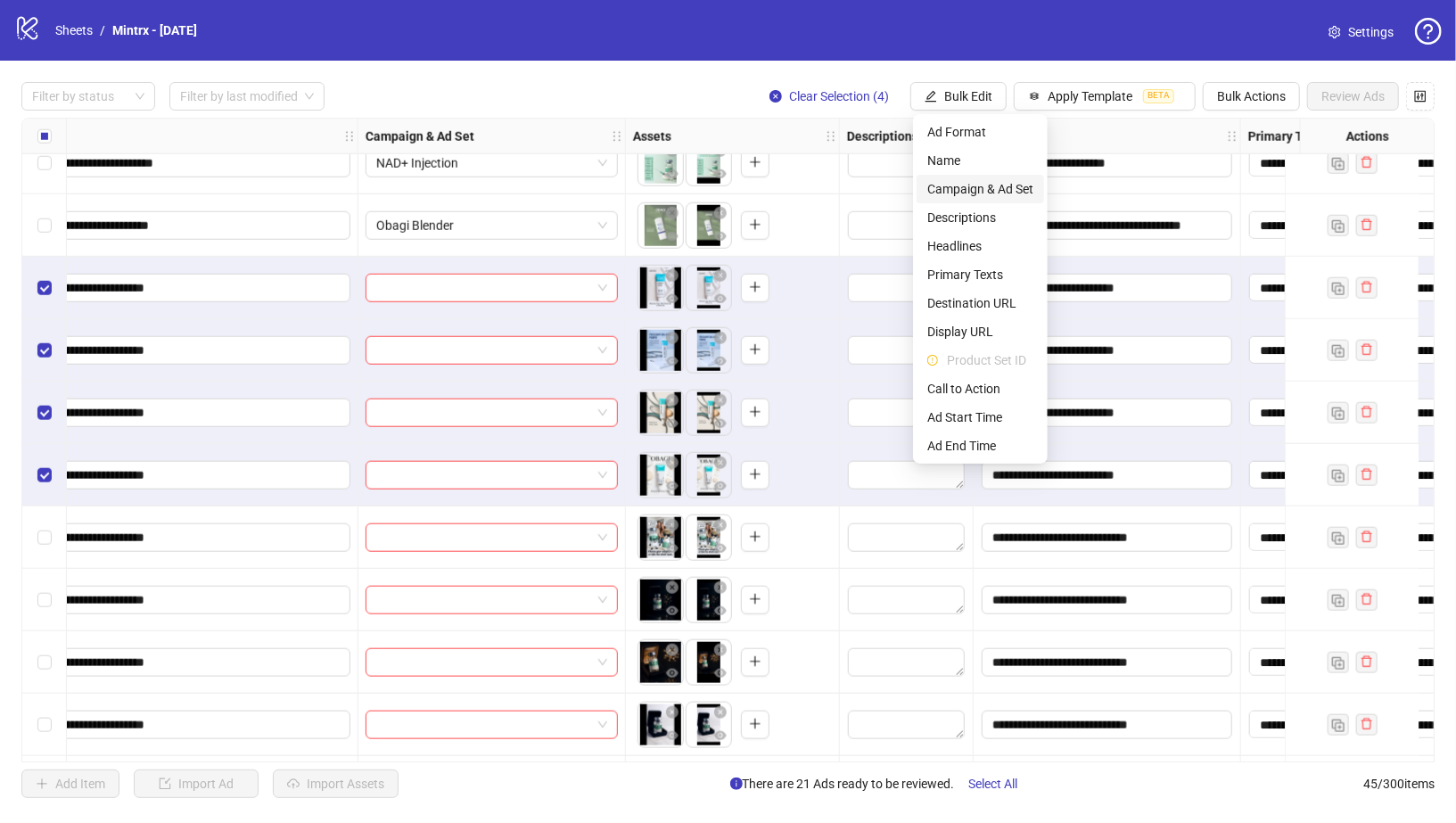
click at [988, 192] on span "Campaign & Ad Set" at bounding box center [980, 189] width 106 height 19
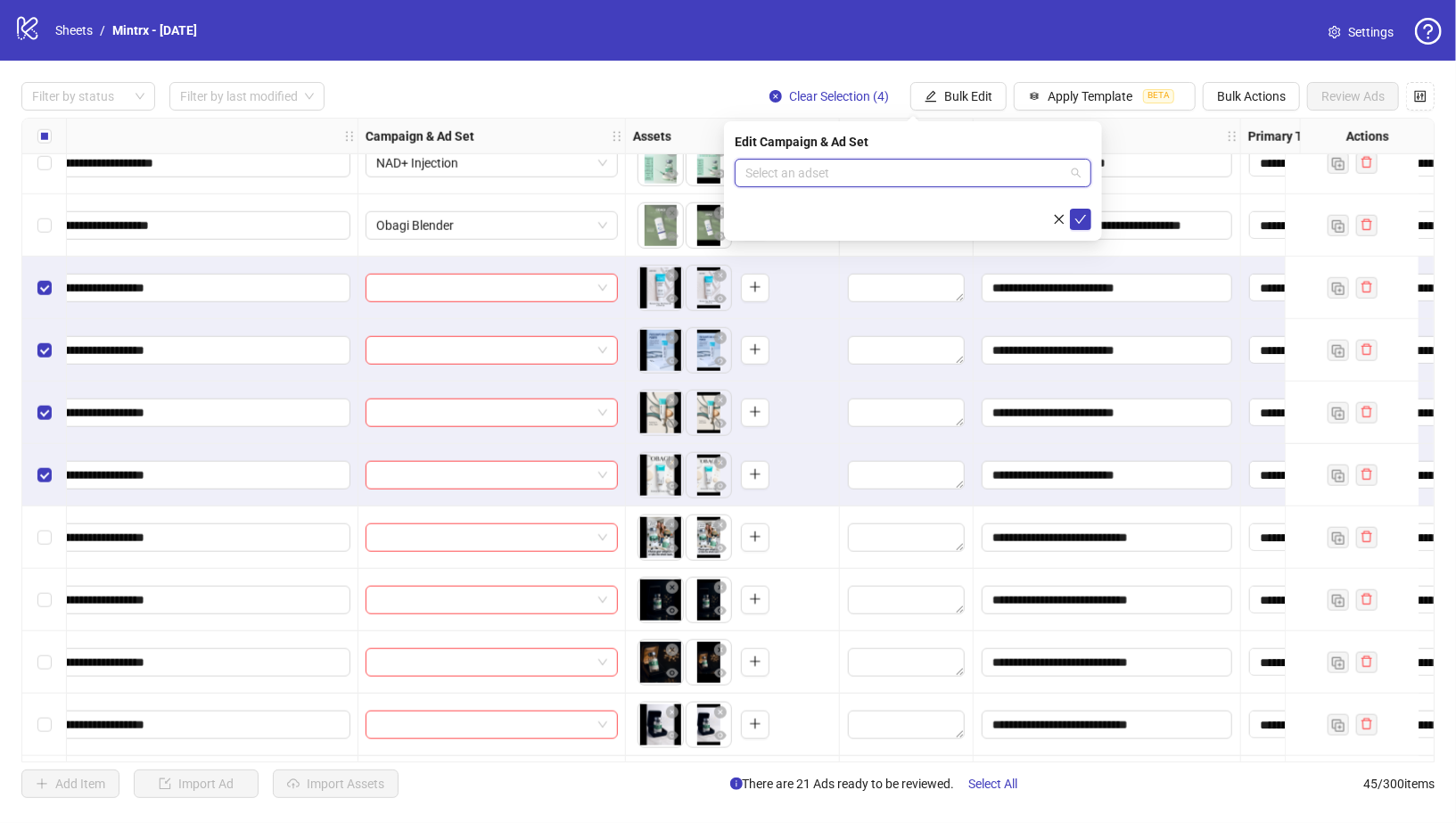
click at [995, 171] on input "search" at bounding box center [904, 174] width 319 height 27
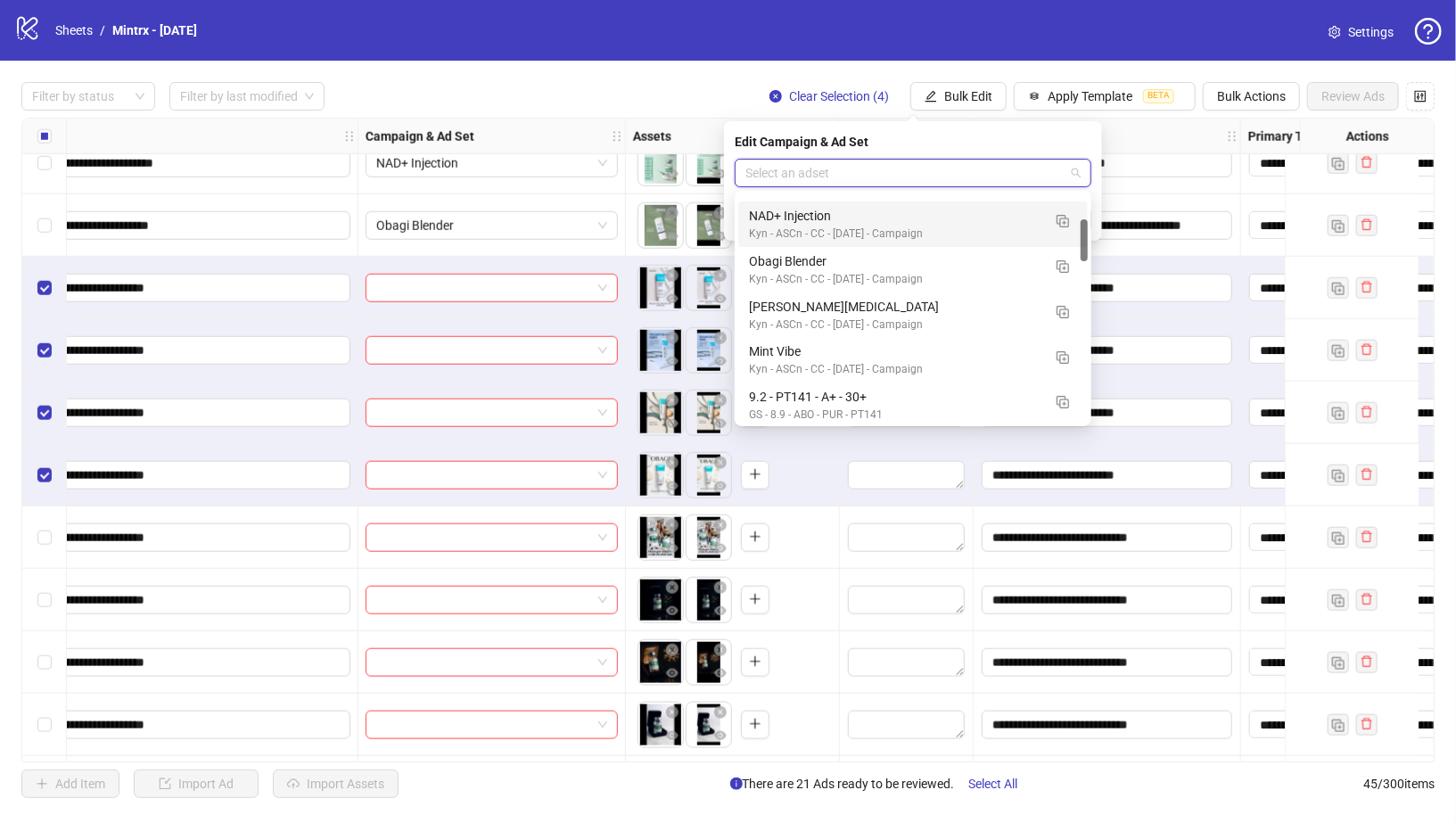
scroll to position [137, 0]
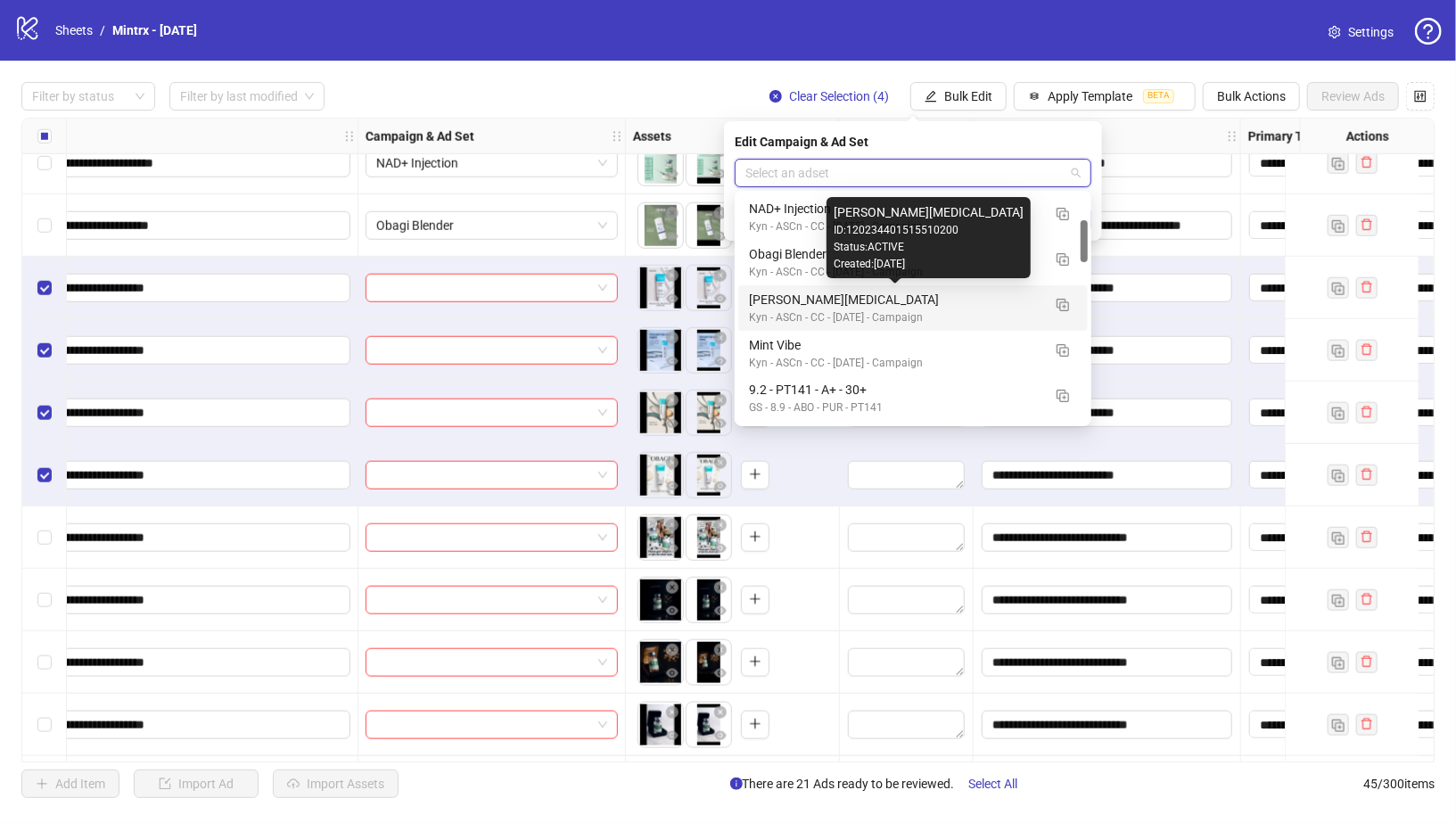
click at [775, 295] on div "[PERSON_NAME][MEDICAL_DATA]" at bounding box center [896, 300] width 293 height 19
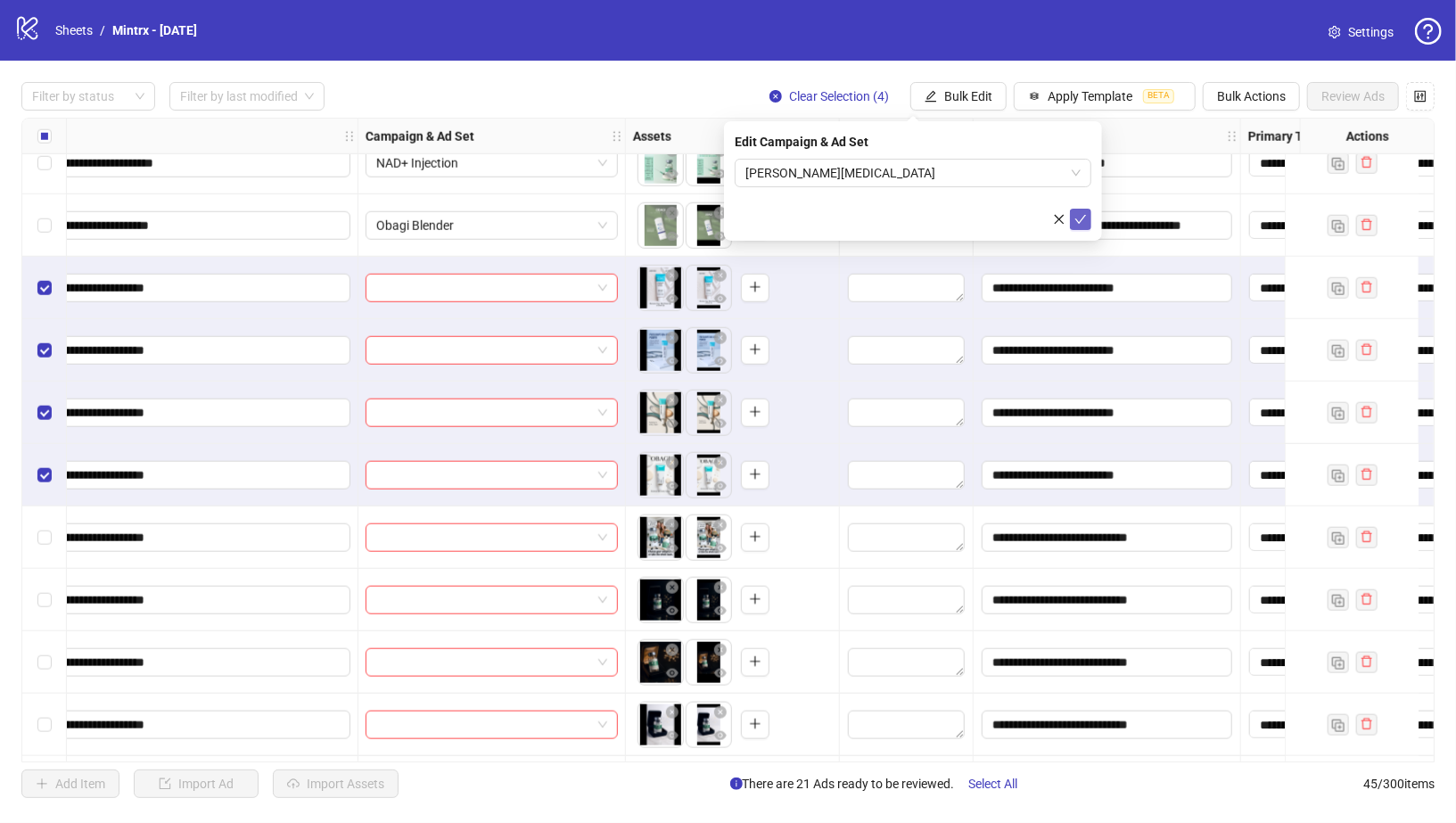
click at [1081, 217] on icon "check" at bounding box center [1080, 219] width 13 height 13
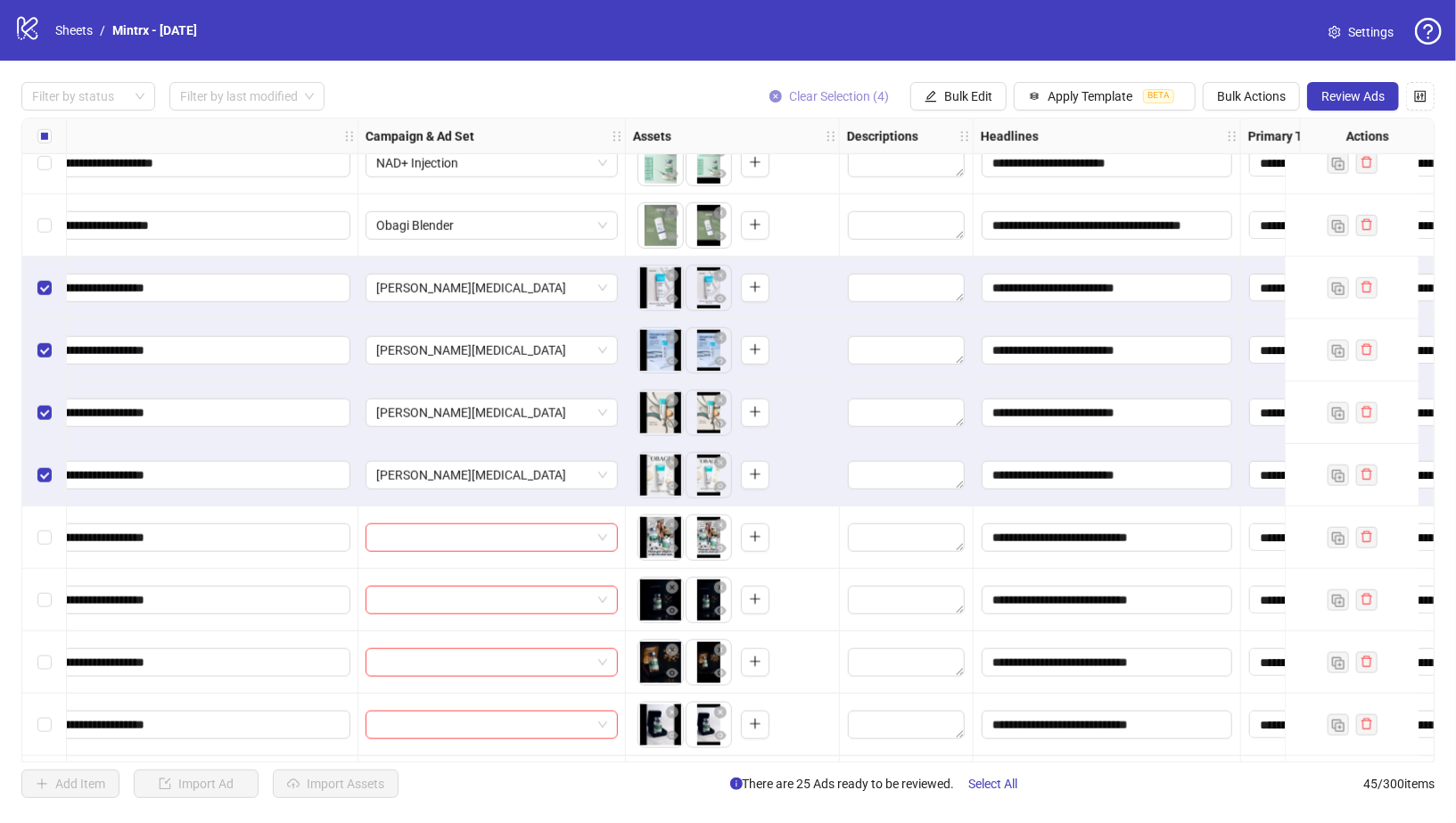
click at [775, 92] on icon "close-circle" at bounding box center [775, 96] width 13 height 13
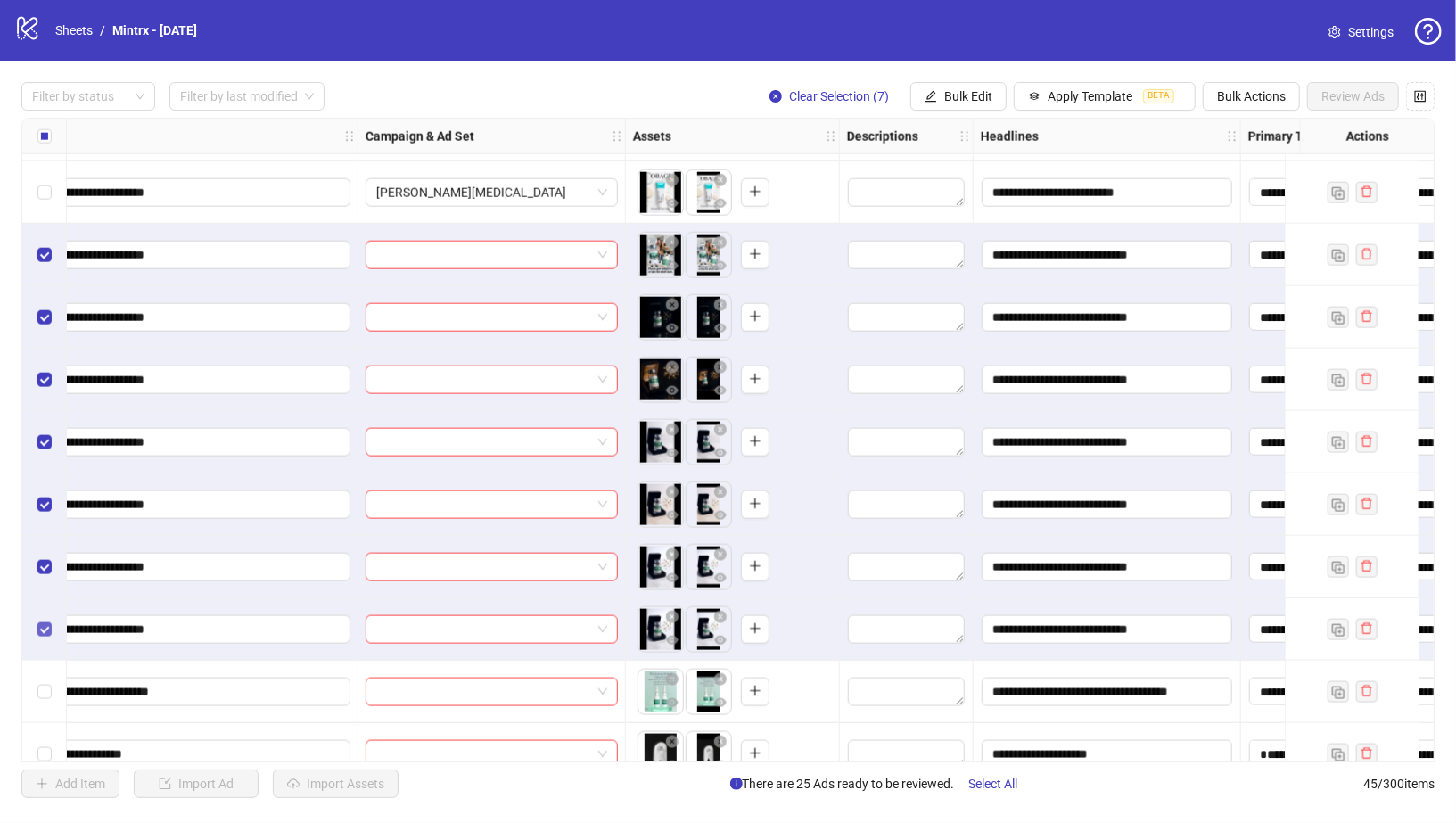
scroll to position [1478, 362]
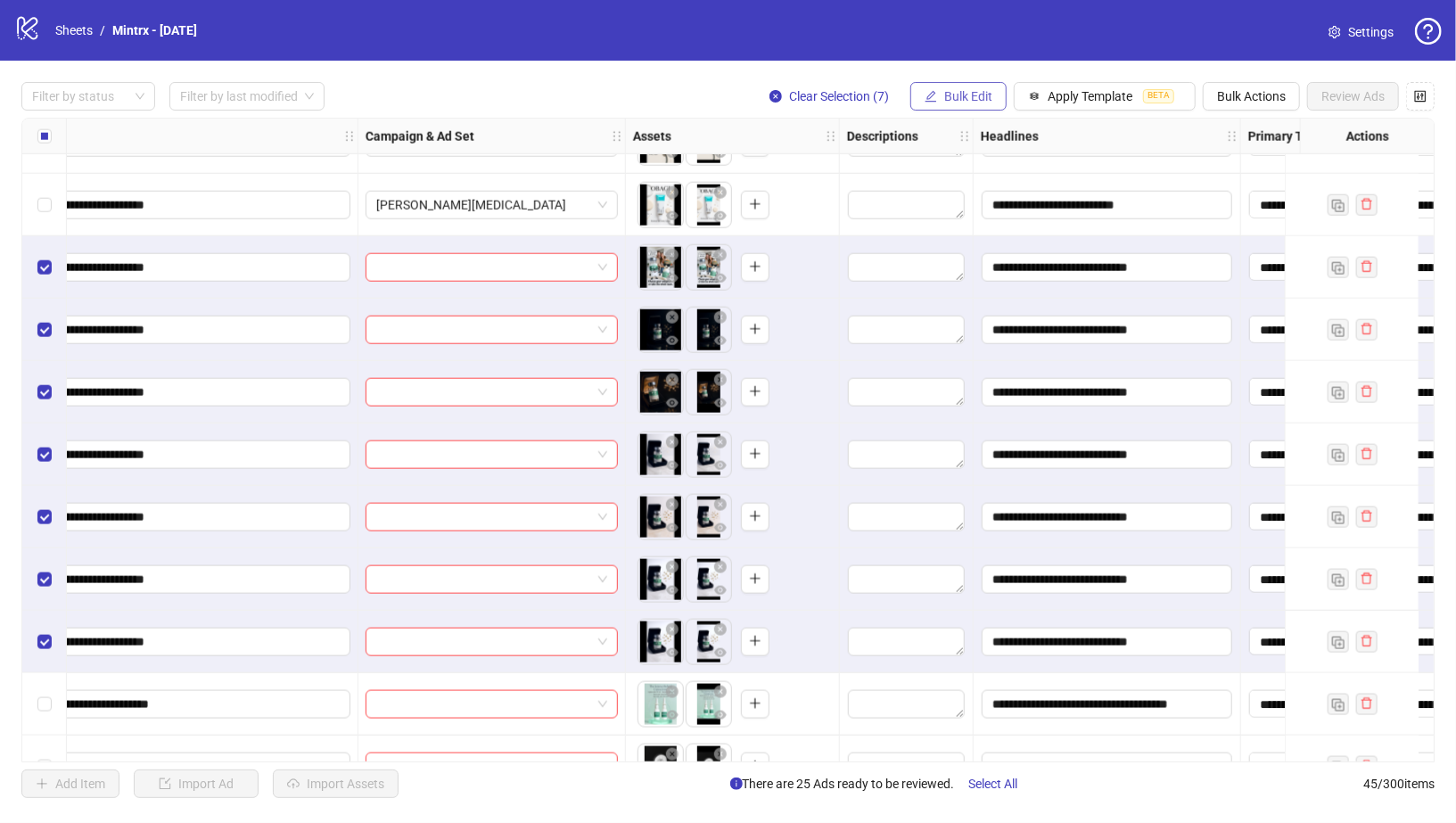
click at [968, 89] on span "Bulk Edit" at bounding box center [968, 96] width 48 height 15
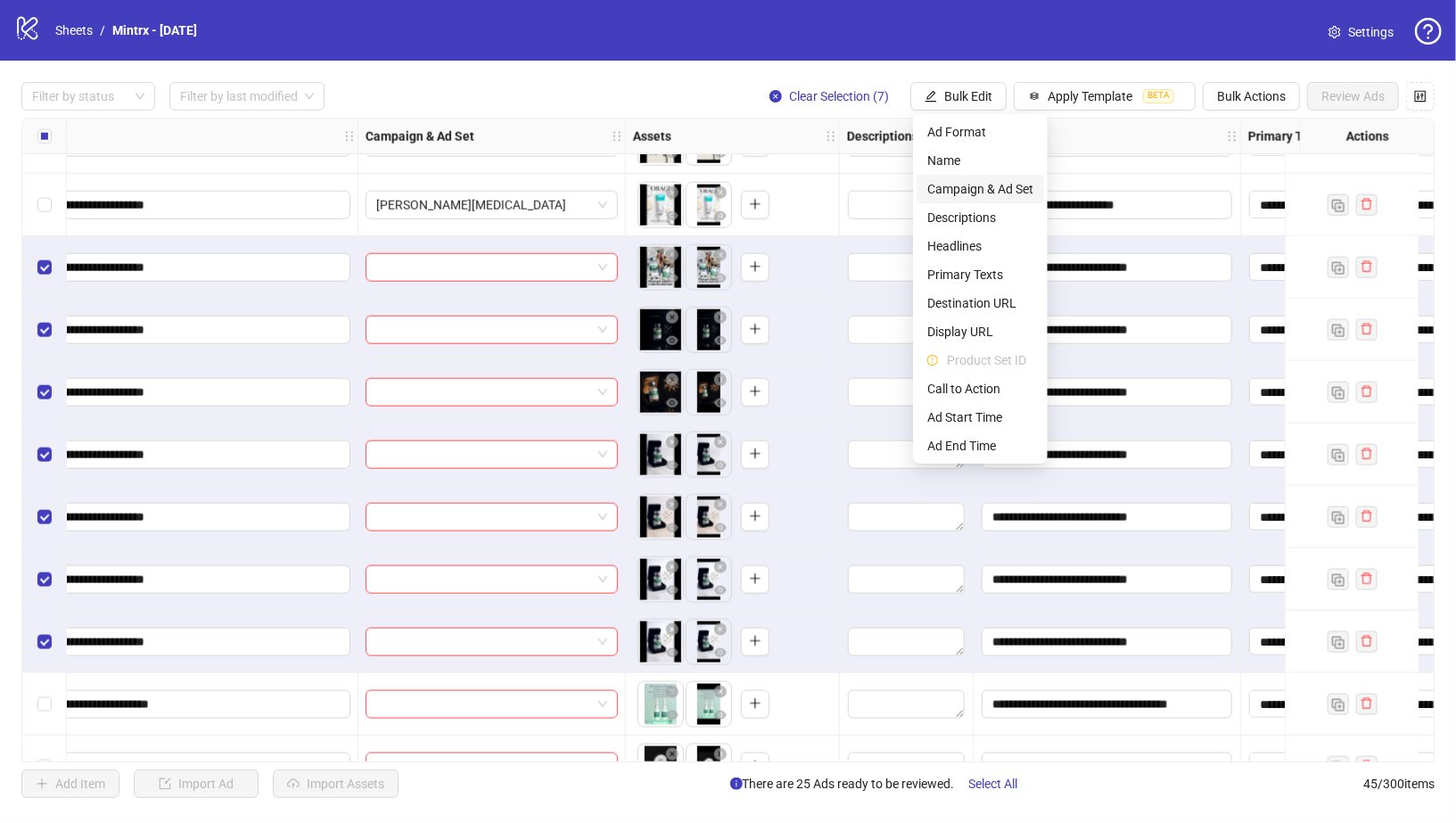
click at [990, 189] on span "Campaign & Ad Set" at bounding box center [980, 189] width 106 height 19
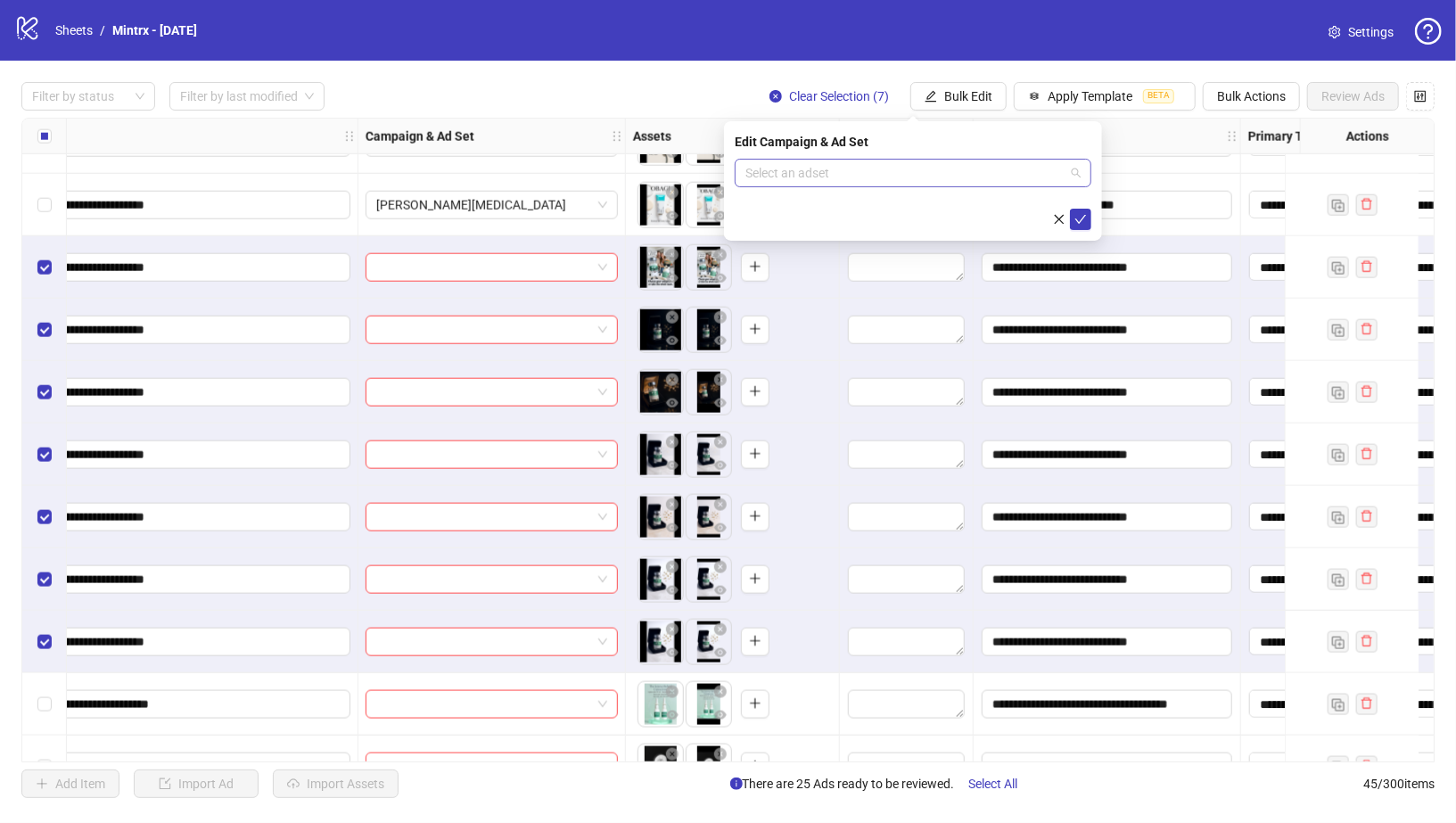
click at [891, 174] on input "search" at bounding box center [904, 174] width 319 height 27
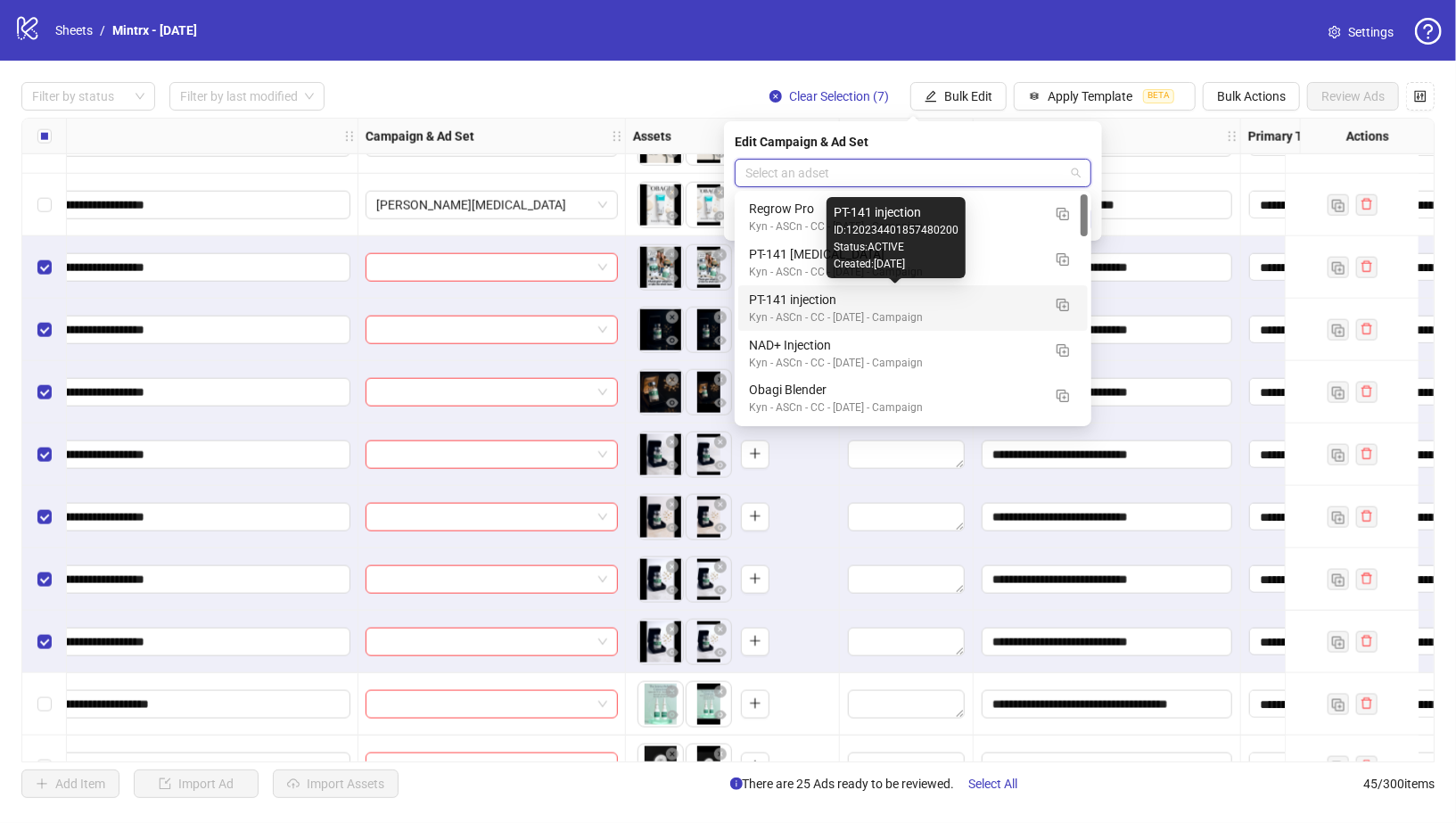
click at [812, 296] on div "PT-141 injection" at bounding box center [896, 300] width 293 height 19
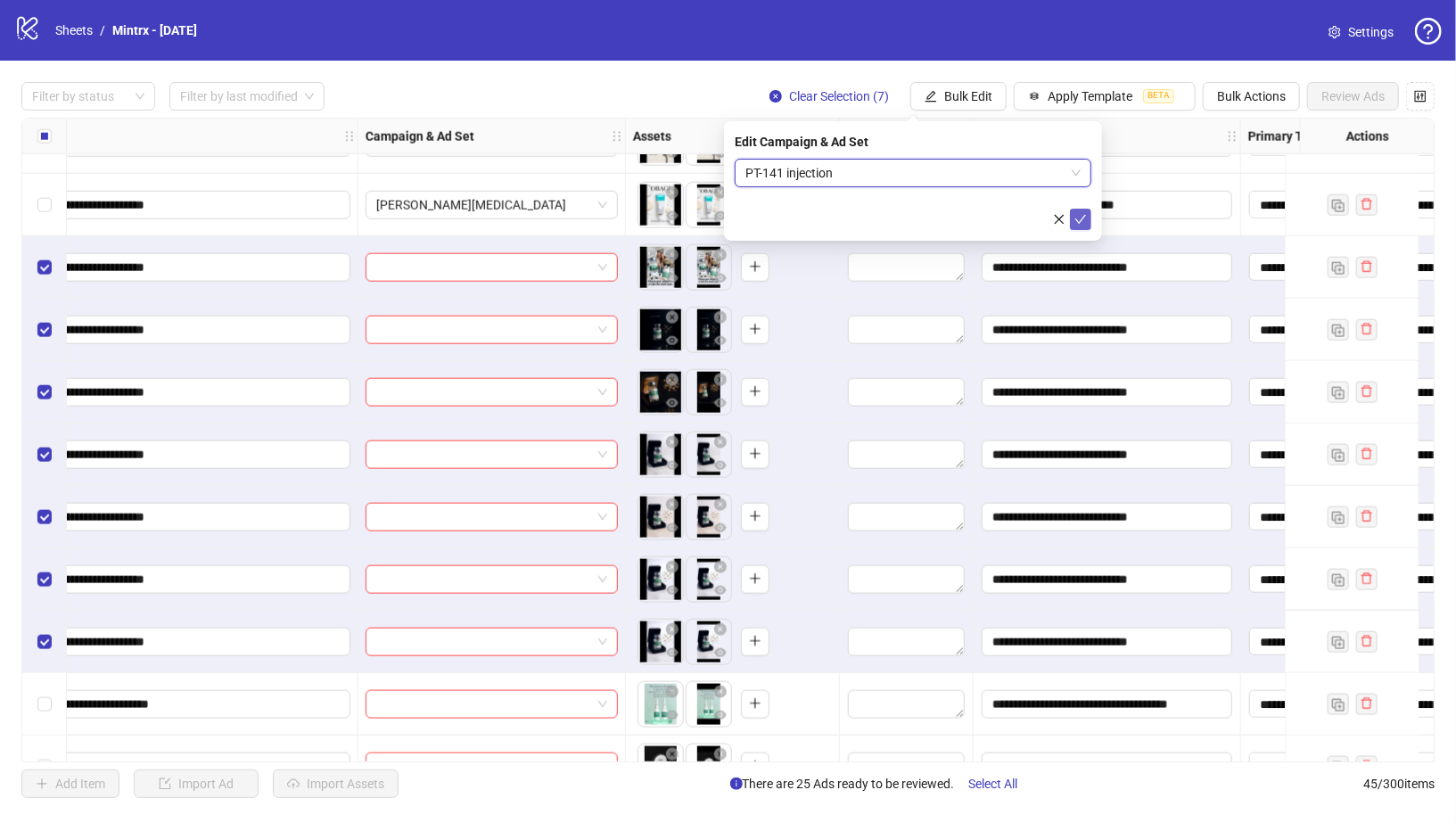
click at [1086, 215] on icon "check" at bounding box center [1081, 219] width 12 height 9
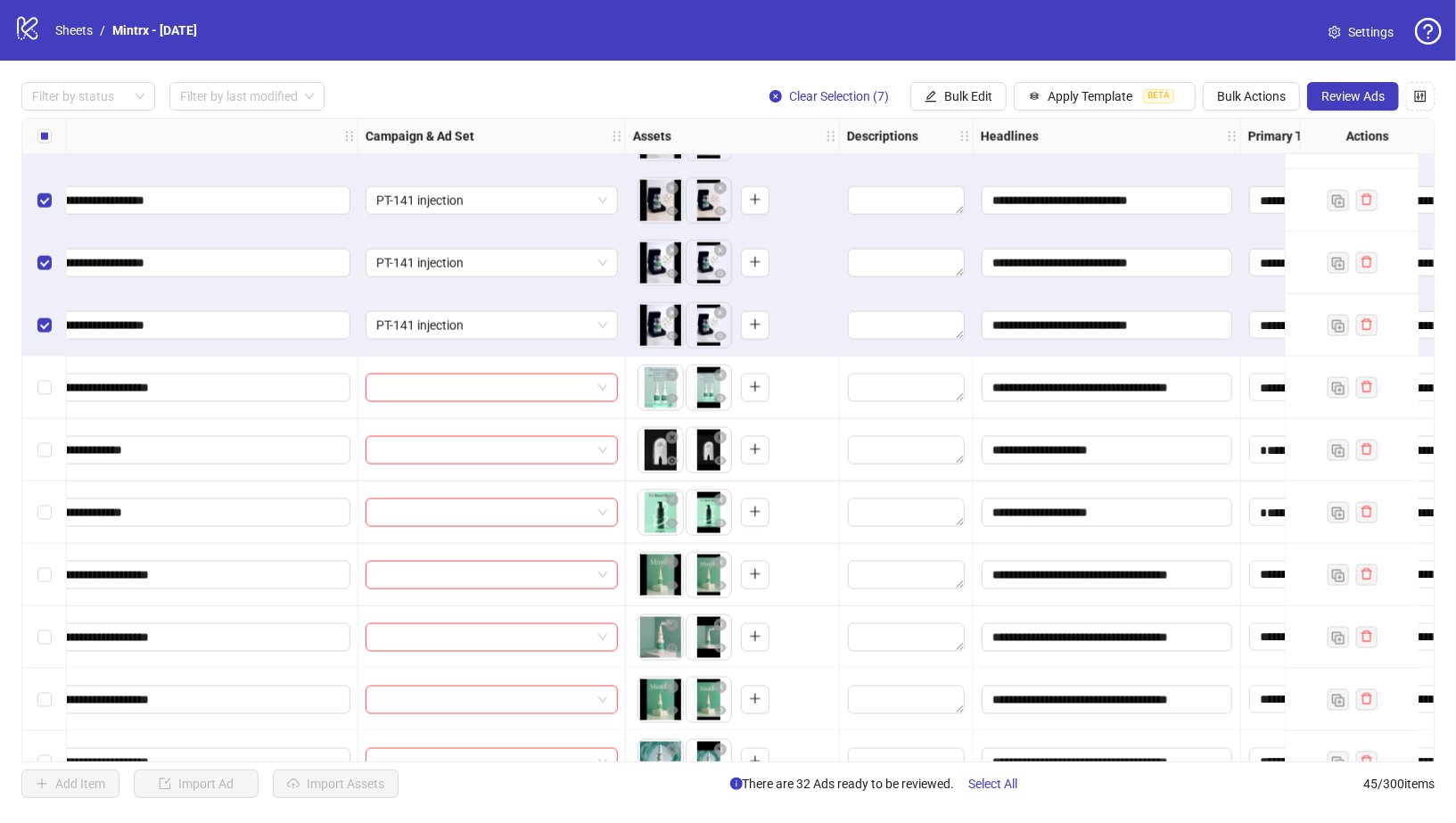
scroll to position [1794, 362]
click at [777, 93] on icon "close-circle" at bounding box center [775, 96] width 13 height 13
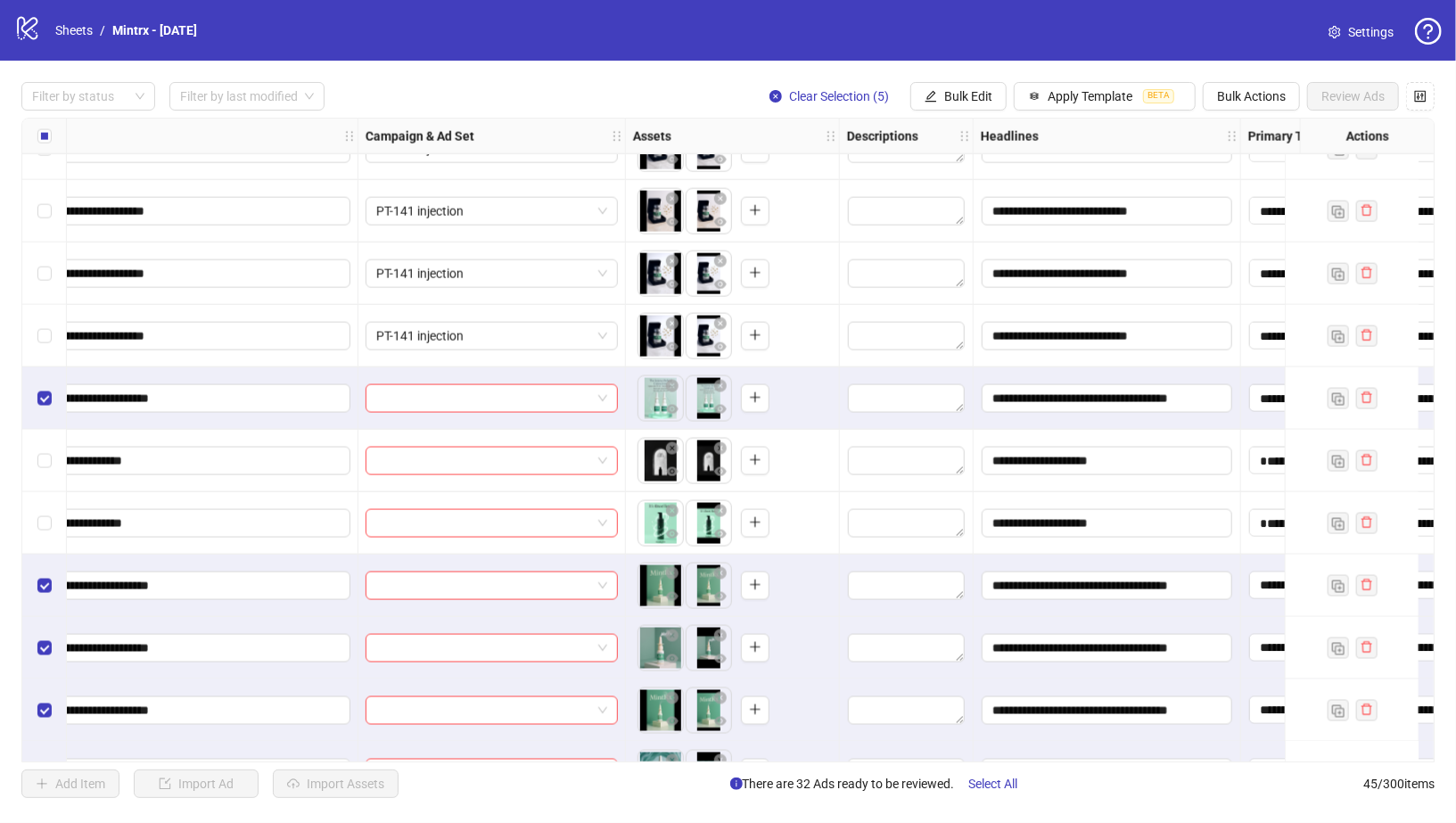
scroll to position [1775, 362]
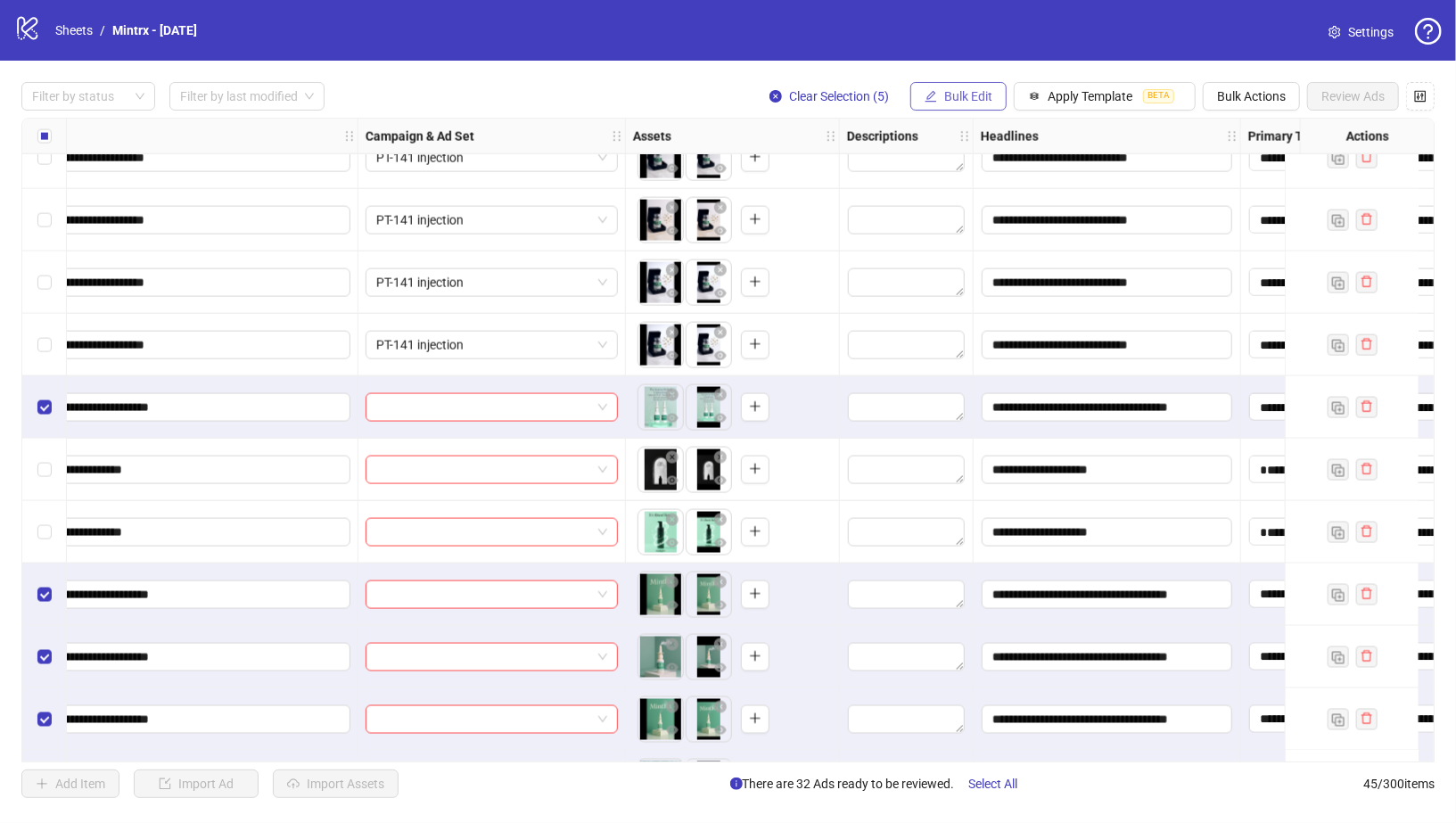
click at [967, 93] on span "Bulk Edit" at bounding box center [968, 96] width 48 height 15
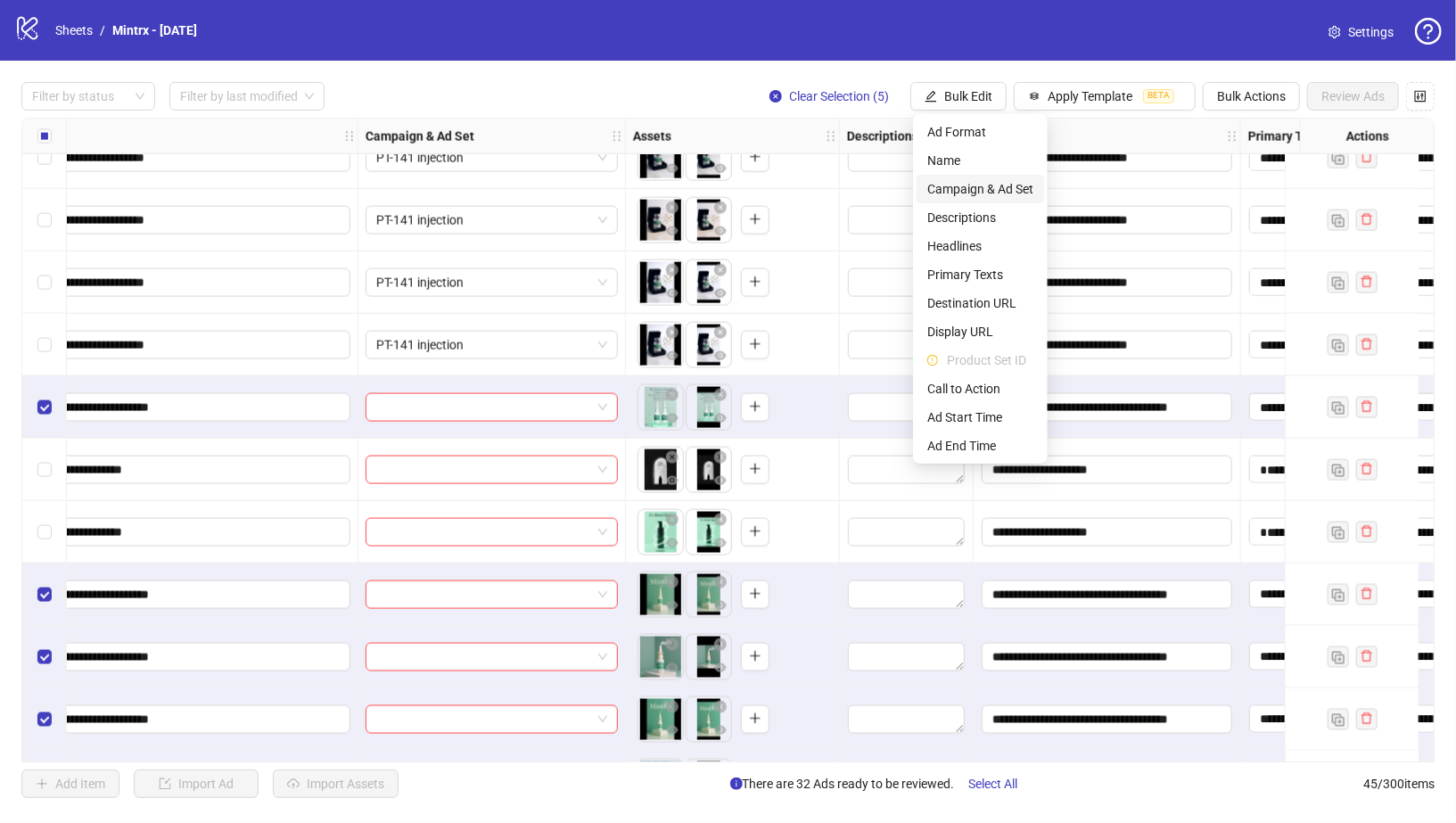
click at [971, 186] on span "Campaign & Ad Set" at bounding box center [980, 189] width 106 height 19
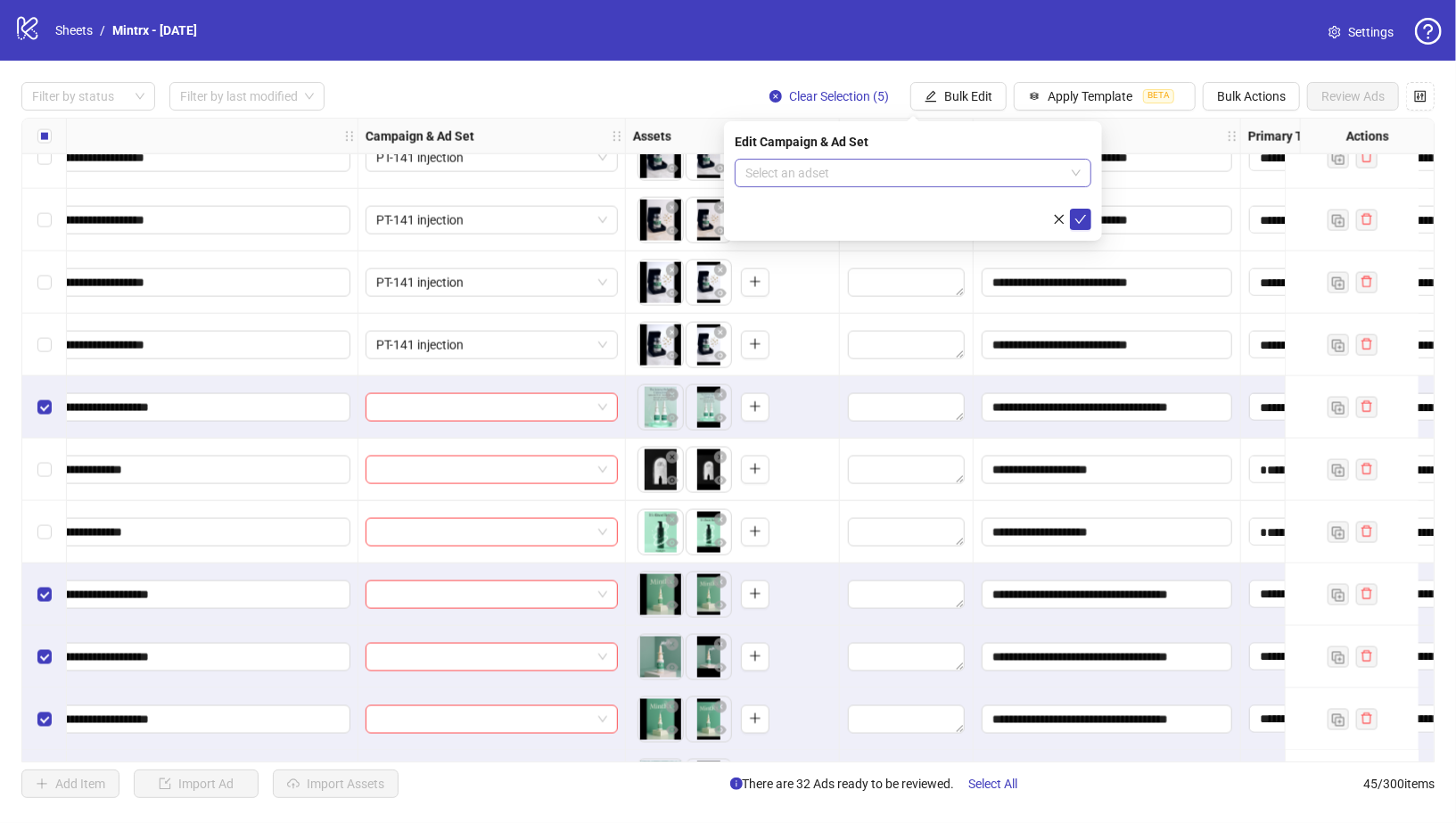
click at [850, 174] on input "search" at bounding box center [904, 174] width 319 height 27
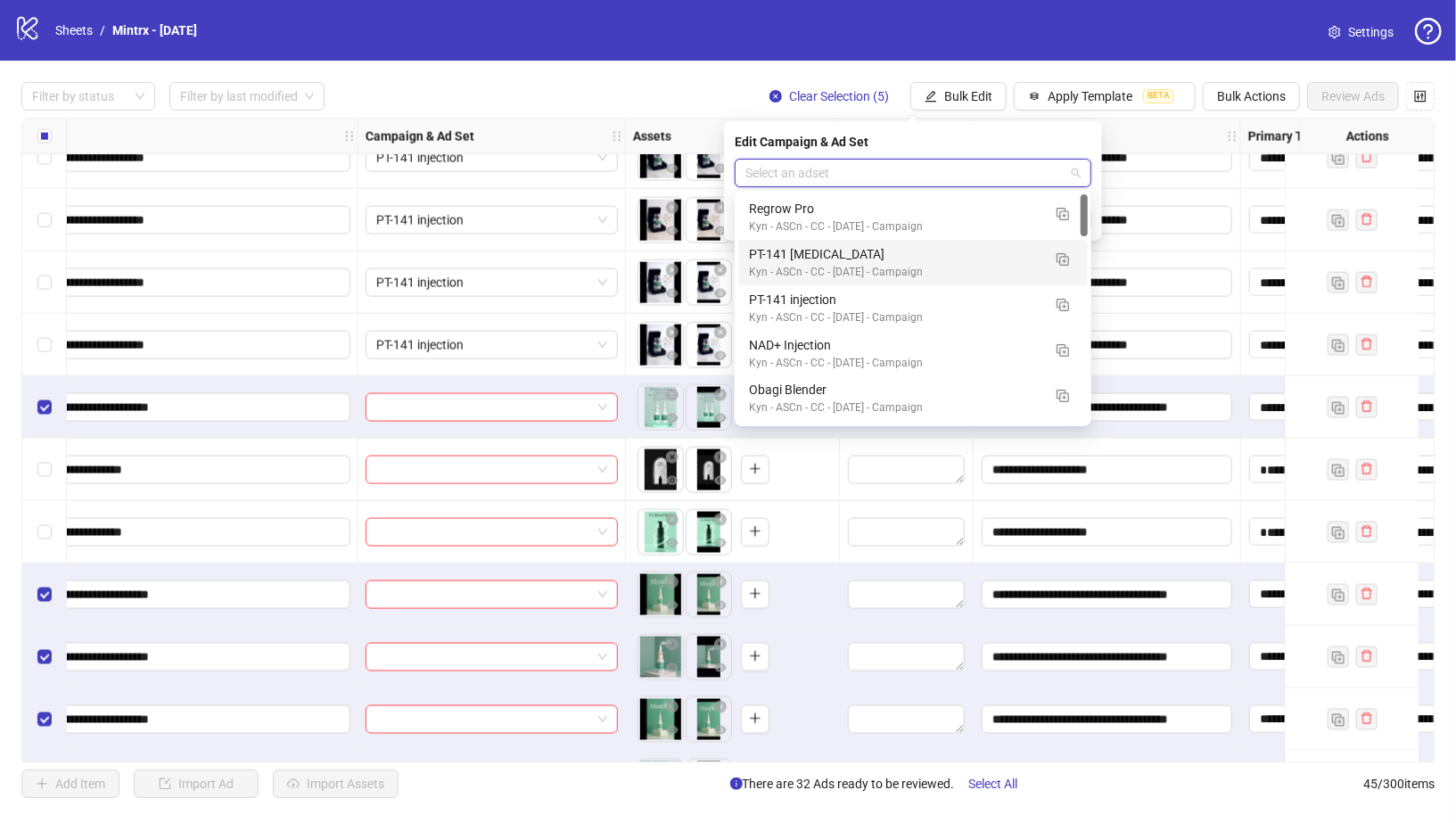
click at [834, 251] on div "PT-141 [MEDICAL_DATA]" at bounding box center [896, 254] width 293 height 19
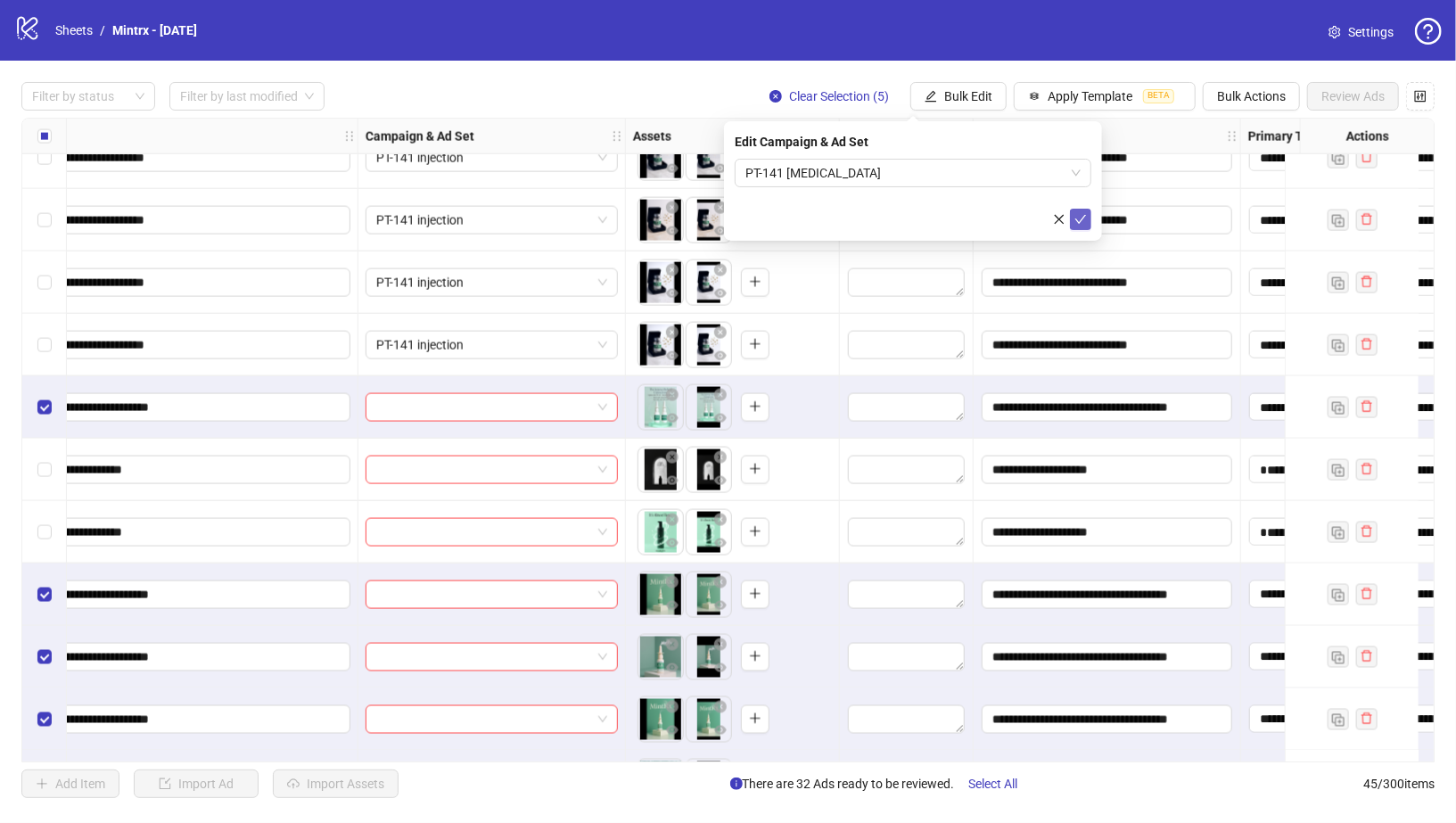
click at [1082, 221] on icon "check" at bounding box center [1080, 219] width 13 height 13
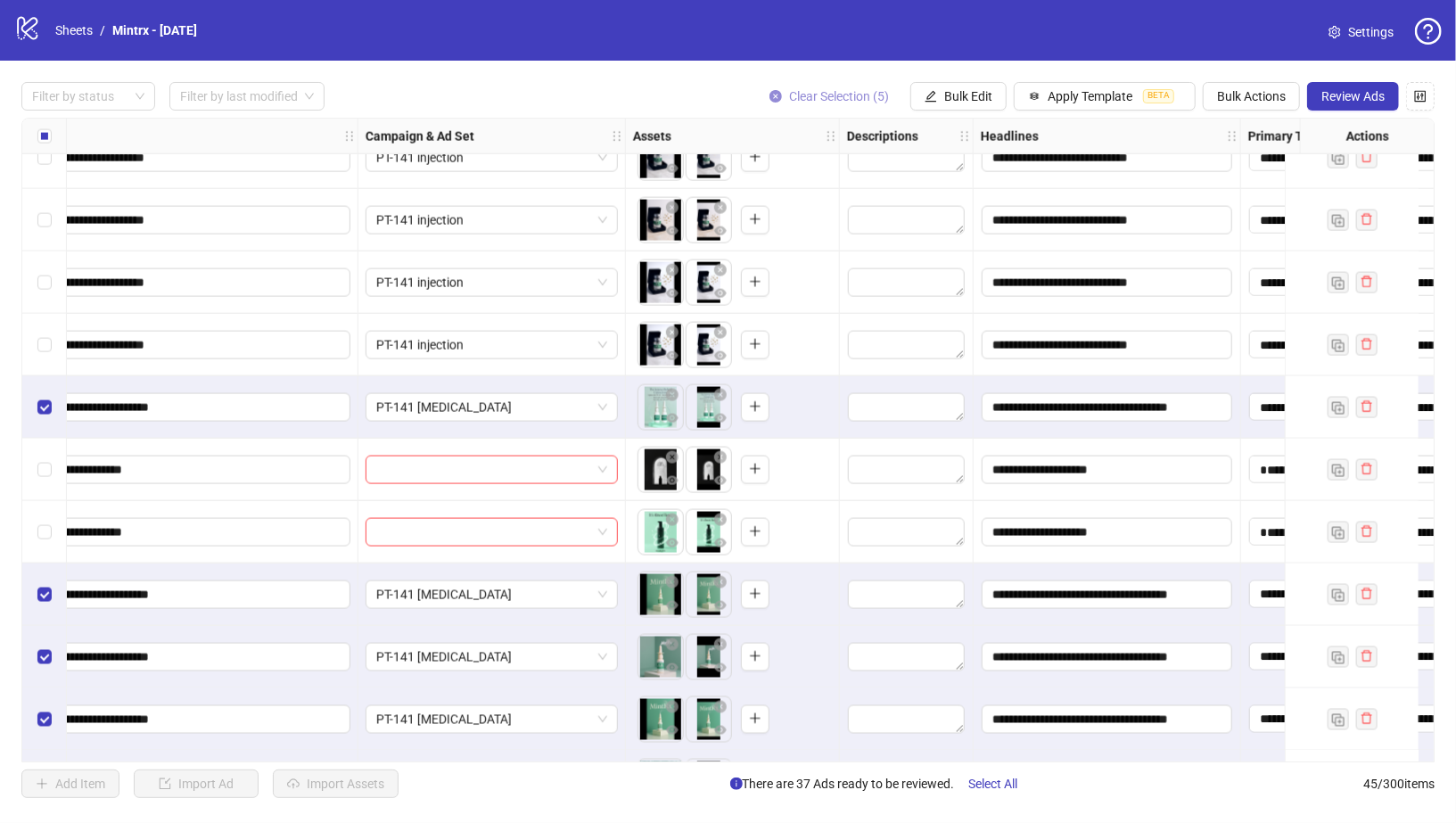
click at [773, 99] on icon "close-circle" at bounding box center [775, 96] width 13 height 13
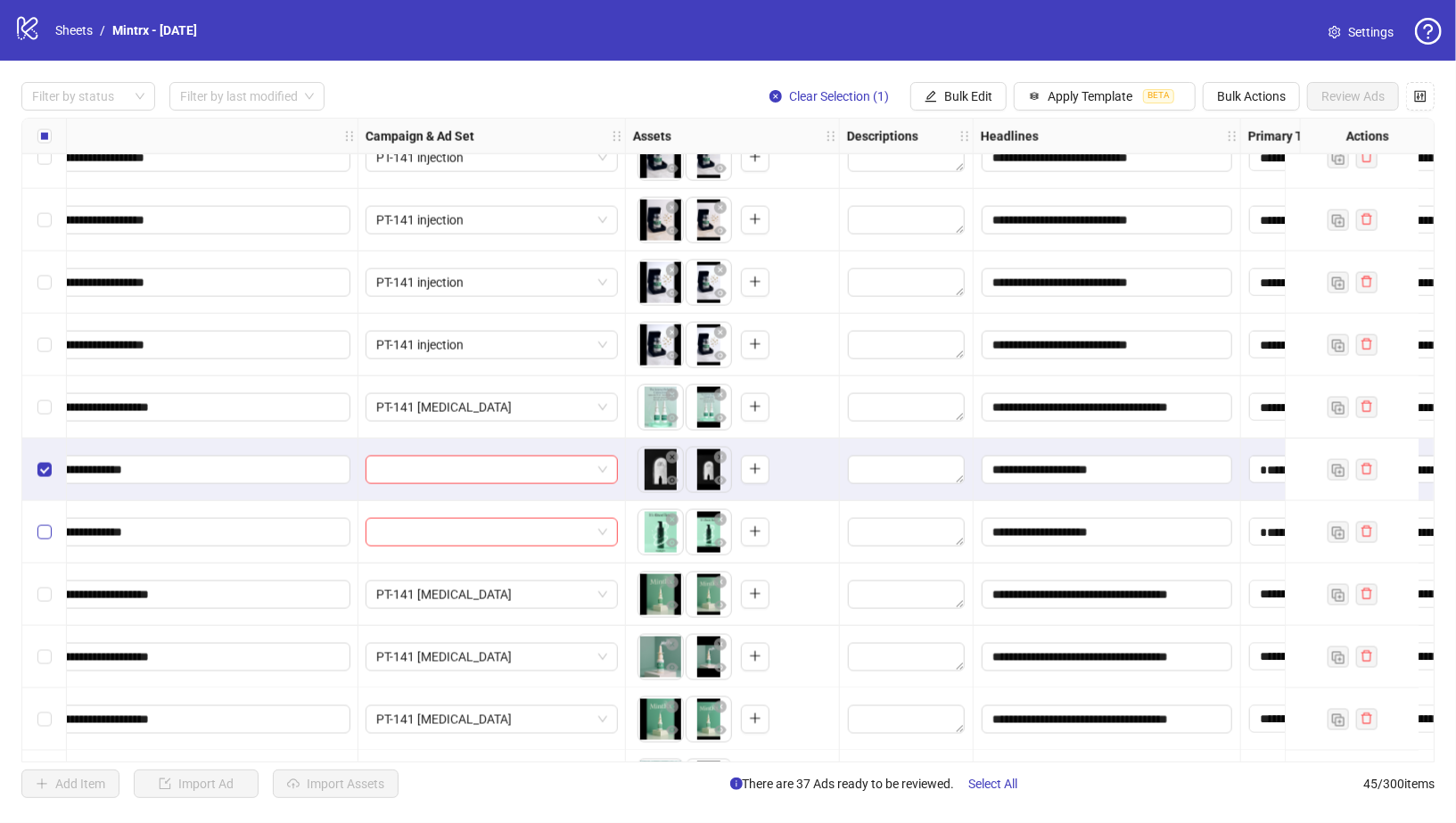
click at [43, 540] on label "Select row 35" at bounding box center [45, 532] width 15 height 19
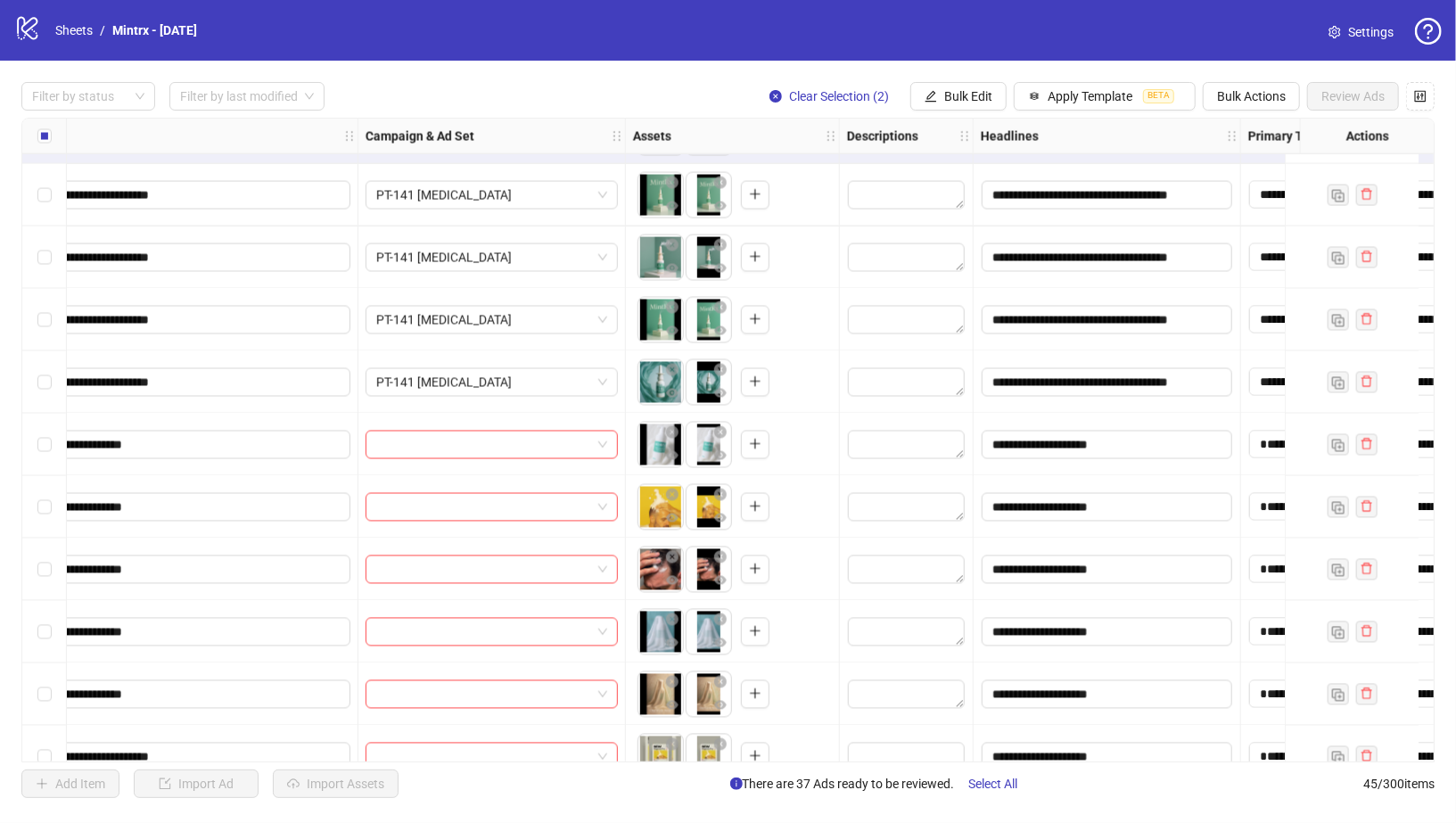
scroll to position [2208, 362]
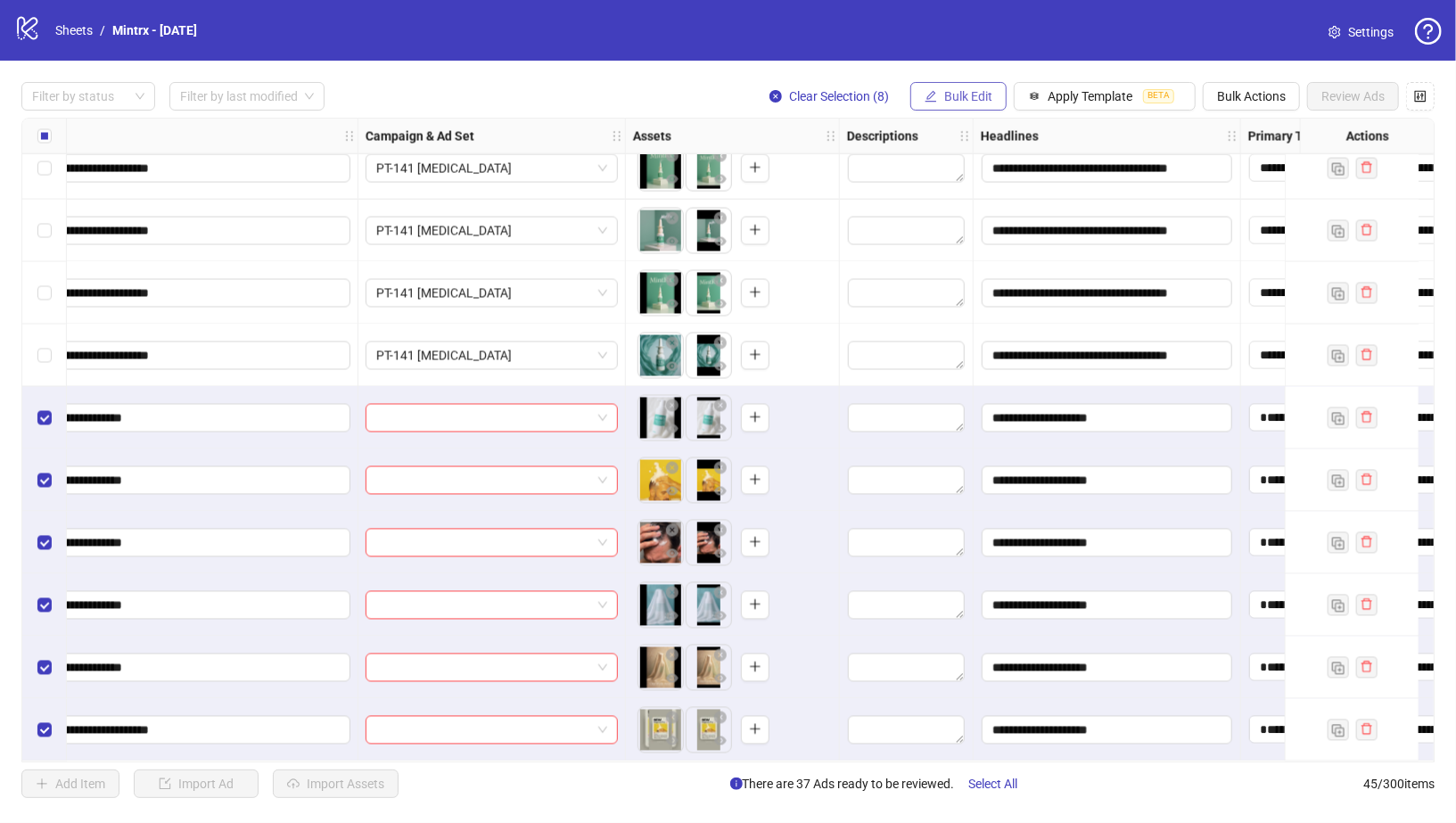
click at [975, 84] on button "Bulk Edit" at bounding box center [958, 96] width 96 height 28
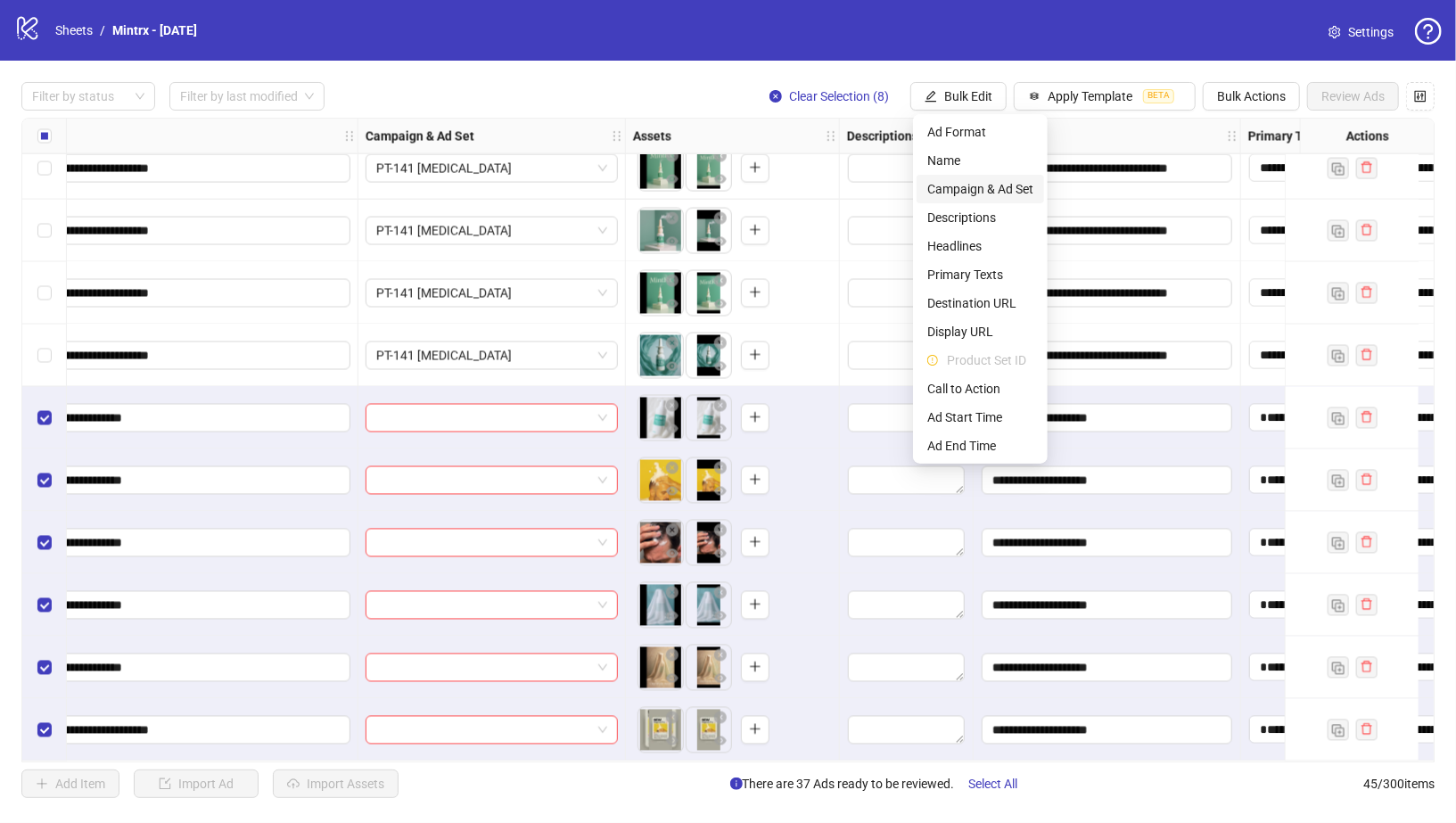
click at [986, 182] on span "Campaign & Ad Set" at bounding box center [980, 189] width 106 height 19
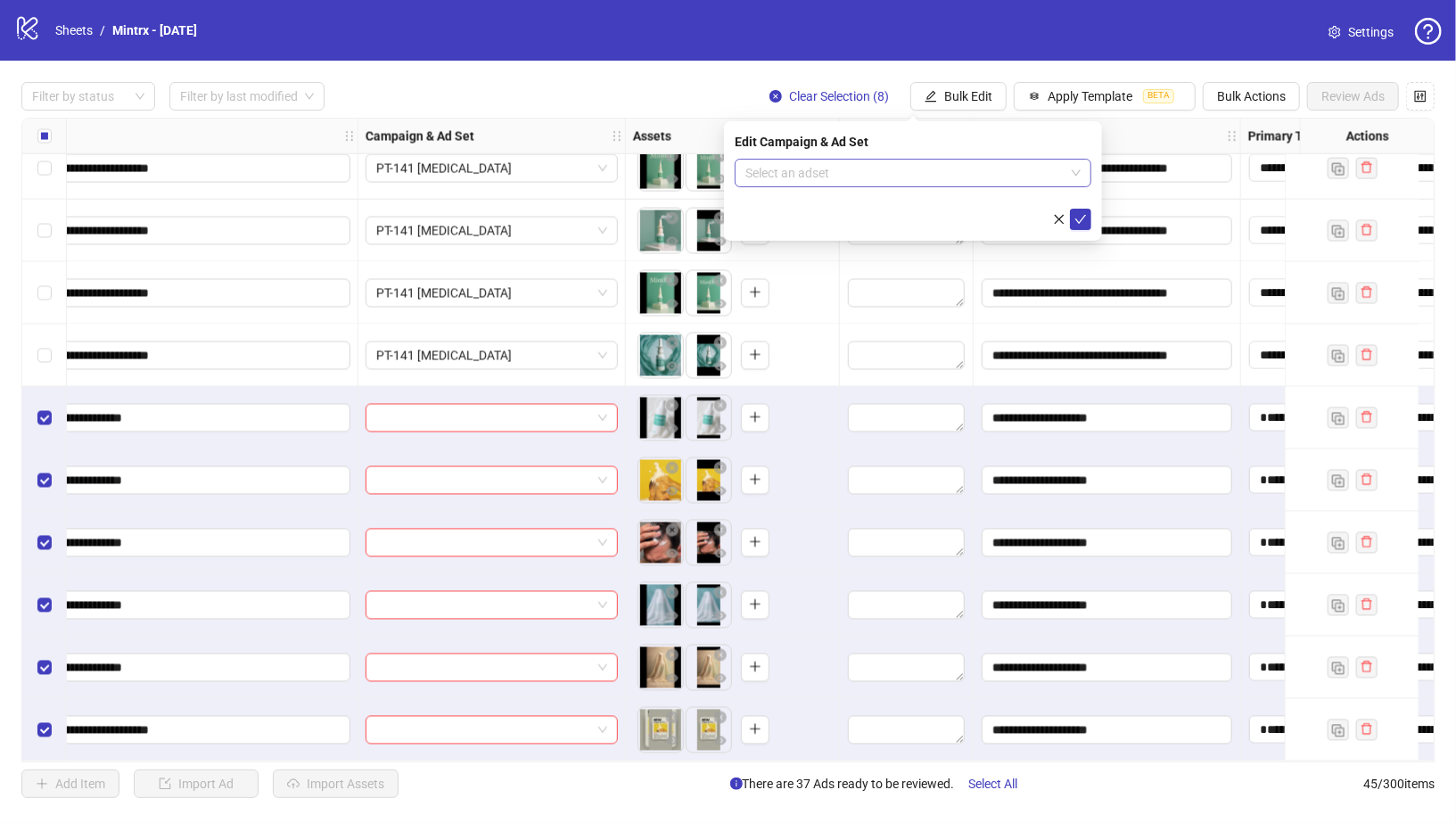
click at [976, 180] on input "search" at bounding box center [904, 174] width 319 height 27
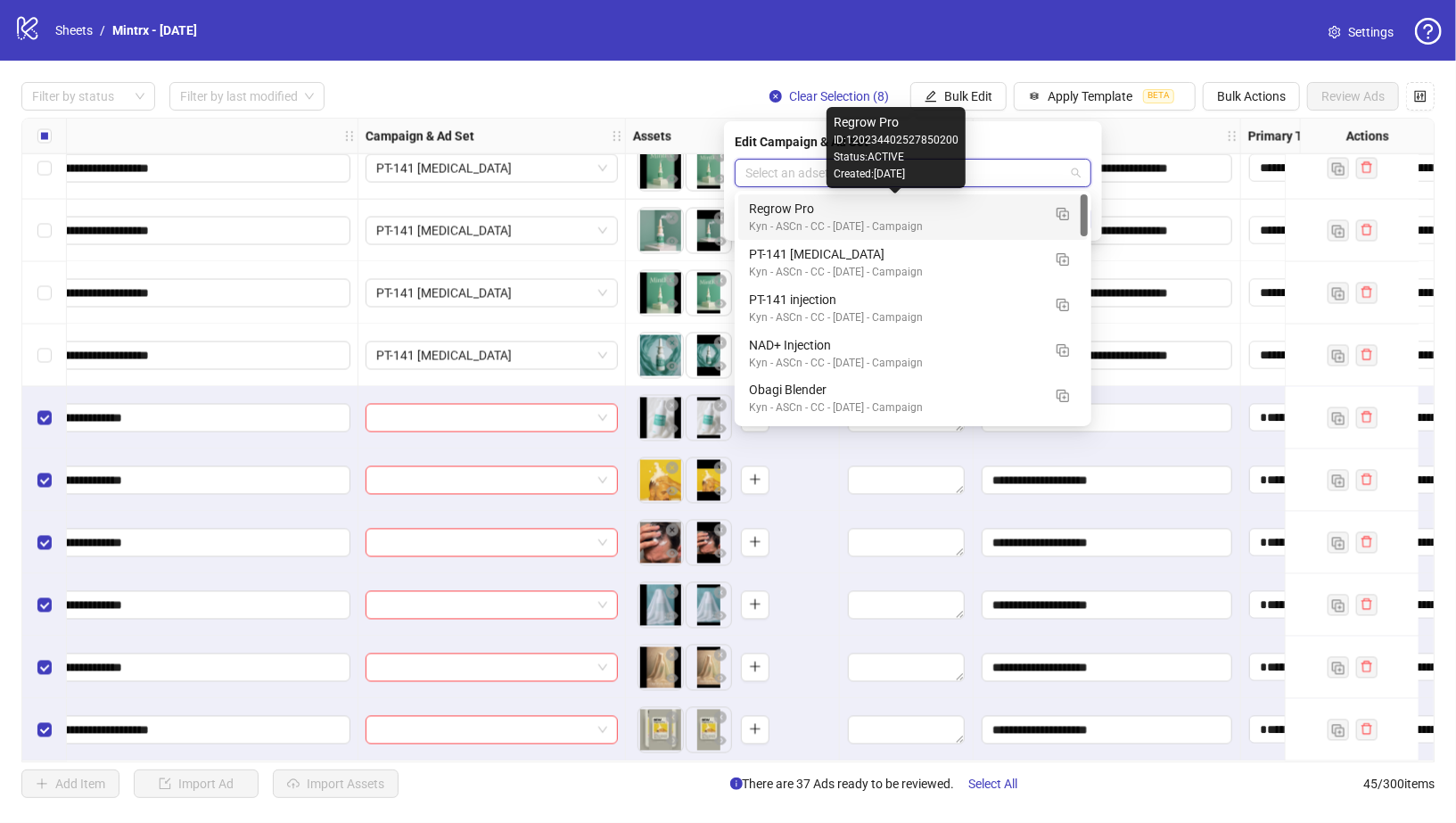
click at [792, 210] on div "Regrow Pro" at bounding box center [896, 208] width 293 height 19
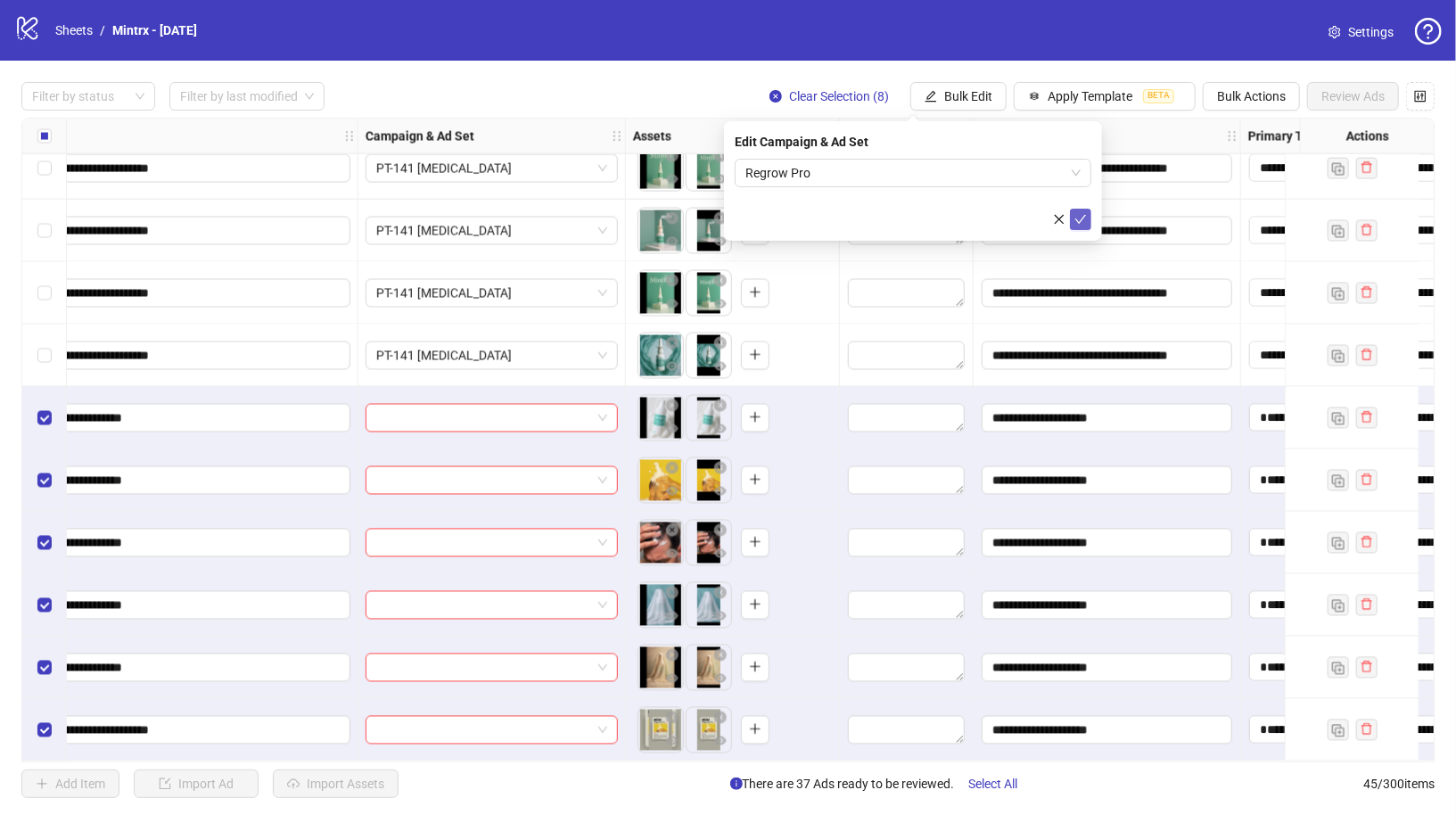
click at [1086, 220] on icon "check" at bounding box center [1080, 219] width 13 height 13
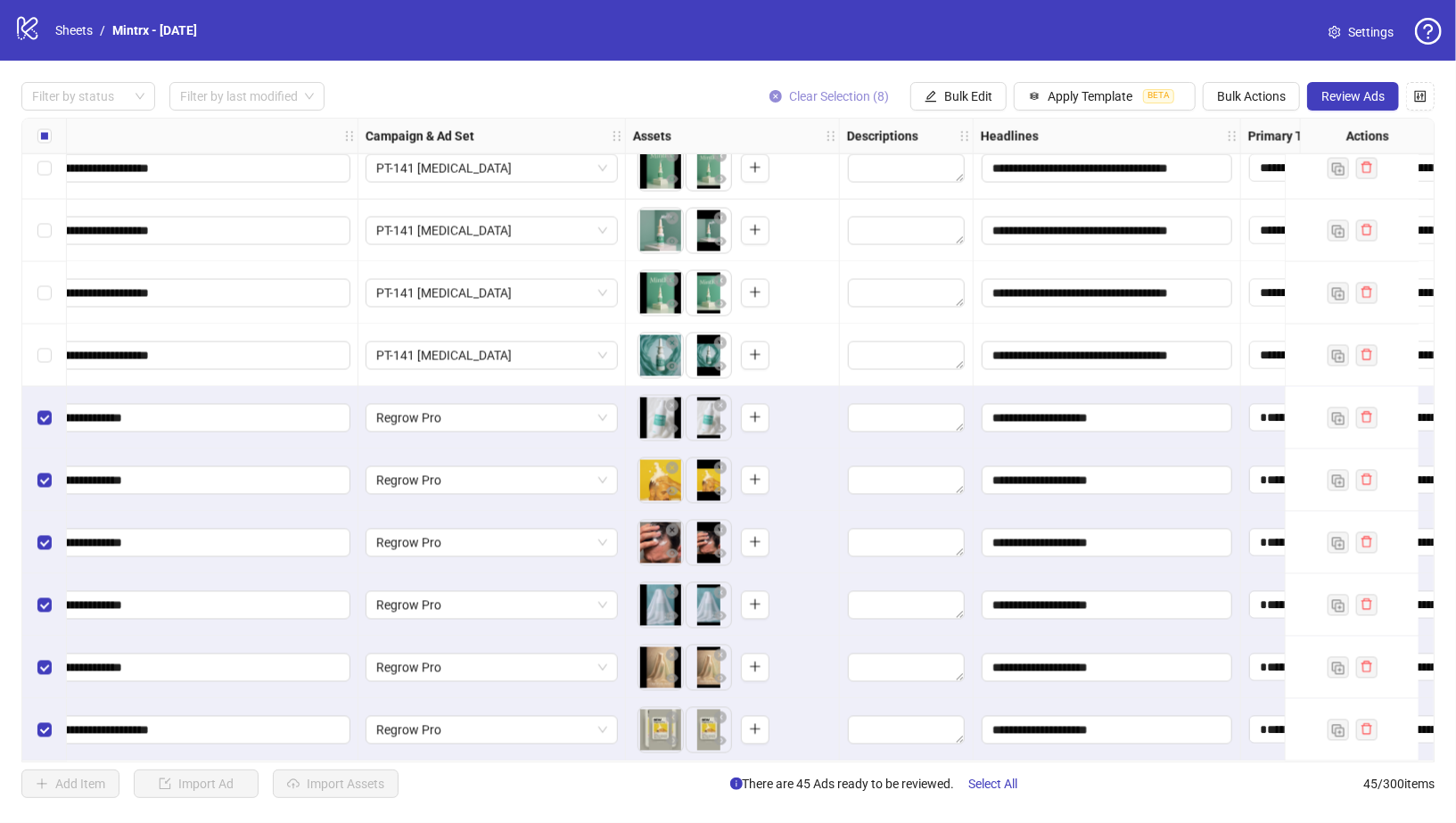
click at [779, 96] on icon "close-circle" at bounding box center [775, 96] width 13 height 13
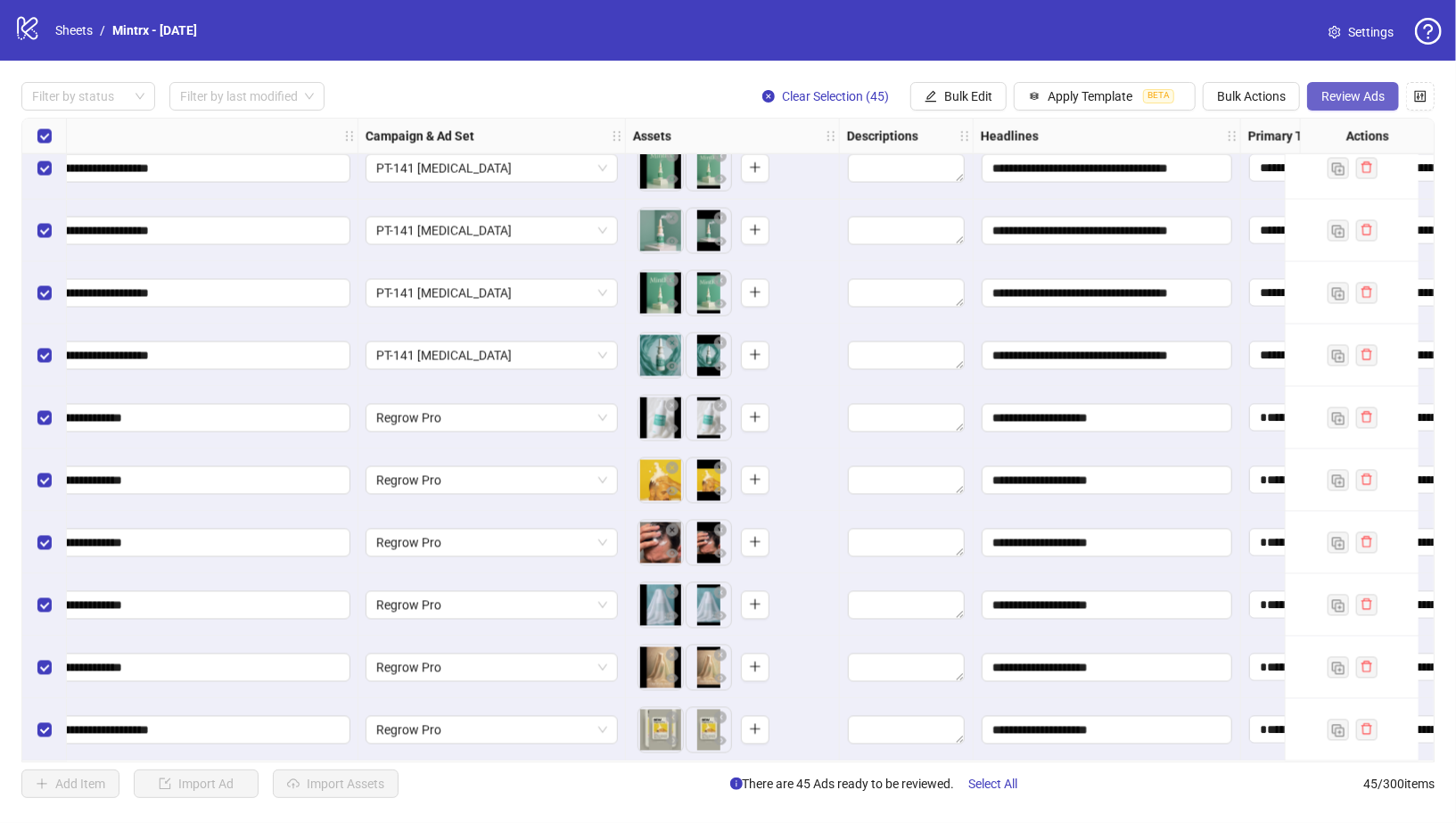
click at [1346, 92] on span "Review Ads" at bounding box center [1352, 96] width 63 height 15
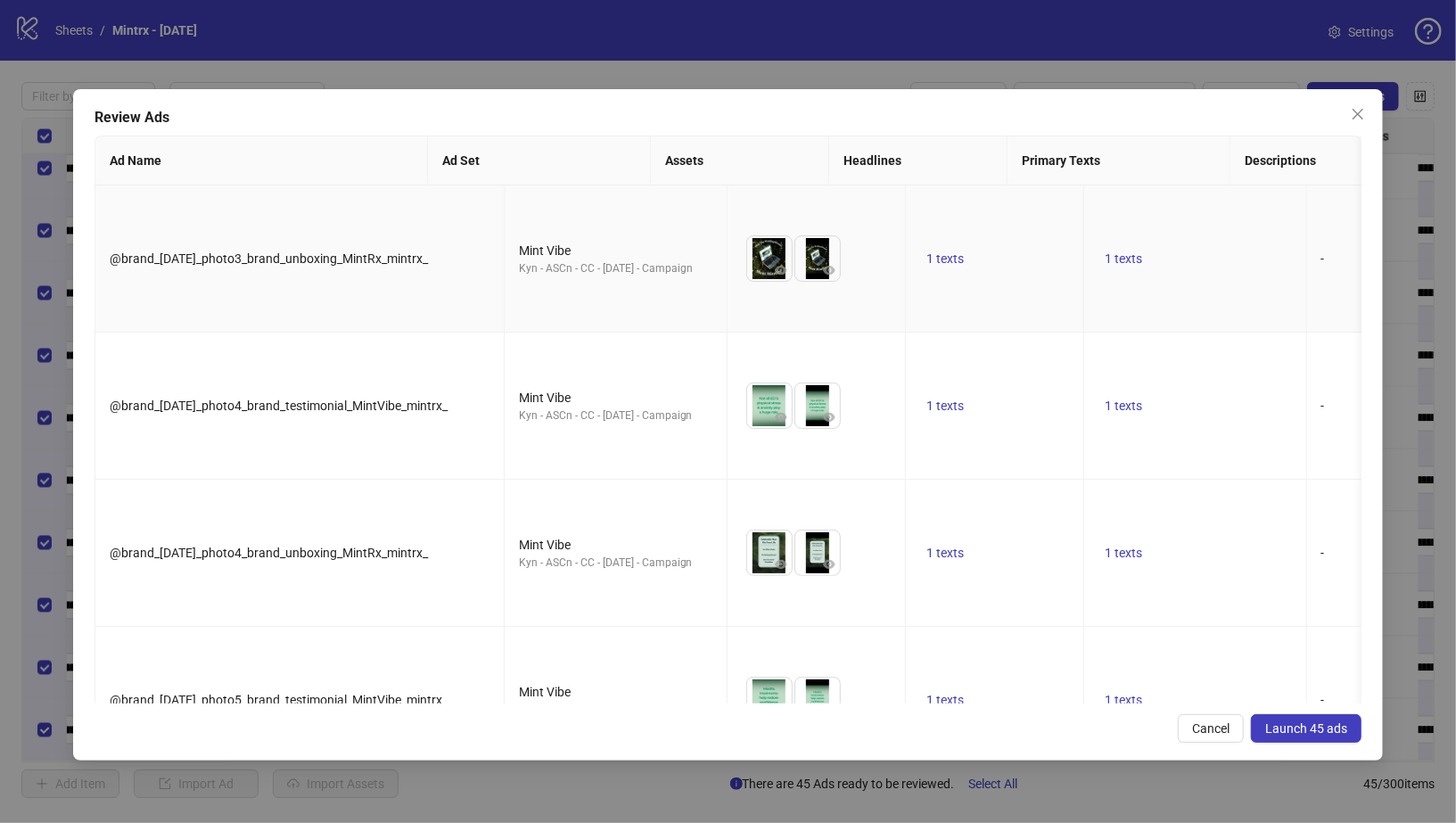
click at [519, 247] on div "Mint Vibe" at bounding box center [616, 250] width 194 height 19
copy div "Mint Vibe"
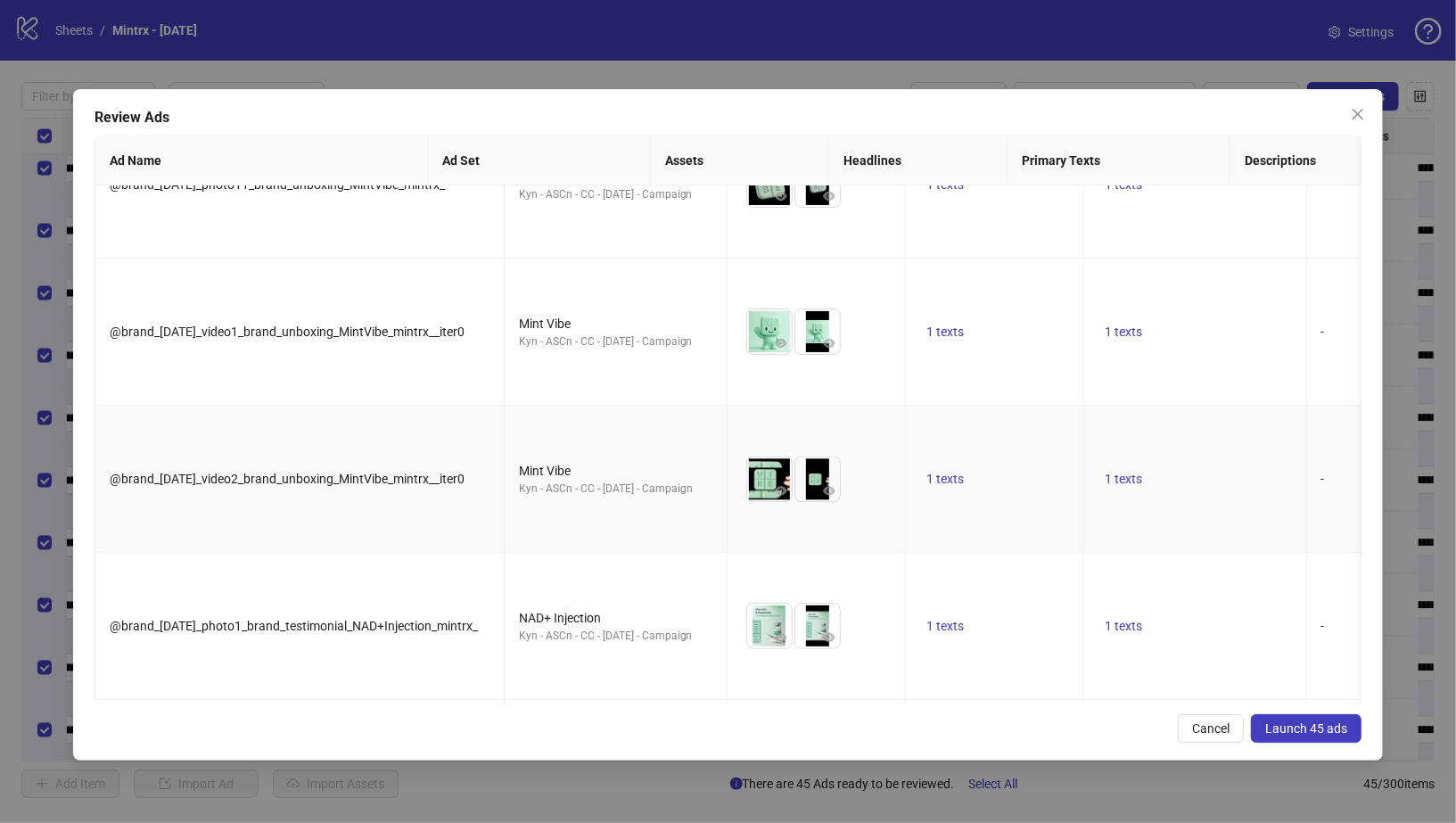
scroll to position [2833, 0]
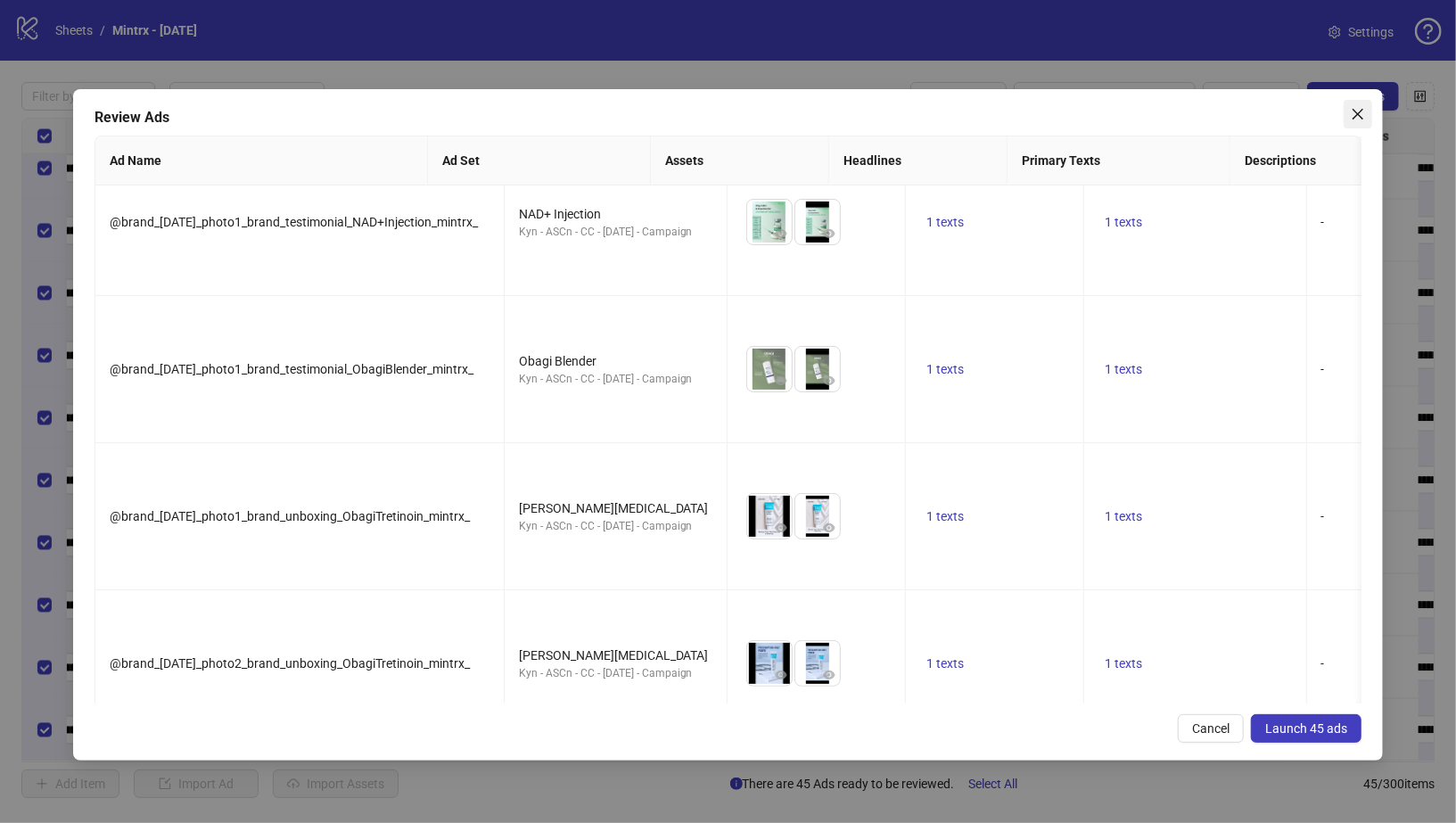
click at [1353, 117] on icon "close" at bounding box center [1358, 113] width 15 height 15
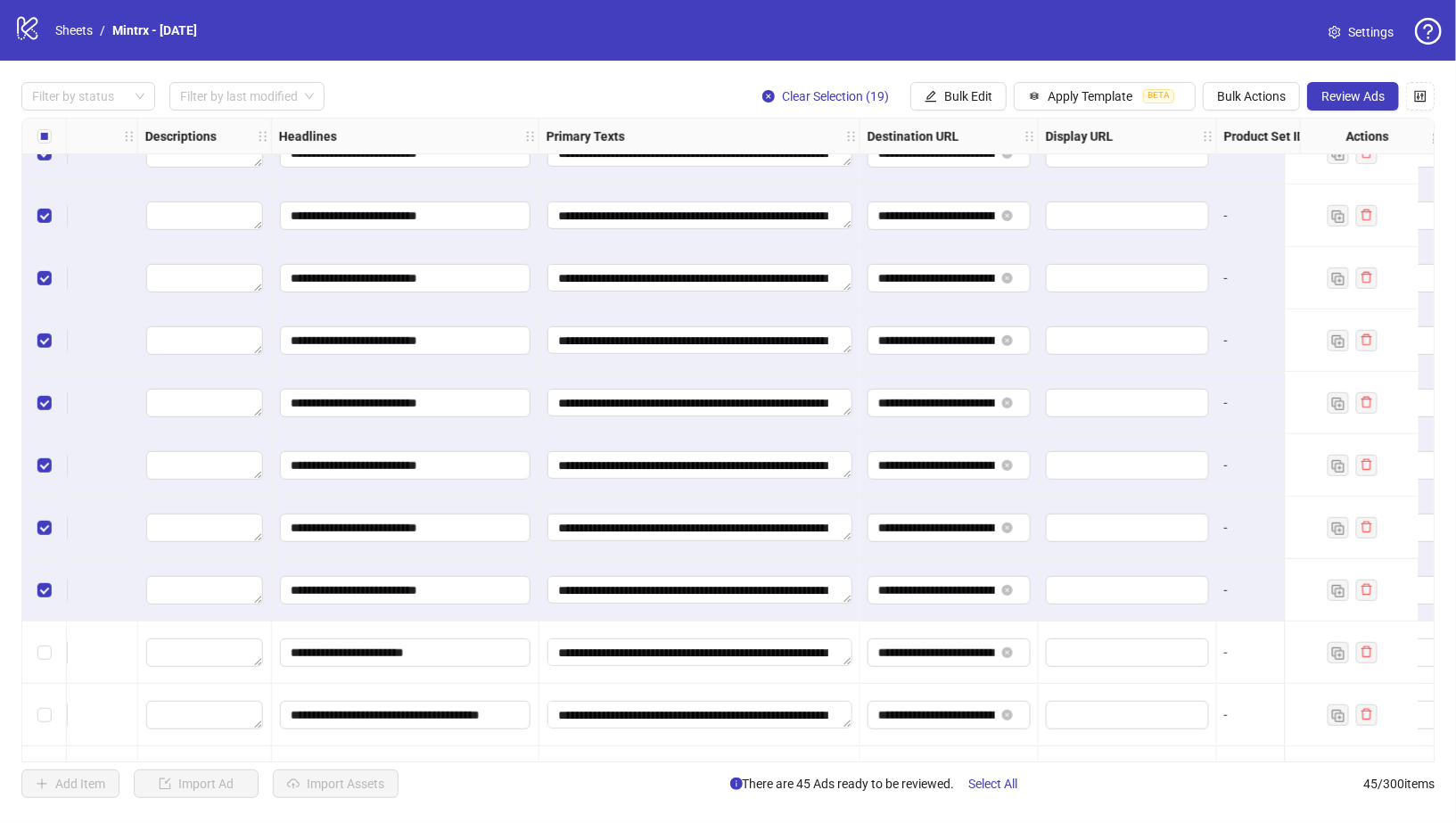
scroll to position [718, 1359]
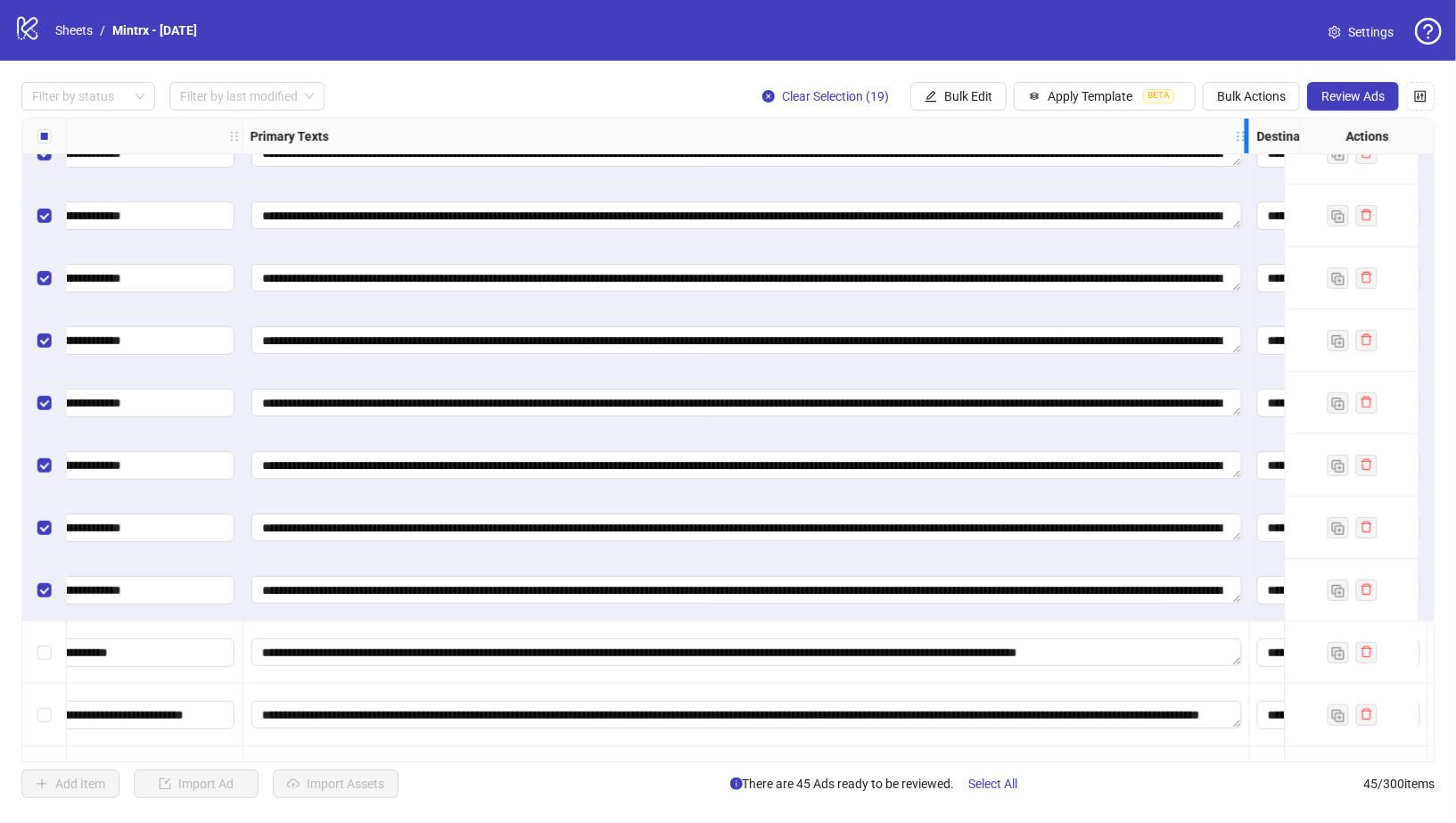
drag, startPoint x: 562, startPoint y: 136, endPoint x: 1249, endPoint y: 165, distance: 687.6
click at [1249, 165] on div "**********" at bounding box center [358, 822] width 3389 height 2844
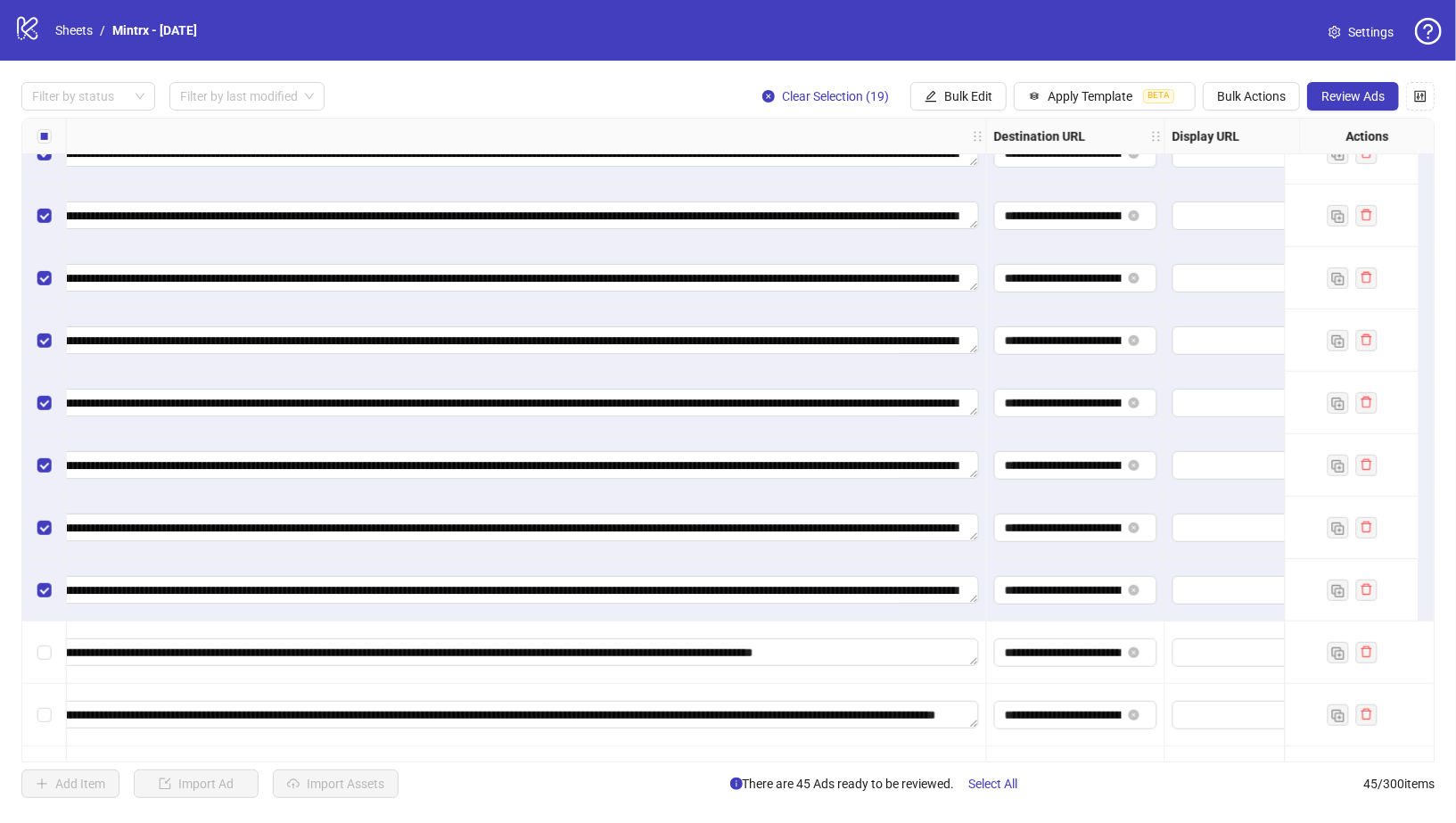
scroll to position [718, 1657]
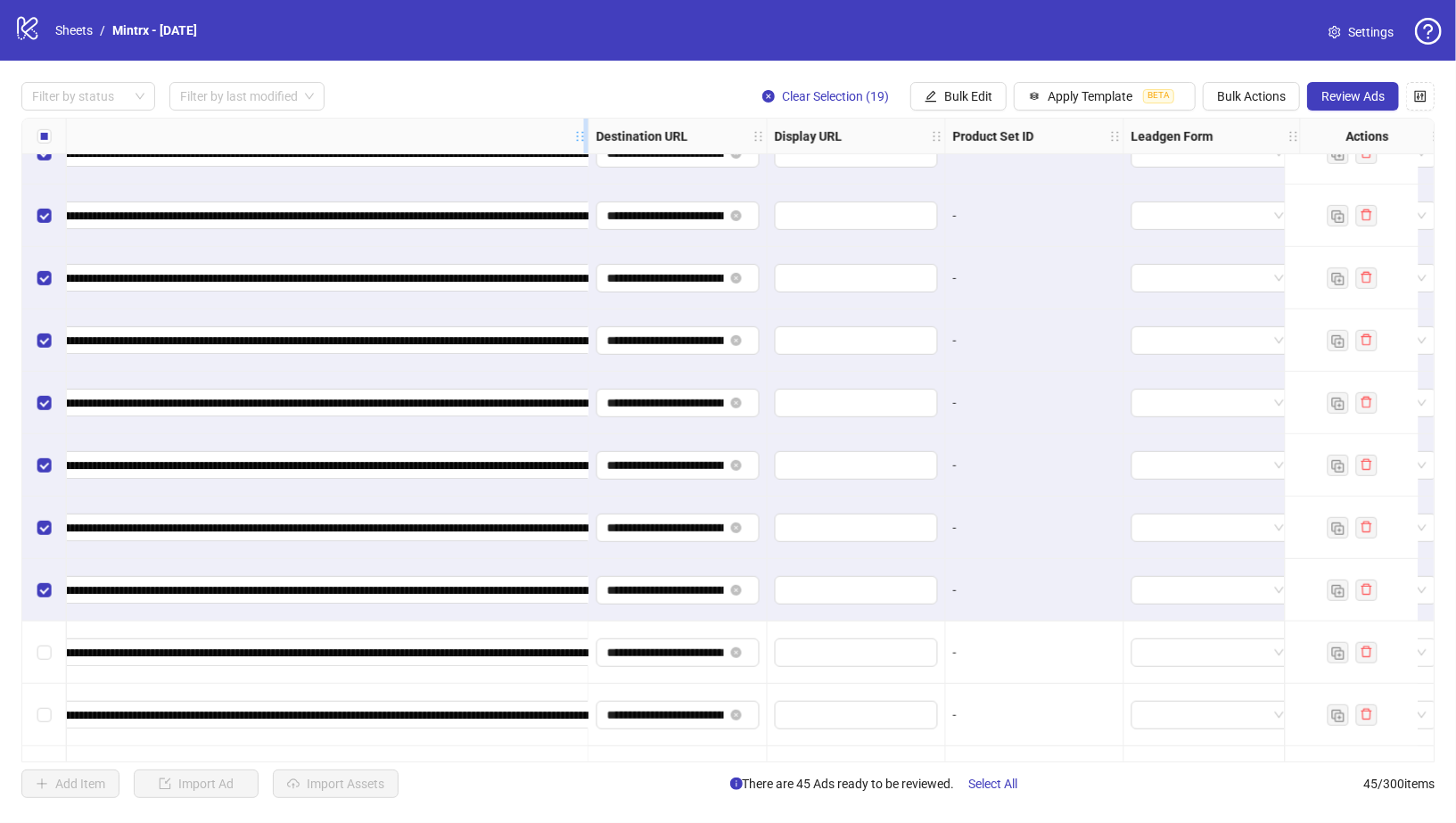
drag, startPoint x: 948, startPoint y: 133, endPoint x: 552, endPoint y: 135, distance: 396.0
click at [574, 135] on icon "holder" at bounding box center [580, 136] width 13 height 13
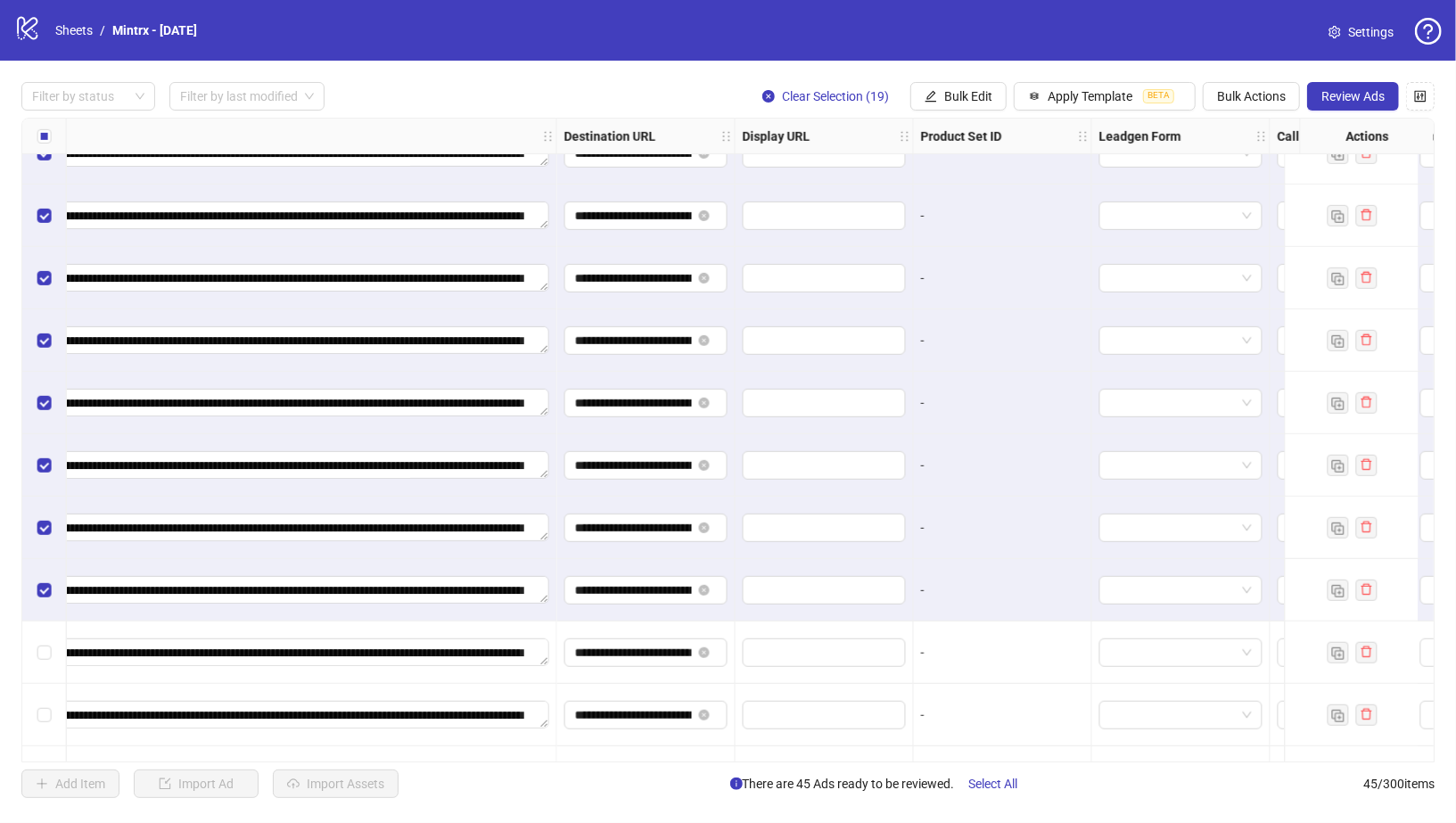
drag, startPoint x: 734, startPoint y: 128, endPoint x: 1051, endPoint y: 130, distance: 317.0
click at [1051, 137] on div "Ad Format Ad Name Campaign & Ad Set Assets Descriptions Headlines Primary Texts…" at bounding box center [68, 137] width 3315 height 0
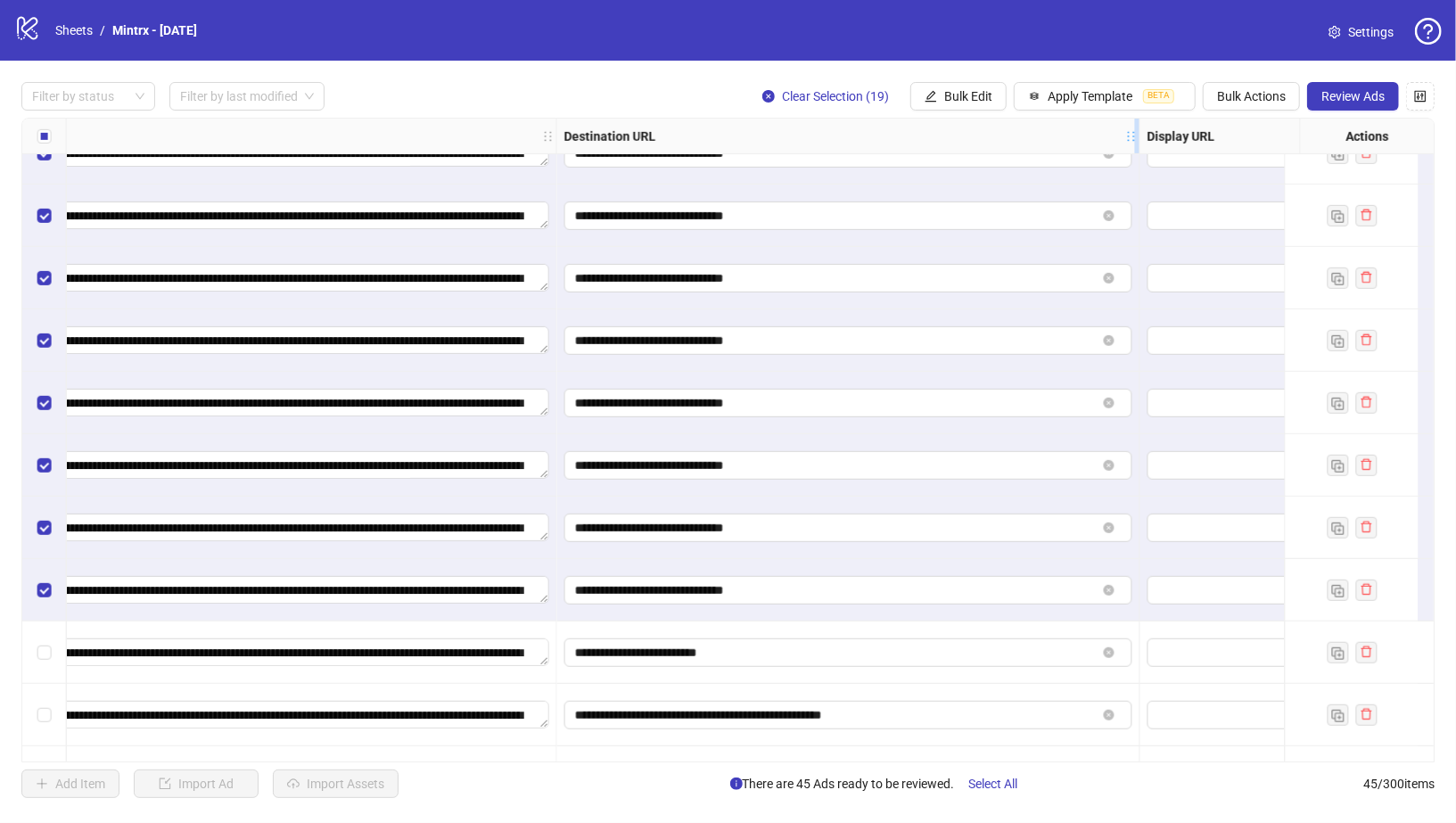
drag, startPoint x: 730, startPoint y: 128, endPoint x: 1134, endPoint y: 142, distance: 404.2
click at [1135, 142] on div "Resize Destination URL column" at bounding box center [1137, 136] width 5 height 35
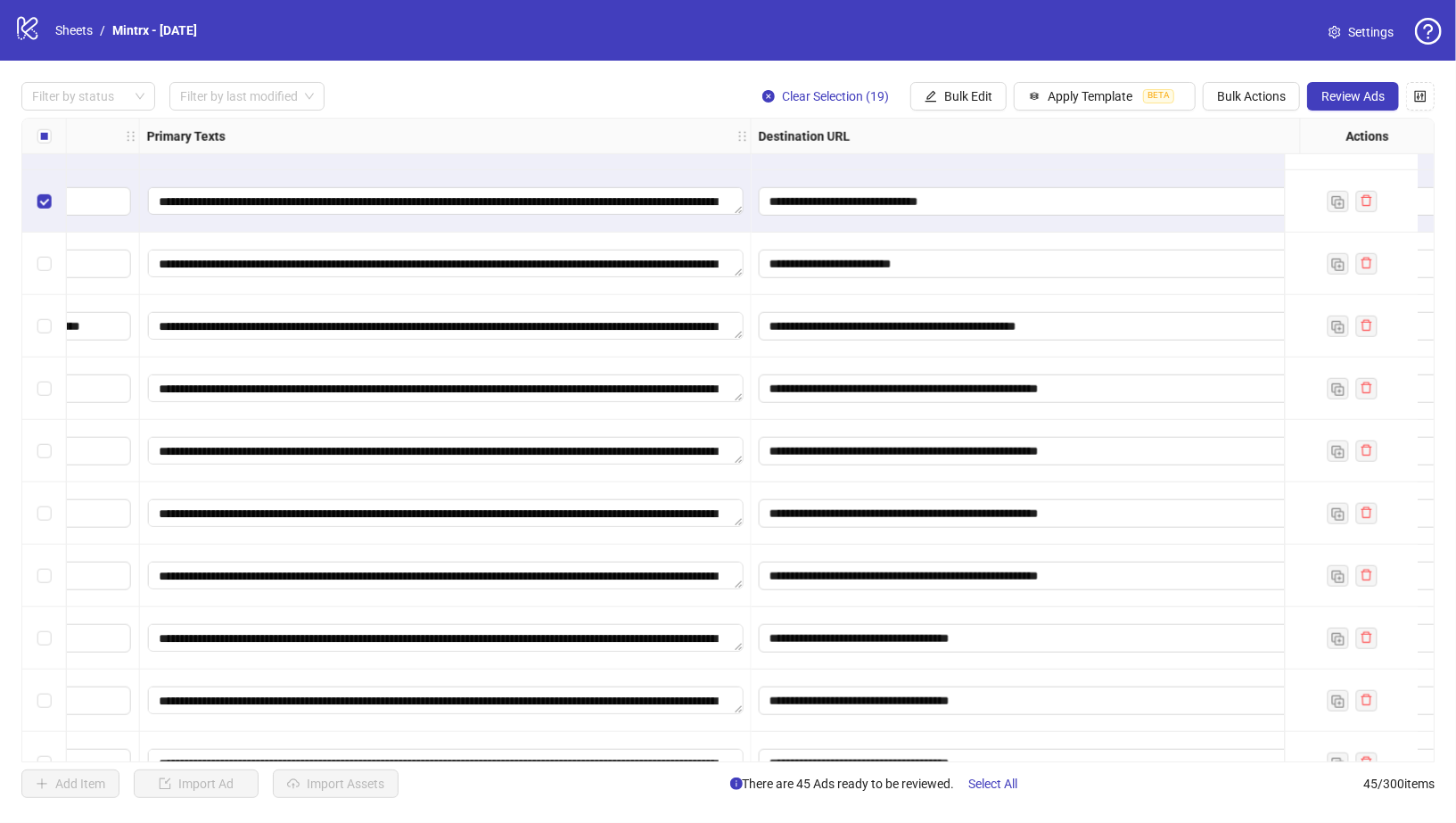
scroll to position [1108, 1401]
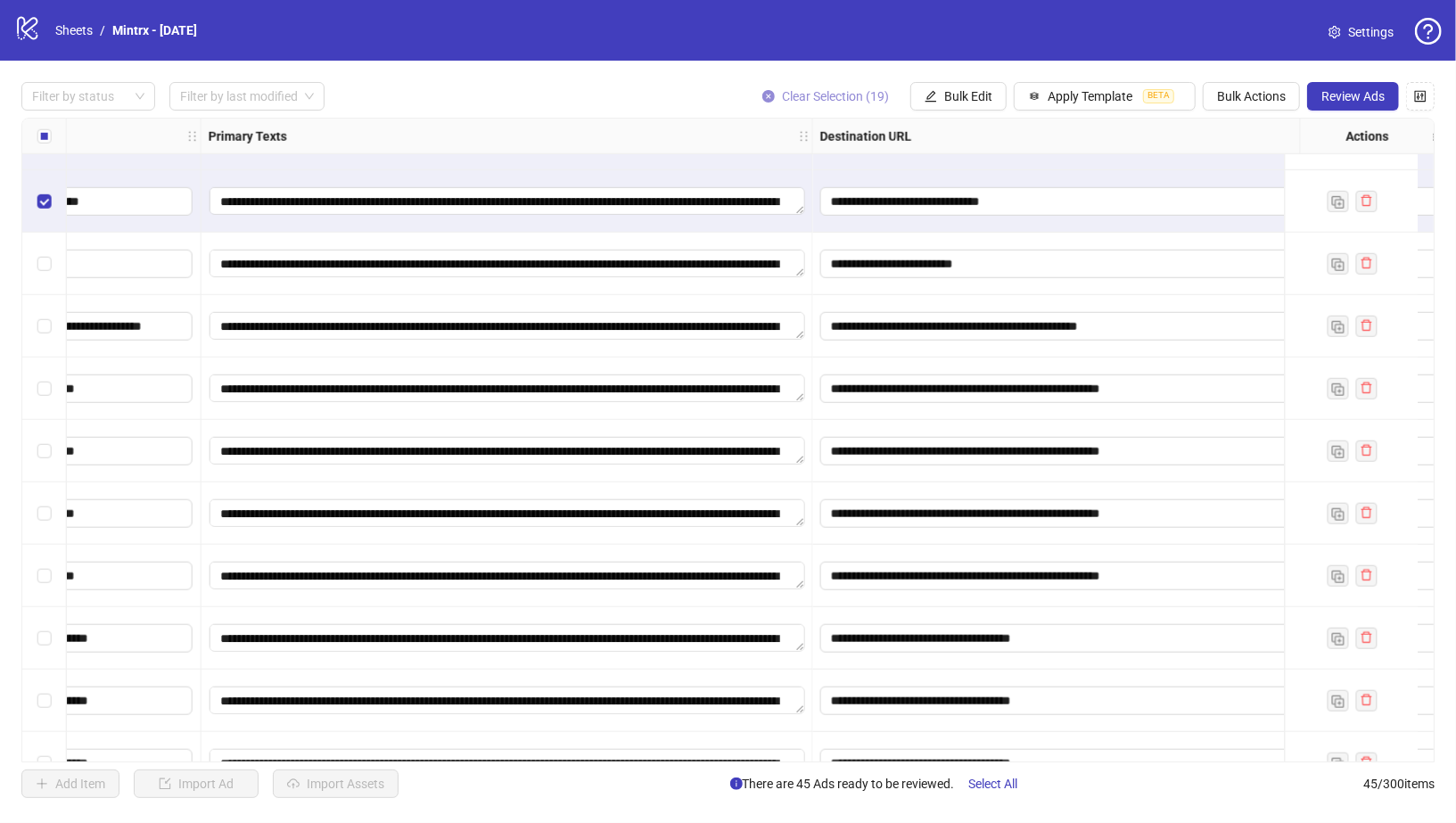
click at [769, 94] on icon "close-circle" at bounding box center [769, 96] width 13 height 13
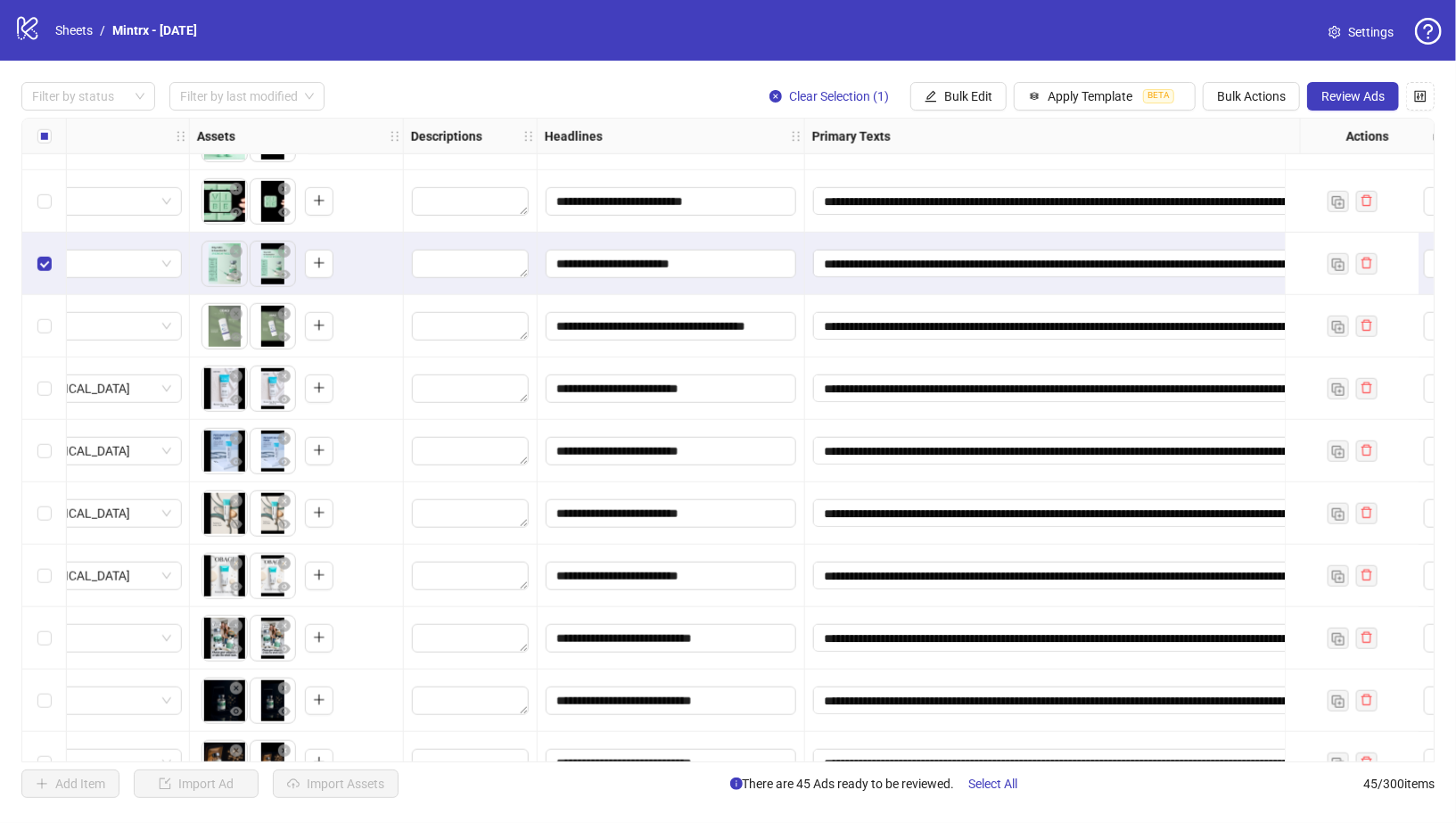
scroll to position [1108, 0]
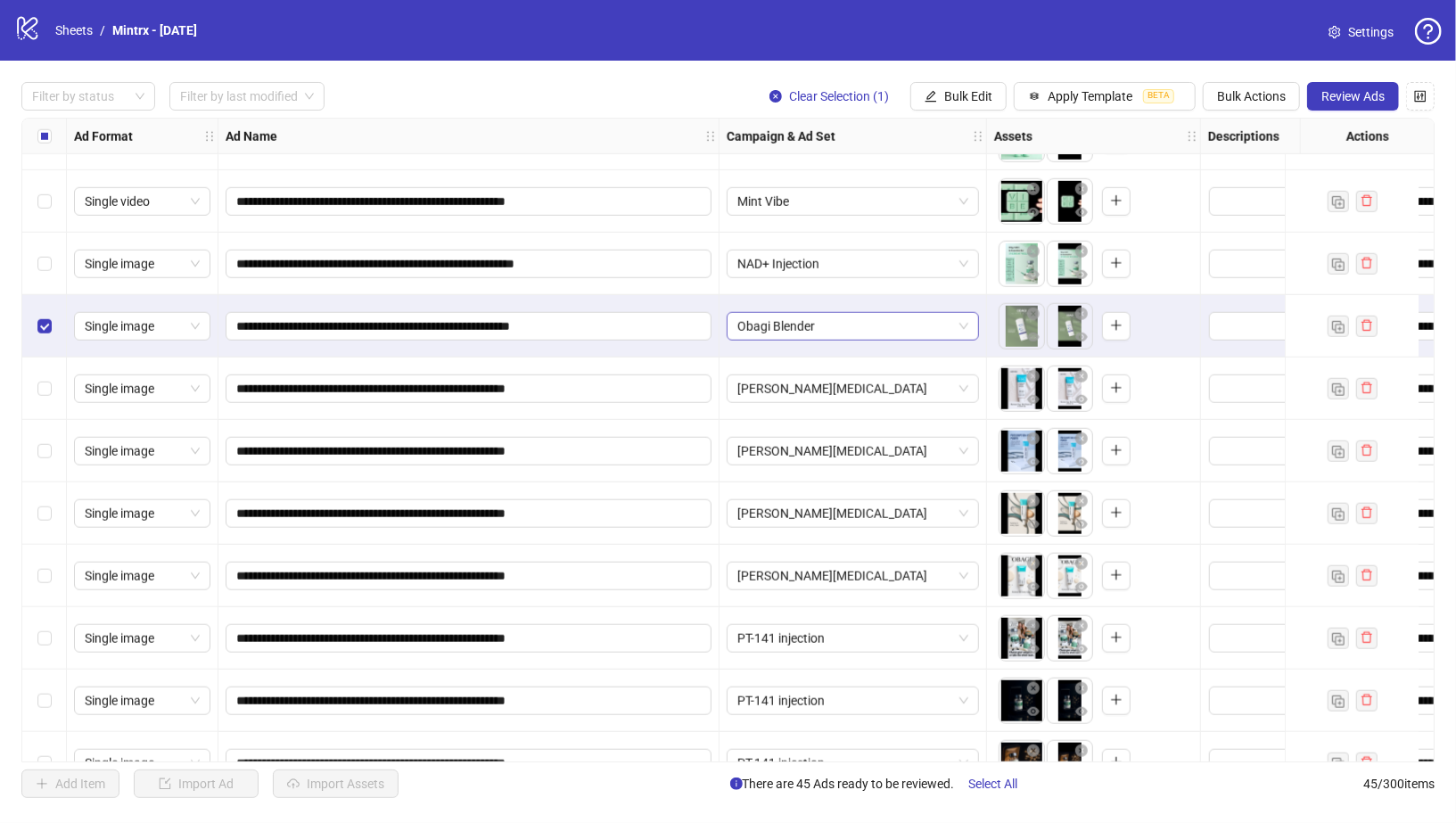
click at [818, 329] on span "Obagi Blender" at bounding box center [853, 327] width 231 height 27
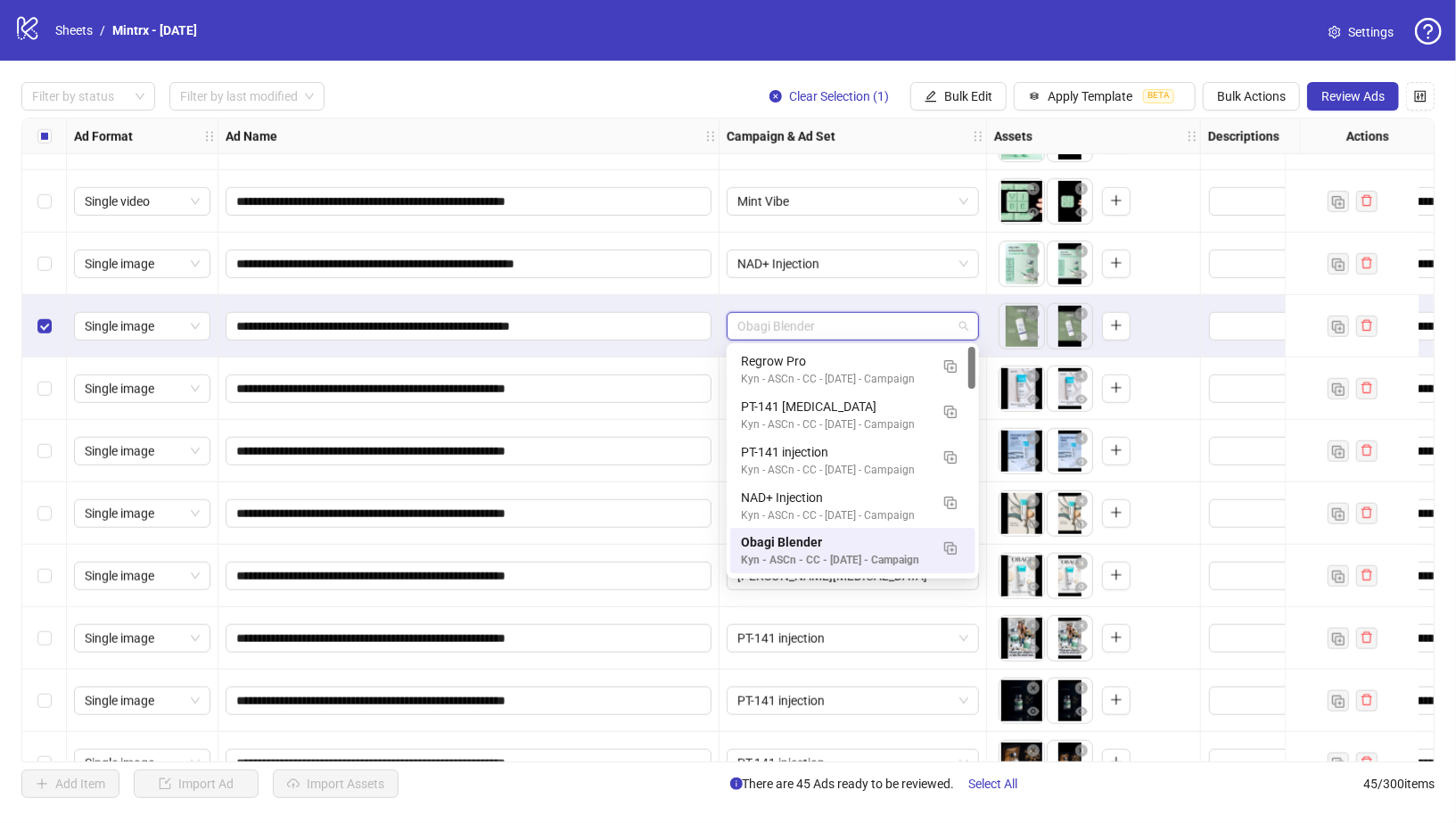
click at [817, 328] on span "Obagi Blender" at bounding box center [853, 327] width 231 height 27
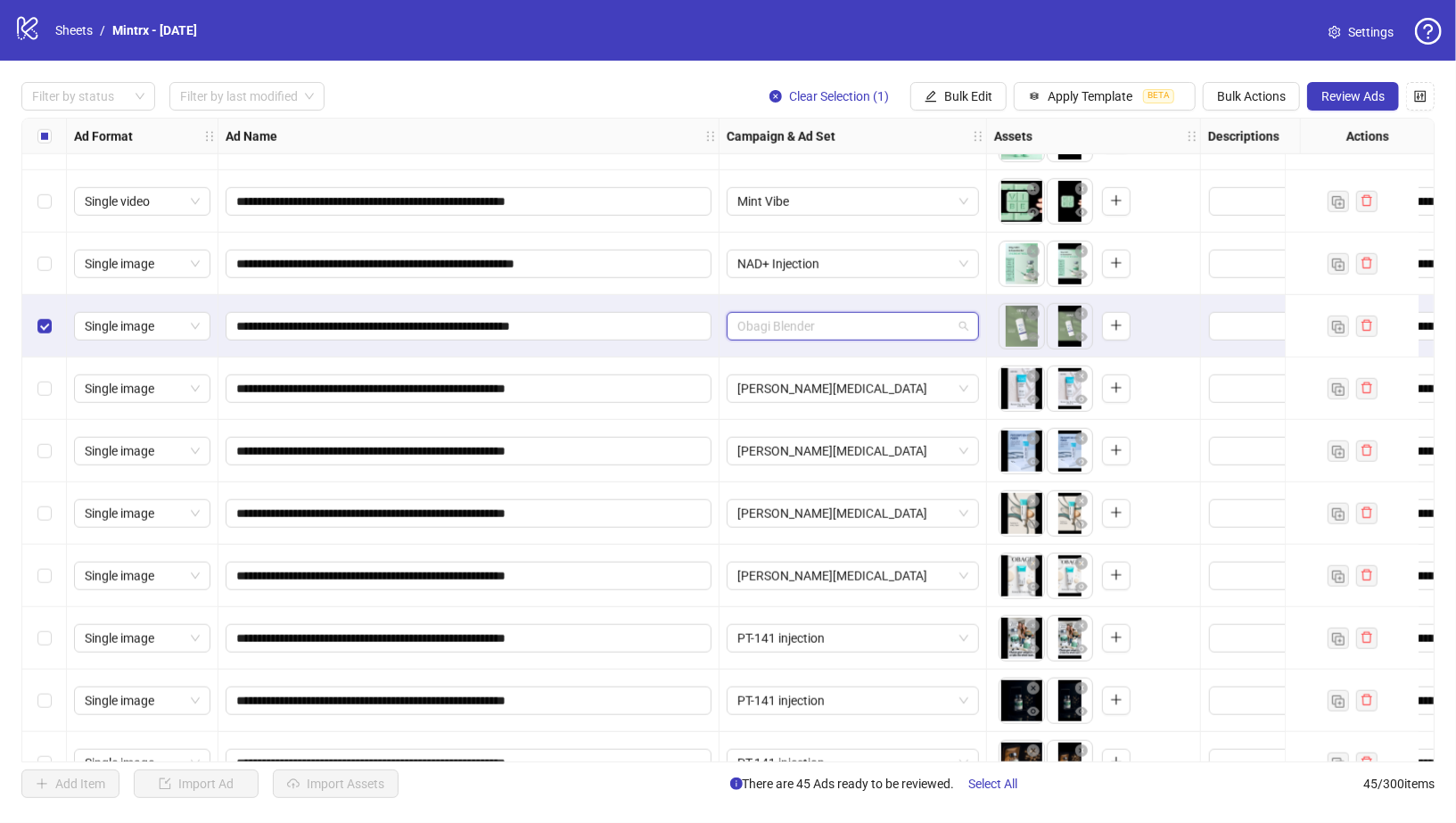
click at [817, 328] on span "Obagi Blender" at bounding box center [853, 327] width 231 height 27
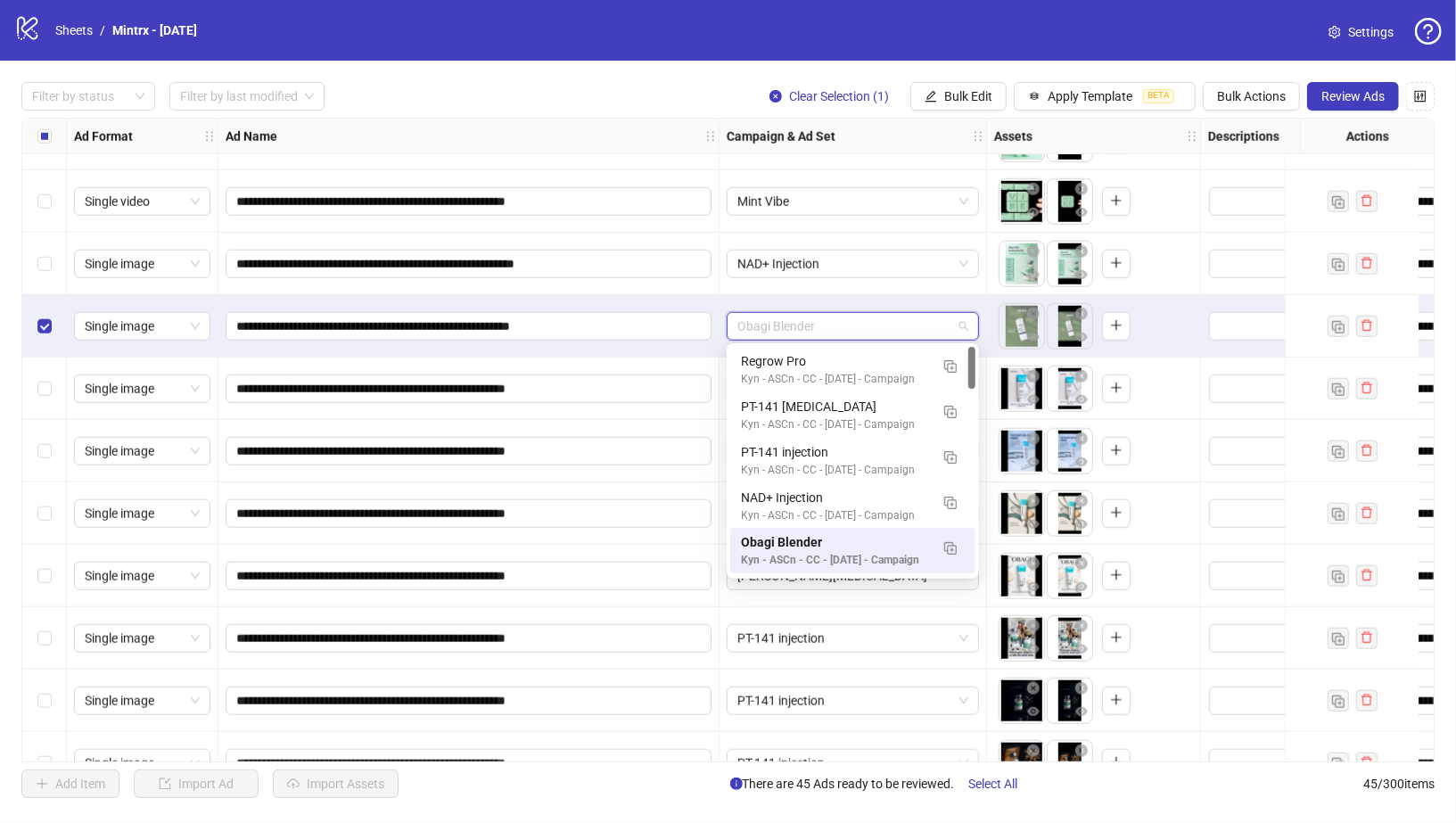
drag, startPoint x: 817, startPoint y: 328, endPoint x: 724, endPoint y: 328, distance: 93.0
click at [724, 328] on div "Obagi Blender" at bounding box center [853, 326] width 268 height 62
drag, startPoint x: 811, startPoint y: 539, endPoint x: 782, endPoint y: 539, distance: 29.0
click at [782, 539] on div "Obagi Blender" at bounding box center [835, 542] width 188 height 19
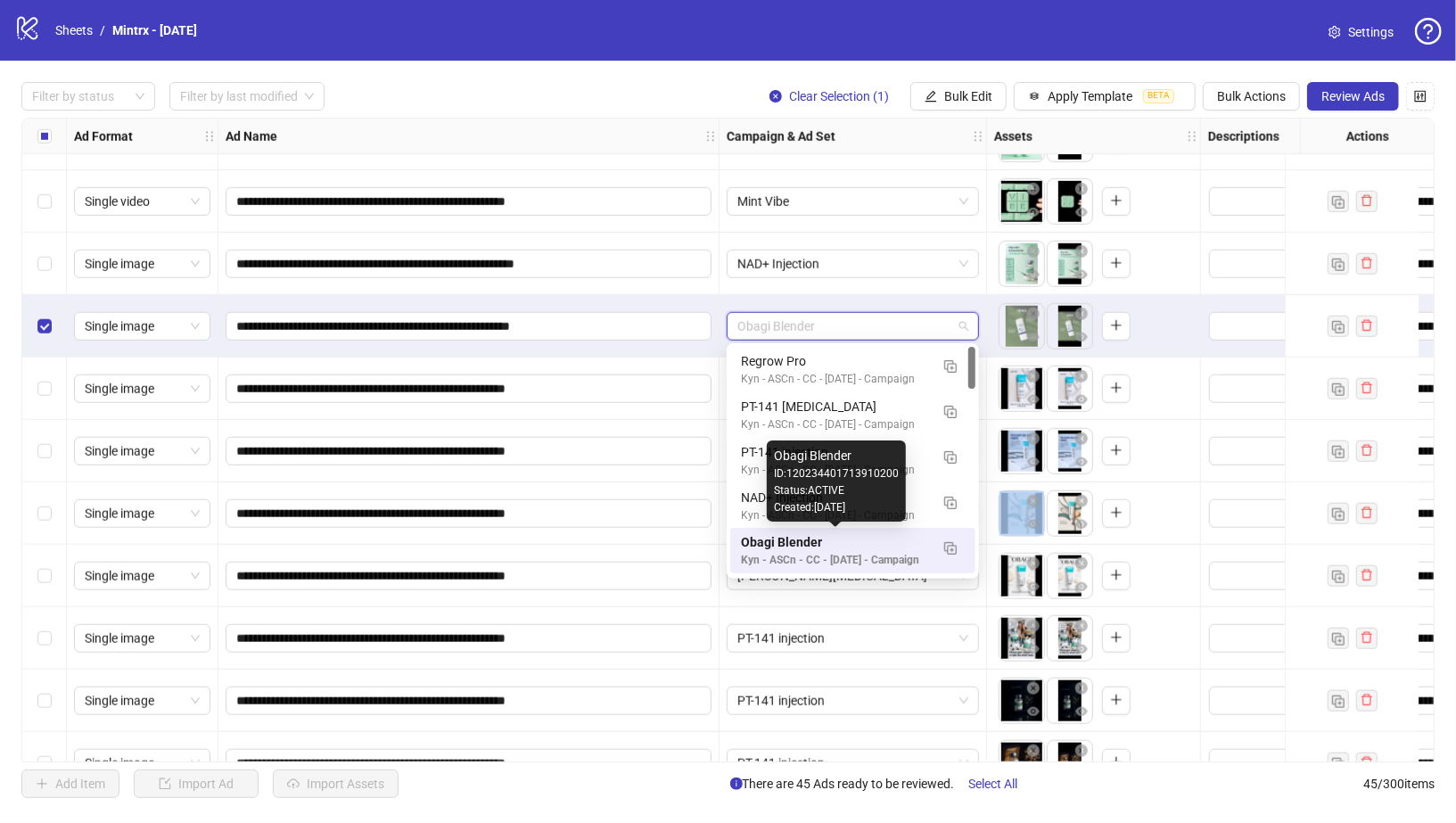
click at [782, 539] on div "[PERSON_NAME][MEDICAL_DATA]" at bounding box center [853, 514] width 268 height 62
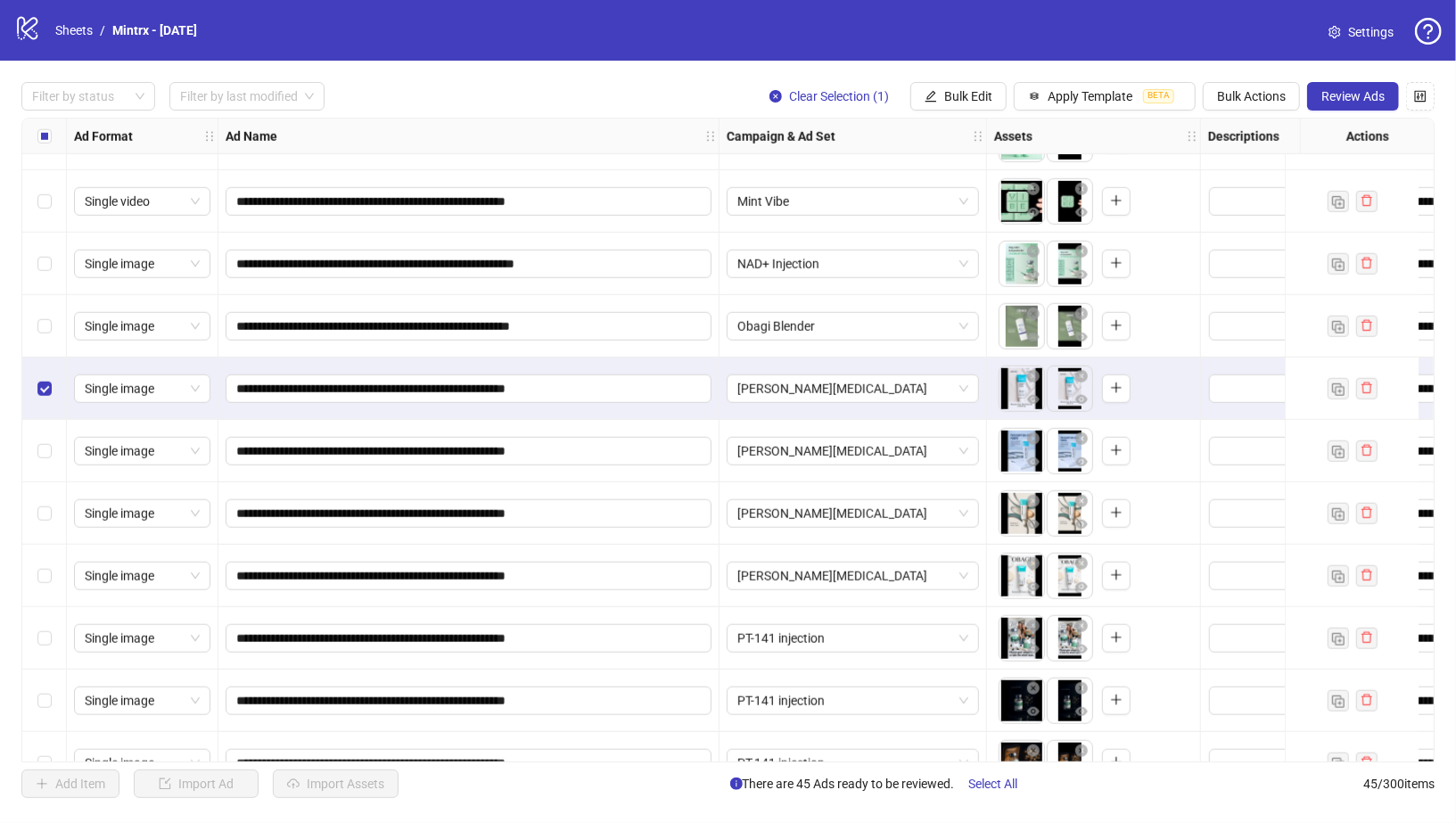
click at [39, 431] on div "Select row 23" at bounding box center [45, 451] width 45 height 62
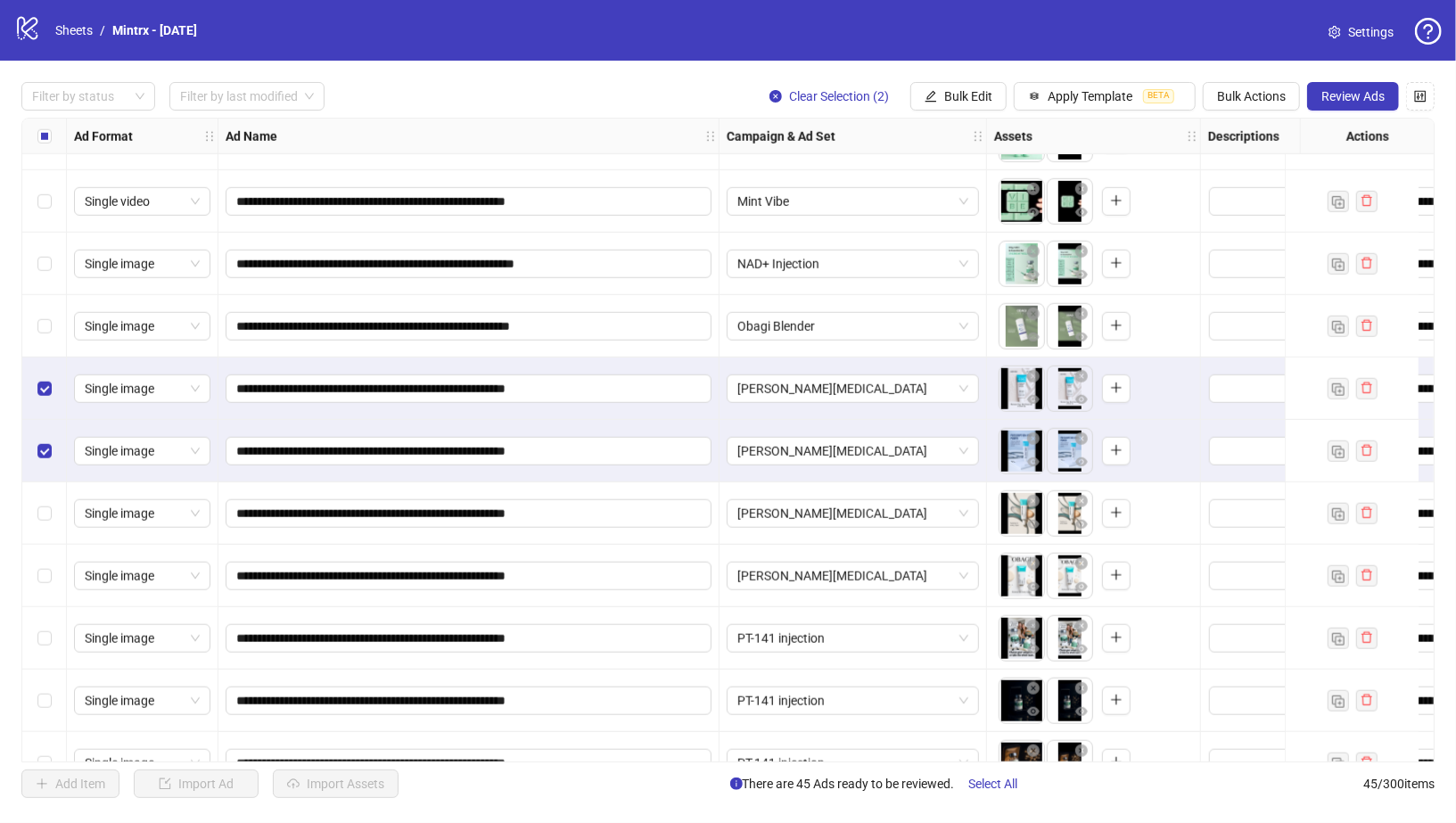
click at [35, 484] on div "Select row 24" at bounding box center [45, 514] width 45 height 62
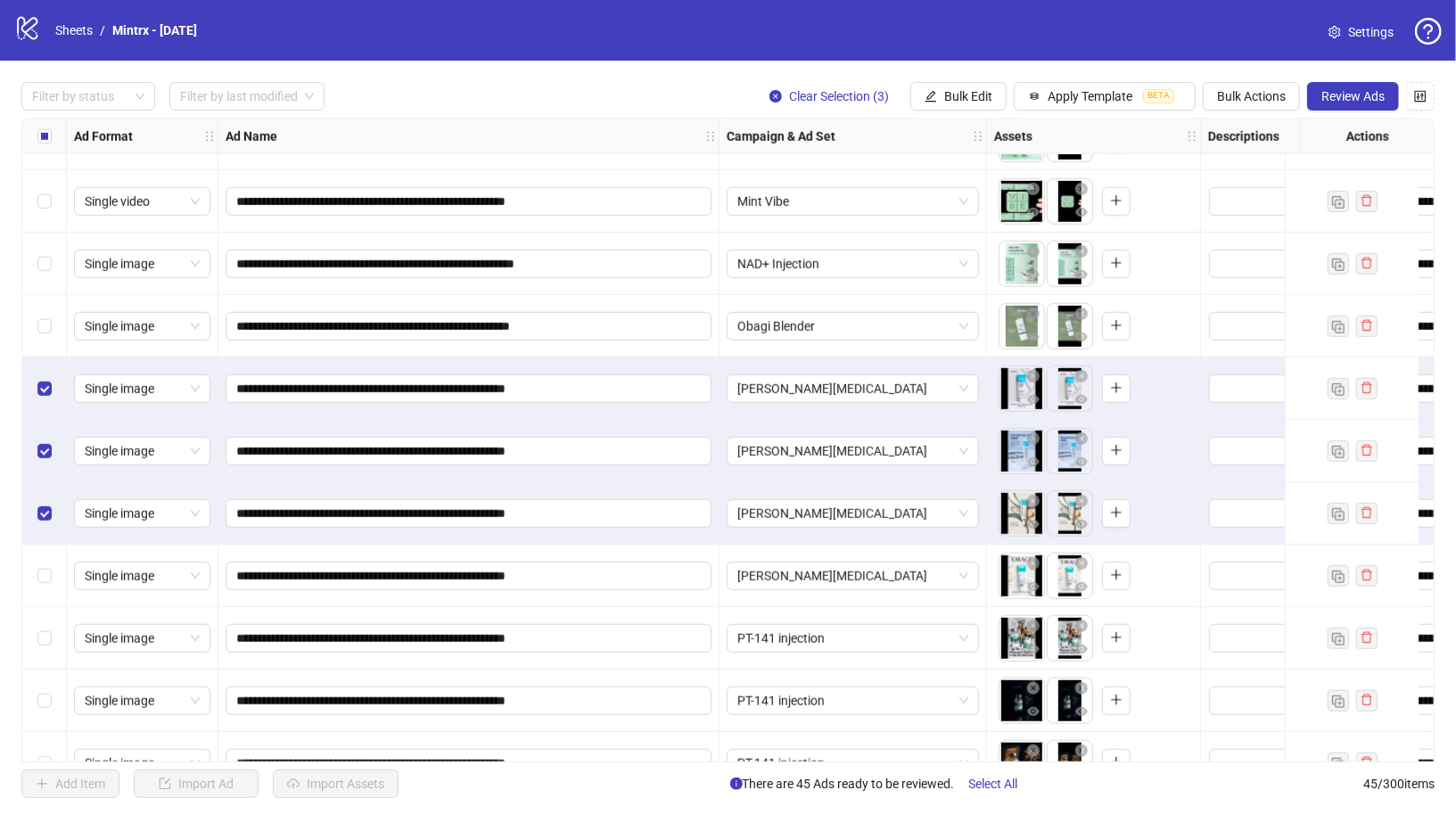
click at [29, 540] on div "Select row 24" at bounding box center [45, 514] width 45 height 62
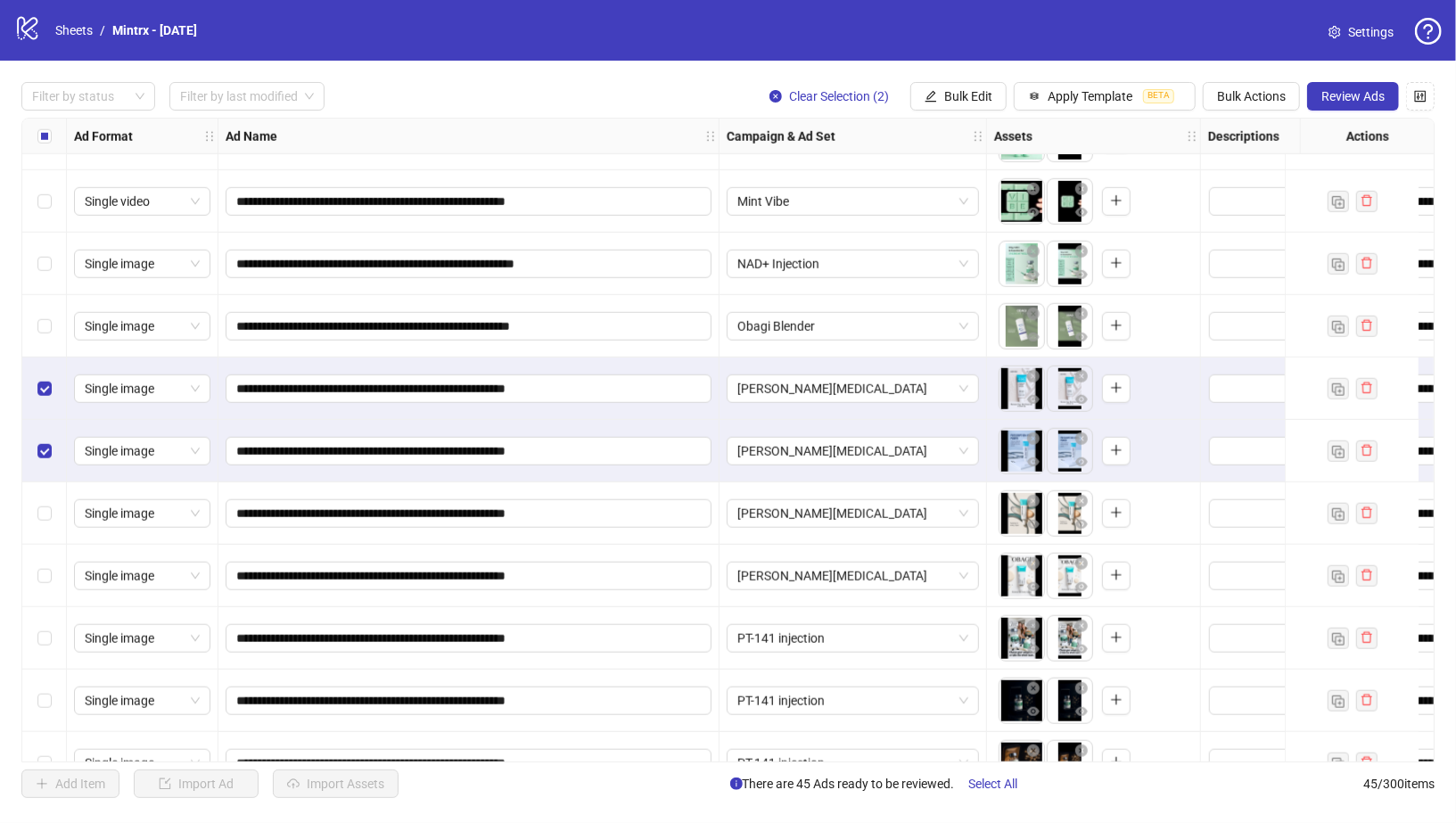
click at [33, 572] on div "Select row 25" at bounding box center [45, 576] width 45 height 62
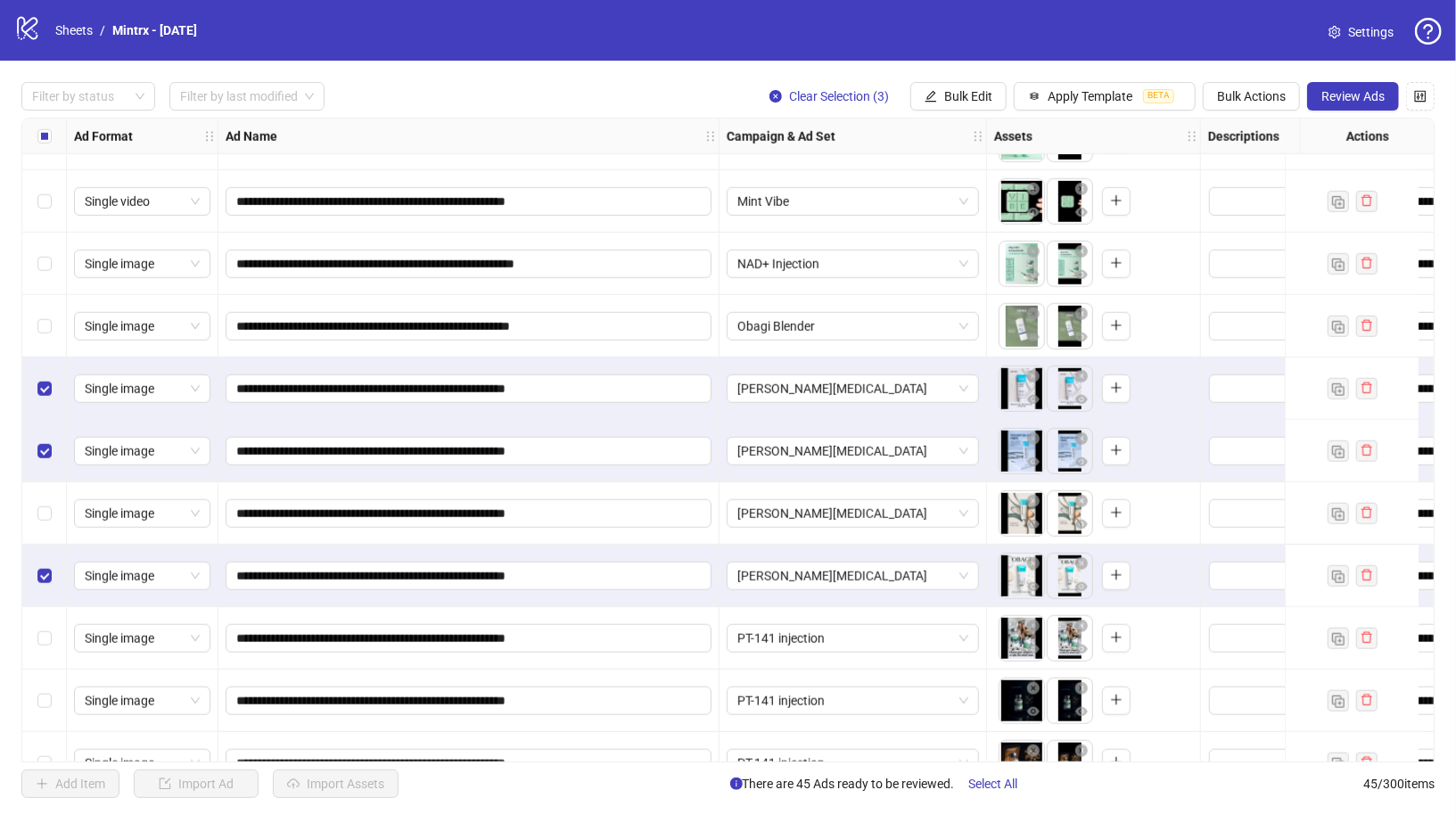
click at [33, 504] on div "Select row 24" at bounding box center [45, 514] width 45 height 62
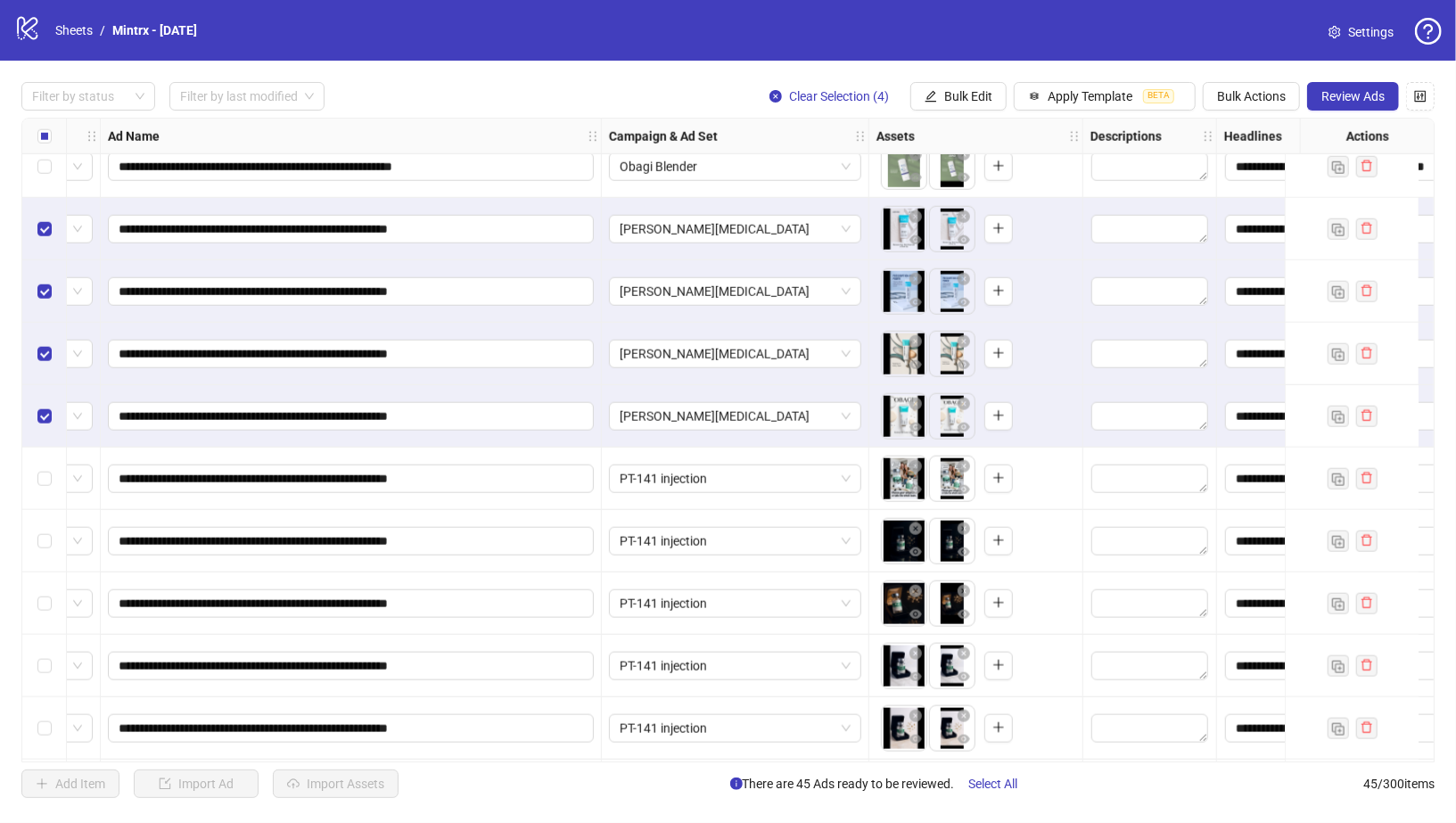
scroll to position [1267, 0]
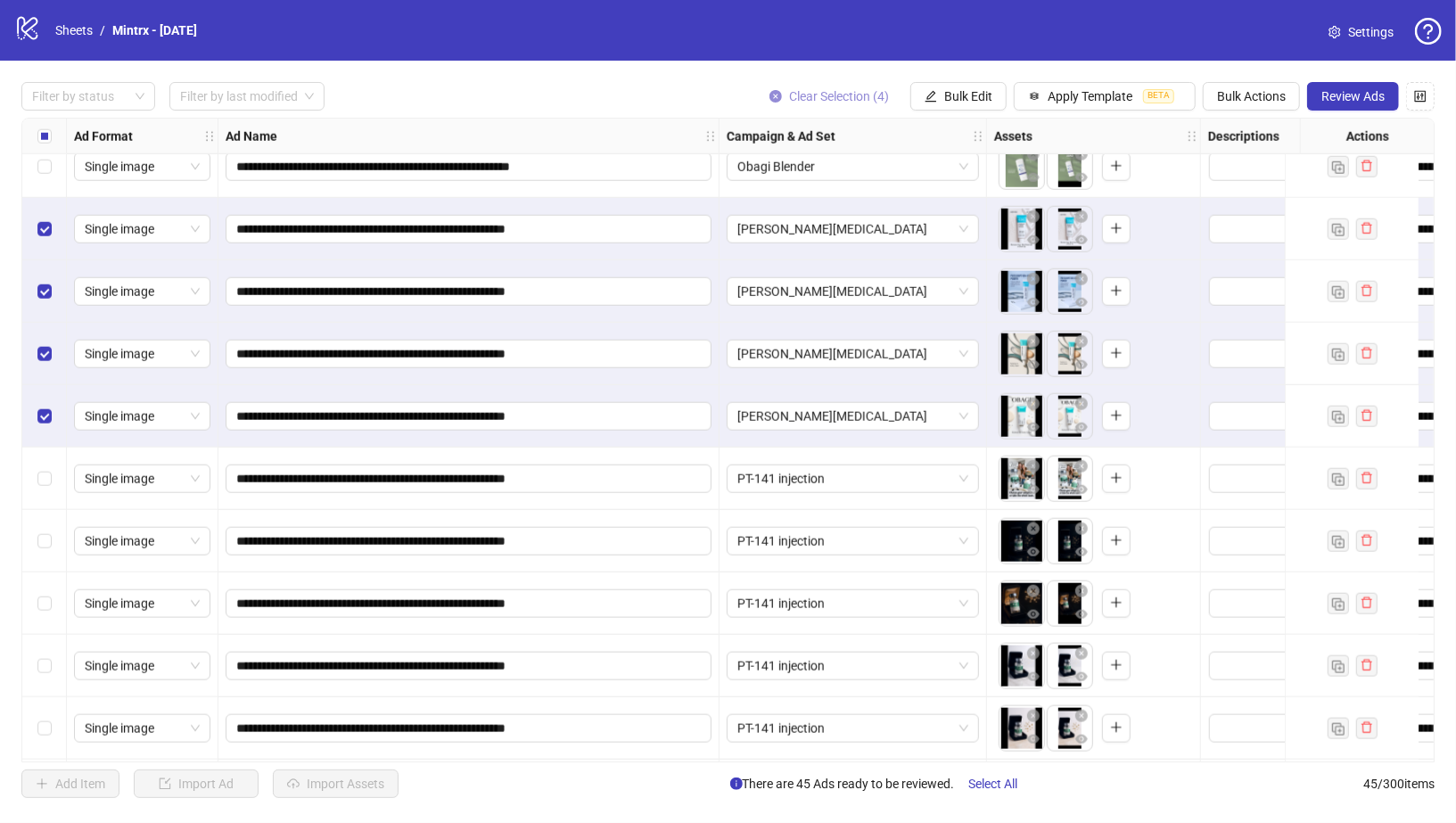
click at [778, 90] on icon "close-circle" at bounding box center [775, 96] width 13 height 13
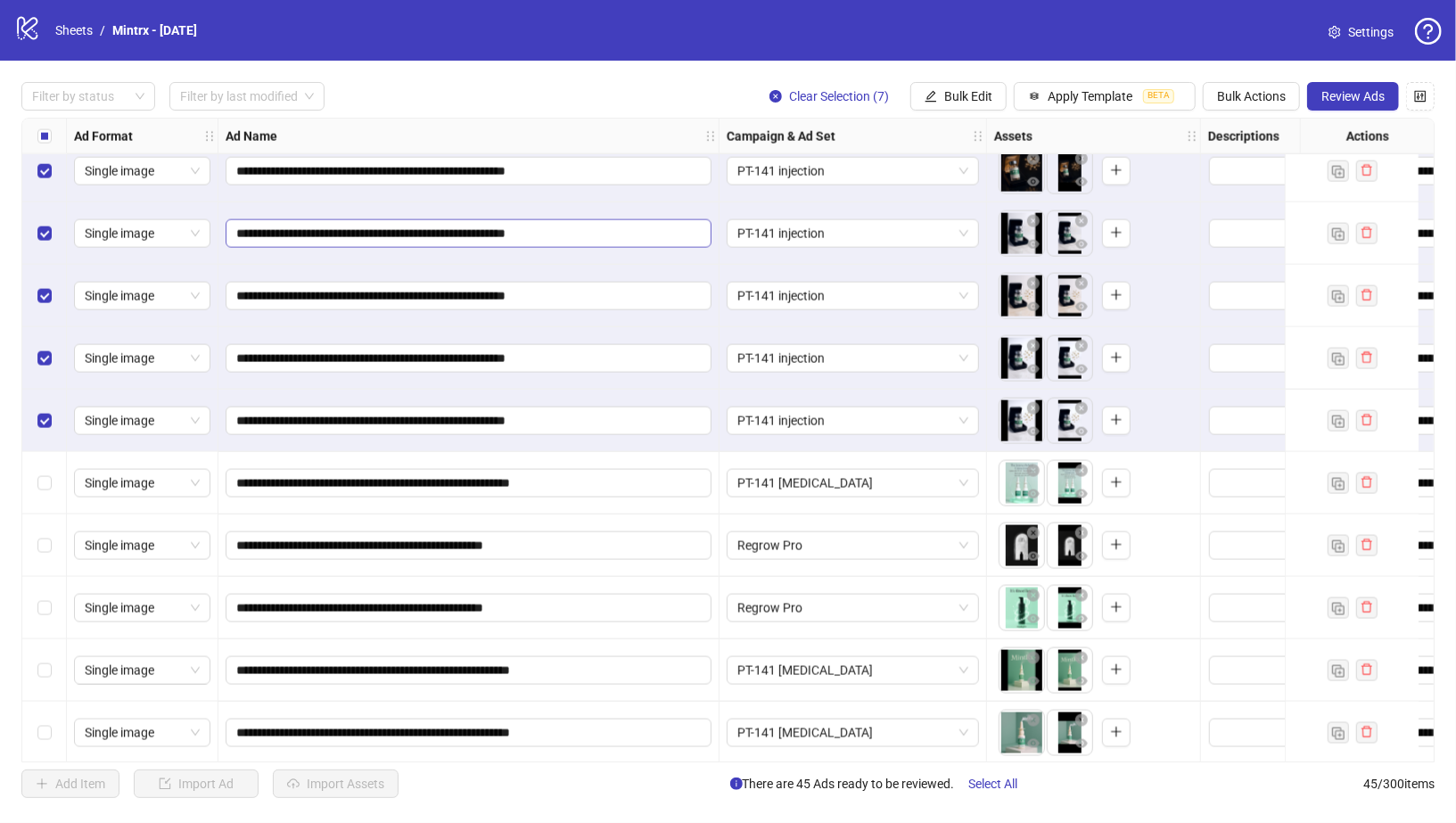
scroll to position [1714, 0]
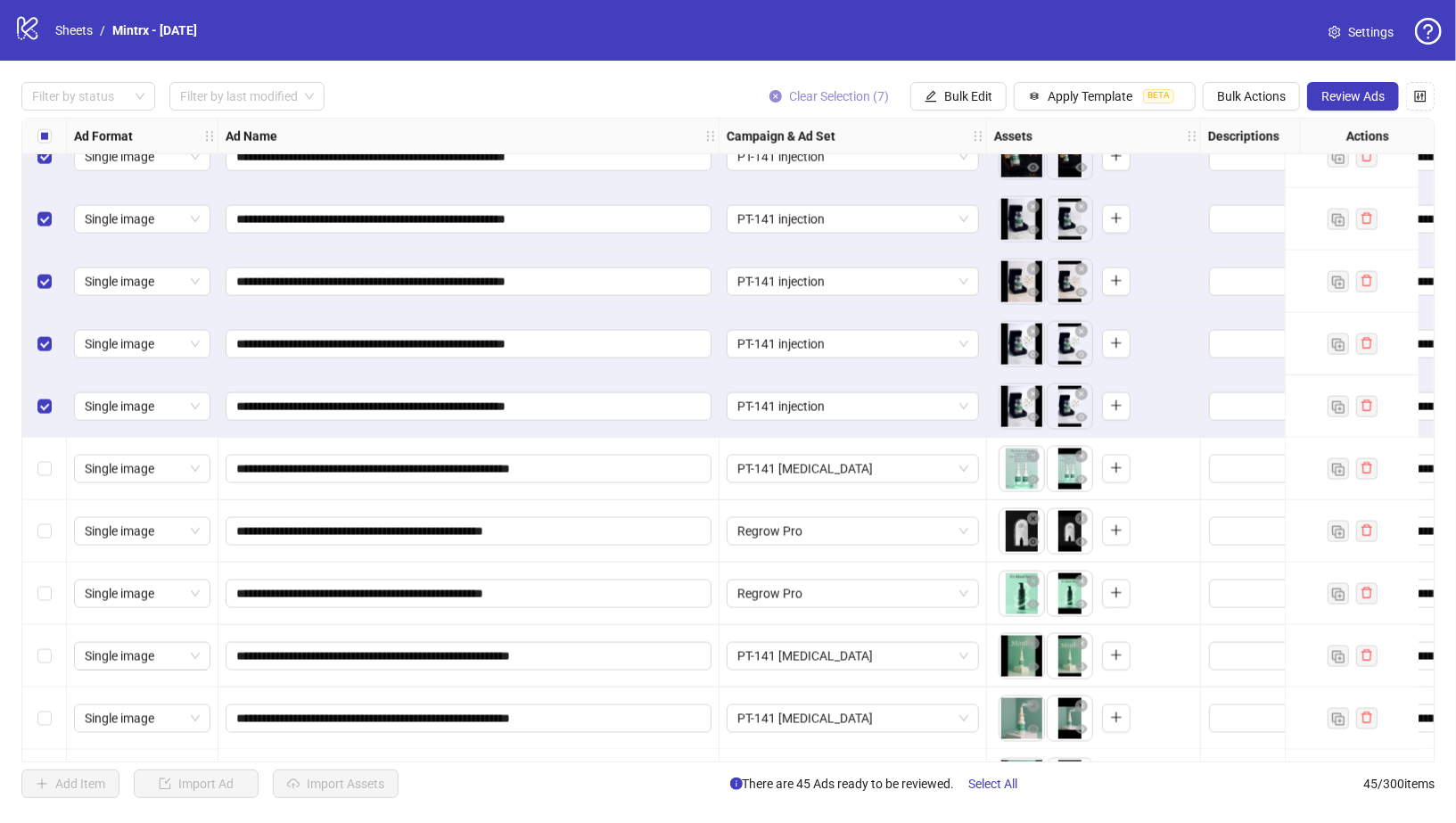
click at [777, 100] on icon "close-circle" at bounding box center [775, 96] width 13 height 13
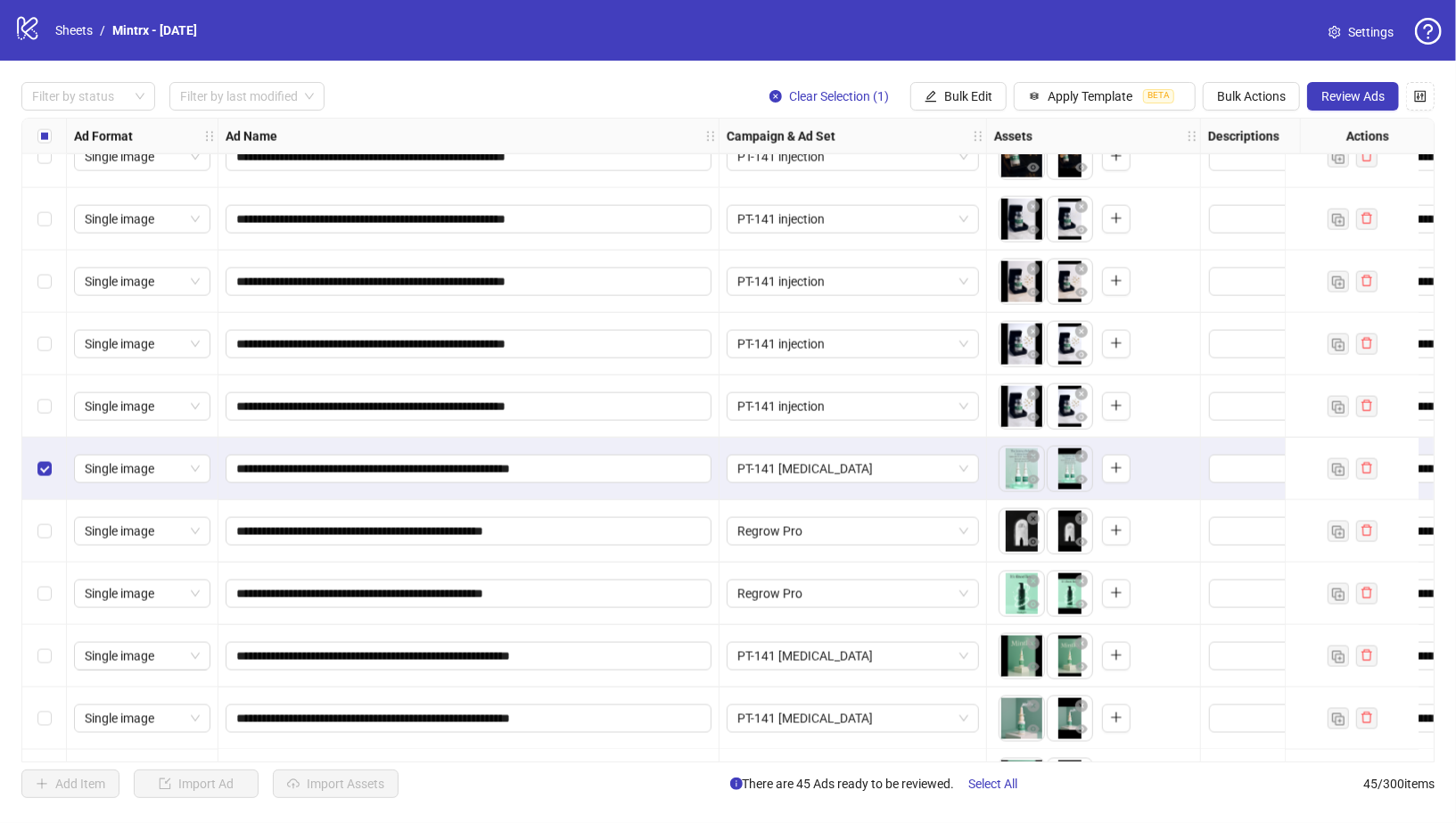
scroll to position [1860, 0]
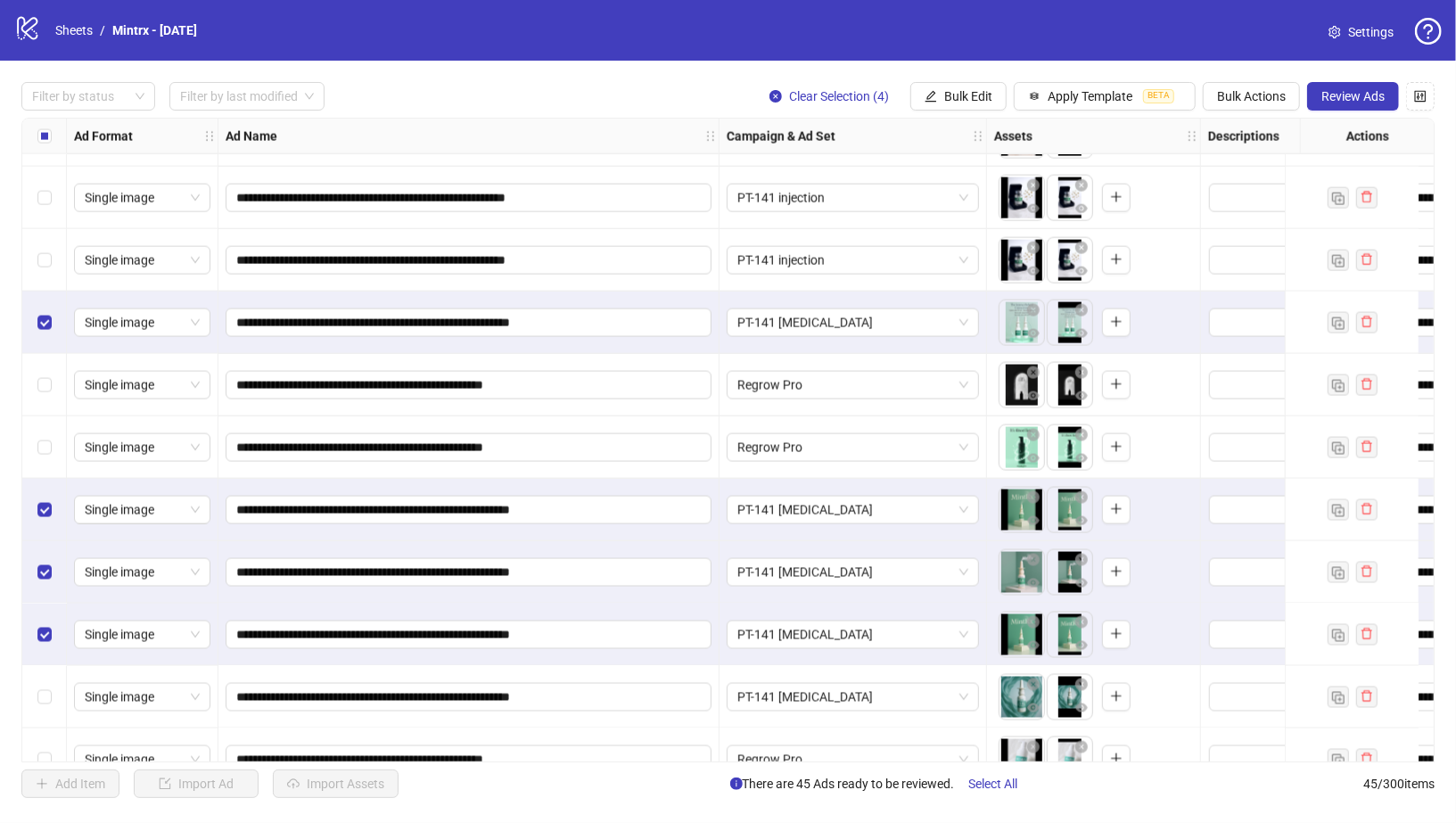
click at [44, 708] on div "Select row 39" at bounding box center [45, 697] width 45 height 62
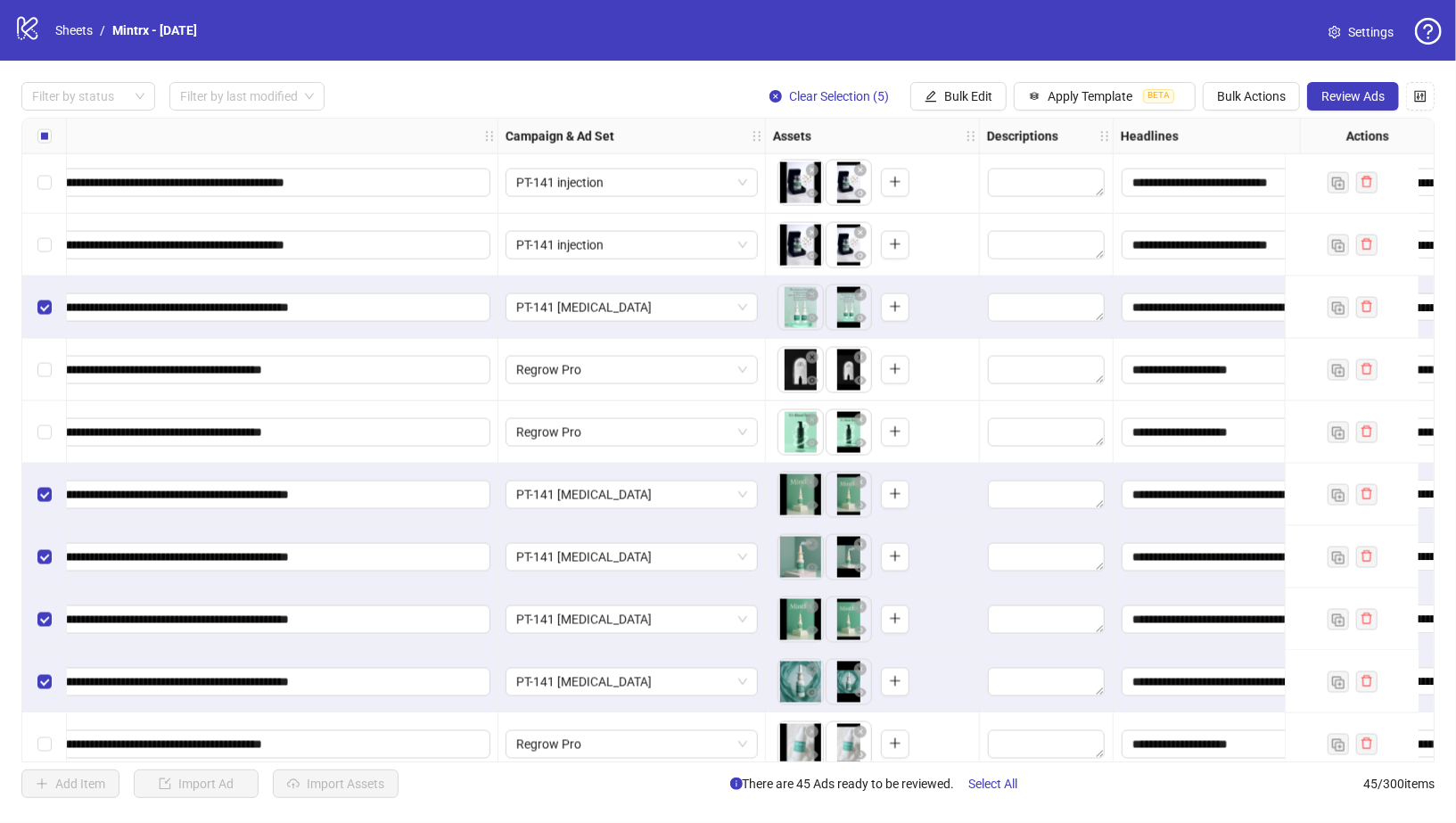
scroll to position [1876, 0]
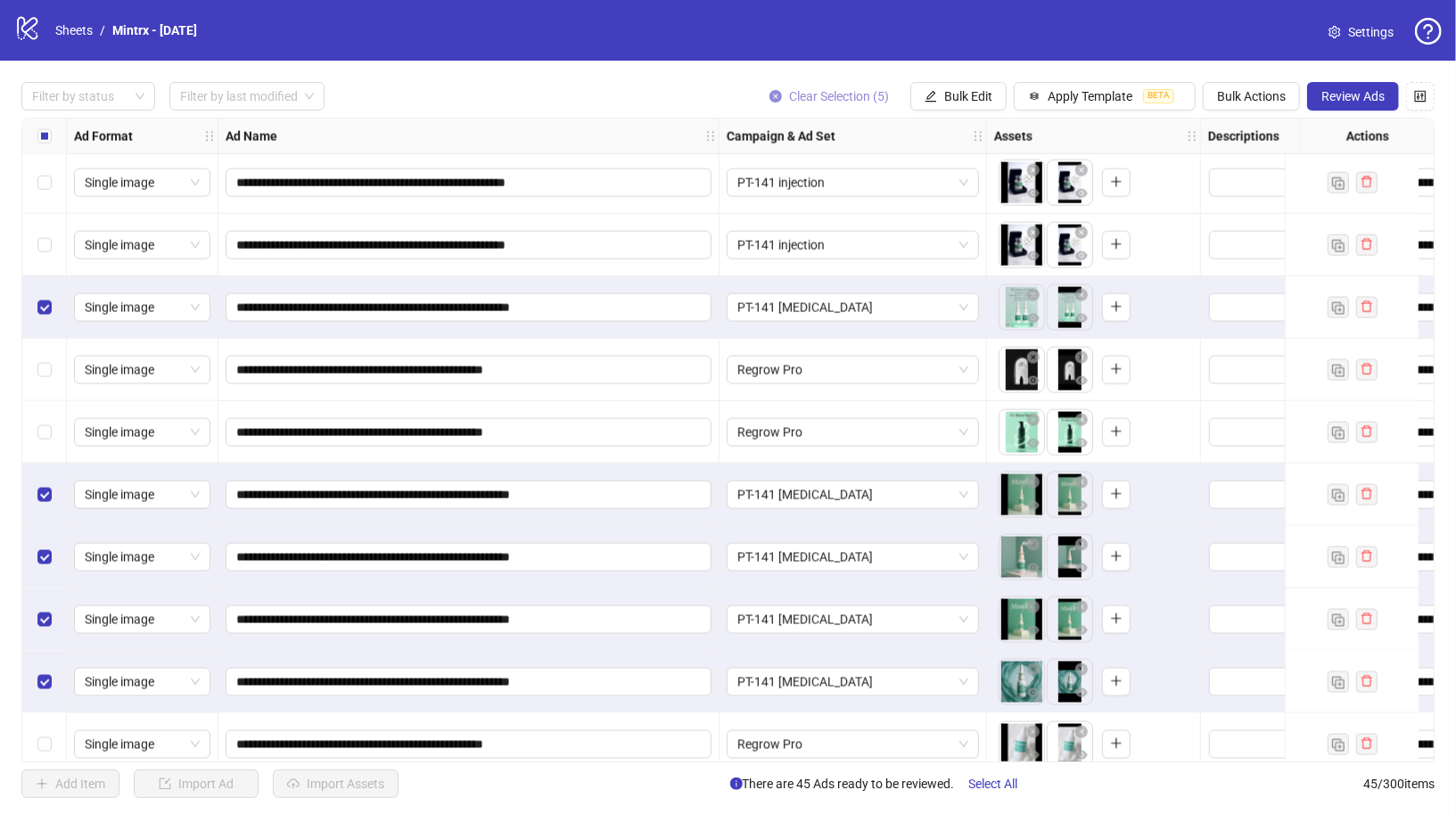
click at [771, 90] on icon "close-circle" at bounding box center [775, 96] width 13 height 13
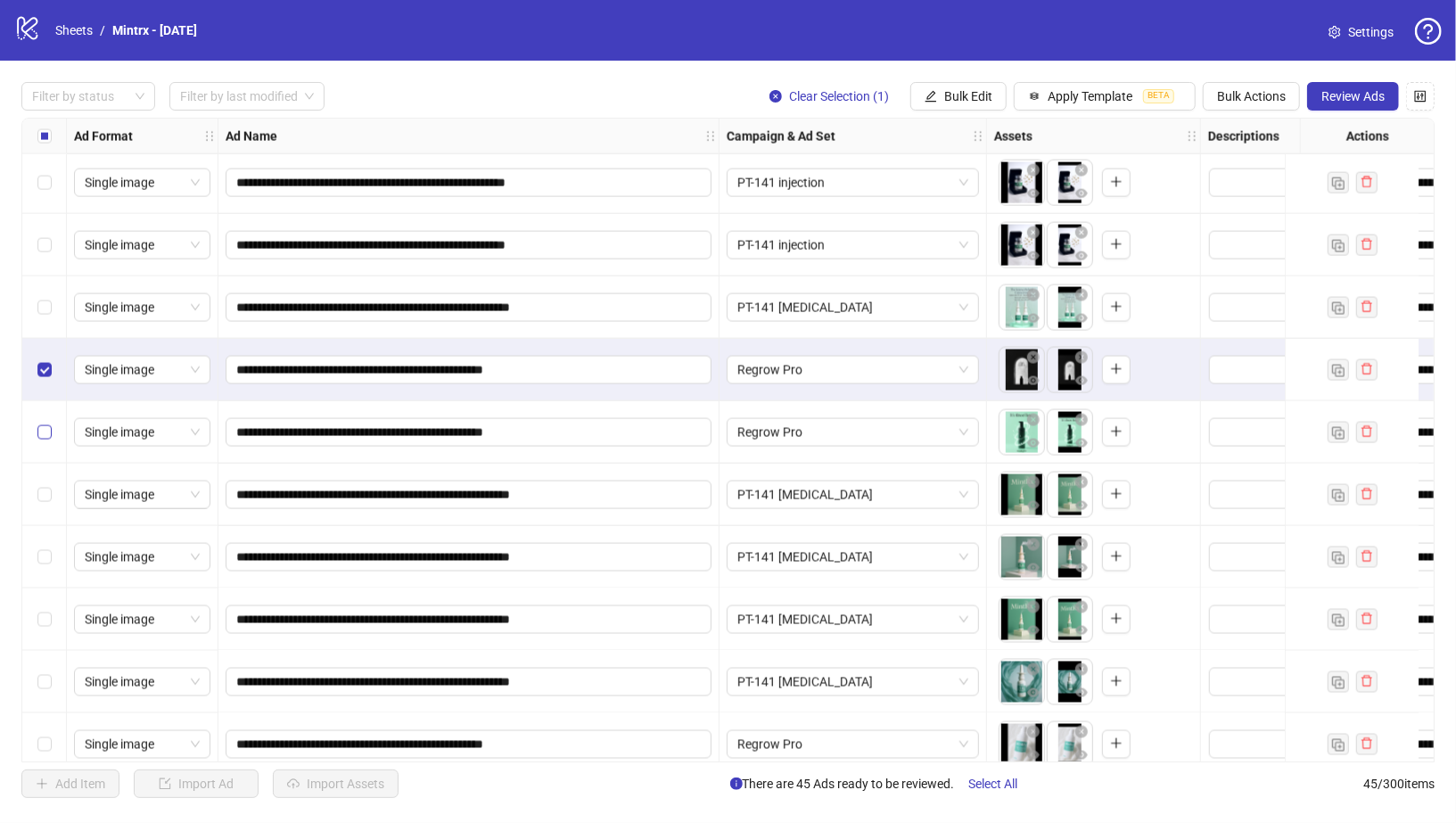
click at [47, 439] on label "Select row 35" at bounding box center [45, 432] width 15 height 19
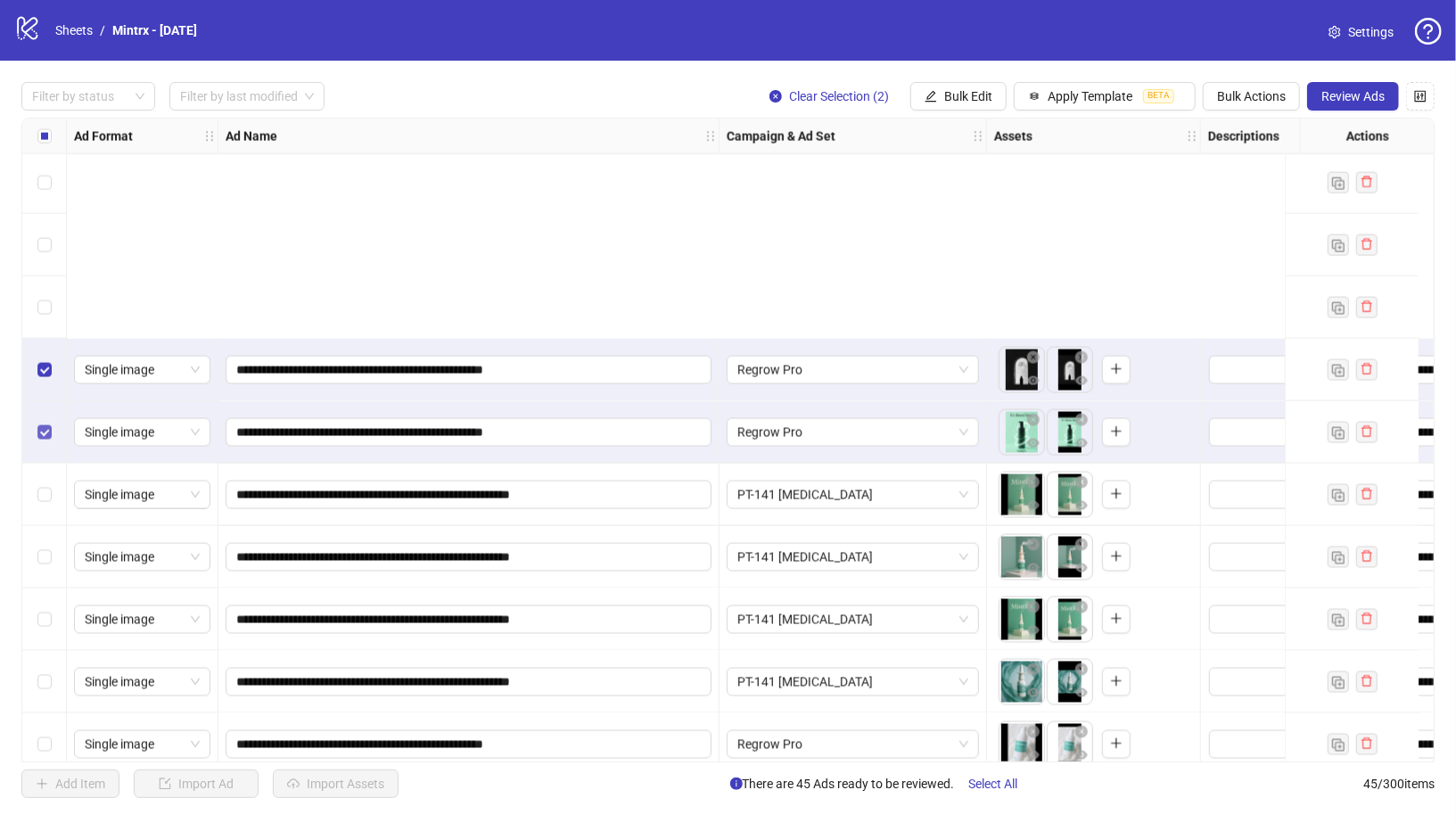
scroll to position [2208, 0]
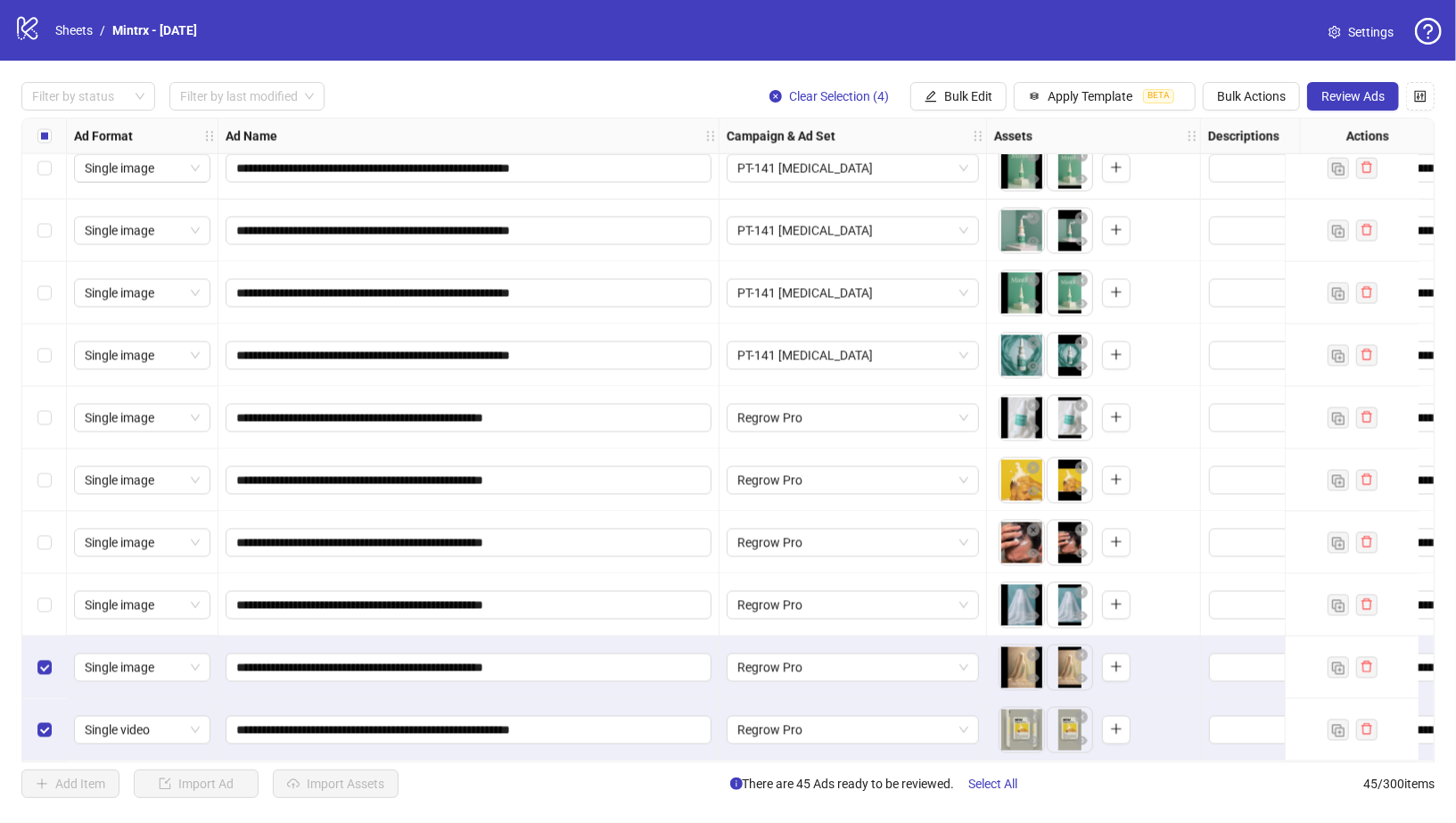
click at [47, 610] on div "Select row 43" at bounding box center [45, 605] width 45 height 62
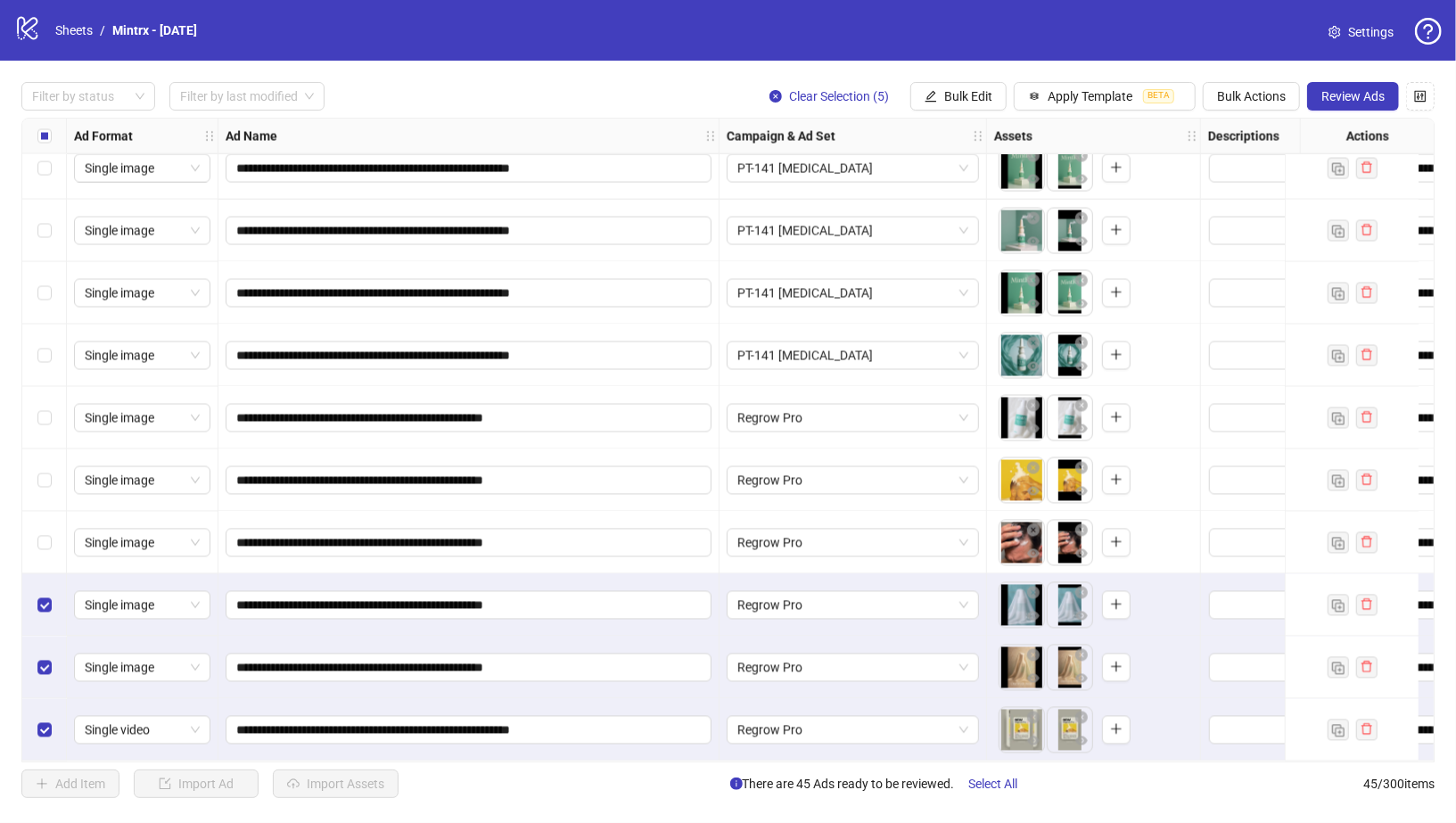
click at [47, 524] on div "Select row 42" at bounding box center [45, 543] width 45 height 62
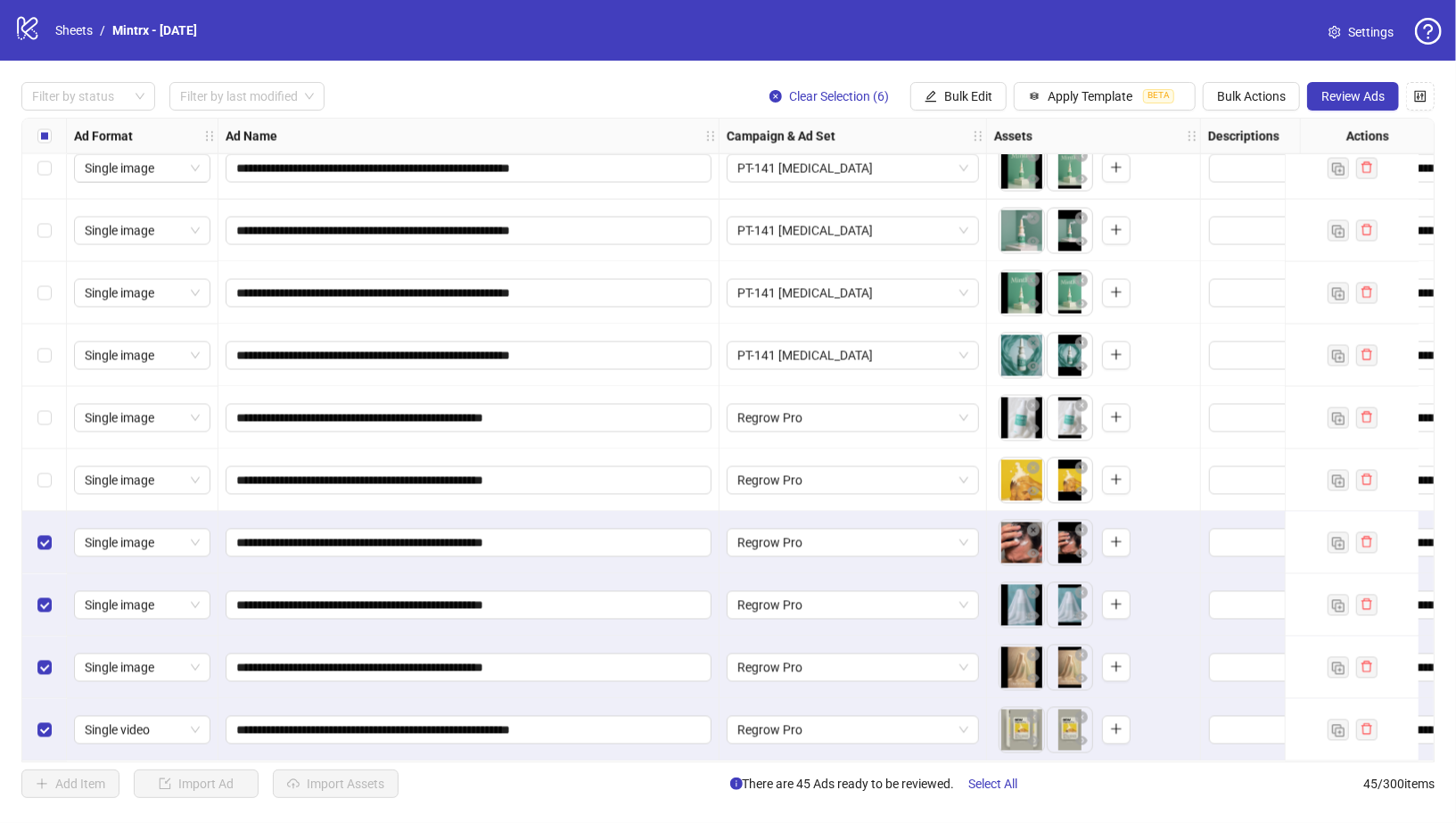
click at [47, 488] on div "Select row 41" at bounding box center [45, 481] width 45 height 62
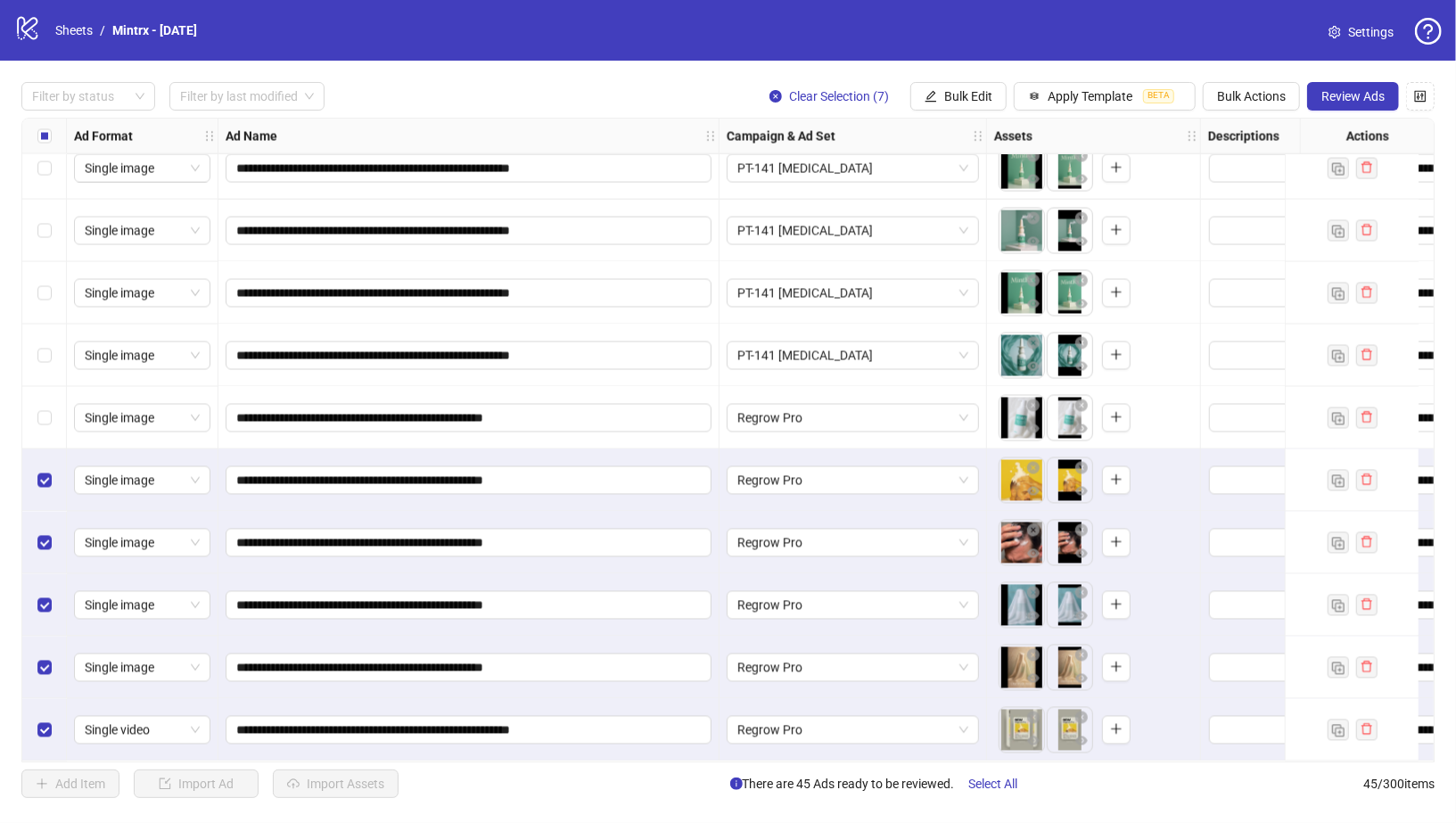
click at [47, 450] on div "Select row 41" at bounding box center [45, 481] width 45 height 62
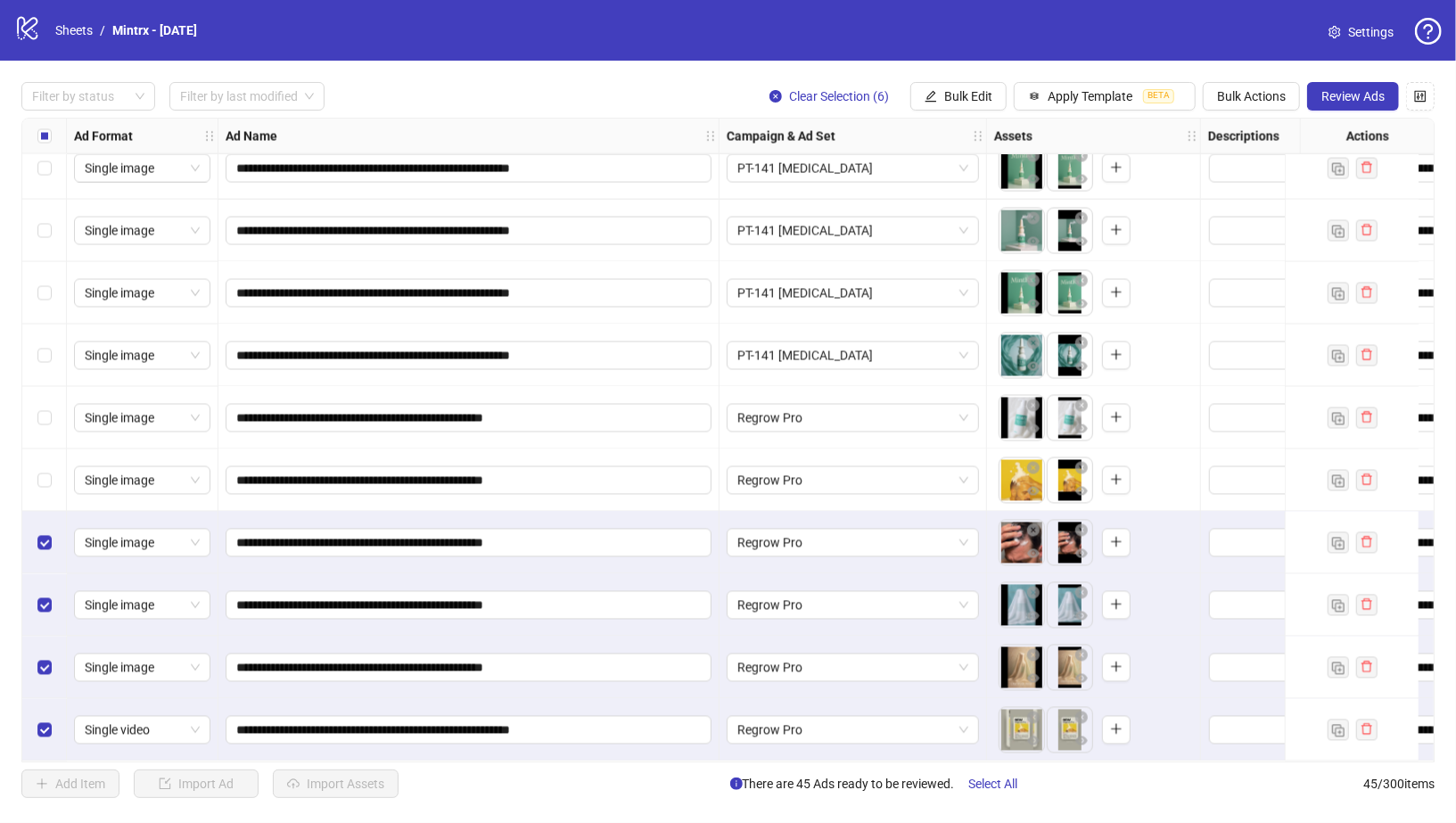
click at [47, 438] on div "Select row 40" at bounding box center [45, 418] width 45 height 62
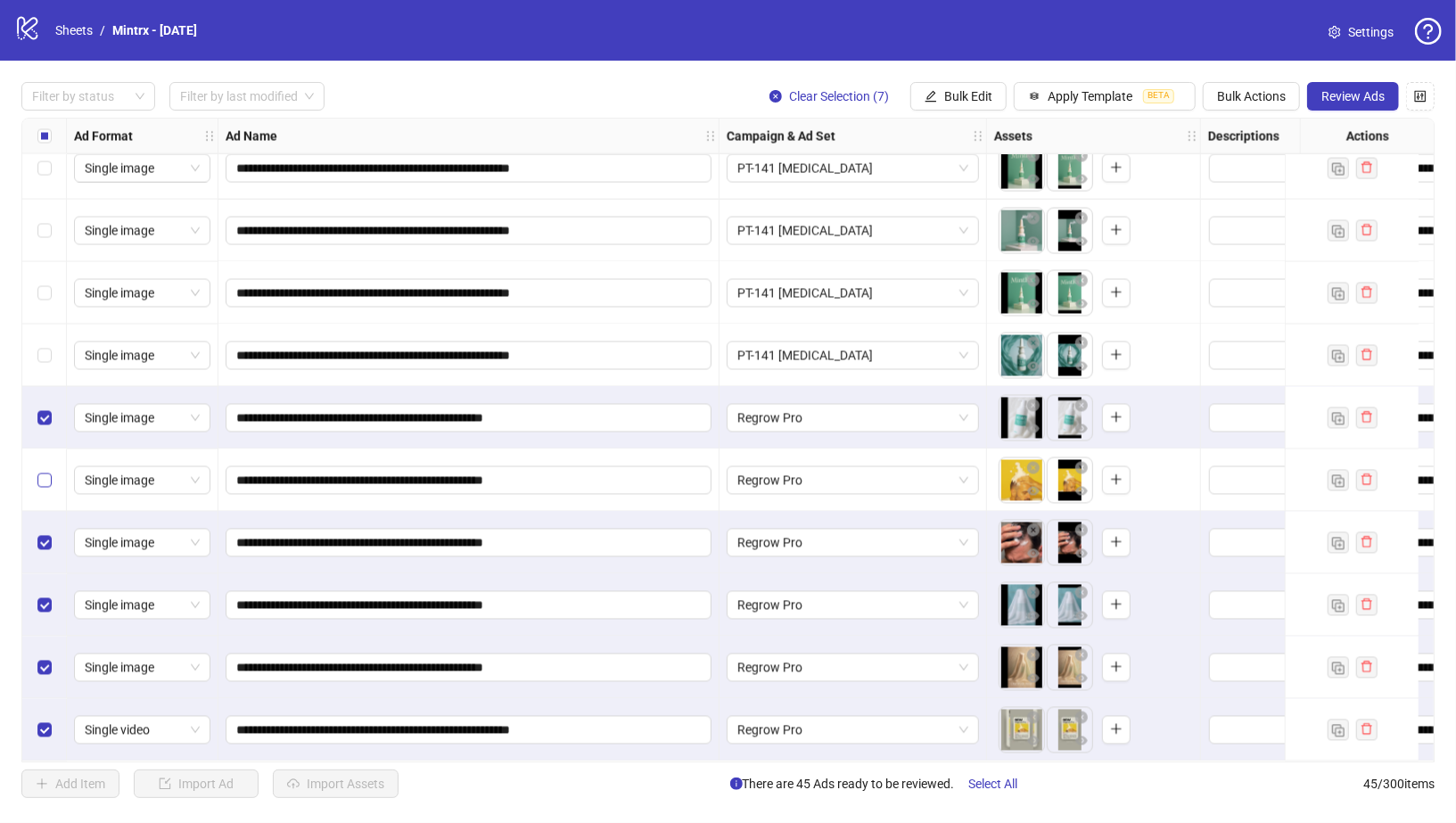
click at [43, 482] on label "Select row 41" at bounding box center [45, 481] width 15 height 19
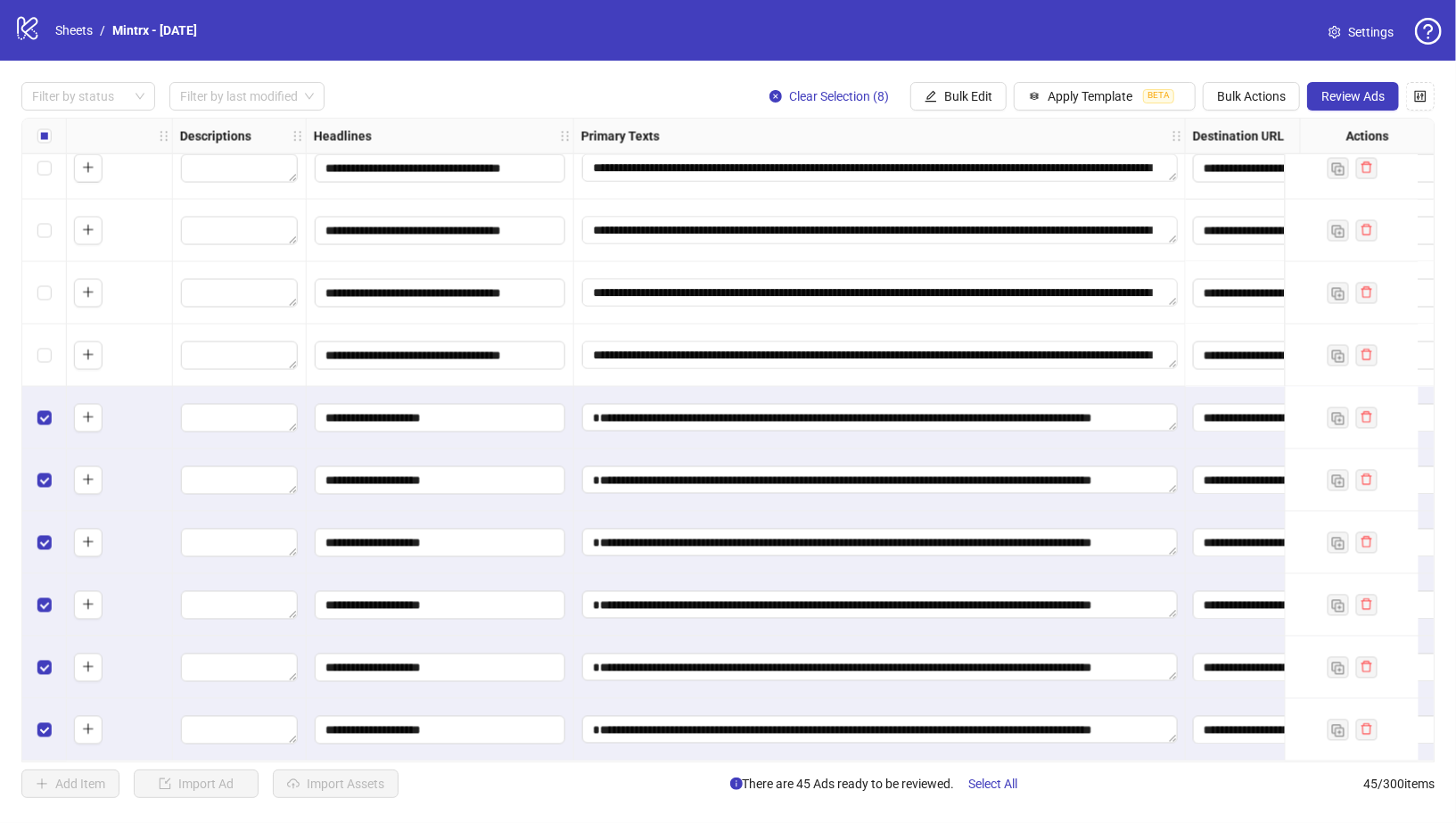
scroll to position [1848, 1029]
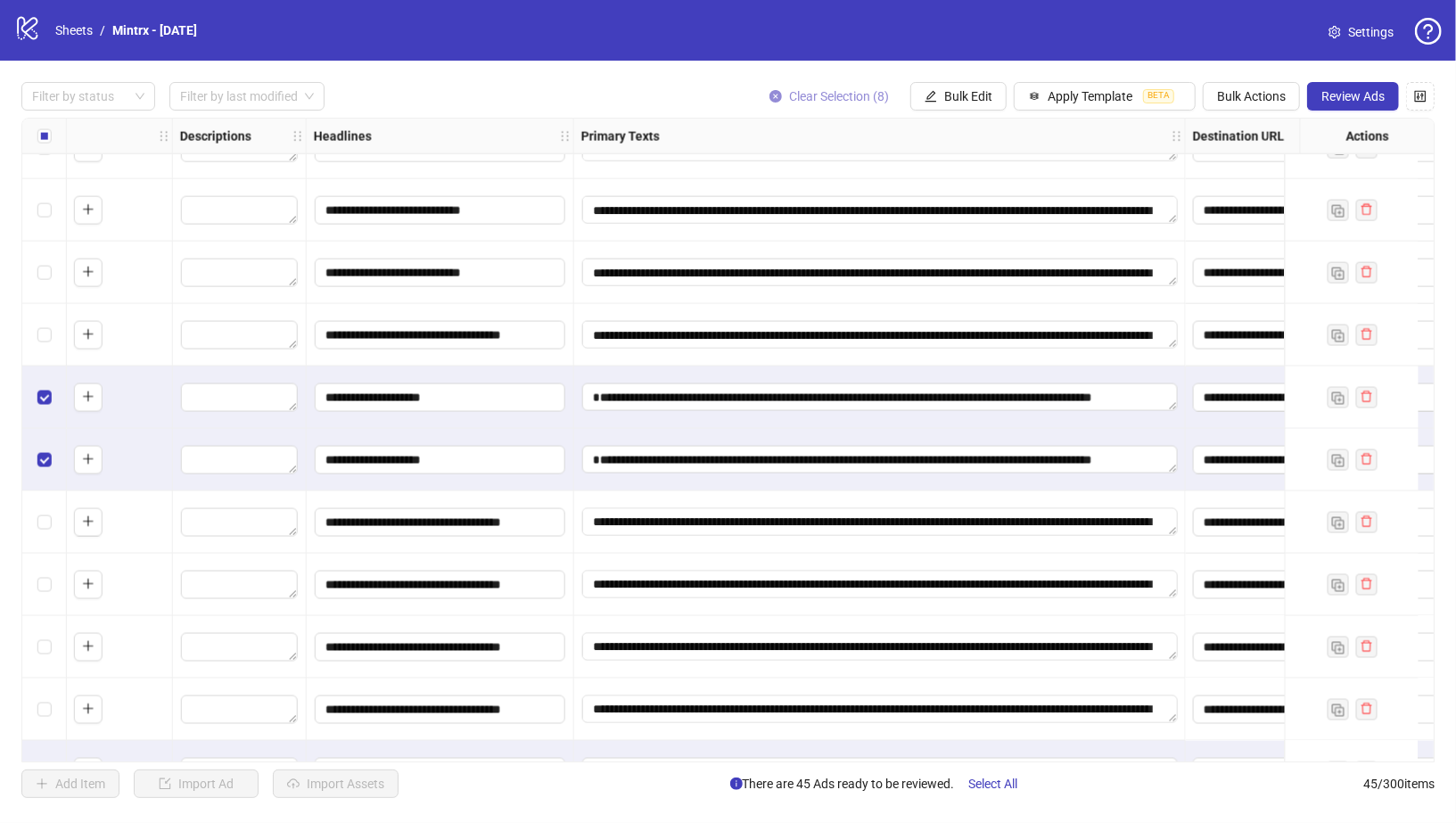
click at [770, 90] on icon "close-circle" at bounding box center [775, 96] width 13 height 13
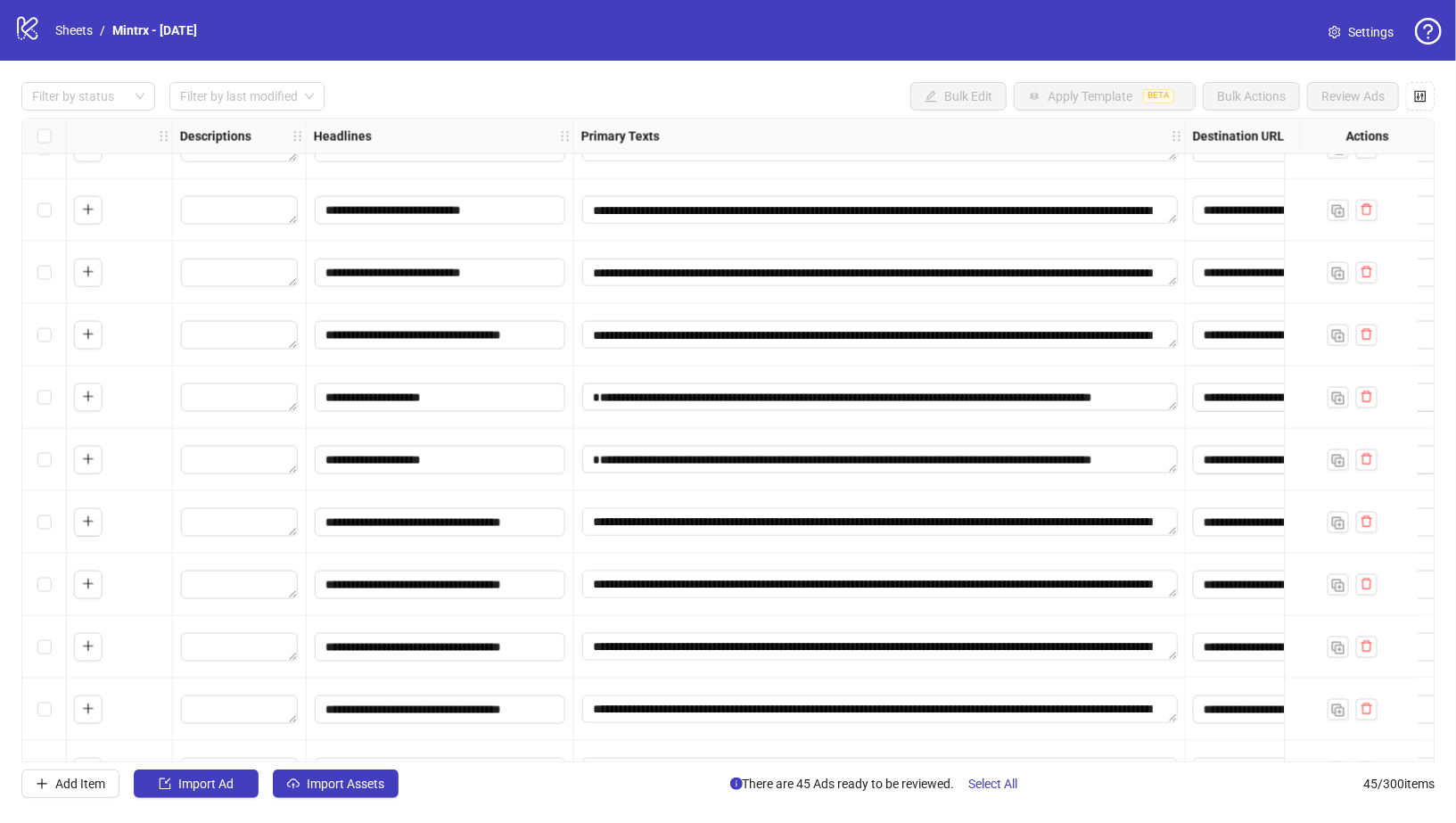
click at [35, 140] on div "Select all rows" at bounding box center [45, 136] width 45 height 36
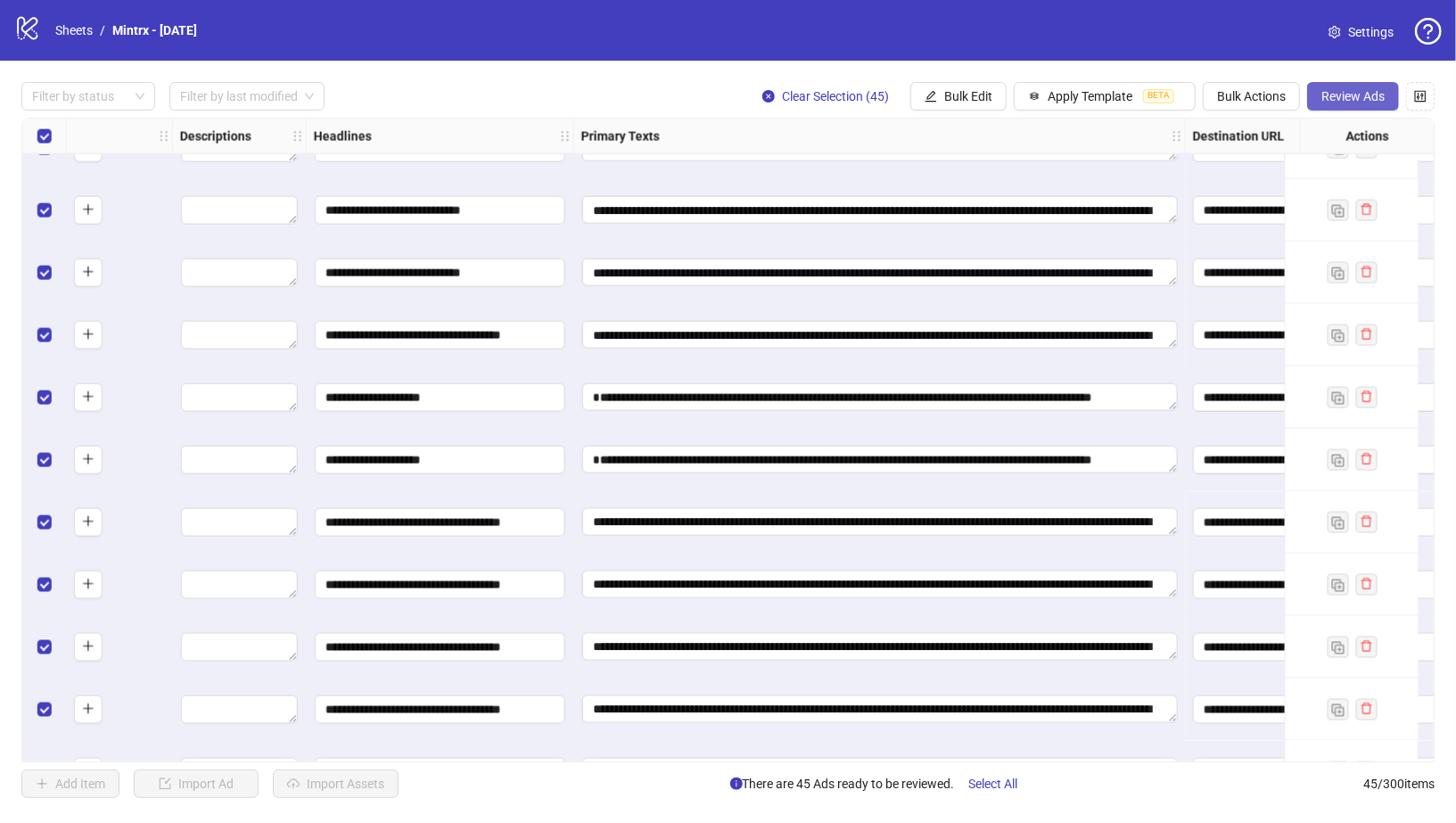
click at [1359, 99] on span "Review Ads" at bounding box center [1352, 96] width 63 height 15
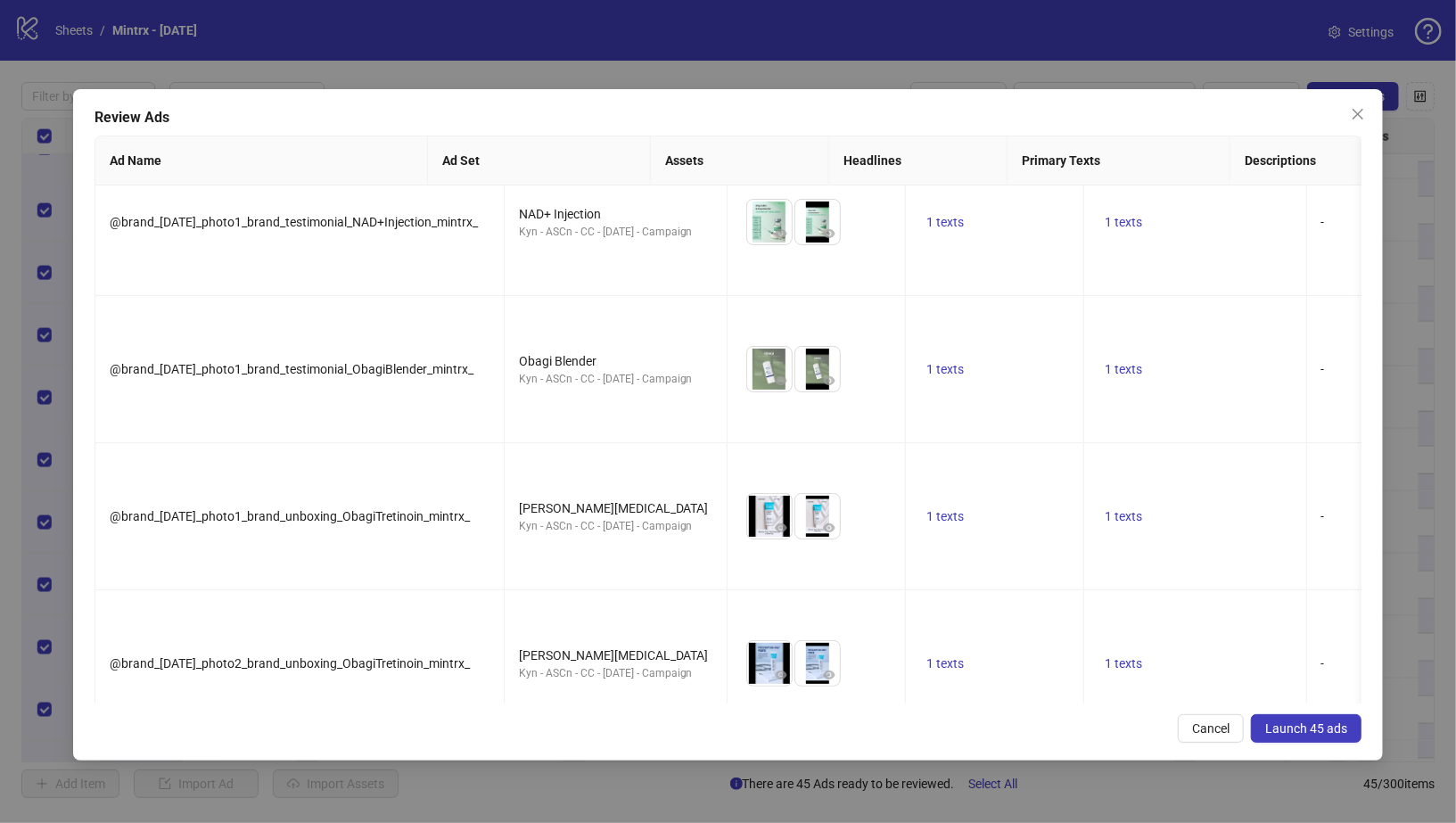
click at [1344, 729] on span "Launch 45 ads" at bounding box center [1306, 728] width 82 height 15
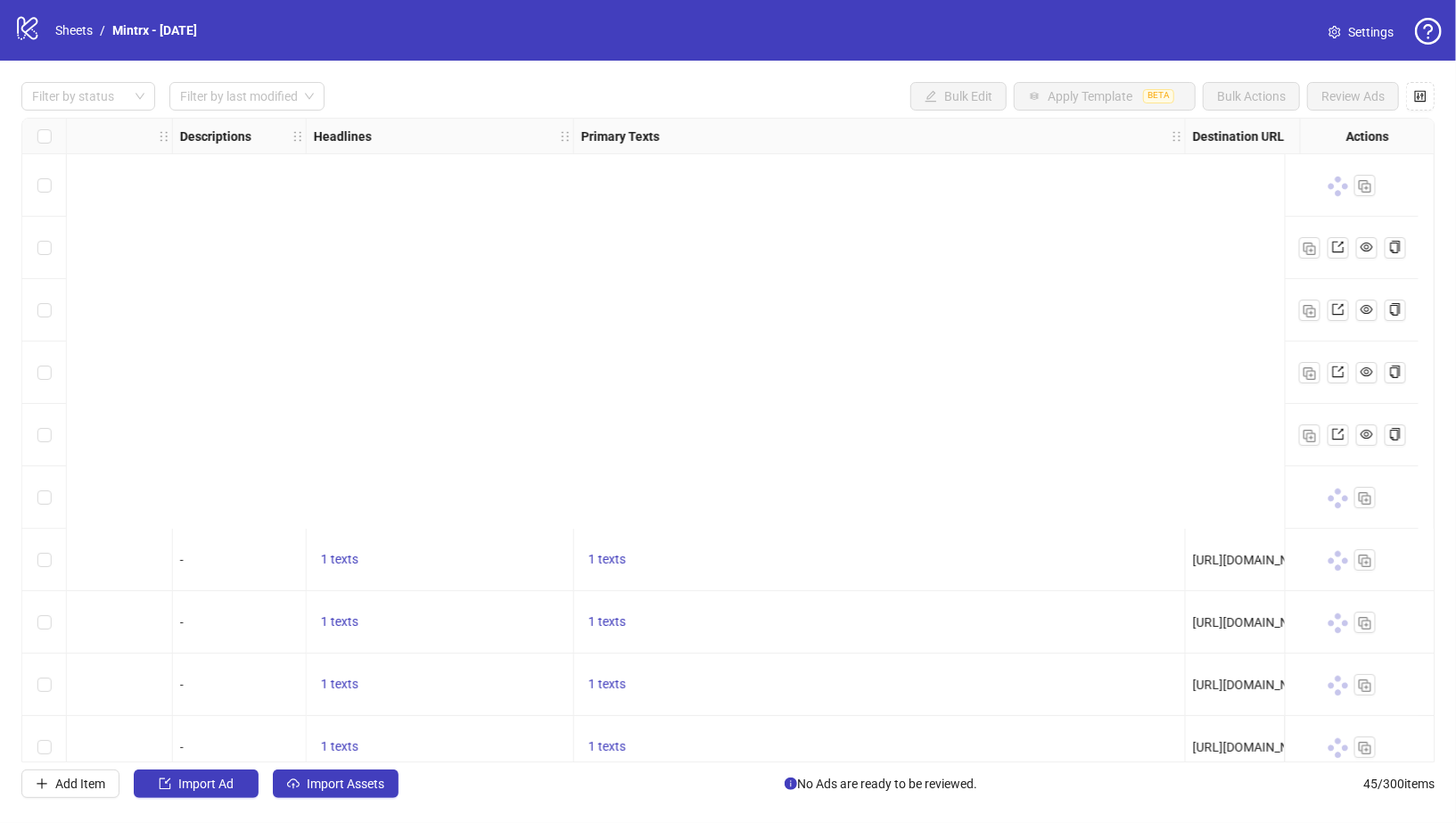
scroll to position [2208, 1029]
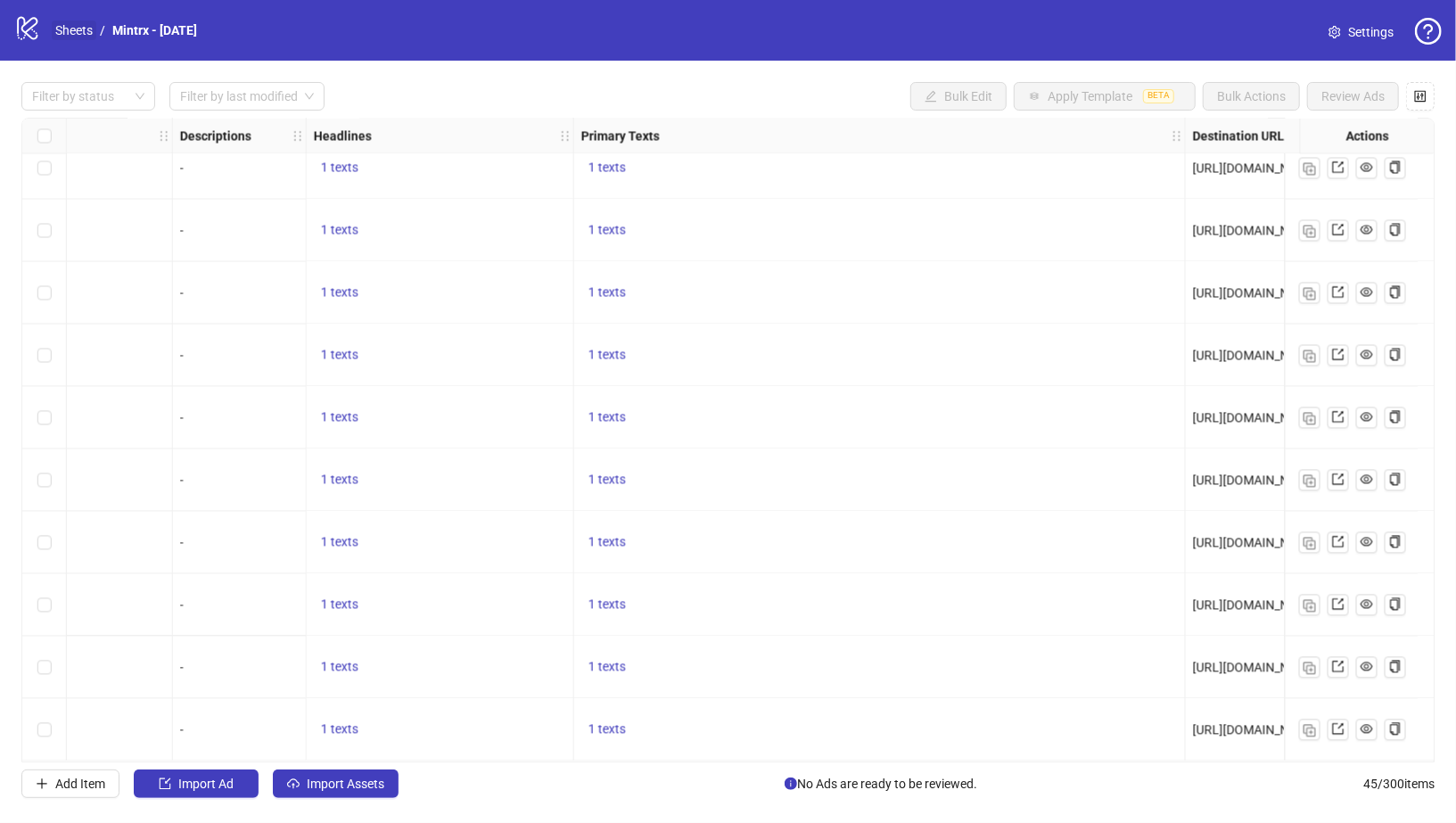
click at [89, 30] on link "Sheets" at bounding box center [74, 30] width 45 height 19
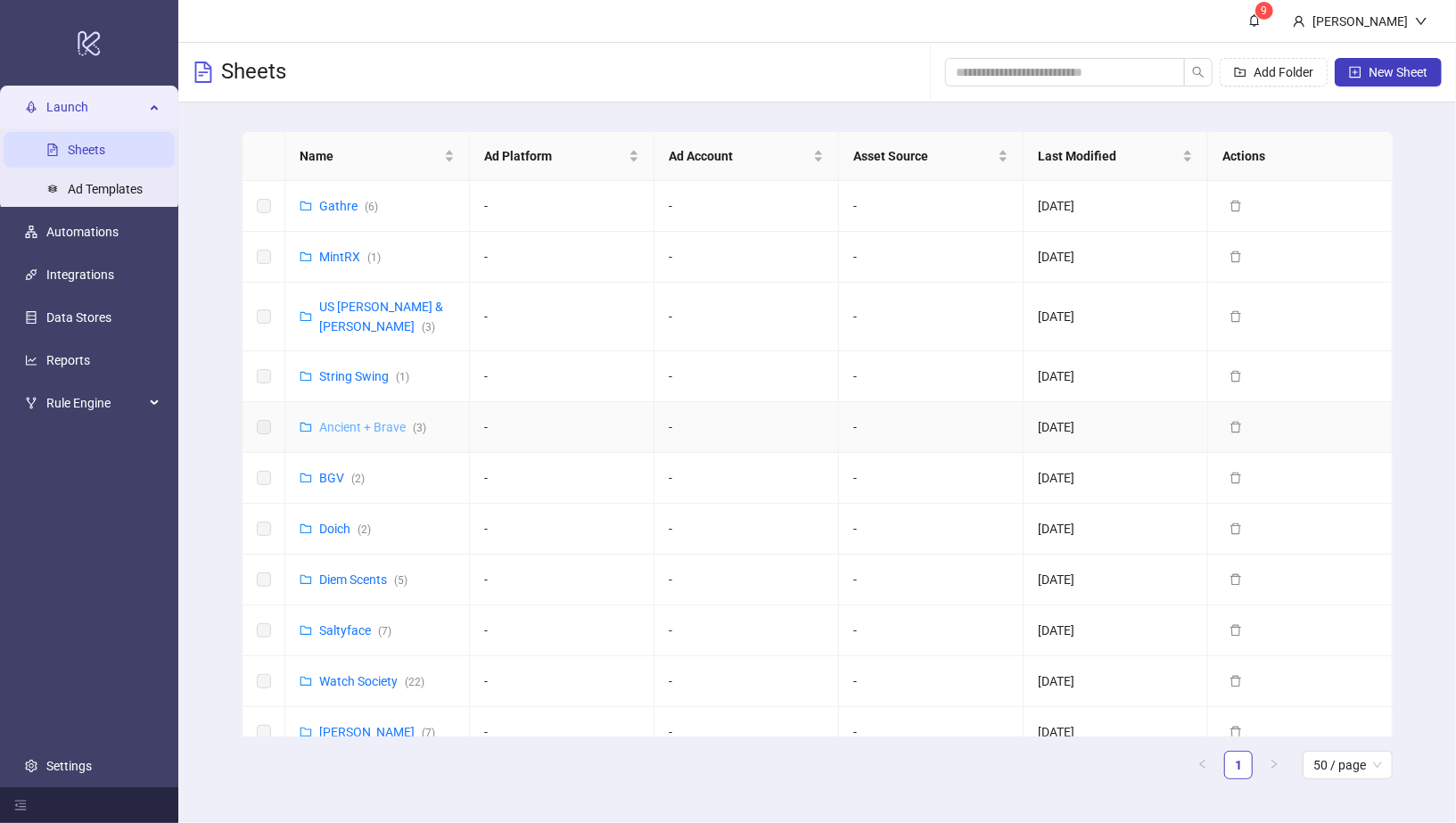
click at [333, 420] on link "Ancient + Brave ( 3 )" at bounding box center [372, 427] width 107 height 15
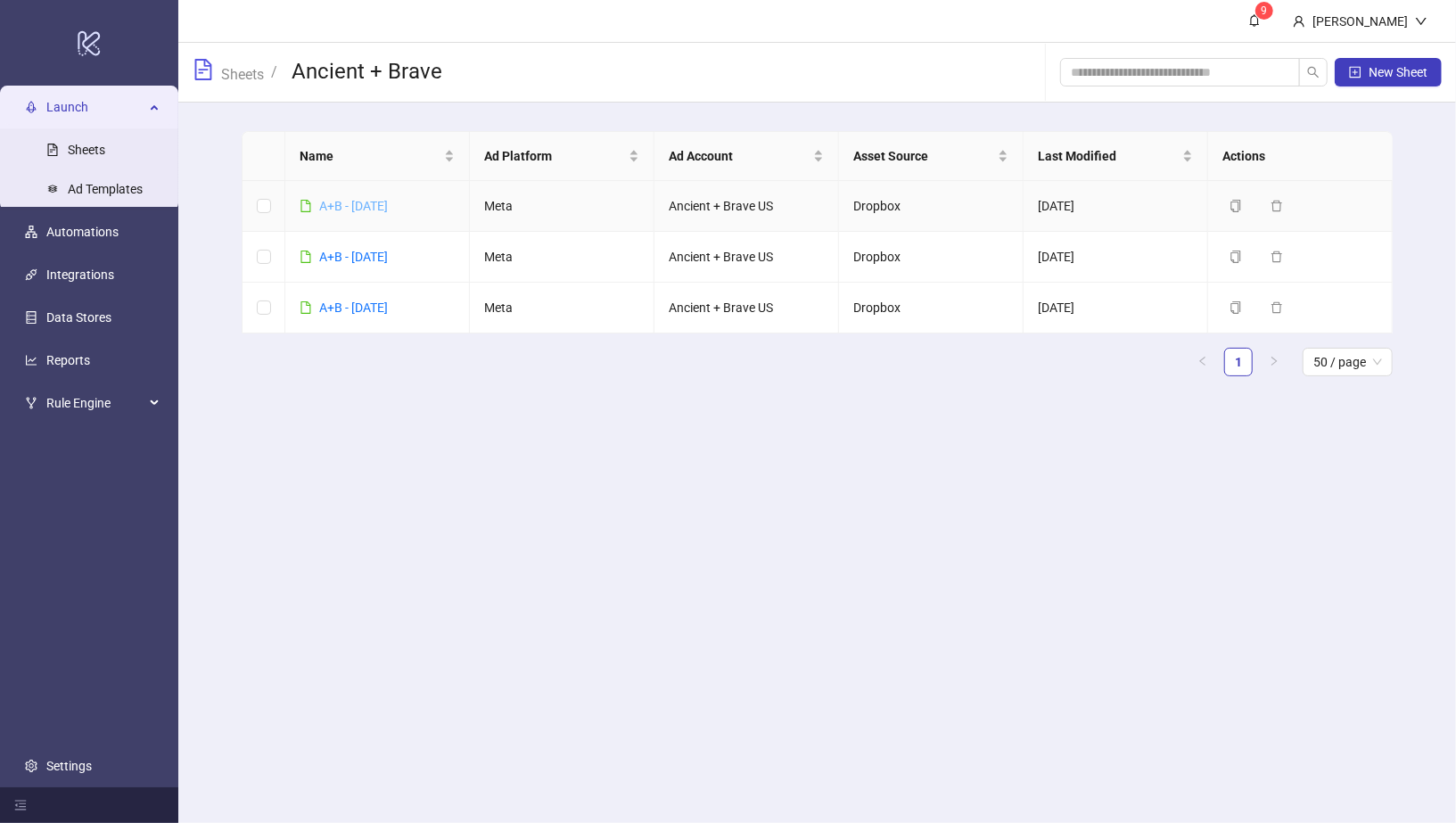
click at [353, 199] on link "A+B - [DATE]" at bounding box center [353, 206] width 69 height 15
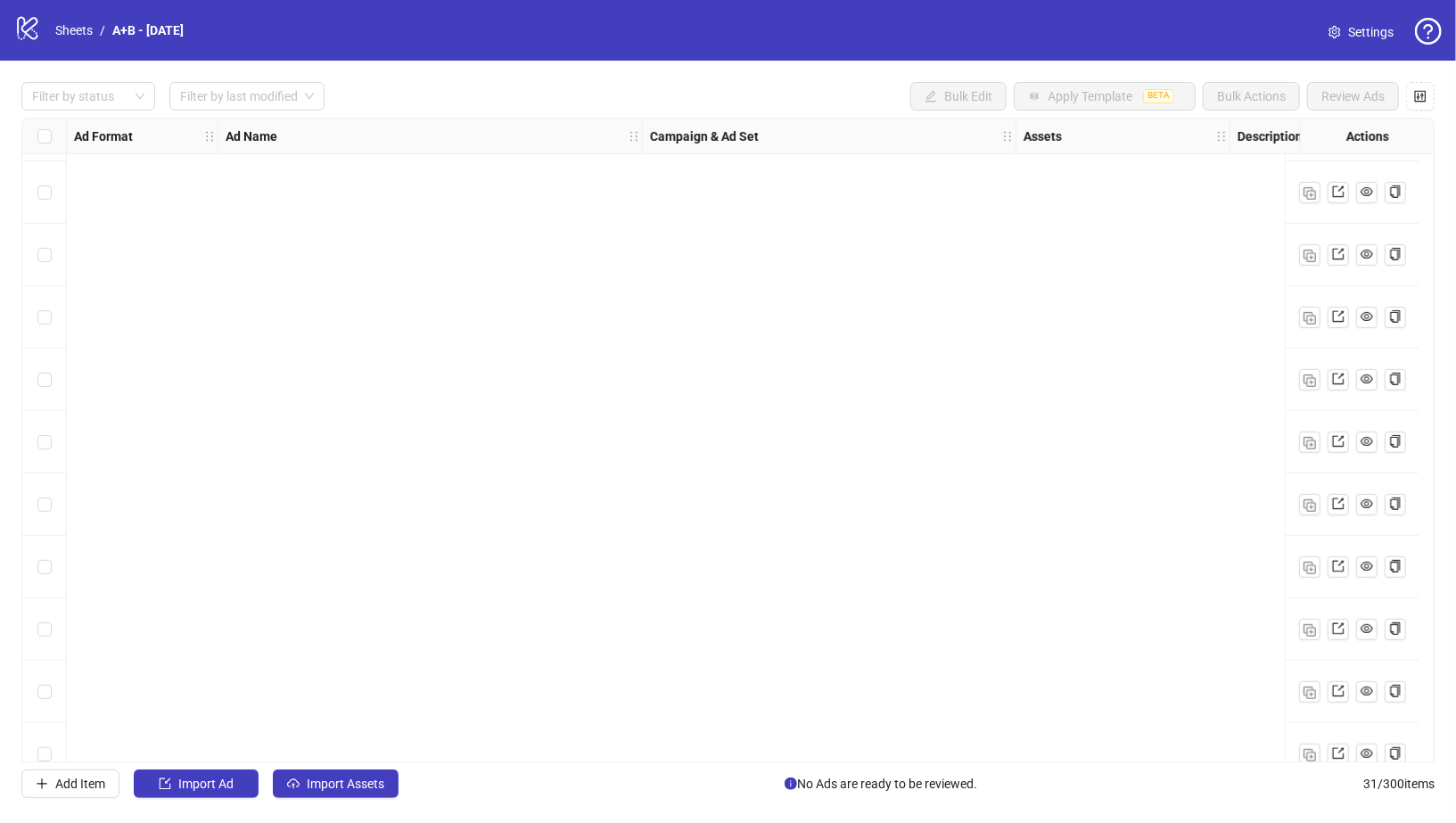
scroll to position [1334, 0]
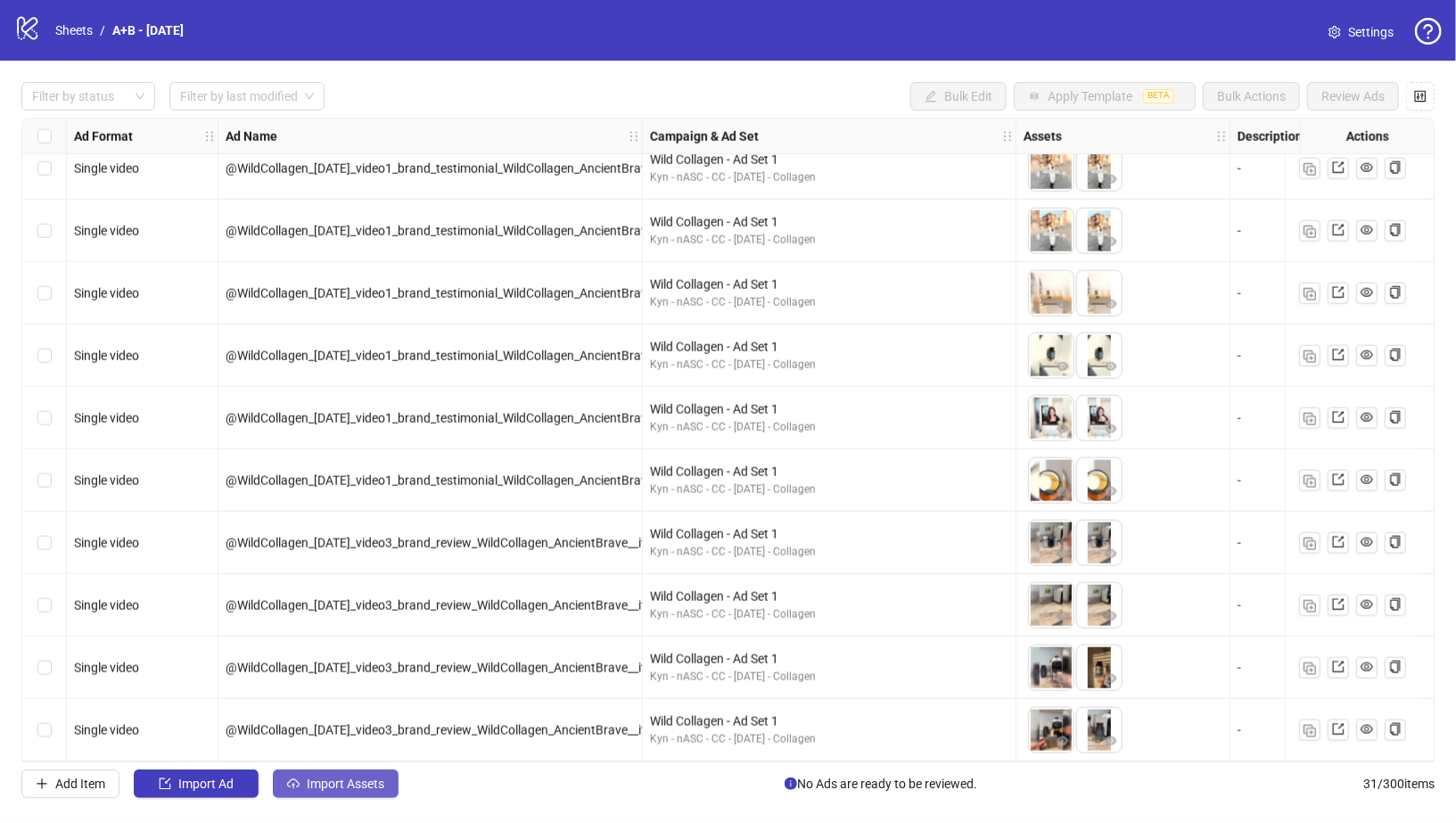
click at [344, 785] on span "Import Assets" at bounding box center [345, 783] width 78 height 15
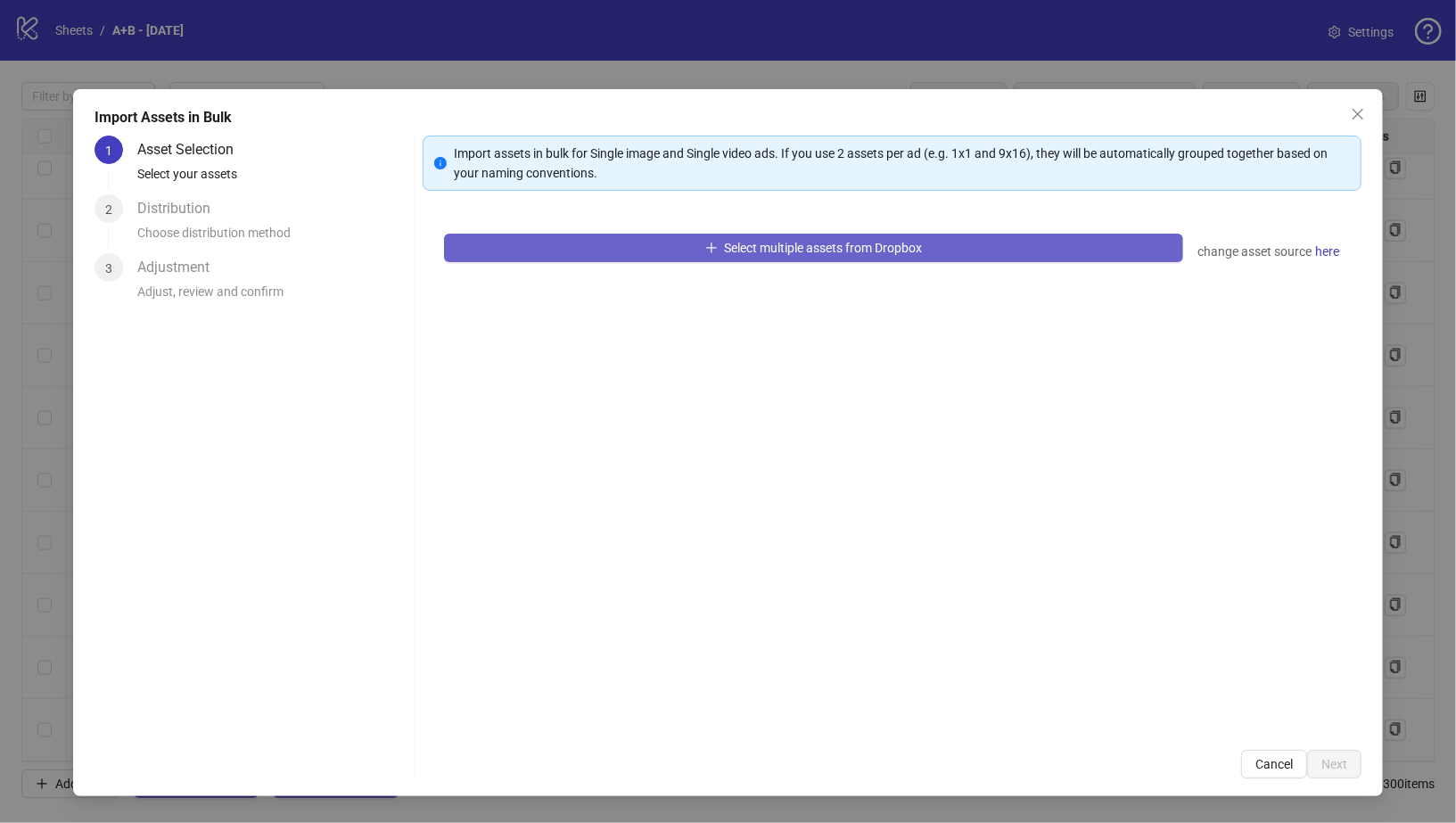
click at [552, 250] on button "Select multiple assets from Dropbox" at bounding box center [814, 247] width 741 height 28
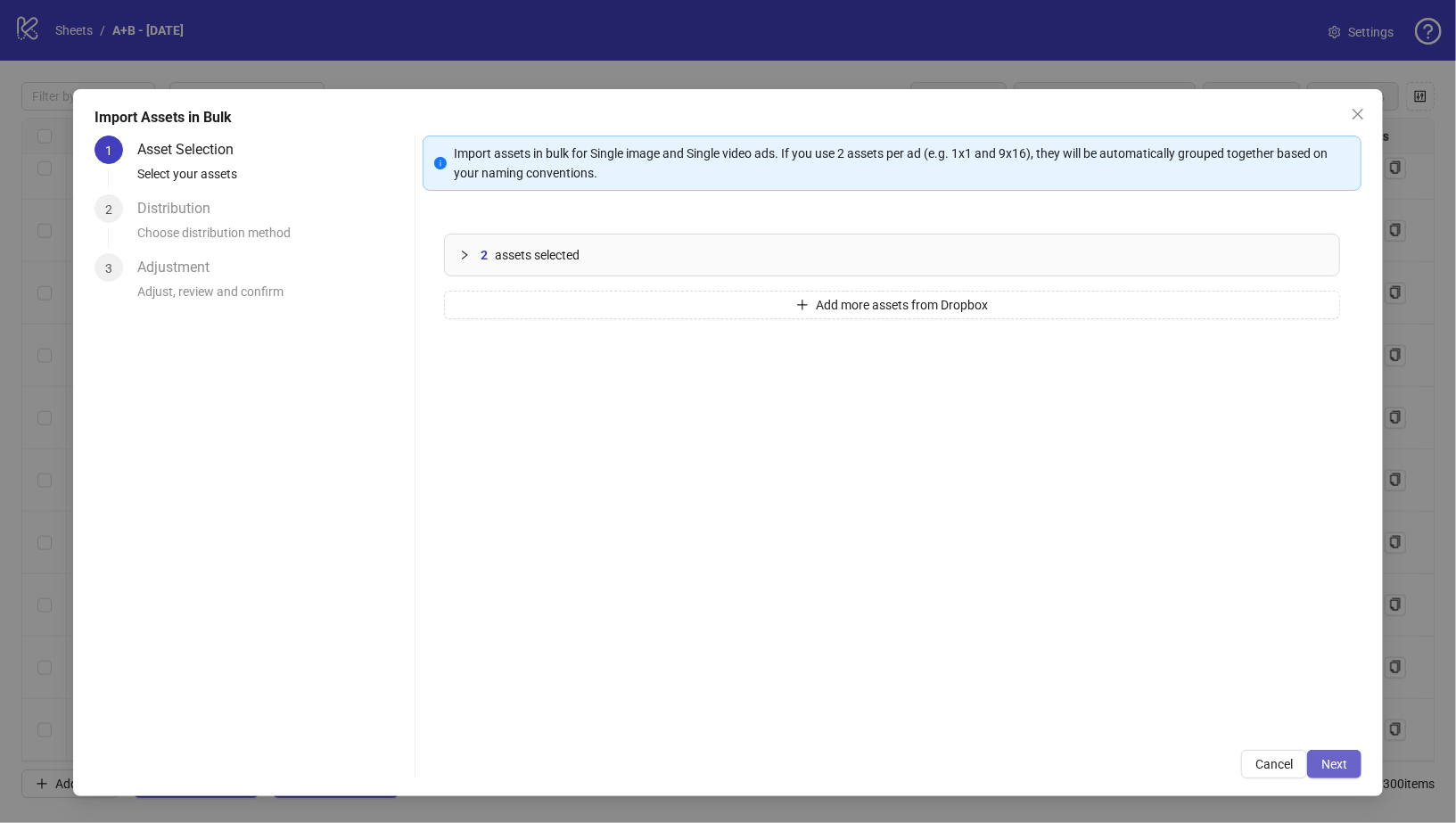
click at [1342, 759] on span "Next" at bounding box center [1334, 764] width 26 height 15
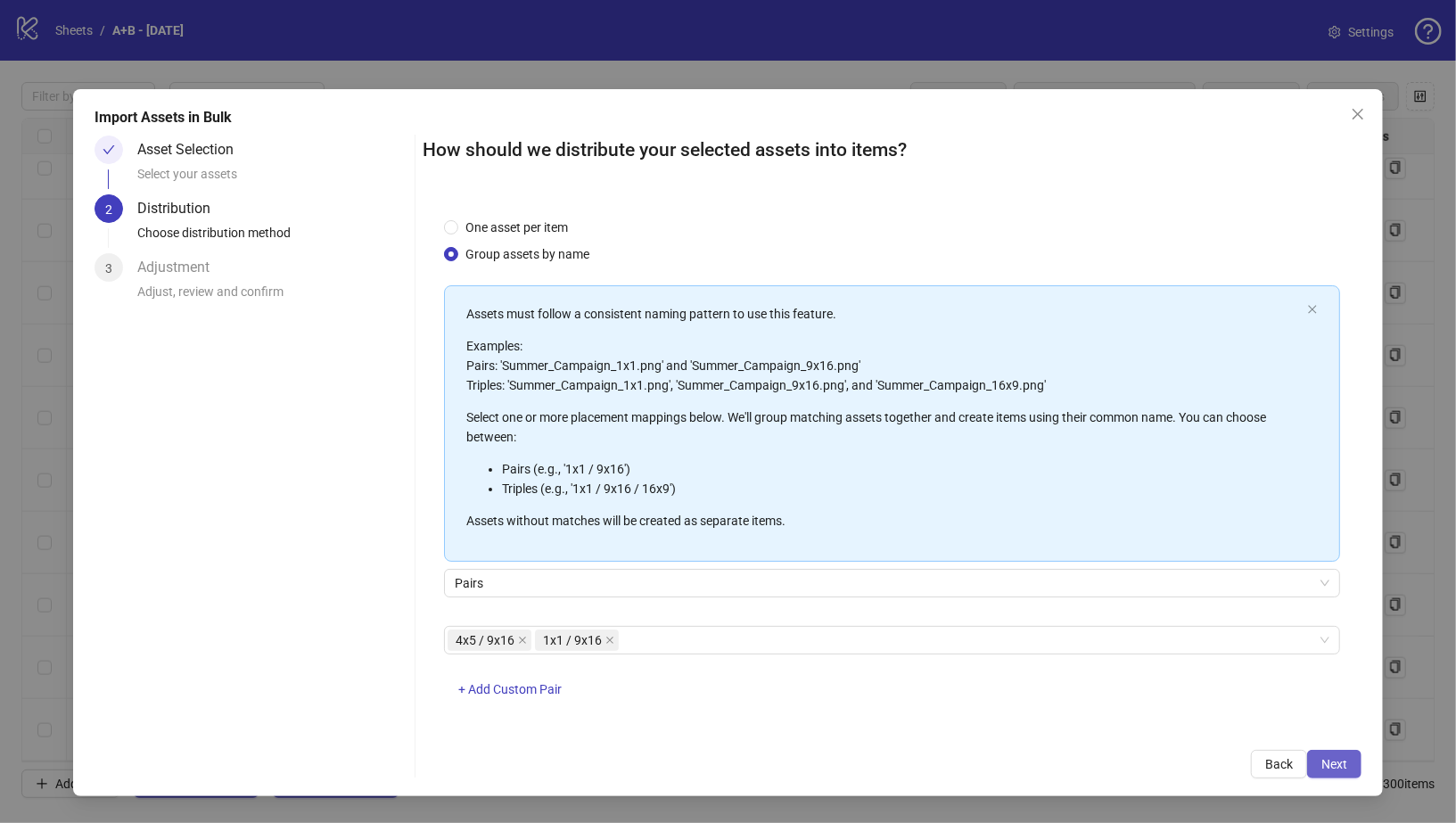
click at [1338, 757] on span "Next" at bounding box center [1334, 764] width 26 height 15
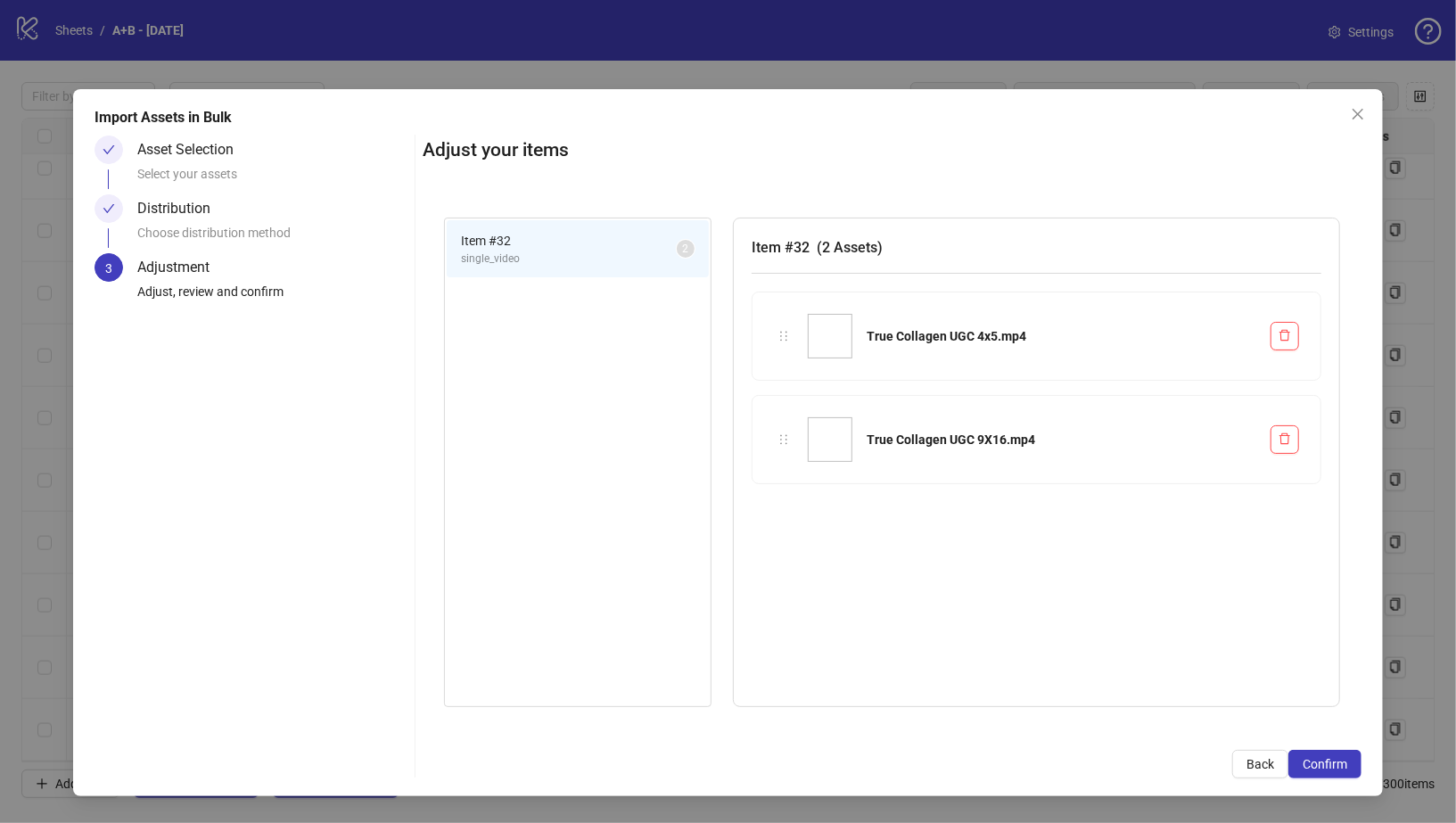
click at [1338, 757] on span "Confirm" at bounding box center [1325, 764] width 45 height 15
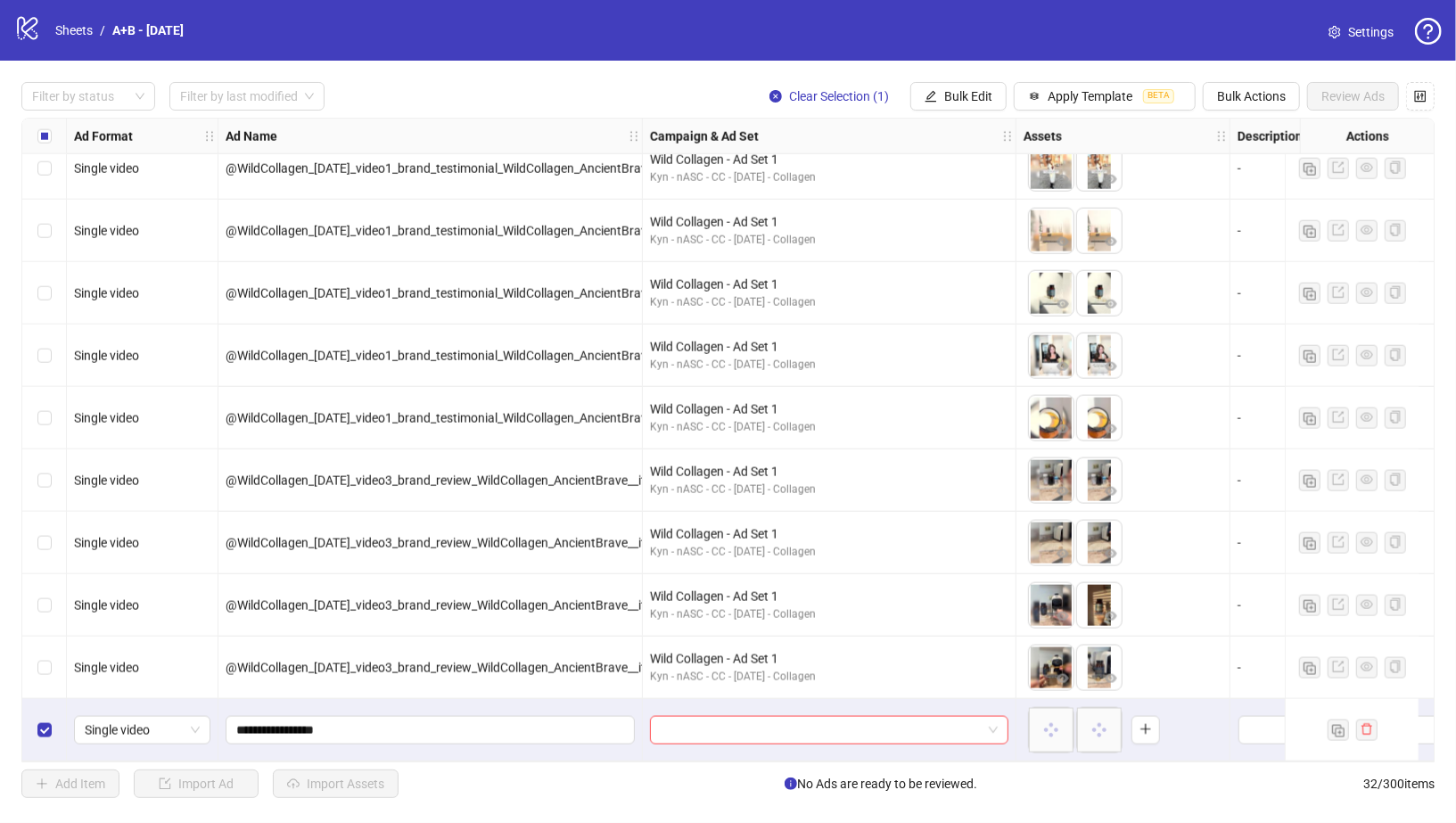
scroll to position [1397, 0]
click at [421, 722] on input "**********" at bounding box center [428, 730] width 384 height 19
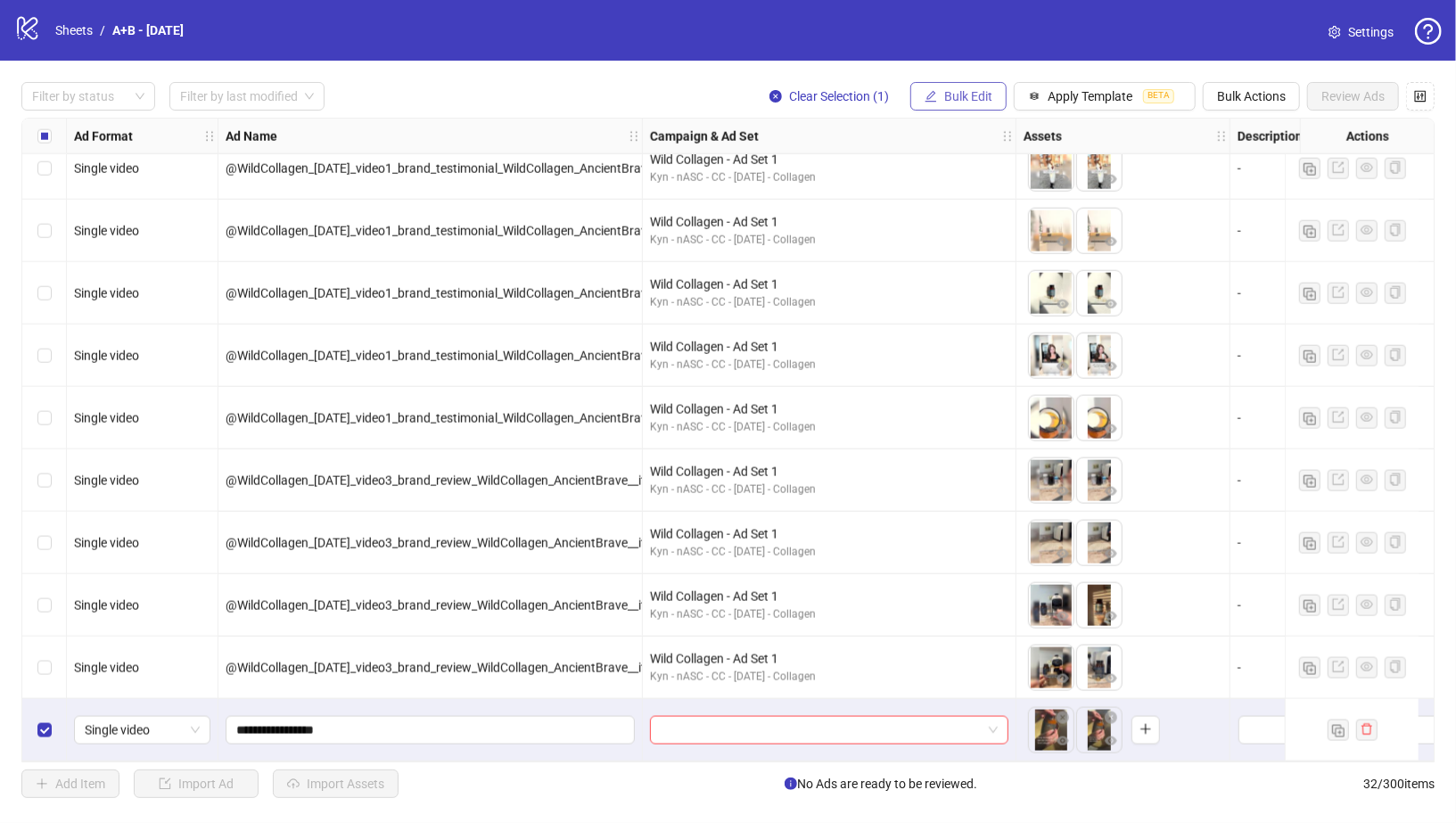
click at [965, 95] on span "Bulk Edit" at bounding box center [968, 96] width 48 height 15
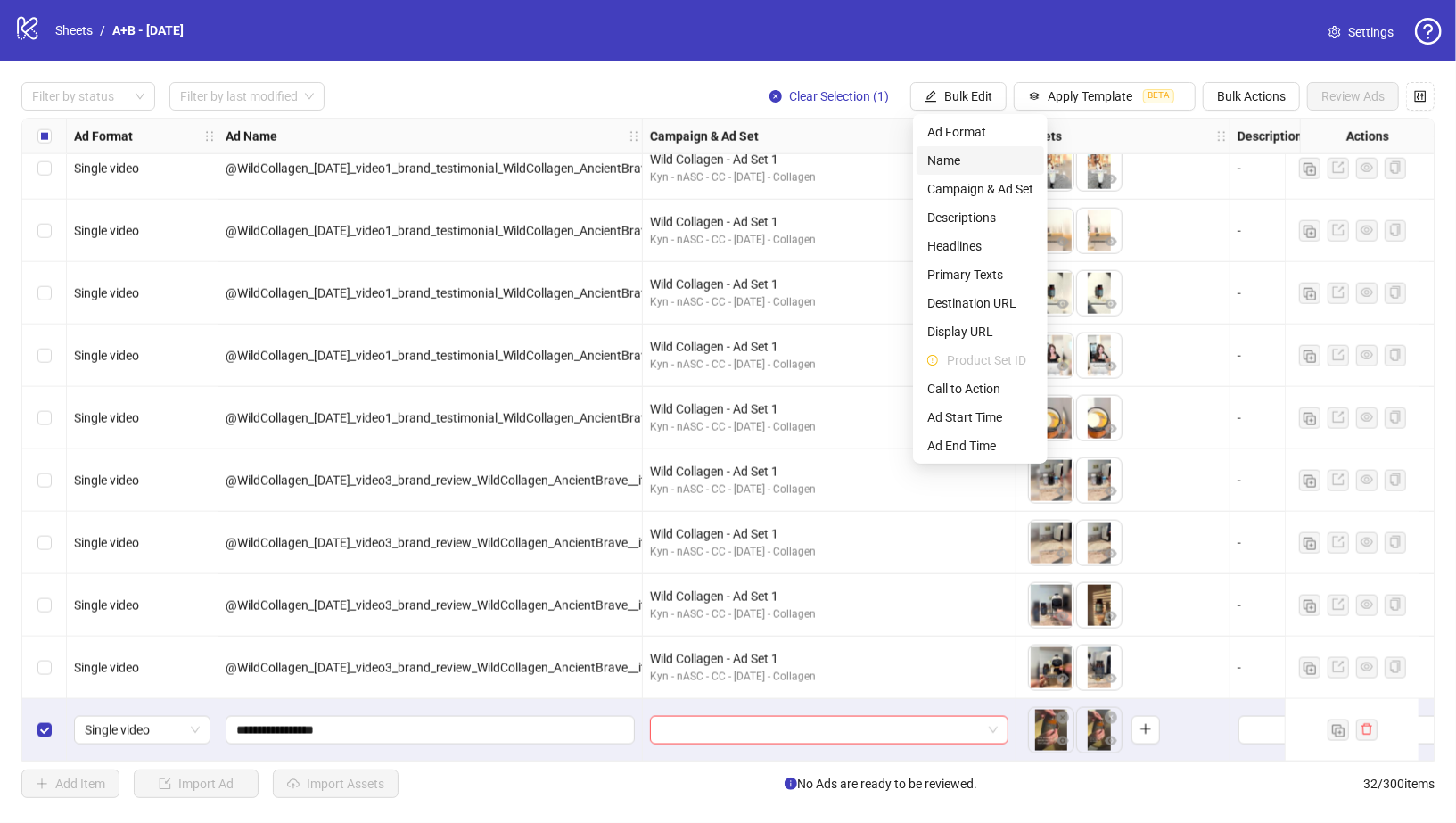
click at [976, 165] on span "Name" at bounding box center [980, 160] width 106 height 19
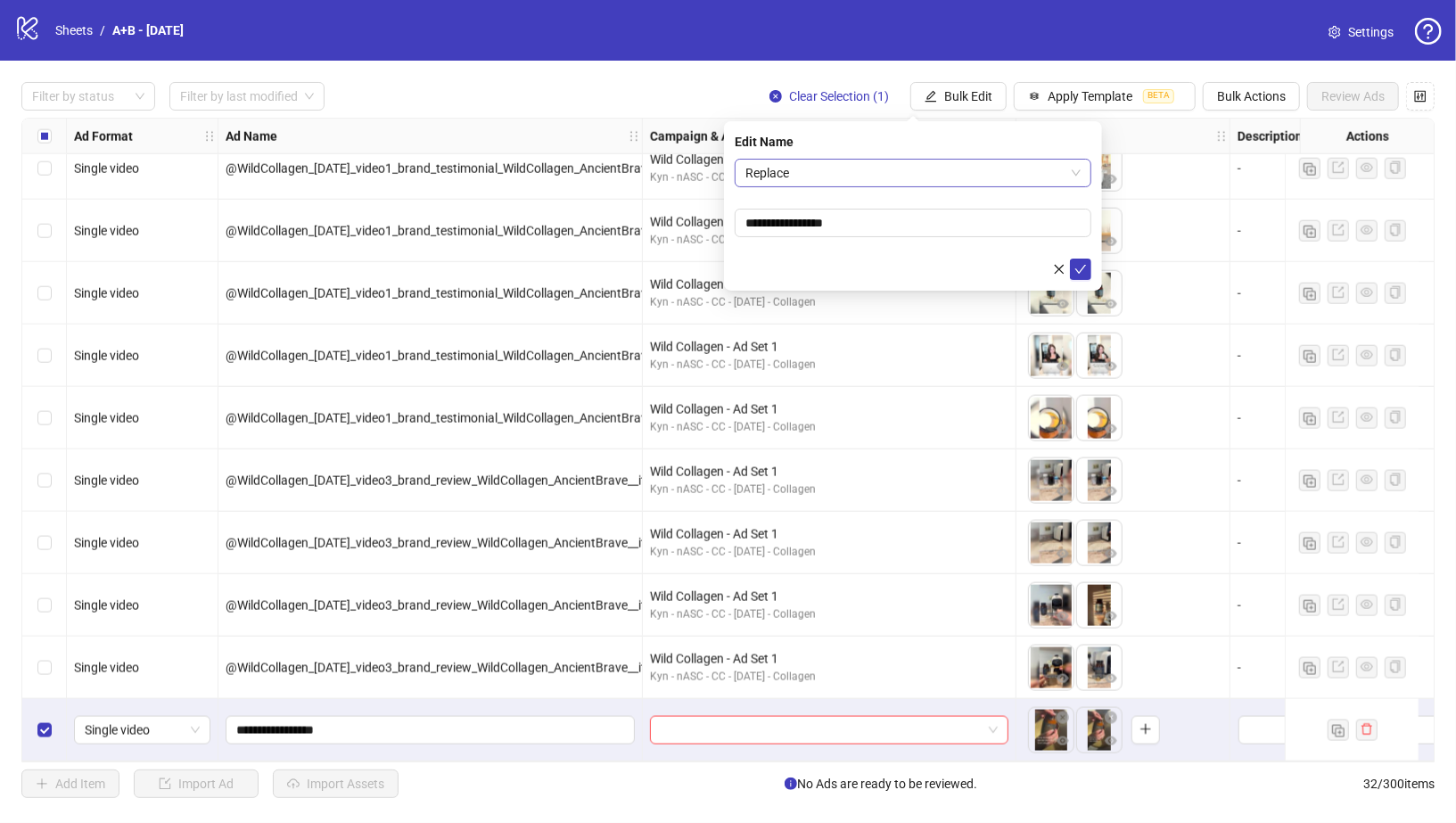
click at [824, 170] on span "Replace" at bounding box center [913, 174] width 335 height 27
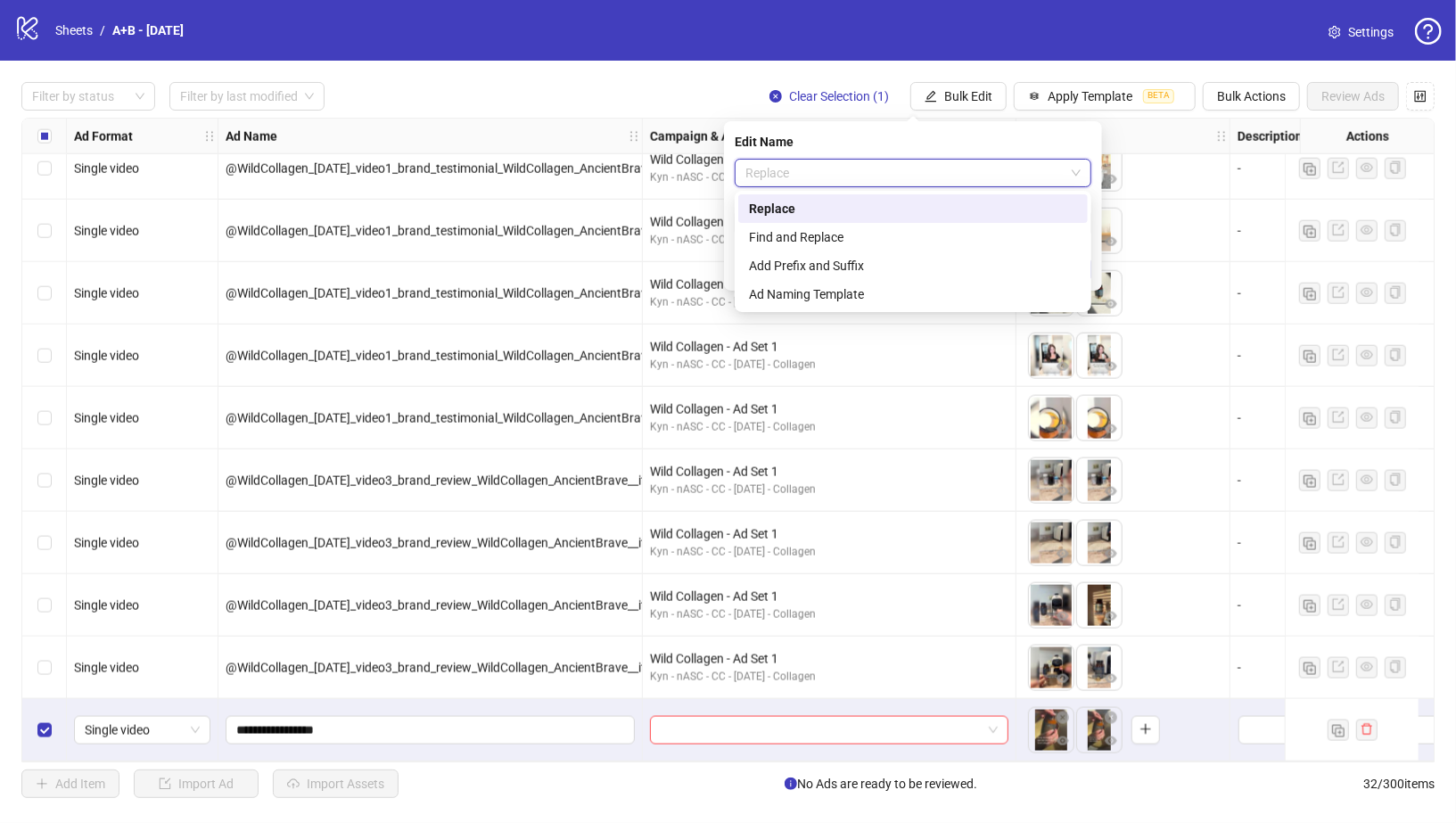
click at [823, 206] on div "Replace" at bounding box center [913, 208] width 329 height 19
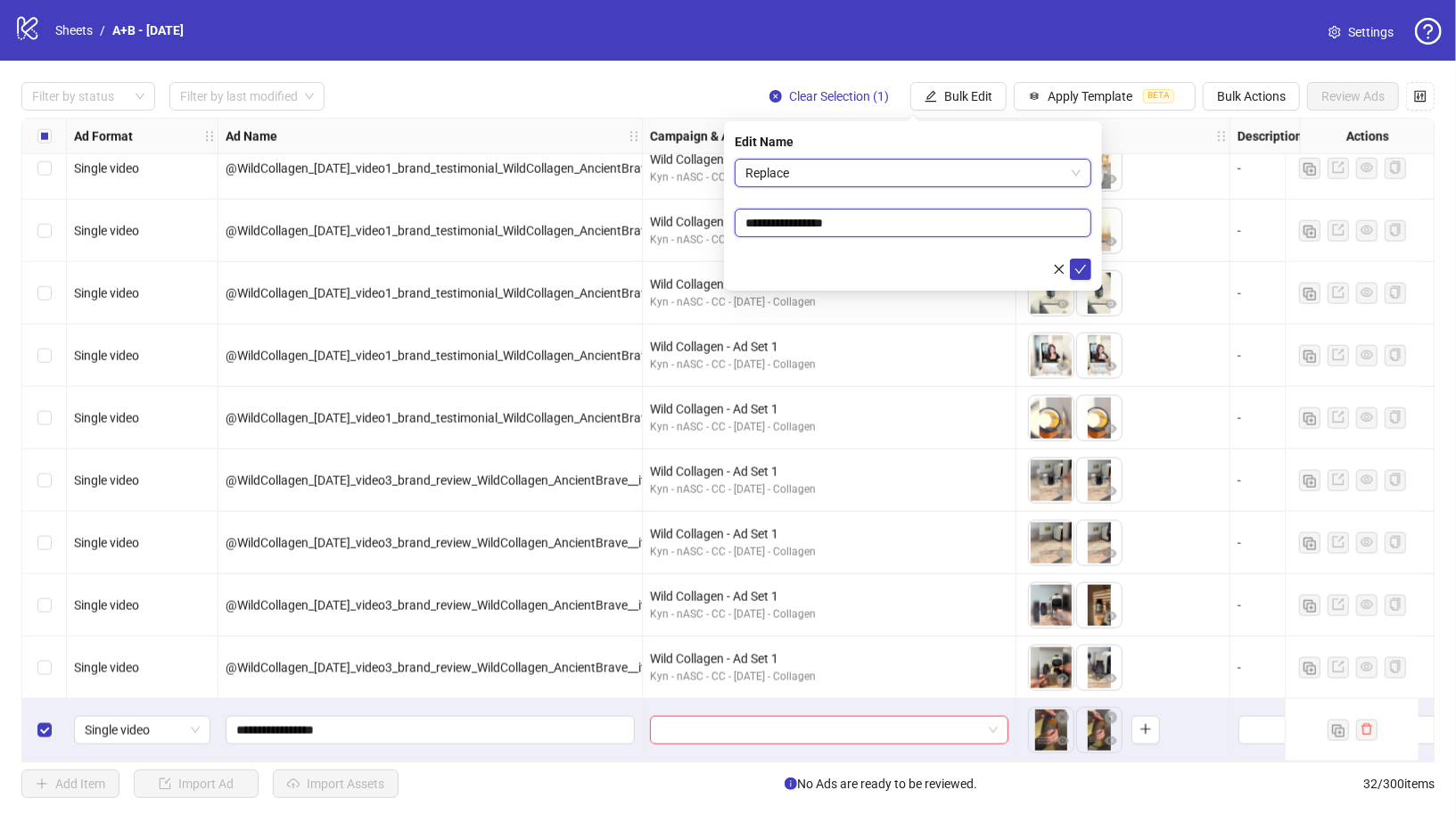
click at [821, 225] on input "**********" at bounding box center [913, 222] width 357 height 28
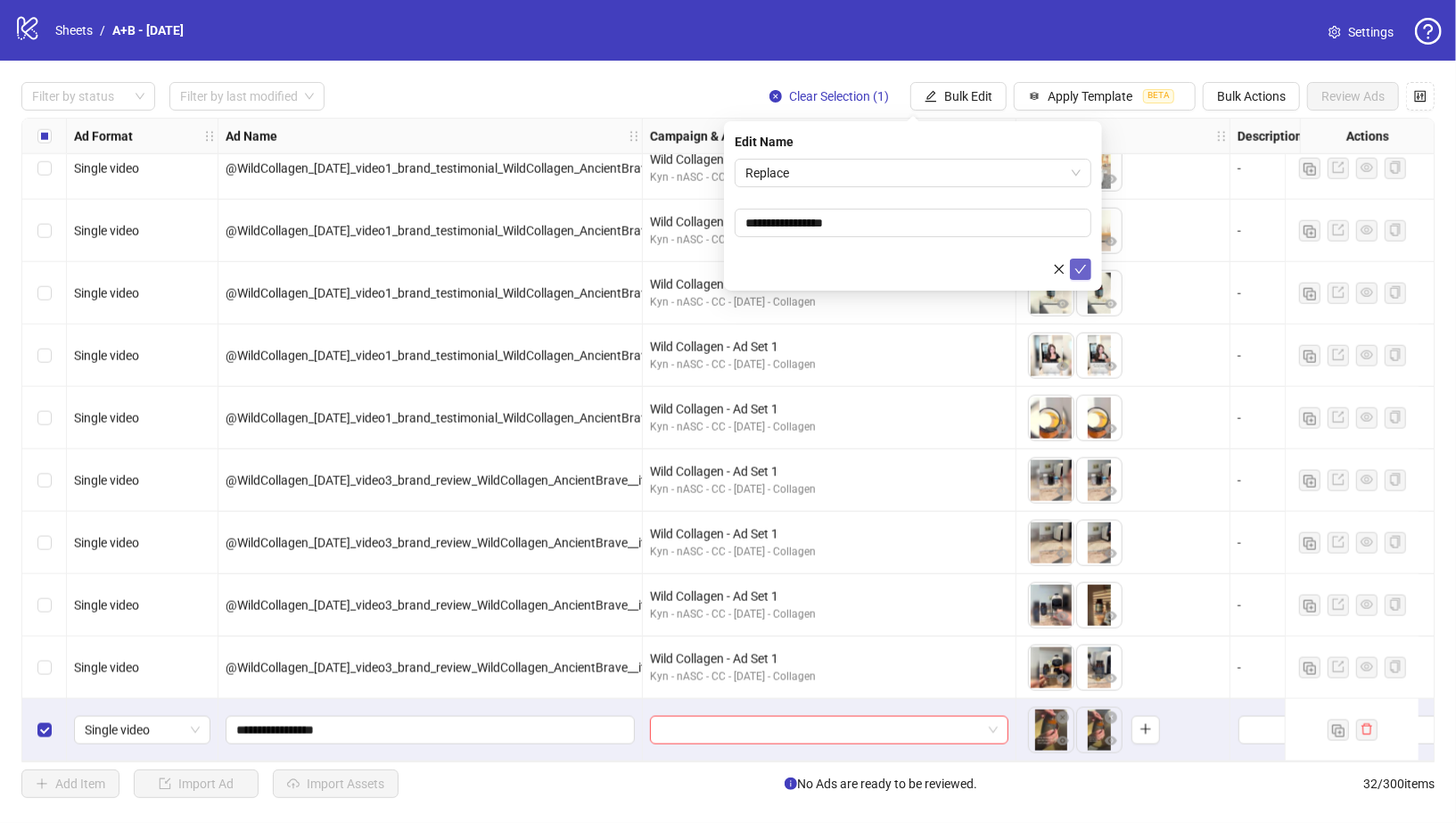
click at [1083, 275] on span "submit" at bounding box center [1080, 269] width 13 height 15
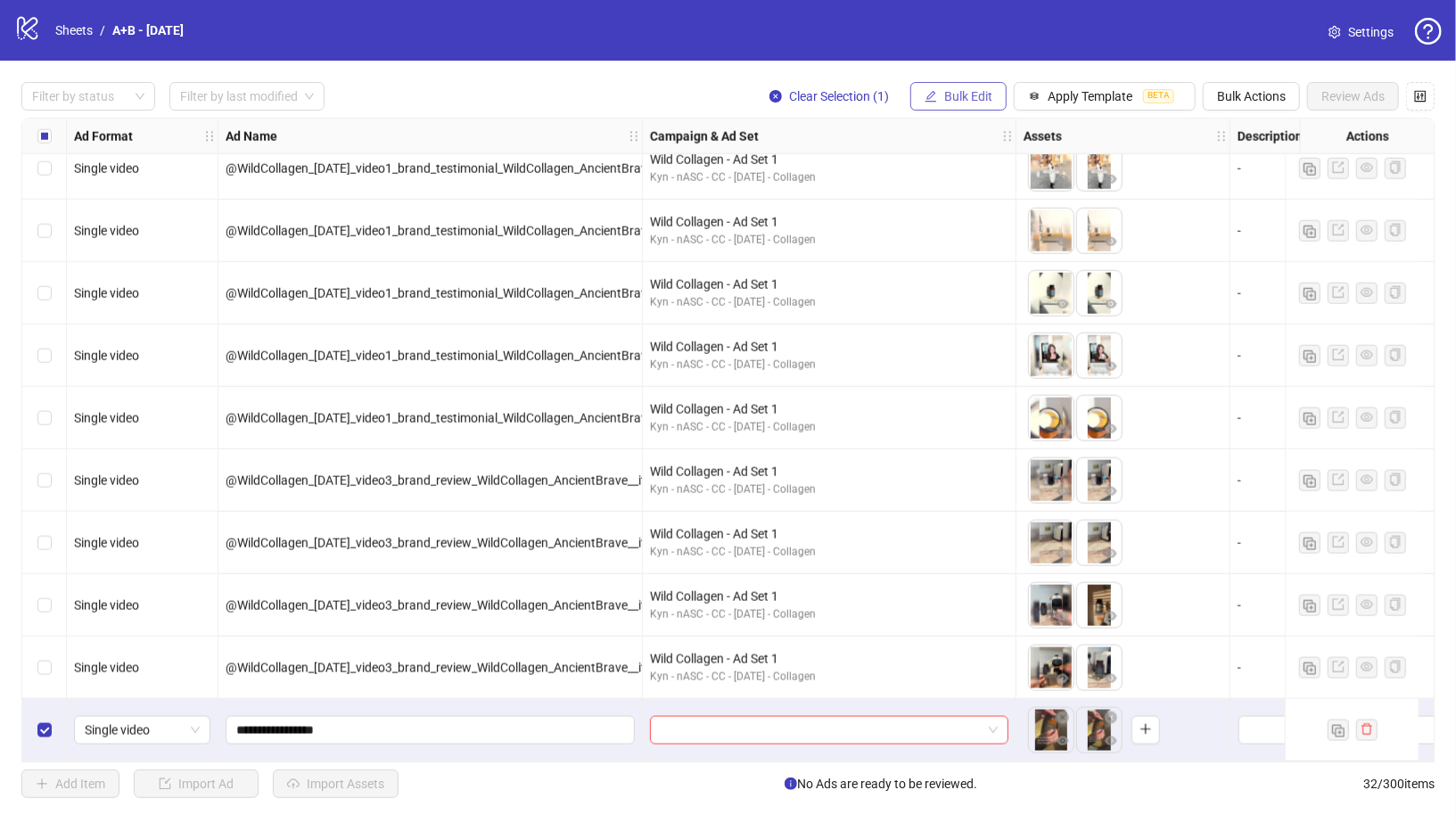
click at [956, 100] on span "Bulk Edit" at bounding box center [968, 96] width 48 height 15
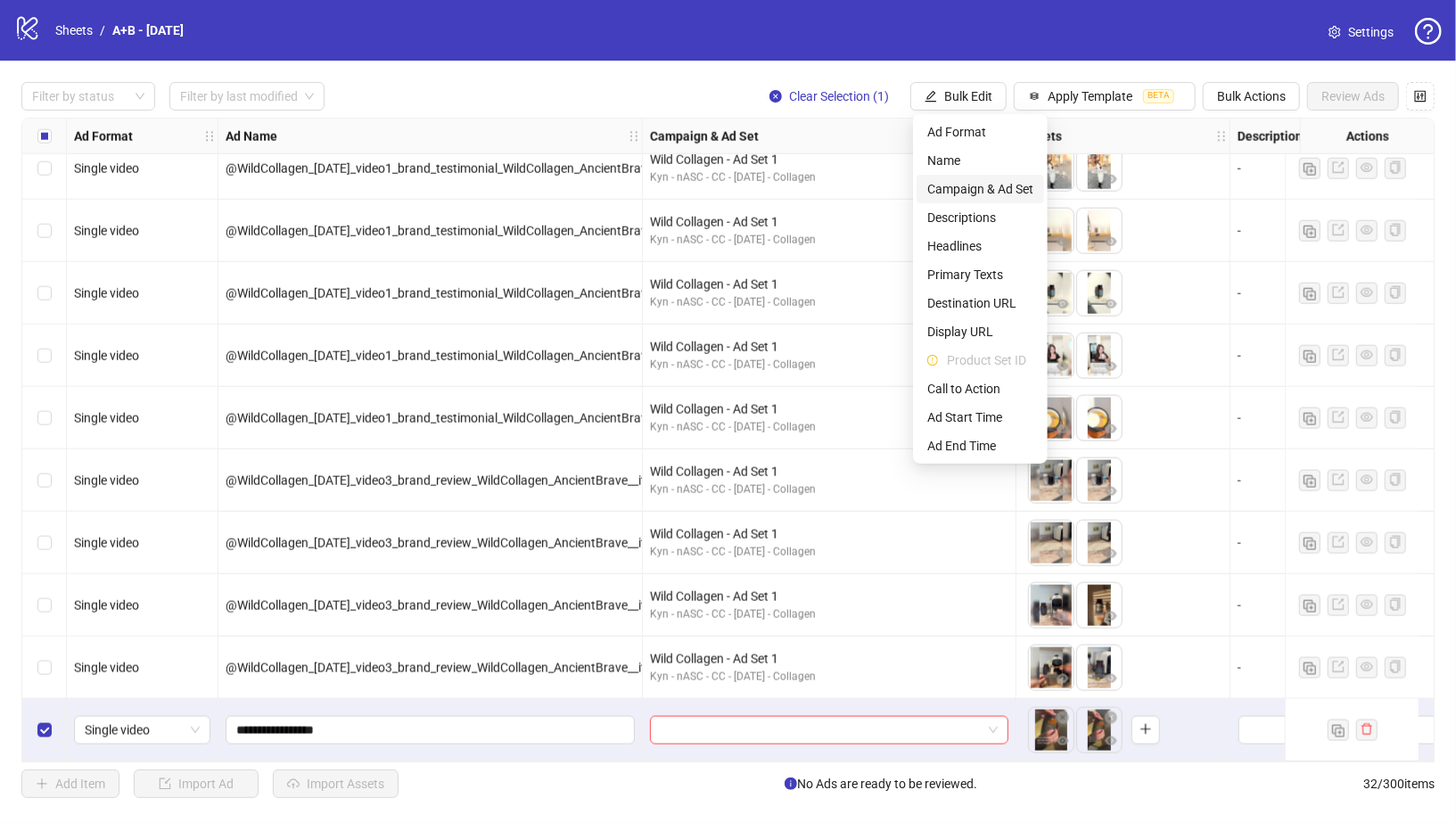
click at [959, 190] on span "Campaign & Ad Set" at bounding box center [980, 189] width 106 height 19
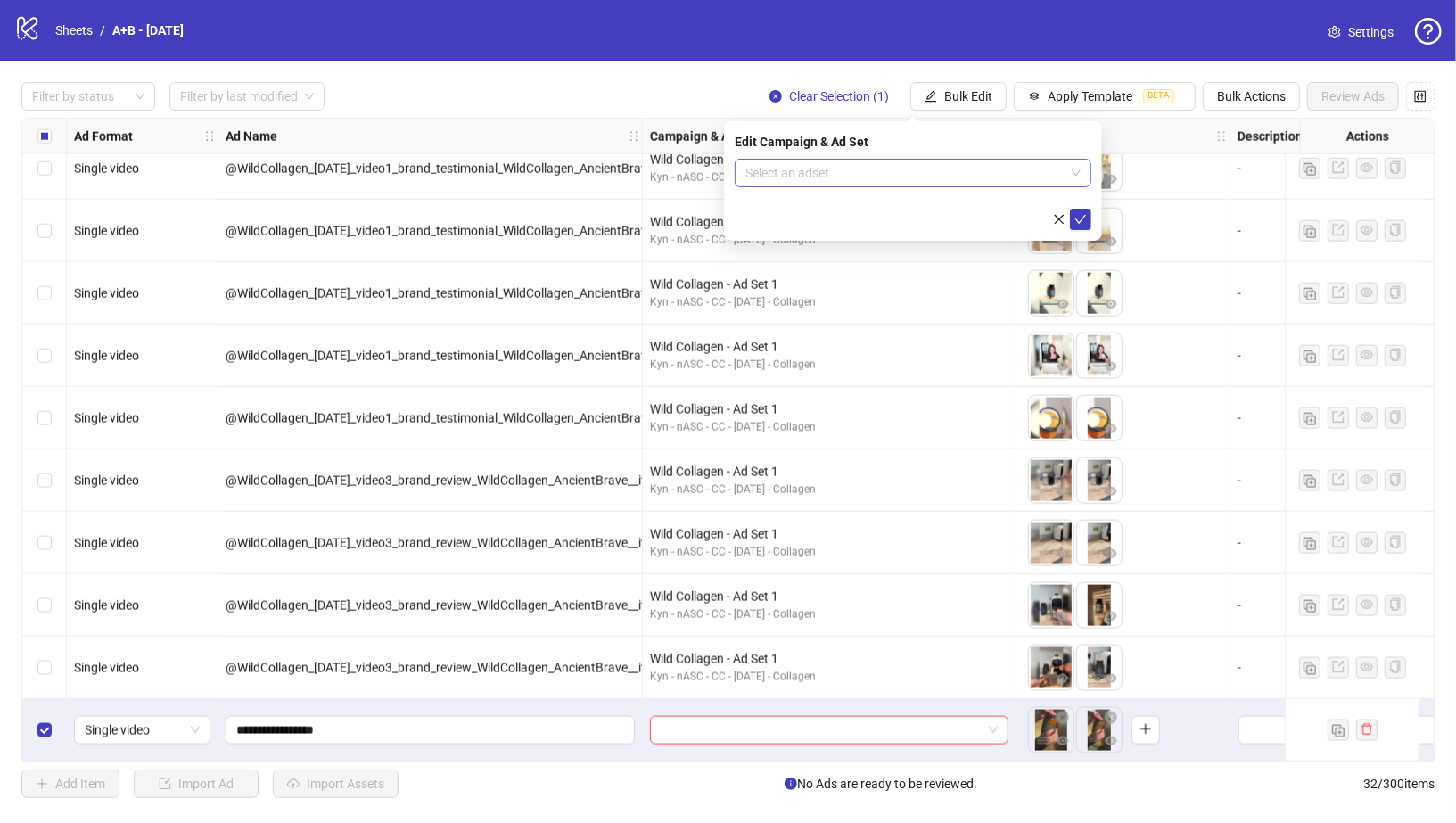
click at [904, 173] on input "search" at bounding box center [904, 174] width 319 height 27
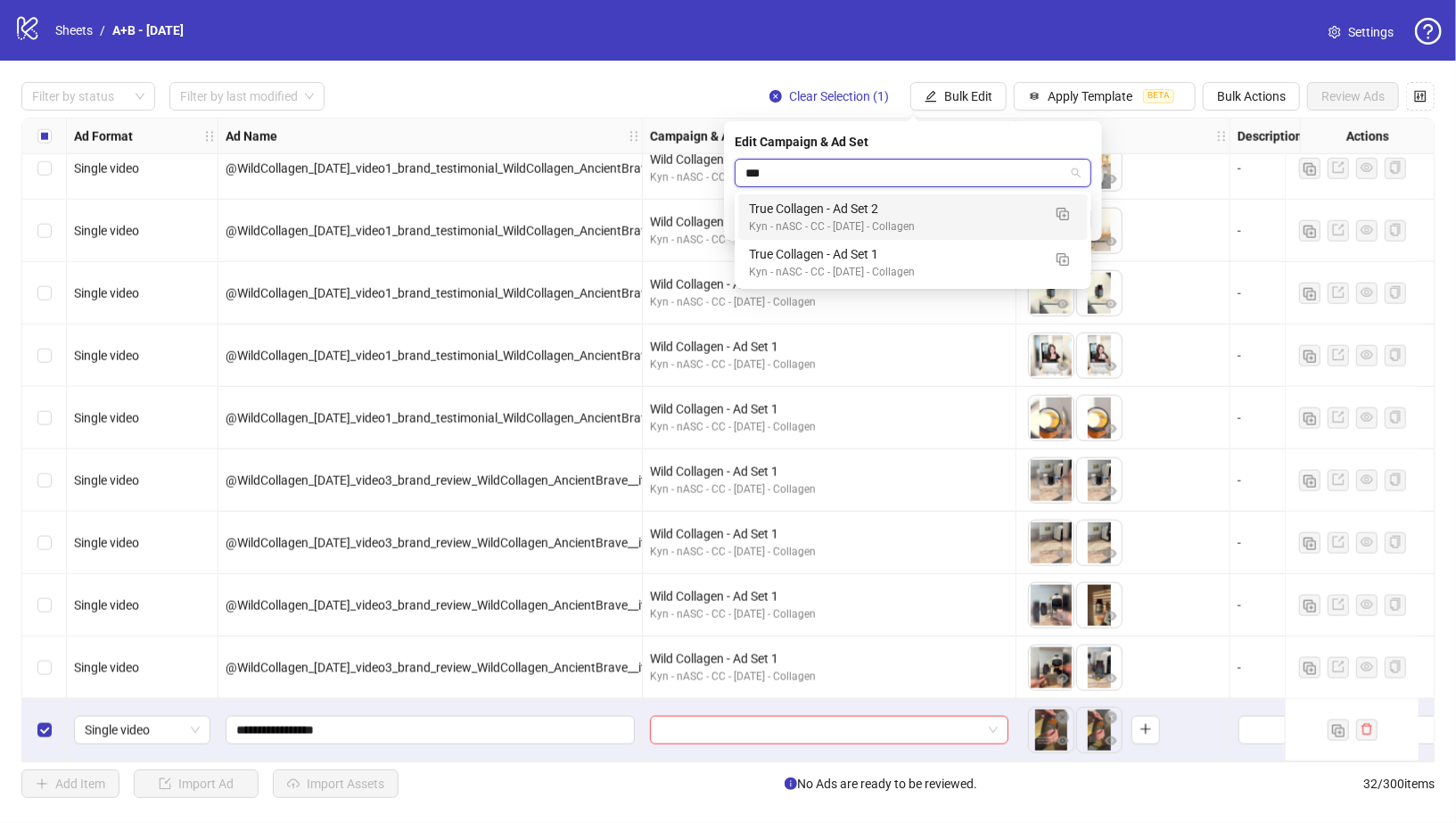
type input "****"
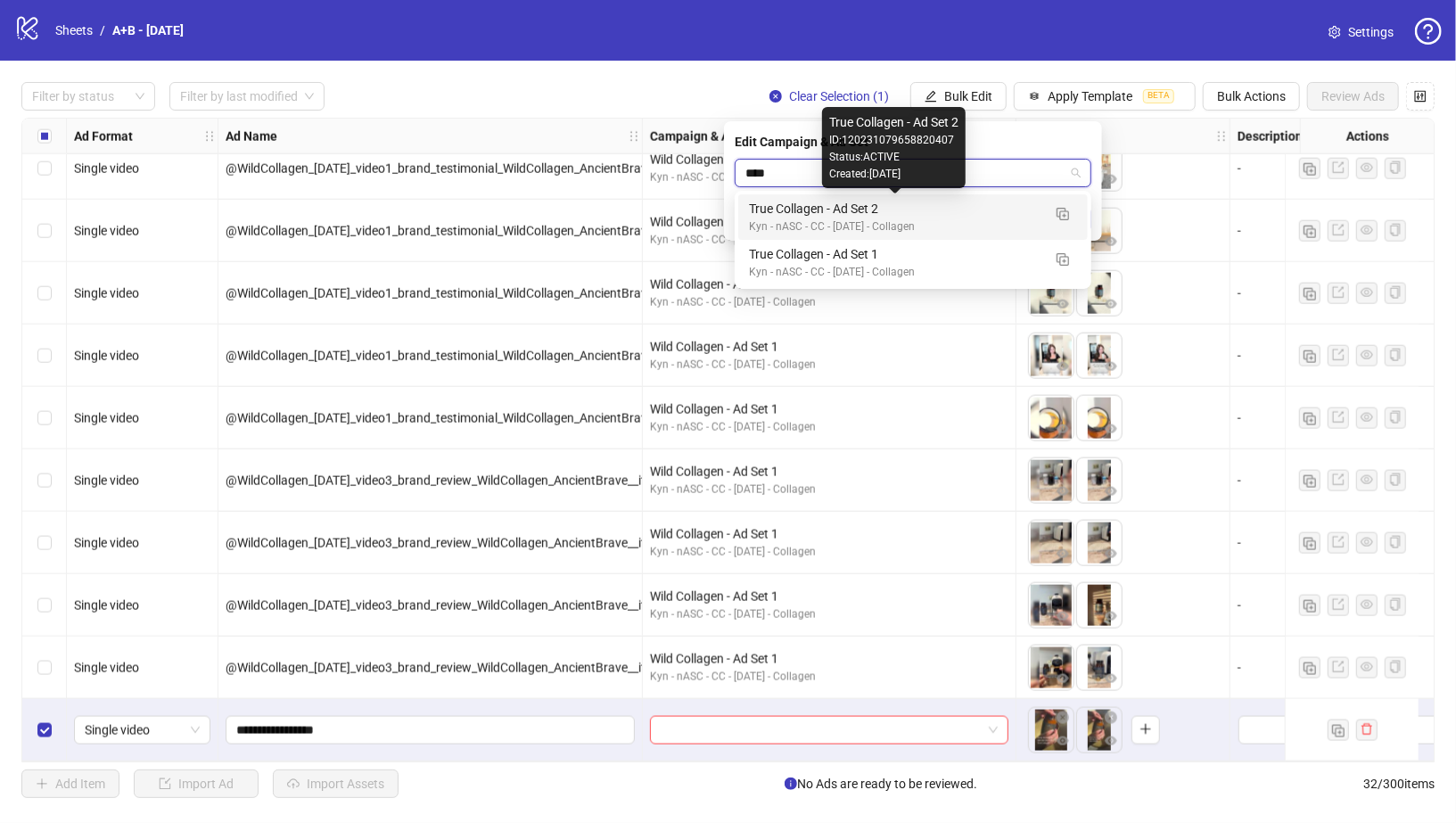
click at [884, 202] on div "True Collagen - Ad Set 2" at bounding box center [896, 208] width 293 height 19
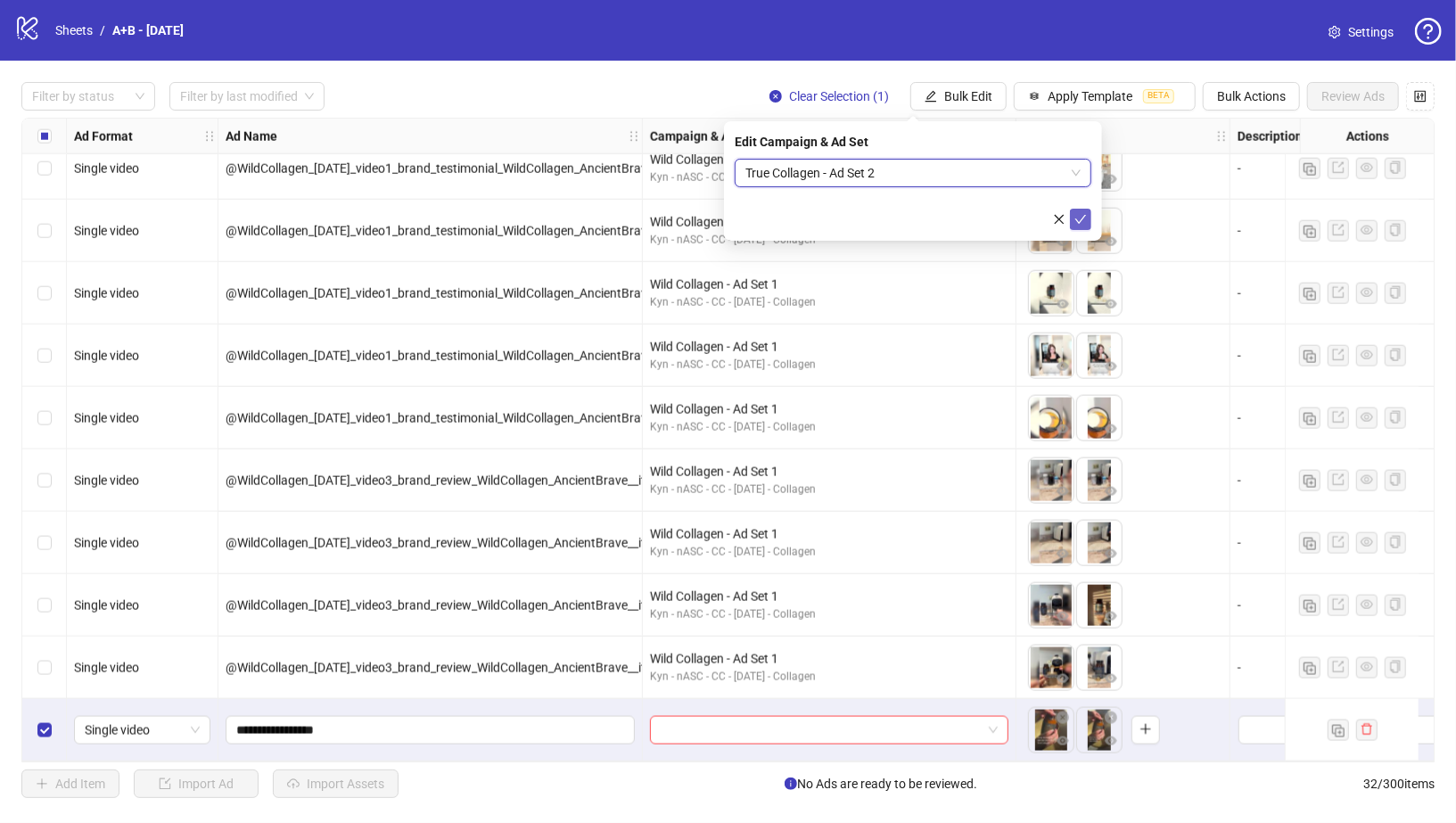
click at [1078, 217] on icon "check" at bounding box center [1080, 219] width 13 height 13
click at [979, 102] on span "Bulk Edit" at bounding box center [968, 96] width 48 height 15
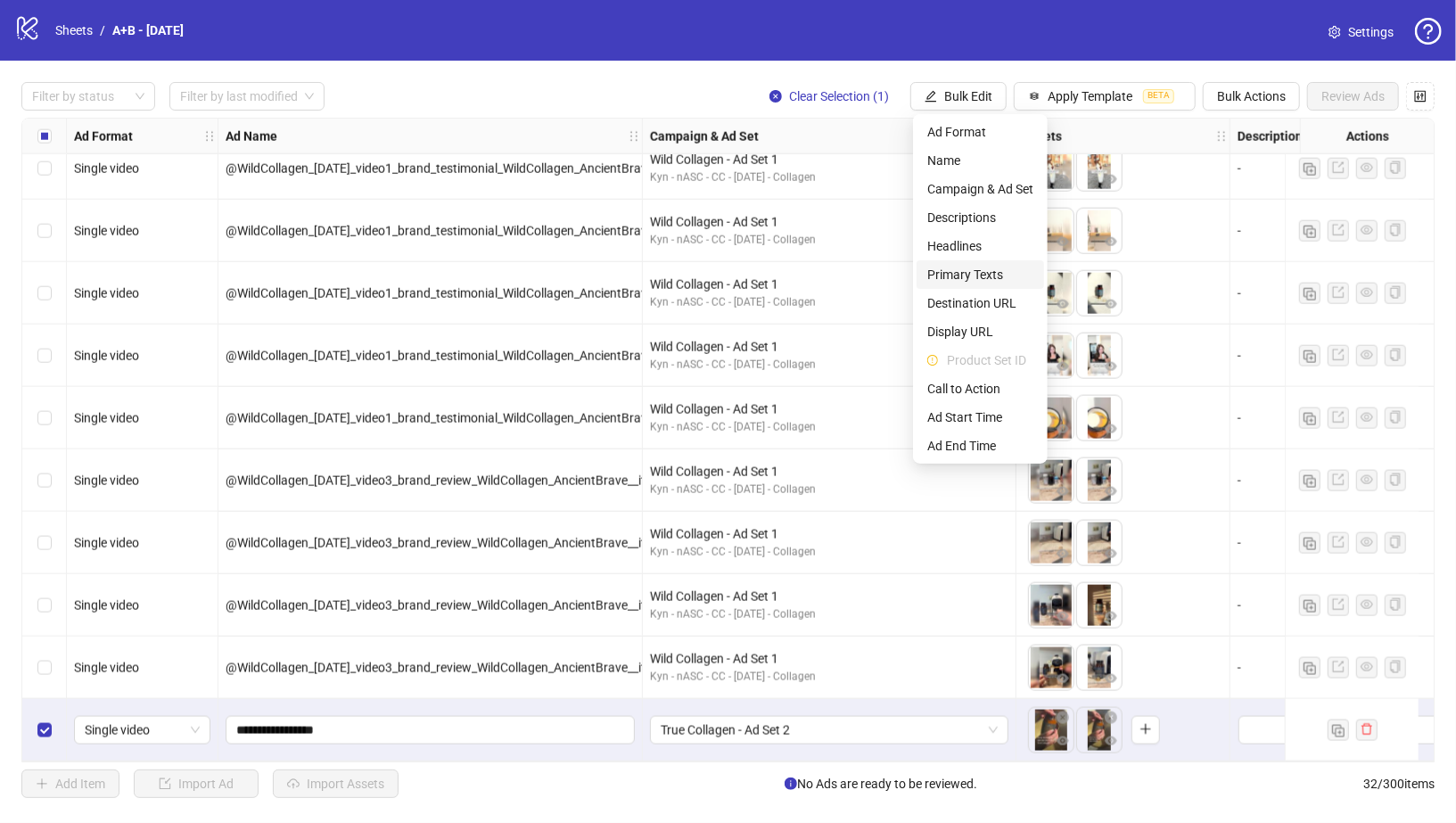
click at [981, 273] on span "Primary Texts" at bounding box center [980, 274] width 106 height 19
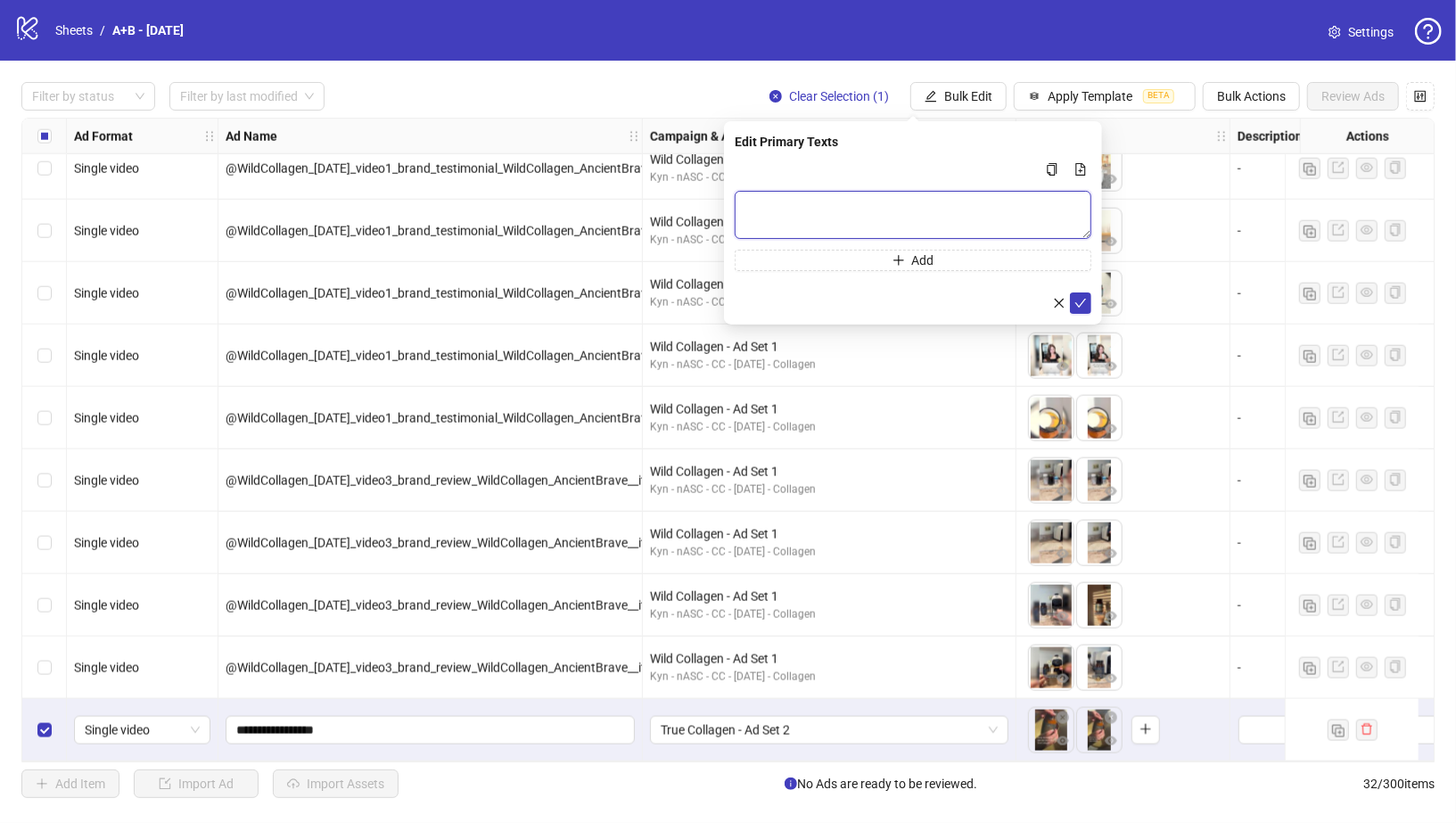
click at [923, 206] on textarea "Multi-text input container - paste or copy values" at bounding box center [913, 215] width 357 height 48
paste textarea "**********"
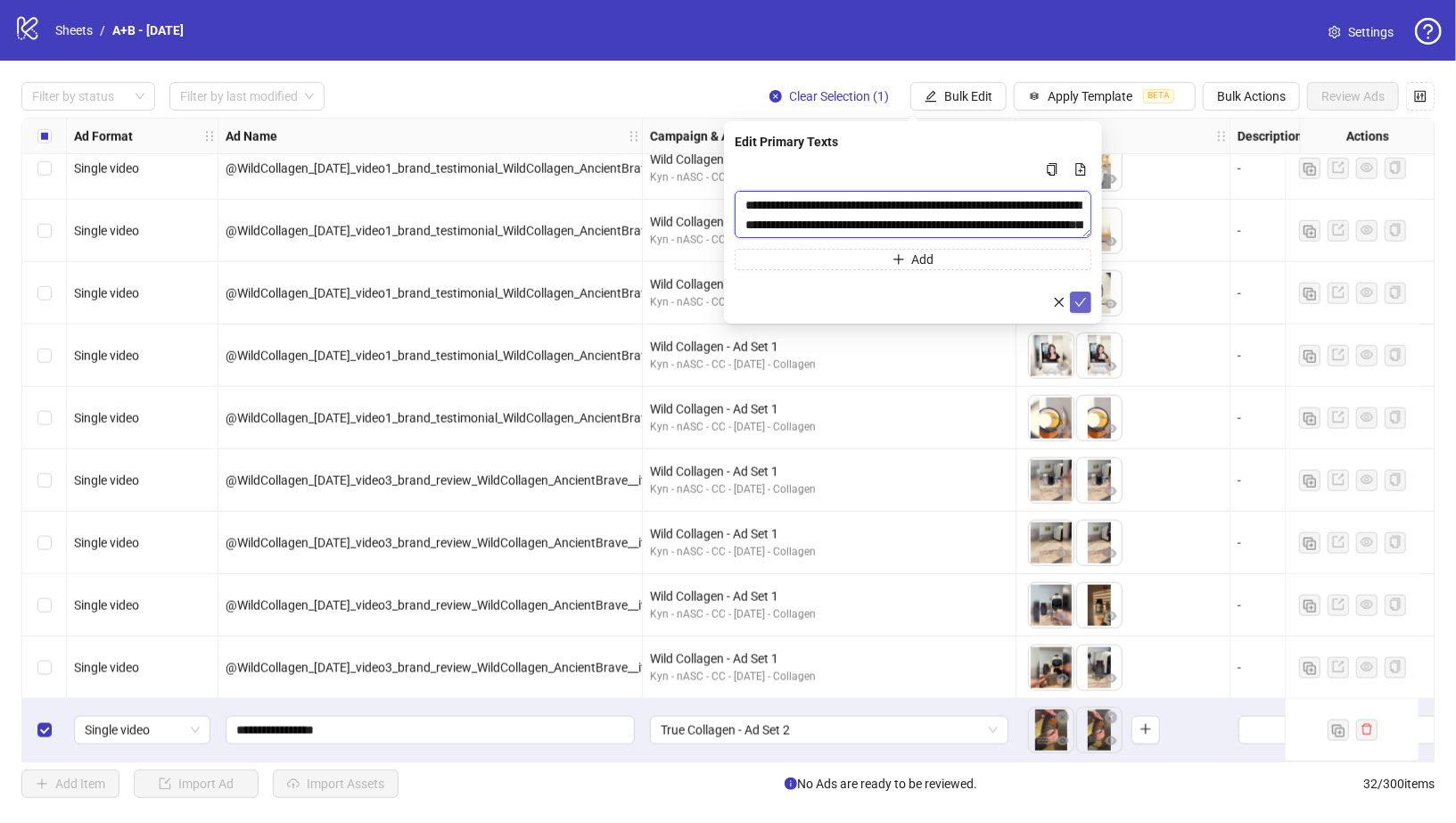
type textarea "**********"
click at [1075, 299] on icon "check" at bounding box center [1080, 301] width 13 height 13
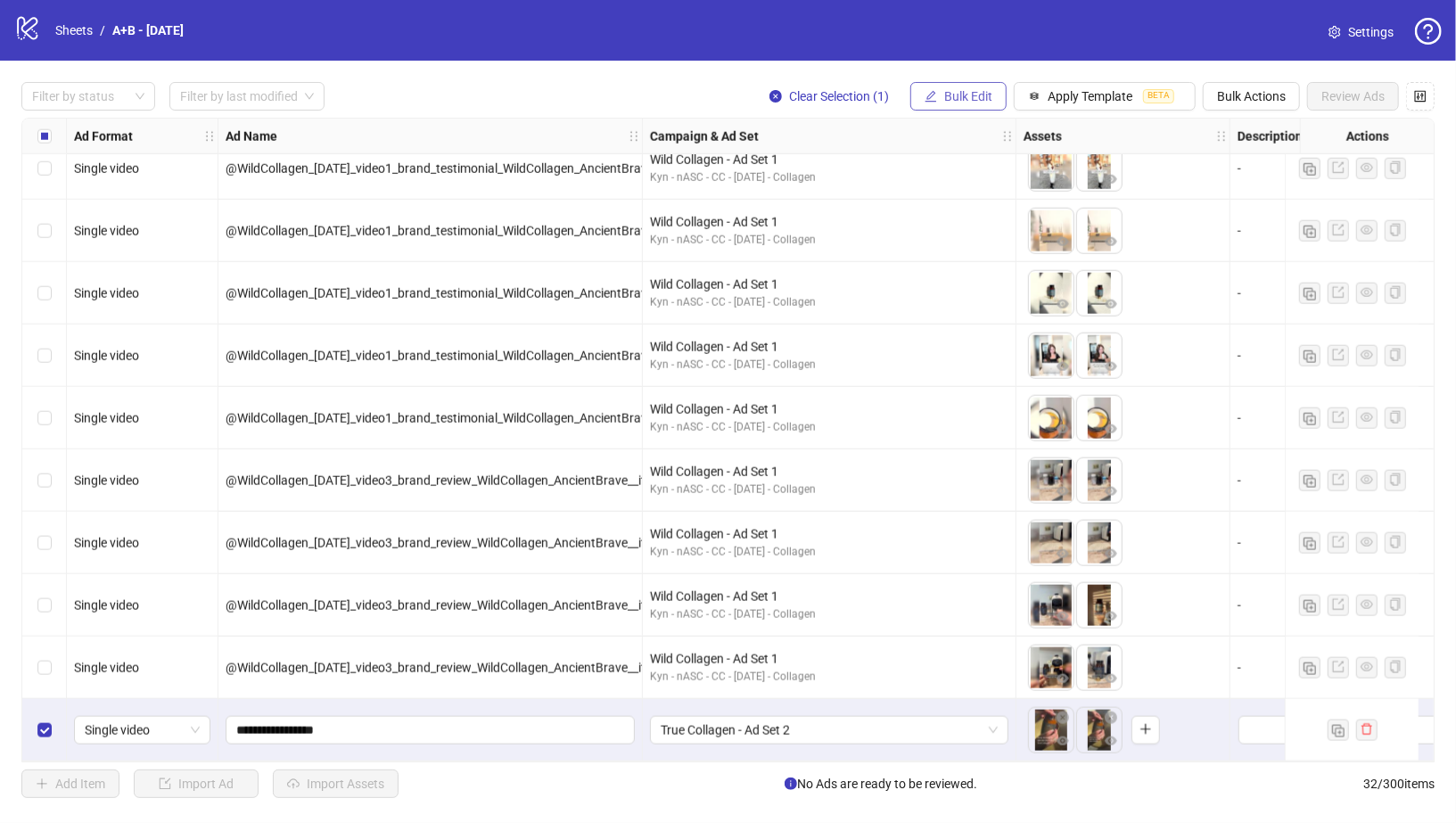
click at [982, 103] on span "Bulk Edit" at bounding box center [968, 96] width 48 height 15
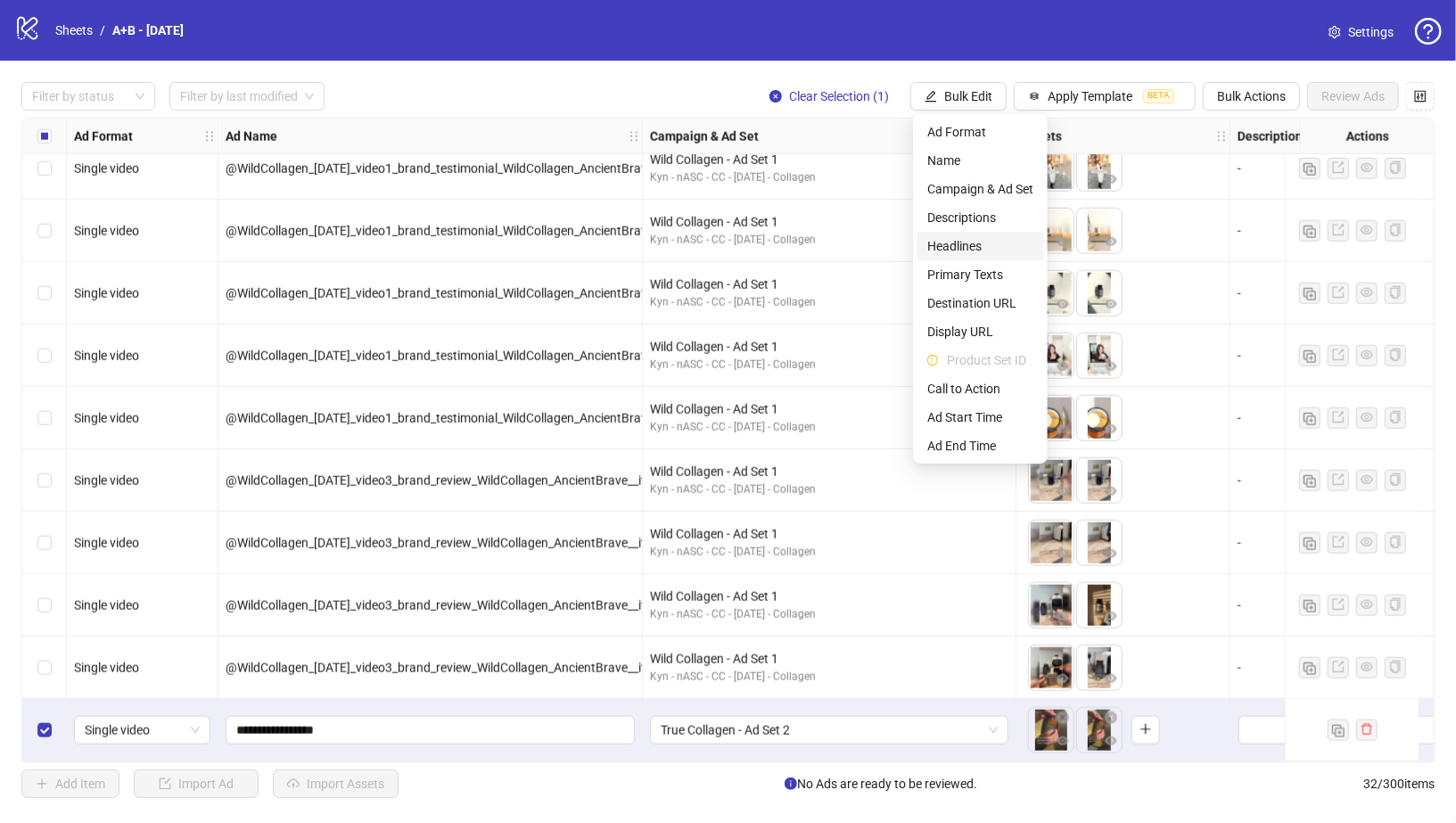
click at [987, 239] on span "Headlines" at bounding box center [980, 246] width 106 height 19
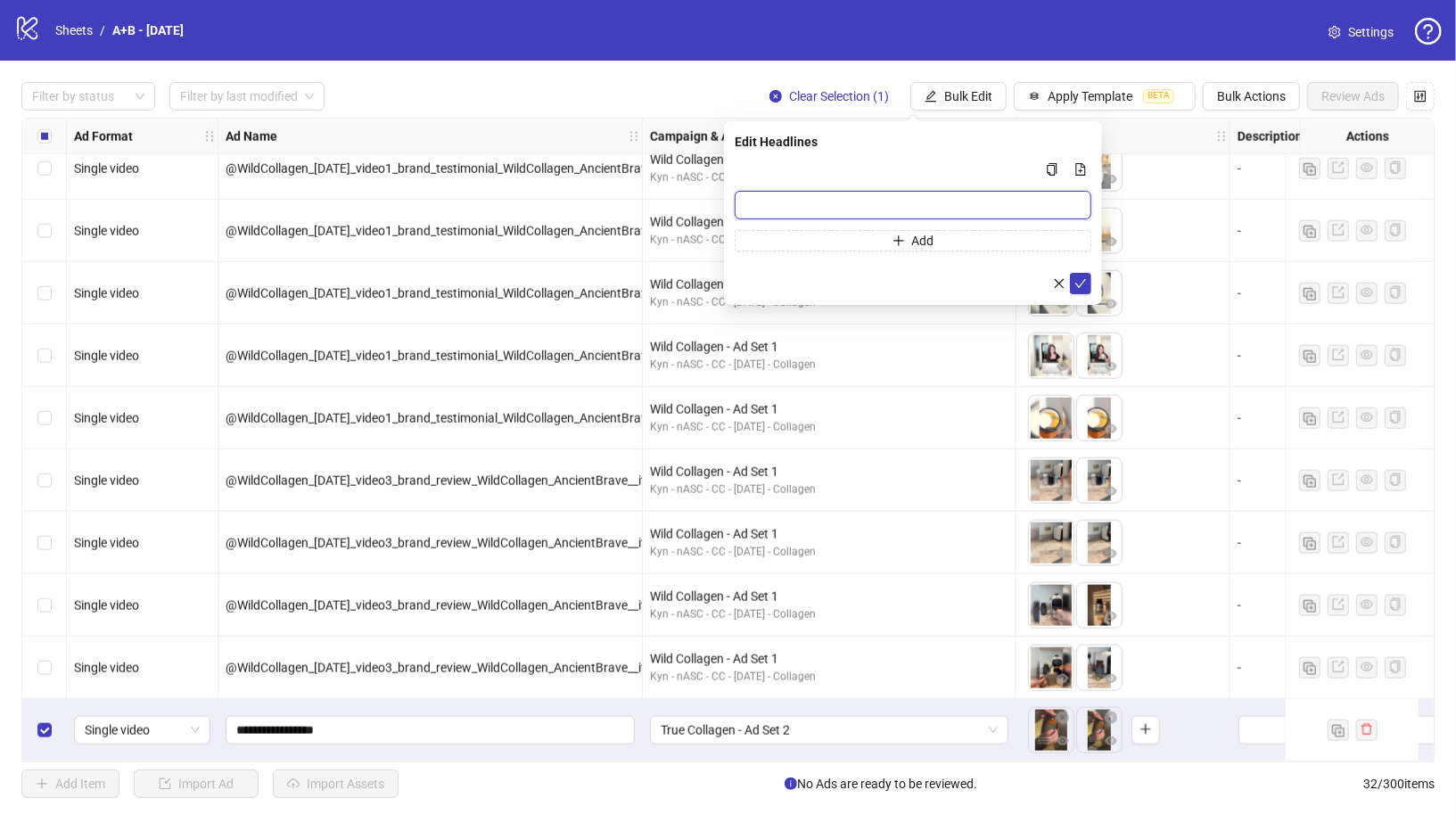
click at [923, 202] on input "Multi-input container - paste or copy values" at bounding box center [913, 205] width 357 height 28
paste input "**********"
type input "**********"
click at [835, 233] on button "Add" at bounding box center [913, 240] width 357 height 21
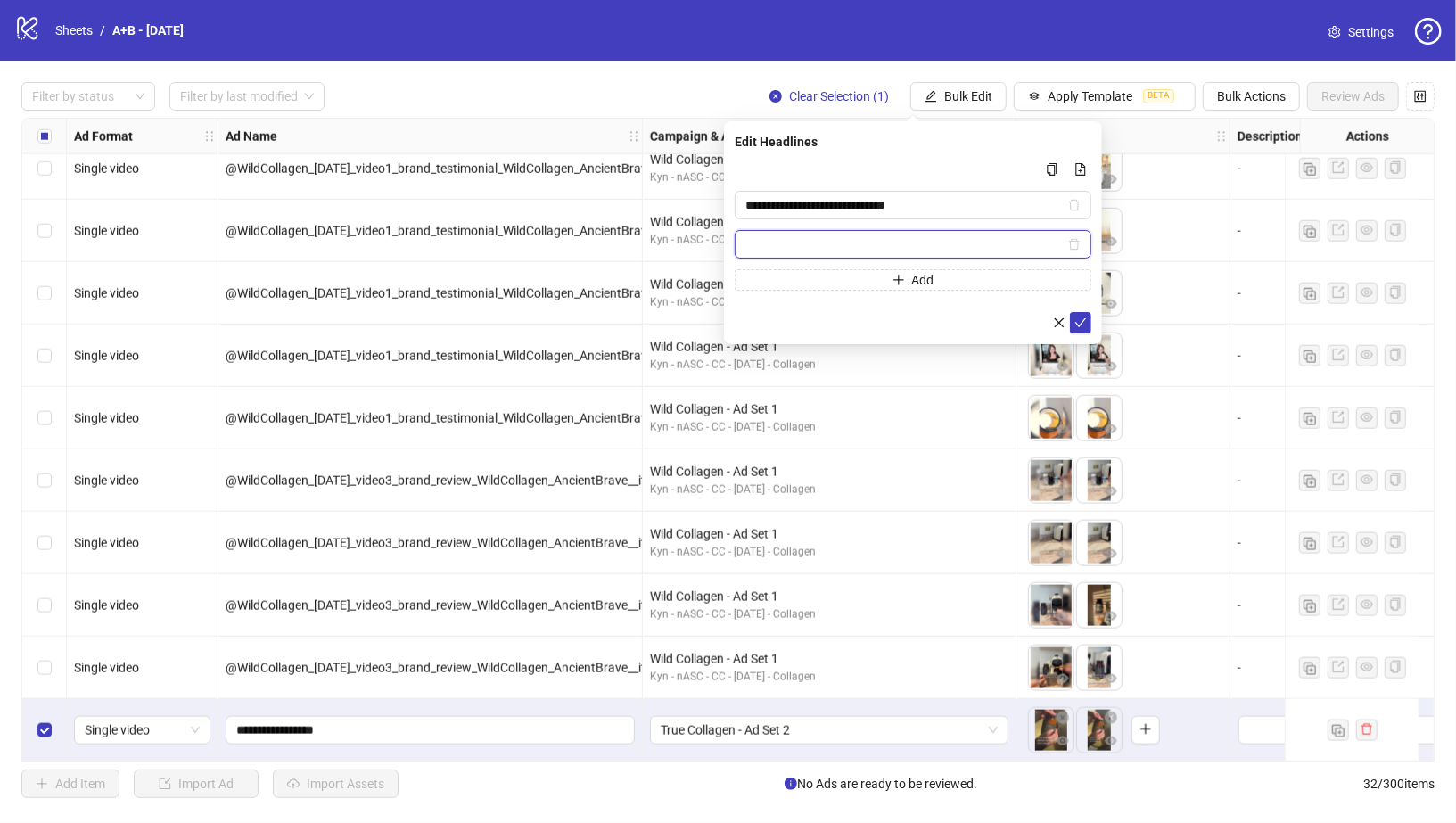
paste input "**********"
click at [907, 235] on input "**********" at bounding box center [904, 244] width 319 height 19
click at [808, 245] on input "**********" at bounding box center [904, 244] width 319 height 19
click at [907, 243] on input "**********" at bounding box center [904, 244] width 319 height 19
type input "**********"
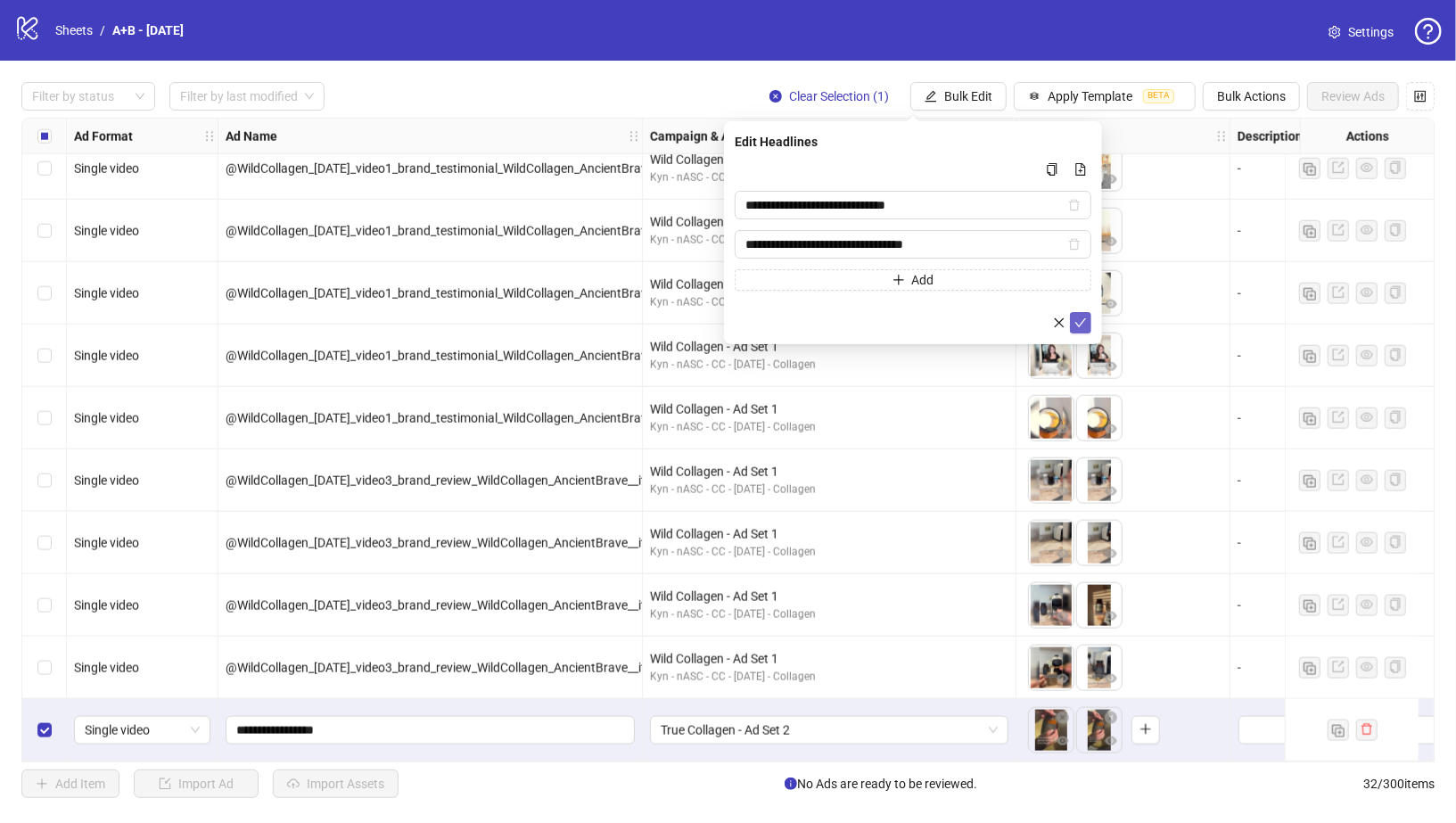
click at [1077, 327] on span "submit" at bounding box center [1080, 323] width 13 height 15
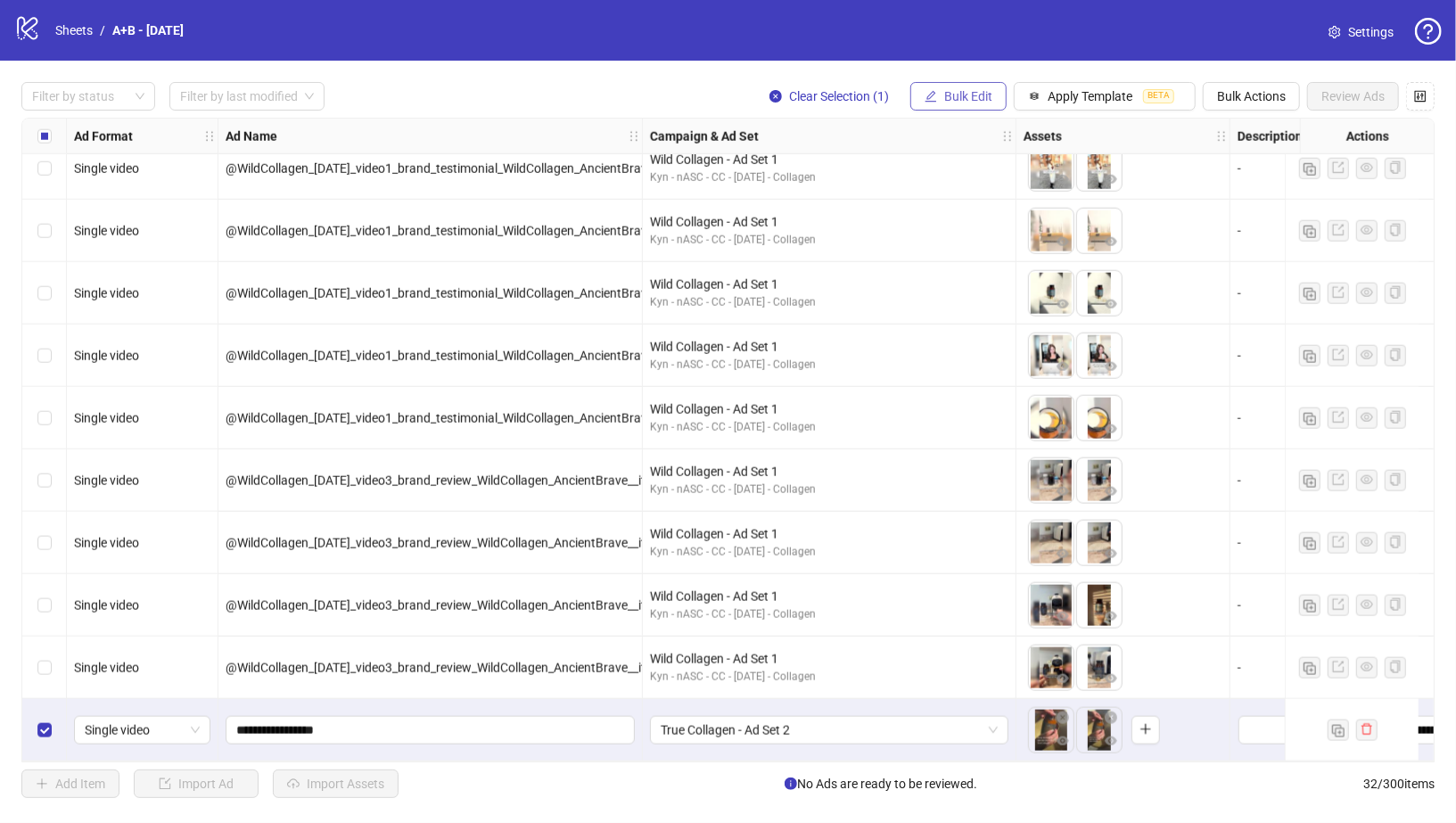
click at [975, 96] on span "Bulk Edit" at bounding box center [968, 96] width 48 height 15
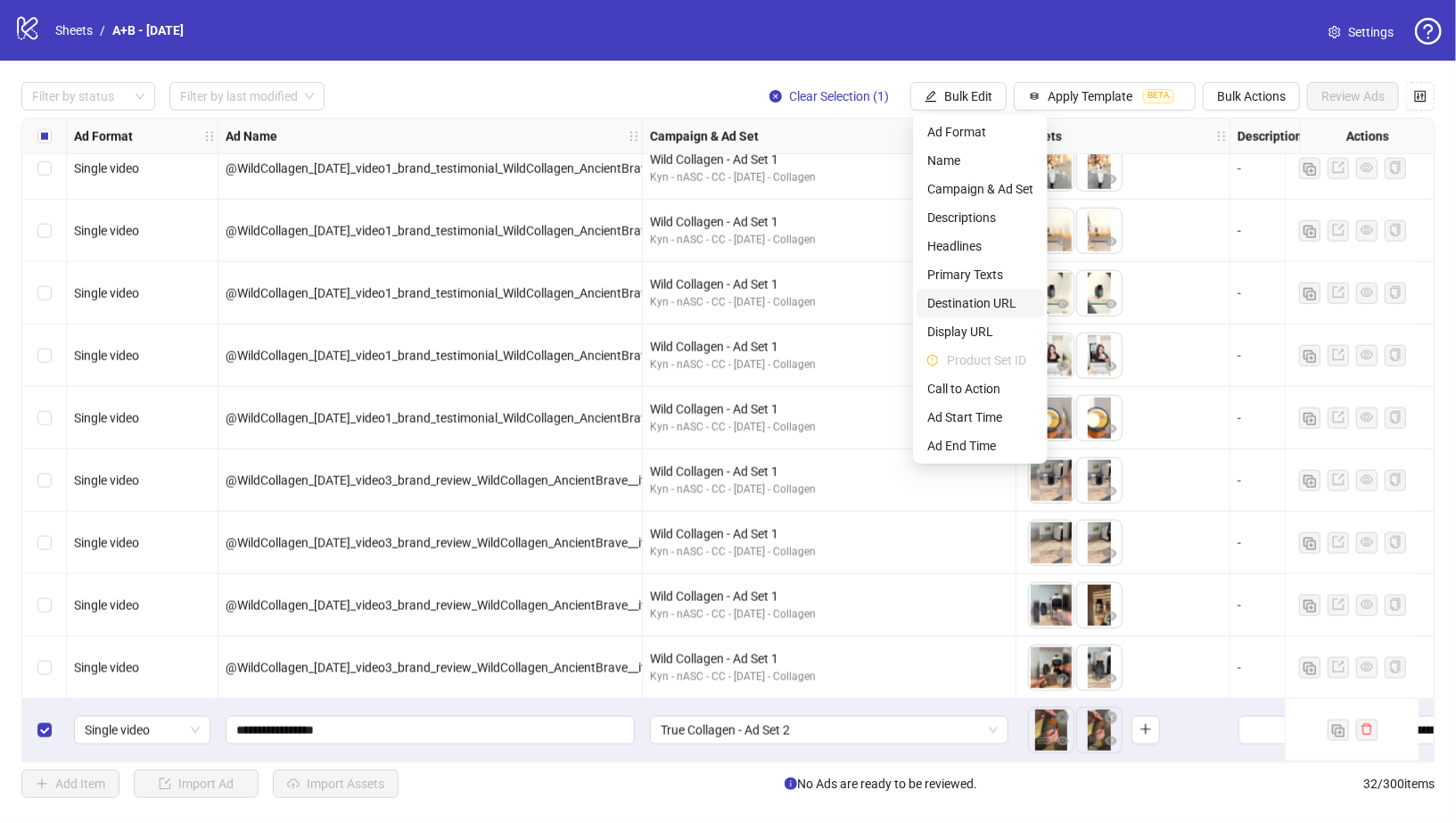
click at [987, 301] on span "Destination URL" at bounding box center [980, 303] width 106 height 19
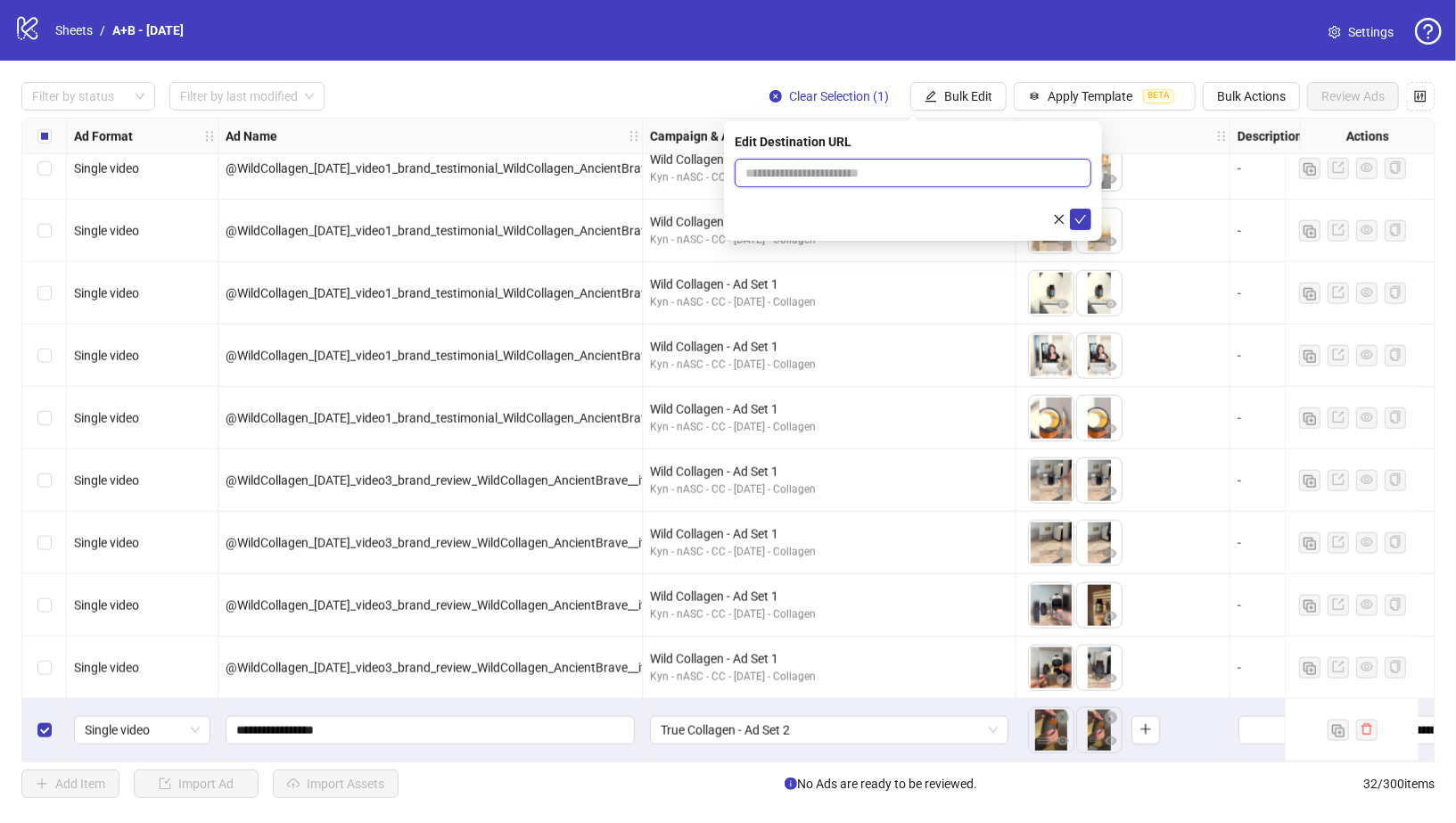
click at [911, 171] on input "text" at bounding box center [905, 173] width 321 height 19
paste input "**********"
type input "**********"
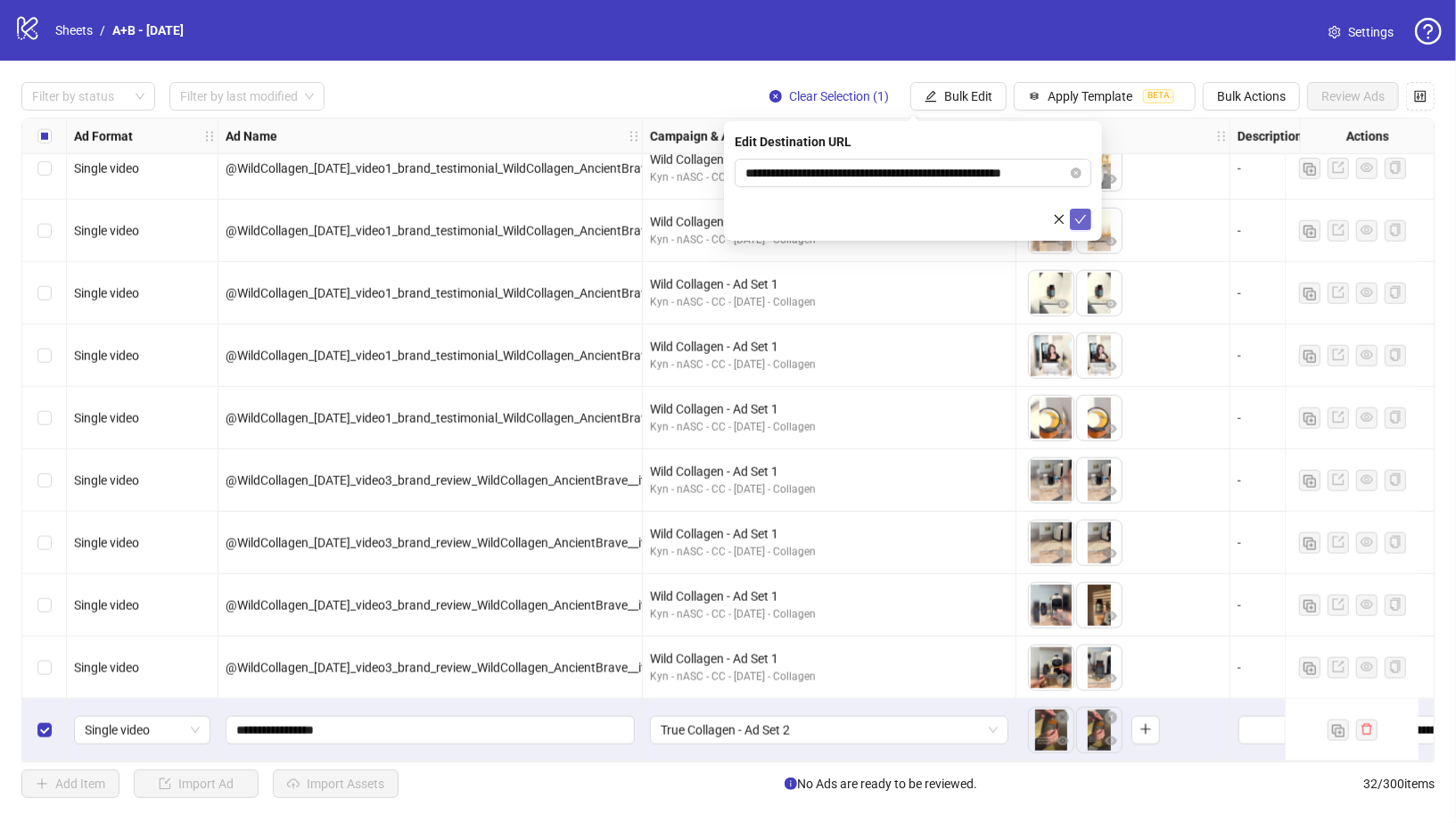
click at [1078, 214] on icon "check" at bounding box center [1080, 219] width 13 height 13
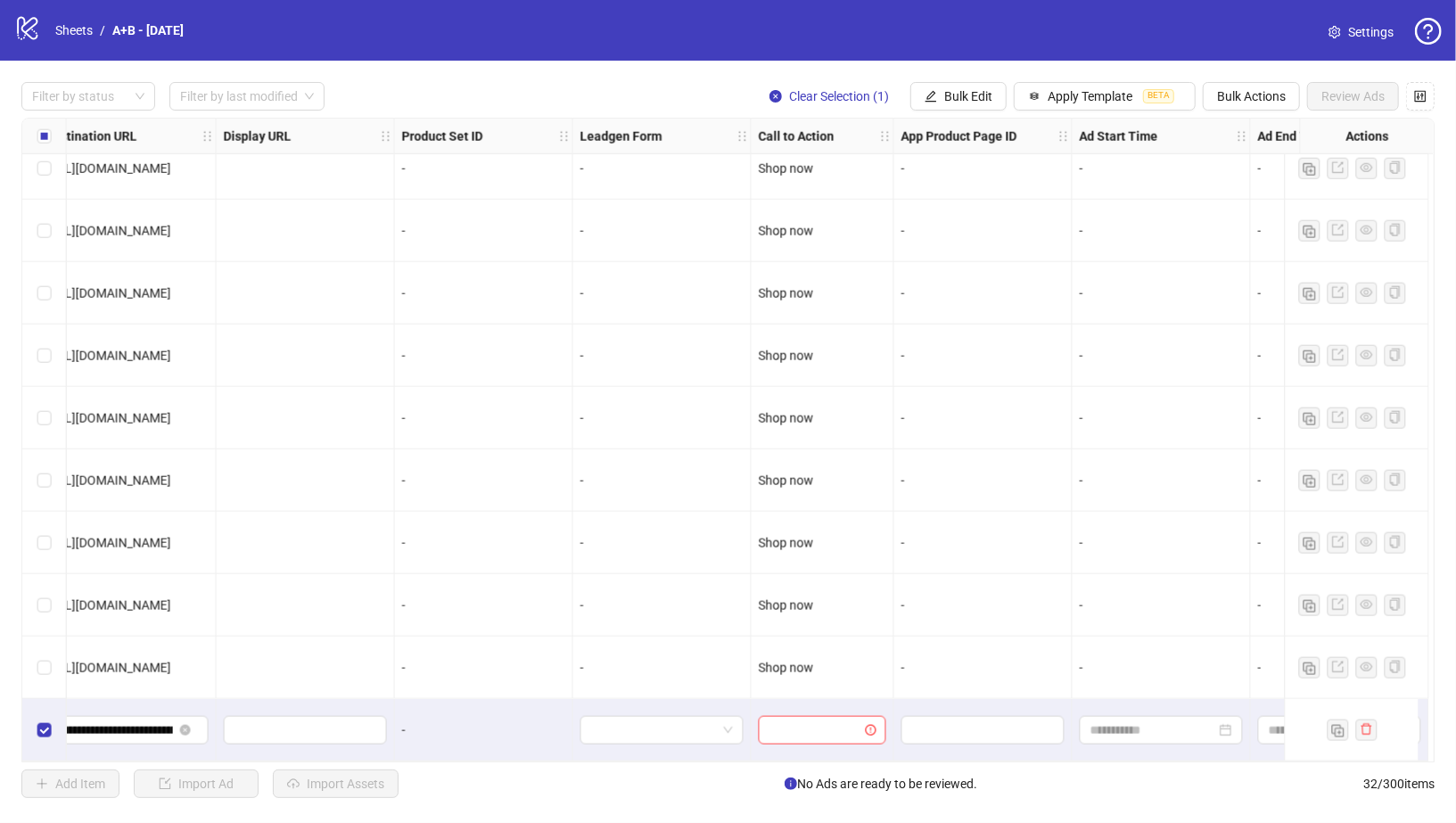
scroll to position [1397, 1864]
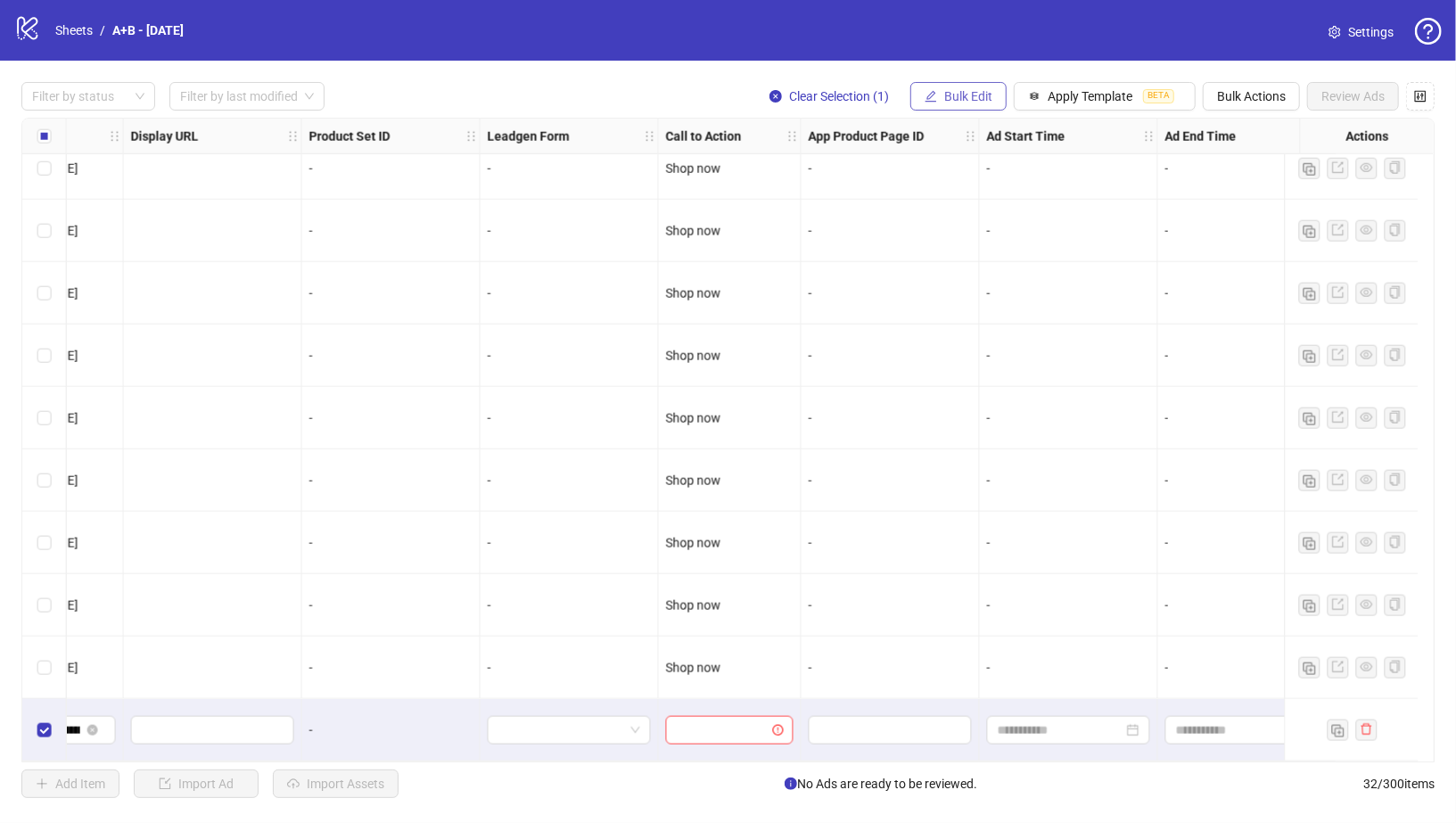
click at [970, 93] on span "Bulk Edit" at bounding box center [968, 96] width 48 height 15
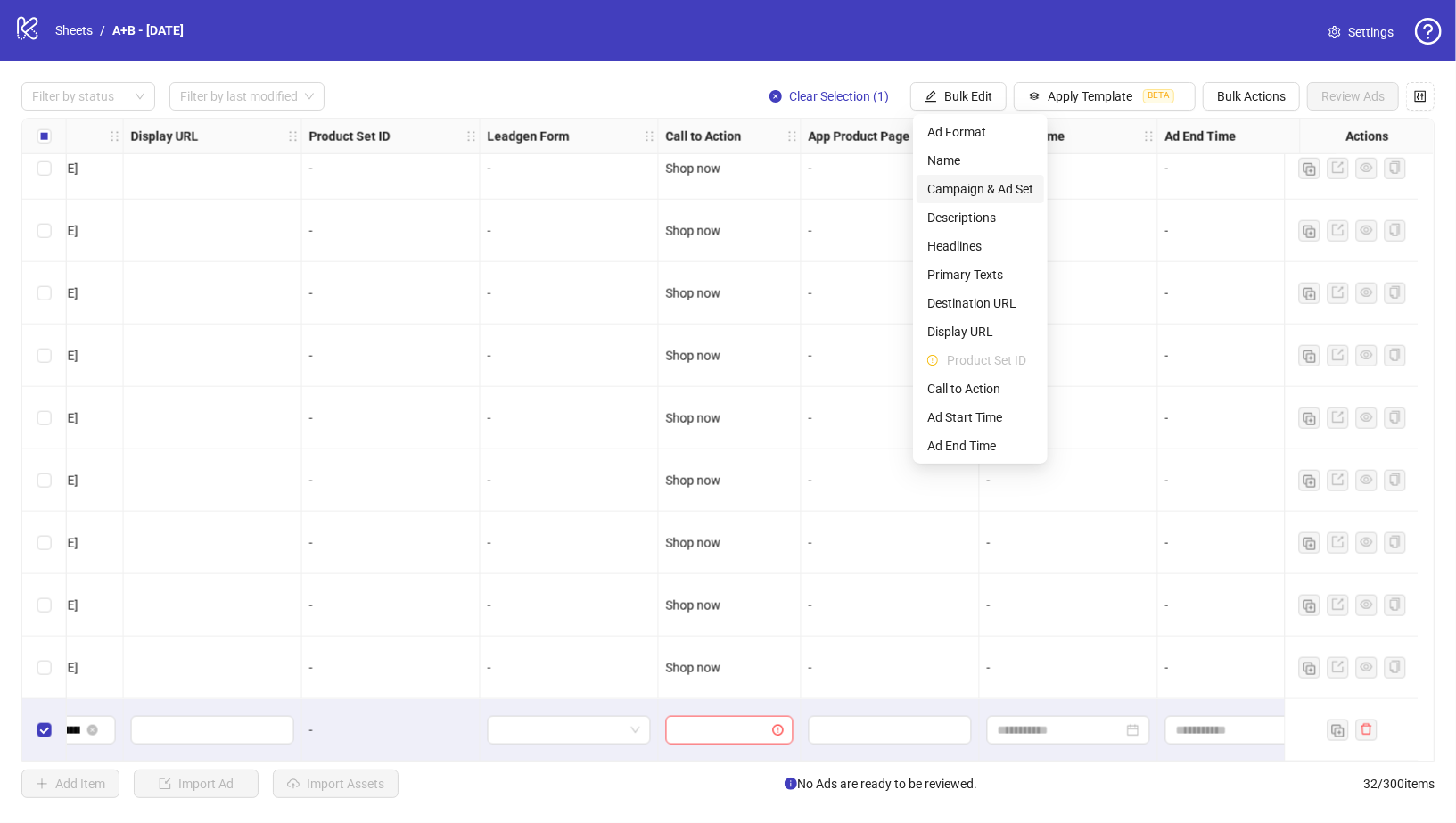
click at [978, 183] on span "Campaign & Ad Set" at bounding box center [980, 189] width 106 height 19
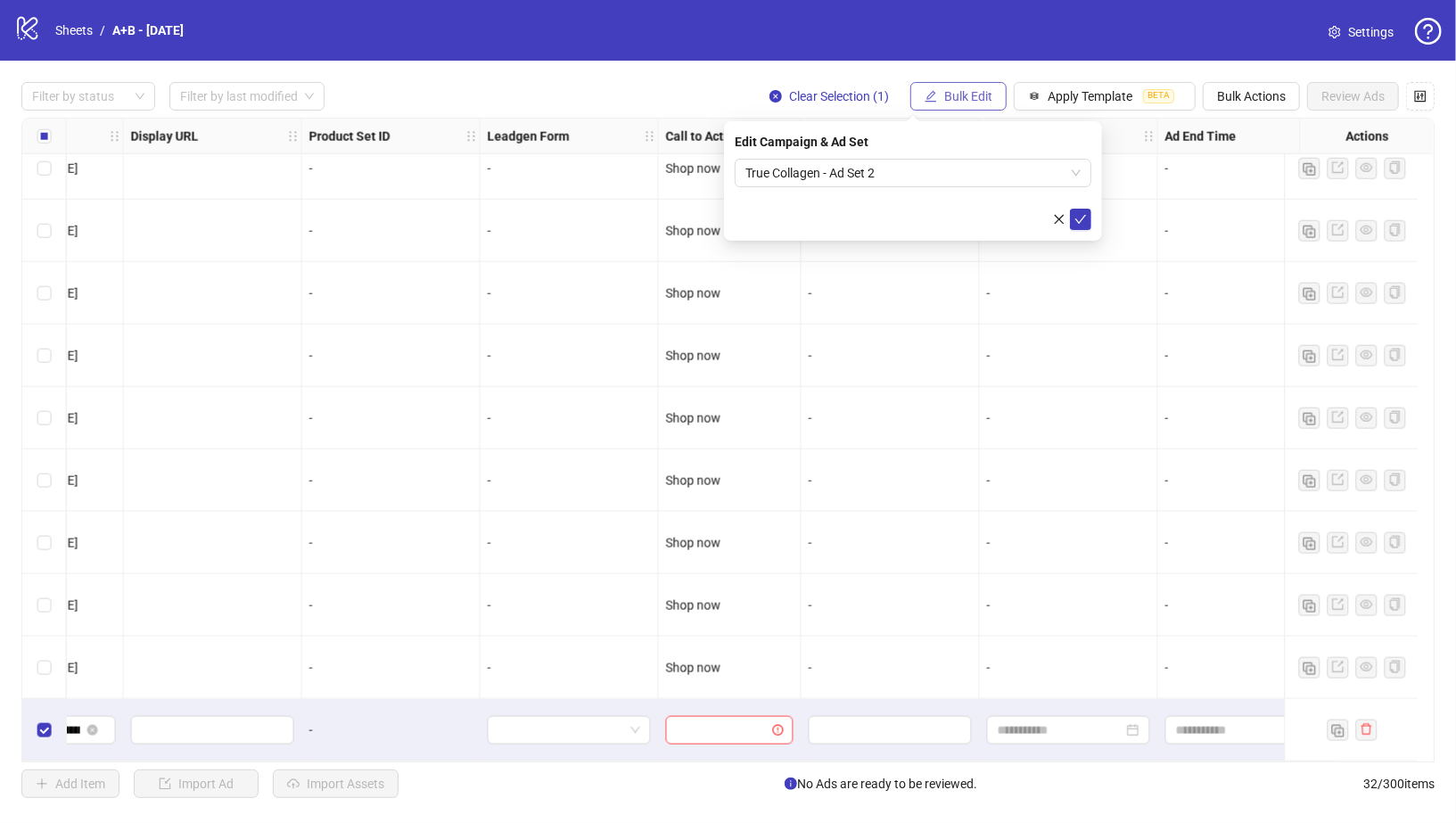
click at [976, 97] on span "Bulk Edit" at bounding box center [968, 96] width 48 height 15
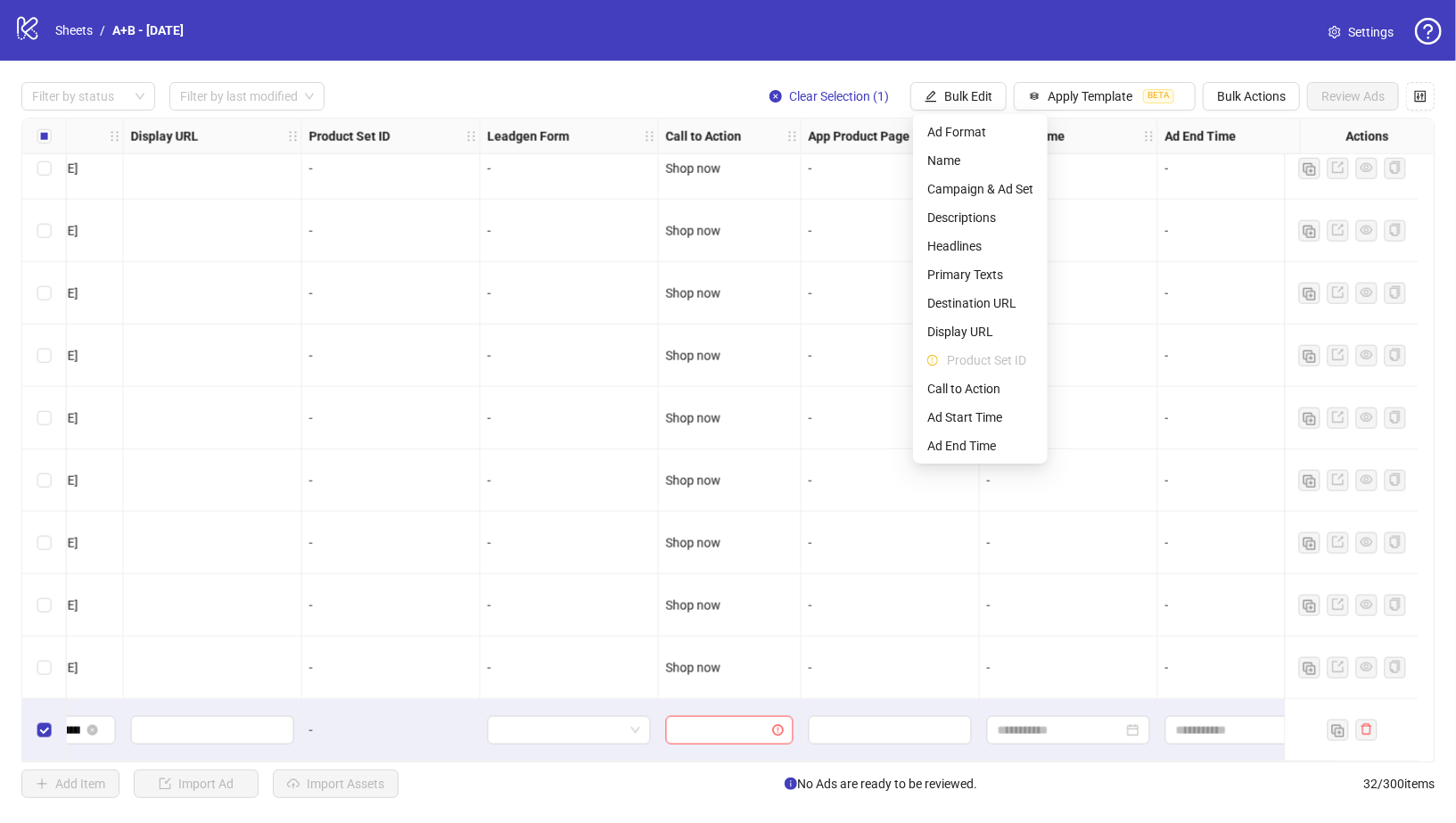
click at [974, 373] on li "Product Set ID" at bounding box center [981, 360] width 128 height 28
click at [974, 380] on span "Call to Action" at bounding box center [980, 389] width 106 height 19
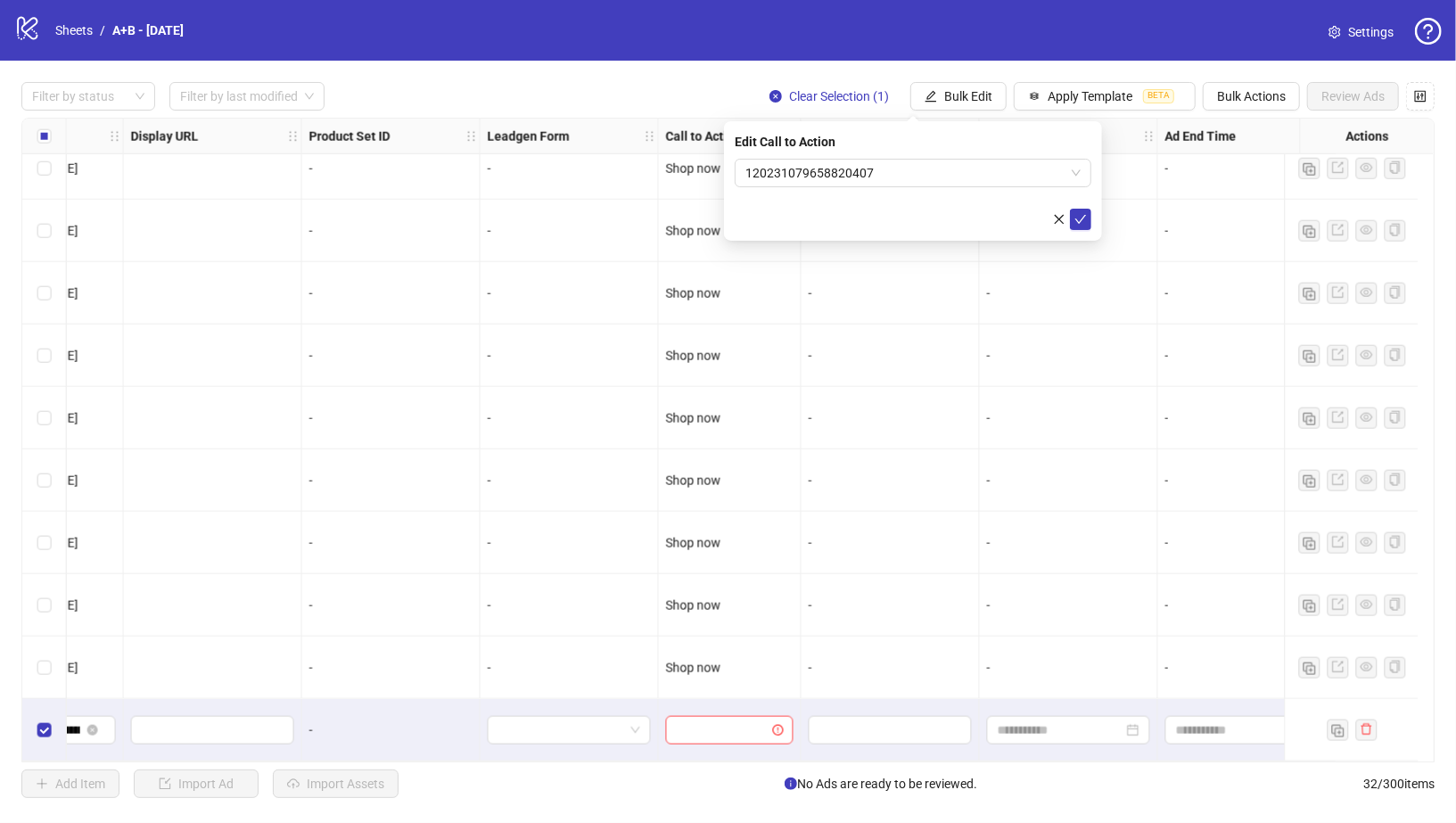
click at [928, 153] on div "Edit Call to Action [PHONE_NUMBER]" at bounding box center [913, 180] width 378 height 119
click at [937, 166] on span "120231079658820407" at bounding box center [913, 174] width 335 height 27
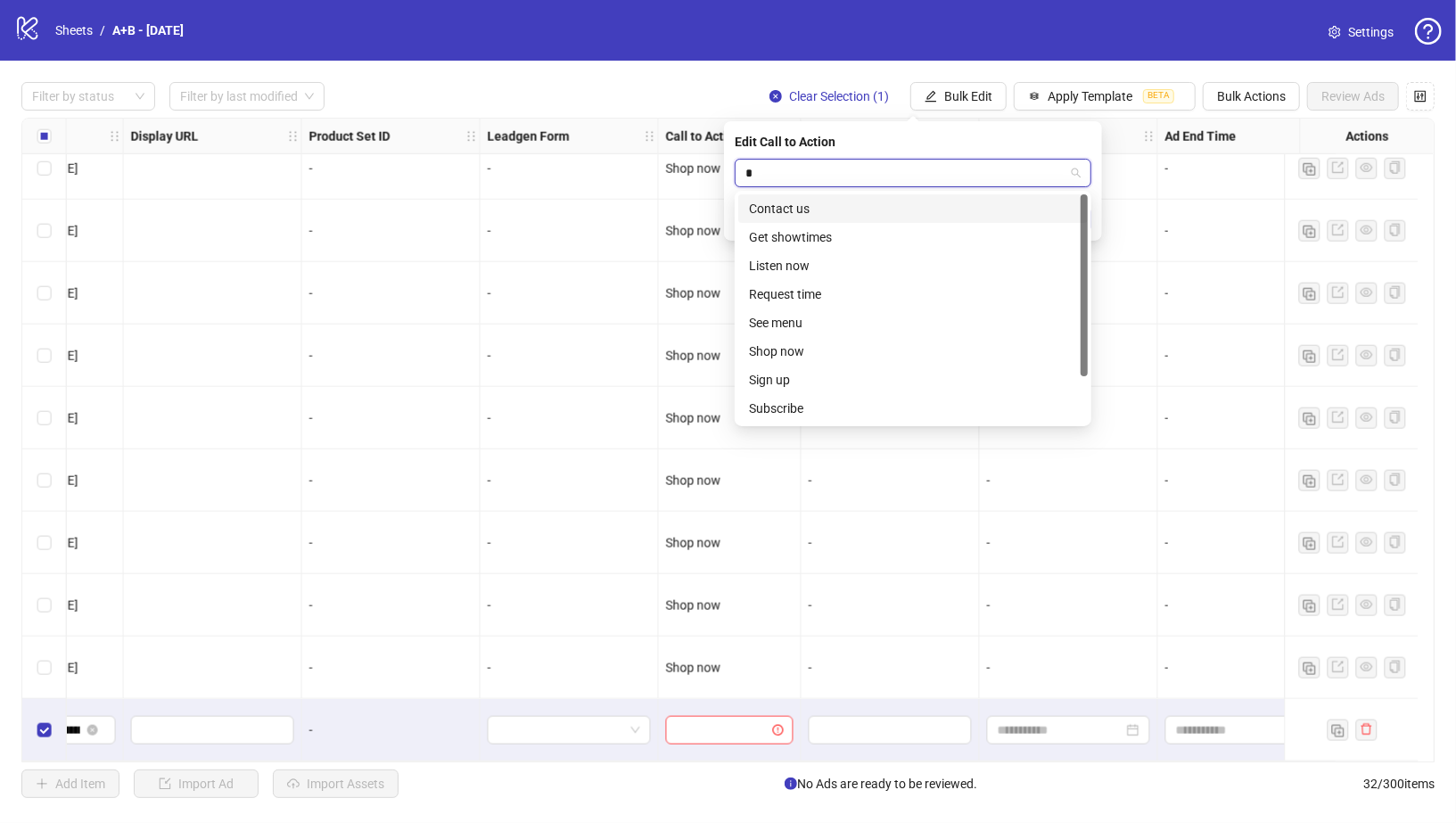
type input "**"
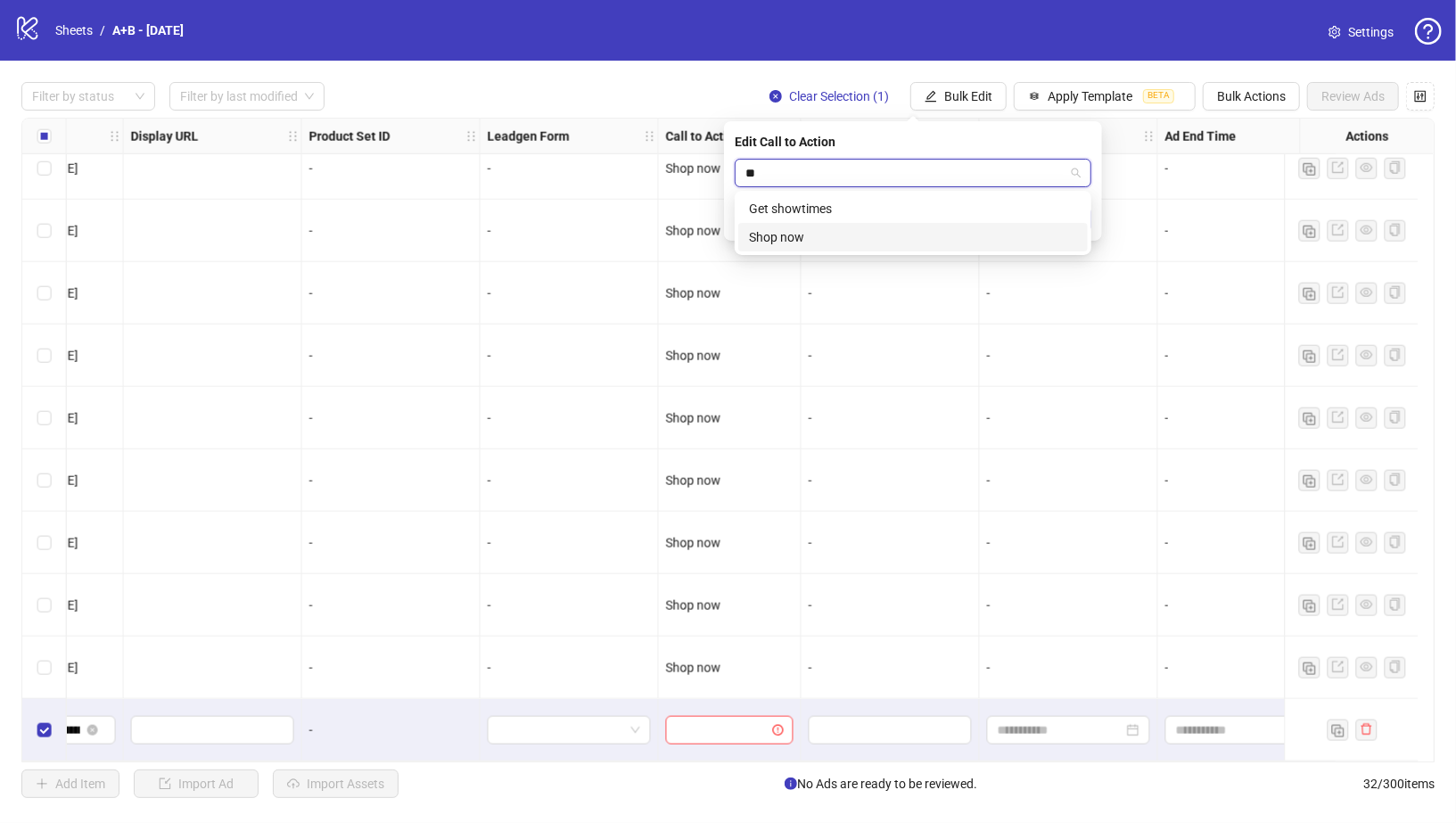
click at [873, 234] on div "Shop now" at bounding box center [913, 237] width 329 height 19
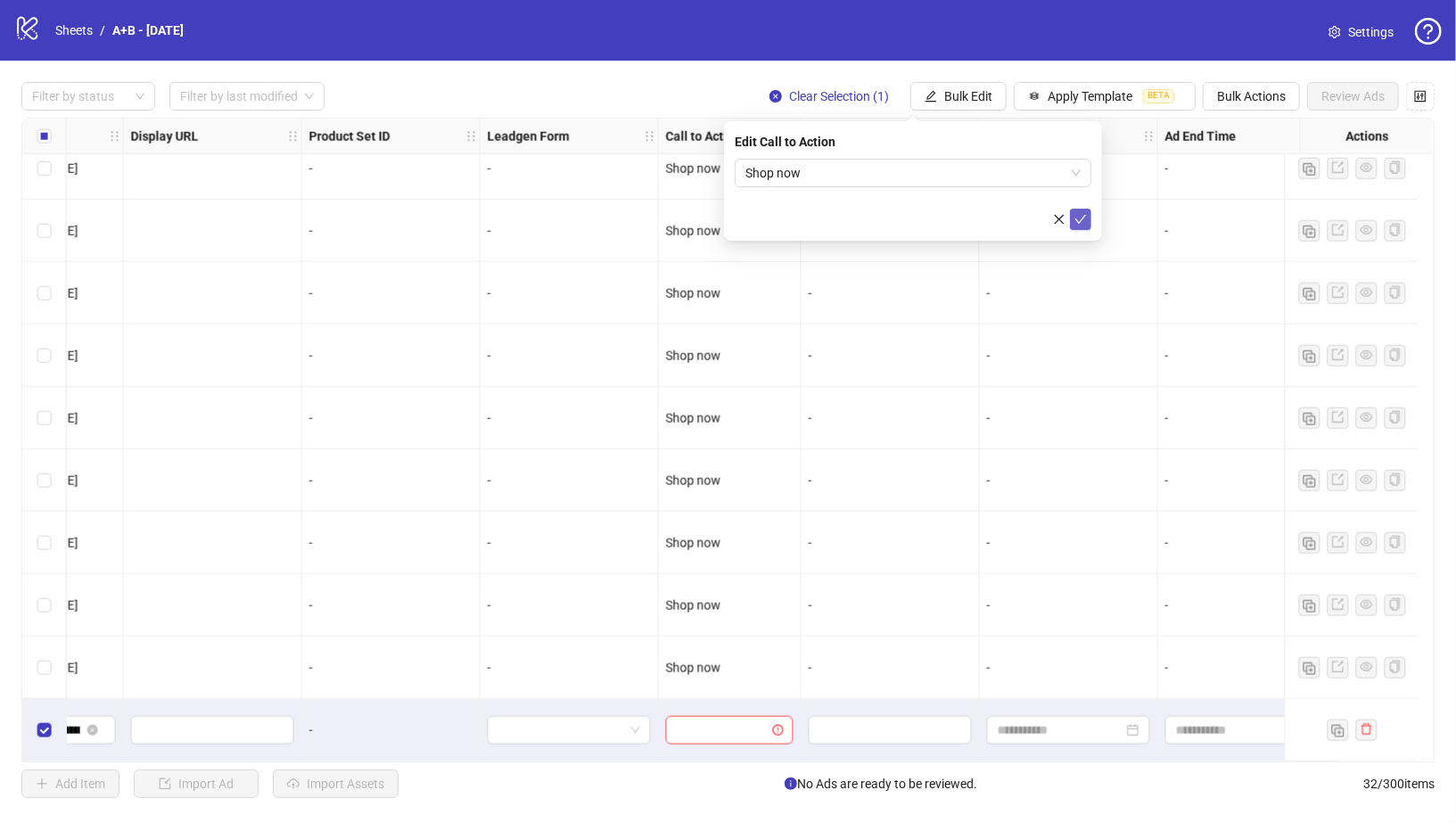
click at [1077, 217] on icon "check" at bounding box center [1080, 219] width 13 height 13
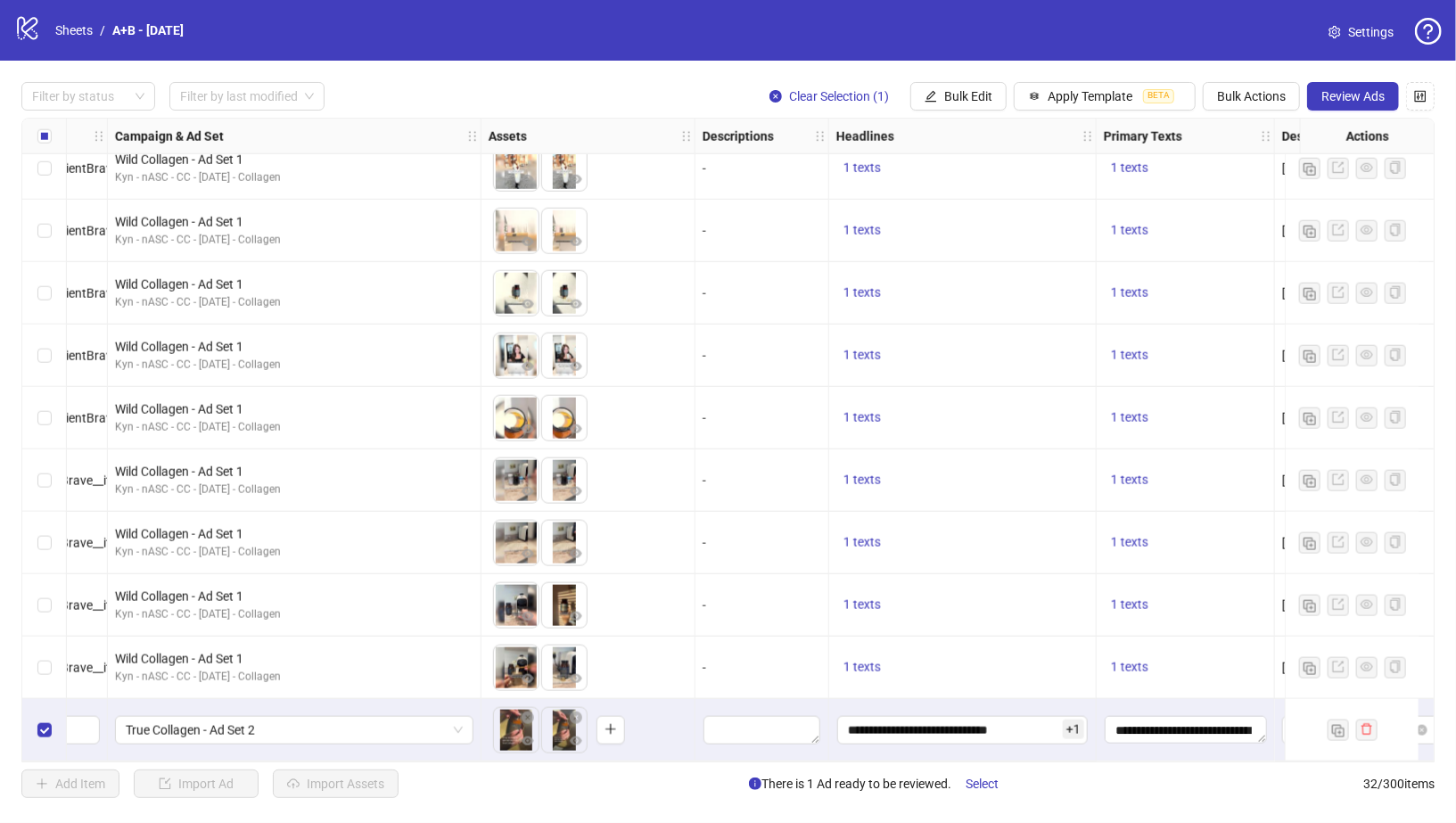
scroll to position [1397, 657]
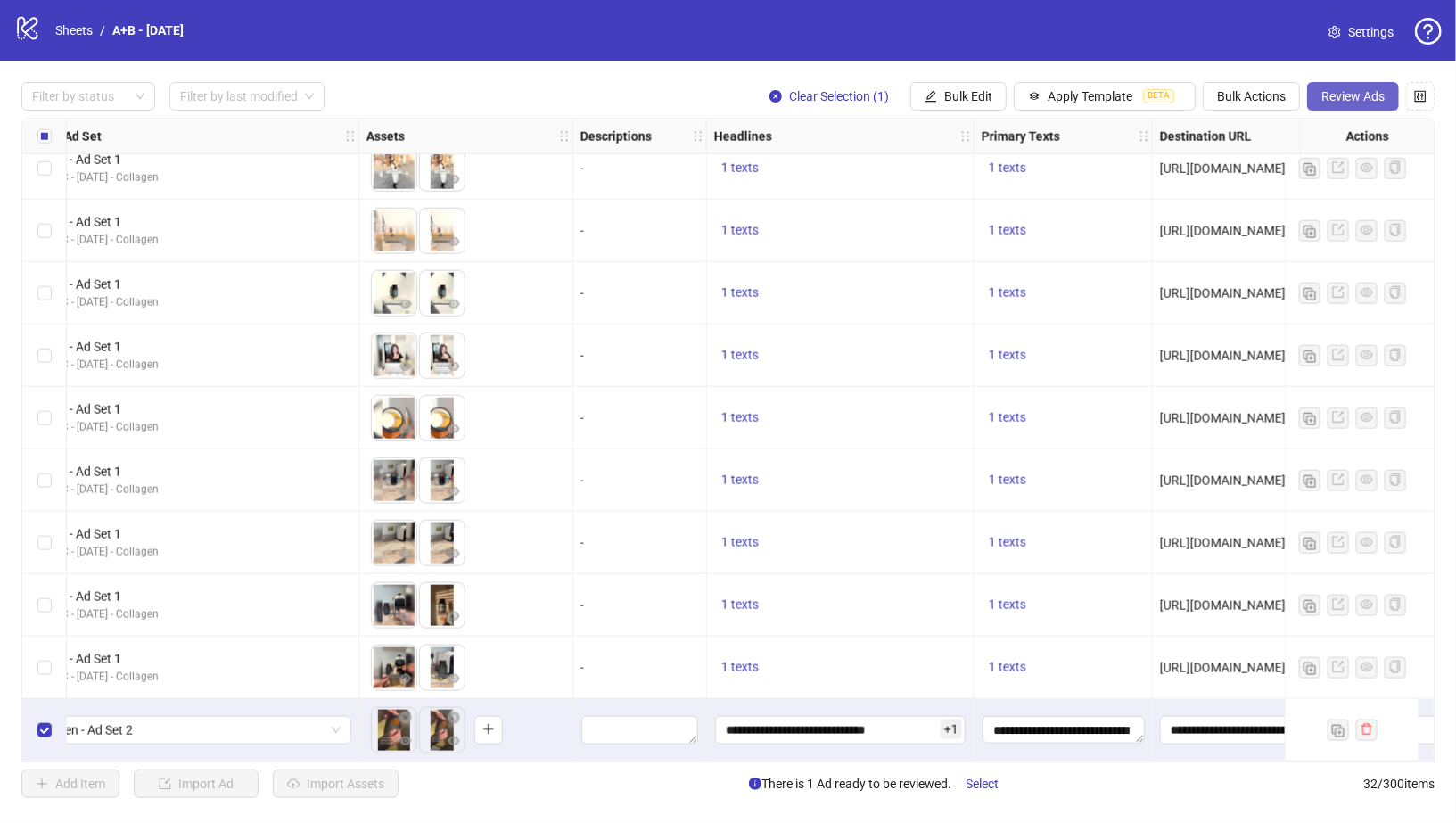
click at [1351, 96] on span "Review Ads" at bounding box center [1352, 96] width 63 height 15
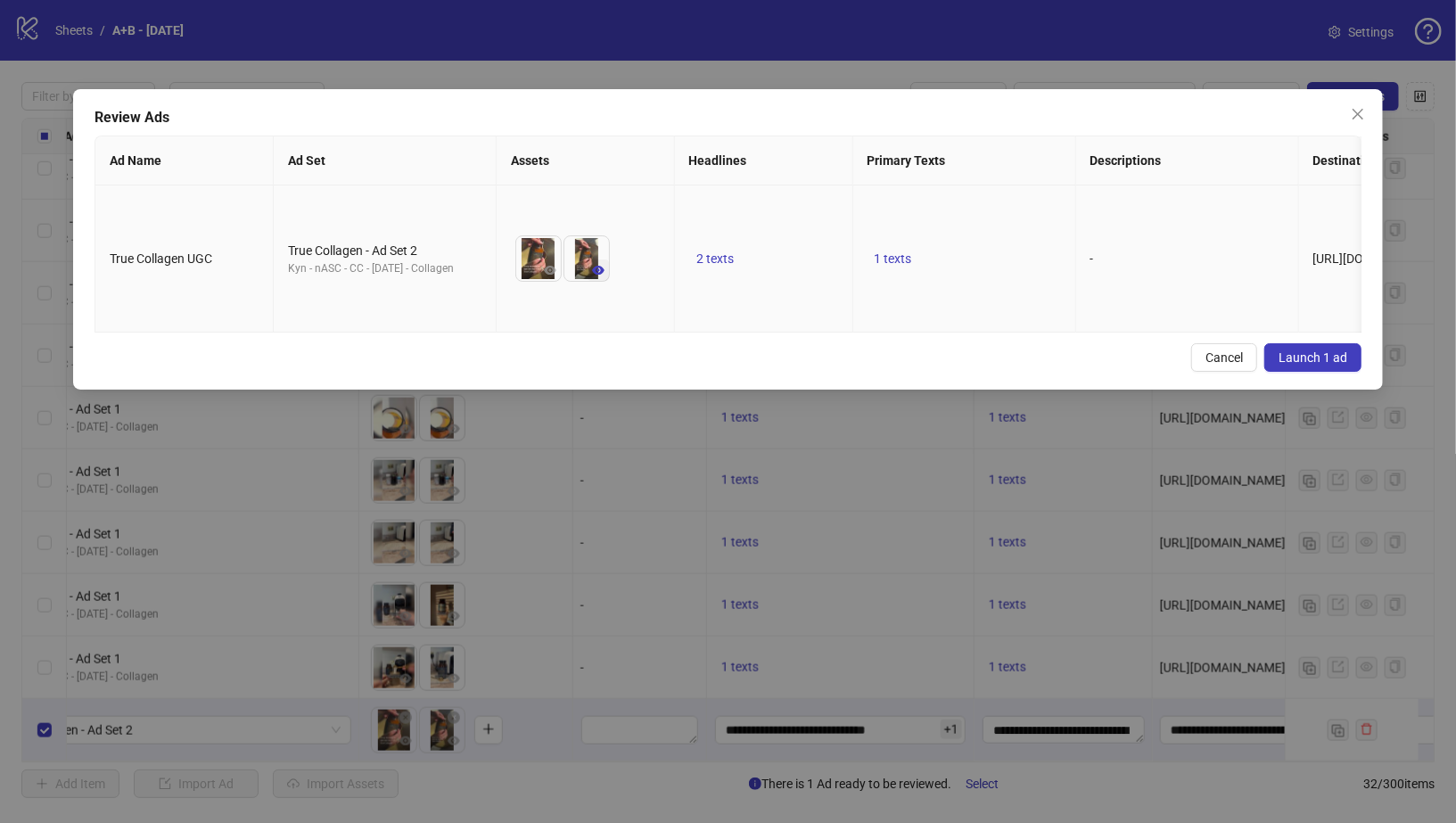
click at [598, 266] on icon "eye" at bounding box center [598, 269] width 13 height 9
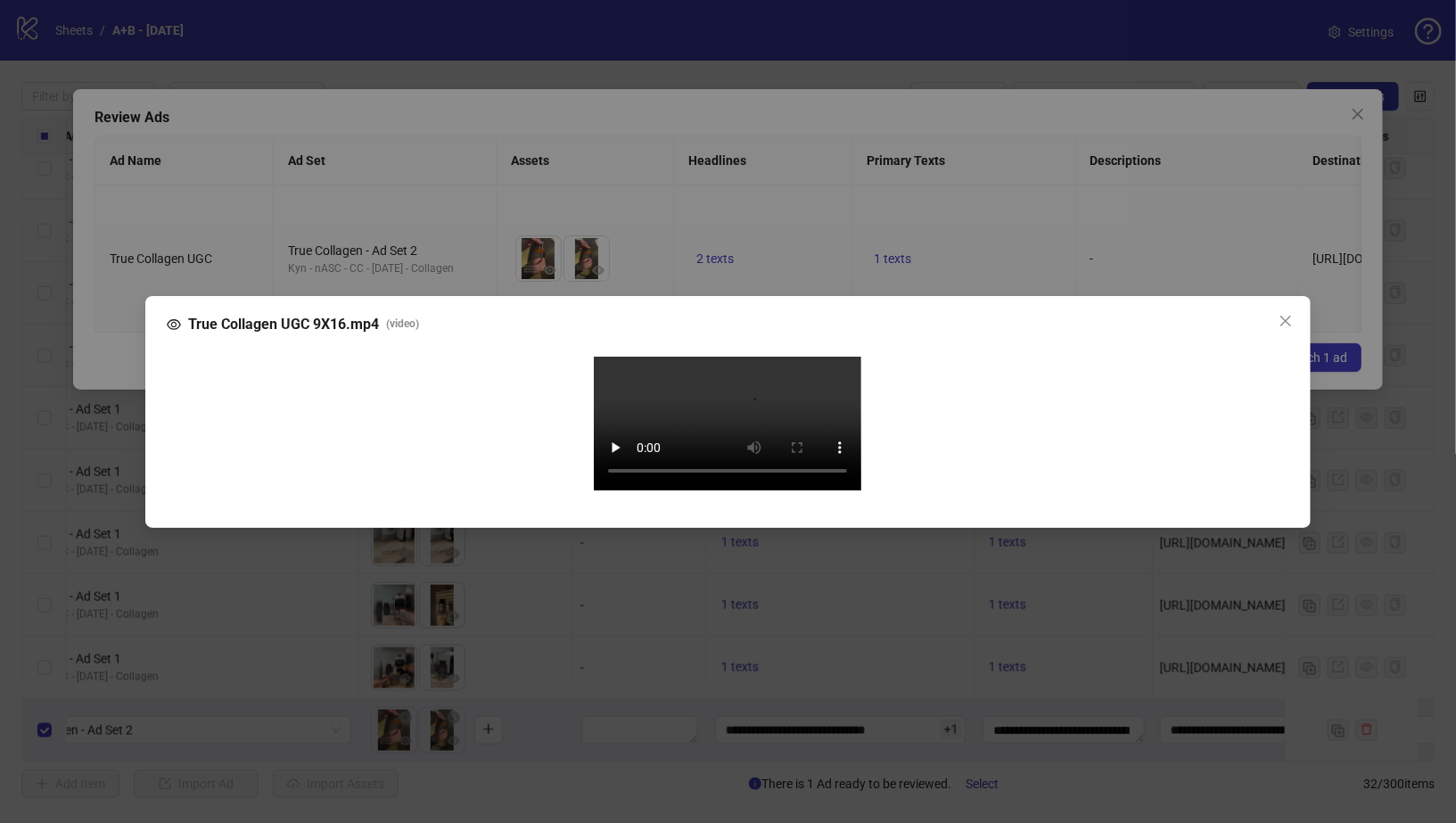
click at [709, 440] on video "Your browser does not support the video tag." at bounding box center [728, 424] width 268 height 134
click at [1284, 314] on icon "close" at bounding box center [1285, 321] width 15 height 15
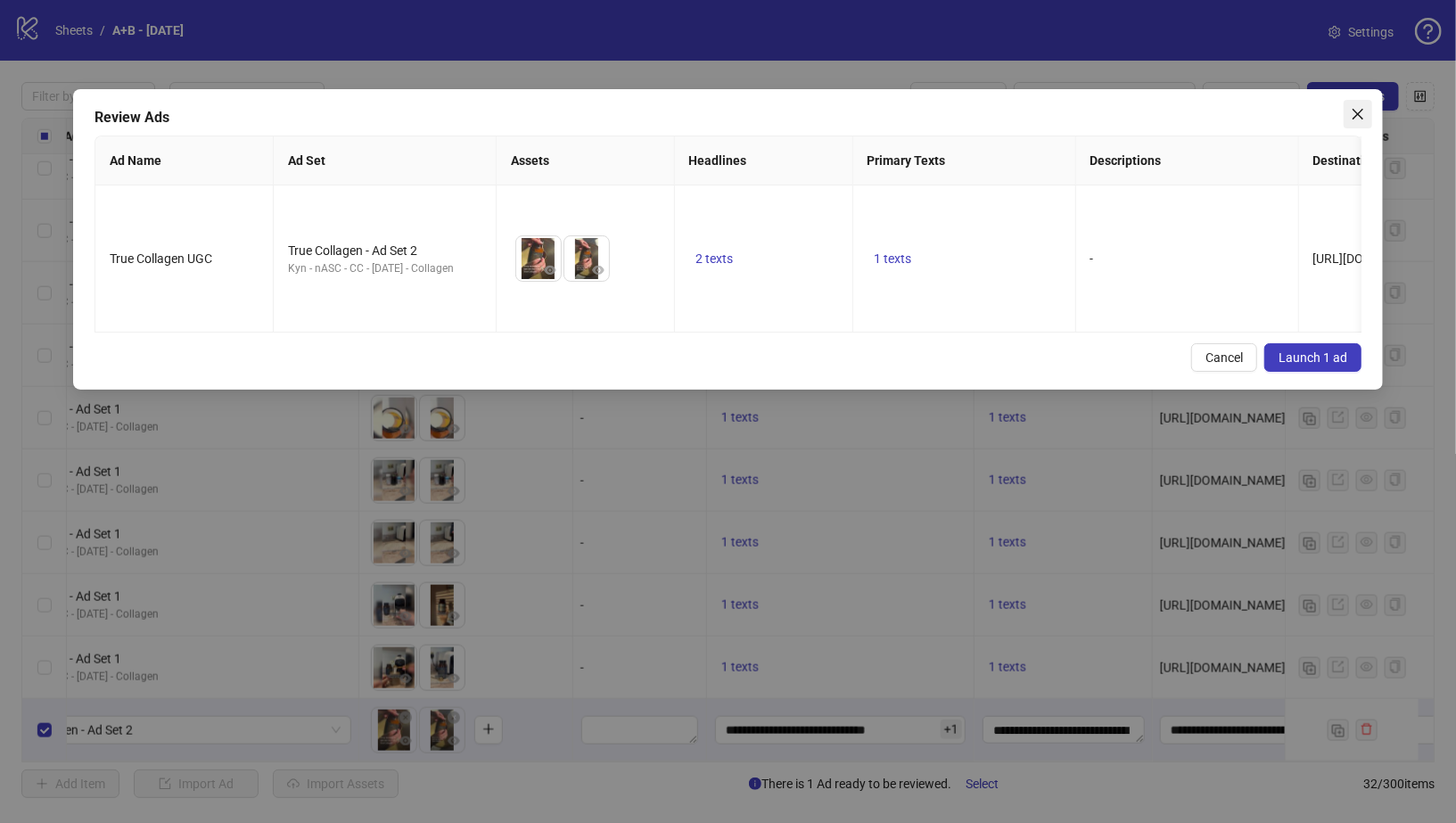
click at [1361, 118] on icon "close" at bounding box center [1358, 113] width 15 height 15
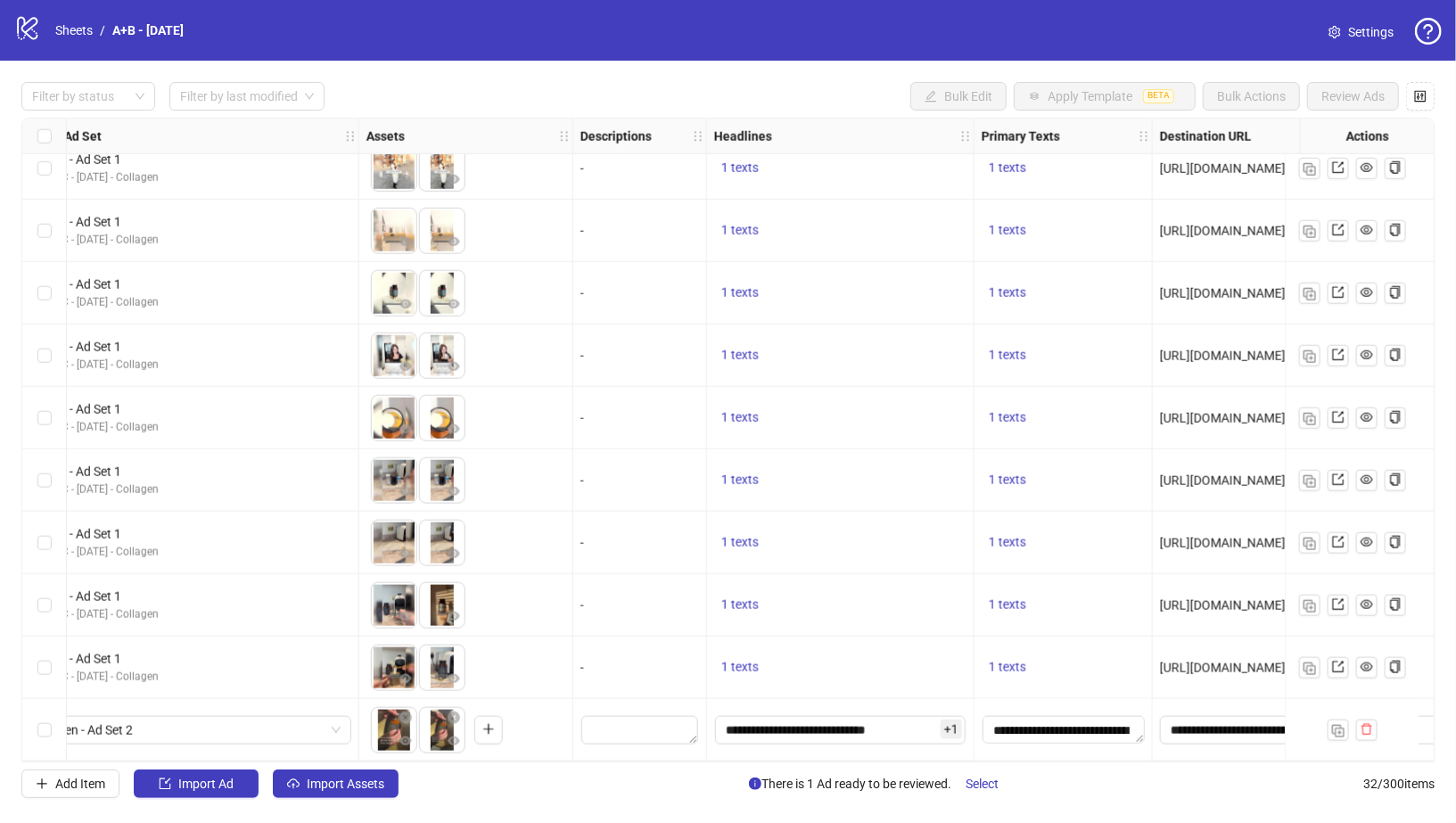
scroll to position [1397, 691]
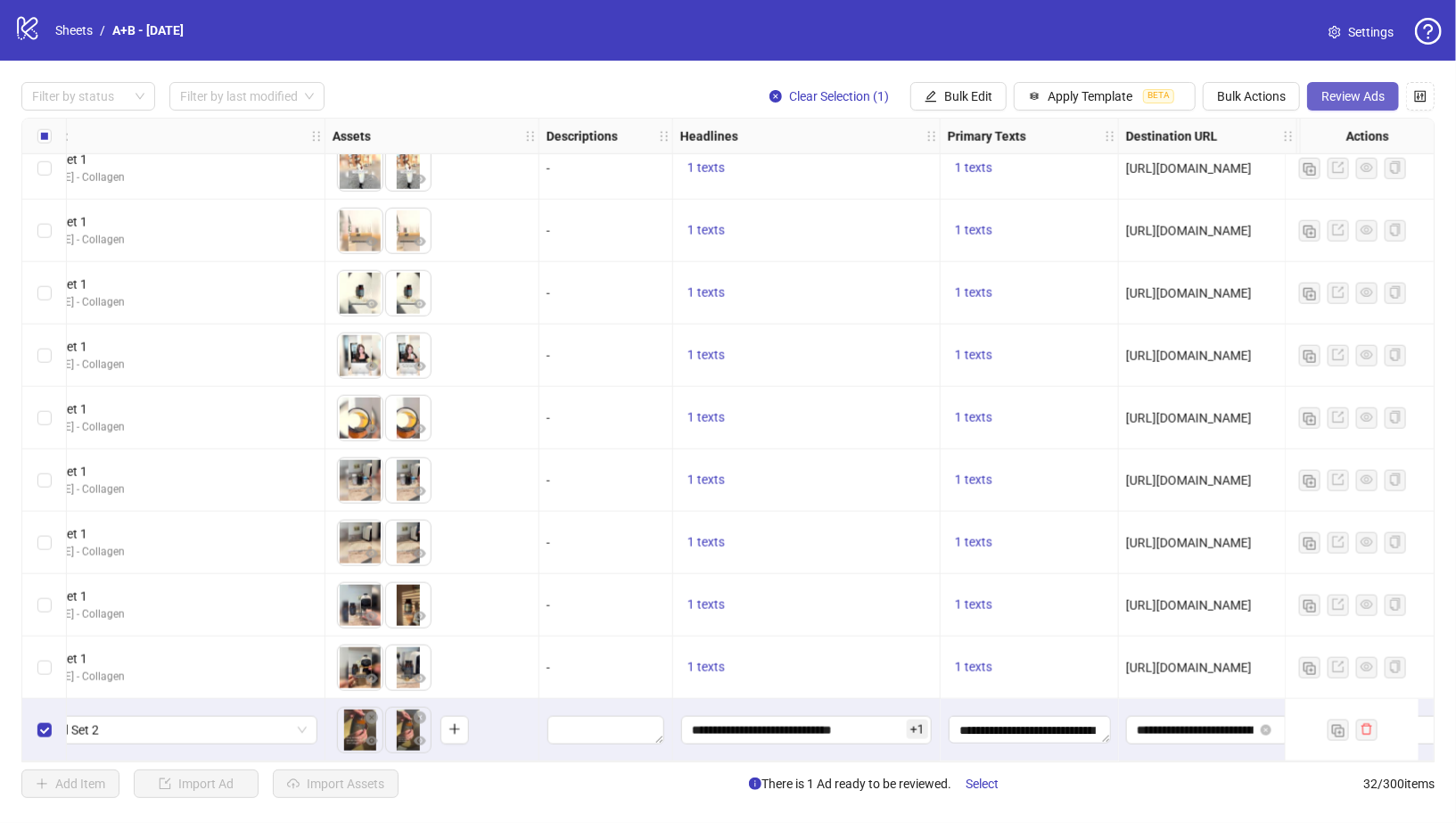
click at [1369, 96] on span "Review Ads" at bounding box center [1352, 96] width 63 height 15
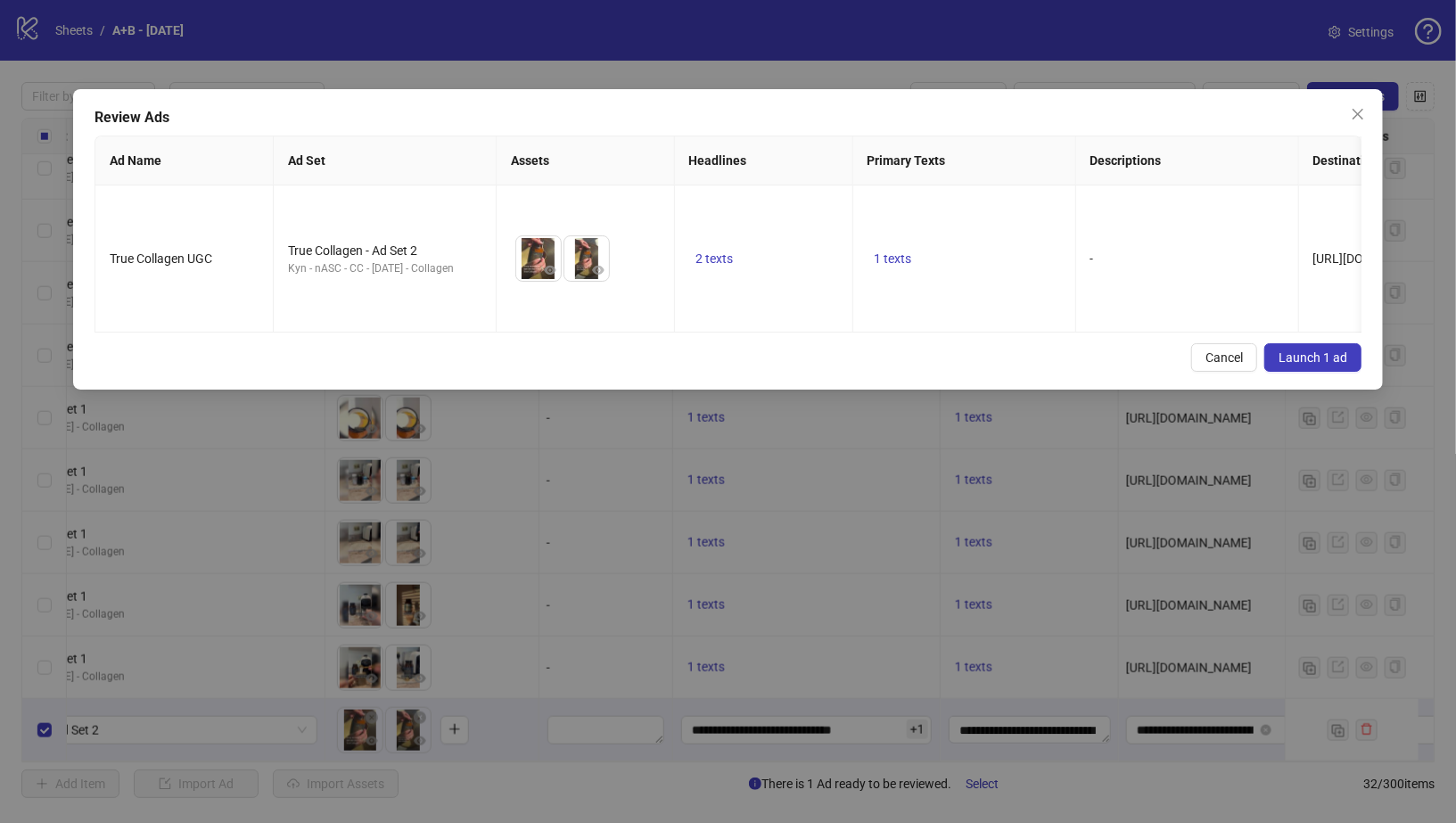
click at [1316, 359] on span "Launch 1 ad" at bounding box center [1313, 358] width 69 height 15
